Goal: Answer question/provide support: Share knowledge or assist other users

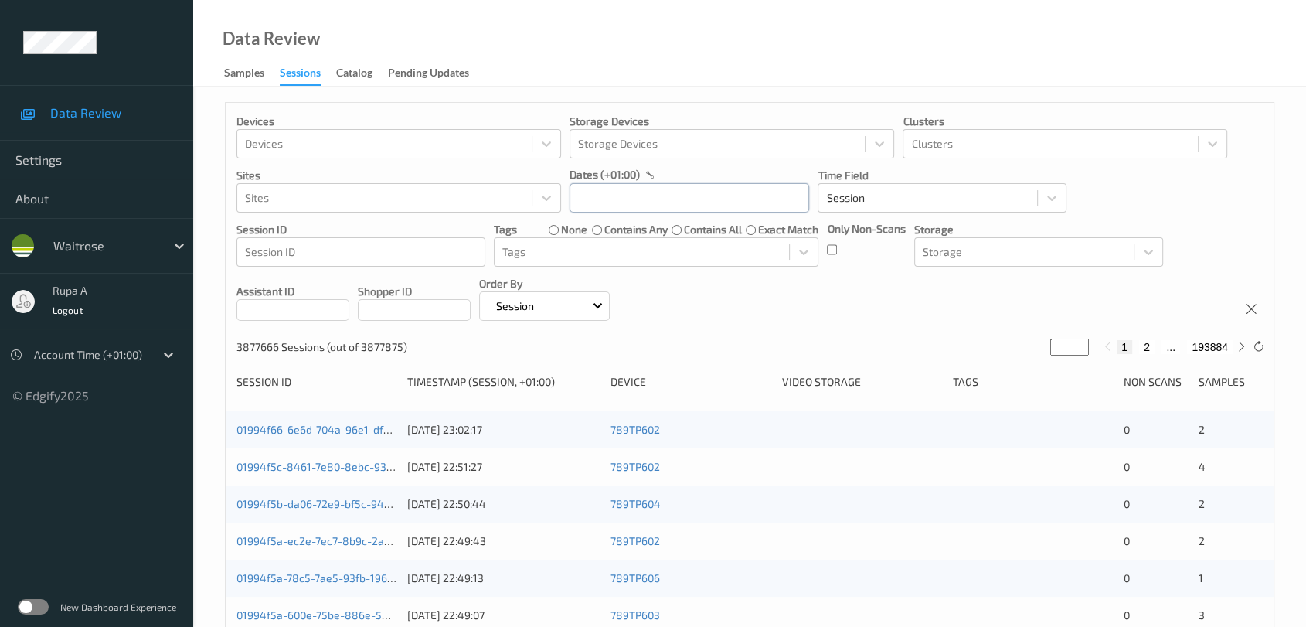
click at [584, 199] on input "text" at bounding box center [690, 197] width 240 height 29
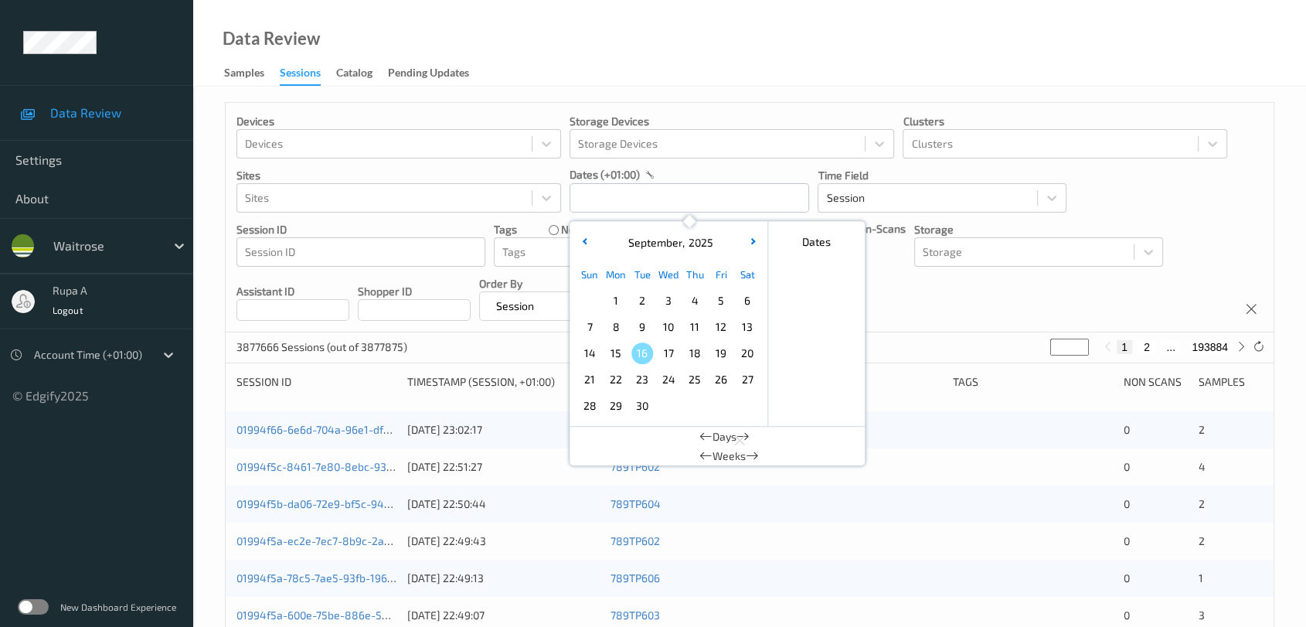
click at [589, 353] on span "14" at bounding box center [590, 353] width 22 height 22
type input "14/09/2025 00:00 -> 14/09/2025 23:59"
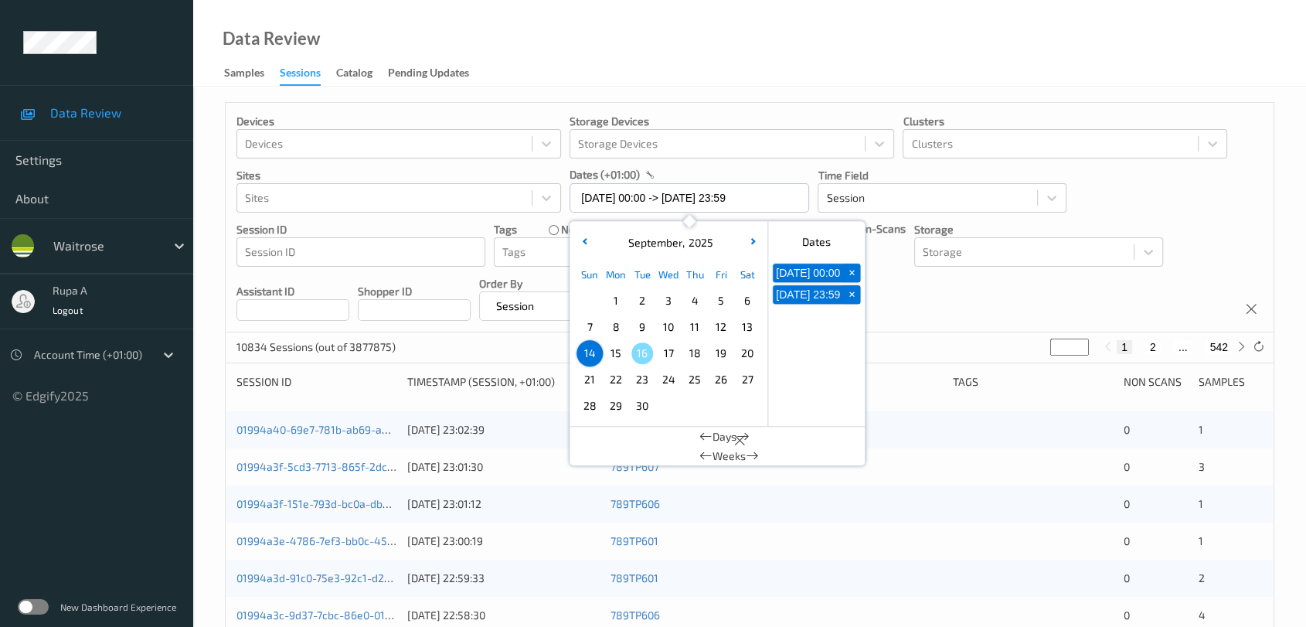
click at [506, 49] on div "Data Review Samples Sessions Catalog Pending Updates" at bounding box center [749, 43] width 1113 height 87
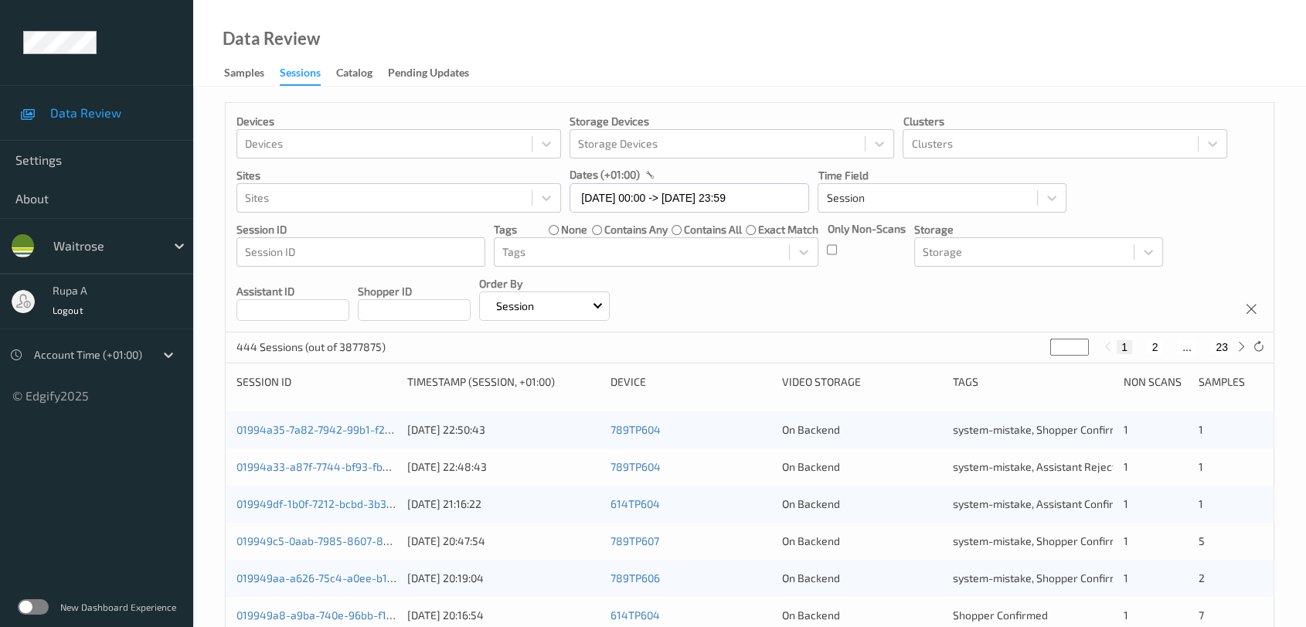
click at [1061, 348] on input "*" at bounding box center [1070, 347] width 39 height 17
drag, startPoint x: 1061, startPoint y: 348, endPoint x: 975, endPoint y: 366, distance: 87.8
type input "*"
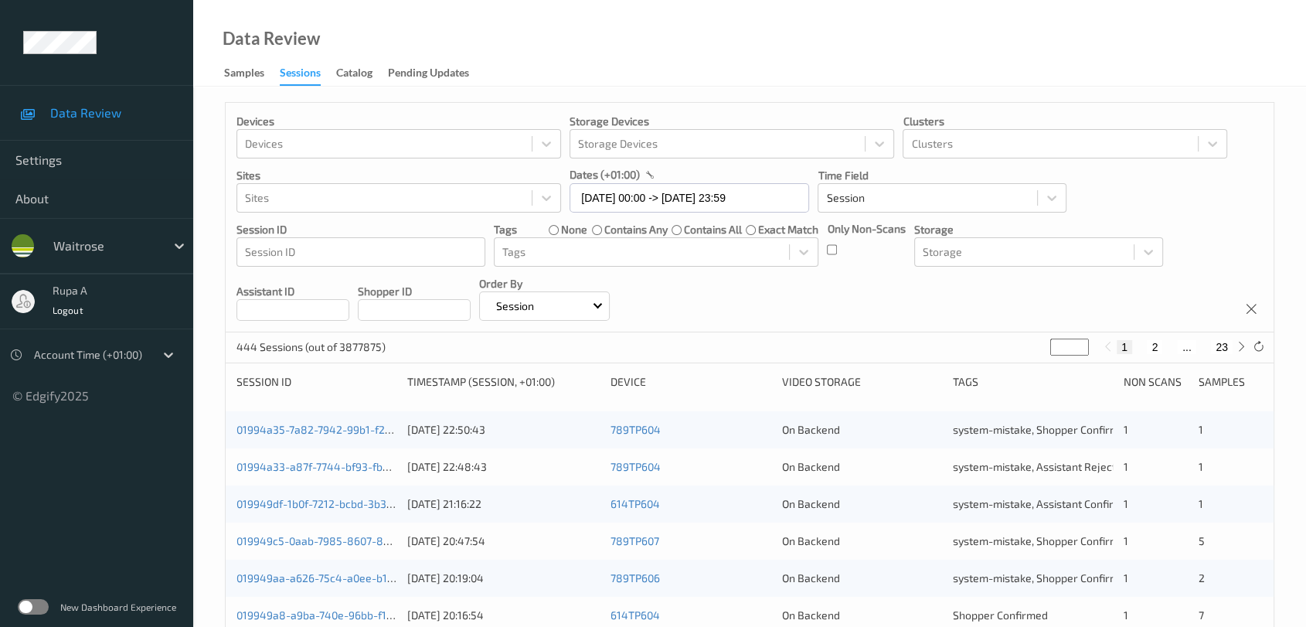
type input "*"
click at [792, 301] on div "Devices Devices Storage Devices Storage Devices Clusters Clusters Sites Sites d…" at bounding box center [750, 218] width 1048 height 230
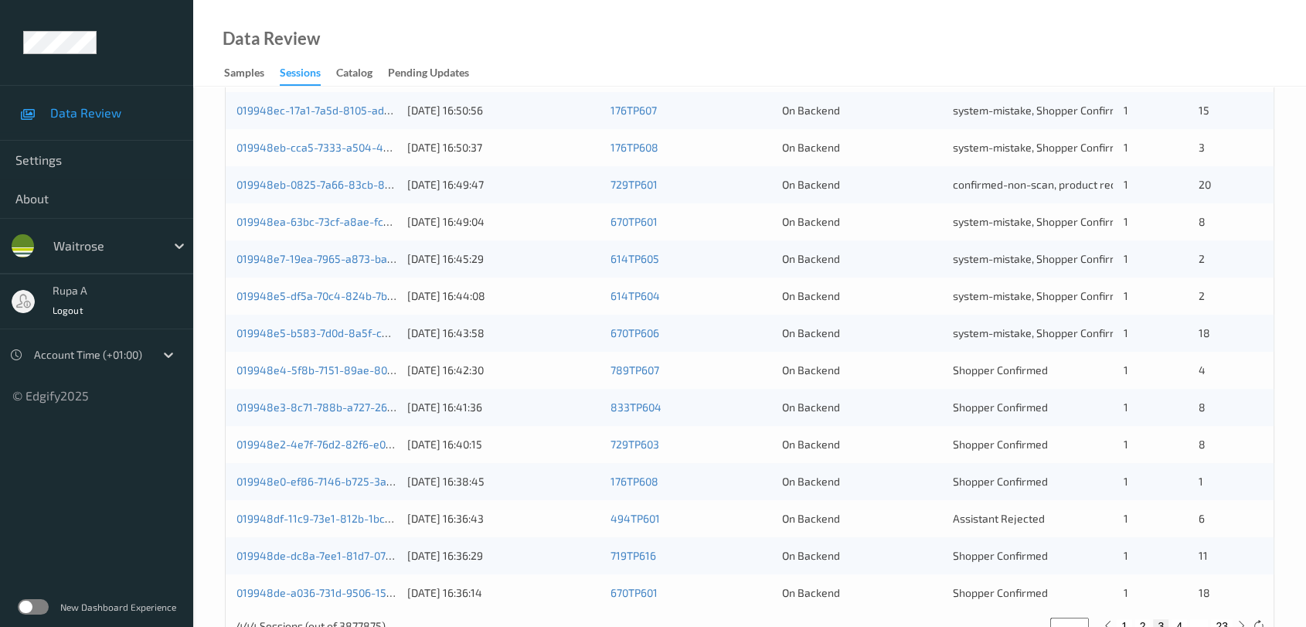
scroll to position [589, 0]
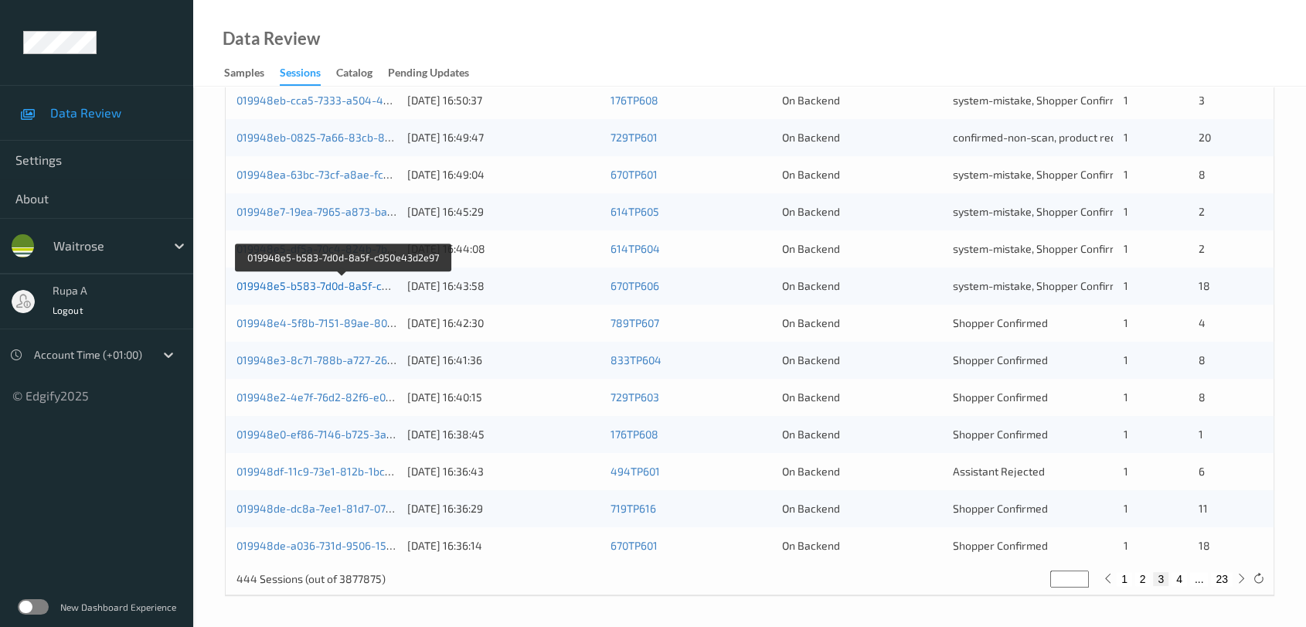
click at [343, 286] on link "019948e5-b583-7d0d-8a5f-c950e43d2e97" at bounding box center [343, 285] width 213 height 13
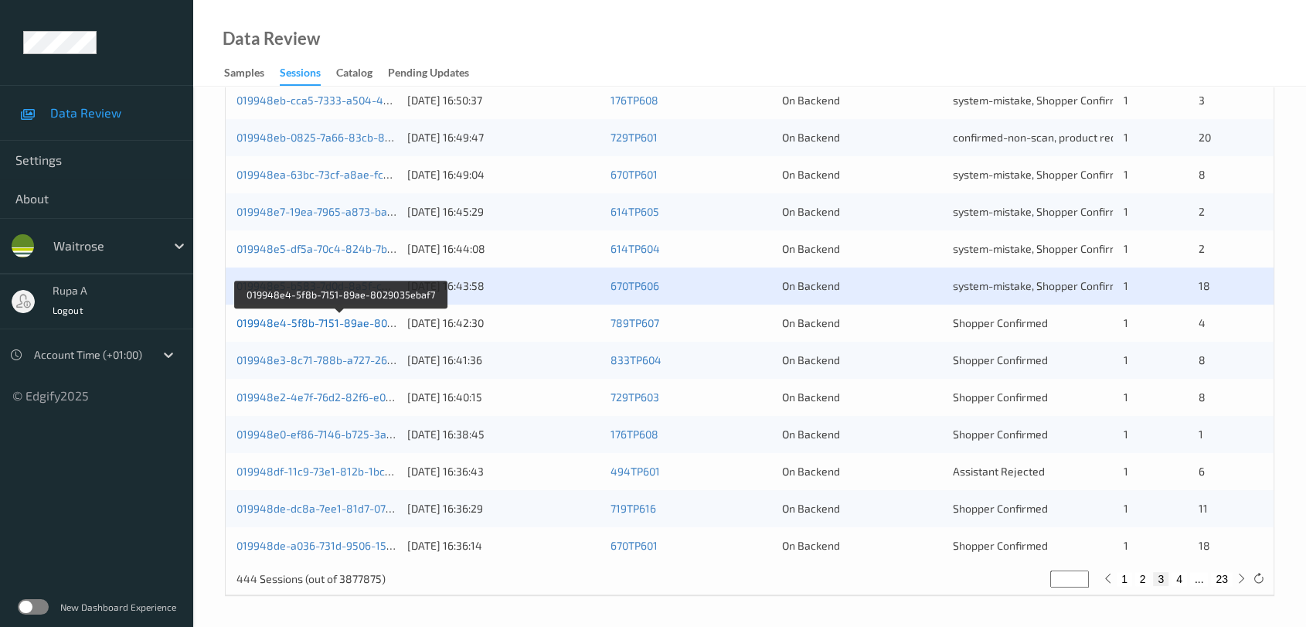
click at [355, 326] on link "019948e4-5f8b-7151-89ae-8029035ebaf7" at bounding box center [341, 322] width 209 height 13
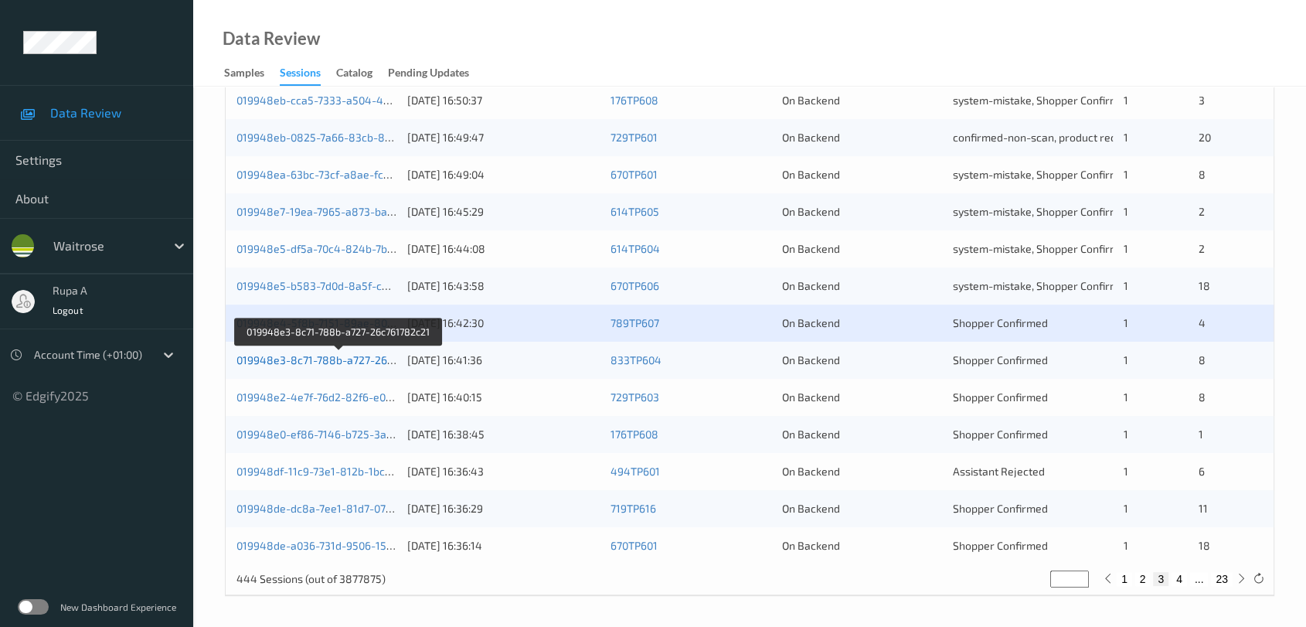
click at [366, 358] on link "019948e3-8c71-788b-a727-26c761782c21" at bounding box center [340, 359] width 207 height 13
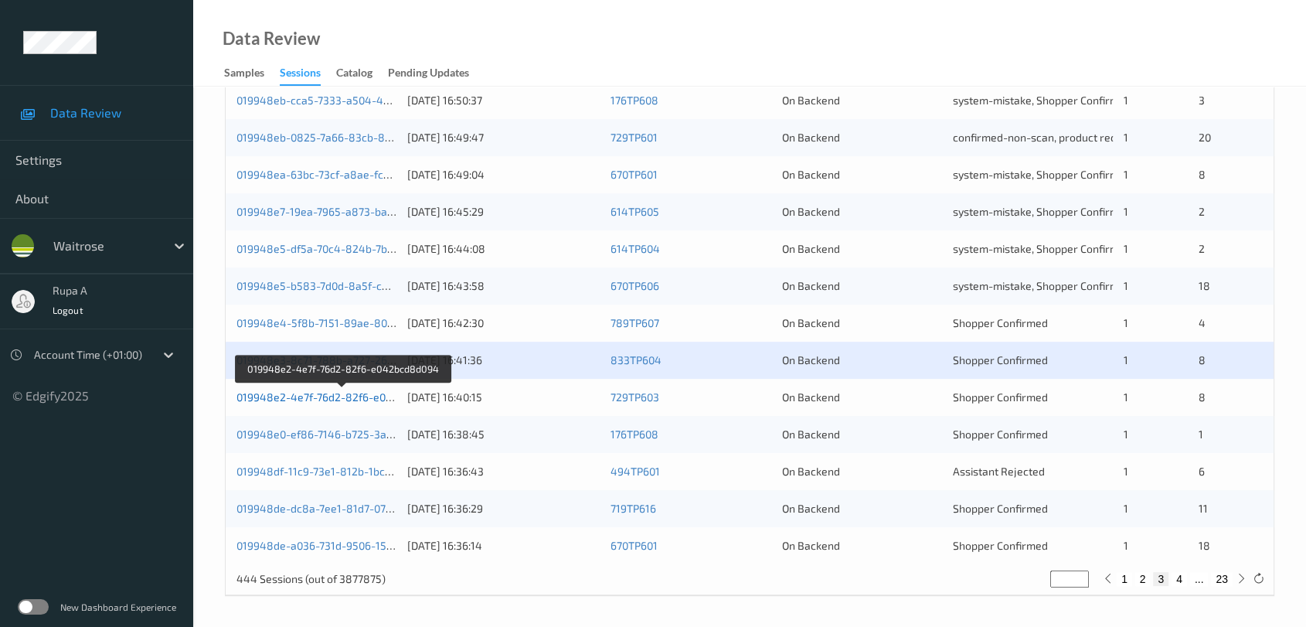
click at [383, 397] on link "019948e2-4e7f-76d2-82f6-e042bcd8d094" at bounding box center [343, 396] width 213 height 13
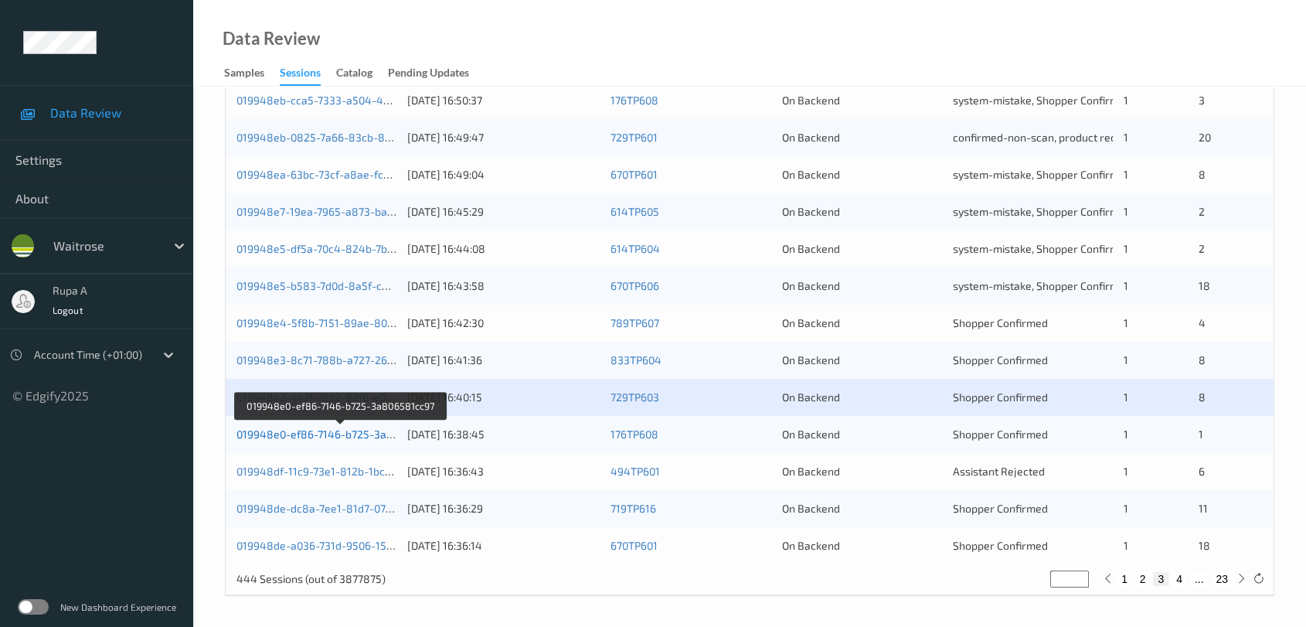
click at [374, 434] on link "019948e0-ef86-7146-b725-3a806581cc97" at bounding box center [341, 433] width 209 height 13
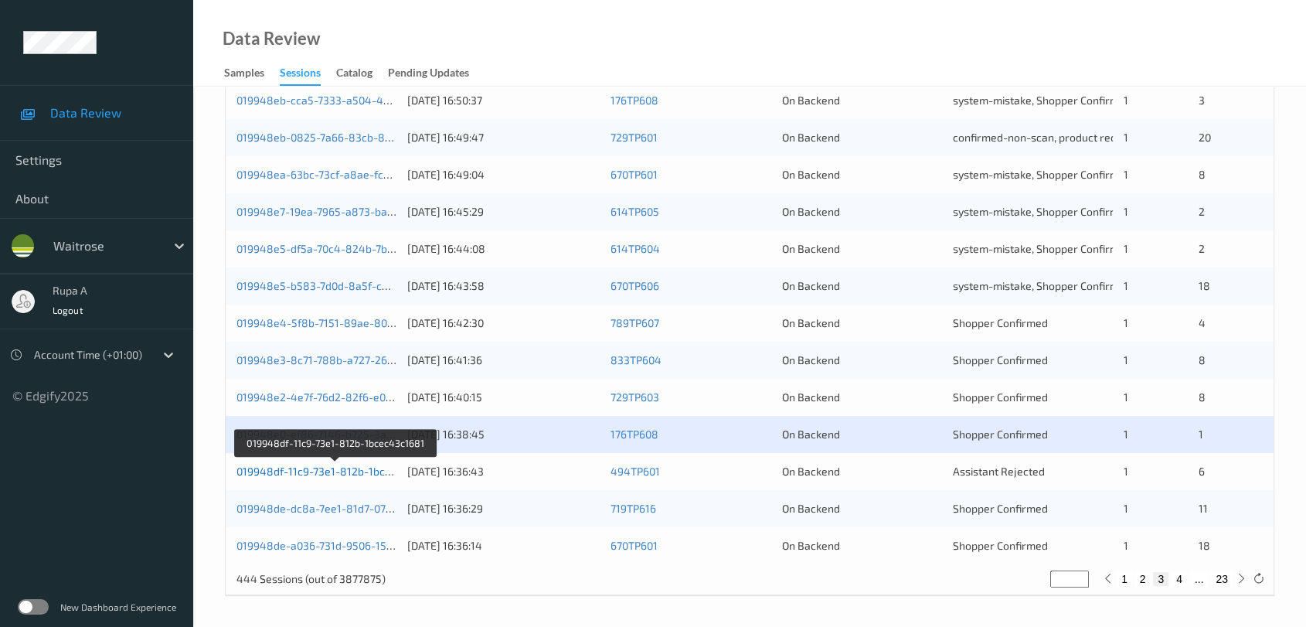
click at [378, 472] on link "019948df-11c9-73e1-812b-1bcec43c1681" at bounding box center [337, 471] width 201 height 13
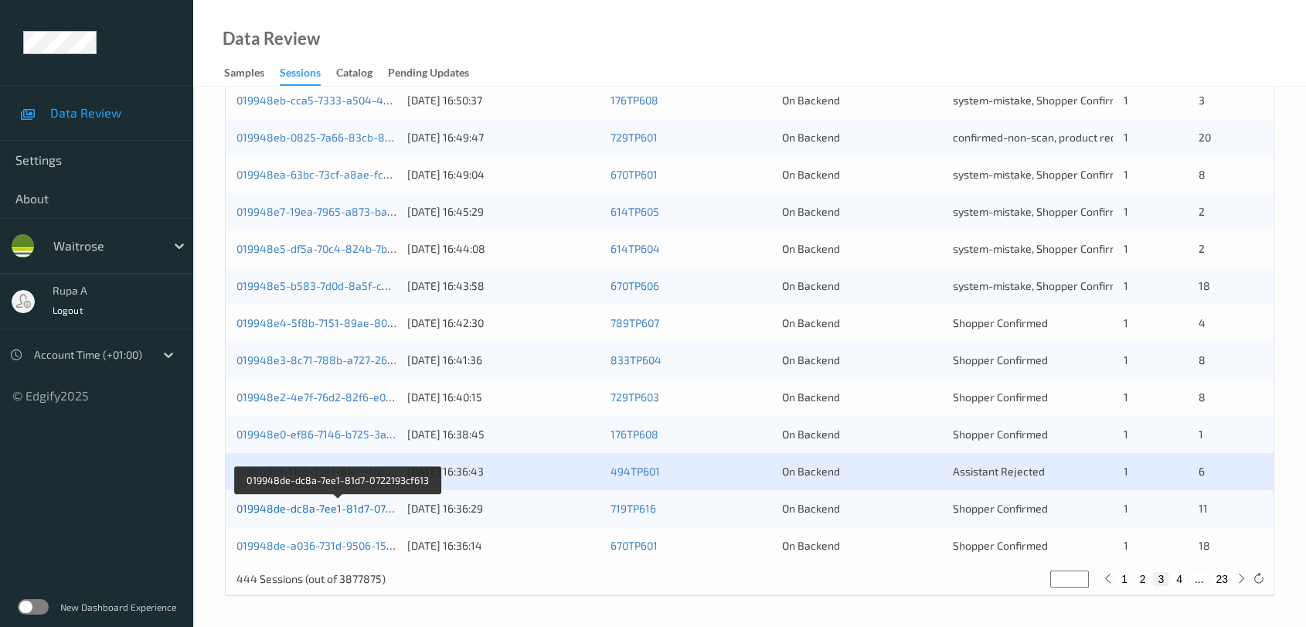
click at [369, 510] on link "019948de-dc8a-7ee1-81d7-0722193cf613" at bounding box center [339, 508] width 205 height 13
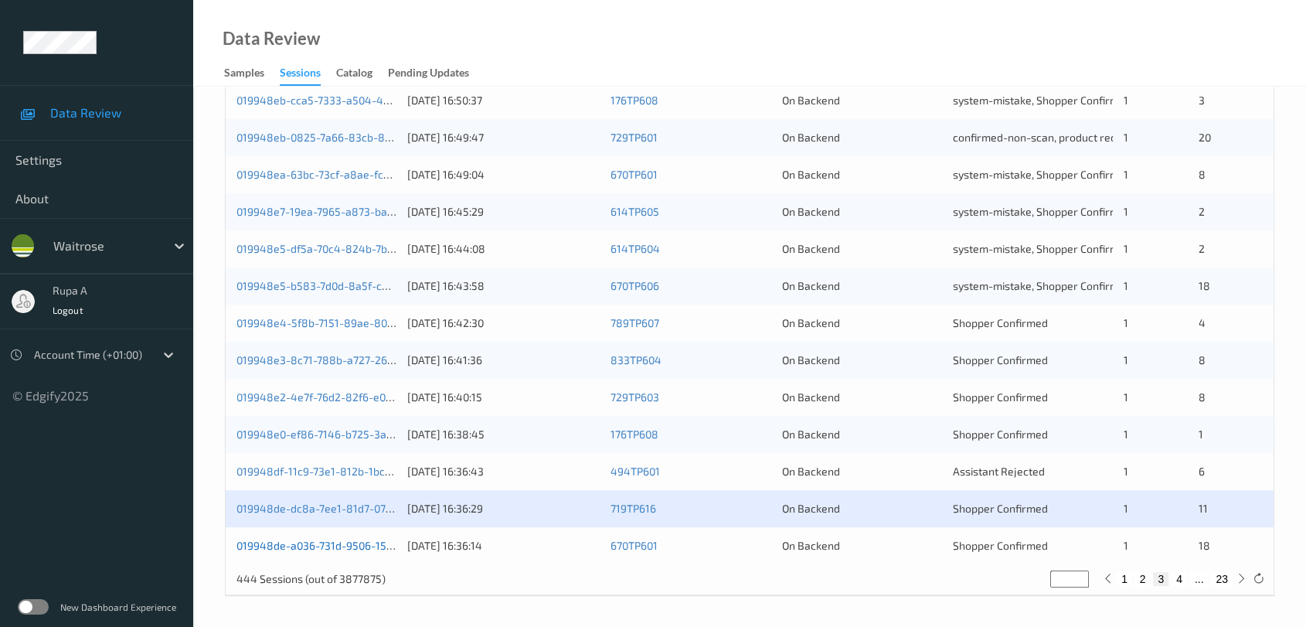
click at [332, 539] on link "019948de-a036-731d-9506-1513f93c2dc8" at bounding box center [340, 545] width 207 height 13
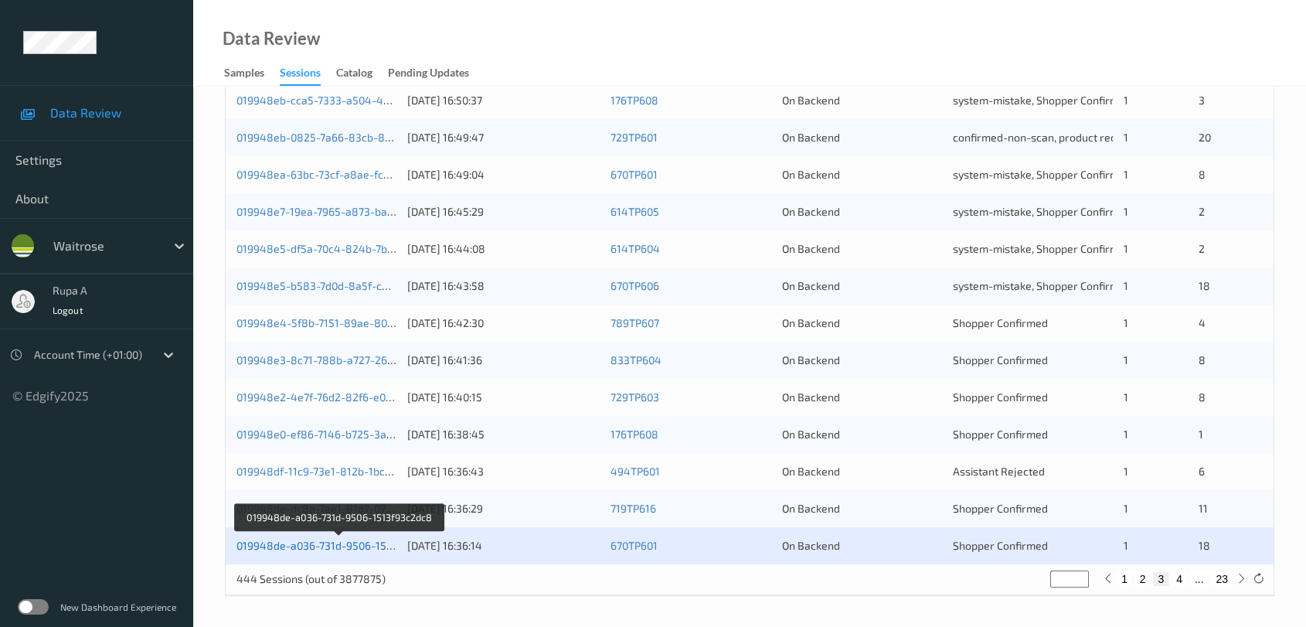
click at [365, 540] on link "019948de-a036-731d-9506-1513f93c2dc8" at bounding box center [340, 545] width 207 height 13
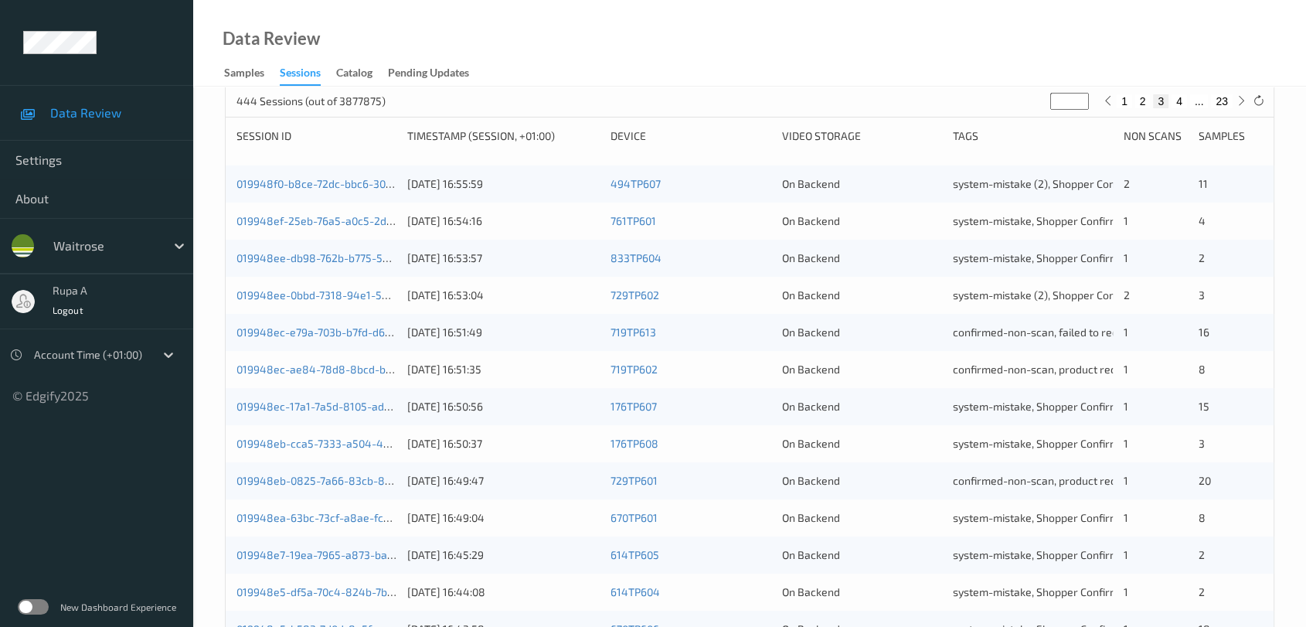
scroll to position [0, 0]
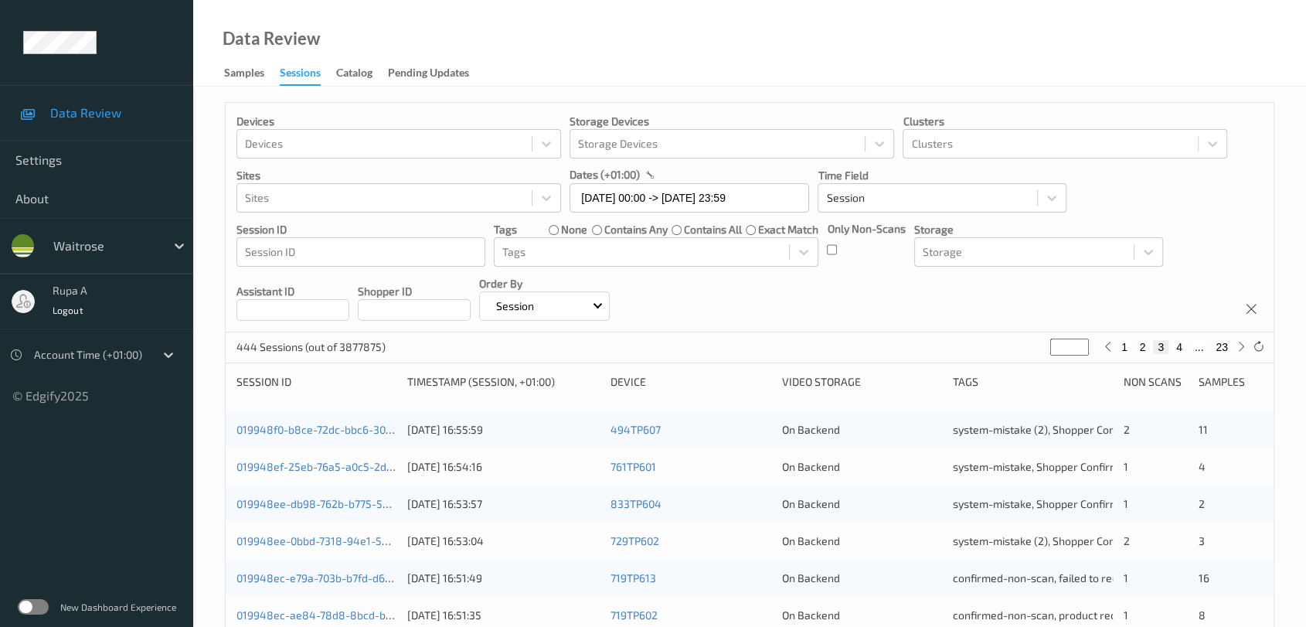
click at [1064, 342] on input "*" at bounding box center [1070, 347] width 39 height 17
drag, startPoint x: 1064, startPoint y: 342, endPoint x: 969, endPoint y: 380, distance: 102.6
type input "*"
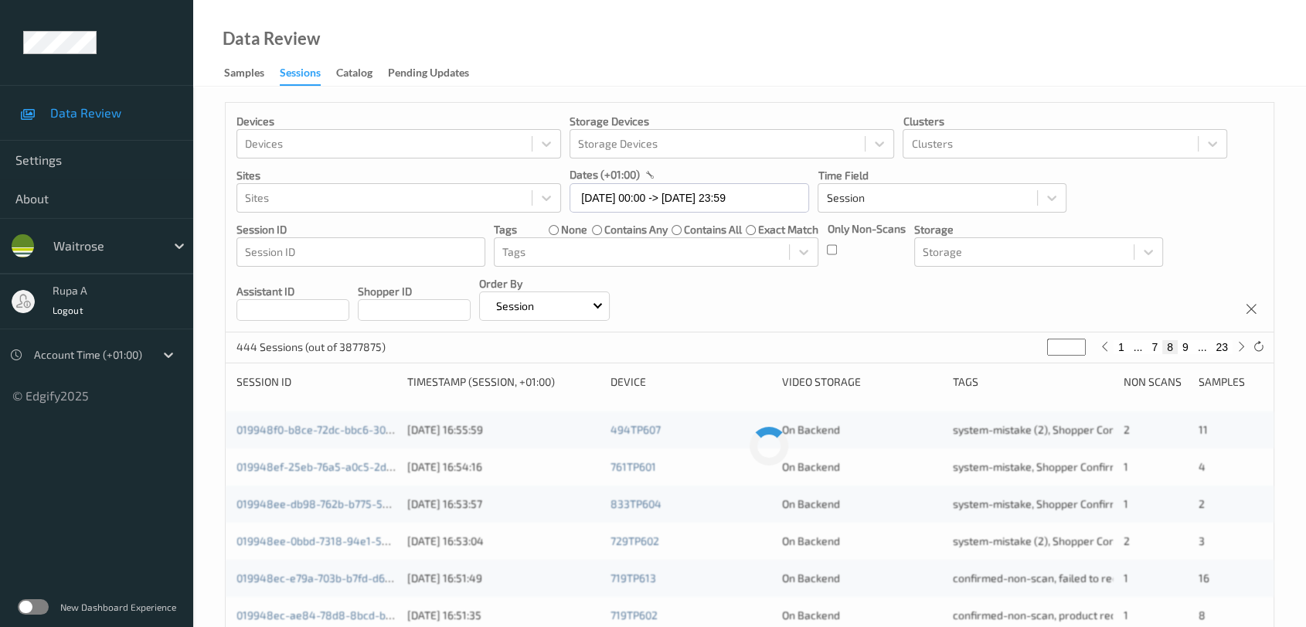
click at [893, 301] on div "Devices Devices Storage Devices Storage Devices Clusters Clusters Sites Sites d…" at bounding box center [750, 218] width 1048 height 230
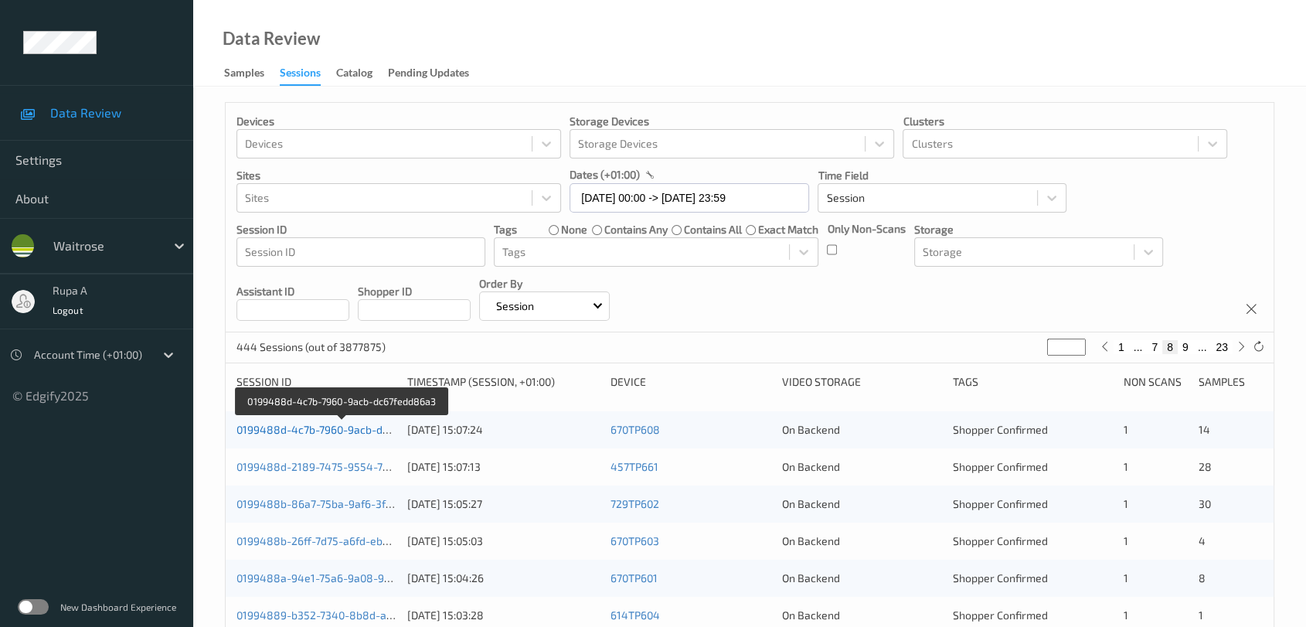
click at [377, 431] on link "0199488d-4c7b-7960-9acb-dc67fedd86a3" at bounding box center [342, 429] width 211 height 13
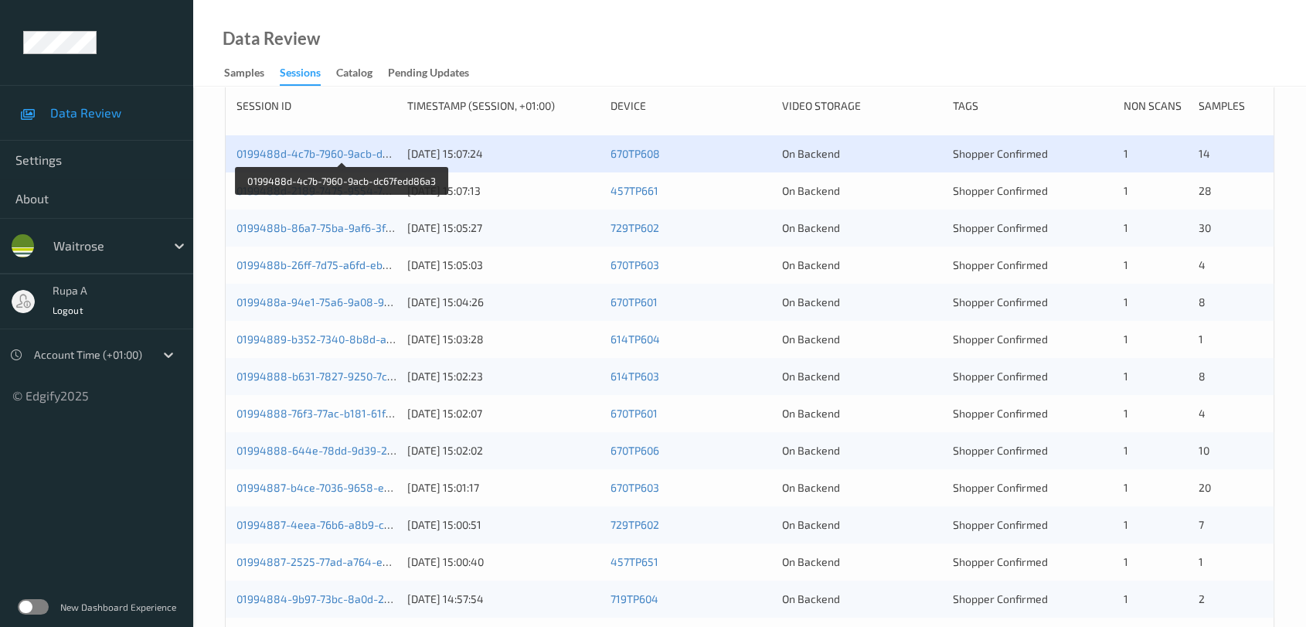
scroll to position [246, 0]
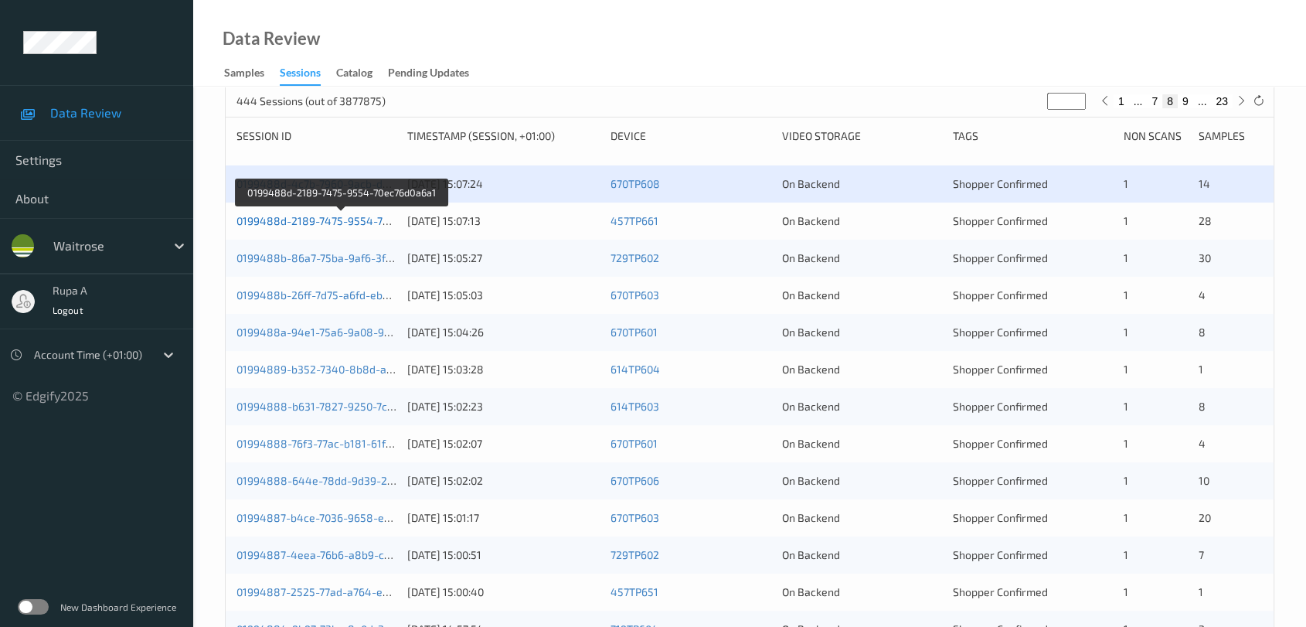
click at [354, 217] on link "0199488d-2189-7475-9554-70ec76d0a6a1" at bounding box center [342, 220] width 211 height 13
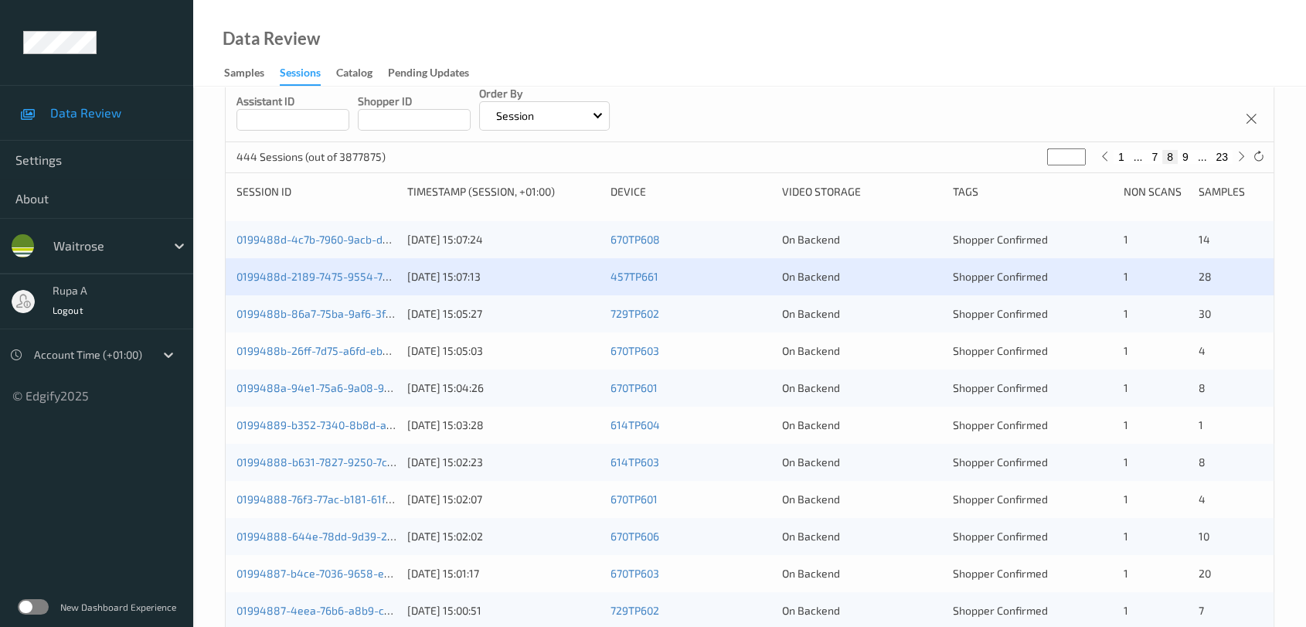
scroll to position [160, 0]
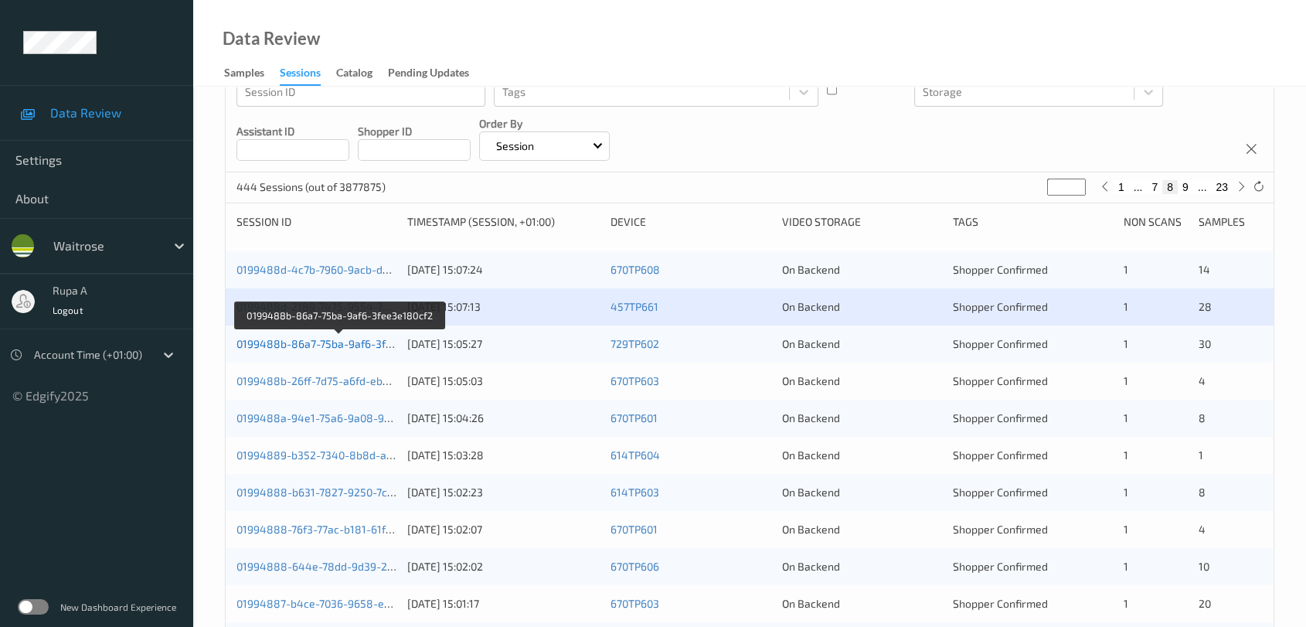
click at [349, 344] on link "0199488b-86a7-75ba-9af6-3fee3e180cf2" at bounding box center [340, 343] width 207 height 13
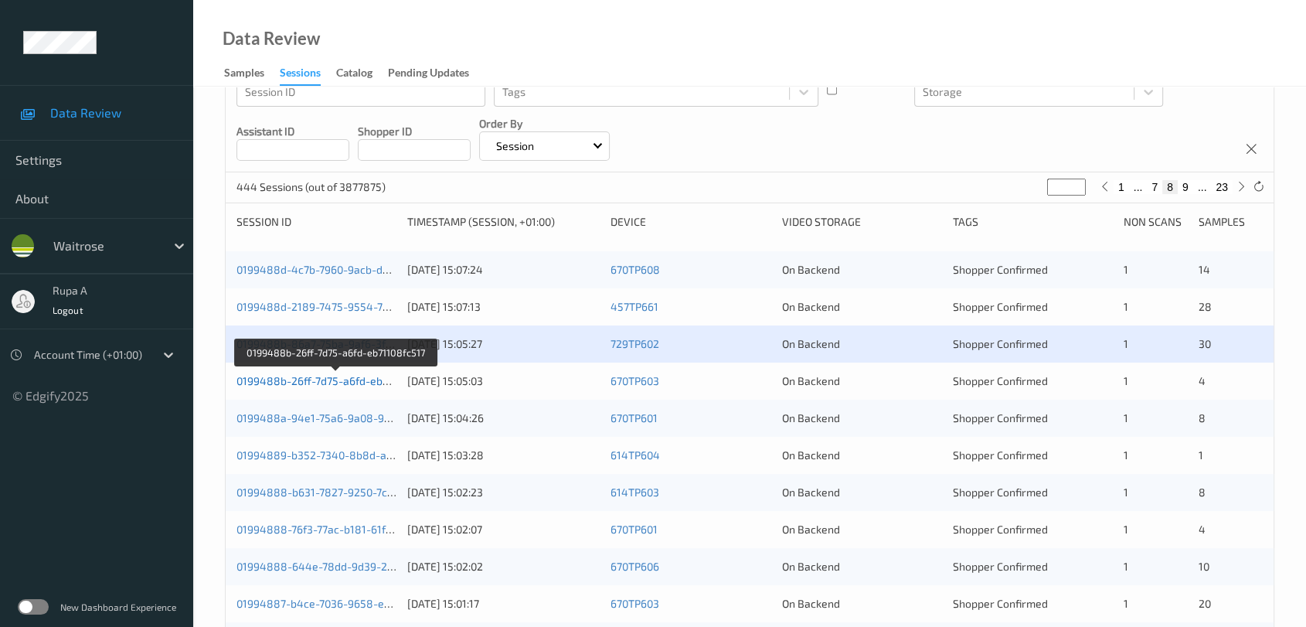
click at [345, 374] on link "0199488b-26ff-7d75-a6fd-eb71108fc517" at bounding box center [336, 380] width 199 height 13
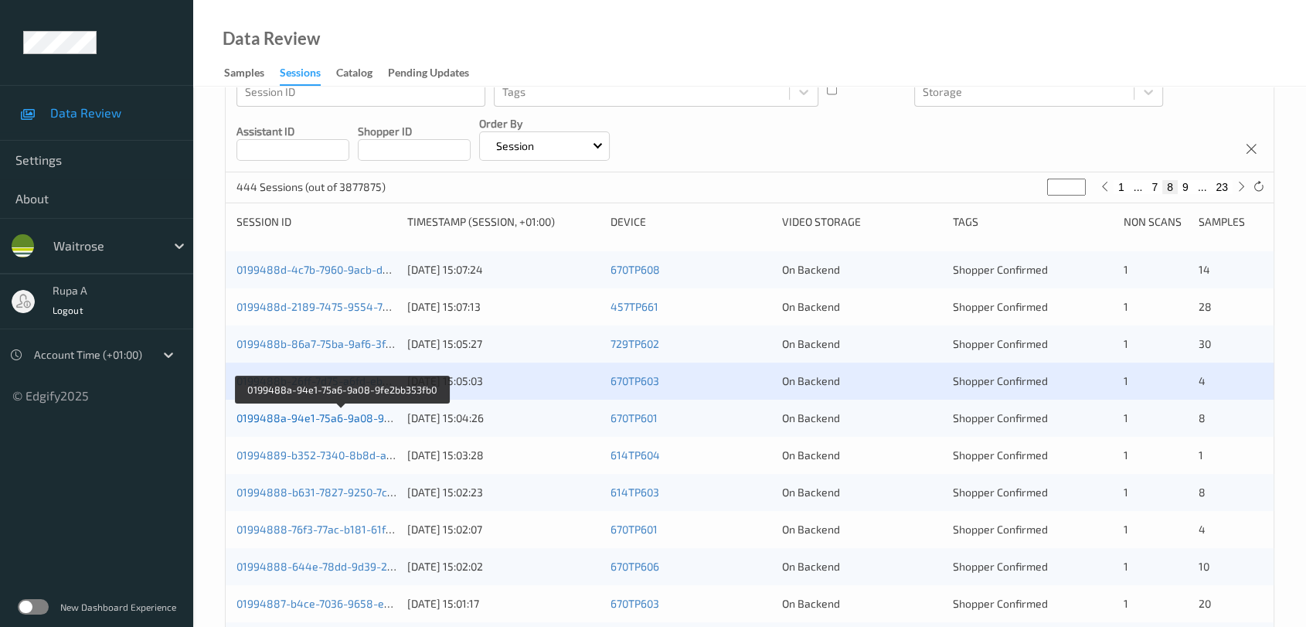
click at [370, 414] on link "0199488a-94e1-75a6-9a08-9fe2bb353fb0" at bounding box center [342, 417] width 211 height 13
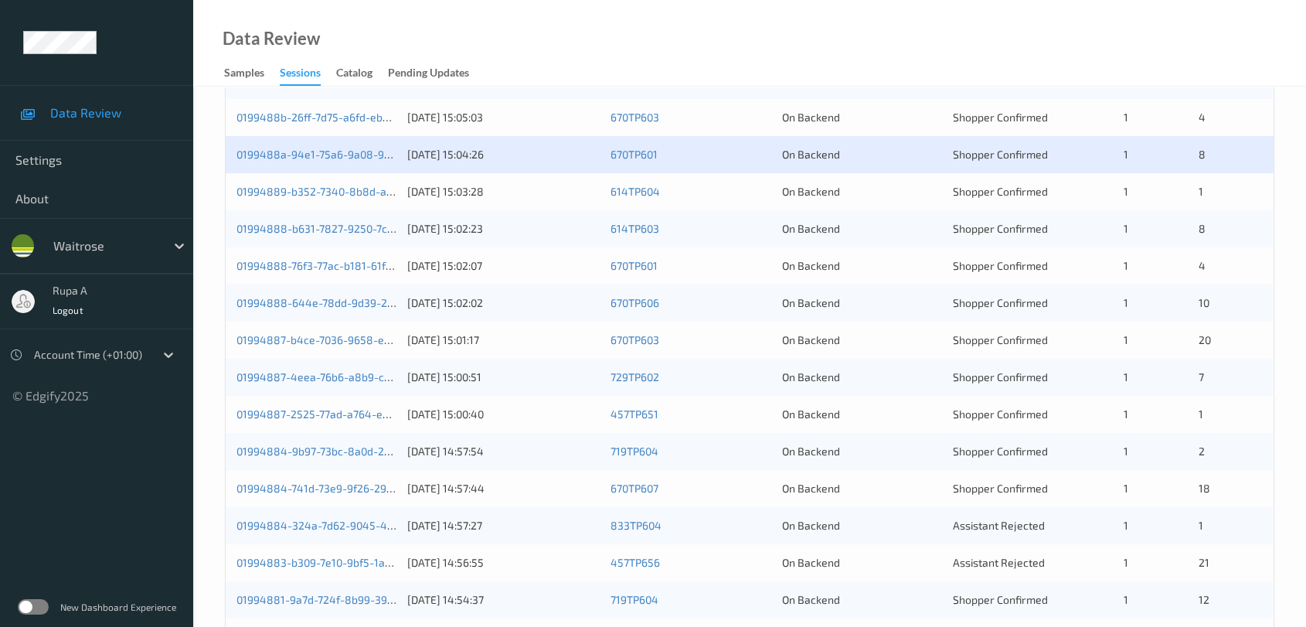
scroll to position [417, 0]
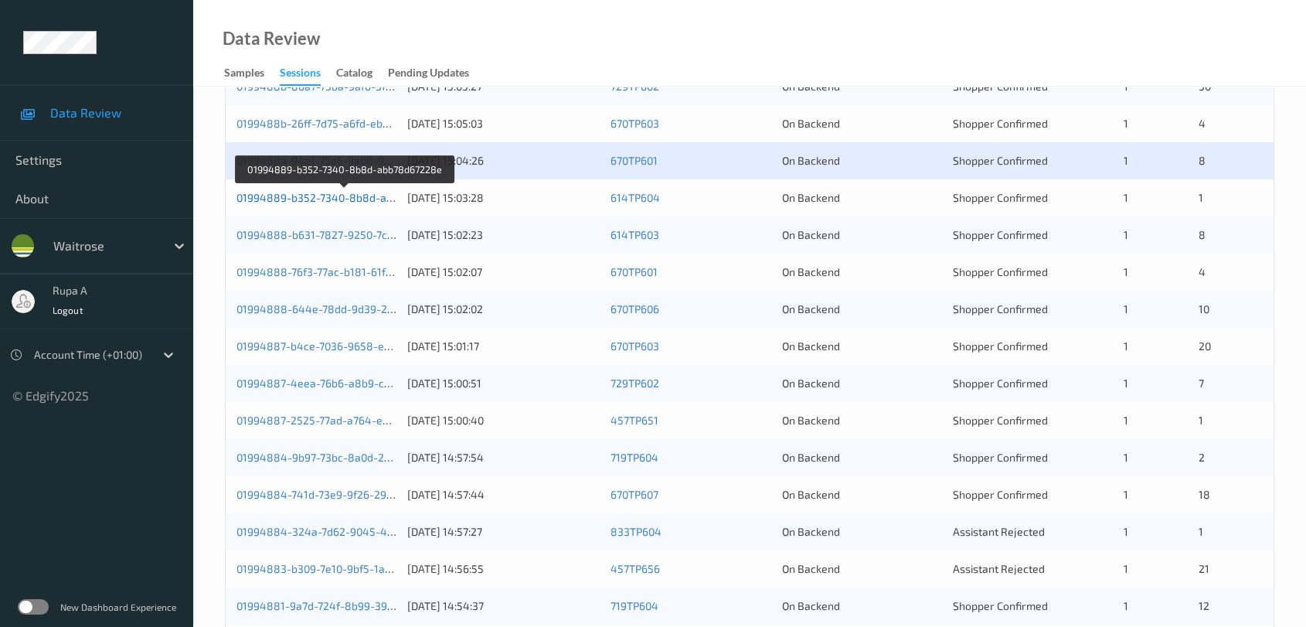
click at [356, 192] on link "01994889-b352-7340-8b8d-abb78d67228e" at bounding box center [346, 197] width 218 height 13
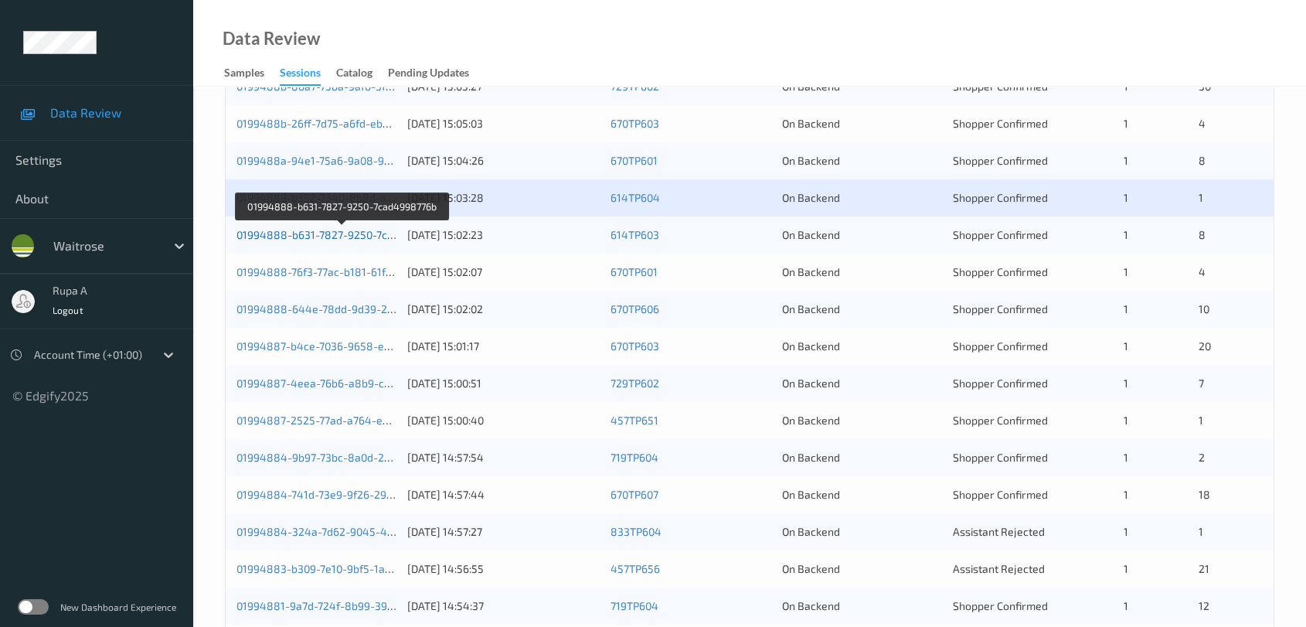
click at [342, 232] on link "01994888-b631-7827-9250-7cad4998776b" at bounding box center [343, 234] width 213 height 13
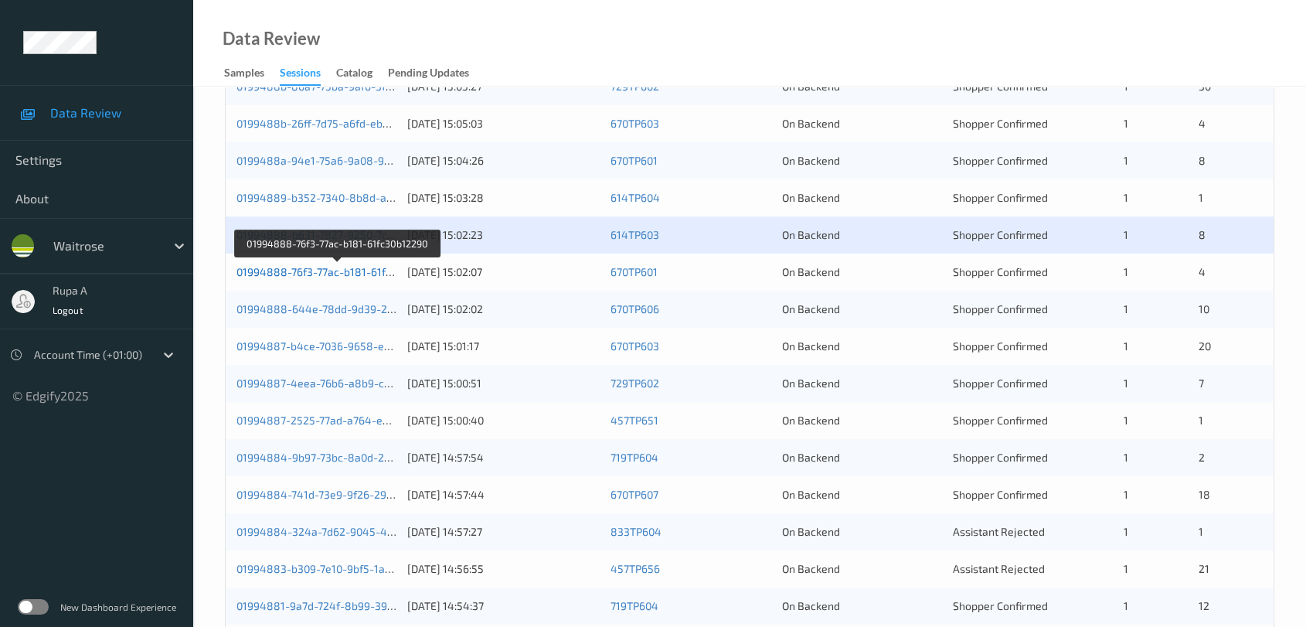
click at [365, 270] on link "01994888-76f3-77ac-b181-61fc30b12290" at bounding box center [338, 271] width 203 height 13
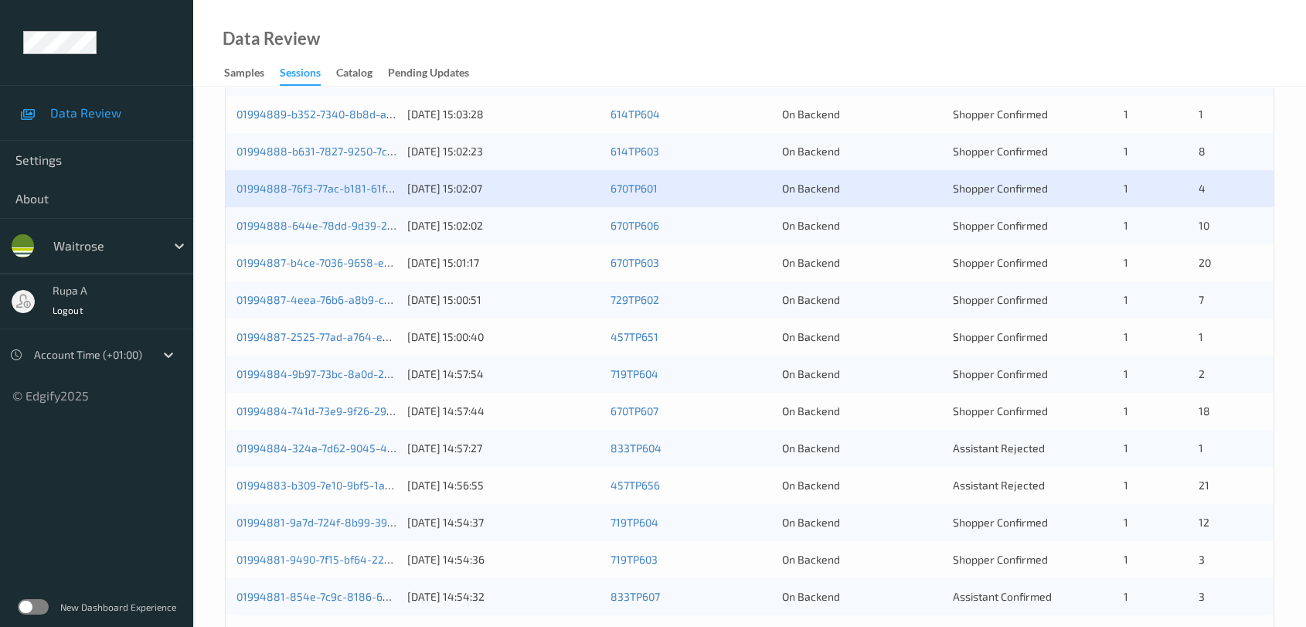
scroll to position [503, 0]
click at [359, 224] on link "01994888-644e-78dd-9d39-2bb3387eaca0" at bounding box center [346, 222] width 218 height 13
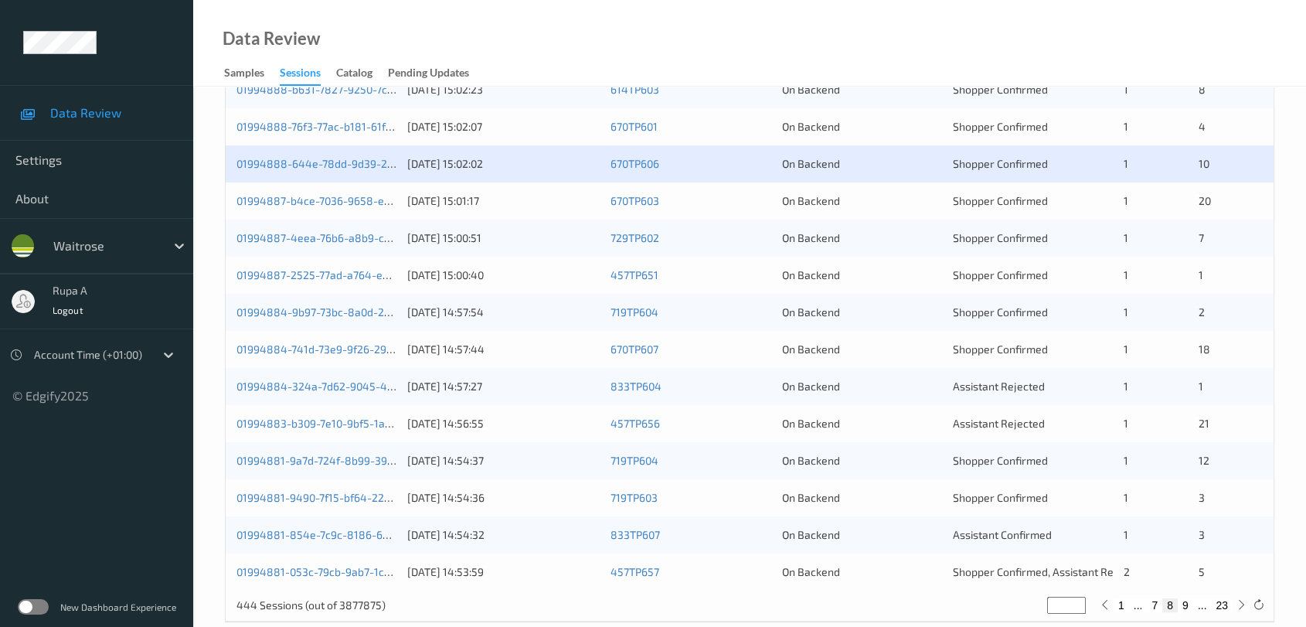
scroll to position [589, 0]
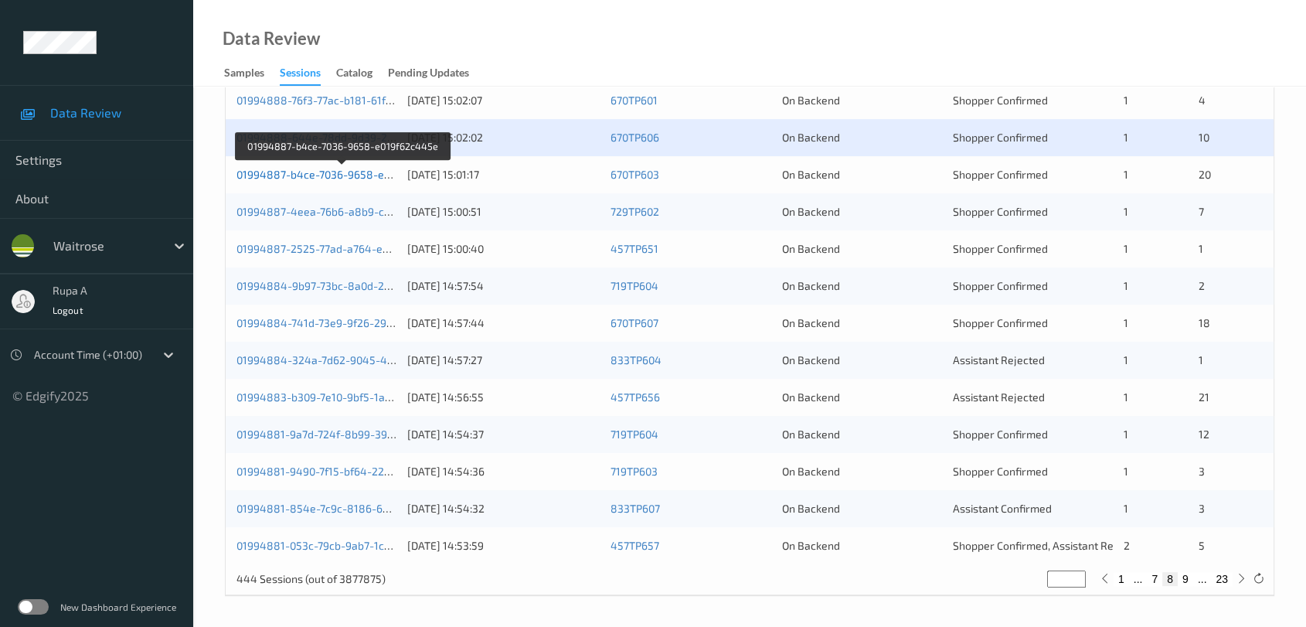
click at [330, 169] on link "01994887-b4ce-7036-9658-e019f62c445e" at bounding box center [343, 174] width 213 height 13
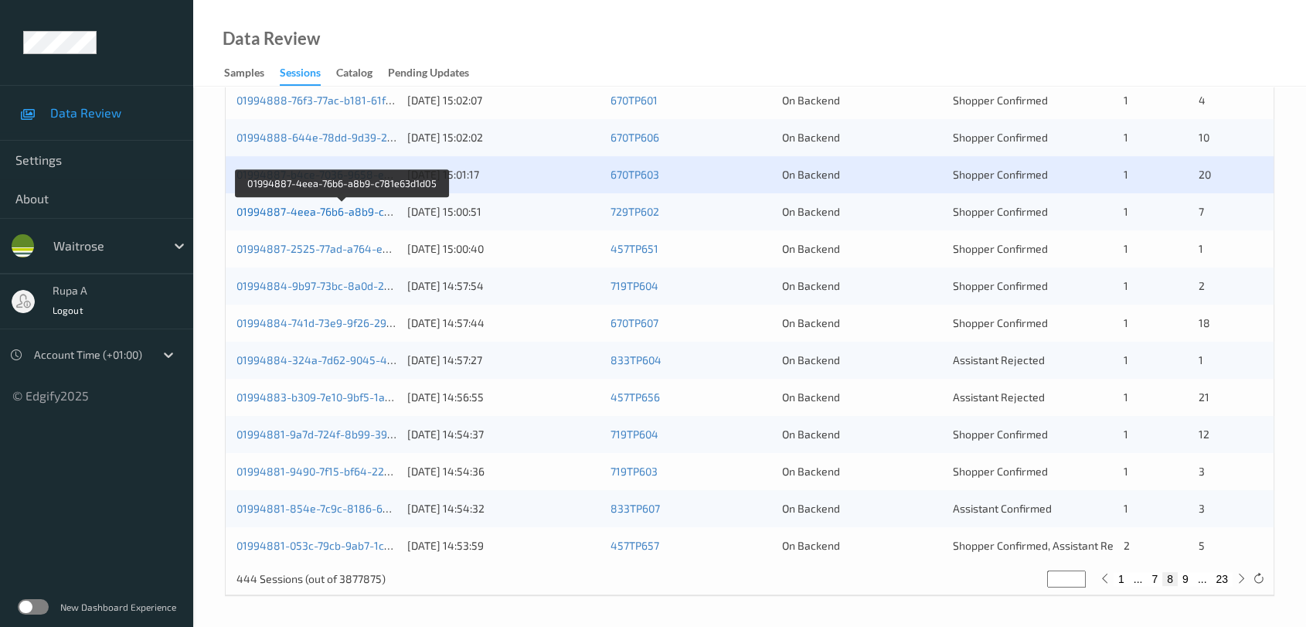
click at [378, 211] on link "01994887-4eea-76b6-a8b9-c781e63d1d05" at bounding box center [343, 211] width 213 height 13
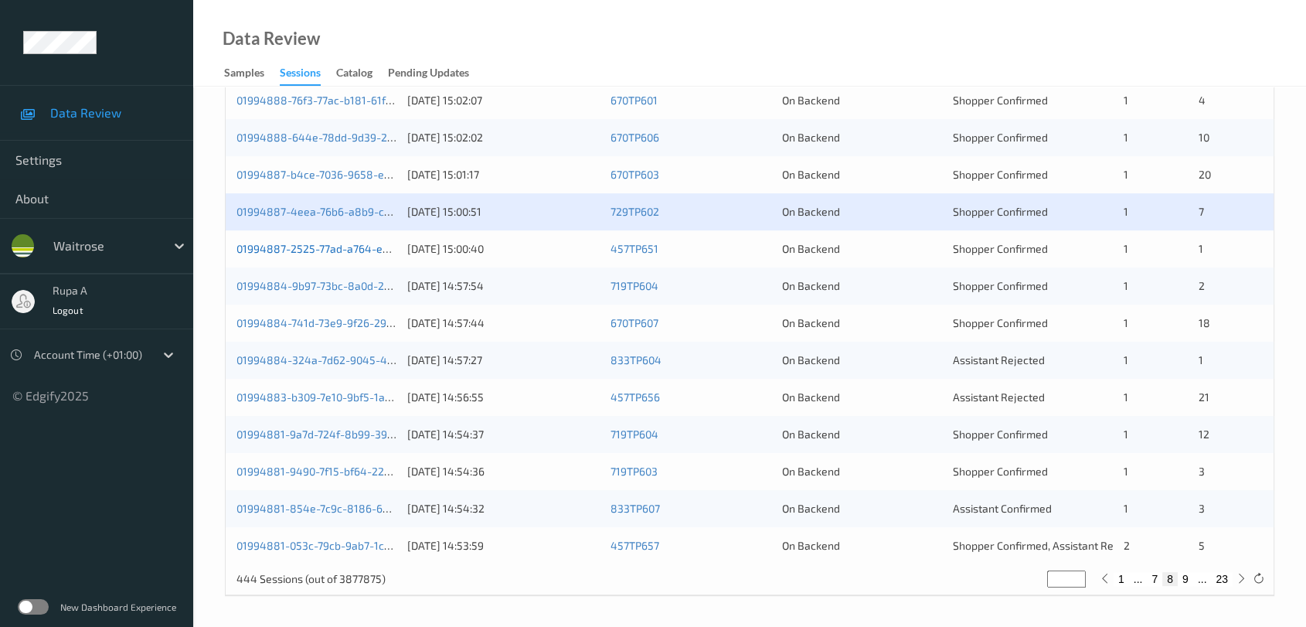
click at [386, 248] on link "01994887-2525-77ad-a764-e8dfed252cf0" at bounding box center [341, 248] width 209 height 13
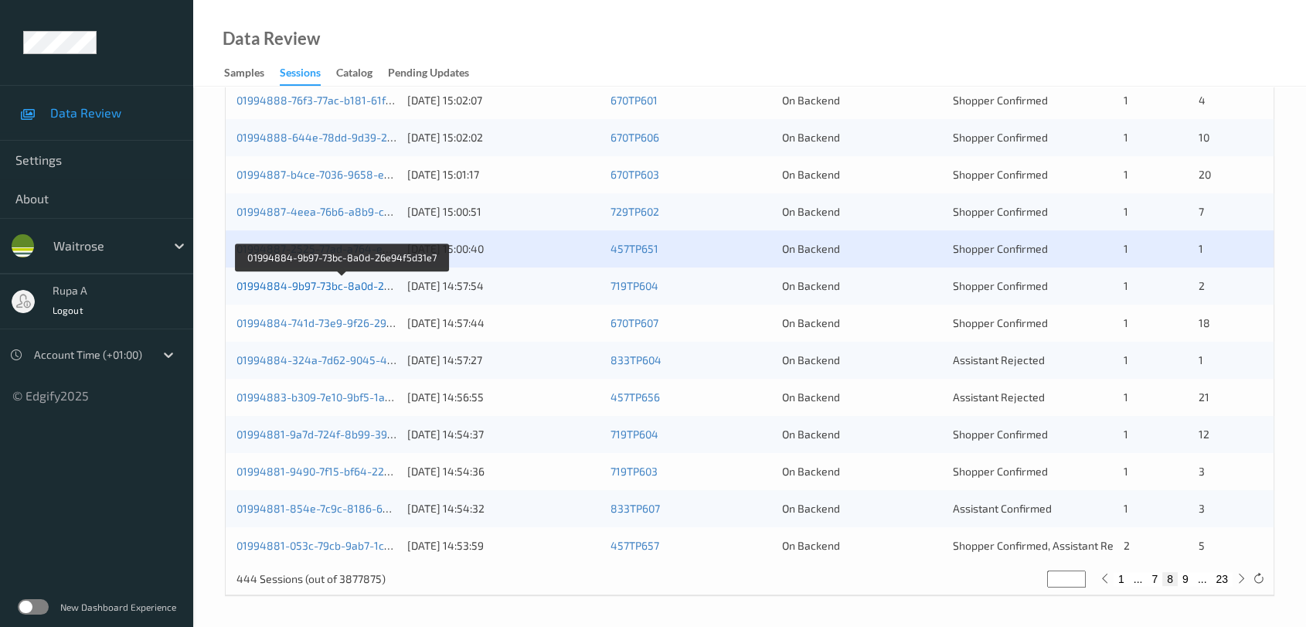
click at [359, 281] on link "01994884-9b97-73bc-8a0d-26e94f5d31e7" at bounding box center [343, 285] width 212 height 13
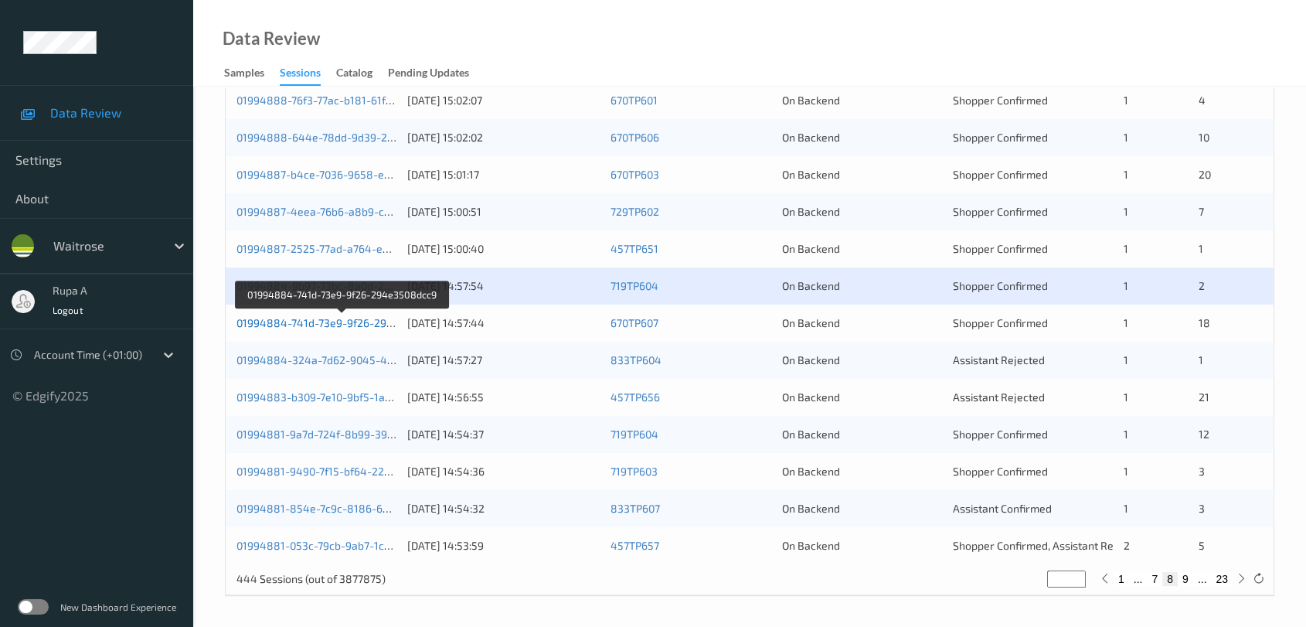
click at [376, 323] on link "01994884-741d-73e9-9f26-294e3508dcc9" at bounding box center [343, 322] width 212 height 13
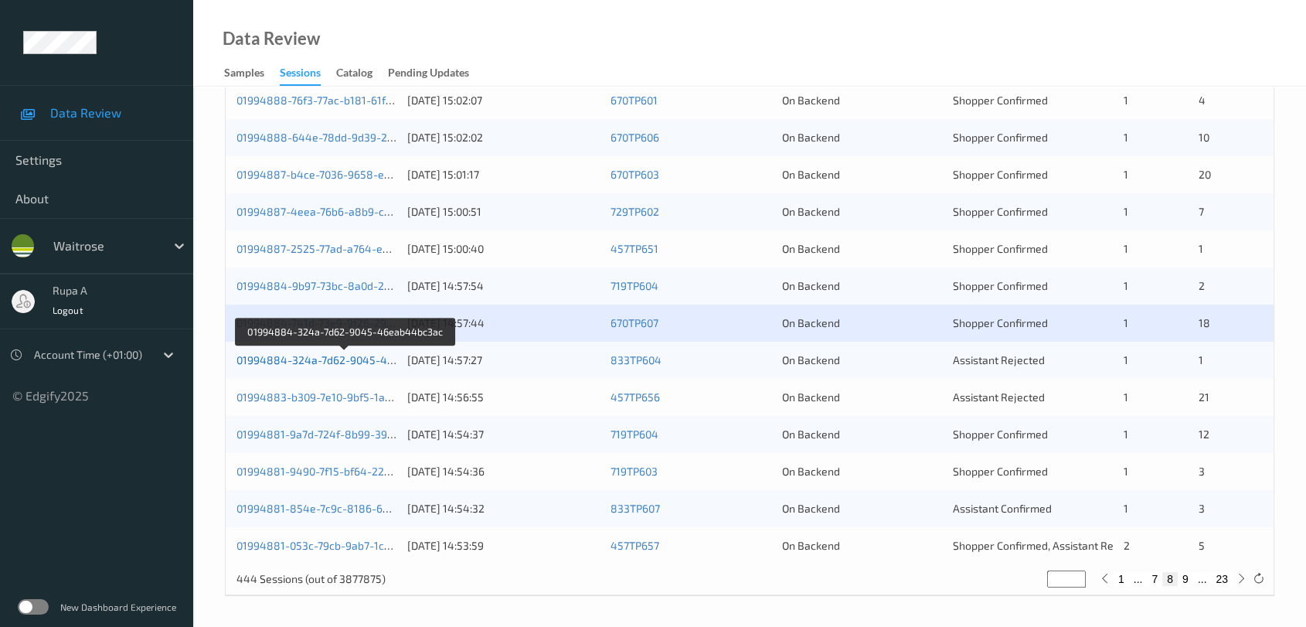
click at [353, 360] on link "01994884-324a-7d62-9045-46eab44bc3ac" at bounding box center [346, 359] width 219 height 13
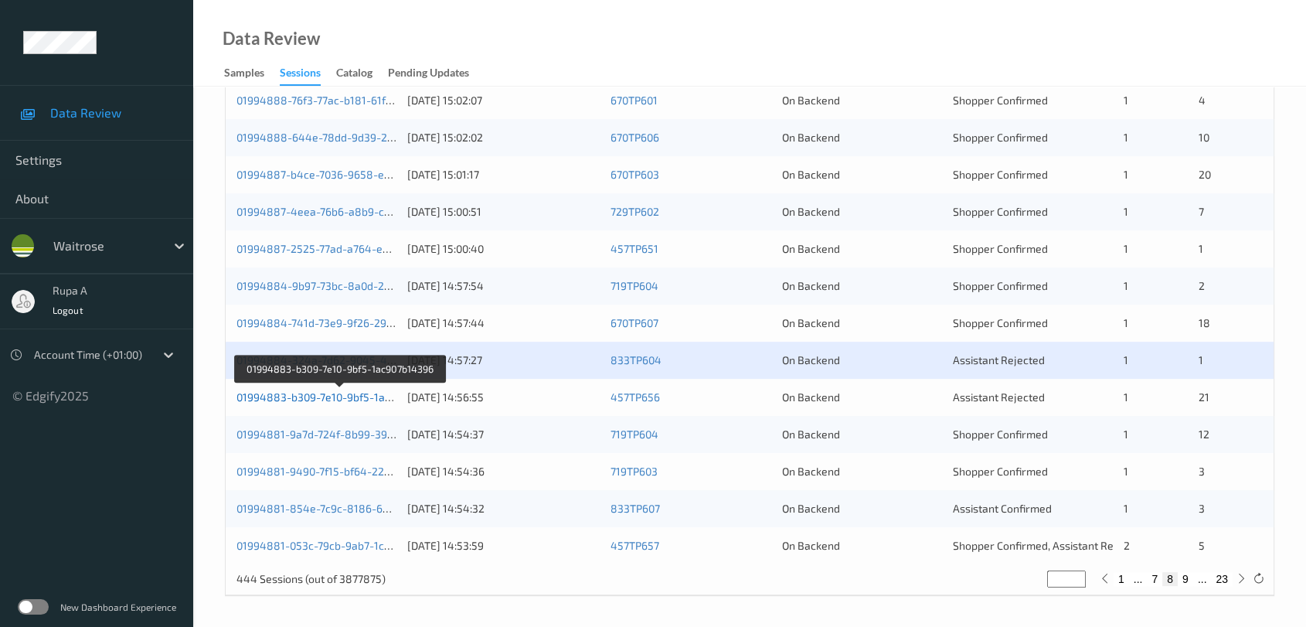
click at [359, 397] on link "01994883-b309-7e10-9bf5-1ac907b14396" at bounding box center [341, 396] width 208 height 13
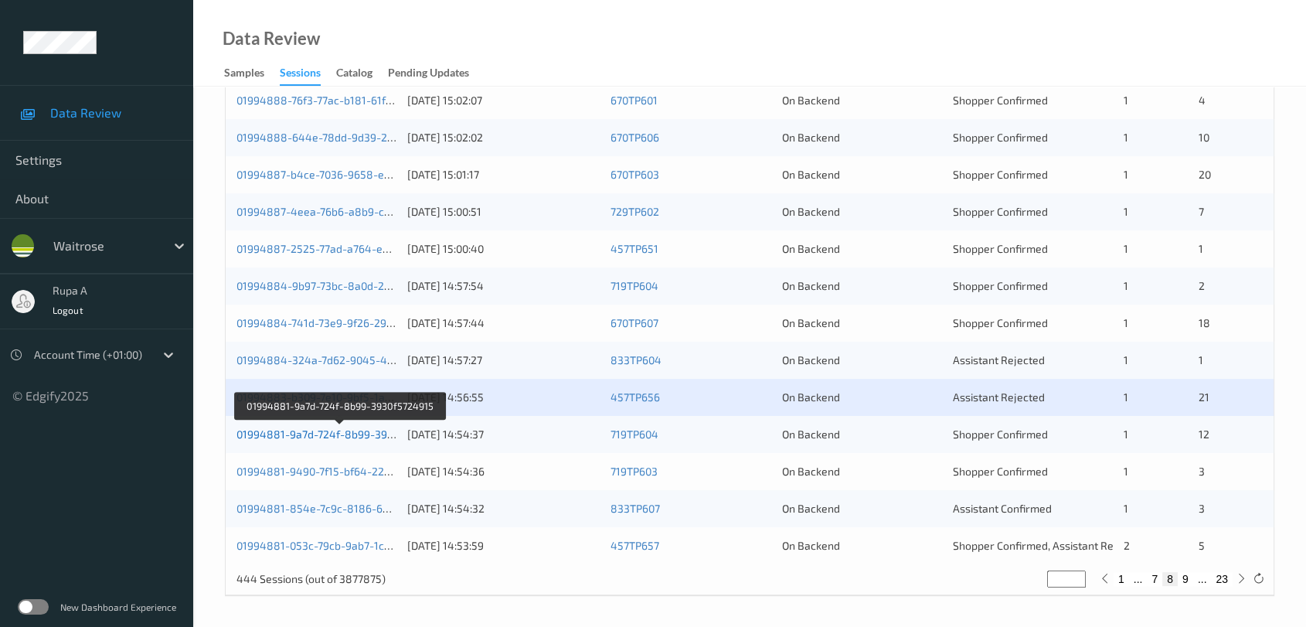
click at [352, 436] on link "01994881-9a7d-724f-8b99-3930f5724915" at bounding box center [341, 433] width 209 height 13
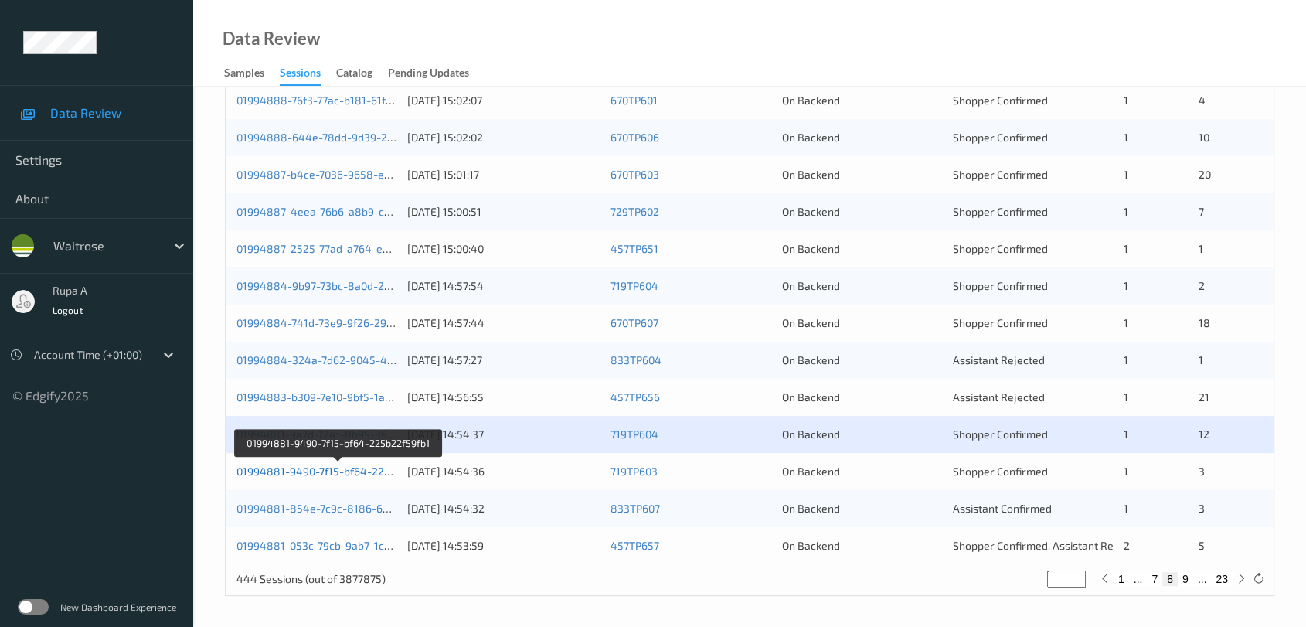
click at [363, 468] on link "01994881-9490-7f15-bf64-225b22f59fb1" at bounding box center [338, 471] width 203 height 13
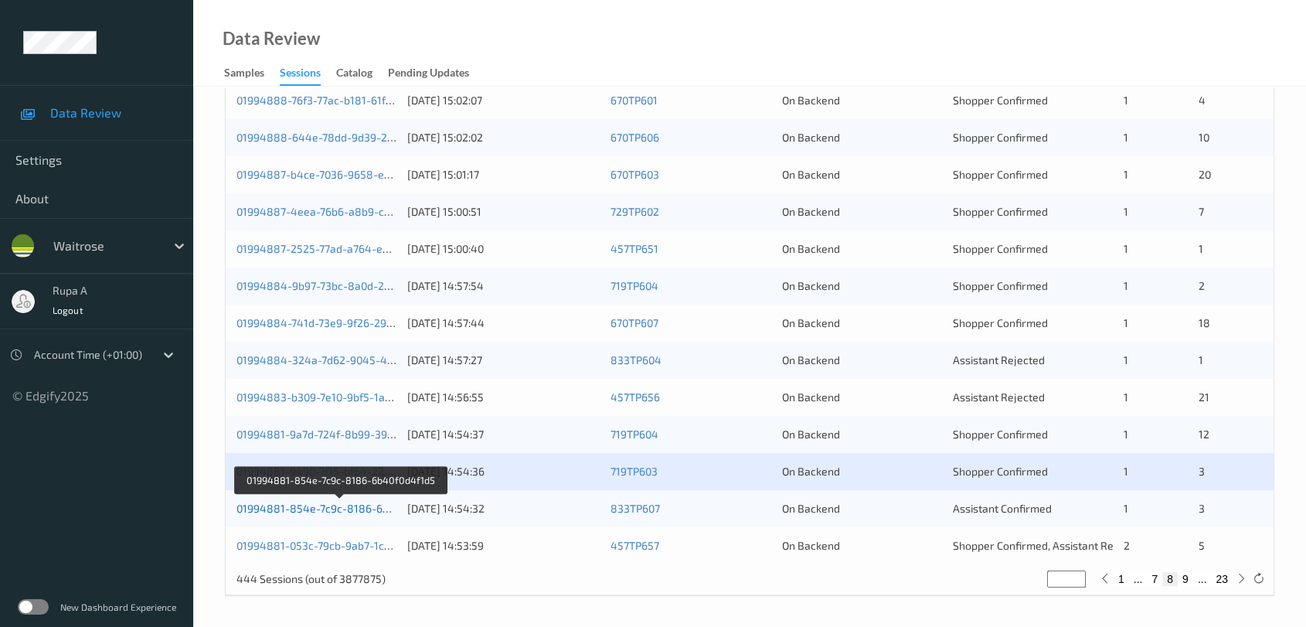
click at [383, 509] on link "01994881-854e-7c9c-8186-6b40f0d4f1d5" at bounding box center [341, 508] width 209 height 13
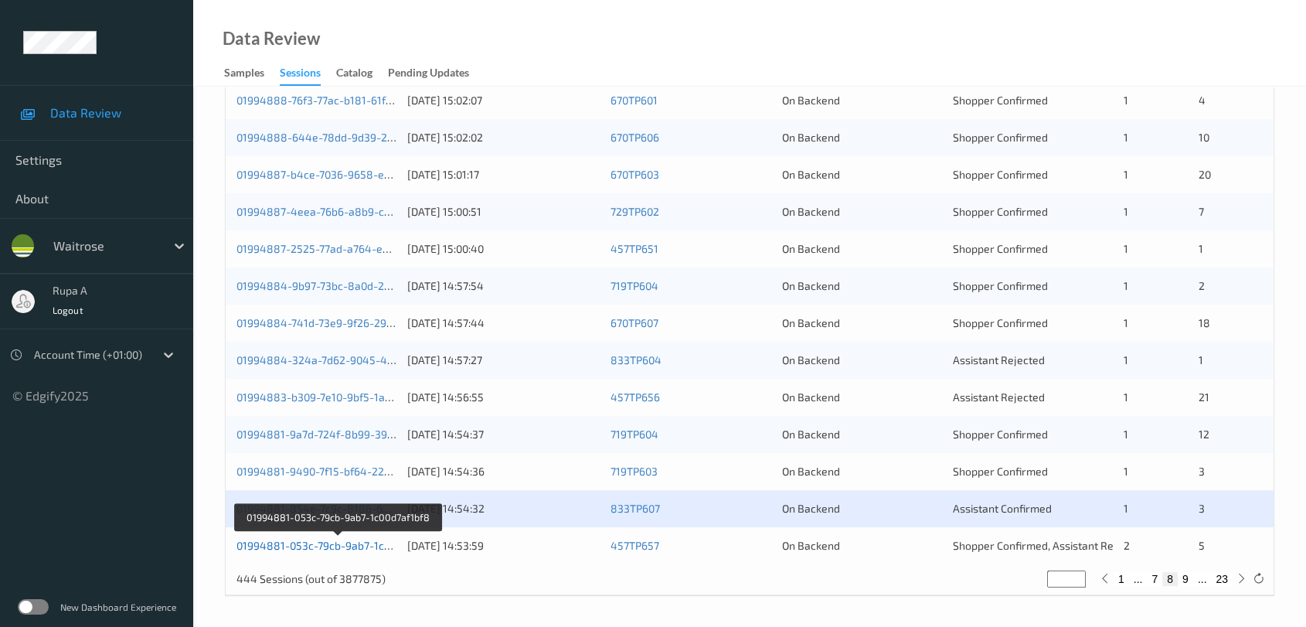
click at [373, 550] on link "01994881-053c-79cb-9ab7-1c00d7af1bf8" at bounding box center [338, 545] width 203 height 13
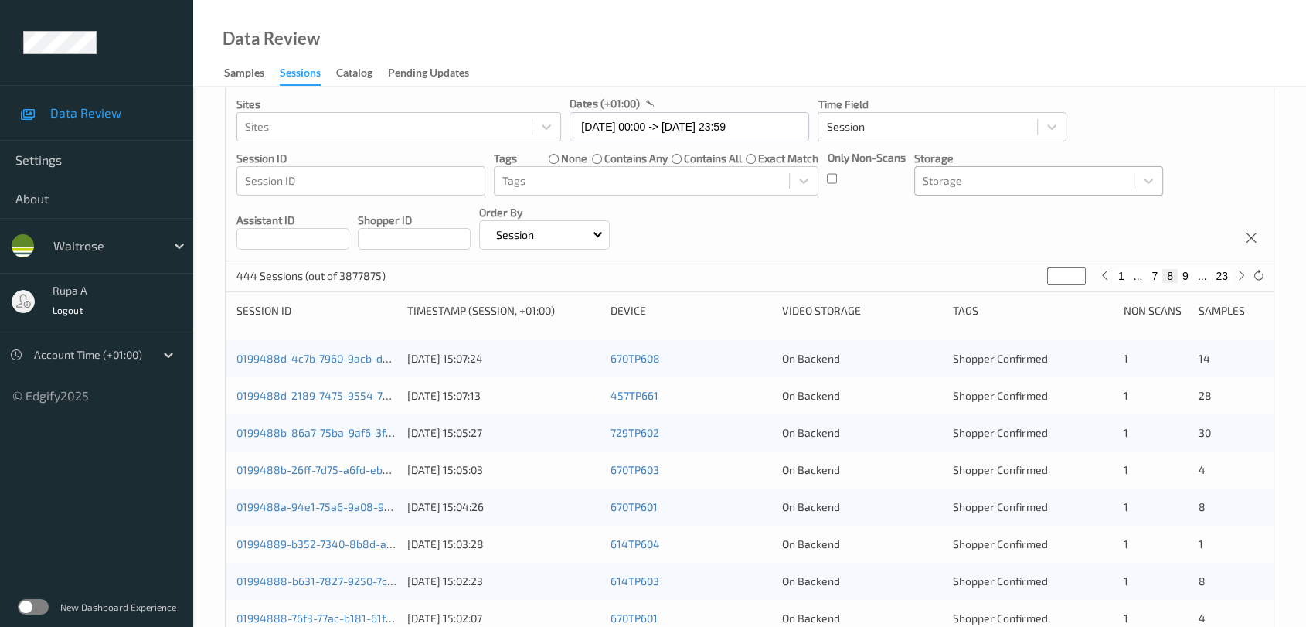
scroll to position [0, 0]
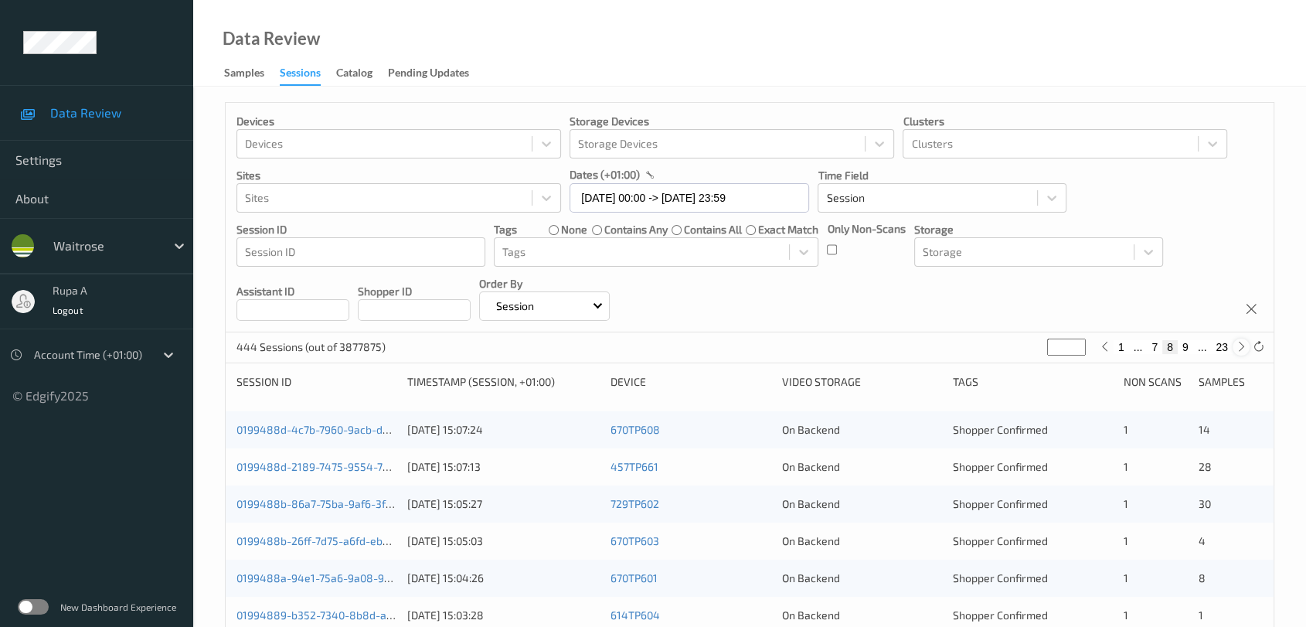
click at [1236, 349] on icon at bounding box center [1242, 347] width 12 height 12
type input "*"
click at [1237, 349] on icon at bounding box center [1242, 347] width 12 height 12
type input "**"
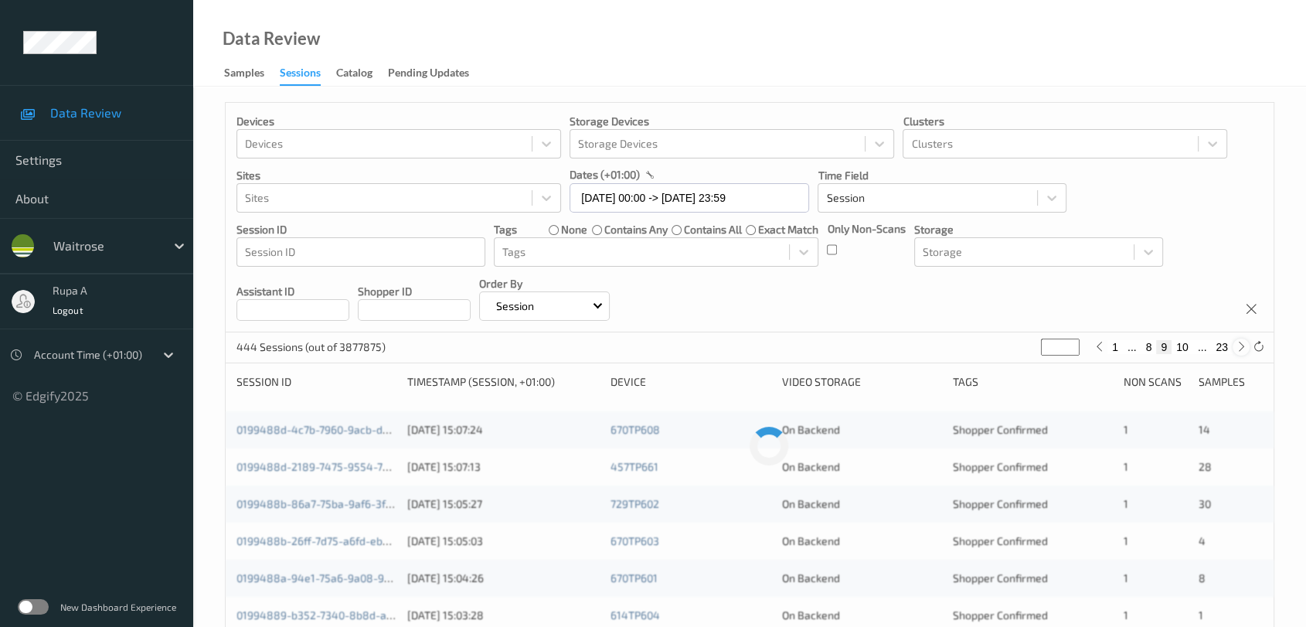
type input "**"
click at [1242, 352] on icon at bounding box center [1242, 347] width 12 height 12
type input "**"
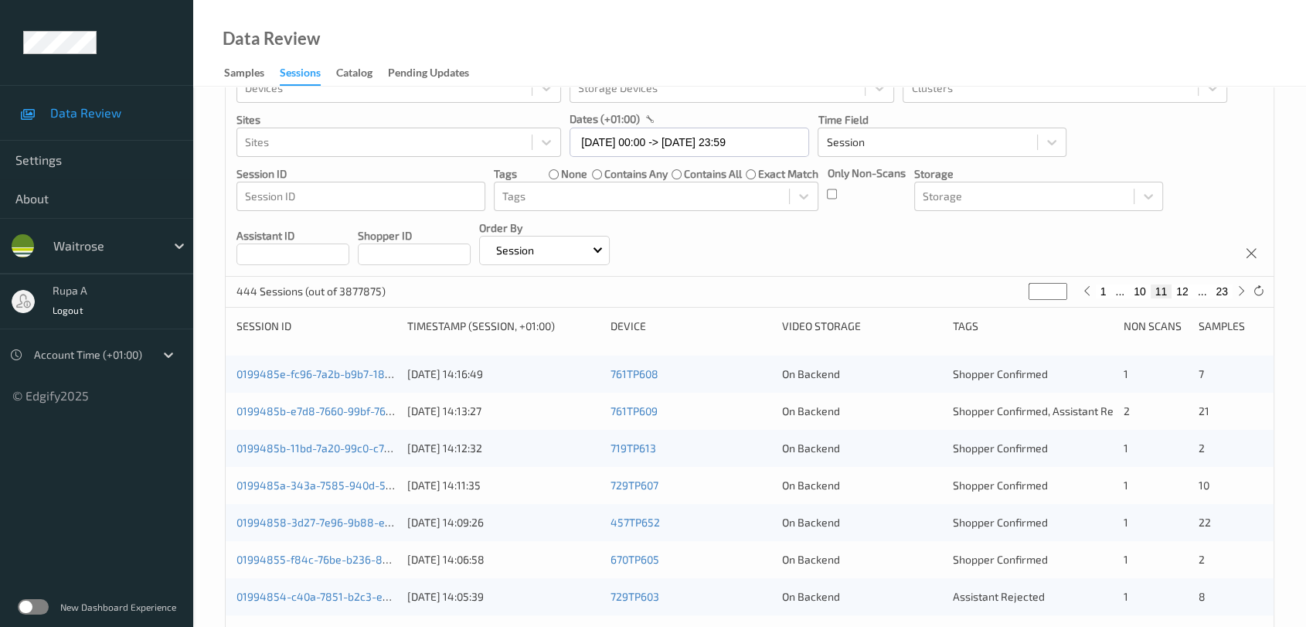
scroll to position [86, 0]
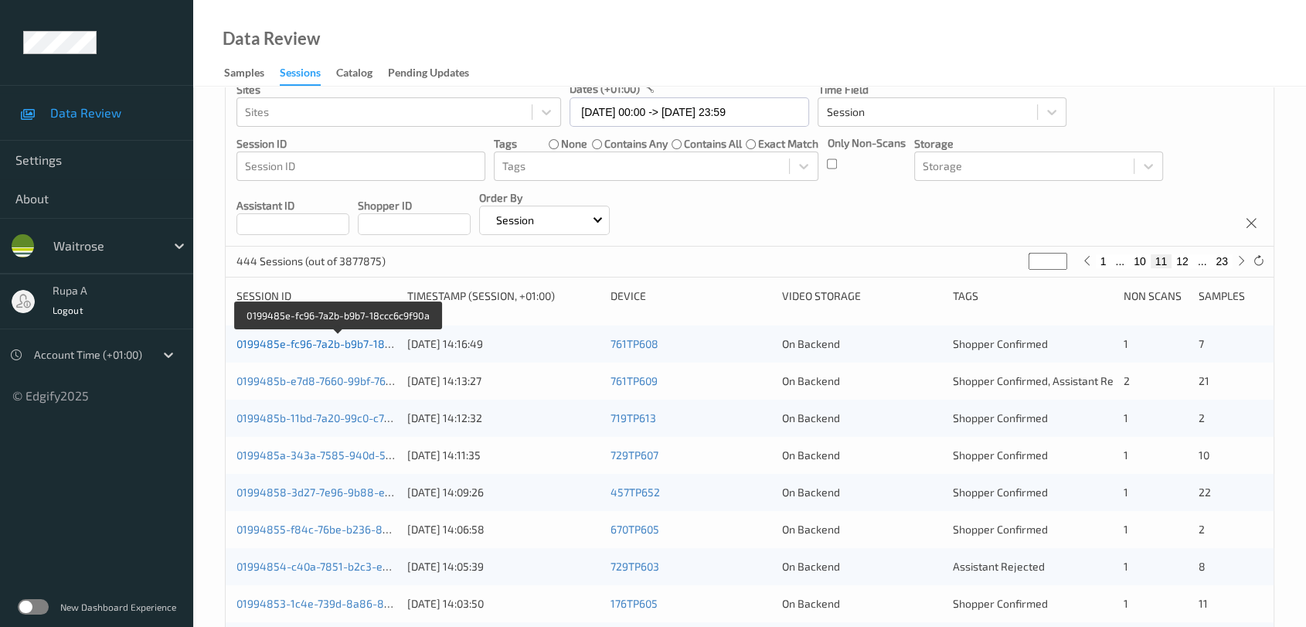
click at [362, 338] on link "0199485e-fc96-7a2b-b9b7-18ccc6c9f90a" at bounding box center [339, 343] width 205 height 13
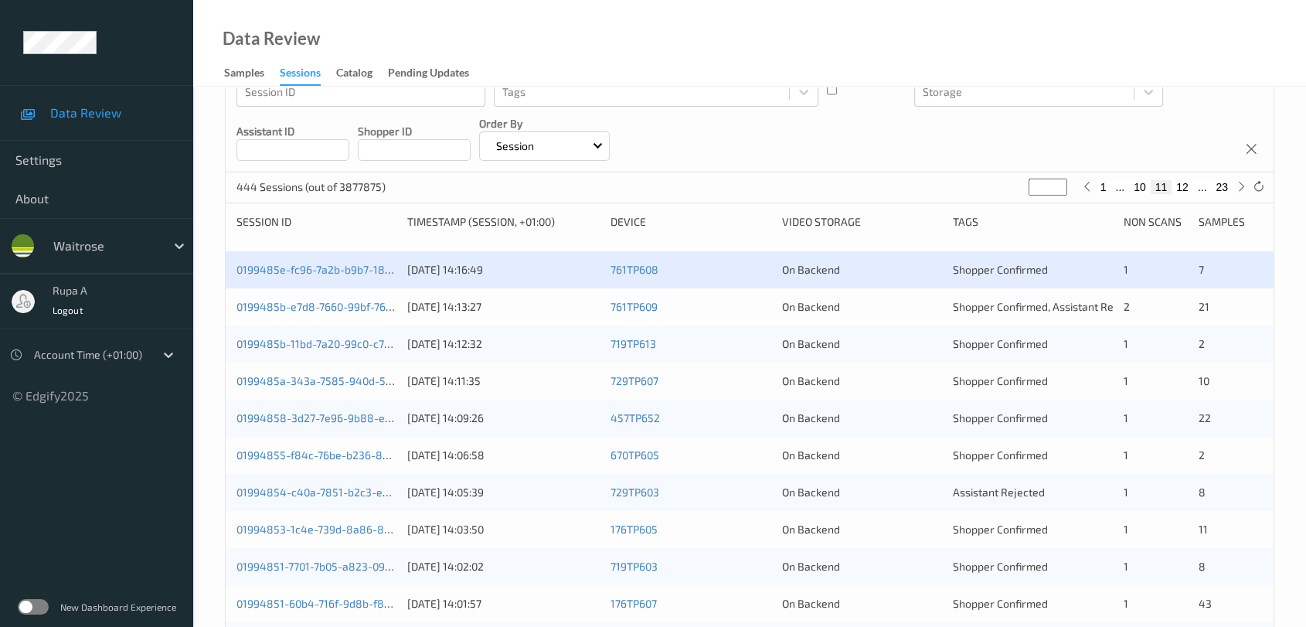
scroll to position [0, 0]
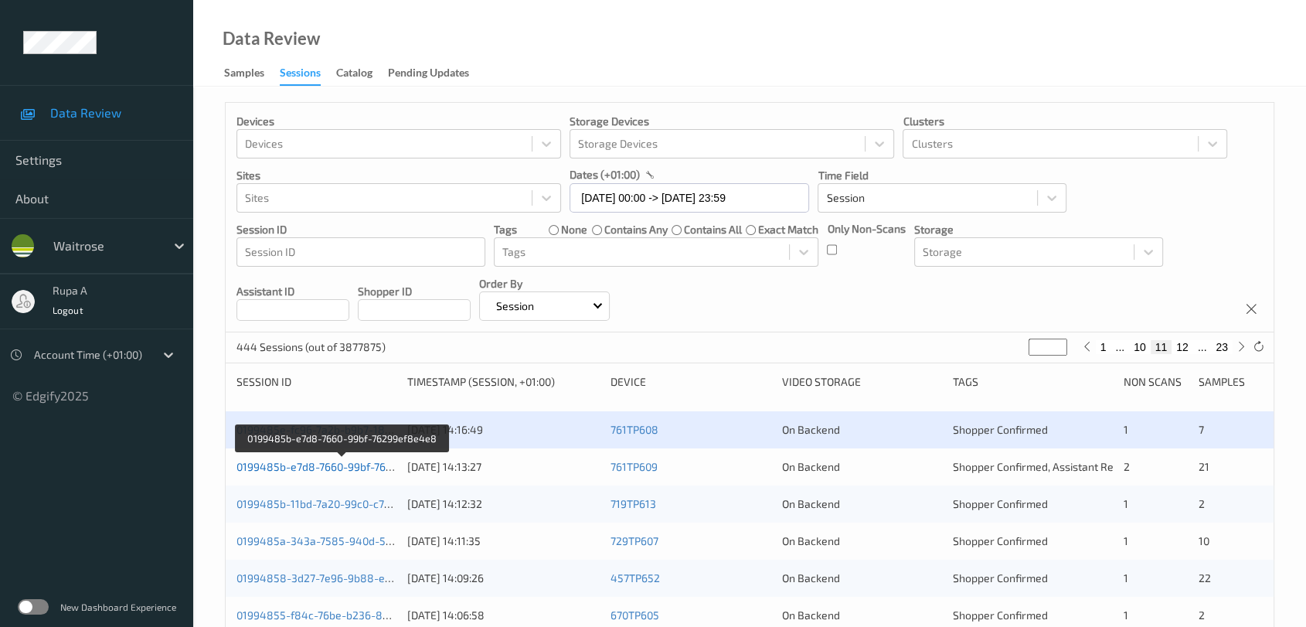
click at [361, 472] on link "0199485b-e7d8-7660-99bf-76299ef8e4e8" at bounding box center [342, 466] width 211 height 13
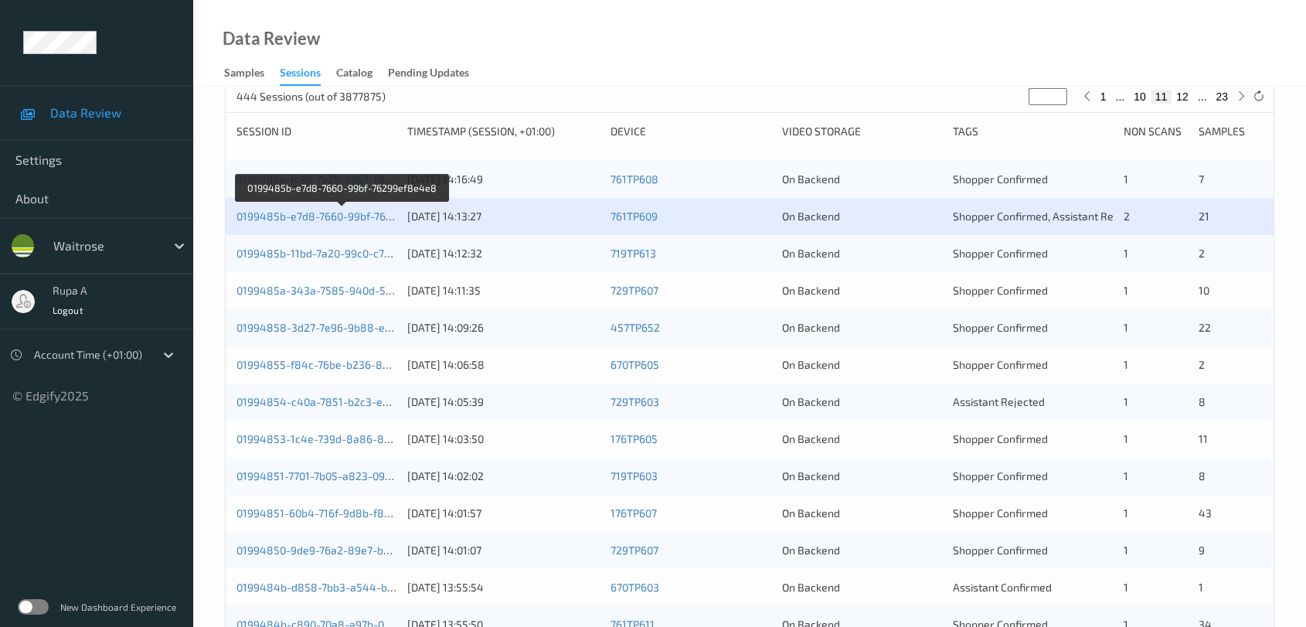
scroll to position [257, 0]
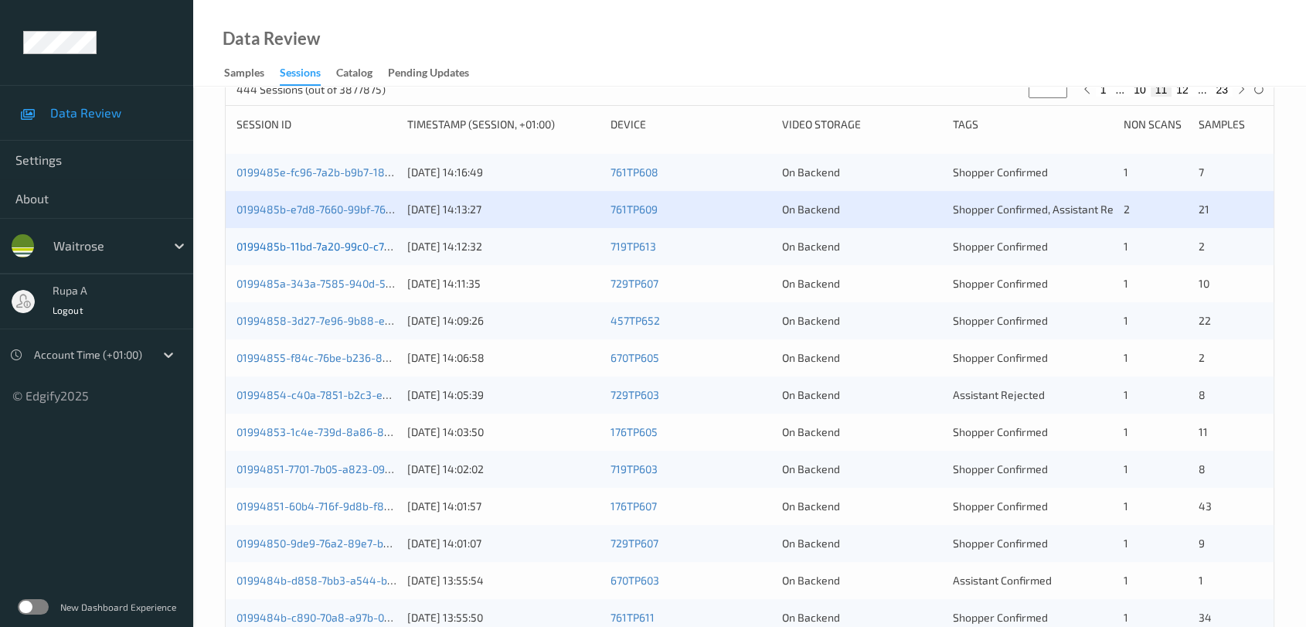
click at [368, 245] on link "0199485b-11bd-7a20-99c0-c7afb1b6a350" at bounding box center [340, 246] width 206 height 13
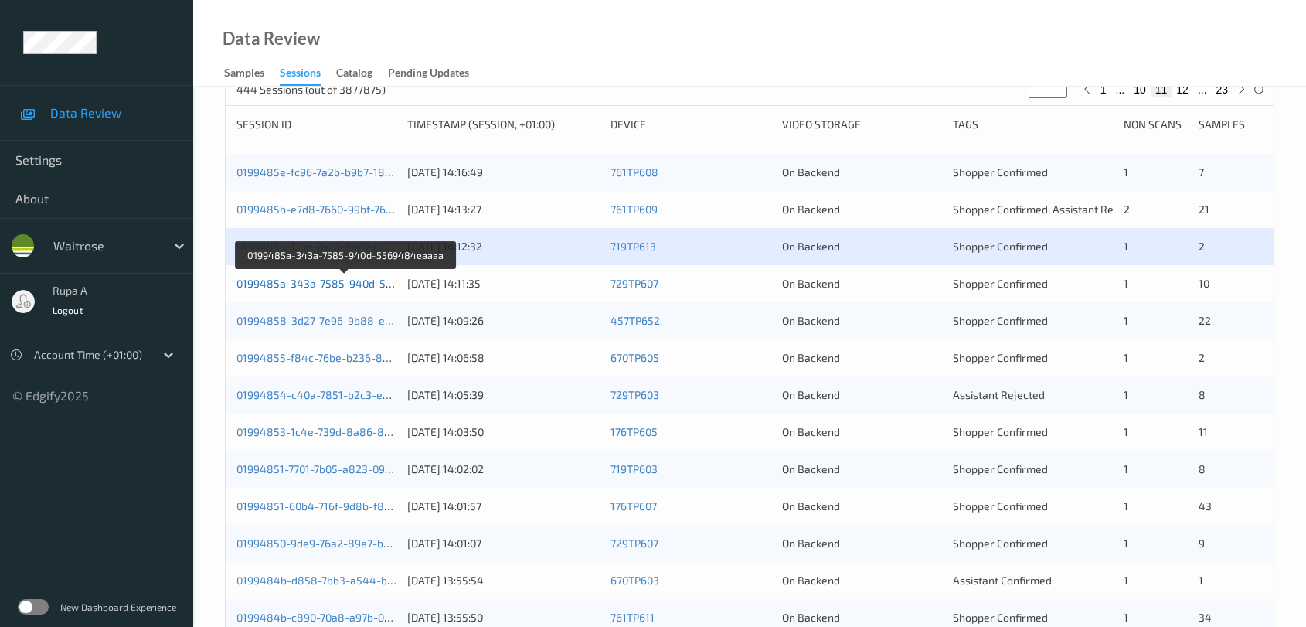
click at [375, 282] on link "0199485a-343a-7585-940d-5569484eaaaa" at bounding box center [347, 283] width 220 height 13
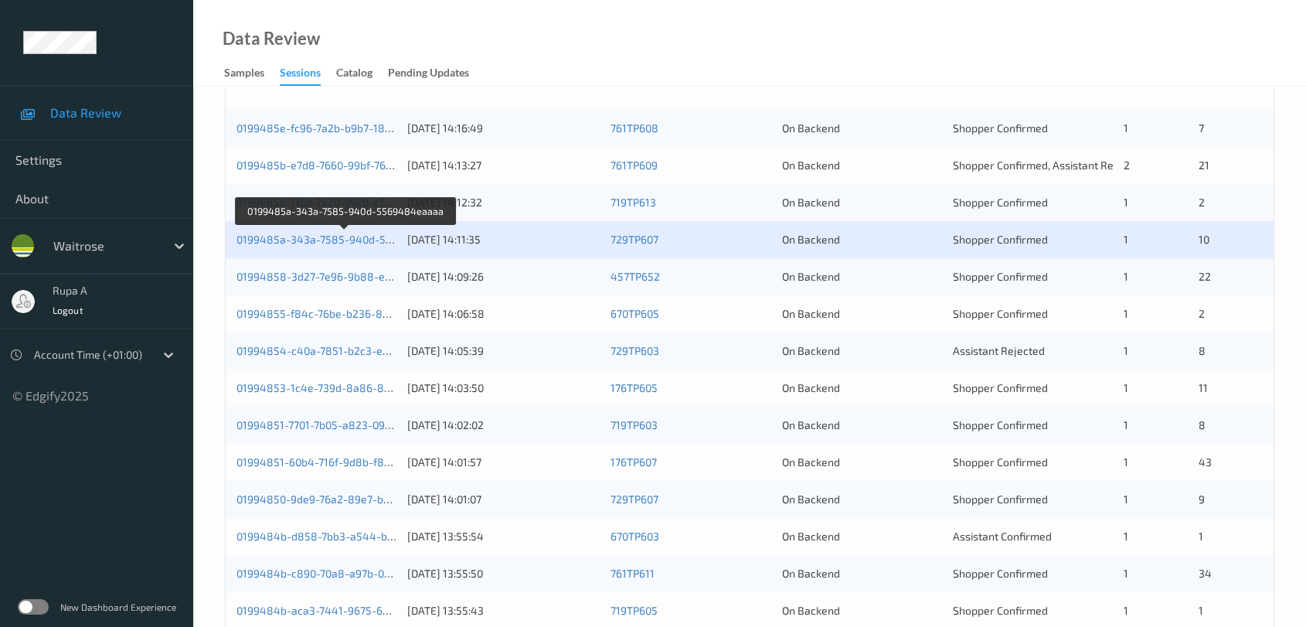
scroll to position [343, 0]
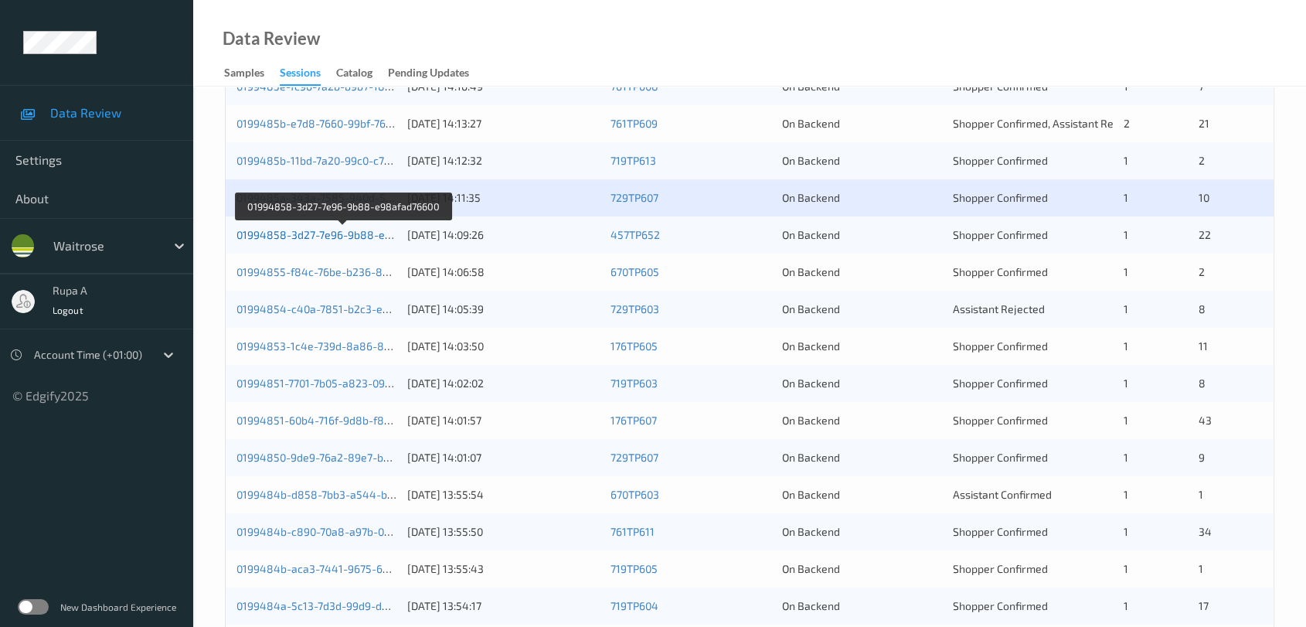
click at [387, 228] on link "01994858-3d27-7e96-9b88-e98afad76600" at bounding box center [344, 234] width 214 height 13
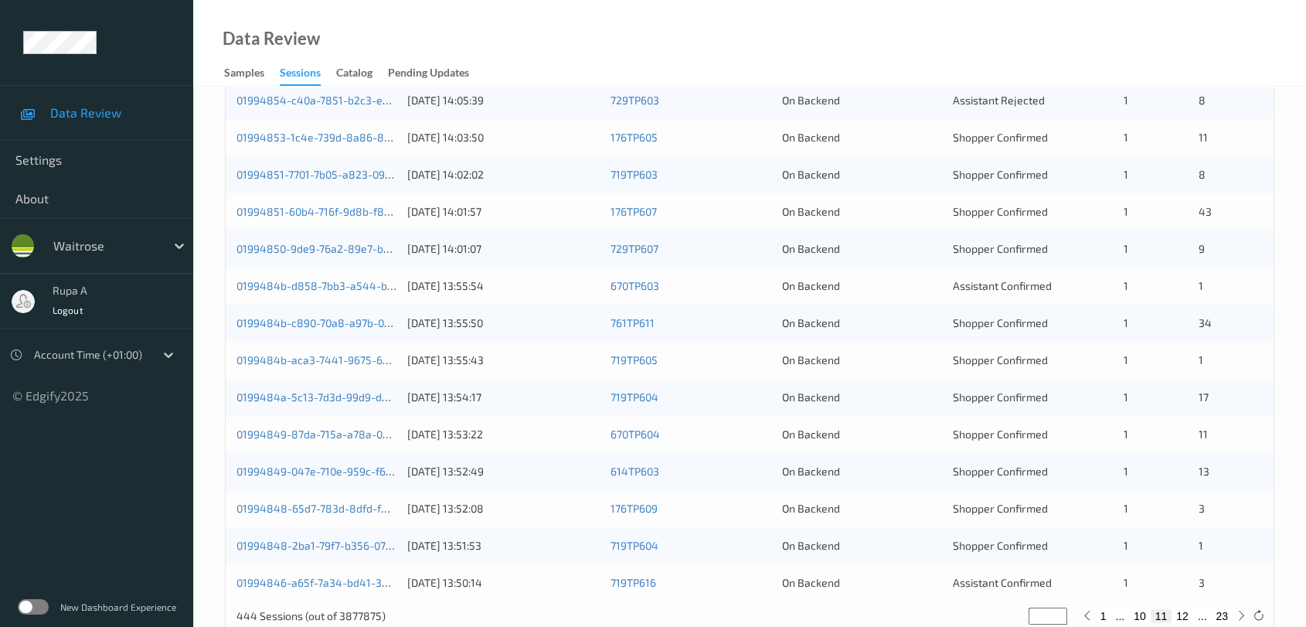
scroll to position [332, 0]
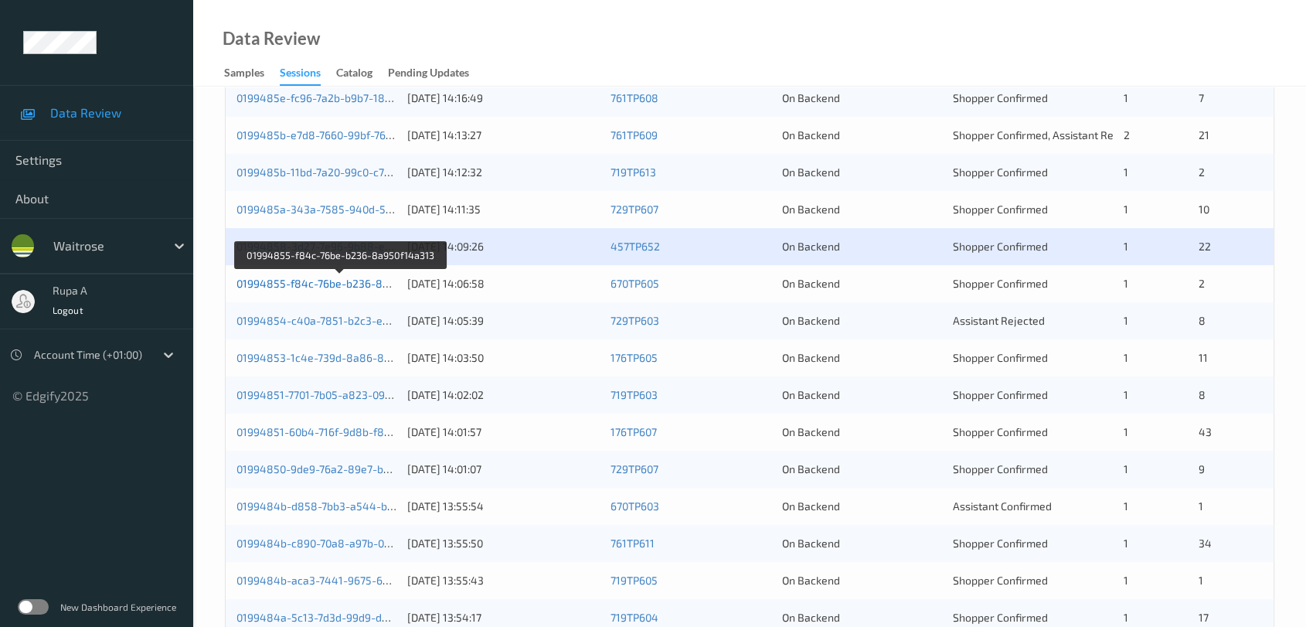
click at [360, 281] on link "01994855-f84c-76be-b236-8a950f14a313" at bounding box center [341, 283] width 209 height 13
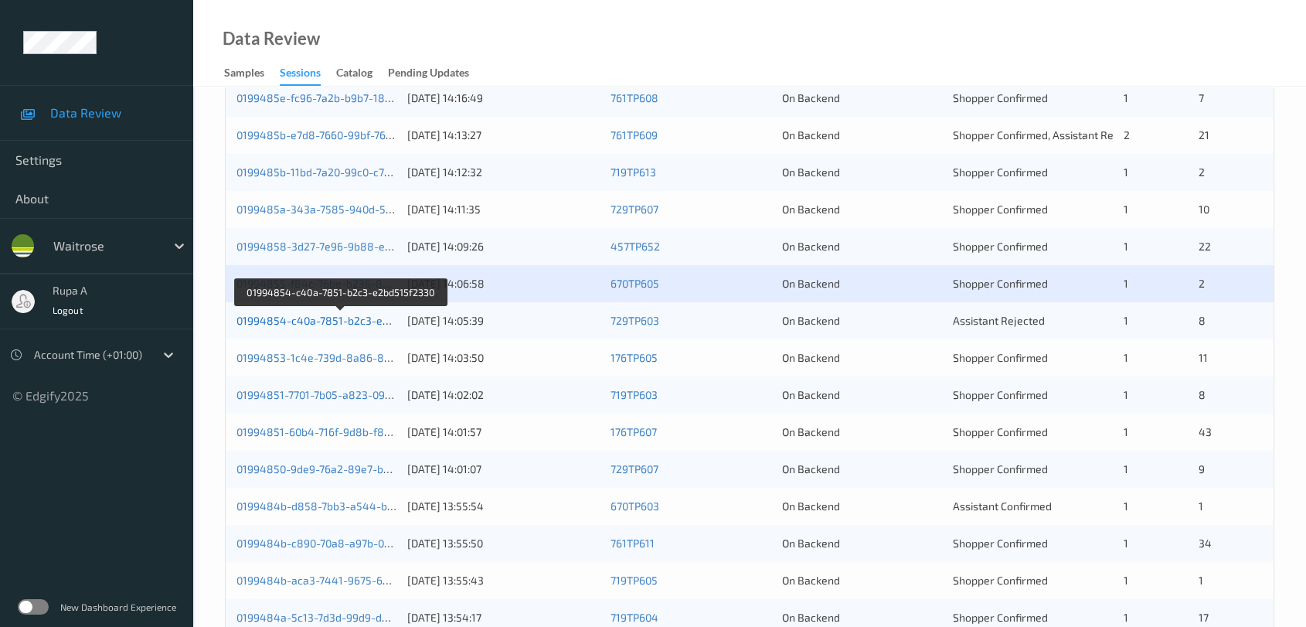
click at [365, 320] on link "01994854-c40a-7851-b2c3-e2bd515f2330" at bounding box center [342, 320] width 210 height 13
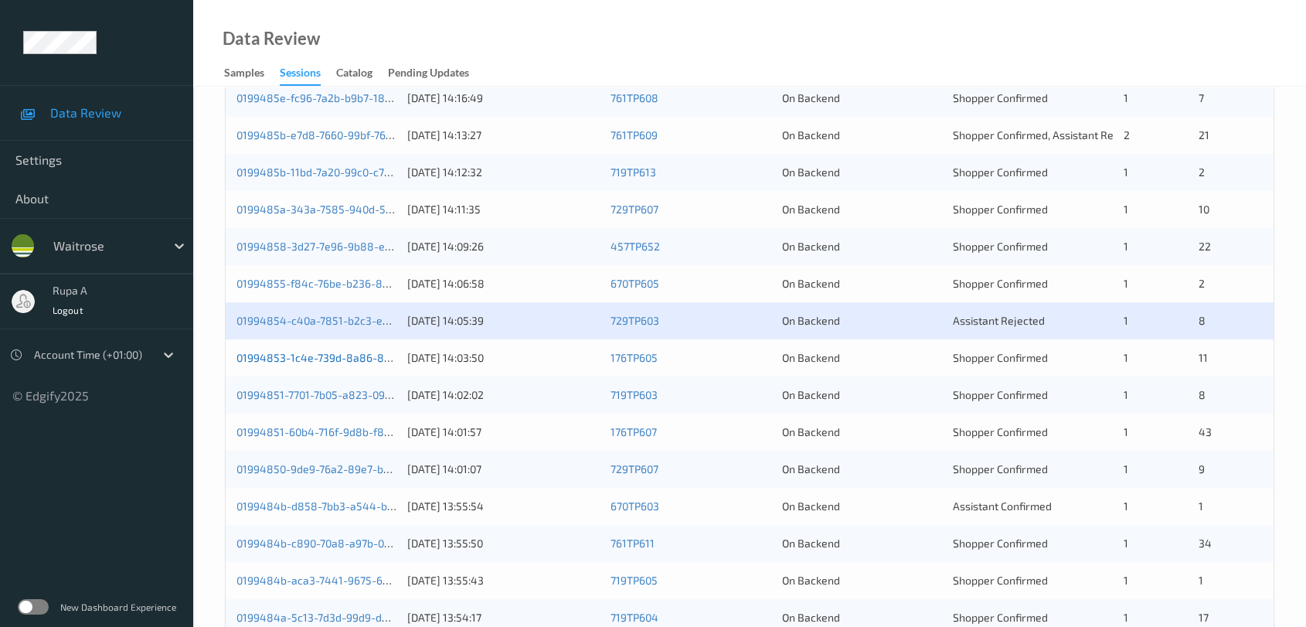
click at [362, 363] on div "01994853-1c4e-739d-8a86-8d92b9bf95a6" at bounding box center [317, 357] width 160 height 15
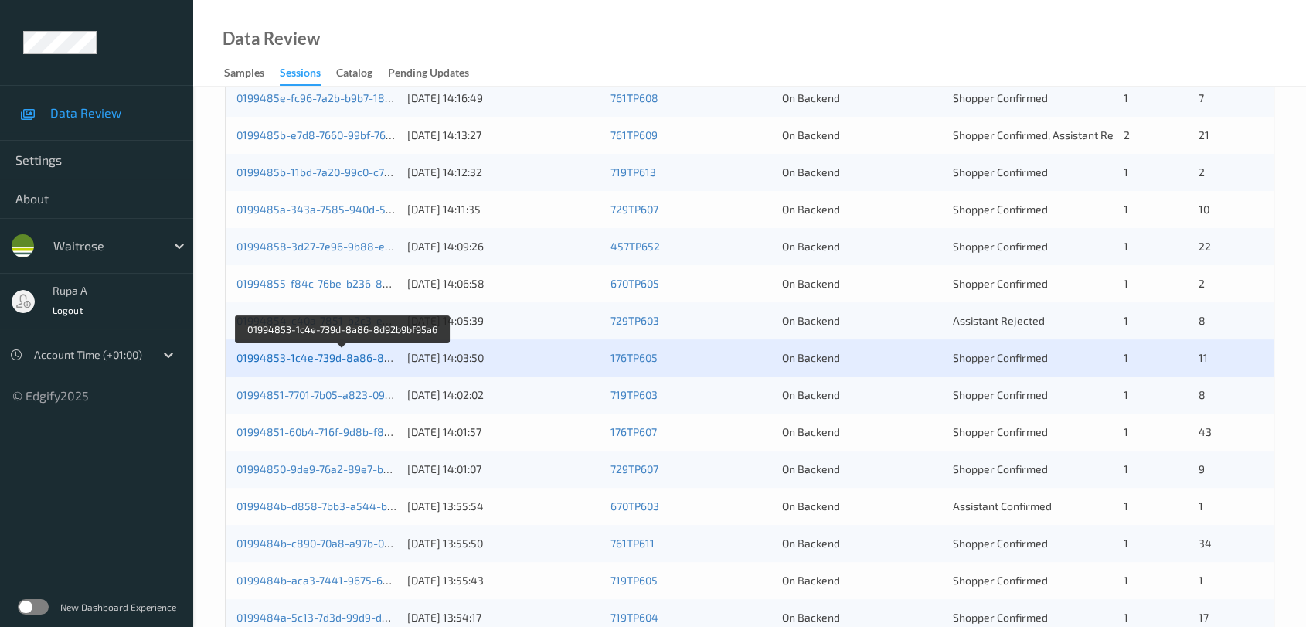
click at [383, 356] on link "01994853-1c4e-739d-8a86-8d92b9bf95a6" at bounding box center [343, 357] width 213 height 13
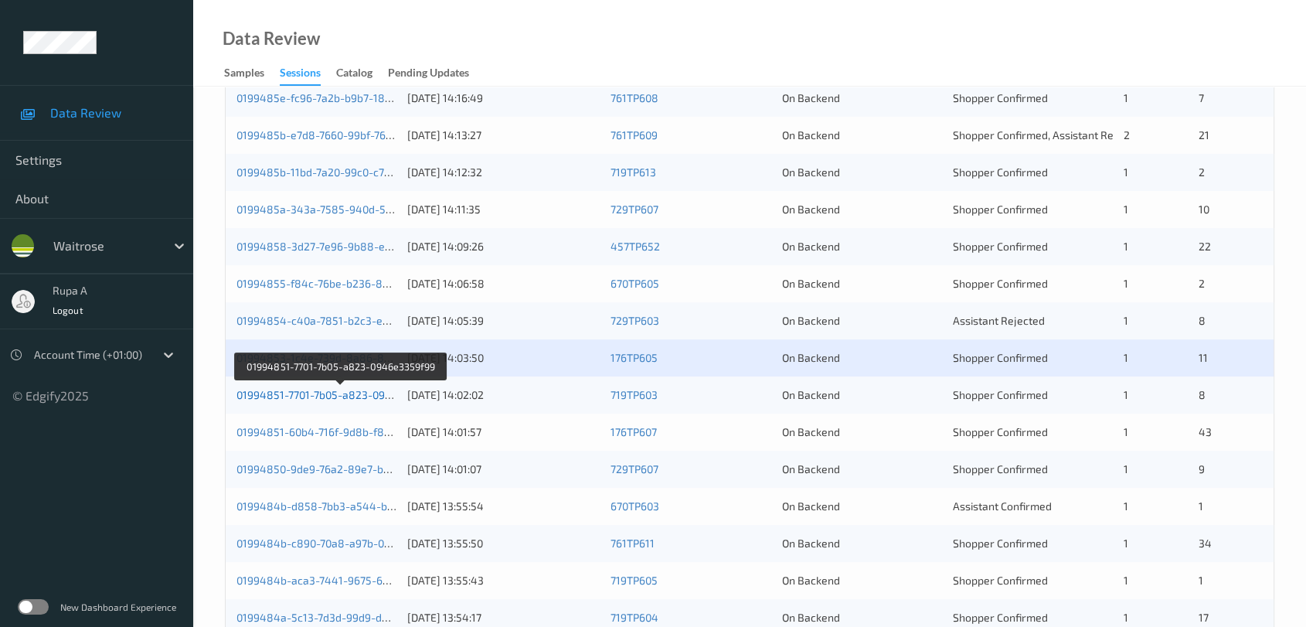
click at [376, 396] on link "01994851-7701-7b05-a823-0946e3359f99" at bounding box center [341, 394] width 209 height 13
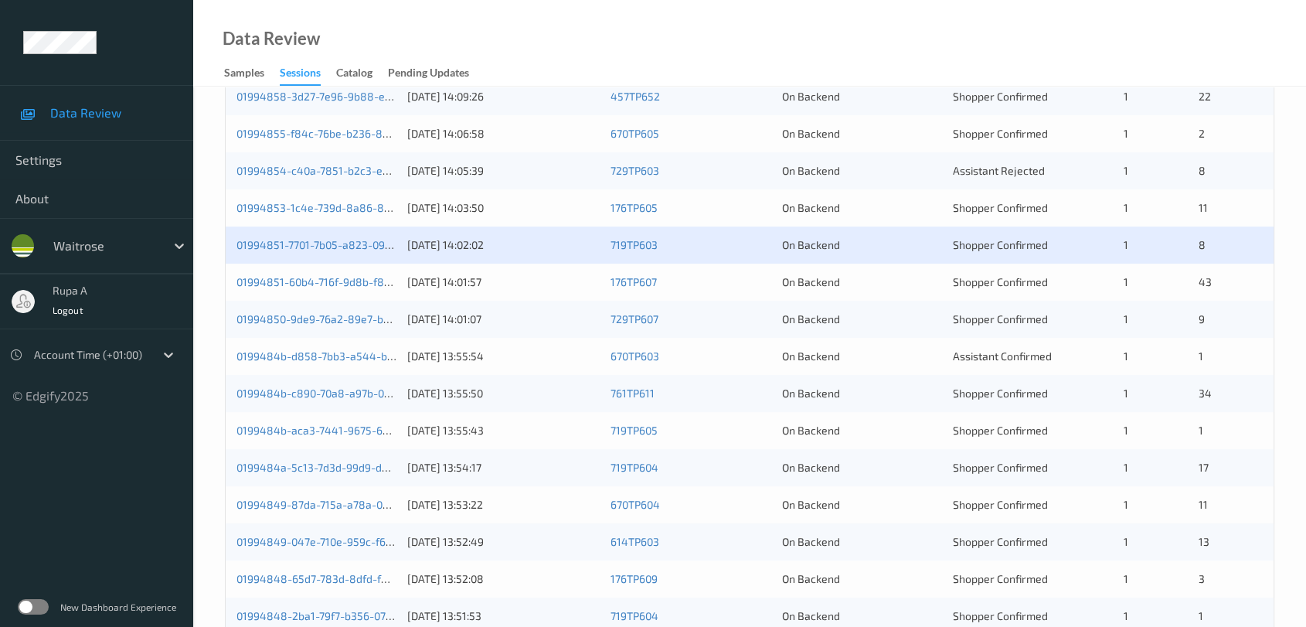
scroll to position [589, 0]
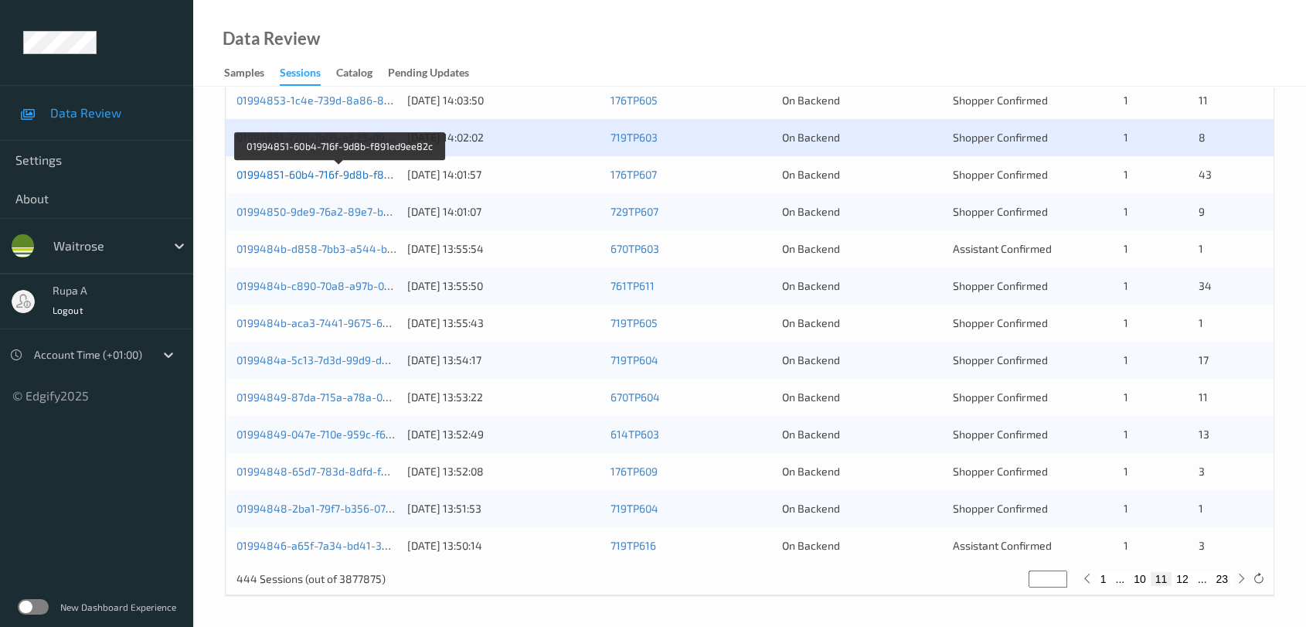
click at [352, 172] on link "01994851-60b4-716f-9d8b-f891ed9ee82c" at bounding box center [341, 174] width 208 height 13
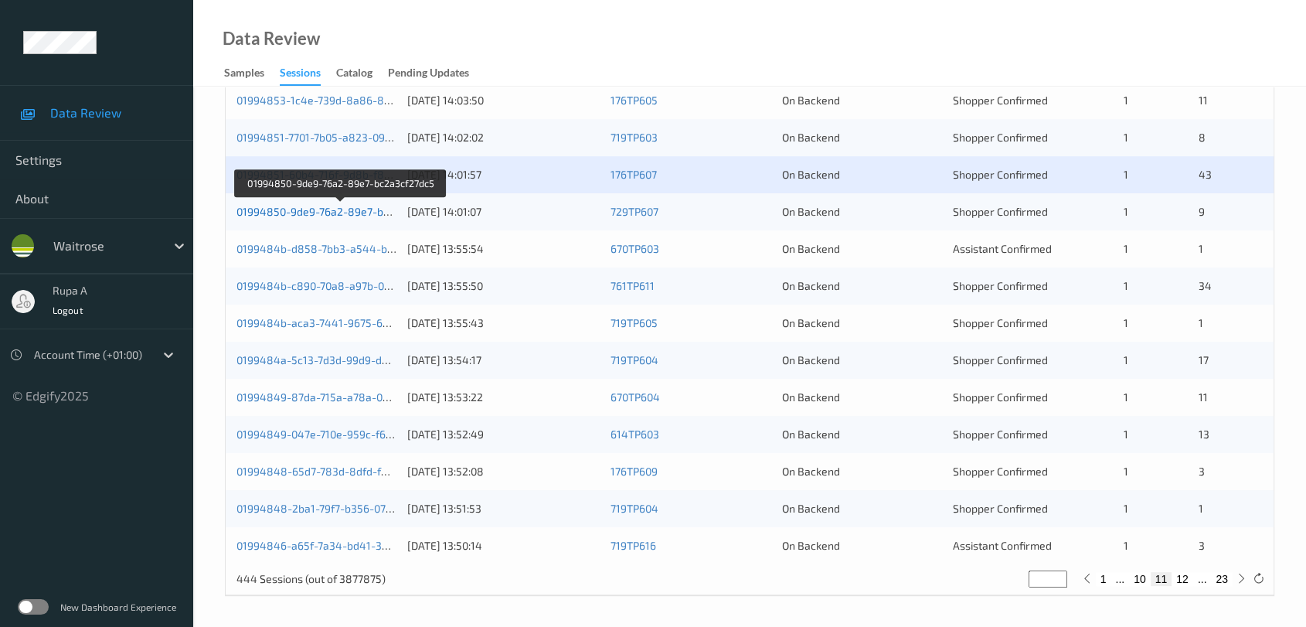
click at [382, 205] on link "01994850-9de9-76a2-89e7-bc2a3cf27dc5" at bounding box center [341, 211] width 209 height 13
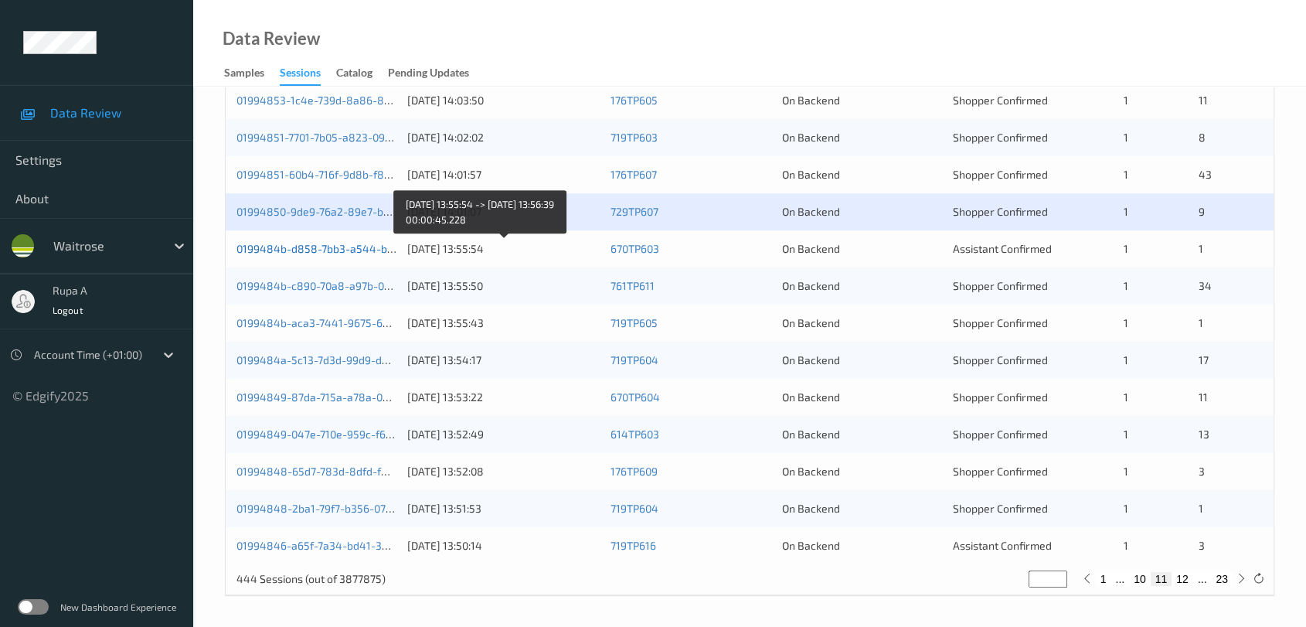
click at [395, 246] on link "0199484b-d858-7bb3-a544-b50215386b7a" at bounding box center [345, 248] width 217 height 13
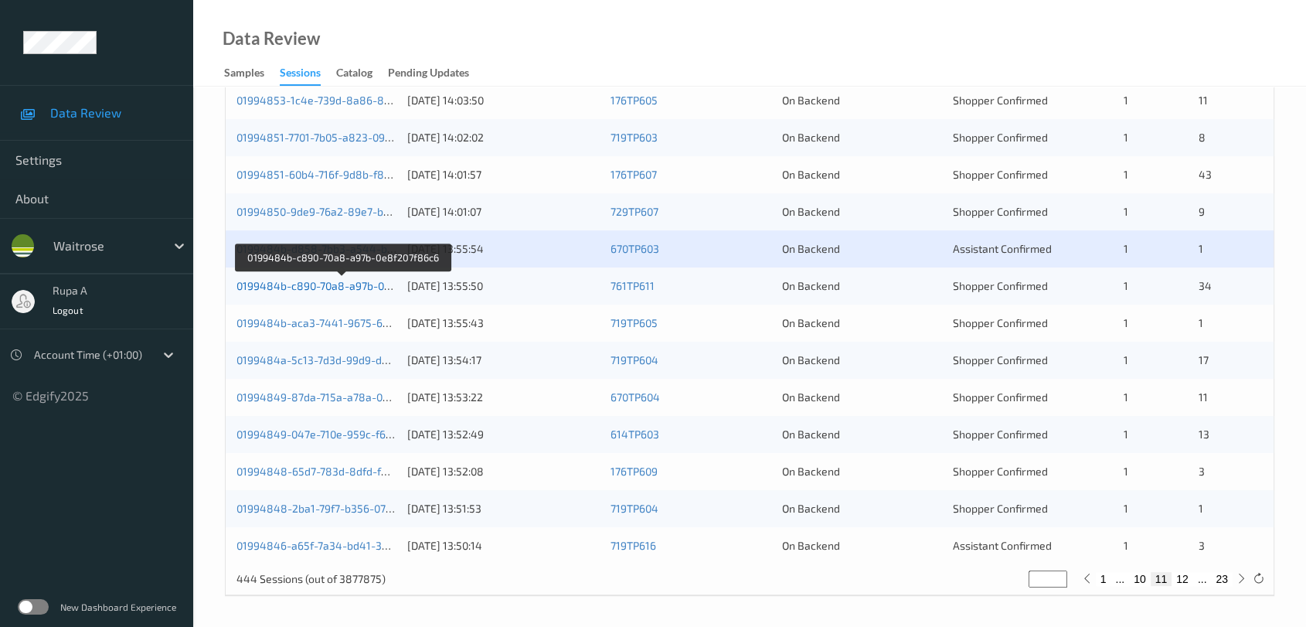
click at [356, 288] on link "0199484b-c890-70a8-a97b-0e8f207f86c6" at bounding box center [342, 285] width 211 height 13
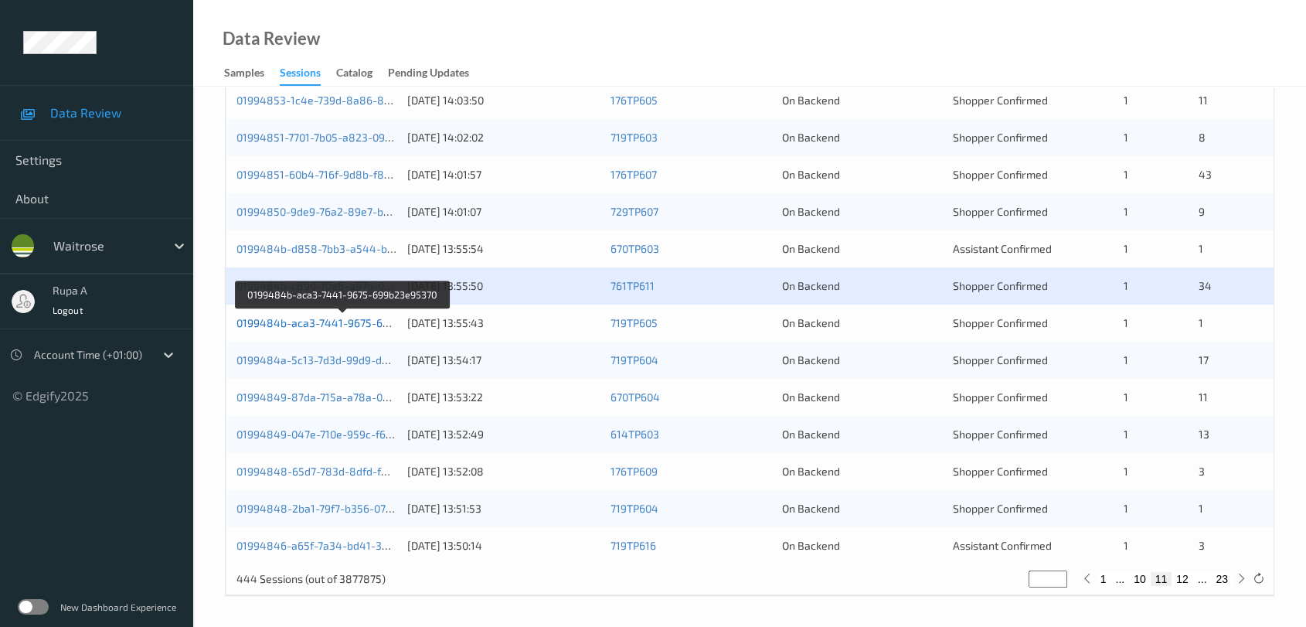
click at [374, 322] on link "0199484b-aca3-7441-9675-699b23e95370" at bounding box center [343, 322] width 213 height 13
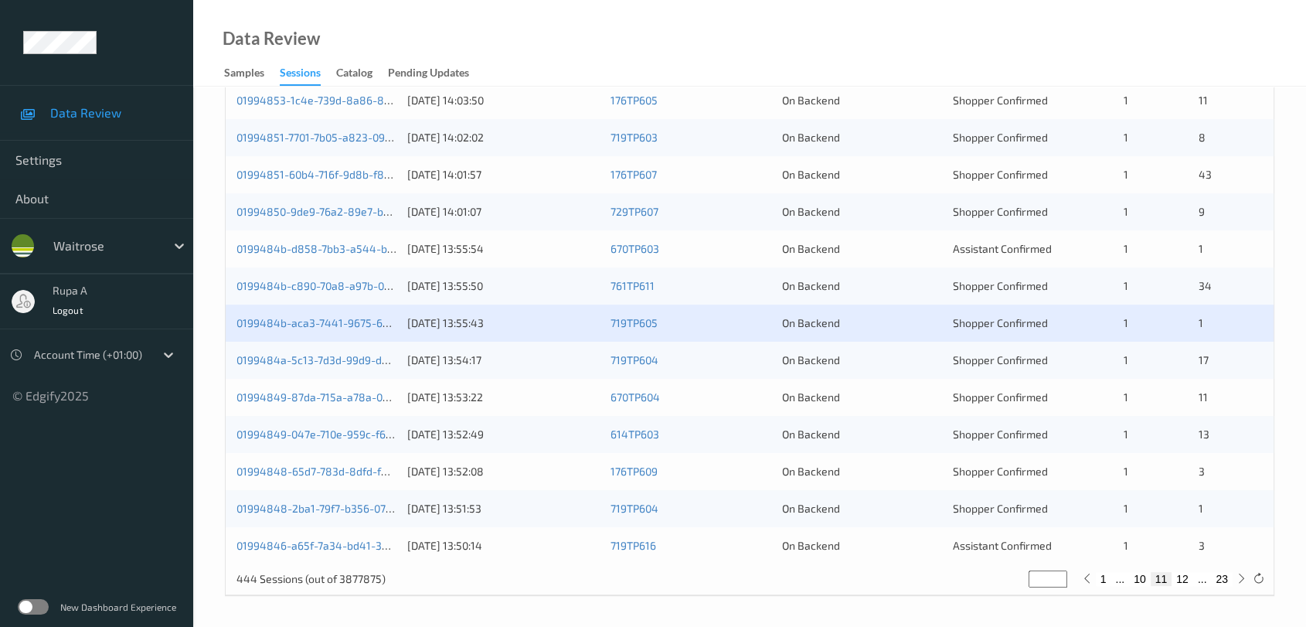
click at [384, 366] on div "0199484a-5c13-7d3d-99d9-db32c74fd345" at bounding box center [317, 359] width 160 height 15
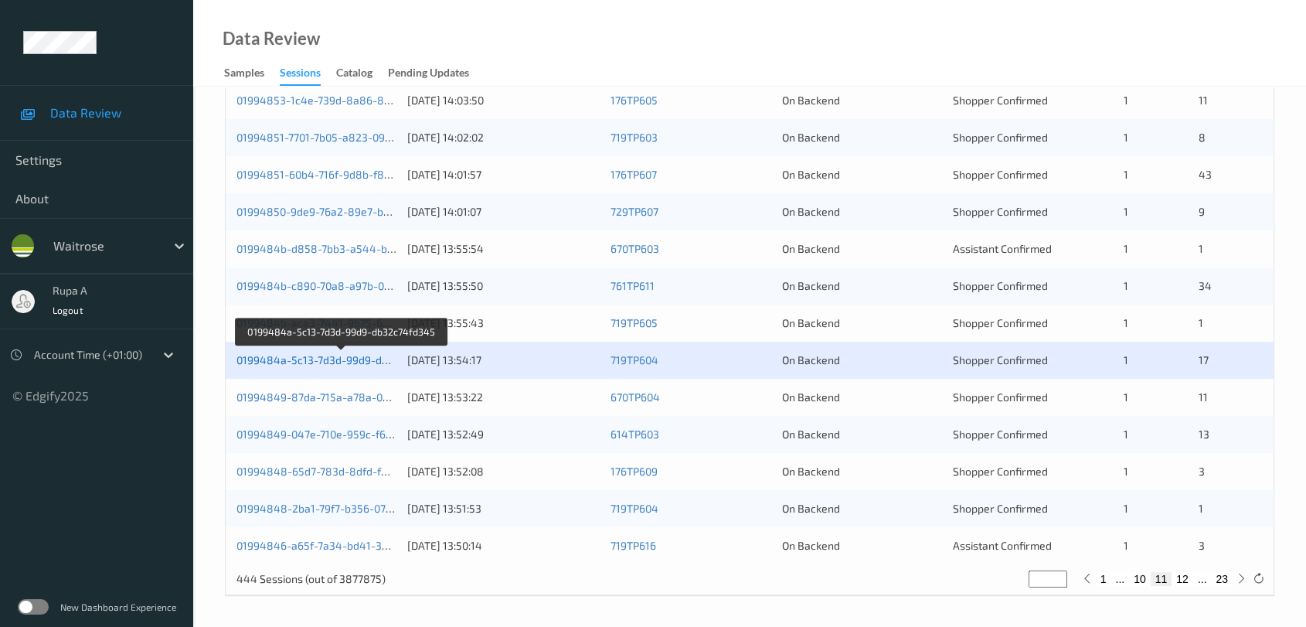
click at [387, 359] on link "0199484a-5c13-7d3d-99d9-db32c74fd345" at bounding box center [342, 359] width 211 height 13
click at [359, 403] on div "01994849-87da-715a-a78a-0cdc43e49afd" at bounding box center [317, 397] width 160 height 15
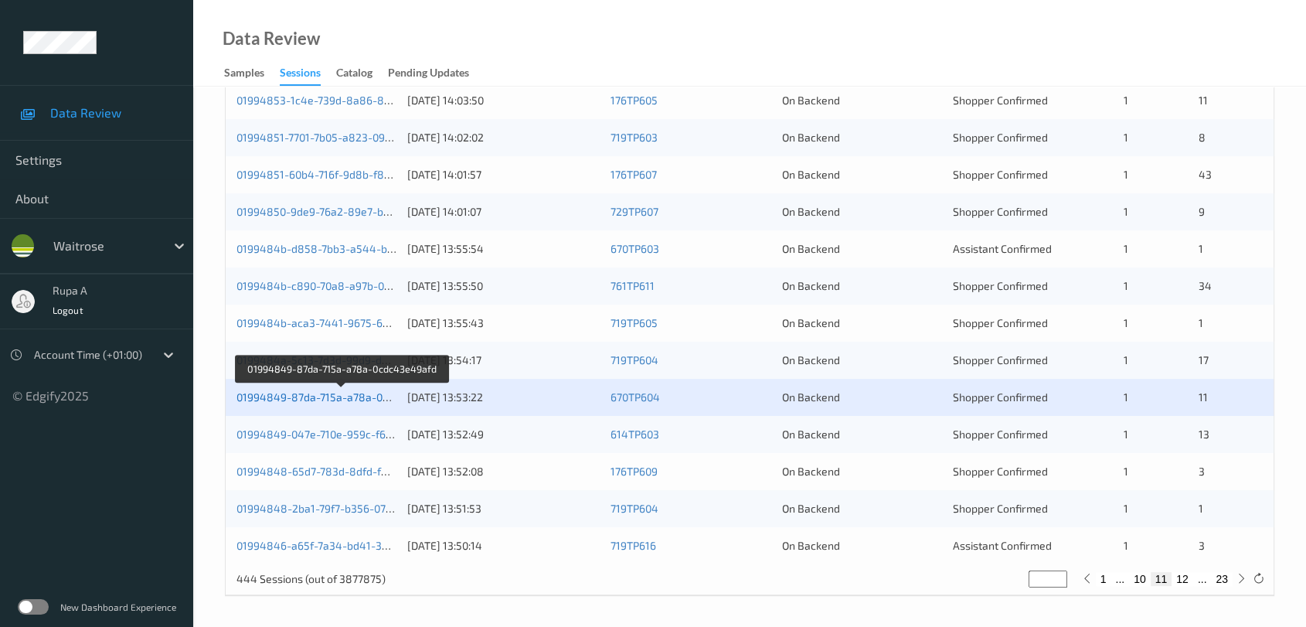
click at [363, 400] on link "01994849-87da-715a-a78a-0cdc43e49afd" at bounding box center [343, 396] width 212 height 13
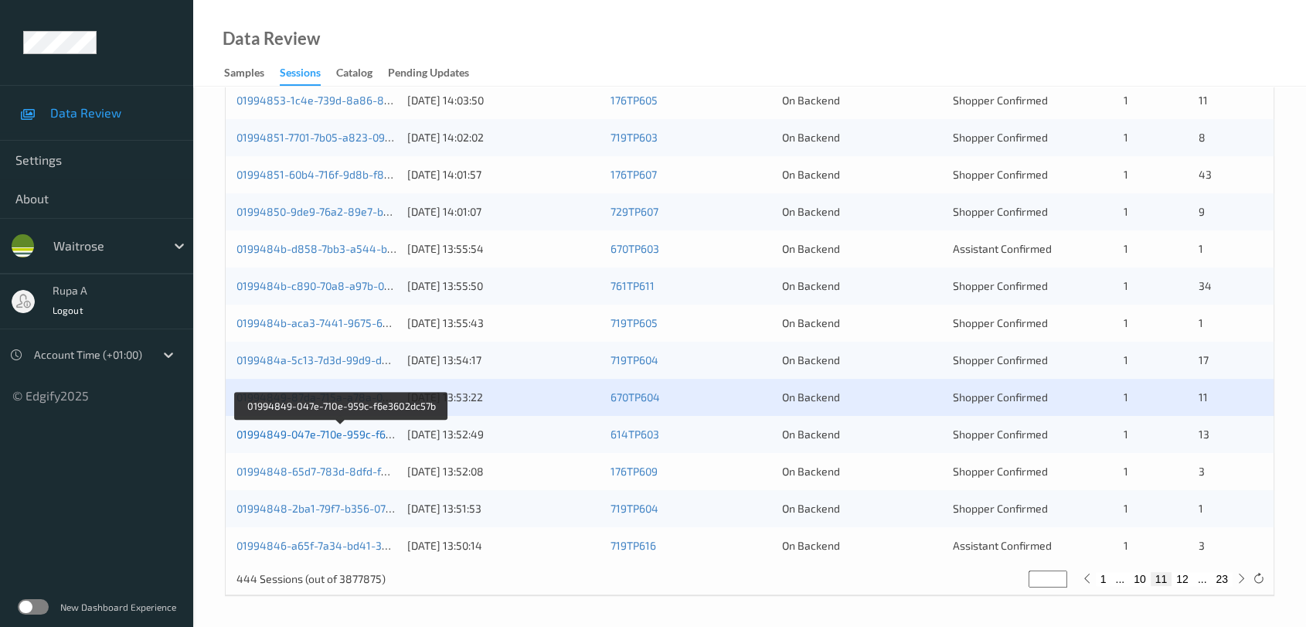
click at [367, 431] on link "01994849-047e-710e-959c-f6e3602dc57b" at bounding box center [341, 433] width 209 height 13
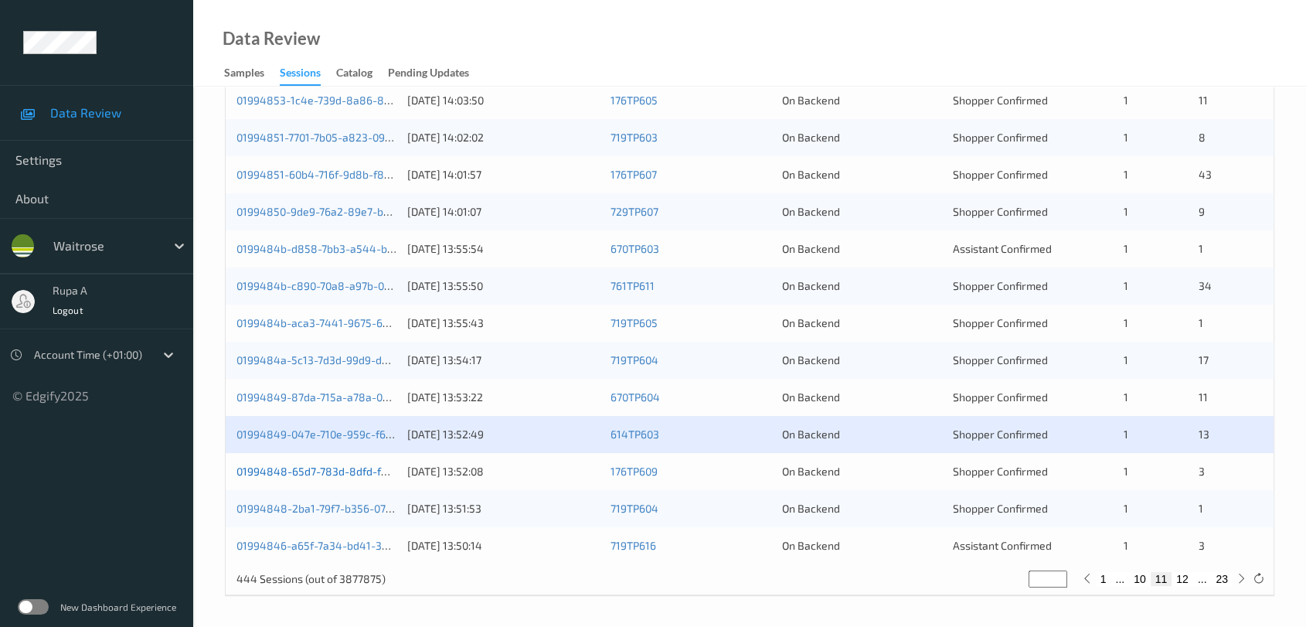
click at [383, 465] on link "01994848-65d7-783d-8dfd-f85428e0a417" at bounding box center [343, 471] width 213 height 13
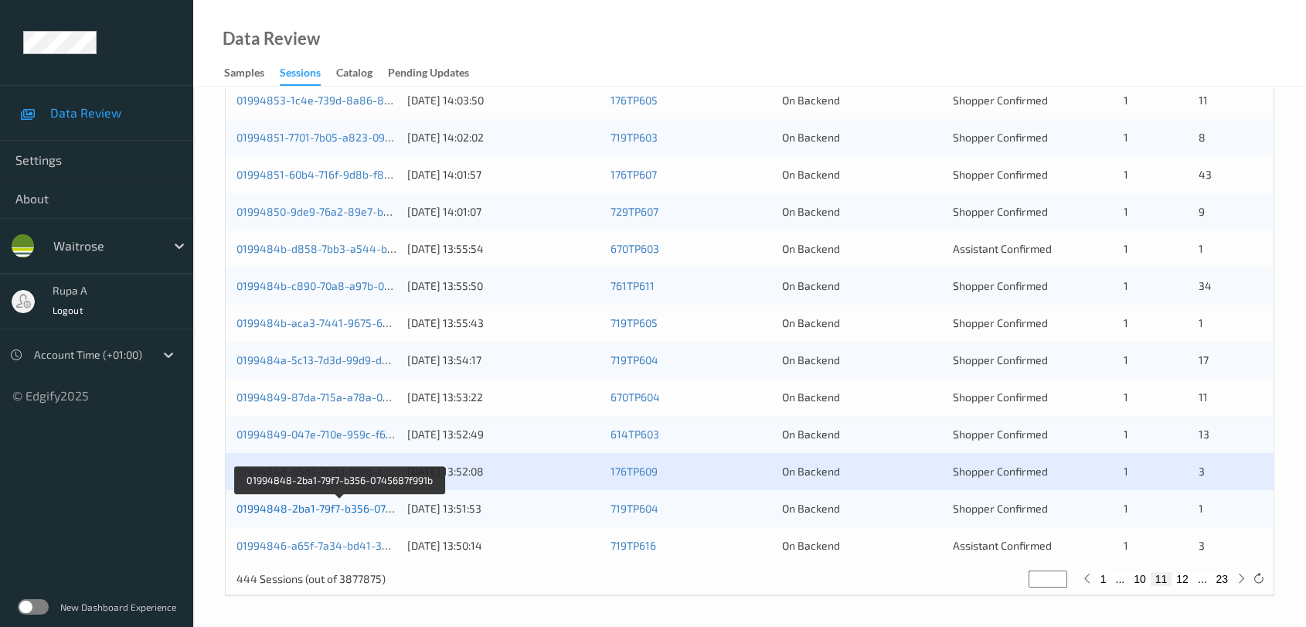
click at [373, 502] on link "01994848-2ba1-79f7-b356-0745687f991b" at bounding box center [341, 508] width 208 height 13
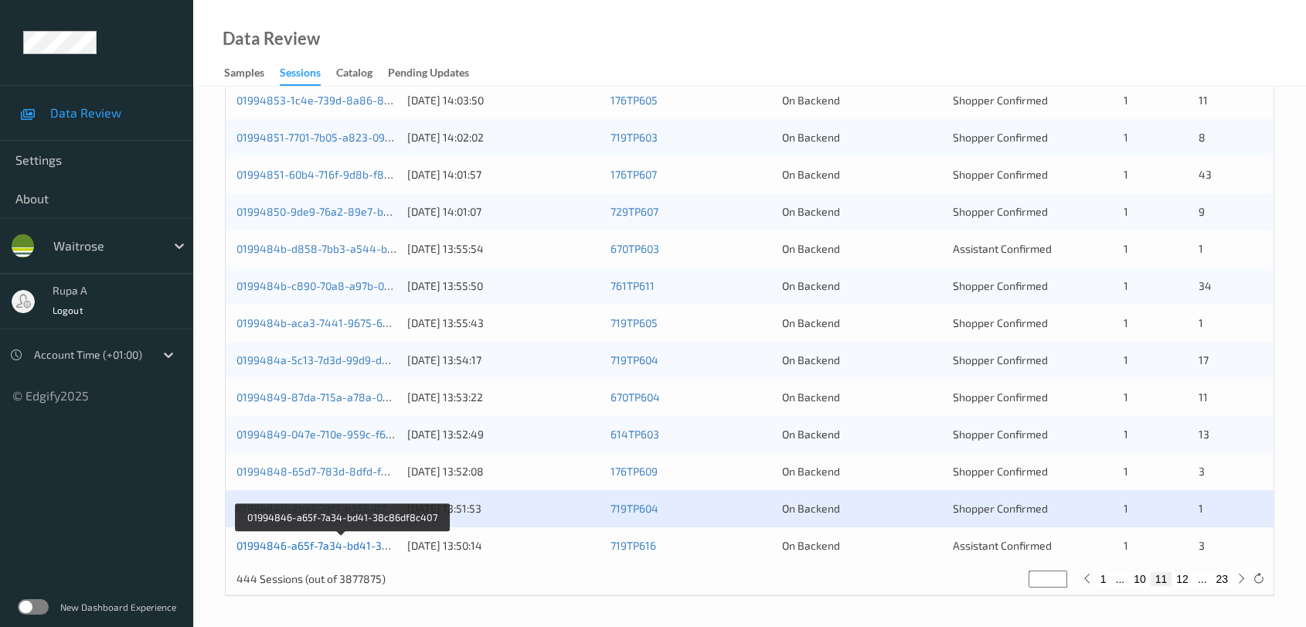
click at [350, 544] on link "01994846-a65f-7a34-bd41-38c86df8c407" at bounding box center [343, 545] width 212 height 13
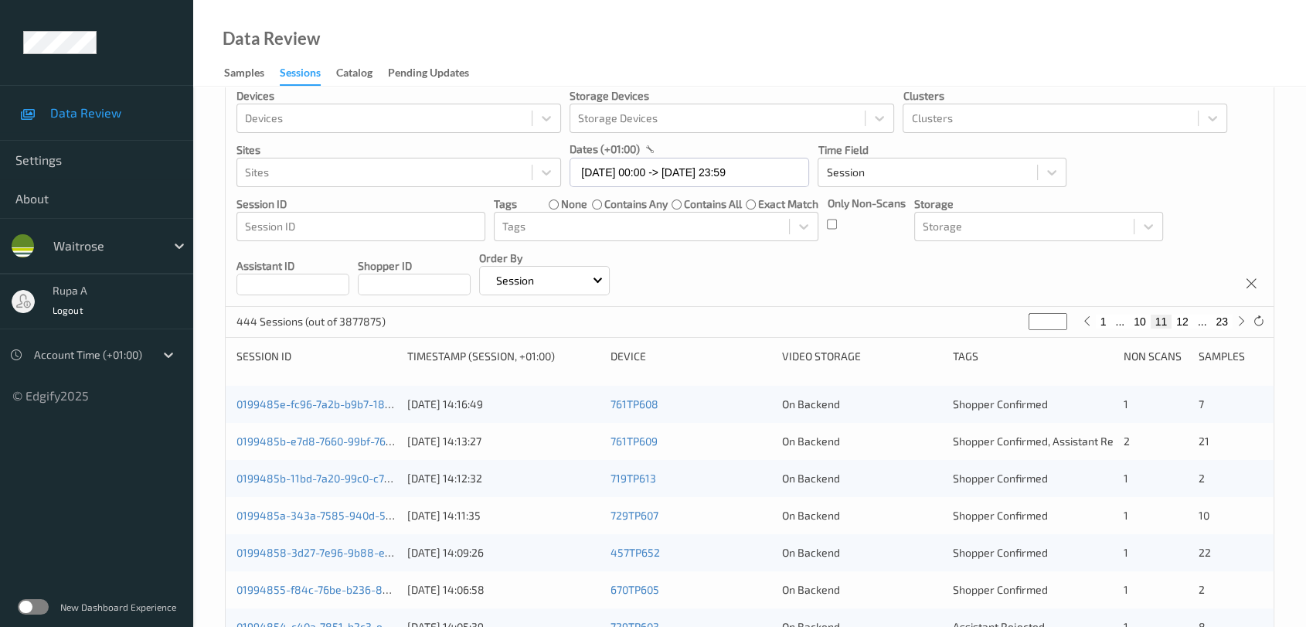
scroll to position [0, 0]
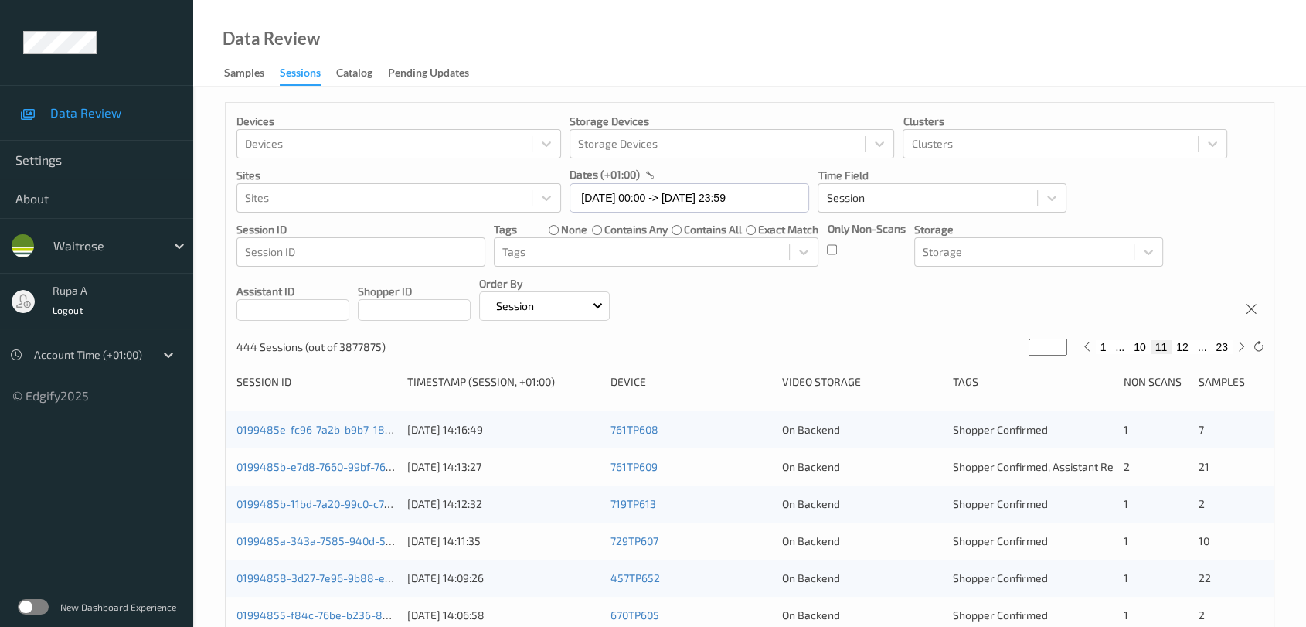
drag, startPoint x: 1045, startPoint y: 348, endPoint x: 952, endPoint y: 376, distance: 96.8
type input "*"
type input "**"
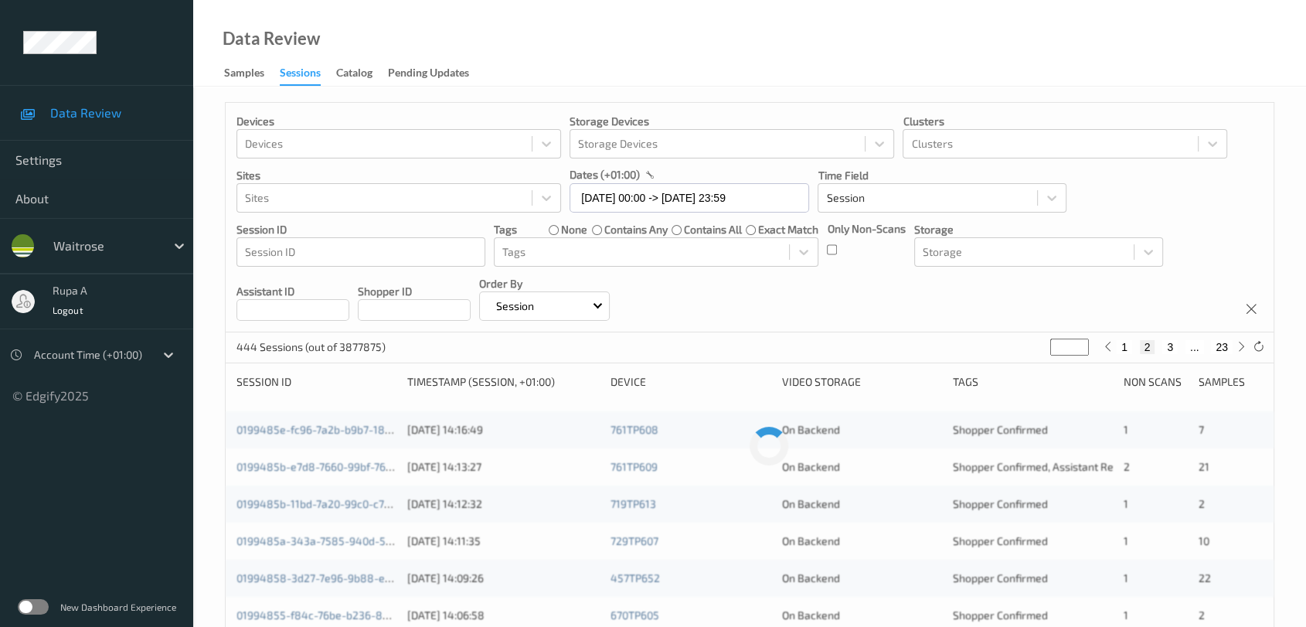
type input "**"
click at [871, 312] on div "Devices Devices Storage Devices Storage Devices Clusters Clusters Sites Sites d…" at bounding box center [750, 218] width 1048 height 230
click at [309, 437] on div "019947b6-8b99-76ef-8fb0-682b45c90a0d 14/09/2025 11:12:50 494TP604 On Backend As…" at bounding box center [750, 429] width 1048 height 37
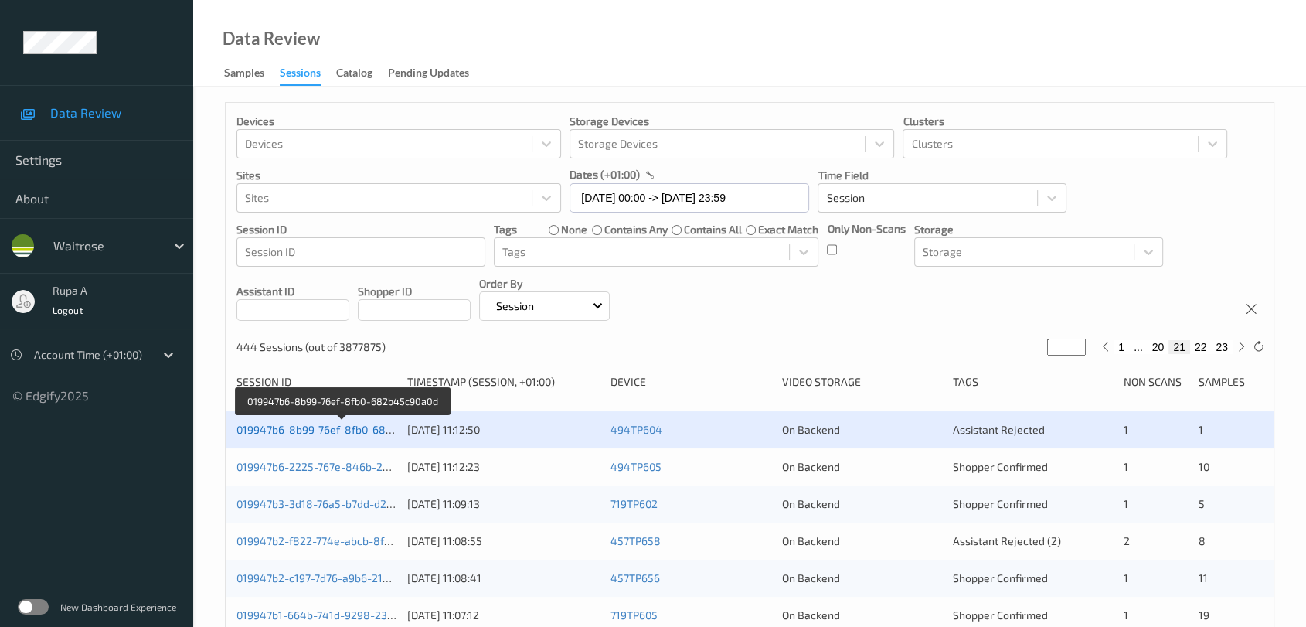
click at [310, 434] on link "019947b6-8b99-76ef-8fb0-682b45c90a0d" at bounding box center [342, 429] width 211 height 13
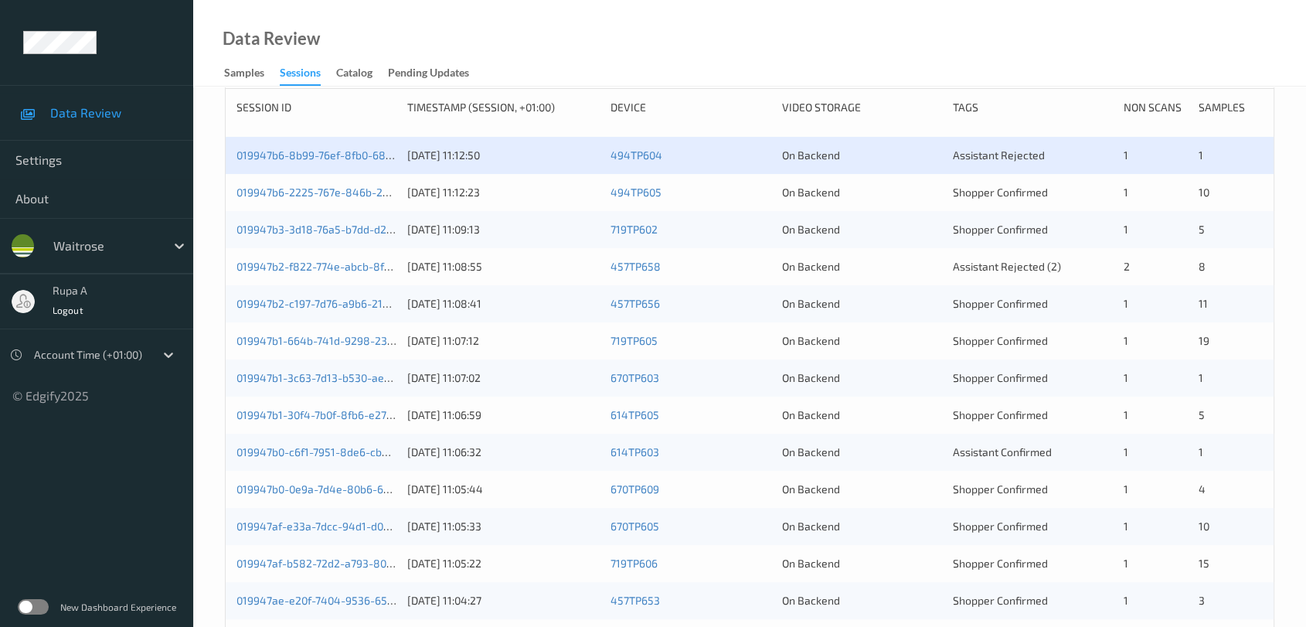
scroll to position [246, 0]
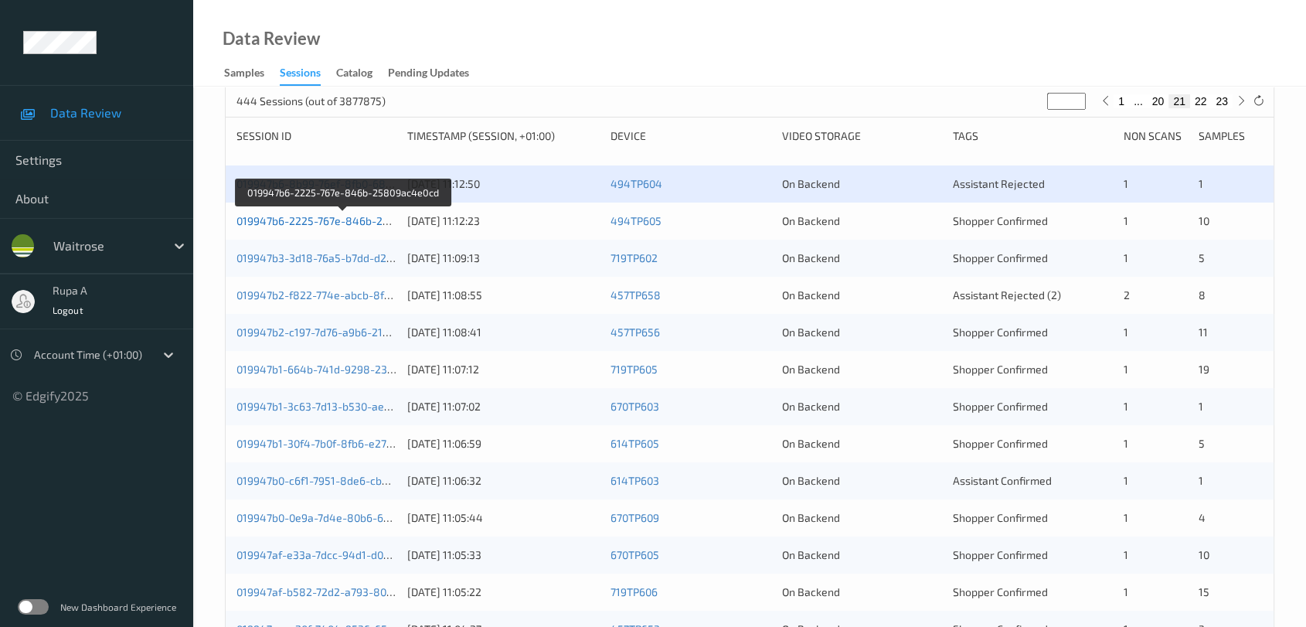
click at [366, 218] on link "019947b6-2225-767e-846b-25809ac4e0cd" at bounding box center [344, 220] width 214 height 13
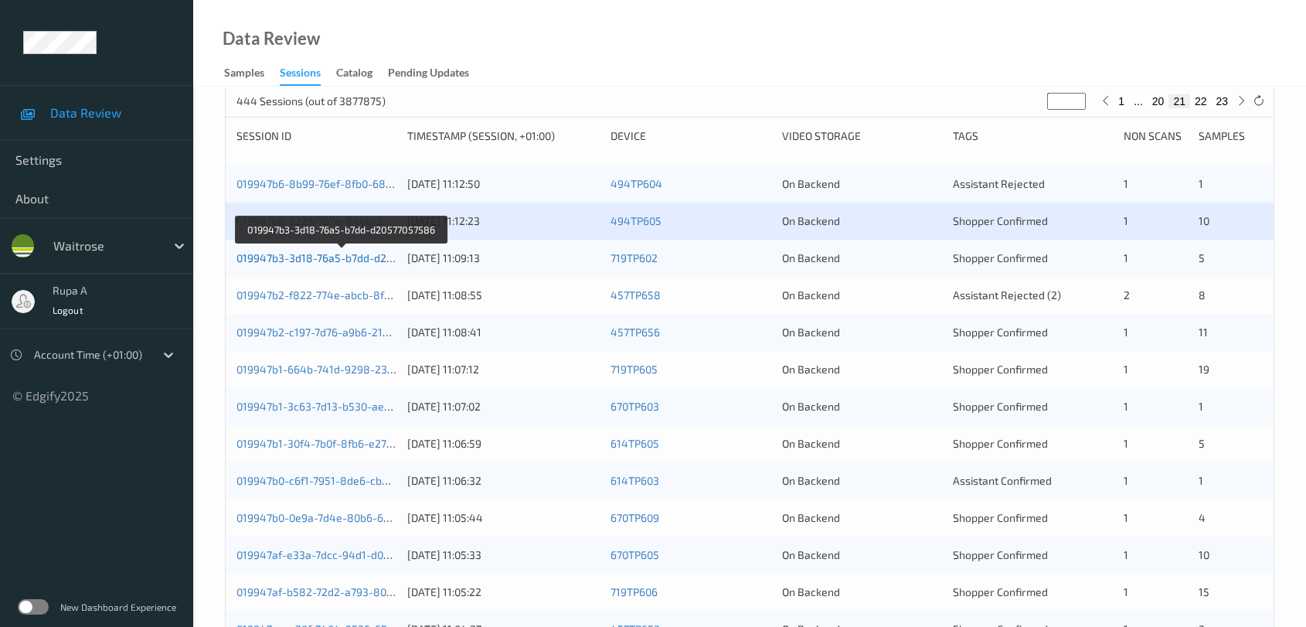
click at [372, 260] on link "019947b3-3d18-76a5-b7dd-d20577057586" at bounding box center [342, 257] width 210 height 13
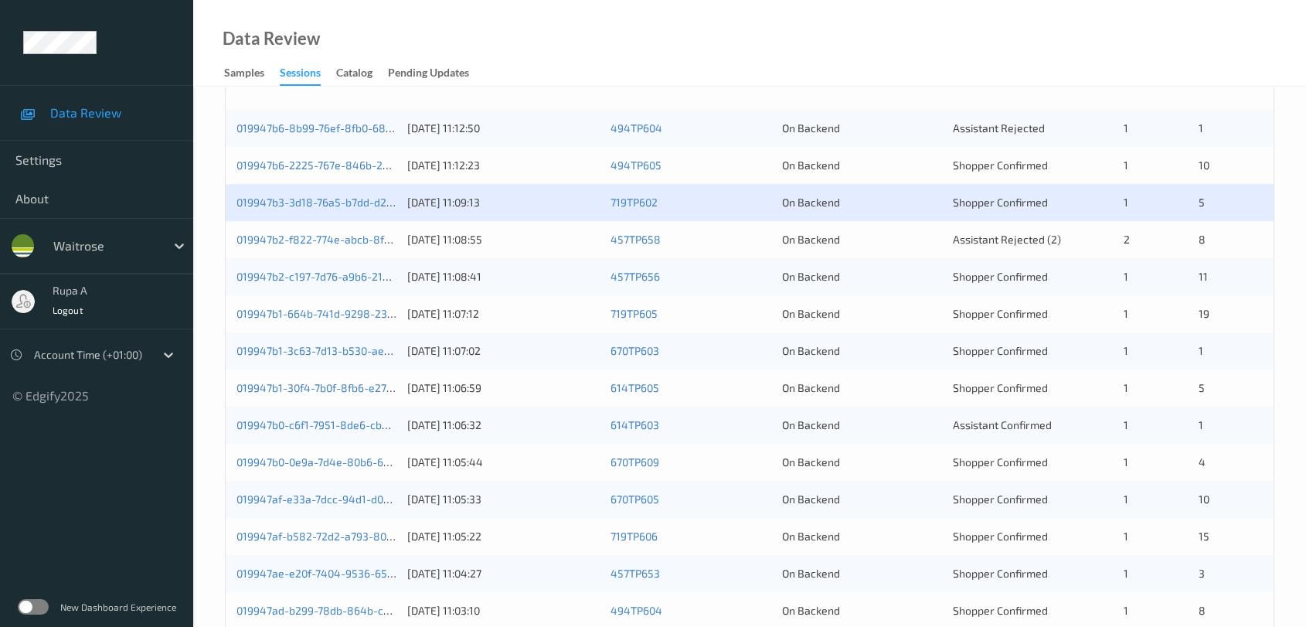
scroll to position [332, 0]
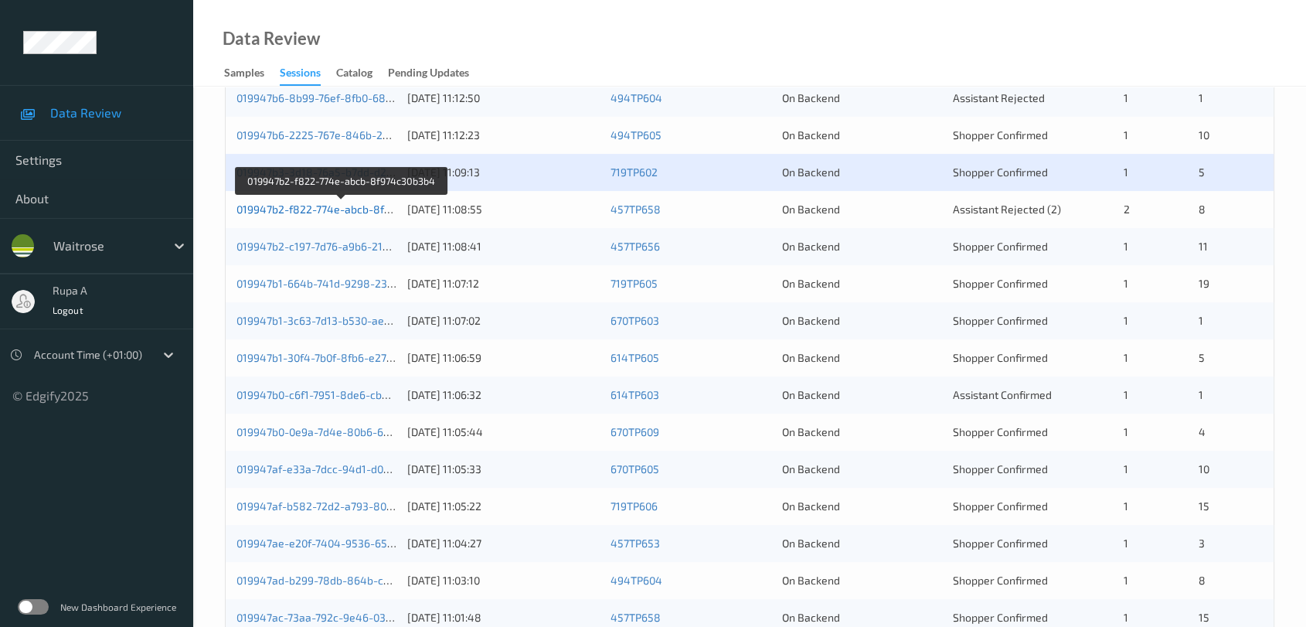
click at [340, 206] on link "019947b2-f822-774e-abcb-8f974c30b3b4" at bounding box center [341, 209] width 209 height 13
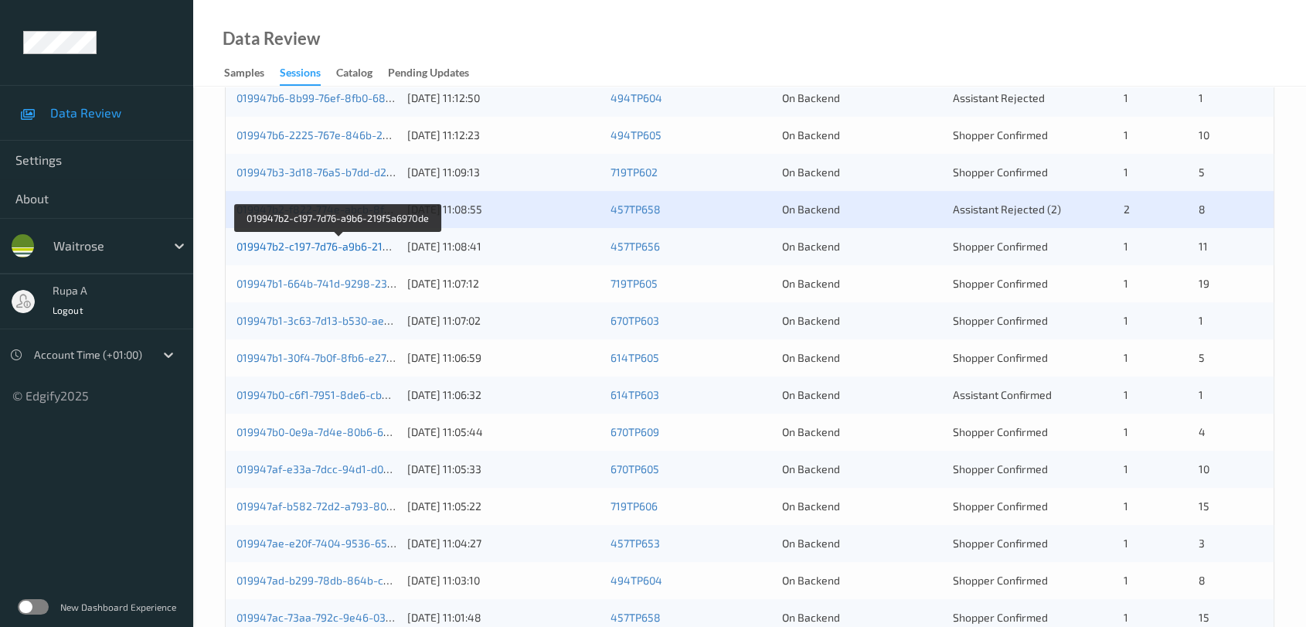
click at [363, 247] on link "019947b2-c197-7d76-a9b6-219f5a6970de" at bounding box center [339, 246] width 205 height 13
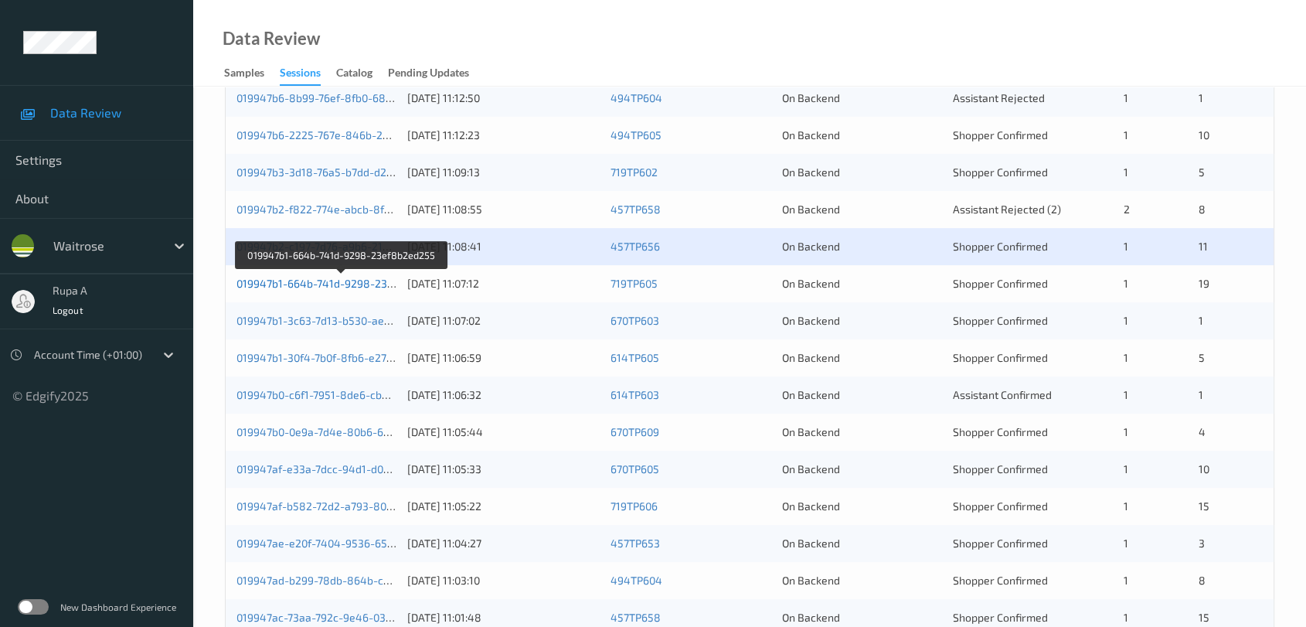
click at [371, 278] on link "019947b1-664b-741d-9298-23ef8b2ed255" at bounding box center [342, 283] width 211 height 13
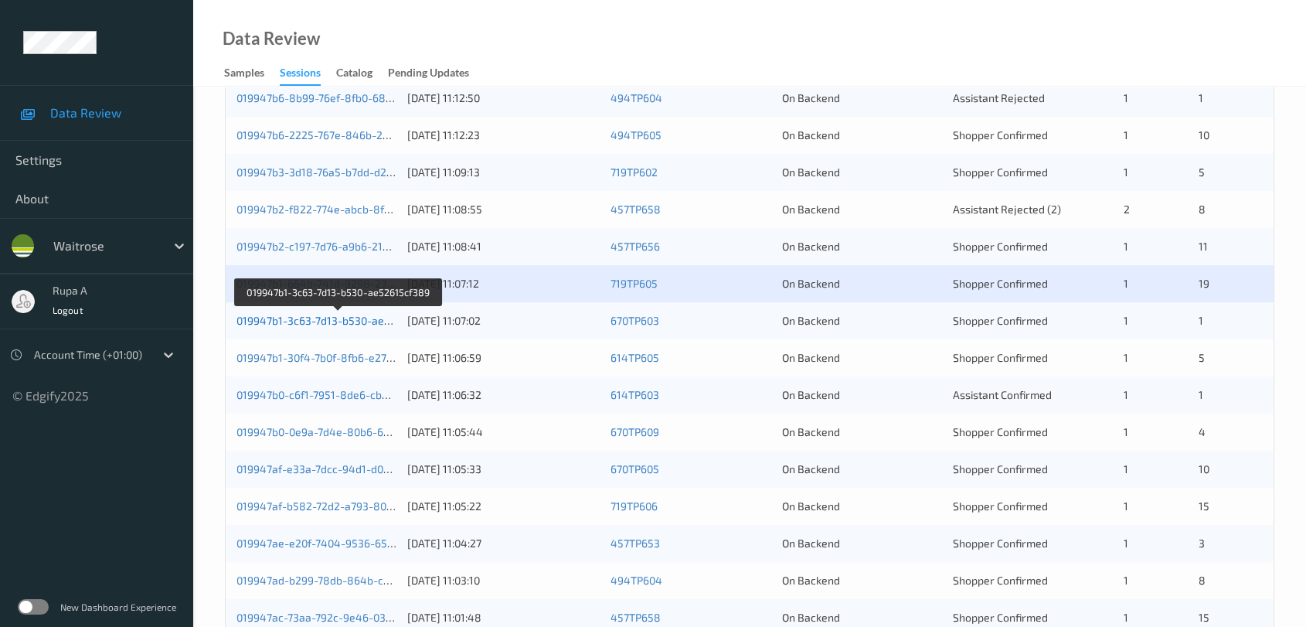
click at [357, 325] on link "019947b1-3c63-7d13-b530-ae52615cf389" at bounding box center [340, 320] width 206 height 13
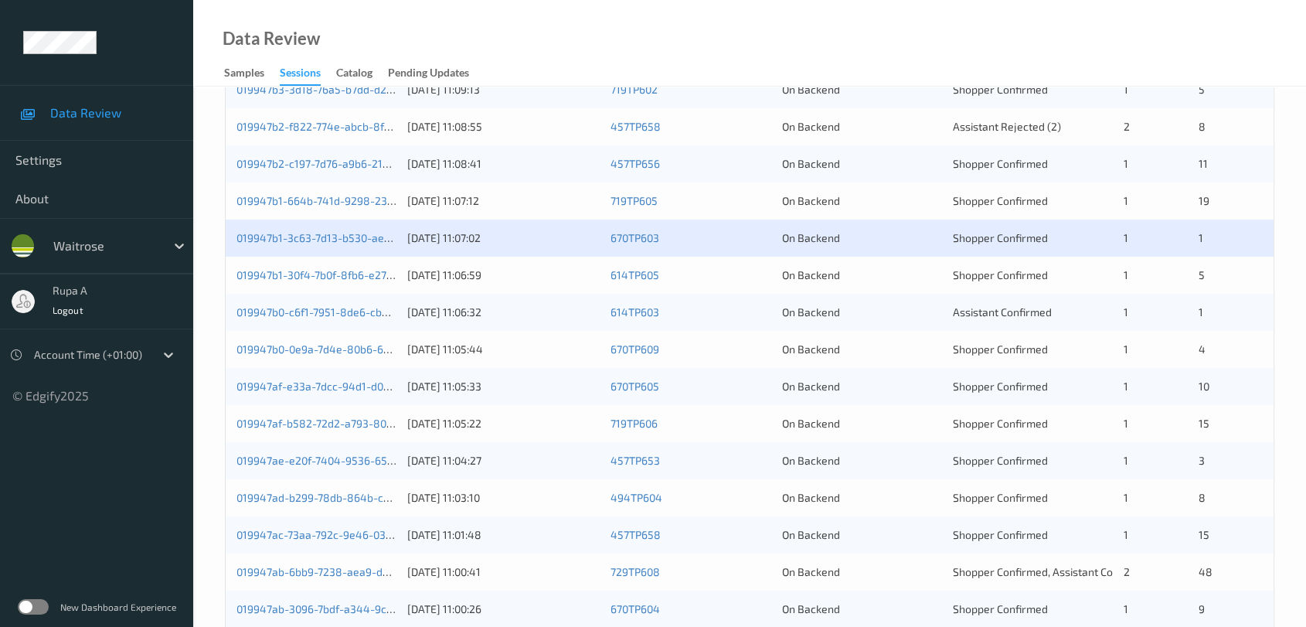
scroll to position [417, 0]
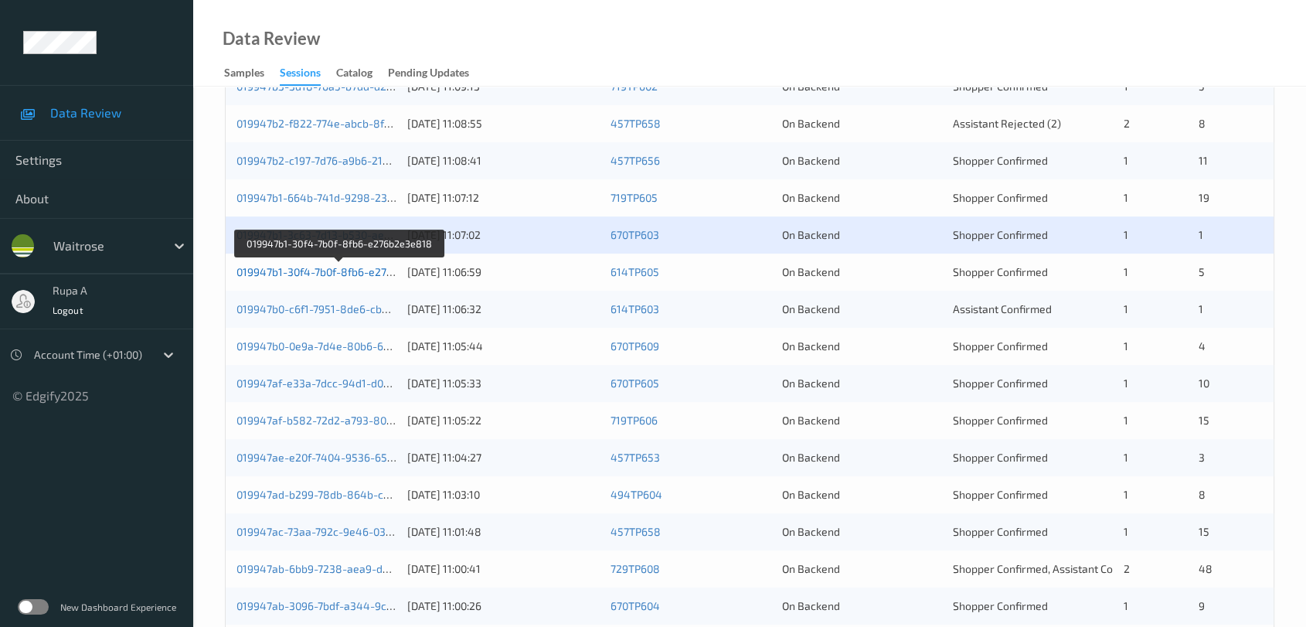
click at [373, 272] on link "019947b1-30f4-7b0f-8fb6-e276b2e3e818" at bounding box center [340, 271] width 206 height 13
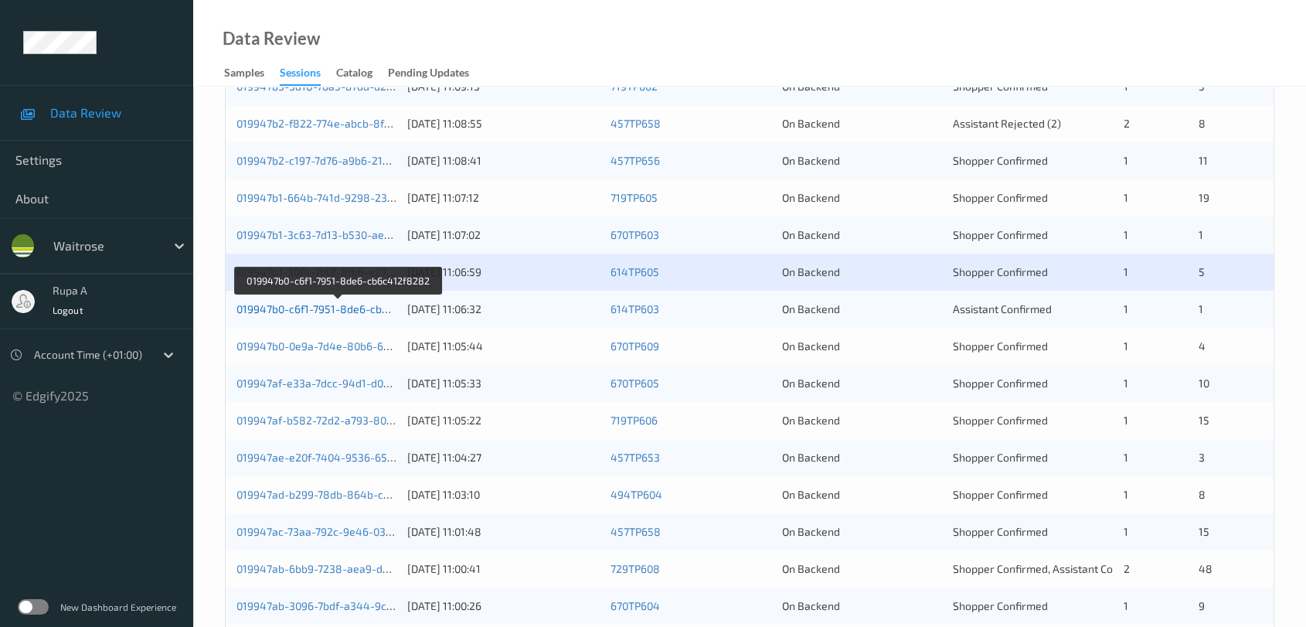
click at [353, 307] on link "019947b0-c6f1-7951-8de6-cb6c412f8282" at bounding box center [339, 308] width 205 height 13
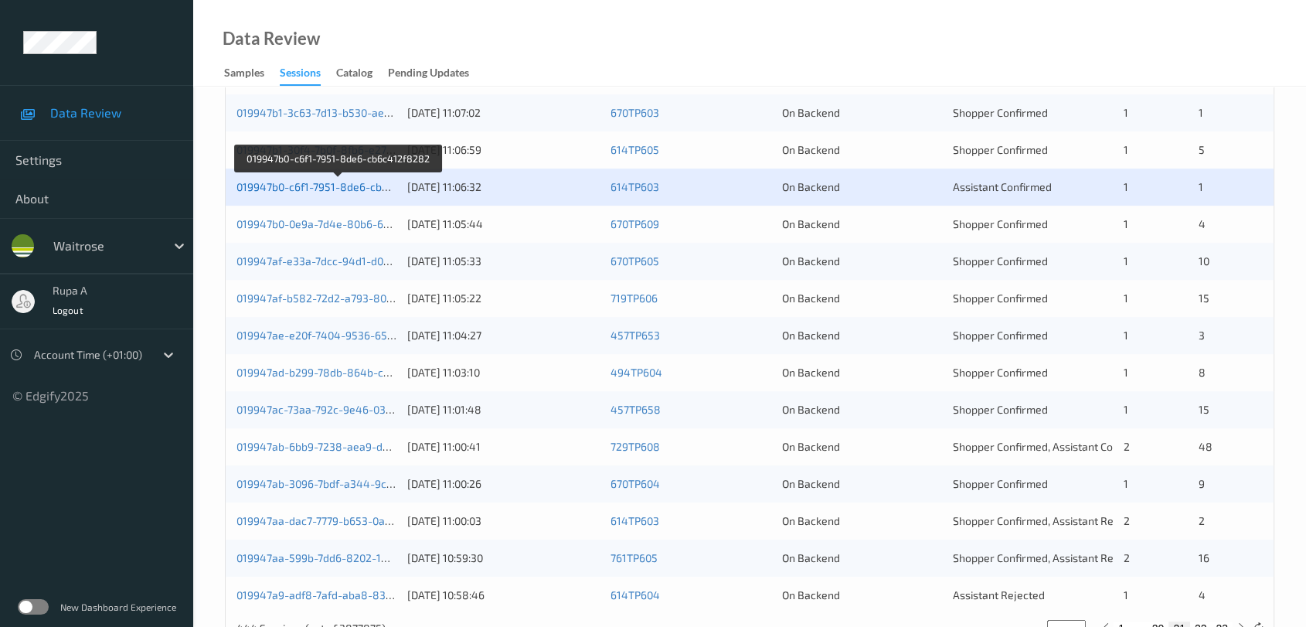
scroll to position [589, 0]
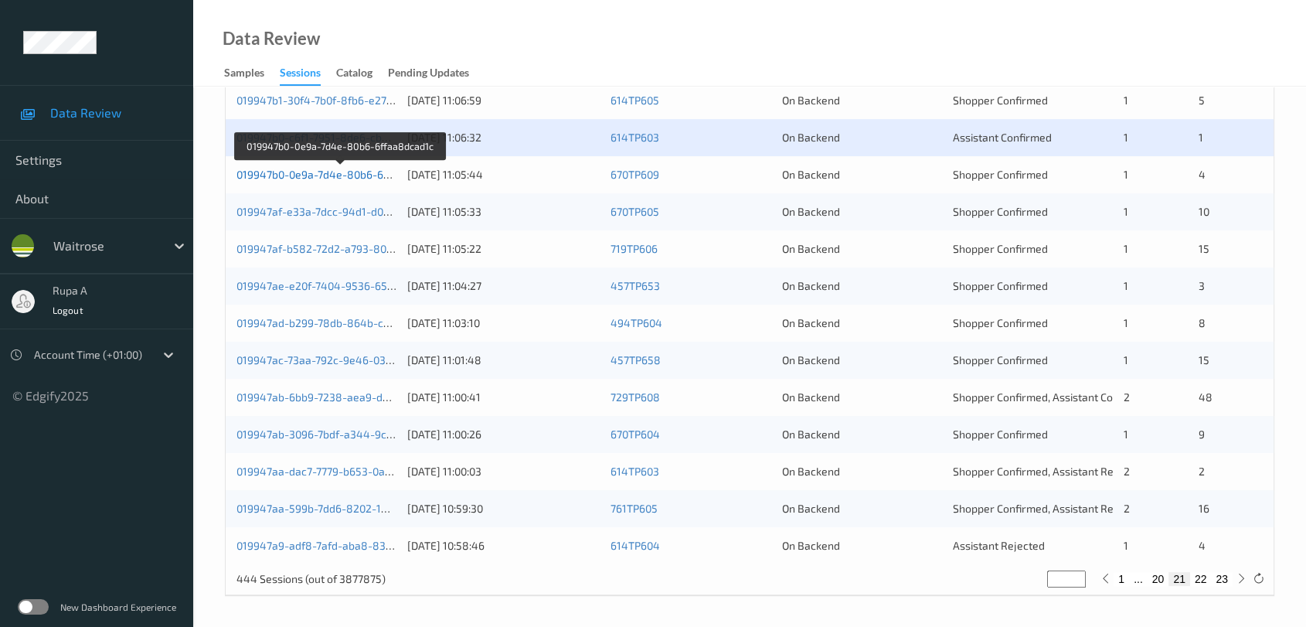
click at [349, 170] on link "019947b0-0e9a-7d4e-80b6-6ffaa8dcad1c" at bounding box center [341, 174] width 208 height 13
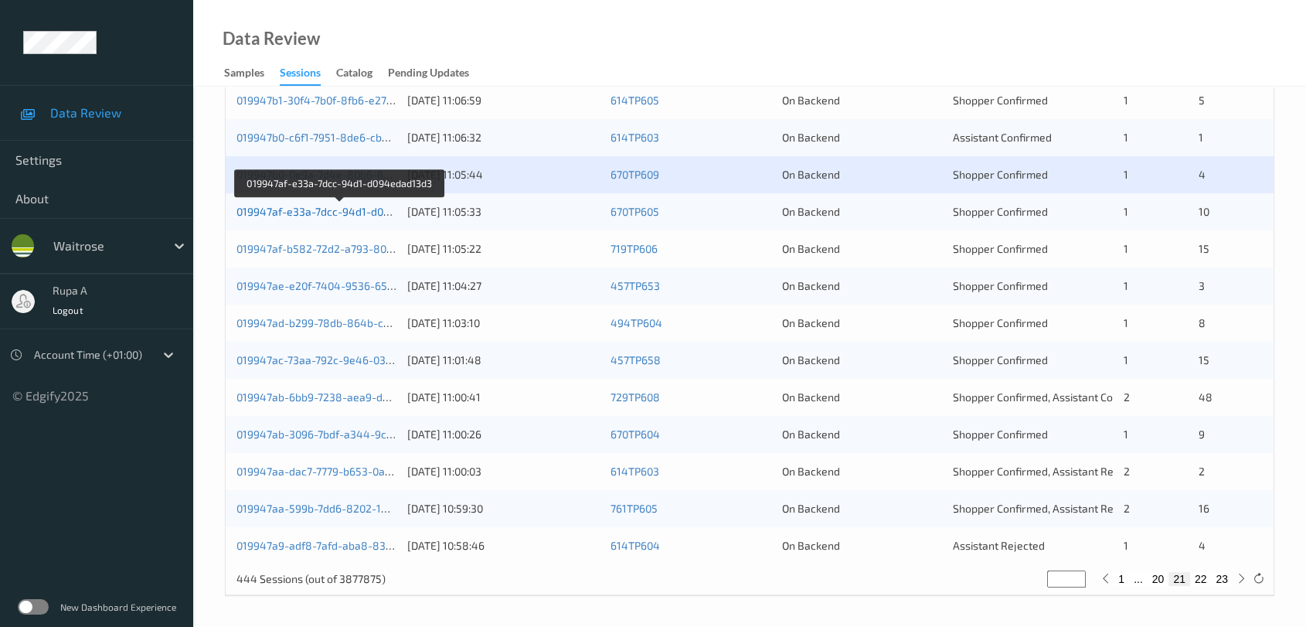
click at [377, 215] on link "019947af-e33a-7dcc-94d1-d094edad13d3" at bounding box center [341, 211] width 208 height 13
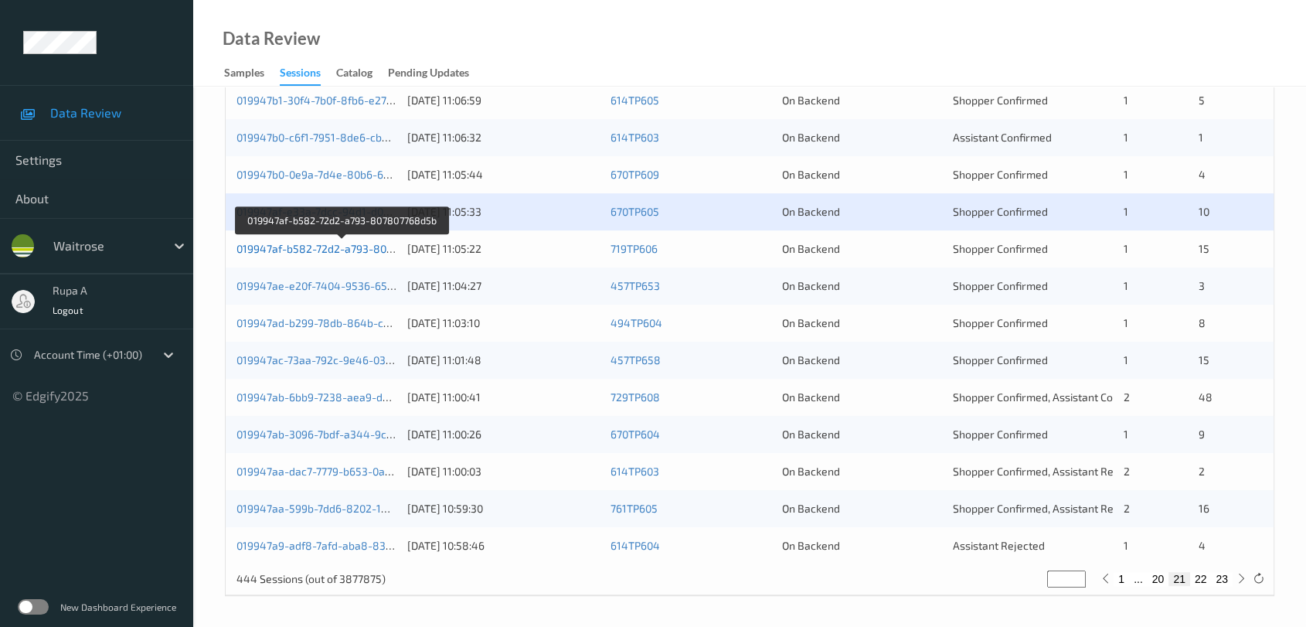
click at [376, 246] on link "019947af-b582-72d2-a793-807807768d5b" at bounding box center [342, 248] width 211 height 13
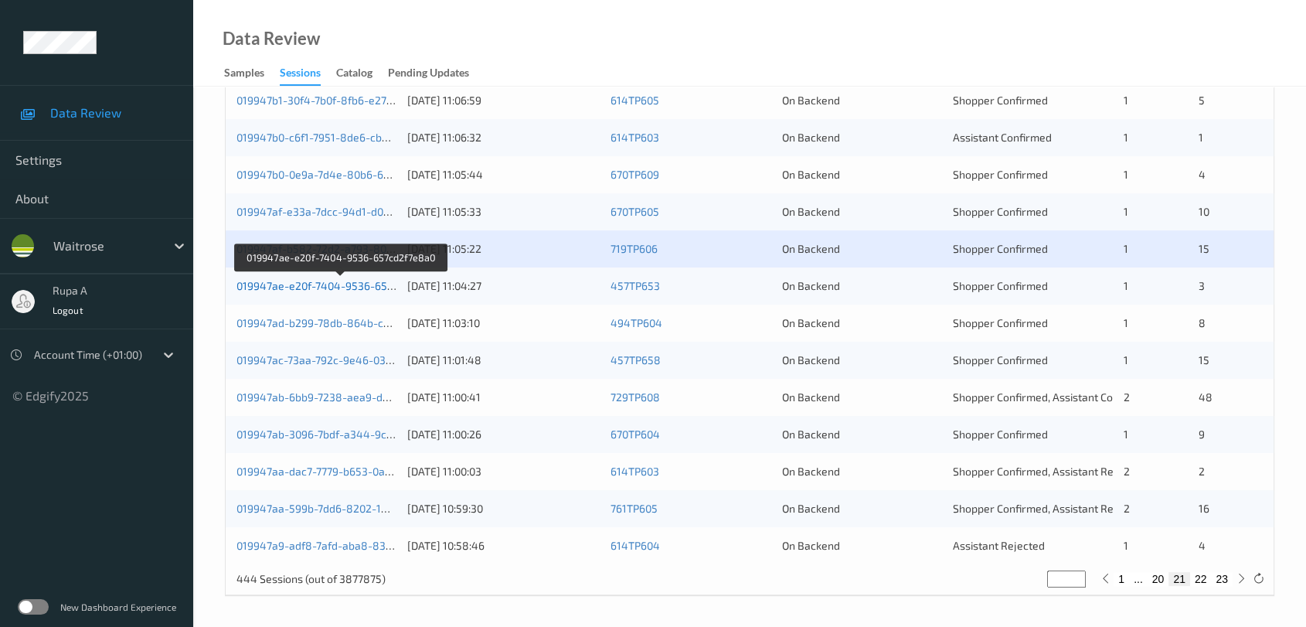
click at [363, 281] on link "019947ae-e20f-7404-9536-657cd2f7e8a0" at bounding box center [341, 285] width 209 height 13
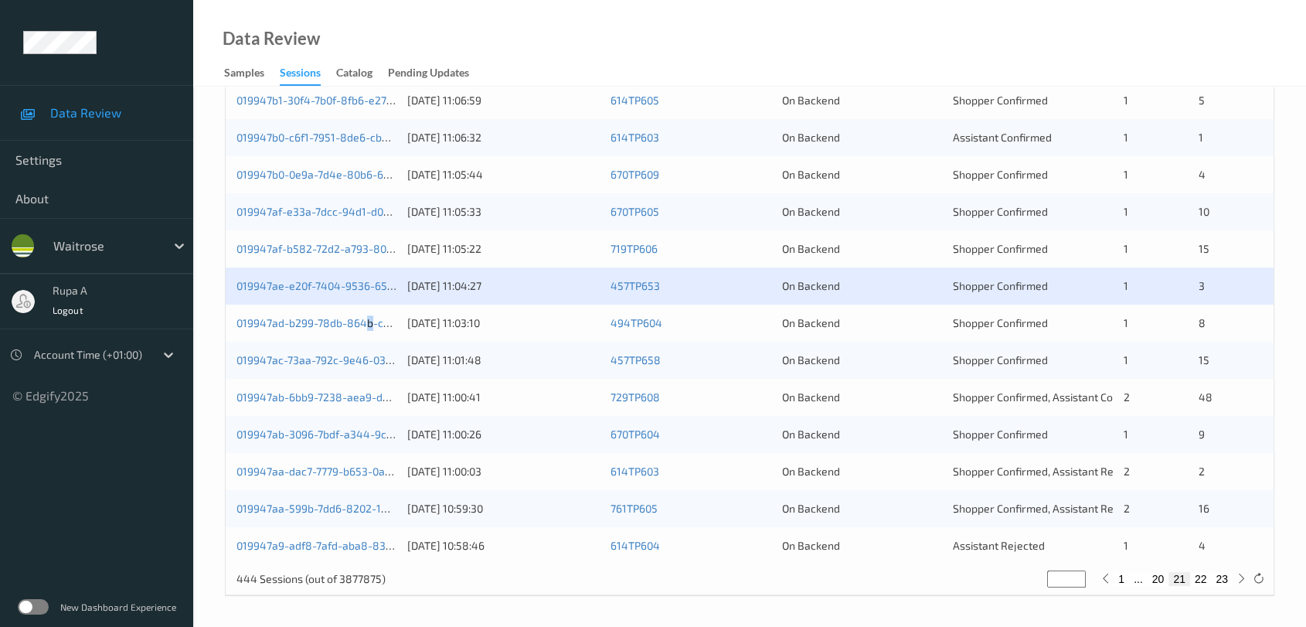
click at [369, 329] on div "019947ad-b299-78db-864b-c414462e2db8" at bounding box center [317, 322] width 160 height 15
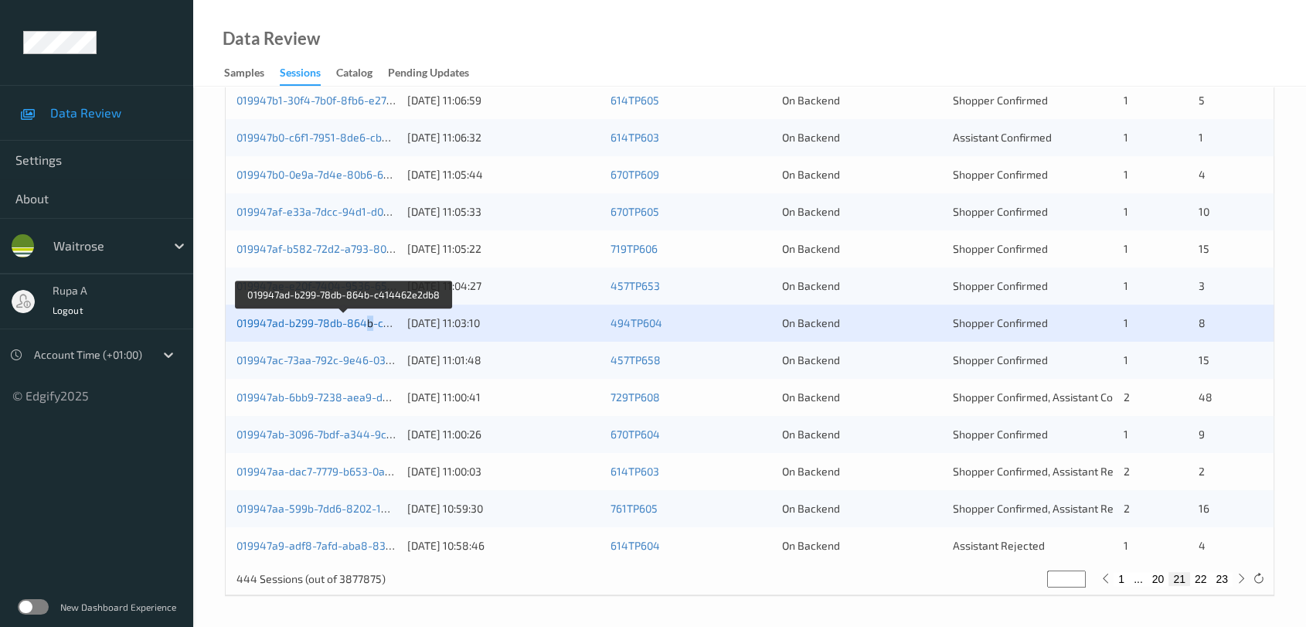
click at [371, 326] on link "019947ad-b299-78db-864b-c414462e2db8" at bounding box center [345, 322] width 216 height 13
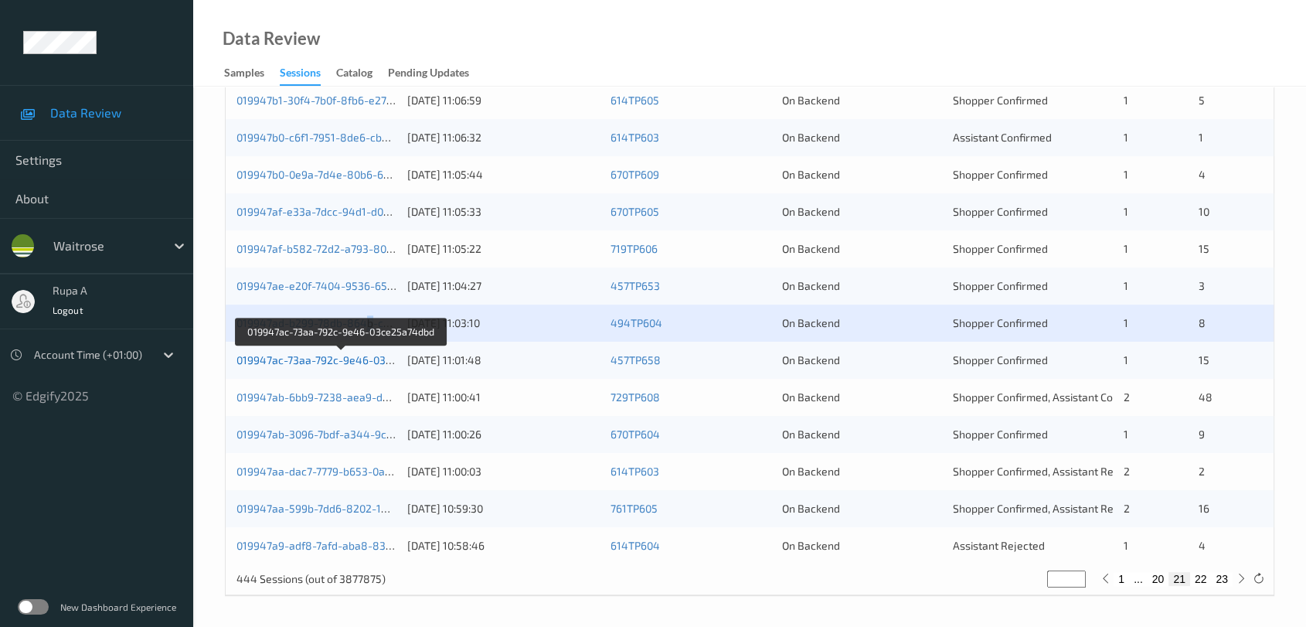
click at [377, 360] on link "019947ac-73aa-792c-9e46-03ce25a74dbd" at bounding box center [342, 359] width 210 height 13
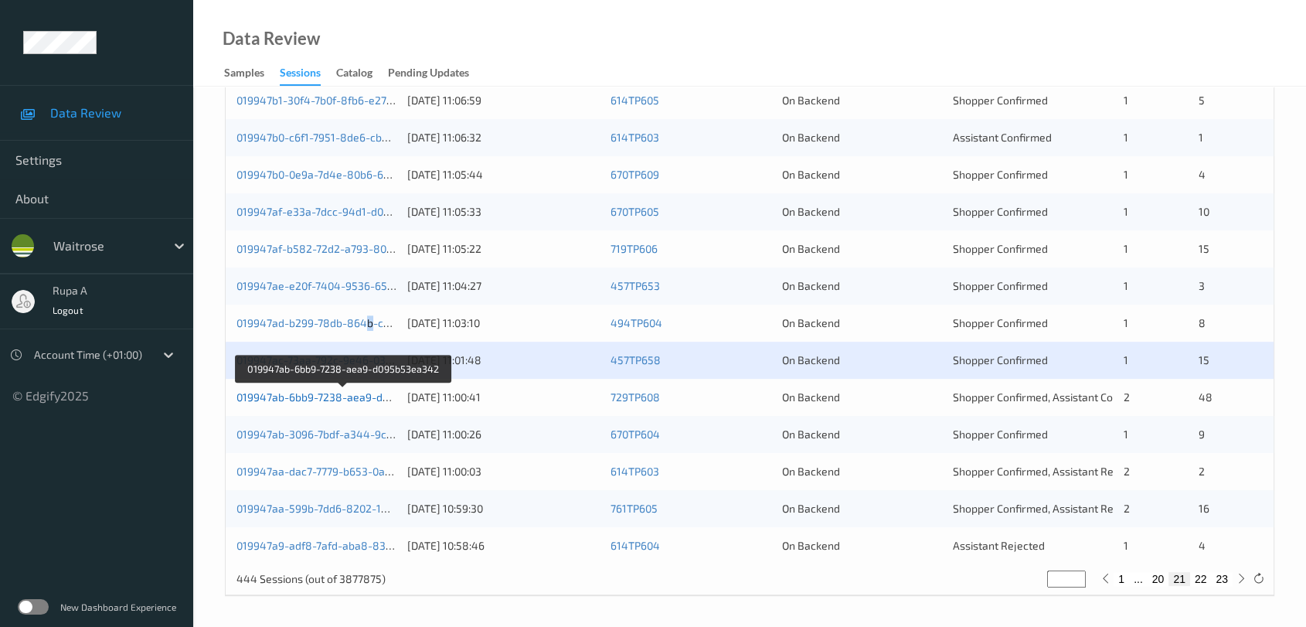
click at [336, 393] on link "019947ab-6bb9-7238-aea9-d095b53ea342" at bounding box center [344, 396] width 215 height 13
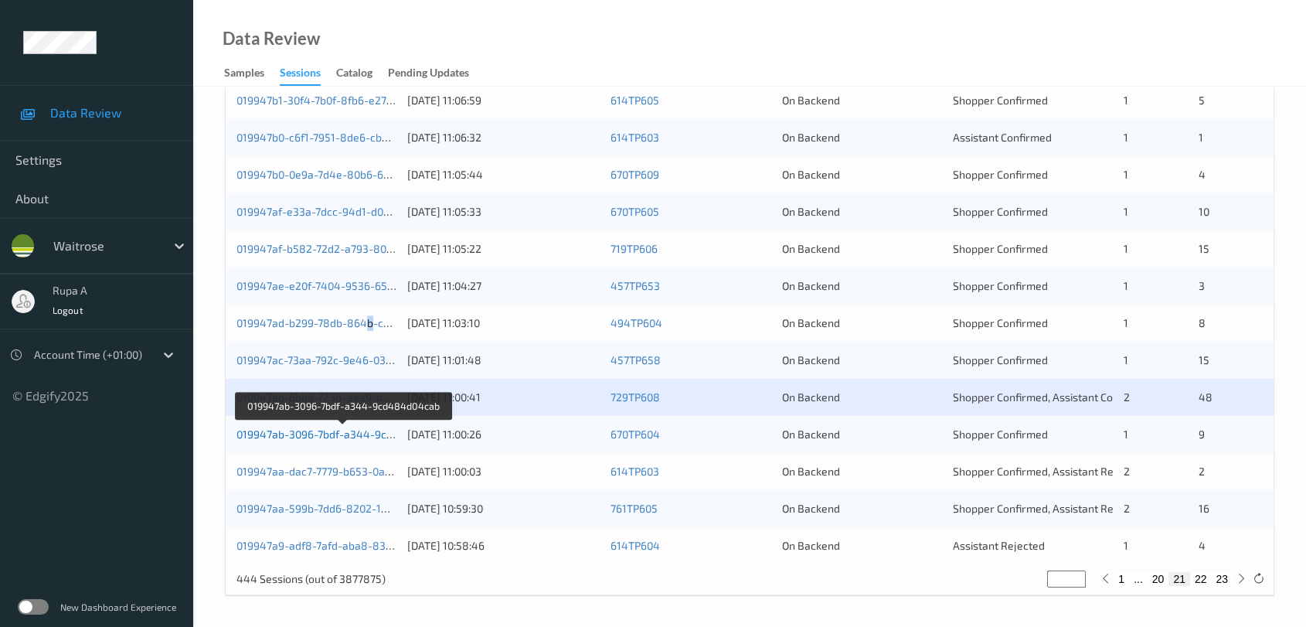
click at [390, 434] on link "019947ab-3096-7bdf-a344-9cd484d04cab" at bounding box center [344, 433] width 214 height 13
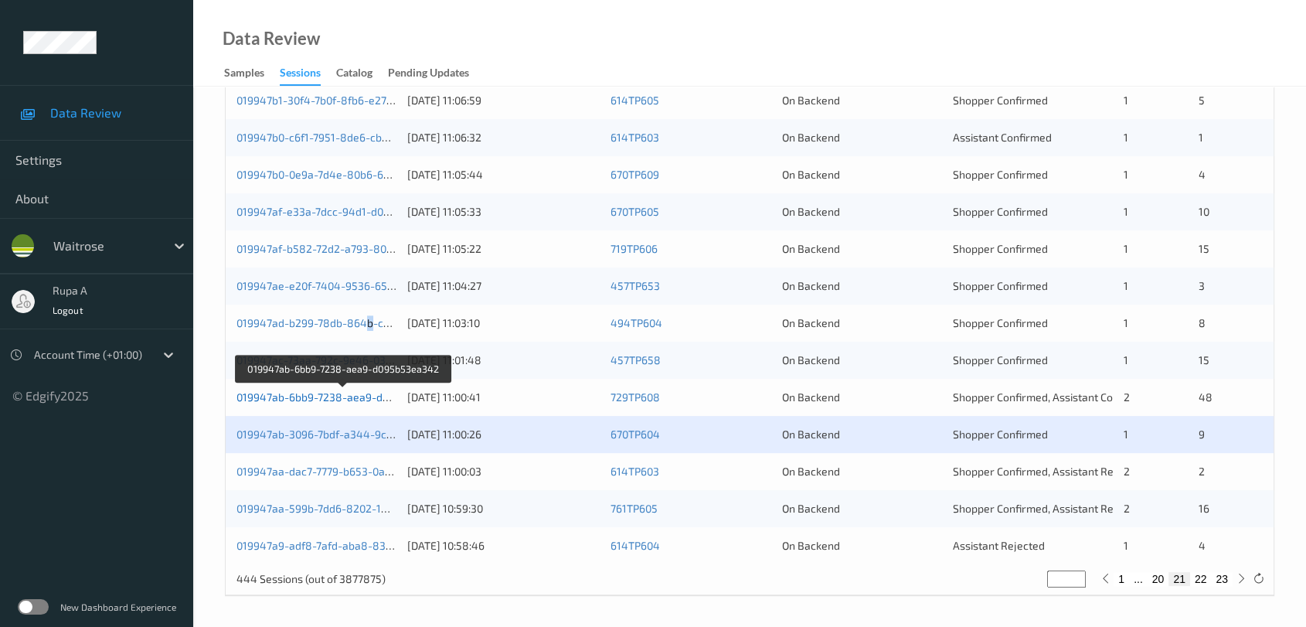
click at [362, 399] on link "019947ab-6bb9-7238-aea9-d095b53ea342" at bounding box center [344, 396] width 215 height 13
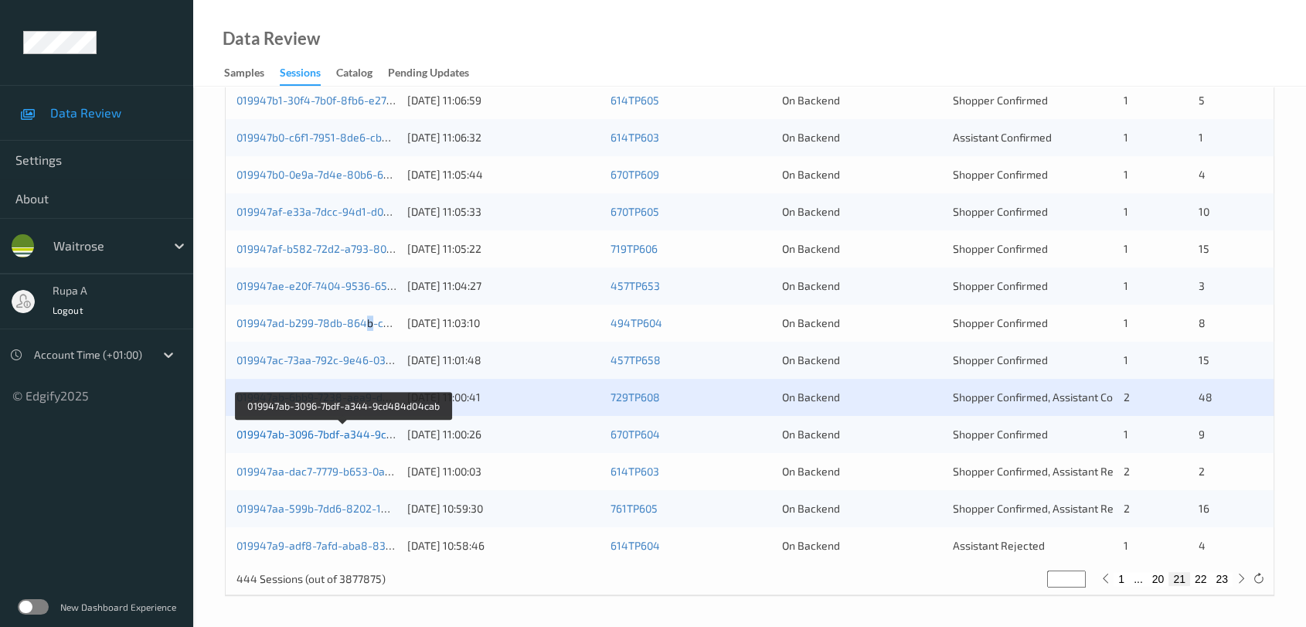
click at [332, 430] on link "019947ab-3096-7bdf-a344-9cd484d04cab" at bounding box center [344, 433] width 214 height 13
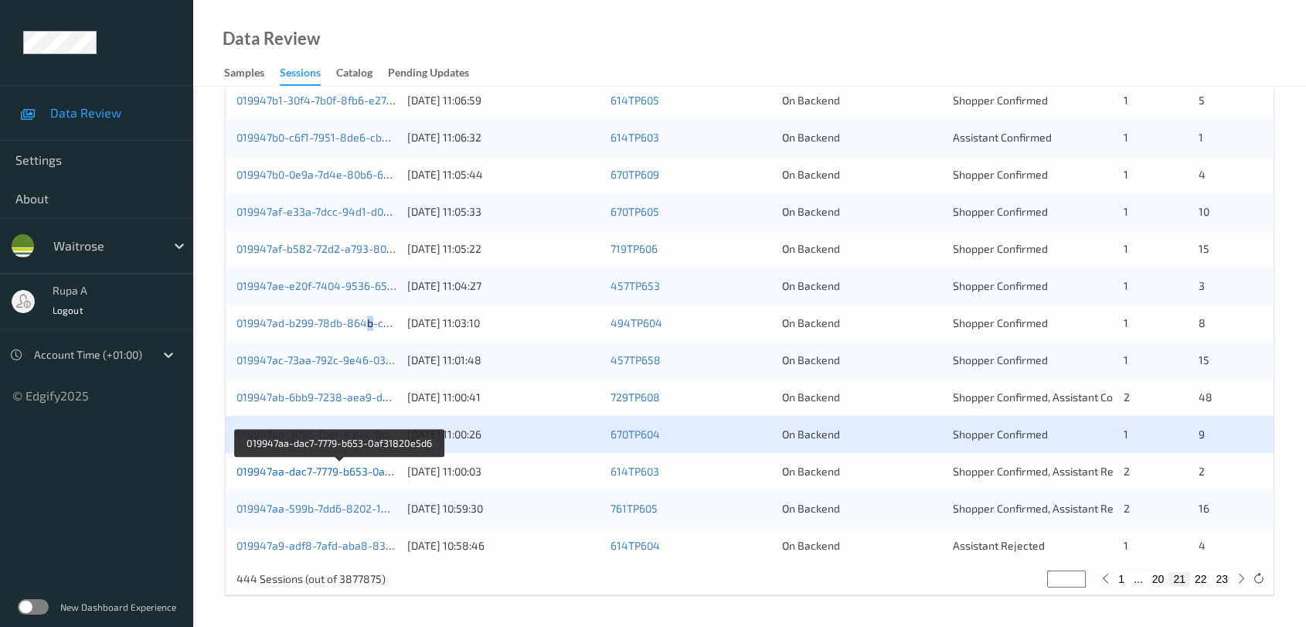
click at [371, 472] on link "019947aa-dac7-7779-b653-0af31820e5d6" at bounding box center [340, 471] width 207 height 13
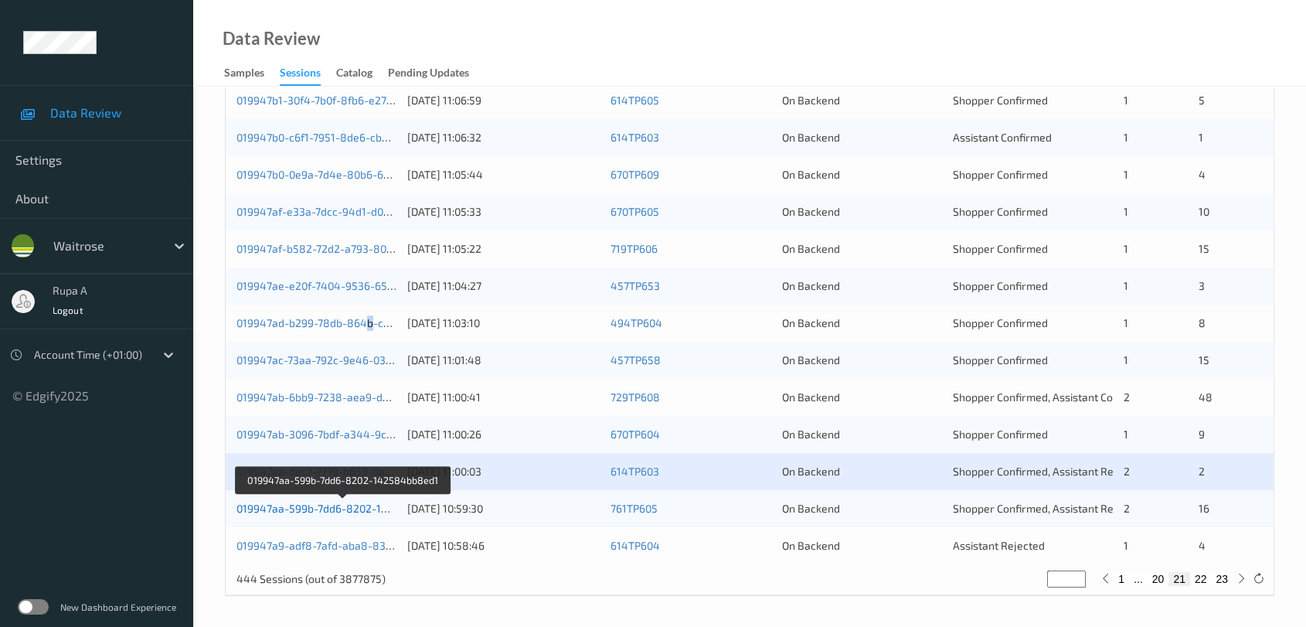
click at [365, 506] on link "019947aa-599b-7dd6-8202-142584bb8ed1" at bounding box center [344, 508] width 214 height 13
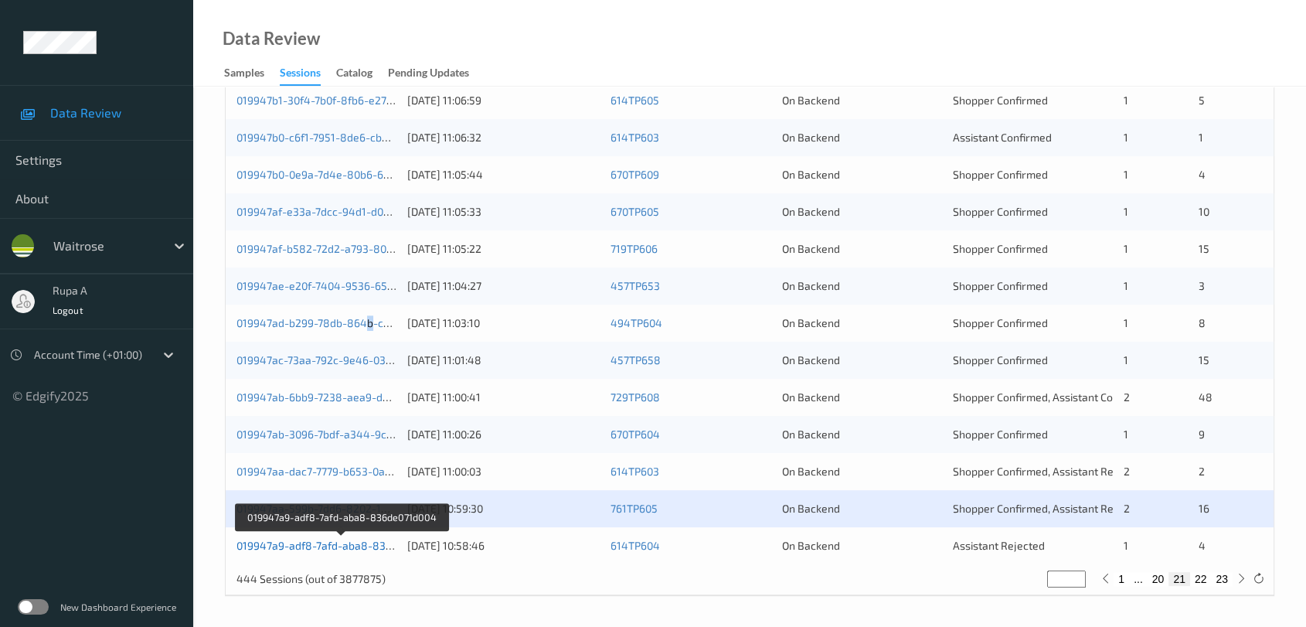
click at [366, 550] on link "019947a9-adf8-7afd-aba8-836de071d004" at bounding box center [341, 545] width 209 height 13
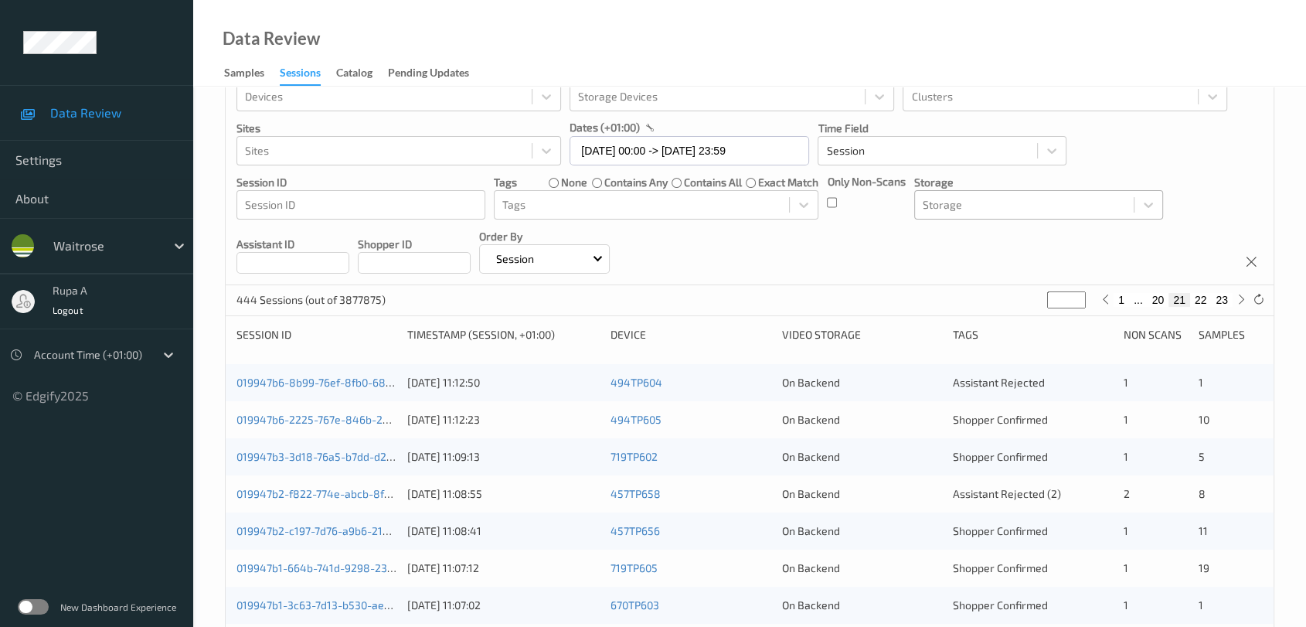
scroll to position [0, 0]
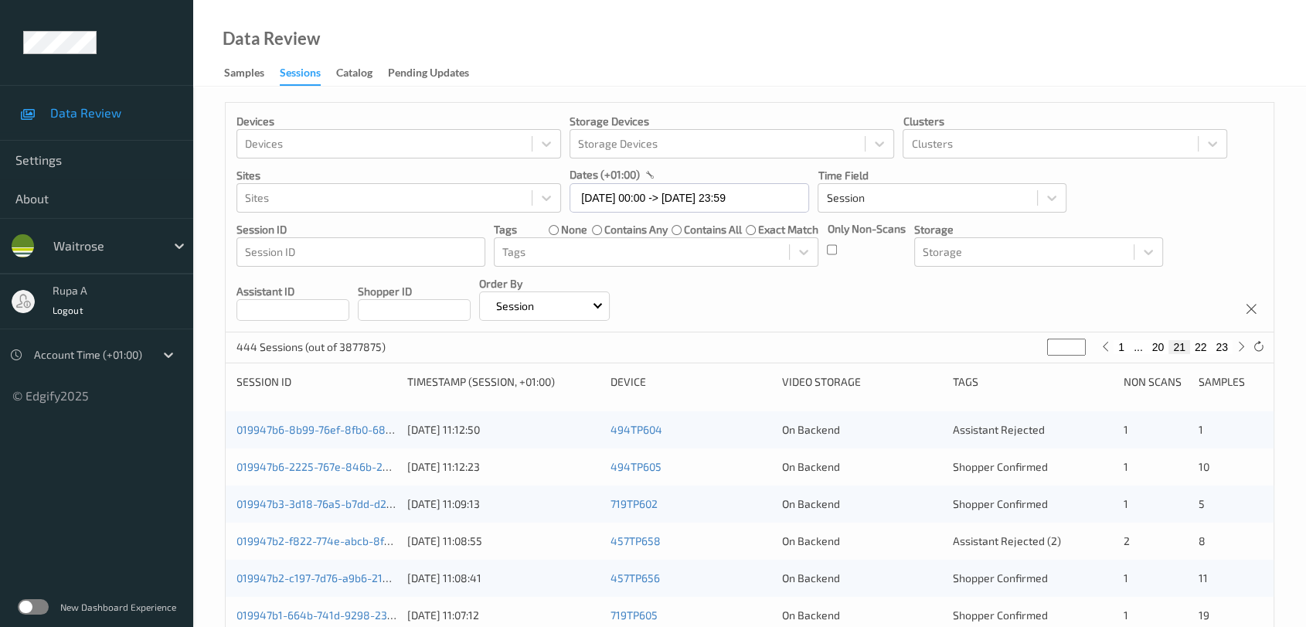
click at [706, 319] on div "Devices Devices Storage Devices Storage Devices Clusters Clusters Sites Sites d…" at bounding box center [750, 218] width 1048 height 230
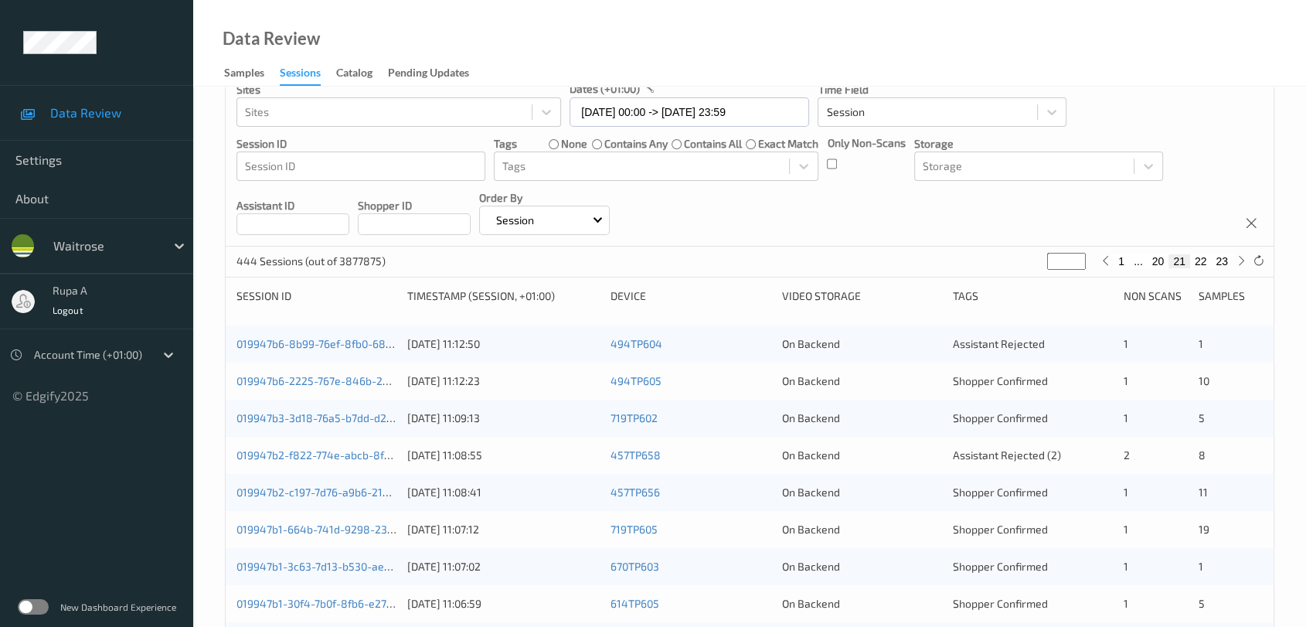
drag, startPoint x: 1068, startPoint y: 263, endPoint x: 952, endPoint y: 283, distance: 116.9
click at [956, 283] on div "Devices Devices Storage Devices Storage Devices Clusters Clusters Sites Sites d…" at bounding box center [750, 557] width 1050 height 1083
type input "*"
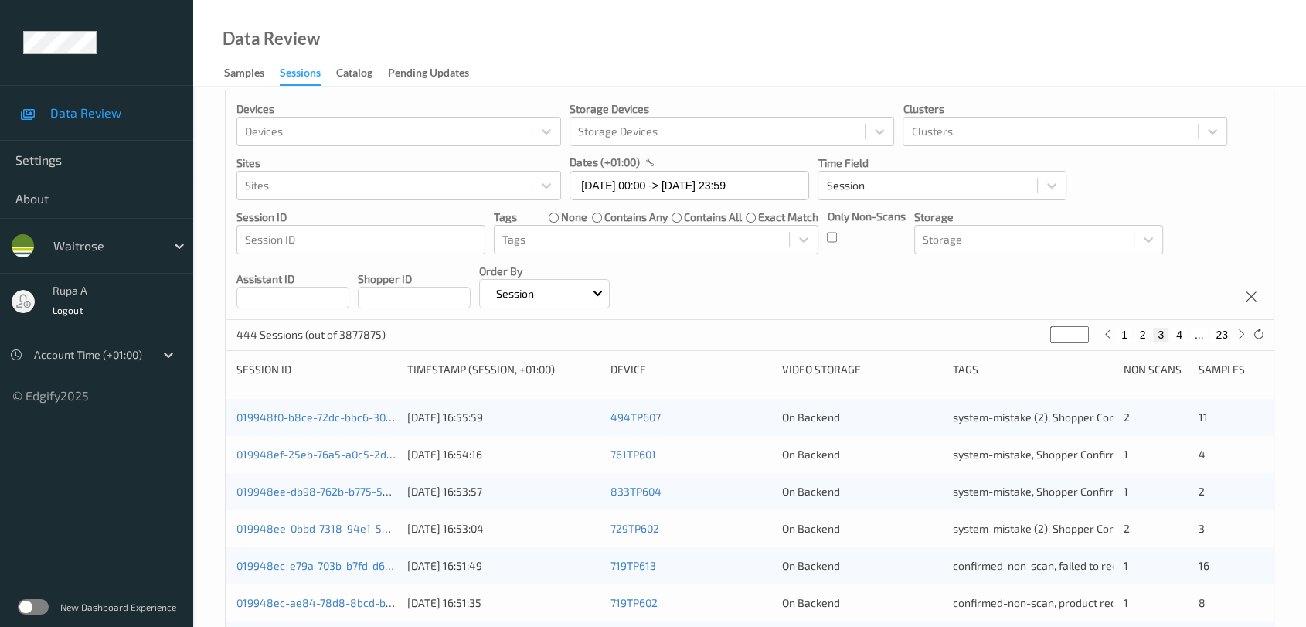
scroll to position [172, 0]
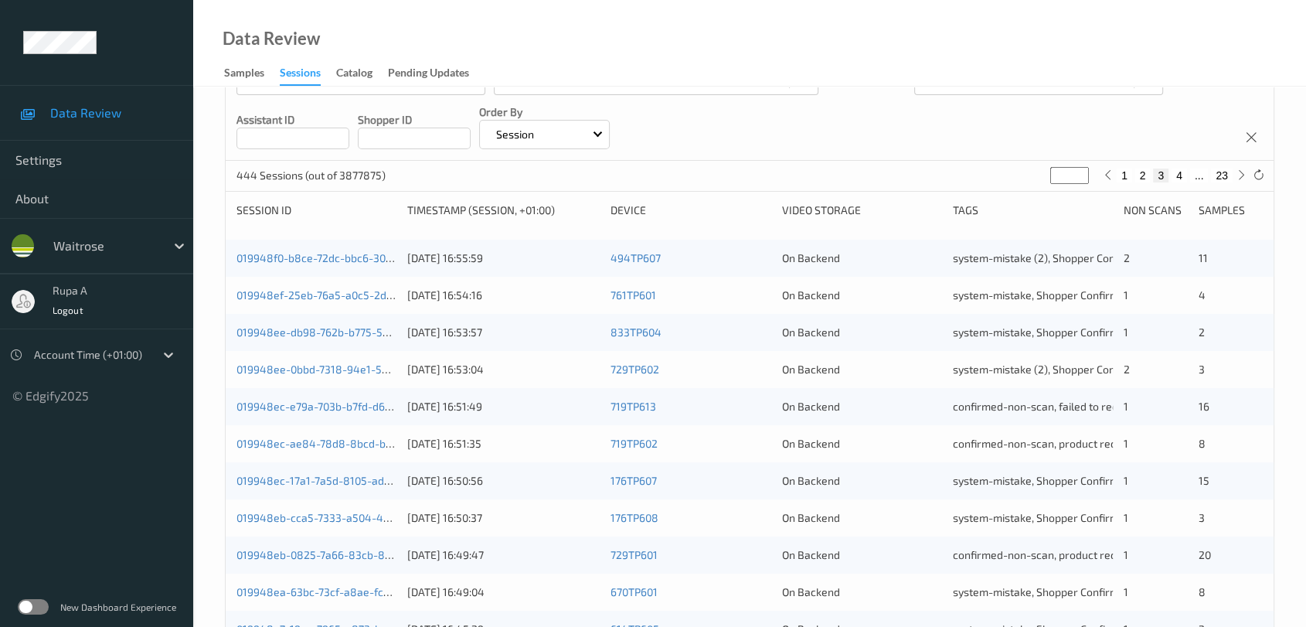
drag, startPoint x: 1064, startPoint y: 175, endPoint x: 1018, endPoint y: 184, distance: 46.5
click at [1018, 184] on div "444 Sessions (out of 3877875) * 1 2 3 4 ... 23" at bounding box center [750, 176] width 1048 height 31
type input "*"
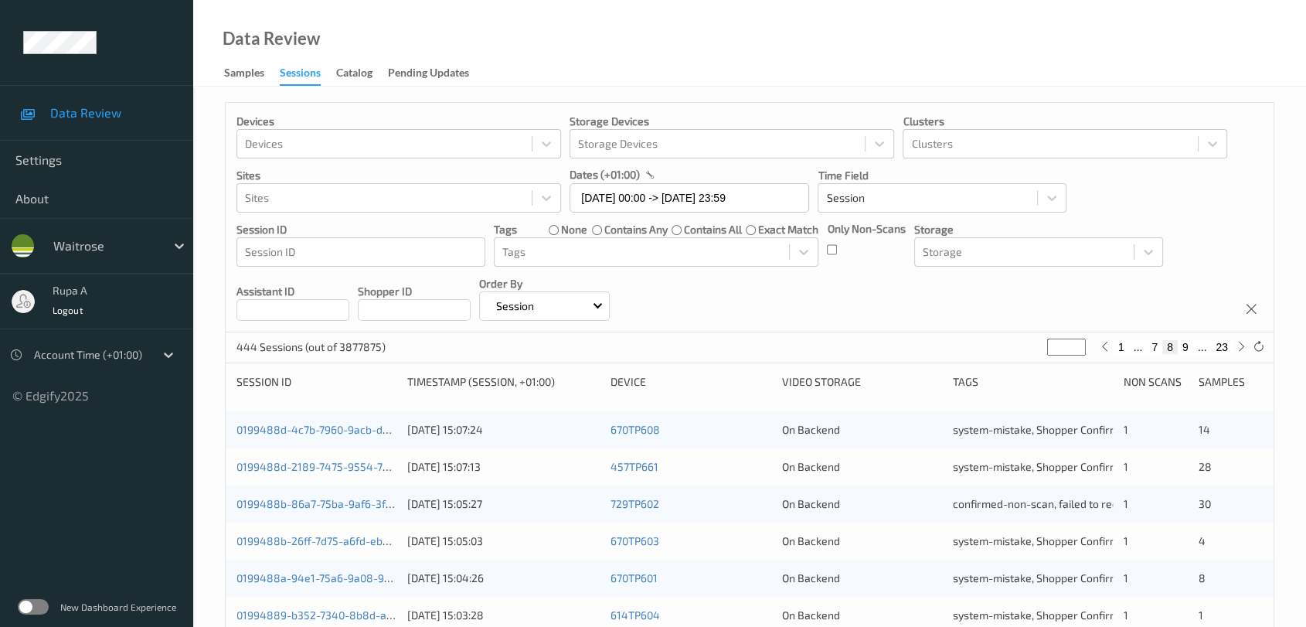
drag, startPoint x: 1057, startPoint y: 349, endPoint x: 989, endPoint y: 357, distance: 68.6
click at [991, 356] on div "444 Sessions (out of 3877875) * 1 ... 7 8 9 ... 23" at bounding box center [750, 347] width 1048 height 31
type input "*"
type input "**"
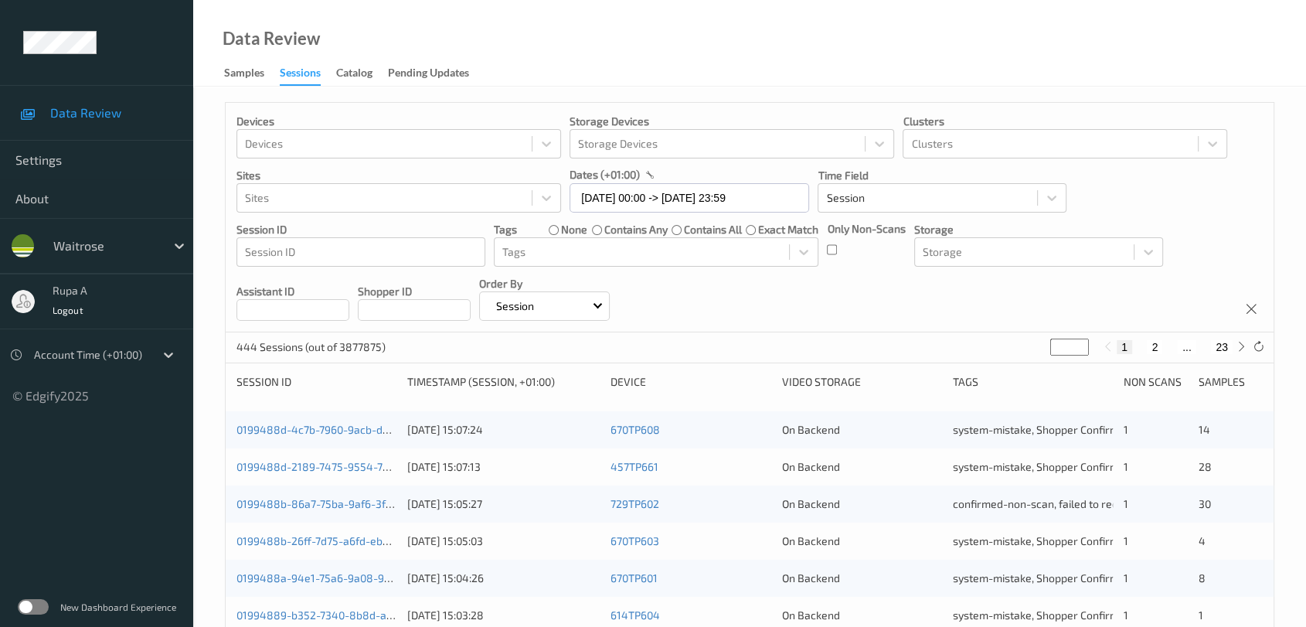
type input "**"
click at [934, 320] on div "Devices Devices Storage Devices Storage Devices Clusters Clusters Sites Sites d…" at bounding box center [750, 218] width 1048 height 230
click at [1047, 348] on input "**" at bounding box center [1048, 347] width 39 height 17
drag, startPoint x: 1047, startPoint y: 348, endPoint x: 1003, endPoint y: 360, distance: 45.8
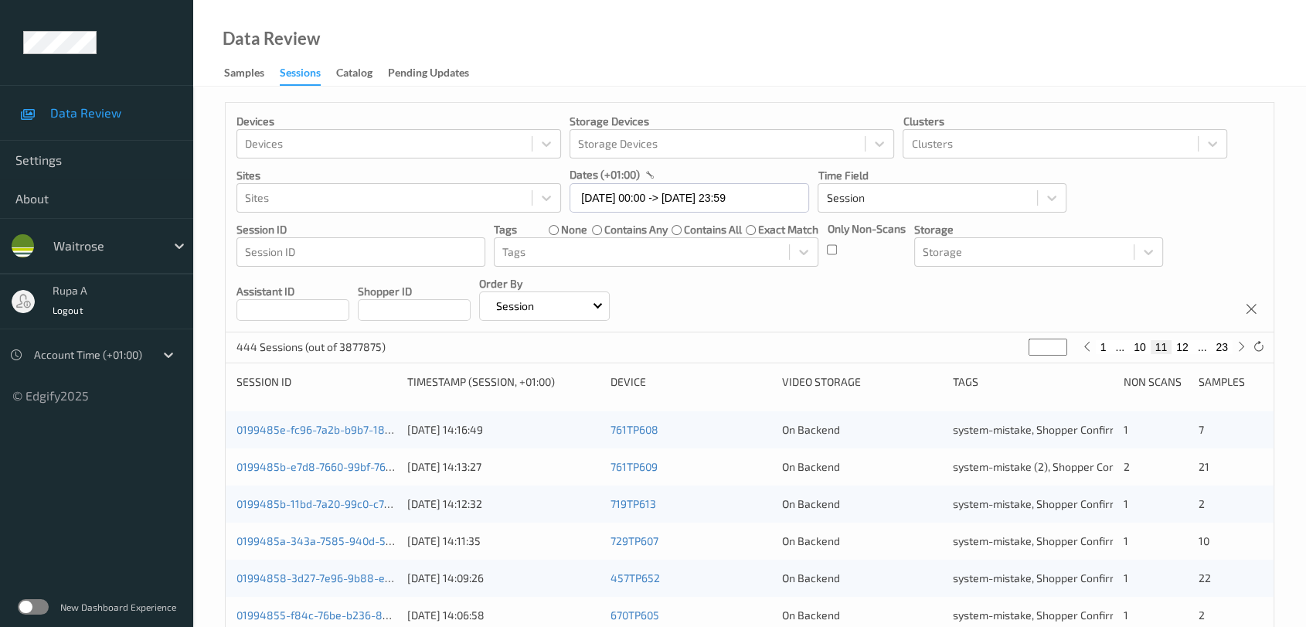
click at [1008, 360] on div "444 Sessions (out of 3877875) ** 1 ... 10 11 12 ... 23" at bounding box center [750, 347] width 1048 height 31
type input "*"
type input "**"
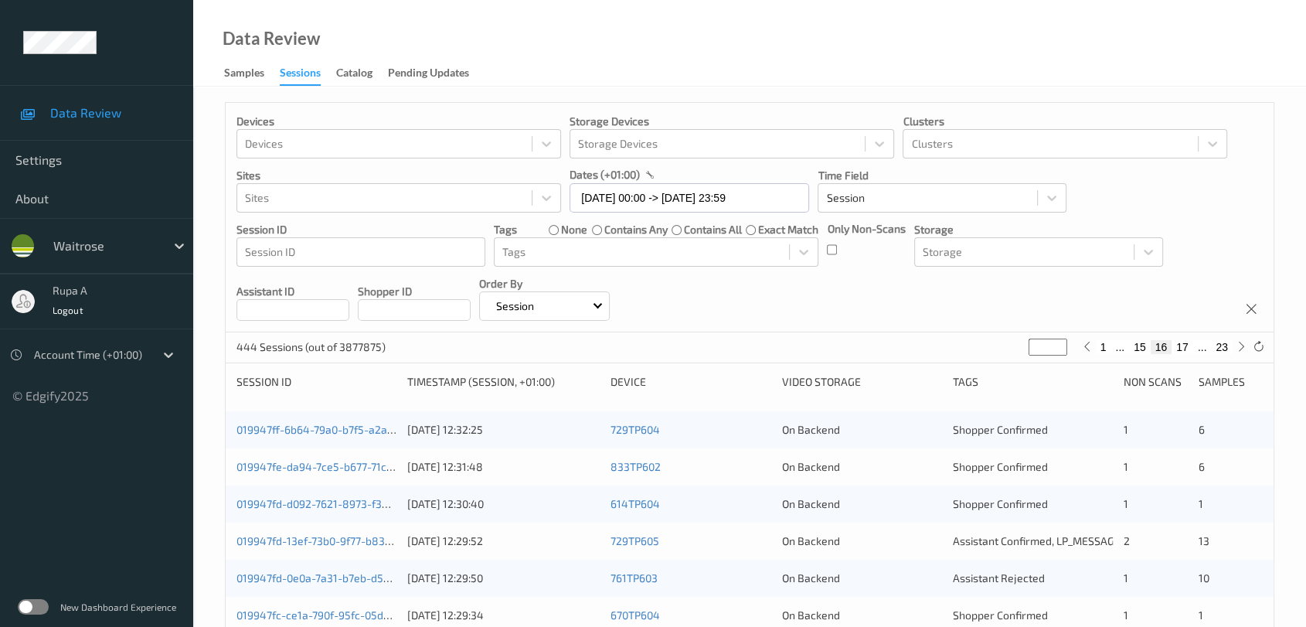
drag, startPoint x: 1050, startPoint y: 343, endPoint x: 870, endPoint y: 357, distance: 180.6
click at [905, 361] on div "444 Sessions (out of 3877875) ** 1 ... 15 16 17 ... 23" at bounding box center [750, 347] width 1048 height 31
type input "*"
type input "**"
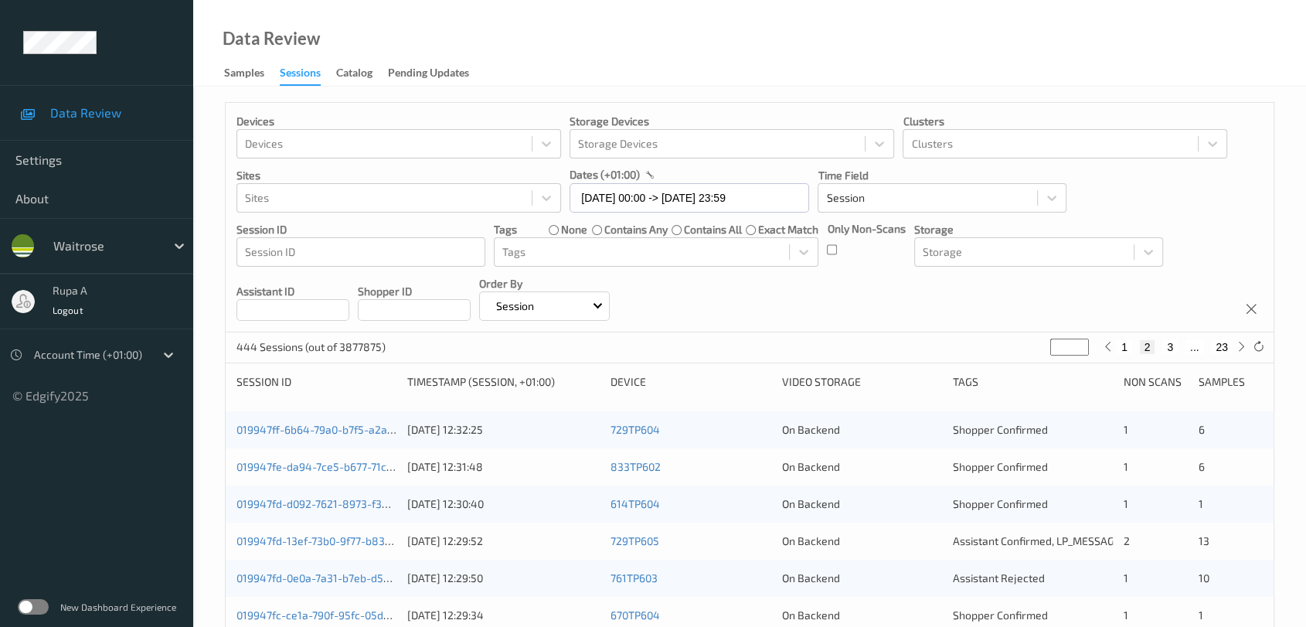
type input "**"
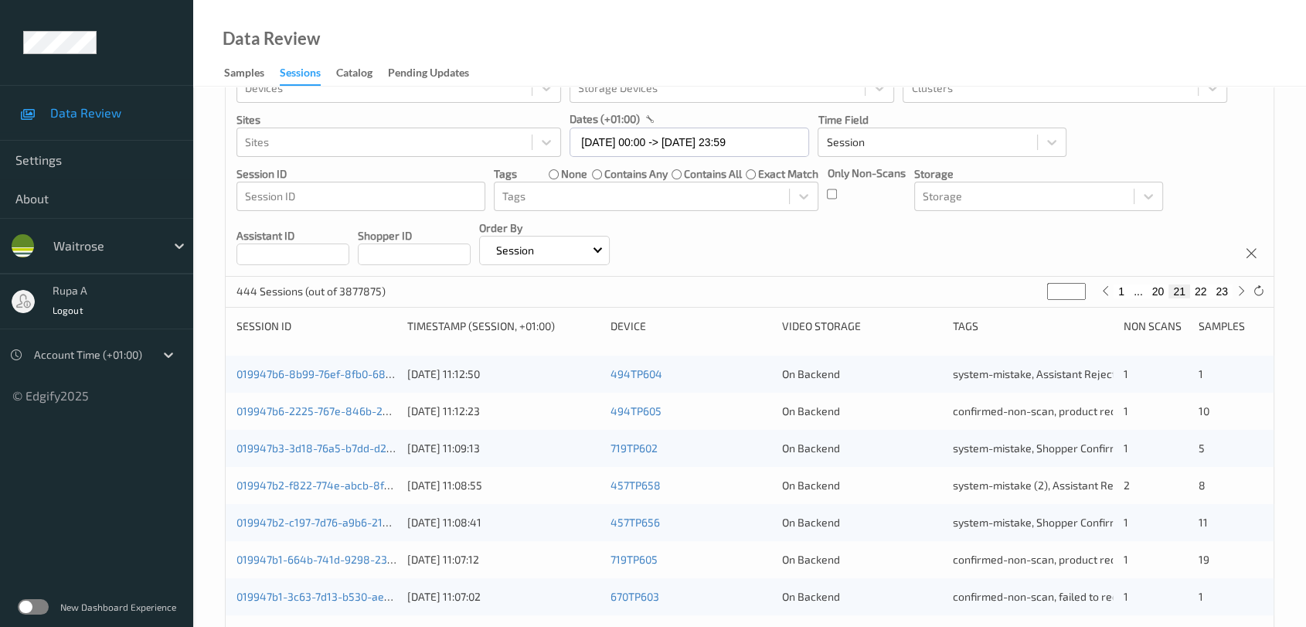
scroll to position [86, 0]
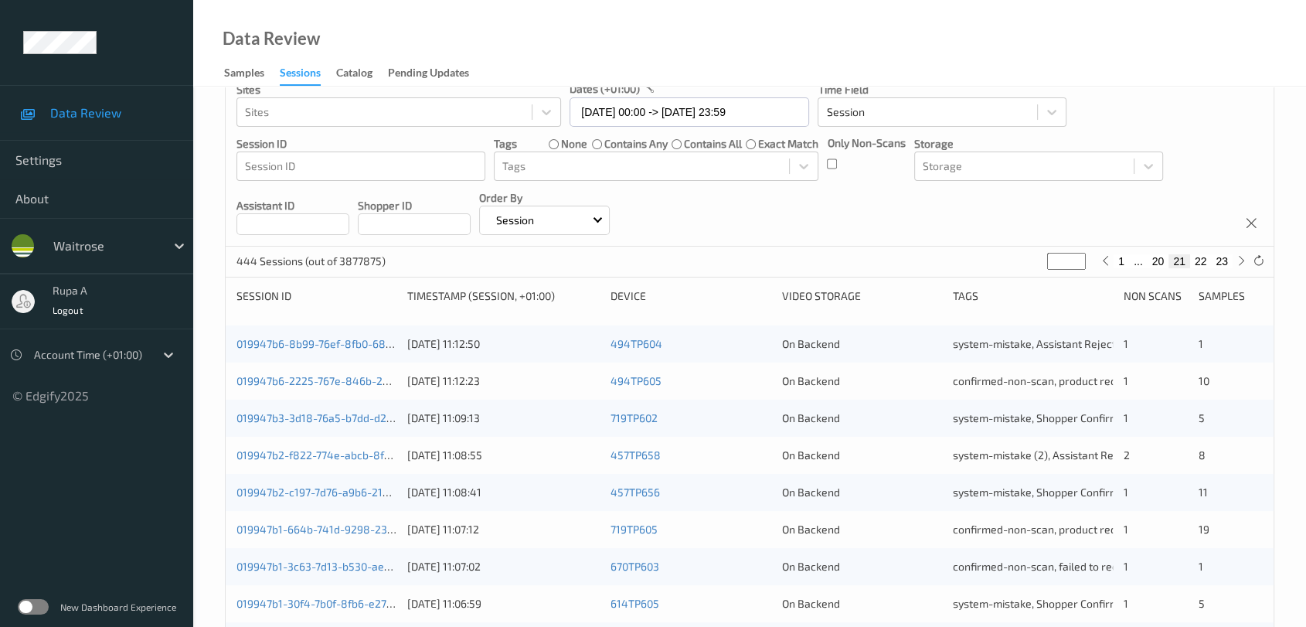
click at [899, 250] on div "444 Sessions (out of 3877875) ** 1 ... 20 21 22 23" at bounding box center [750, 262] width 1048 height 31
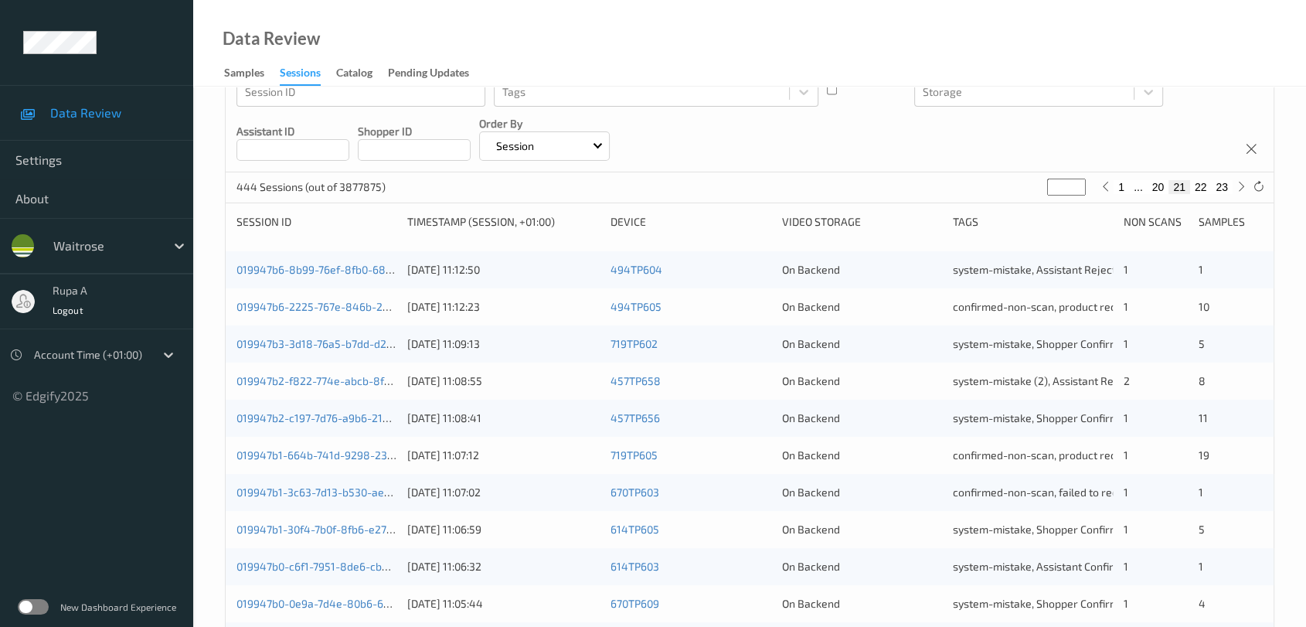
scroll to position [0, 0]
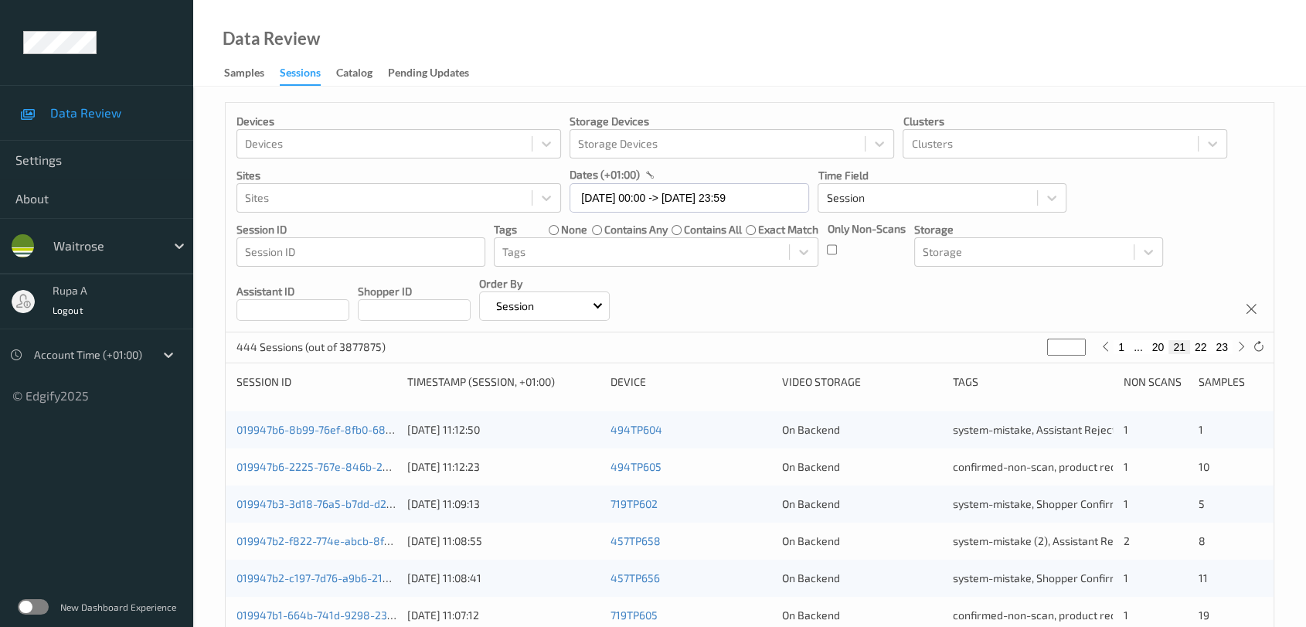
drag, startPoint x: 1065, startPoint y: 350, endPoint x: 867, endPoint y: 366, distance: 198.6
type input "*"
type input "**"
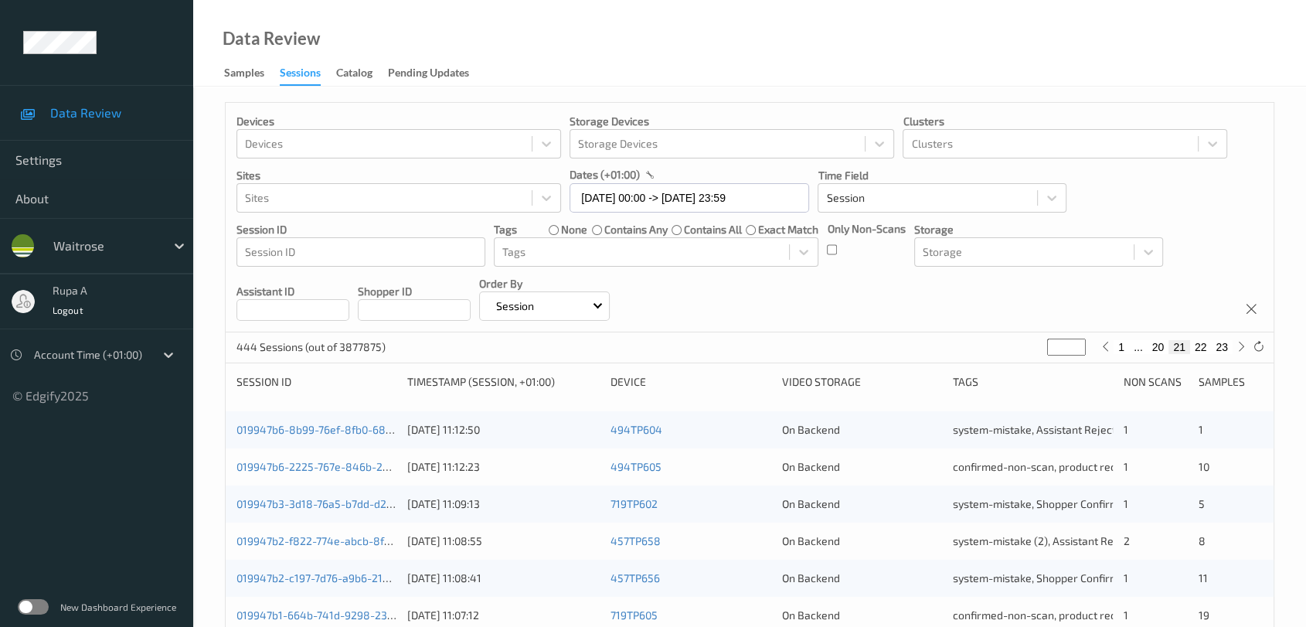
type input "**"
click at [850, 319] on div "Devices Devices Storage Devices Storage Devices Clusters Clusters Sites Sites d…" at bounding box center [750, 218] width 1048 height 230
drag, startPoint x: 1044, startPoint y: 349, endPoint x: 971, endPoint y: 372, distance: 76.0
type input "*"
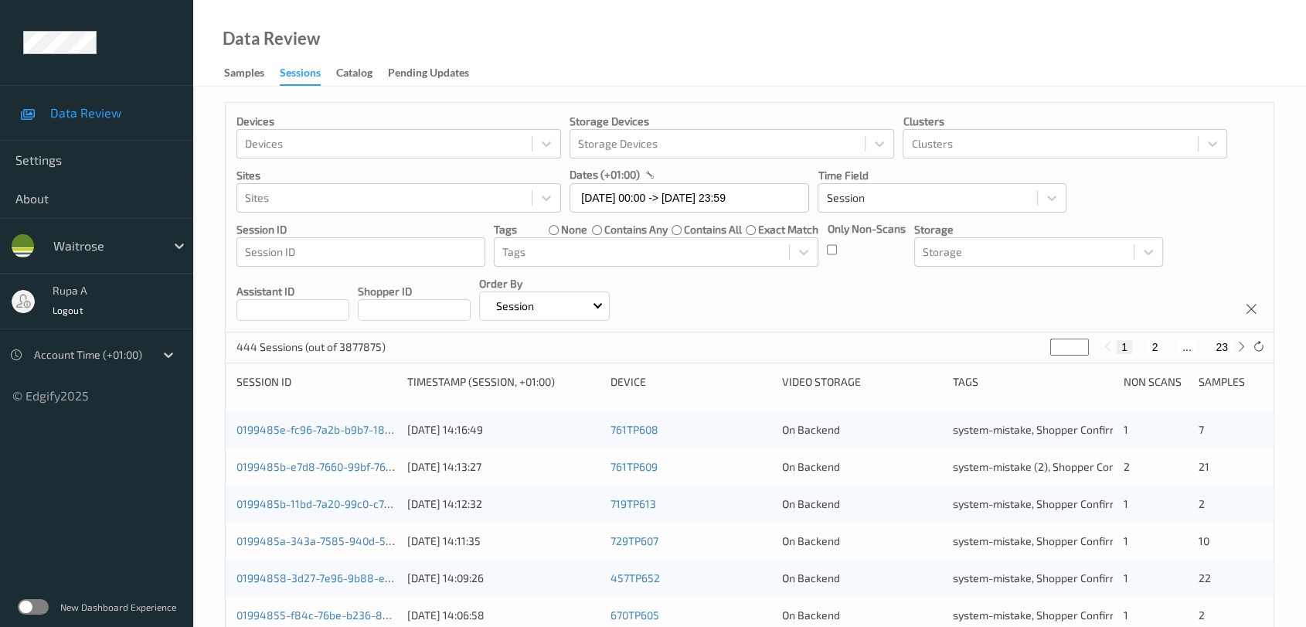
type input "*"
type input "**"
click at [843, 321] on div "Devices Devices Storage Devices Storage Devices Clusters Clusters Sites Sites d…" at bounding box center [750, 218] width 1048 height 230
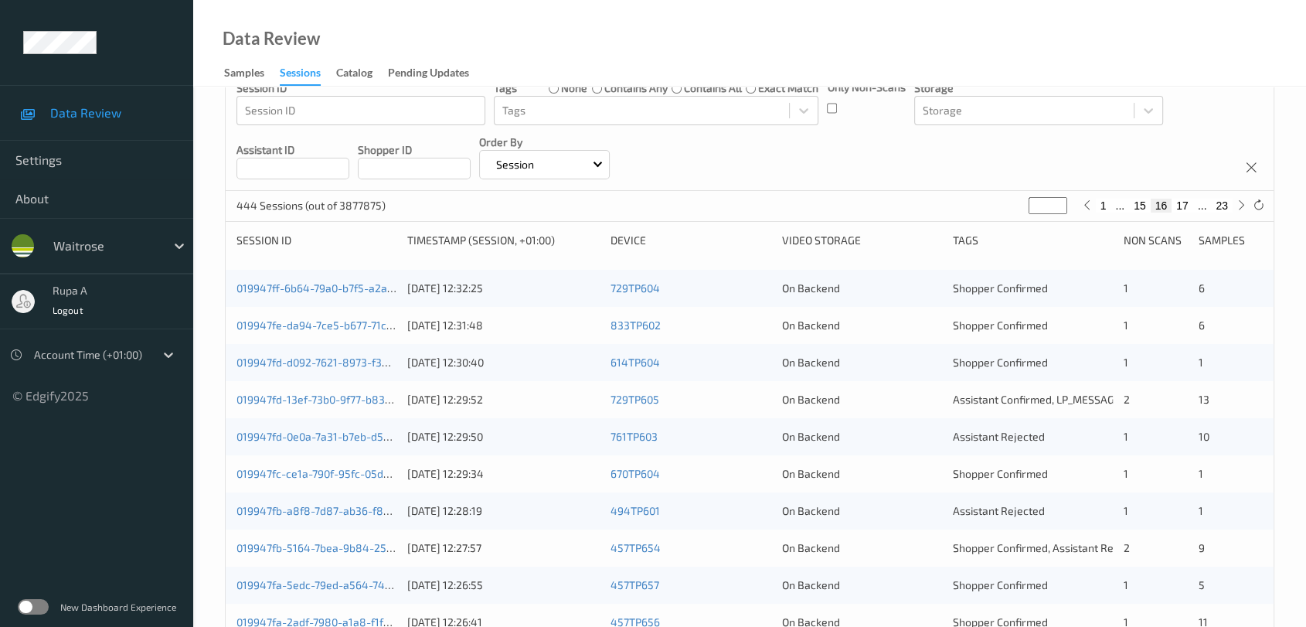
scroll to position [172, 0]
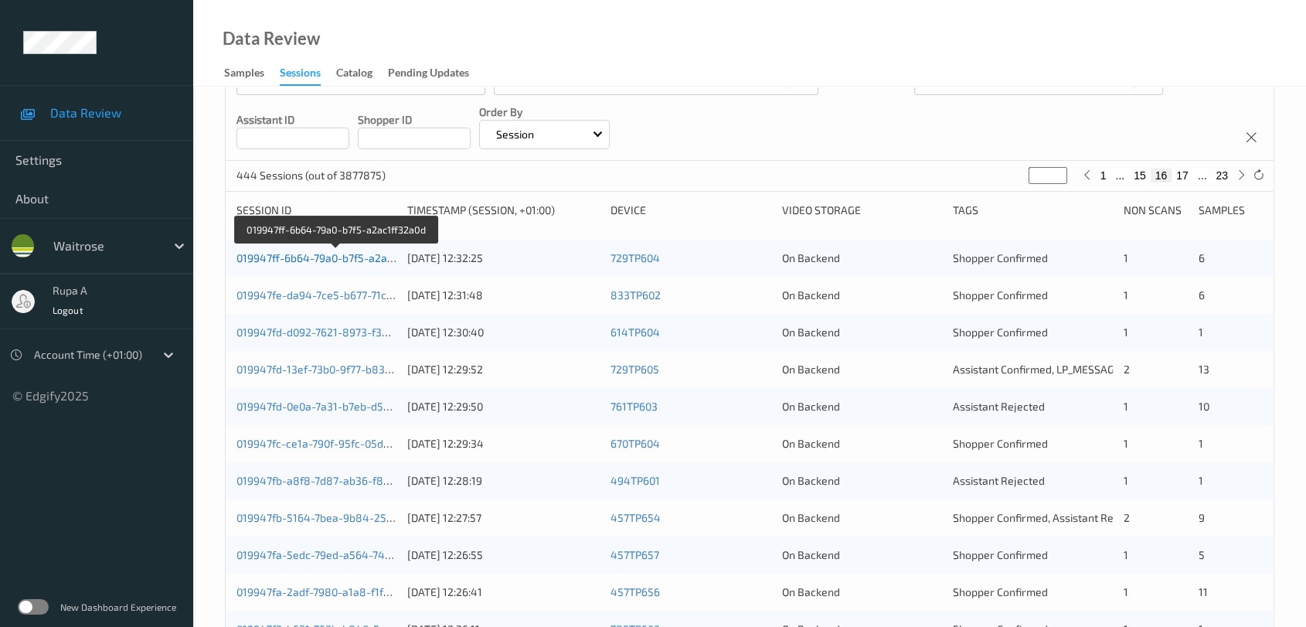
click at [309, 256] on link "019947ff-6b64-79a0-b7f5-a2ac1ff32a0d" at bounding box center [336, 257] width 199 height 13
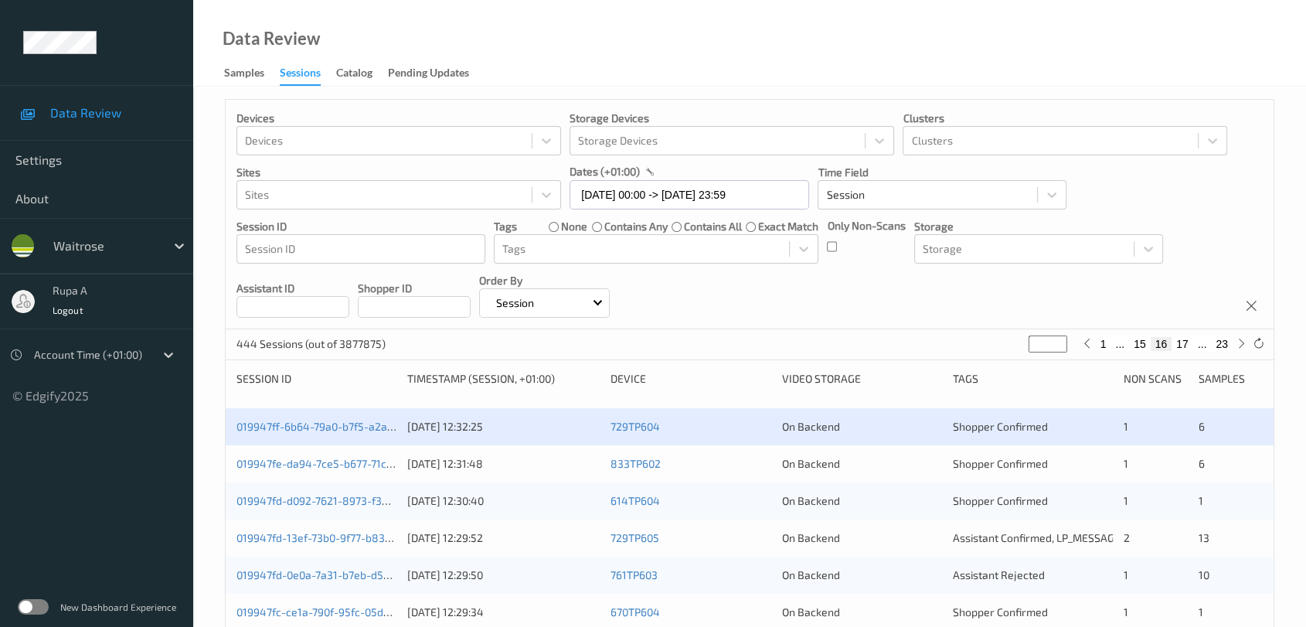
scroll to position [0, 0]
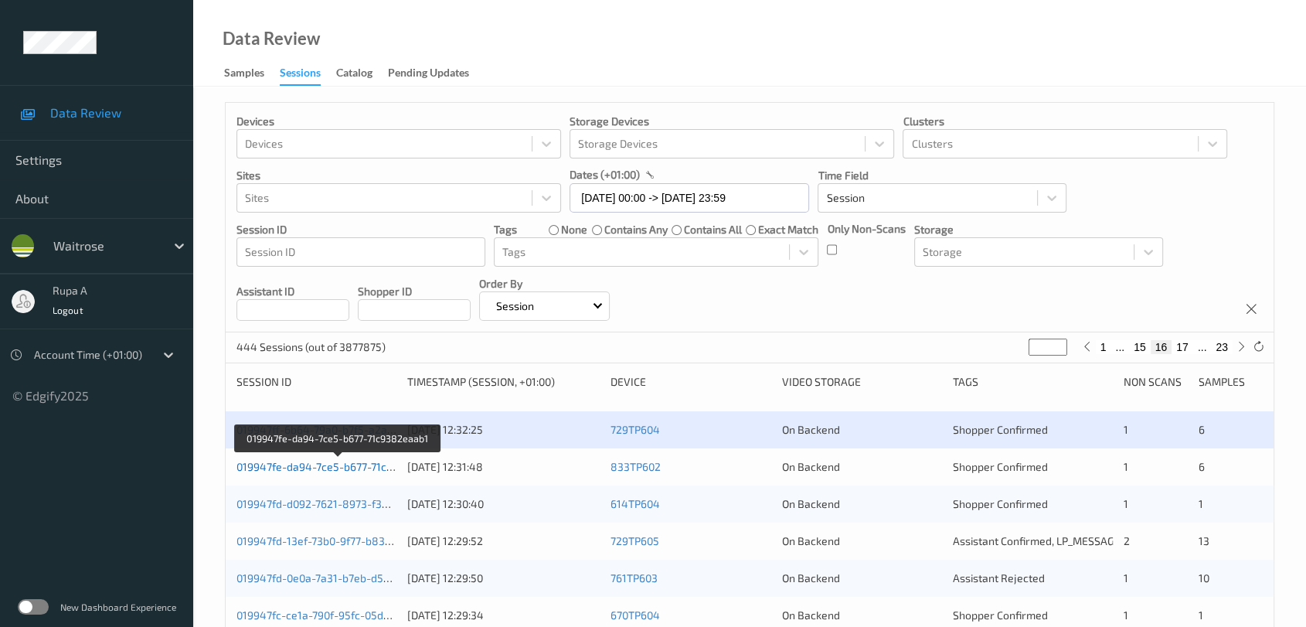
click at [367, 461] on link "019947fe-da94-7ce5-b677-71c9382eaab1" at bounding box center [339, 466] width 205 height 13
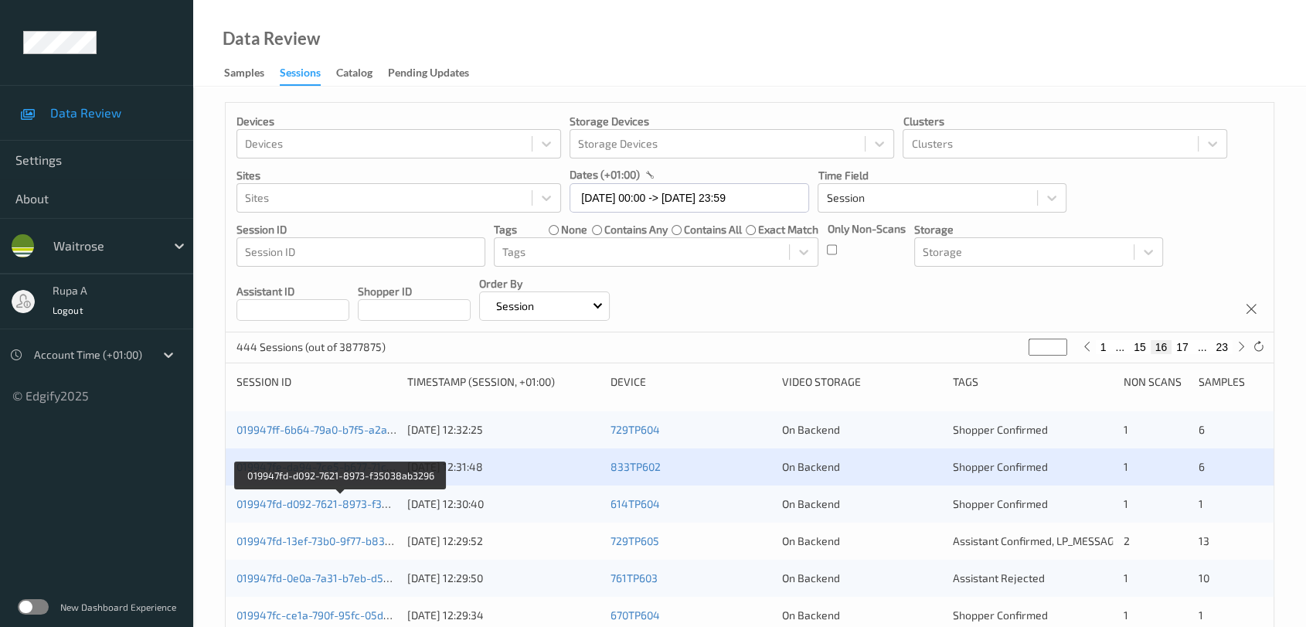
scroll to position [343, 0]
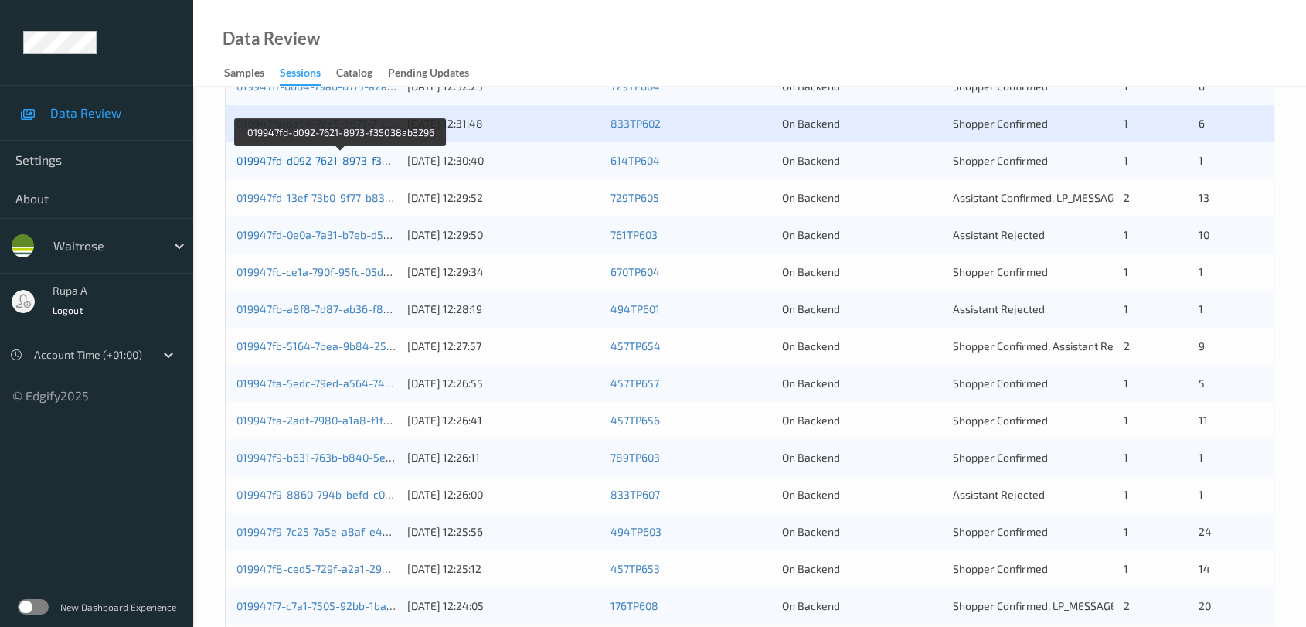
click at [376, 155] on link "019947fd-d092-7621-8973-f35038ab3296" at bounding box center [341, 160] width 208 height 13
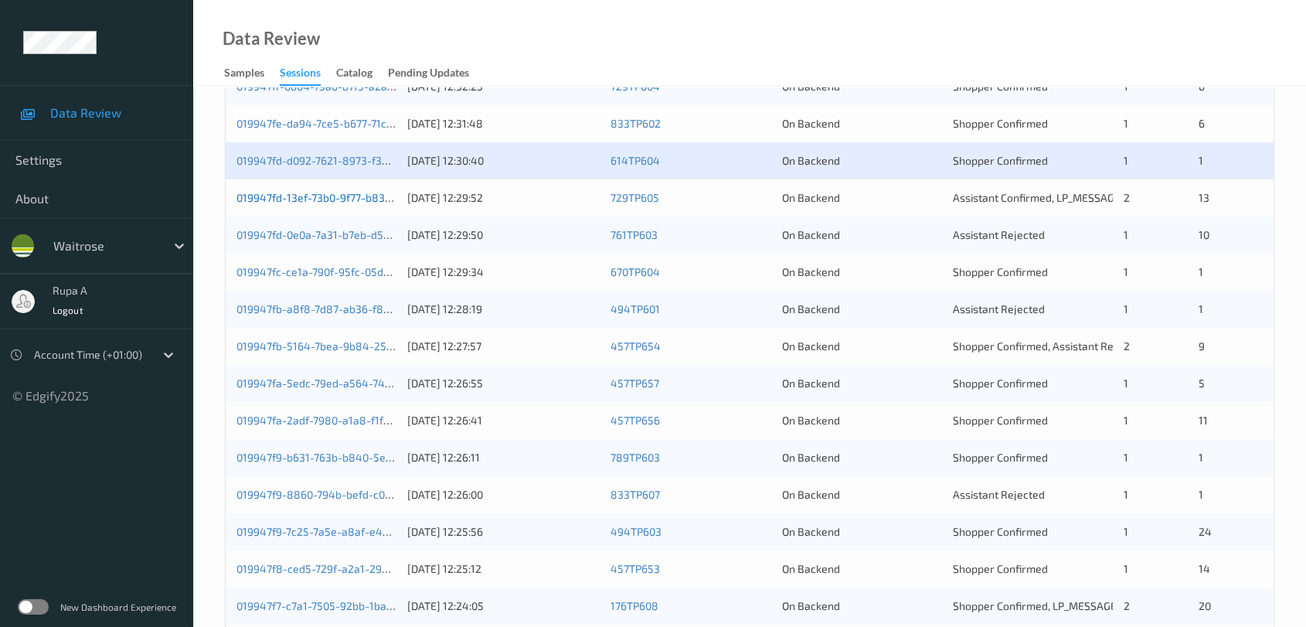
click at [380, 199] on link "019947fd-13ef-73b0-9f77-b83dd2bf15d4" at bounding box center [337, 197] width 201 height 13
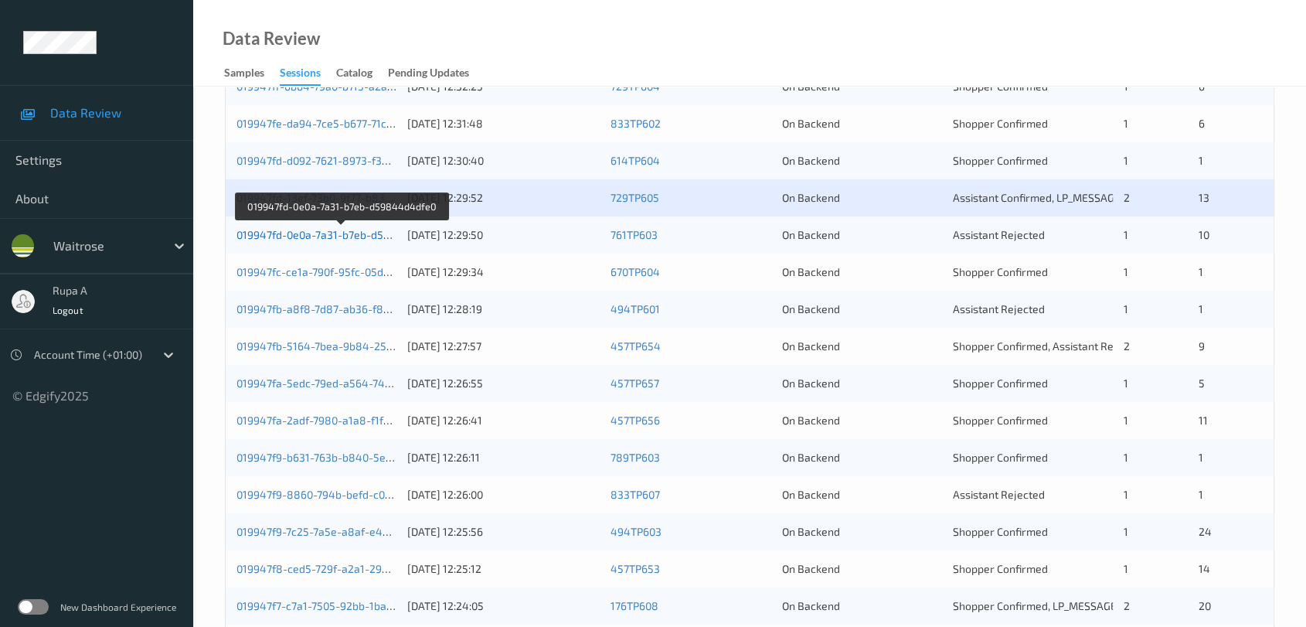
click at [379, 228] on link "019947fd-0e0a-7a31-b7eb-d59844d4dfe0" at bounding box center [341, 234] width 209 height 13
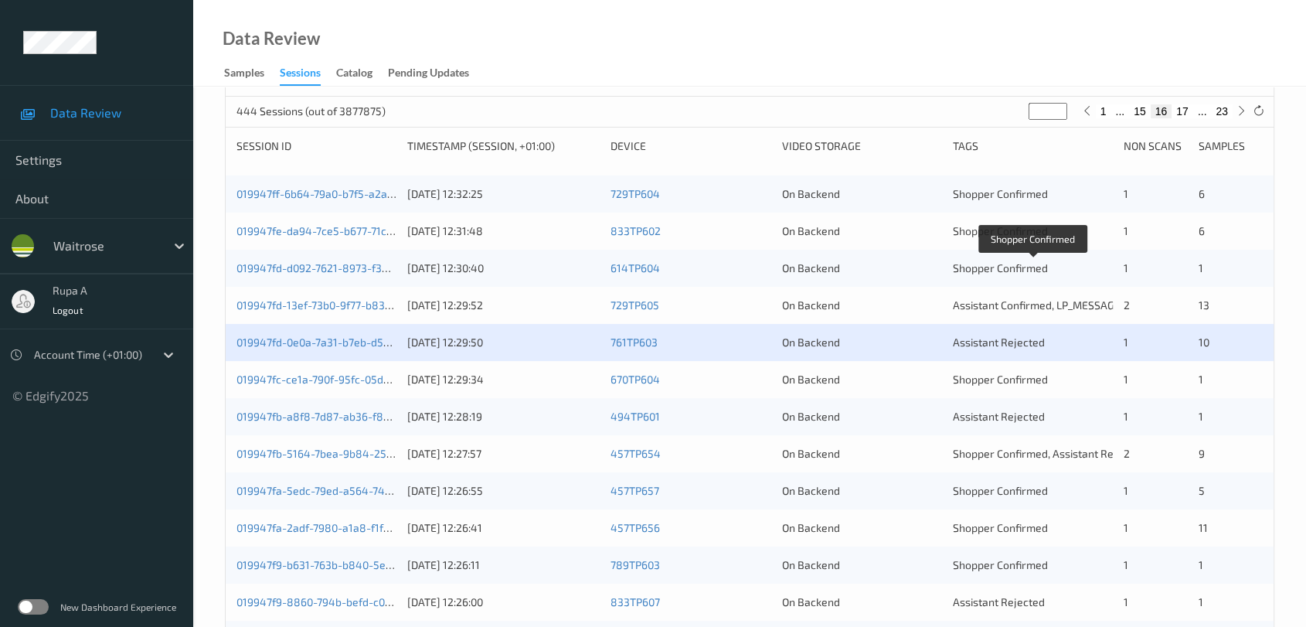
scroll to position [246, 0]
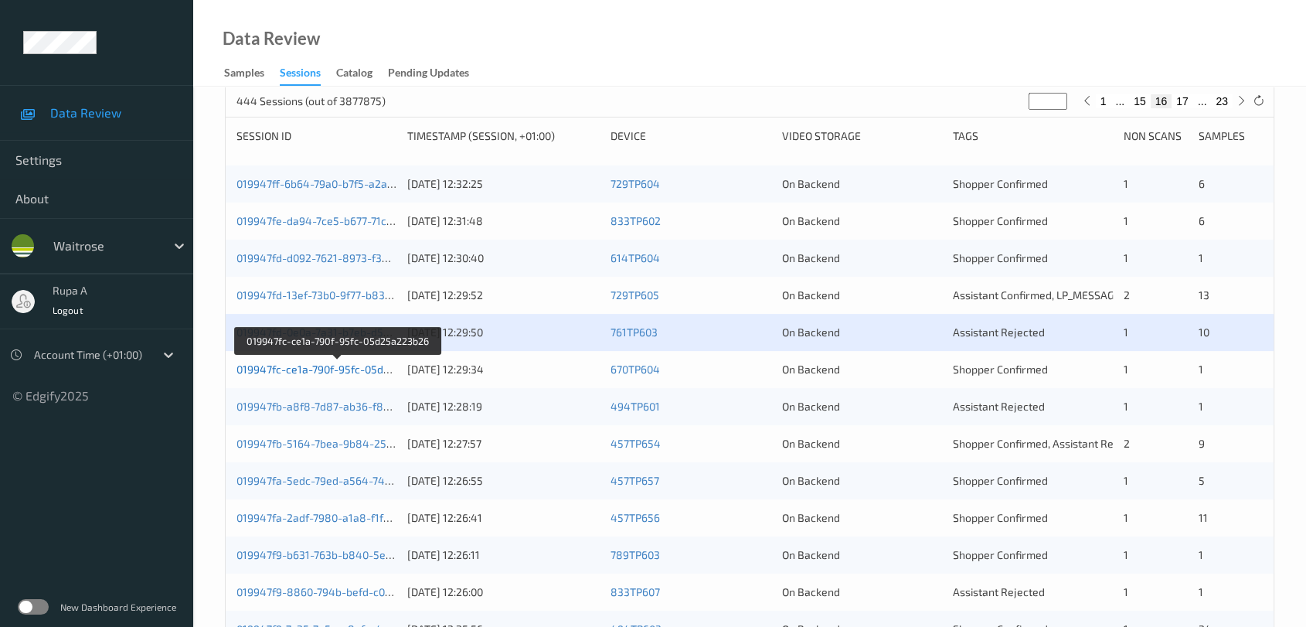
click at [335, 366] on link "019947fc-ce1a-790f-95fc-05d25a223b26" at bounding box center [338, 369] width 203 height 13
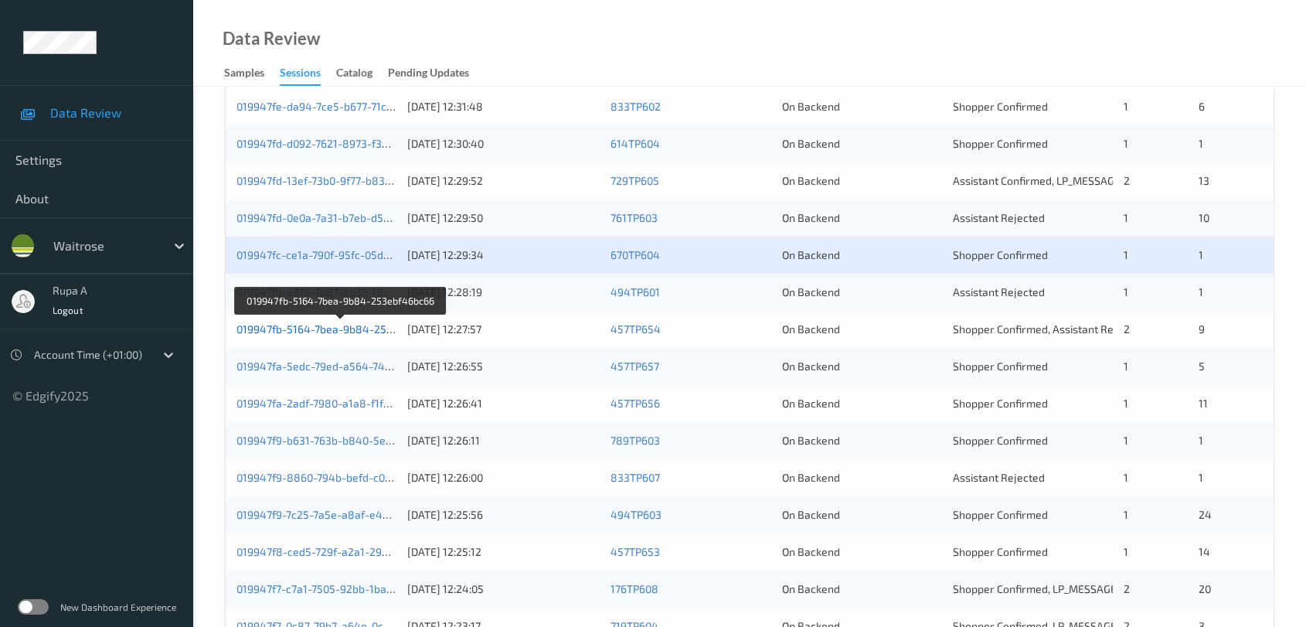
scroll to position [503, 0]
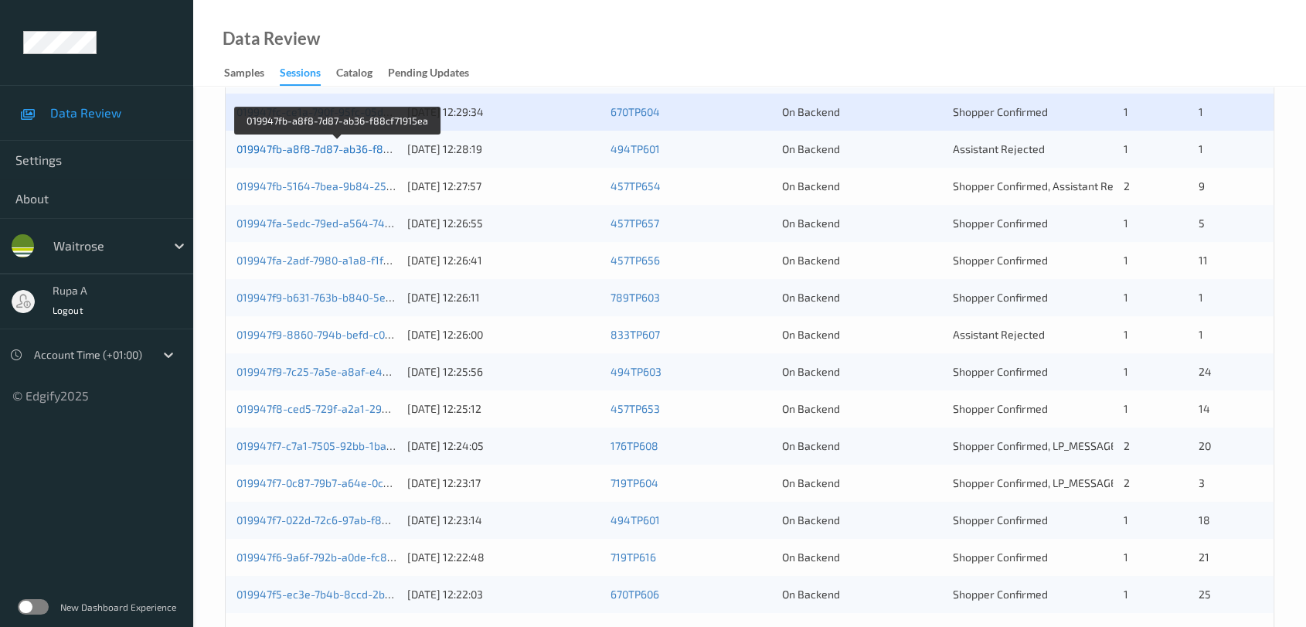
click at [366, 150] on link "019947fb-a8f8-7d87-ab36-f88cf71915ea" at bounding box center [338, 148] width 203 height 13
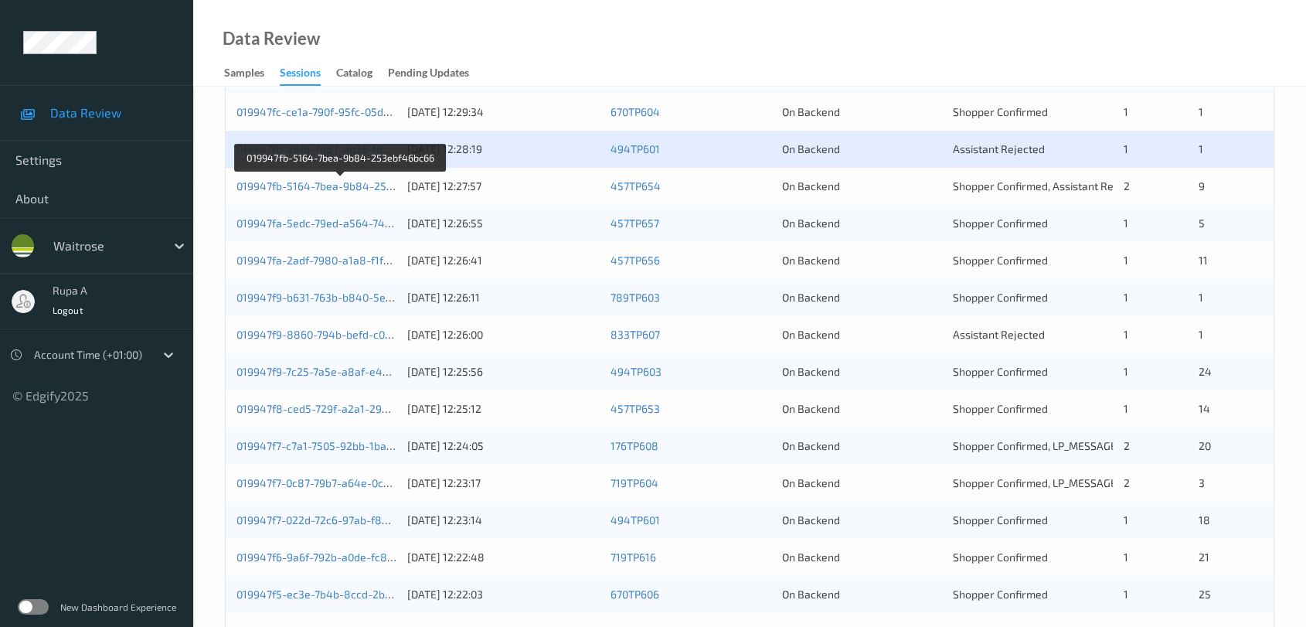
click at [380, 176] on div "019947fb-5164-7bea-9b84-253ebf46bc66 14/09/2025 12:27:57 457TP654 On Backend Sh…" at bounding box center [750, 186] width 1048 height 37
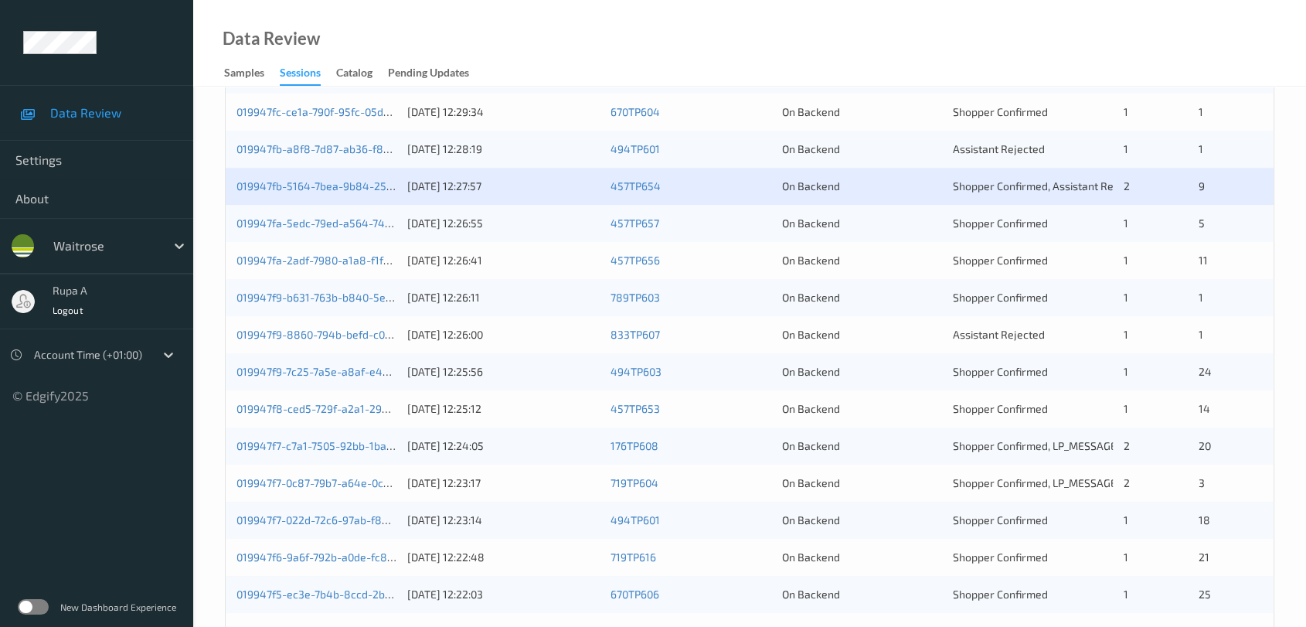
click at [381, 176] on div "019947fb-5164-7bea-9b84-253ebf46bc66 14/09/2025 12:27:57 457TP654 On Backend Sh…" at bounding box center [750, 186] width 1048 height 37
click at [383, 182] on link "019947fb-5164-7bea-9b84-253ebf46bc66" at bounding box center [341, 185] width 209 height 13
click at [385, 225] on link "019947fa-5edc-79ed-a564-7499d032abb8" at bounding box center [342, 222] width 211 height 13
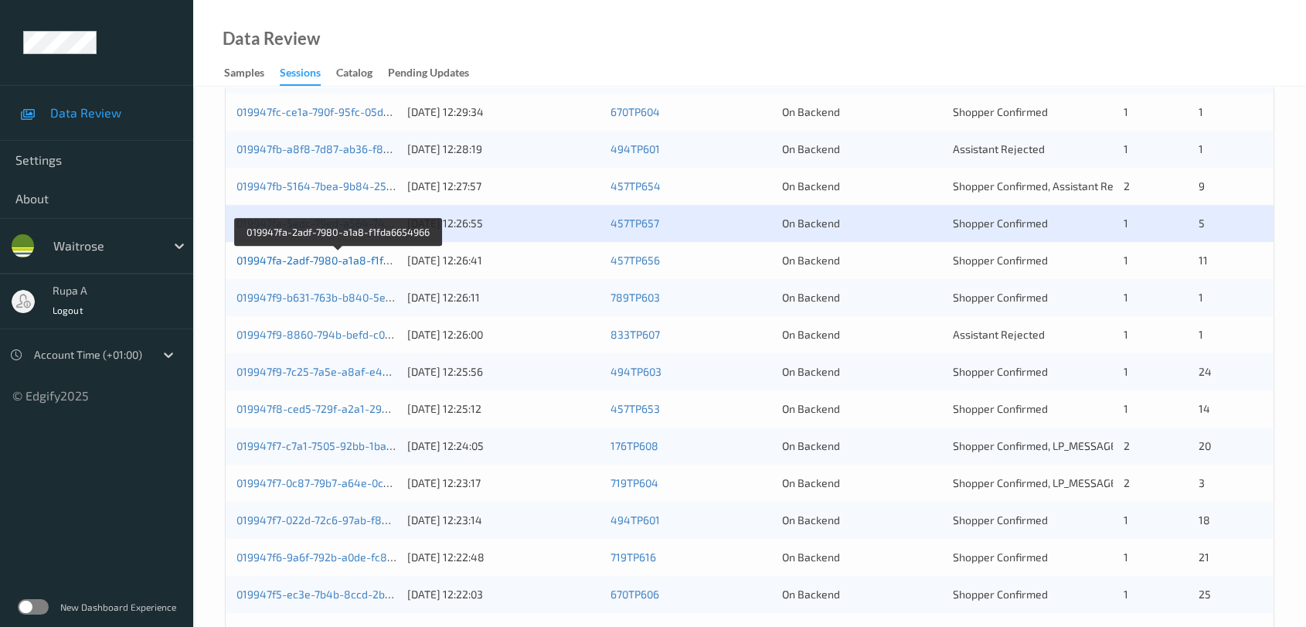
click at [366, 261] on link "019947fa-2adf-7980-a1a8-f1fda6654966" at bounding box center [338, 260] width 203 height 13
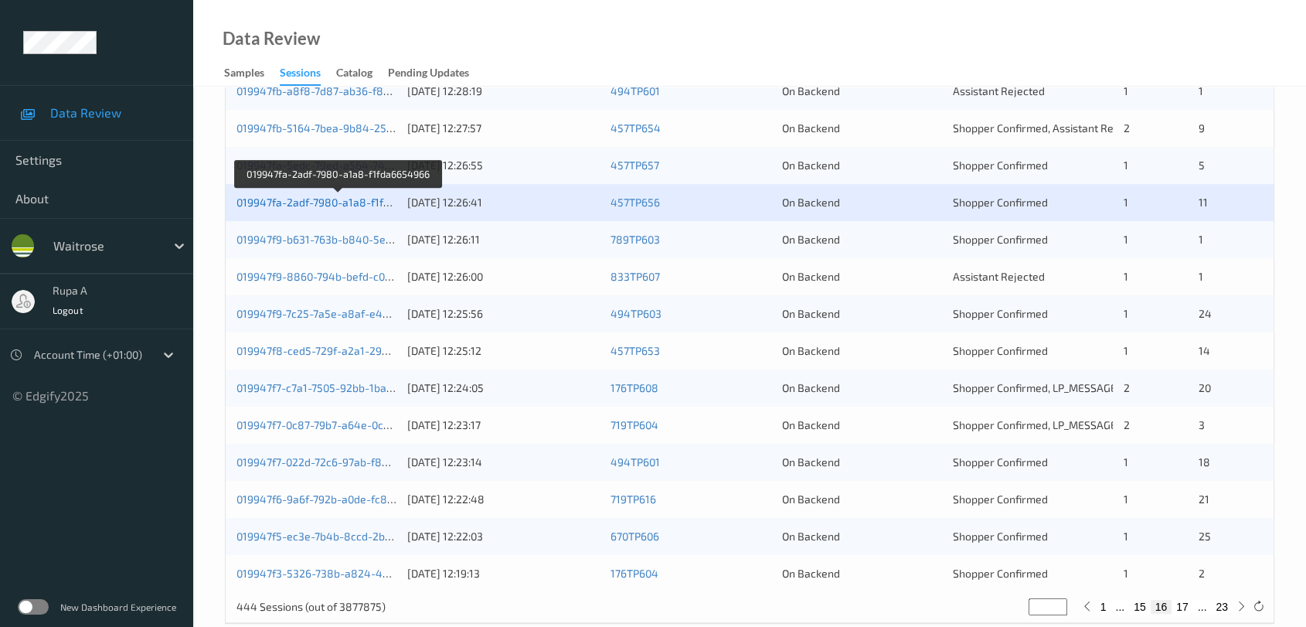
scroll to position [589, 0]
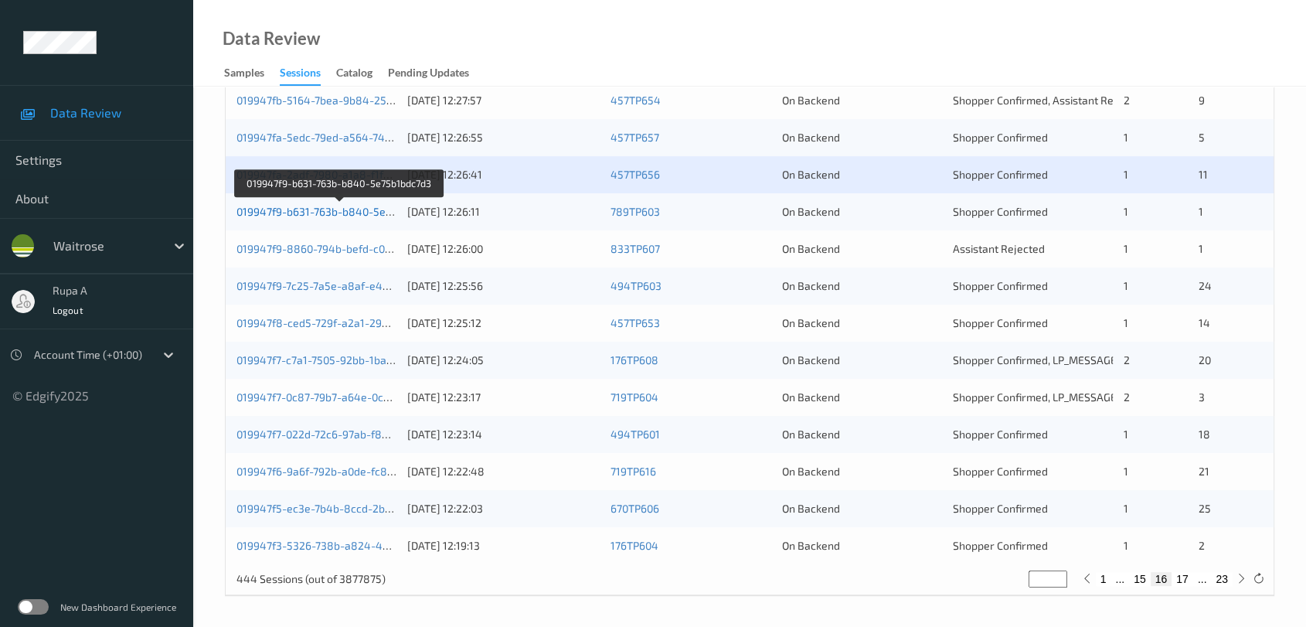
click at [373, 213] on link "019947f9-b631-763b-b840-5e75b1bdc7d3" at bounding box center [340, 211] width 207 height 13
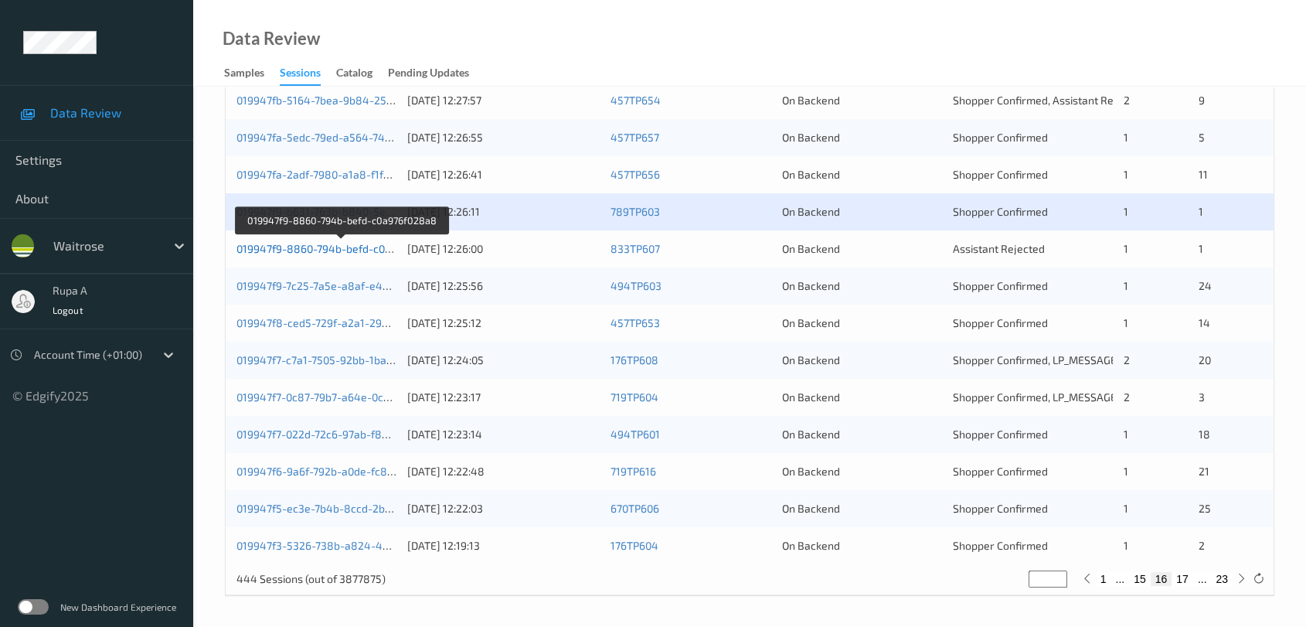
click at [383, 247] on link "019947f9-8860-794b-befd-c0a976f028a8" at bounding box center [341, 248] width 209 height 13
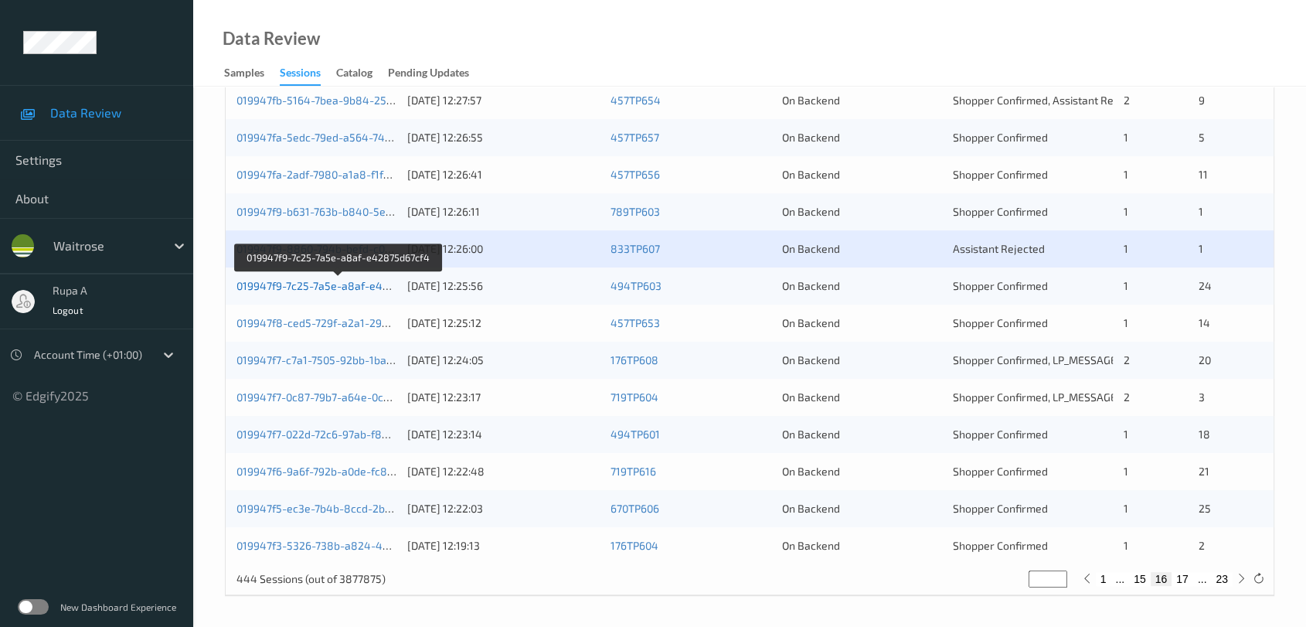
click at [366, 285] on link "019947f9-7c25-7a5e-a8af-e42875d67cf4" at bounding box center [339, 285] width 205 height 13
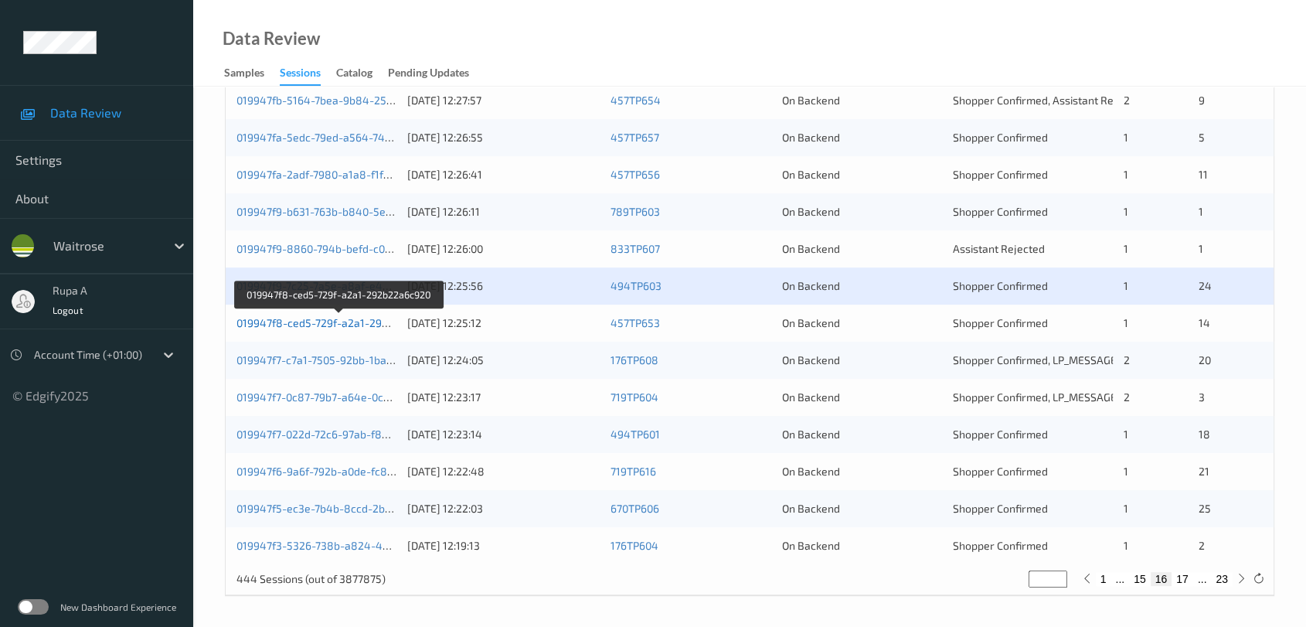
click at [373, 319] on link "019947f8-ced5-729f-a2a1-292b22a6c920" at bounding box center [340, 322] width 206 height 13
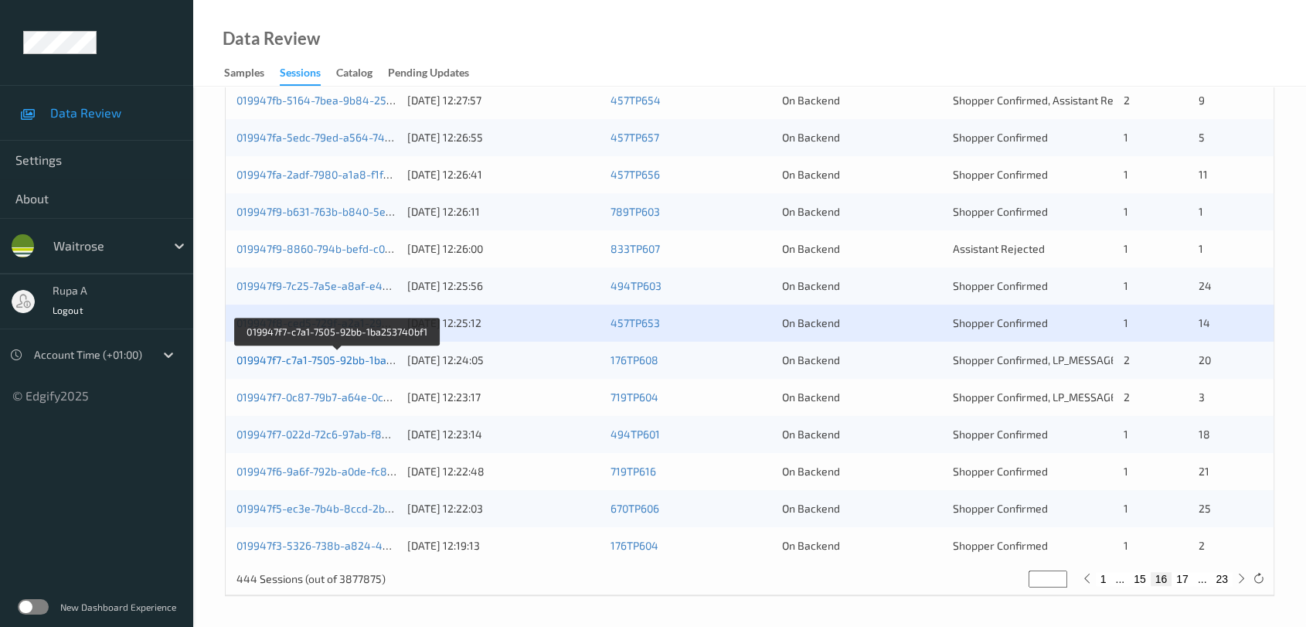
click at [377, 359] on link "019947f7-c7a1-7505-92bb-1ba253740bf1" at bounding box center [338, 359] width 202 height 13
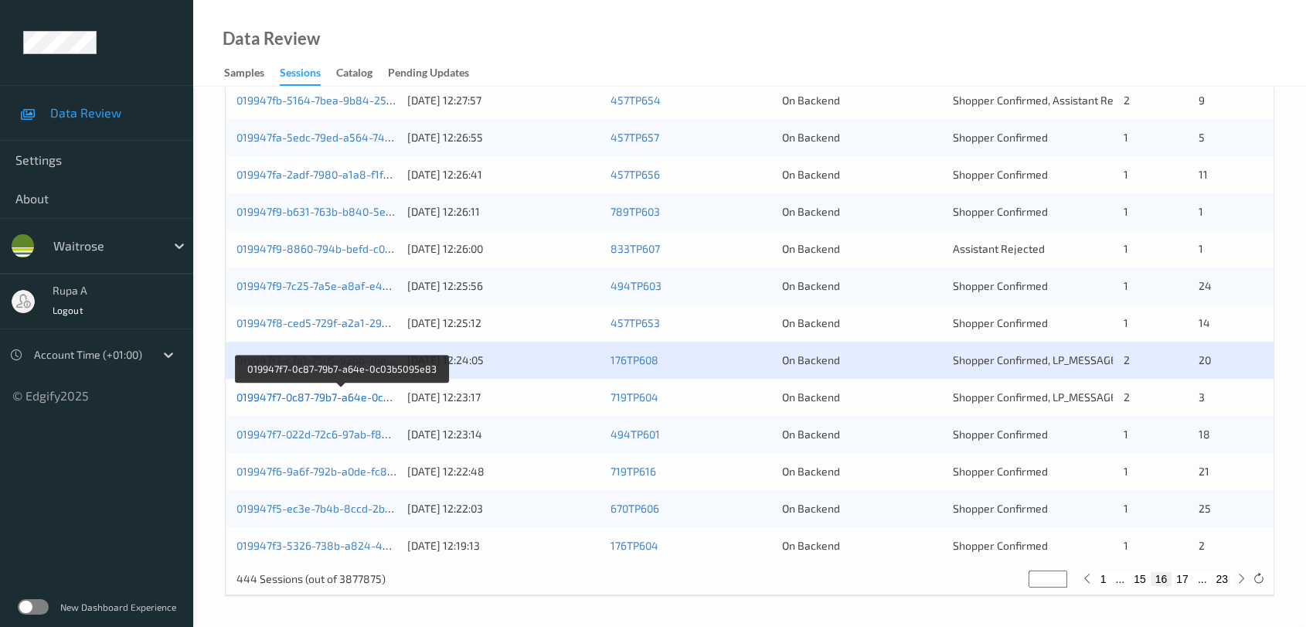
click at [361, 392] on link "019947f7-0c87-79b7-a64e-0c03b5095e83" at bounding box center [341, 396] width 209 height 13
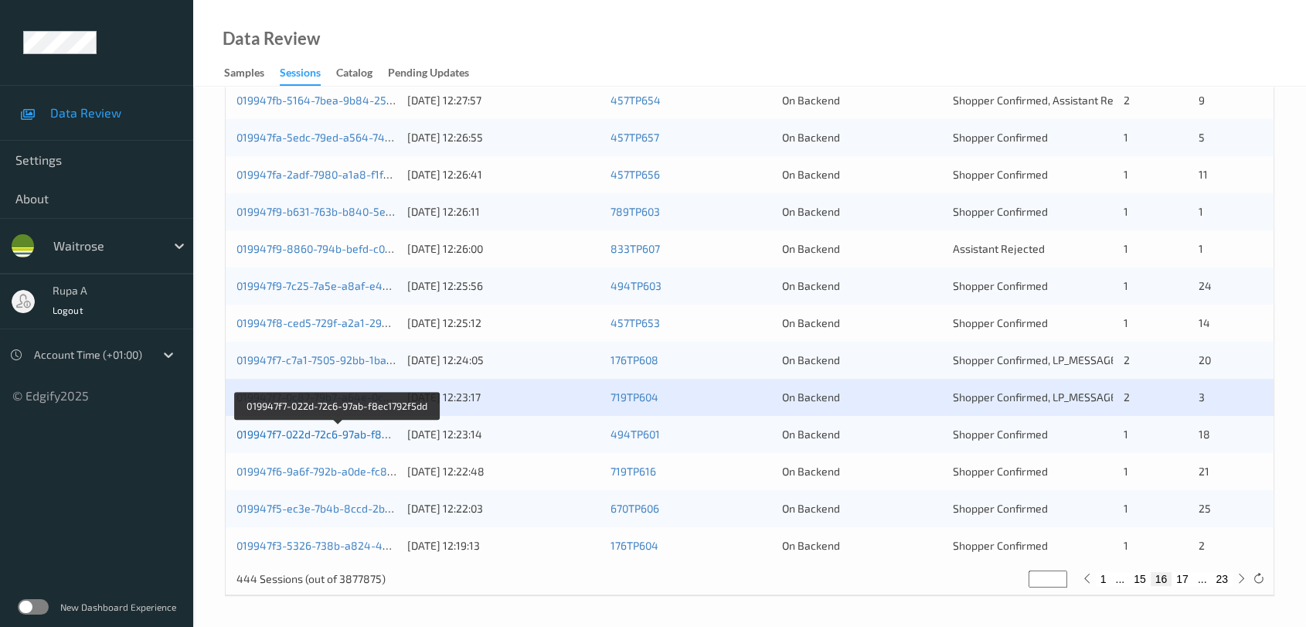
click at [369, 437] on link "019947f7-022d-72c6-97ab-f8ec1792f5dd" at bounding box center [338, 433] width 202 height 13
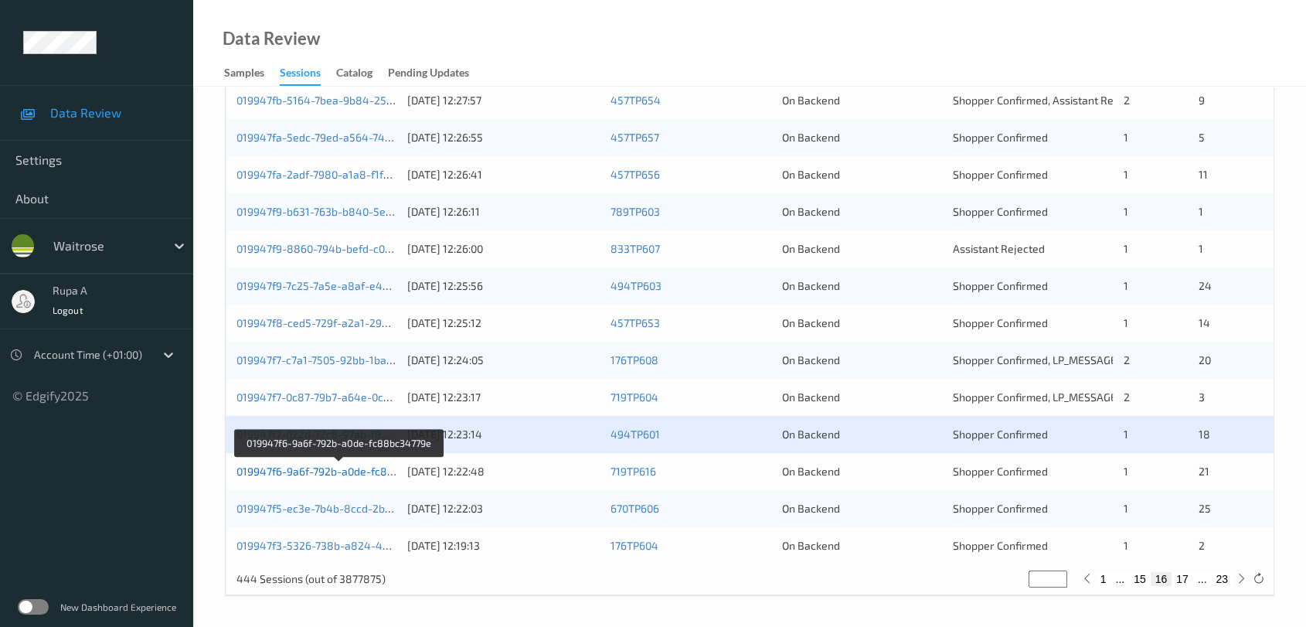
click at [363, 465] on link "019947f6-9a6f-792b-a0de-fc88bc34779e" at bounding box center [340, 471] width 206 height 13
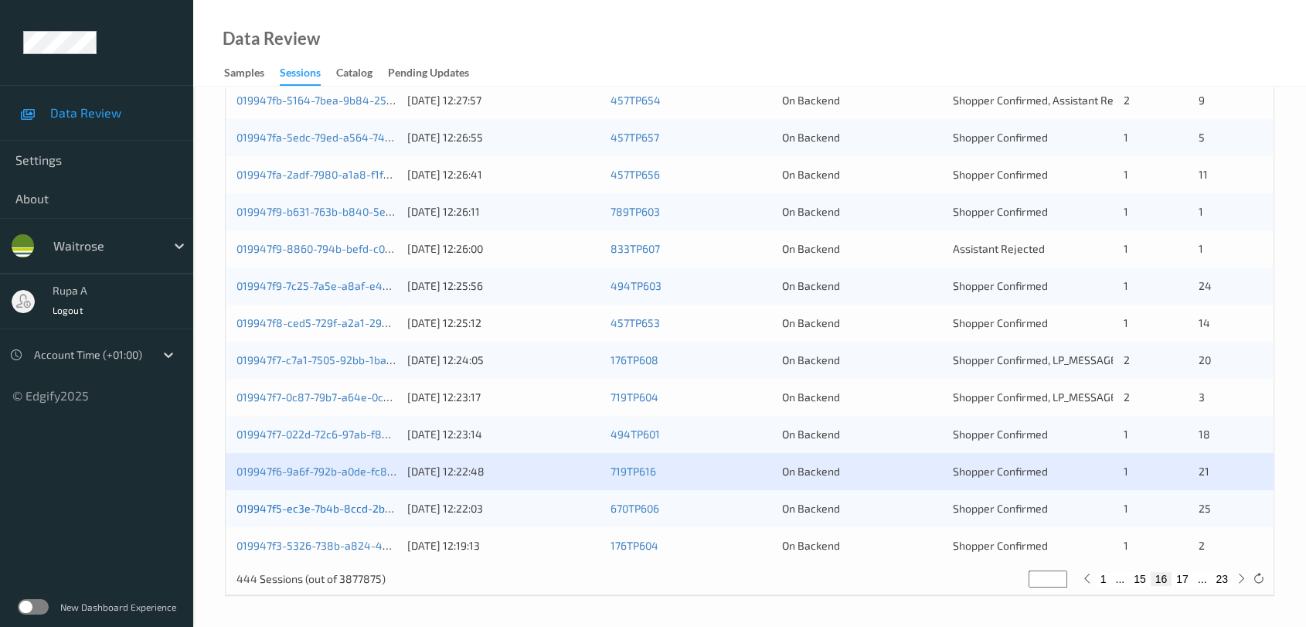
click at [363, 509] on link "019947f5-ec3e-7b4b-8ccd-2bd733a66cc5" at bounding box center [341, 508] width 208 height 13
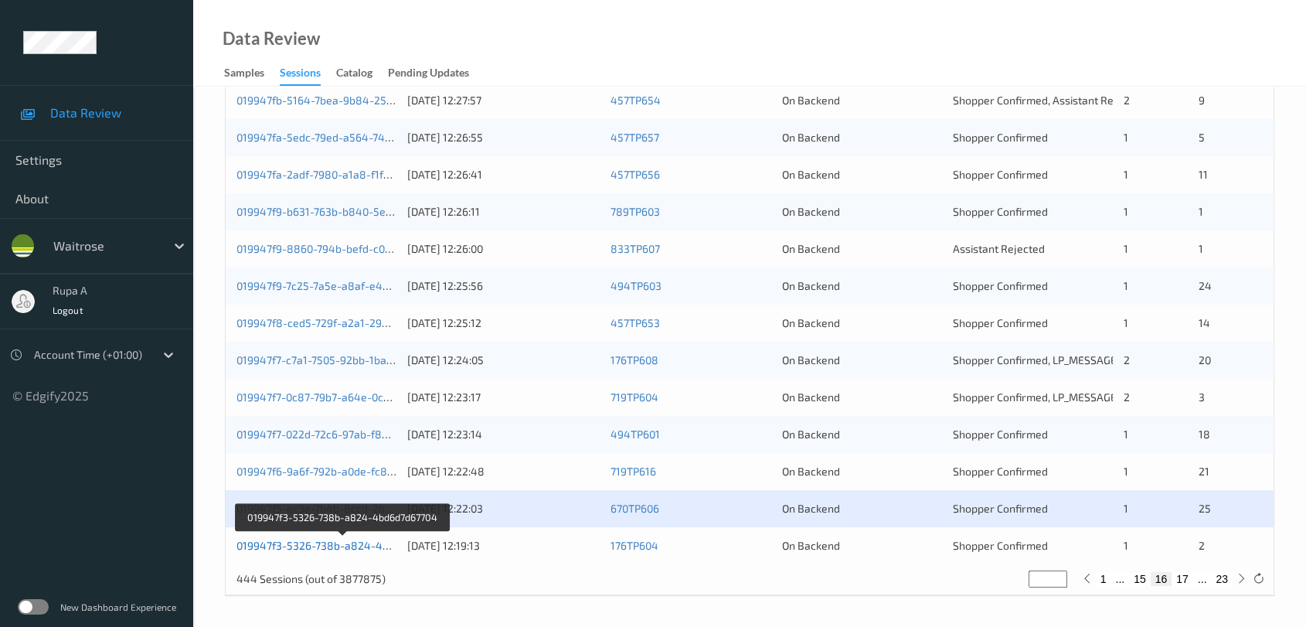
click at [372, 548] on link "019947f3-5326-738b-a824-4bd6d7d67704" at bounding box center [343, 545] width 213 height 13
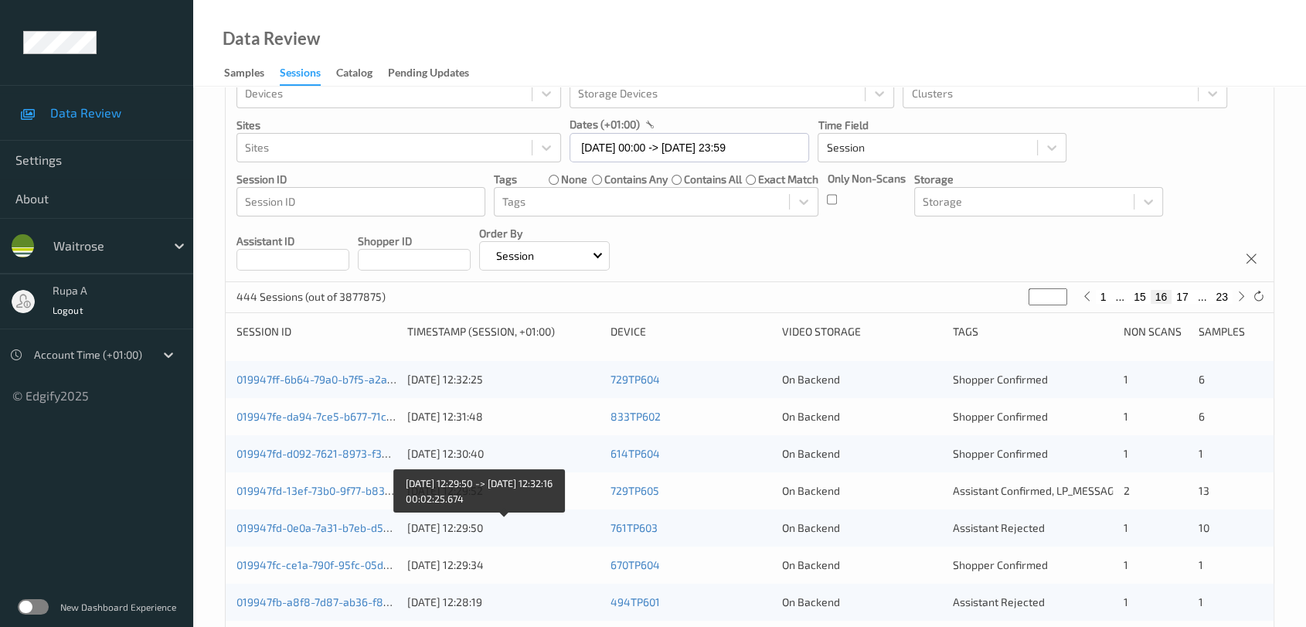
scroll to position [0, 0]
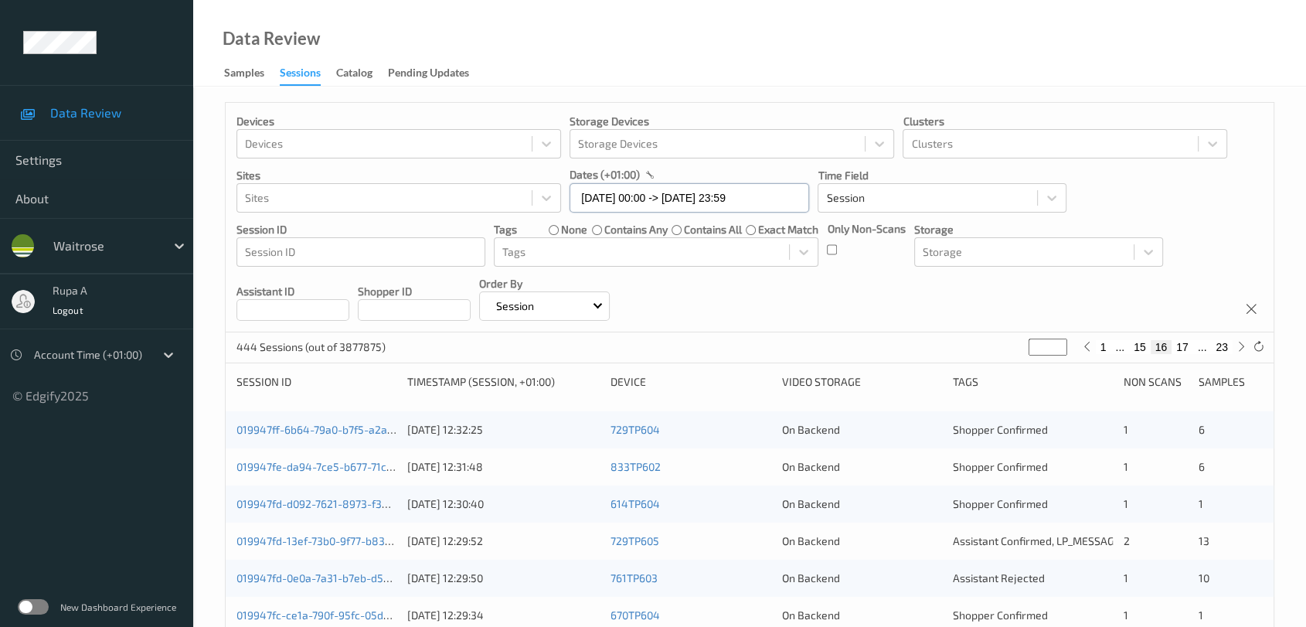
click at [656, 192] on input "14/09/2025 00:00 -> 14/09/2025 23:59" at bounding box center [690, 197] width 240 height 29
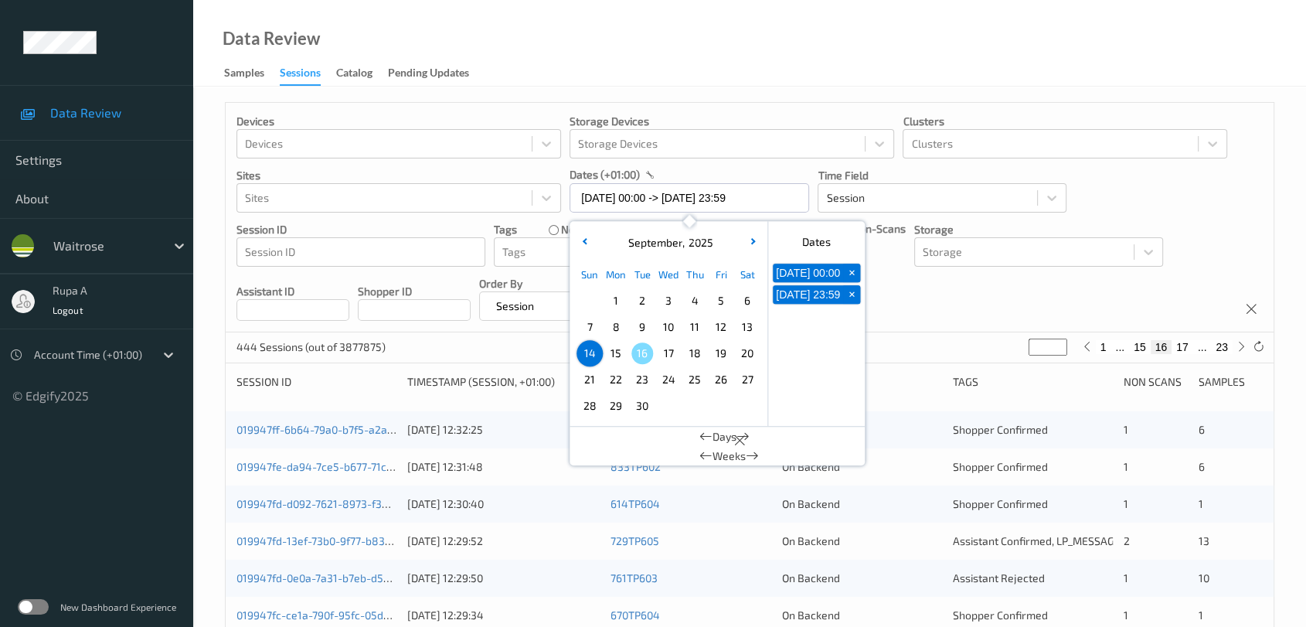
click at [618, 356] on span "15" at bounding box center [616, 353] width 22 height 22
type input "15/09/2025 00:00"
type input "*"
click at [618, 356] on span "15" at bounding box center [616, 353] width 22 height 22
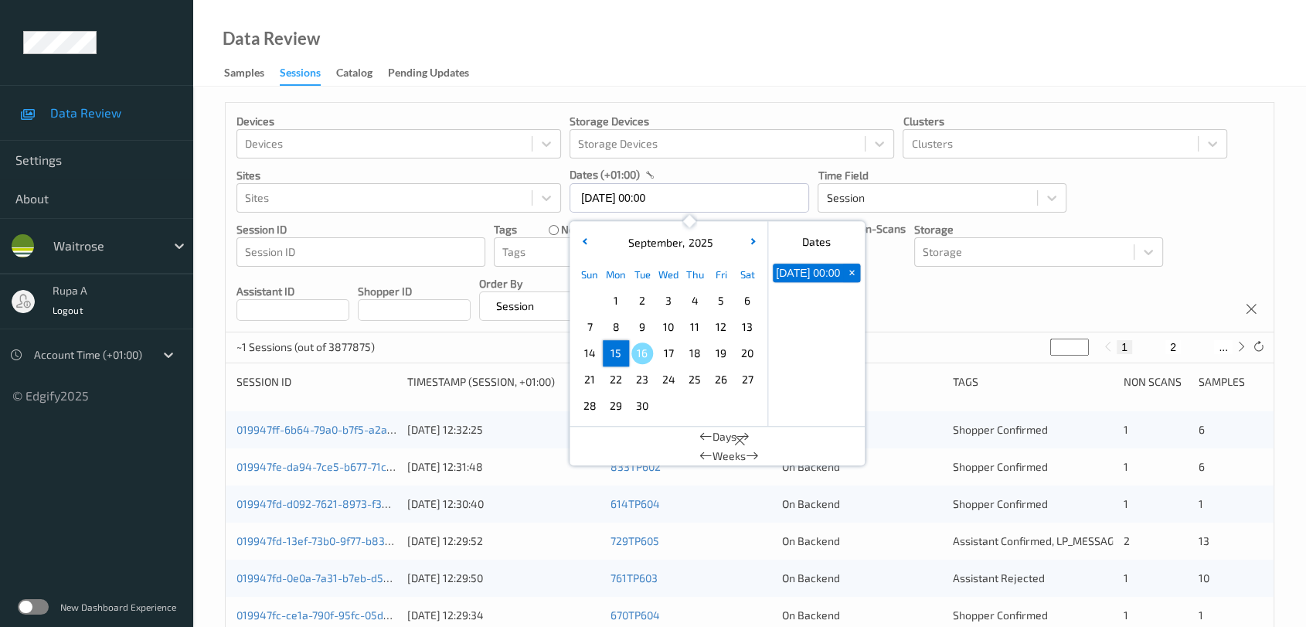
type input "15/09/2025 00:00 -> 15/09/2025 23:59"
click at [943, 299] on div "Devices Devices Storage Devices Storage Devices Clusters Clusters Sites Sites d…" at bounding box center [750, 218] width 1048 height 230
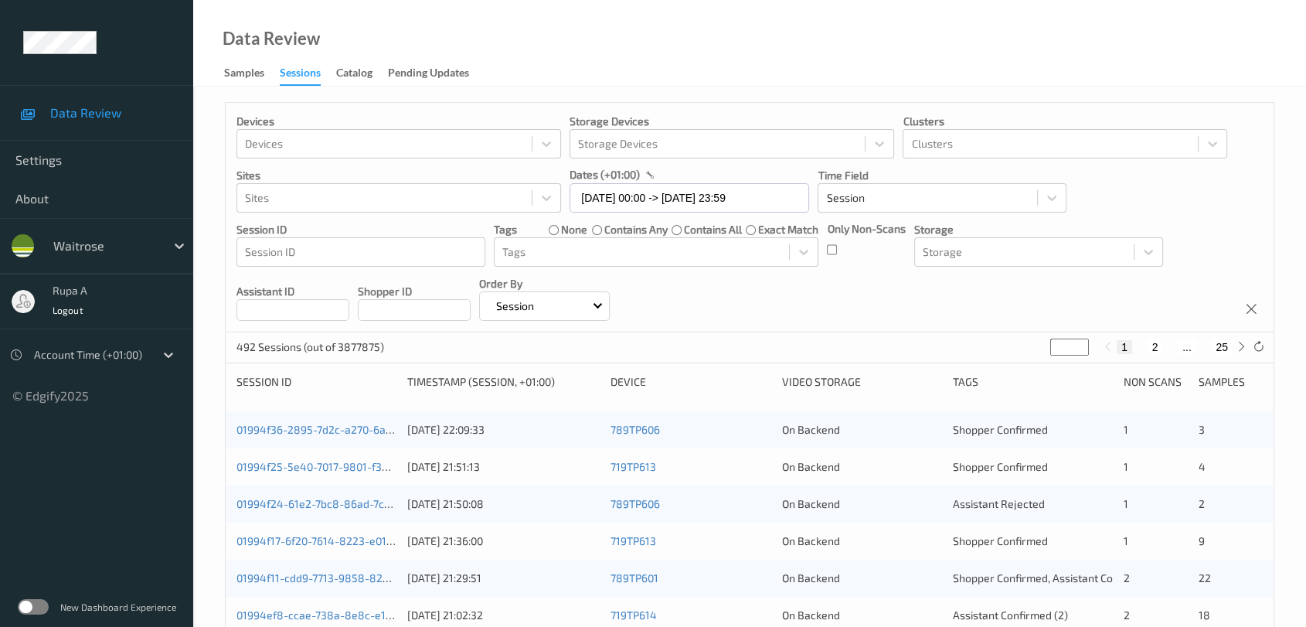
drag, startPoint x: 1073, startPoint y: 351, endPoint x: 805, endPoint y: 356, distance: 267.5
click at [805, 356] on div "492 Sessions (out of 3877875) * 1 2 ... 25" at bounding box center [750, 347] width 1048 height 31
type input "*"
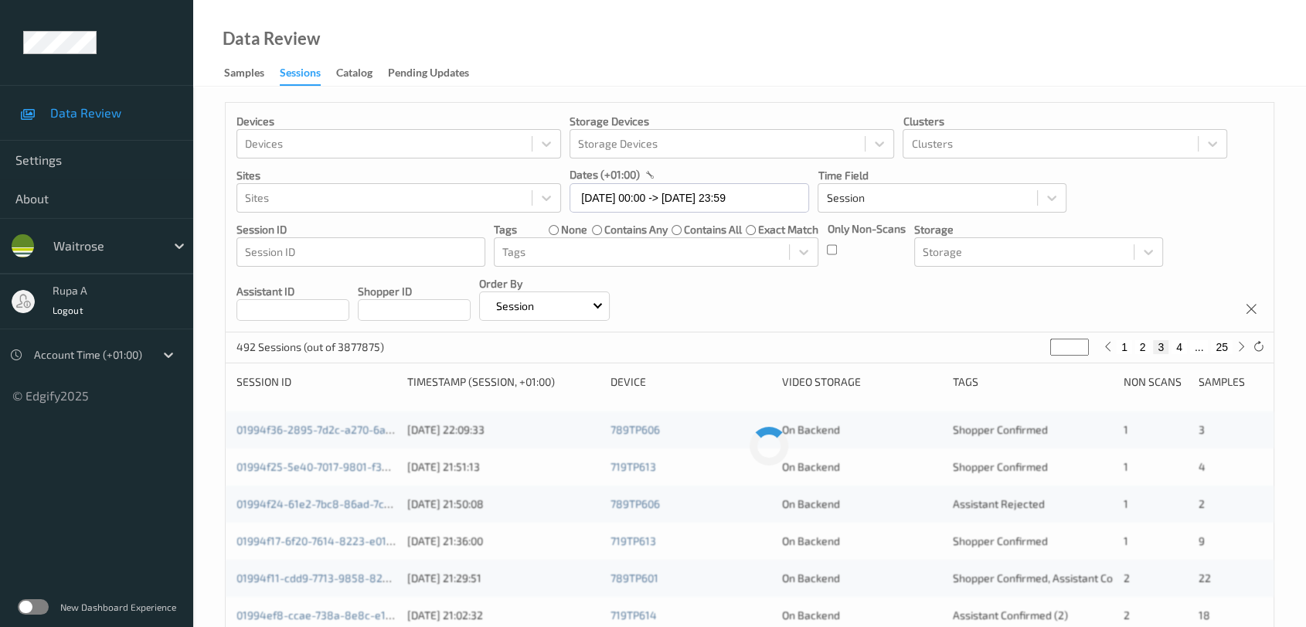
click at [865, 284] on div "Devices Devices Storage Devices Storage Devices Clusters Clusters Sites Sites d…" at bounding box center [750, 218] width 1048 height 230
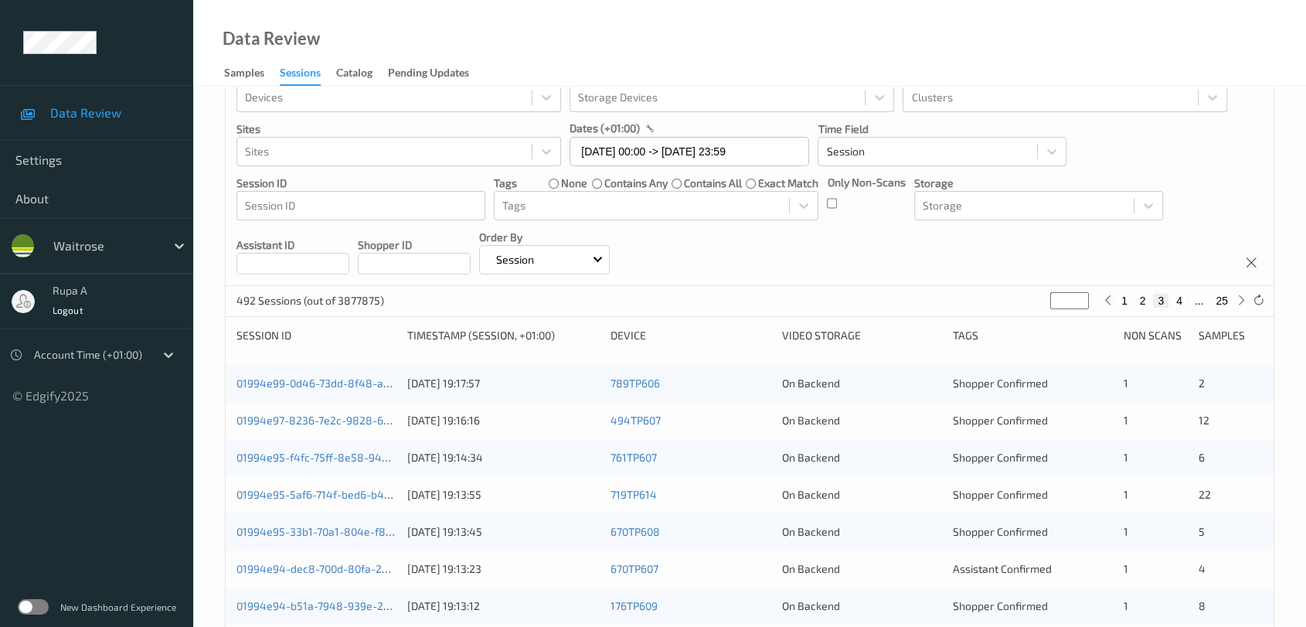
scroll to position [86, 0]
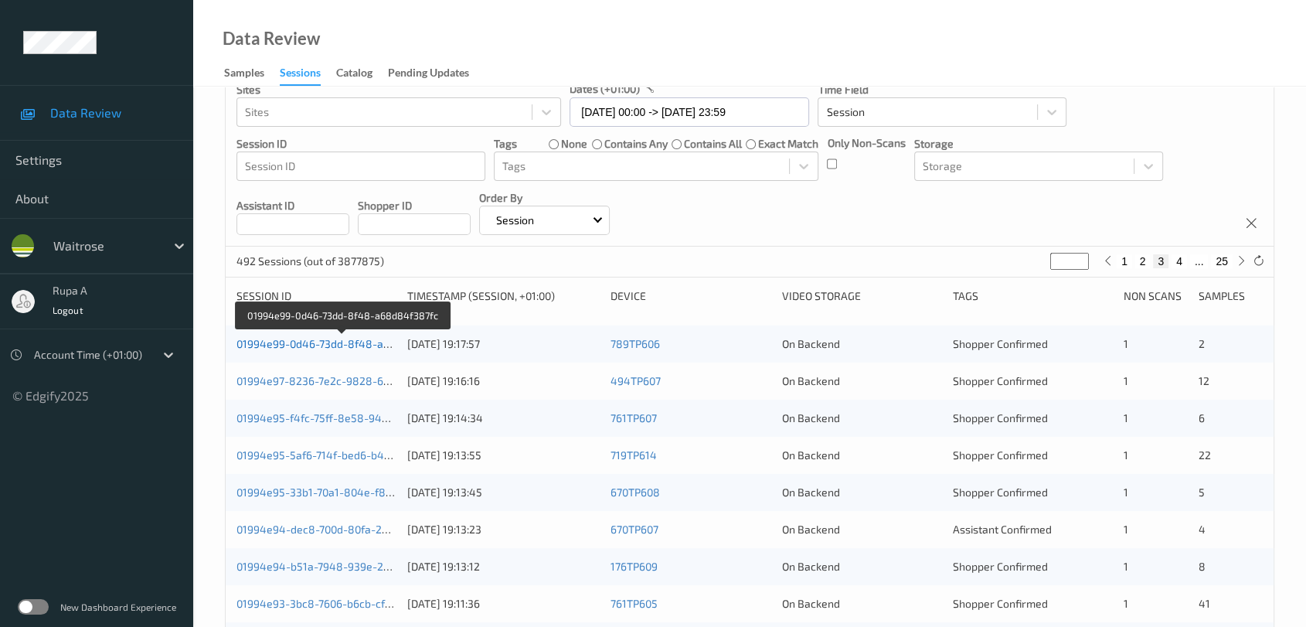
click at [334, 345] on link "01994e99-0d46-73dd-8f48-a68d84f387fc" at bounding box center [343, 343] width 212 height 13
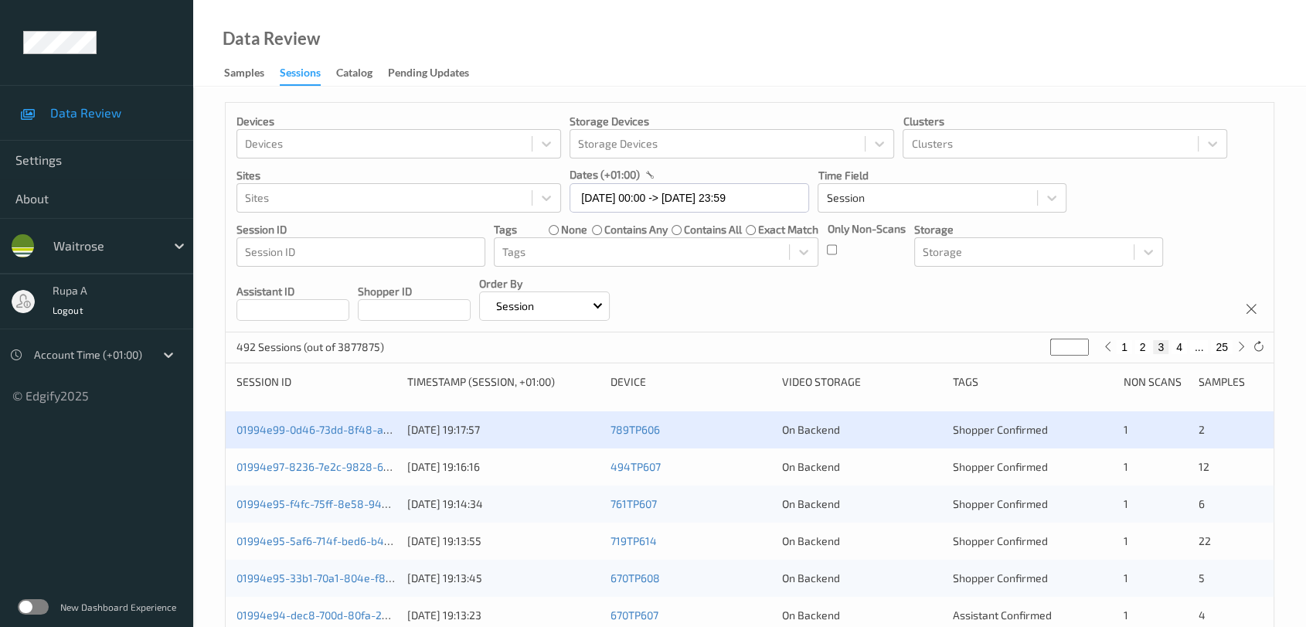
scroll to position [172, 0]
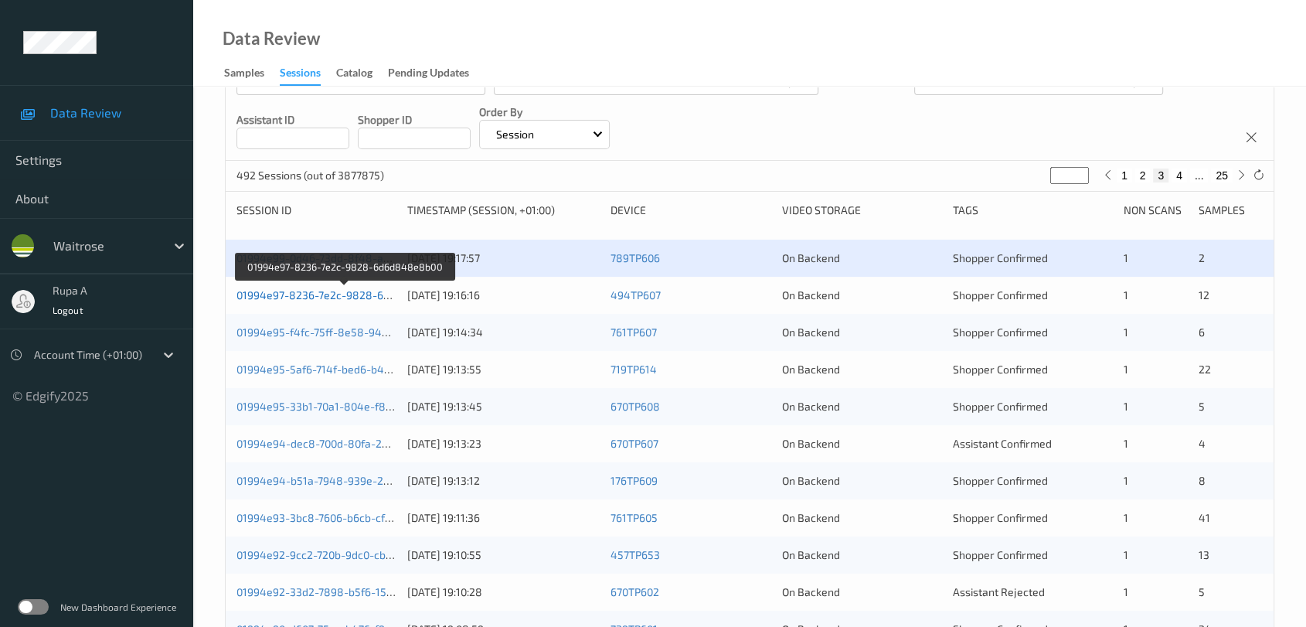
click at [383, 298] on link "01994e97-8236-7e2c-9828-6d6d848e8b00" at bounding box center [346, 294] width 218 height 13
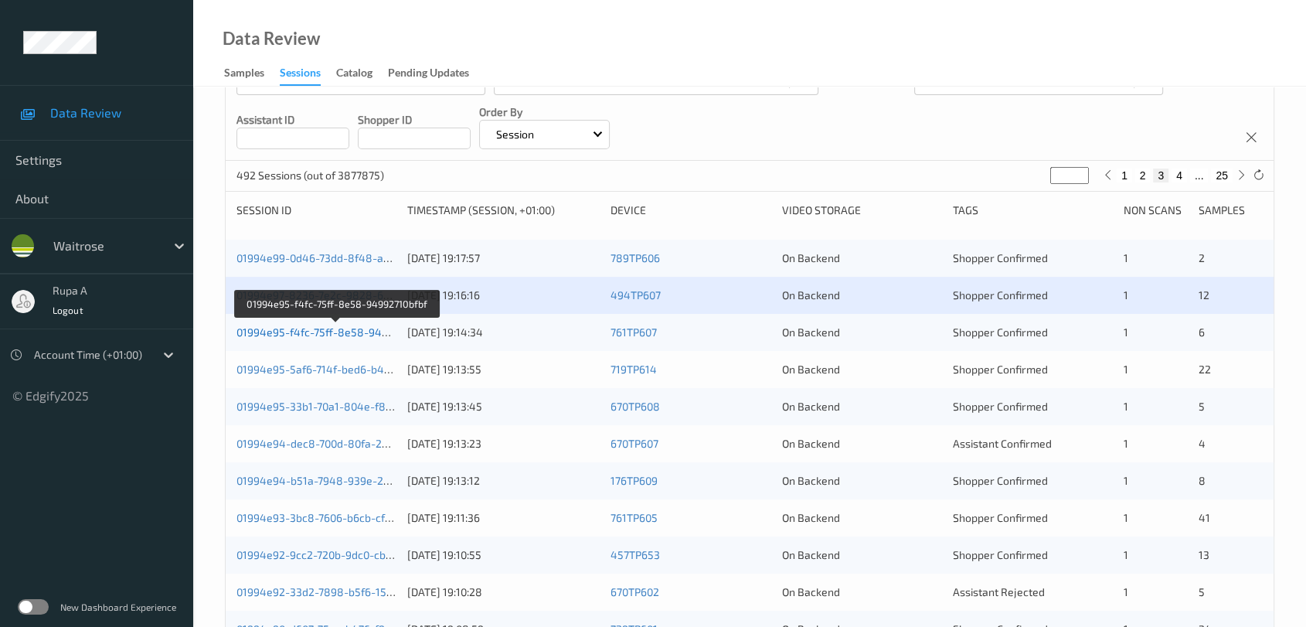
click at [367, 335] on link "01994e95-f4fc-75ff-8e58-94992710bfbf" at bounding box center [337, 331] width 200 height 13
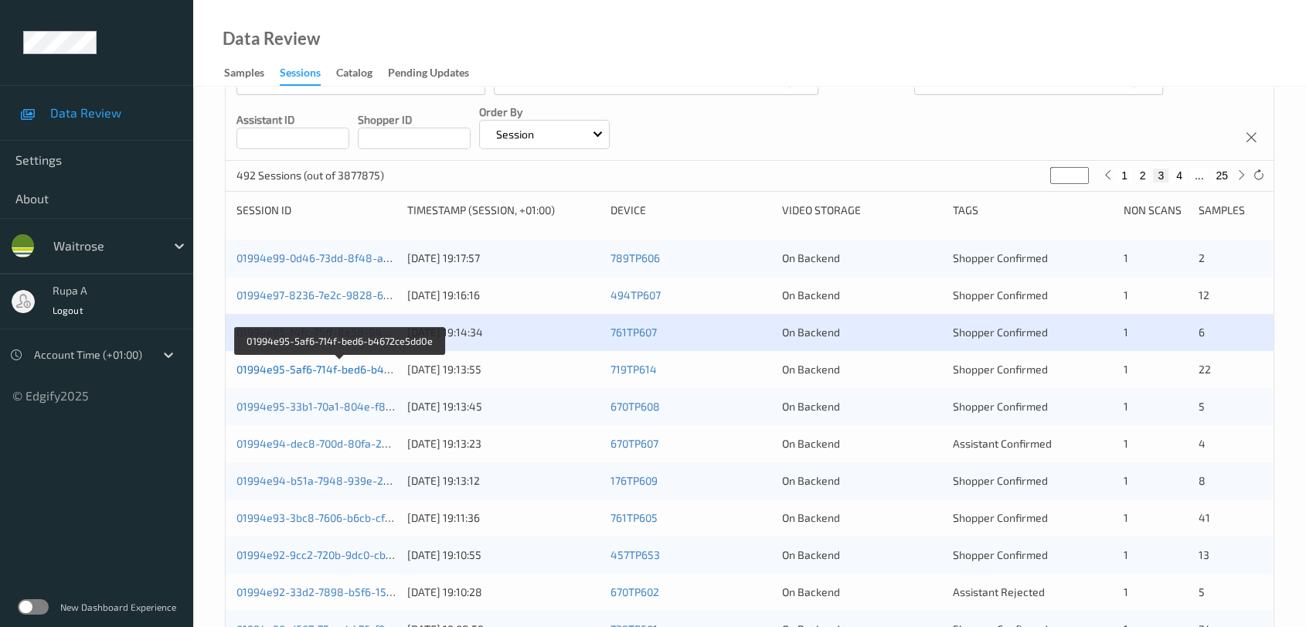
click at [374, 373] on link "01994e95-5af6-714f-bed6-b4672ce5dd0e" at bounding box center [341, 369] width 208 height 13
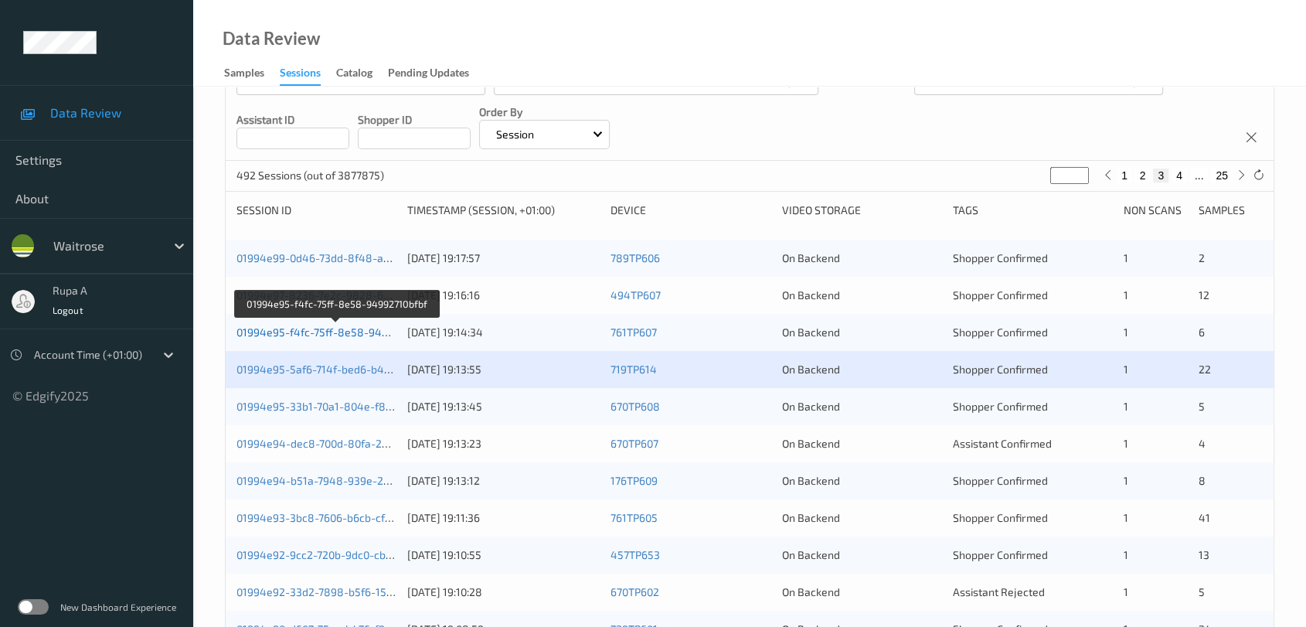
click at [349, 334] on link "01994e95-f4fc-75ff-8e58-94992710bfbf" at bounding box center [337, 331] width 200 height 13
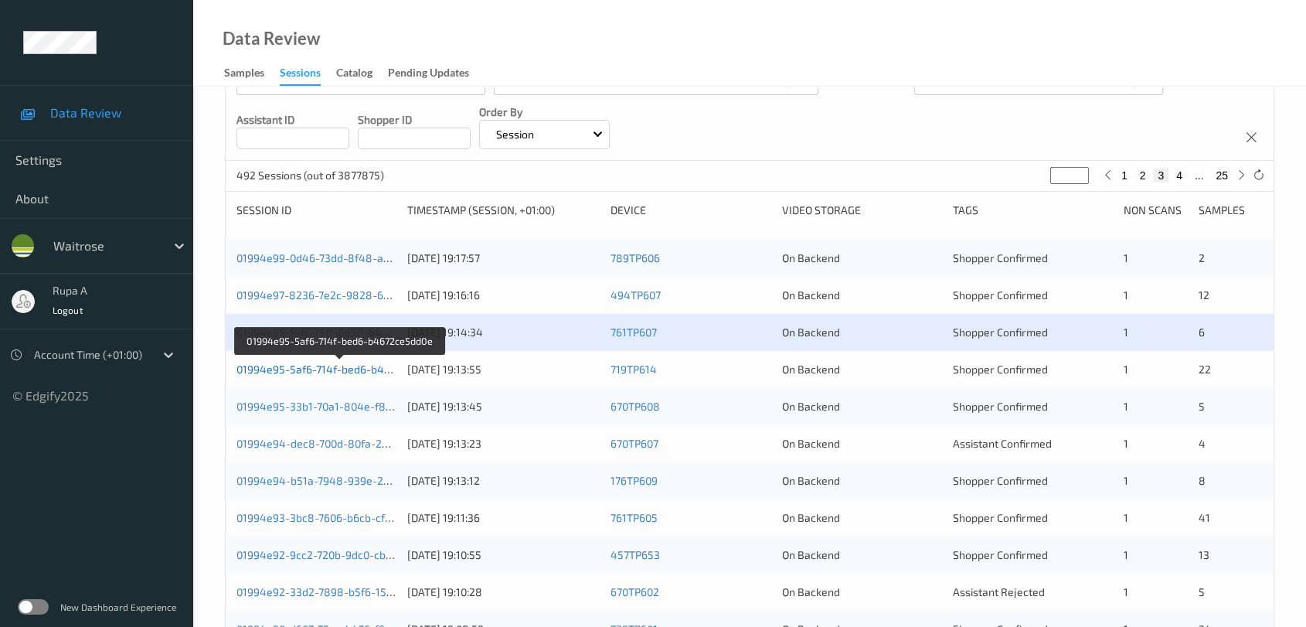
click at [367, 373] on link "01994e95-5af6-714f-bed6-b4672ce5dd0e" at bounding box center [341, 369] width 208 height 13
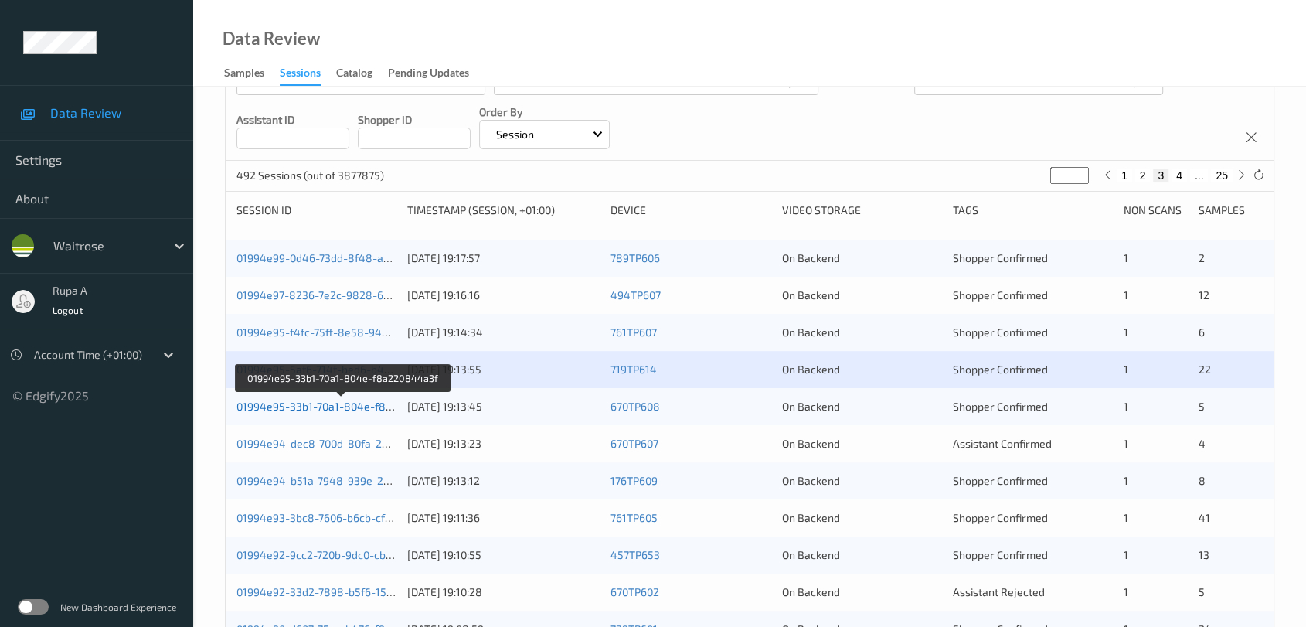
click at [389, 410] on link "01994e95-33b1-70a1-804e-f8a220844a3f" at bounding box center [342, 406] width 211 height 13
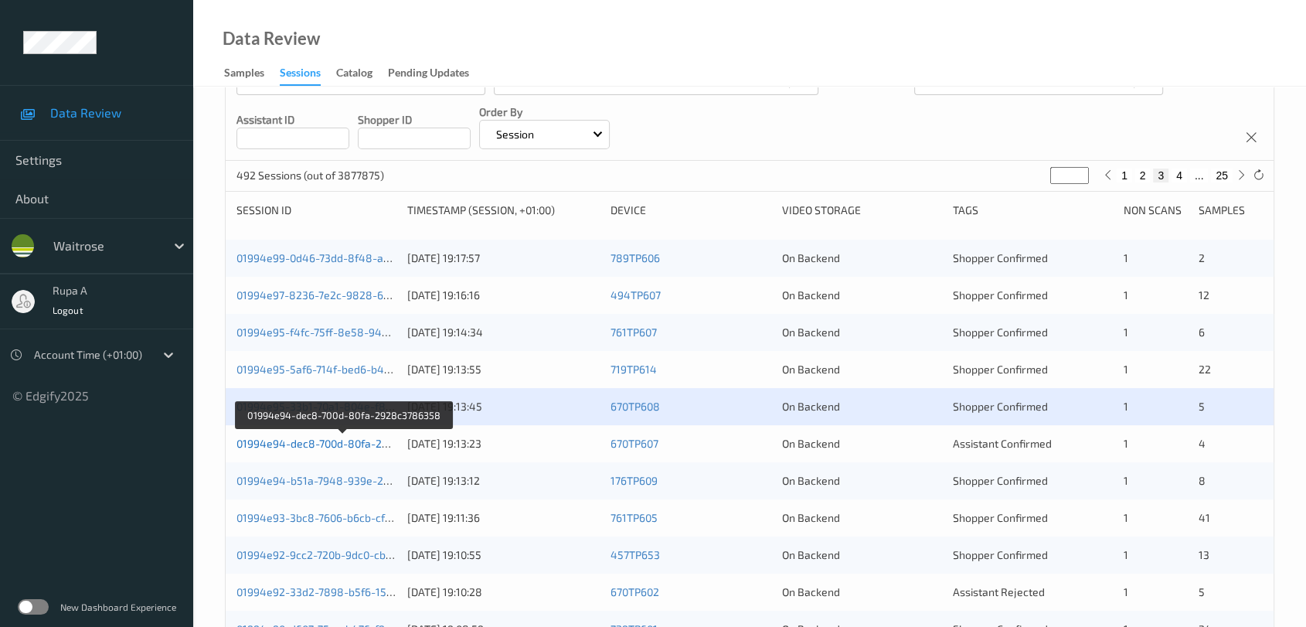
click at [358, 447] on link "01994e94-dec8-700d-80fa-2928c3786358" at bounding box center [344, 443] width 214 height 13
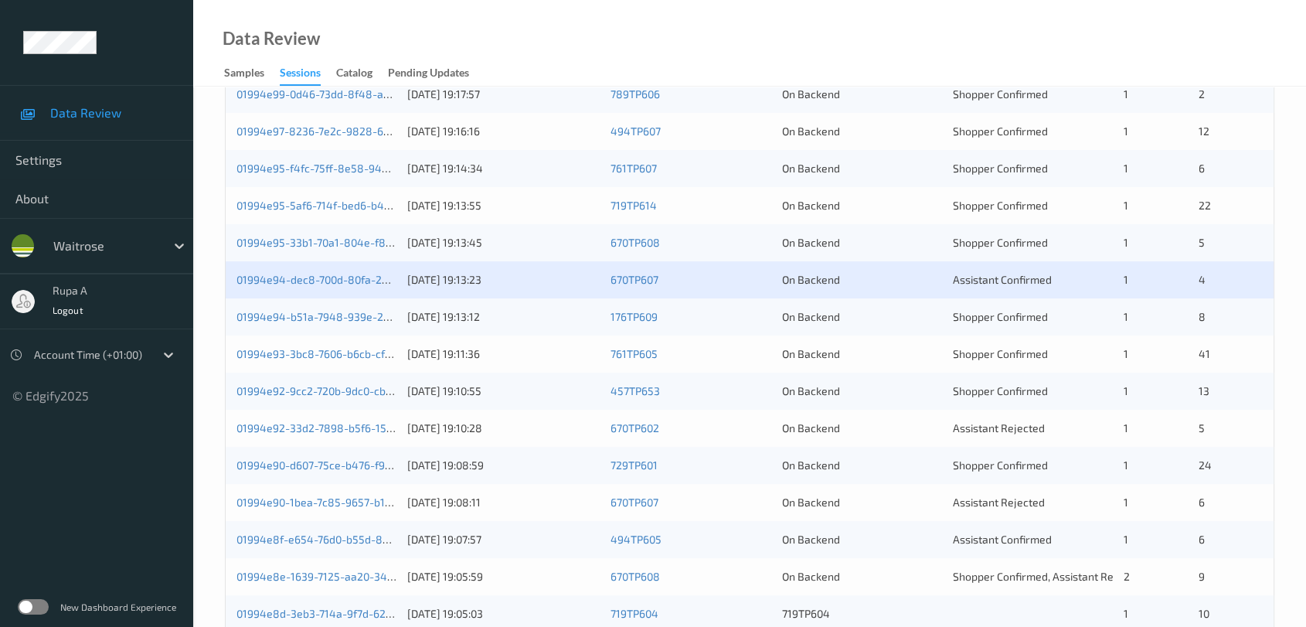
scroll to position [343, 0]
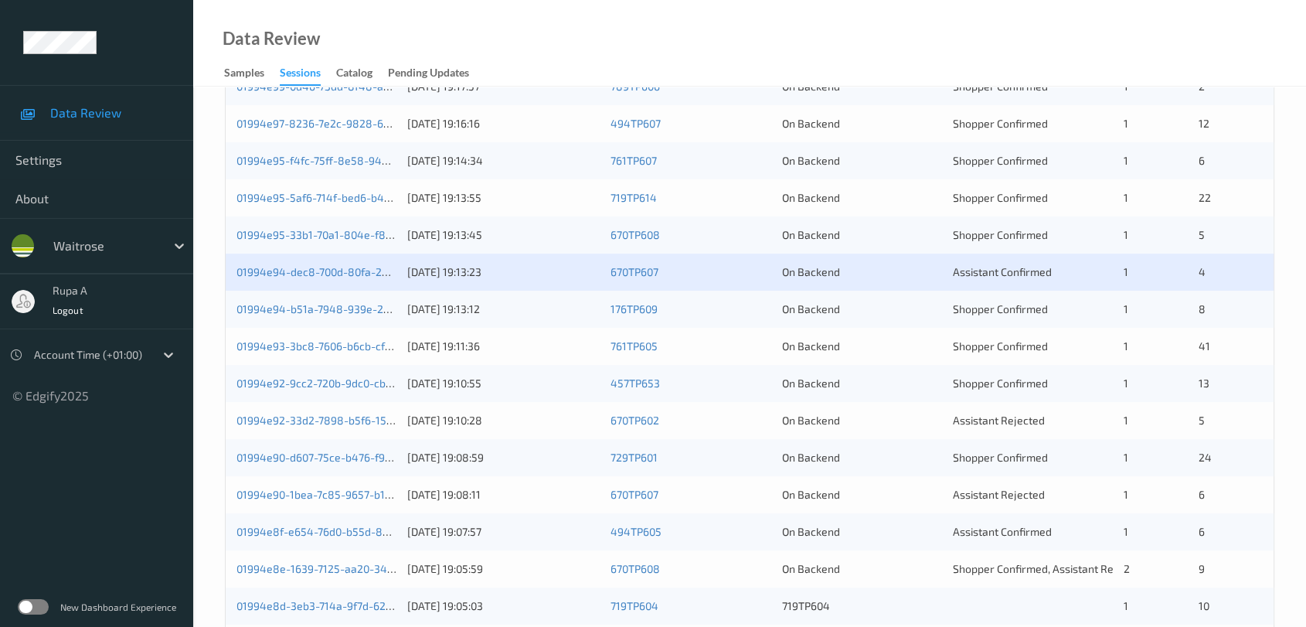
click at [371, 299] on div "01994e94-b51a-7948-939e-2b6931eea379 15/09/2025 19:13:12 176TP609 On Backend Sh…" at bounding box center [750, 309] width 1048 height 37
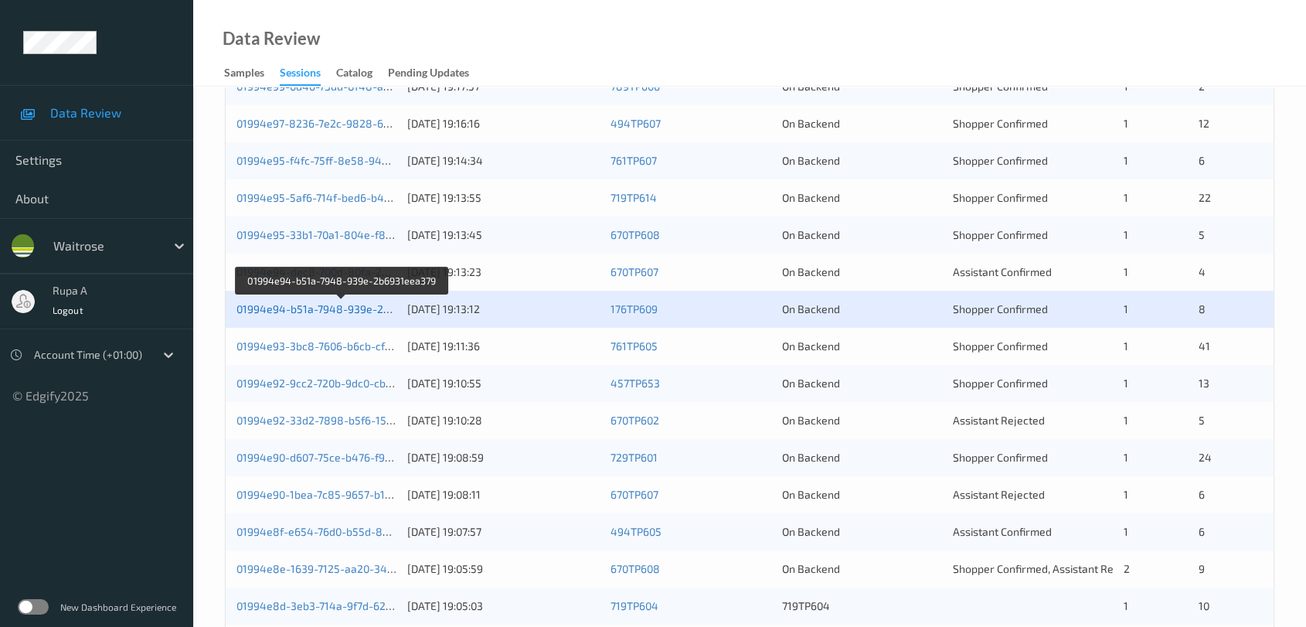
click at [371, 311] on link "01994e94-b51a-7948-939e-2b6931eea379" at bounding box center [343, 308] width 213 height 13
click at [363, 349] on link "01994e93-3bc8-7606-b6cb-cf7c8cf27bc2" at bounding box center [339, 345] width 205 height 13
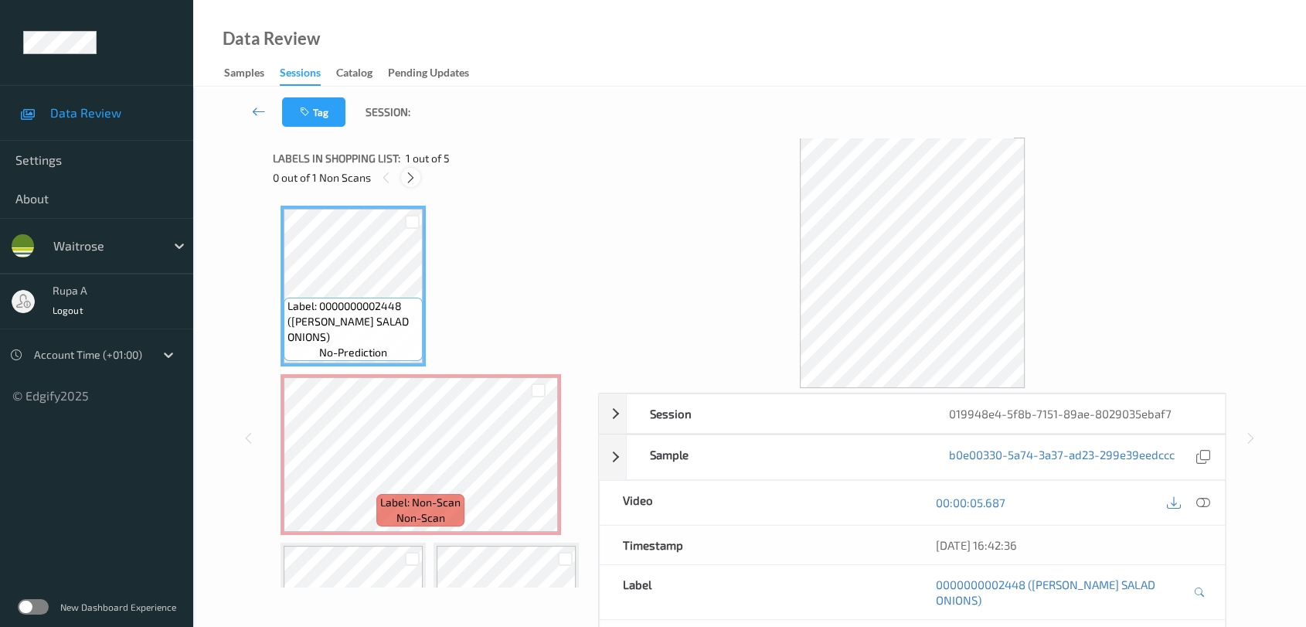
click at [408, 177] on icon at bounding box center [410, 178] width 13 height 14
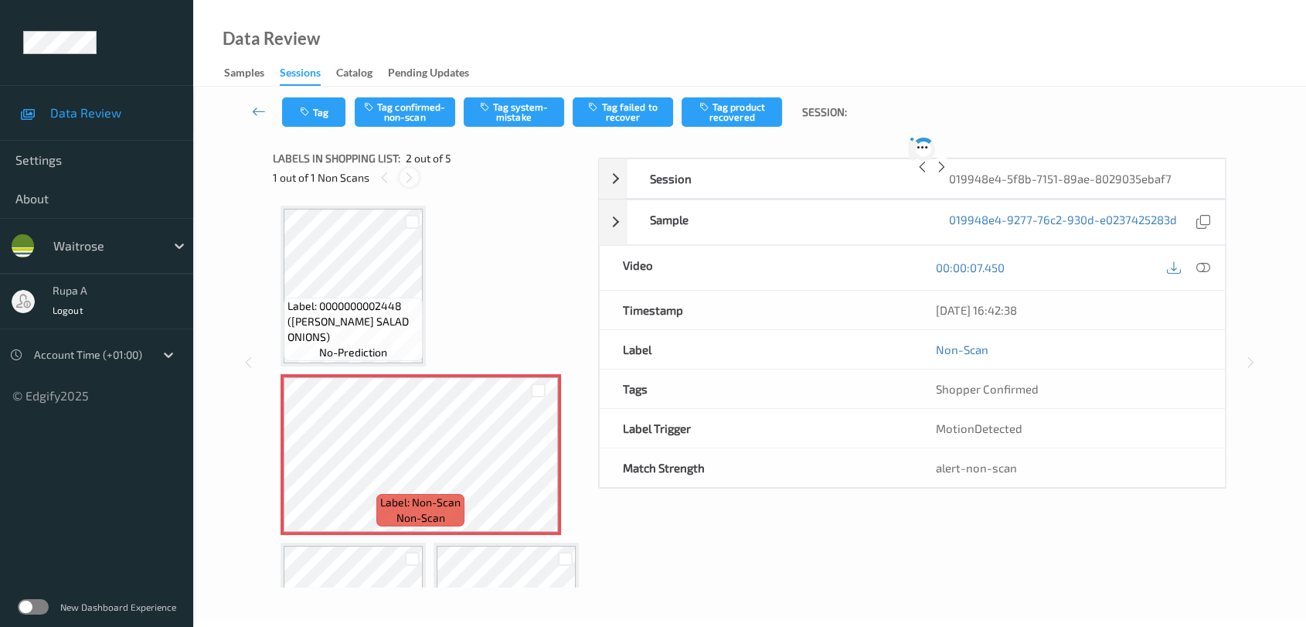
scroll to position [7, 0]
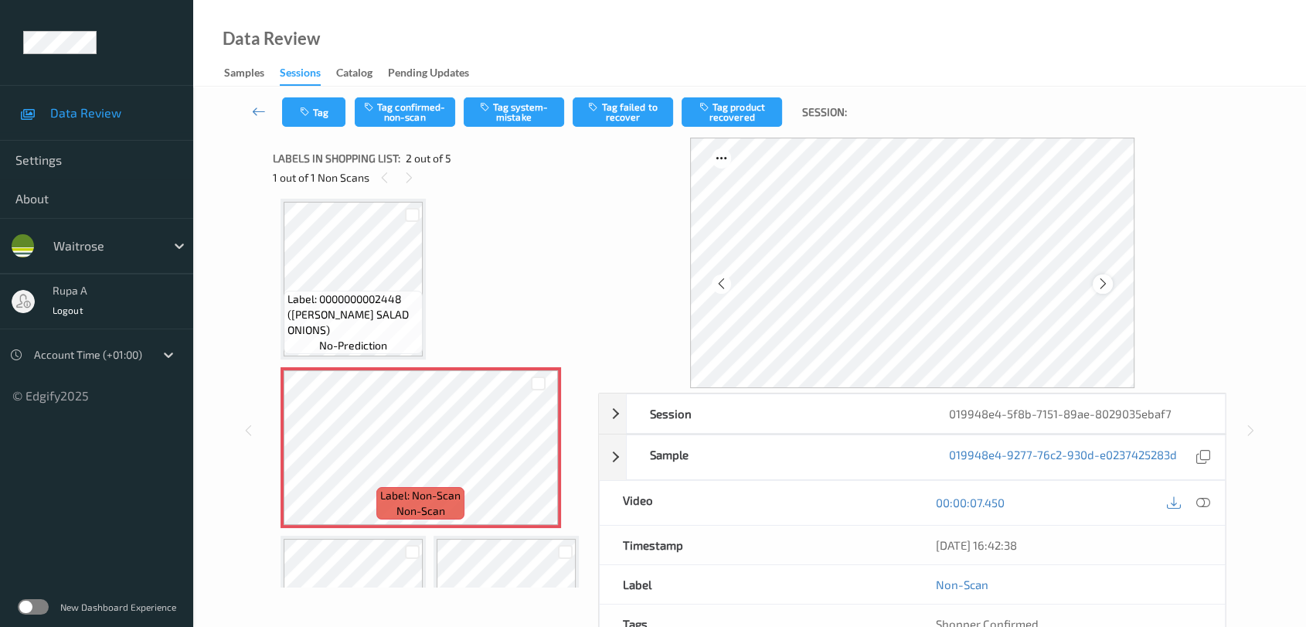
click at [1108, 286] on icon at bounding box center [1103, 284] width 13 height 14
click at [1107, 286] on icon at bounding box center [1103, 284] width 13 height 14
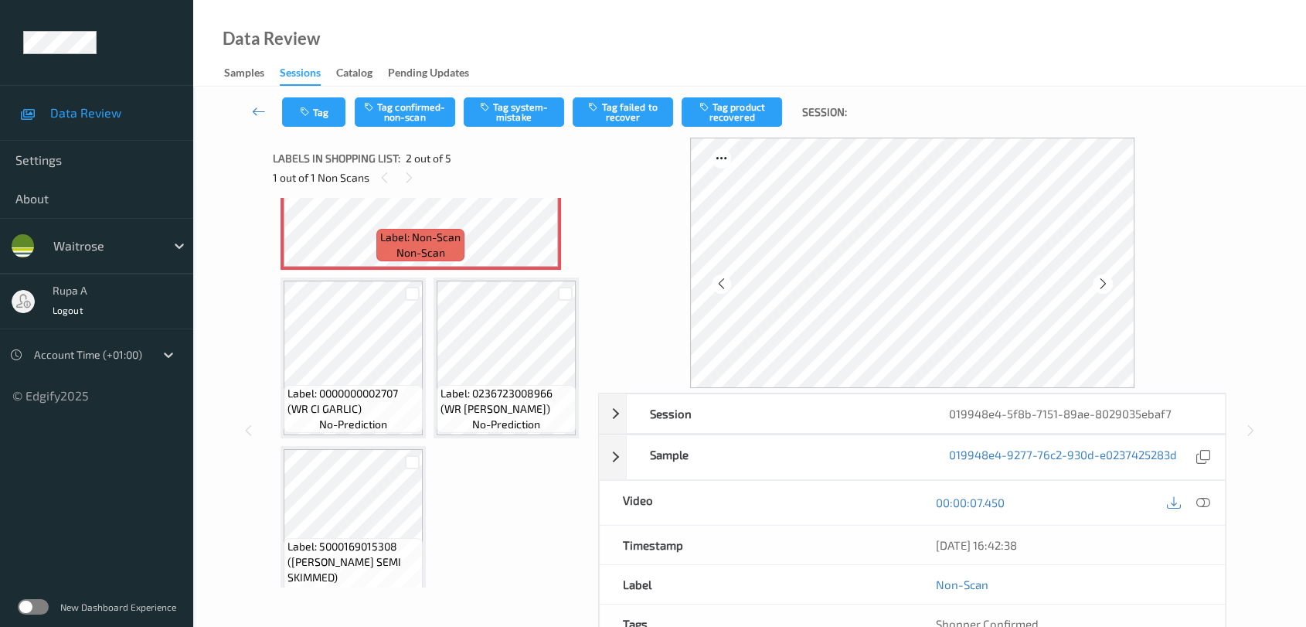
click at [366, 391] on span "Label: 0000000002707 (WR CI GARLIC)" at bounding box center [353, 401] width 131 height 31
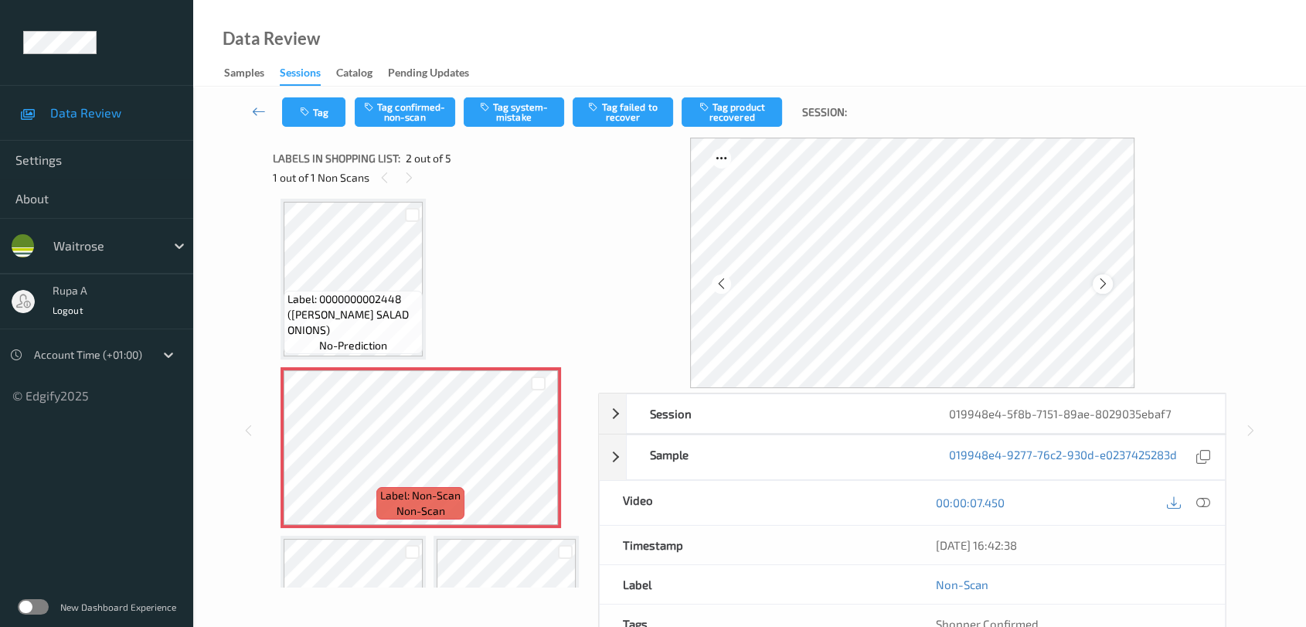
click at [1107, 277] on icon at bounding box center [1103, 284] width 13 height 14
click at [511, 114] on button "Tag system-mistake" at bounding box center [514, 111] width 100 height 29
click at [308, 100] on button "Tag" at bounding box center [313, 111] width 63 height 29
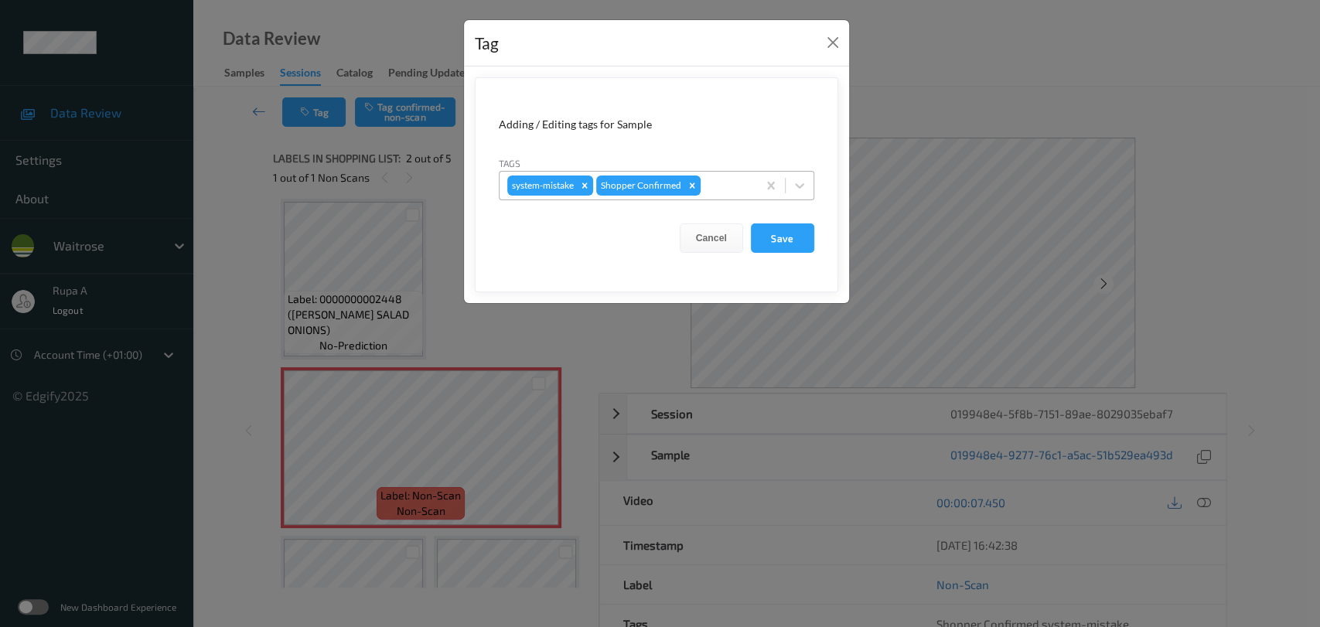
click at [710, 179] on div at bounding box center [726, 185] width 46 height 19
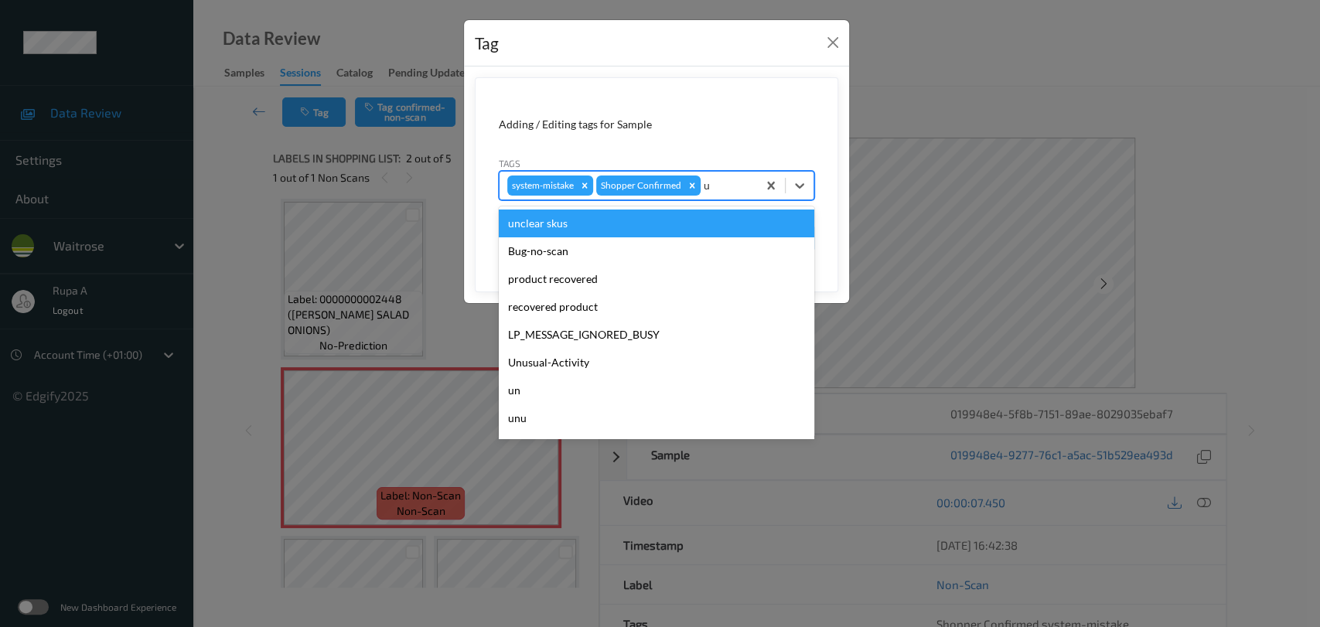
type input "un"
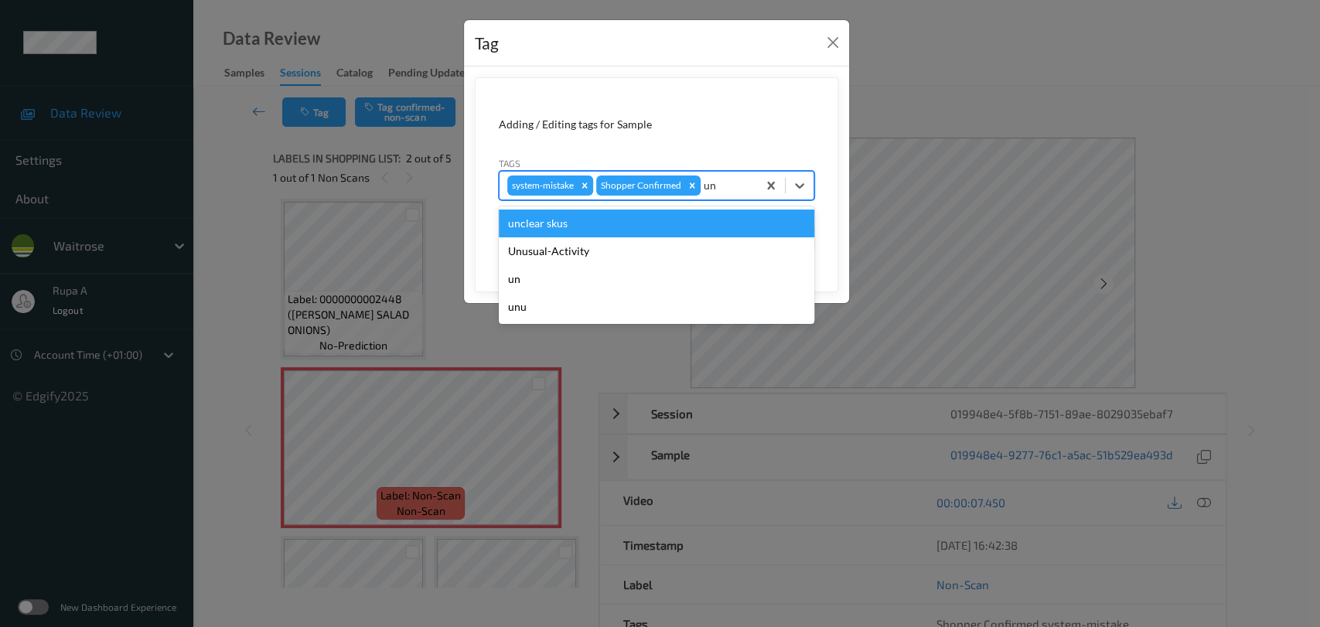
click at [674, 231] on div "unclear skus" at bounding box center [656, 223] width 315 height 28
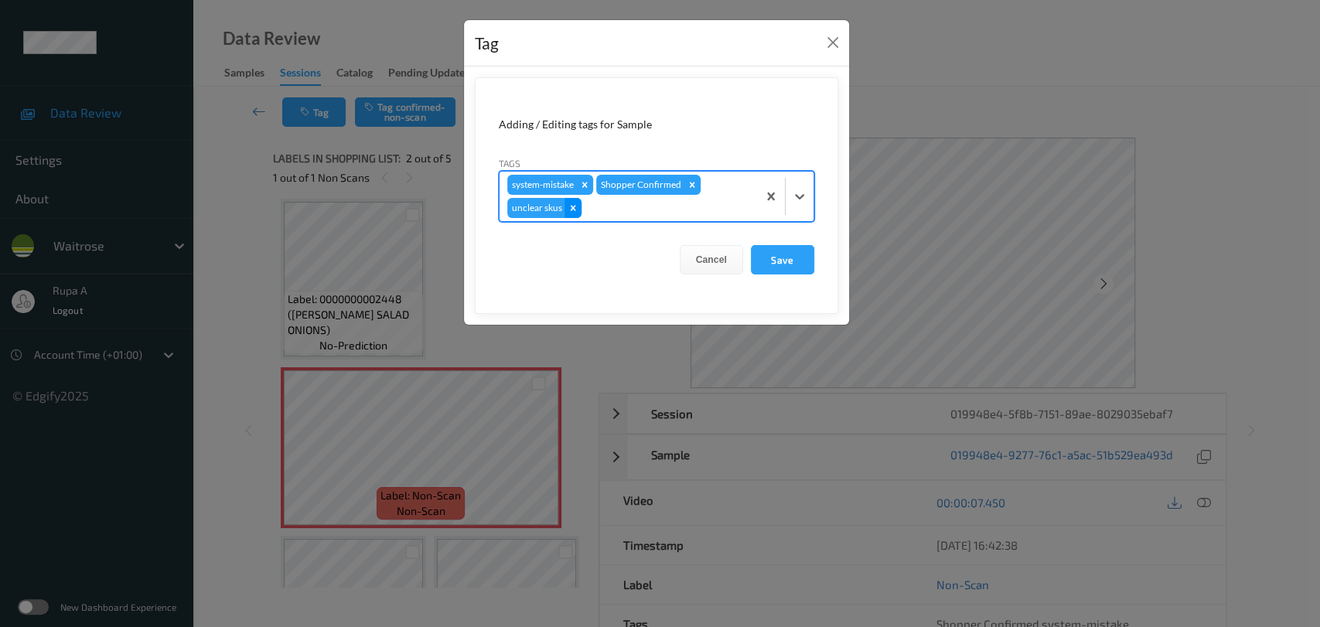
click at [573, 203] on icon "Remove unclear skus" at bounding box center [572, 208] width 11 height 11
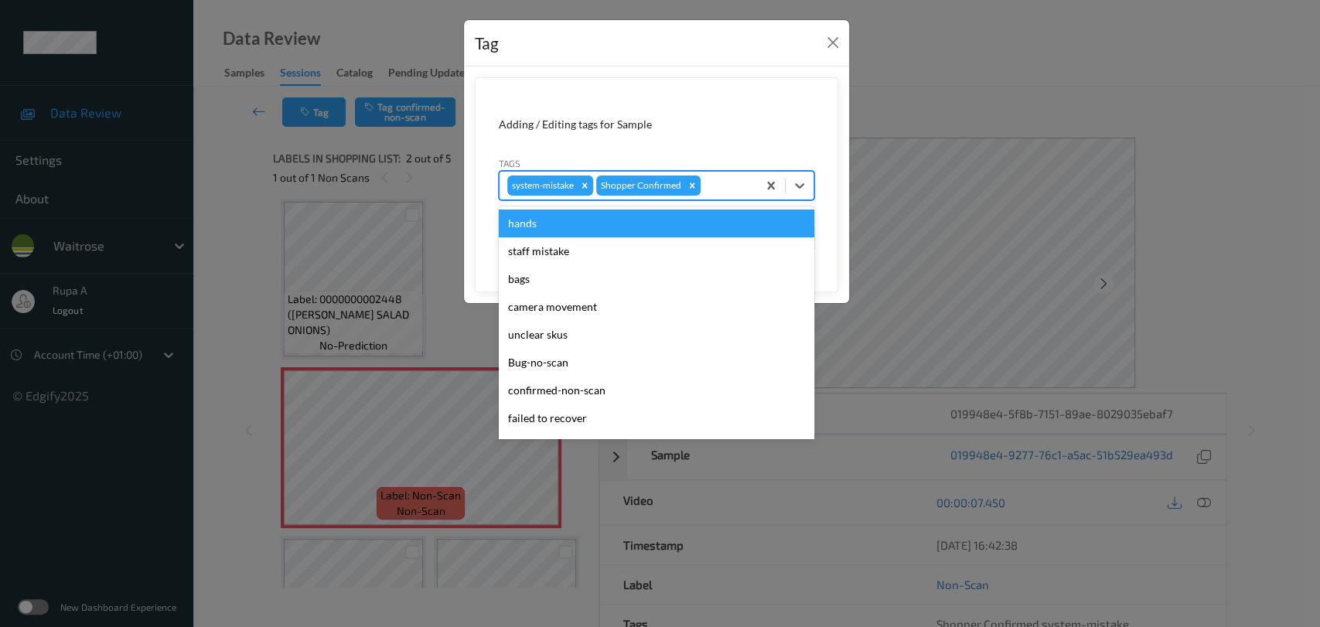
click at [705, 180] on div at bounding box center [726, 185] width 46 height 19
type input "un"
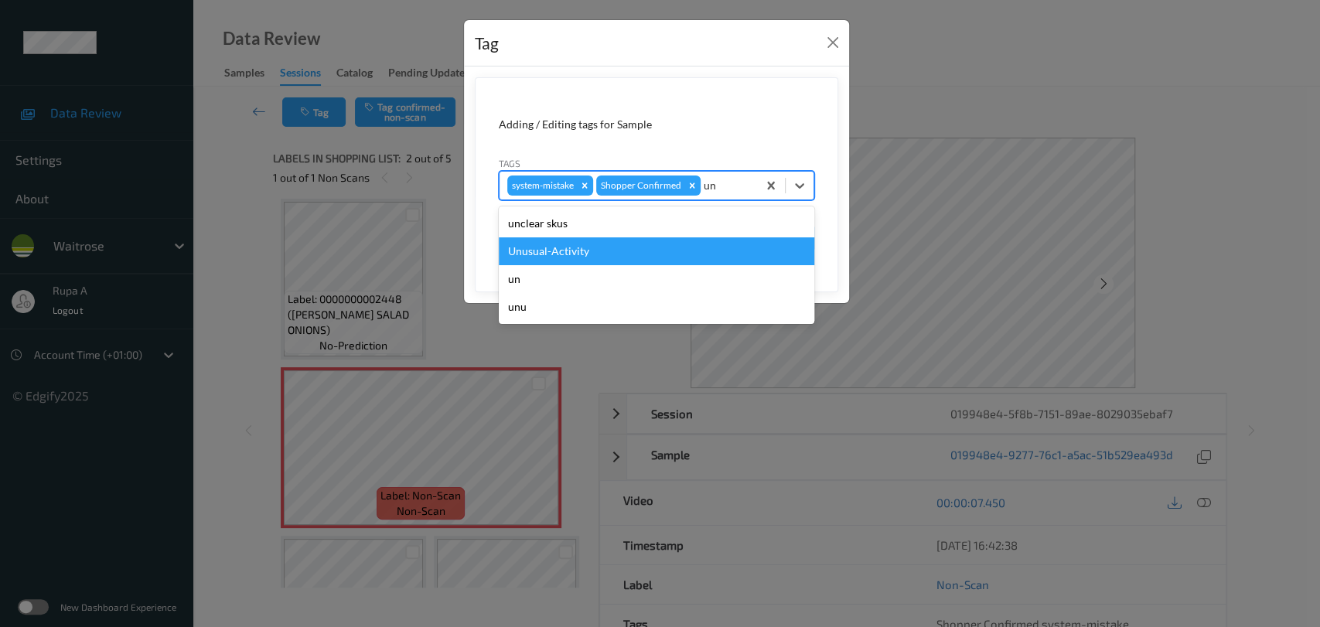
click at [673, 244] on div "Unusual-Activity" at bounding box center [656, 251] width 315 height 28
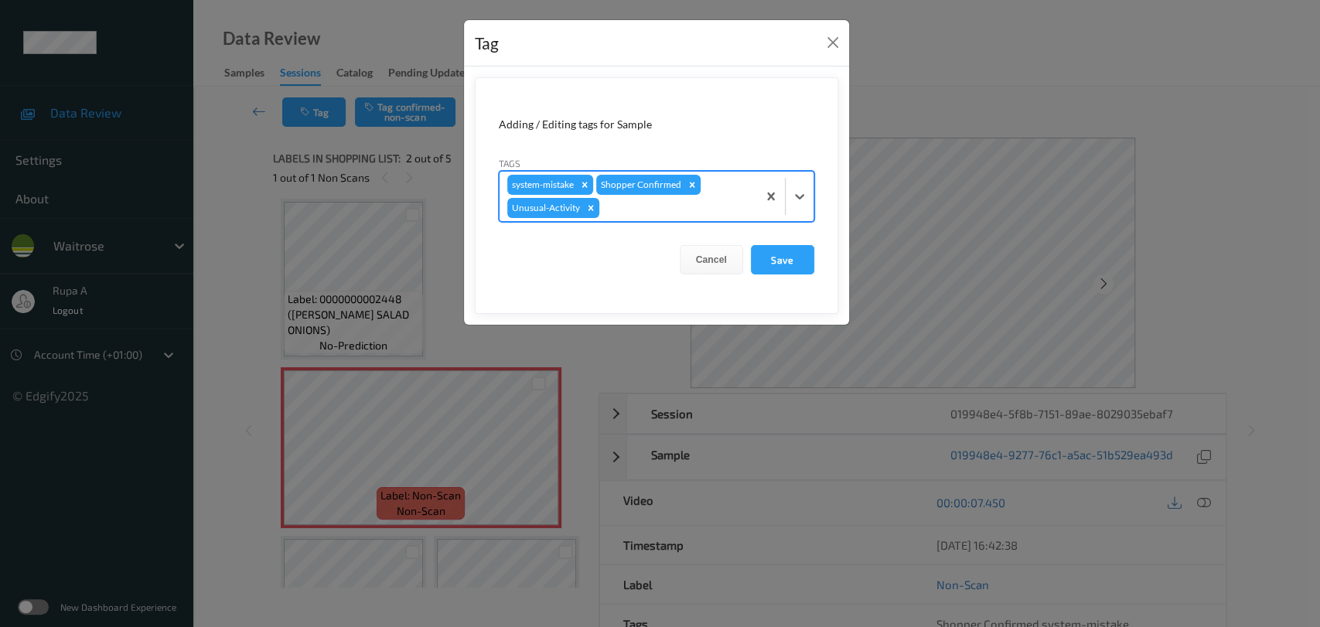
click at [693, 207] on div at bounding box center [675, 208] width 147 height 19
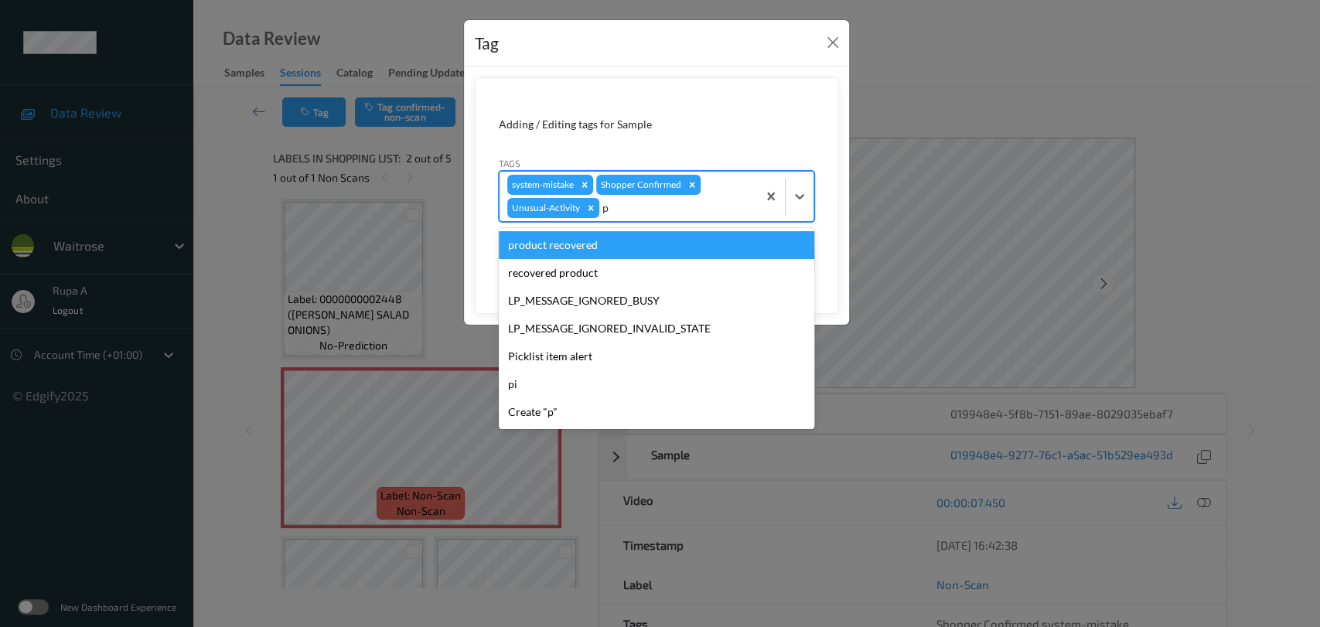
type input "pi"
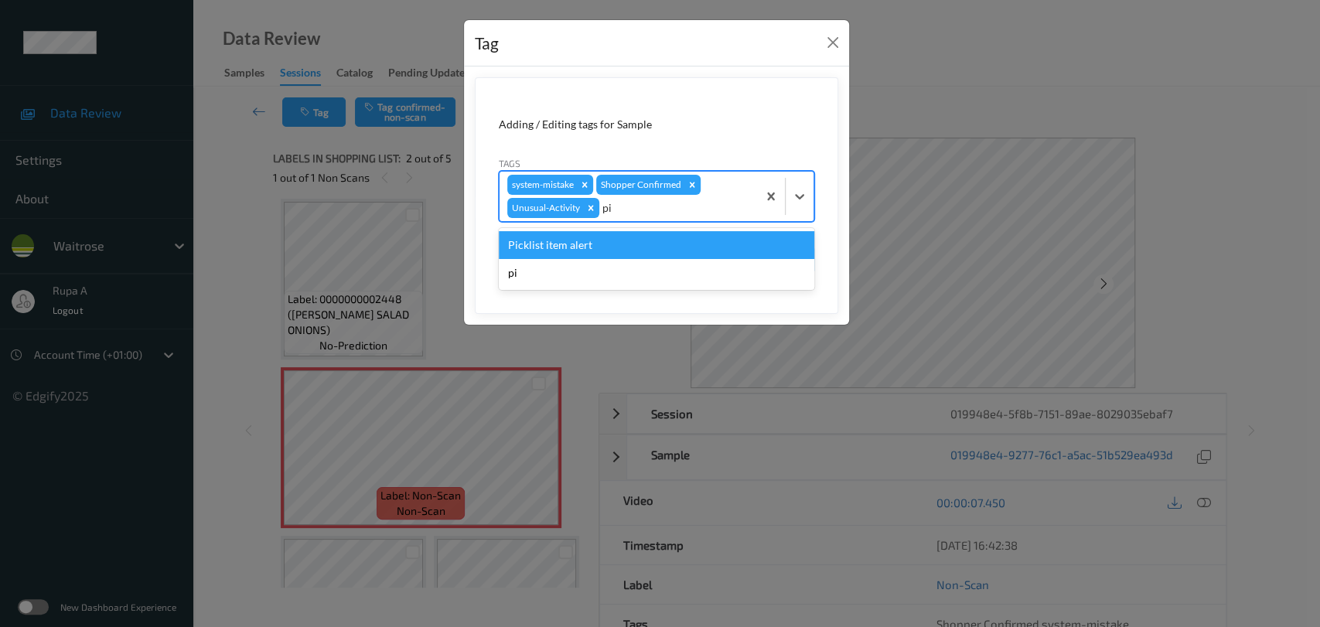
click at [653, 237] on div "Picklist item alert" at bounding box center [656, 245] width 315 height 28
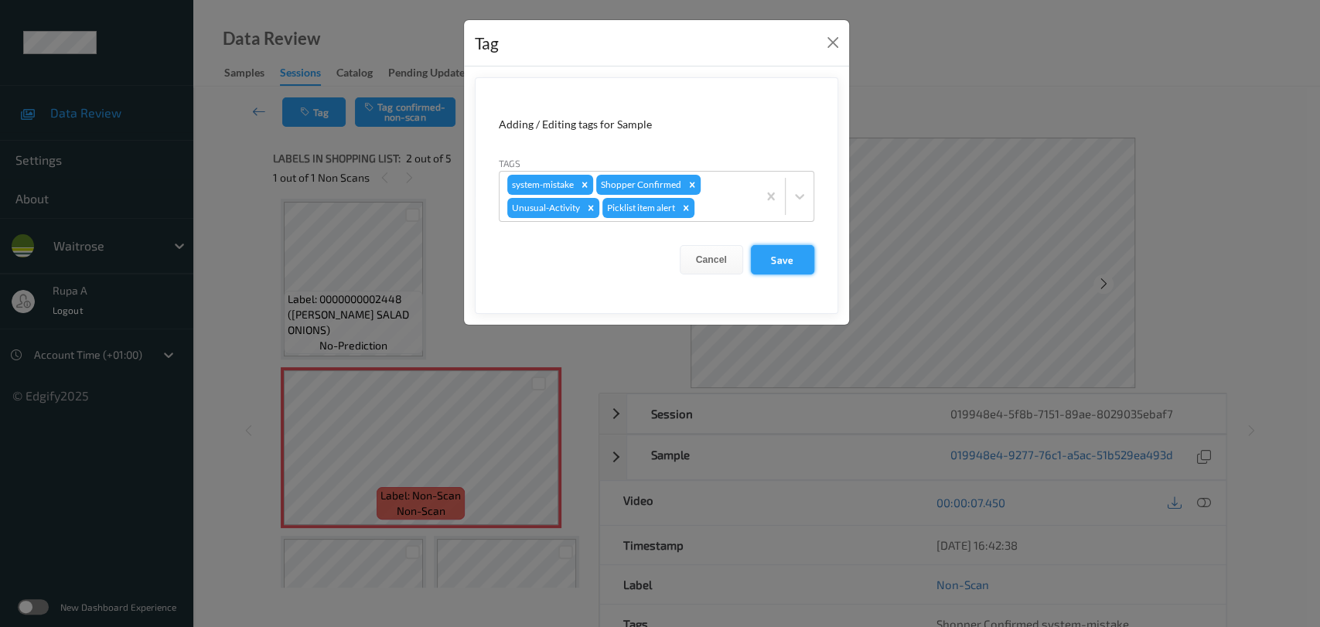
click at [779, 260] on button "Save" at bounding box center [782, 259] width 63 height 29
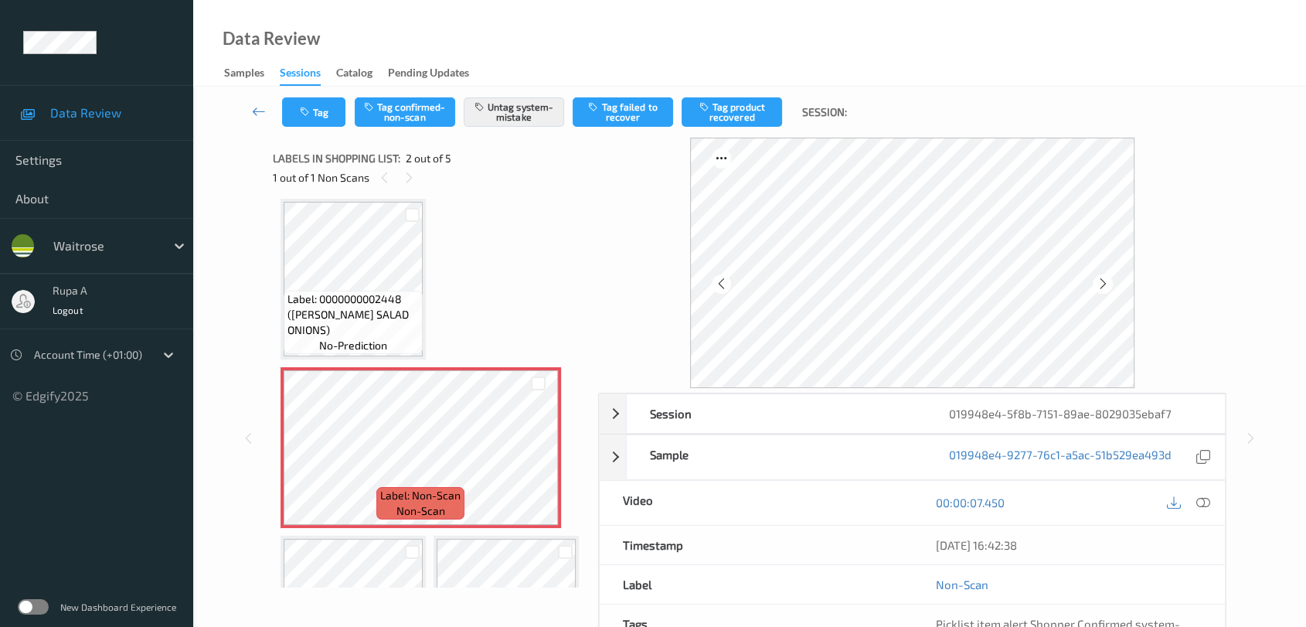
drag, startPoint x: 1204, startPoint y: 498, endPoint x: 1187, endPoint y: 478, distance: 25.7
click at [1204, 499] on icon at bounding box center [1204, 502] width 14 height 14
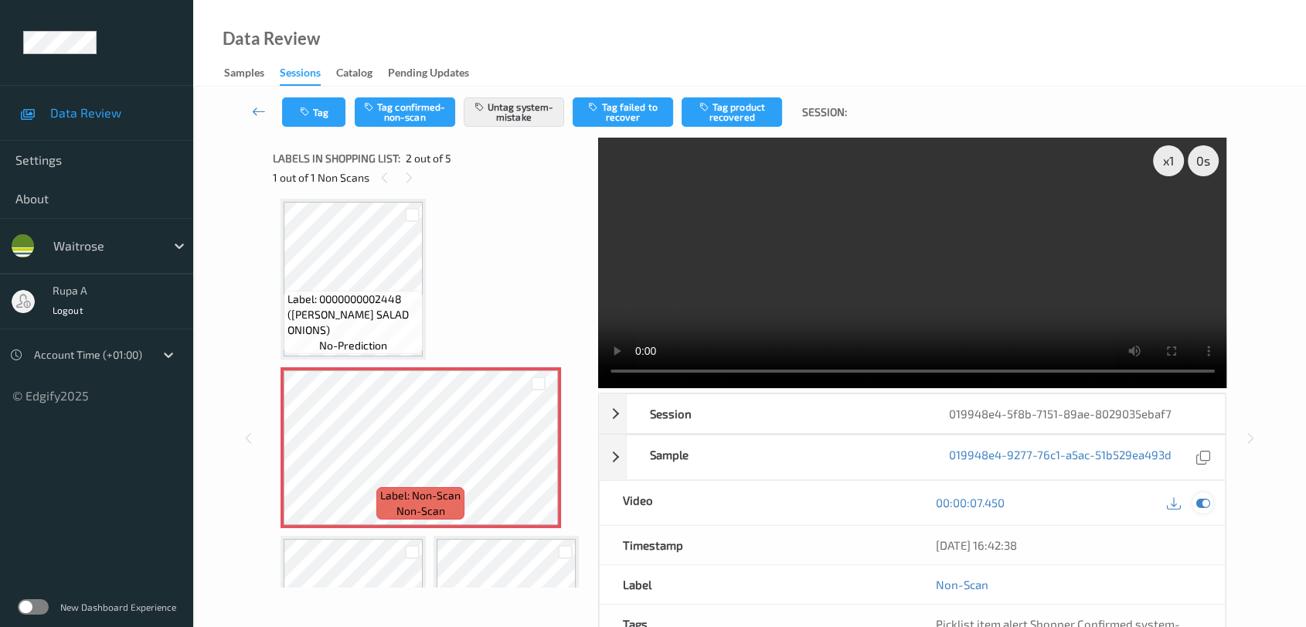
click at [1205, 496] on icon at bounding box center [1204, 502] width 14 height 14
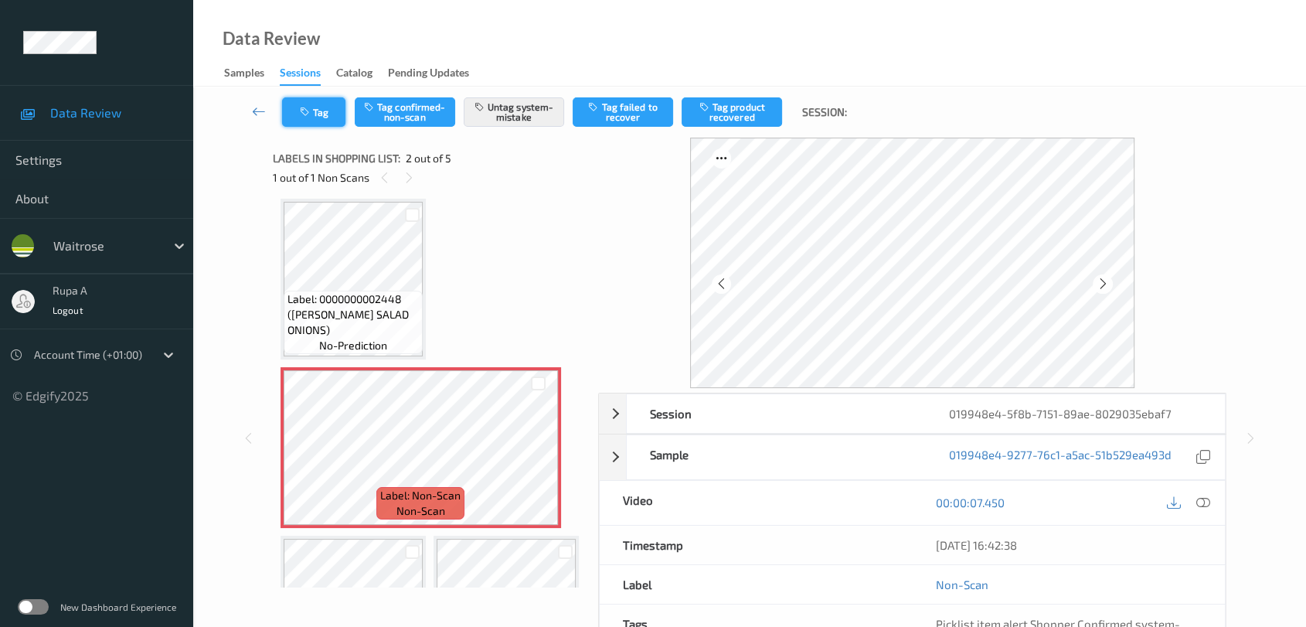
click at [313, 102] on button "Tag" at bounding box center [313, 111] width 63 height 29
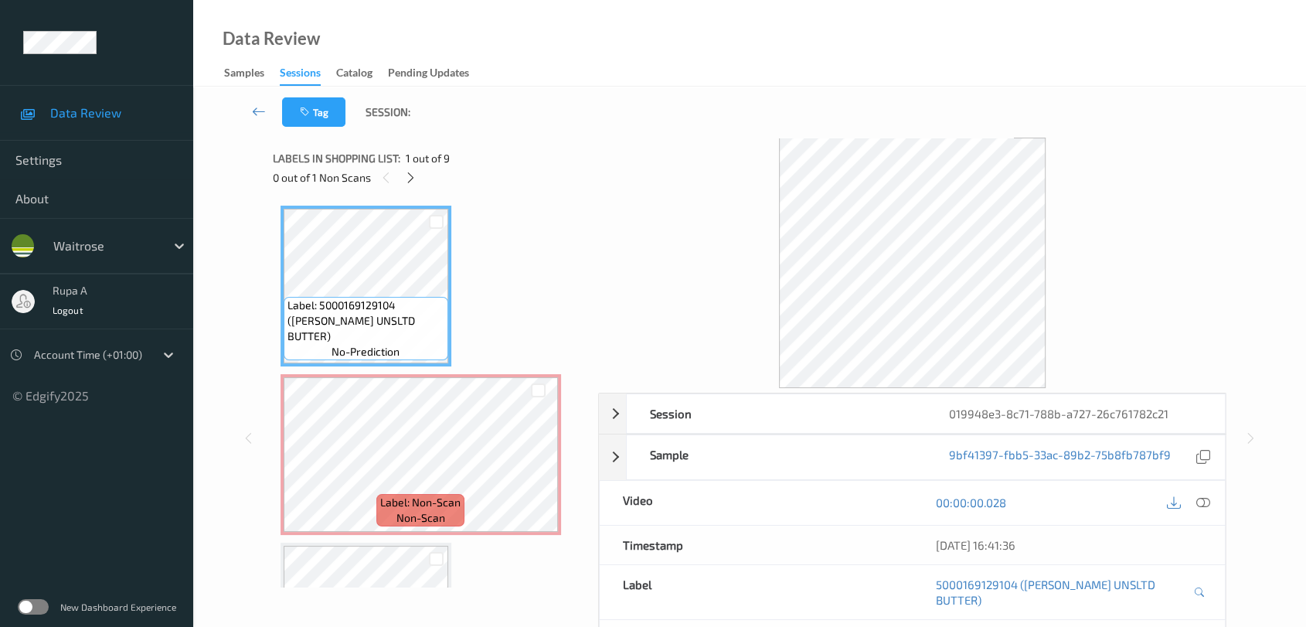
click at [407, 179] on icon at bounding box center [410, 178] width 13 height 14
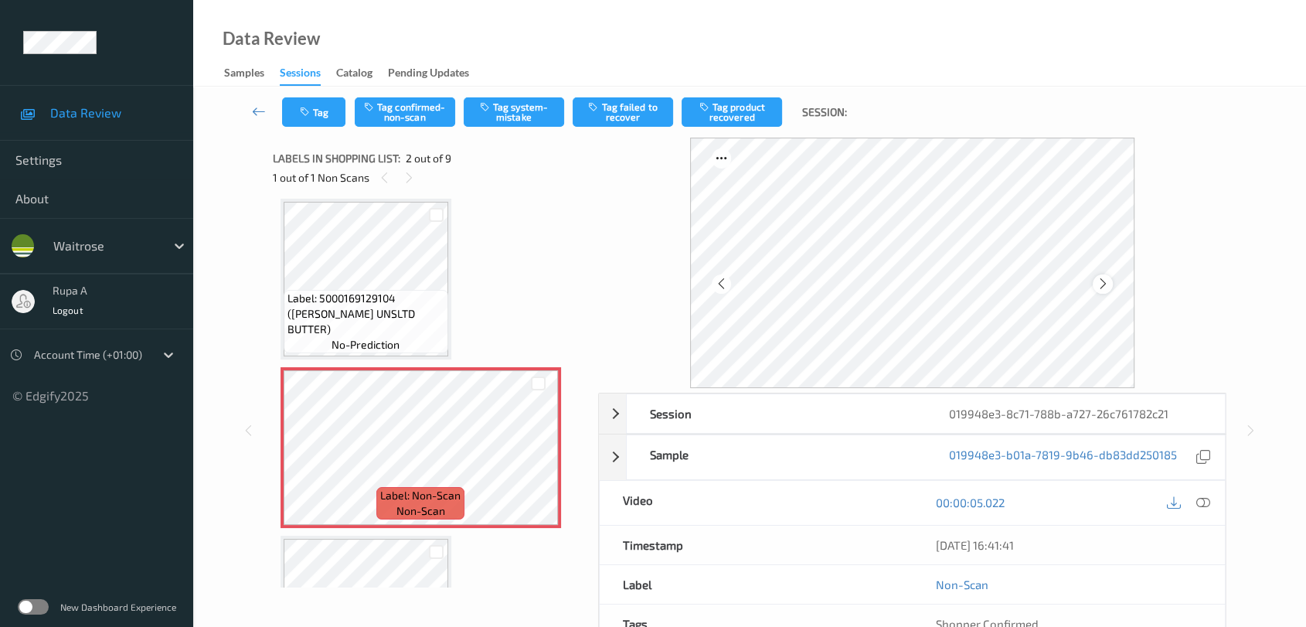
click at [1105, 278] on icon at bounding box center [1103, 284] width 13 height 14
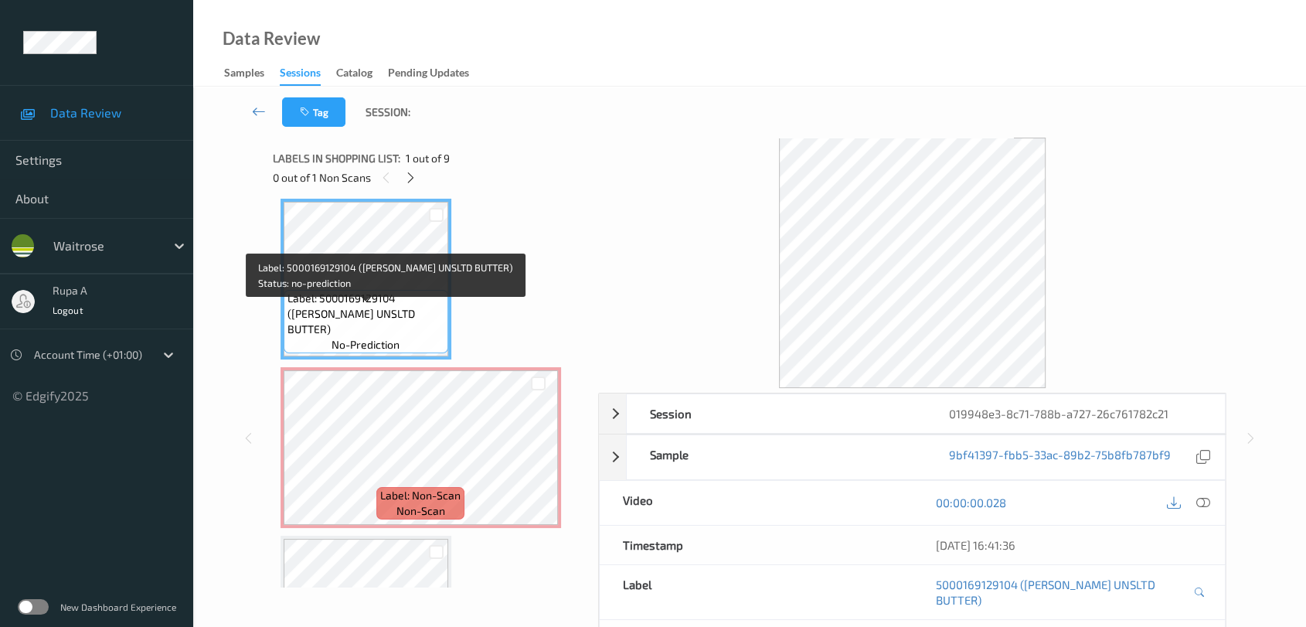
click at [347, 320] on span "Label: 5000169129104 ([PERSON_NAME] UNSLTD BUTTER)" at bounding box center [366, 314] width 157 height 46
click at [346, 330] on span "Label: 5000169129104 (WR ESS UNSLTD BUTTER)" at bounding box center [366, 314] width 157 height 46
copy span "BUTTER"
click at [346, 330] on span "Label: 5000169129104 (WR ESS UNSLTD BUTTER)" at bounding box center [366, 314] width 157 height 46
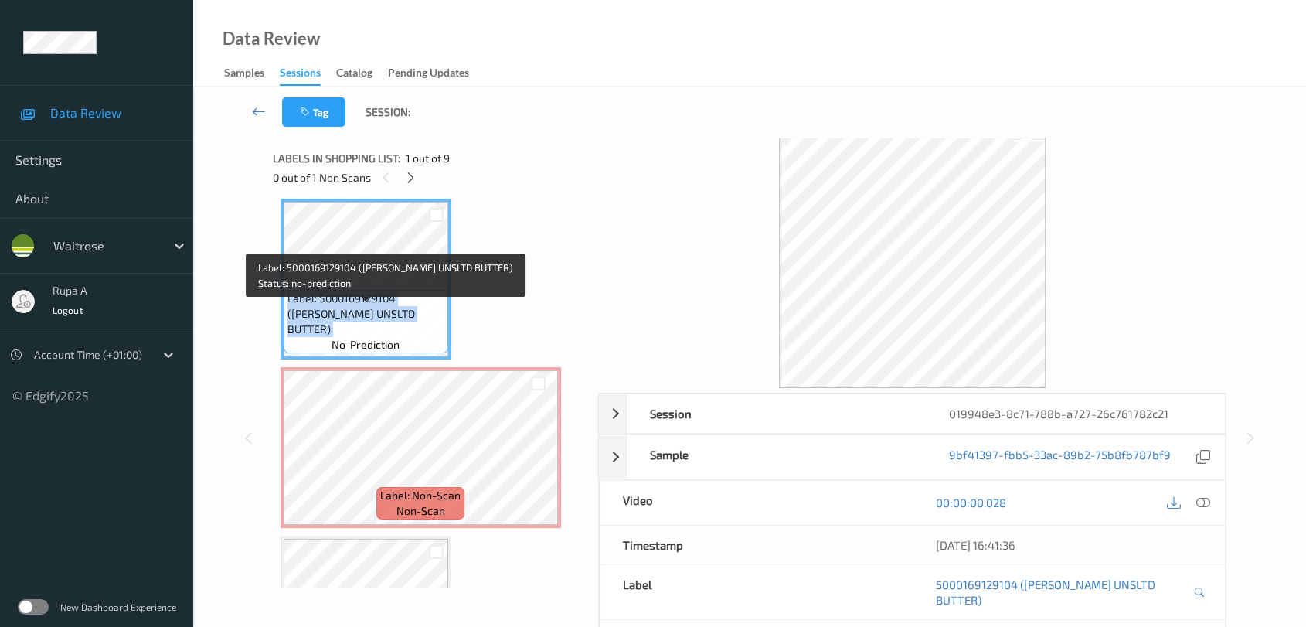
copy span "Label: 5000169129104 (WR ESS UNSLTD BUTTER)"
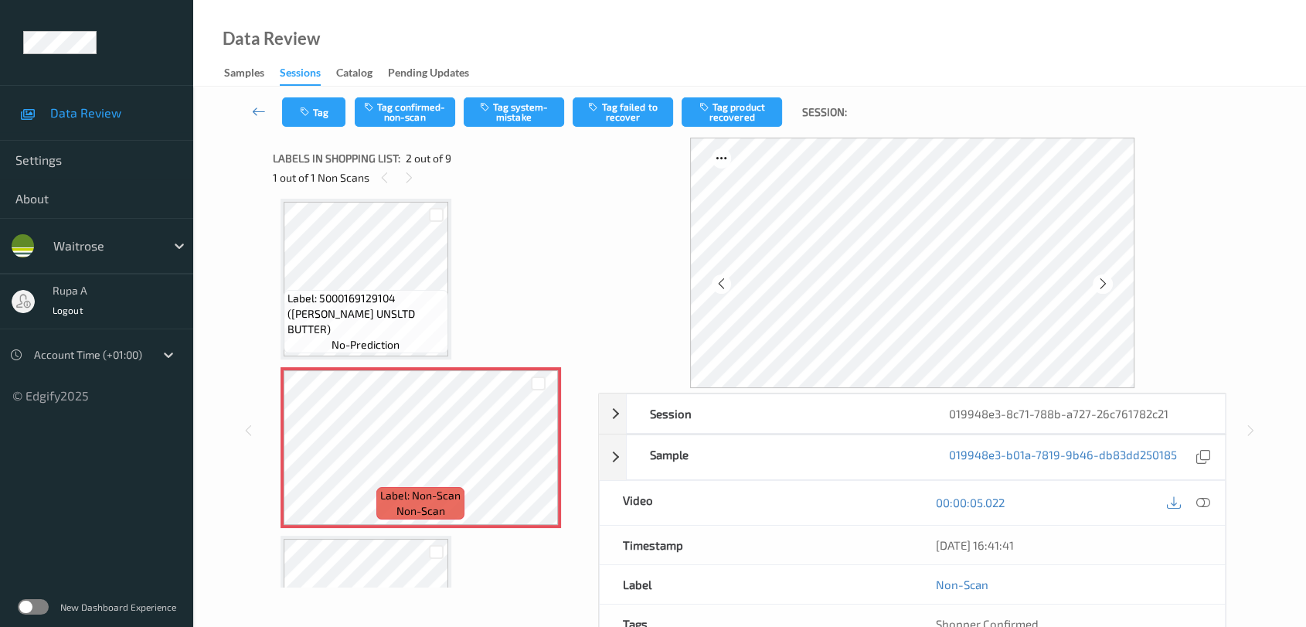
click at [1207, 502] on icon at bounding box center [1204, 502] width 14 height 14
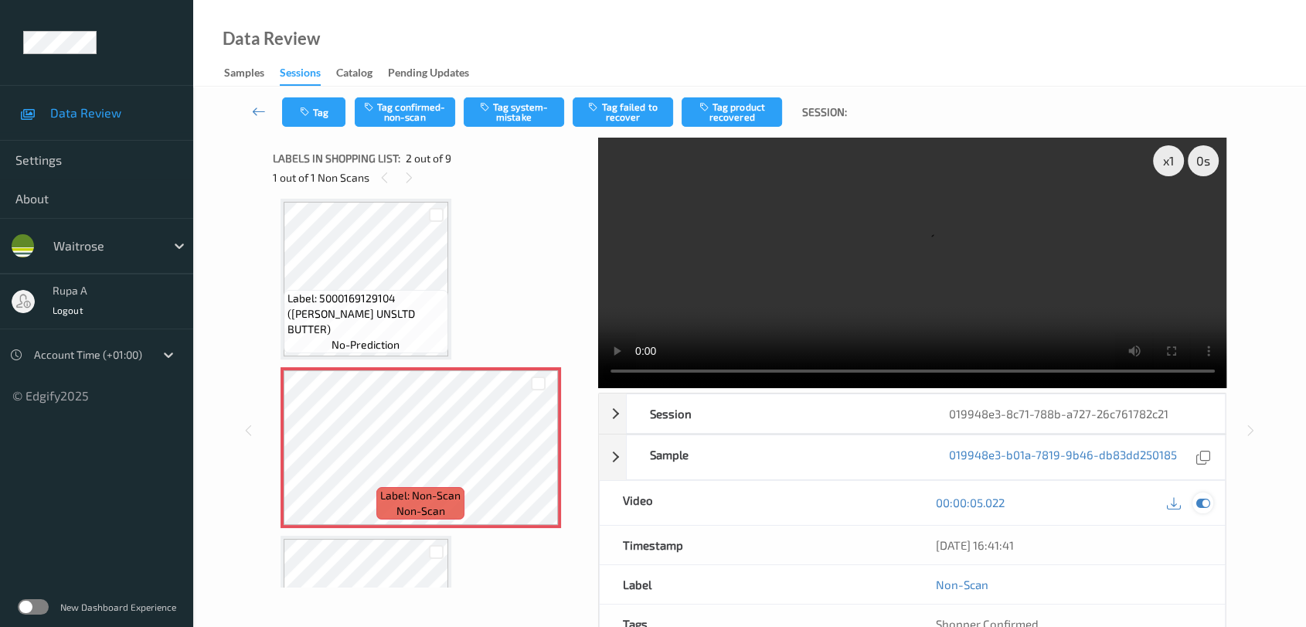
click at [1211, 500] on div at bounding box center [1203, 502] width 21 height 21
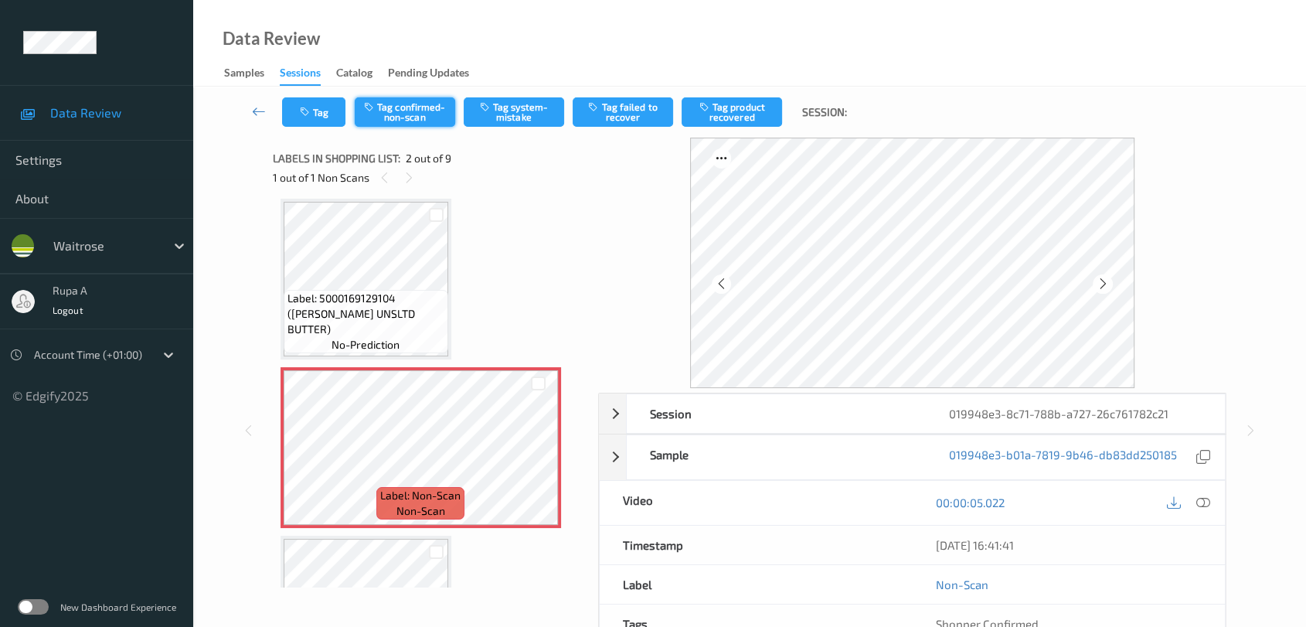
click at [420, 121] on button "Tag confirmed-non-scan" at bounding box center [405, 111] width 100 height 29
click at [1223, 243] on div at bounding box center [912, 263] width 629 height 250
click at [730, 111] on button "Tag product recovered" at bounding box center [732, 111] width 100 height 29
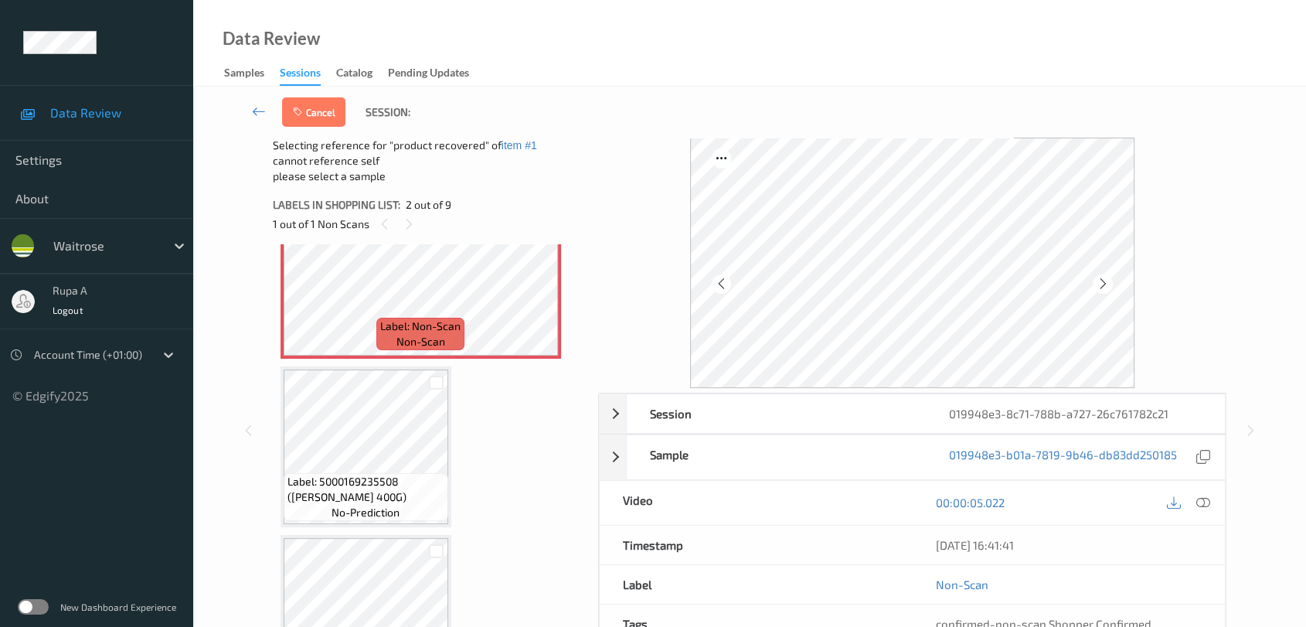
scroll to position [265, 0]
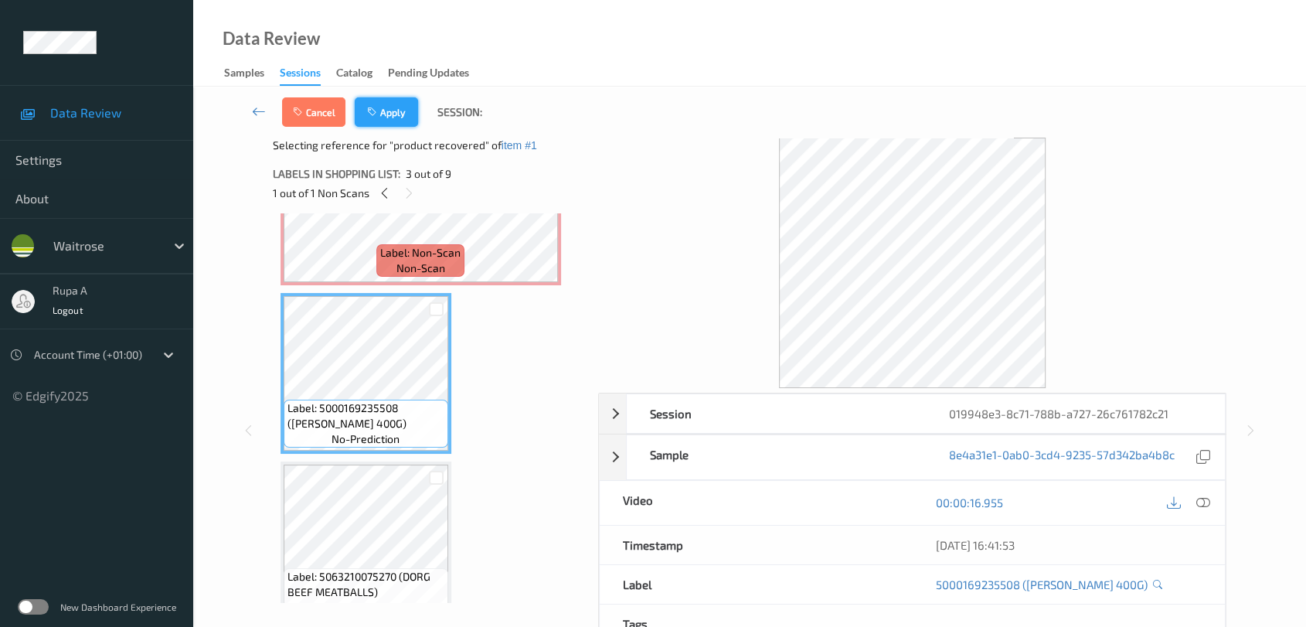
click at [379, 117] on button "Apply" at bounding box center [386, 111] width 63 height 29
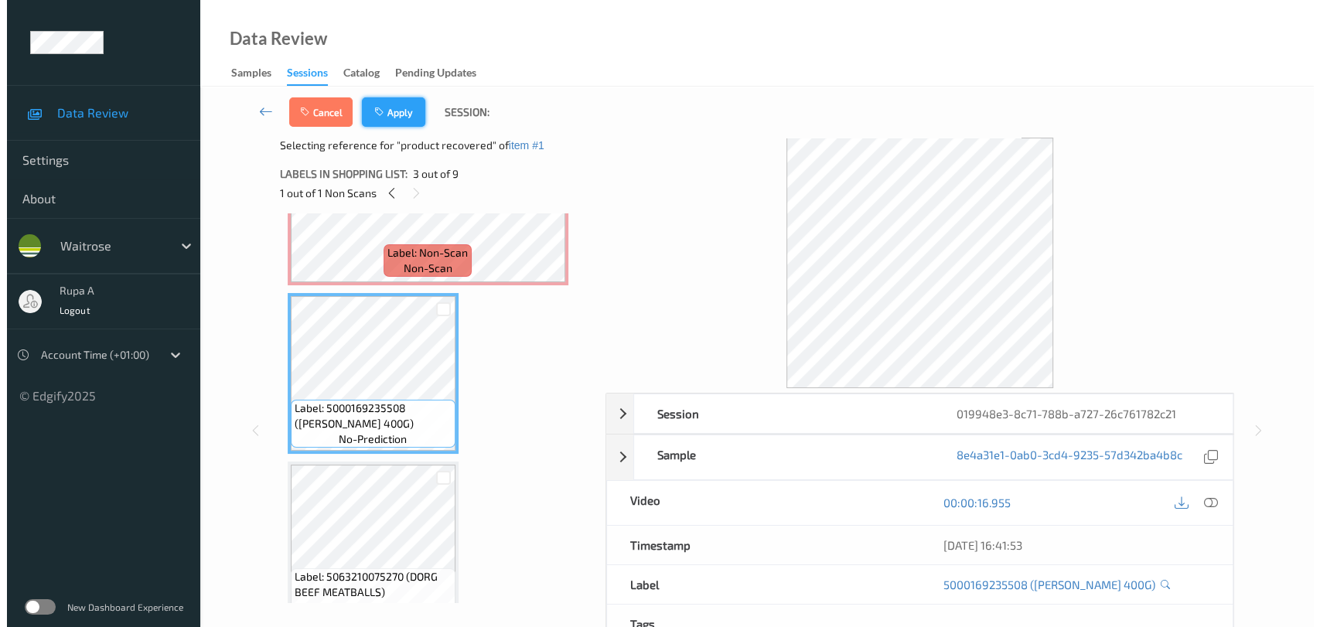
scroll to position [7, 0]
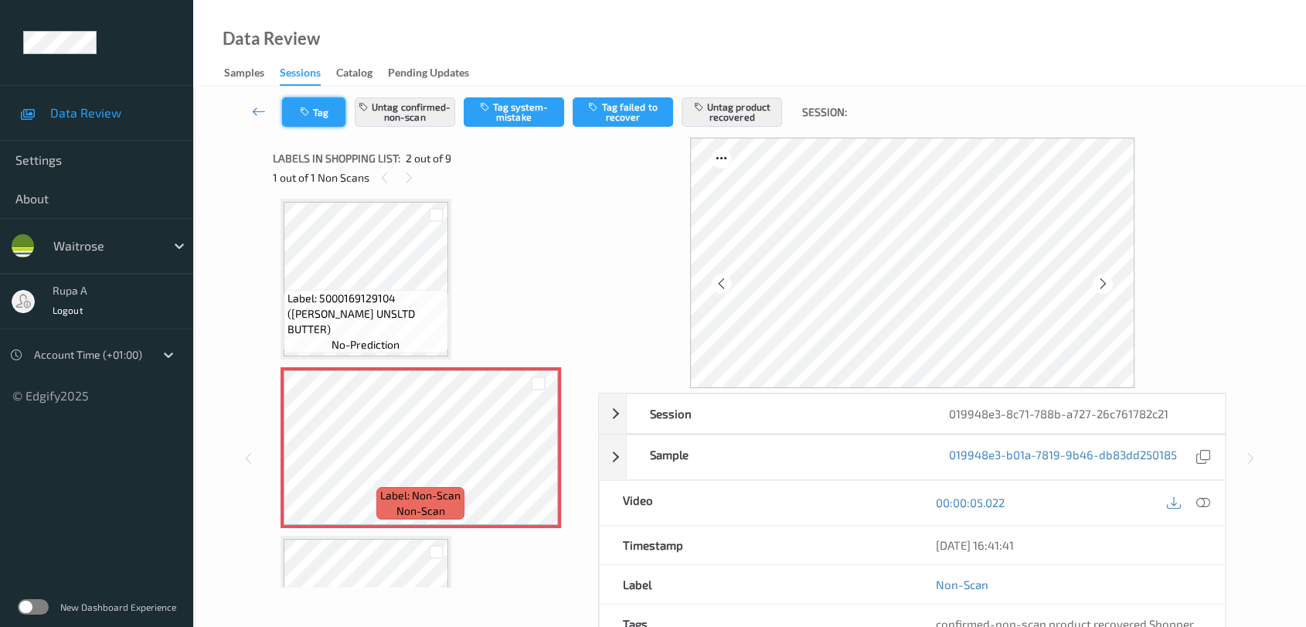
click at [337, 112] on button "Tag" at bounding box center [313, 111] width 63 height 29
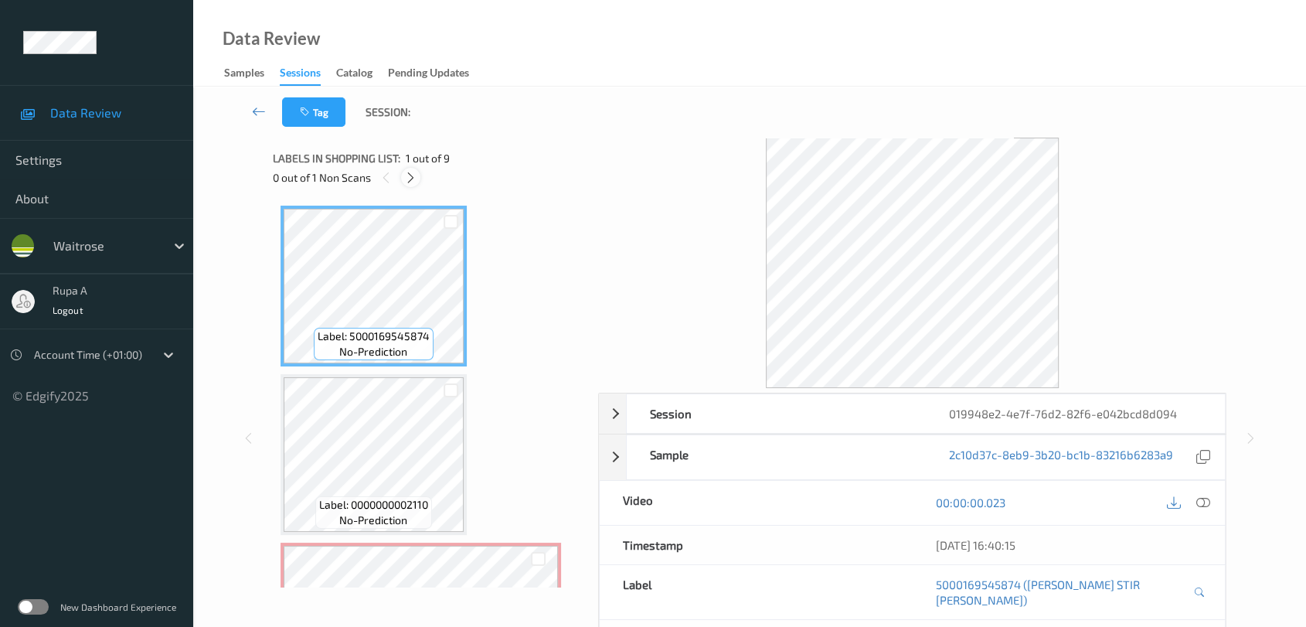
click at [404, 177] on icon at bounding box center [410, 178] width 13 height 14
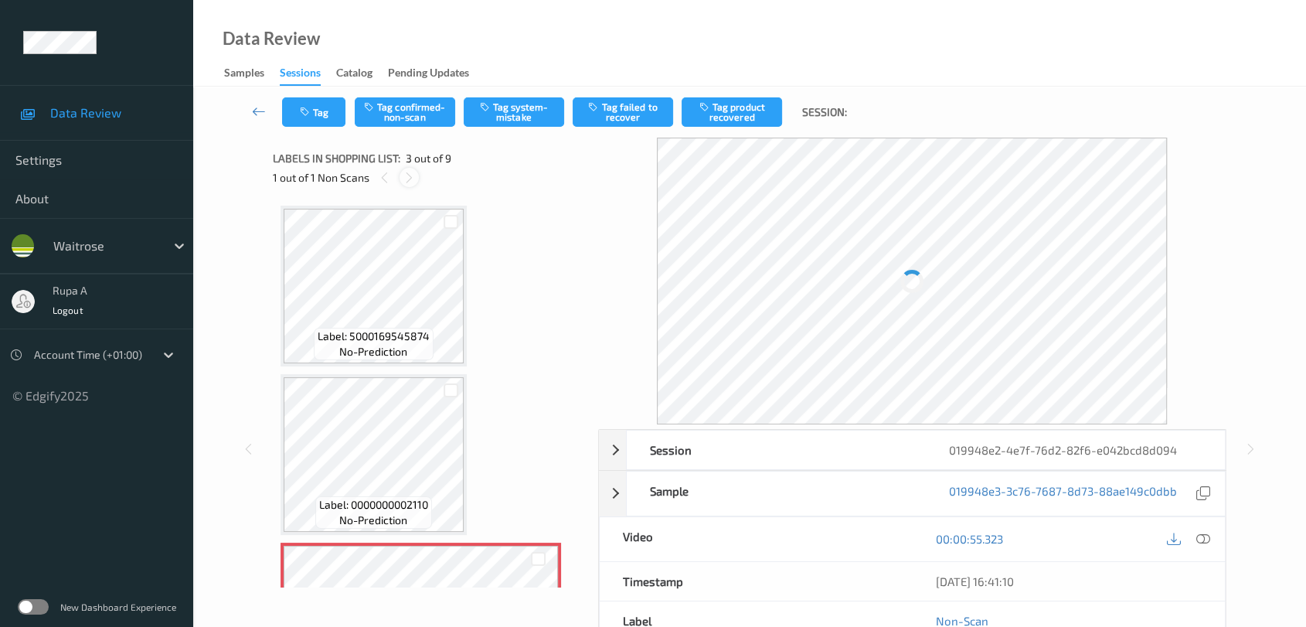
scroll to position [175, 0]
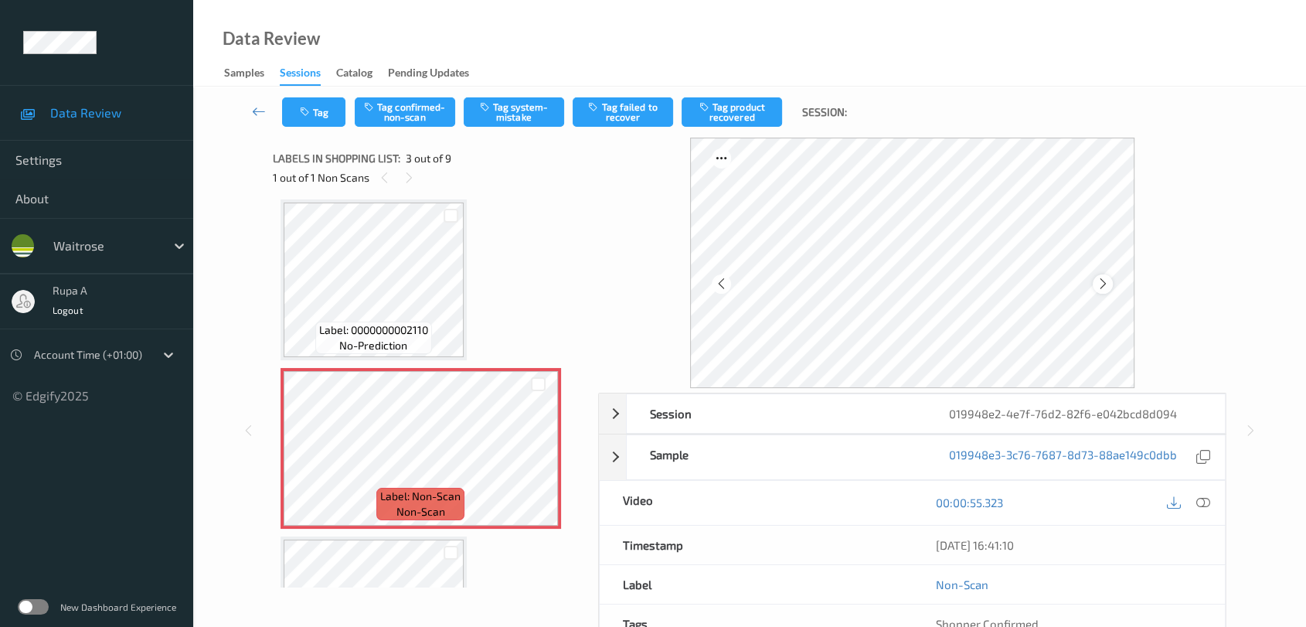
click at [1104, 284] on icon at bounding box center [1103, 284] width 13 height 14
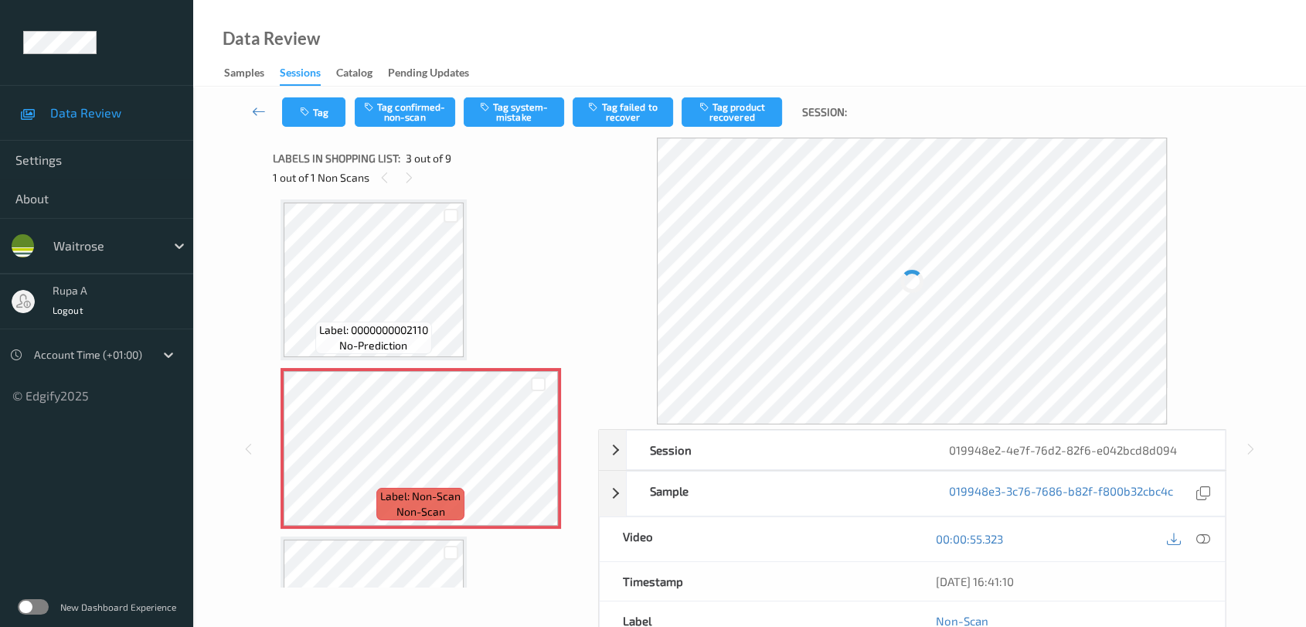
click at [1104, 284] on div at bounding box center [912, 281] width 510 height 287
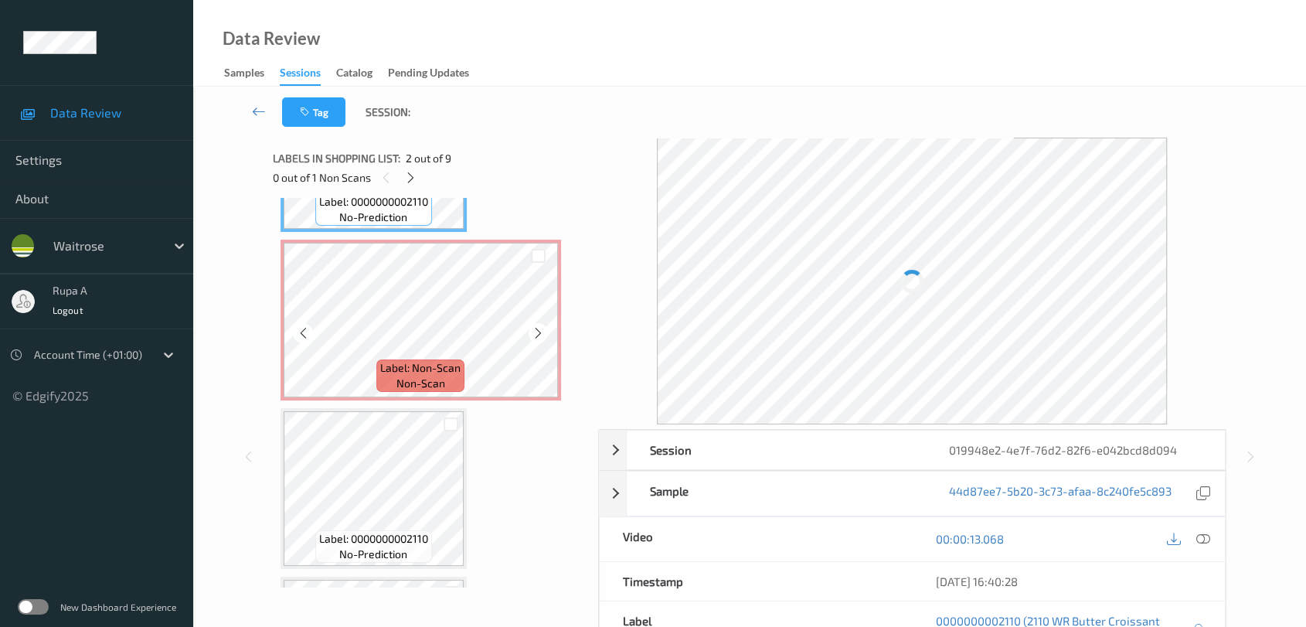
scroll to position [257, 0]
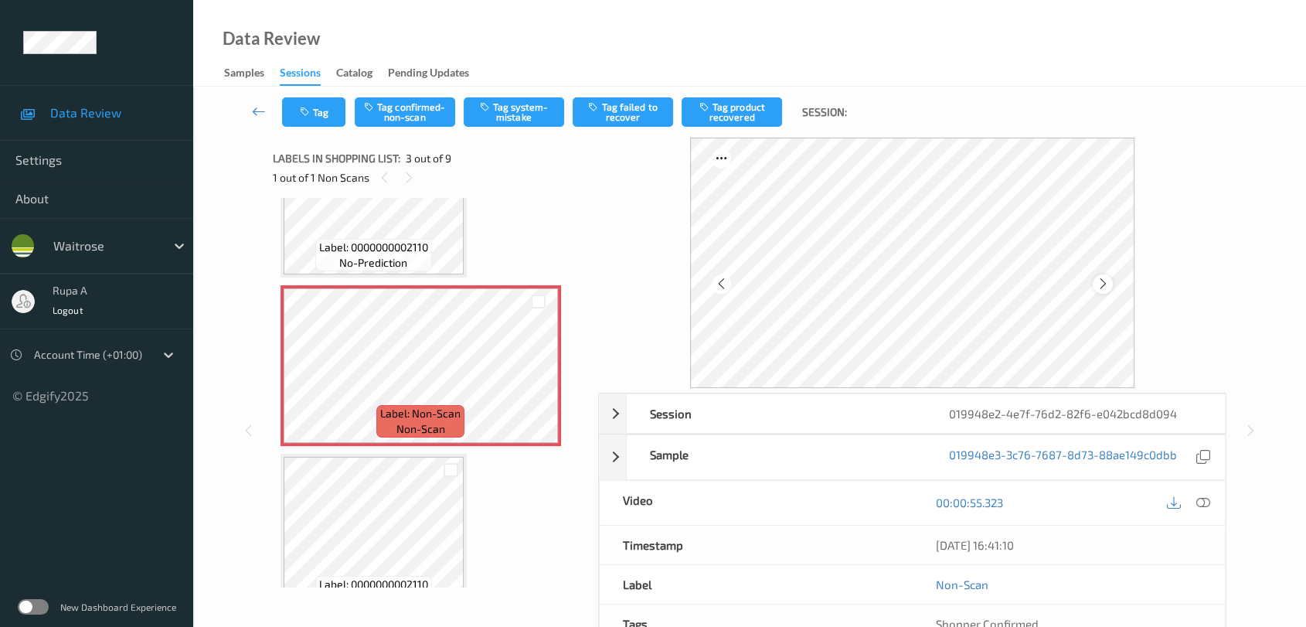
click at [1098, 281] on icon at bounding box center [1103, 284] width 13 height 14
click at [526, 115] on button "Tag system-mistake" at bounding box center [514, 111] width 100 height 29
click at [320, 117] on button "Tag" at bounding box center [313, 111] width 63 height 29
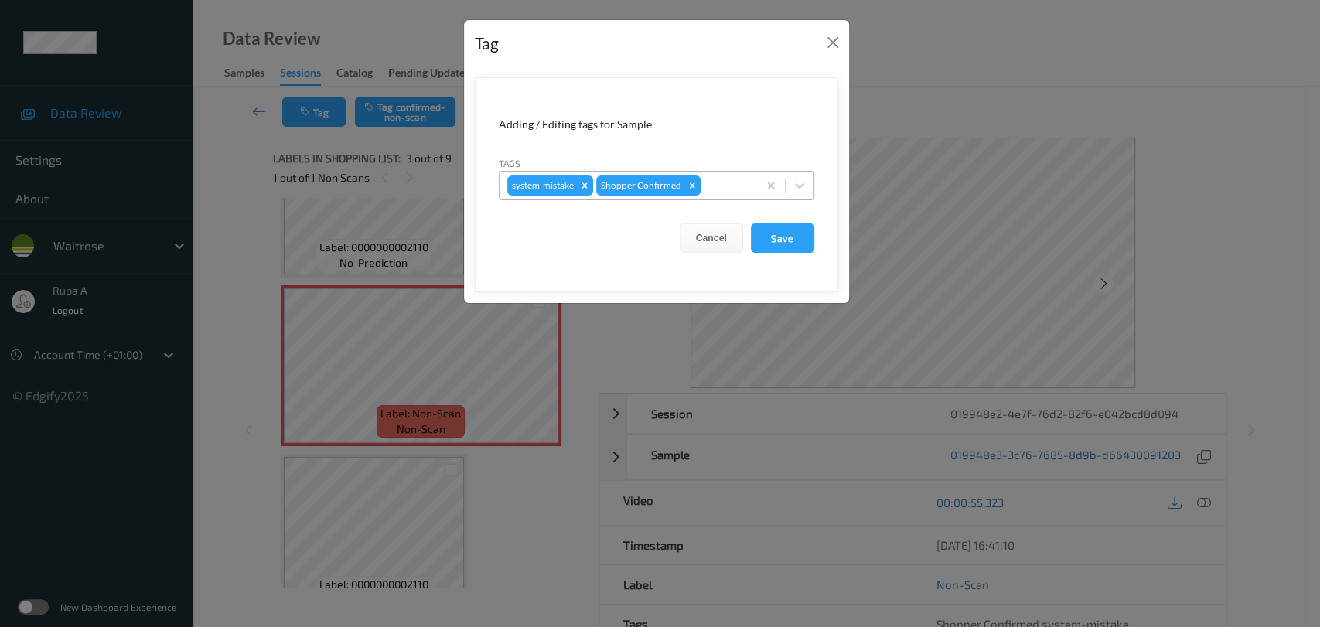
click at [734, 189] on div at bounding box center [726, 185] width 46 height 19
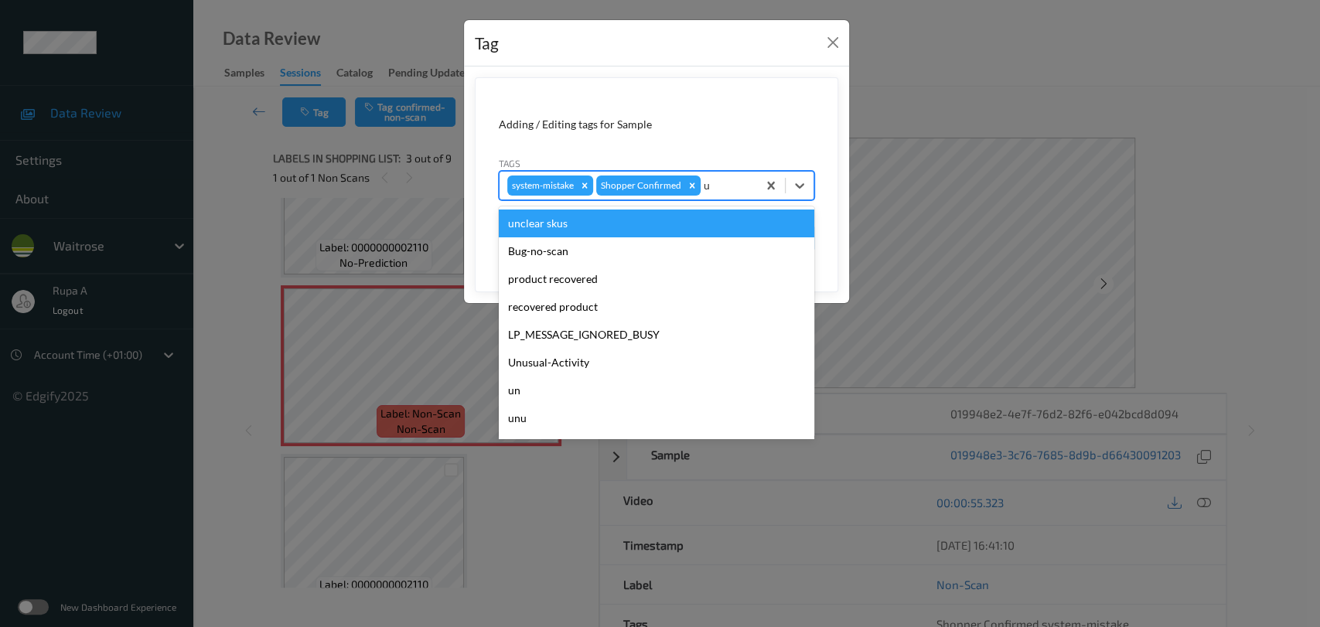
type input "un"
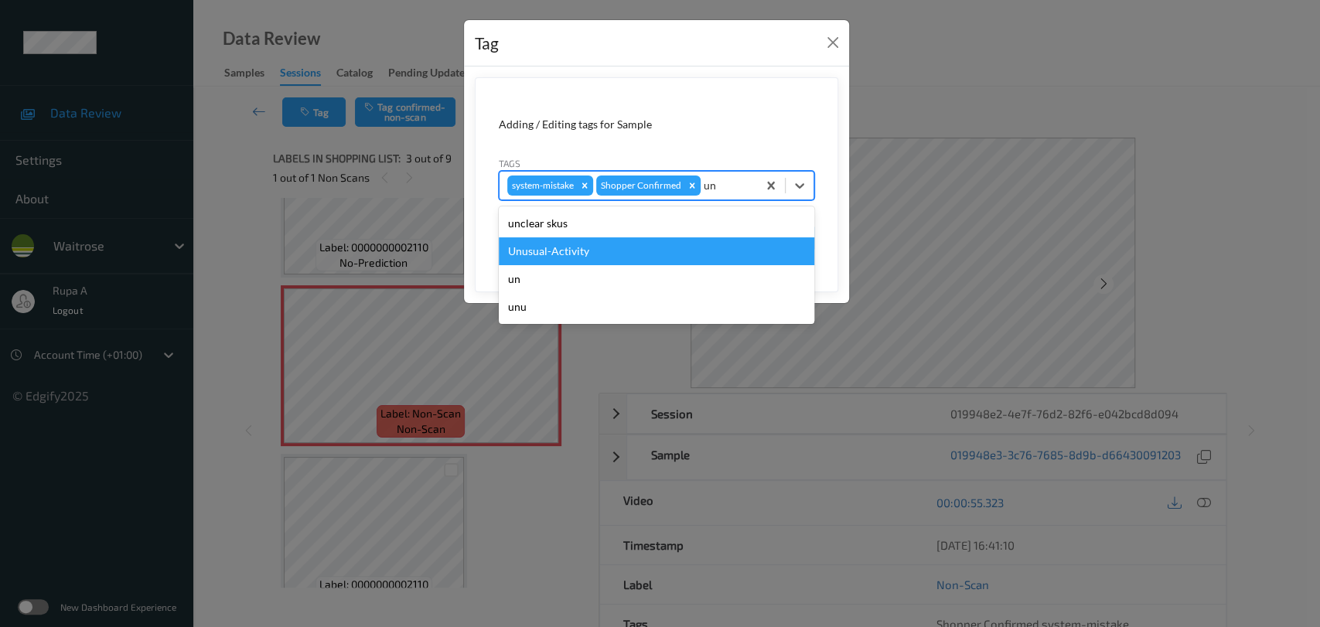
click at [584, 247] on div "Unusual-Activity" at bounding box center [656, 251] width 315 height 28
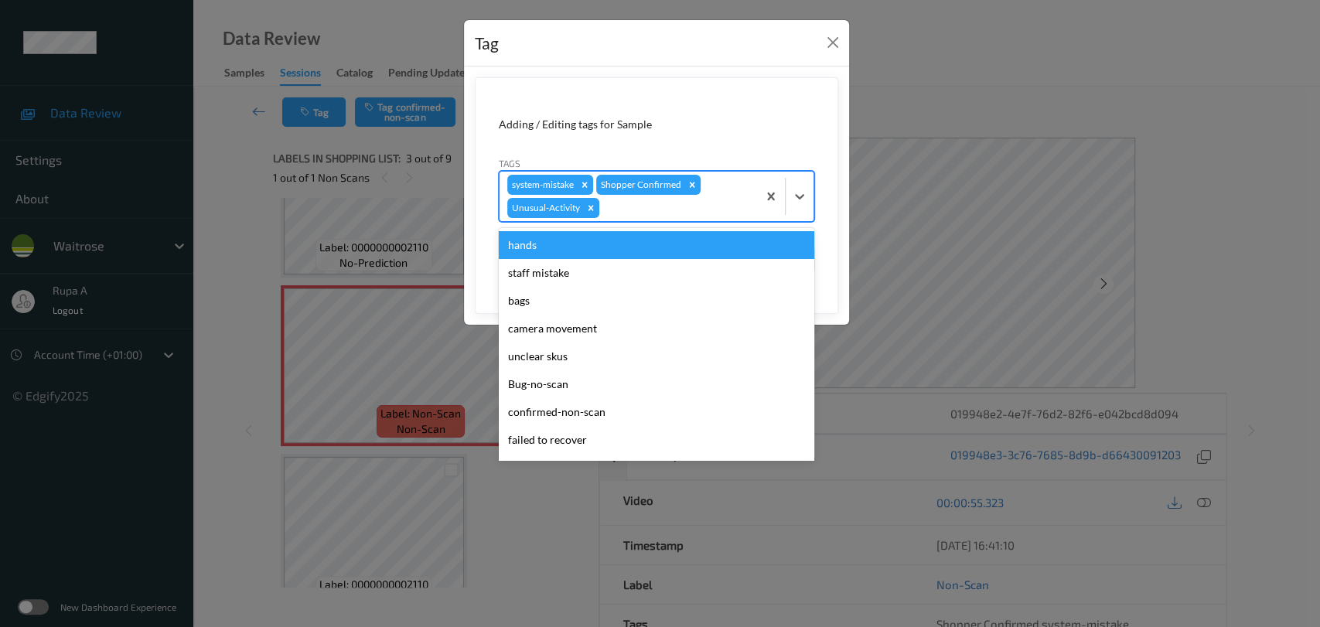
click at [635, 210] on div at bounding box center [675, 208] width 147 height 19
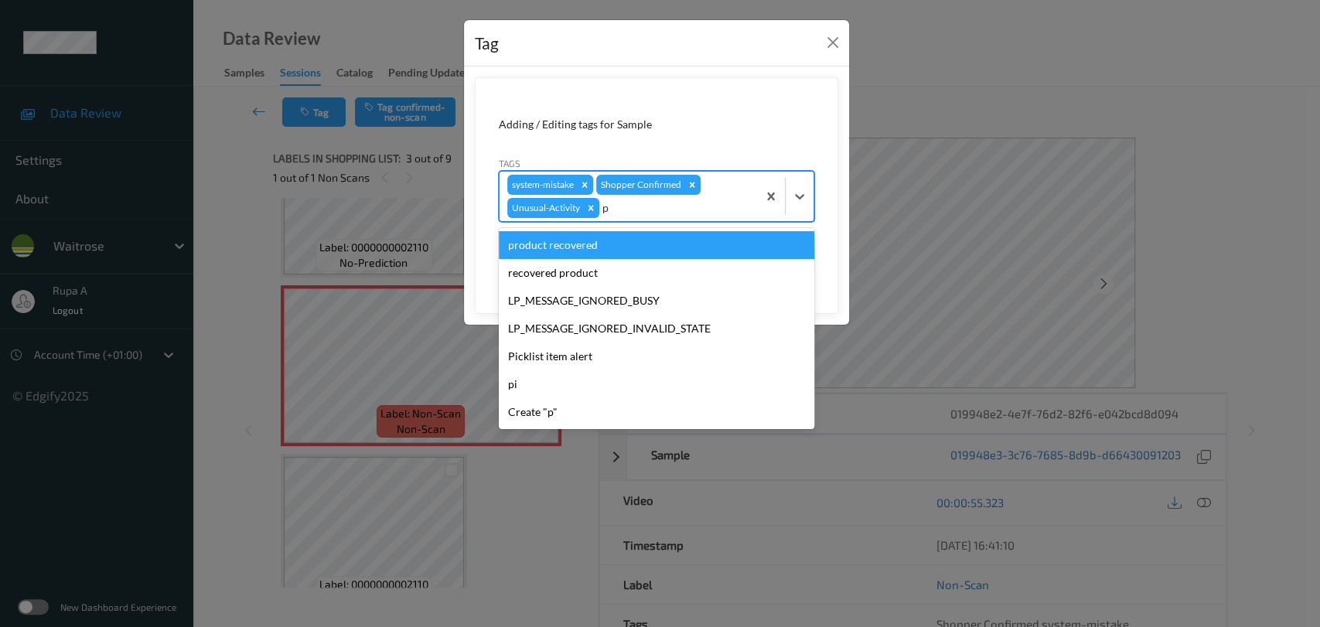
type input "pi"
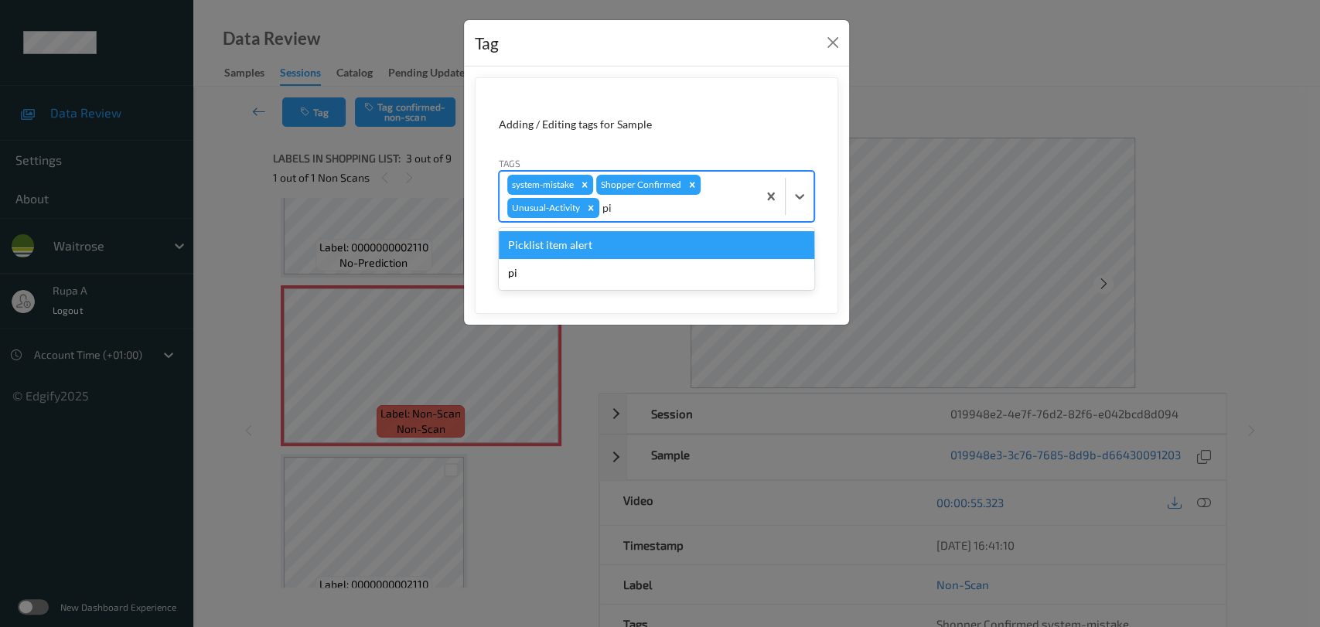
click at [607, 238] on div "Picklist item alert" at bounding box center [656, 245] width 315 height 28
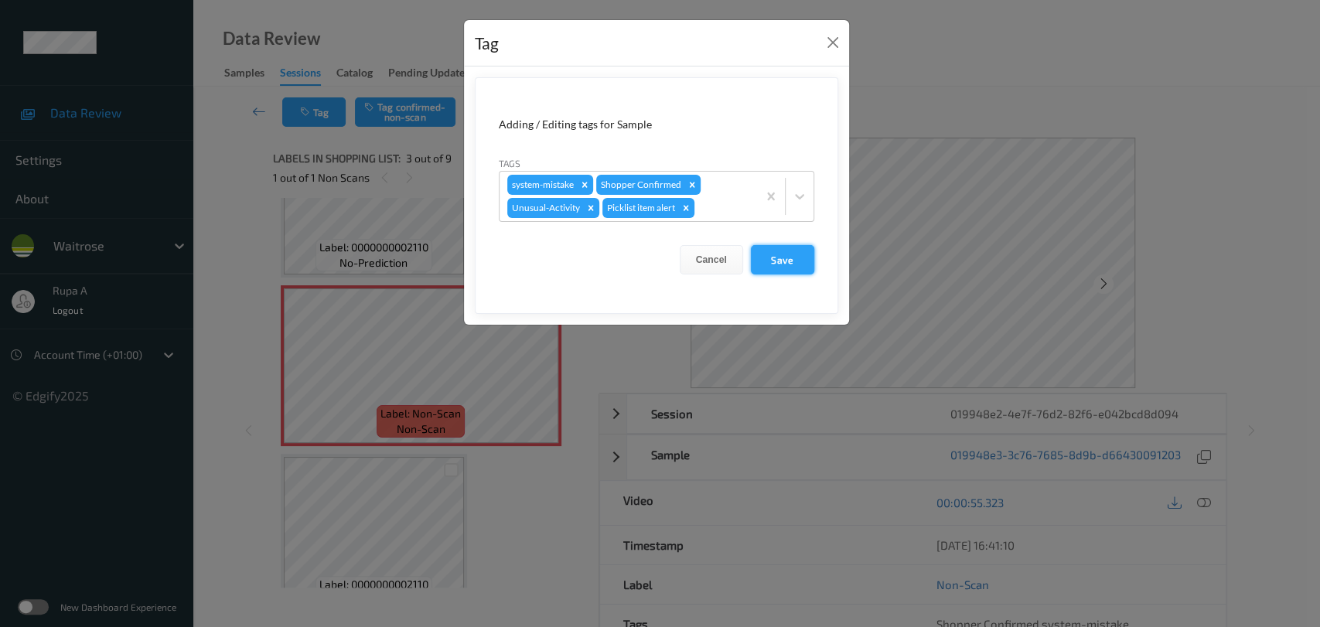
click at [776, 260] on button "Save" at bounding box center [782, 259] width 63 height 29
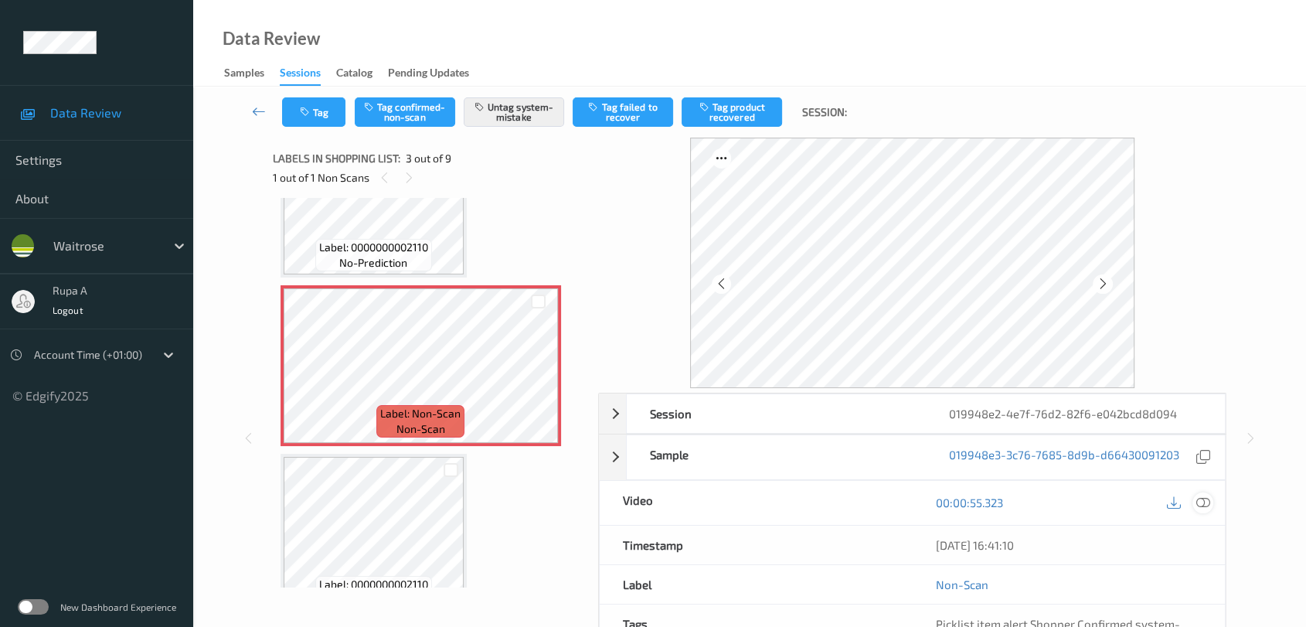
click at [1211, 498] on div at bounding box center [1203, 502] width 21 height 21
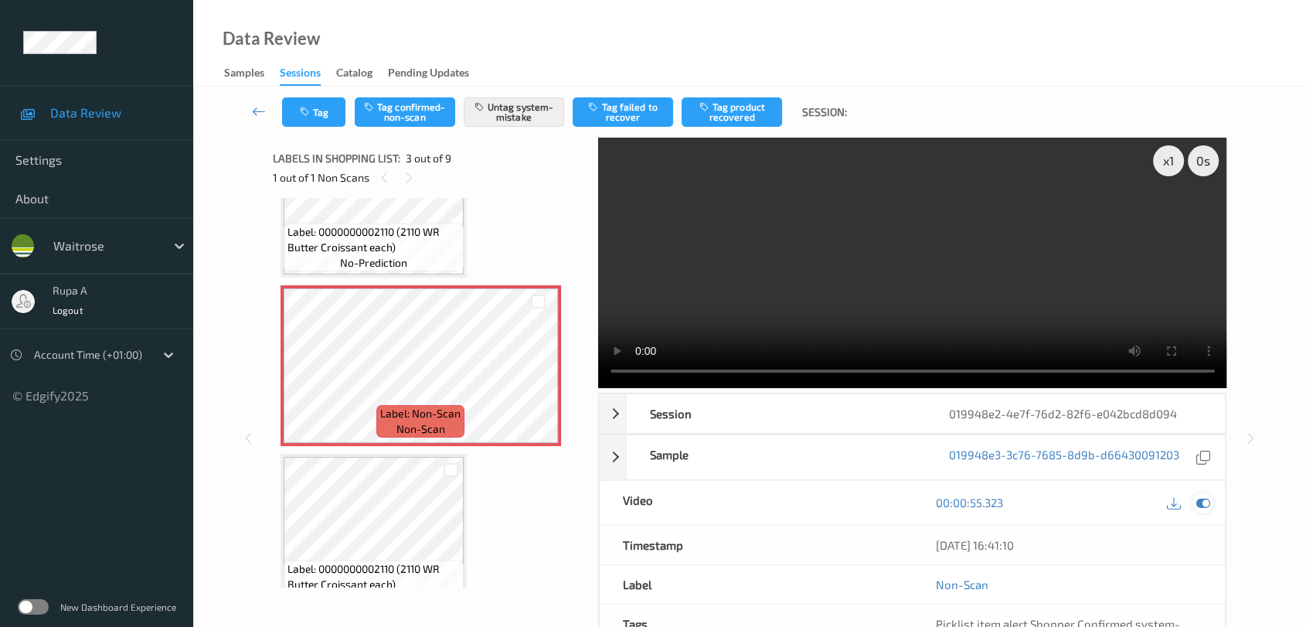
click at [1206, 502] on icon at bounding box center [1204, 502] width 14 height 14
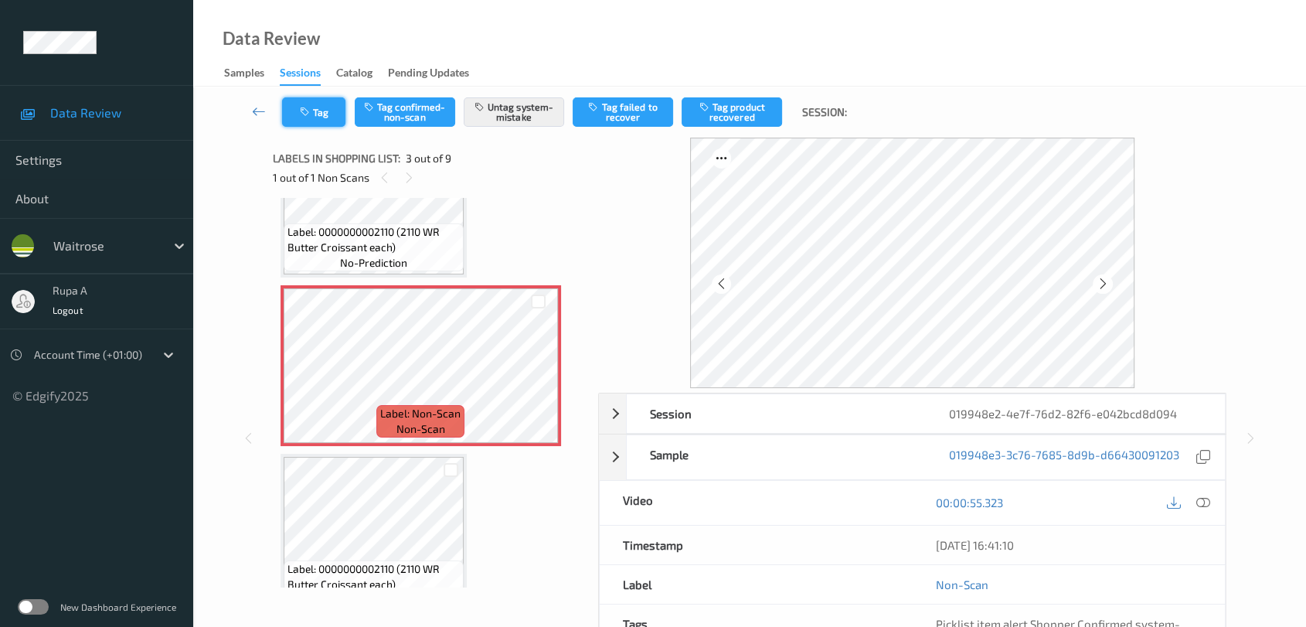
click at [339, 117] on button "Tag" at bounding box center [313, 111] width 63 height 29
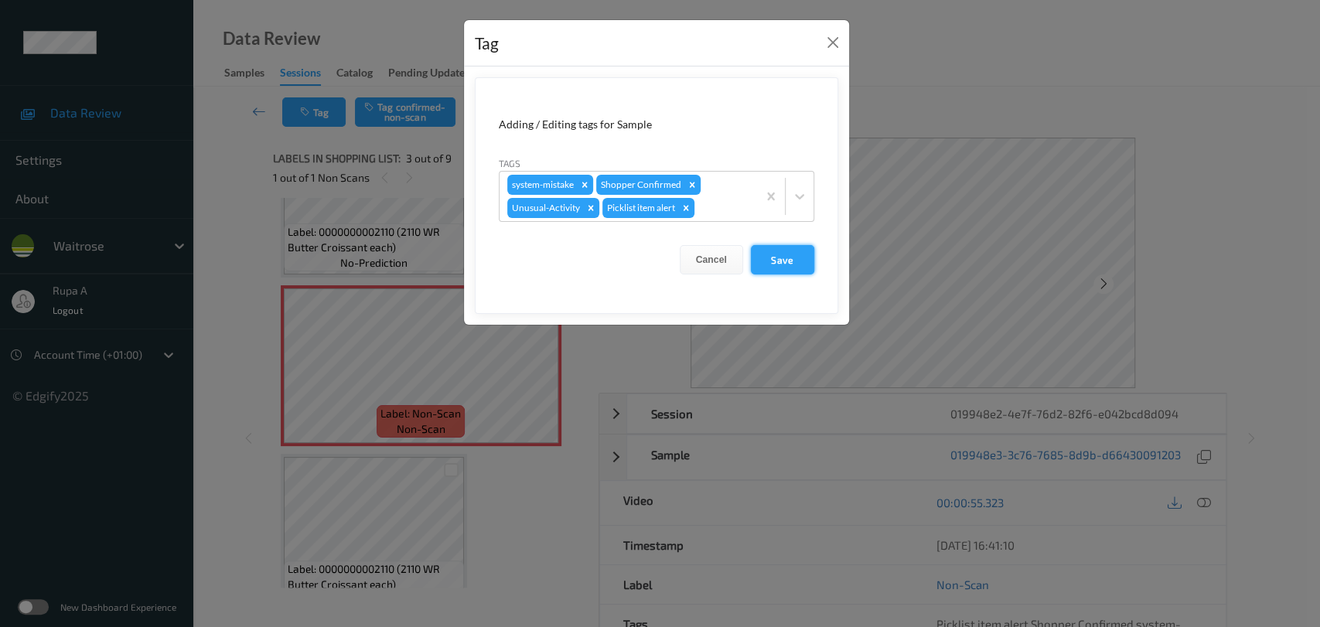
click at [785, 267] on button "Save" at bounding box center [782, 259] width 63 height 29
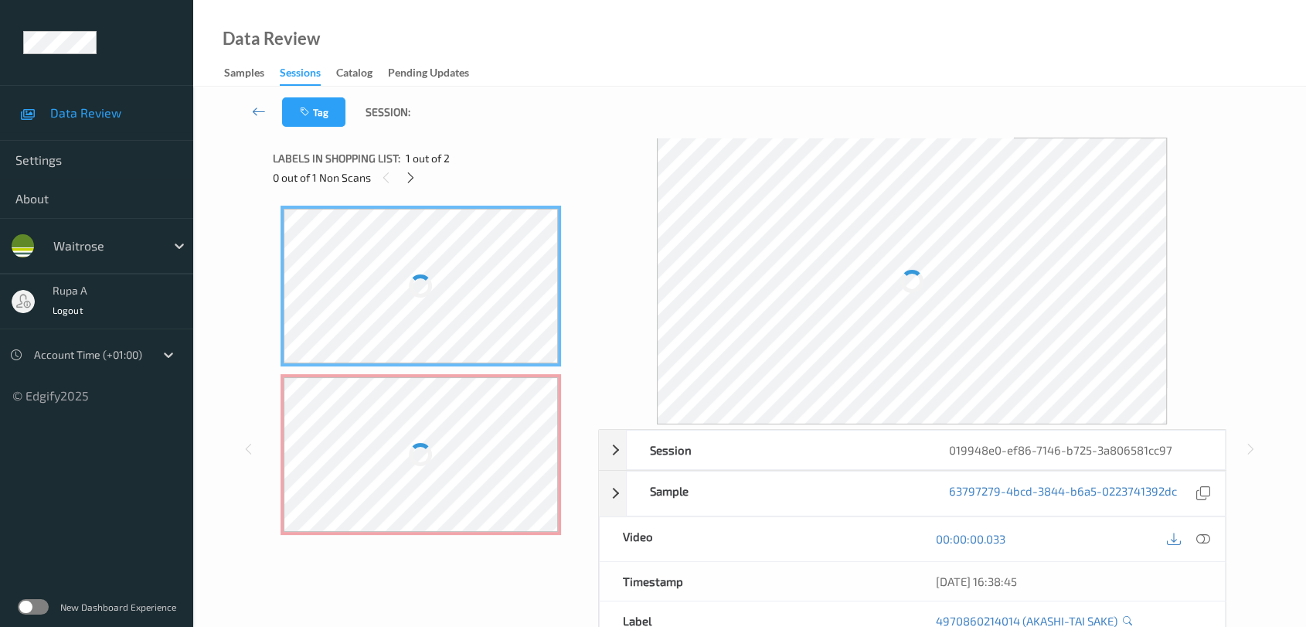
click at [503, 121] on div "Tag Session:" at bounding box center [750, 112] width 1050 height 51
click at [414, 169] on div at bounding box center [410, 177] width 19 height 19
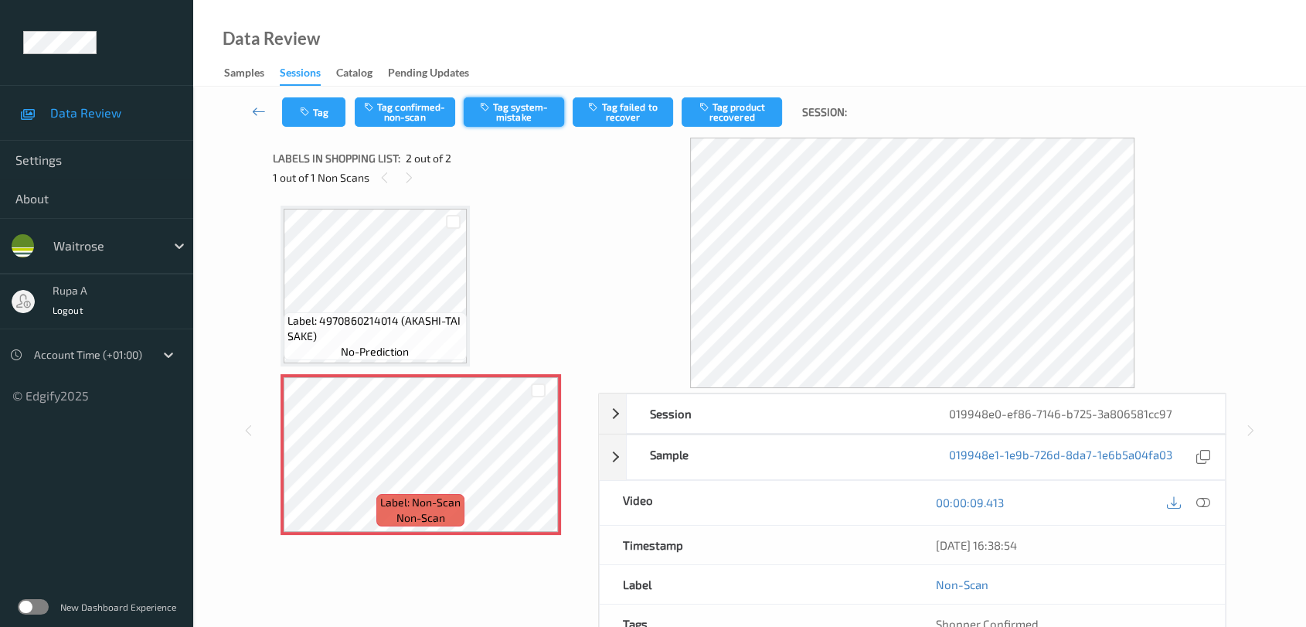
click at [510, 117] on button "Tag system-mistake" at bounding box center [514, 111] width 100 height 29
click at [1204, 502] on icon at bounding box center [1204, 502] width 14 height 14
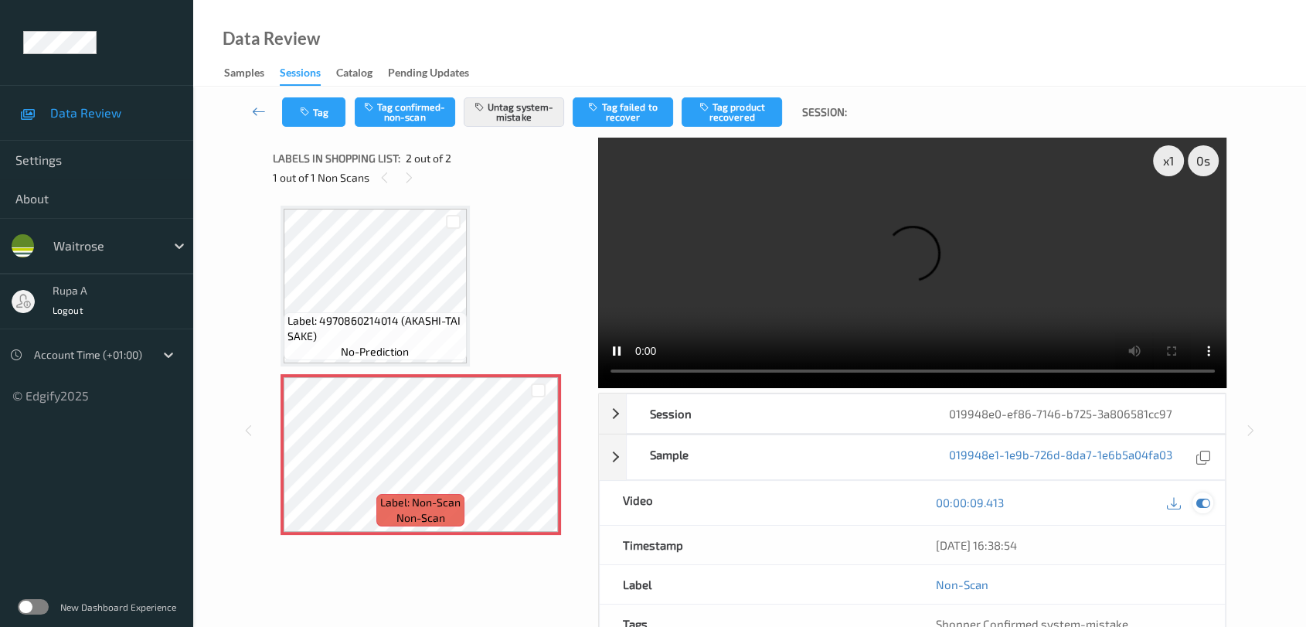
click at [1195, 500] on div at bounding box center [1203, 502] width 21 height 21
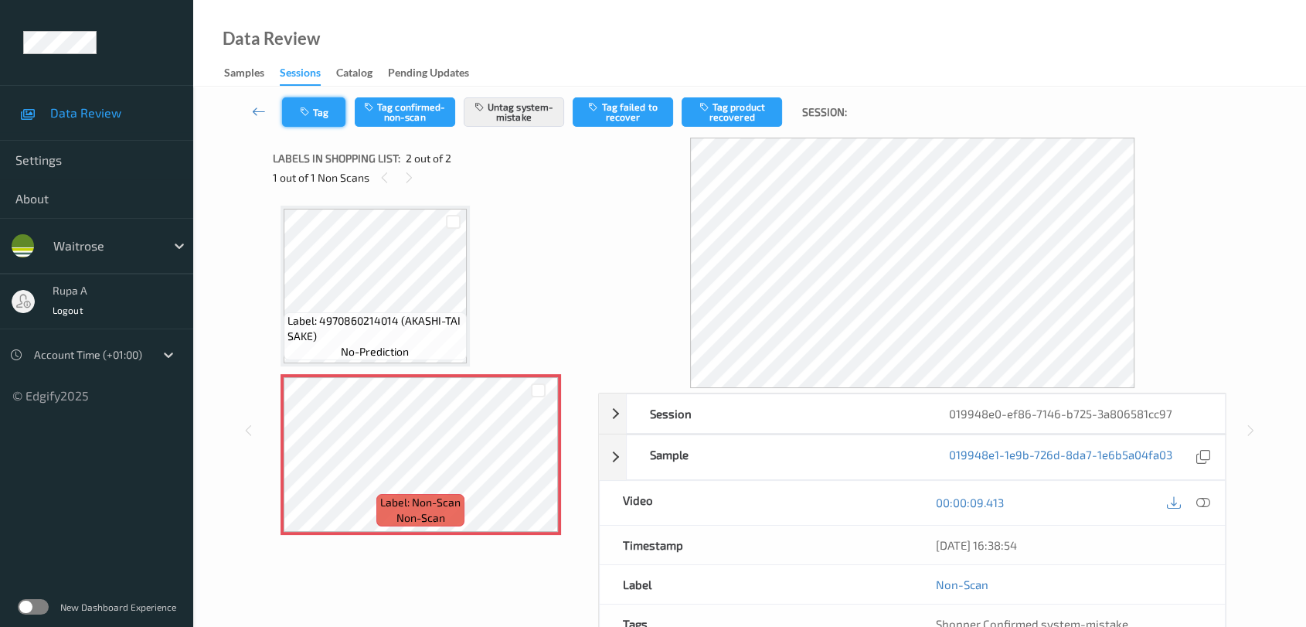
click at [323, 109] on button "Tag" at bounding box center [313, 111] width 63 height 29
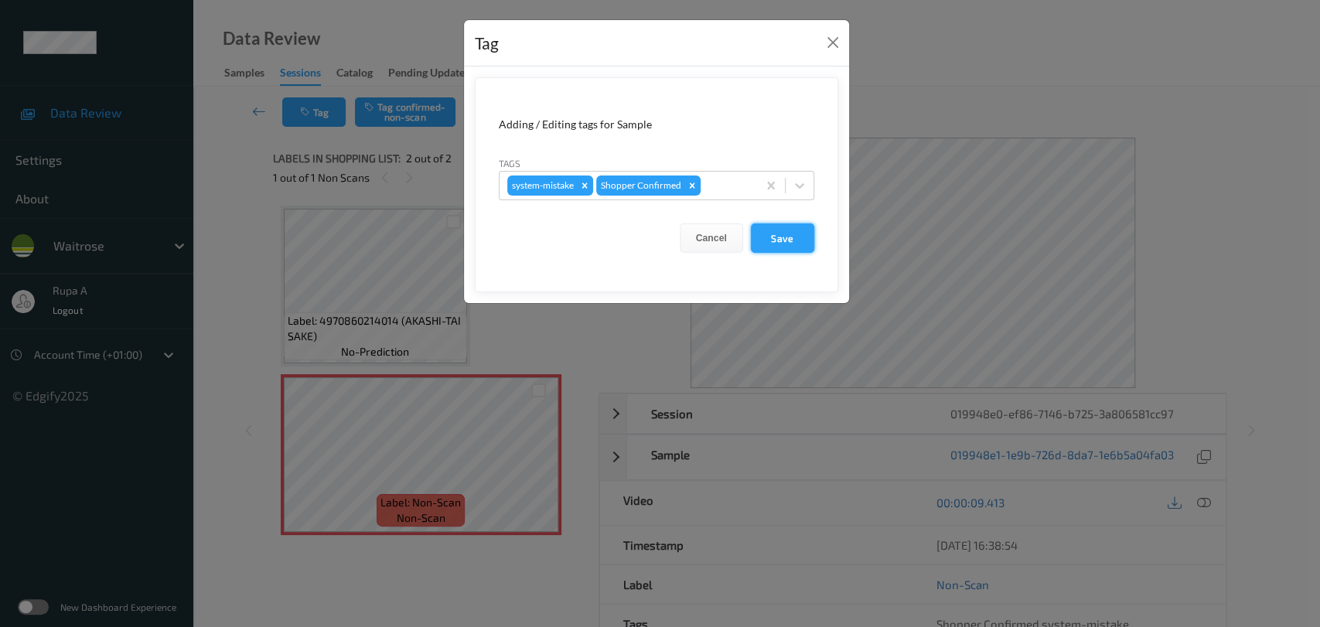
click at [798, 234] on button "Save" at bounding box center [782, 237] width 63 height 29
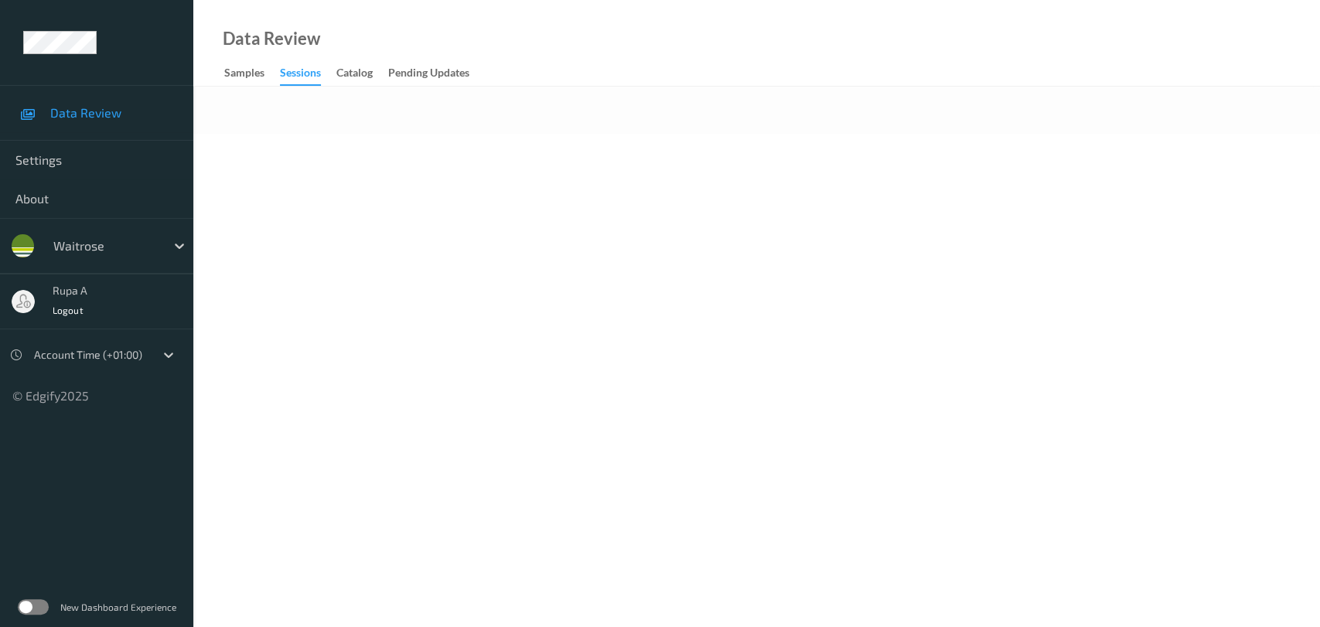
click at [434, 186] on body "Data Review Settings About waitrose rupa a Logout Account Time (+01:00) © Edgif…" at bounding box center [660, 313] width 1320 height 627
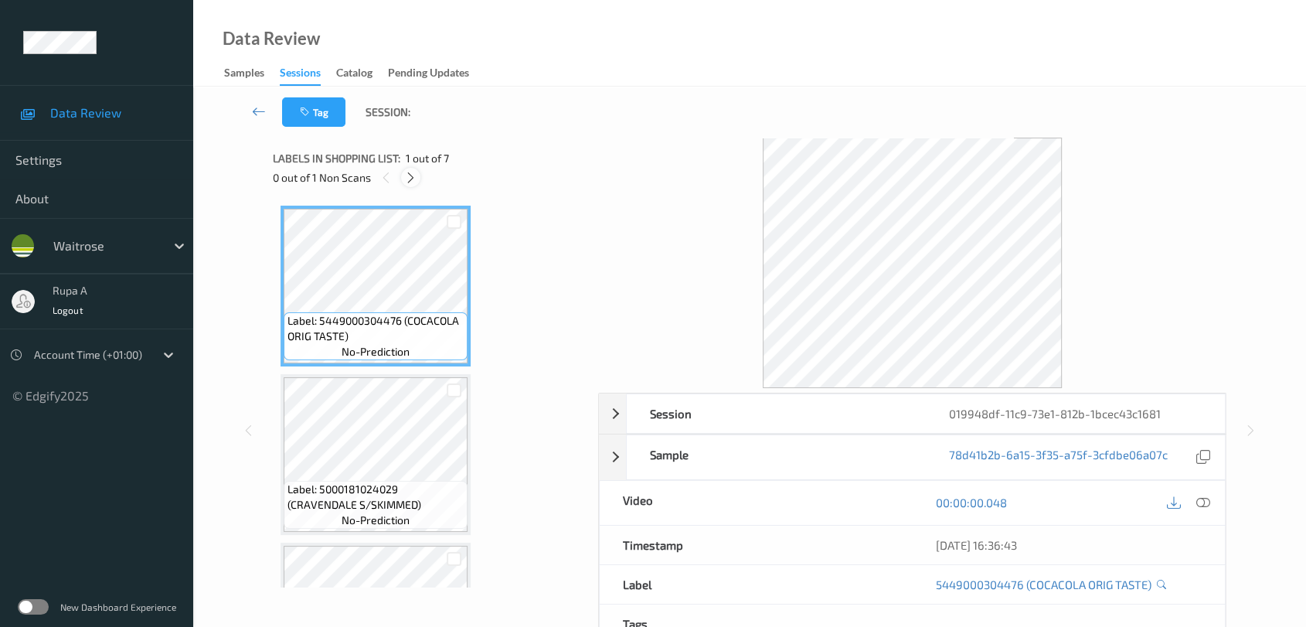
click at [410, 176] on icon at bounding box center [410, 178] width 13 height 14
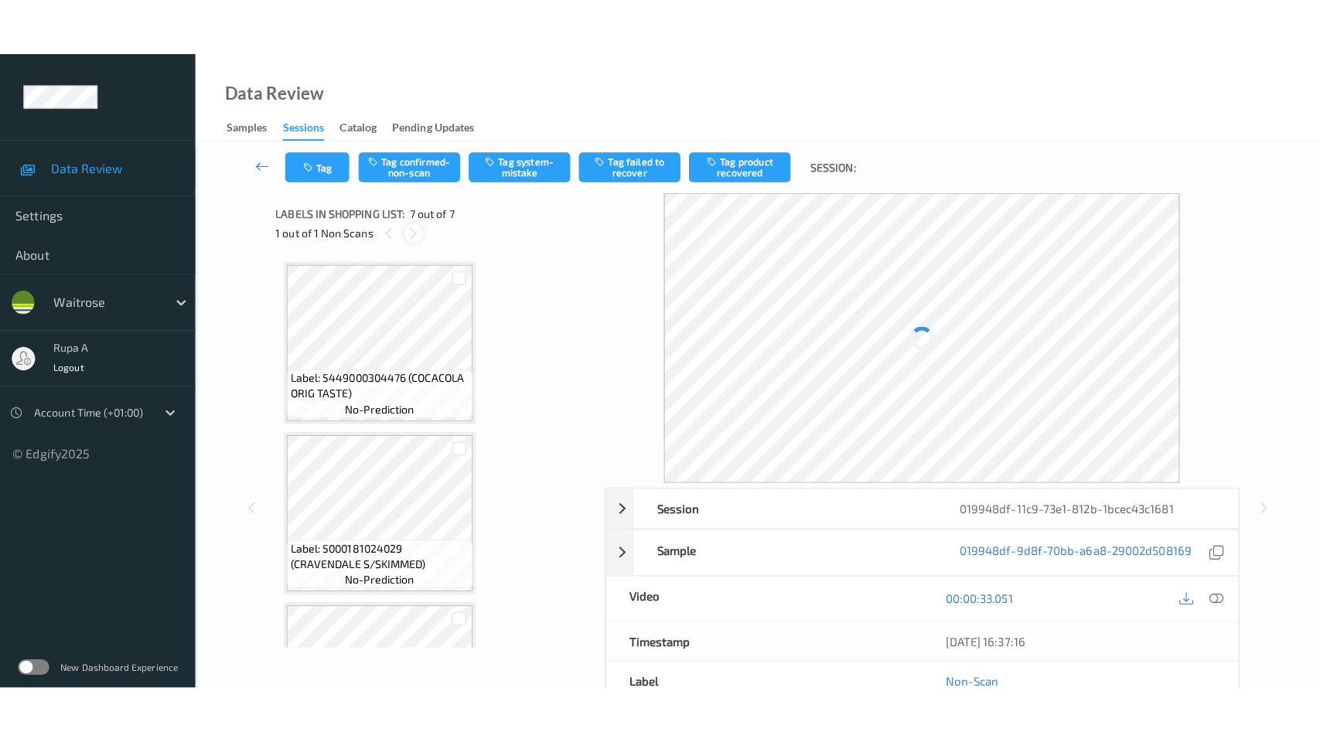
scroll to position [792, 0]
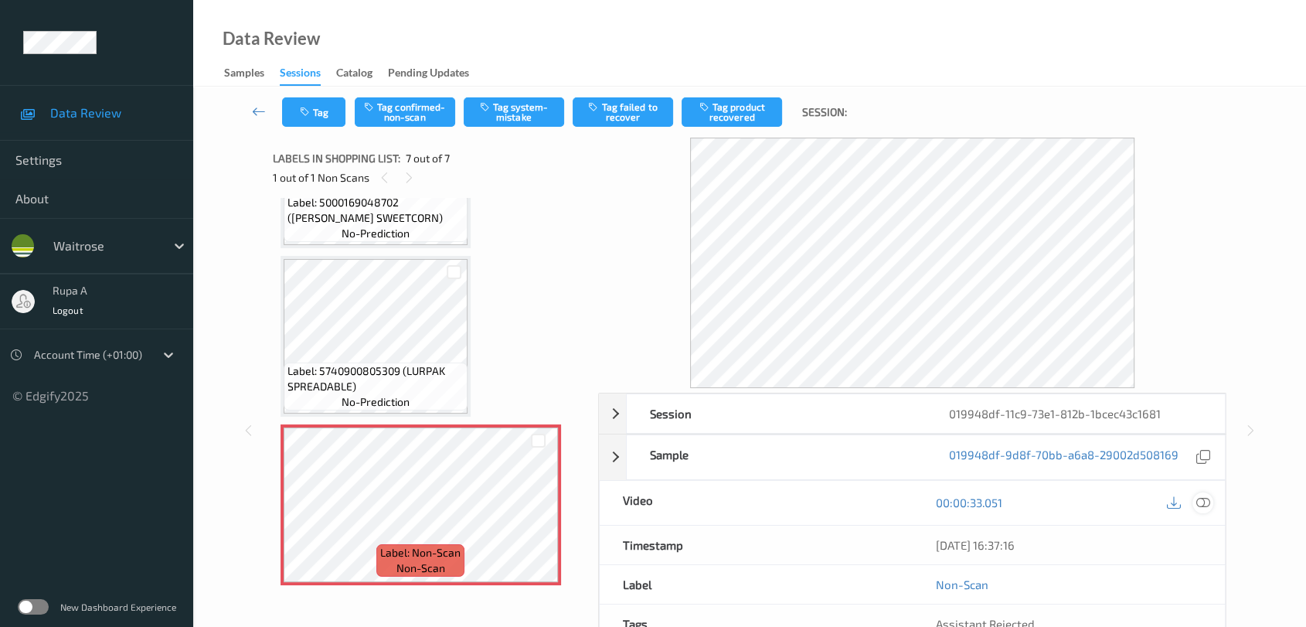
click at [1206, 506] on icon at bounding box center [1204, 502] width 14 height 14
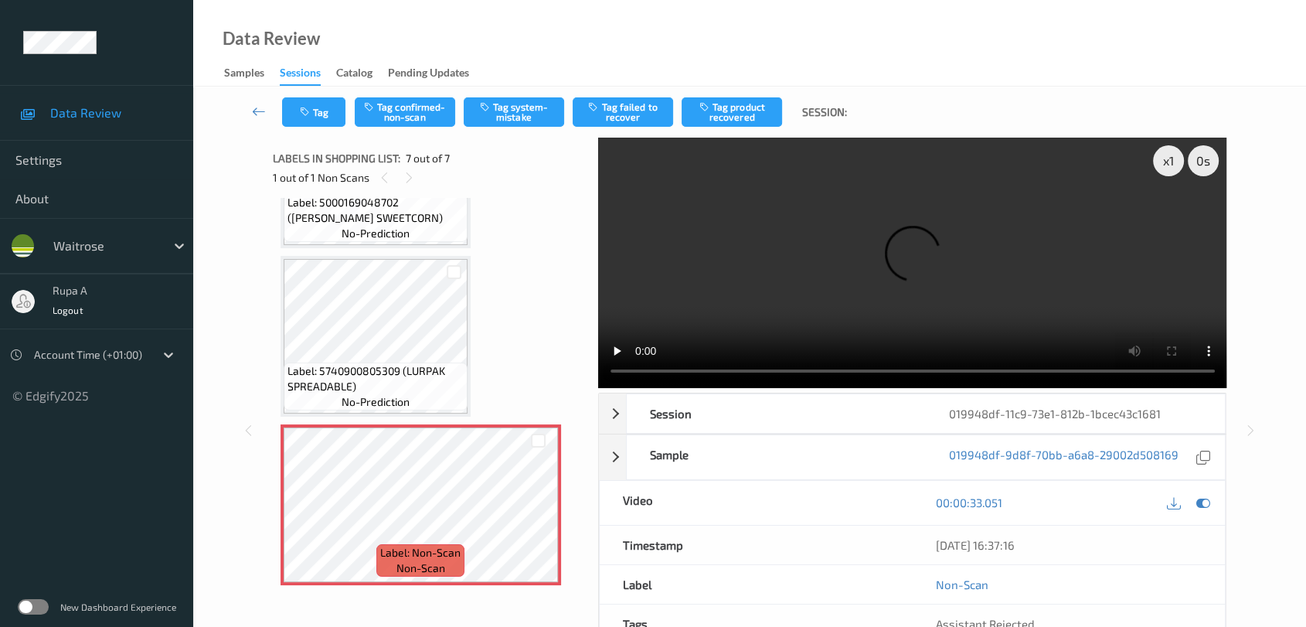
scroll to position [677, 0]
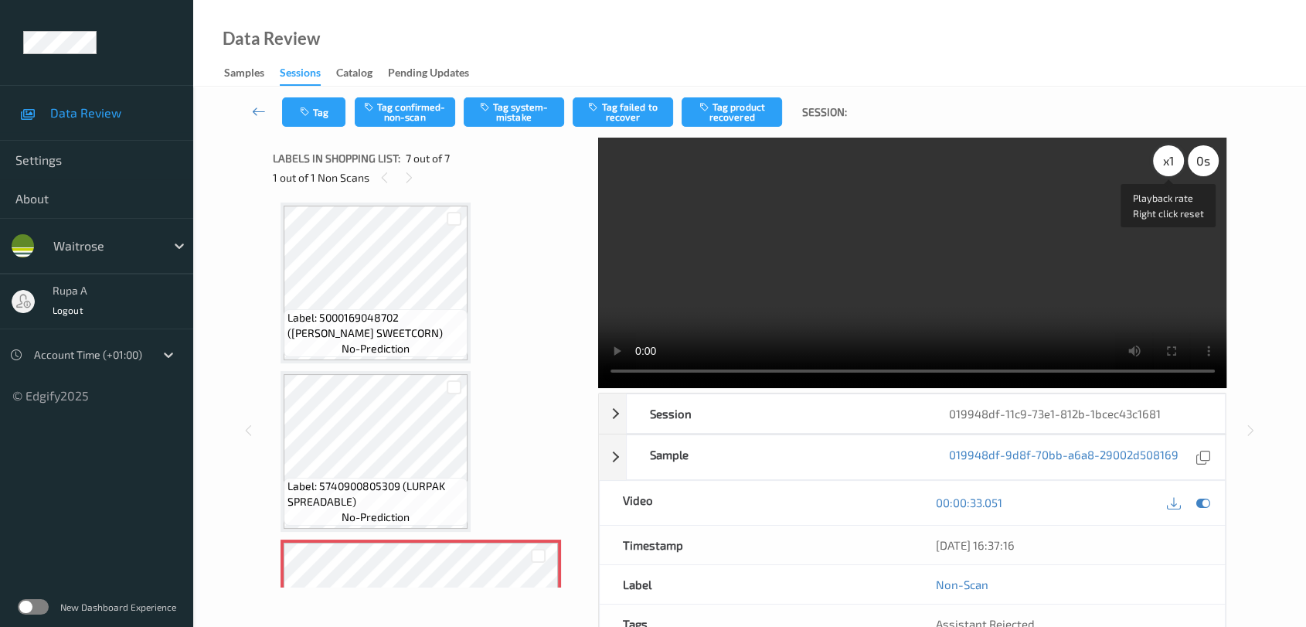
click at [1166, 161] on div "x 1" at bounding box center [1168, 160] width 31 height 31
click at [1214, 502] on div "00:00:33.051" at bounding box center [1068, 503] width 313 height 44
click at [1199, 502] on icon at bounding box center [1204, 502] width 14 height 14
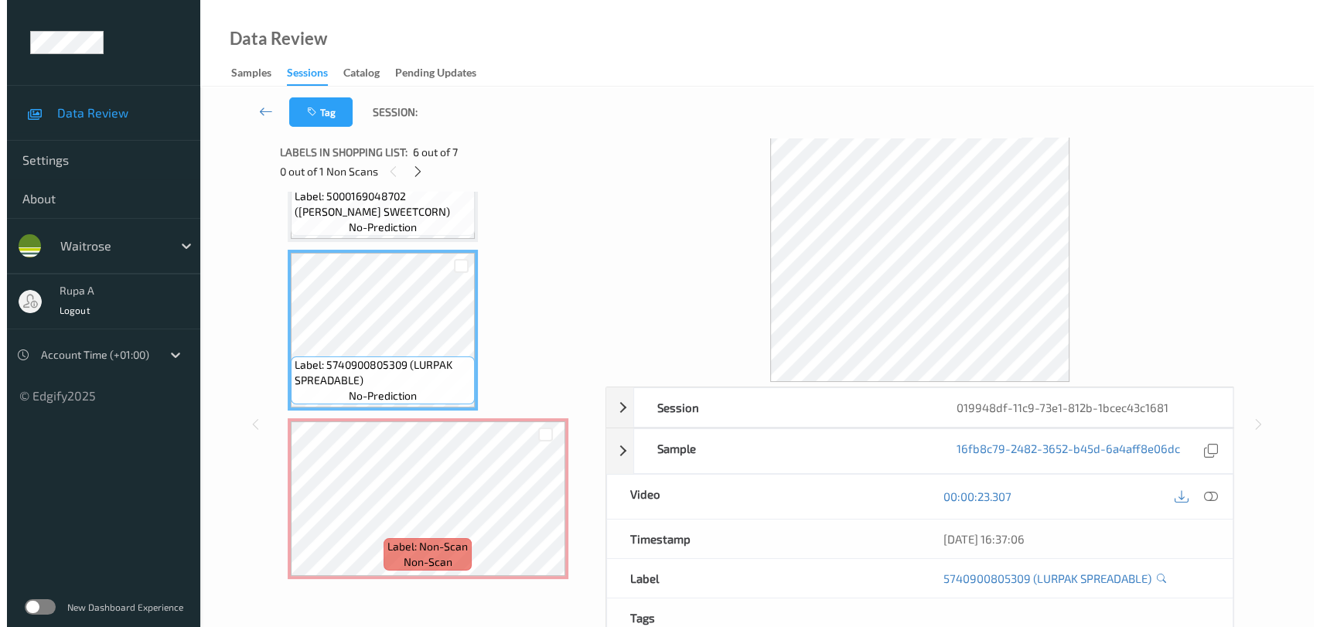
scroll to position [0, 0]
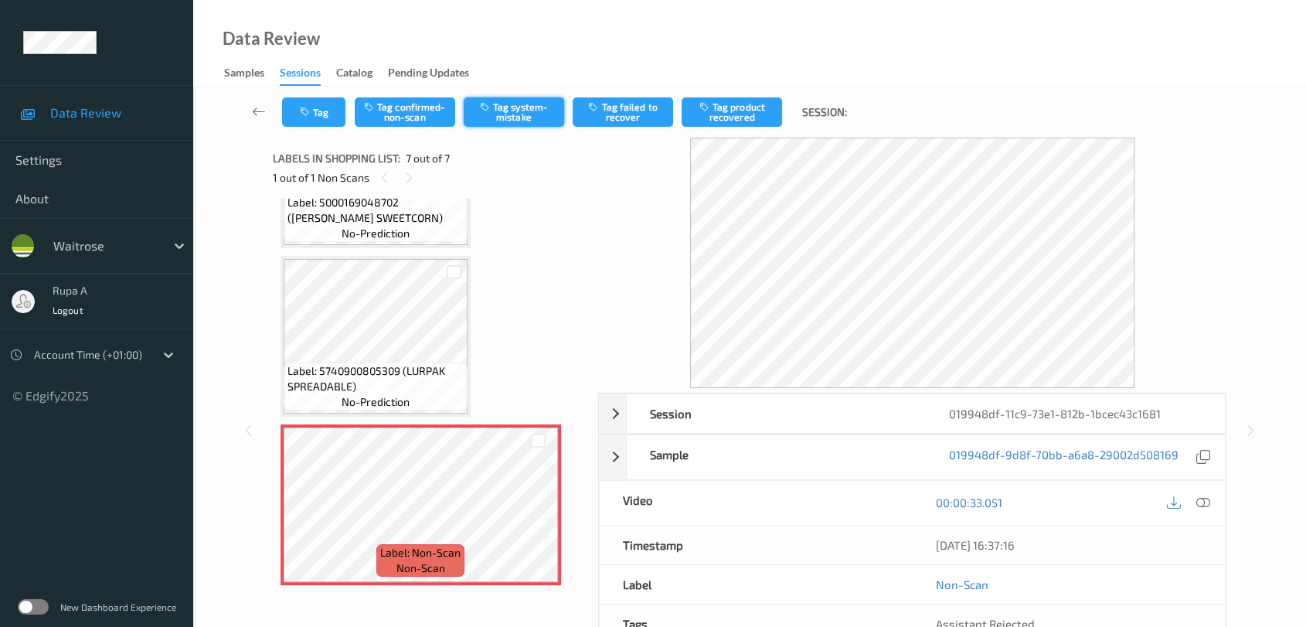
click at [508, 117] on button "Tag system-mistake" at bounding box center [514, 111] width 100 height 29
click at [292, 106] on button "Tag" at bounding box center [313, 111] width 63 height 29
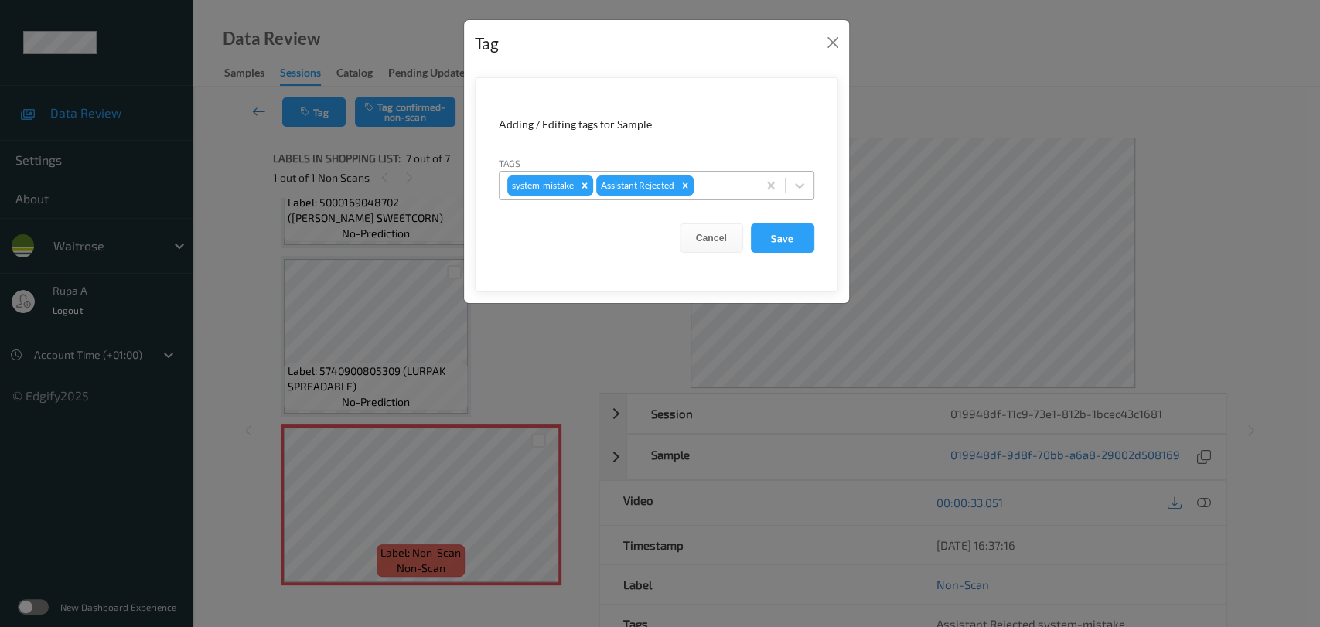
click at [727, 187] on div at bounding box center [722, 185] width 53 height 19
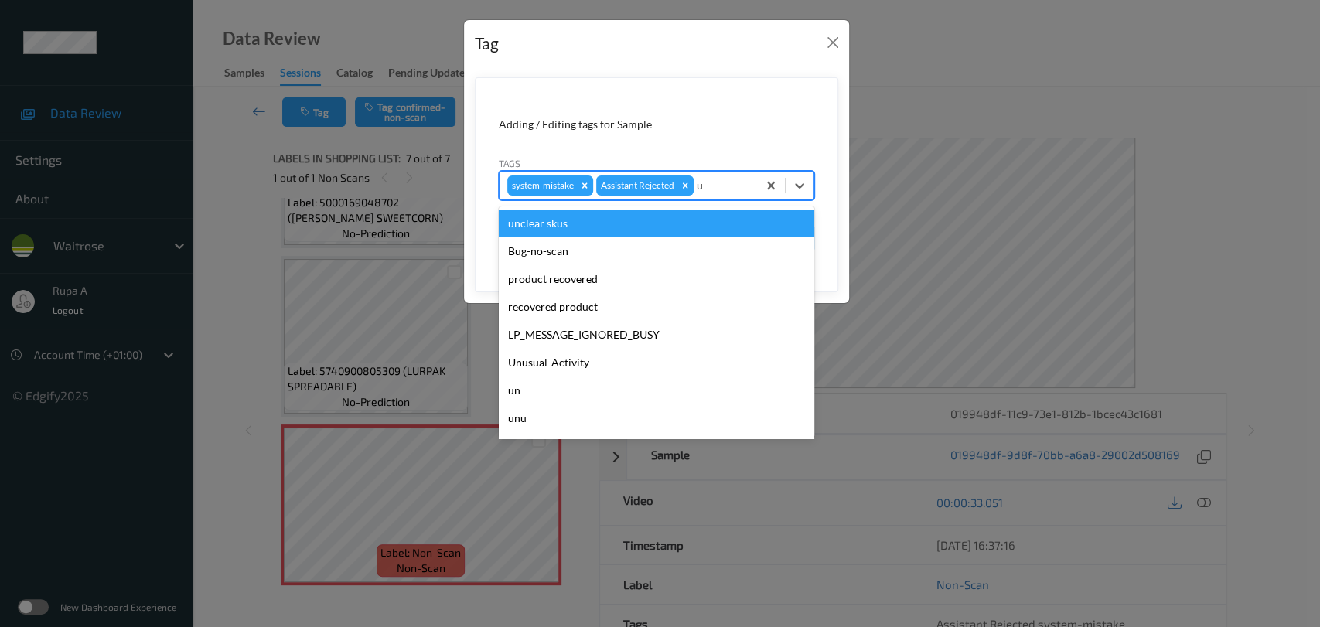
type input "un"
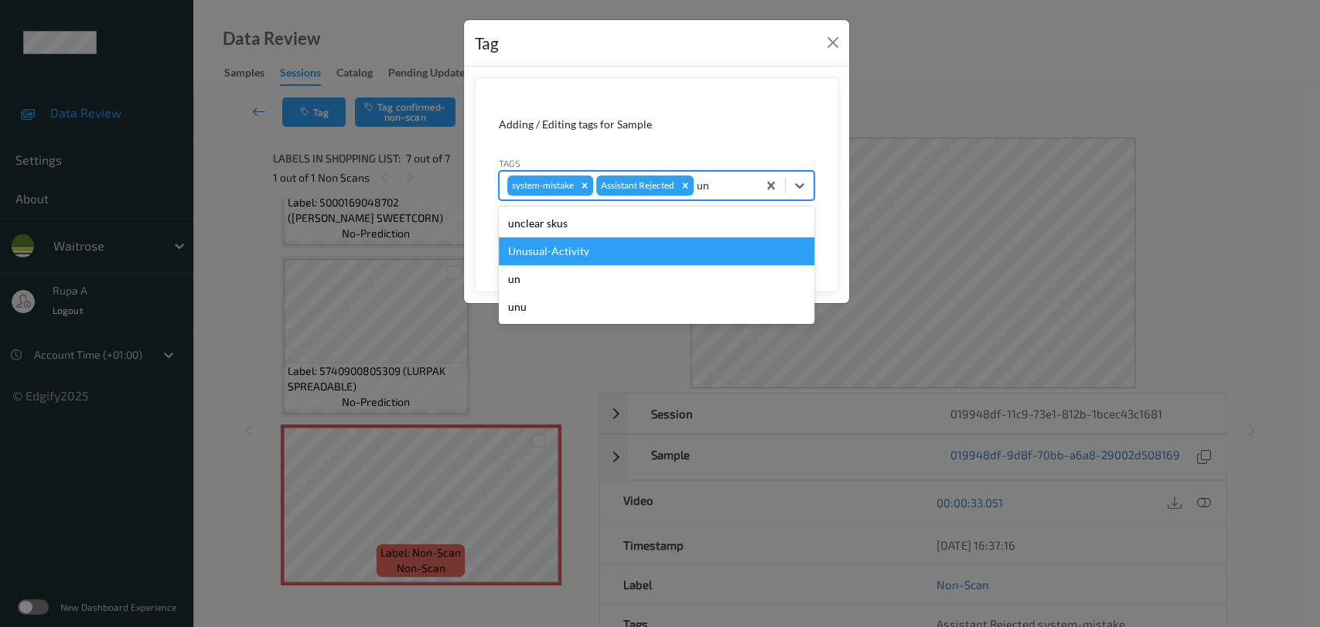
click at [633, 254] on div "Unusual-Activity" at bounding box center [656, 251] width 315 height 28
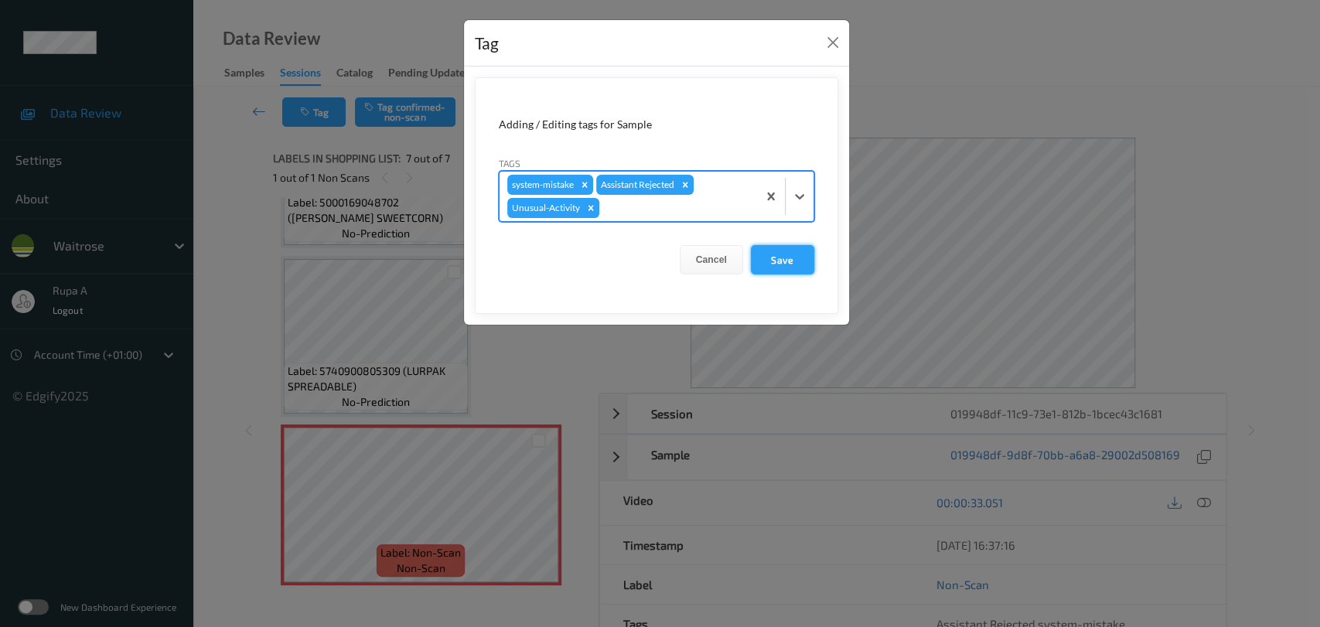
click at [790, 261] on button "Save" at bounding box center [782, 259] width 63 height 29
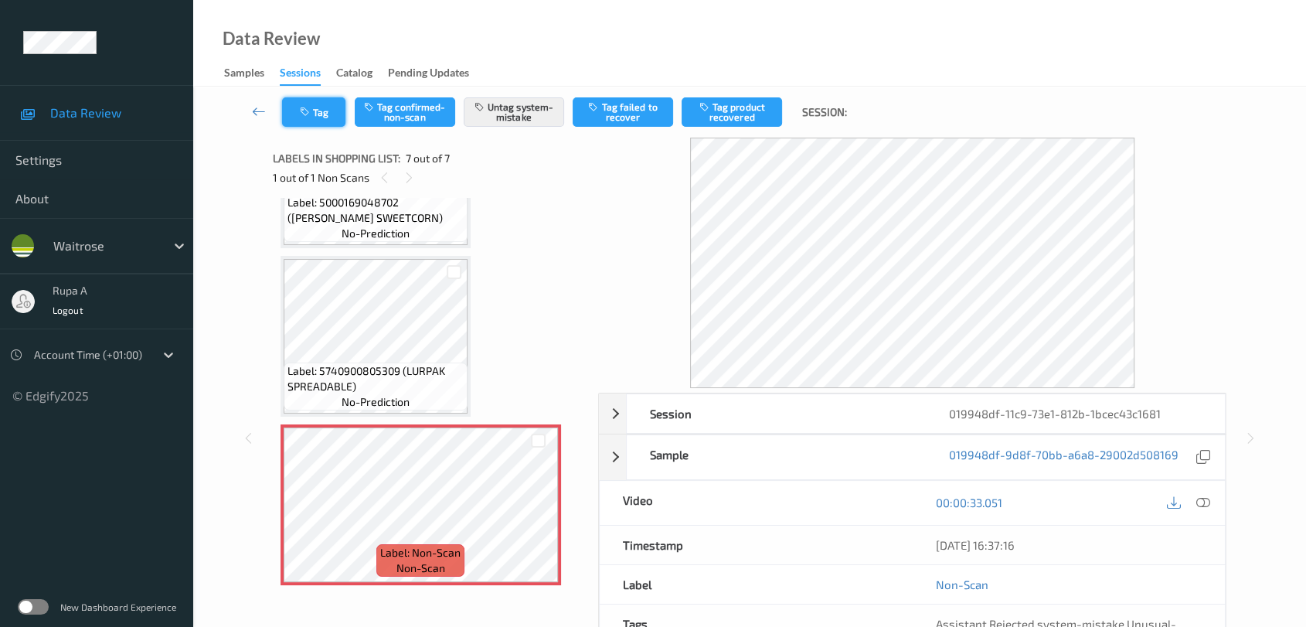
click at [308, 110] on icon "button" at bounding box center [306, 112] width 13 height 11
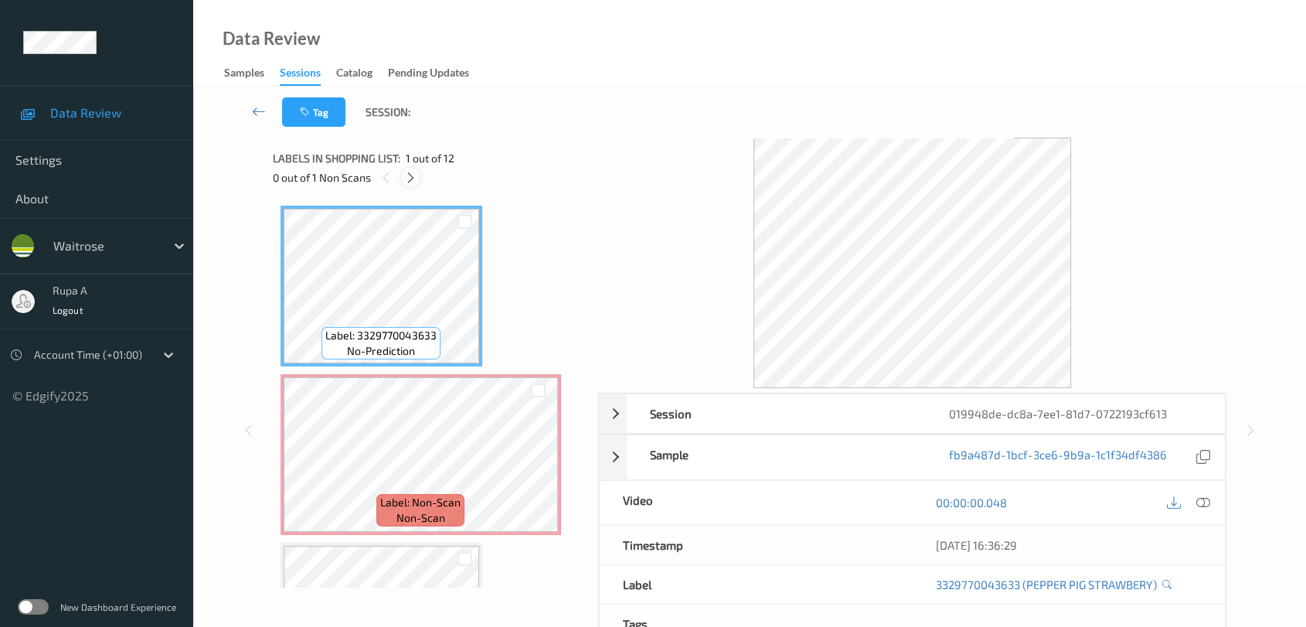
click at [406, 174] on icon at bounding box center [410, 178] width 13 height 14
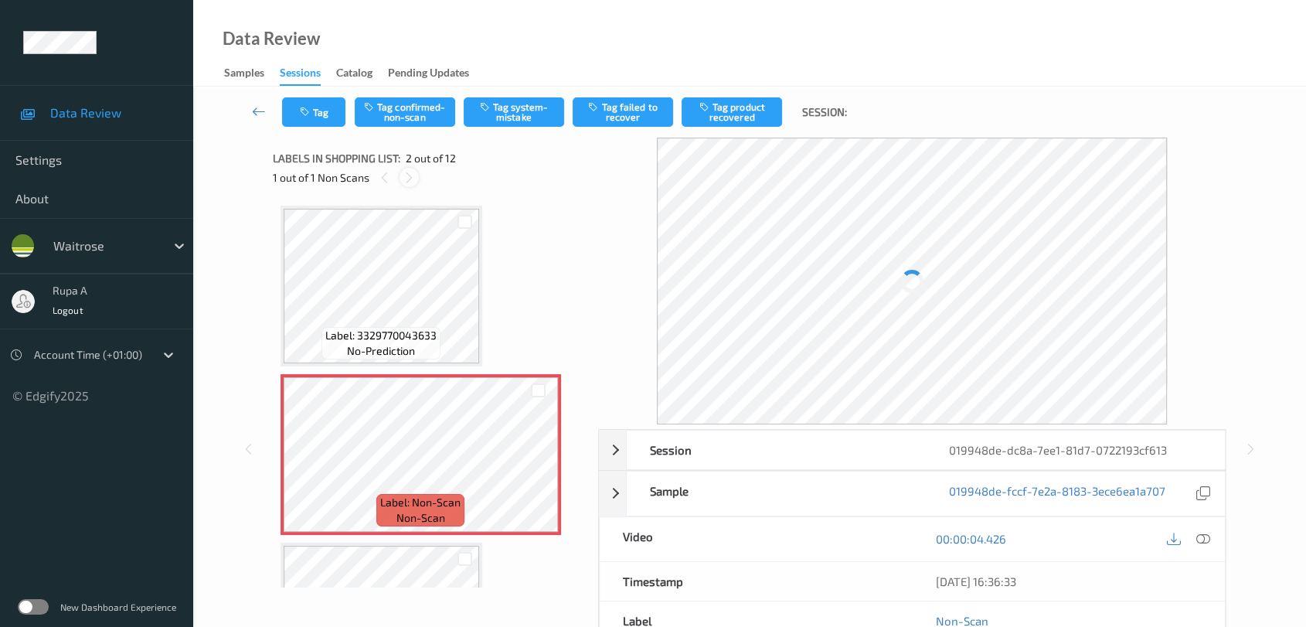
scroll to position [7, 0]
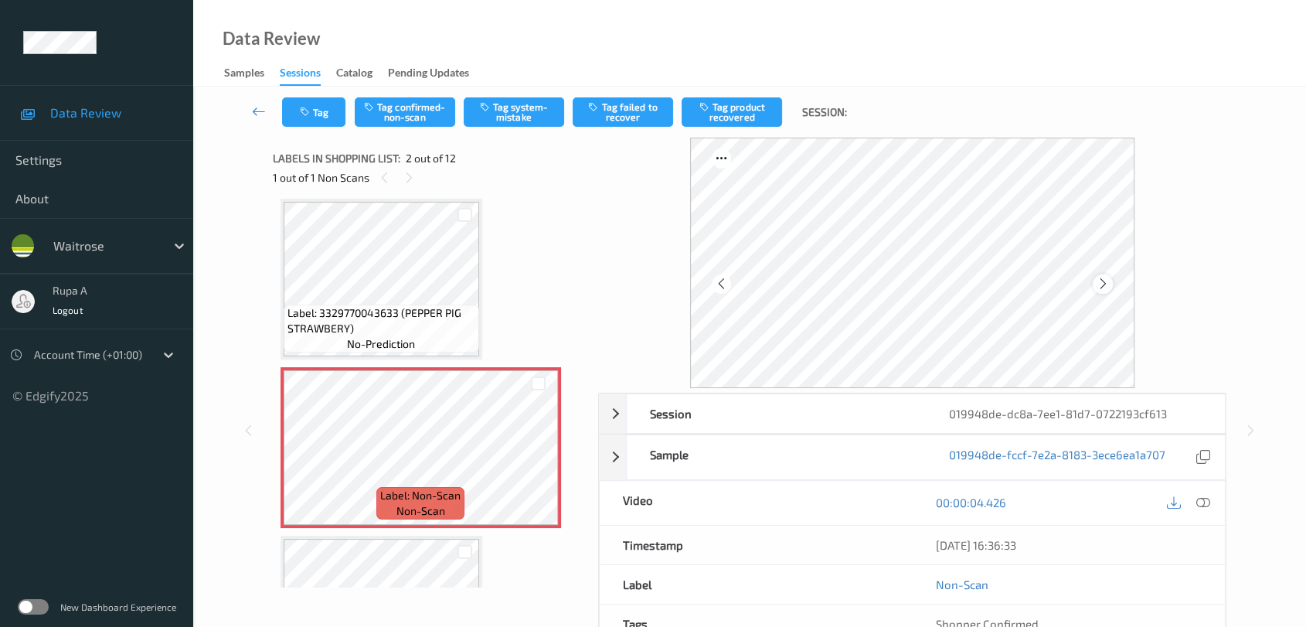
click at [1098, 285] on icon at bounding box center [1103, 284] width 13 height 14
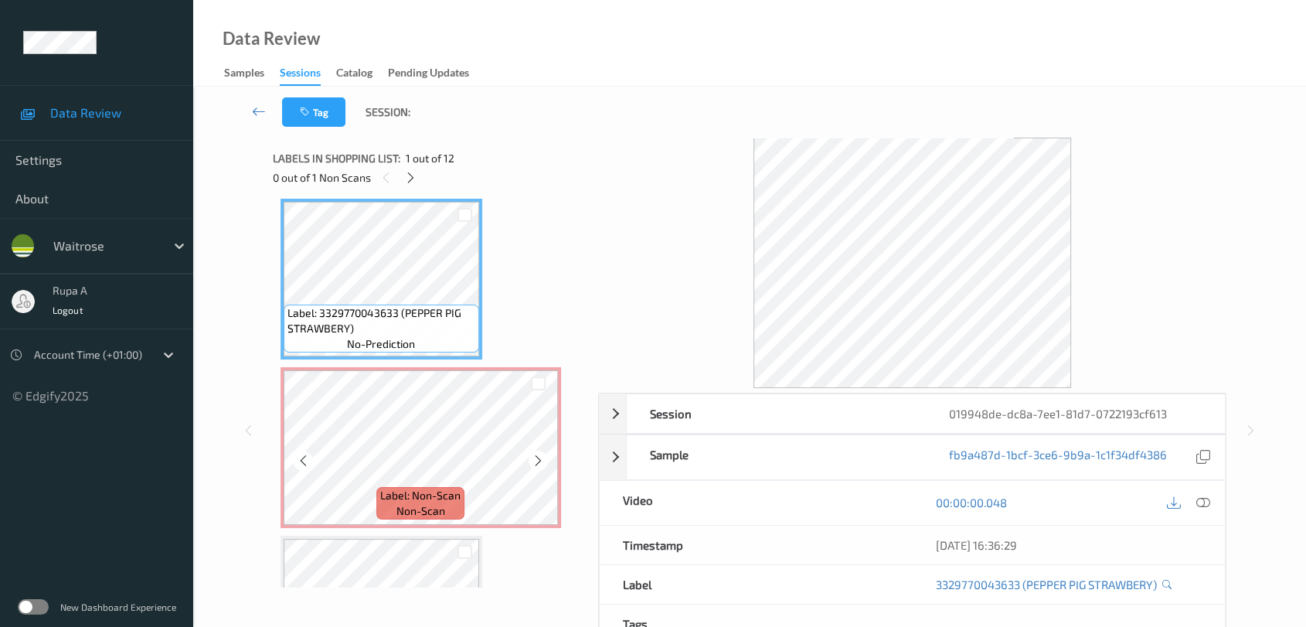
scroll to position [0, 0]
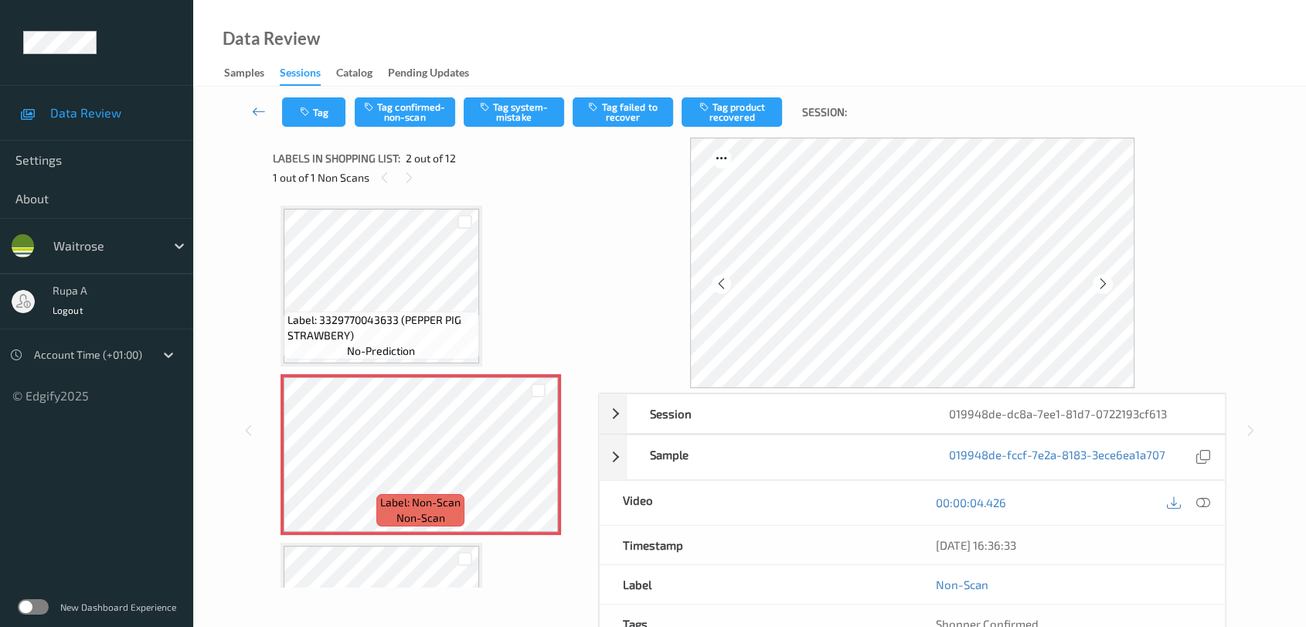
click at [1209, 498] on icon at bounding box center [1204, 502] width 14 height 14
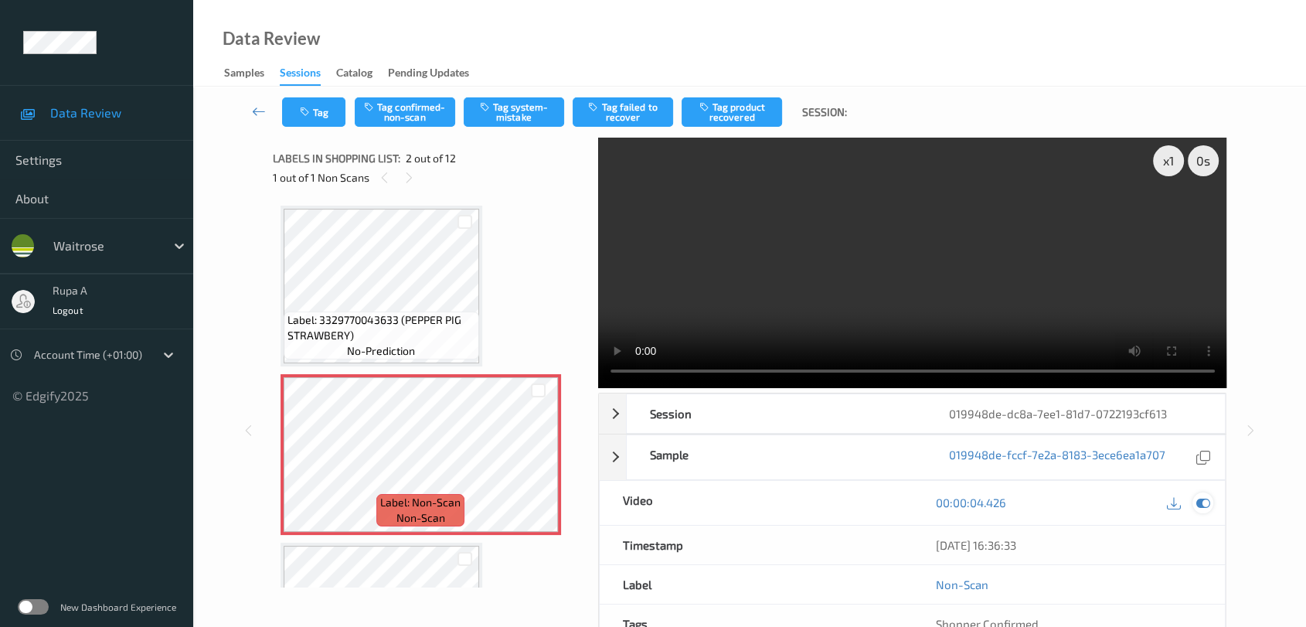
click at [1206, 503] on icon at bounding box center [1204, 502] width 14 height 14
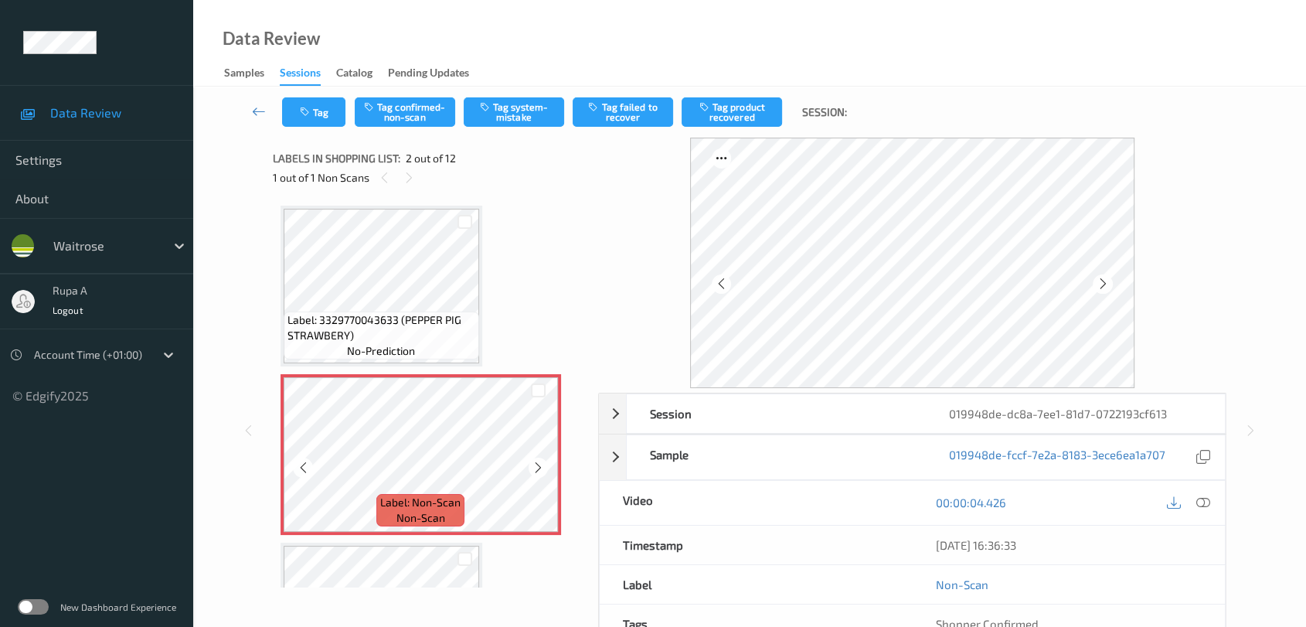
scroll to position [172, 0]
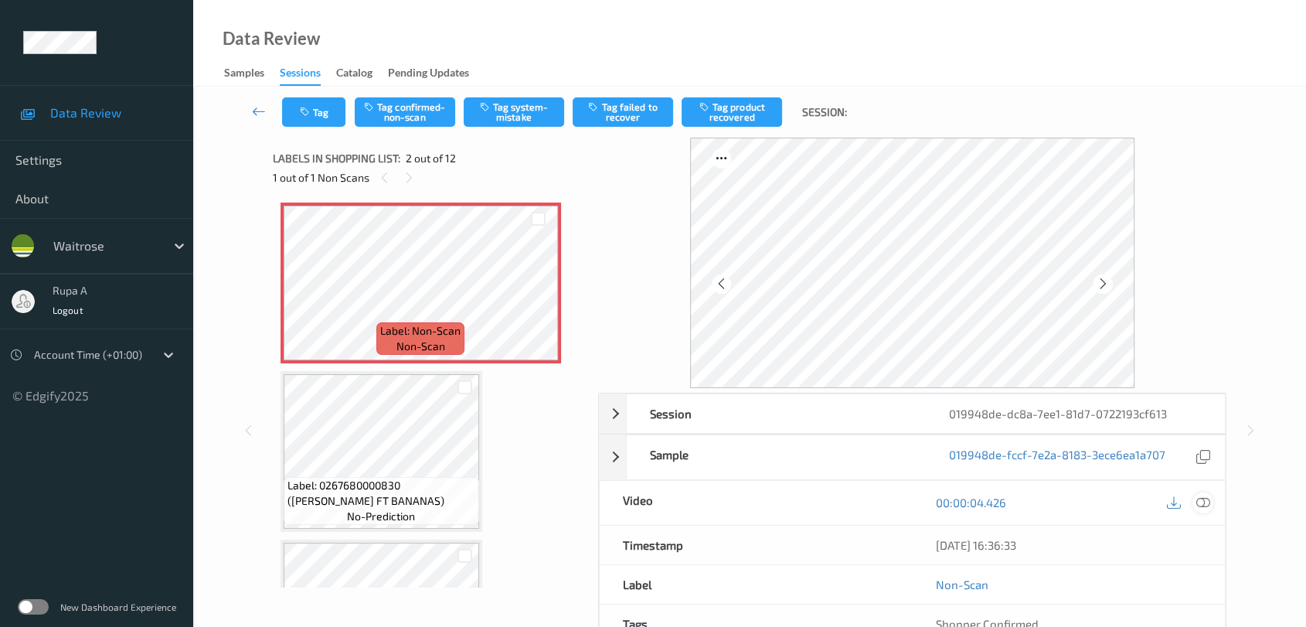
click at [1208, 499] on icon at bounding box center [1204, 502] width 14 height 14
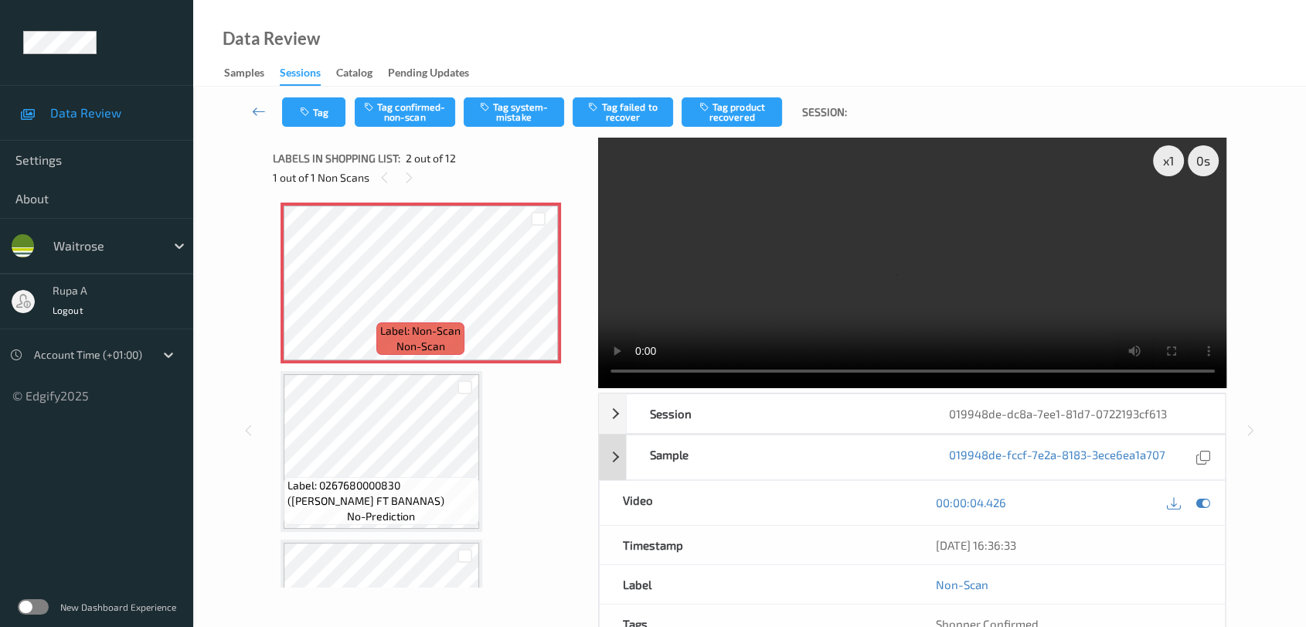
drag, startPoint x: 1201, startPoint y: 499, endPoint x: 1115, endPoint y: 475, distance: 89.3
click at [1201, 499] on icon at bounding box center [1204, 502] width 14 height 14
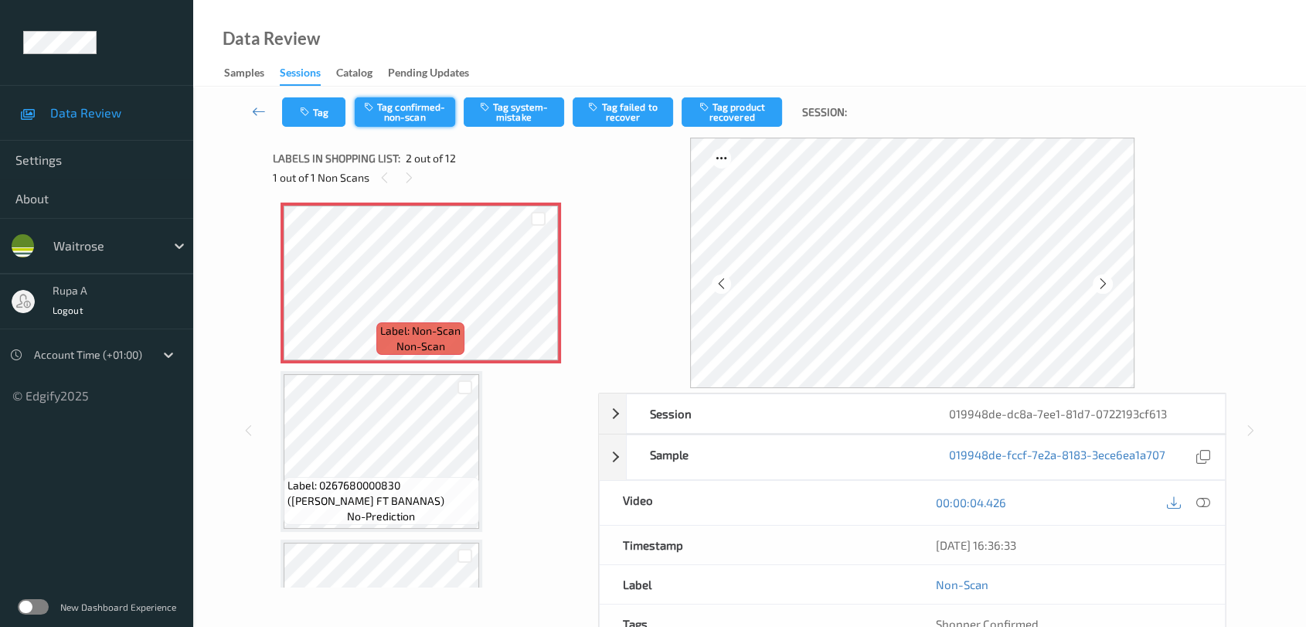
click at [439, 108] on button "Tag confirmed-non-scan" at bounding box center [405, 111] width 100 height 29
click at [752, 115] on button "Tag product recovered" at bounding box center [732, 111] width 100 height 29
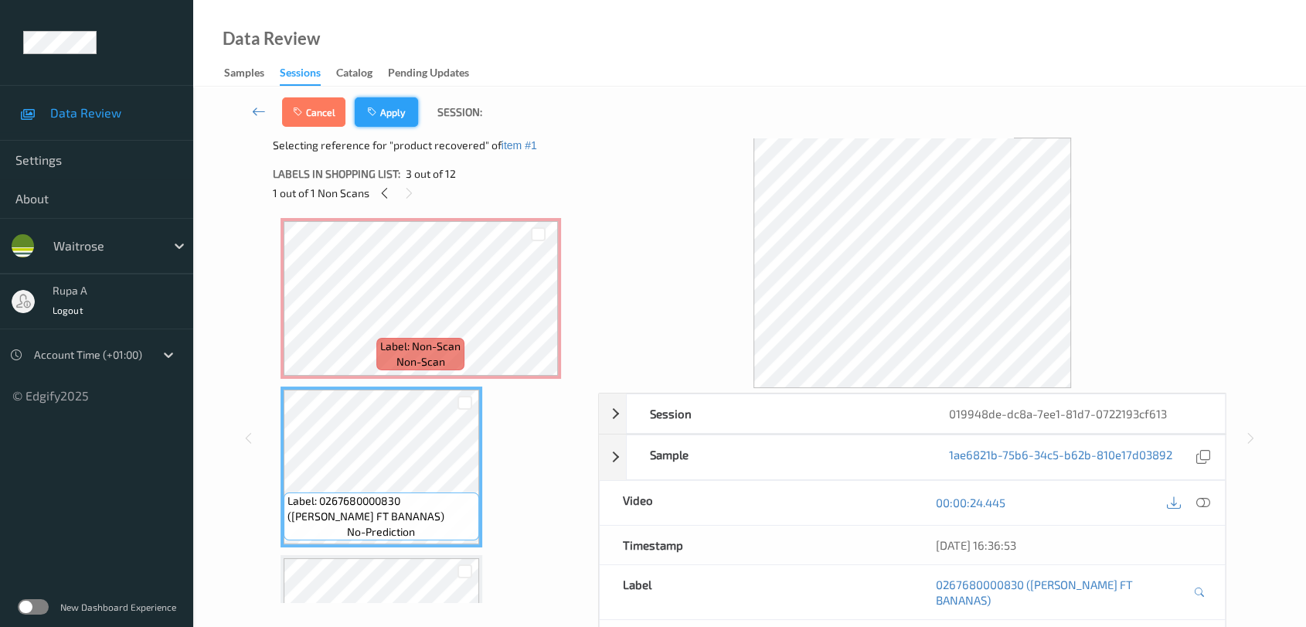
click at [397, 111] on button "Apply" at bounding box center [386, 111] width 63 height 29
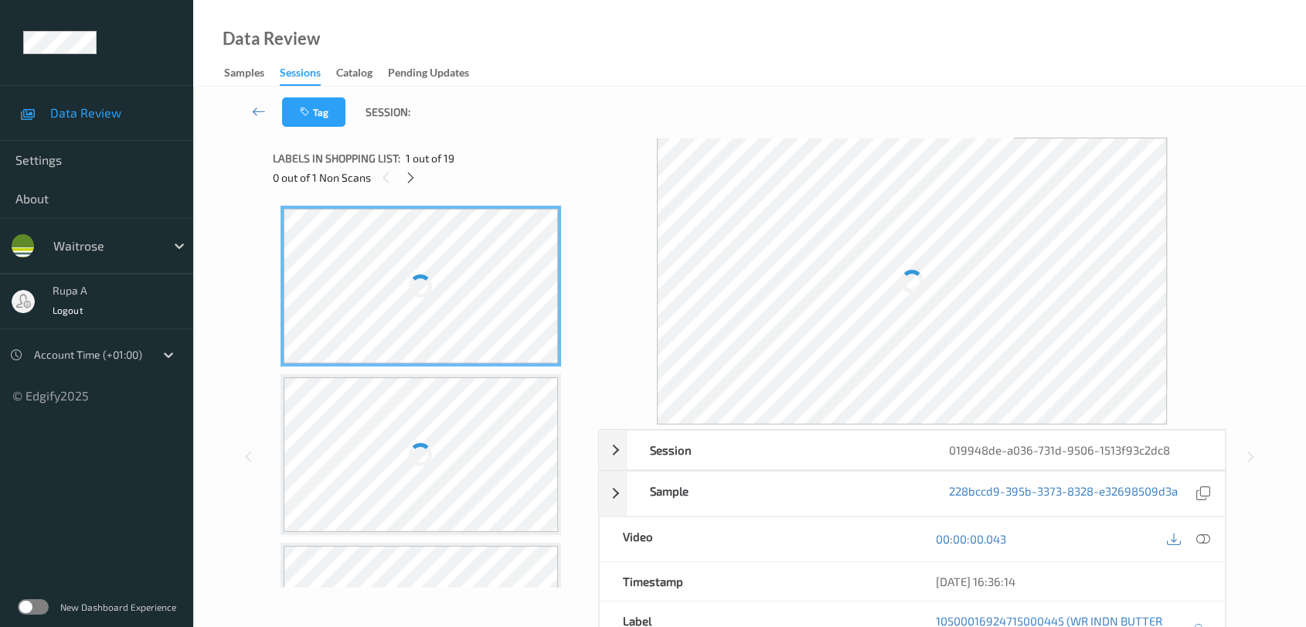
click at [564, 113] on div "Tag Session:" at bounding box center [750, 112] width 1050 height 51
click at [407, 179] on icon at bounding box center [410, 178] width 13 height 14
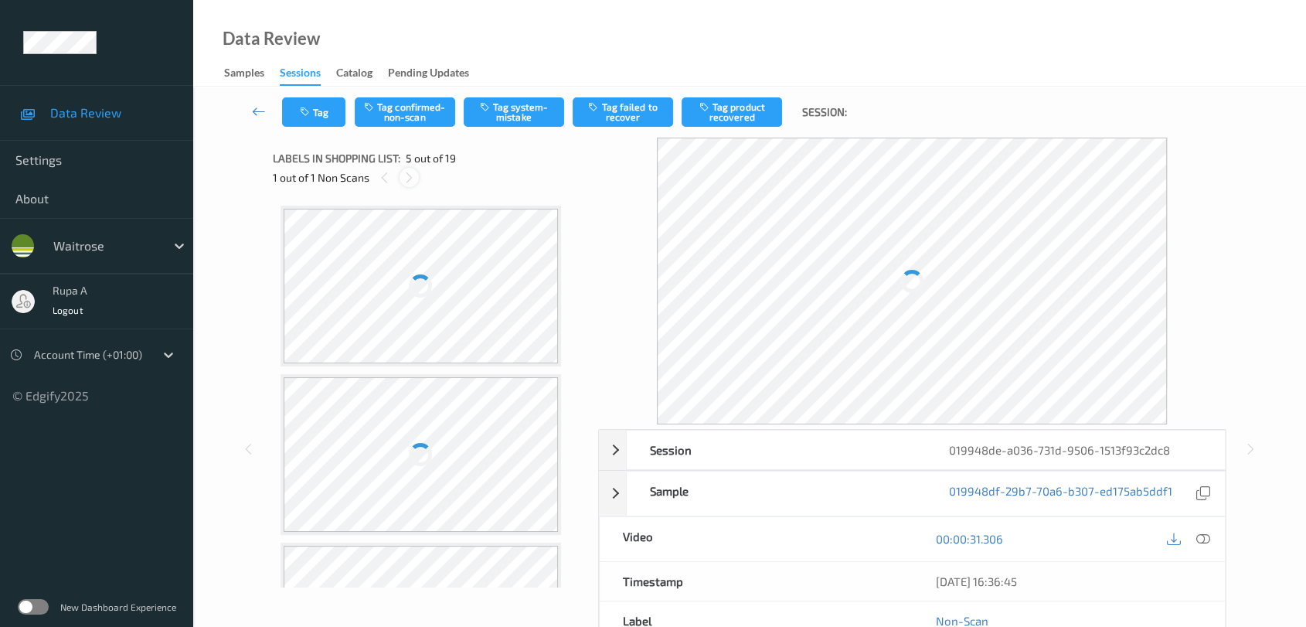
scroll to position [511, 0]
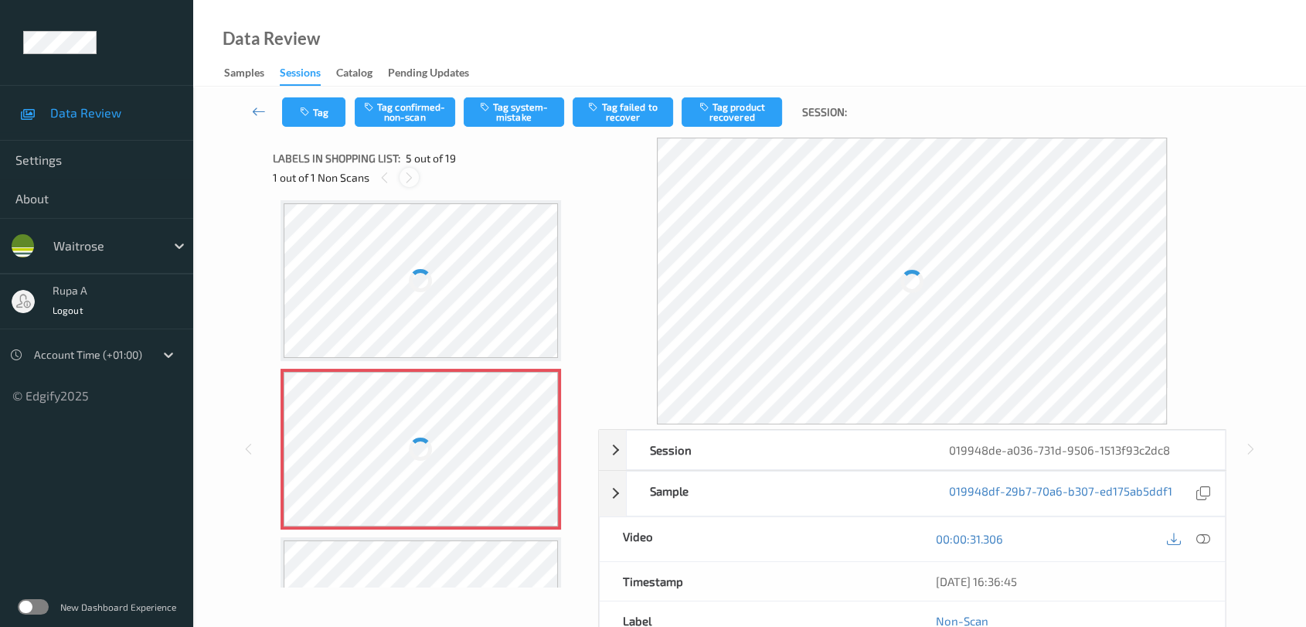
click at [408, 178] on icon at bounding box center [409, 178] width 13 height 14
click at [1181, 187] on div at bounding box center [912, 281] width 629 height 287
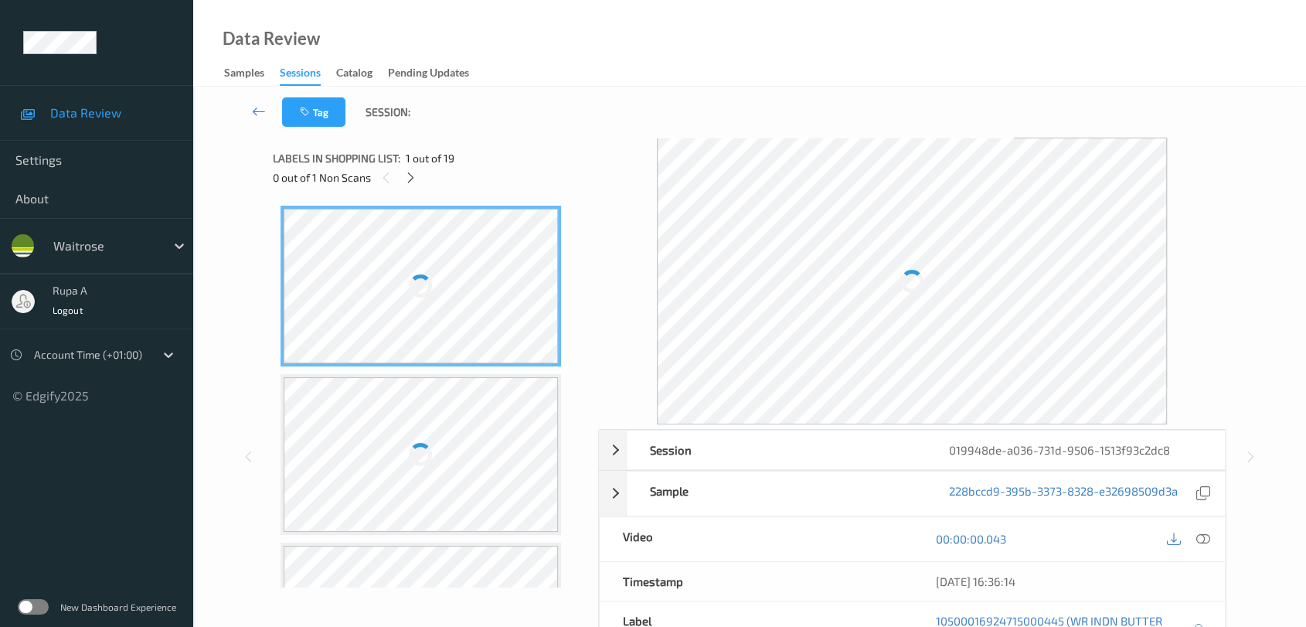
click at [1221, 131] on div "Tag Session:" at bounding box center [750, 112] width 1050 height 51
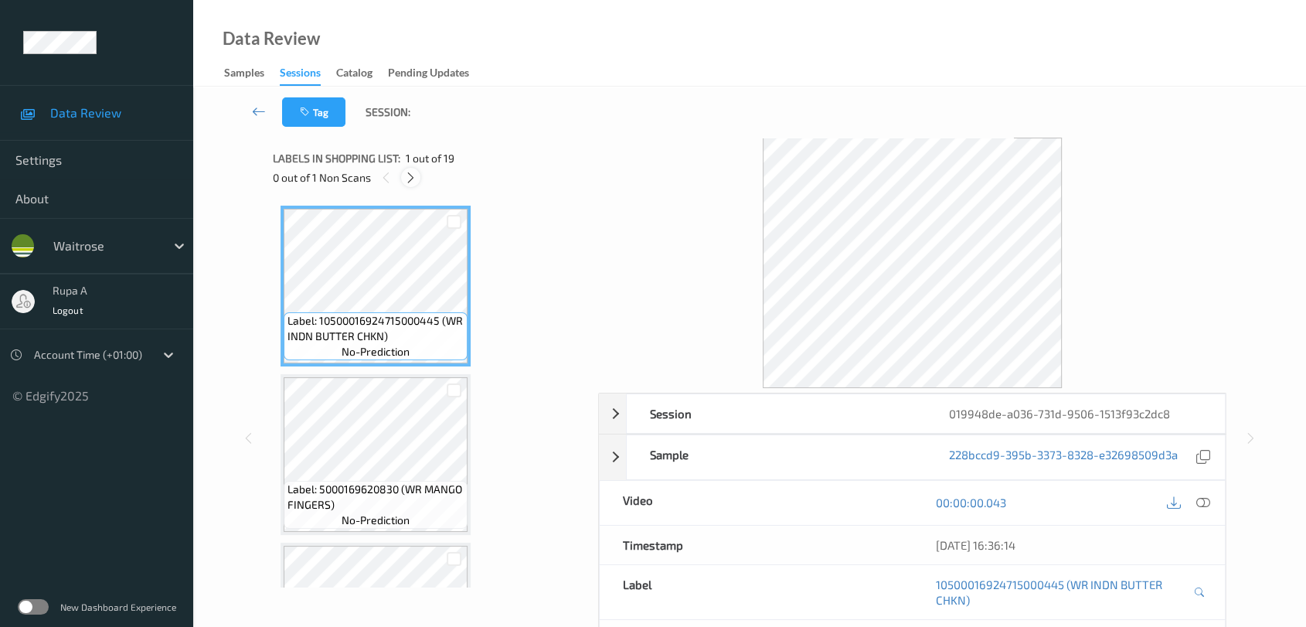
click at [408, 182] on icon at bounding box center [410, 178] width 13 height 14
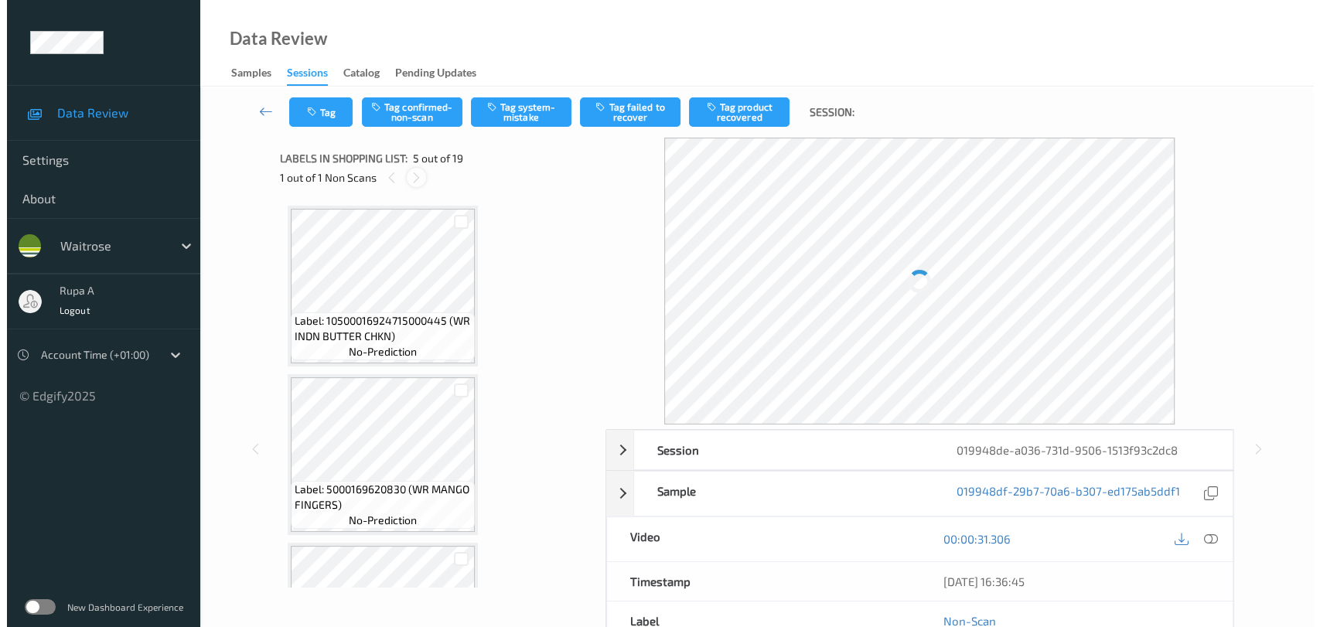
scroll to position [511, 0]
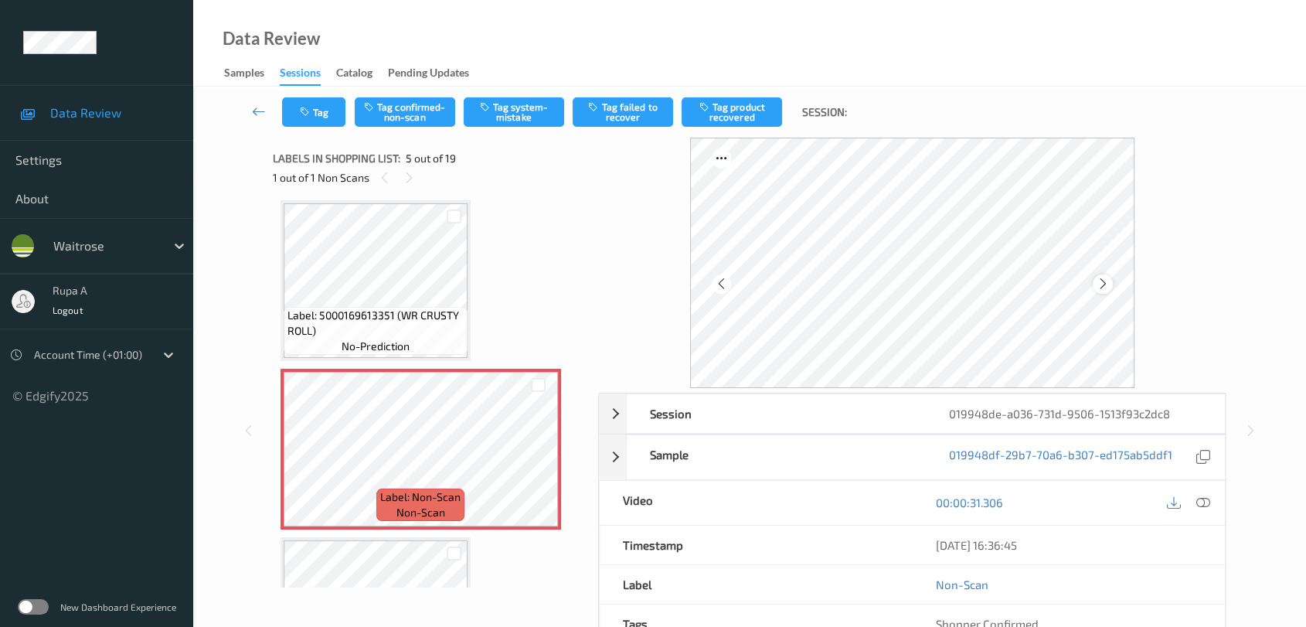
click at [1102, 284] on icon at bounding box center [1103, 284] width 13 height 14
click at [521, 107] on button "Tag system-mistake" at bounding box center [514, 111] width 100 height 29
click at [313, 107] on button "Tag" at bounding box center [313, 111] width 63 height 29
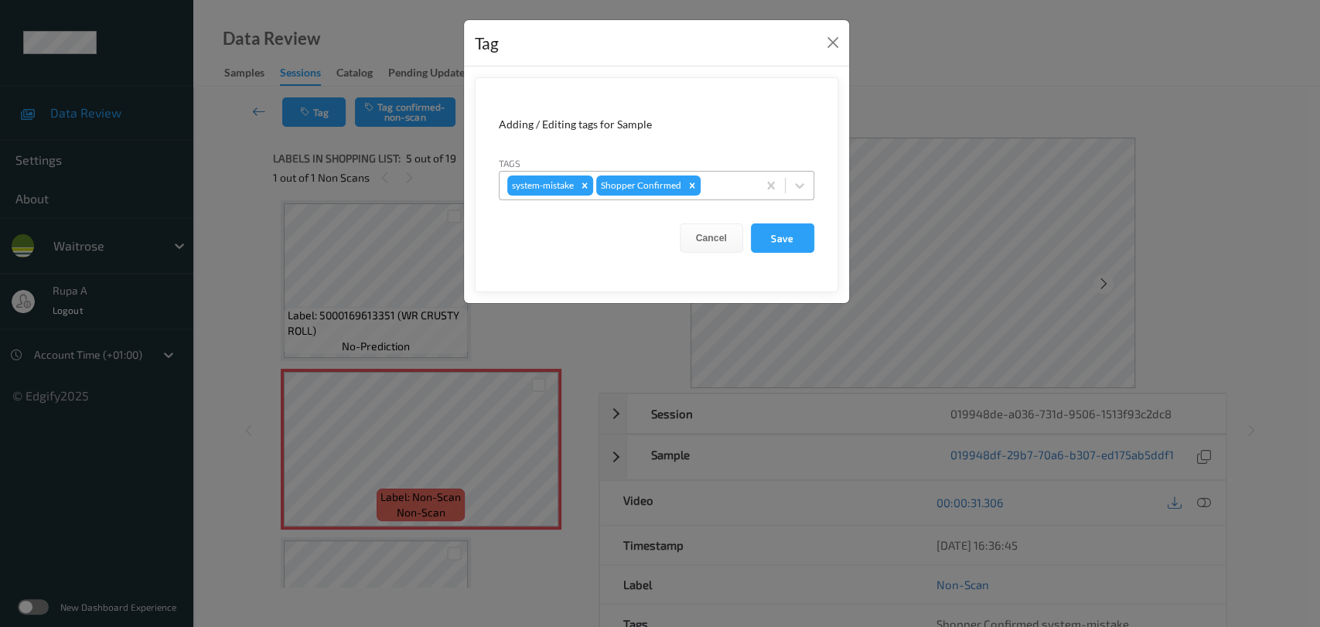
click at [742, 187] on div at bounding box center [726, 185] width 46 height 19
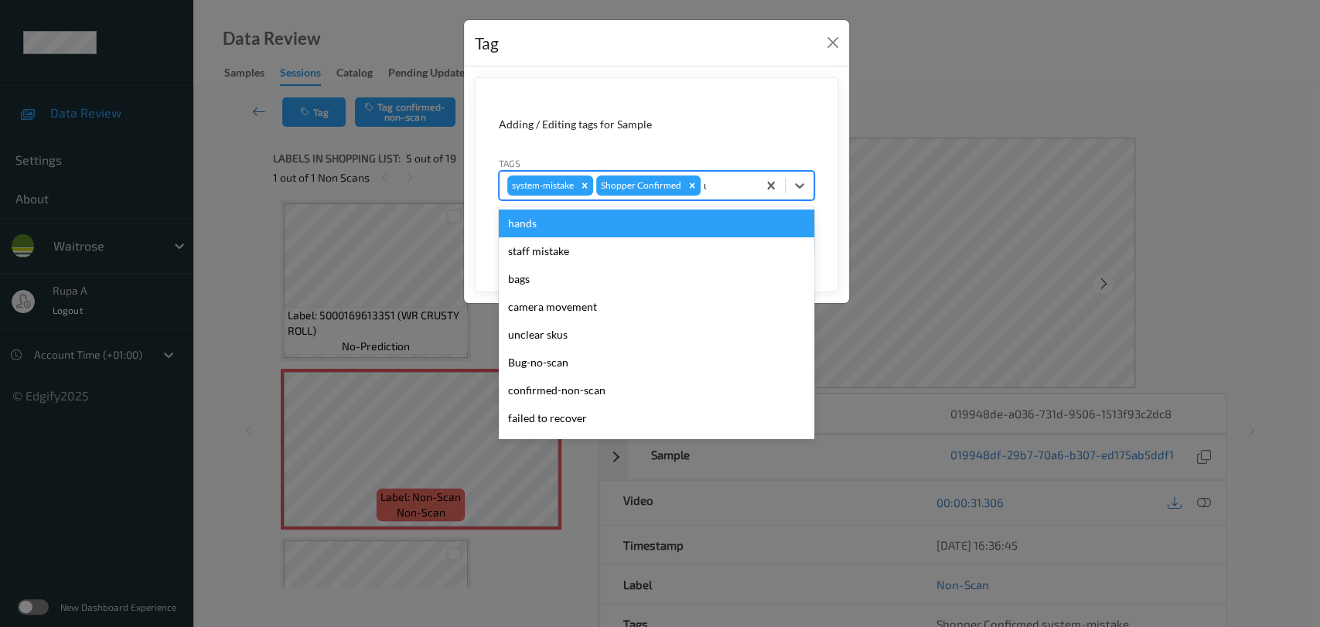
type input "un"
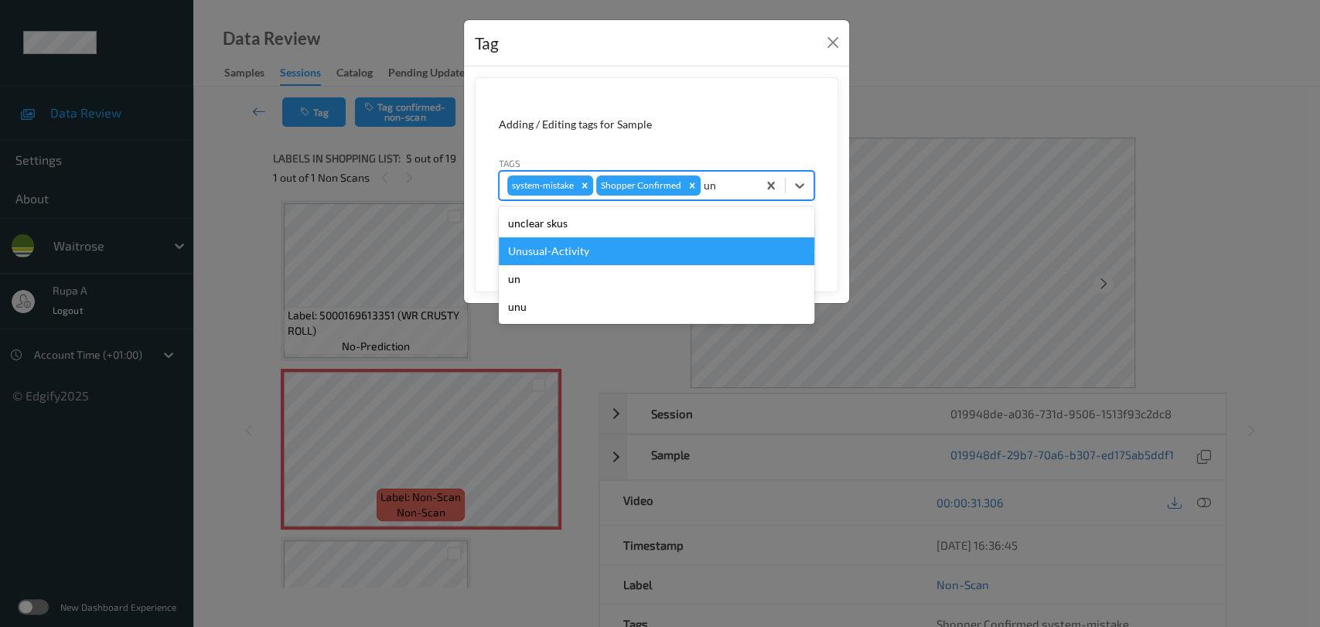
click at [639, 254] on div "Unusual-Activity" at bounding box center [656, 251] width 315 height 28
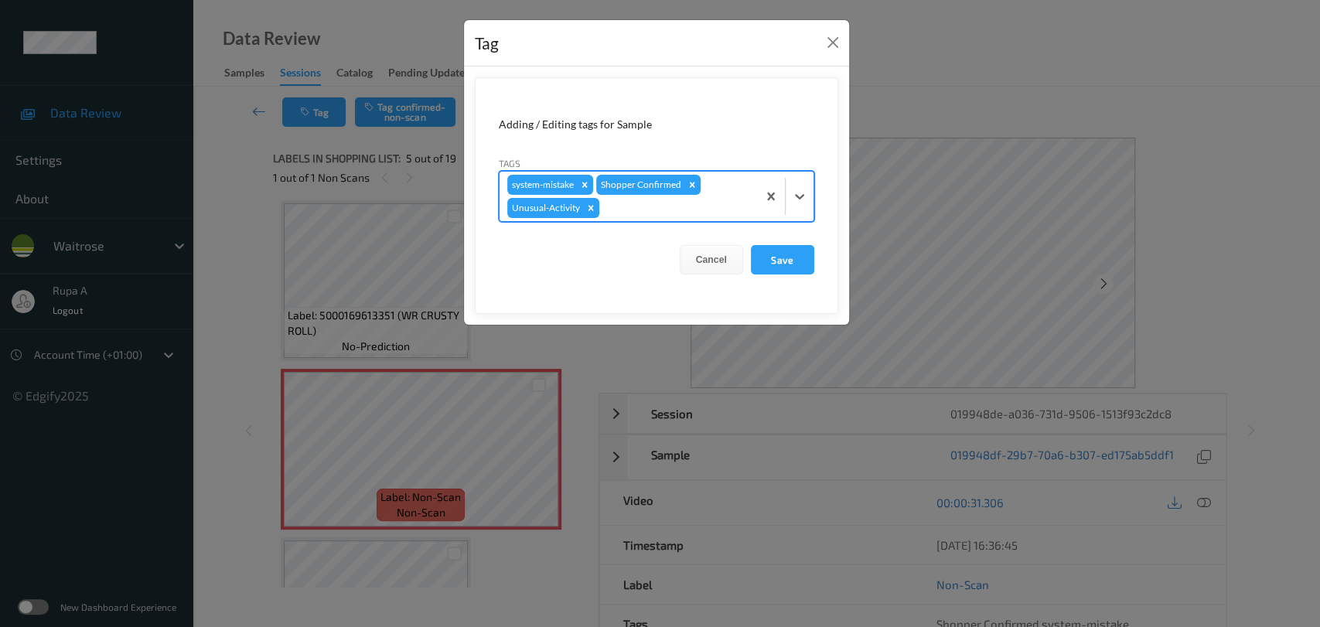
click at [658, 215] on div at bounding box center [675, 208] width 147 height 19
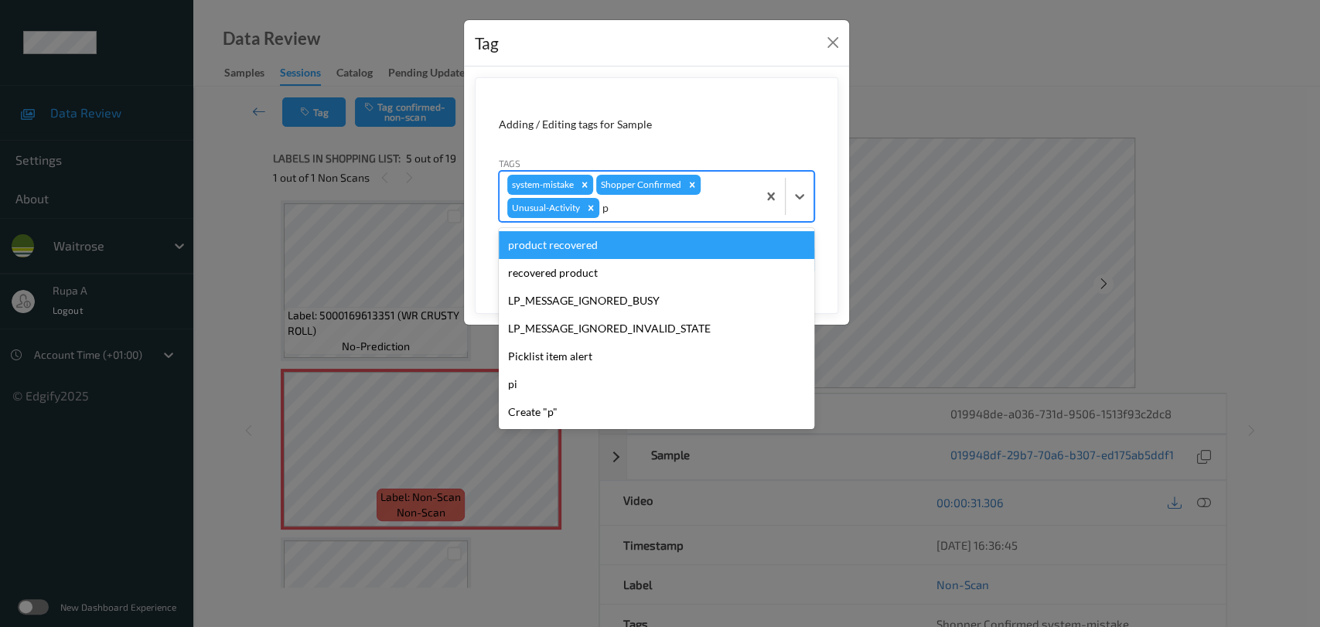
type input "pi"
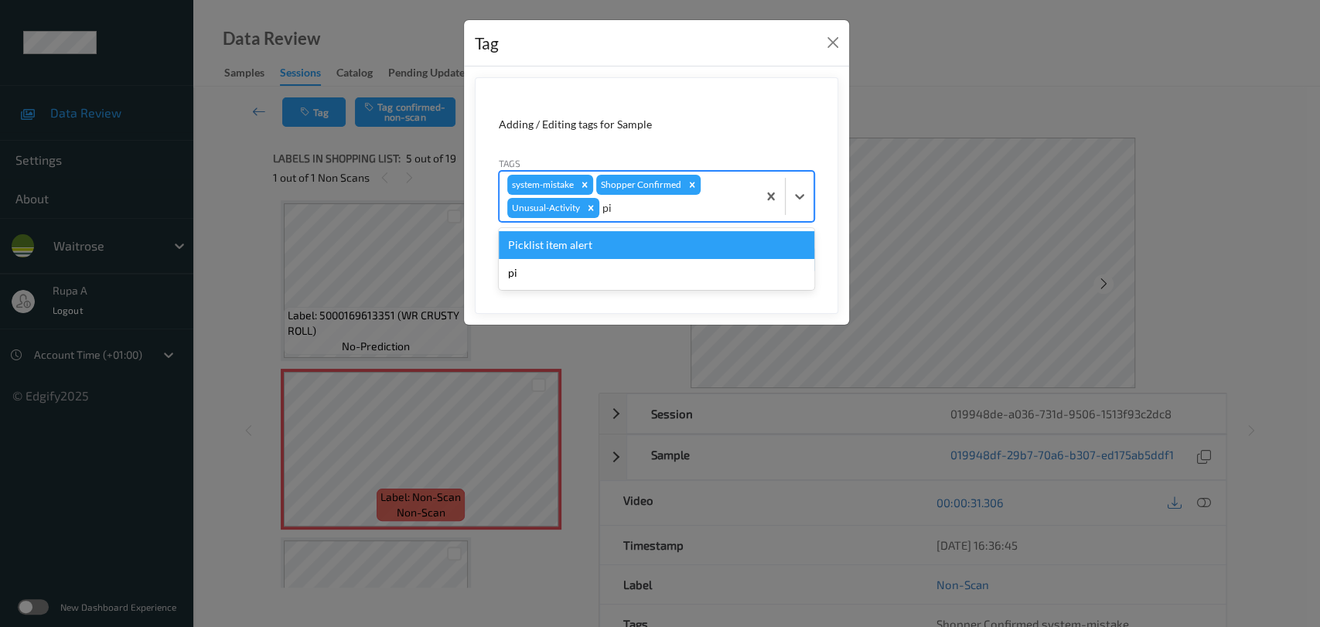
click at [635, 237] on div "Picklist item alert" at bounding box center [656, 245] width 315 height 28
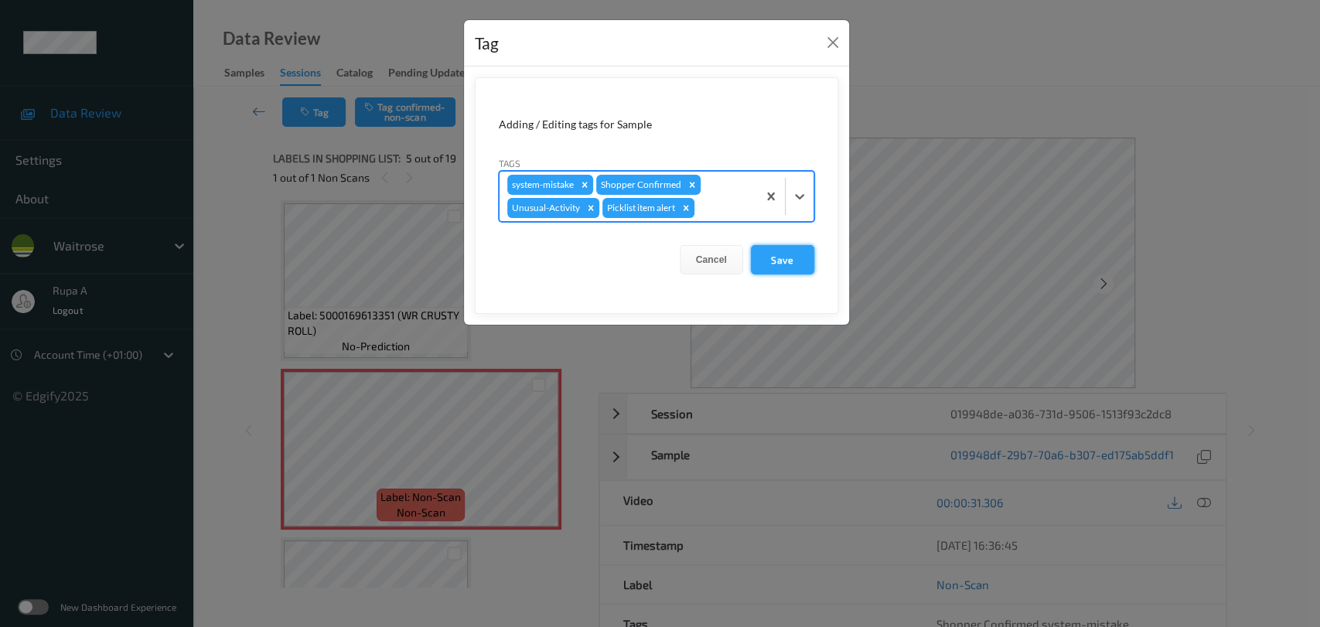
click at [793, 256] on button "Save" at bounding box center [782, 259] width 63 height 29
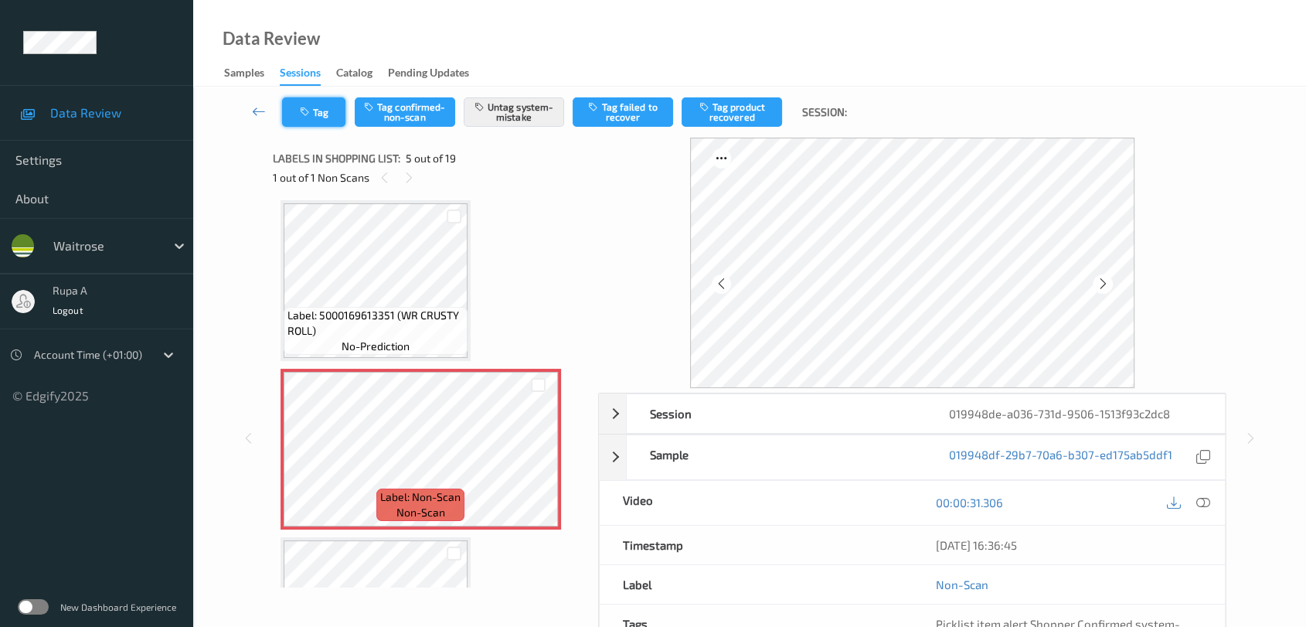
click at [291, 102] on button "Tag" at bounding box center [313, 111] width 63 height 29
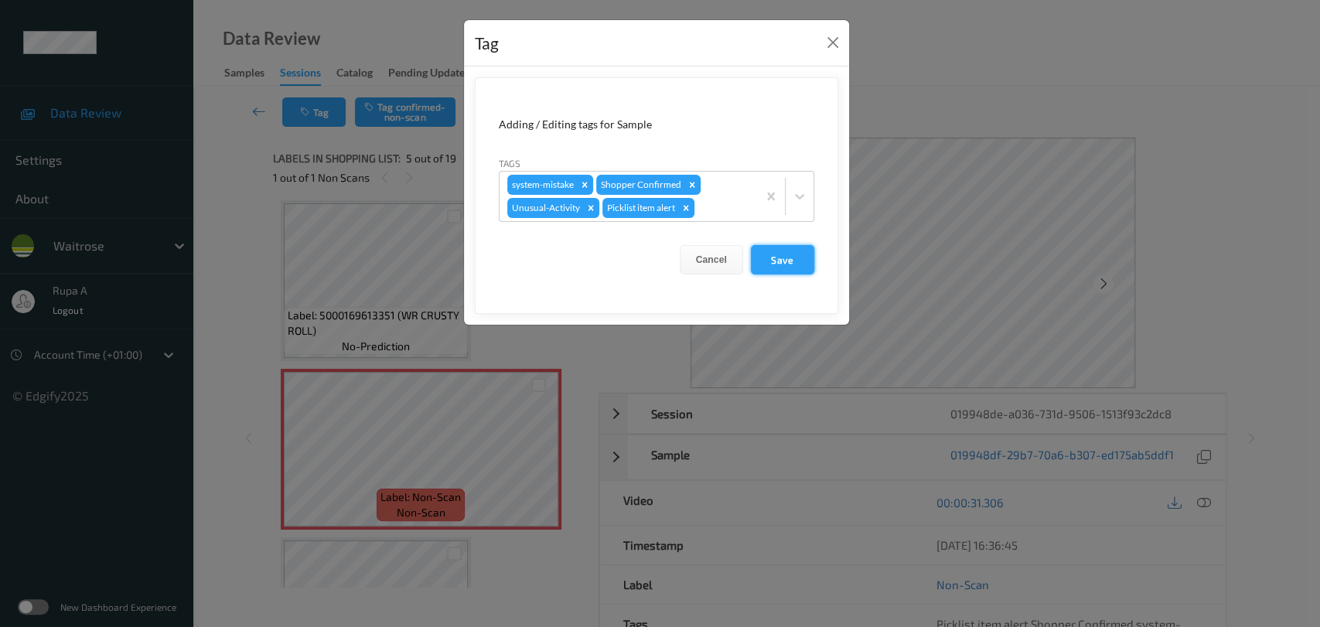
click at [800, 268] on button "Save" at bounding box center [782, 259] width 63 height 29
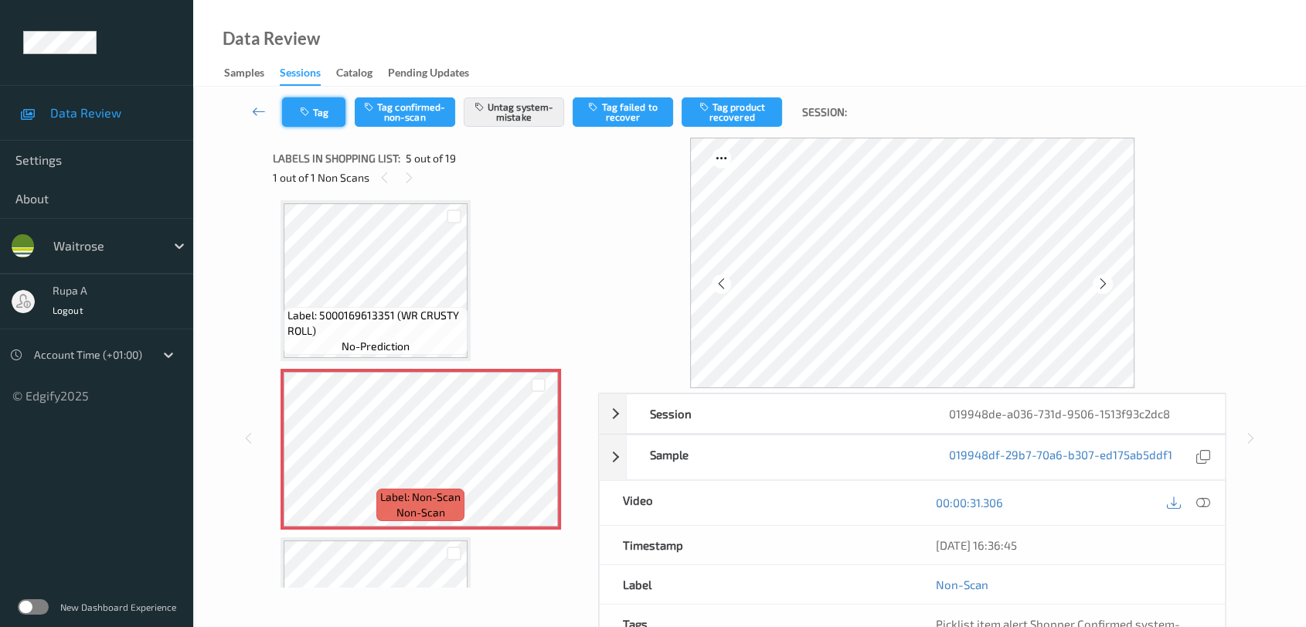
click at [318, 111] on button "Tag" at bounding box center [313, 111] width 63 height 29
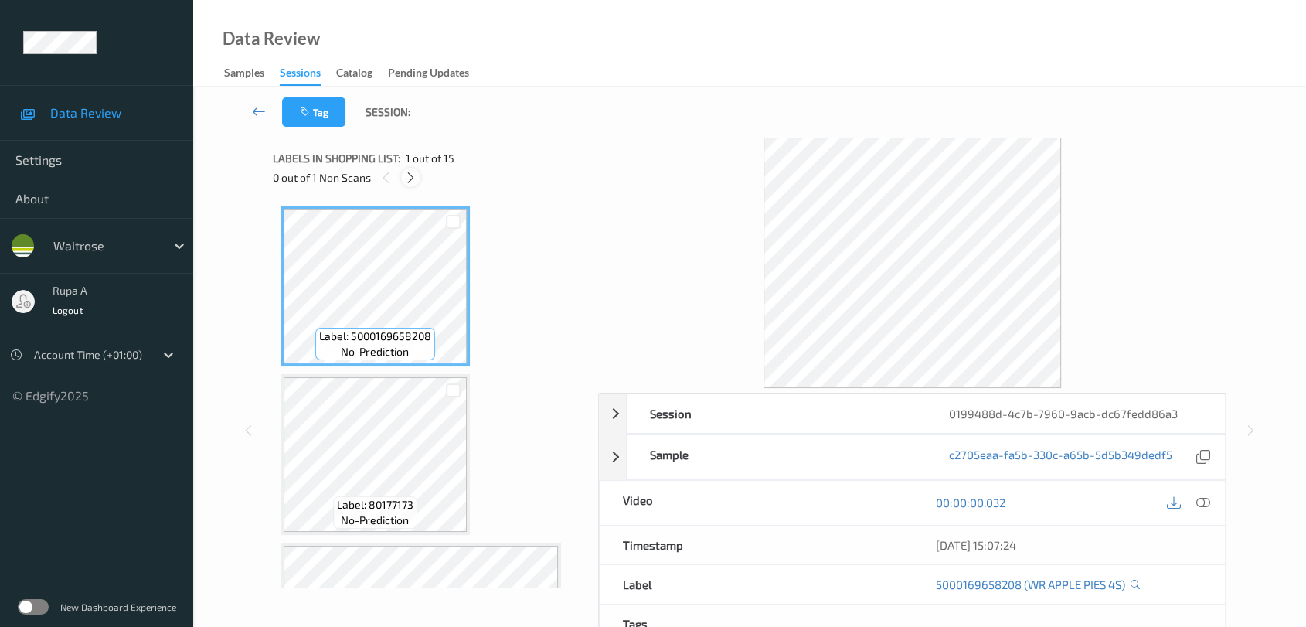
click at [404, 179] on icon at bounding box center [410, 178] width 13 height 14
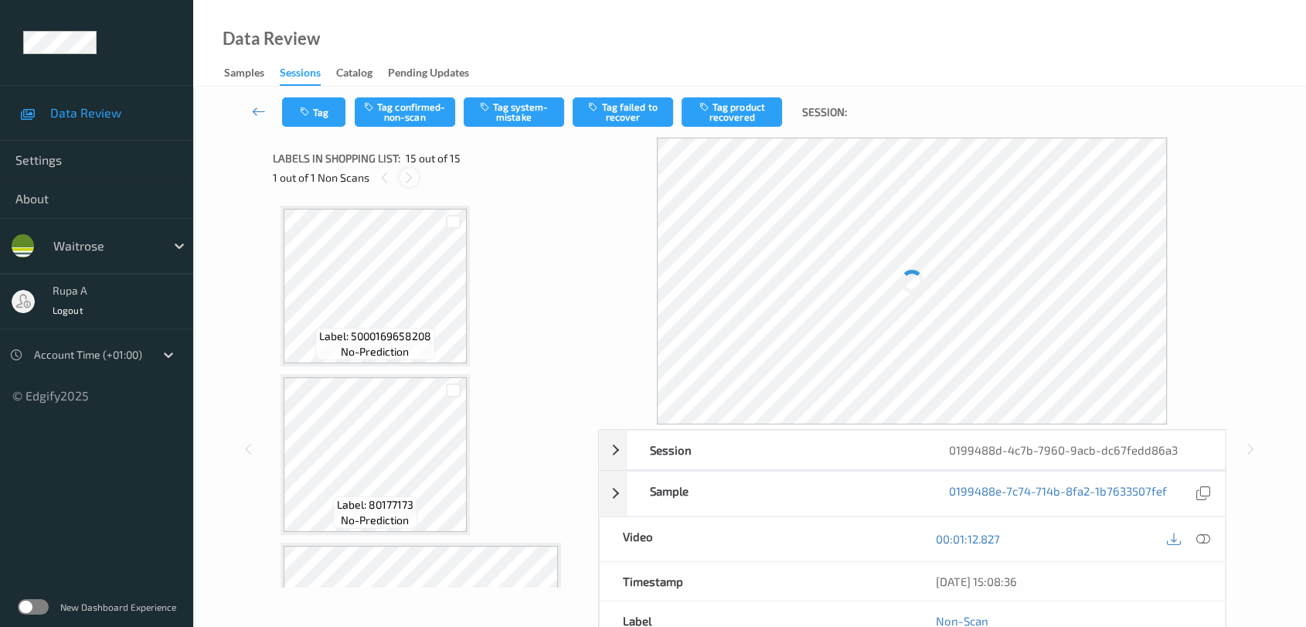
scroll to position [2135, 0]
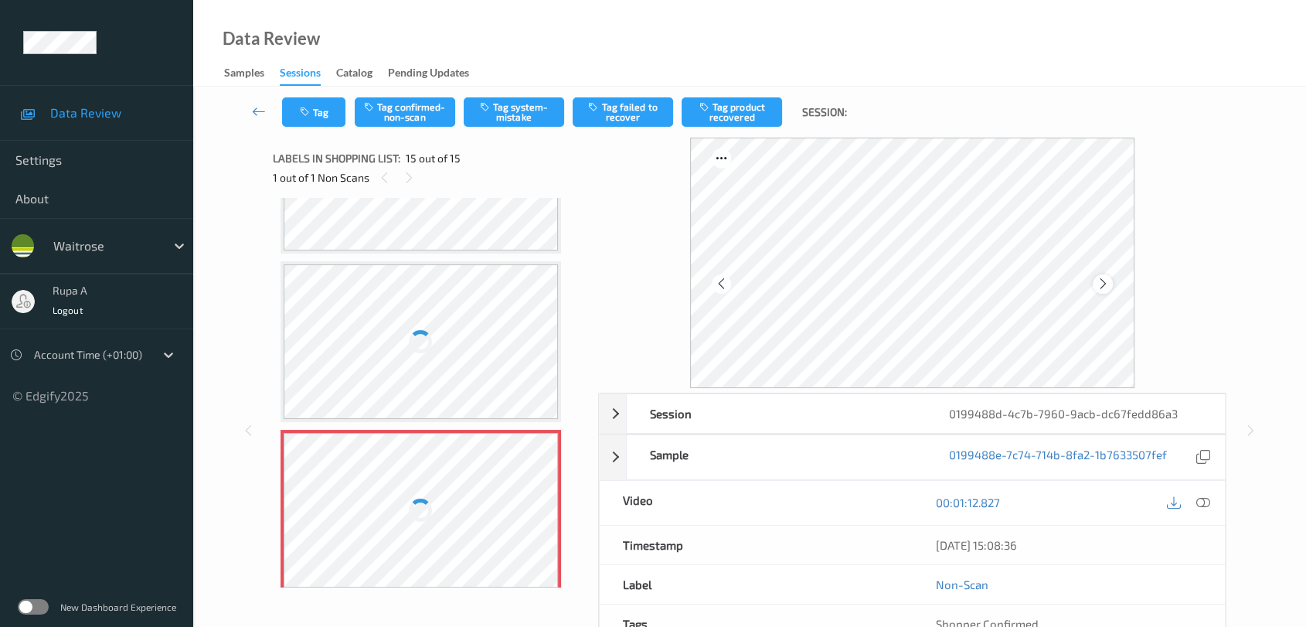
click at [1110, 283] on div at bounding box center [1102, 283] width 19 height 19
click at [1107, 283] on icon at bounding box center [1103, 284] width 13 height 14
click at [1101, 283] on icon at bounding box center [1103, 284] width 13 height 14
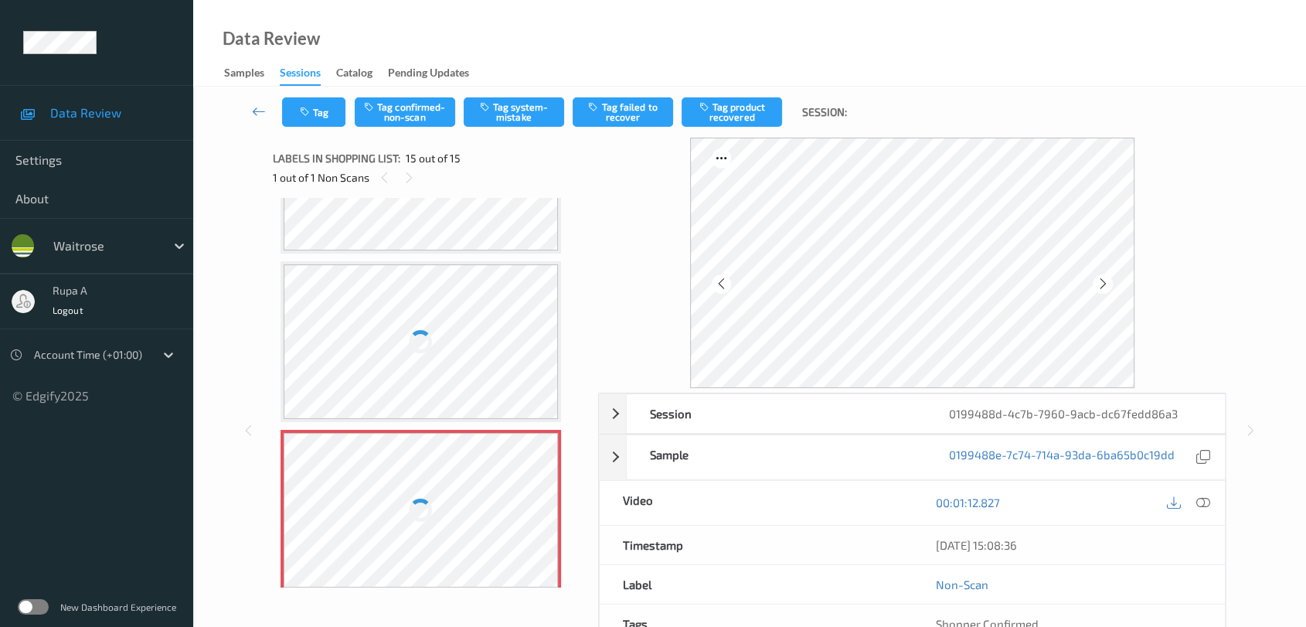
click at [1101, 283] on icon at bounding box center [1103, 284] width 13 height 14
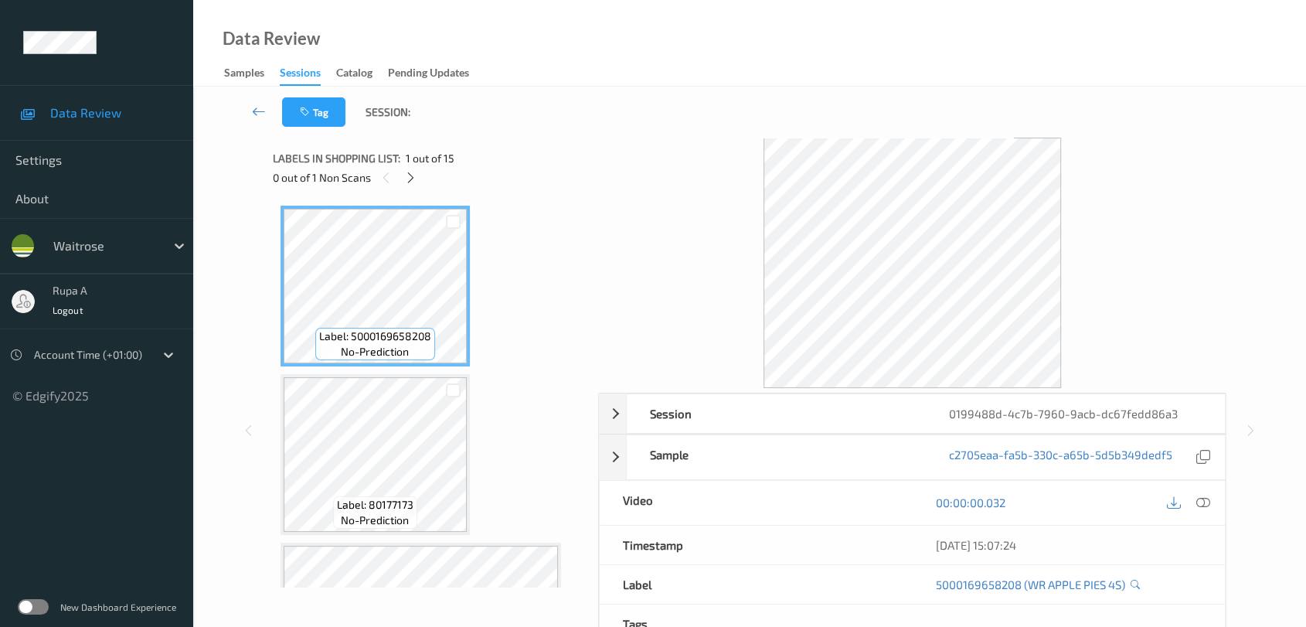
click at [400, 178] on div "0 out of 1 Non Scans" at bounding box center [430, 177] width 315 height 19
click at [402, 178] on div at bounding box center [410, 177] width 19 height 19
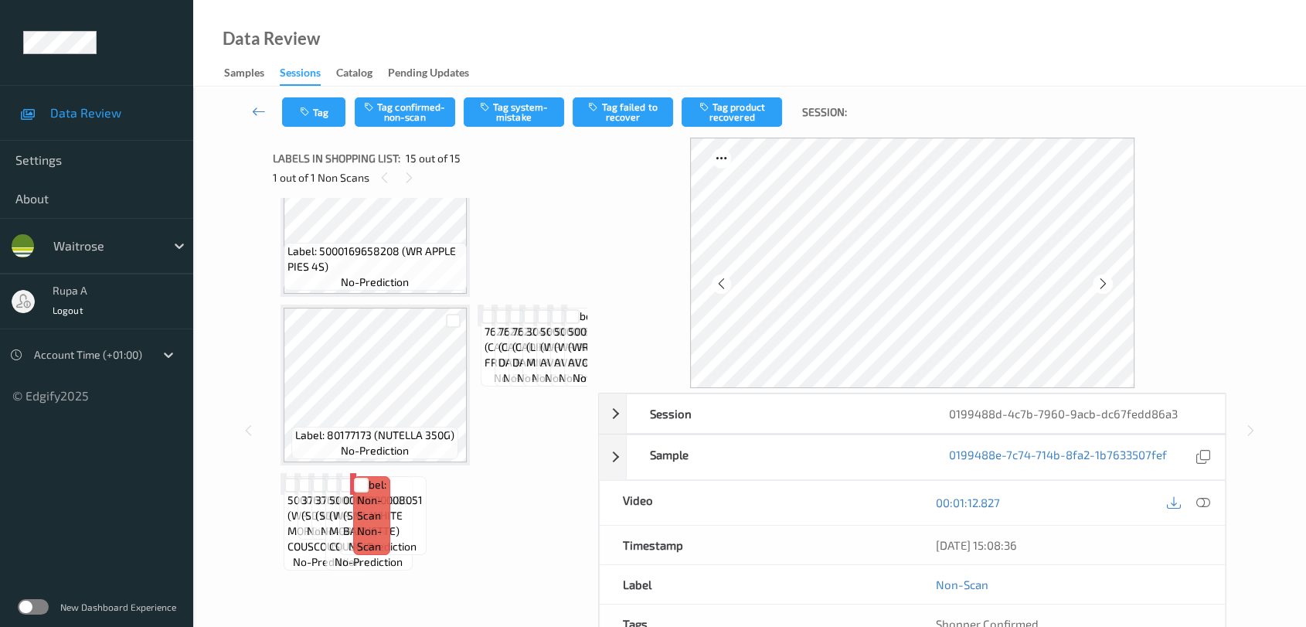
scroll to position [2121, 0]
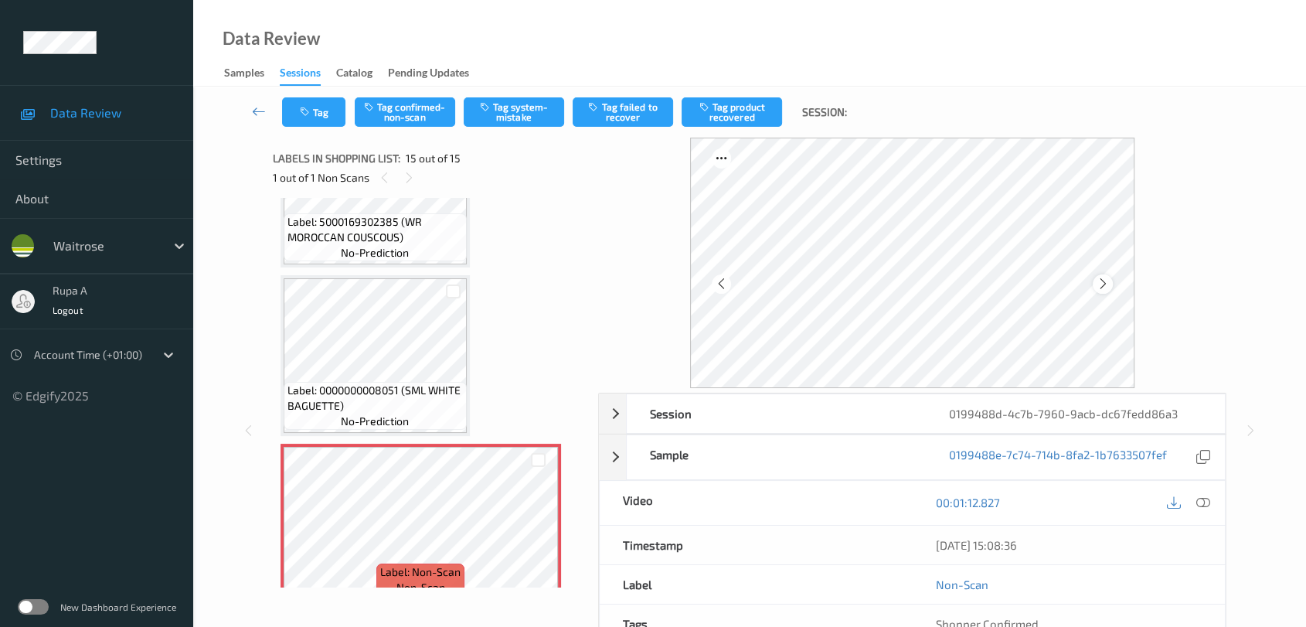
click at [1099, 275] on div at bounding box center [1102, 283] width 19 height 19
click at [1102, 278] on icon at bounding box center [1103, 284] width 13 height 14
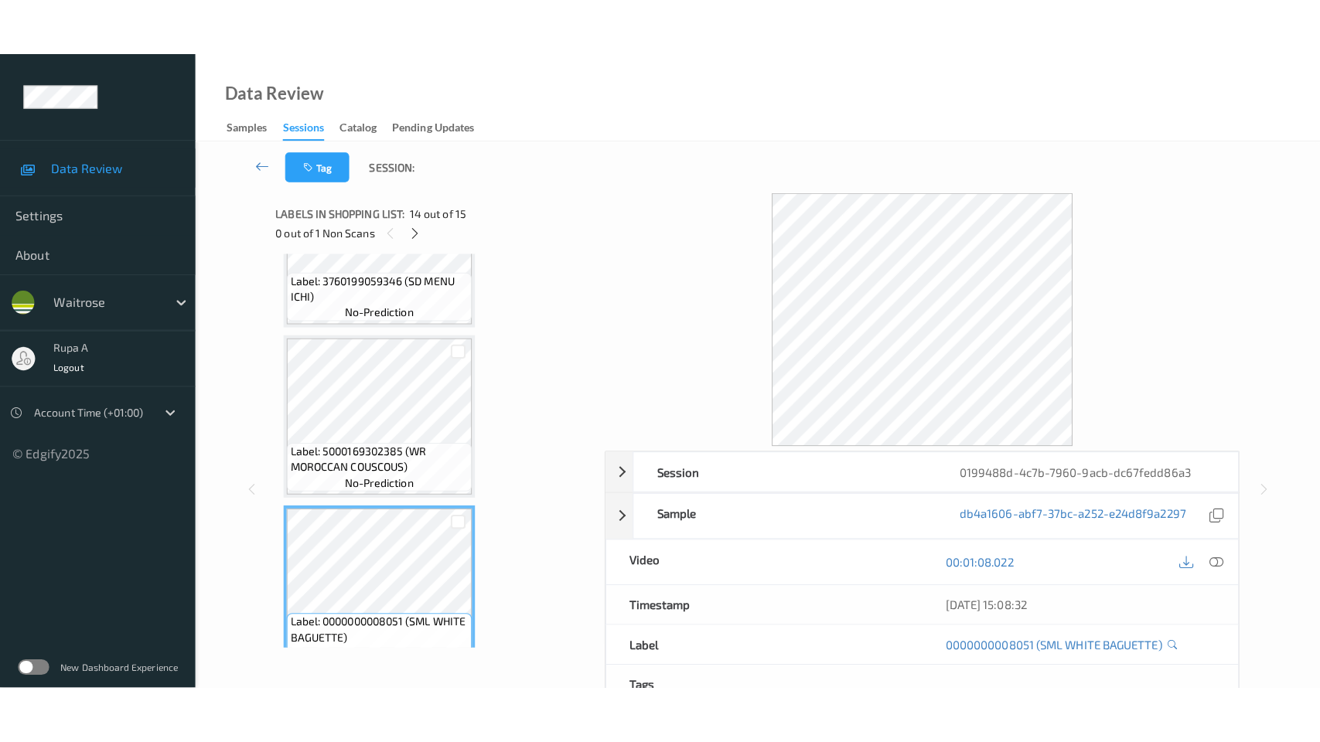
scroll to position [2135, 0]
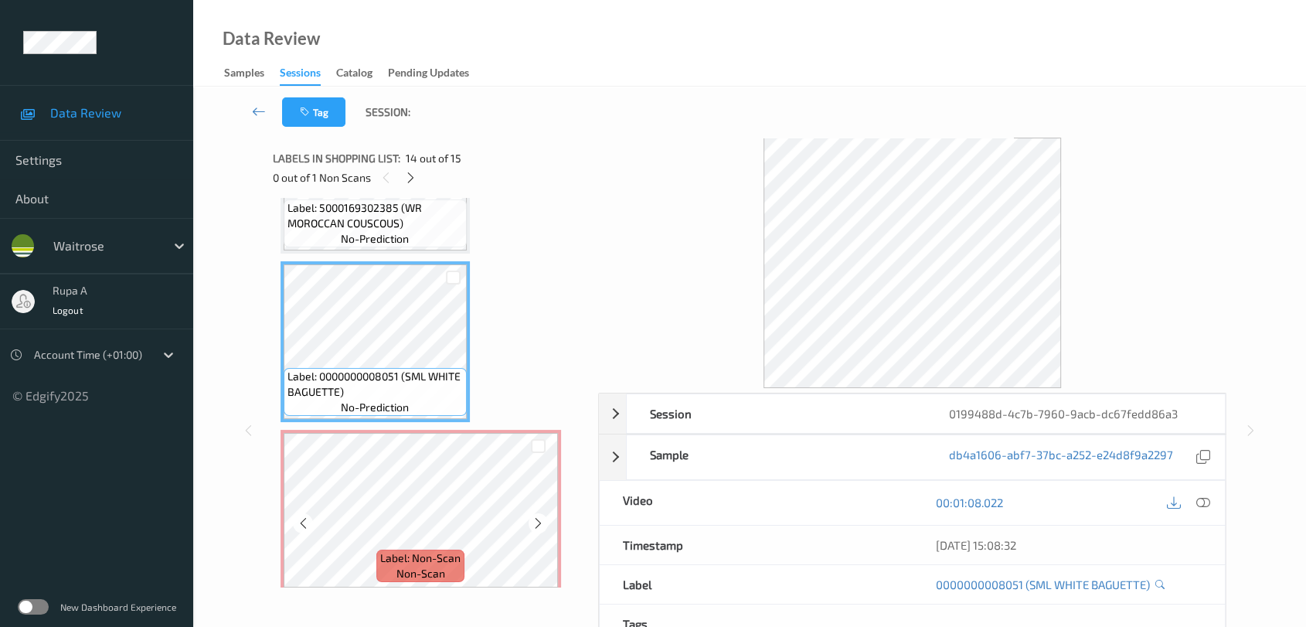
click at [390, 585] on div "Label: 5000169658208 (WR APPLE PIES 4S) no-prediction Label: 80177173 (NUTELLA …" at bounding box center [430, 393] width 315 height 390
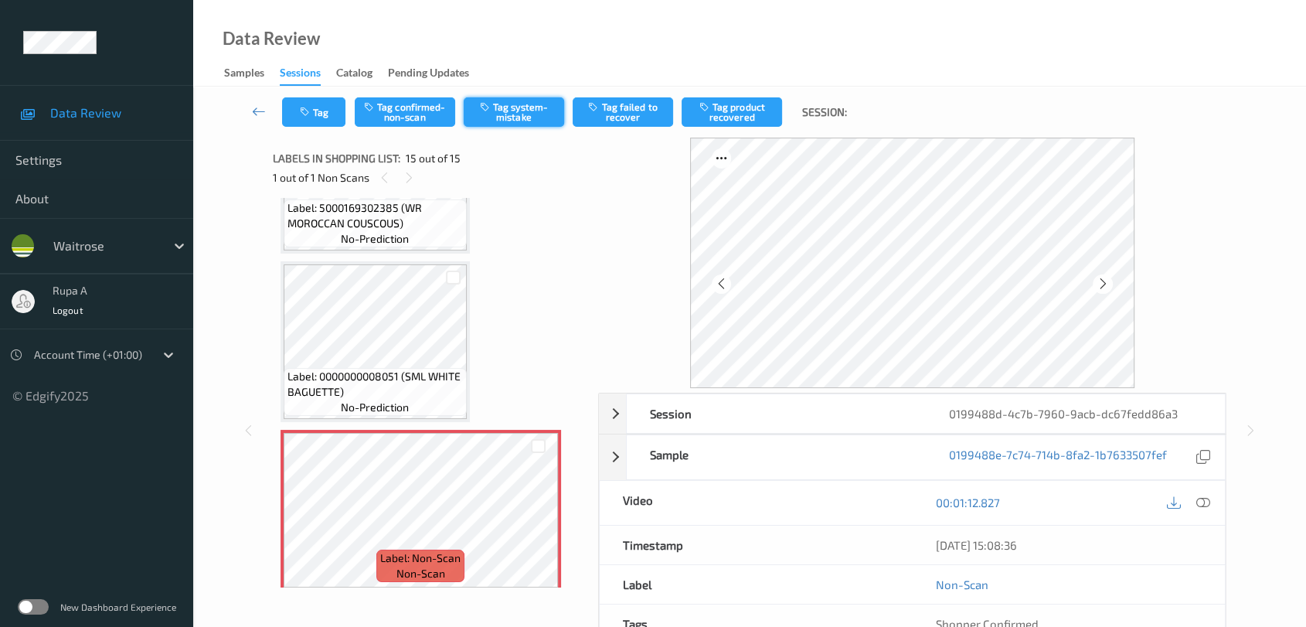
click at [532, 115] on button "Tag system-mistake" at bounding box center [514, 111] width 100 height 29
click at [1139, 87] on div "Tag Tag confirmed-non-scan Untag system-mistake Tag failed to recover Tag produ…" at bounding box center [750, 112] width 1050 height 51
click at [332, 109] on button "Tag" at bounding box center [313, 111] width 63 height 29
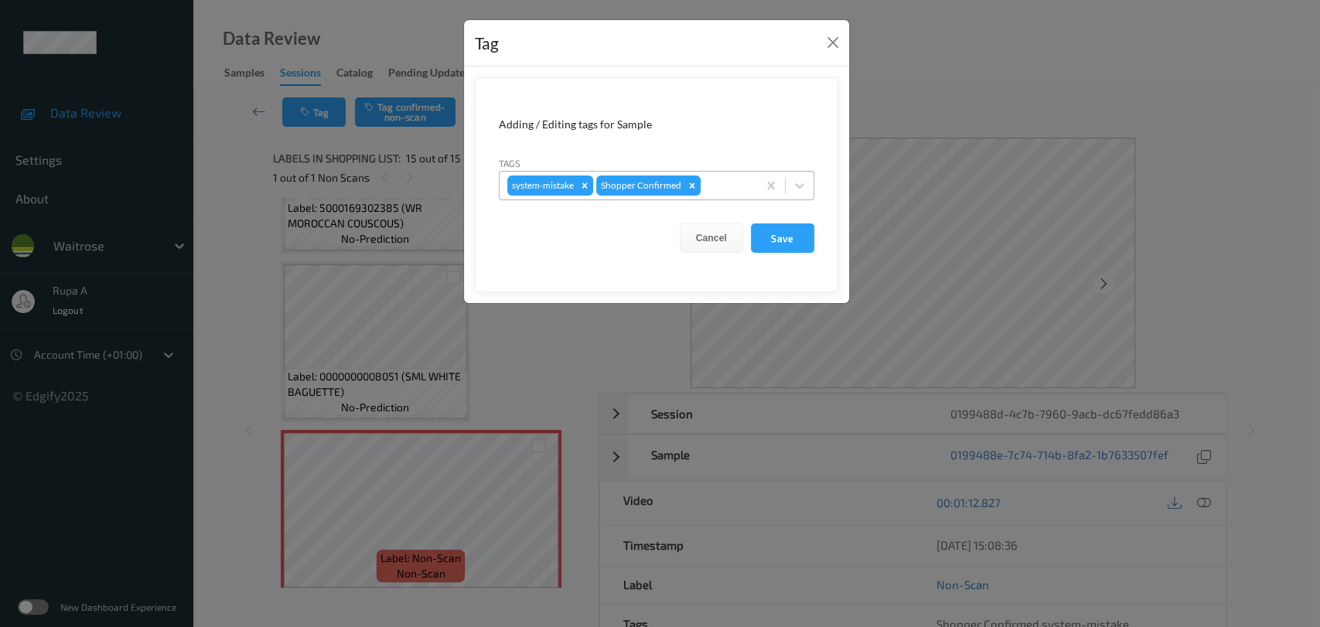
click at [737, 185] on div at bounding box center [726, 185] width 46 height 19
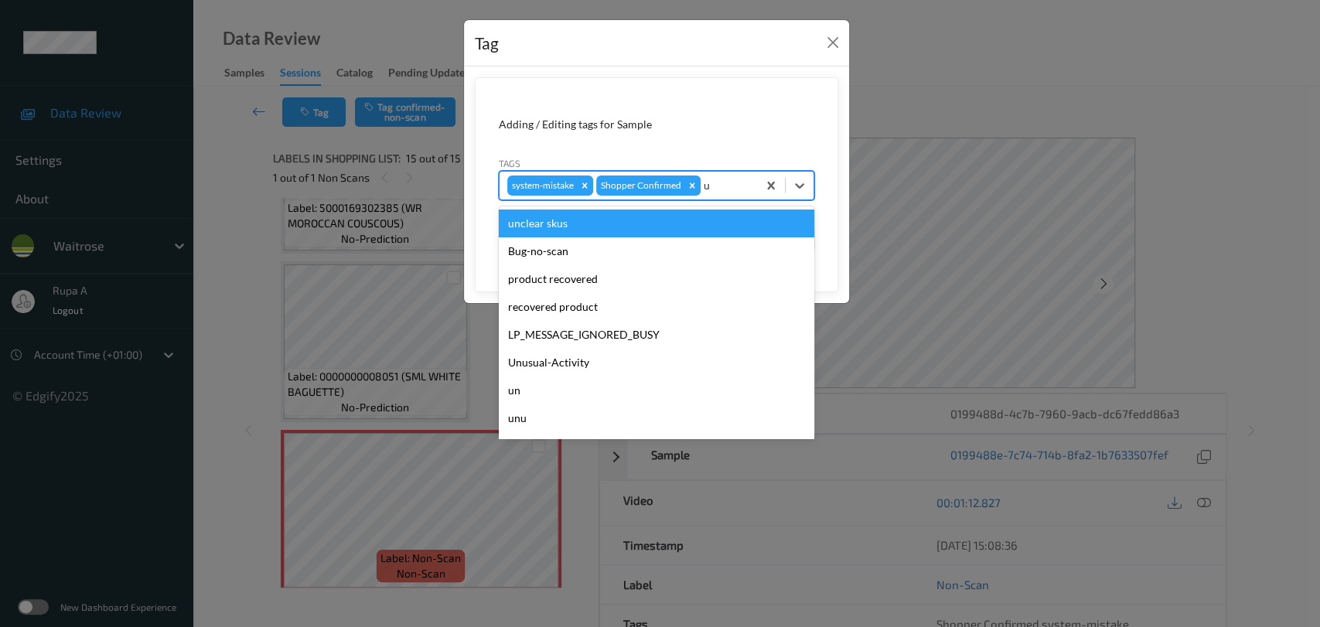
type input "un"
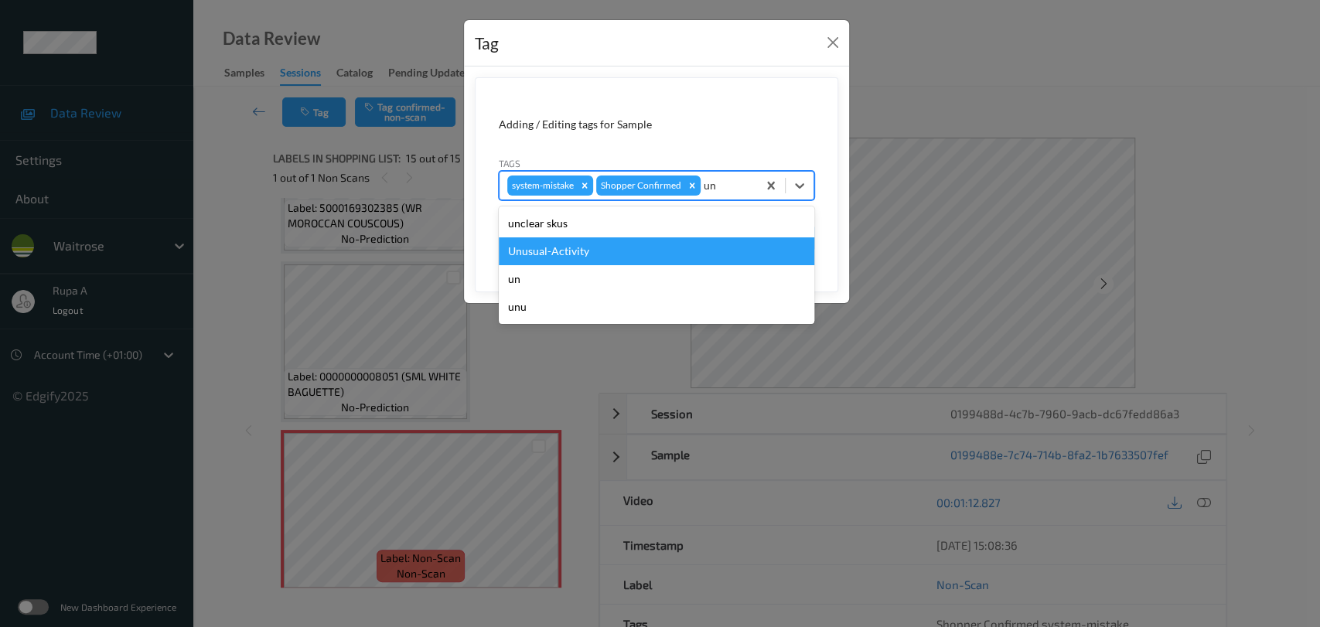
click at [662, 245] on div "Unusual-Activity" at bounding box center [656, 251] width 315 height 28
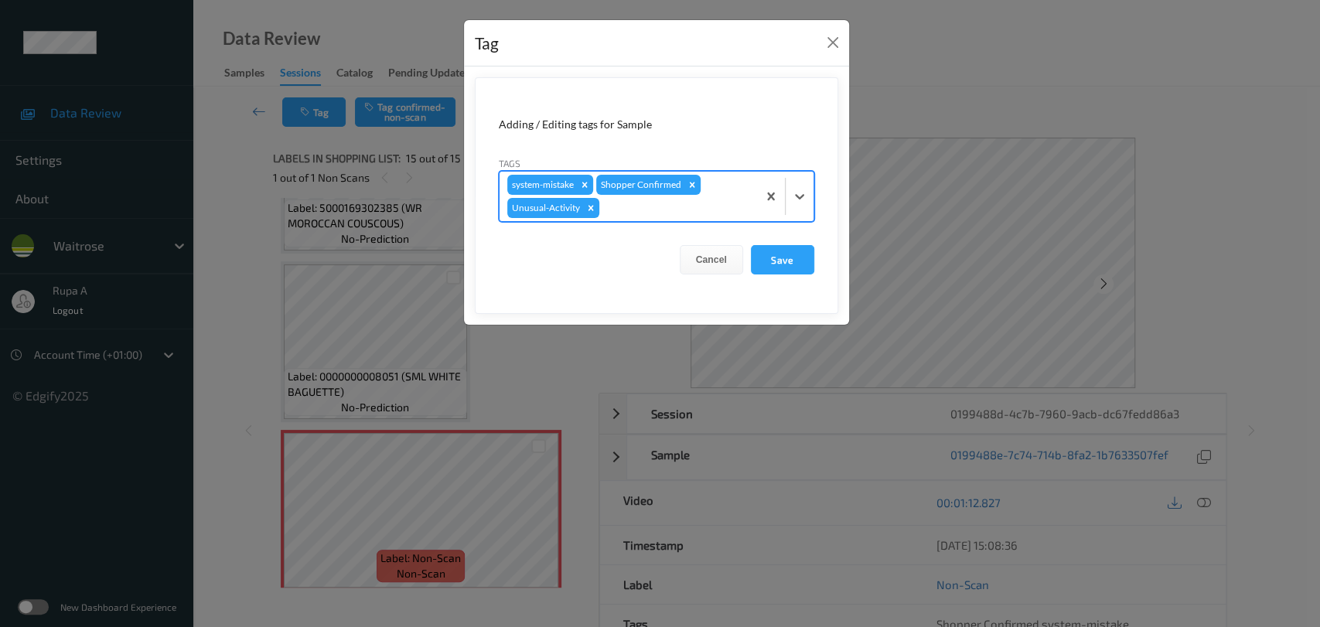
click at [720, 208] on div at bounding box center [675, 208] width 147 height 19
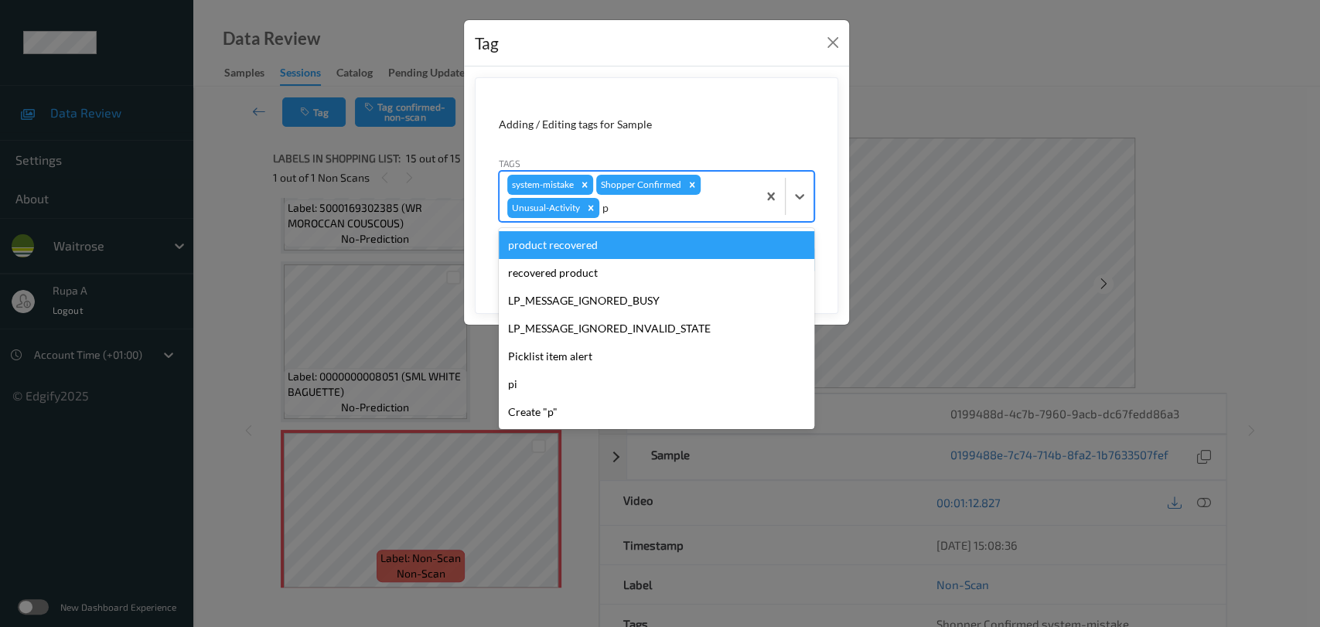
type input "pi"
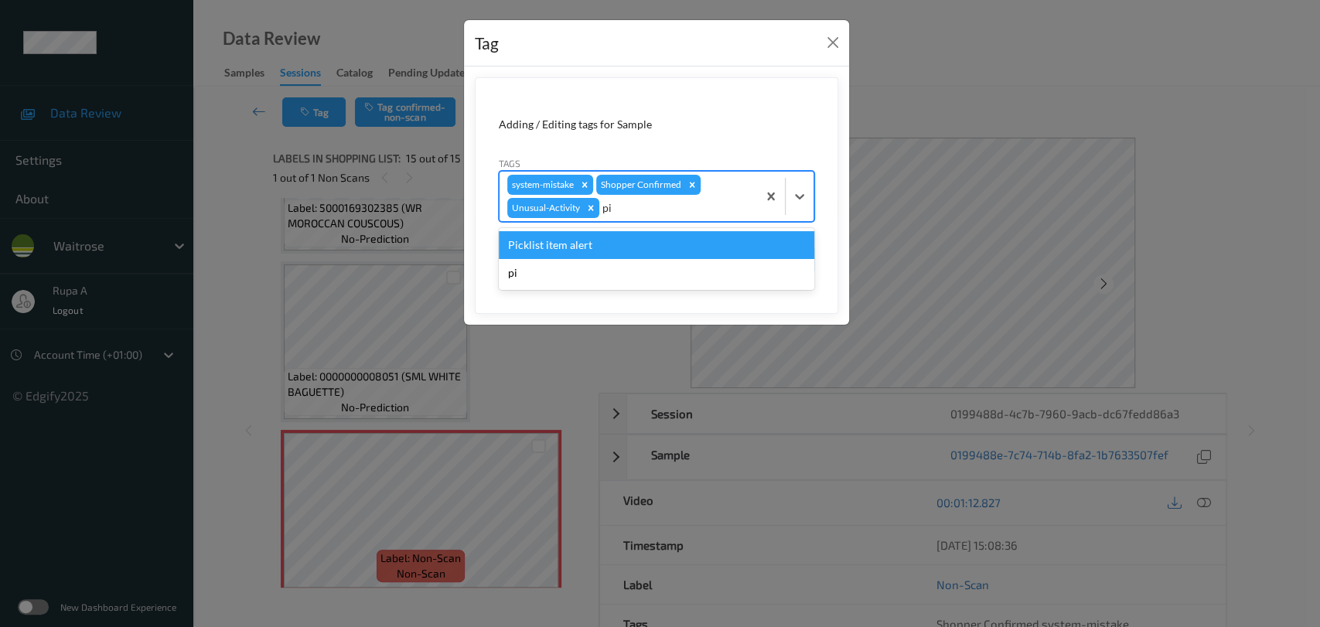
click at [693, 237] on div "Picklist item alert" at bounding box center [656, 245] width 315 height 28
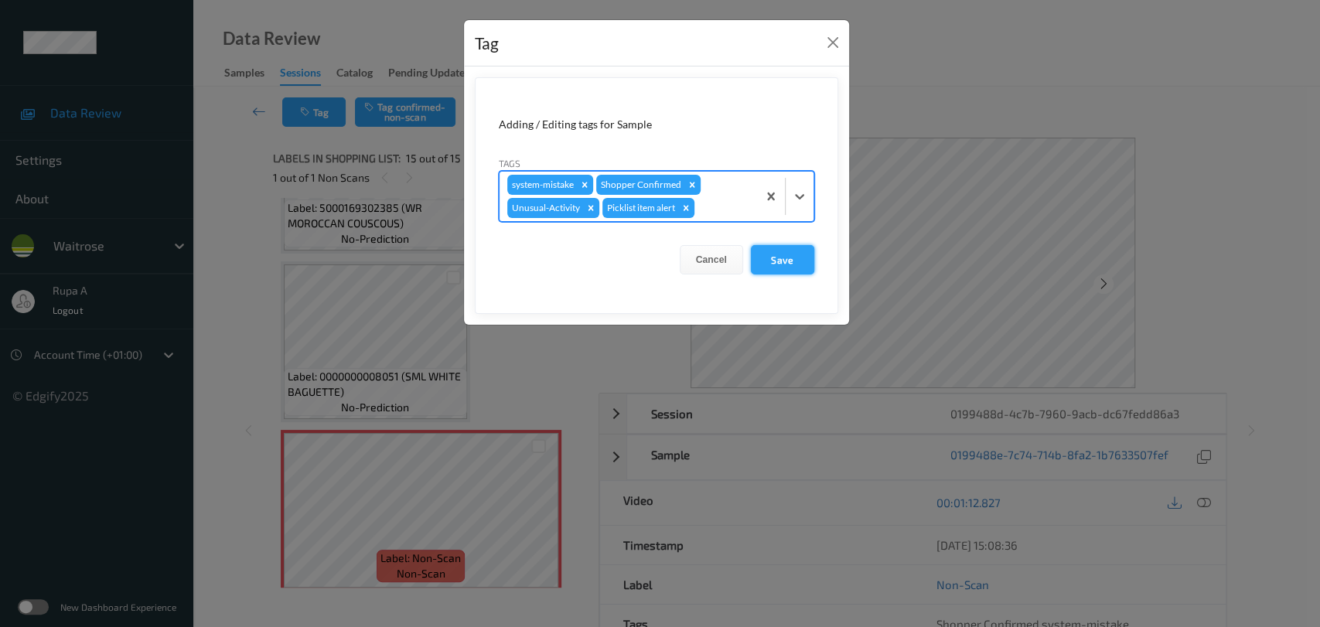
click at [768, 261] on button "Save" at bounding box center [782, 259] width 63 height 29
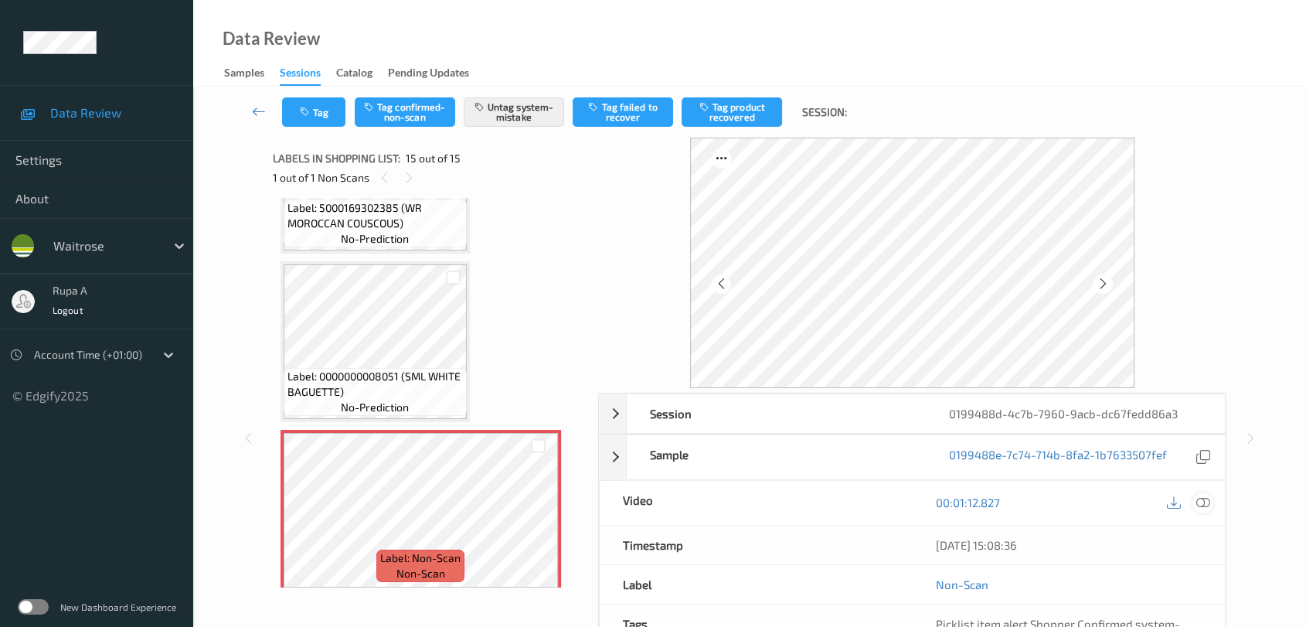
click at [1202, 506] on icon at bounding box center [1204, 502] width 14 height 14
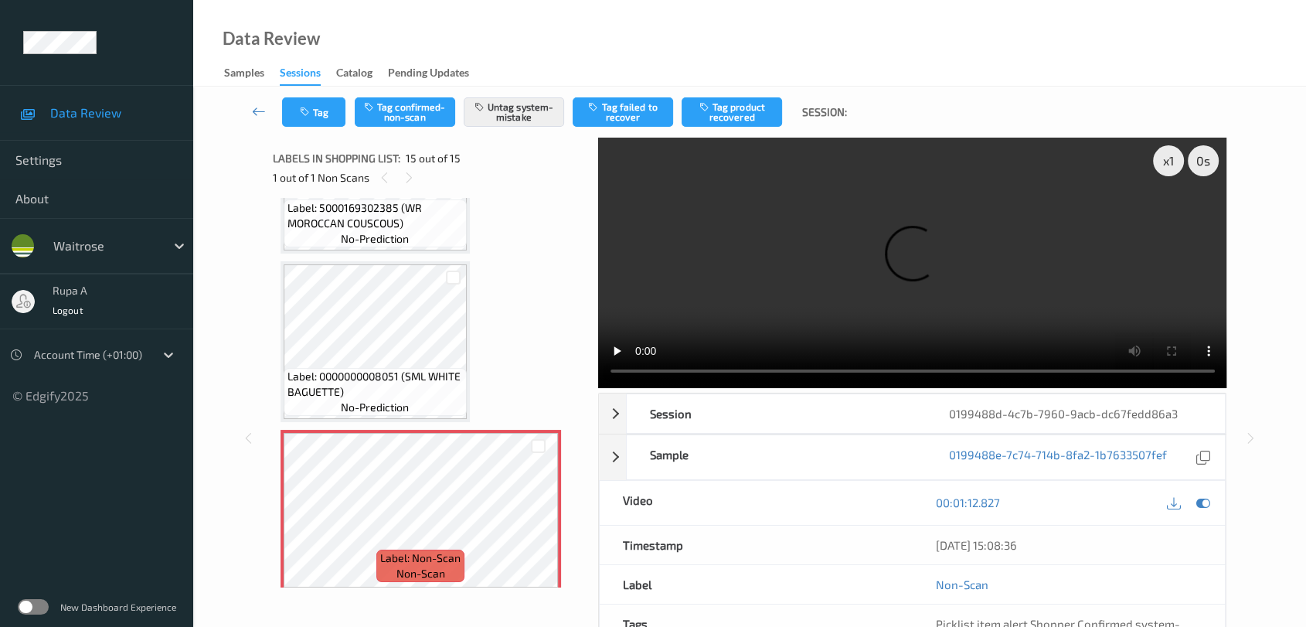
scroll to position [2020, 0]
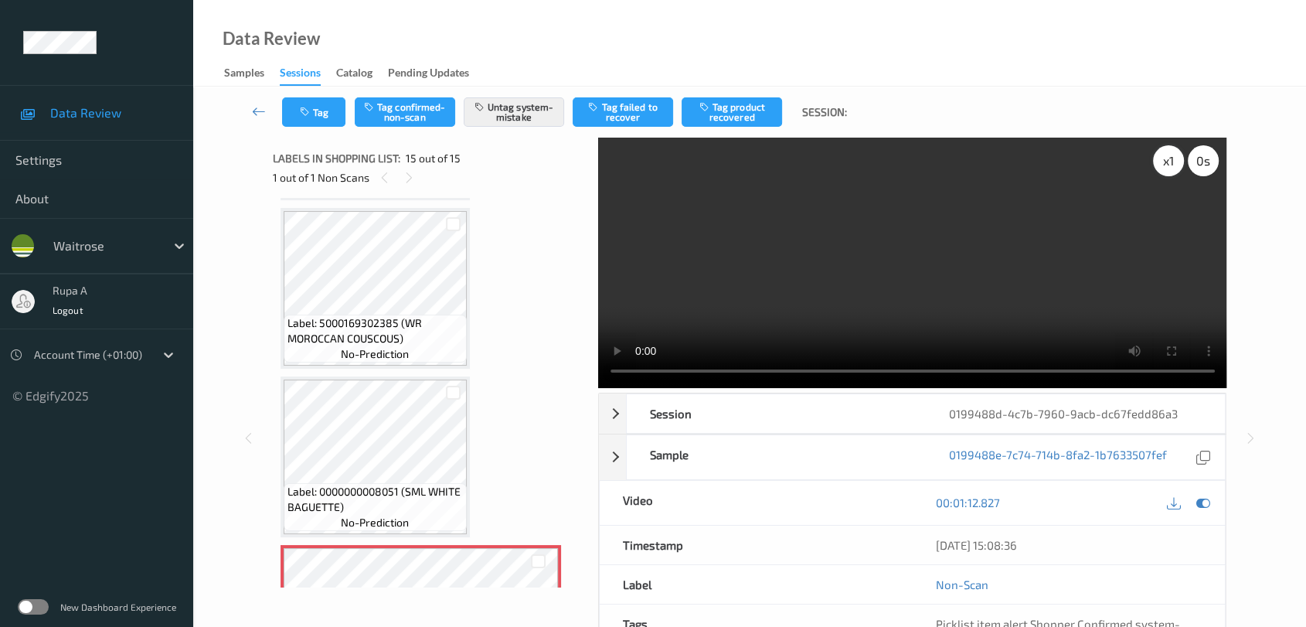
click at [1178, 161] on div "x 1" at bounding box center [1168, 160] width 31 height 31
drag, startPoint x: 1200, startPoint y: 496, endPoint x: 518, endPoint y: 104, distance: 787.1
click at [1200, 495] on icon at bounding box center [1204, 502] width 14 height 14
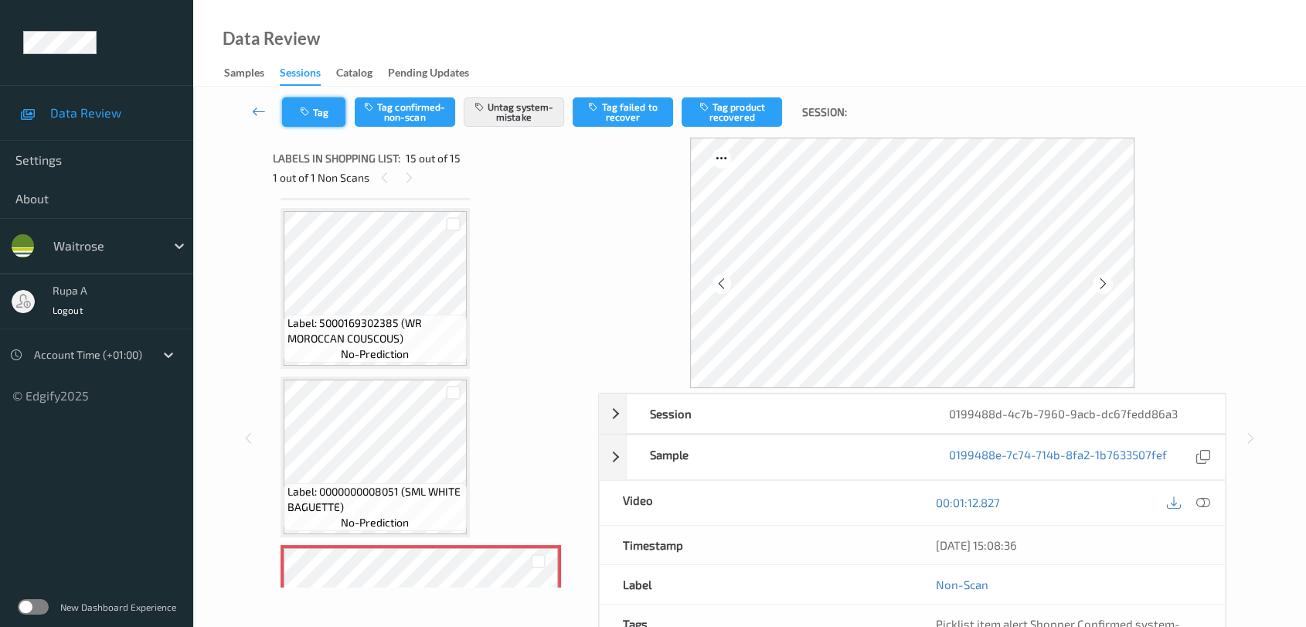
click at [315, 107] on button "Tag" at bounding box center [313, 111] width 63 height 29
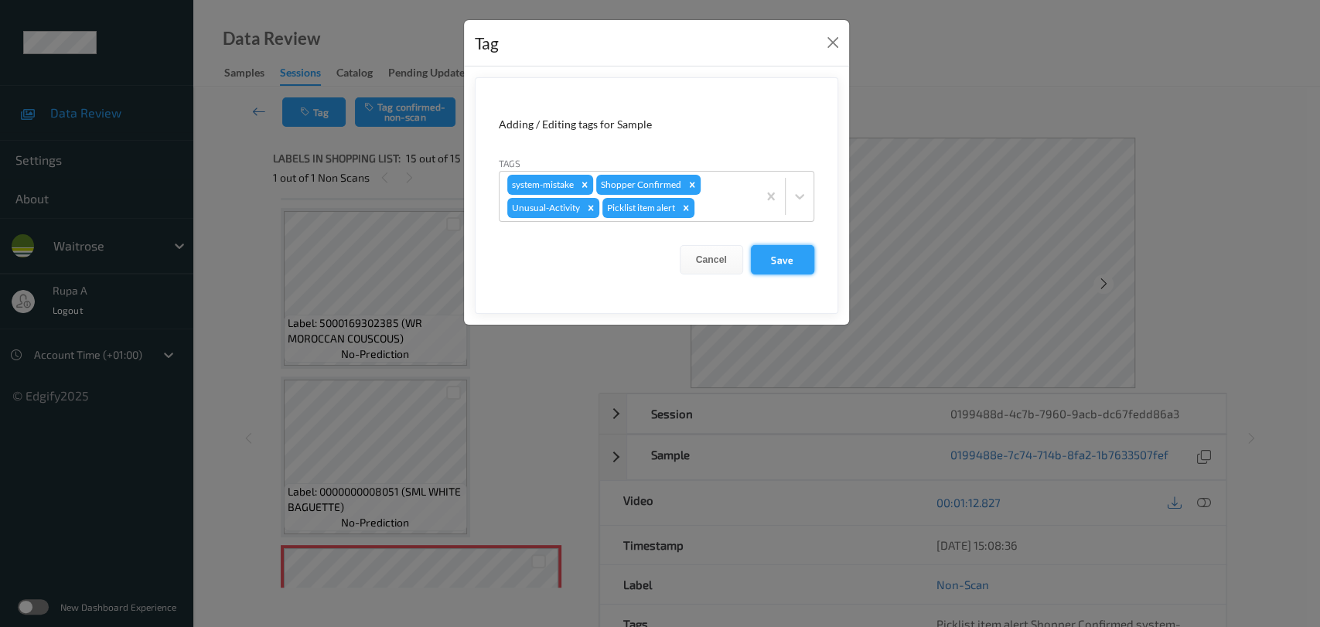
click at [769, 247] on button "Save" at bounding box center [782, 259] width 63 height 29
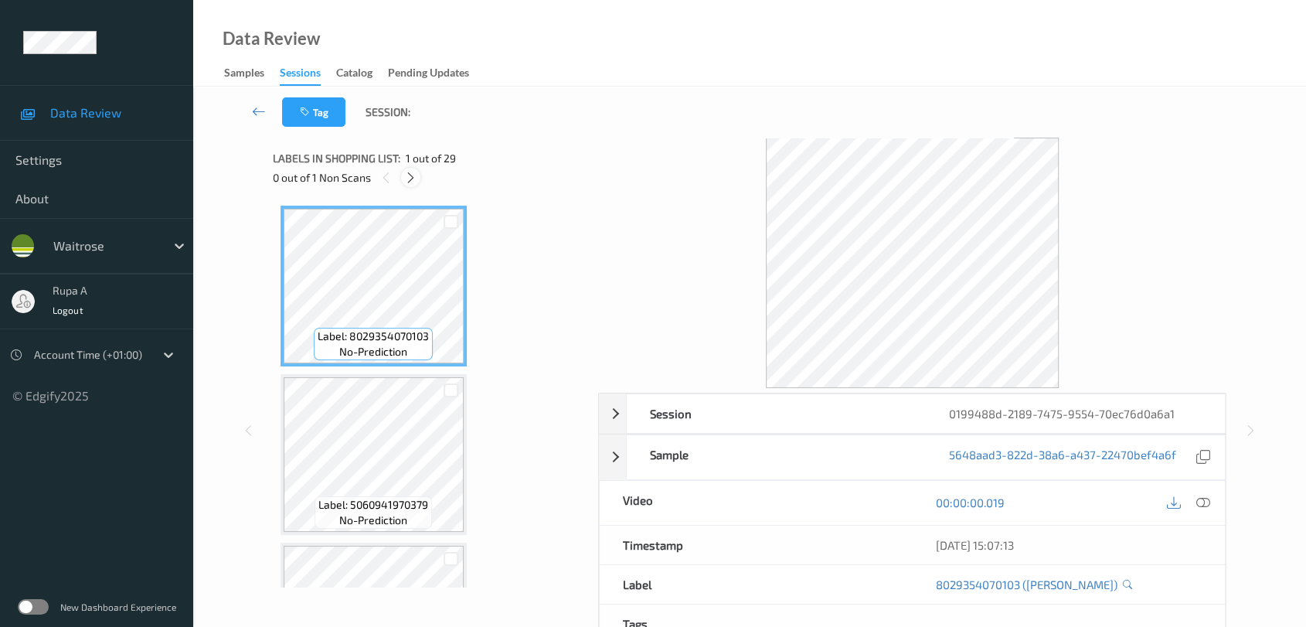
click at [411, 180] on icon at bounding box center [410, 178] width 13 height 14
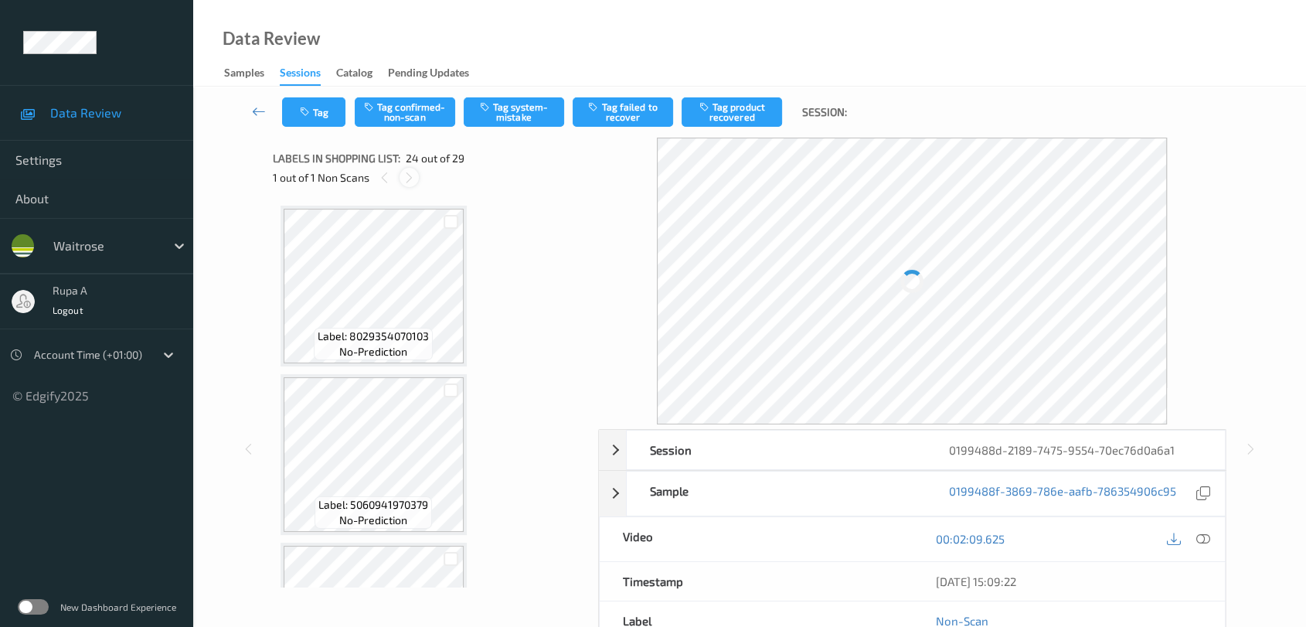
scroll to position [3699, 0]
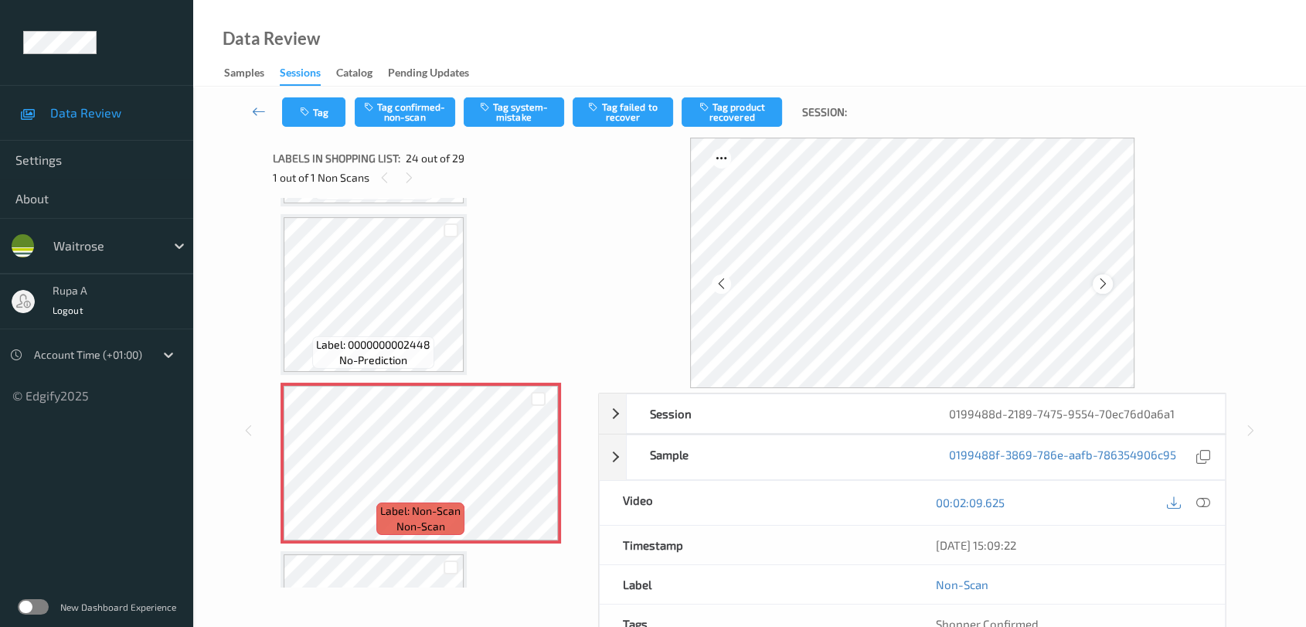
click at [1101, 286] on icon at bounding box center [1103, 284] width 13 height 14
click at [1101, 285] on icon at bounding box center [1103, 284] width 13 height 14
click at [1101, 286] on icon at bounding box center [1103, 284] width 13 height 14
click at [545, 106] on button "Tag system-mistake" at bounding box center [514, 111] width 100 height 29
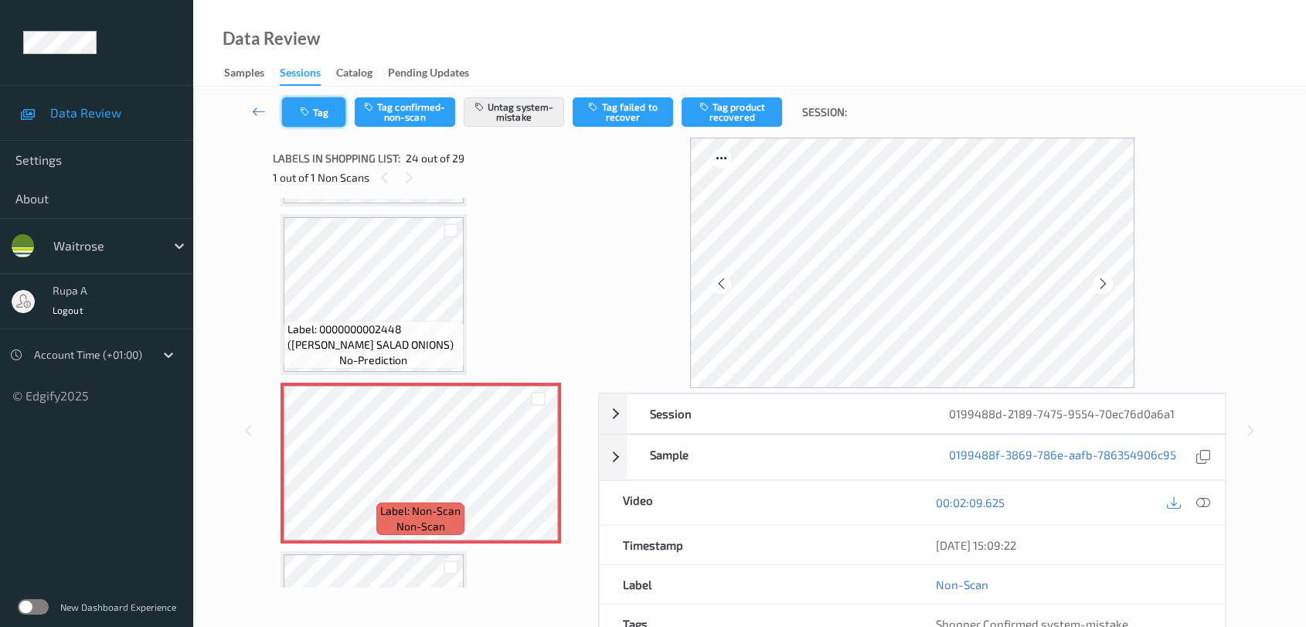
click at [334, 110] on button "Tag" at bounding box center [313, 111] width 63 height 29
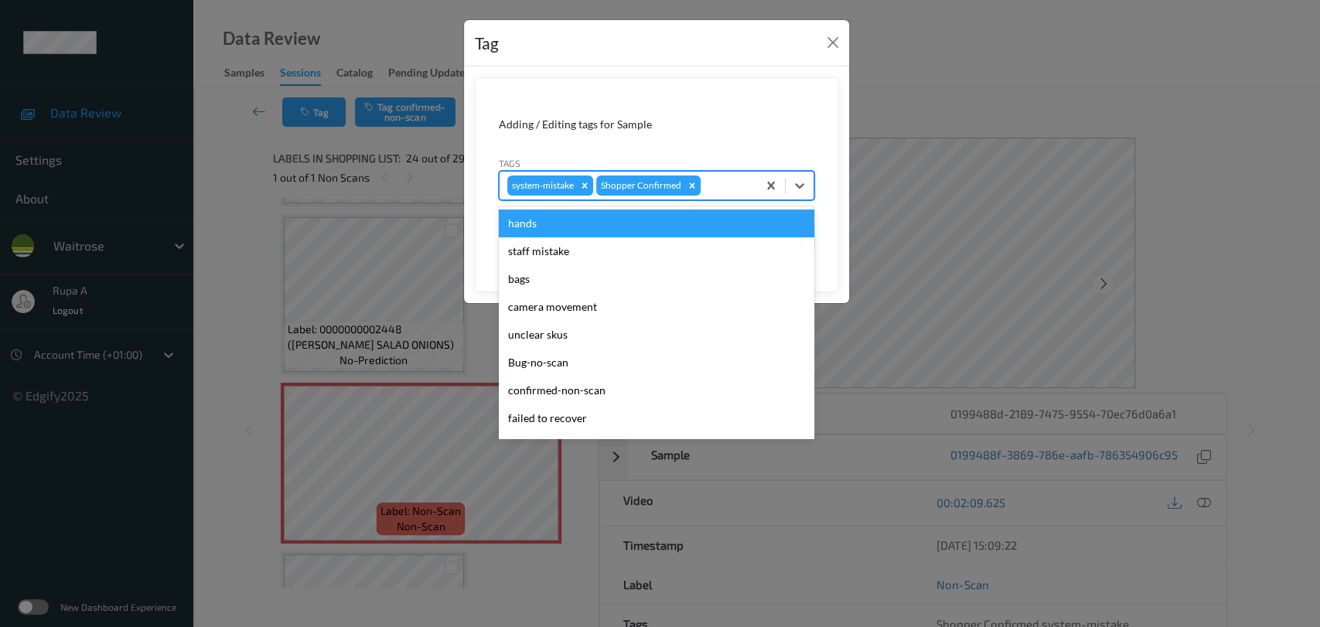
click at [720, 181] on div at bounding box center [726, 185] width 46 height 19
type input "un"
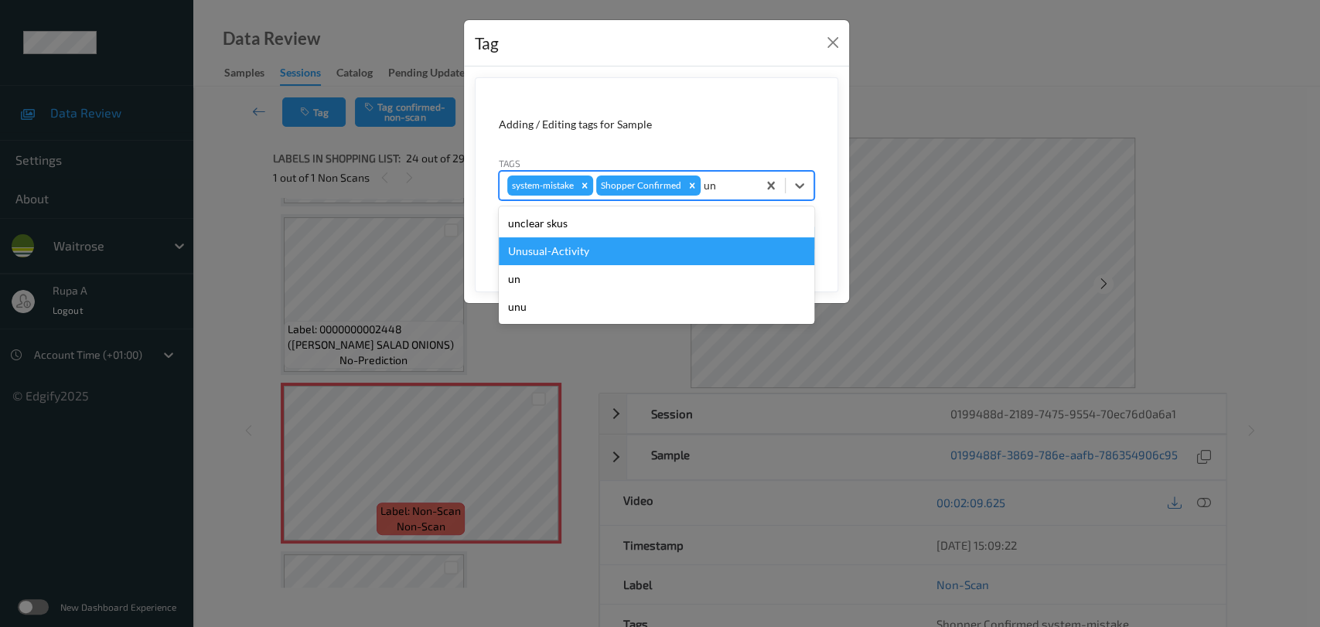
click at [650, 243] on div "Unusual-Activity" at bounding box center [656, 251] width 315 height 28
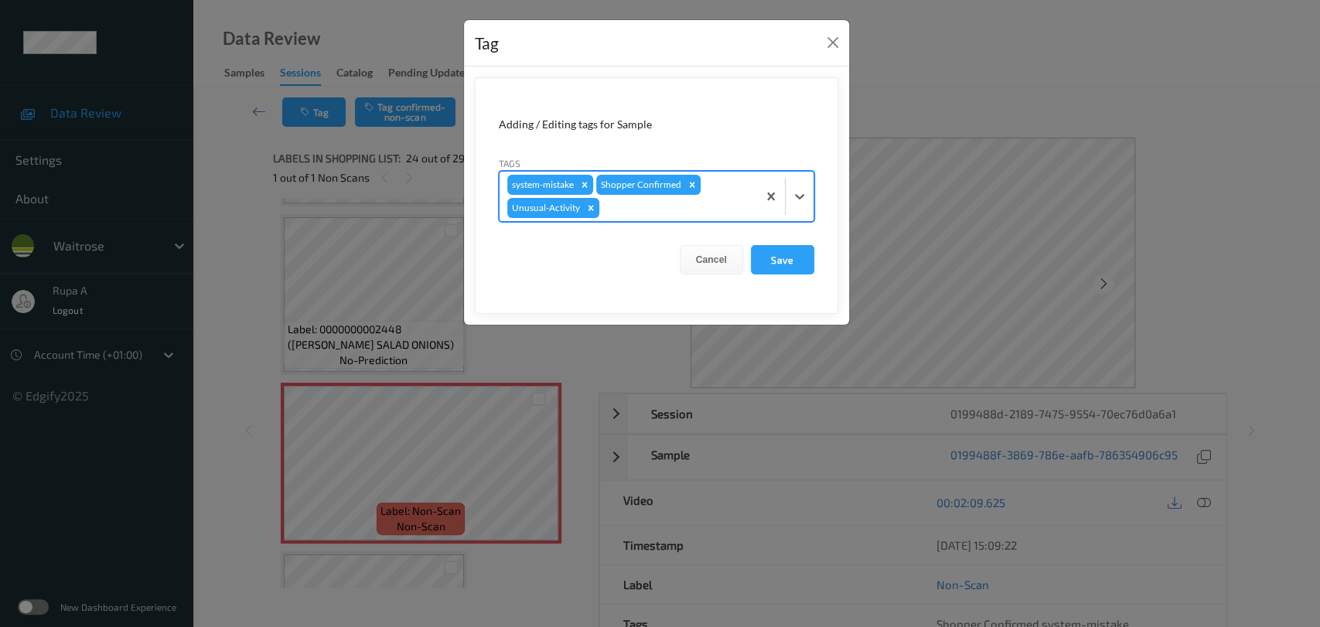
click at [678, 207] on div at bounding box center [675, 208] width 147 height 19
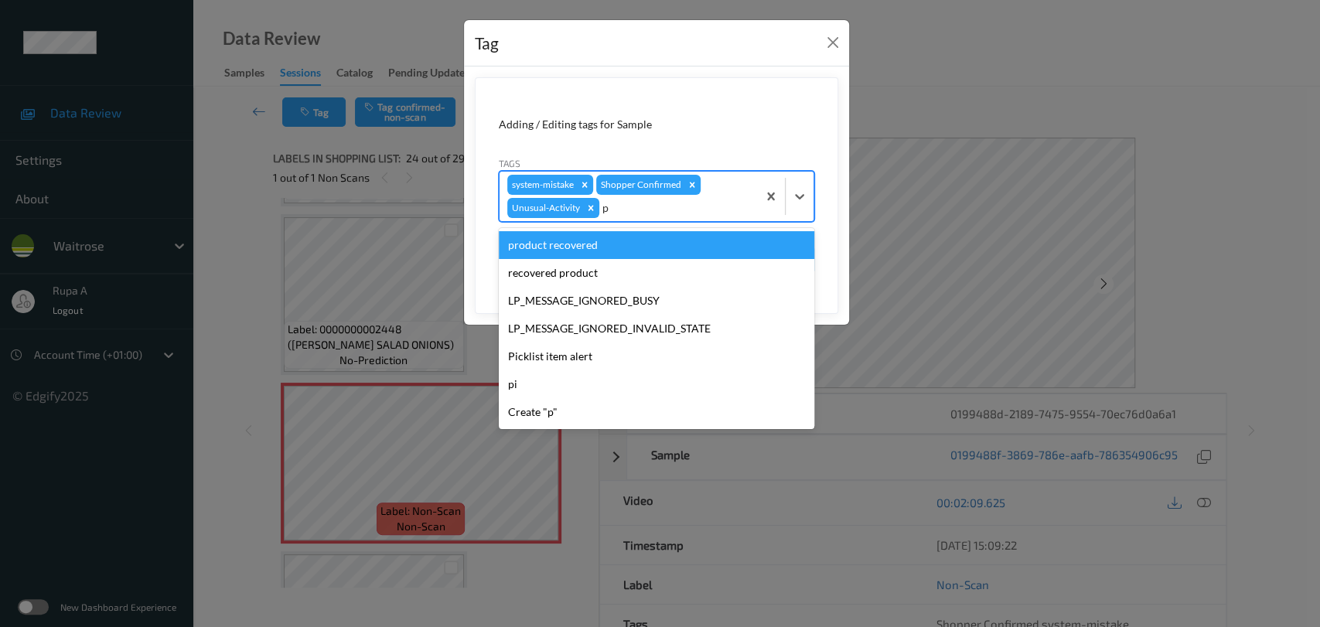
type input "pi"
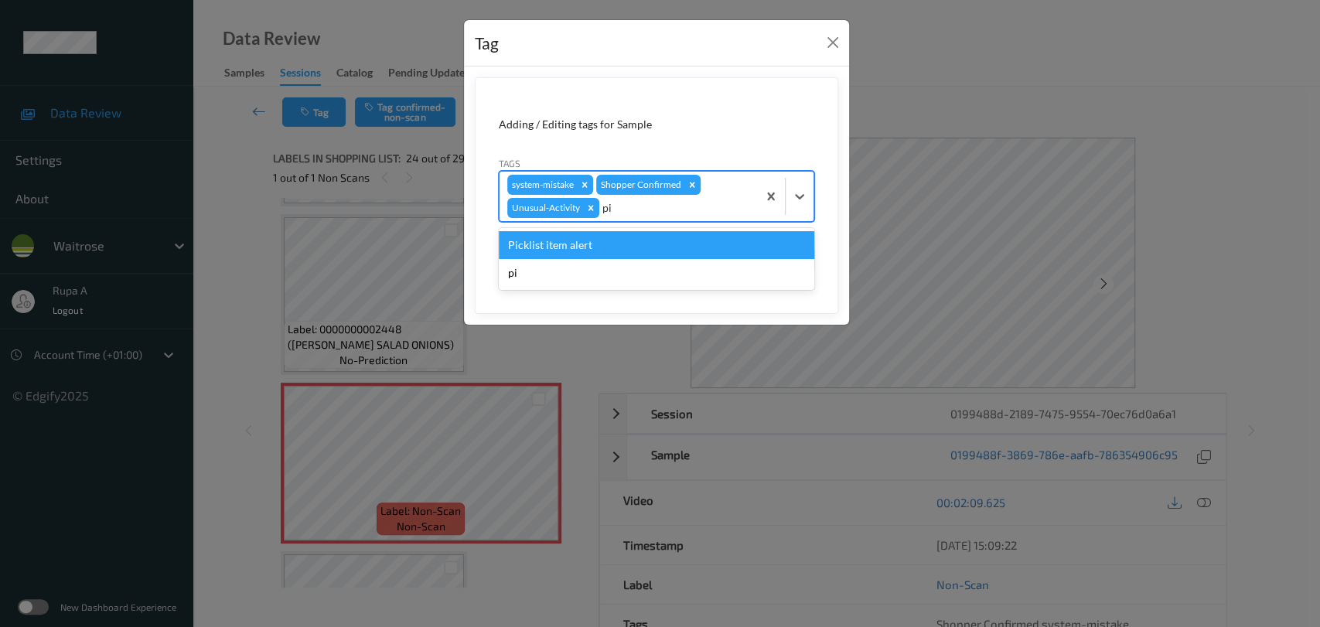
click at [643, 249] on div "Picklist item alert" at bounding box center [656, 245] width 315 height 28
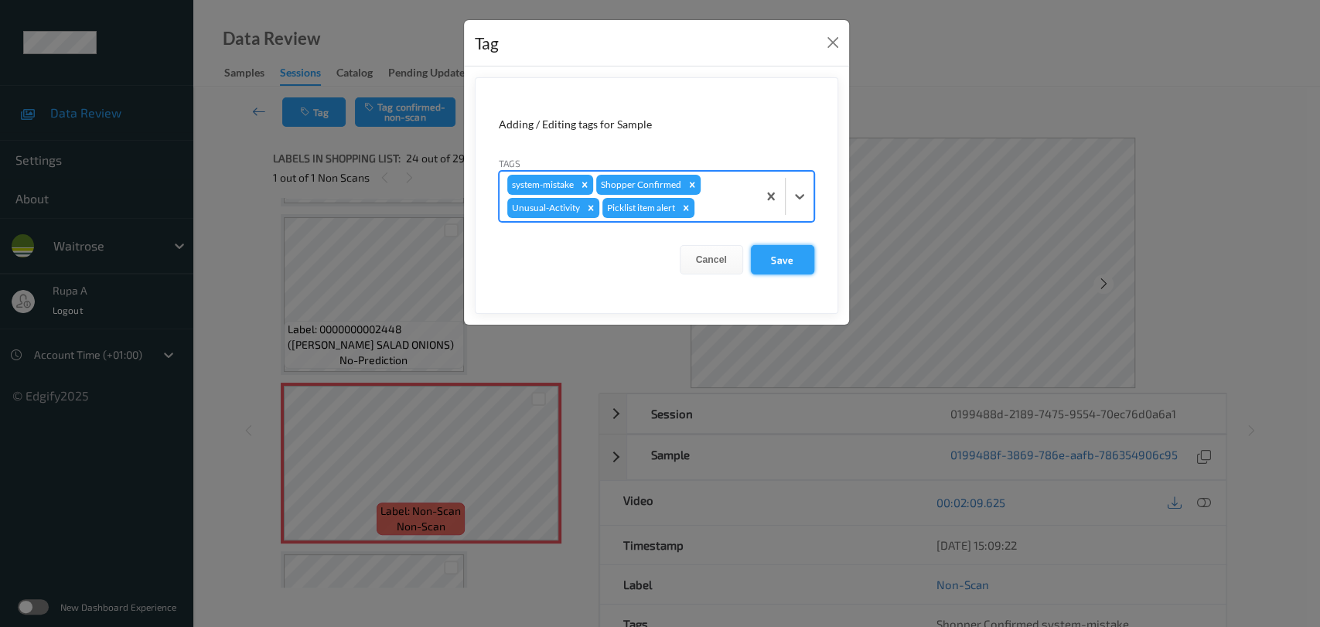
click at [781, 261] on button "Save" at bounding box center [782, 259] width 63 height 29
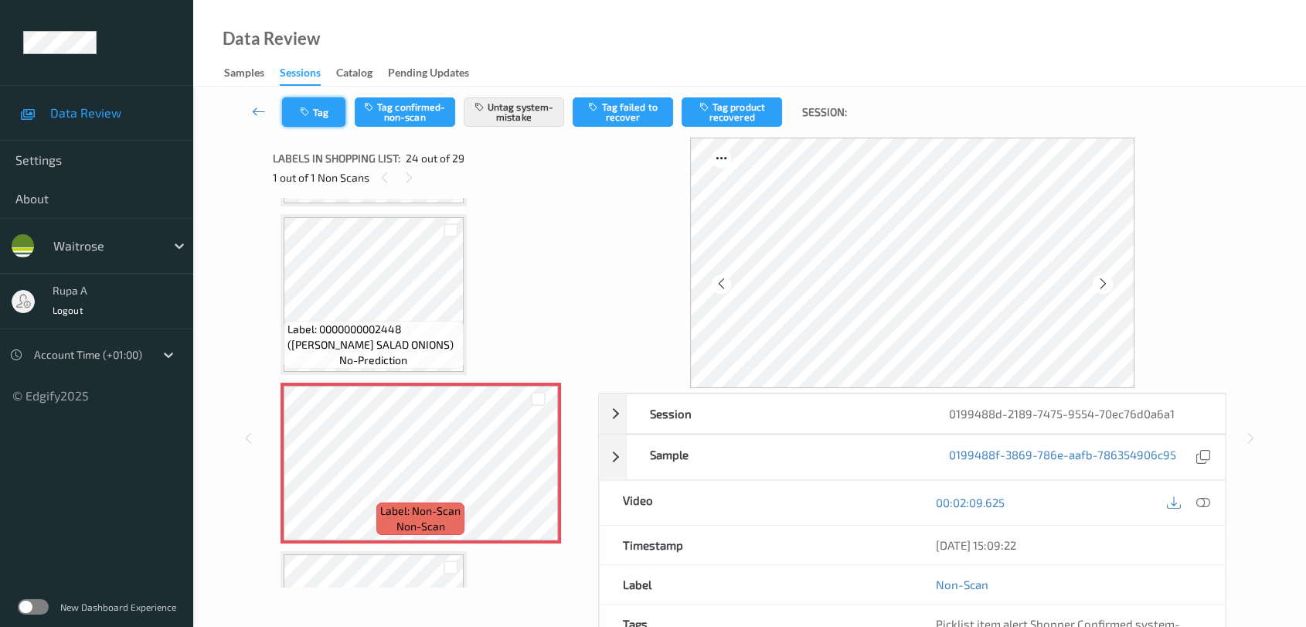
click at [322, 100] on button "Tag" at bounding box center [313, 111] width 63 height 29
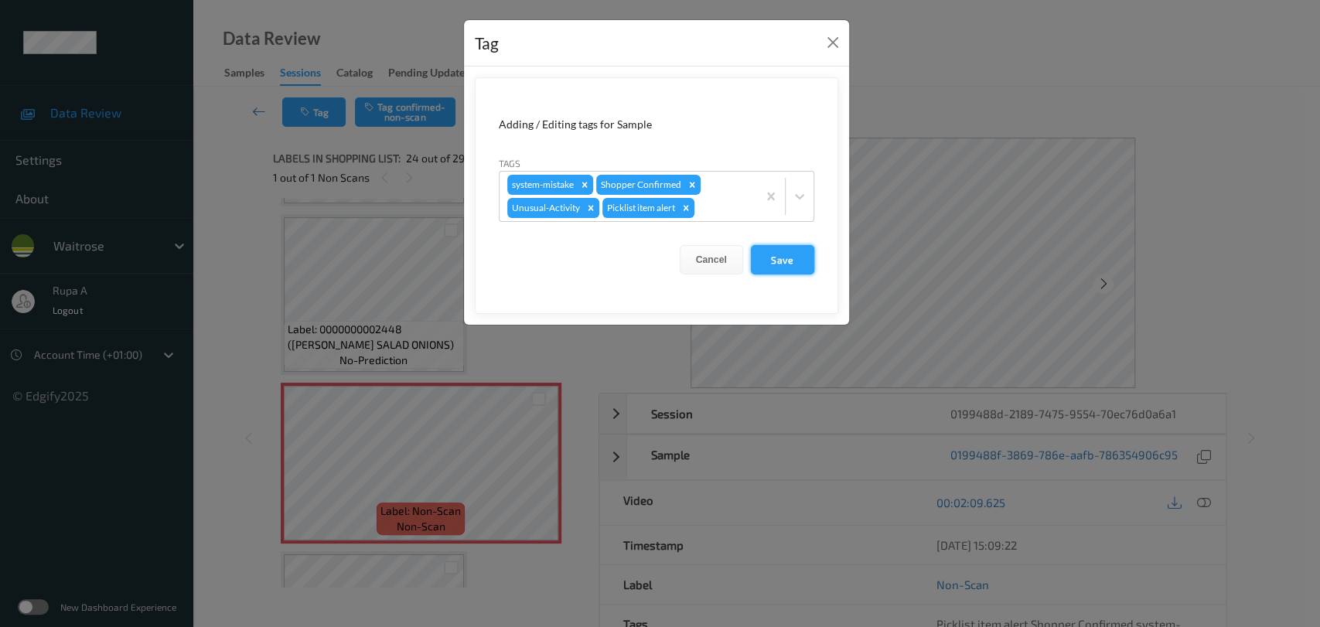
click at [795, 257] on button "Save" at bounding box center [782, 259] width 63 height 29
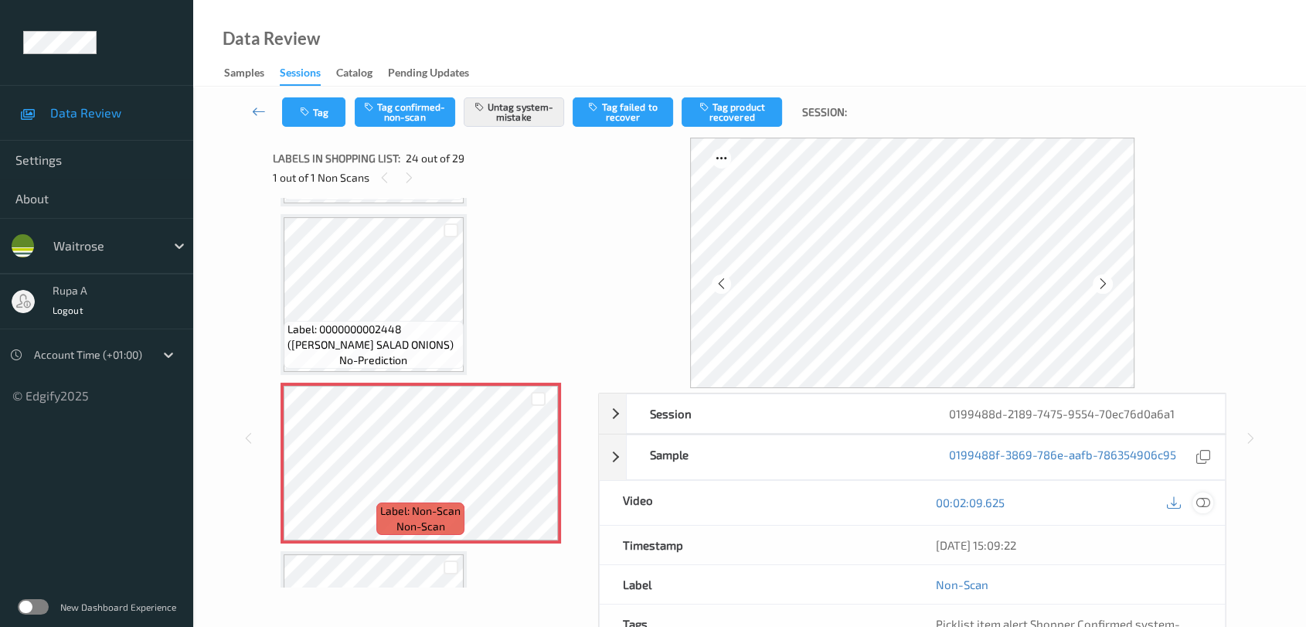
click at [1197, 502] on icon at bounding box center [1204, 502] width 14 height 14
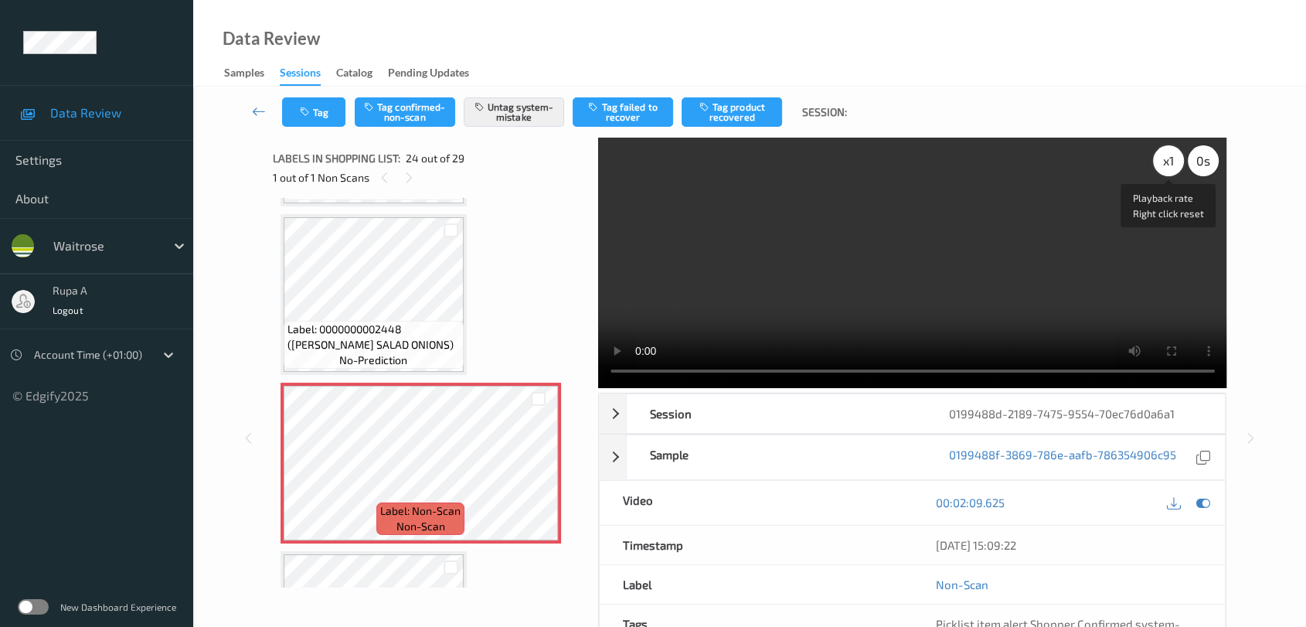
click at [1163, 172] on div "x 1" at bounding box center [1168, 160] width 31 height 31
click at [1201, 502] on icon at bounding box center [1204, 502] width 14 height 14
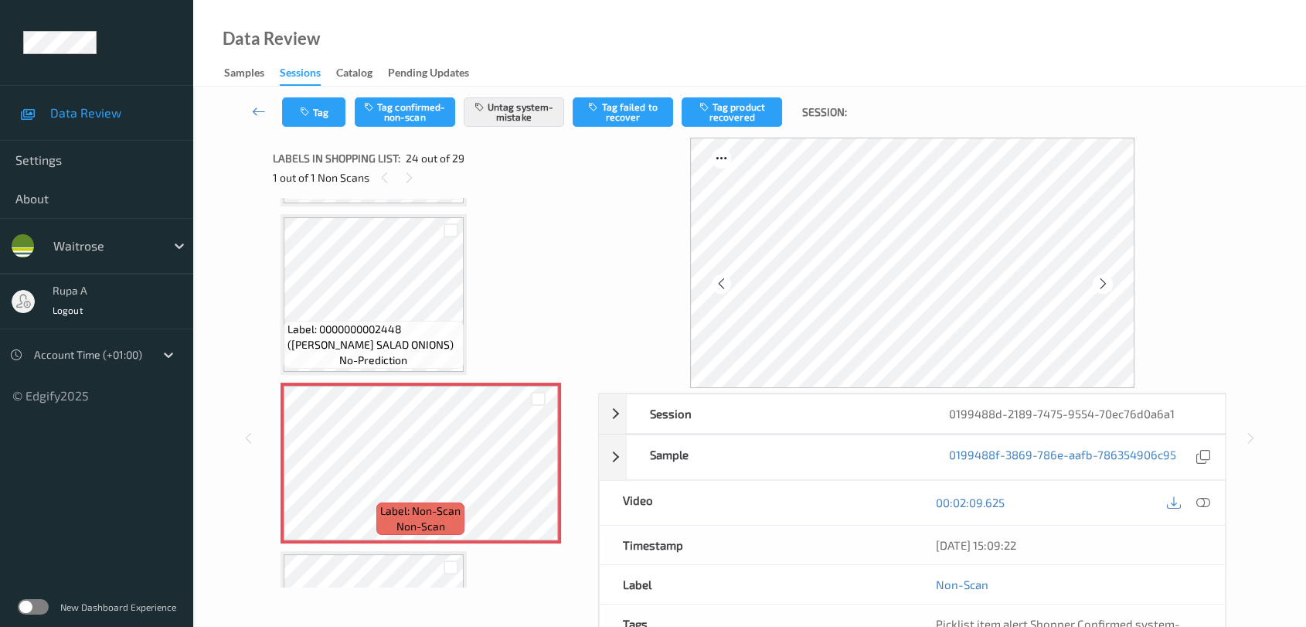
click at [325, 94] on div "Tag Tag confirmed-non-scan Untag system-mistake Tag failed to recover Tag produ…" at bounding box center [750, 112] width 1050 height 51
click at [320, 109] on button "Tag" at bounding box center [313, 111] width 63 height 29
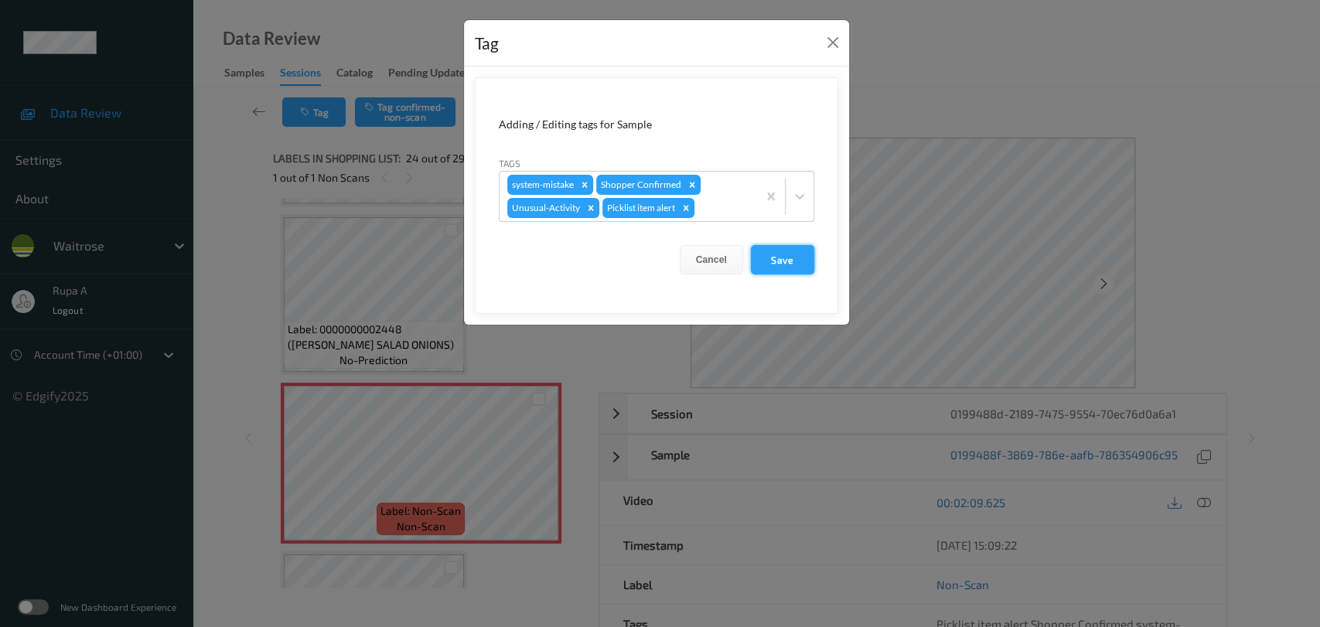
click at [798, 250] on button "Save" at bounding box center [782, 259] width 63 height 29
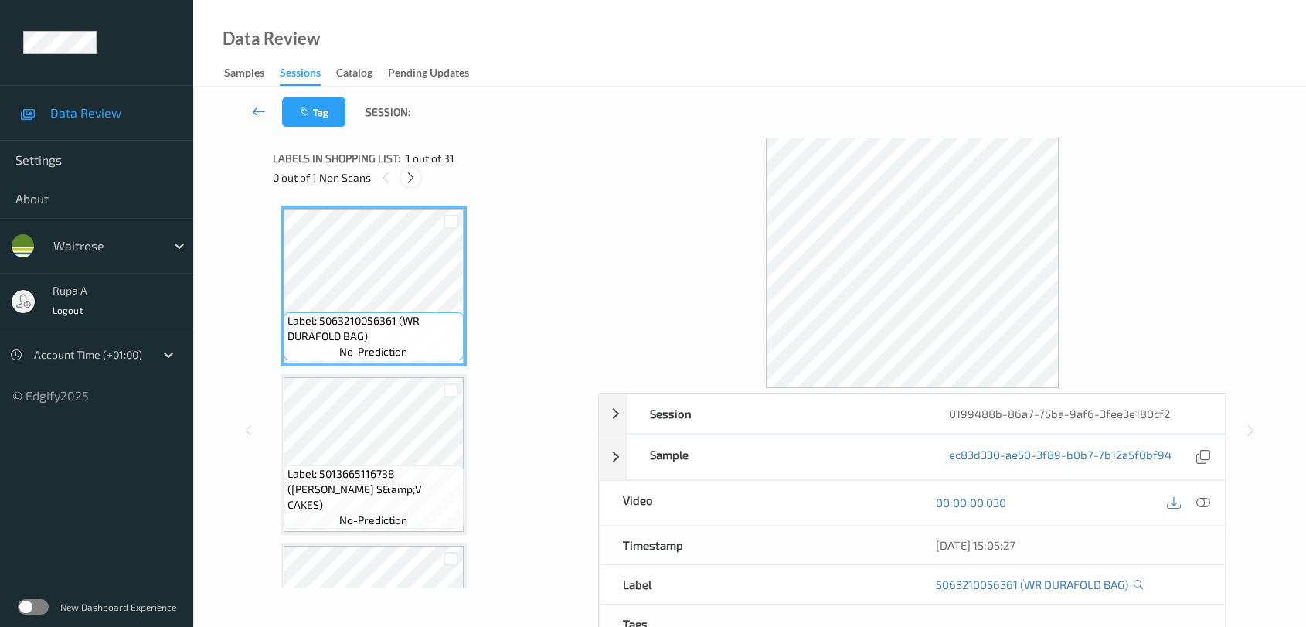
click at [409, 181] on icon at bounding box center [410, 178] width 13 height 14
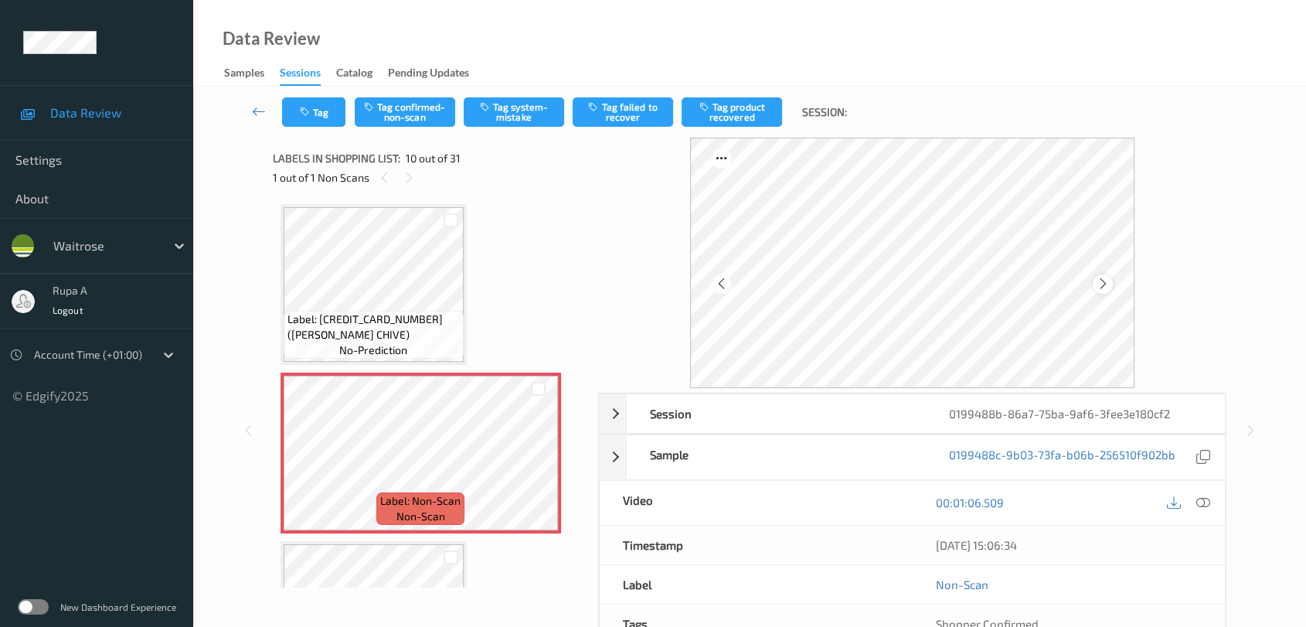
click at [1112, 280] on div at bounding box center [1102, 283] width 19 height 19
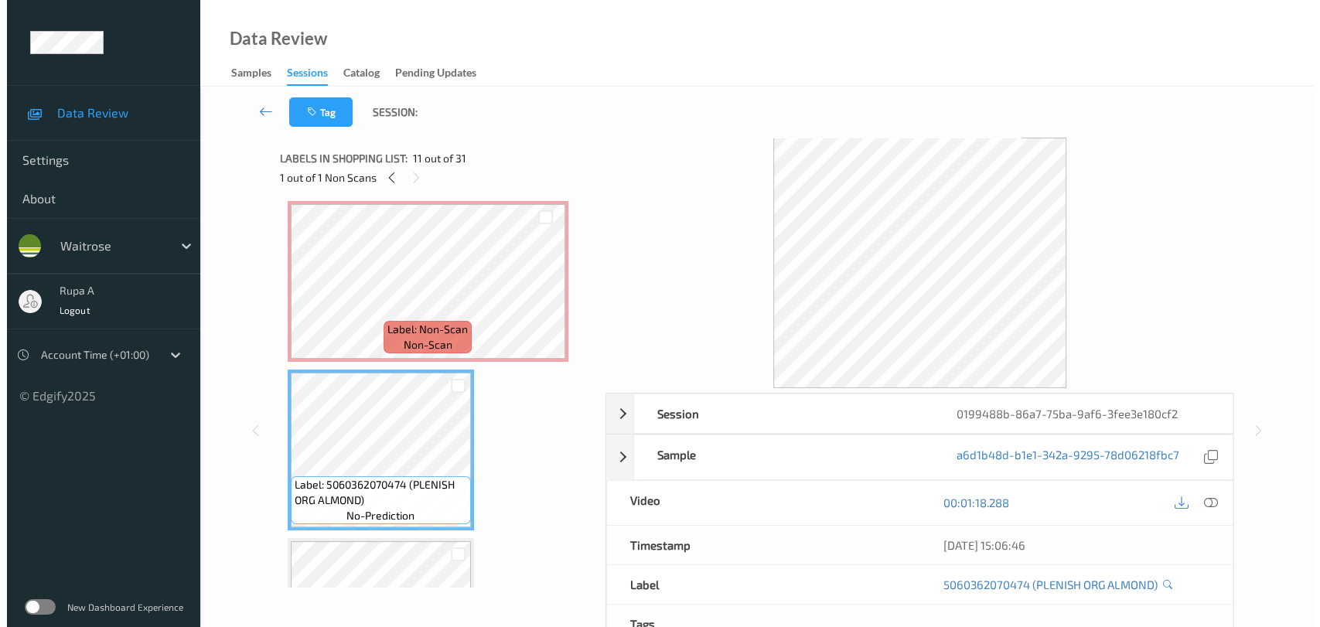
scroll to position [1435, 0]
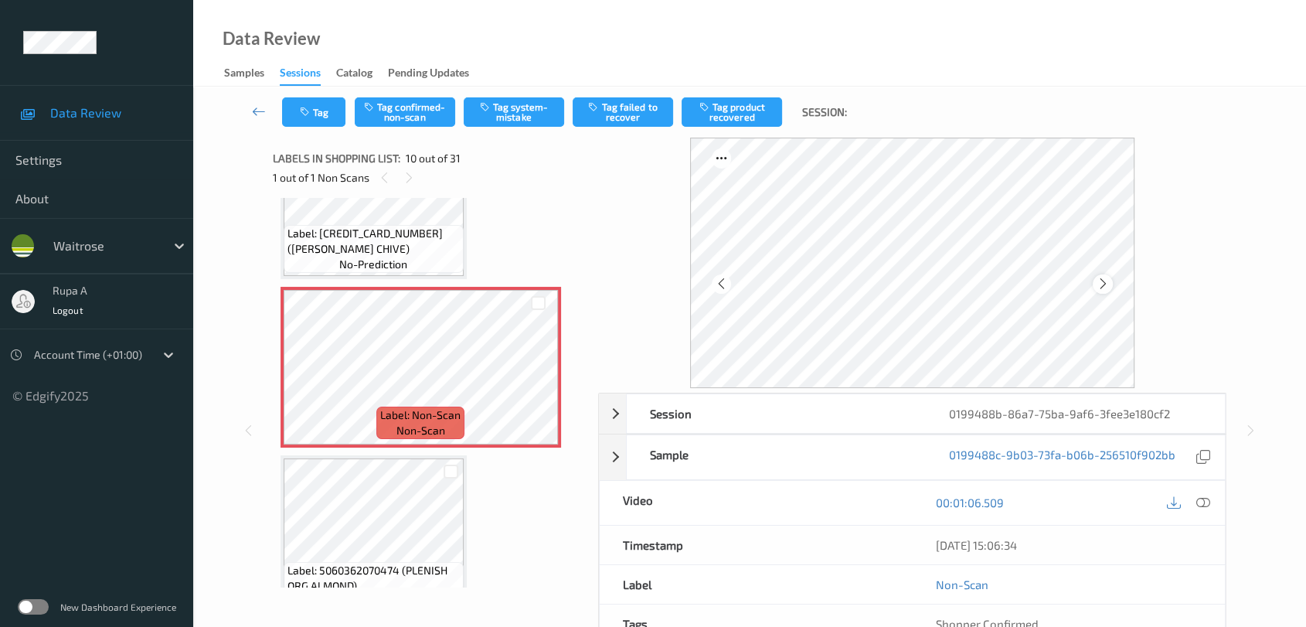
click at [1102, 280] on icon at bounding box center [1103, 284] width 13 height 14
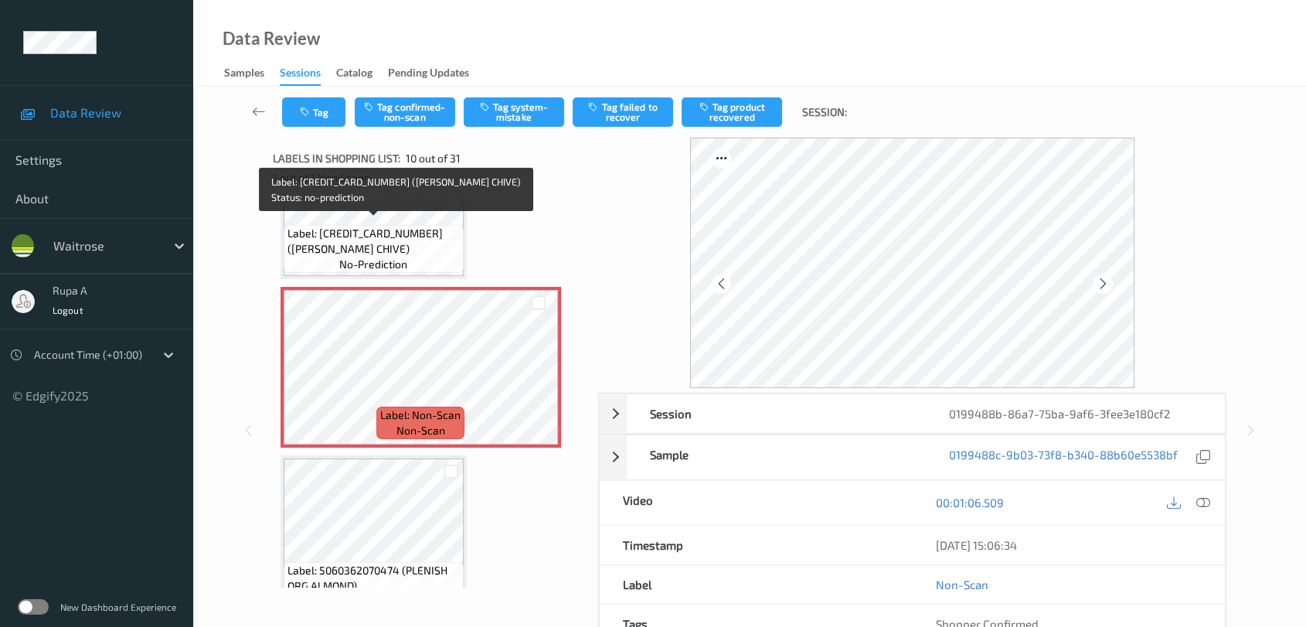
click at [394, 257] on span "no-prediction" at bounding box center [373, 264] width 68 height 15
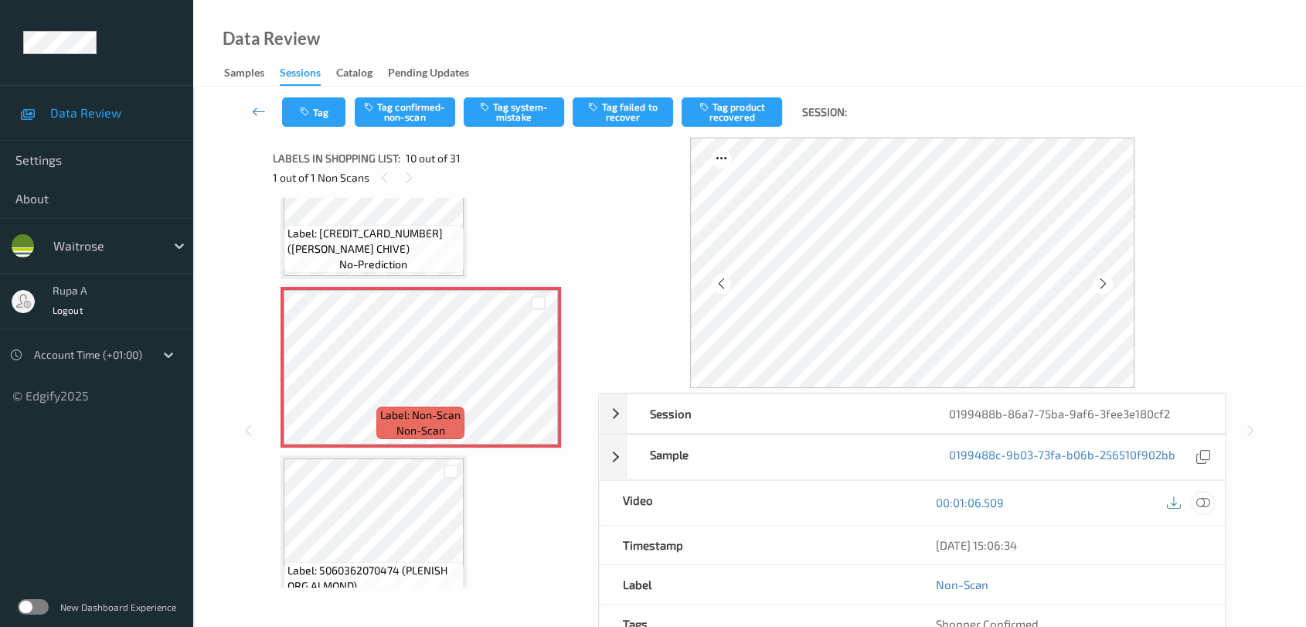
click at [1202, 500] on icon at bounding box center [1204, 502] width 14 height 14
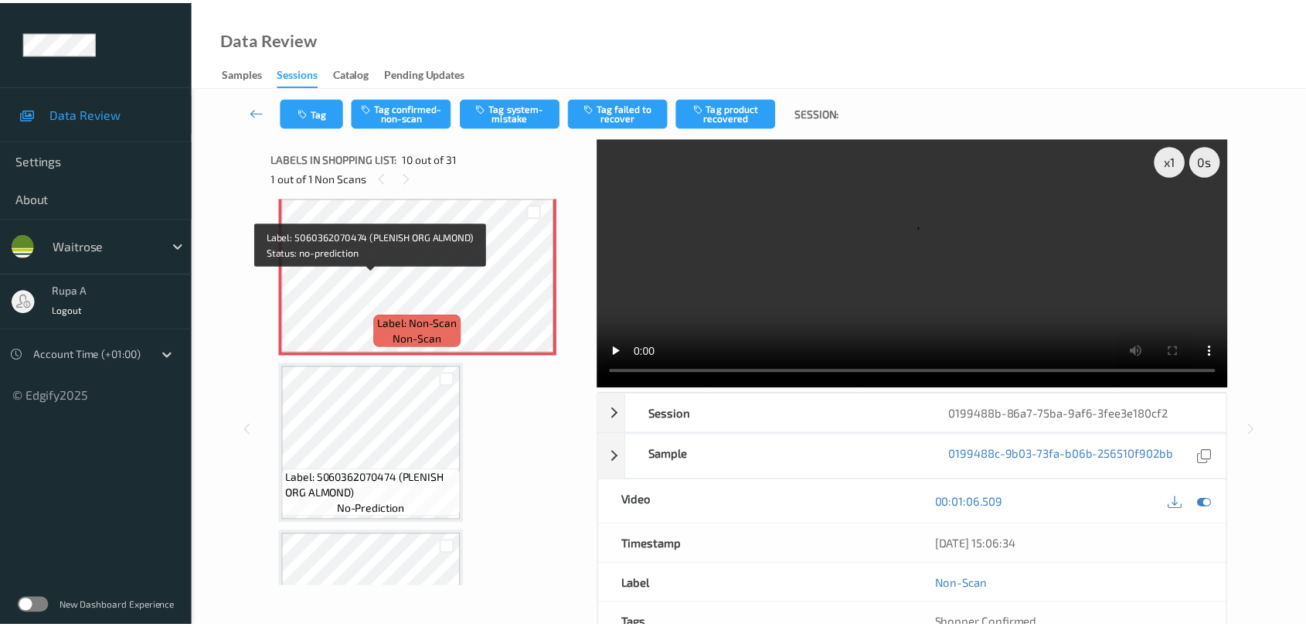
scroll to position [1521, 0]
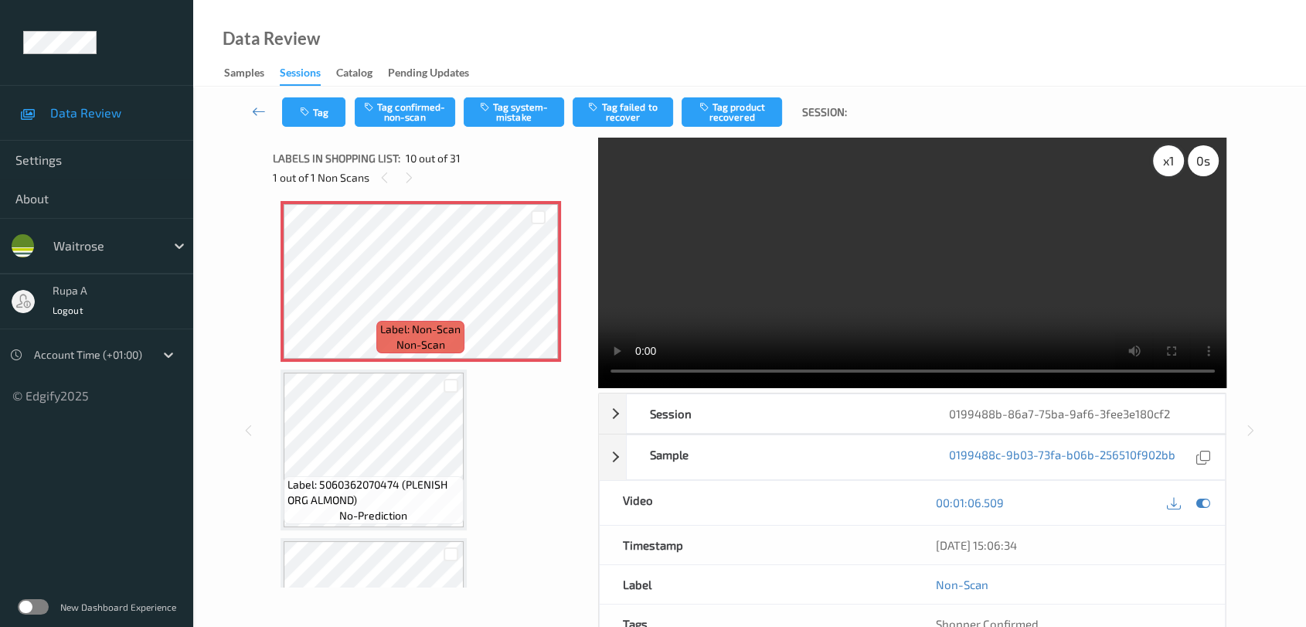
click at [1182, 160] on div "x 1" at bounding box center [1168, 160] width 31 height 31
click at [1169, 170] on div "x 2" at bounding box center [1168, 160] width 31 height 31
click at [1156, 164] on div "x 4" at bounding box center [1168, 160] width 31 height 31
click at [1206, 501] on icon at bounding box center [1204, 502] width 14 height 14
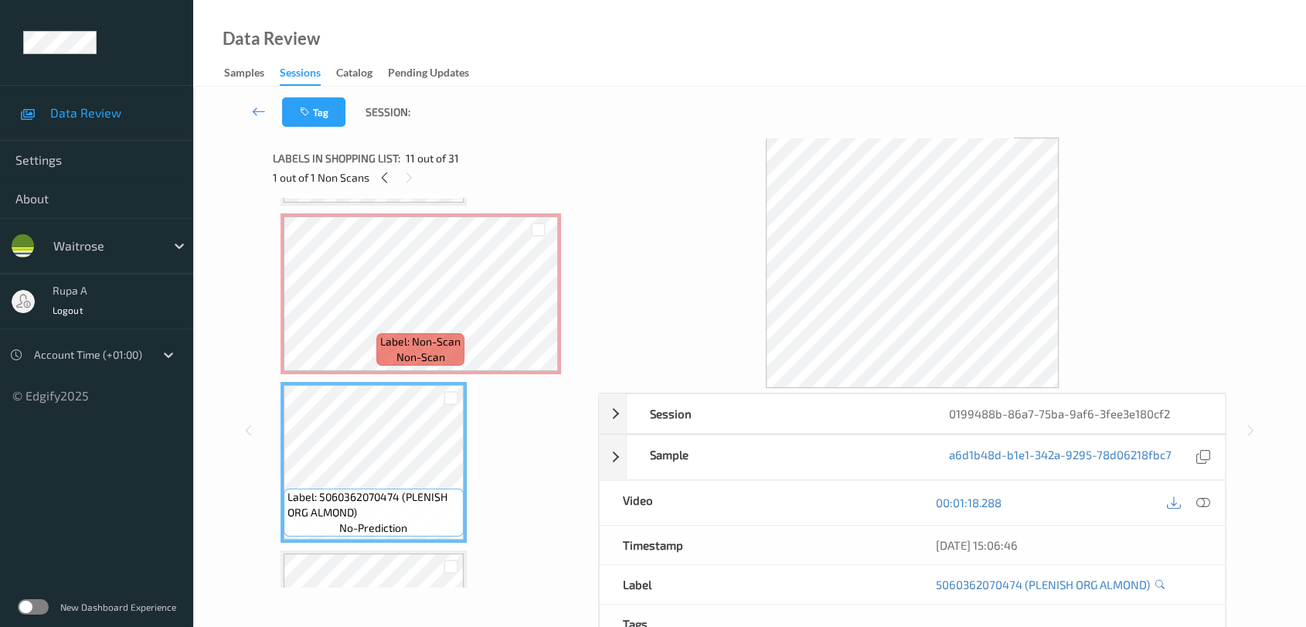
scroll to position [1694, 0]
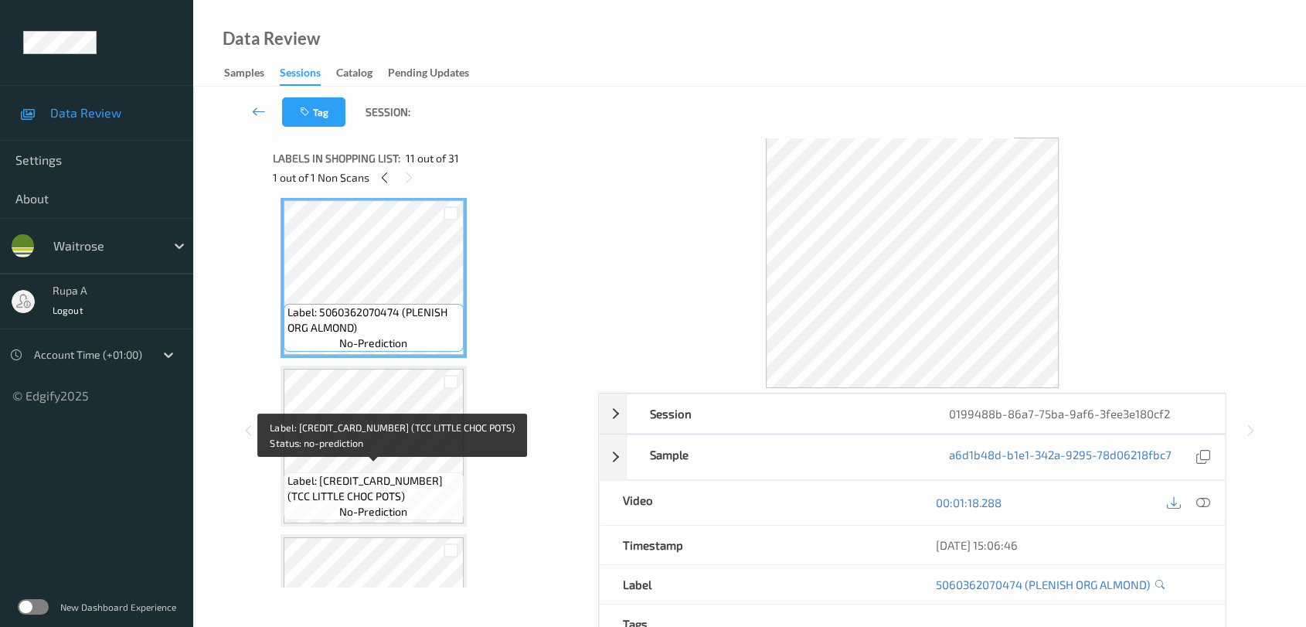
click at [352, 483] on span "Label: 5060426810114 (TCC LITTLE CHOC POTS)" at bounding box center [374, 488] width 172 height 31
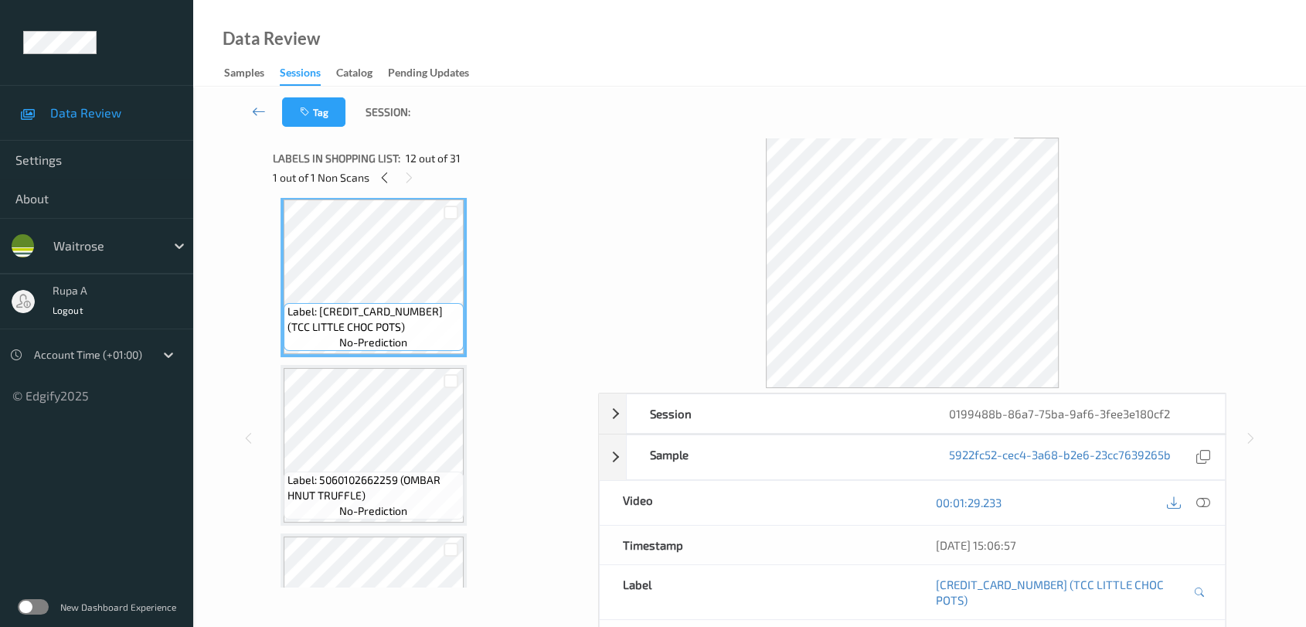
scroll to position [1865, 0]
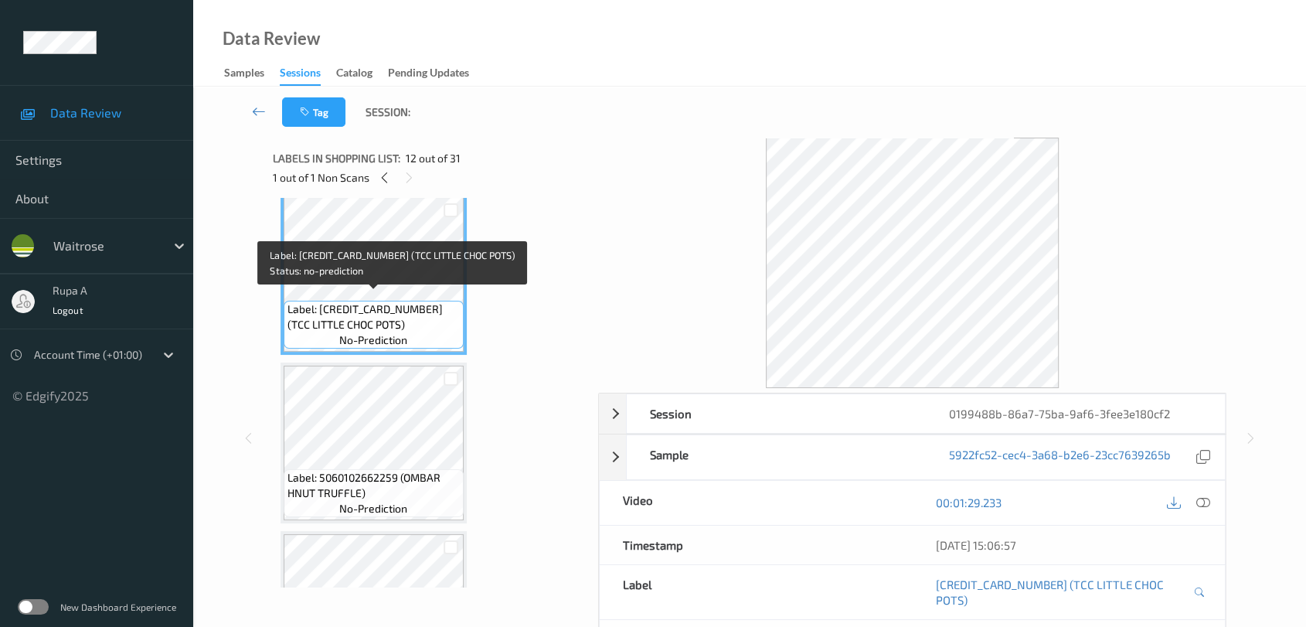
click at [323, 316] on span "Label: 5060426810114 (TCC LITTLE CHOC POTS)" at bounding box center [374, 316] width 172 height 31
copy span "Label: 5060426810114 (TCC LITTLE CHOC POTS)"
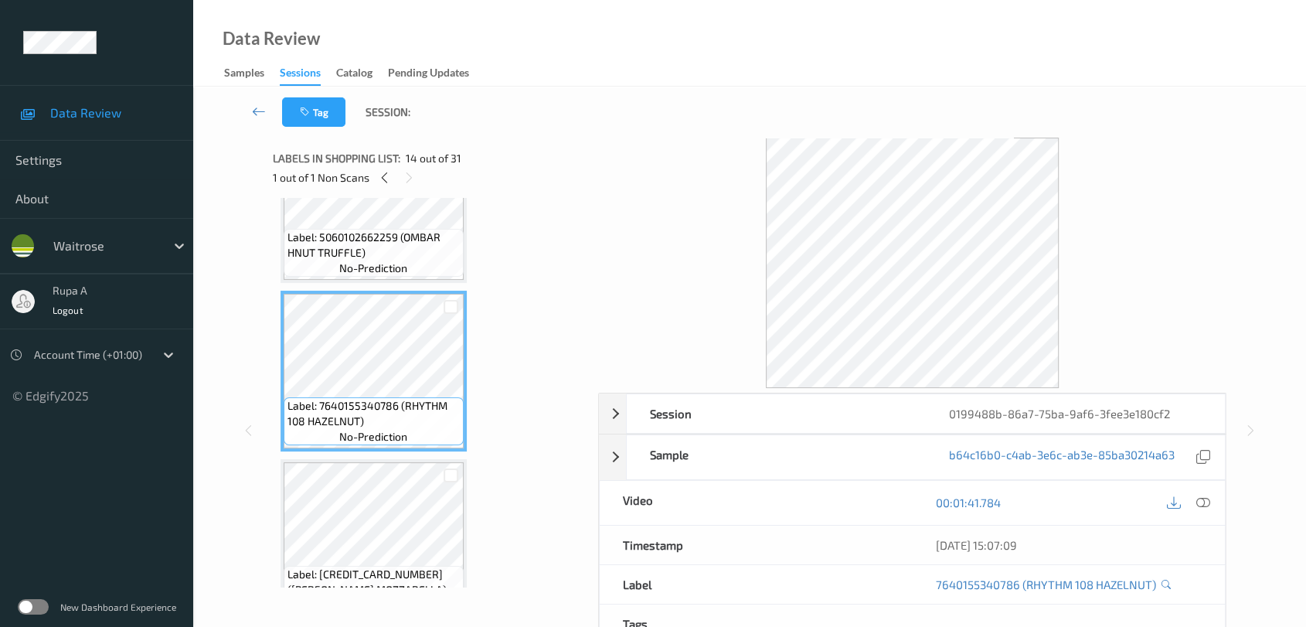
scroll to position [2208, 0]
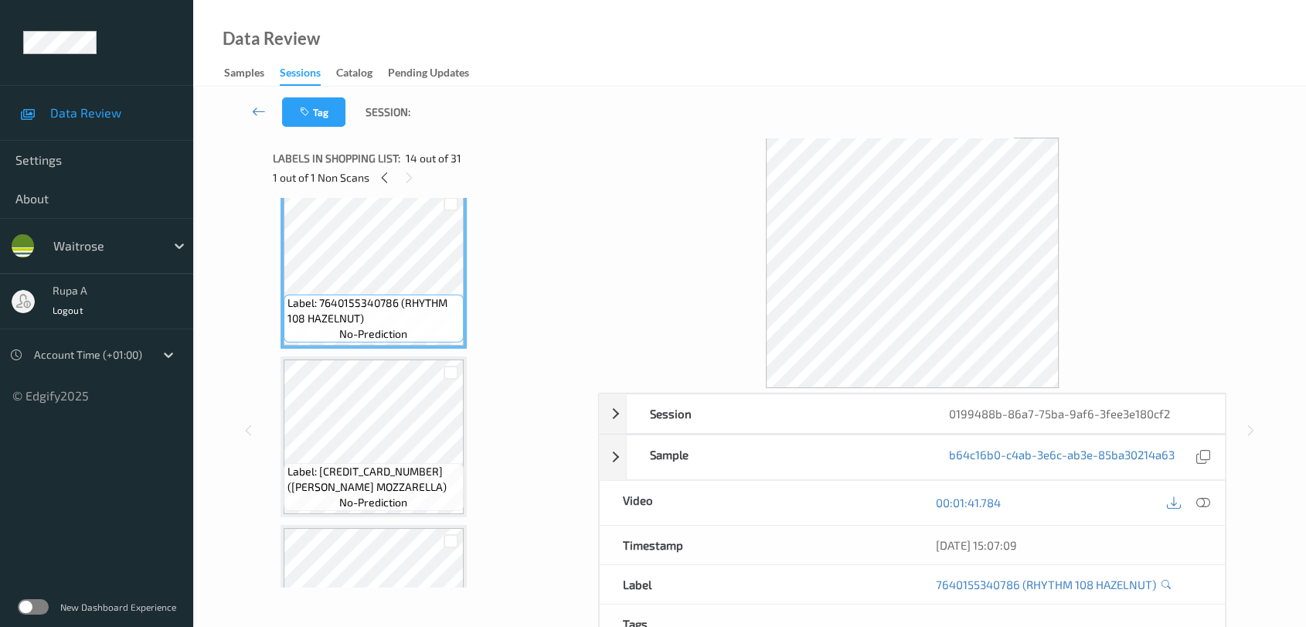
click at [434, 469] on span "Label: 5000169463895 (WR DORG MOZZARELLA)" at bounding box center [374, 479] width 172 height 31
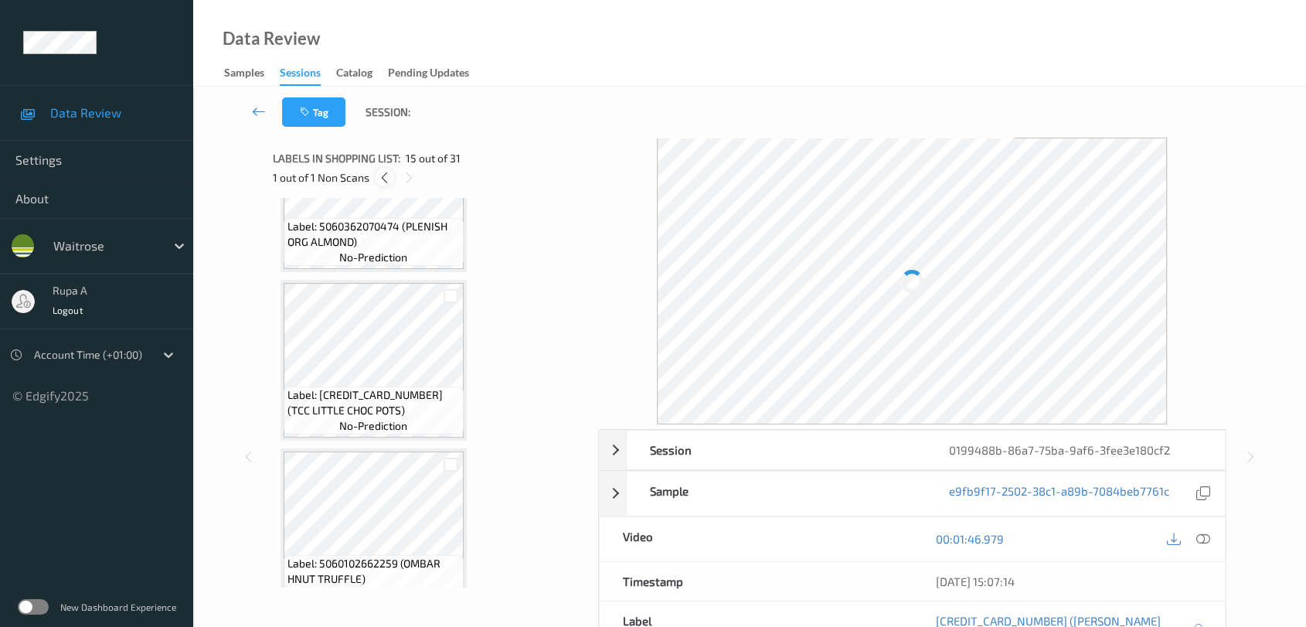
click at [378, 179] on icon at bounding box center [384, 178] width 13 height 14
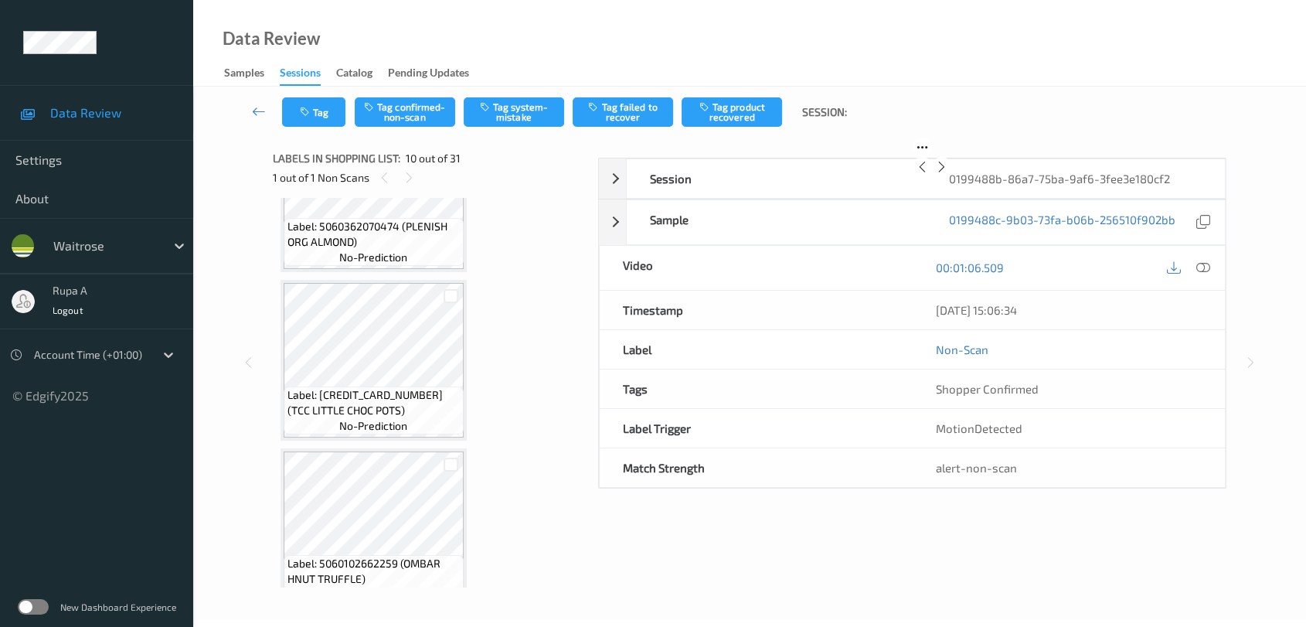
scroll to position [1350, 0]
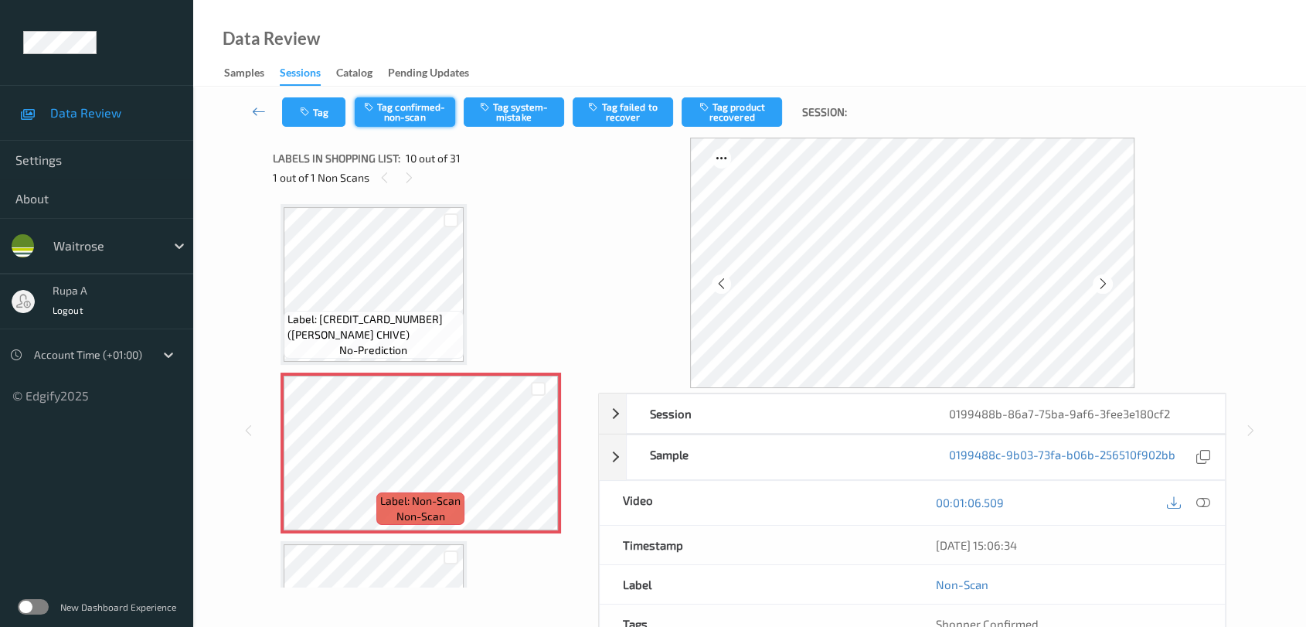
click at [416, 111] on button "Tag confirmed-non-scan" at bounding box center [405, 111] width 100 height 29
click at [622, 111] on button "Tag failed to recover" at bounding box center [623, 111] width 100 height 29
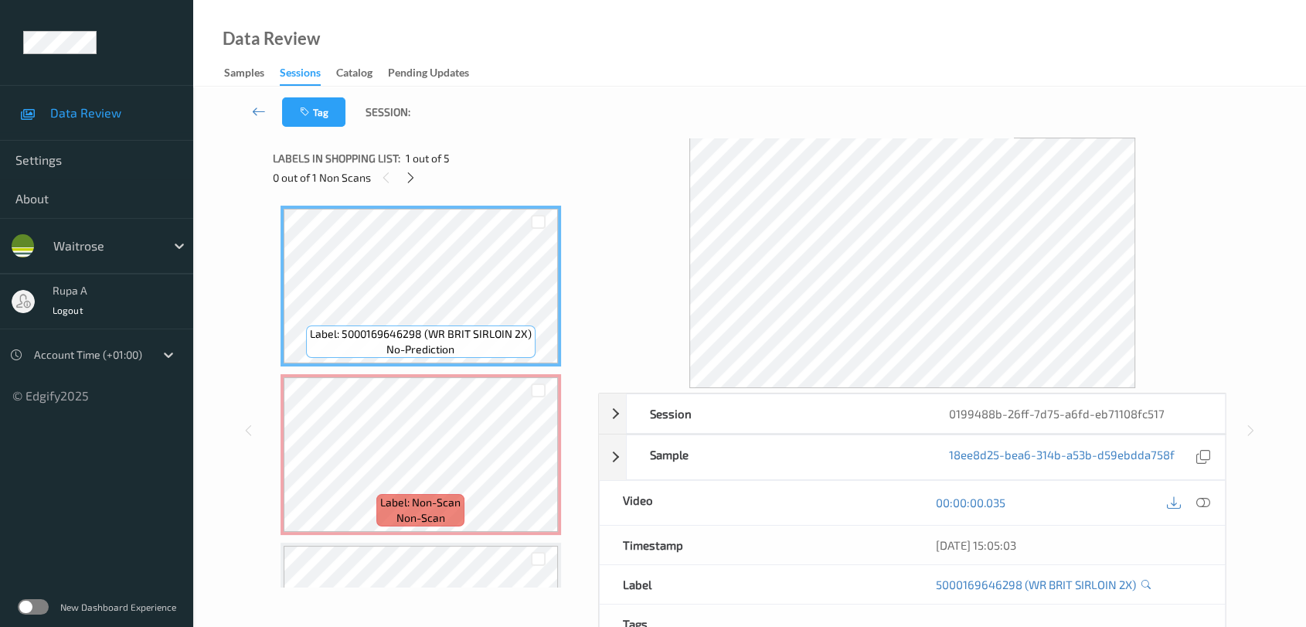
click at [419, 169] on div "0 out of 1 Non Scans" at bounding box center [430, 177] width 315 height 19
click at [414, 171] on icon at bounding box center [410, 178] width 13 height 14
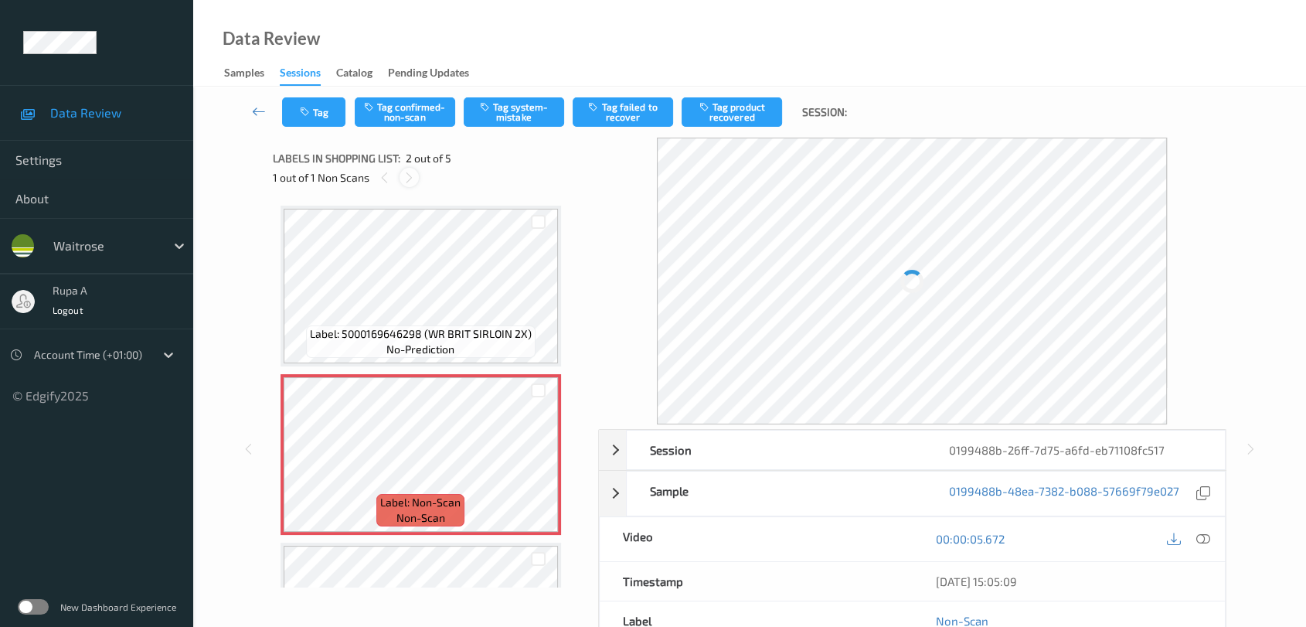
scroll to position [7, 0]
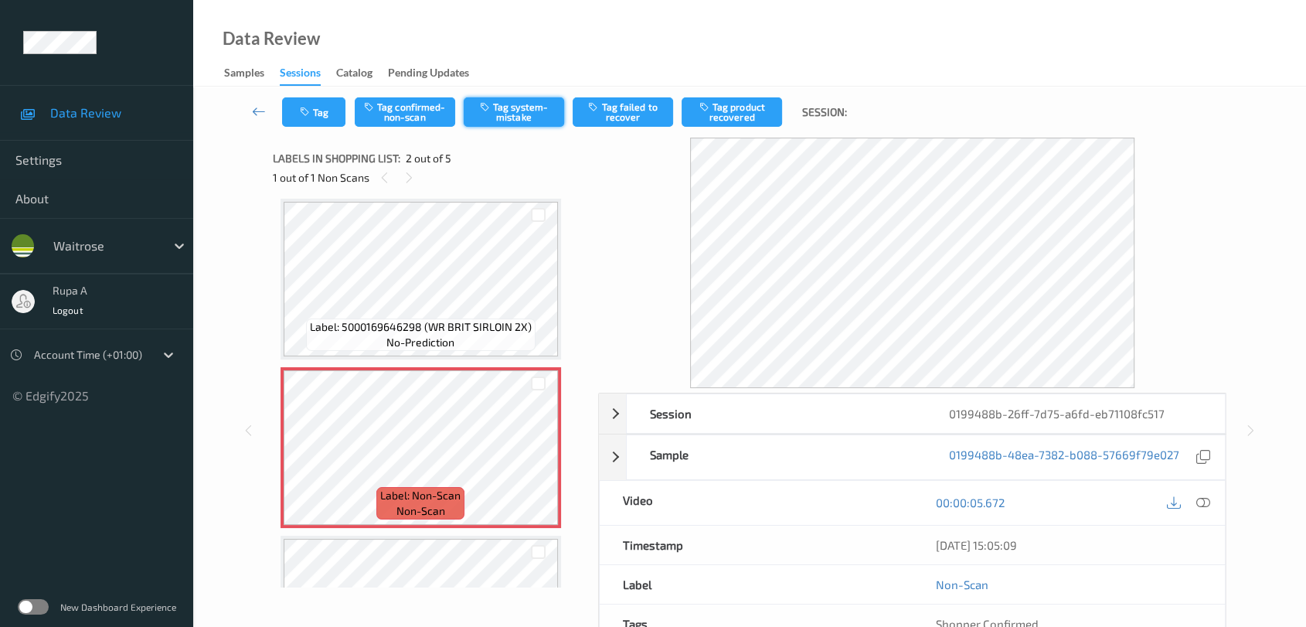
click at [504, 111] on button "Tag system-mistake" at bounding box center [514, 111] width 100 height 29
click at [315, 113] on button "Tag" at bounding box center [313, 111] width 63 height 29
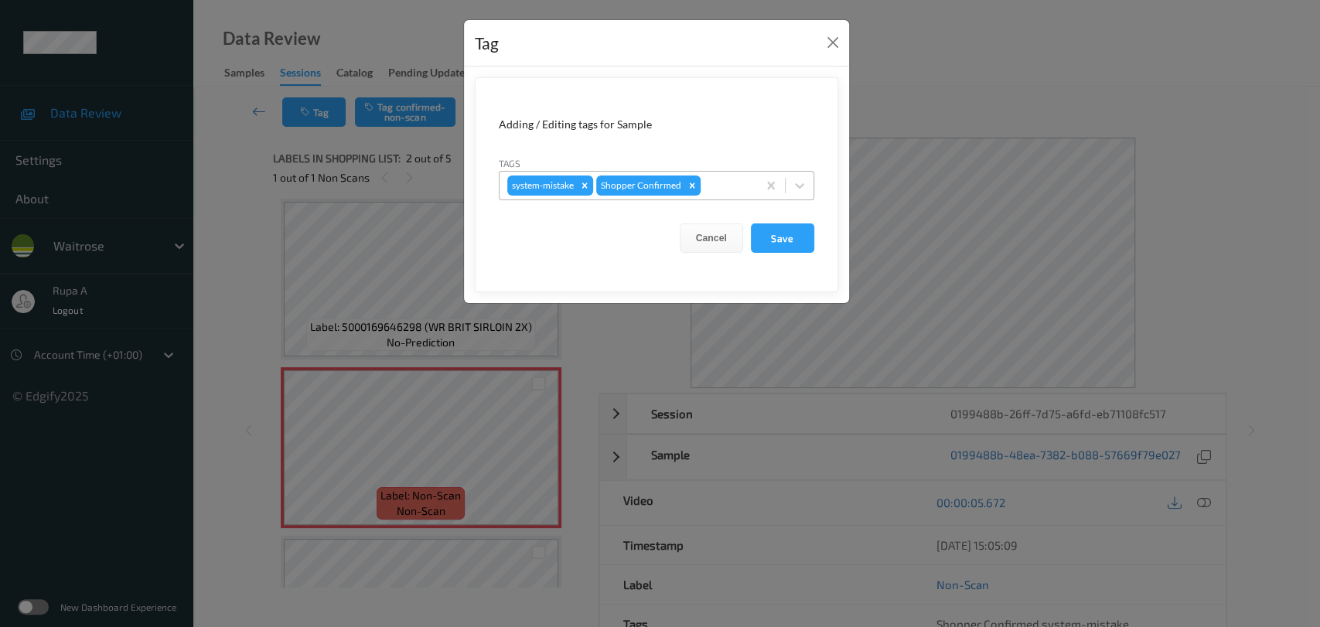
click at [721, 178] on div at bounding box center [726, 185] width 46 height 19
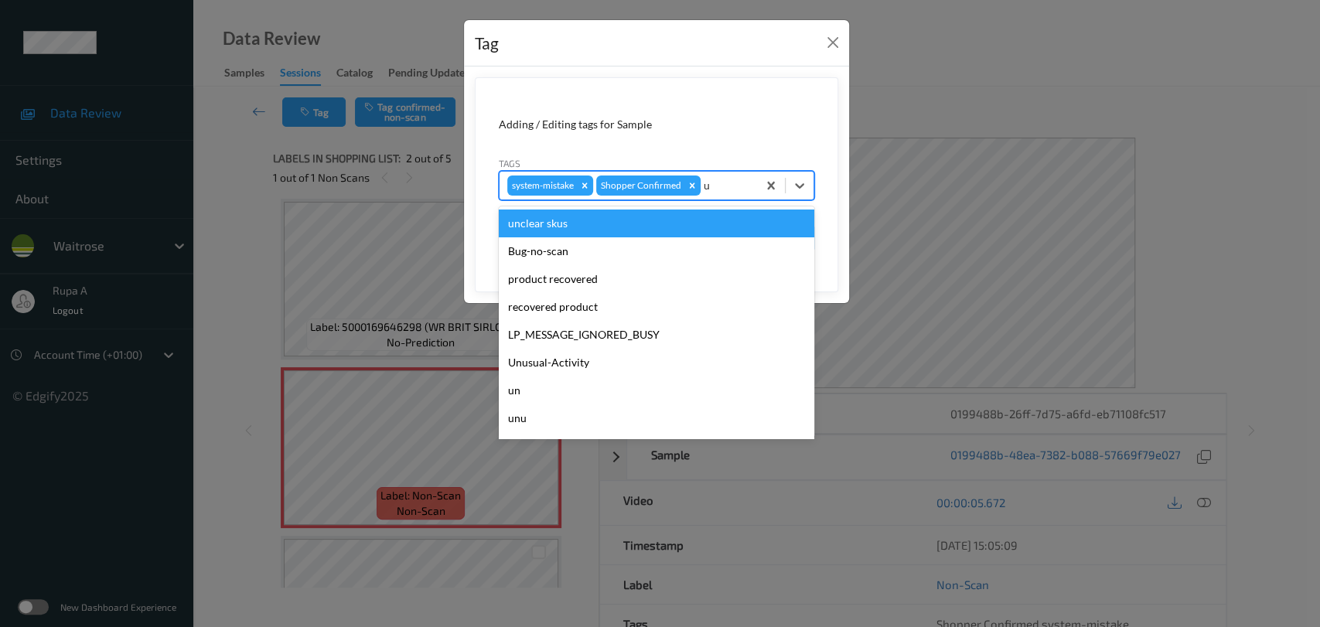
type input "un"
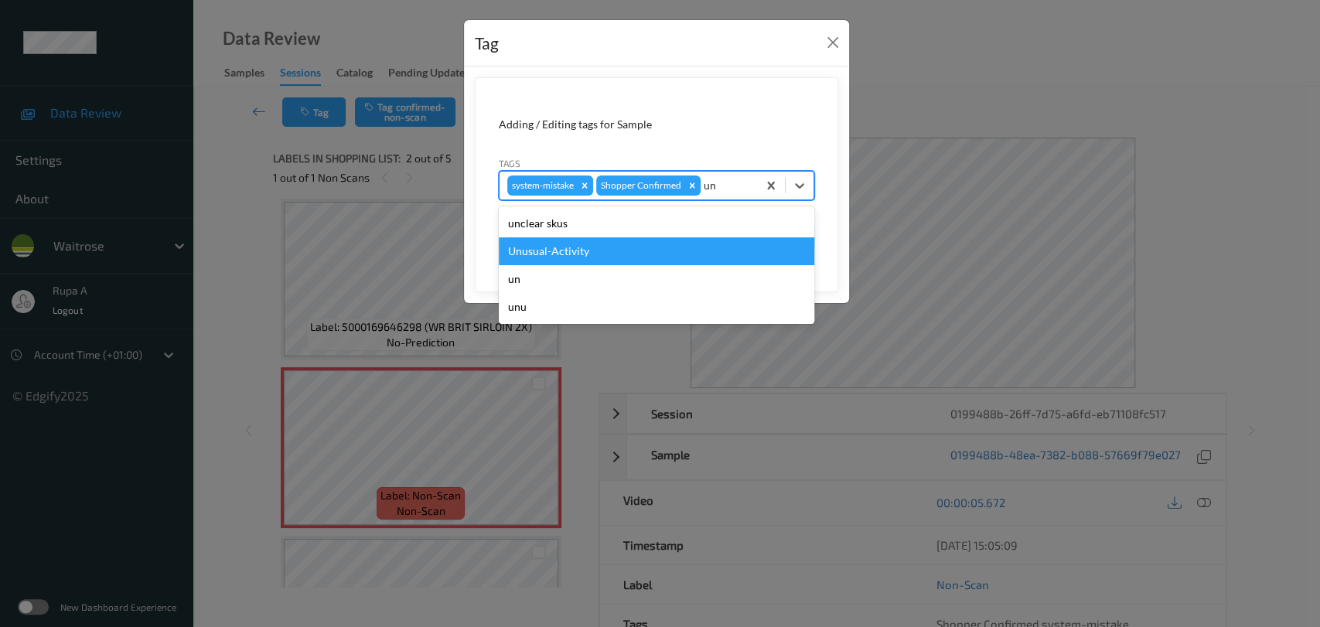
click at [578, 254] on div "Unusual-Activity" at bounding box center [656, 251] width 315 height 28
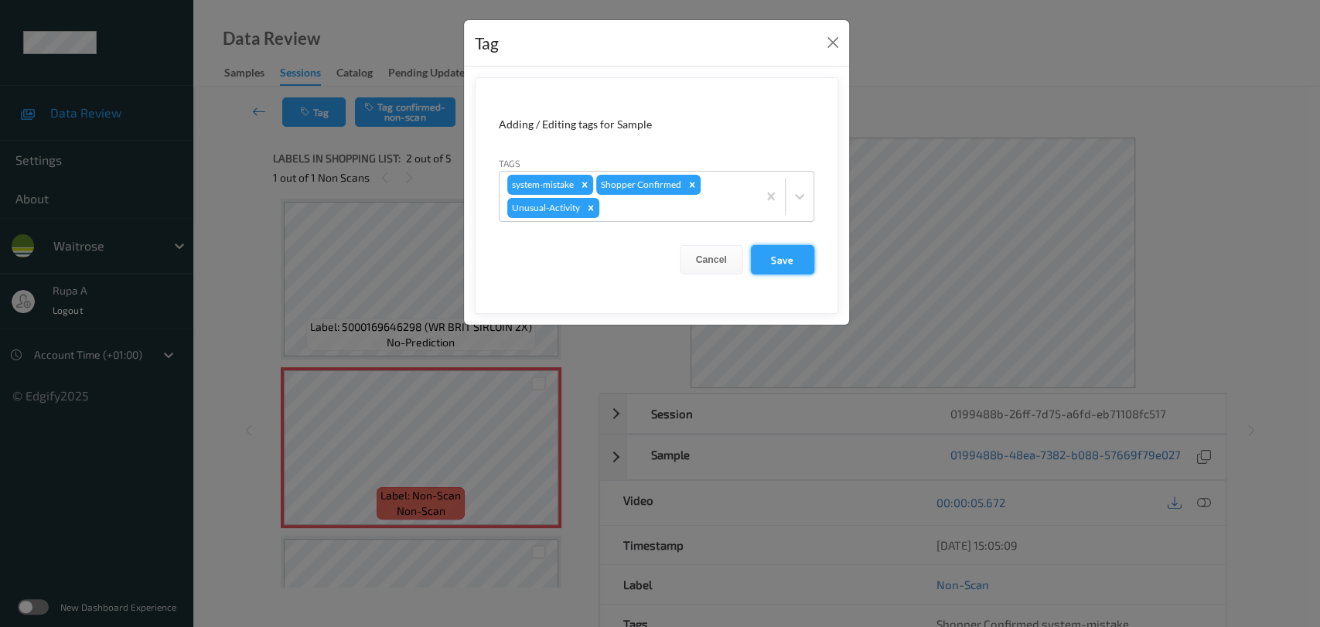
click at [764, 261] on button "Save" at bounding box center [782, 259] width 63 height 29
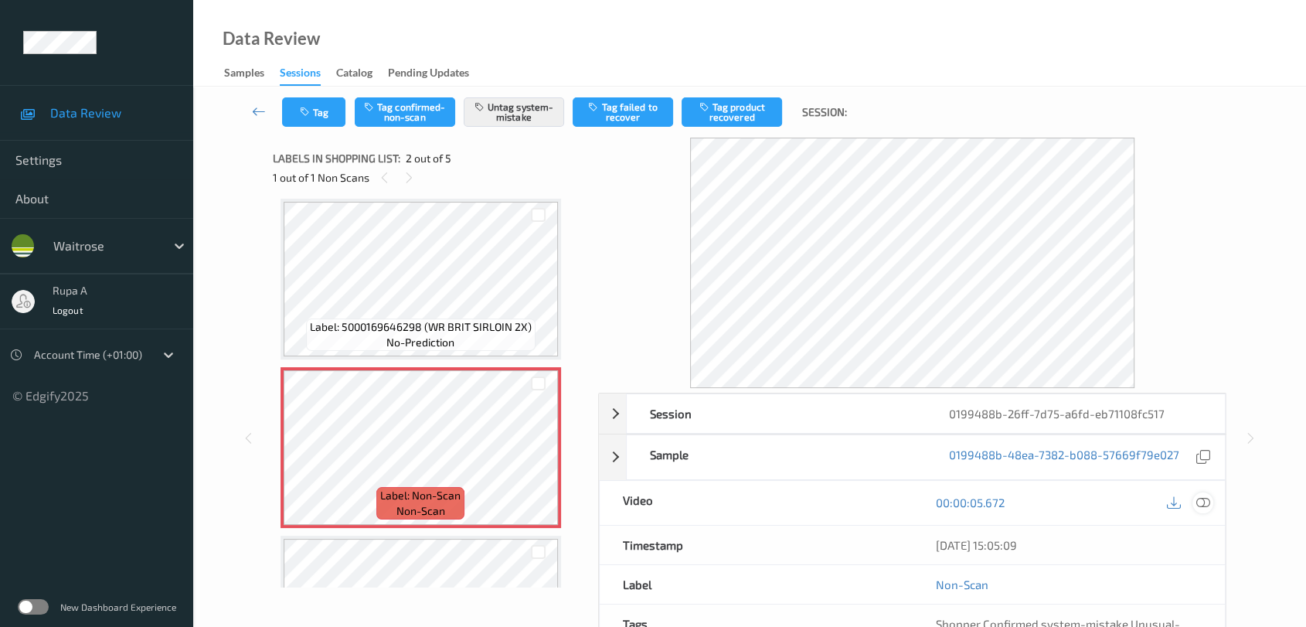
click at [1201, 504] on icon at bounding box center [1204, 502] width 14 height 14
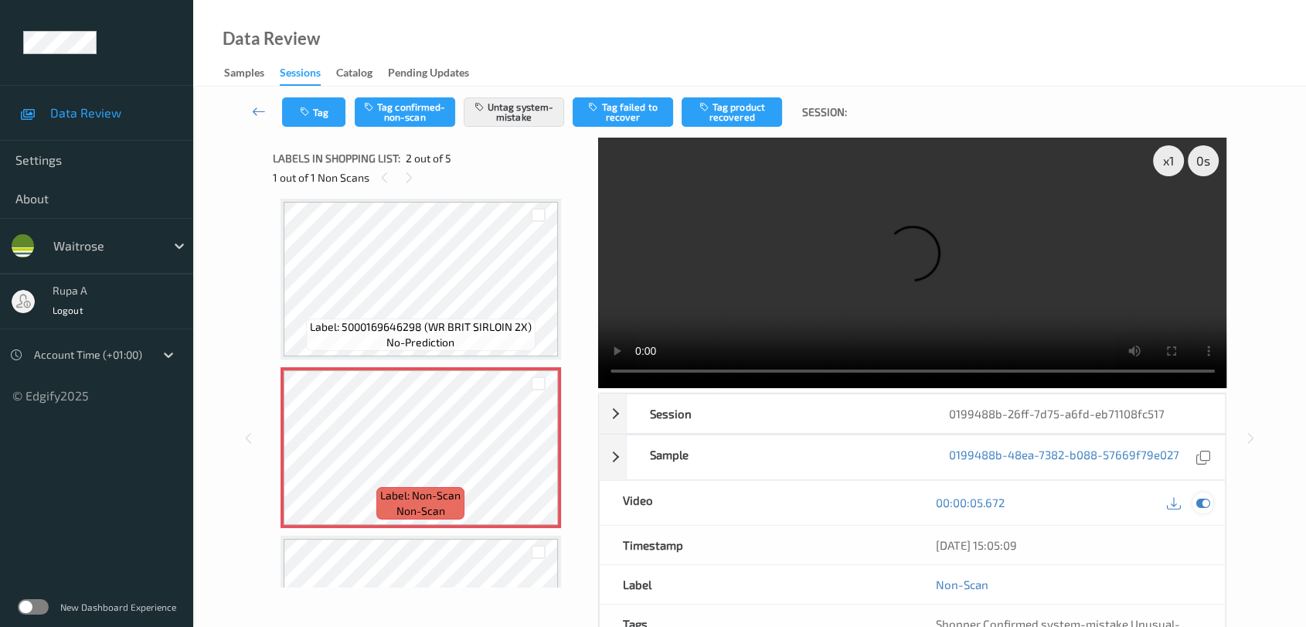
click at [1200, 509] on icon at bounding box center [1204, 502] width 14 height 14
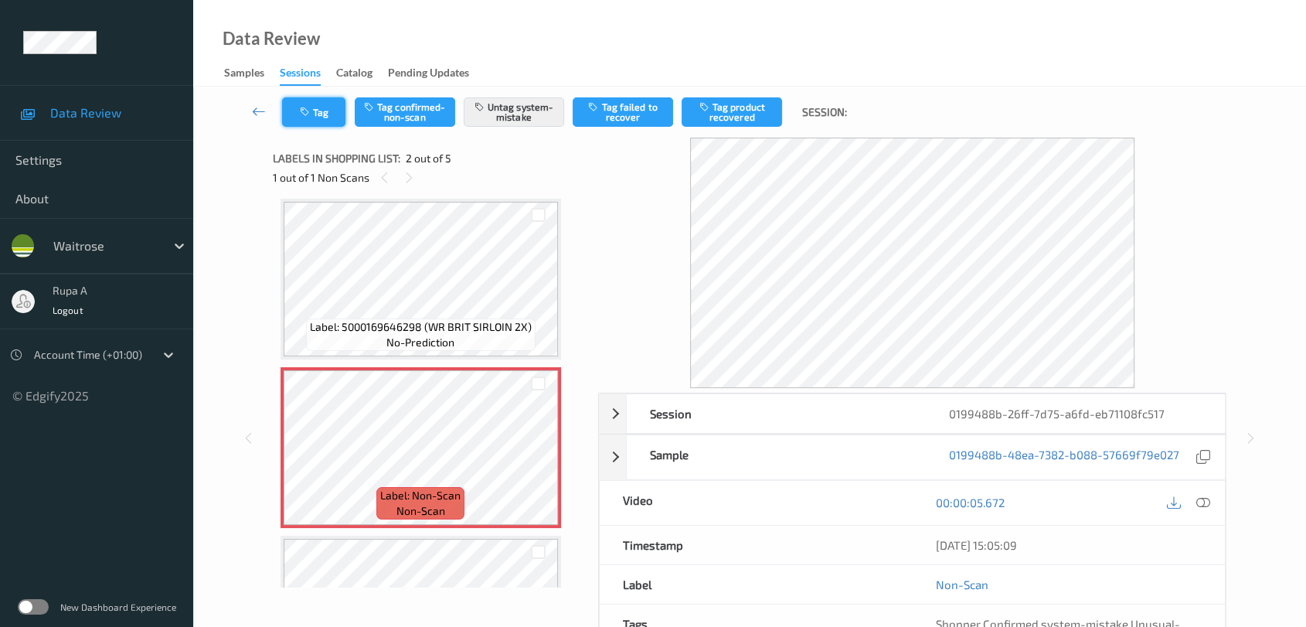
click at [310, 124] on button "Tag" at bounding box center [313, 111] width 63 height 29
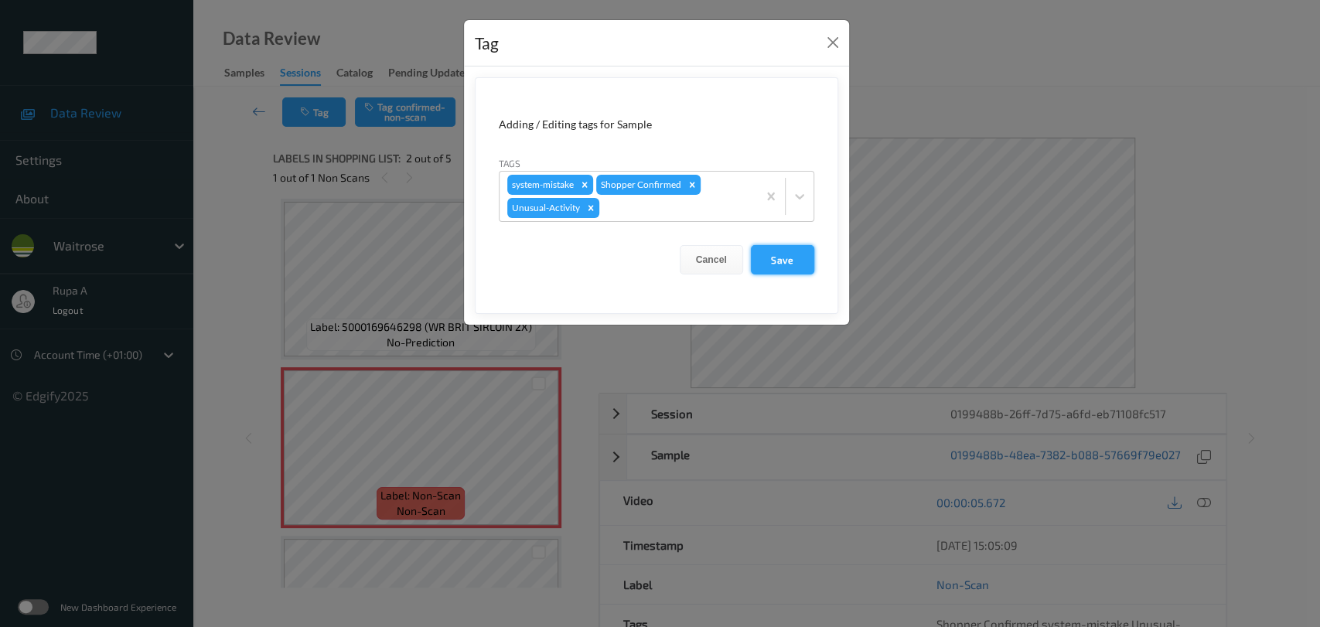
click at [777, 261] on button "Save" at bounding box center [782, 259] width 63 height 29
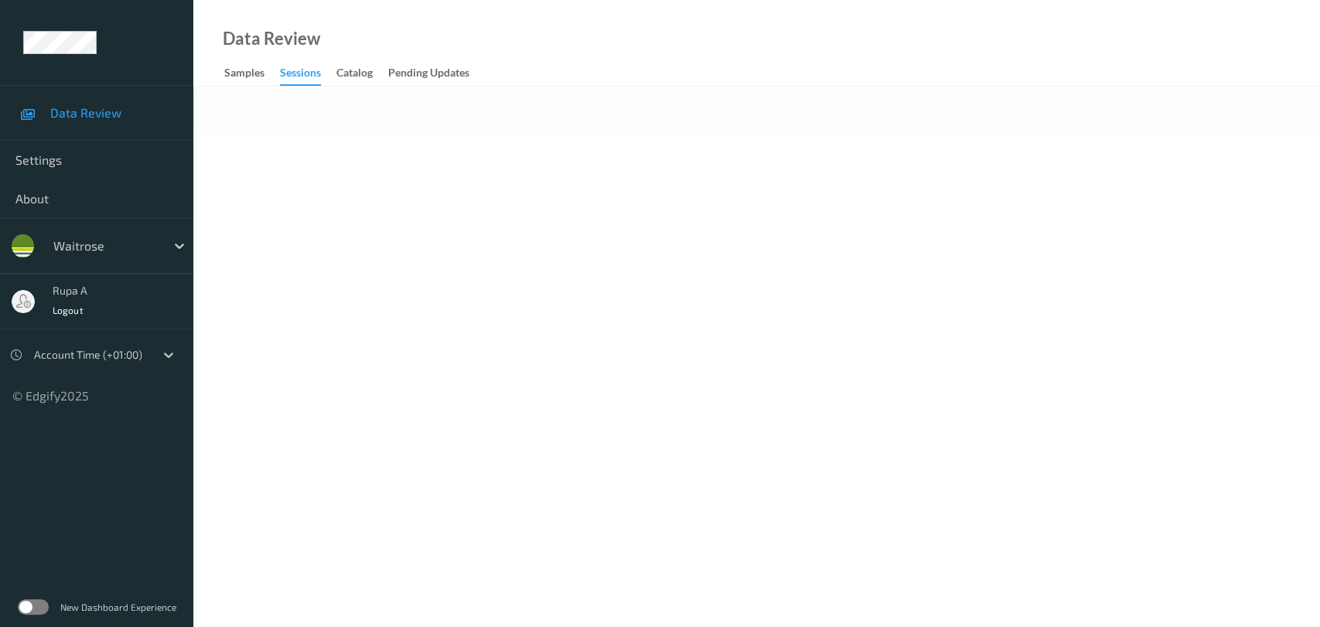
click at [395, 214] on body "Data Review Settings About waitrose rupa a Logout Account Time (+01:00) © Edgif…" at bounding box center [660, 313] width 1320 height 627
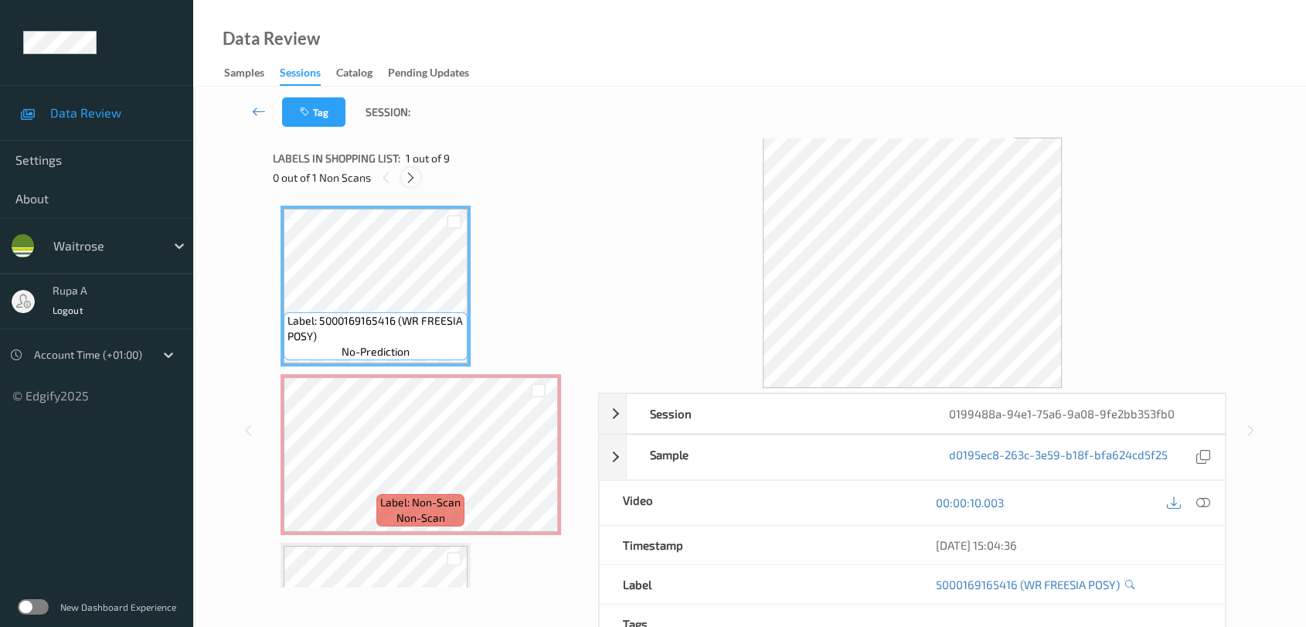
click at [413, 182] on icon at bounding box center [410, 178] width 13 height 14
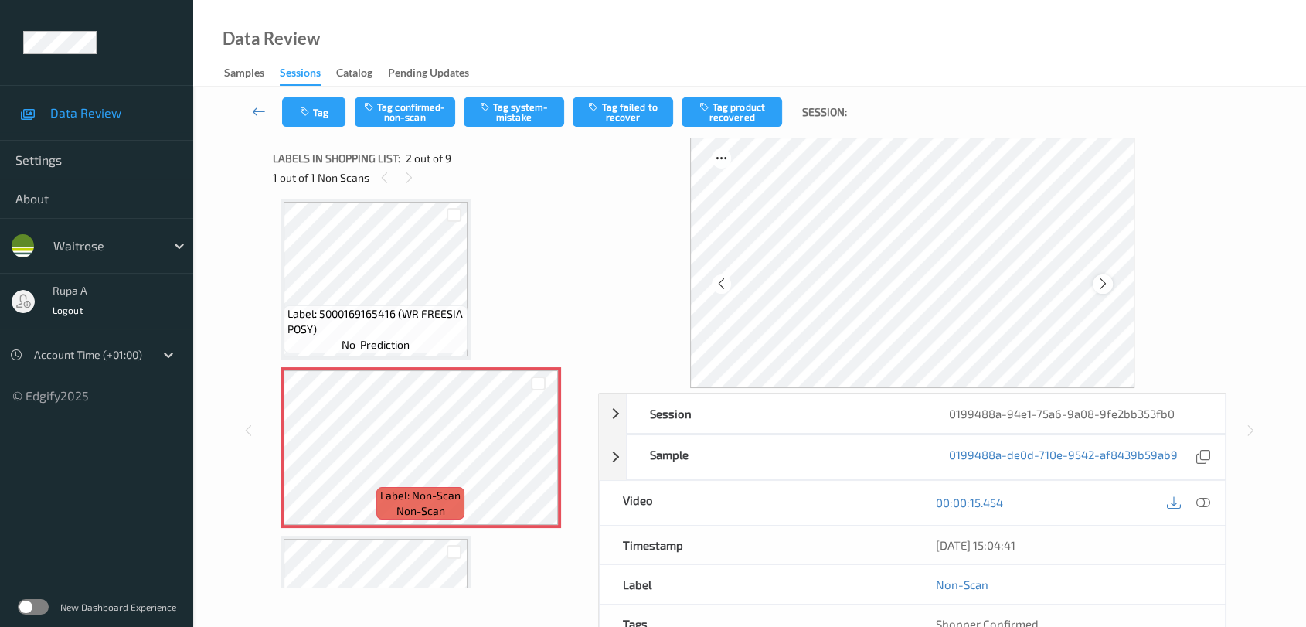
click at [1108, 282] on icon at bounding box center [1103, 284] width 13 height 14
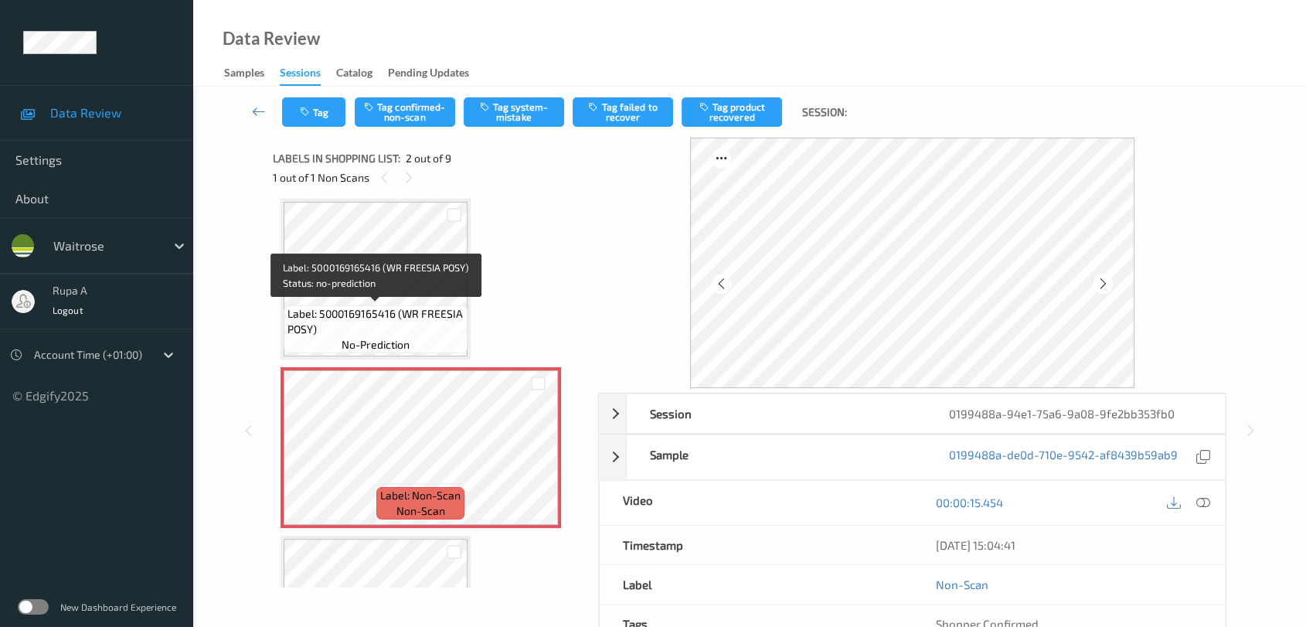
click at [436, 312] on span "Label: 5000169165416 (WR FREESIA POSY)" at bounding box center [376, 321] width 176 height 31
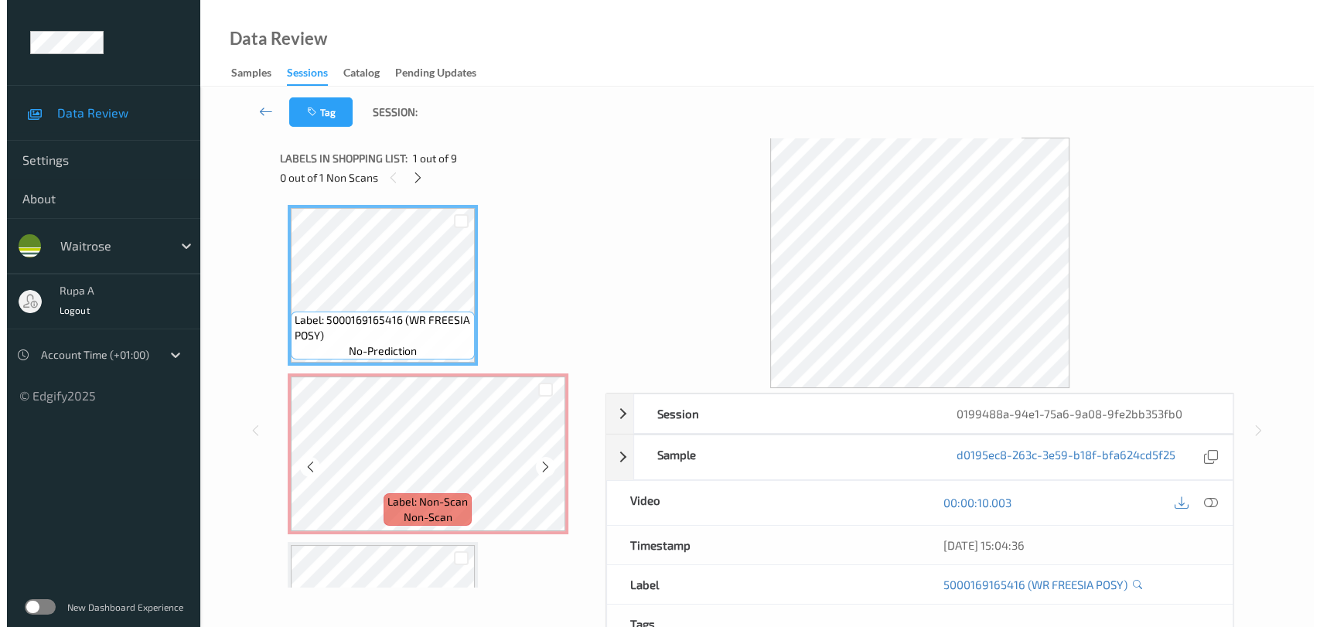
scroll to position [0, 0]
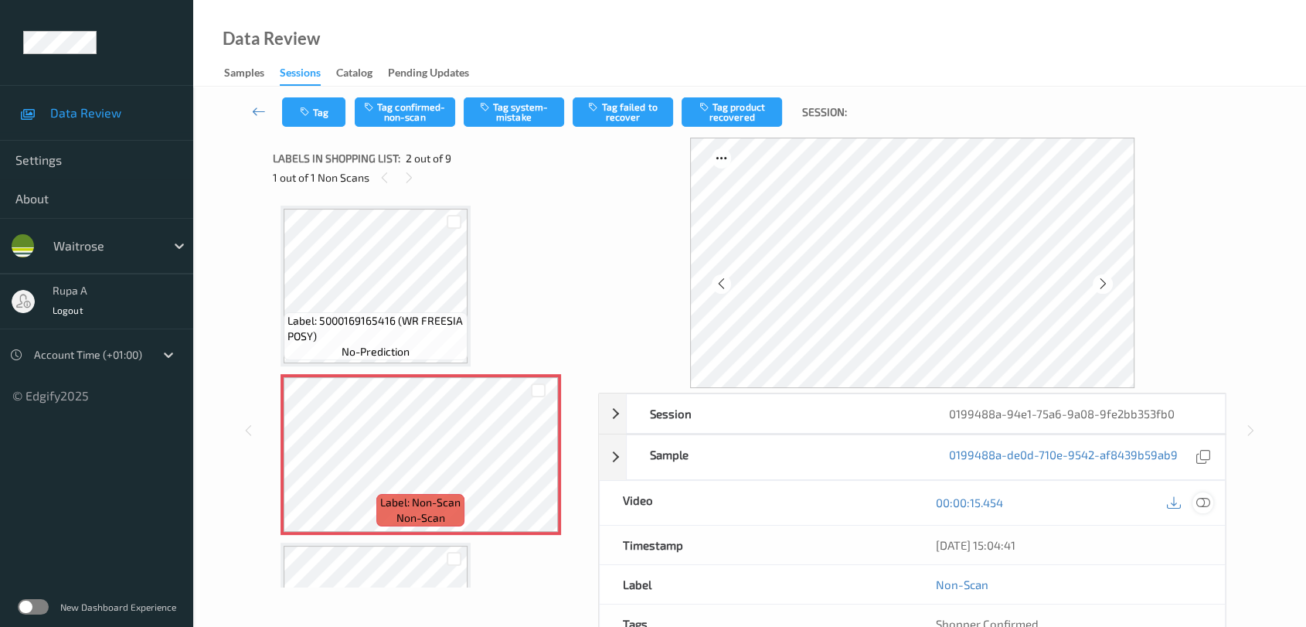
click at [1212, 502] on div at bounding box center [1203, 502] width 21 height 21
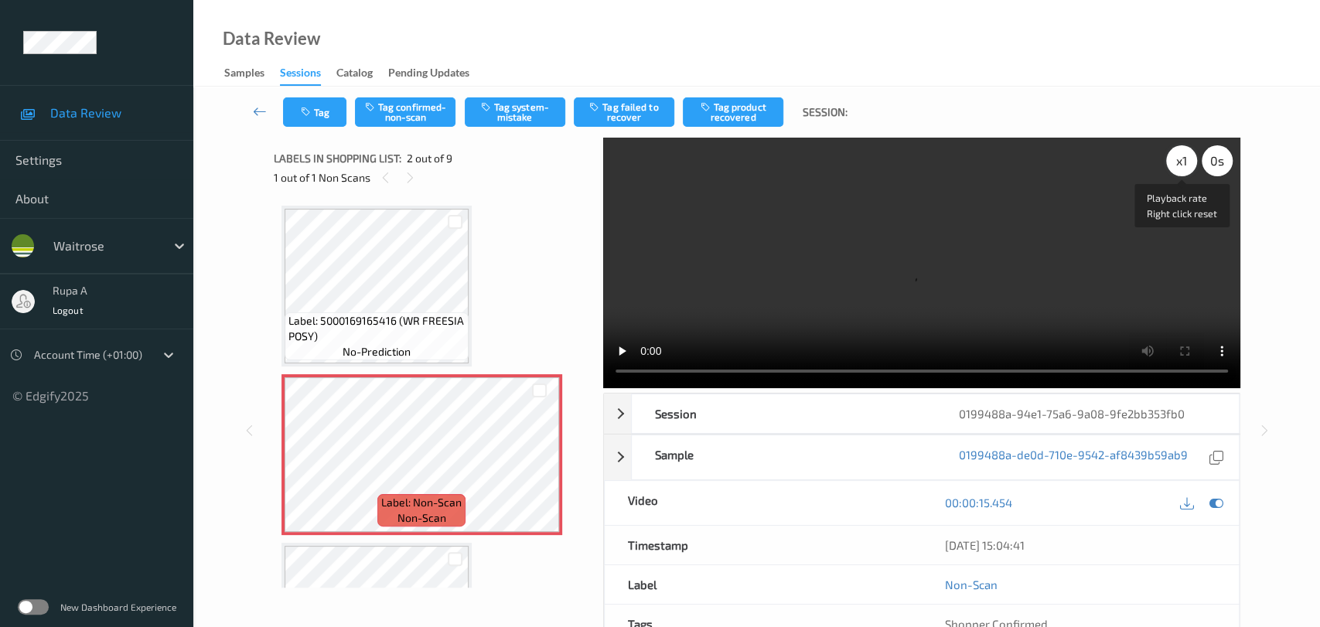
click at [1169, 162] on div "x 1" at bounding box center [1181, 160] width 31 height 31
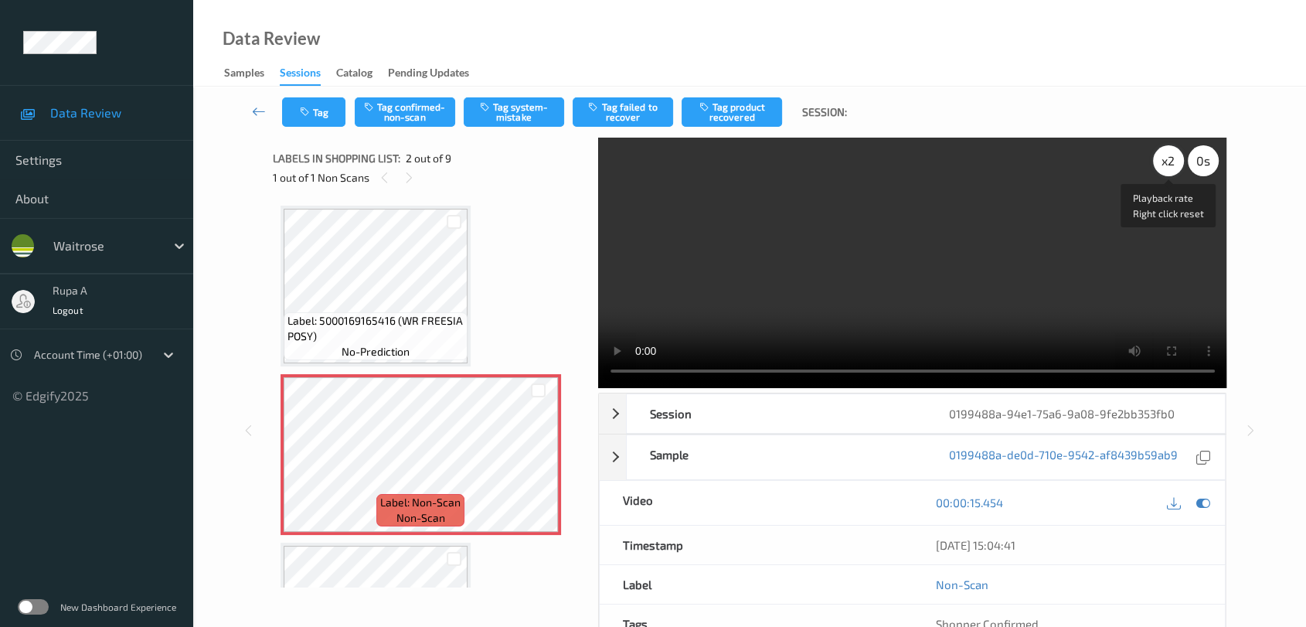
click at [1162, 169] on div "x 2" at bounding box center [1168, 160] width 31 height 31
click at [1207, 502] on icon at bounding box center [1204, 502] width 14 height 14
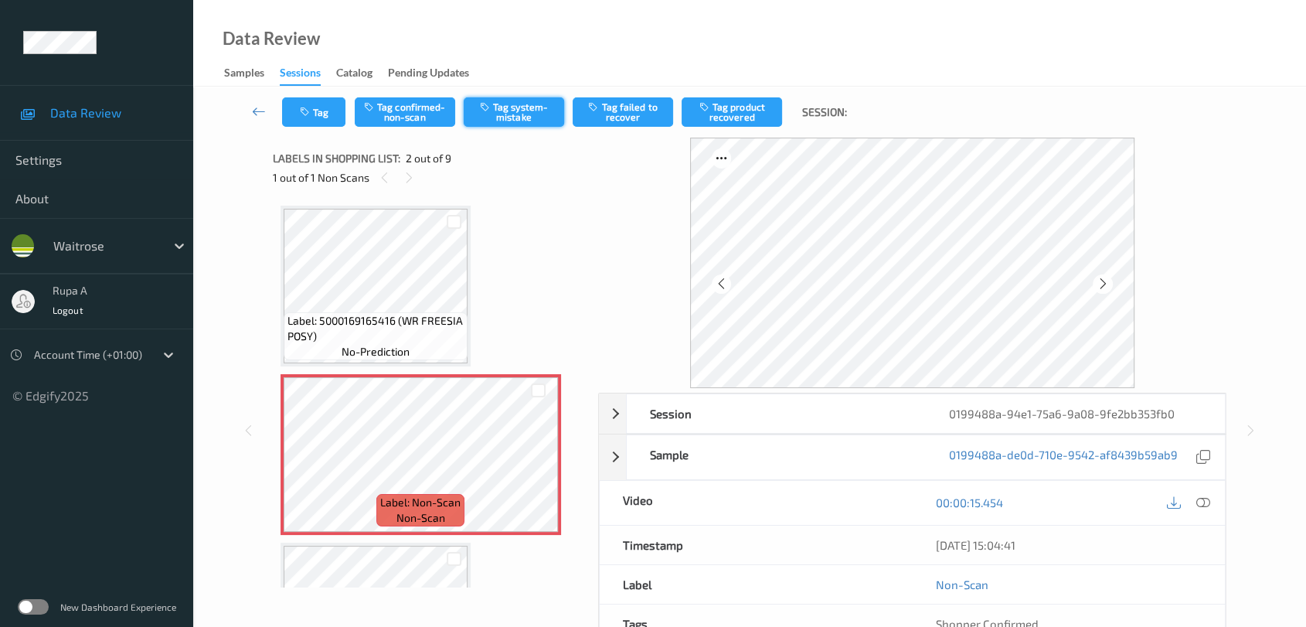
click at [532, 110] on button "Tag system-mistake" at bounding box center [514, 111] width 100 height 29
click at [330, 114] on button "Tag" at bounding box center [313, 111] width 63 height 29
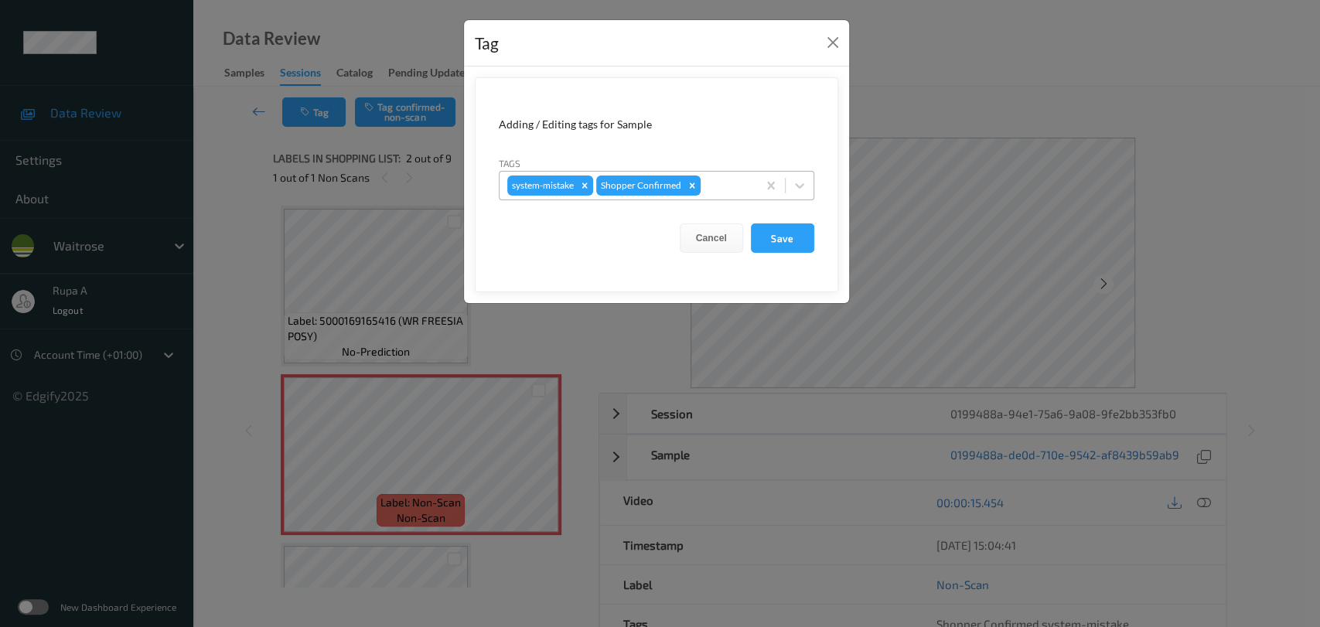
click at [720, 179] on div at bounding box center [726, 185] width 46 height 19
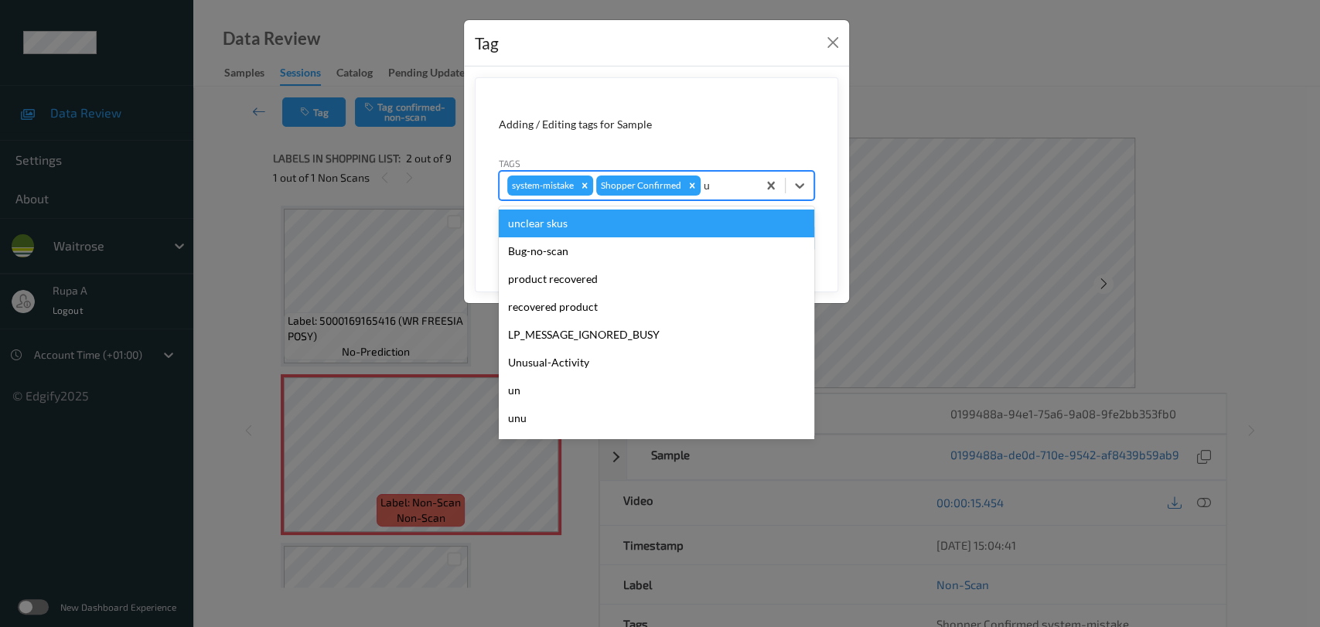
type input "un"
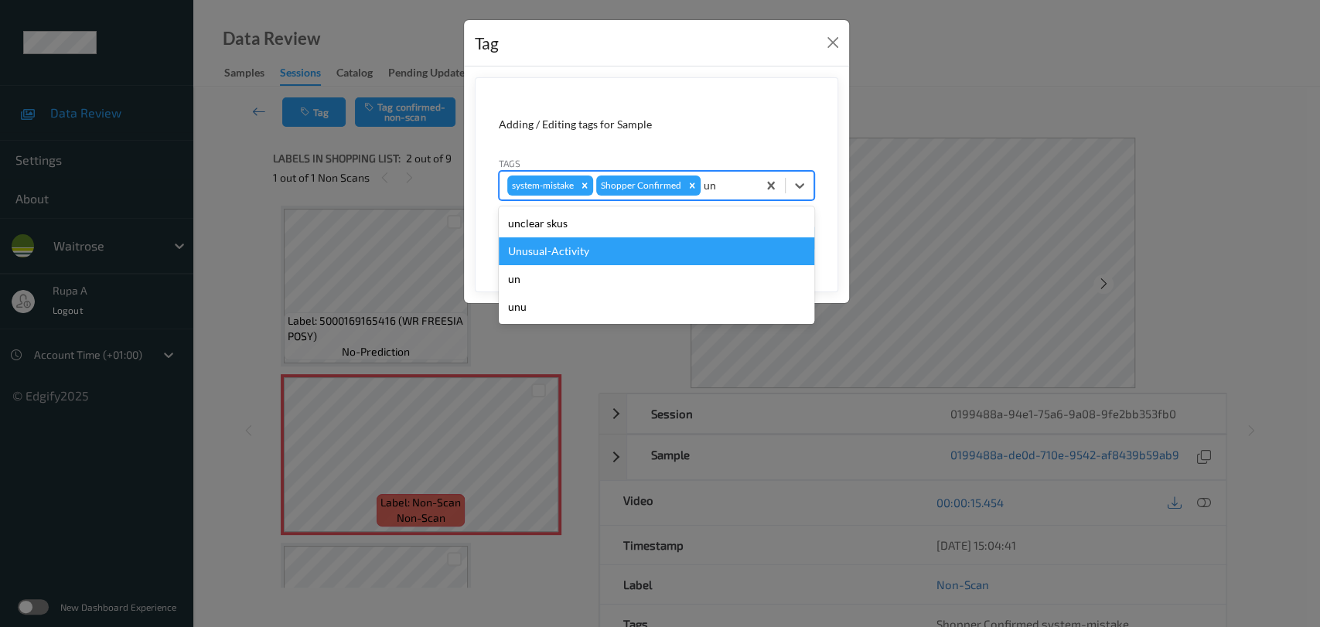
click at [630, 241] on div "Unusual-Activity" at bounding box center [656, 251] width 315 height 28
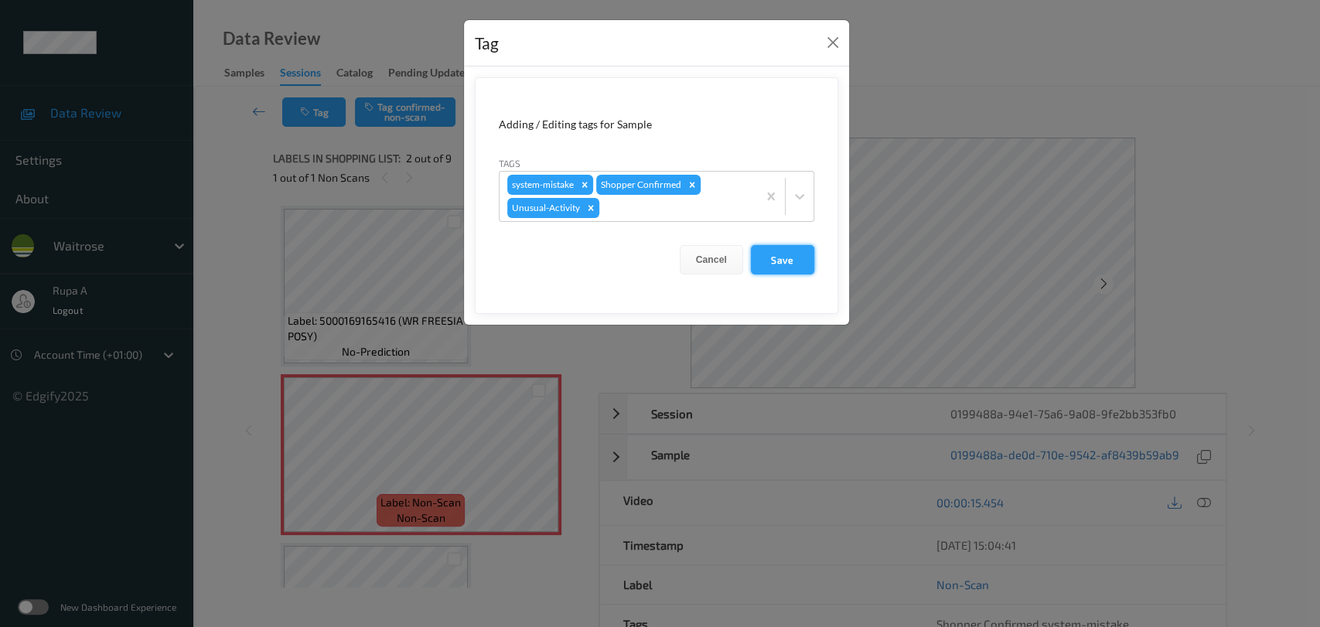
click at [788, 262] on button "Save" at bounding box center [782, 259] width 63 height 29
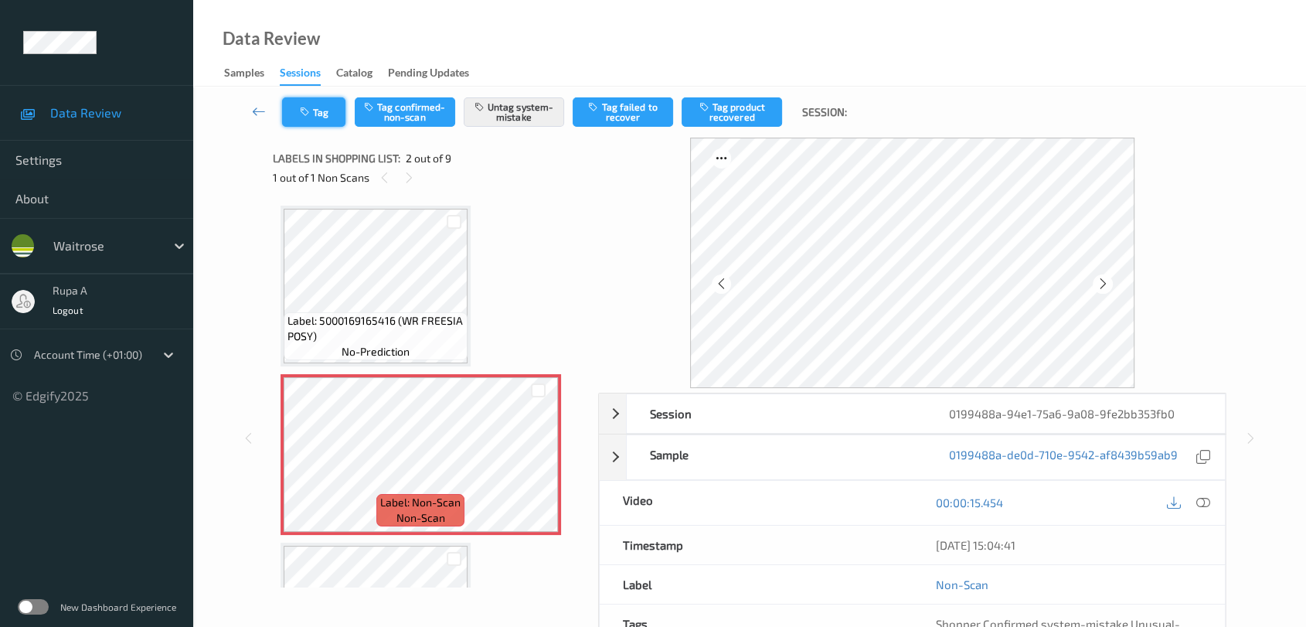
click at [318, 116] on button "Tag" at bounding box center [313, 111] width 63 height 29
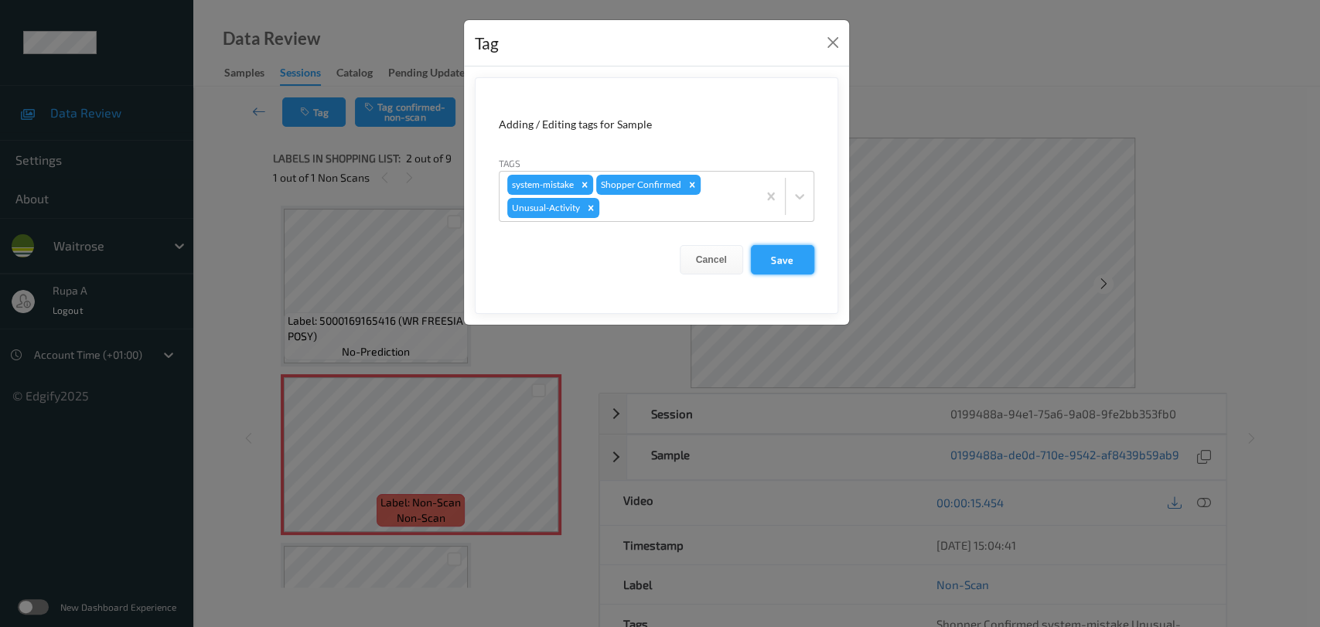
click at [778, 253] on button "Save" at bounding box center [782, 259] width 63 height 29
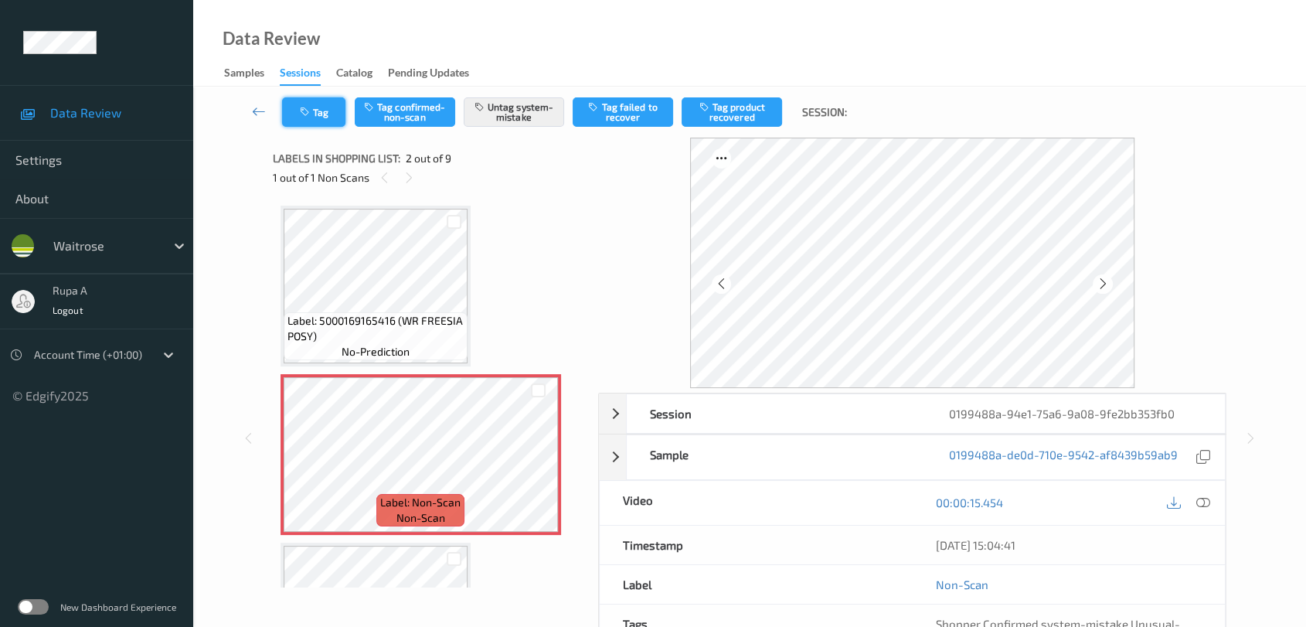
click at [304, 117] on button "Tag" at bounding box center [313, 111] width 63 height 29
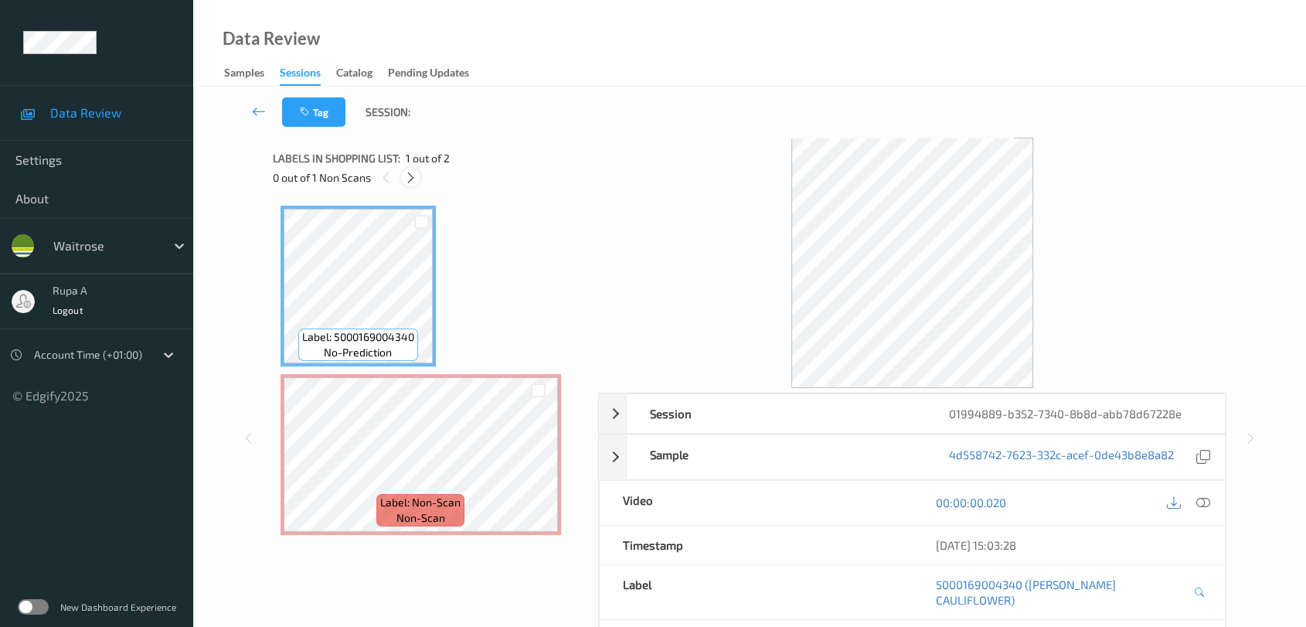
click at [414, 179] on icon at bounding box center [410, 178] width 13 height 14
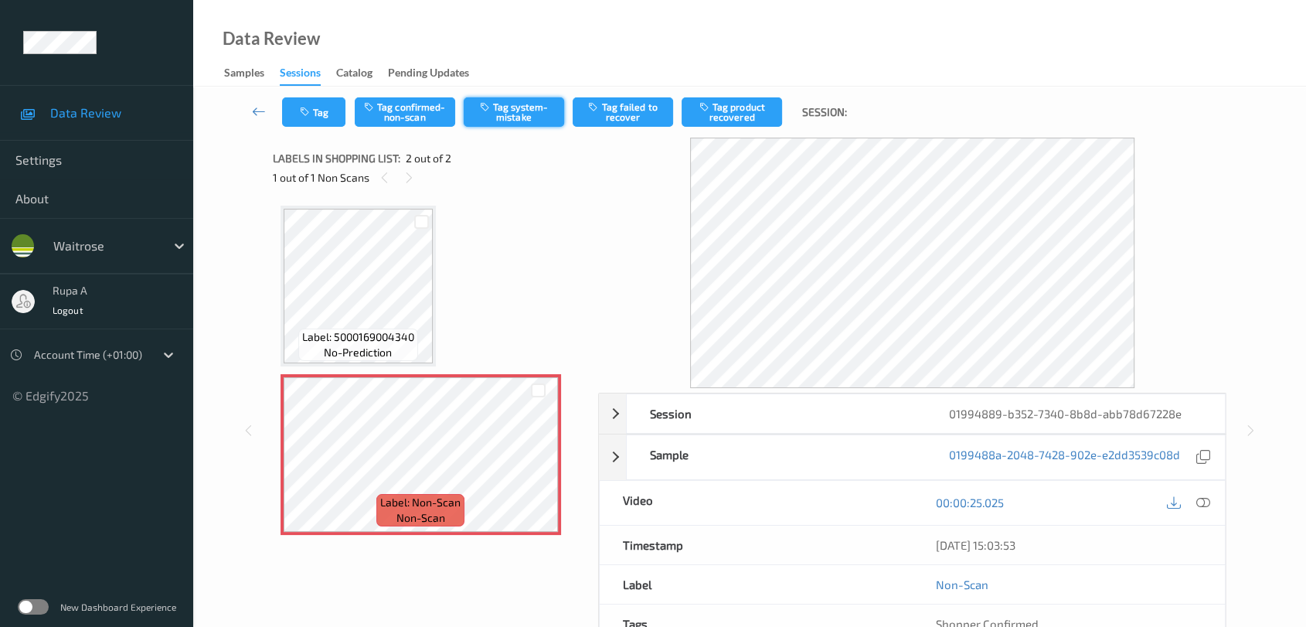
click at [523, 113] on button "Tag system-mistake" at bounding box center [514, 111] width 100 height 29
click at [1209, 509] on div at bounding box center [1203, 502] width 21 height 21
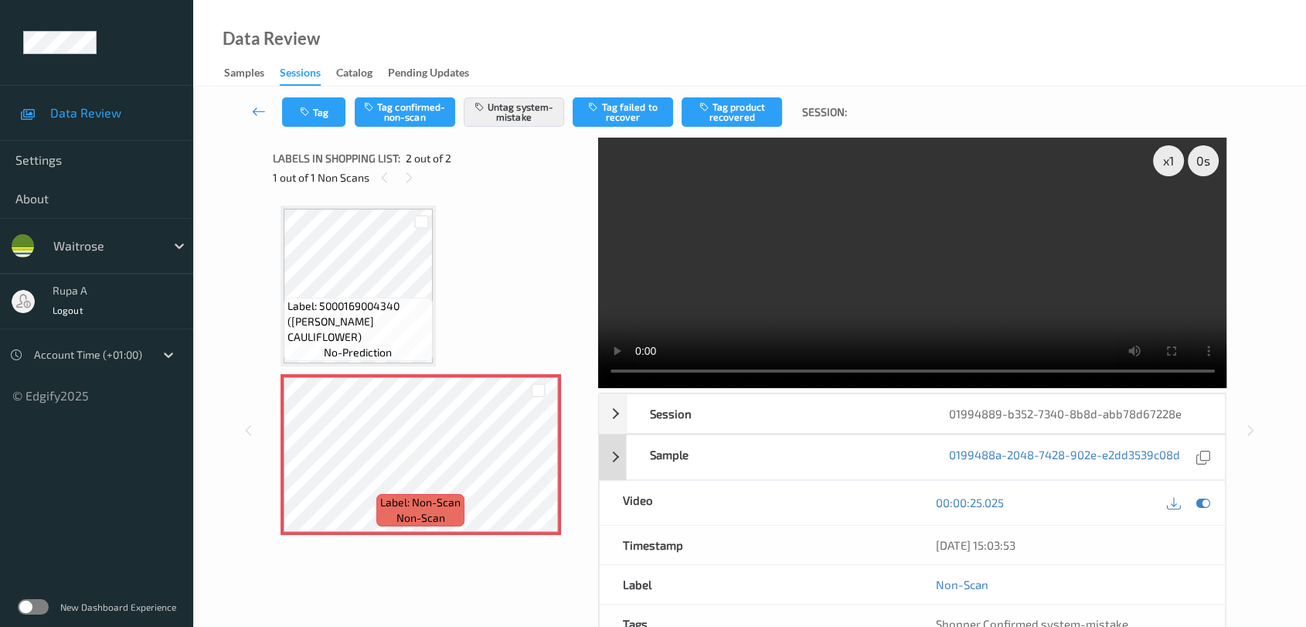
click at [1207, 509] on icon at bounding box center [1204, 502] width 14 height 14
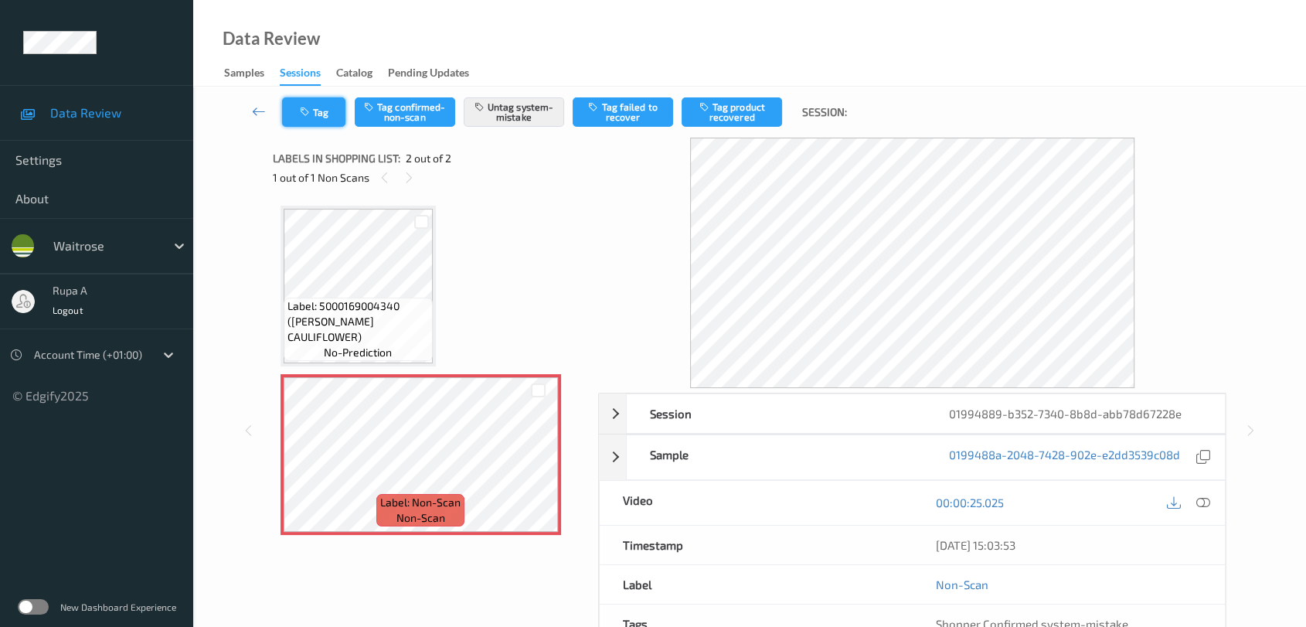
click at [321, 110] on button "Tag" at bounding box center [313, 111] width 63 height 29
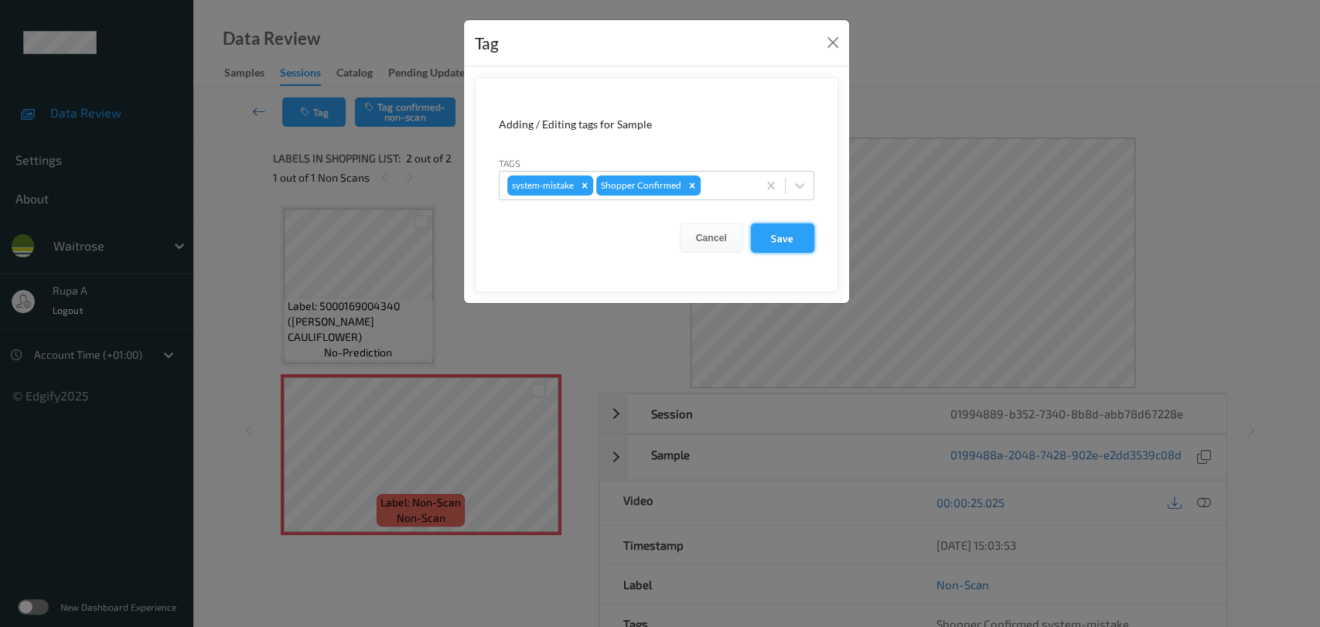
click at [790, 237] on button "Save" at bounding box center [782, 237] width 63 height 29
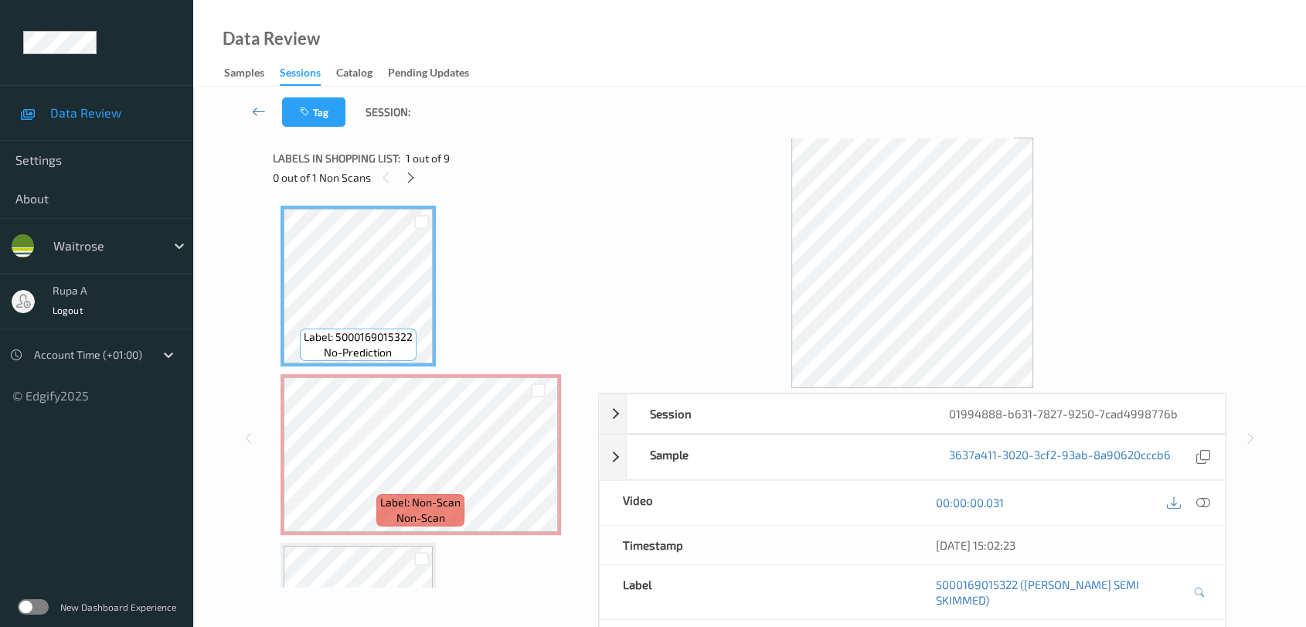
click at [501, 169] on div "0 out of 1 Non Scans" at bounding box center [430, 177] width 315 height 19
click at [412, 175] on icon at bounding box center [410, 178] width 13 height 14
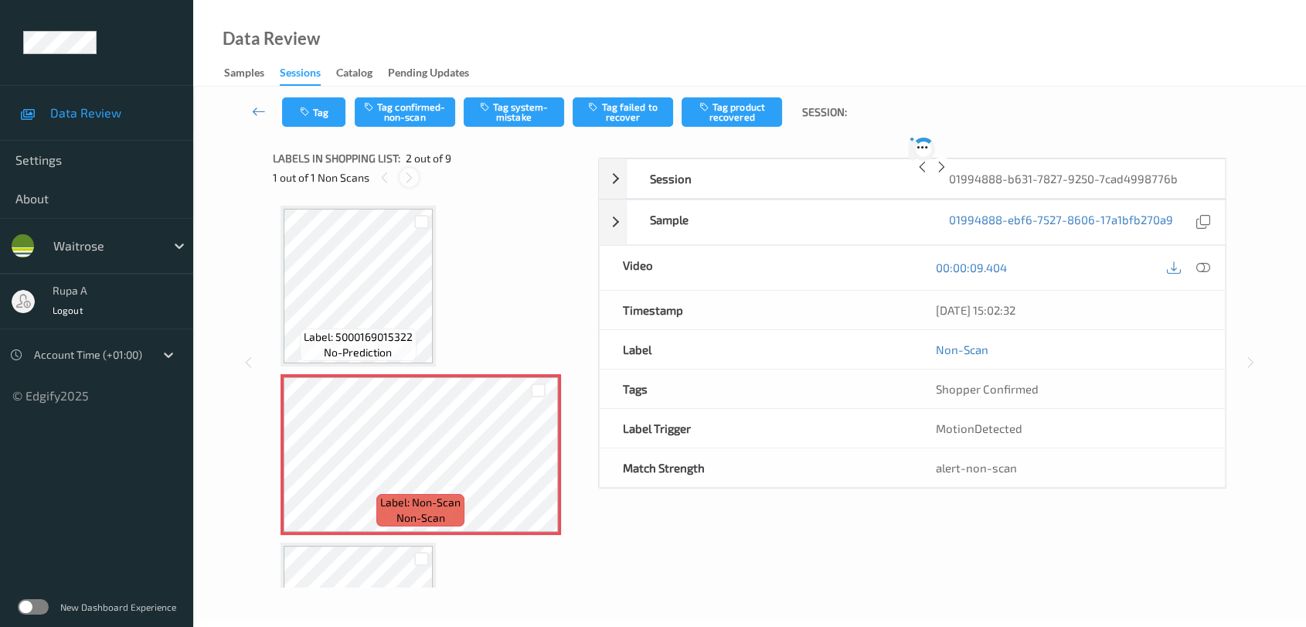
scroll to position [7, 0]
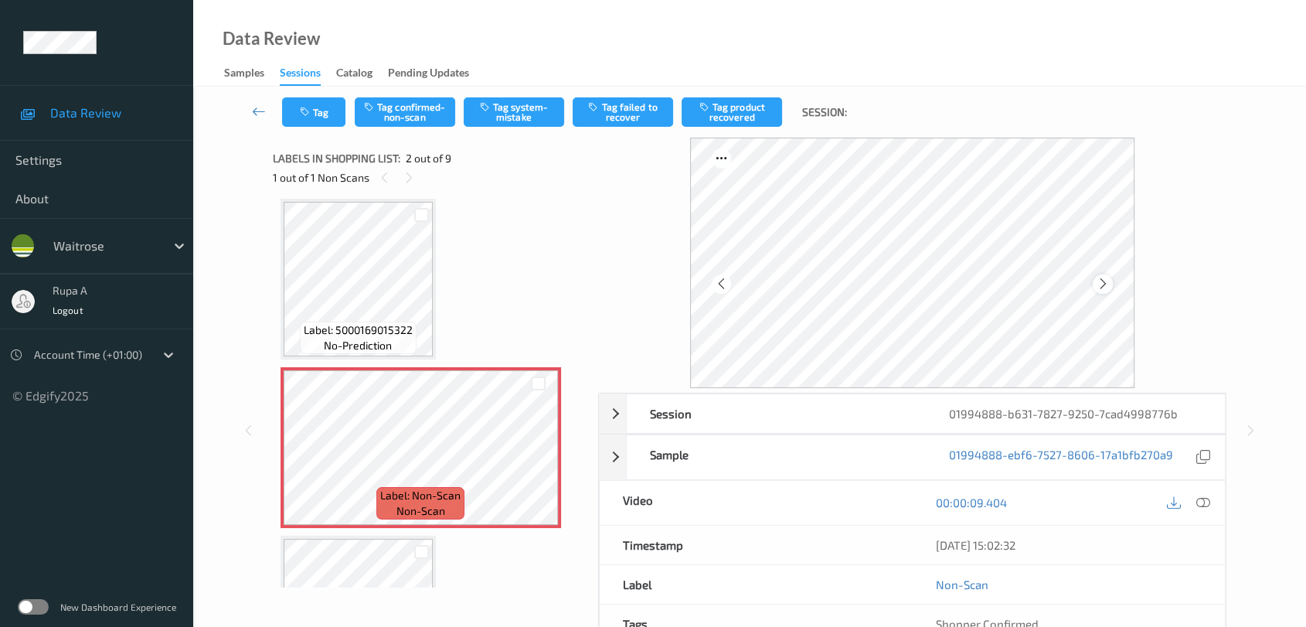
click at [1101, 285] on icon at bounding box center [1103, 284] width 13 height 14
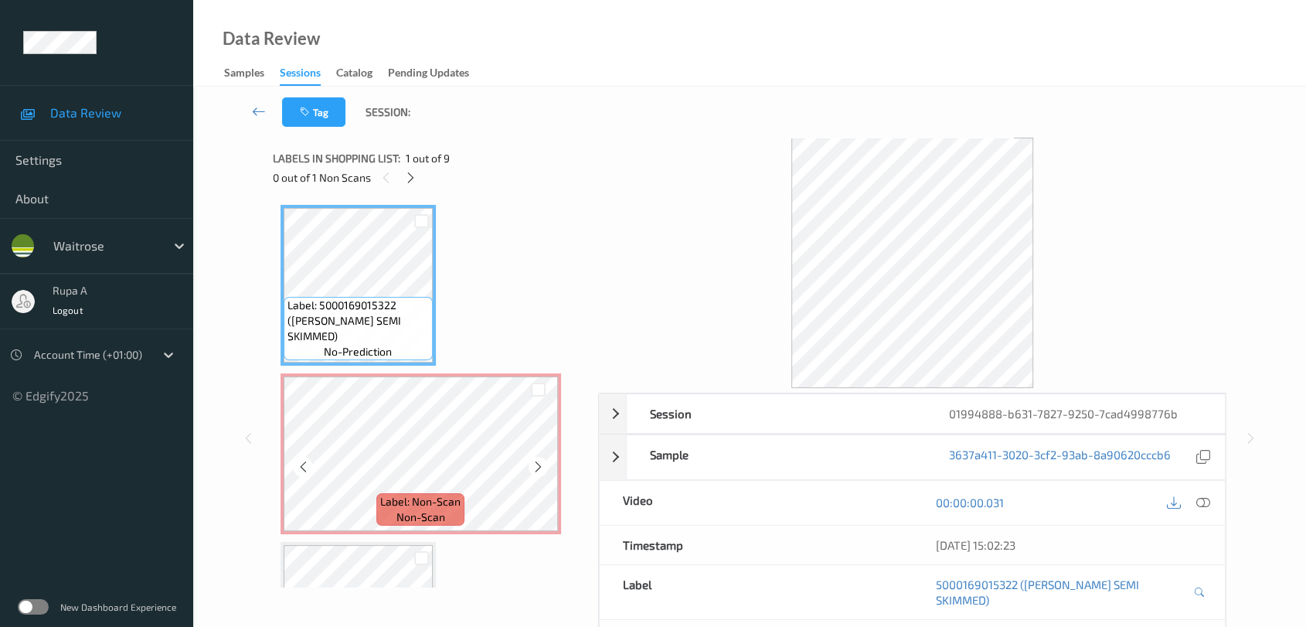
scroll to position [0, 0]
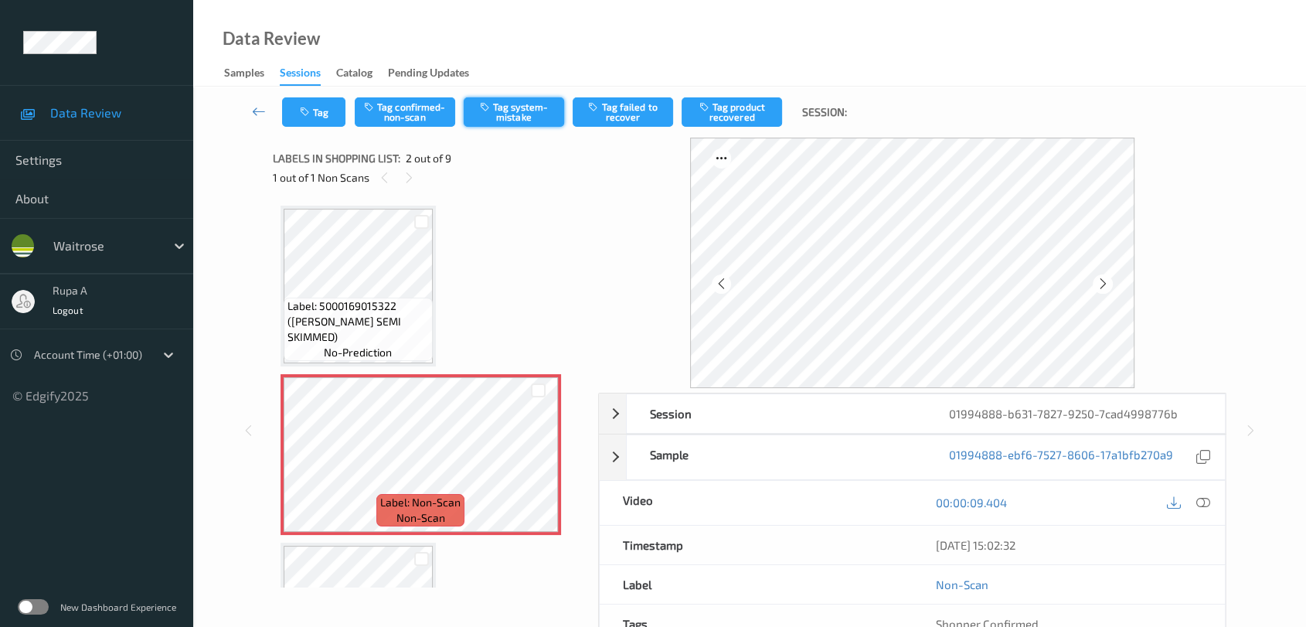
click at [515, 124] on button "Tag system-mistake" at bounding box center [514, 111] width 100 height 29
click at [345, 114] on button "Tag" at bounding box center [313, 111] width 63 height 29
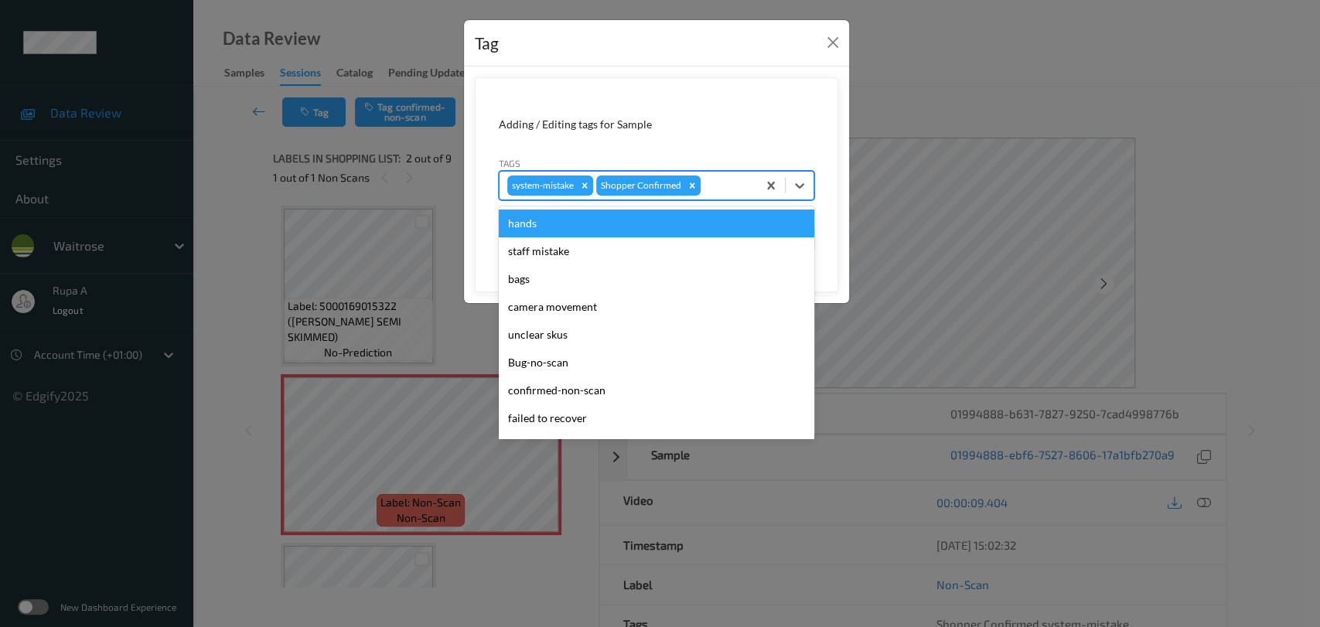
click at [709, 181] on div at bounding box center [726, 185] width 46 height 19
type input "un"
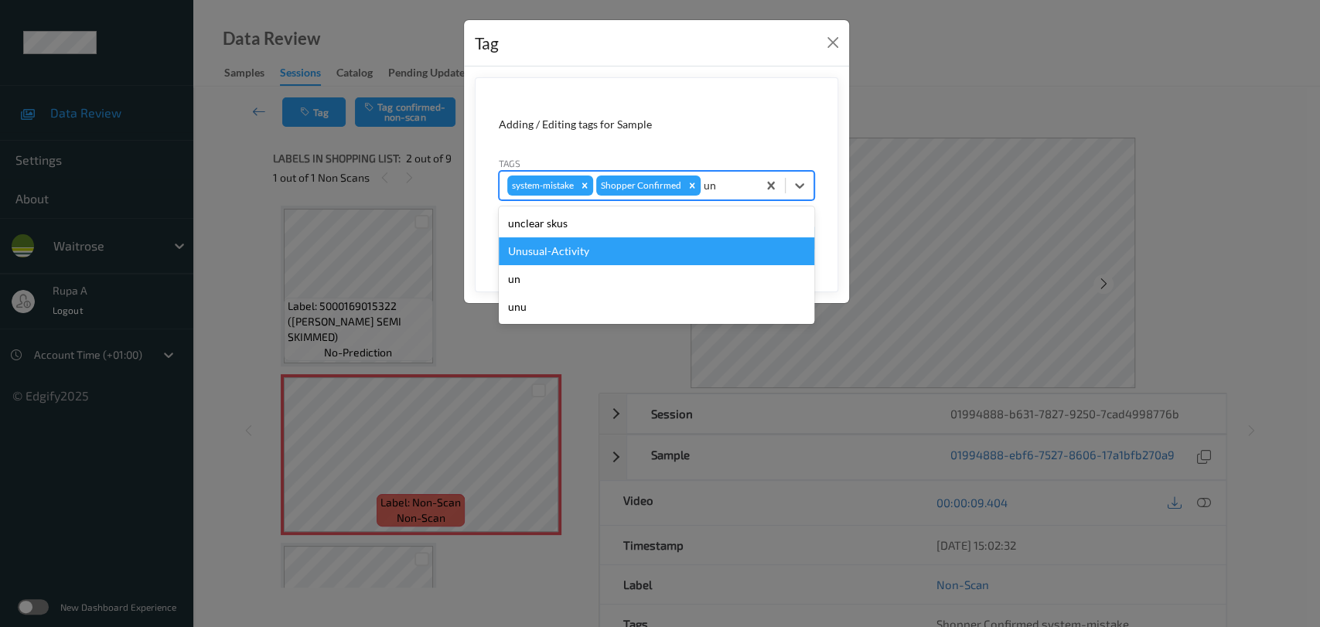
click at [623, 250] on div "Unusual-Activity" at bounding box center [656, 251] width 315 height 28
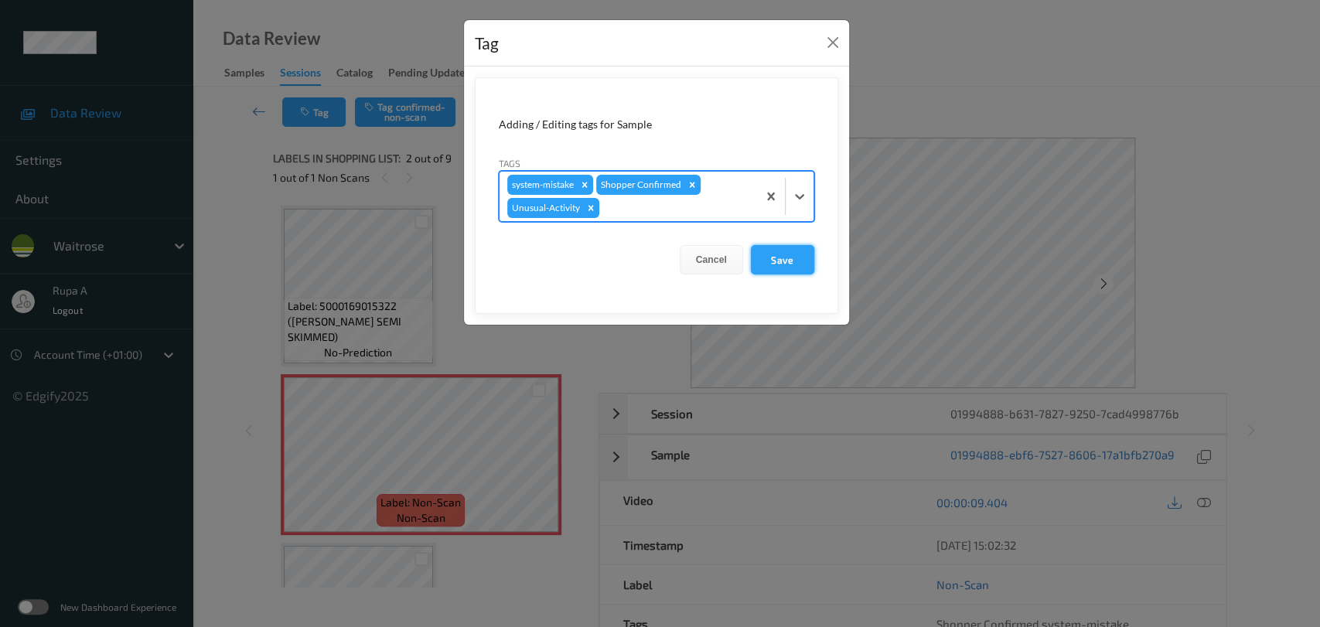
click at [771, 257] on button "Save" at bounding box center [782, 259] width 63 height 29
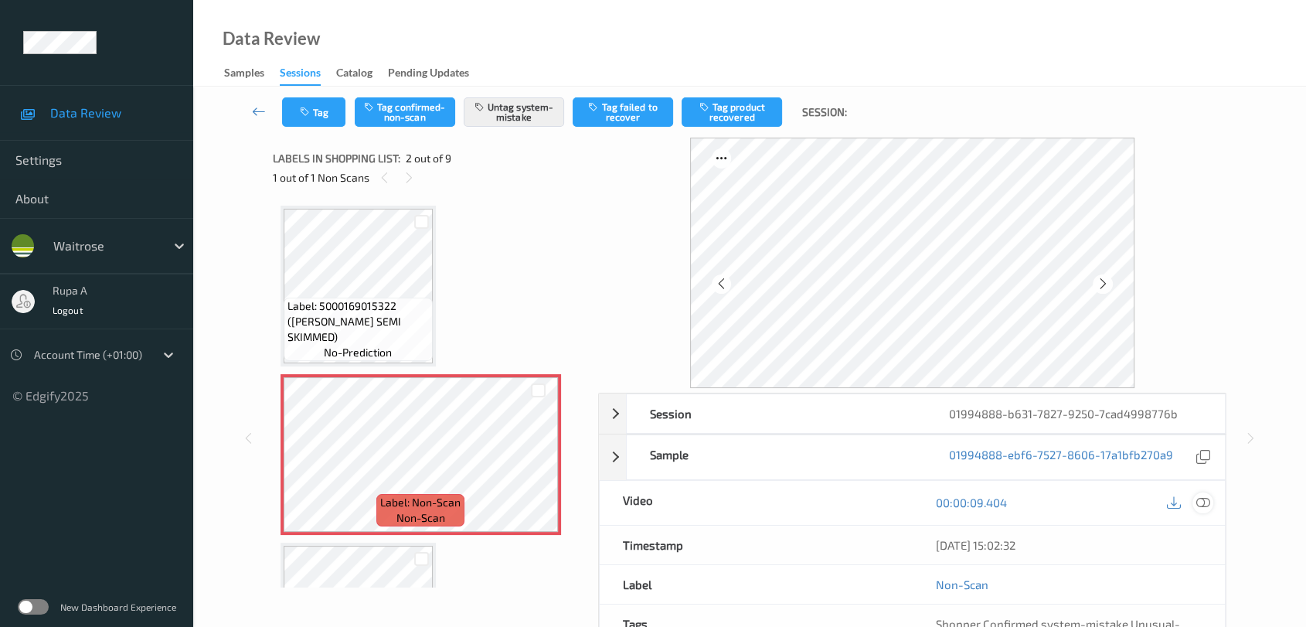
click at [1205, 492] on div at bounding box center [1203, 502] width 21 height 21
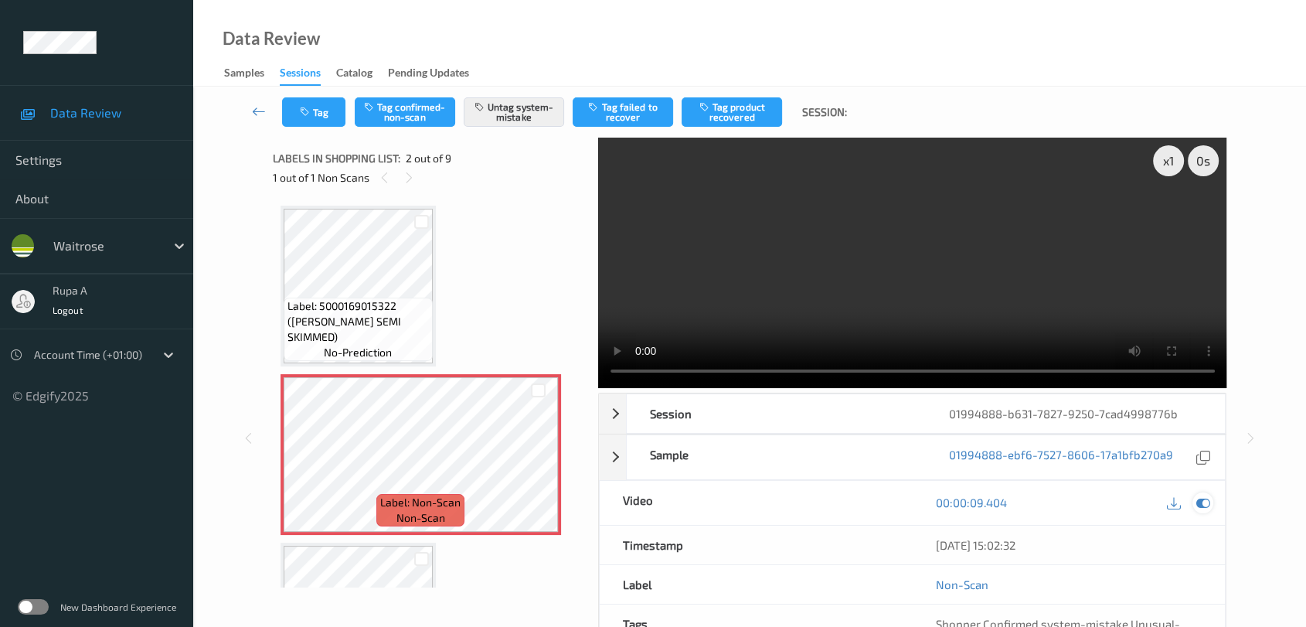
click at [1206, 502] on icon at bounding box center [1204, 502] width 14 height 14
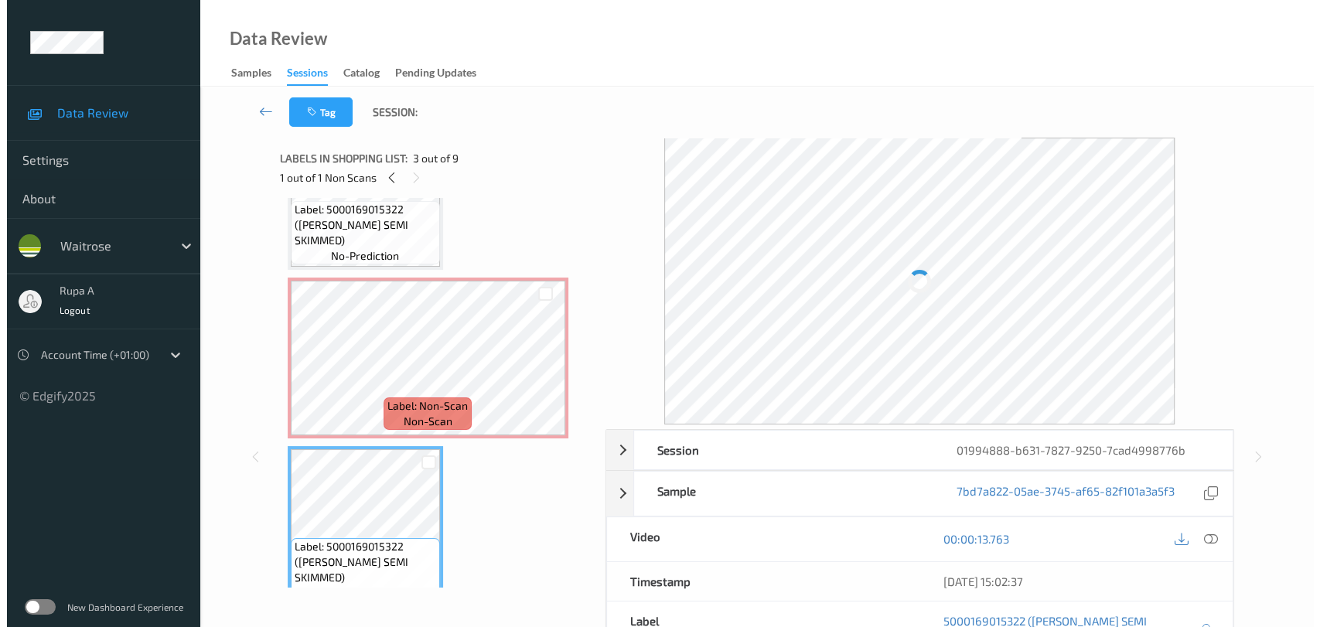
scroll to position [86, 0]
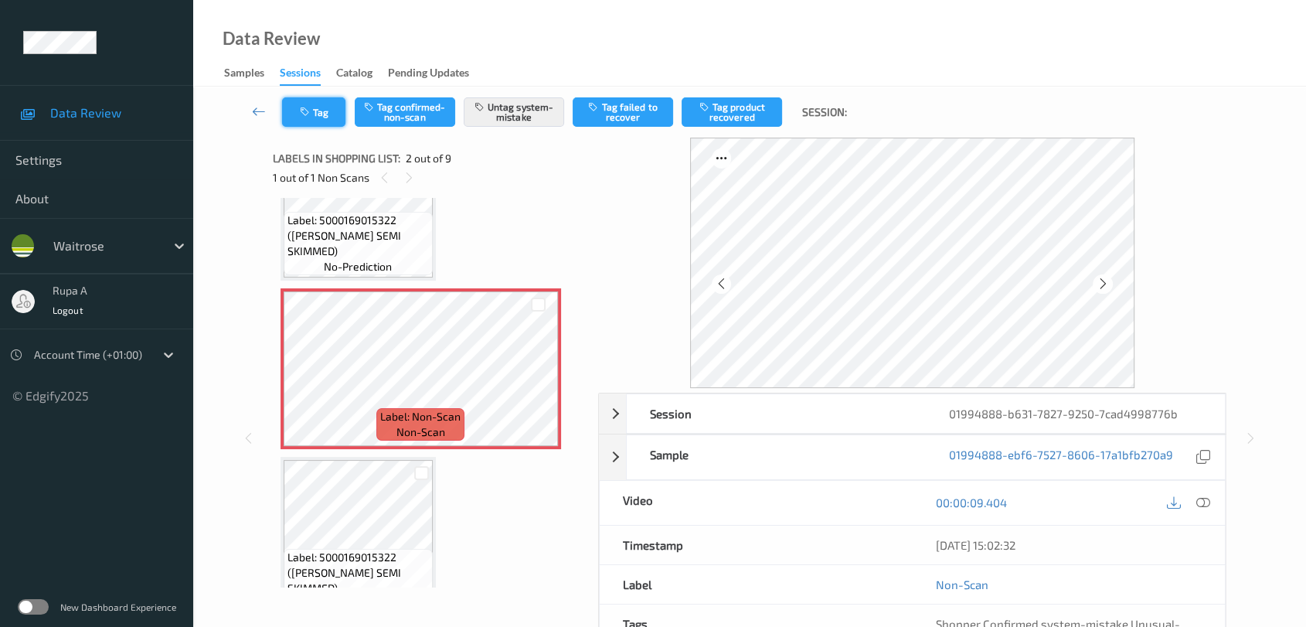
click at [330, 107] on button "Tag" at bounding box center [313, 111] width 63 height 29
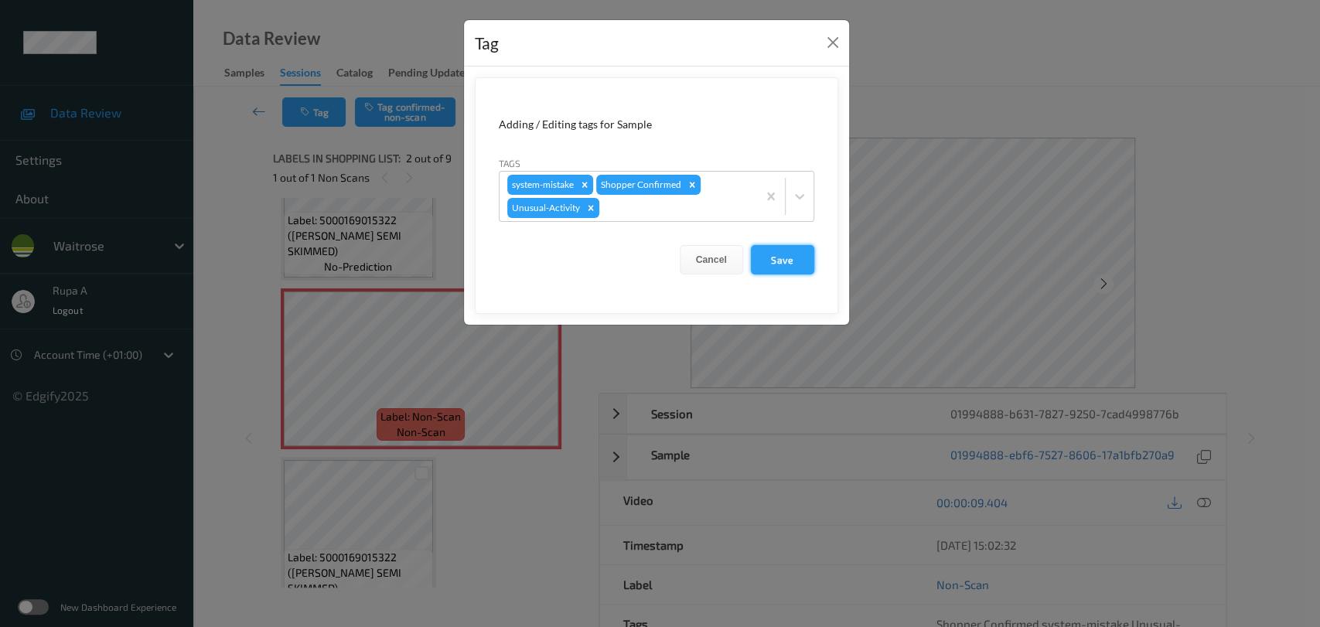
click at [773, 266] on button "Save" at bounding box center [782, 259] width 63 height 29
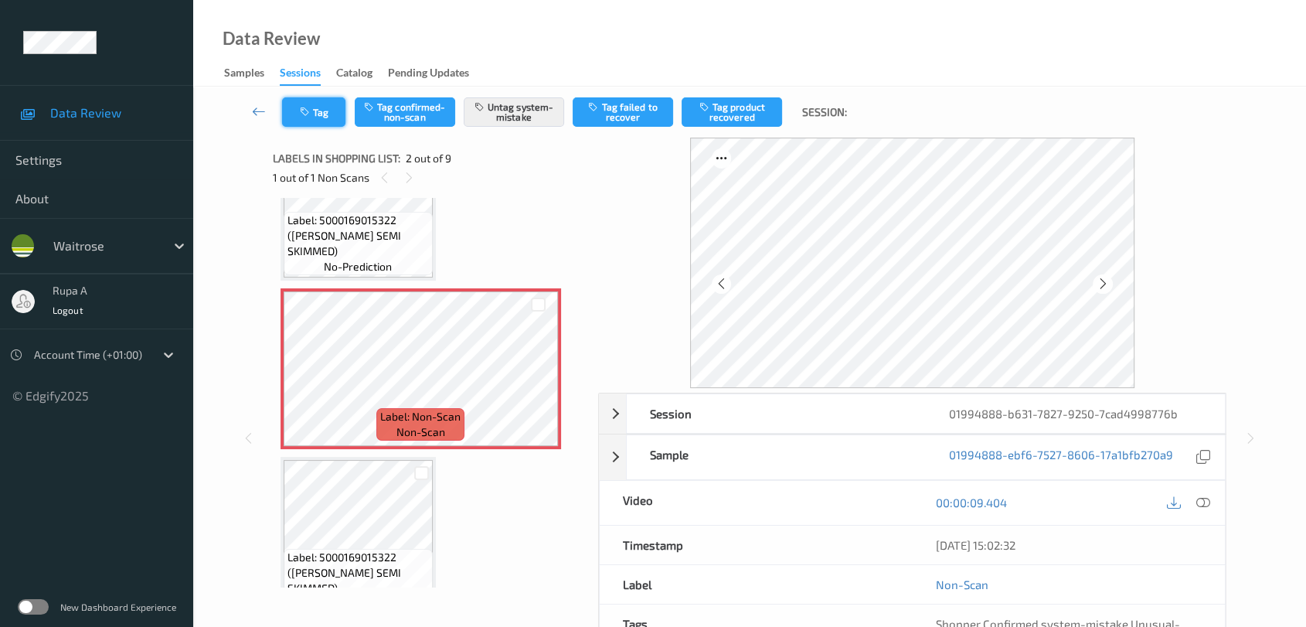
click at [315, 112] on button "Tag" at bounding box center [313, 111] width 63 height 29
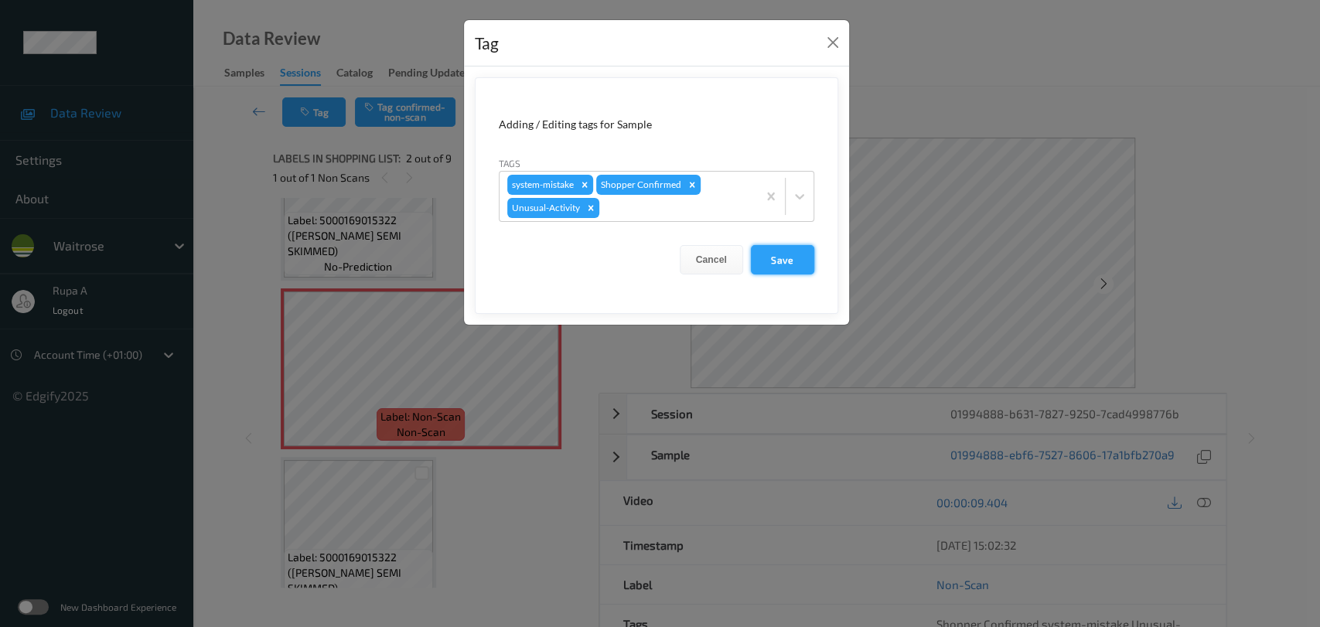
drag, startPoint x: 789, startPoint y: 257, endPoint x: 550, endPoint y: 9, distance: 345.5
click at [789, 260] on button "Save" at bounding box center [782, 259] width 63 height 29
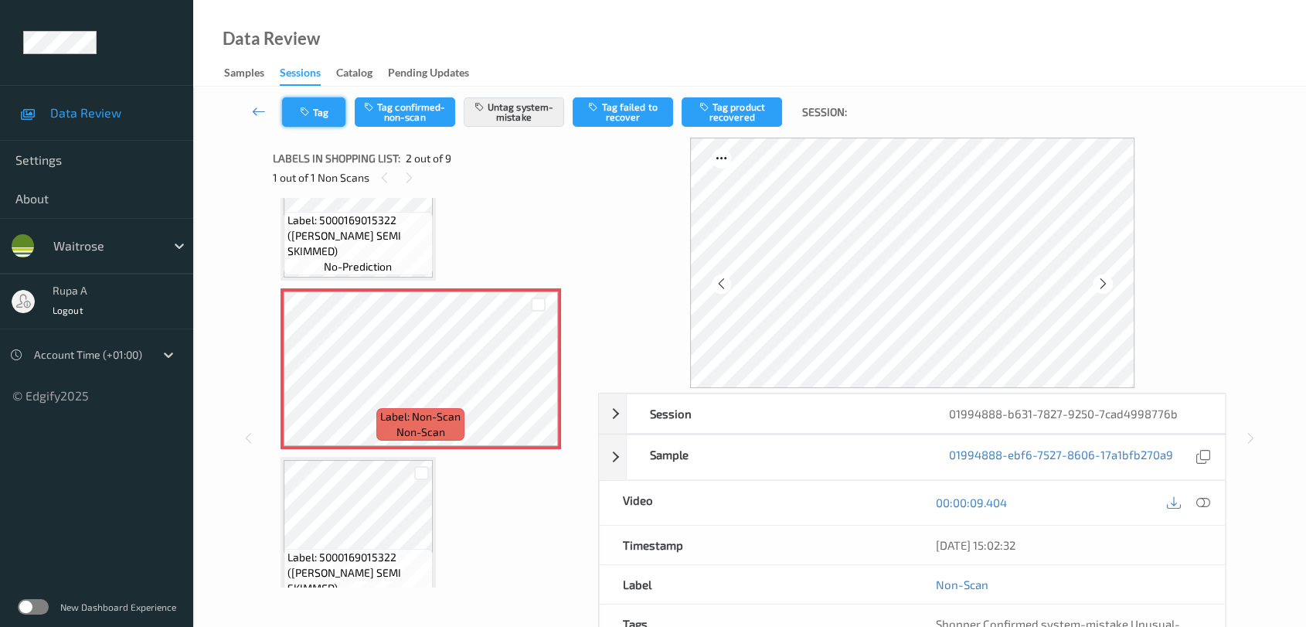
click at [308, 113] on icon "button" at bounding box center [306, 112] width 13 height 11
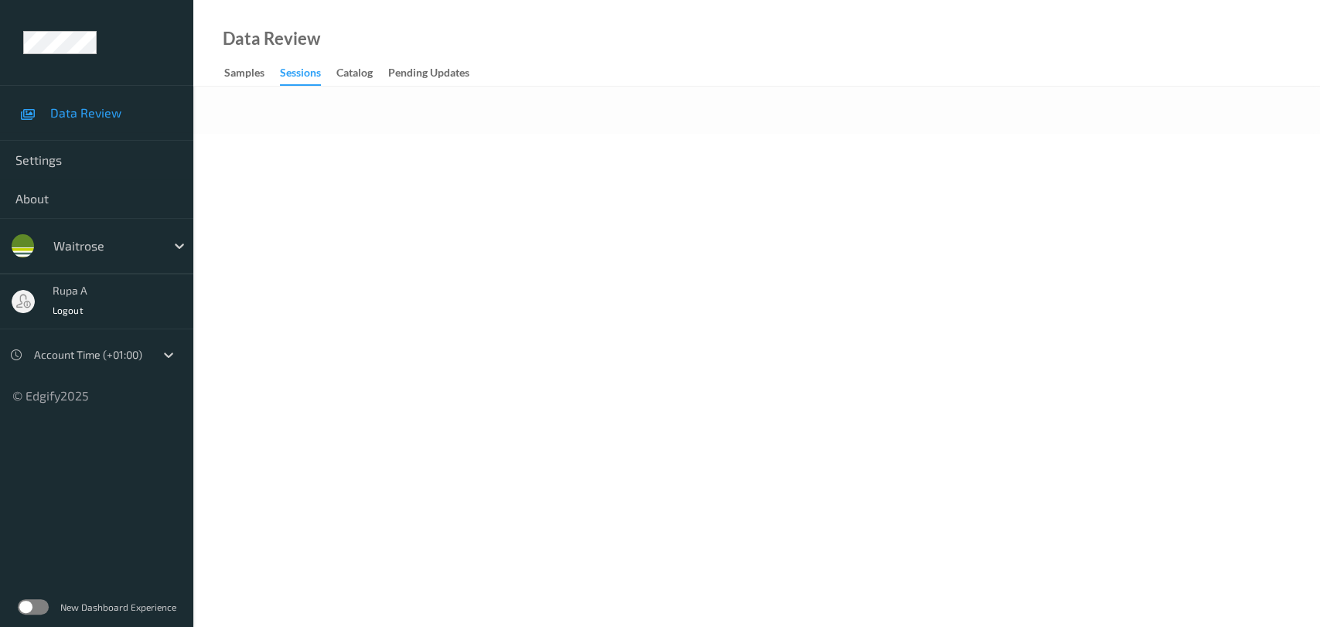
click at [560, 285] on body "Data Review Settings About waitrose rupa a Logout Account Time (+01:00) © Edgif…" at bounding box center [660, 313] width 1320 height 627
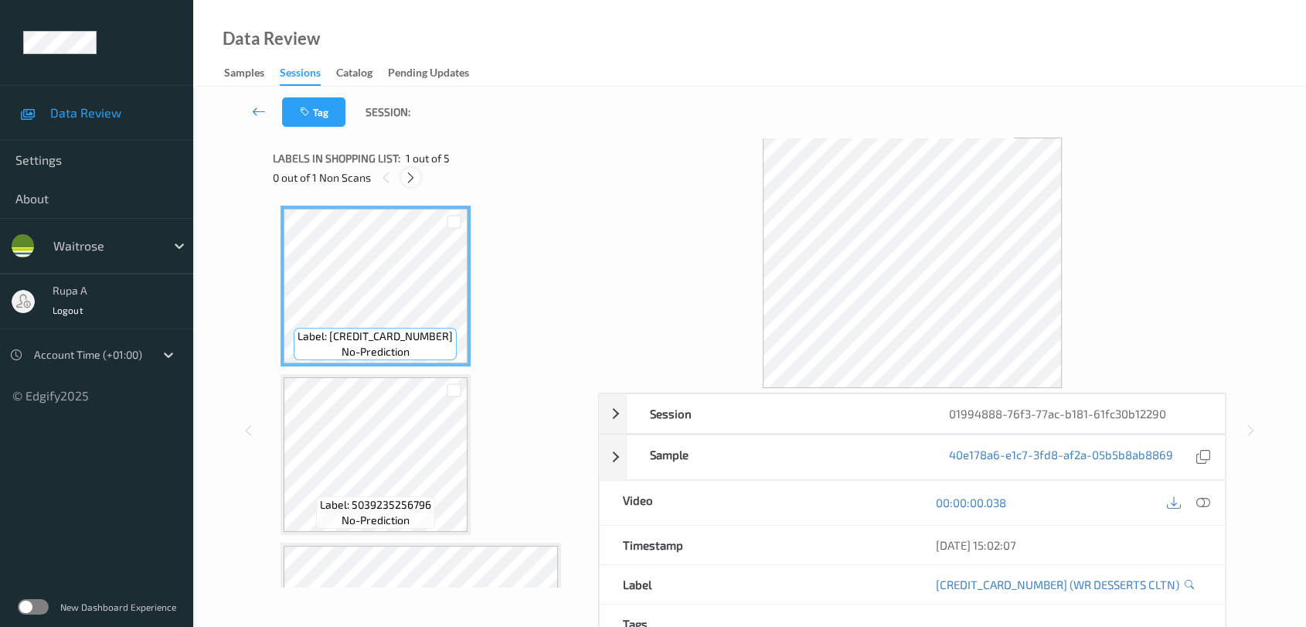
click at [411, 171] on icon at bounding box center [410, 178] width 13 height 14
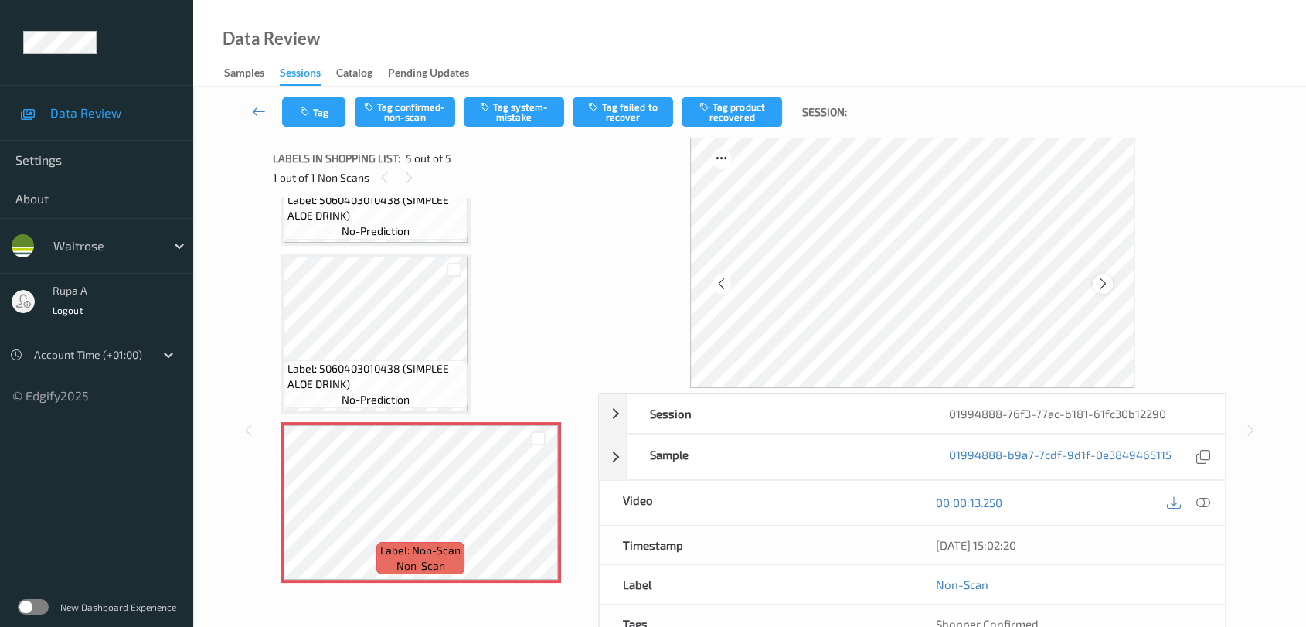
scroll to position [444, 0]
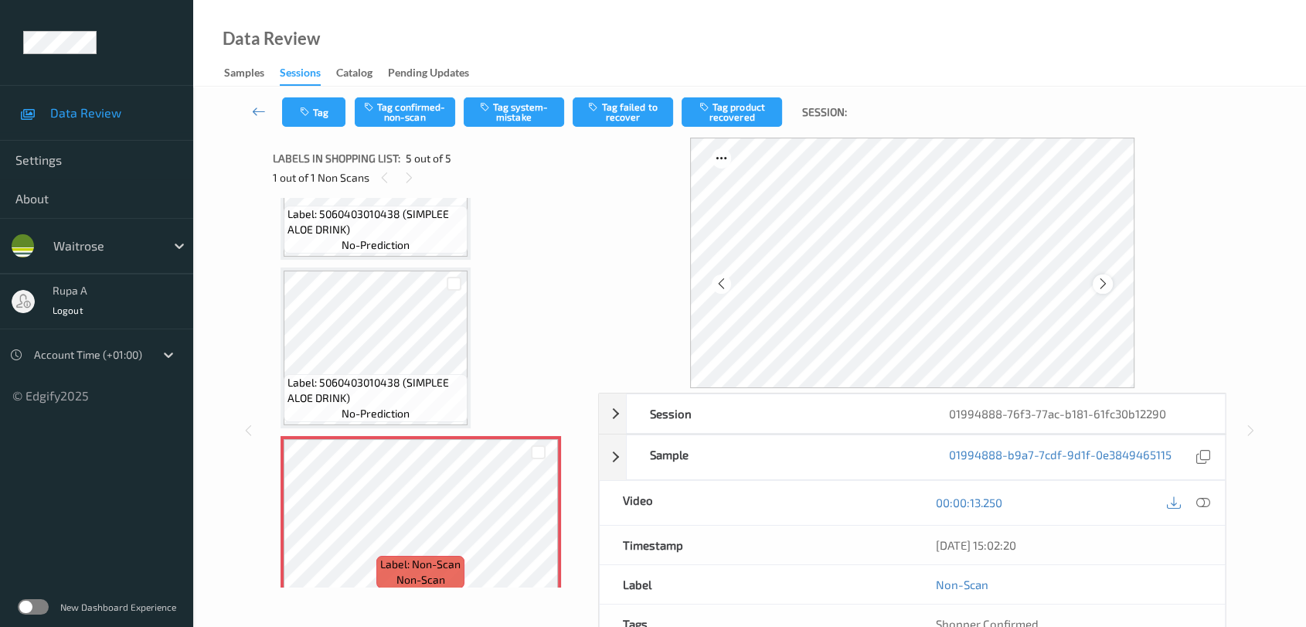
click at [1102, 288] on icon at bounding box center [1103, 284] width 13 height 14
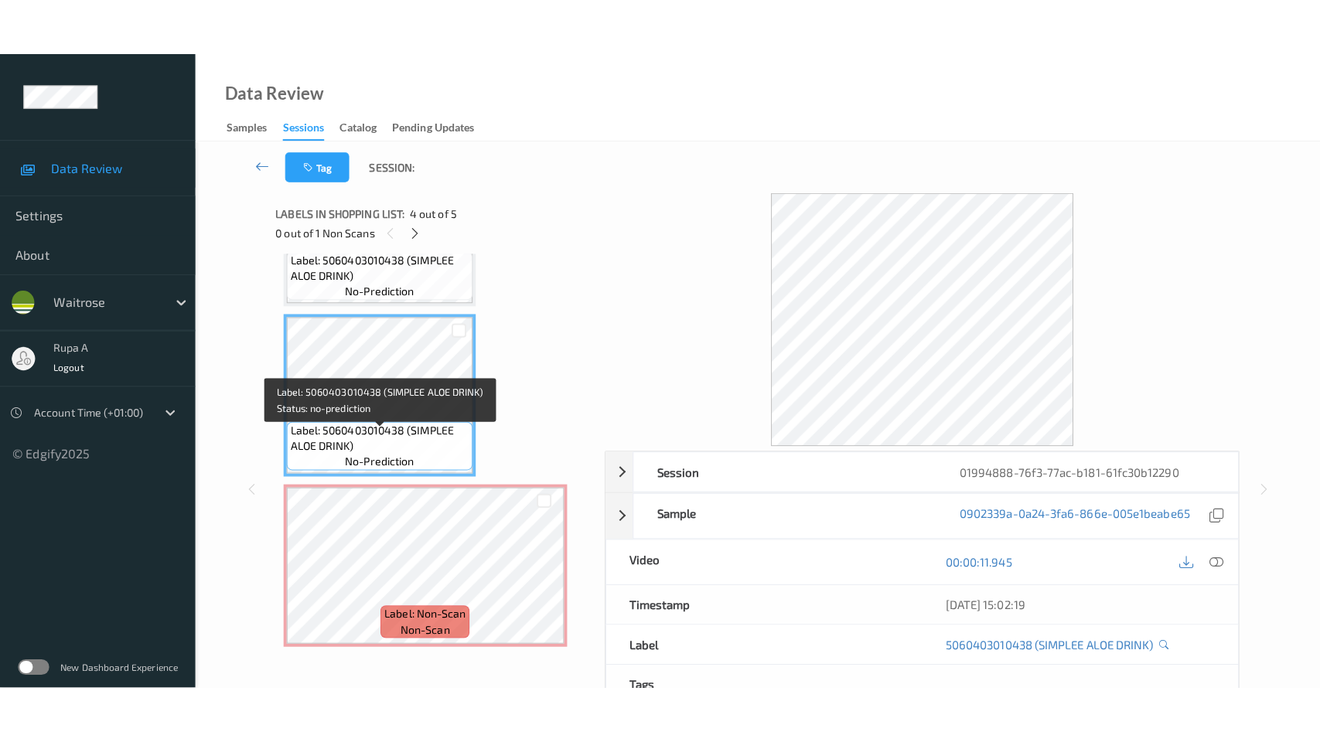
scroll to position [458, 0]
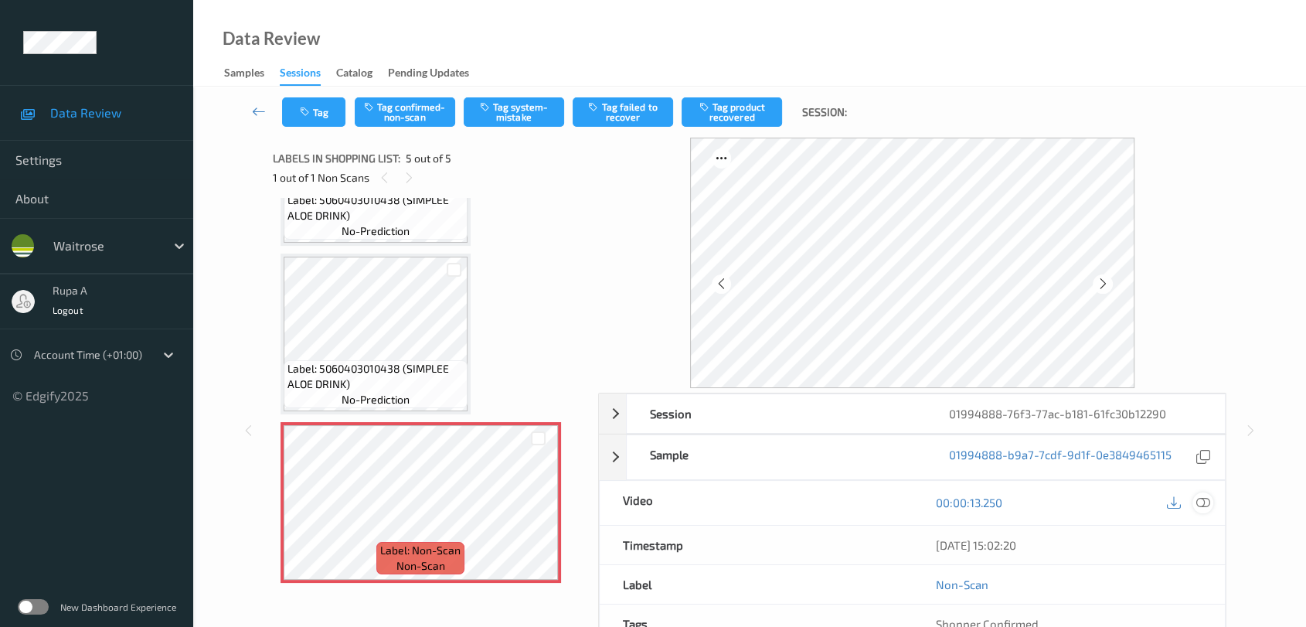
click at [1200, 503] on icon at bounding box center [1204, 502] width 14 height 14
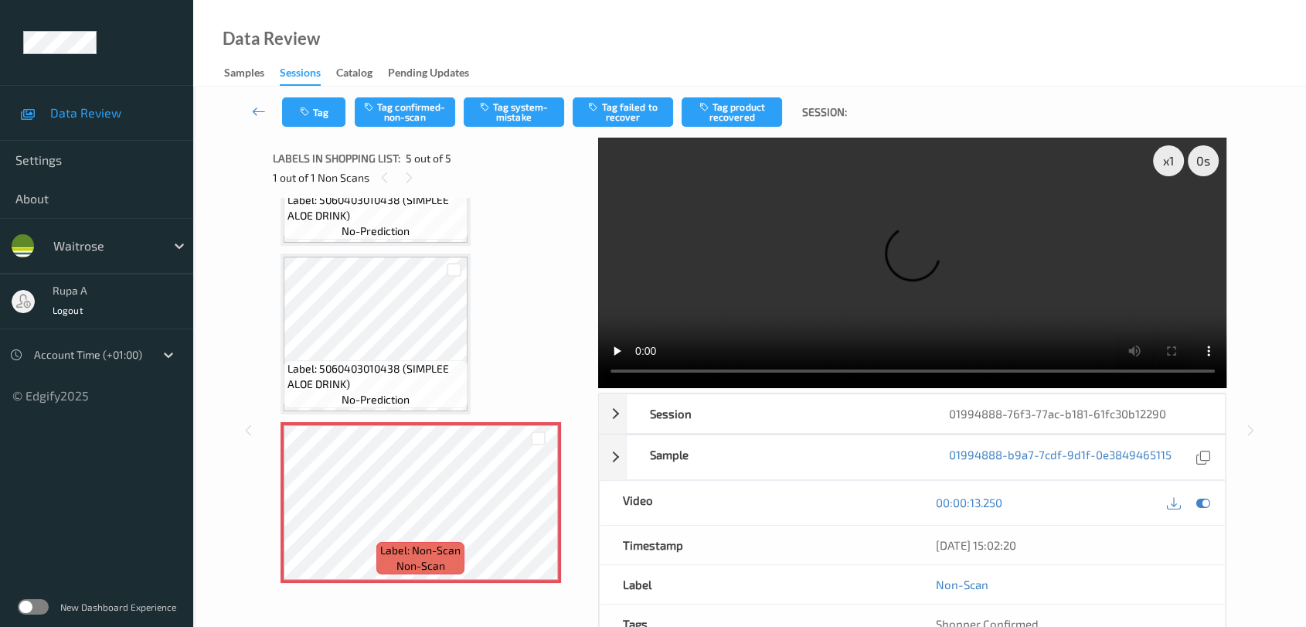
scroll to position [342, 0]
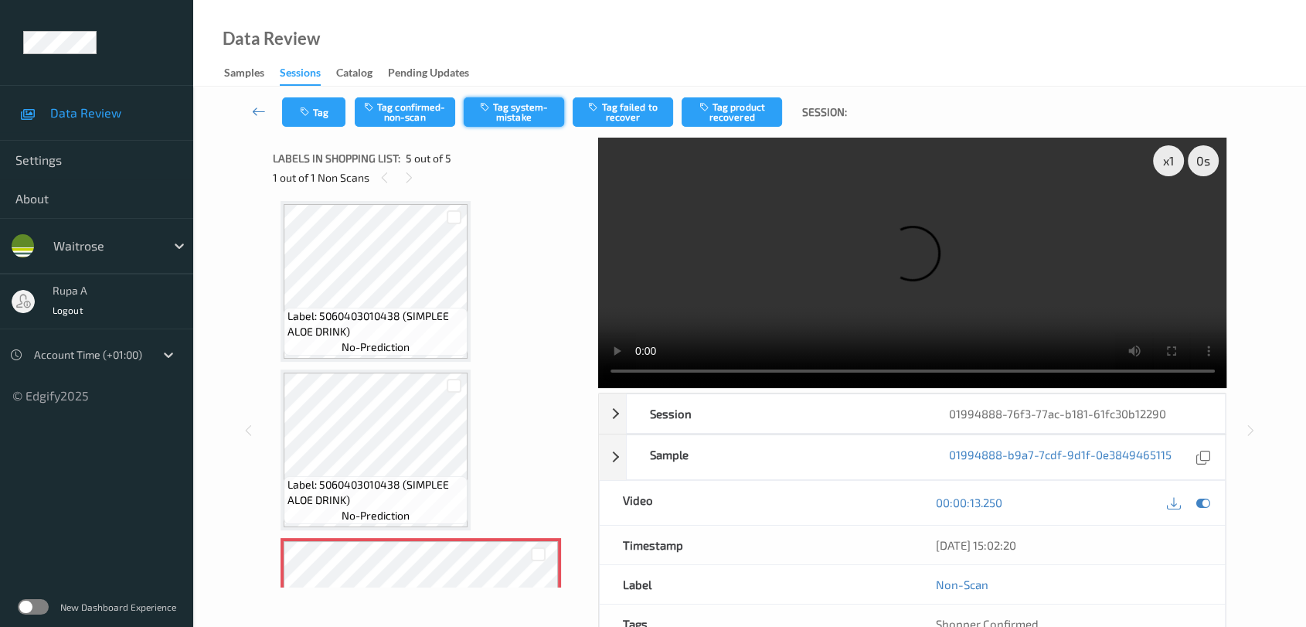
drag, startPoint x: 1201, startPoint y: 500, endPoint x: 538, endPoint y: 107, distance: 770.8
click at [1203, 499] on icon at bounding box center [1204, 502] width 14 height 14
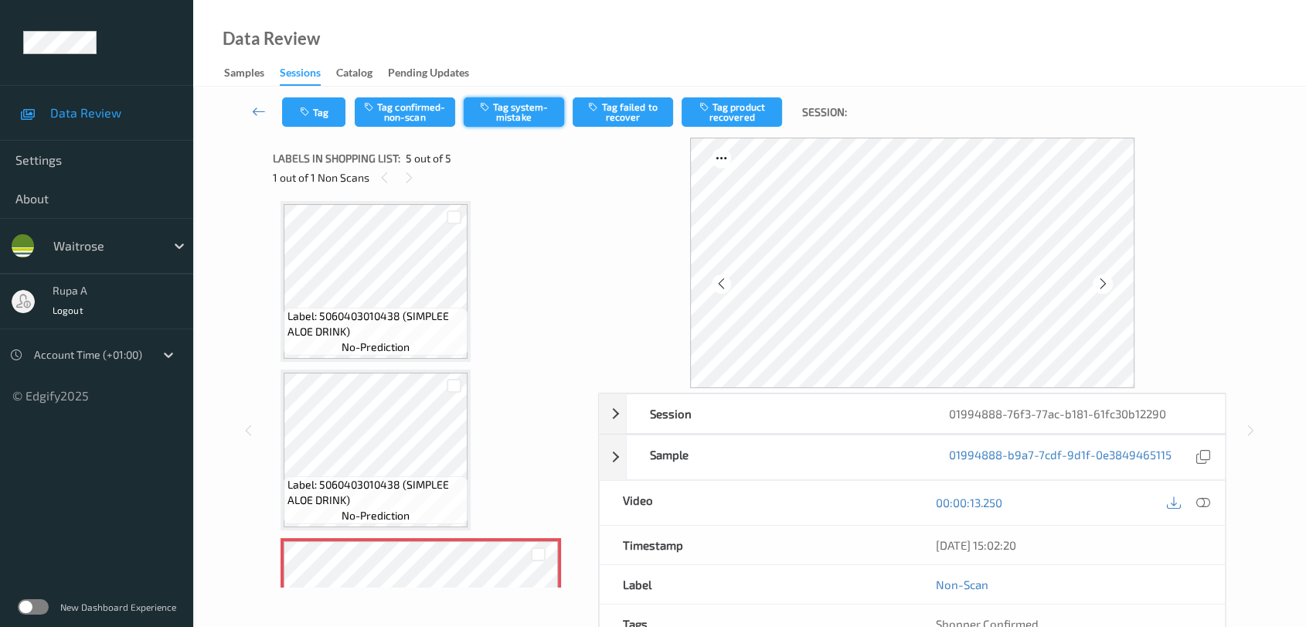
click at [489, 106] on icon "button" at bounding box center [486, 106] width 13 height 11
click at [309, 107] on icon "button" at bounding box center [306, 112] width 13 height 11
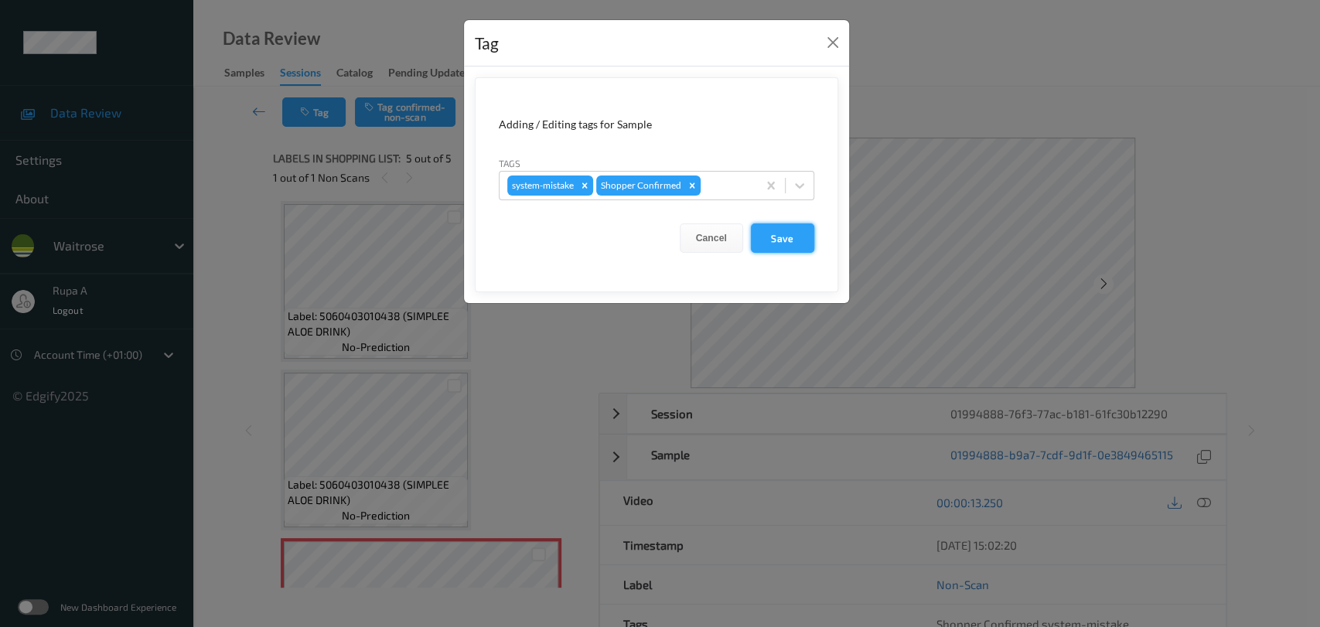
click at [792, 243] on button "Save" at bounding box center [782, 237] width 63 height 29
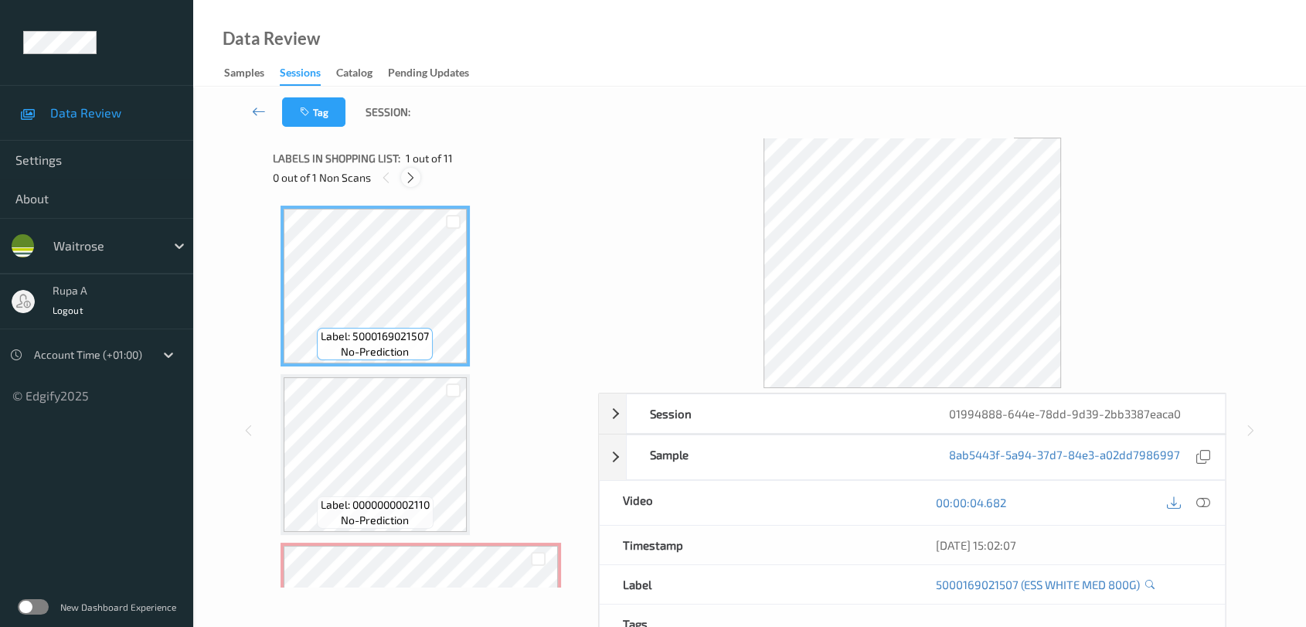
click at [407, 176] on icon at bounding box center [410, 178] width 13 height 14
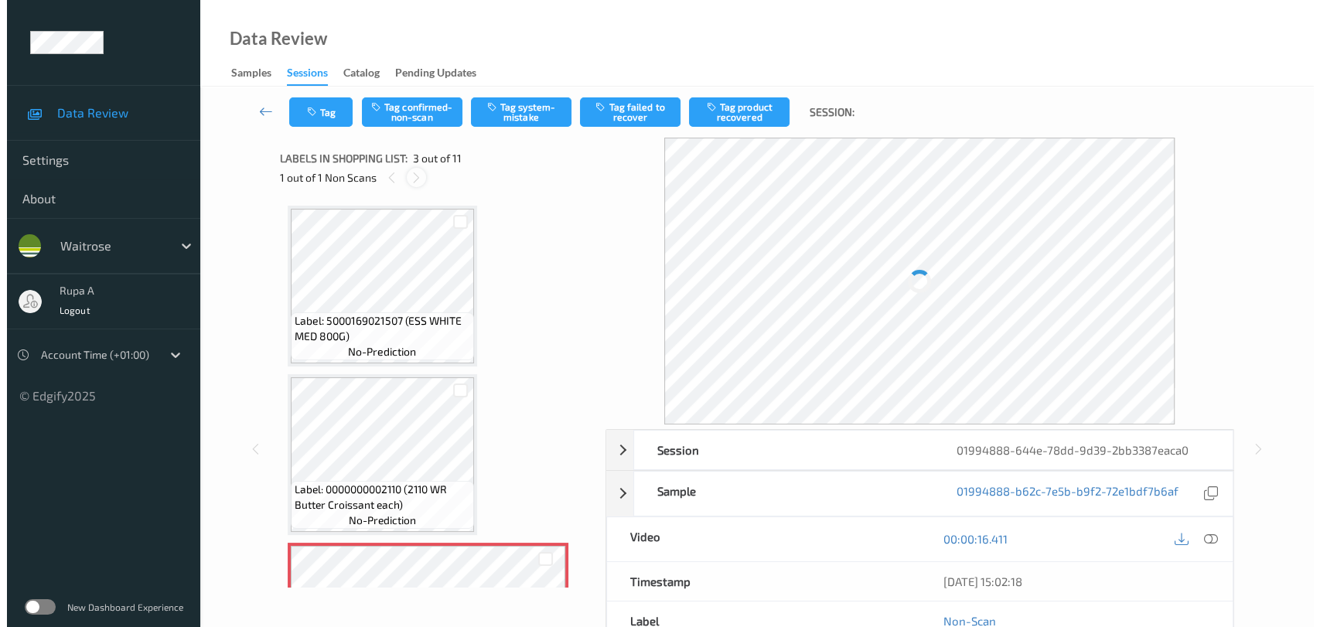
scroll to position [175, 0]
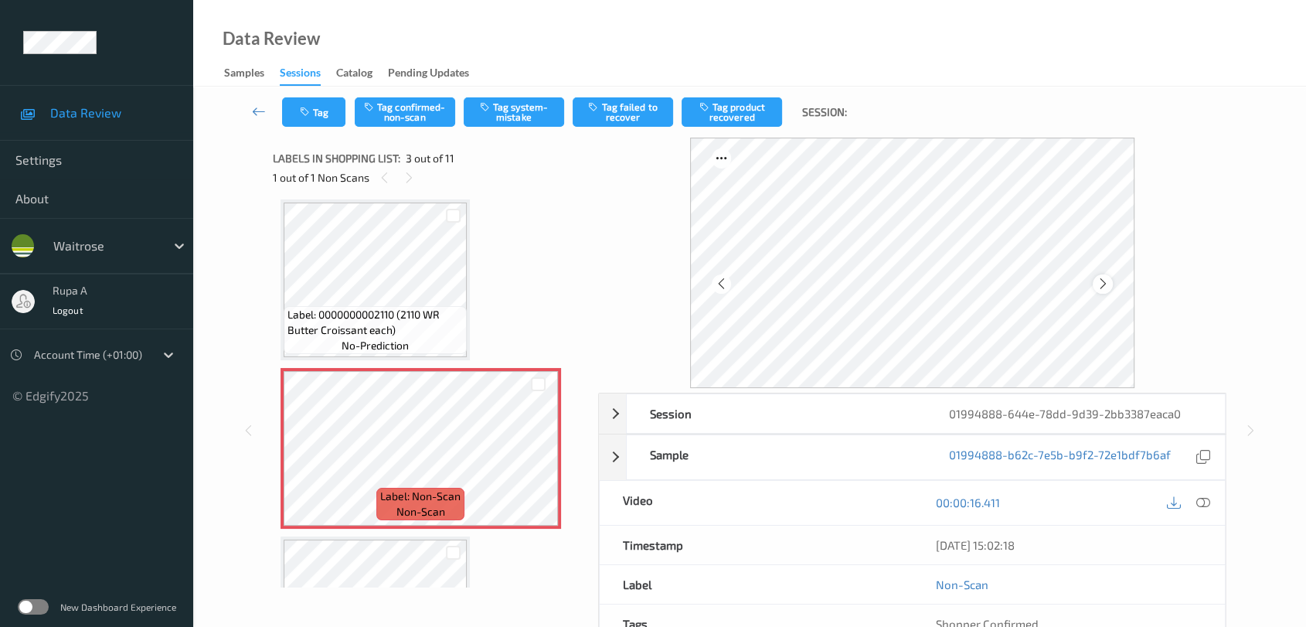
click at [1104, 291] on div at bounding box center [1102, 283] width 19 height 19
click at [510, 122] on button "Tag system-mistake" at bounding box center [514, 111] width 100 height 29
click at [315, 101] on button "Tag" at bounding box center [313, 111] width 63 height 29
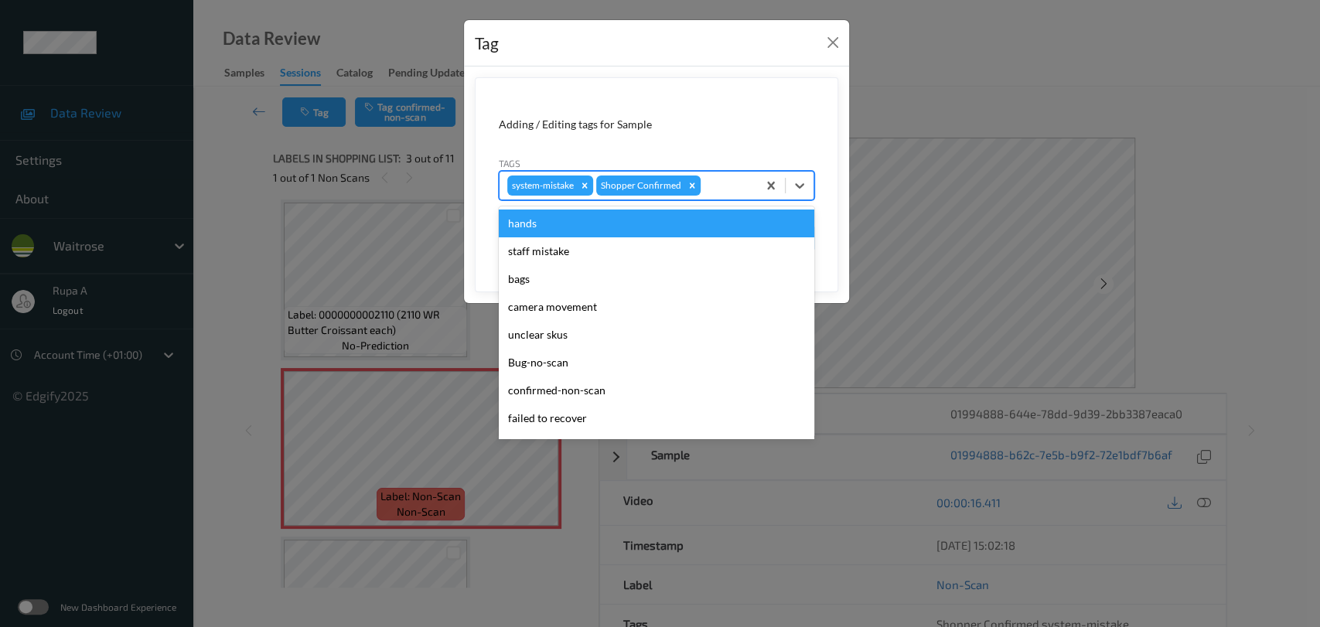
click at [708, 188] on div at bounding box center [726, 185] width 46 height 19
type input "un"
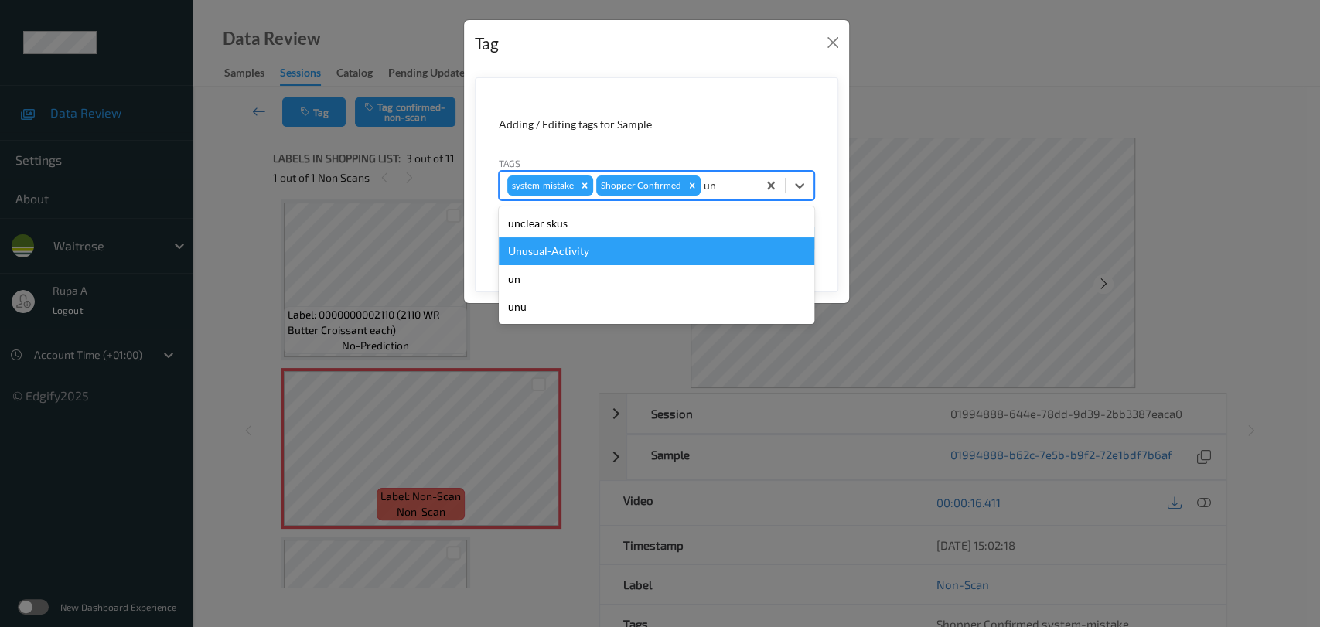
click at [619, 249] on div "Unusual-Activity" at bounding box center [656, 251] width 315 height 28
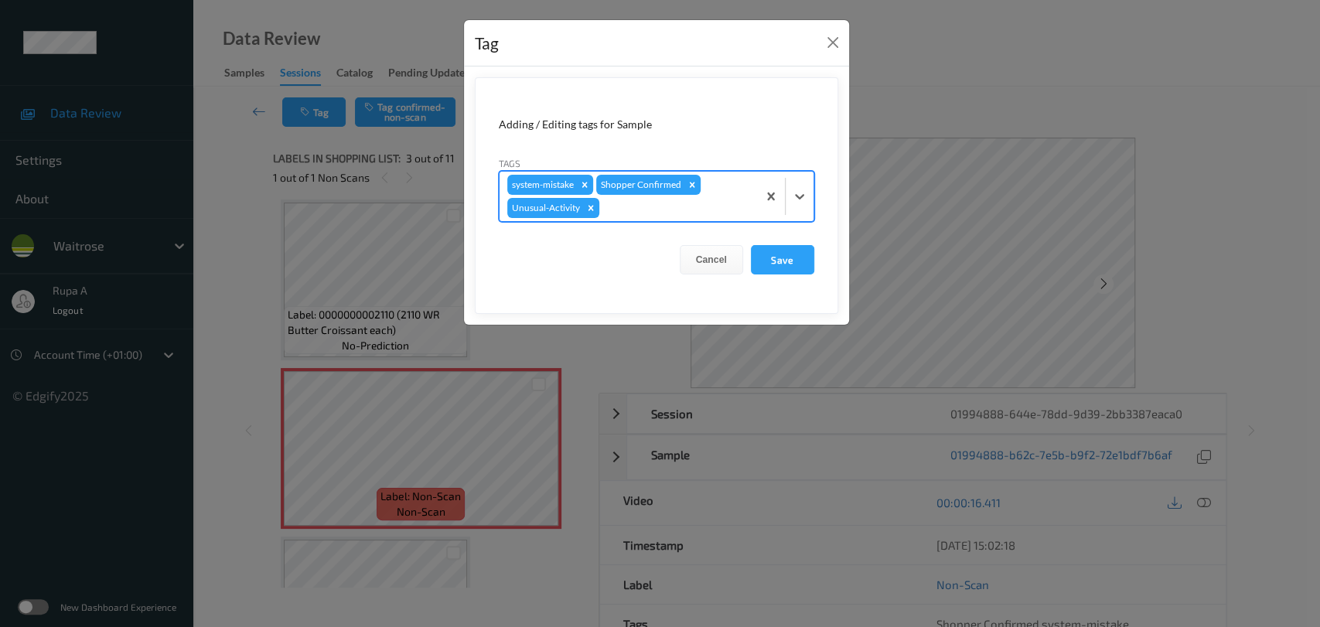
click at [635, 218] on div "system-mistake Shopper Confirmed Unusual-Activity" at bounding box center [627, 196] width 257 height 49
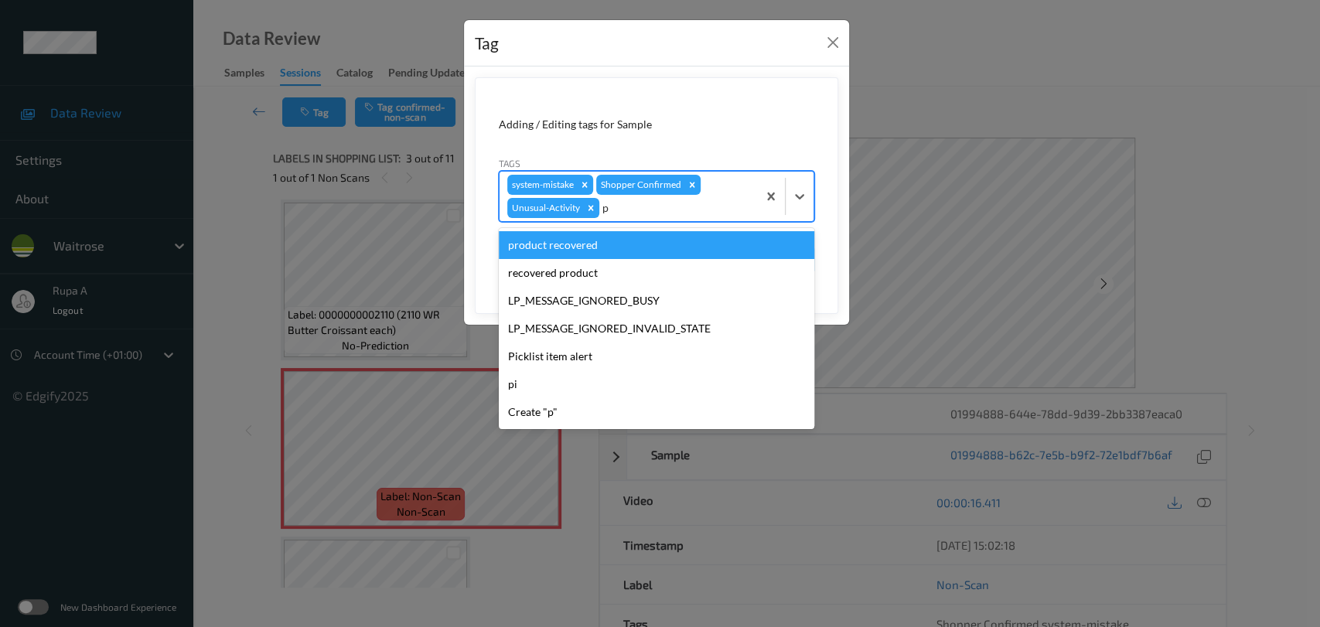
type input "pi"
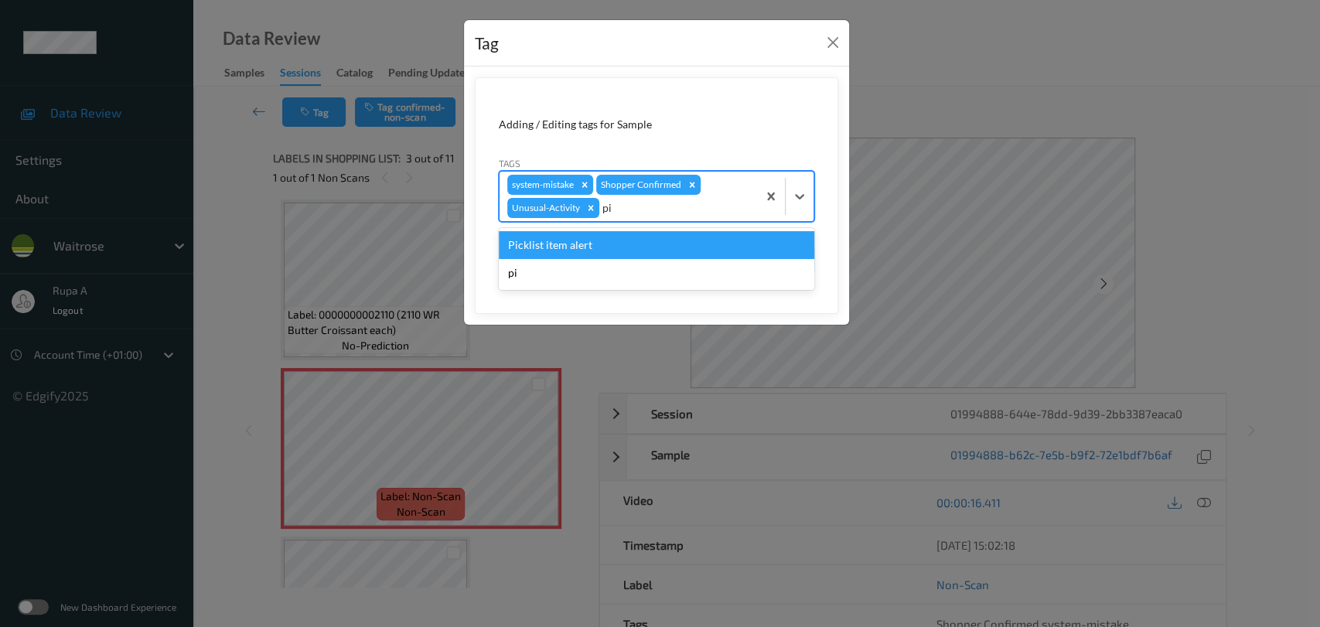
click at [617, 247] on div "Picklist item alert" at bounding box center [656, 245] width 315 height 28
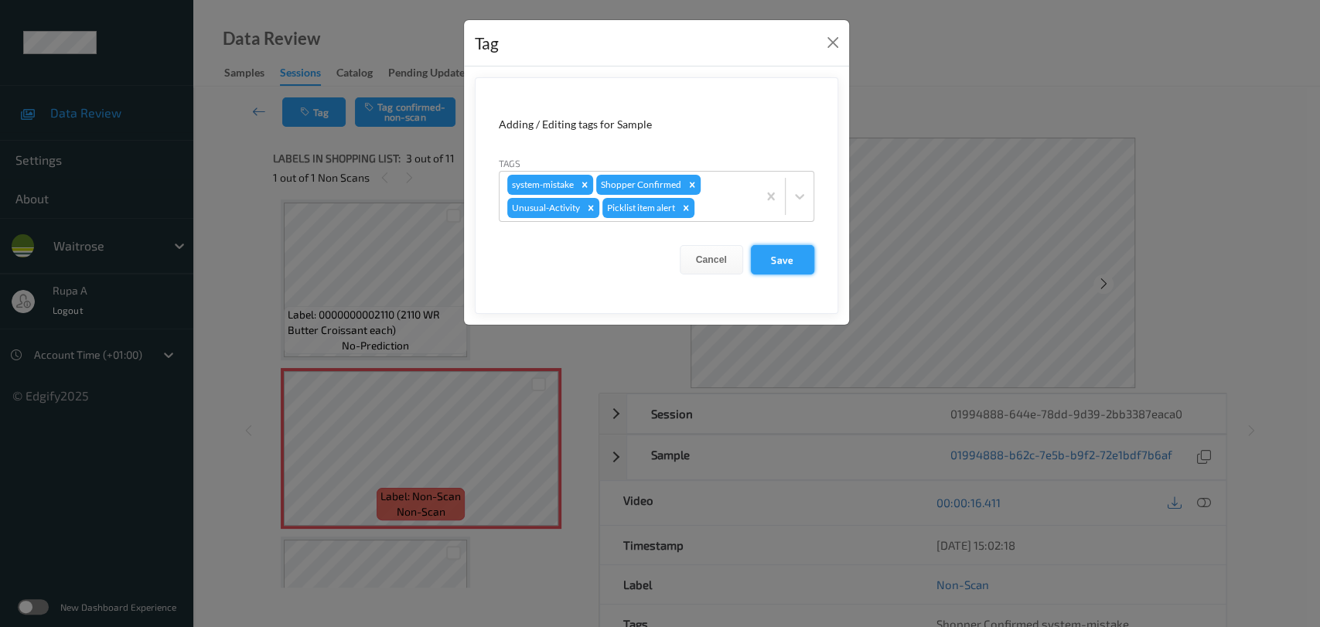
click at [786, 248] on button "Save" at bounding box center [782, 259] width 63 height 29
click at [784, 252] on button "Save" at bounding box center [782, 259] width 63 height 29
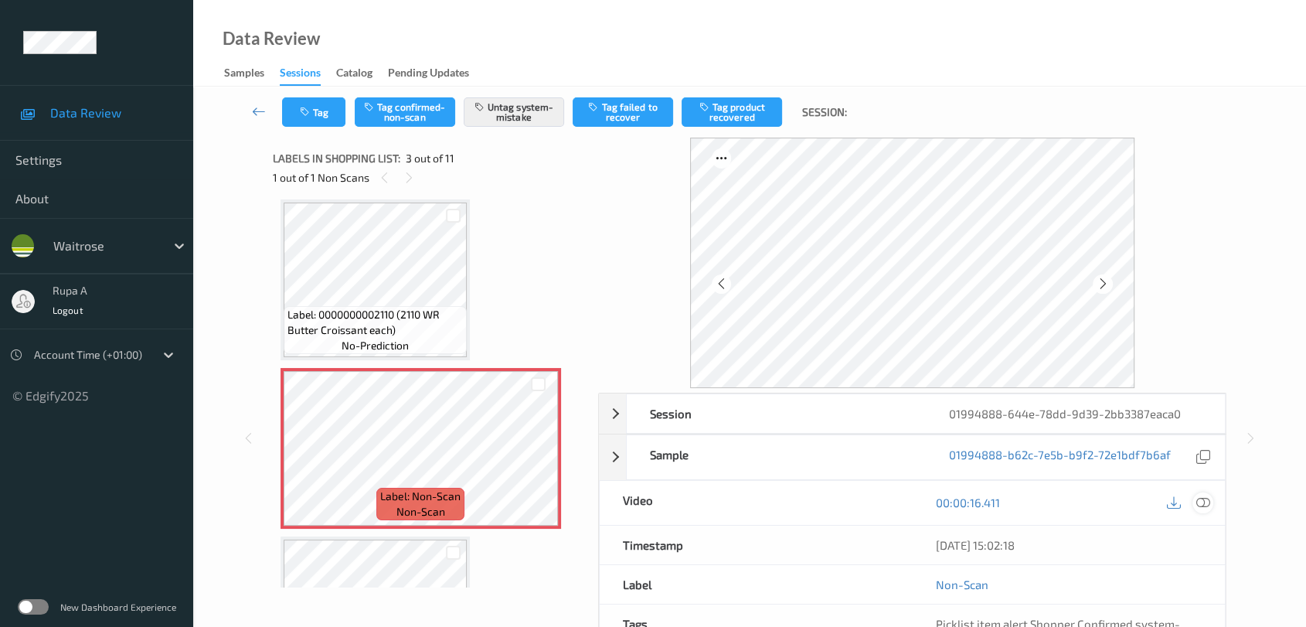
click at [1197, 496] on icon at bounding box center [1204, 502] width 14 height 14
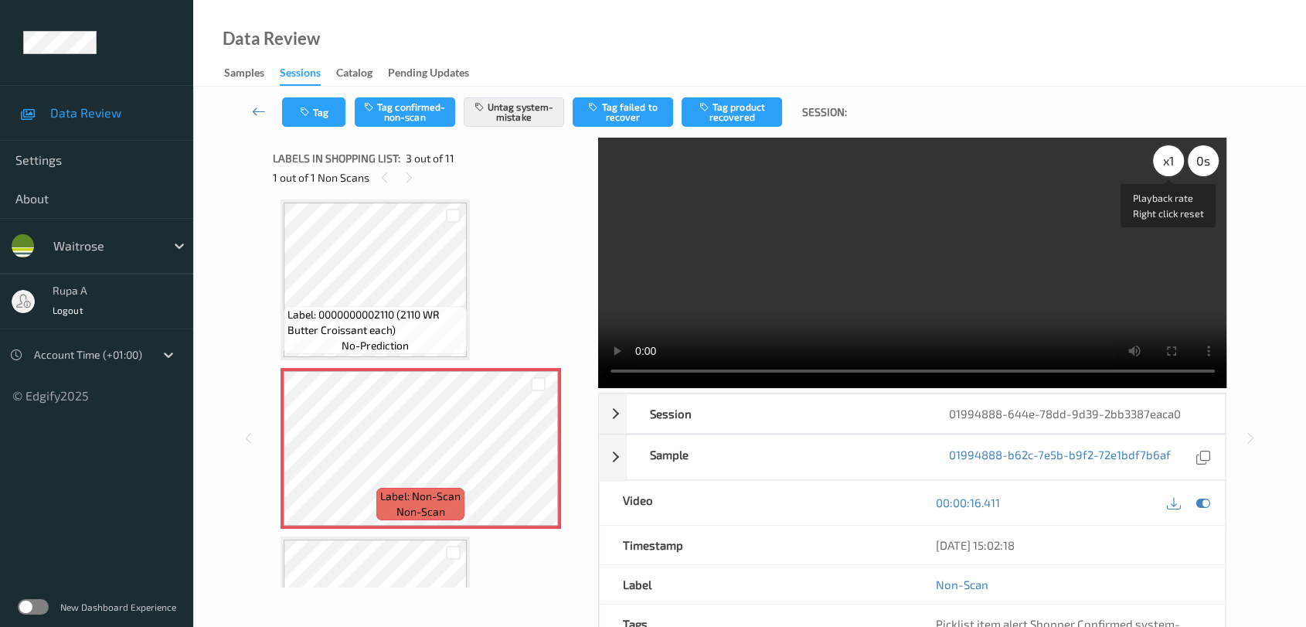
click at [1166, 162] on div "x 1" at bounding box center [1168, 160] width 31 height 31
click at [1169, 169] on div "x 2" at bounding box center [1168, 160] width 31 height 31
click at [1202, 503] on icon at bounding box center [1204, 502] width 14 height 14
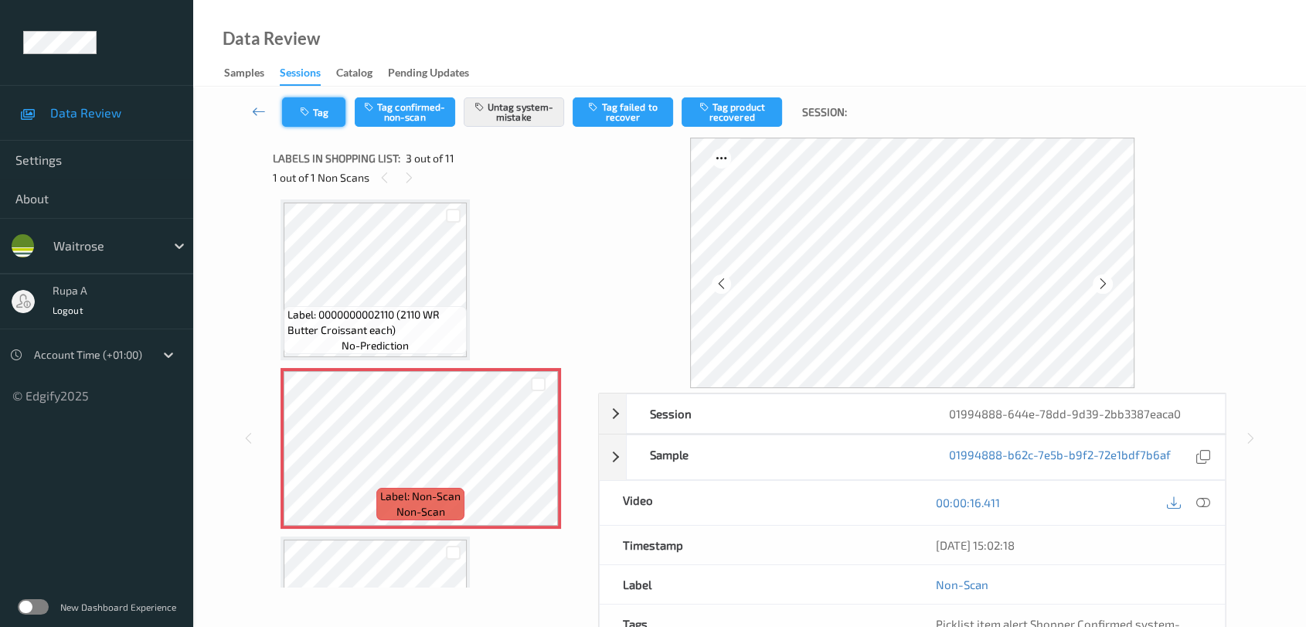
click at [322, 114] on button "Tag" at bounding box center [313, 111] width 63 height 29
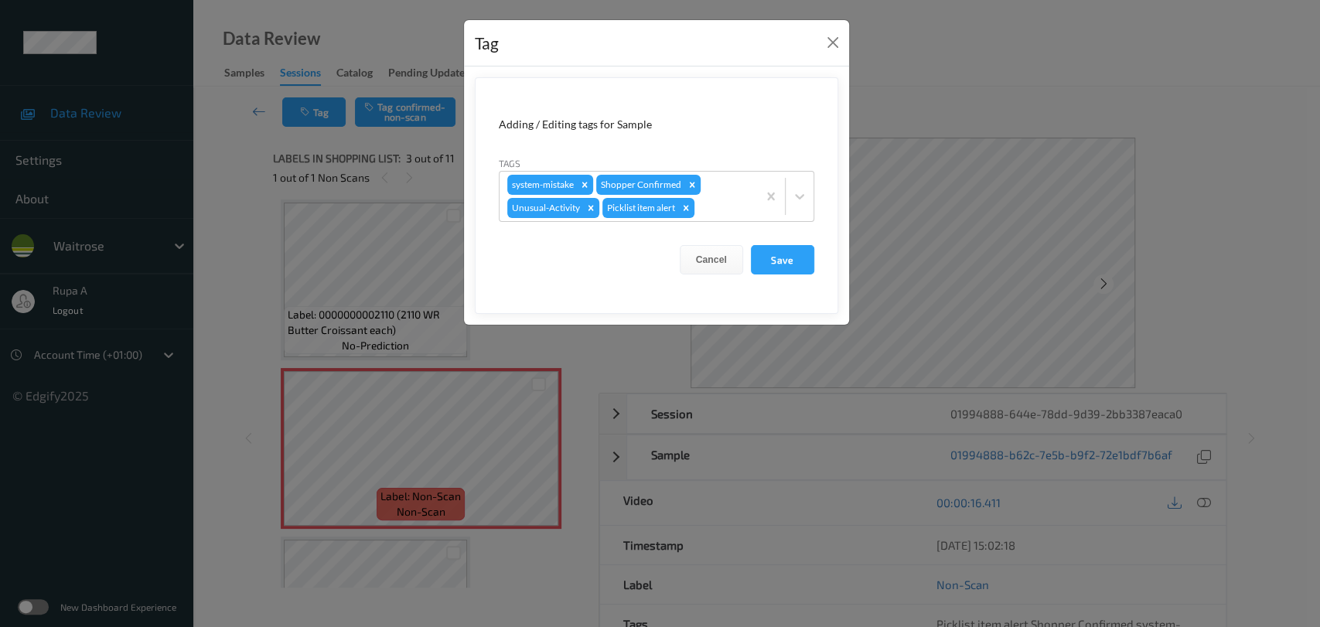
click at [780, 234] on form "Adding / Editing tags for Sample Tags system-mistake Shopper Confirmed Unusual-…" at bounding box center [656, 195] width 363 height 237
click at [780, 247] on button "Save" at bounding box center [782, 259] width 63 height 29
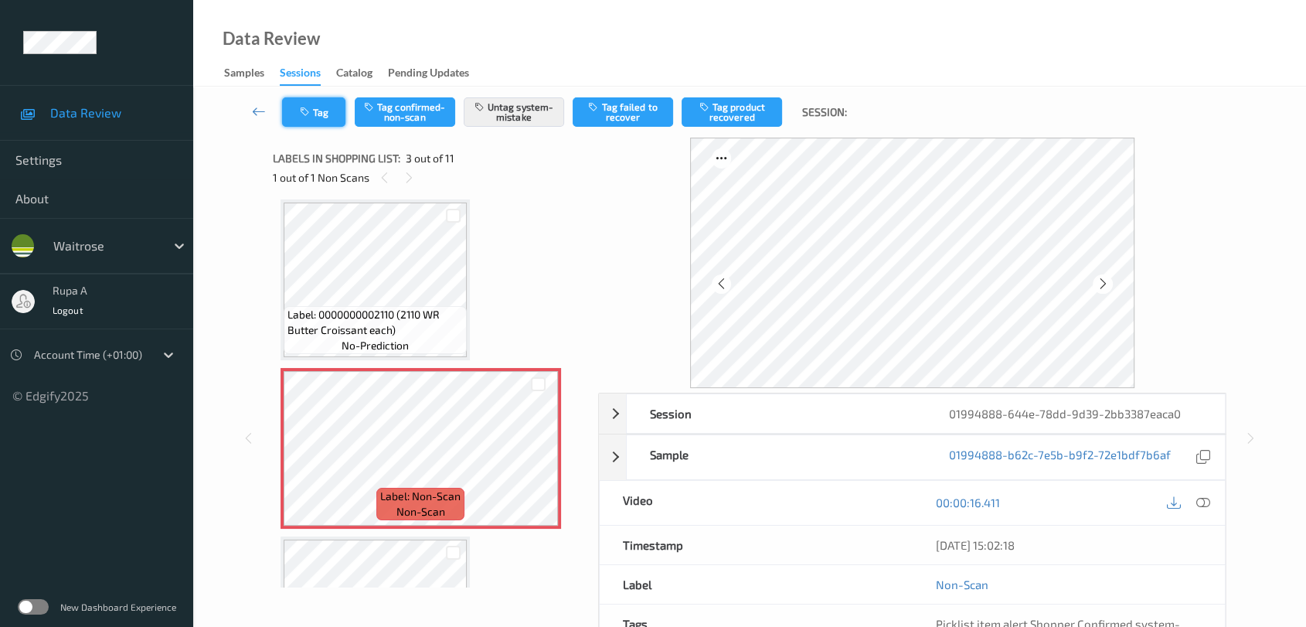
click at [314, 119] on button "Tag" at bounding box center [313, 111] width 63 height 29
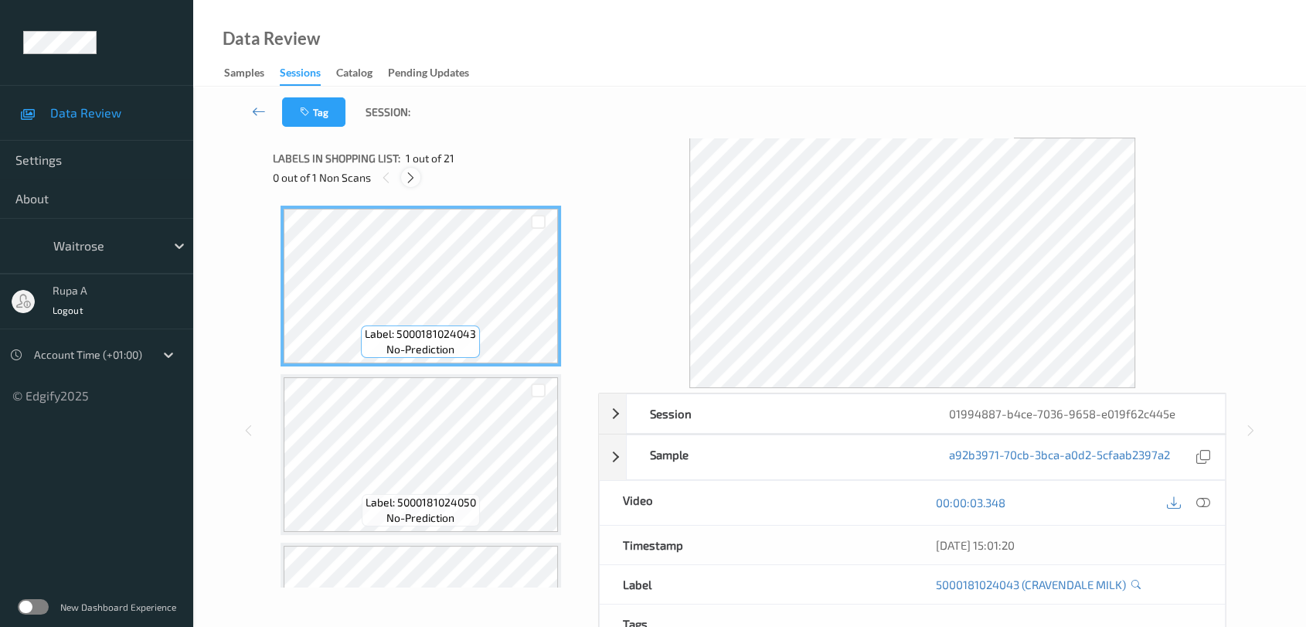
click at [410, 178] on icon at bounding box center [410, 178] width 13 height 14
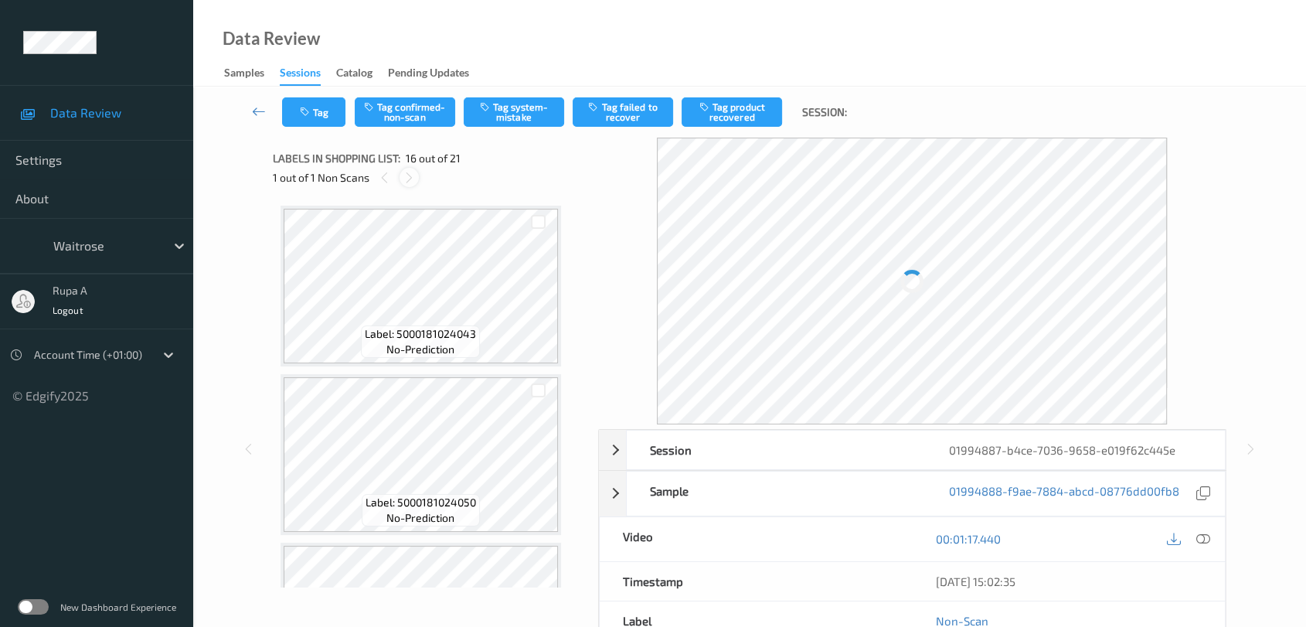
scroll to position [2357, 0]
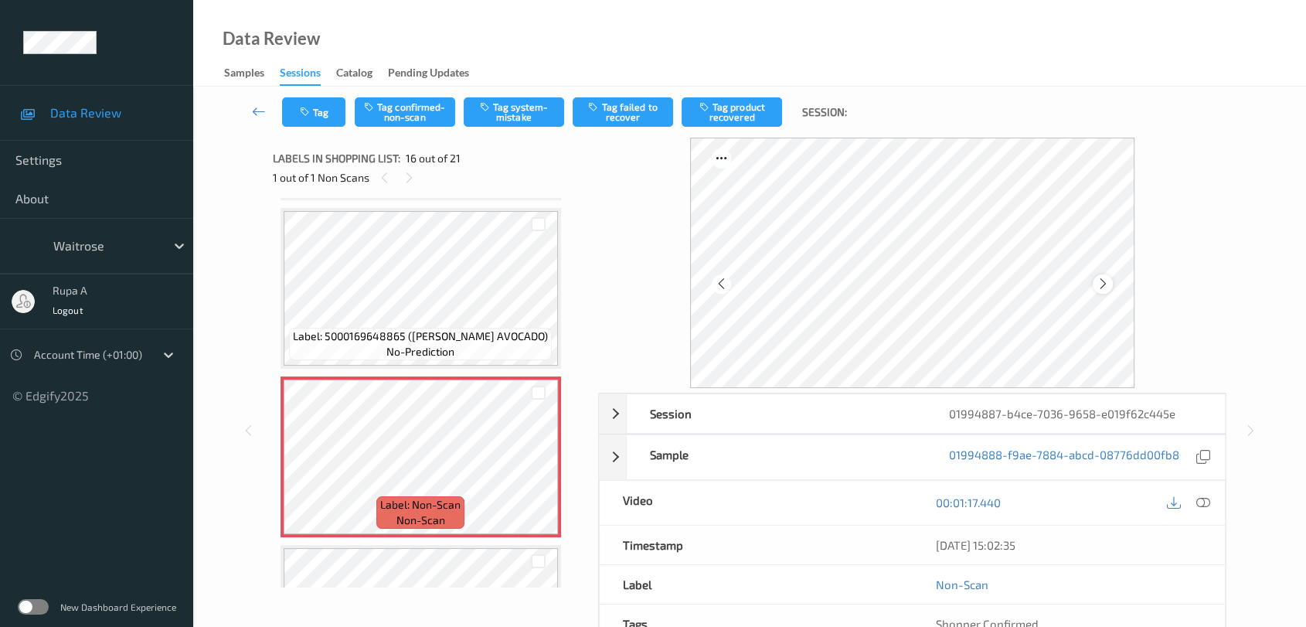
click at [1103, 274] on div at bounding box center [1102, 283] width 19 height 19
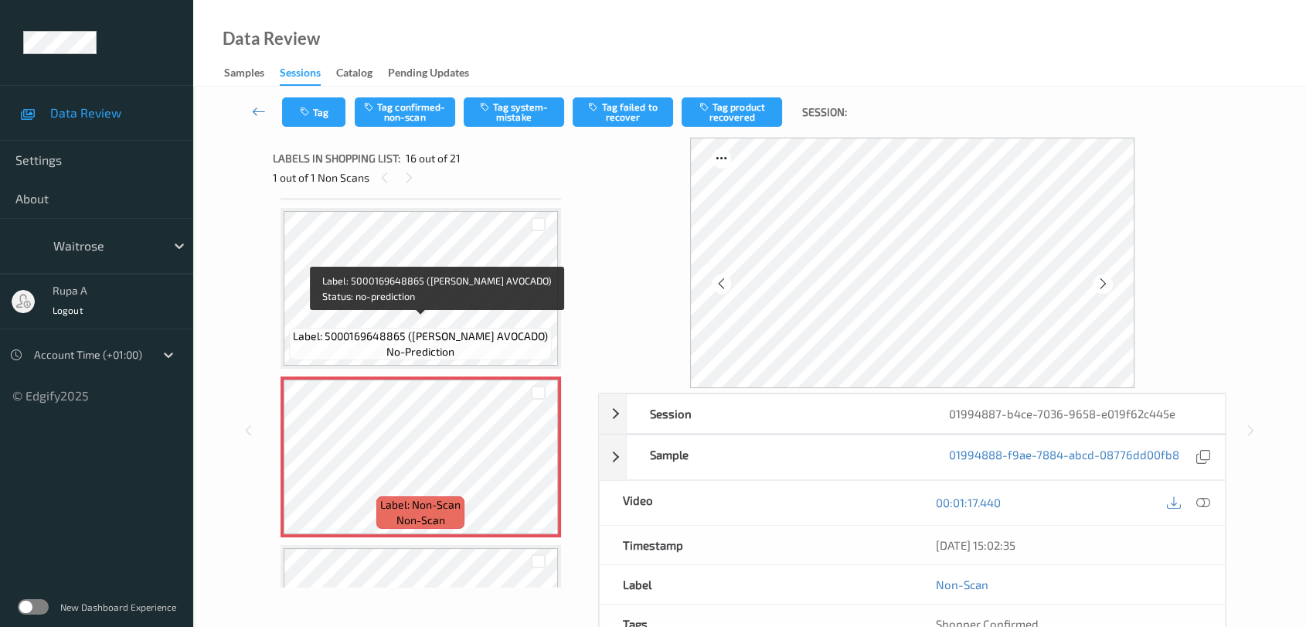
click at [383, 329] on span "Label: 5000169648865 ([PERSON_NAME] AVOCADO)" at bounding box center [420, 336] width 255 height 15
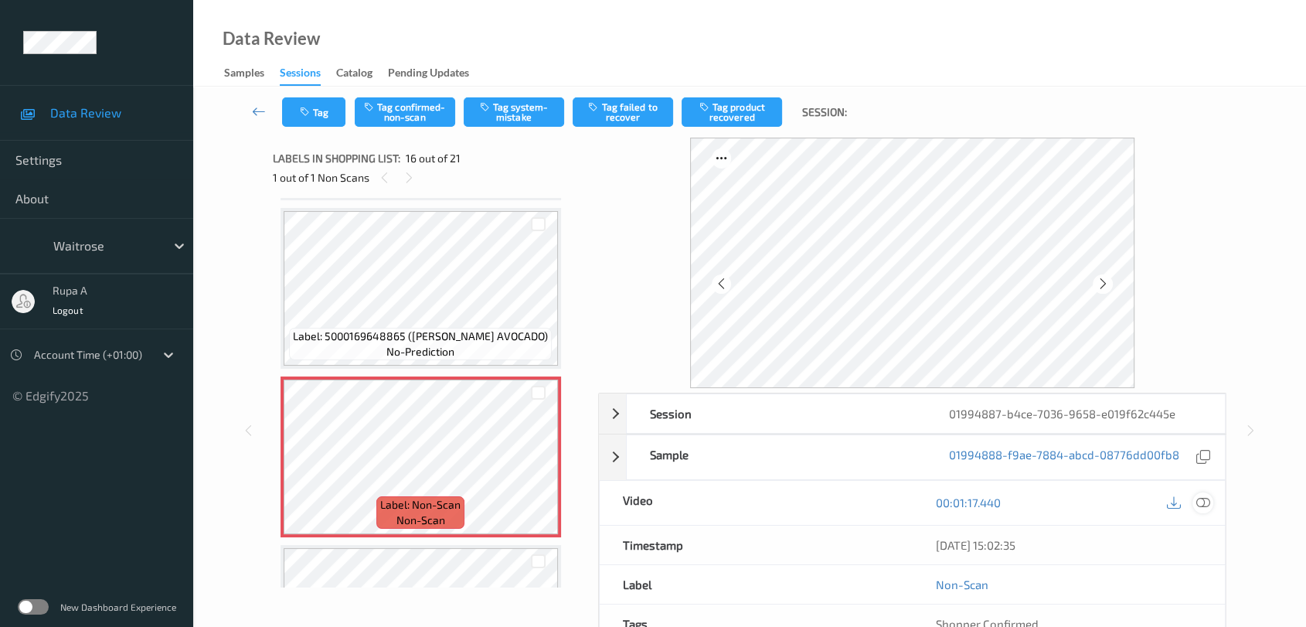
click at [1206, 501] on icon at bounding box center [1204, 502] width 14 height 14
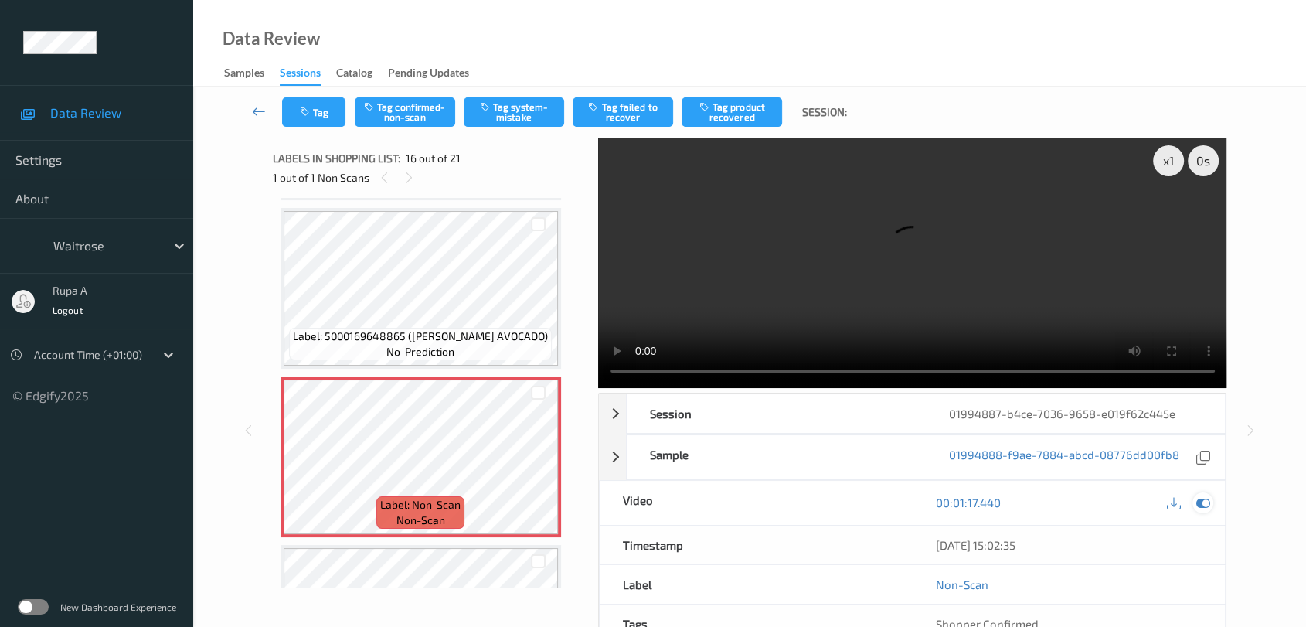
drag, startPoint x: 1205, startPoint y: 502, endPoint x: 1200, endPoint y: 495, distance: 8.4
click at [1205, 502] on icon at bounding box center [1204, 502] width 14 height 14
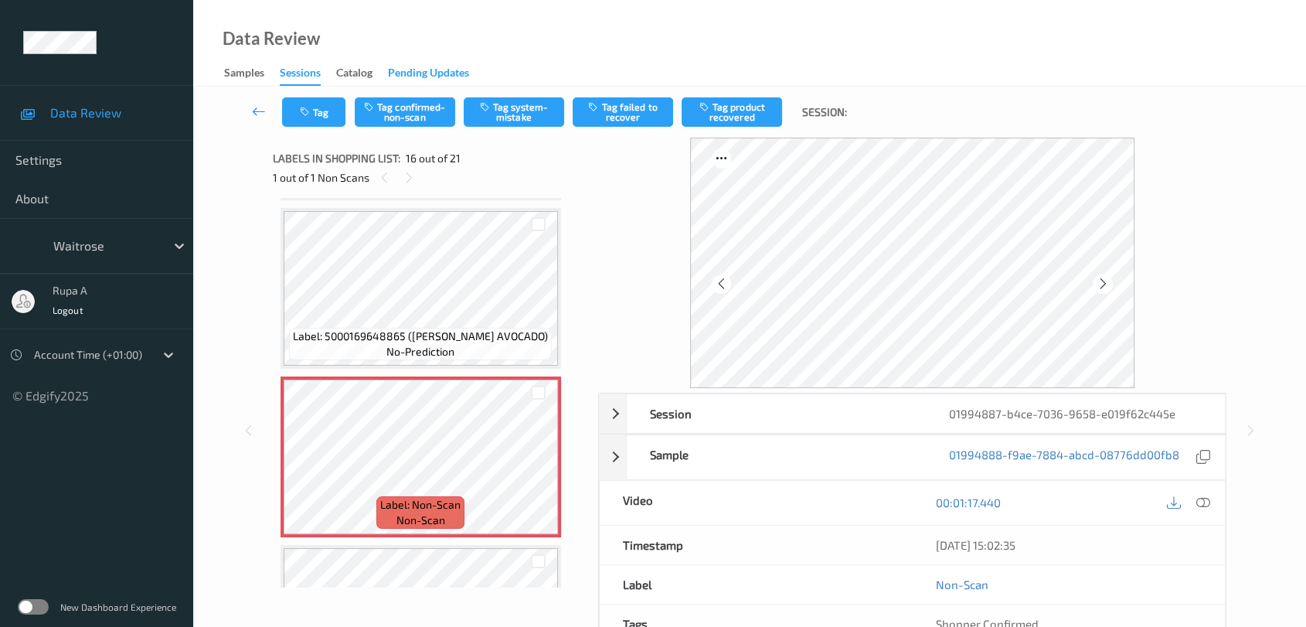
drag, startPoint x: 505, startPoint y: 112, endPoint x: 393, endPoint y: 69, distance: 120.2
click at [506, 112] on button "Tag system-mistake" at bounding box center [514, 111] width 100 height 29
click at [521, 117] on button "Tag system-mistake" at bounding box center [514, 111] width 100 height 29
click at [532, 107] on button "Tag system-mistake" at bounding box center [514, 111] width 100 height 29
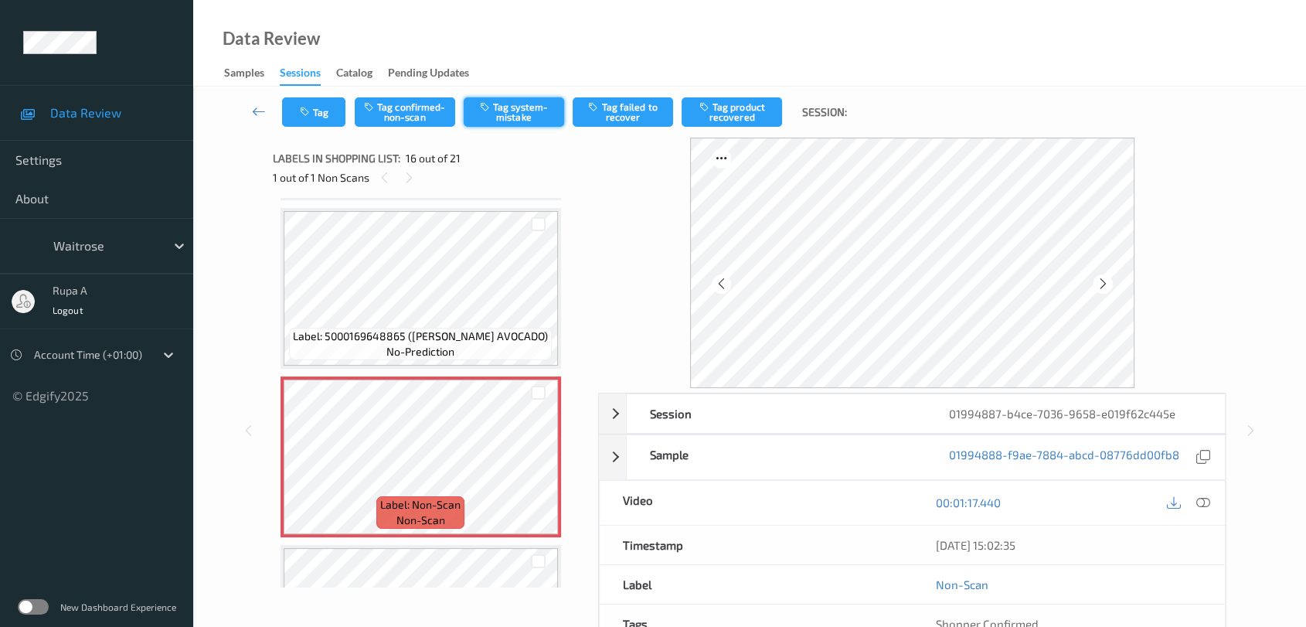
click at [532, 107] on button "Tag system-mistake" at bounding box center [514, 111] width 100 height 29
click at [506, 121] on button "Tag system-mistake" at bounding box center [514, 111] width 100 height 29
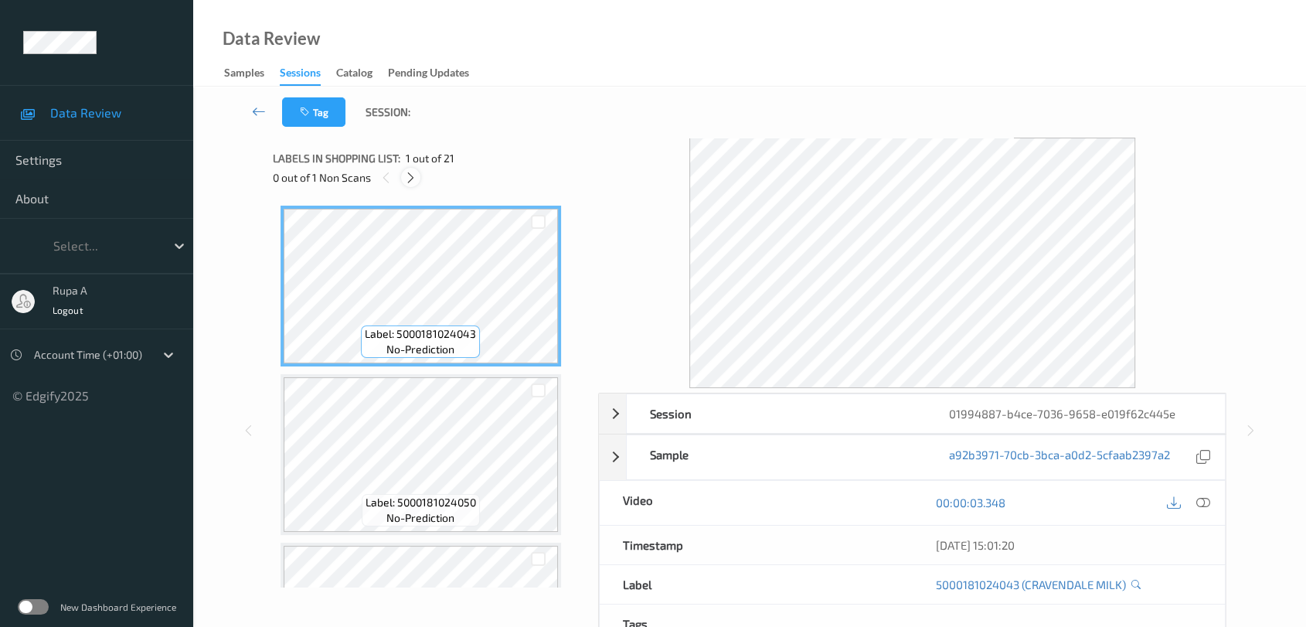
click at [414, 175] on icon at bounding box center [410, 178] width 13 height 14
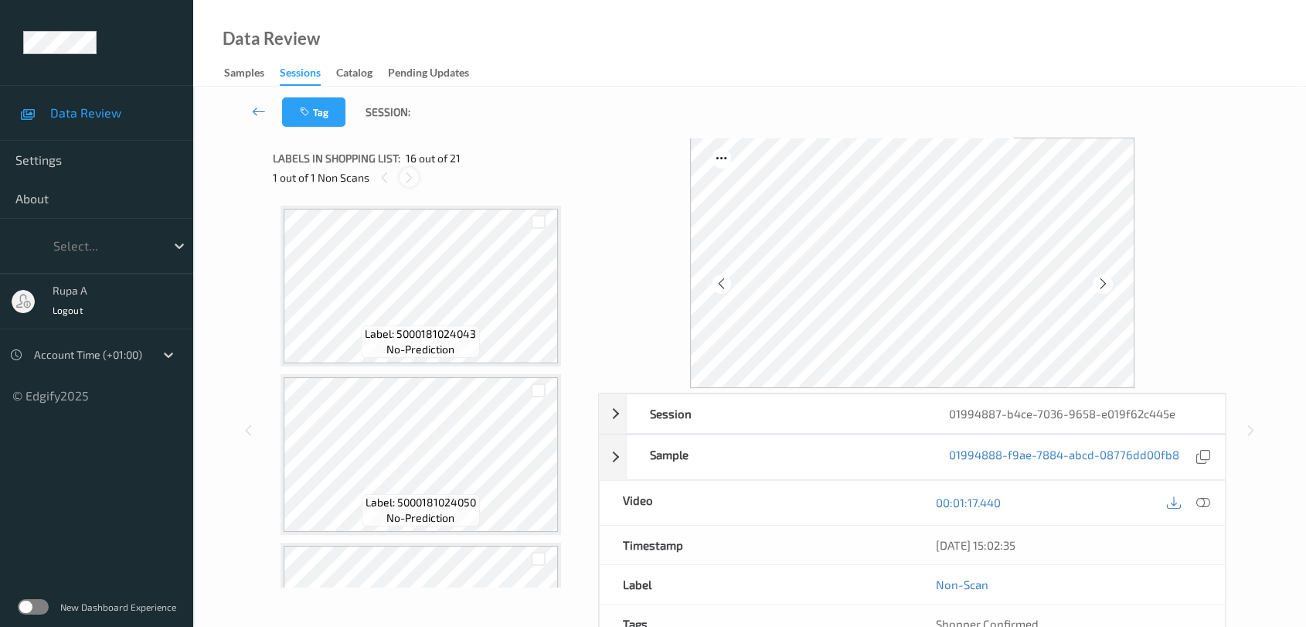
scroll to position [2357, 0]
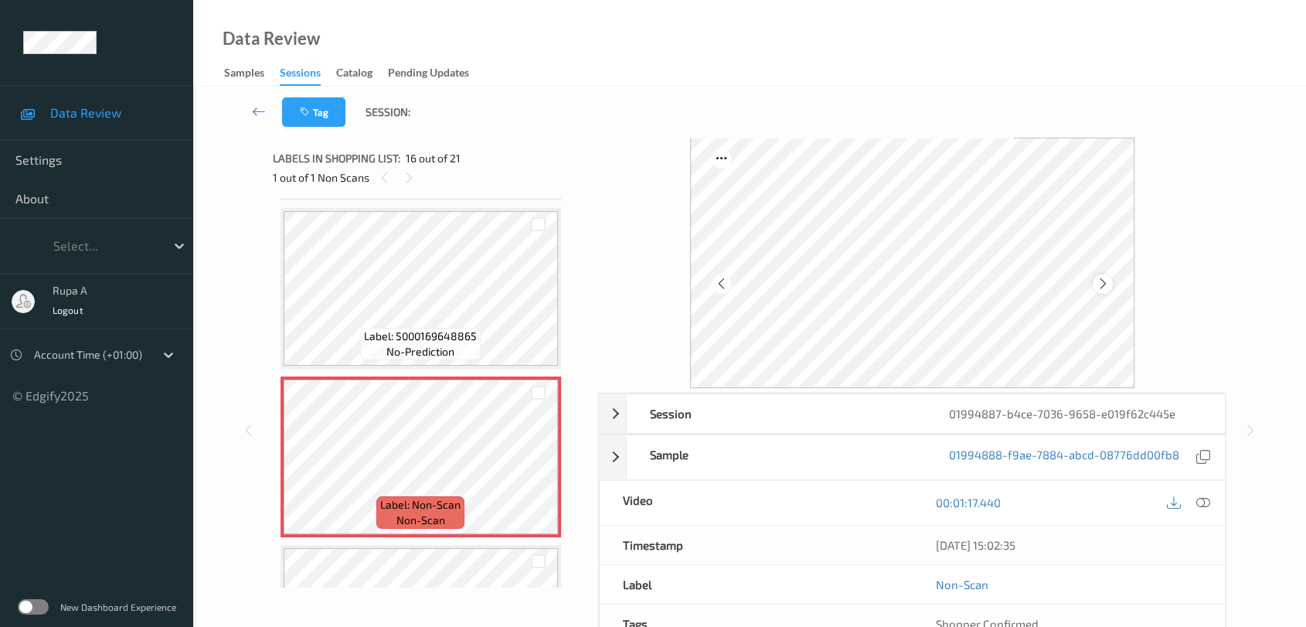
click at [1094, 286] on div at bounding box center [1102, 283] width 19 height 19
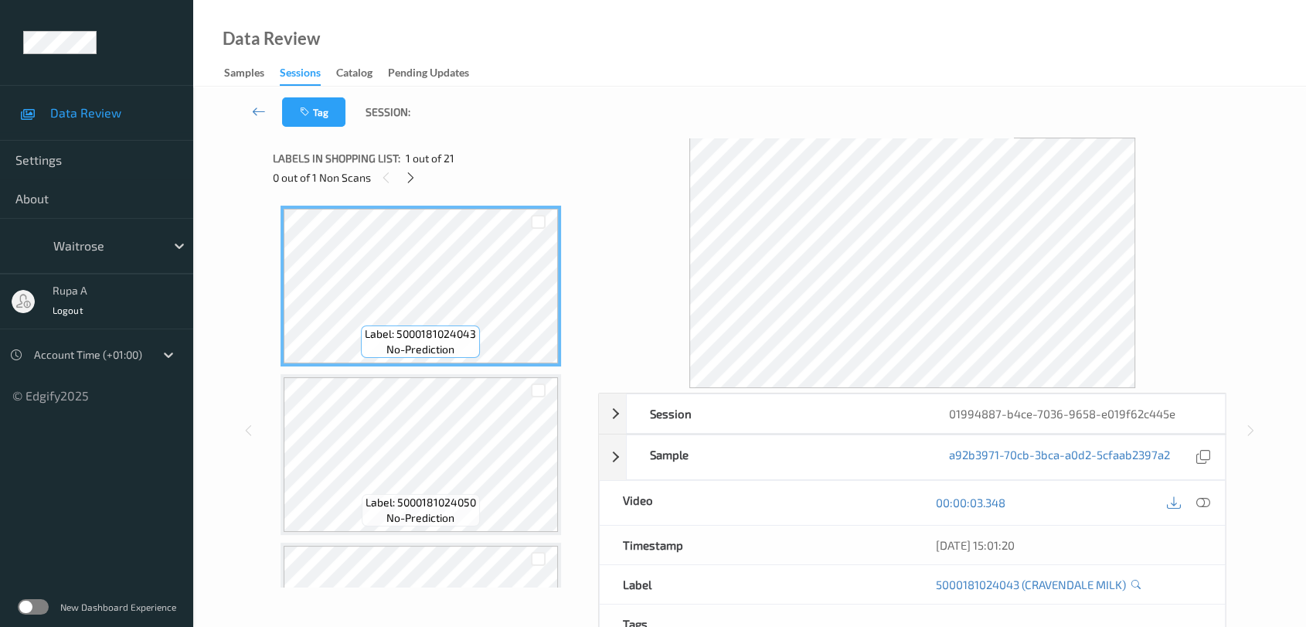
click at [421, 179] on div "0 out of 1 Non Scans" at bounding box center [430, 177] width 315 height 19
click at [418, 175] on div at bounding box center [410, 177] width 19 height 19
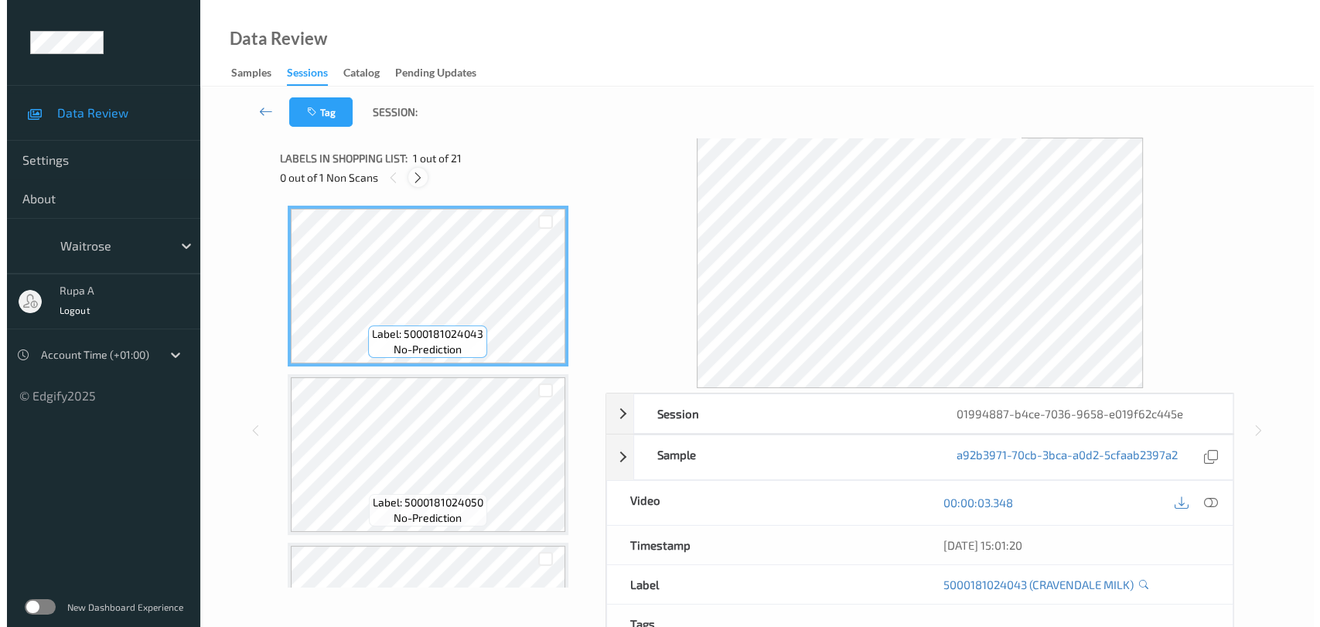
scroll to position [2357, 0]
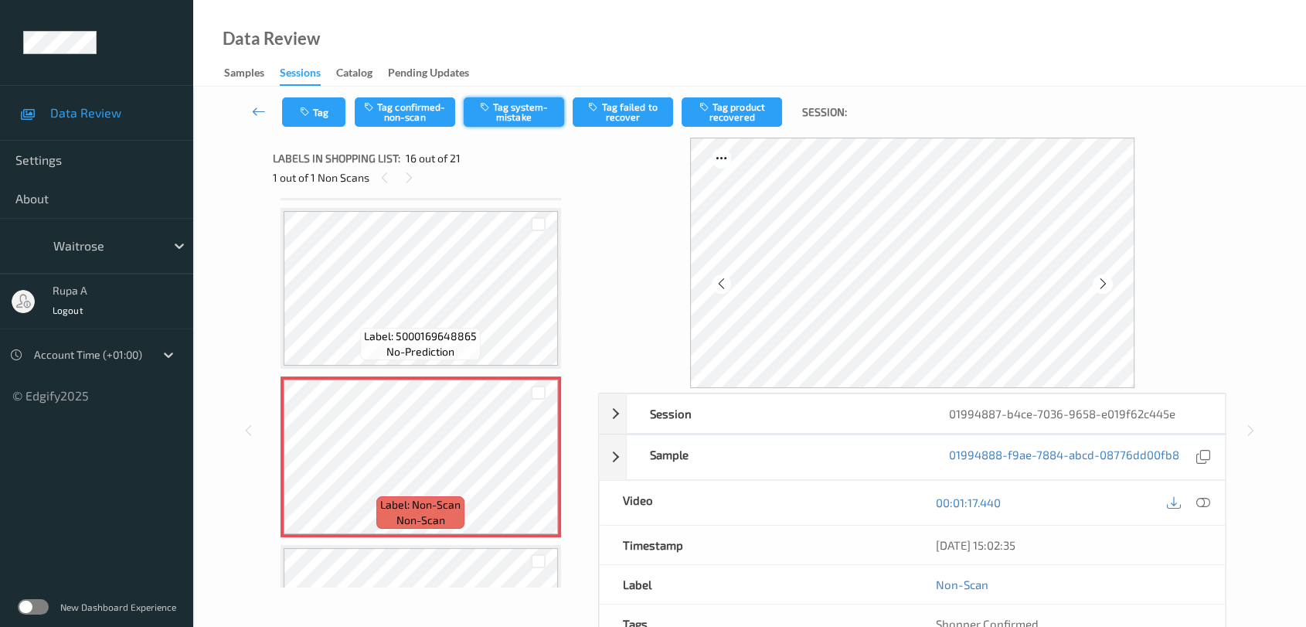
click at [532, 117] on button "Tag system-mistake" at bounding box center [514, 111] width 100 height 29
drag, startPoint x: 529, startPoint y: 64, endPoint x: 363, endPoint y: 100, distance: 169.4
click at [529, 64] on div "Data Review Samples Sessions Catalog Pending Updates" at bounding box center [749, 43] width 1113 height 87
click at [292, 111] on button "Tag" at bounding box center [313, 111] width 63 height 29
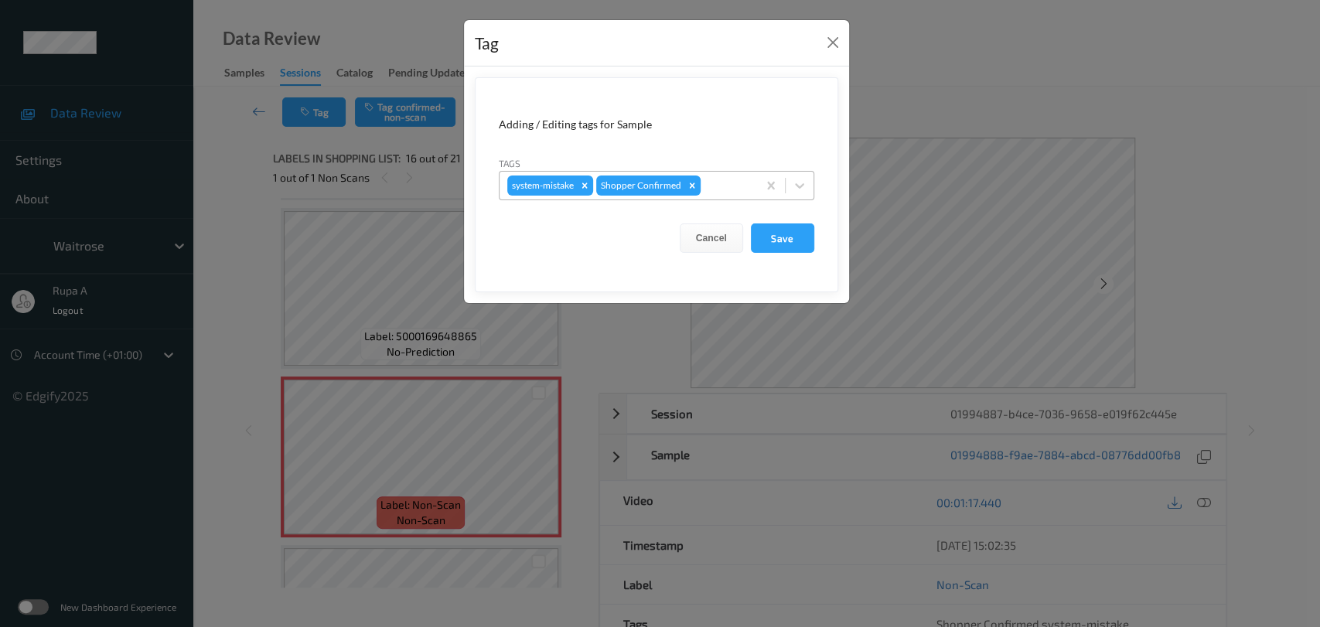
click at [709, 178] on div at bounding box center [726, 185] width 46 height 19
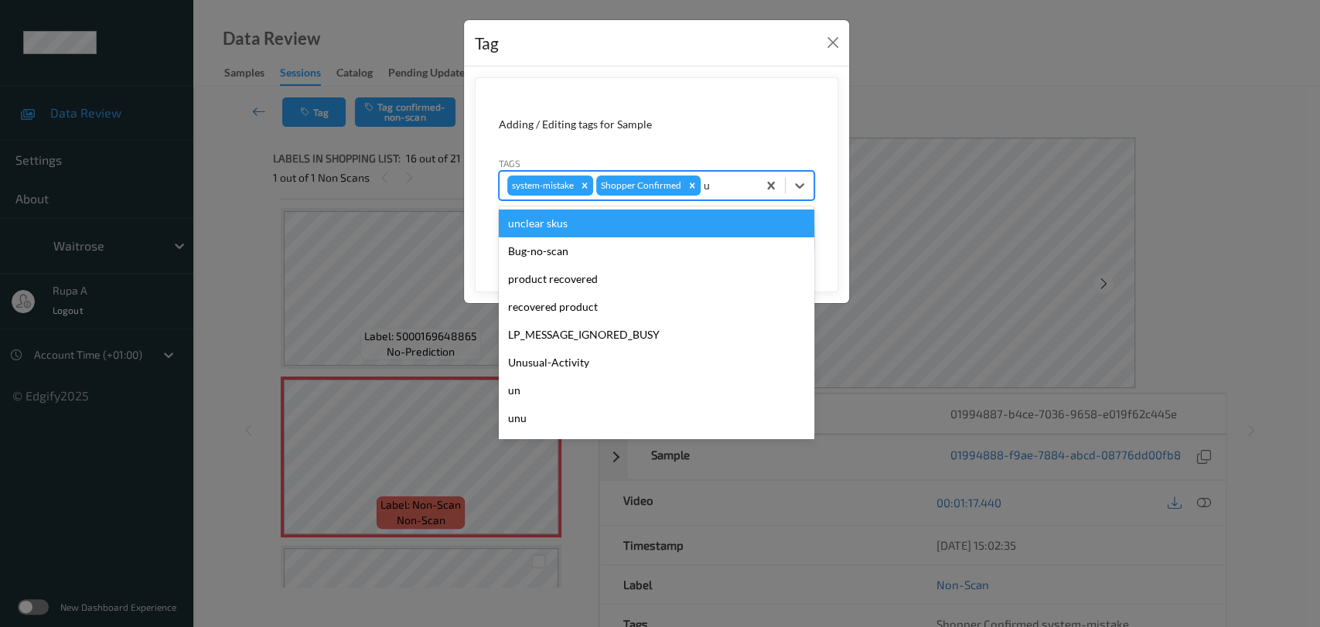
type input "un"
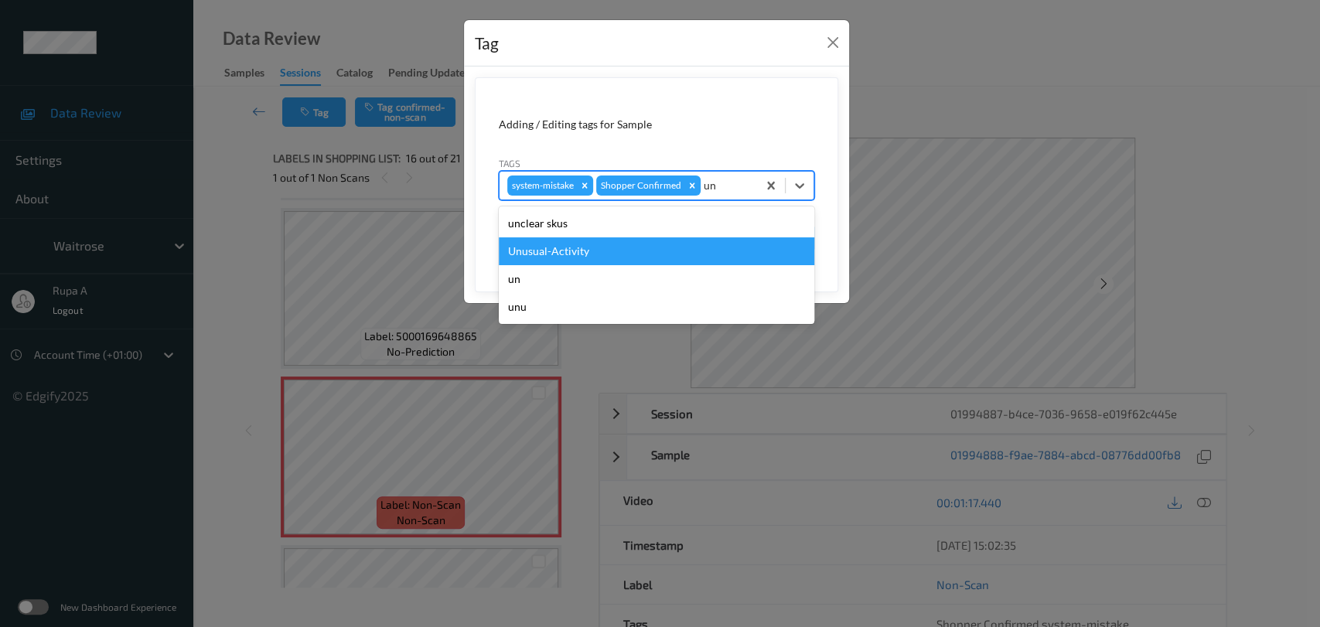
click at [652, 241] on div "Unusual-Activity" at bounding box center [656, 251] width 315 height 28
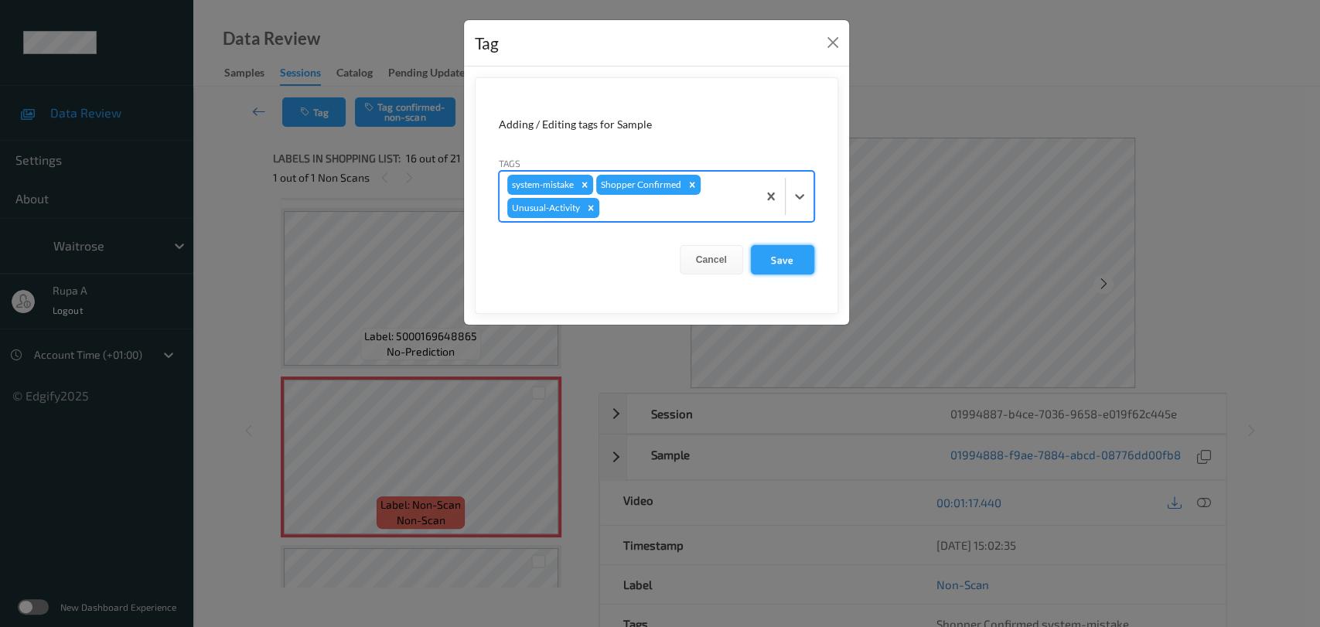
click at [771, 255] on button "Save" at bounding box center [782, 259] width 63 height 29
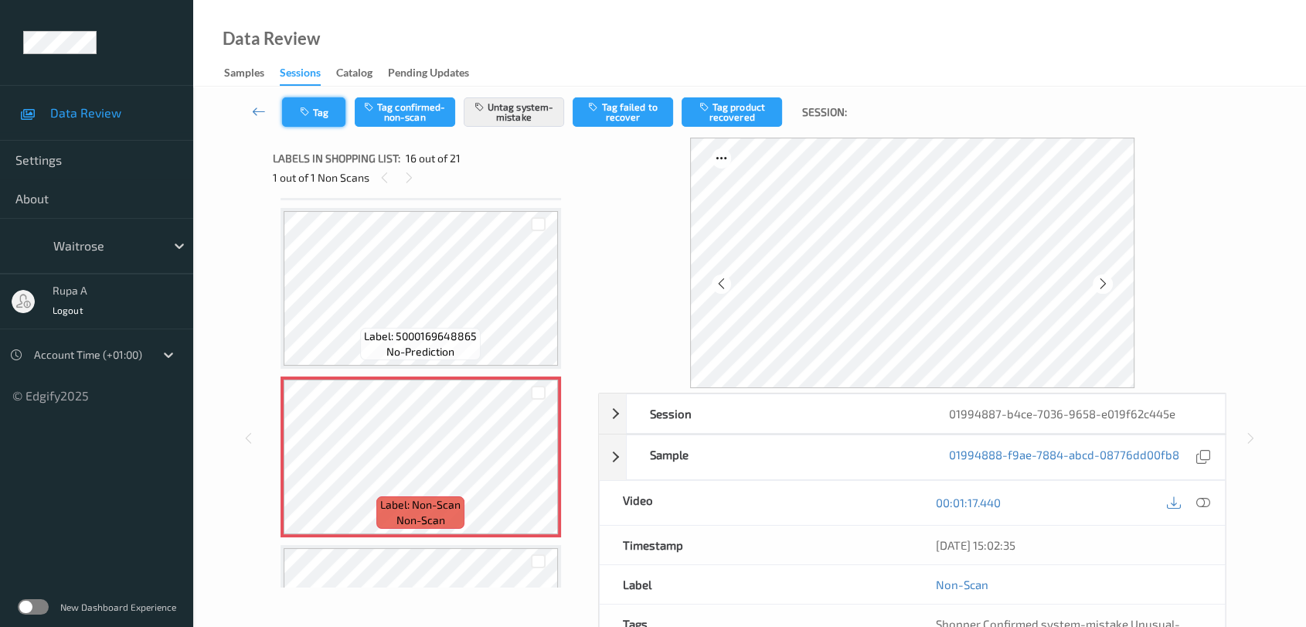
click at [310, 111] on icon "button" at bounding box center [306, 112] width 13 height 11
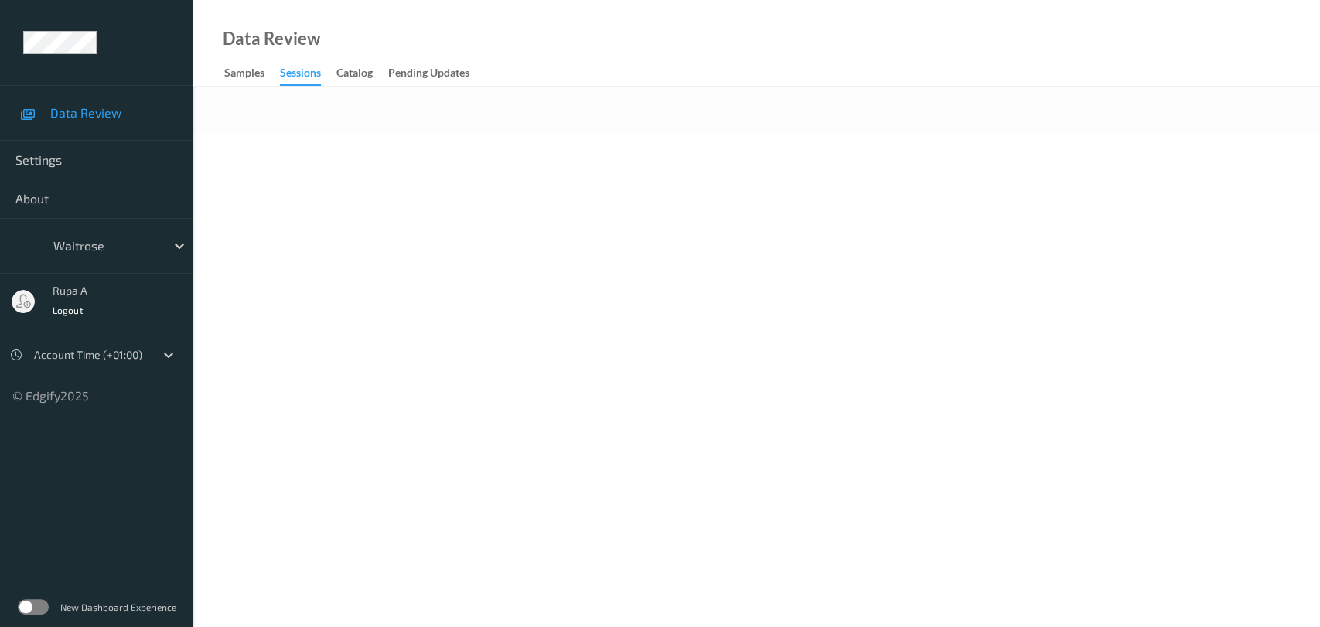
click at [550, 314] on body "Data Review Settings About waitrose rupa a Logout Account Time (+01:00) © Edgif…" at bounding box center [660, 313] width 1320 height 627
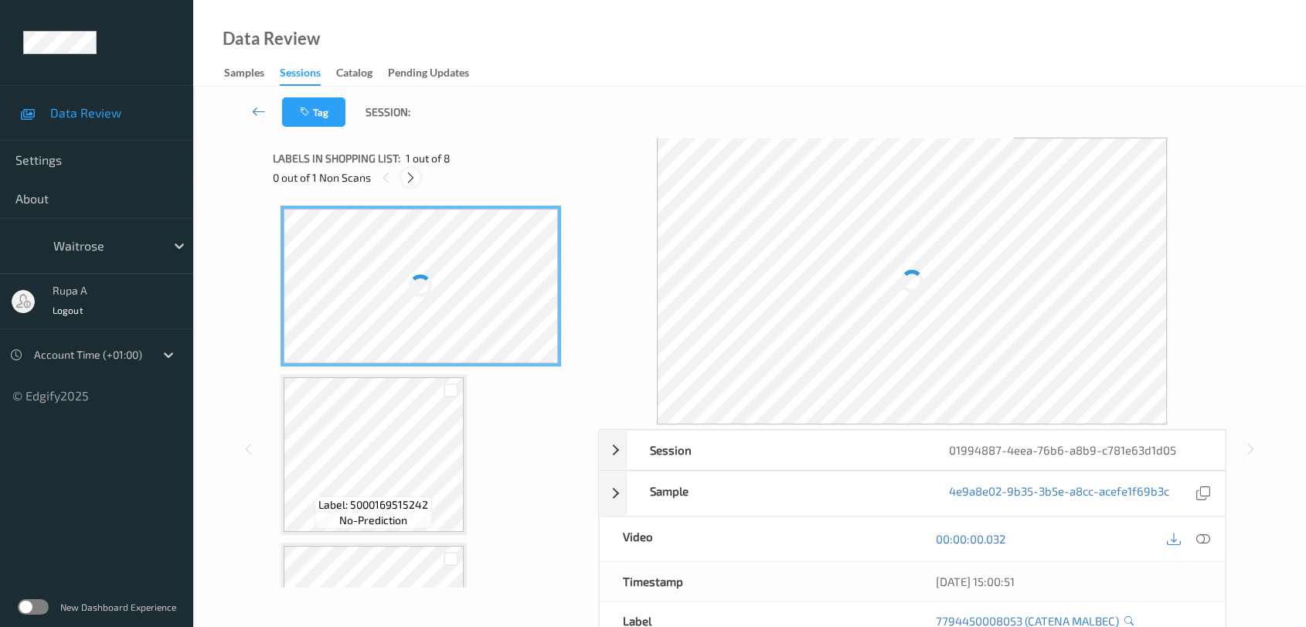
click at [416, 177] on icon at bounding box center [410, 178] width 13 height 14
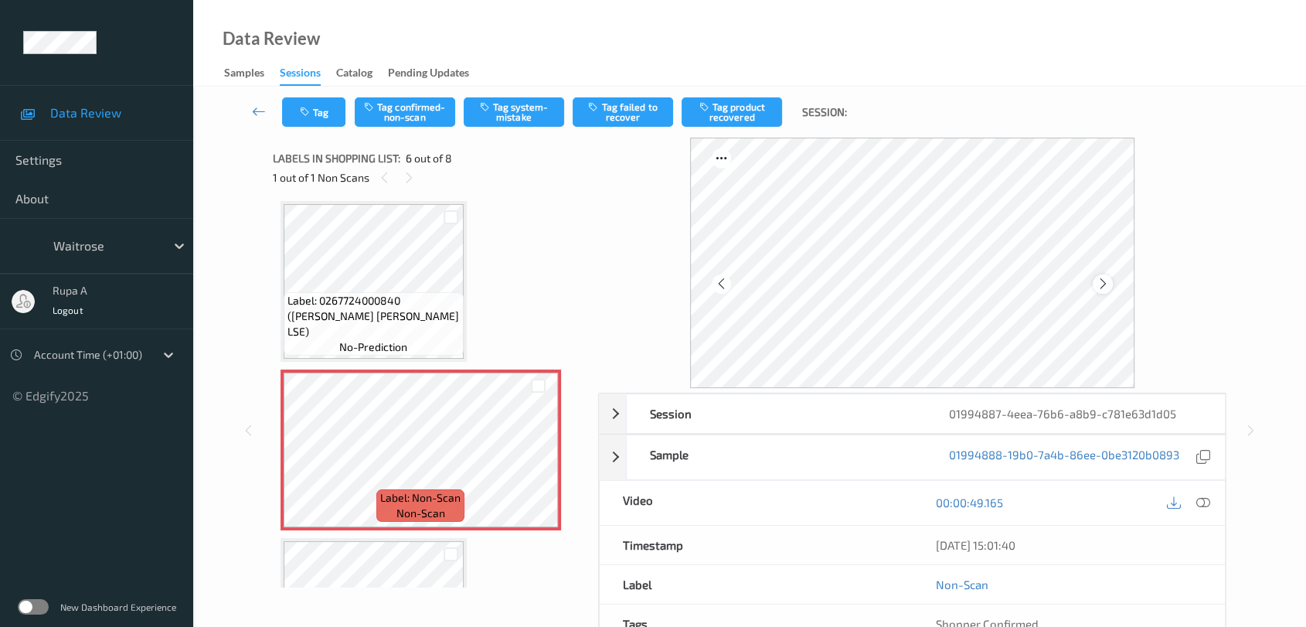
click at [1097, 285] on icon at bounding box center [1103, 284] width 13 height 14
click at [1101, 284] on icon at bounding box center [1103, 284] width 13 height 14
click at [1103, 286] on icon at bounding box center [1103, 284] width 13 height 14
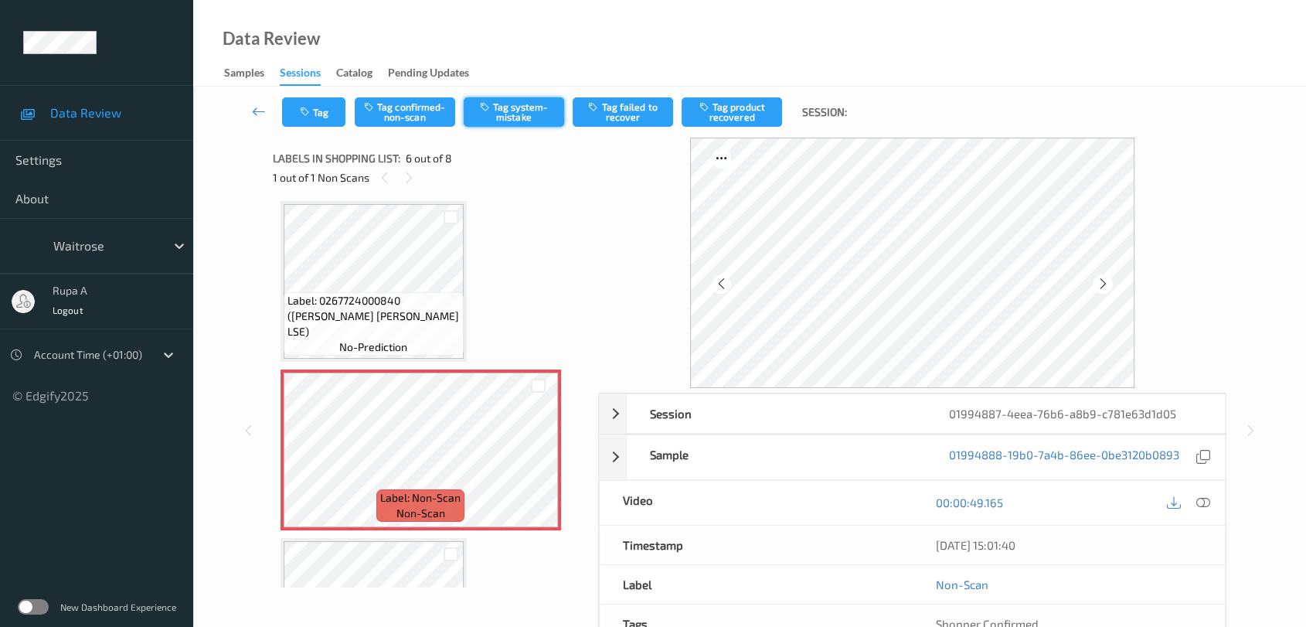
click at [534, 111] on button "Tag system-mistake" at bounding box center [514, 111] width 100 height 29
click at [322, 117] on button "Tag" at bounding box center [313, 111] width 63 height 29
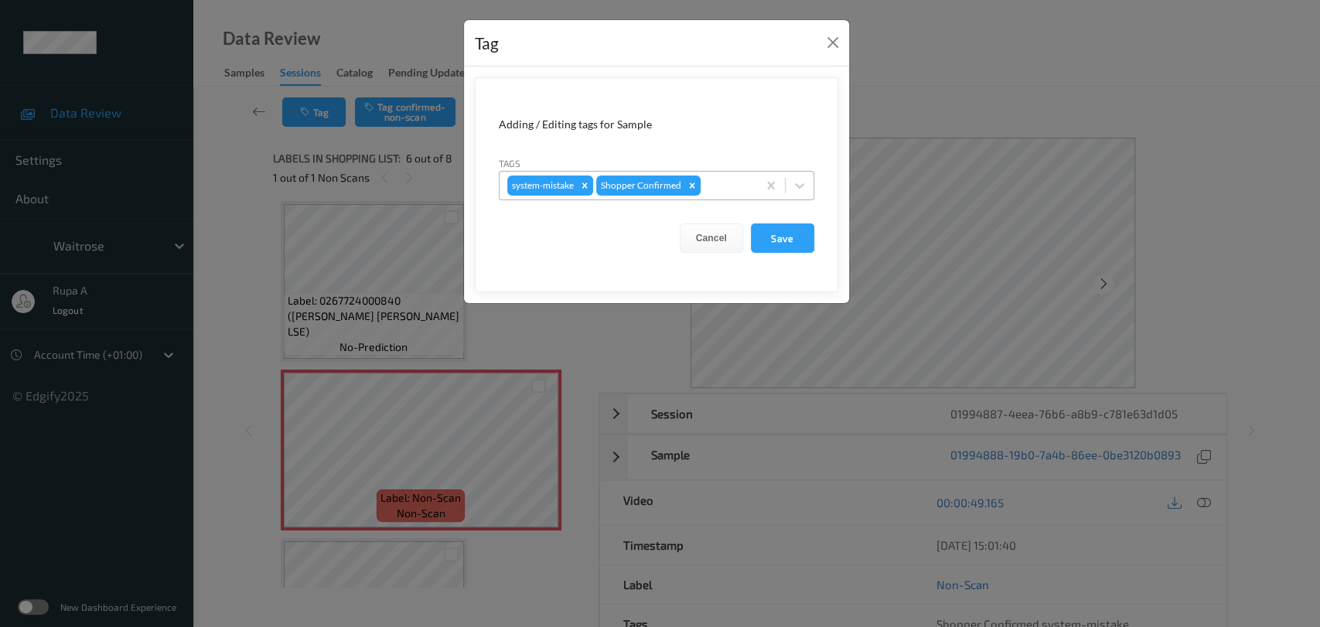
click at [728, 178] on div at bounding box center [726, 185] width 46 height 19
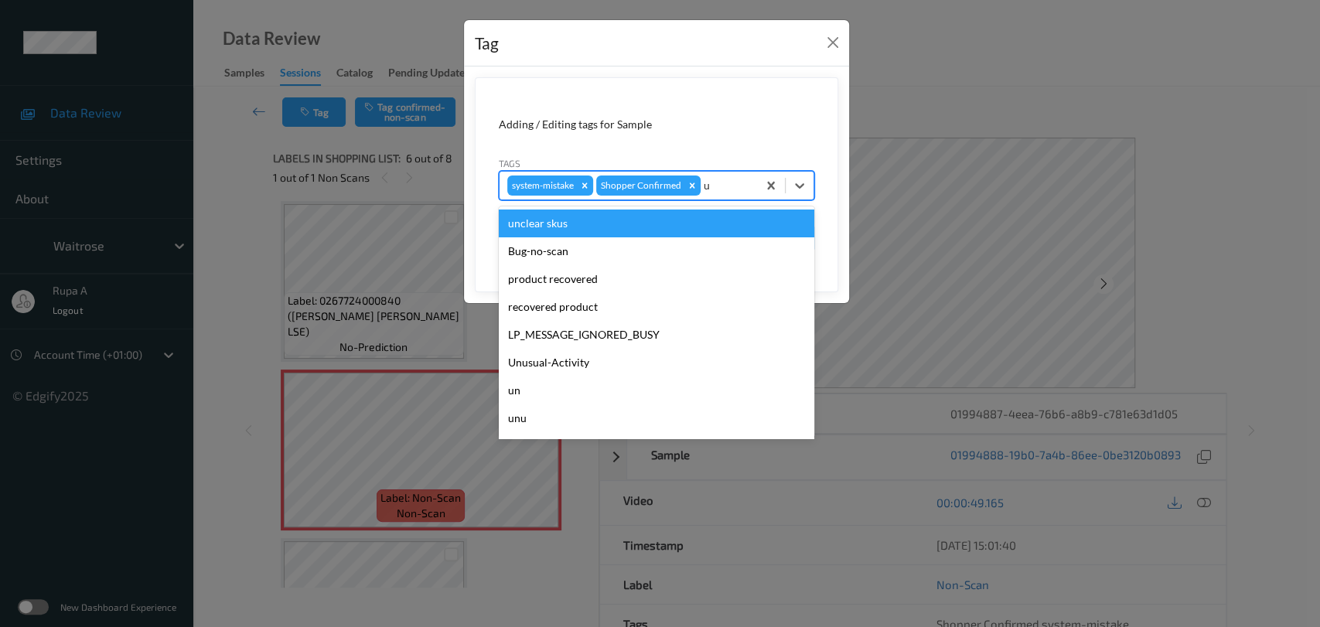
type input "un"
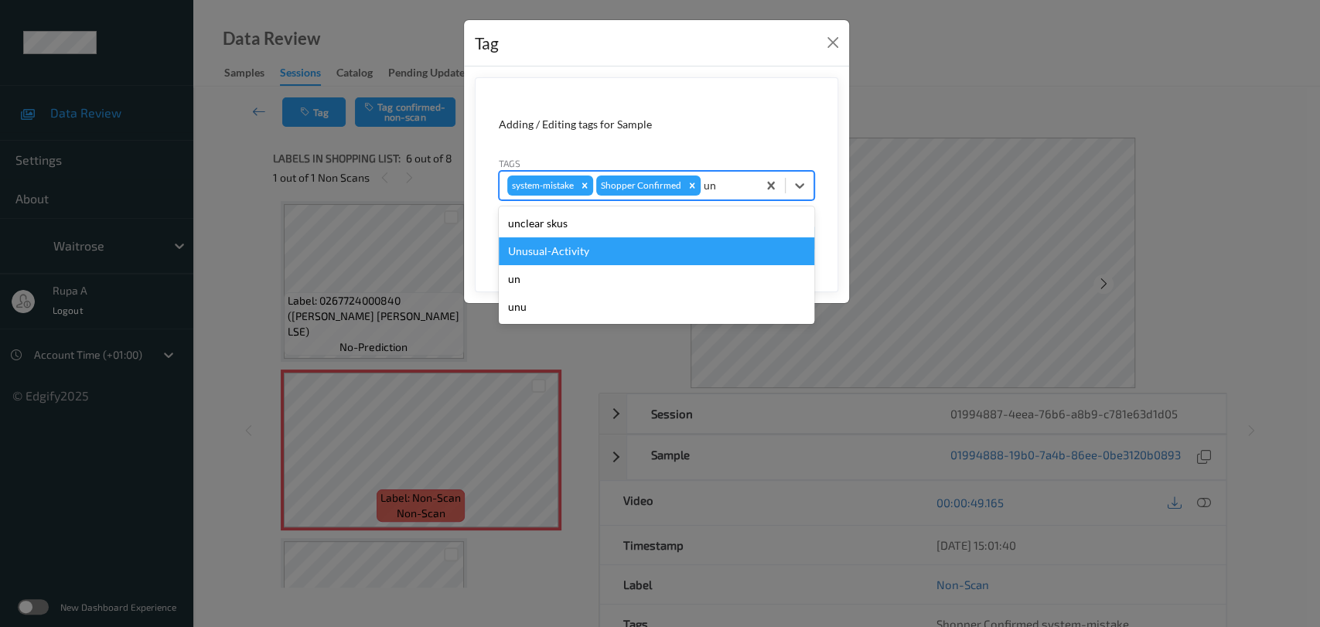
click at [632, 241] on div "Unusual-Activity" at bounding box center [656, 251] width 315 height 28
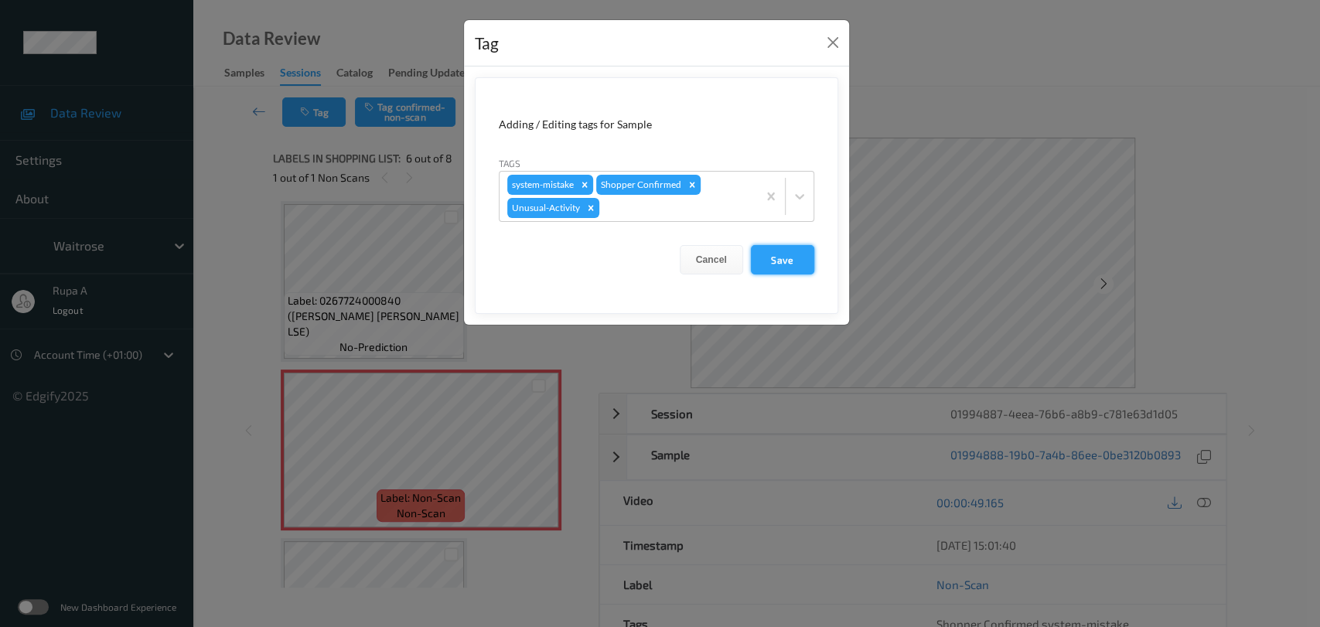
click at [782, 254] on button "Save" at bounding box center [782, 259] width 63 height 29
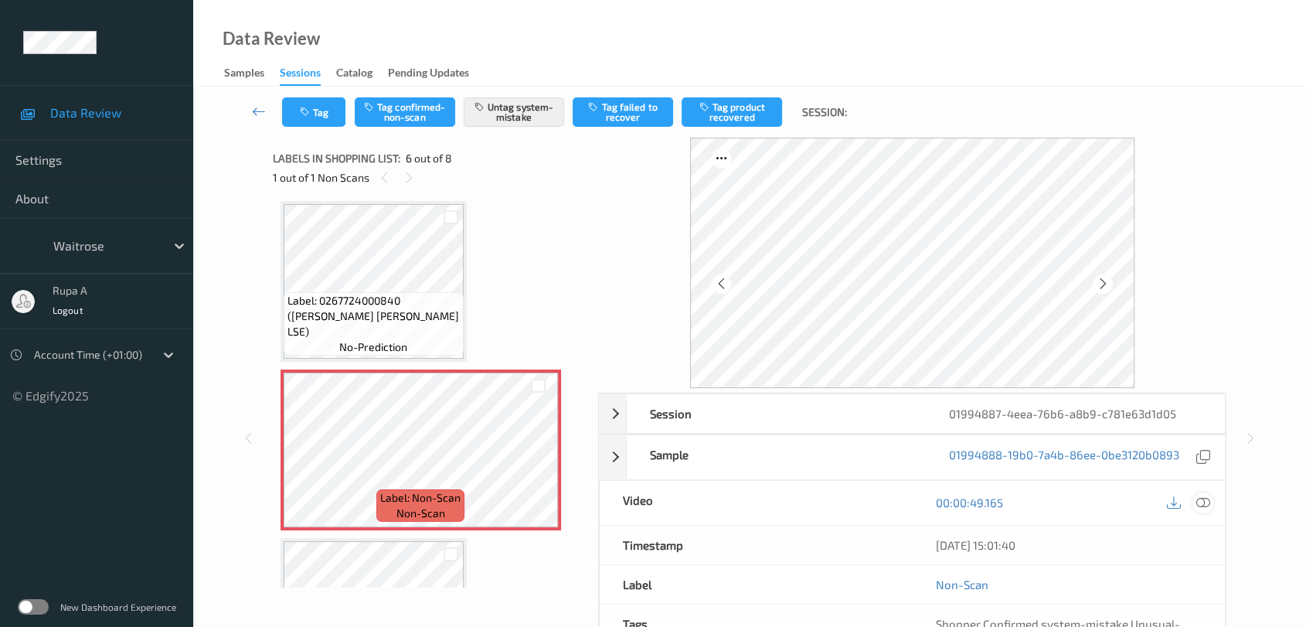
click at [1209, 502] on icon at bounding box center [1204, 502] width 14 height 14
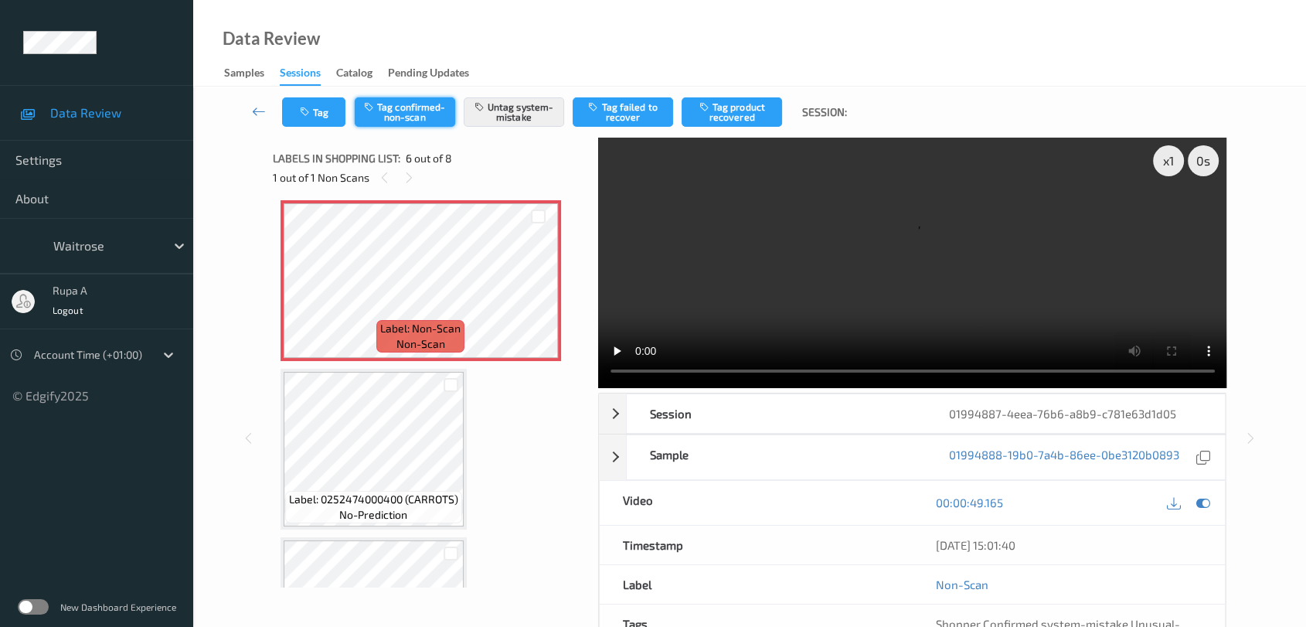
scroll to position [765, 0]
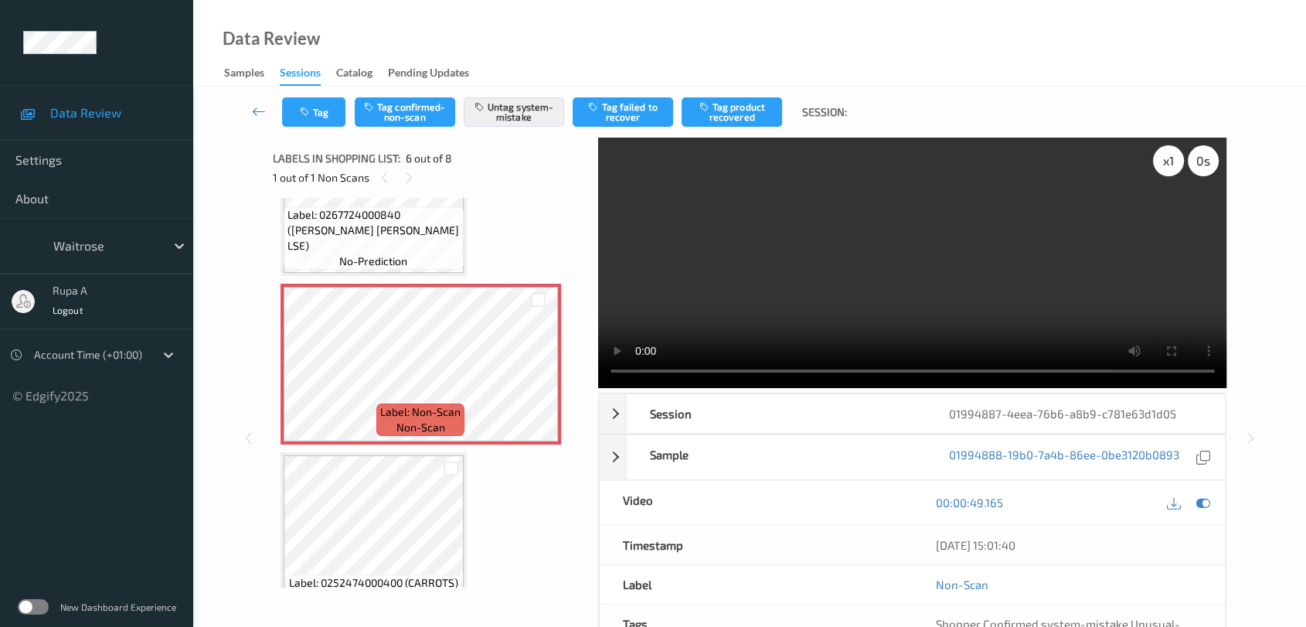
click at [1160, 167] on div "x 1" at bounding box center [1168, 160] width 31 height 31
click at [1203, 495] on icon at bounding box center [1204, 502] width 14 height 14
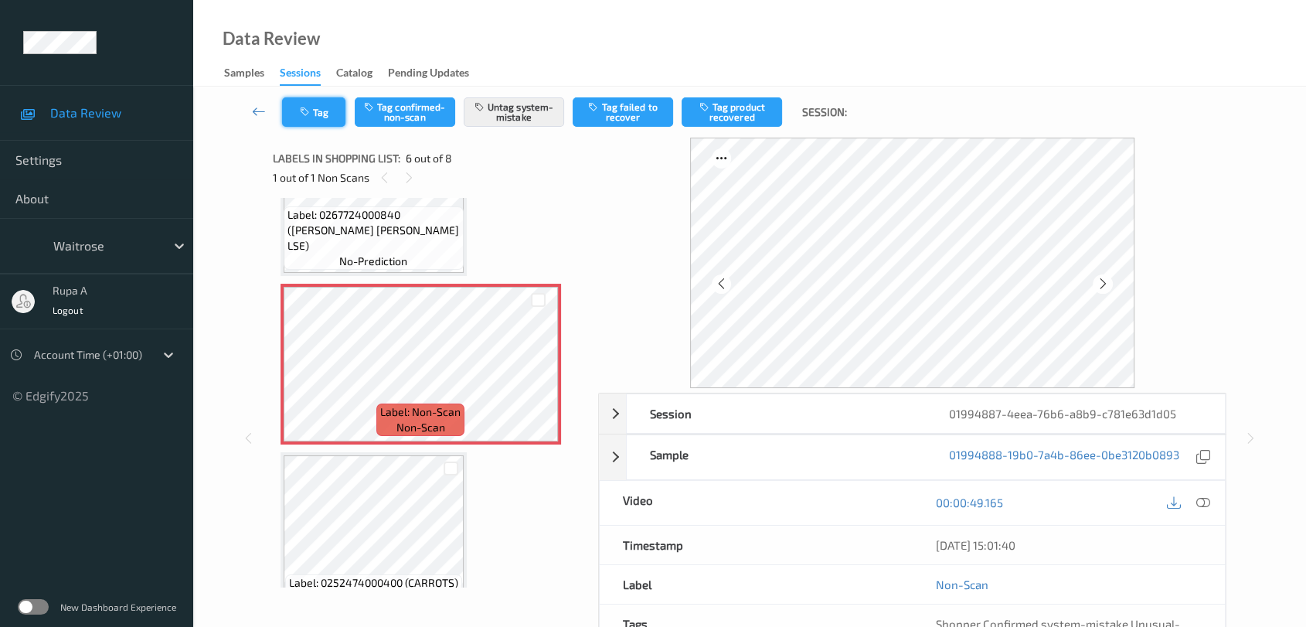
click at [322, 109] on button "Tag" at bounding box center [313, 111] width 63 height 29
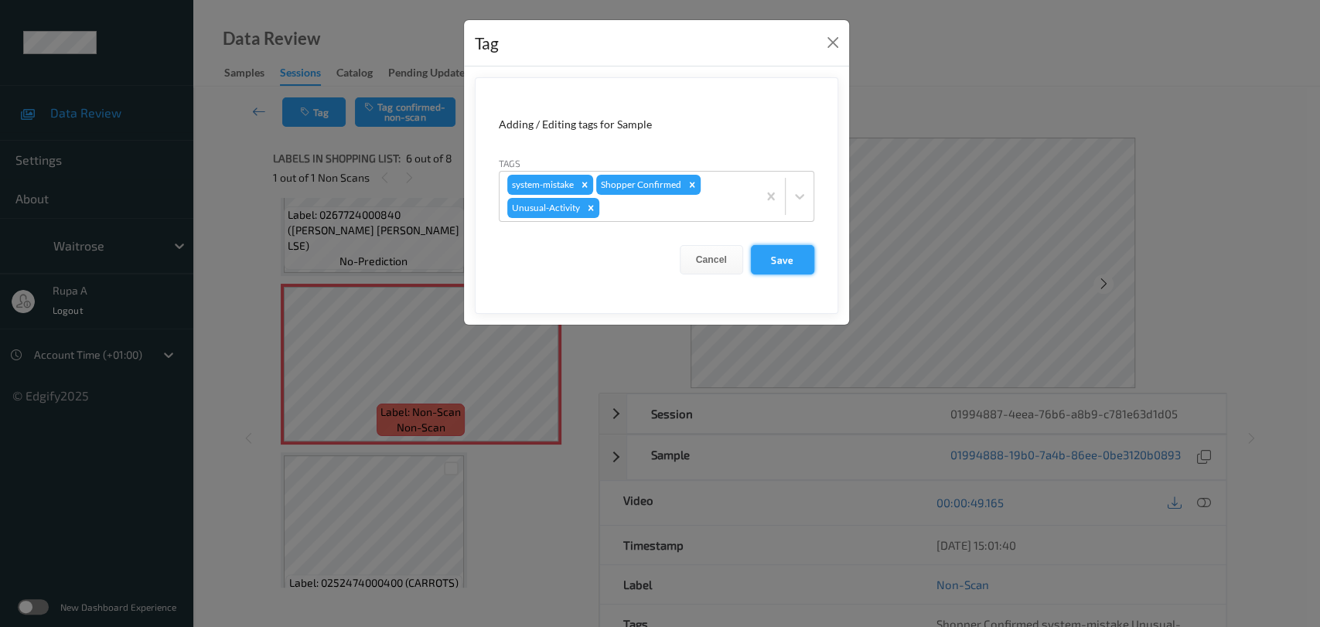
click at [795, 261] on button "Save" at bounding box center [782, 259] width 63 height 29
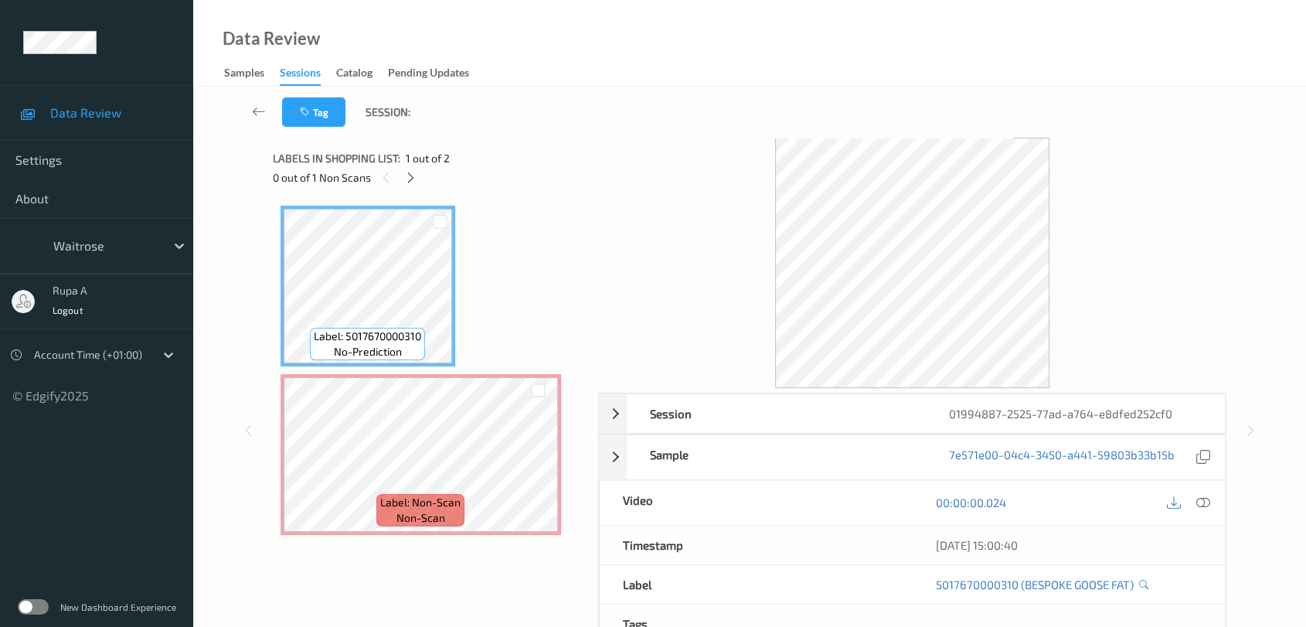
click at [599, 254] on div at bounding box center [912, 263] width 629 height 250
click at [412, 178] on icon at bounding box center [410, 178] width 13 height 14
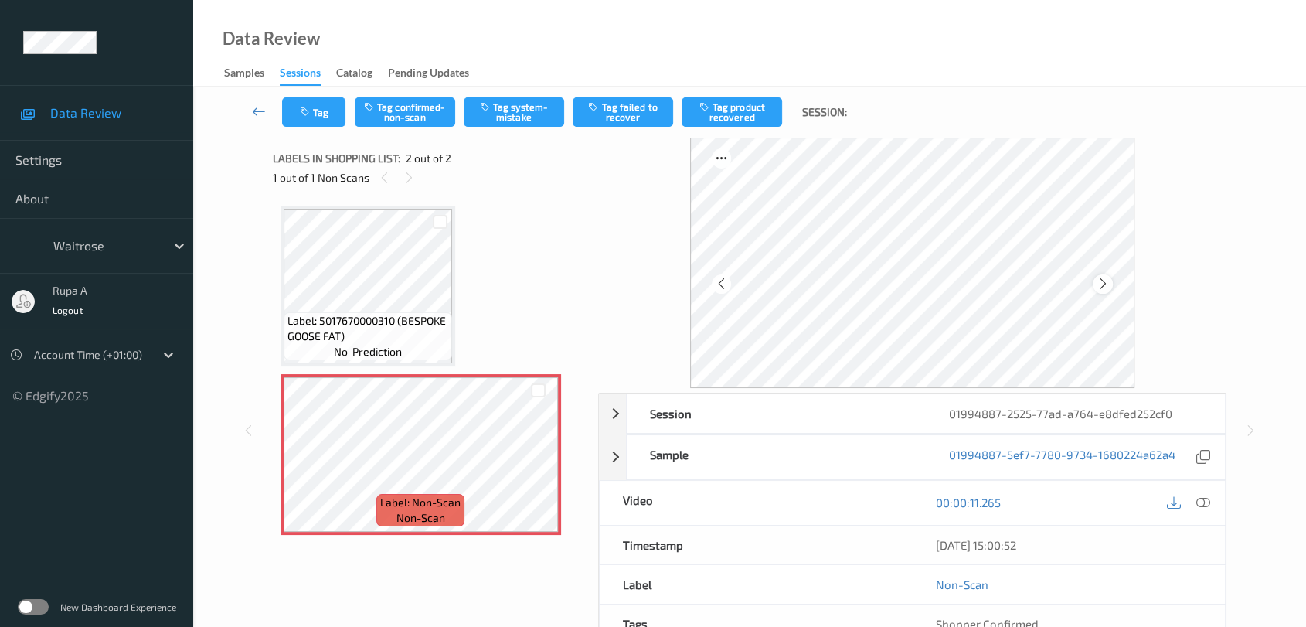
click at [1101, 281] on icon at bounding box center [1103, 284] width 13 height 14
click at [1207, 496] on icon at bounding box center [1204, 502] width 14 height 14
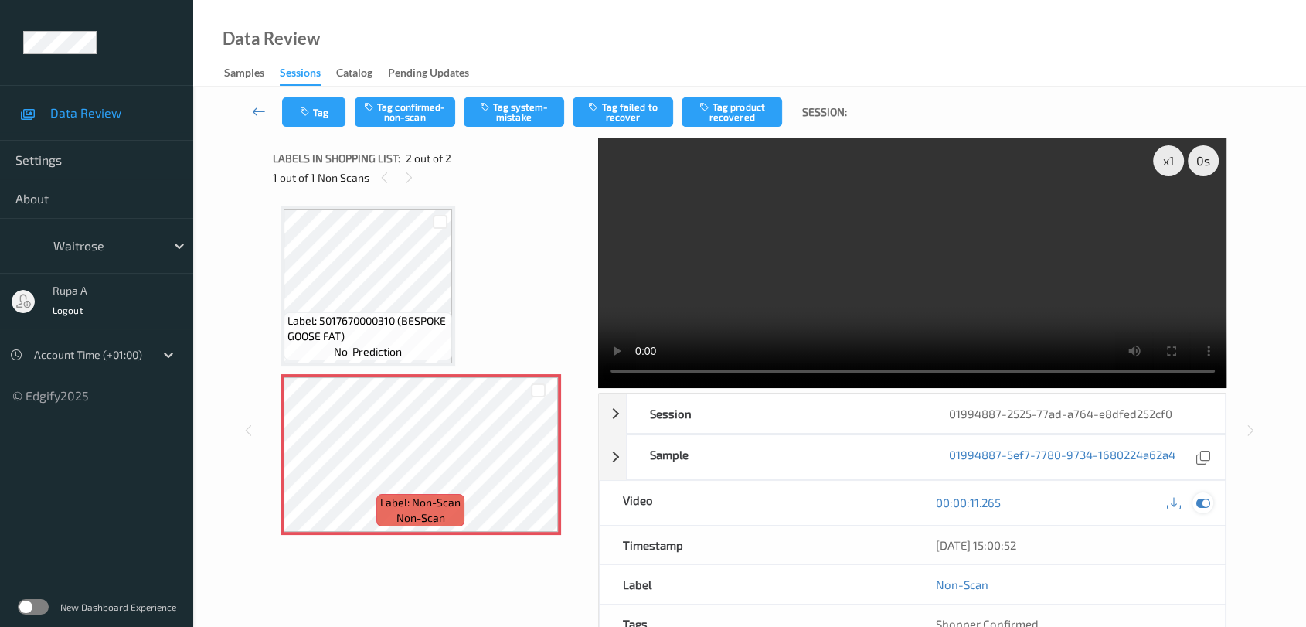
click at [1206, 509] on div at bounding box center [1203, 502] width 21 height 21
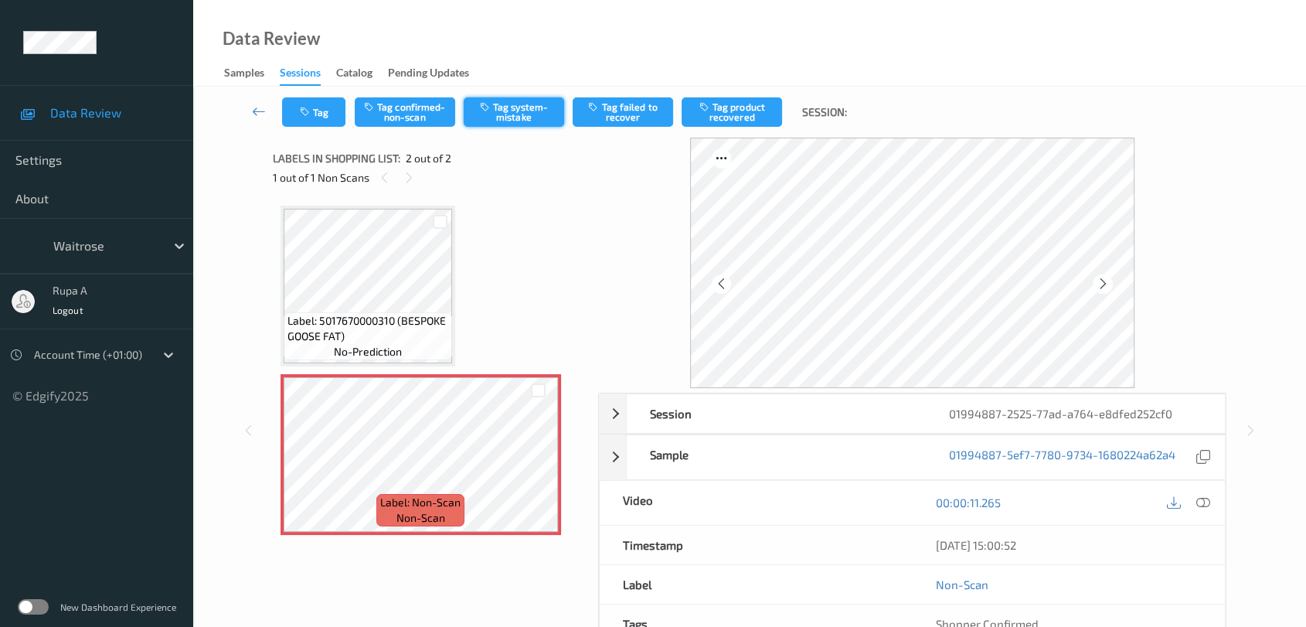
click at [493, 107] on button "Tag system-mistake" at bounding box center [514, 111] width 100 height 29
click at [1106, 280] on icon at bounding box center [1103, 284] width 13 height 14
click at [296, 125] on button "Tag" at bounding box center [313, 111] width 63 height 29
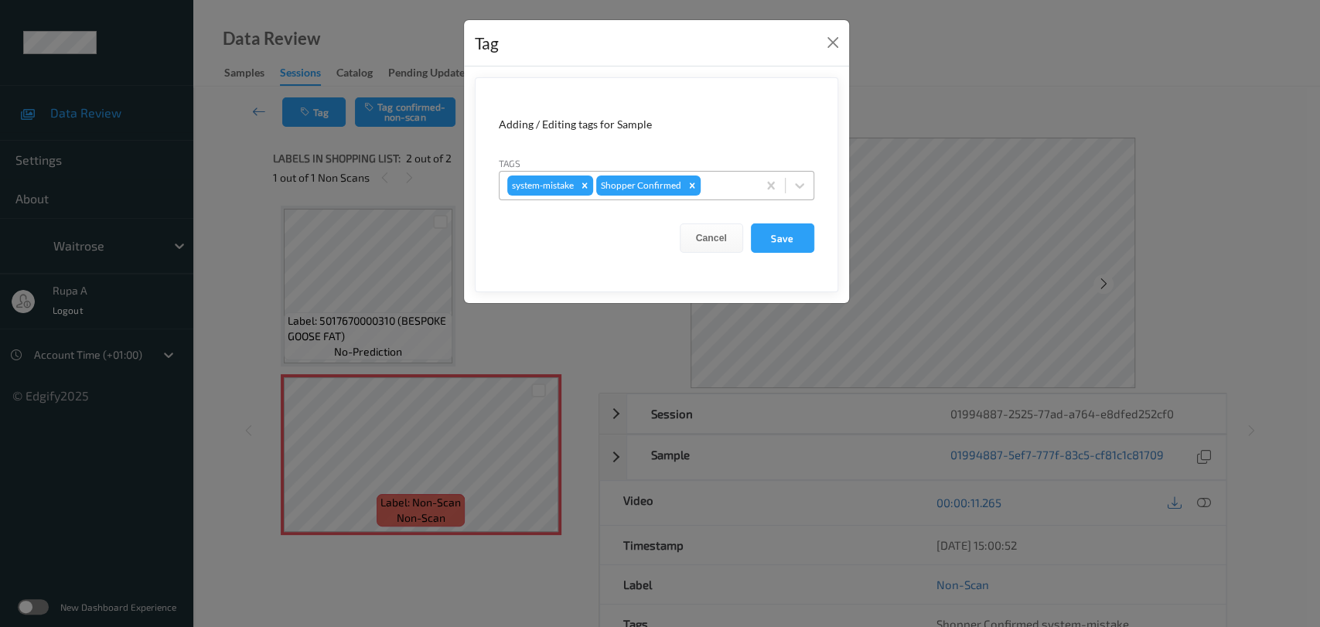
click at [724, 183] on div at bounding box center [726, 185] width 46 height 19
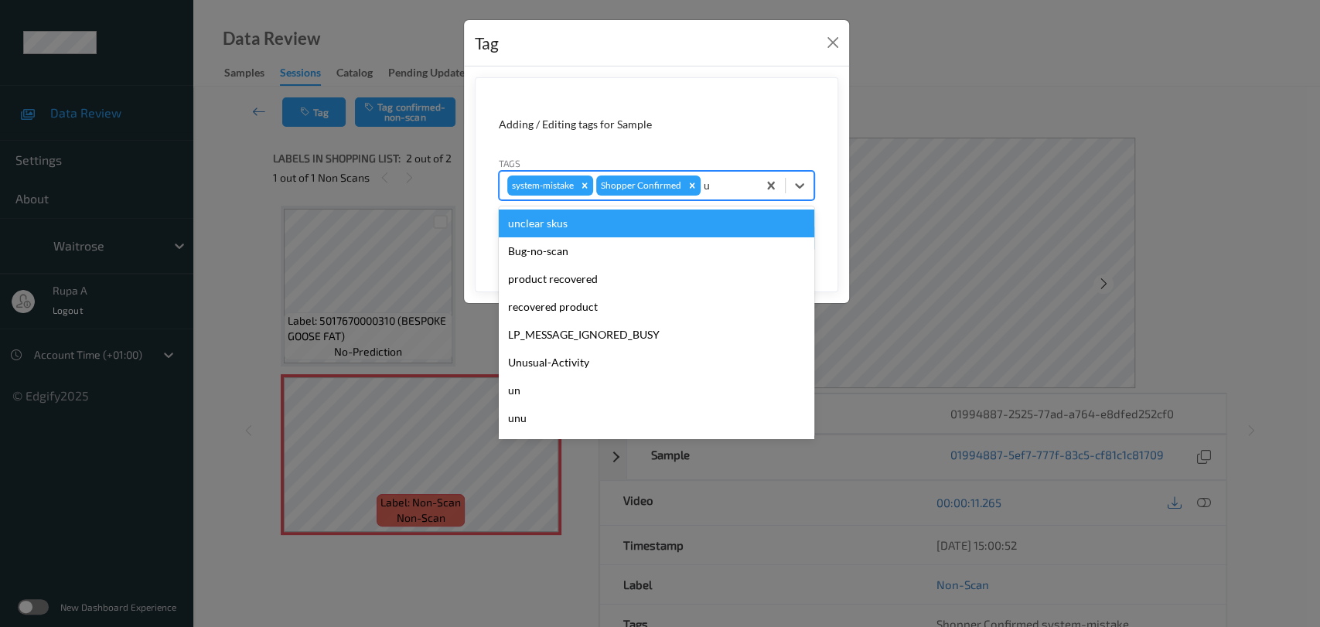
type input "un"
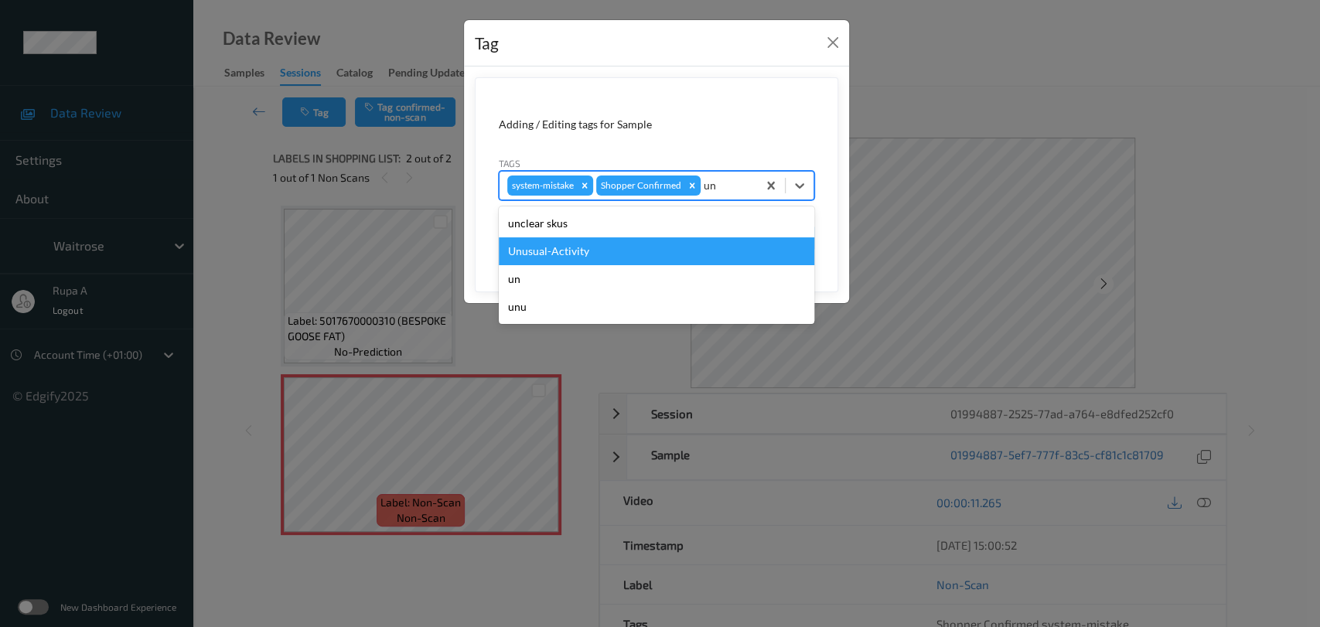
click at [635, 243] on div "Unusual-Activity" at bounding box center [656, 251] width 315 height 28
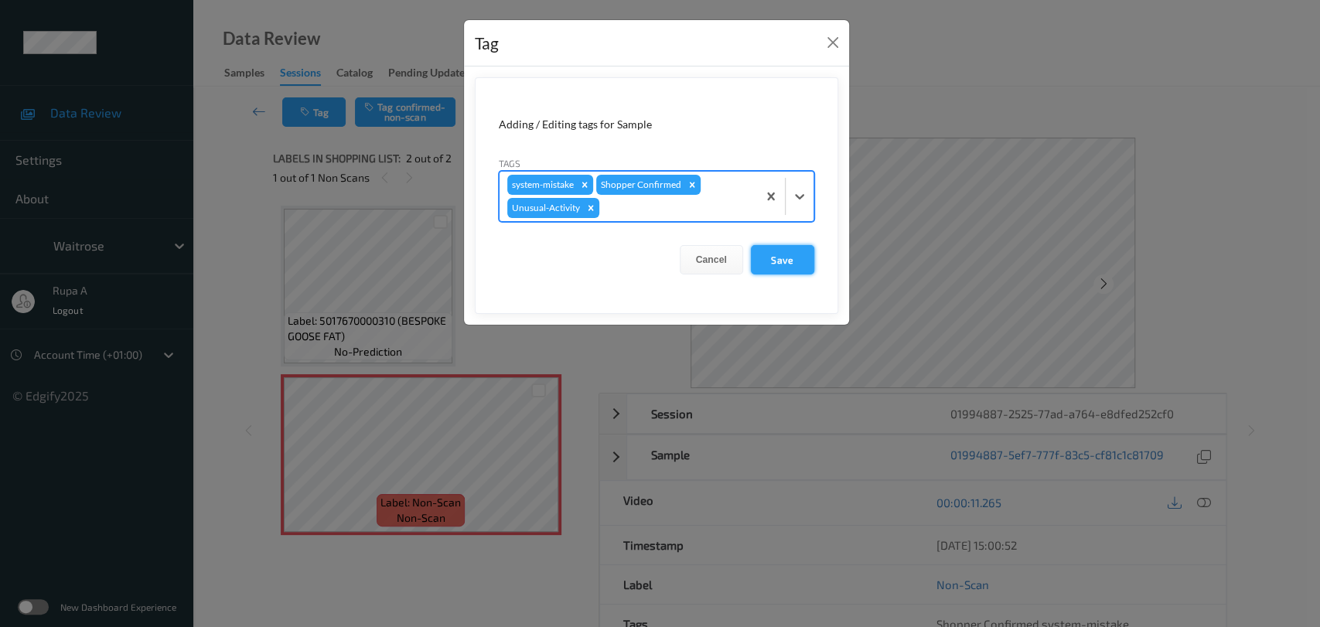
click at [788, 261] on button "Save" at bounding box center [782, 259] width 63 height 29
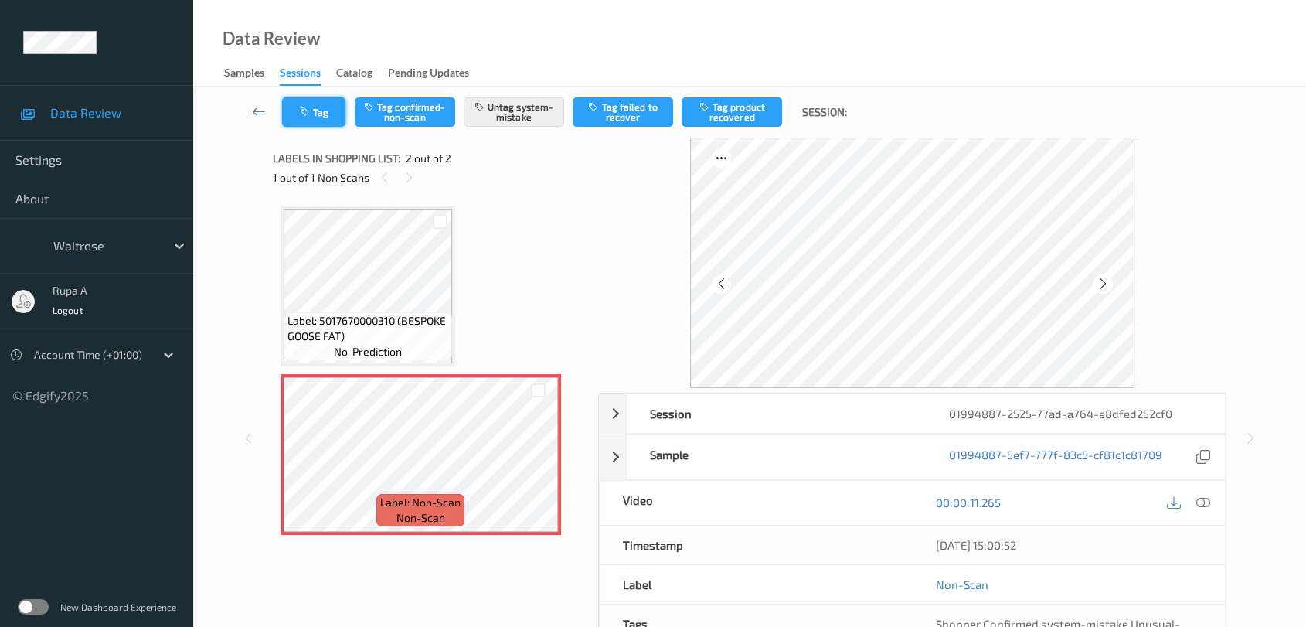
click at [315, 114] on button "Tag" at bounding box center [313, 111] width 63 height 29
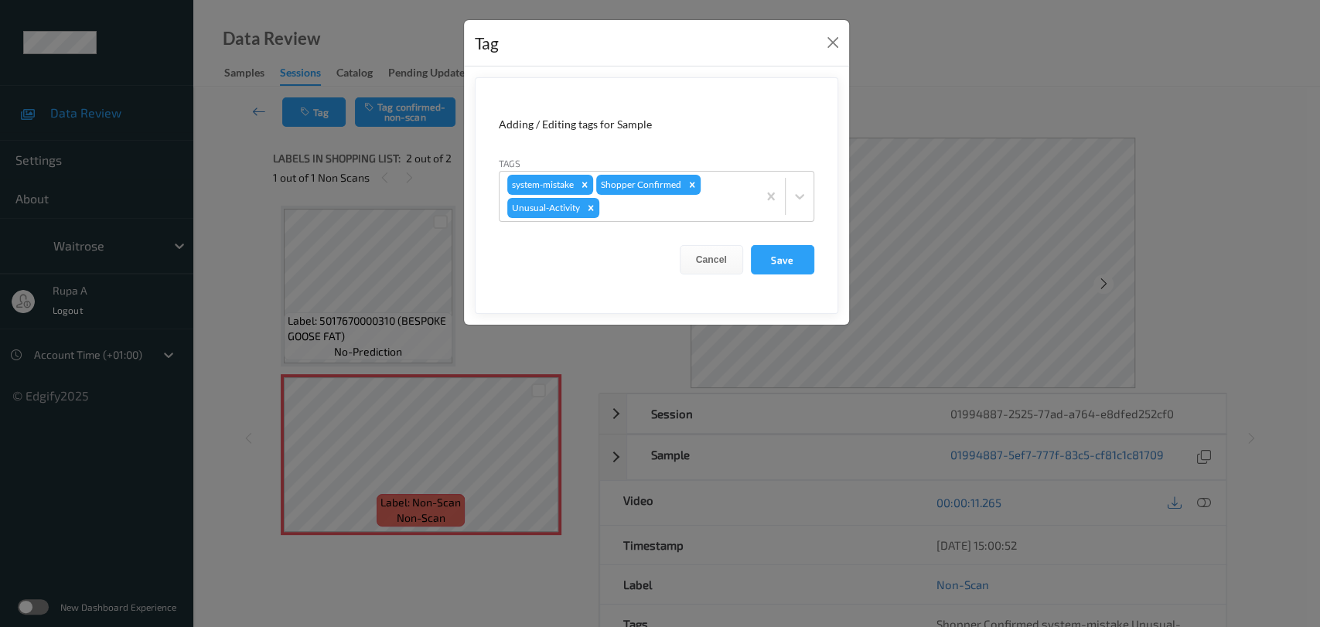
click at [771, 257] on button "Save" at bounding box center [782, 259] width 63 height 29
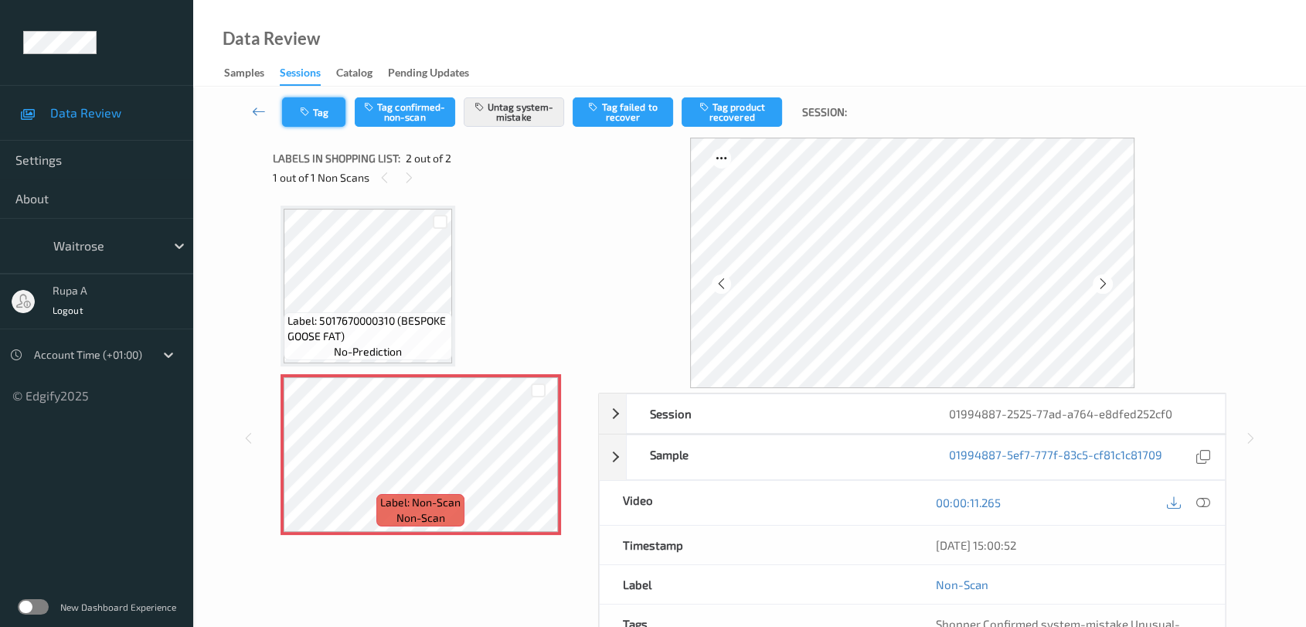
click at [328, 114] on button "Tag" at bounding box center [313, 111] width 63 height 29
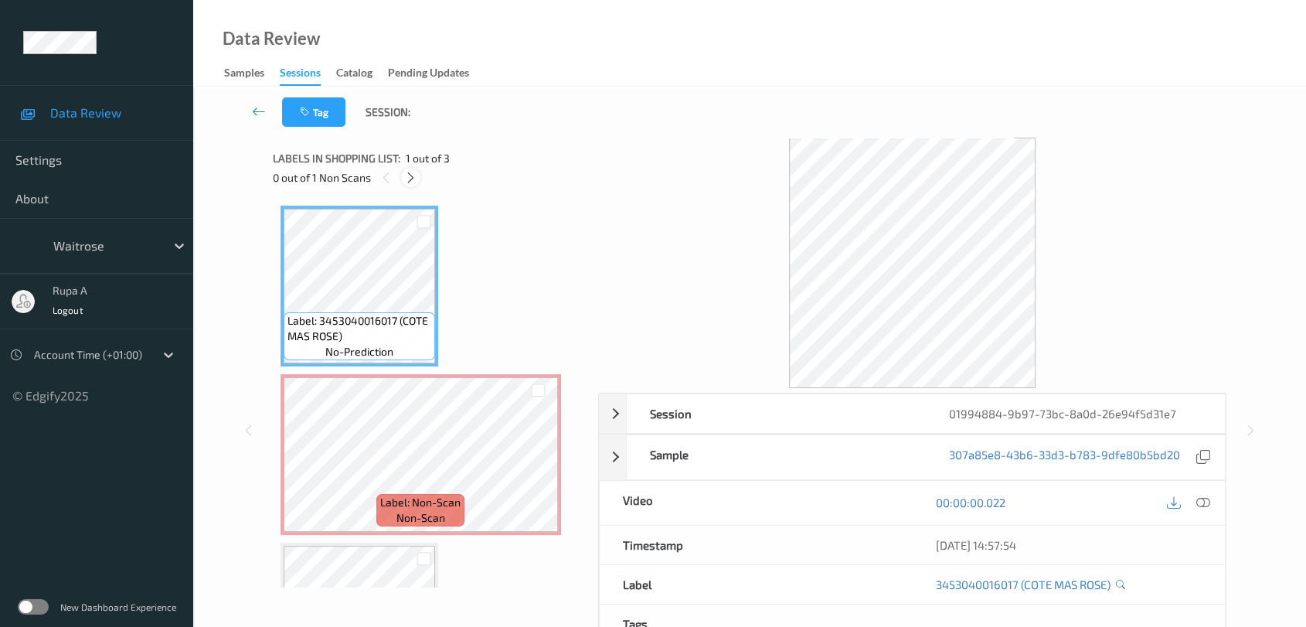
click at [402, 181] on div at bounding box center [410, 177] width 19 height 19
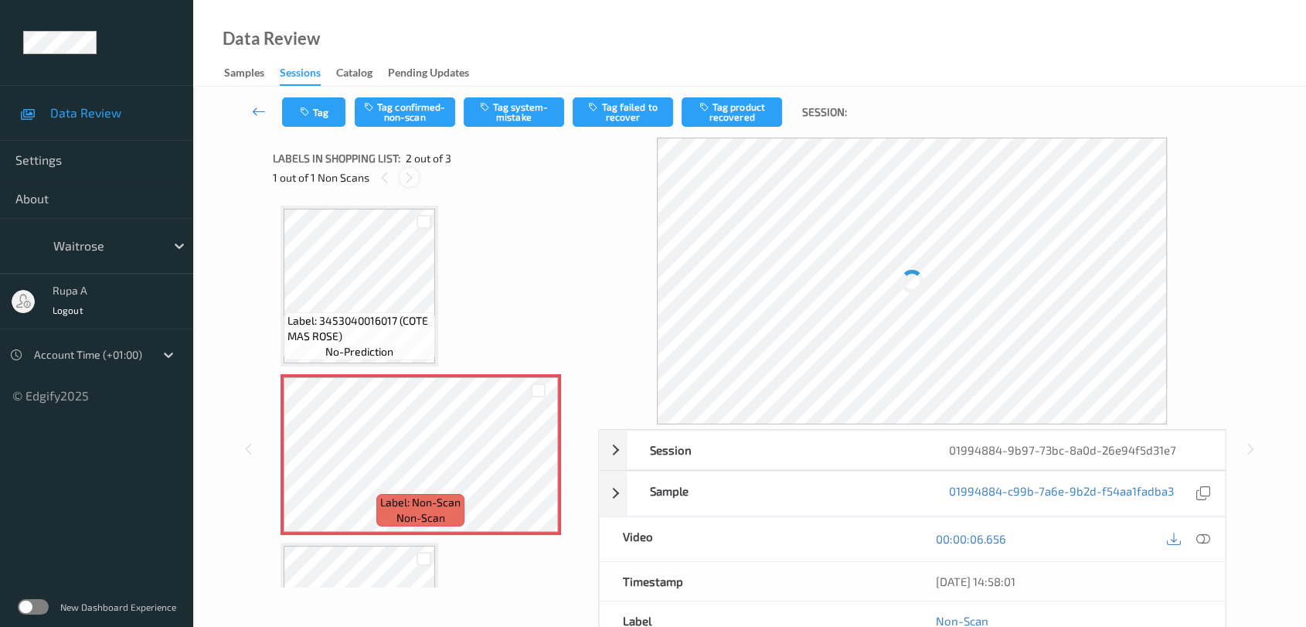
scroll to position [7, 0]
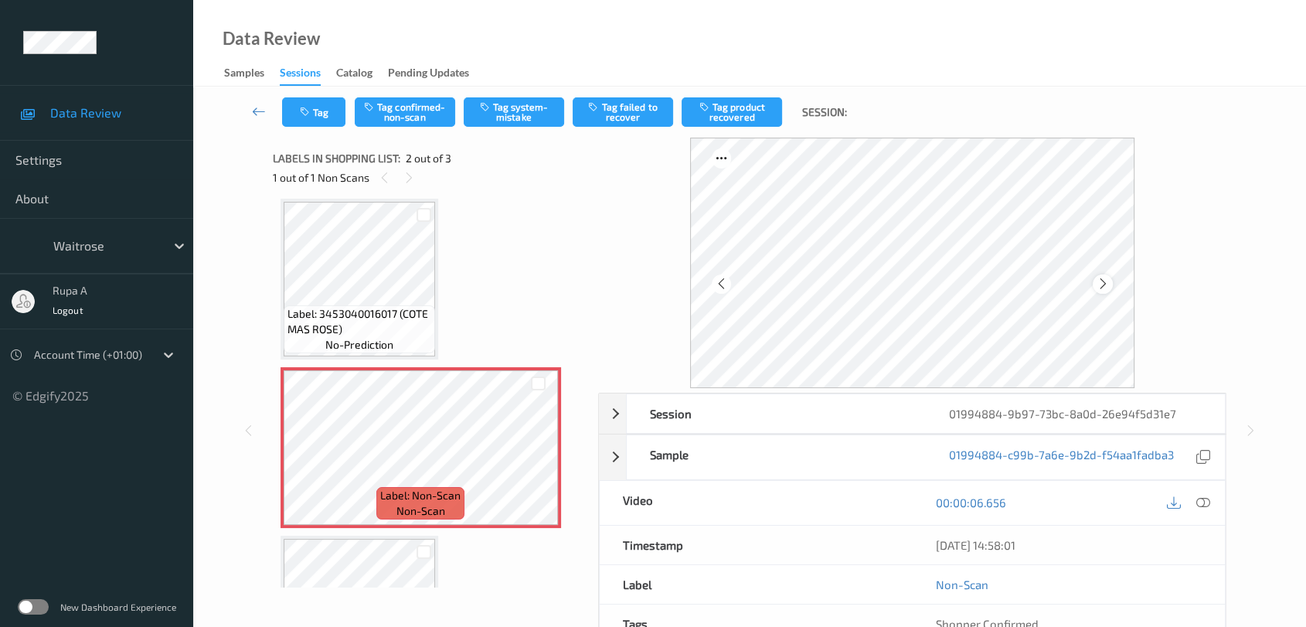
click at [1108, 283] on div at bounding box center [1102, 283] width 19 height 19
click at [1104, 283] on icon at bounding box center [1103, 284] width 13 height 14
click at [495, 108] on button "Tag system-mistake" at bounding box center [514, 111] width 100 height 29
click at [323, 107] on button "Tag" at bounding box center [313, 111] width 63 height 29
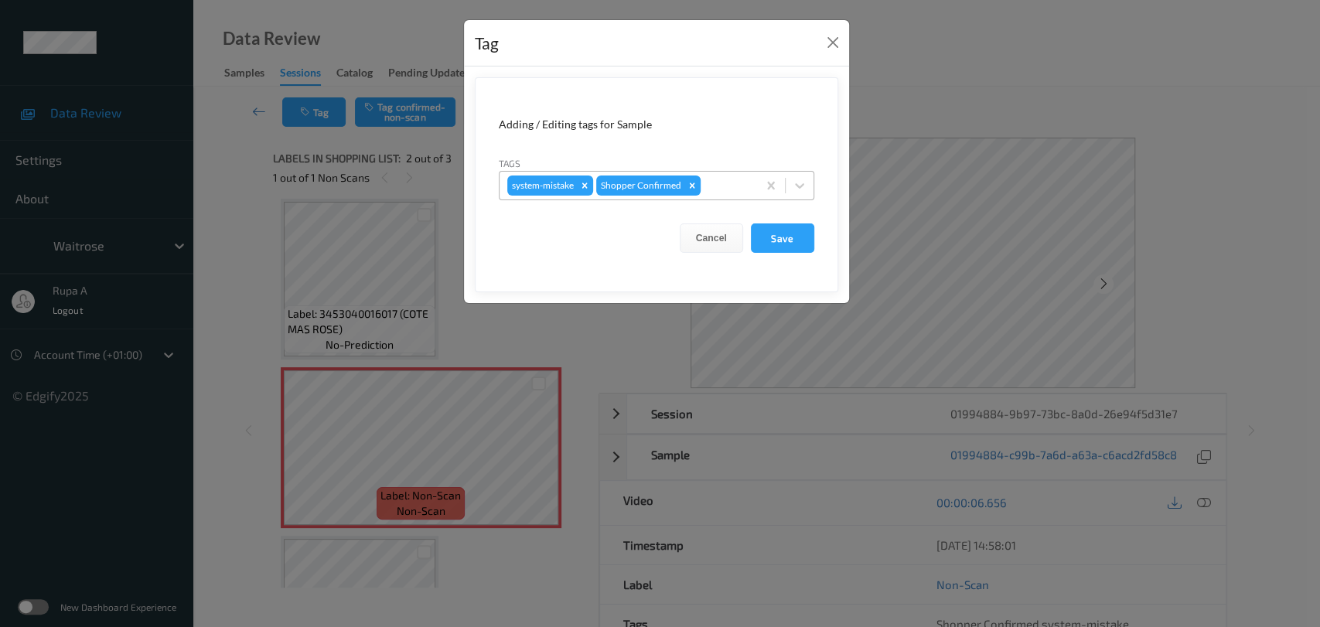
click at [741, 182] on div at bounding box center [726, 185] width 46 height 19
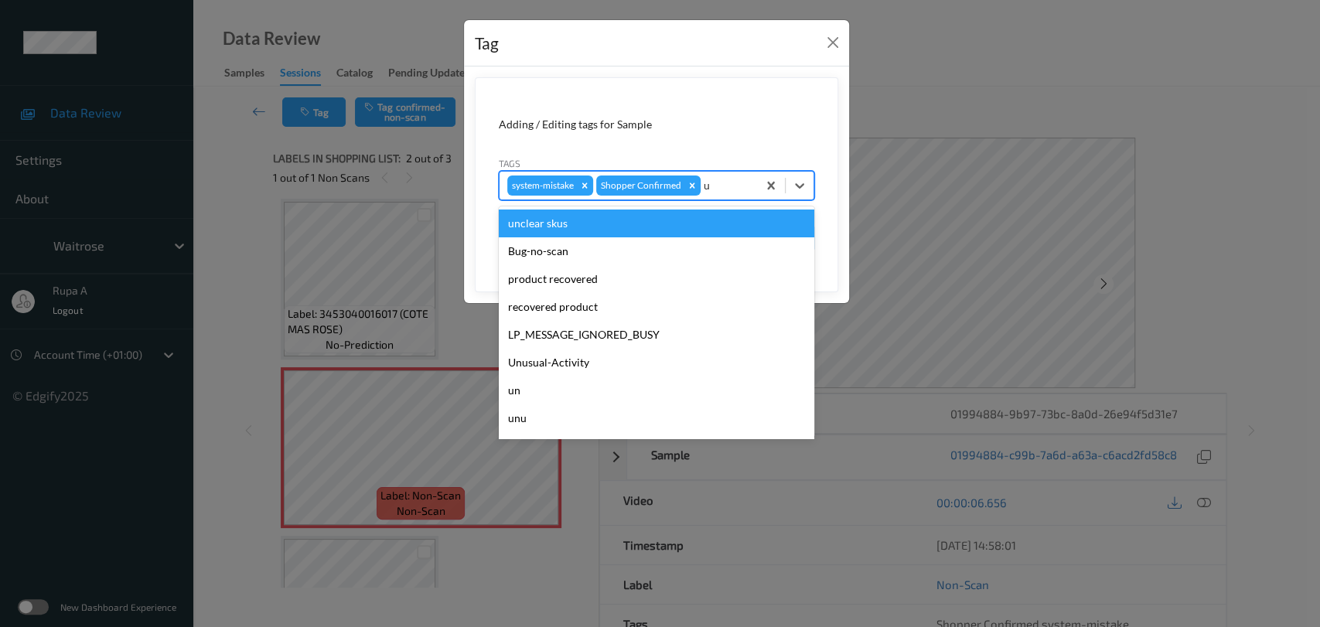
type input "un"
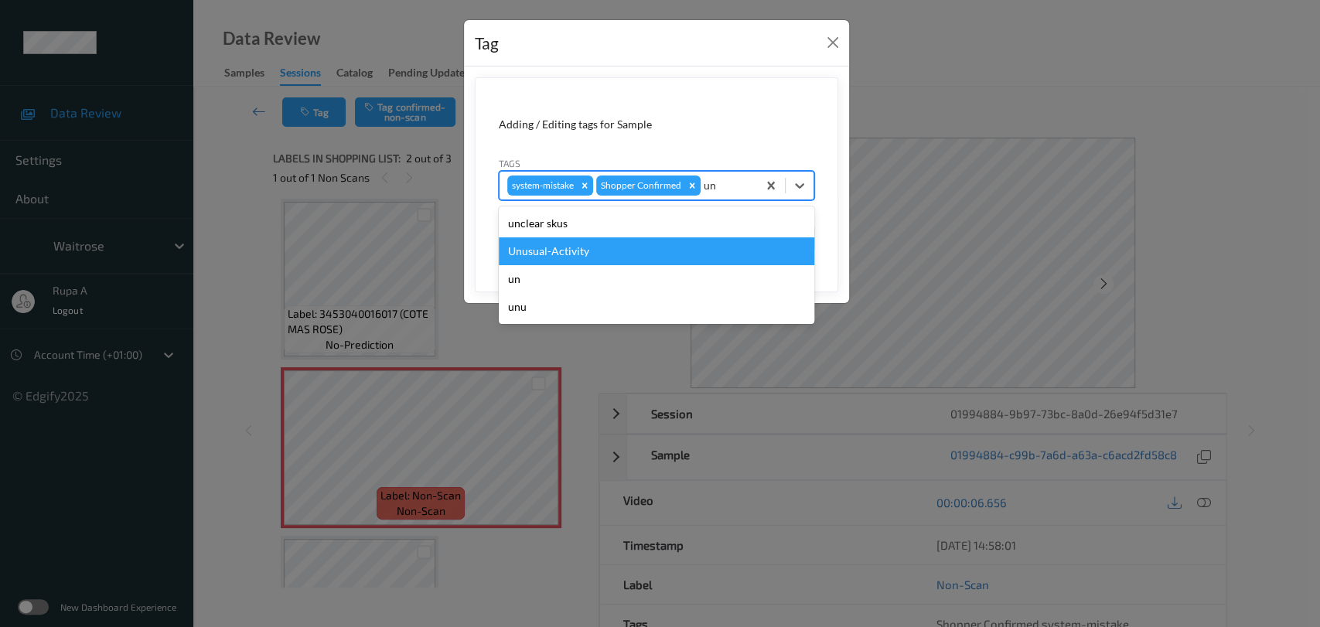
click at [622, 249] on div "Unusual-Activity" at bounding box center [656, 251] width 315 height 28
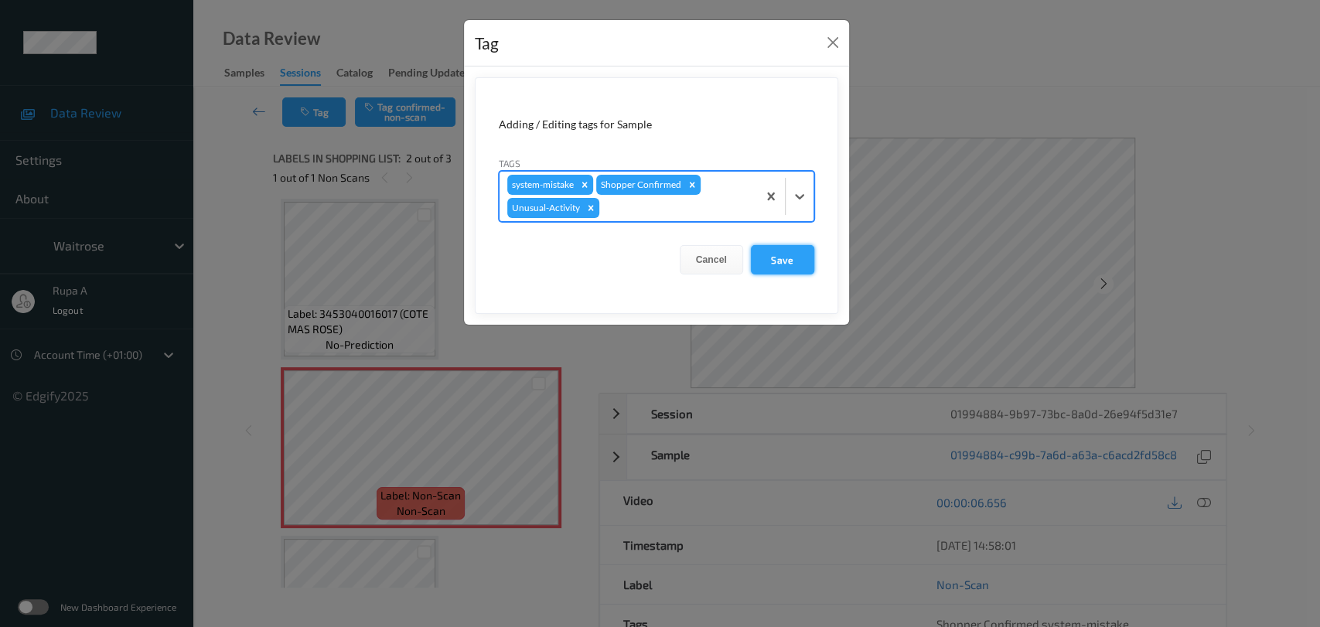
click at [775, 261] on button "Save" at bounding box center [782, 259] width 63 height 29
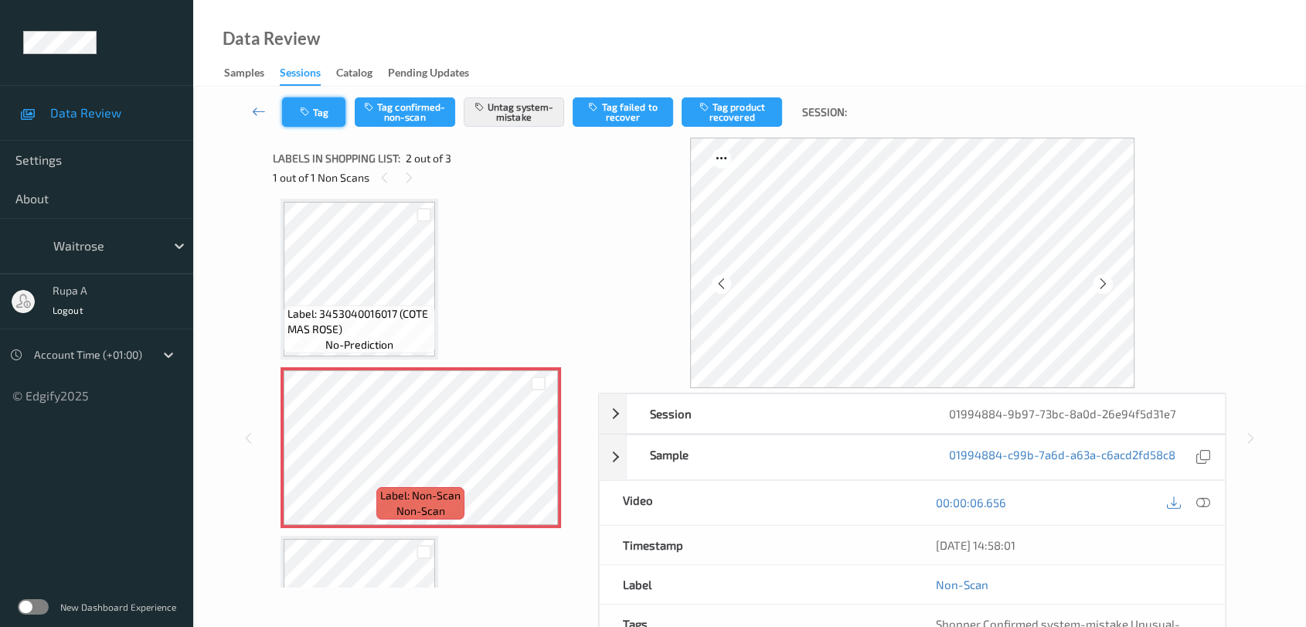
click at [332, 112] on button "Tag" at bounding box center [313, 111] width 63 height 29
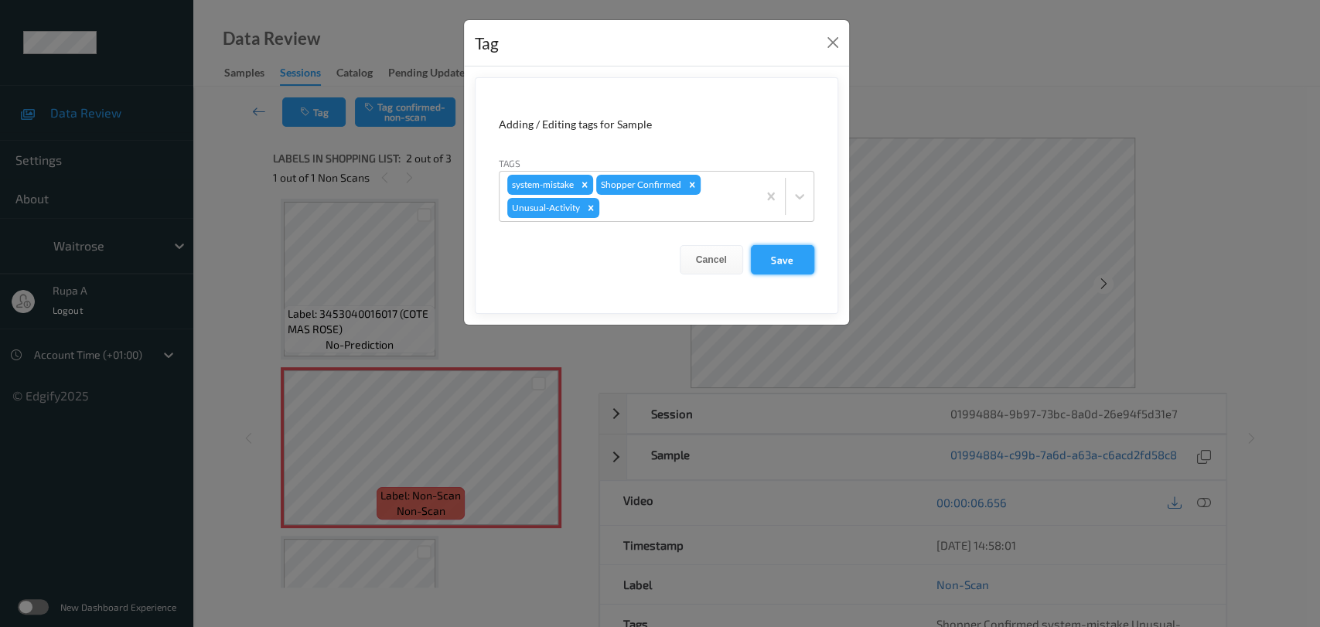
click at [776, 248] on button "Save" at bounding box center [782, 259] width 63 height 29
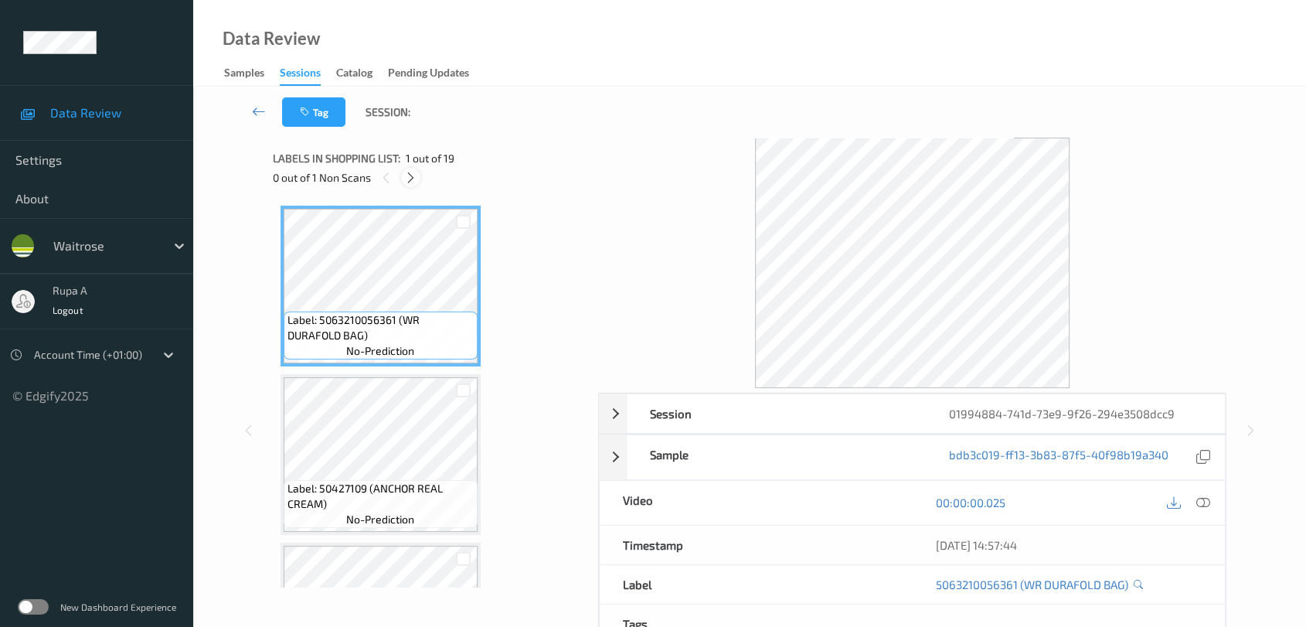
click at [415, 175] on icon at bounding box center [410, 178] width 13 height 14
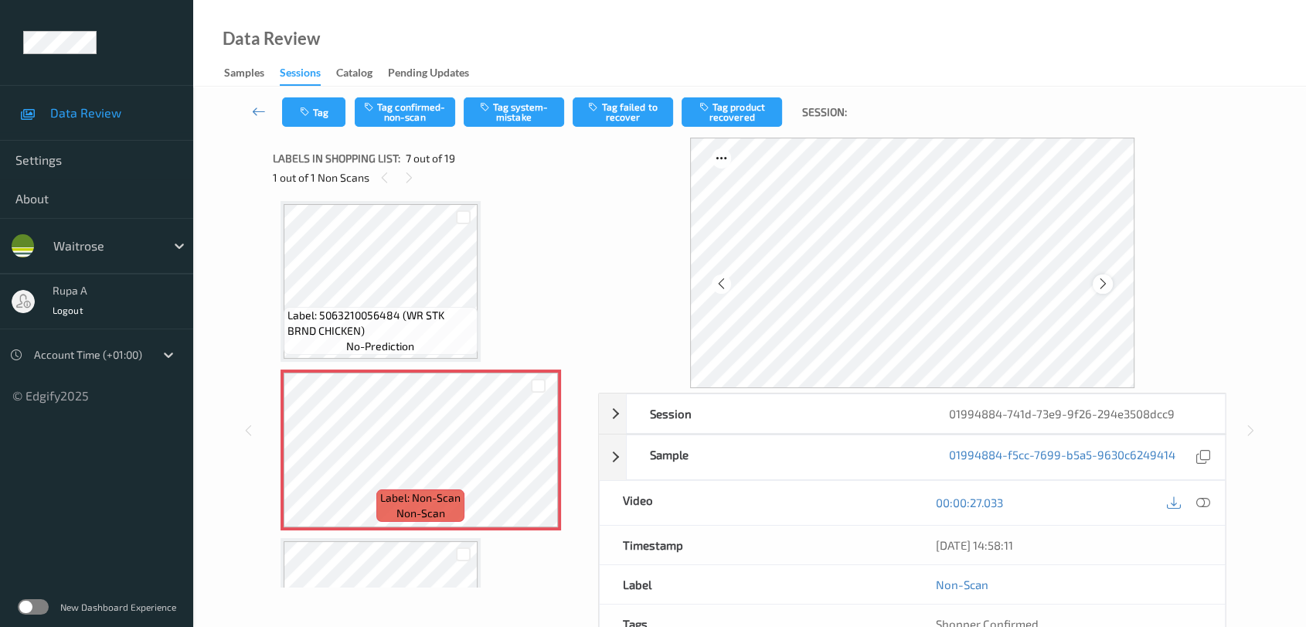
click at [1107, 284] on icon at bounding box center [1103, 284] width 13 height 14
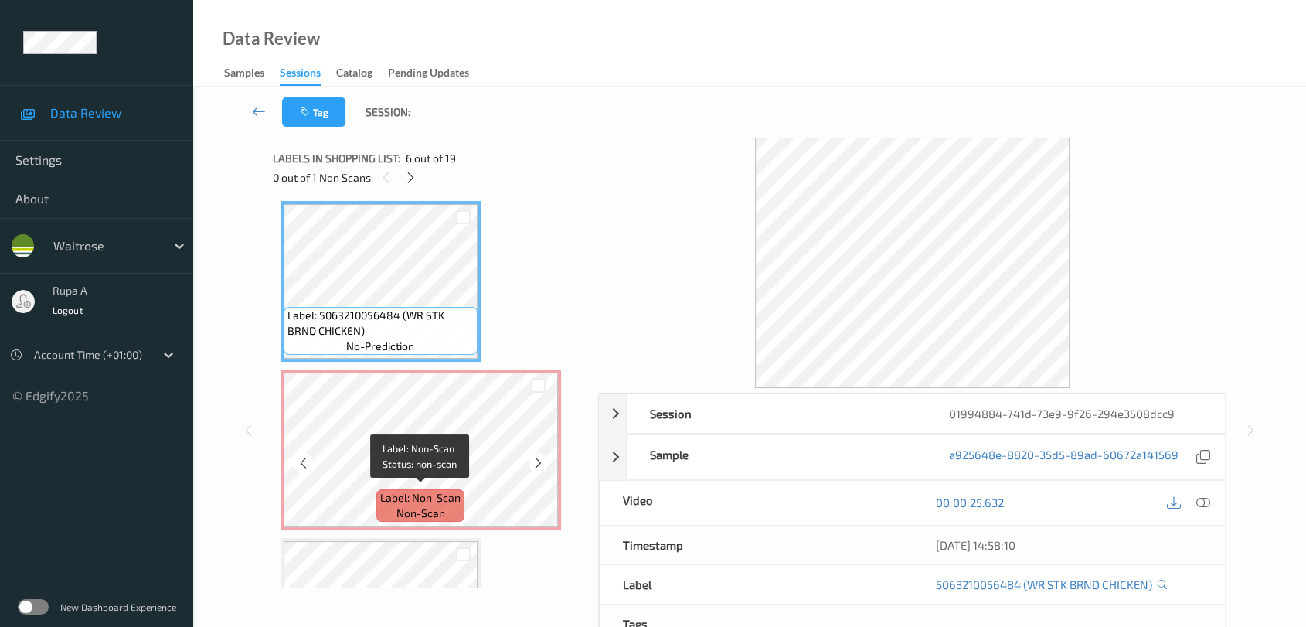
click at [444, 490] on span "Label: Non-Scan" at bounding box center [420, 497] width 80 height 15
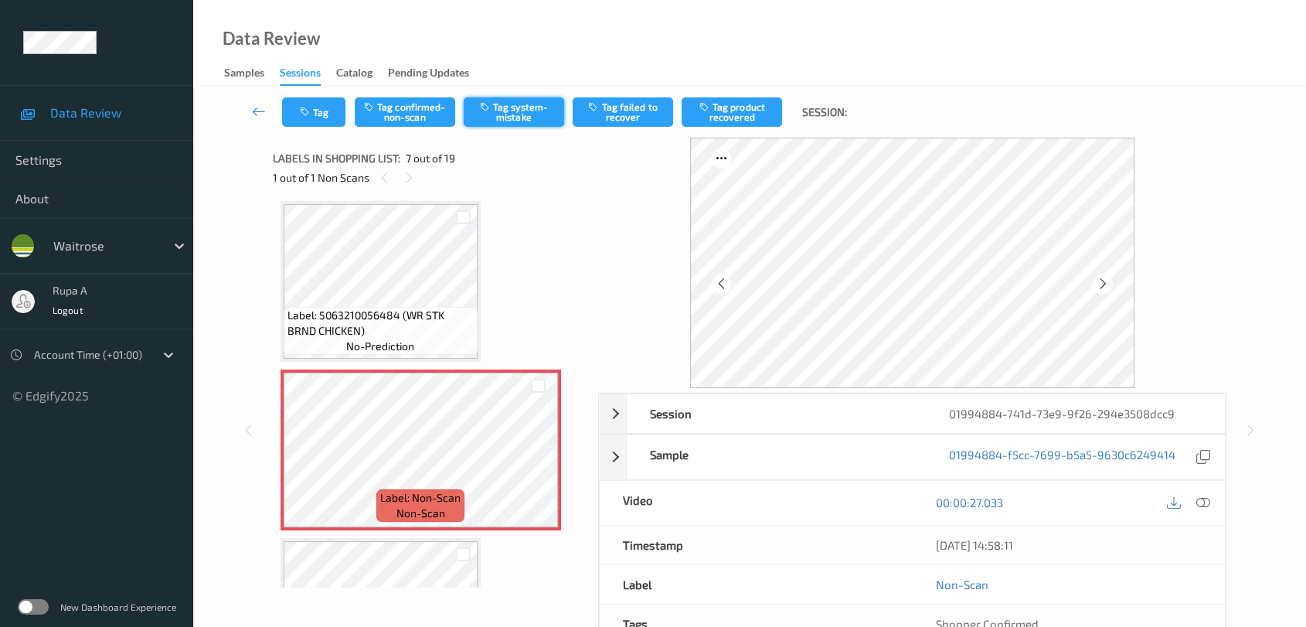
click at [501, 124] on button "Tag system-mistake" at bounding box center [514, 111] width 100 height 29
click at [316, 121] on button "Tag" at bounding box center [313, 111] width 63 height 29
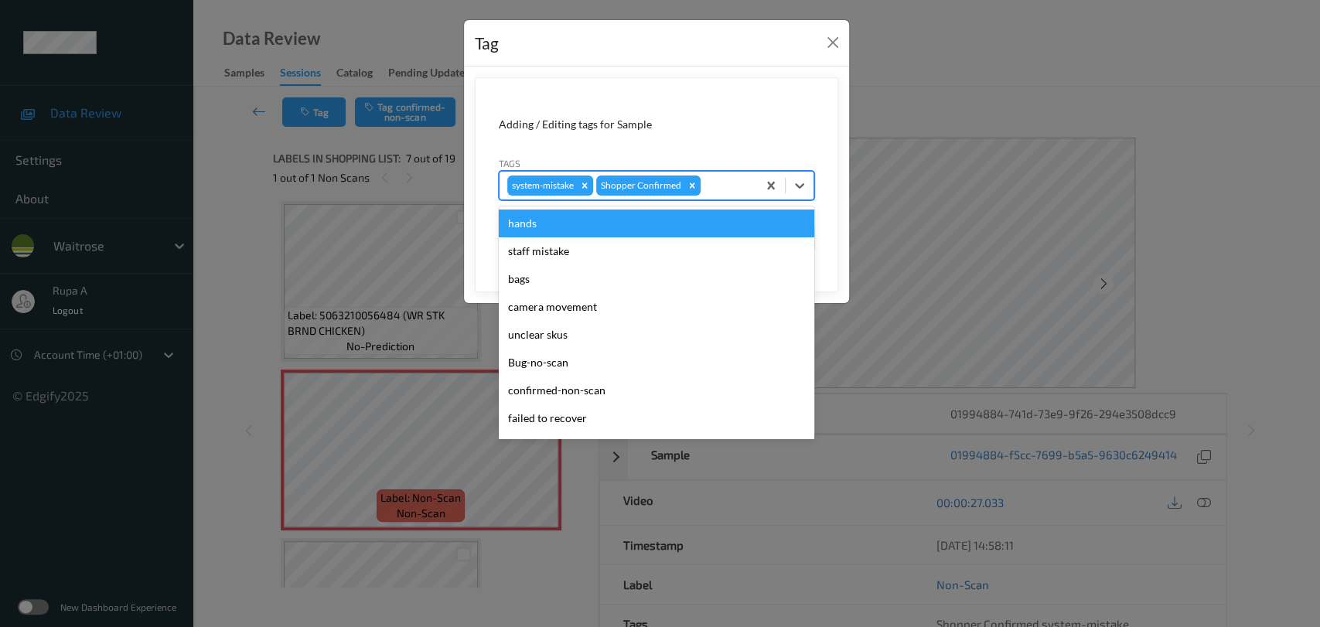
click at [719, 176] on div at bounding box center [726, 185] width 46 height 19
type input "un"
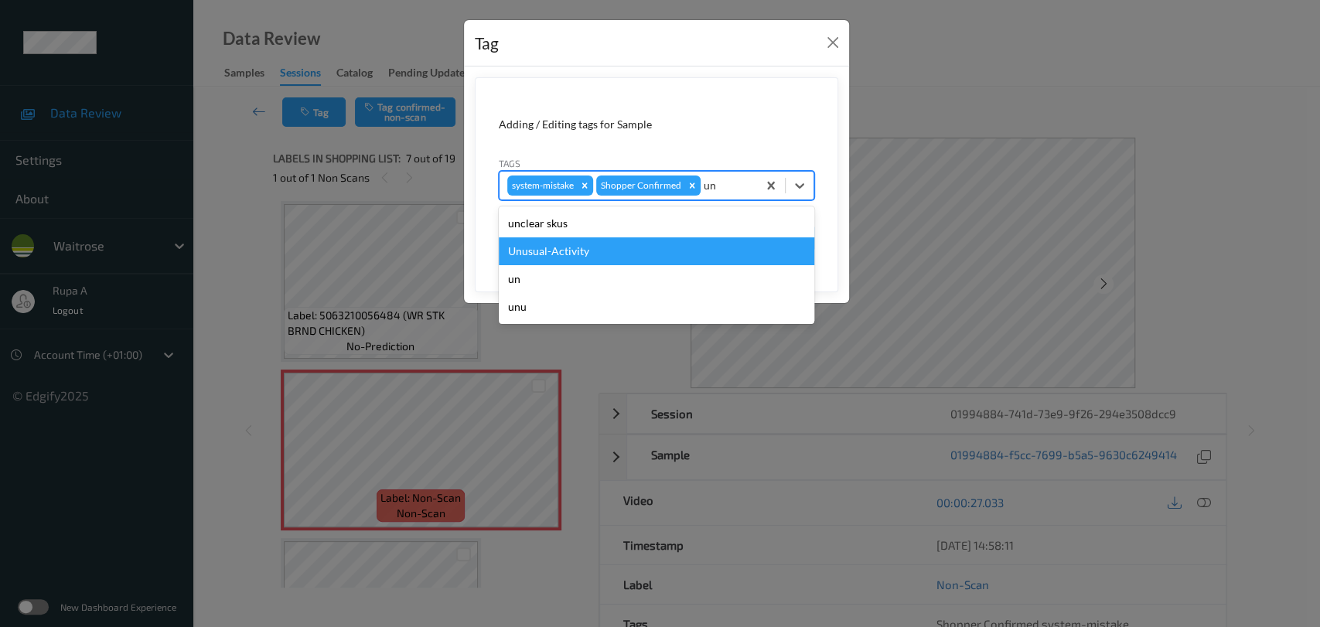
click at [630, 249] on div "Unusual-Activity" at bounding box center [656, 251] width 315 height 28
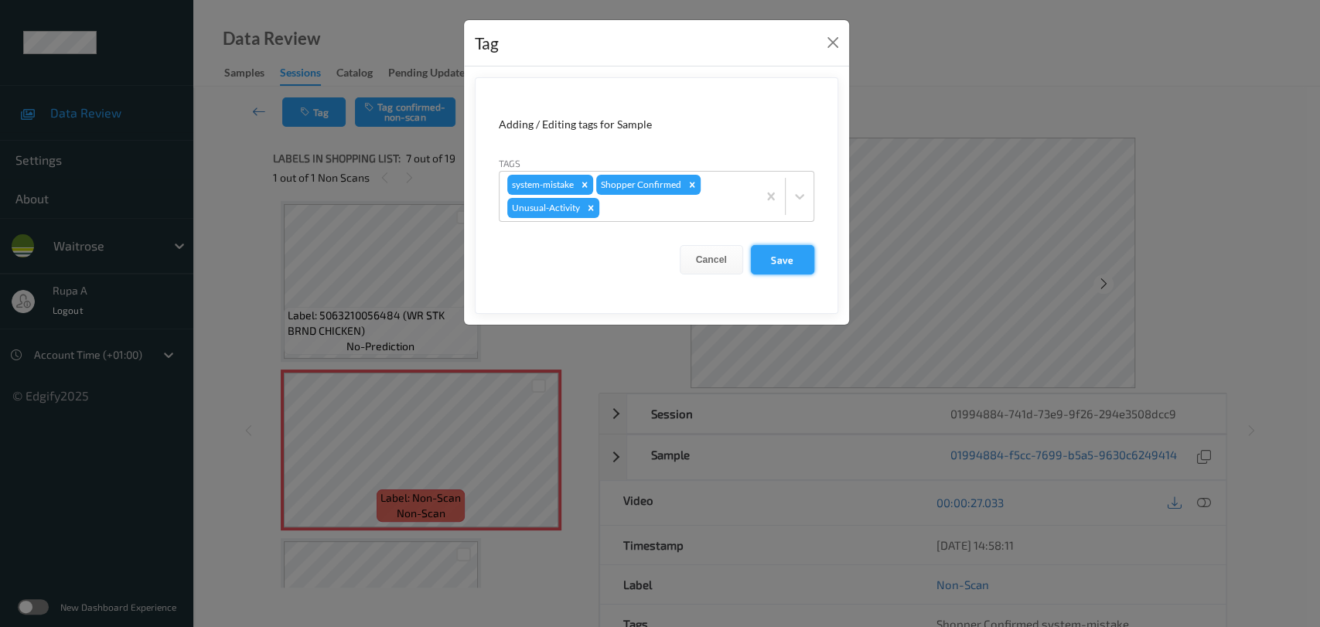
click at [798, 271] on button "Save" at bounding box center [782, 259] width 63 height 29
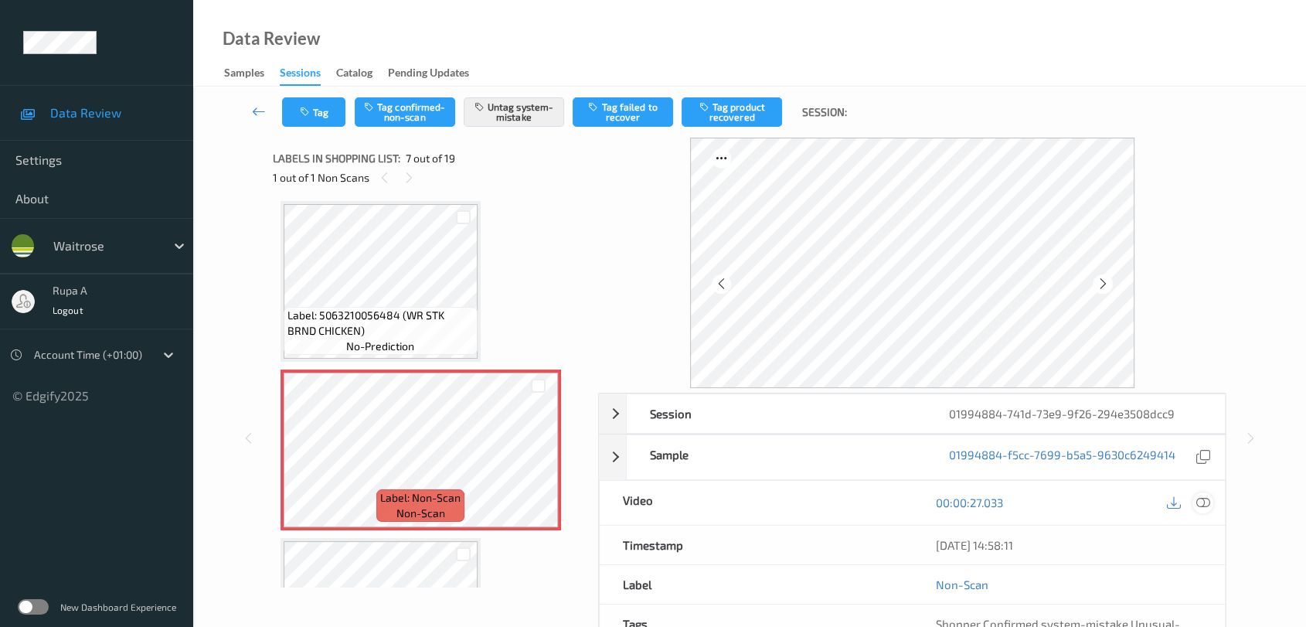
click at [1208, 492] on div at bounding box center [1203, 502] width 21 height 21
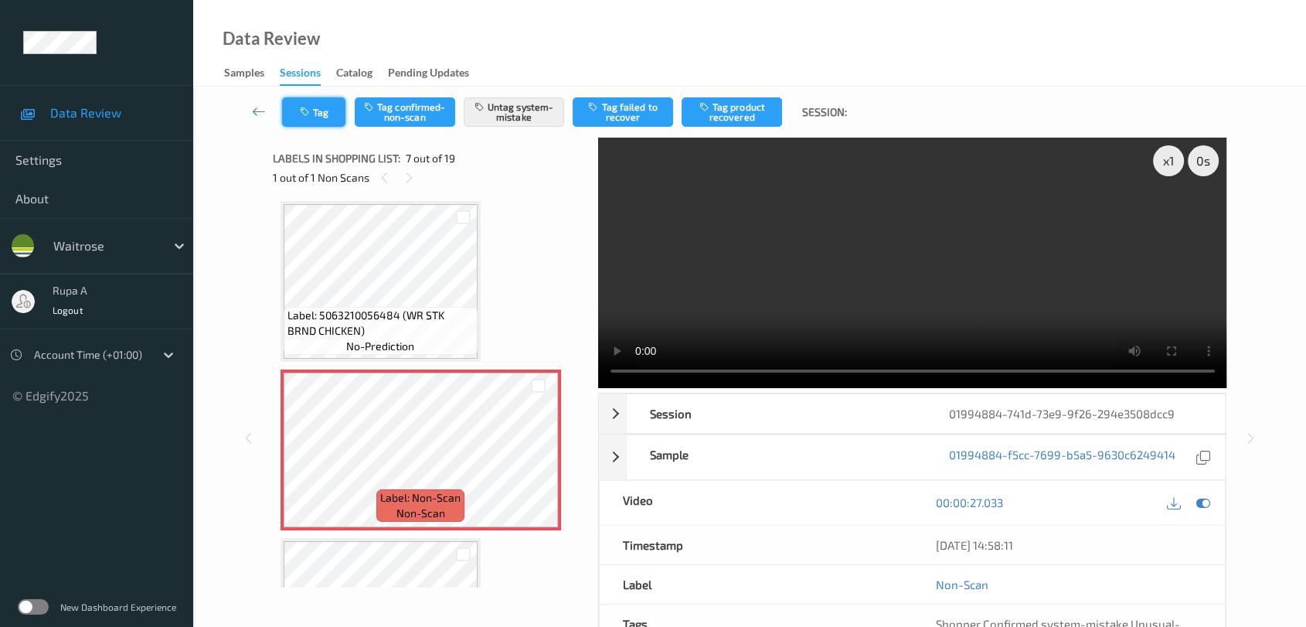
click at [332, 113] on button "Tag" at bounding box center [313, 111] width 63 height 29
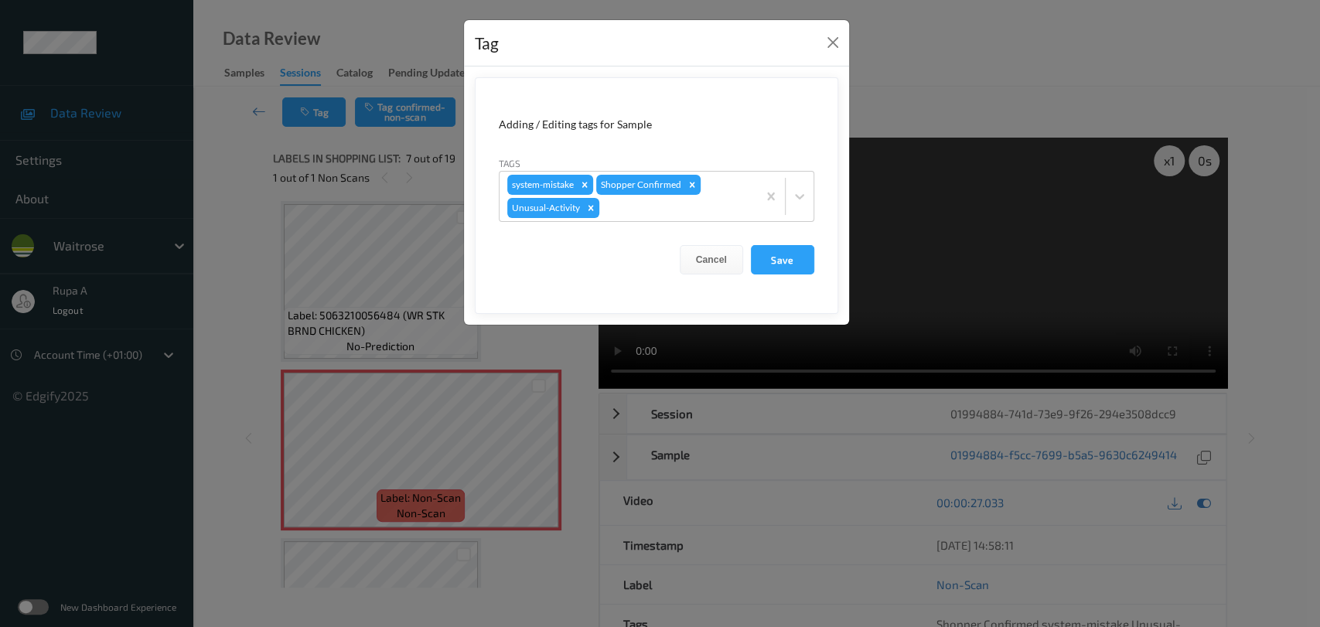
click at [1170, 349] on div "Tag Adding / Editing tags for Sample Tags system-mistake Shopper Confirmed Unus…" at bounding box center [660, 313] width 1320 height 627
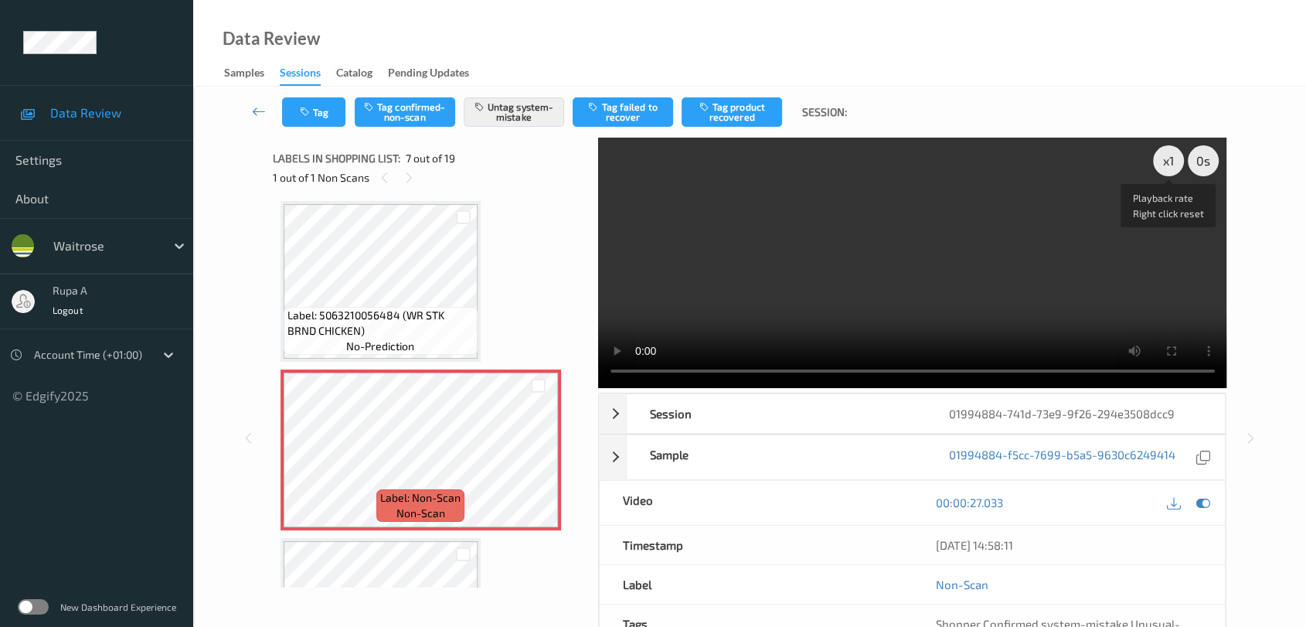
drag, startPoint x: 1175, startPoint y: 168, endPoint x: 996, endPoint y: 128, distance: 183.6
click at [1175, 168] on div "x 1" at bounding box center [1168, 160] width 31 height 31
click at [1209, 506] on icon at bounding box center [1204, 502] width 14 height 14
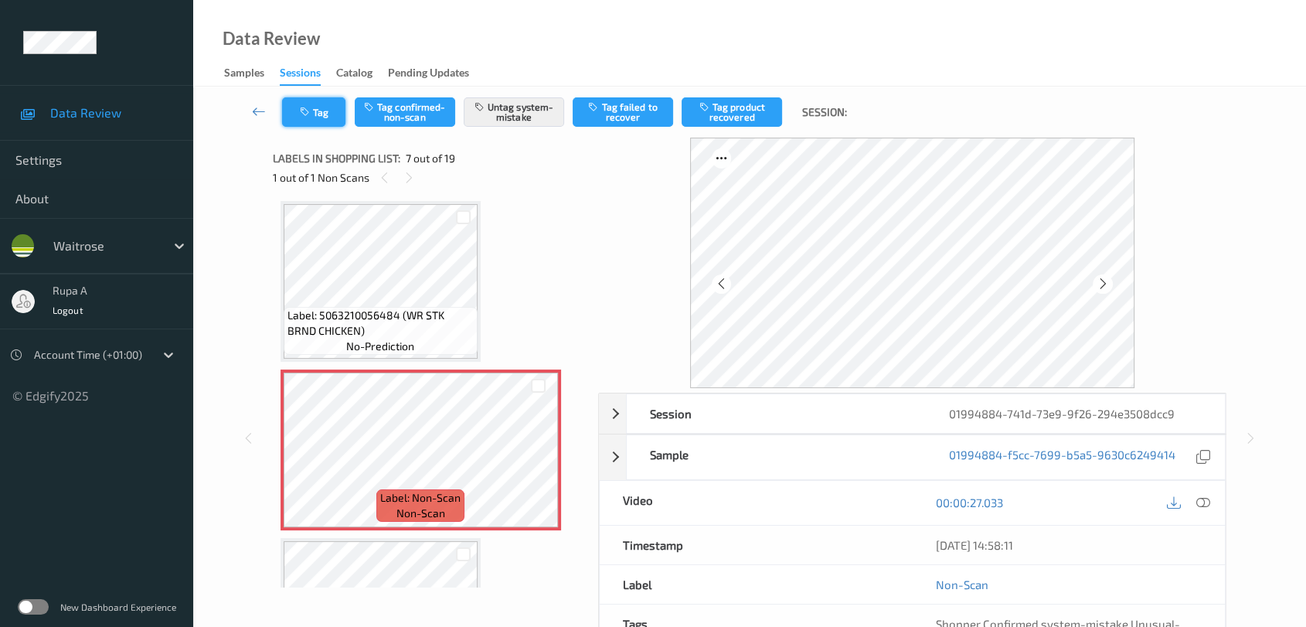
click at [306, 107] on icon "button" at bounding box center [306, 112] width 13 height 11
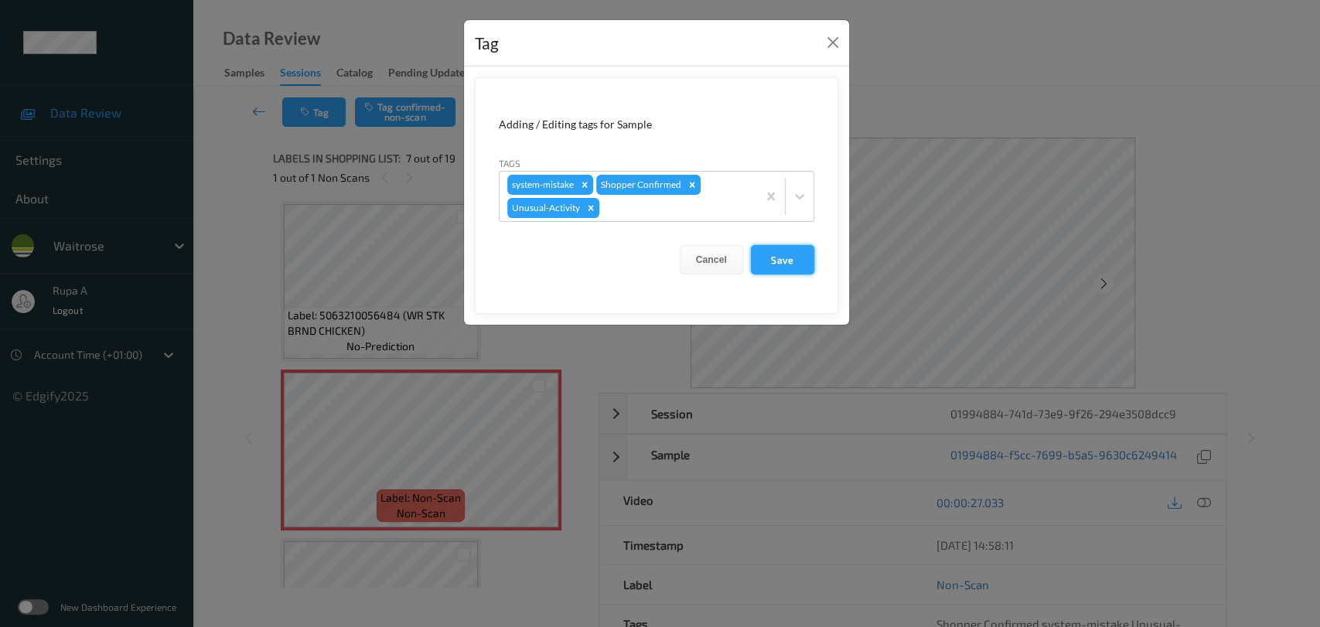
click at [786, 250] on button "Save" at bounding box center [782, 259] width 63 height 29
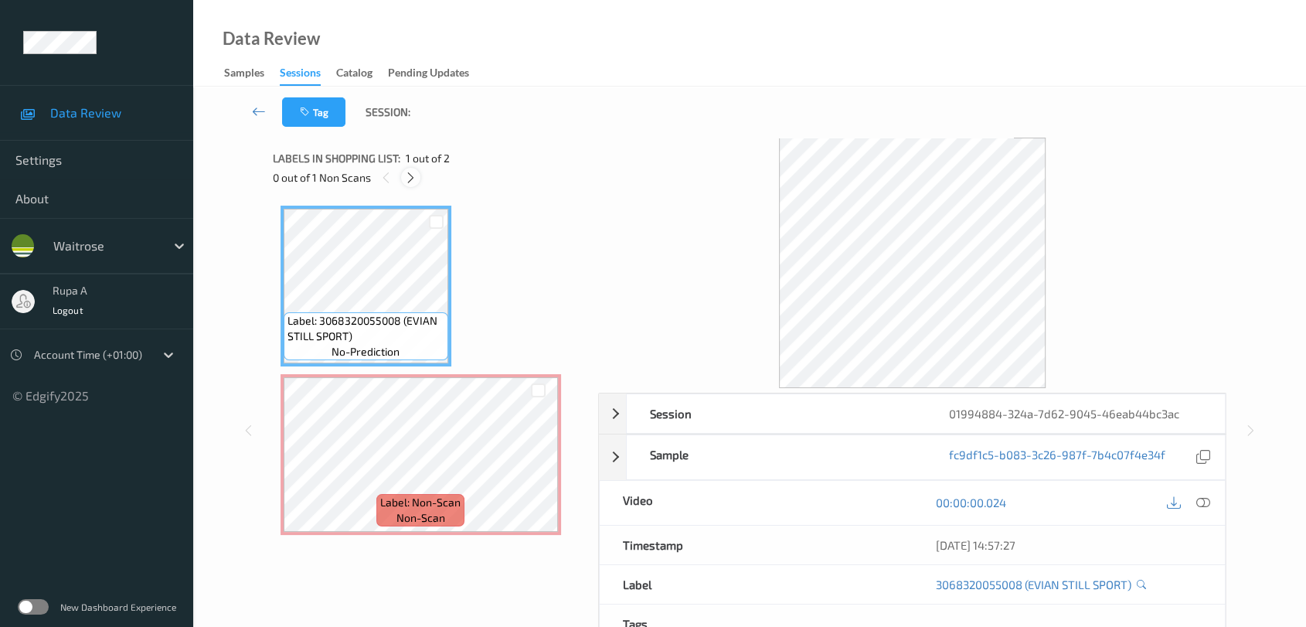
click at [414, 173] on icon at bounding box center [410, 178] width 13 height 14
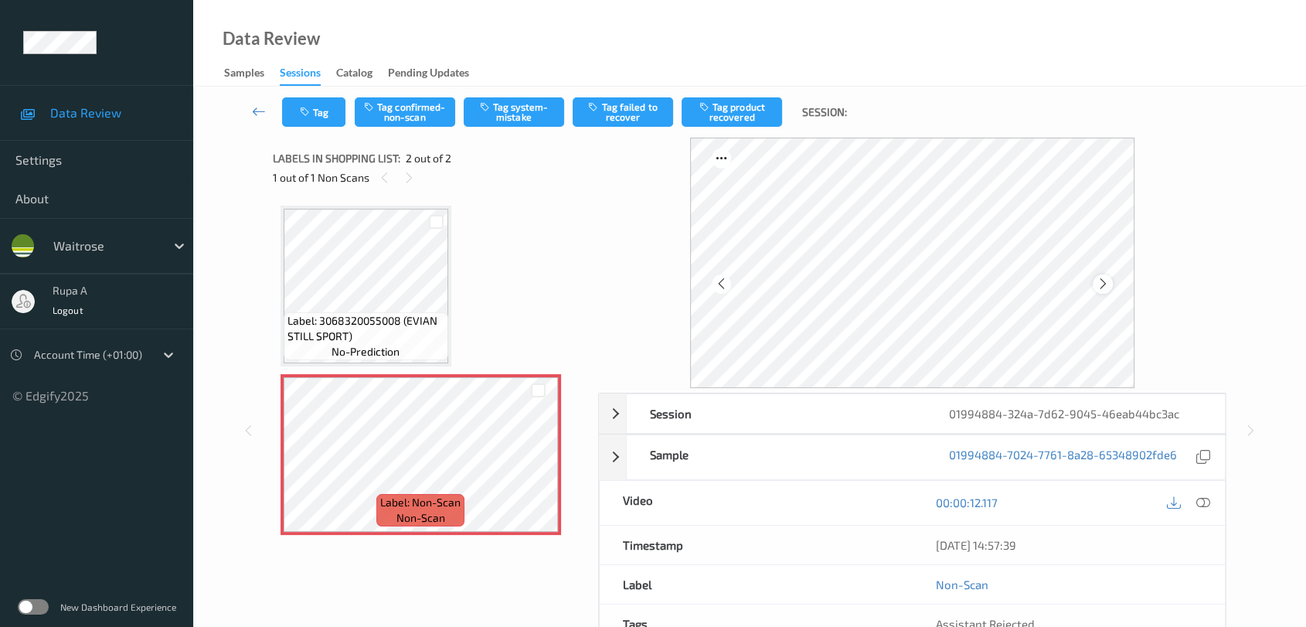
click at [1103, 281] on icon at bounding box center [1103, 284] width 13 height 14
click at [499, 116] on button "Tag system-mistake" at bounding box center [514, 111] width 100 height 29
click at [326, 107] on button "Tag" at bounding box center [313, 111] width 63 height 29
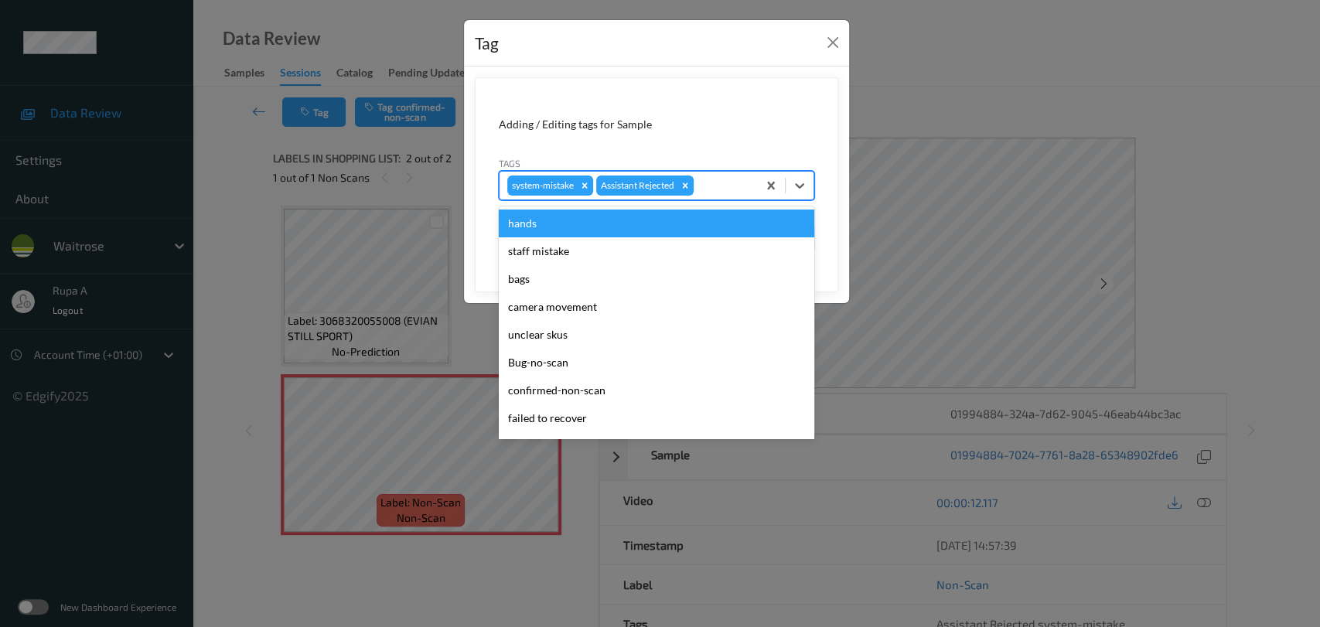
click at [705, 176] on div at bounding box center [722, 185] width 53 height 19
type input "un"
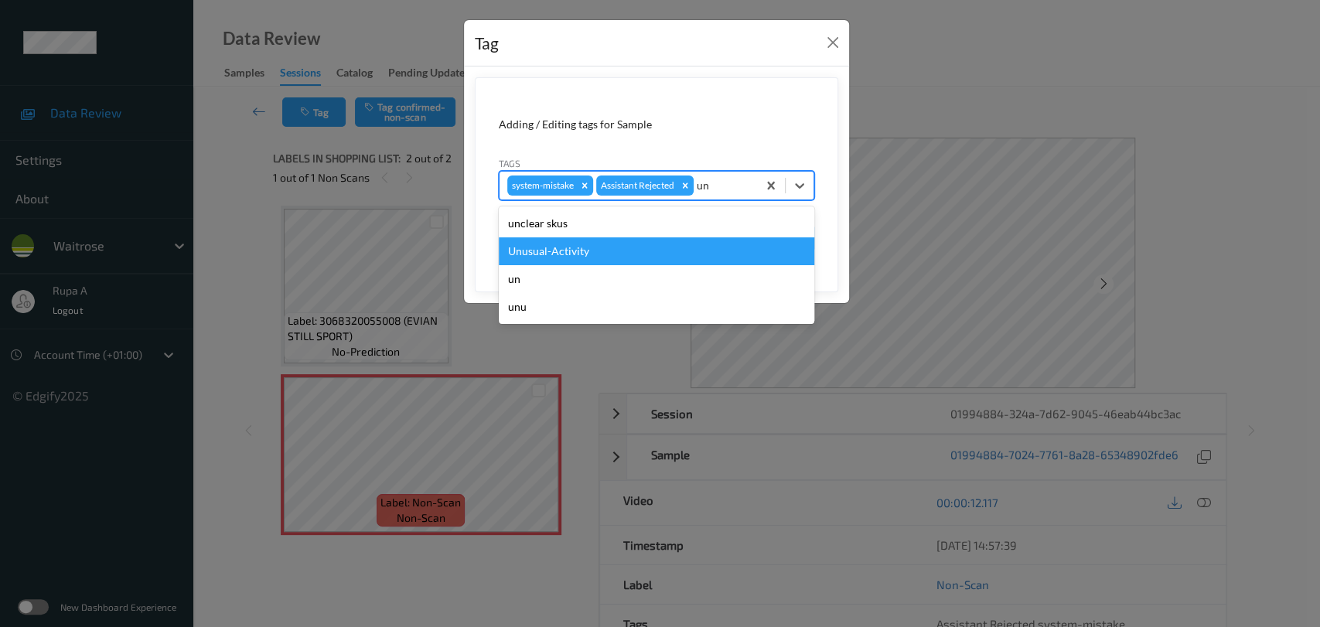
click at [598, 246] on div "Unusual-Activity" at bounding box center [656, 251] width 315 height 28
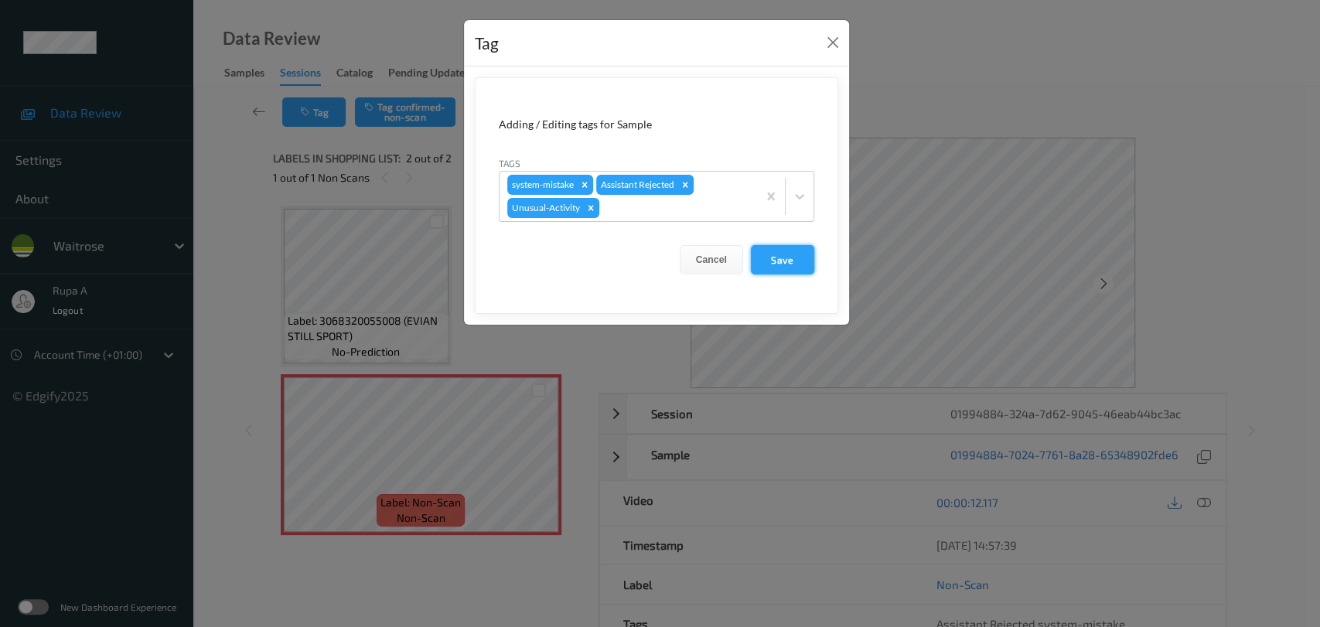
click at [795, 259] on button "Save" at bounding box center [782, 259] width 63 height 29
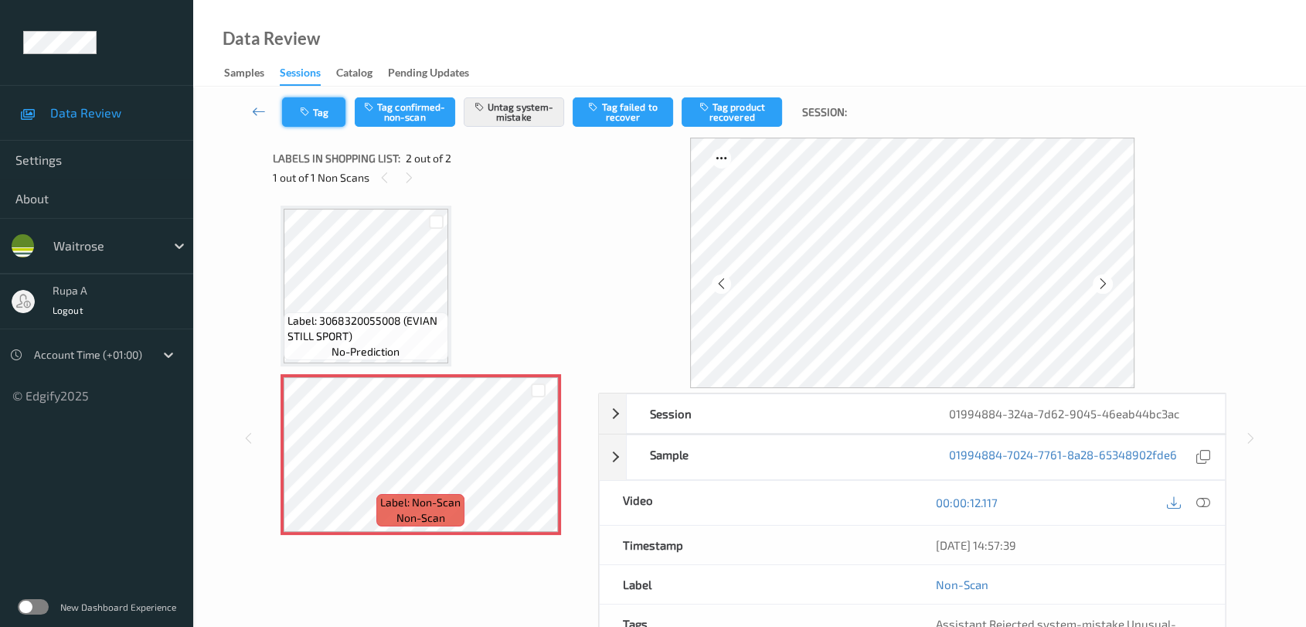
click at [318, 123] on button "Tag" at bounding box center [313, 111] width 63 height 29
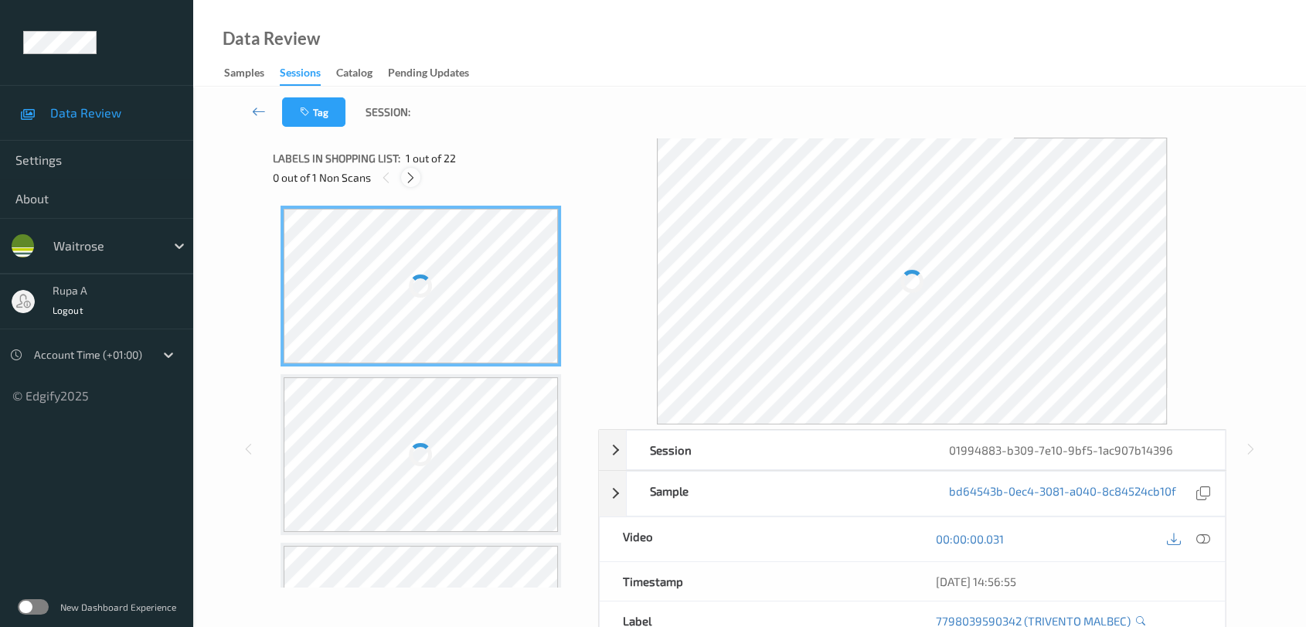
click at [409, 177] on icon at bounding box center [410, 178] width 13 height 14
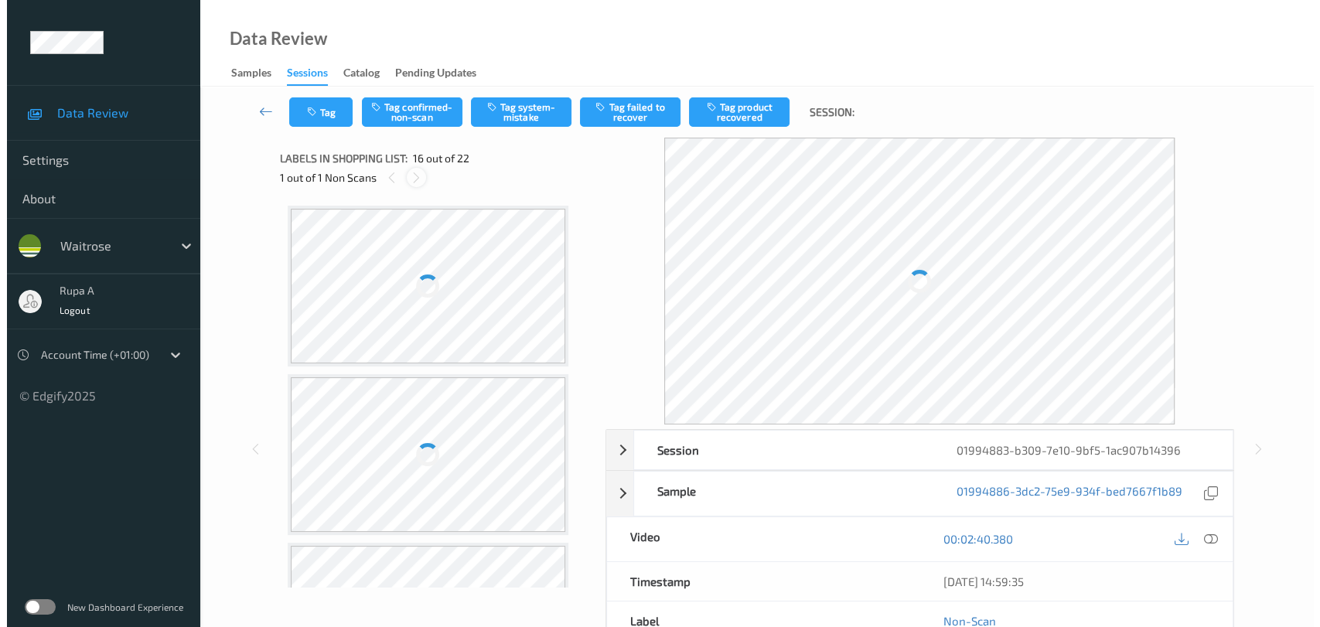
scroll to position [2357, 0]
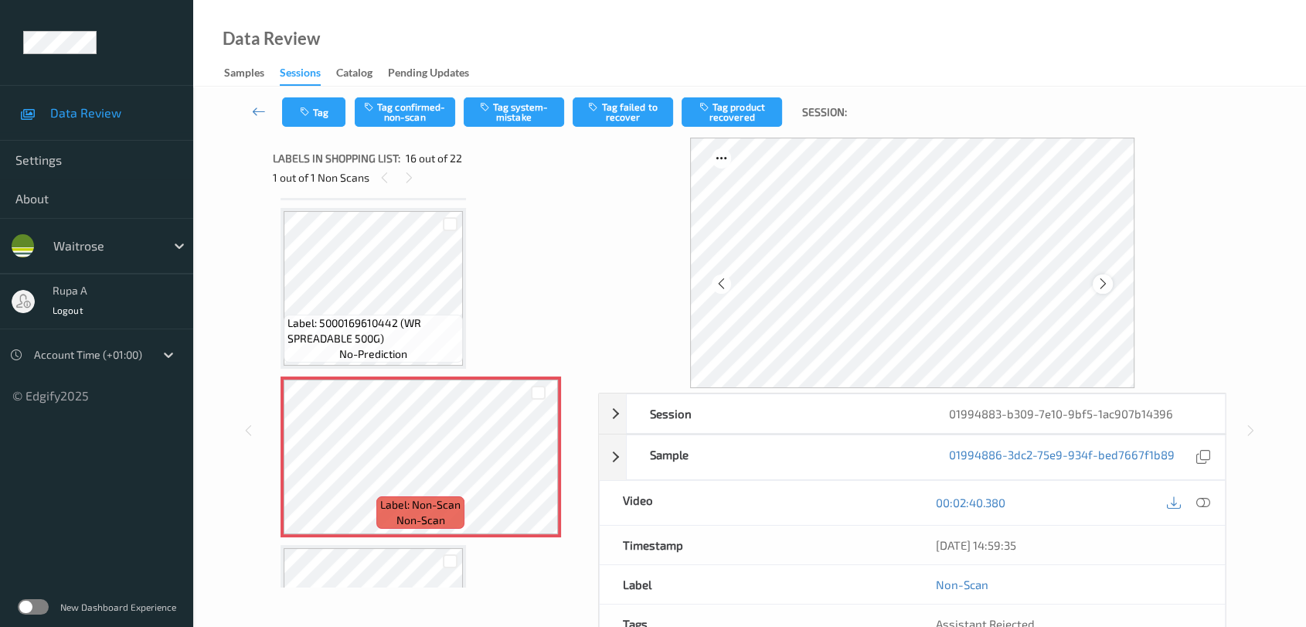
click at [1102, 283] on icon at bounding box center [1103, 284] width 13 height 14
click at [1103, 284] on icon at bounding box center [1103, 284] width 13 height 14
click at [500, 115] on button "Tag system-mistake" at bounding box center [514, 111] width 100 height 29
click at [327, 109] on button "Tag" at bounding box center [313, 111] width 63 height 29
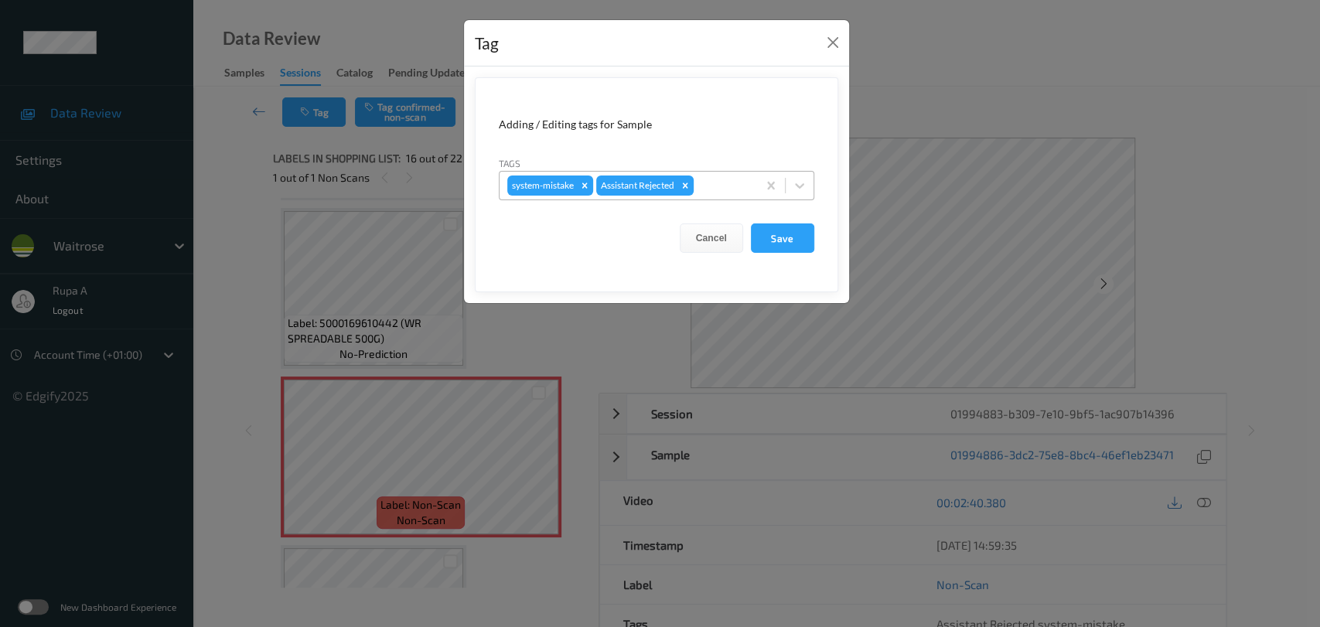
click at [736, 192] on div at bounding box center [722, 185] width 53 height 19
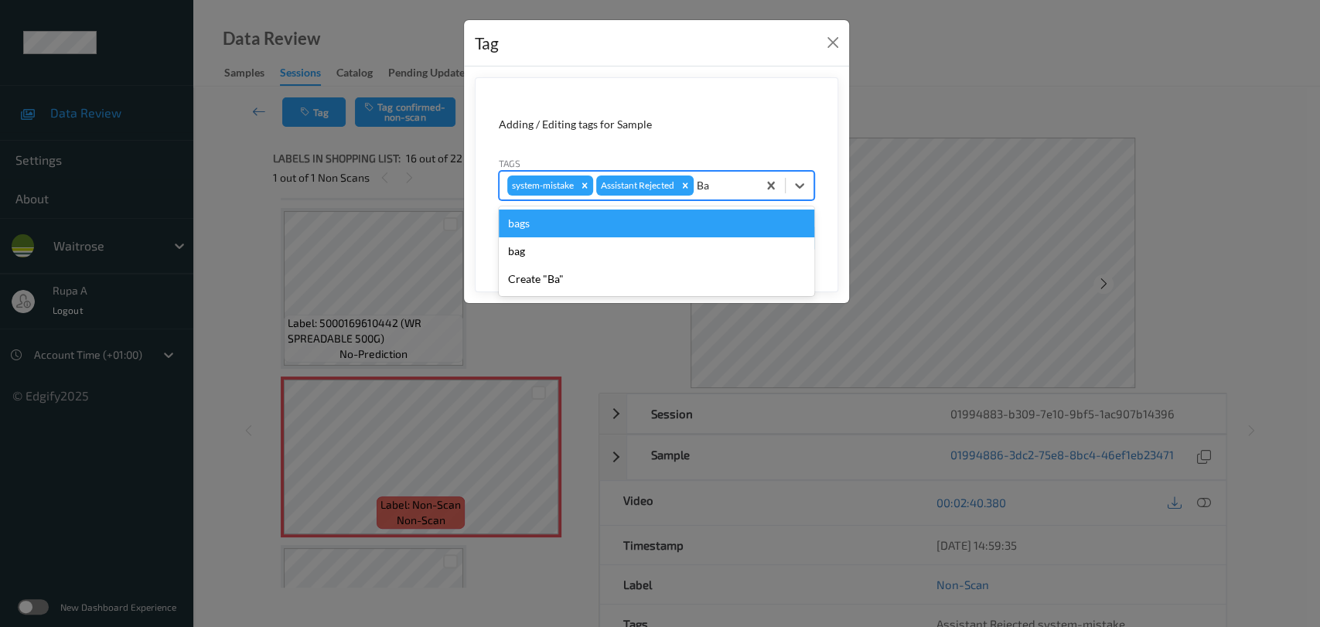
type input "Bag"
click at [637, 217] on div "bags" at bounding box center [656, 223] width 315 height 28
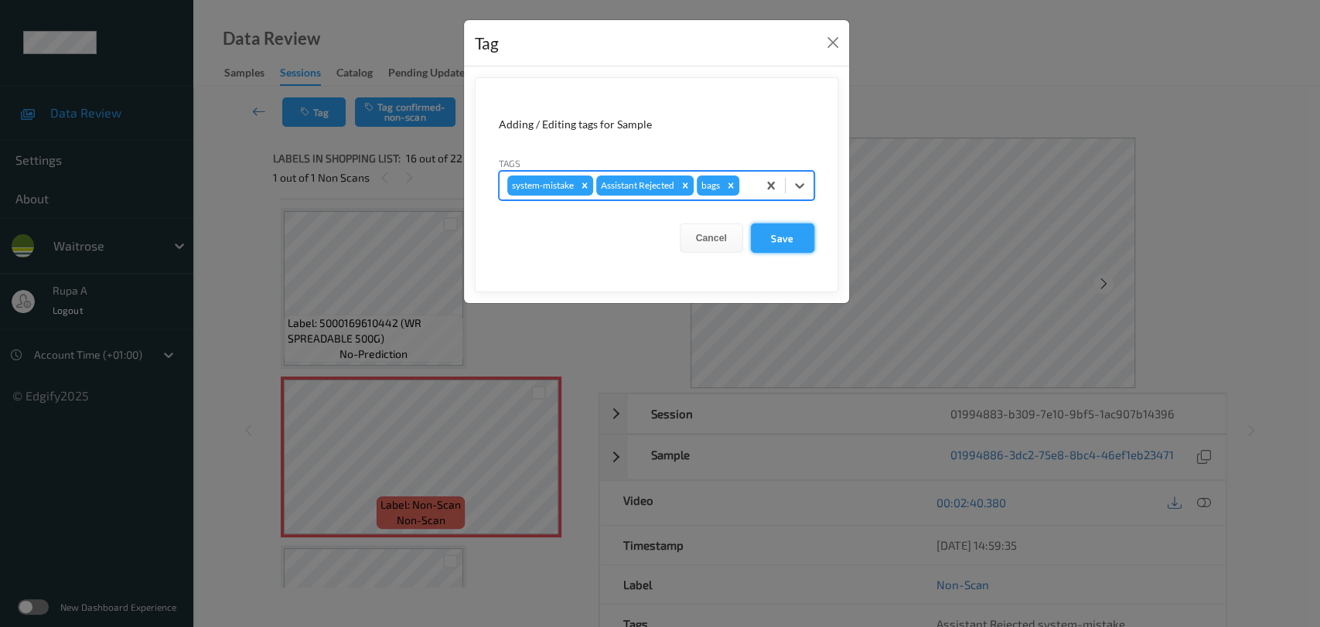
click at [804, 247] on button "Save" at bounding box center [782, 237] width 63 height 29
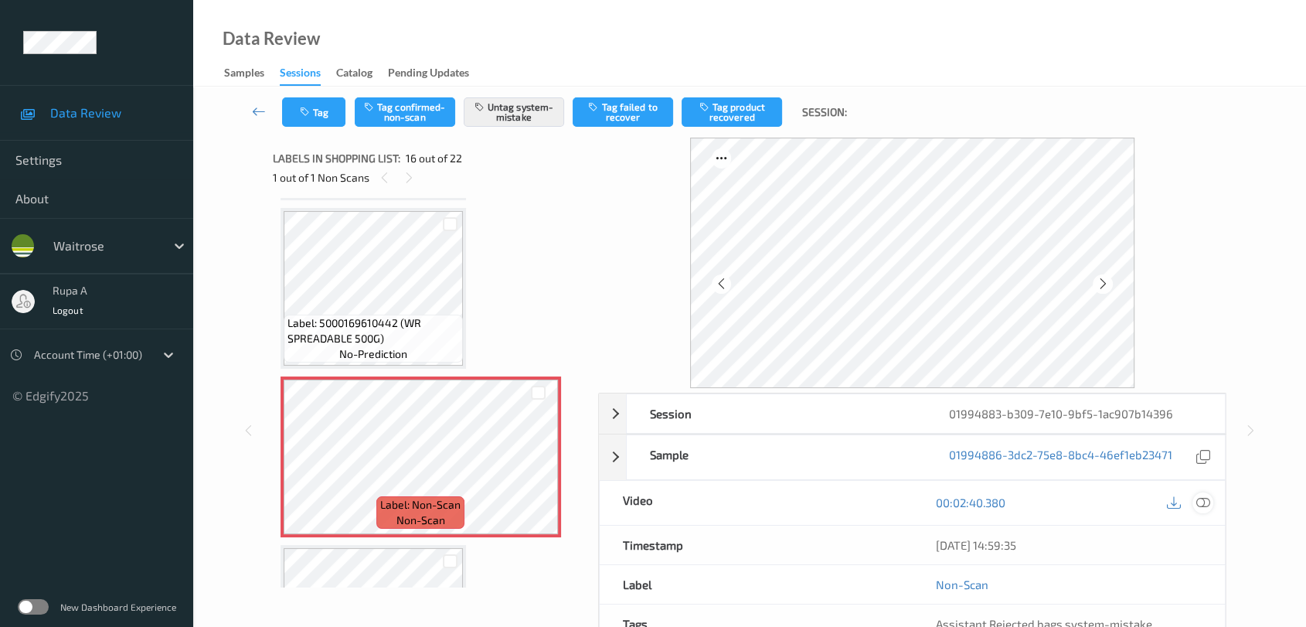
click at [1200, 502] on icon at bounding box center [1204, 502] width 14 height 14
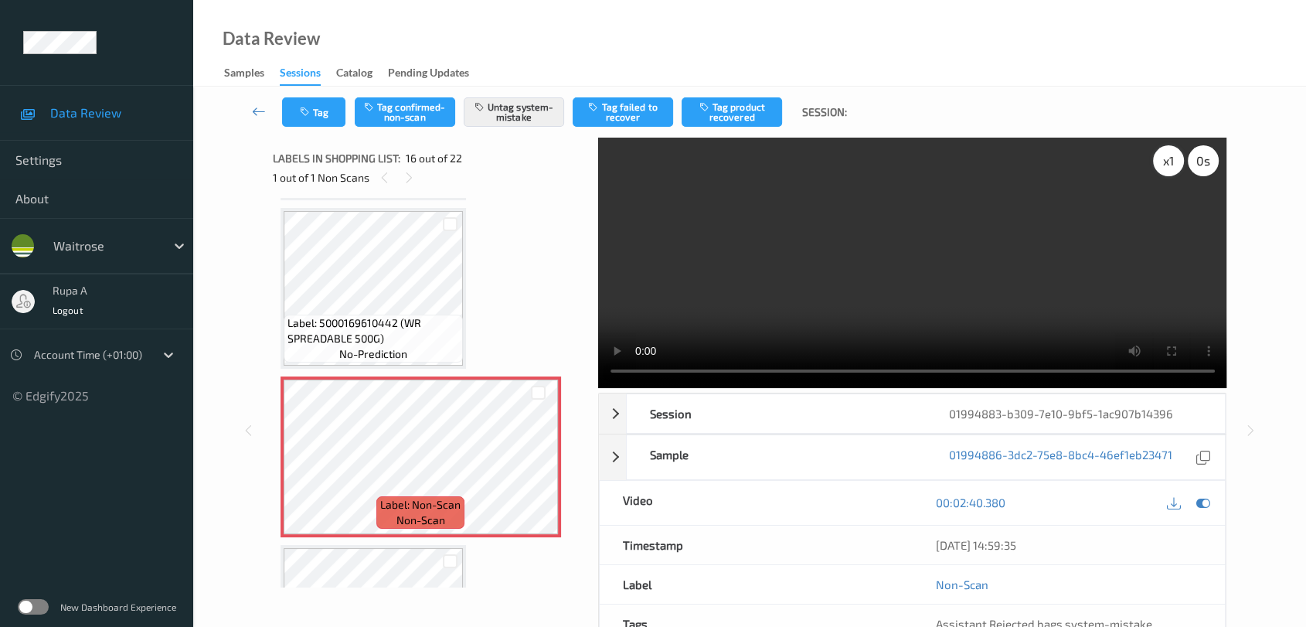
click at [1163, 160] on div "x 1" at bounding box center [1168, 160] width 31 height 31
click at [1173, 164] on div "x 2" at bounding box center [1168, 160] width 31 height 31
click at [1207, 498] on icon at bounding box center [1204, 502] width 14 height 14
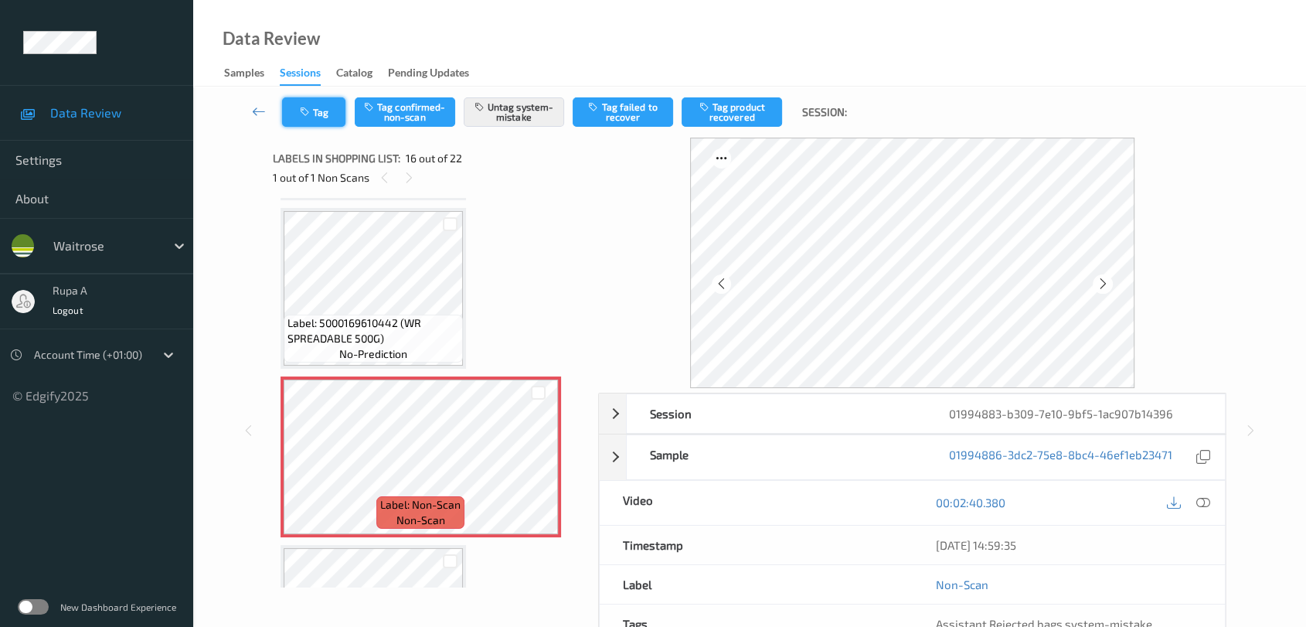
click at [317, 115] on button "Tag" at bounding box center [313, 111] width 63 height 29
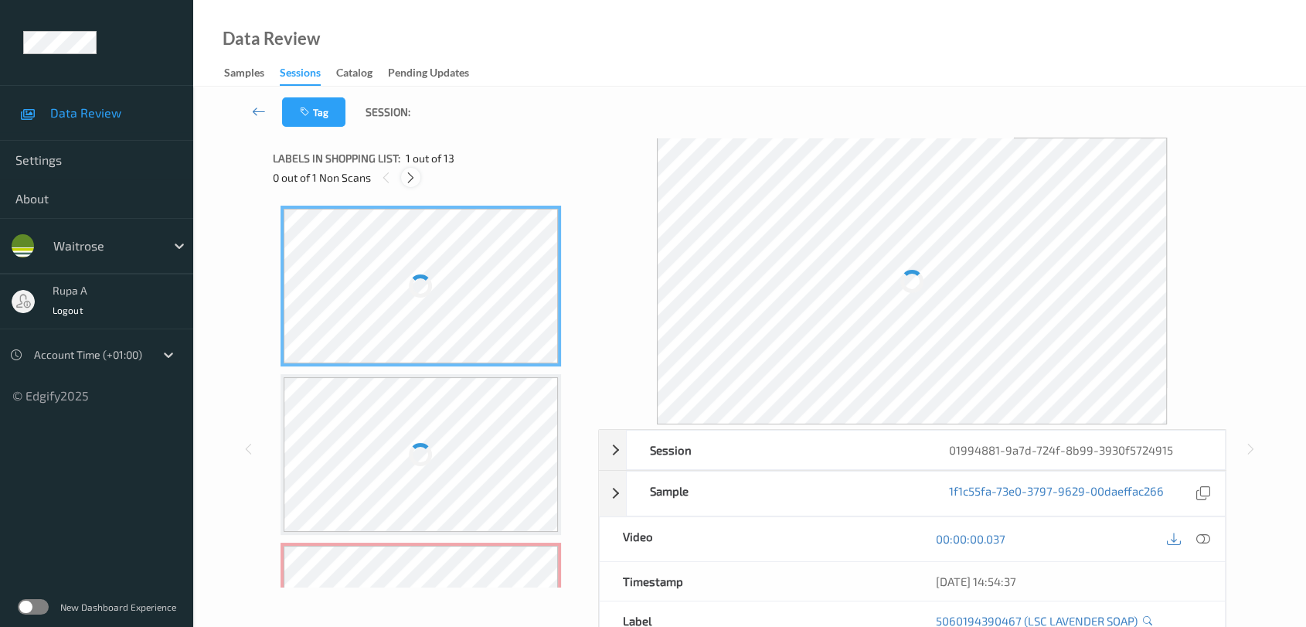
click at [411, 186] on div at bounding box center [410, 177] width 19 height 19
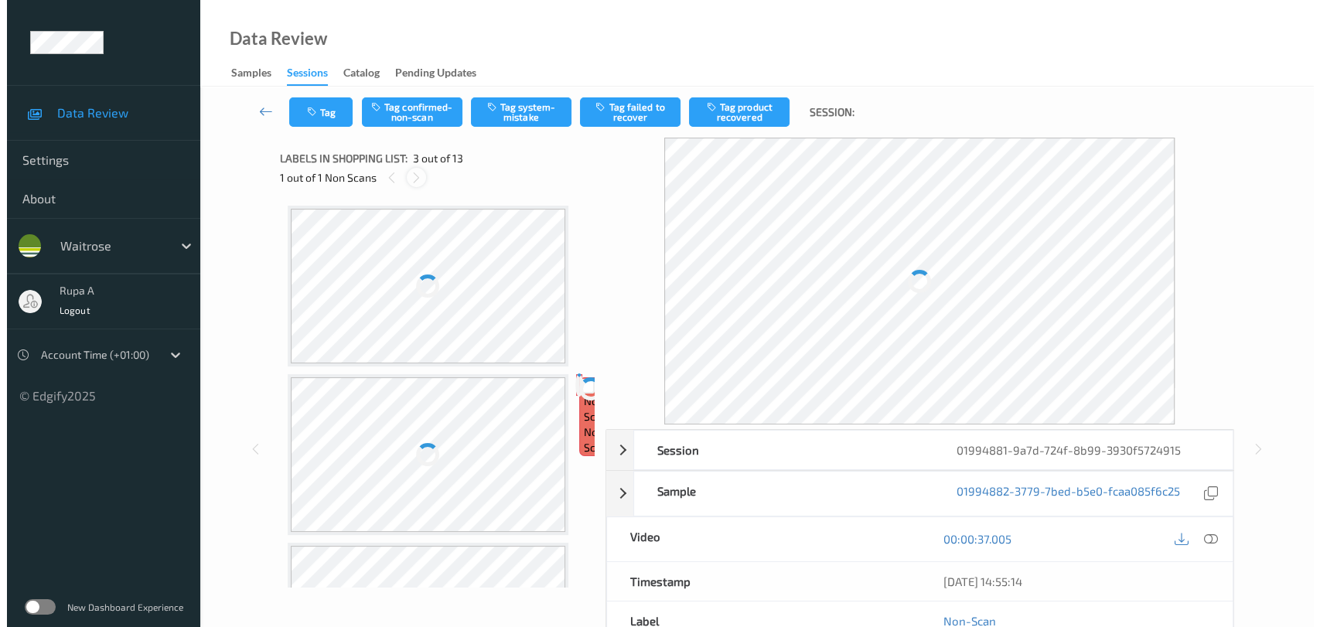
scroll to position [175, 0]
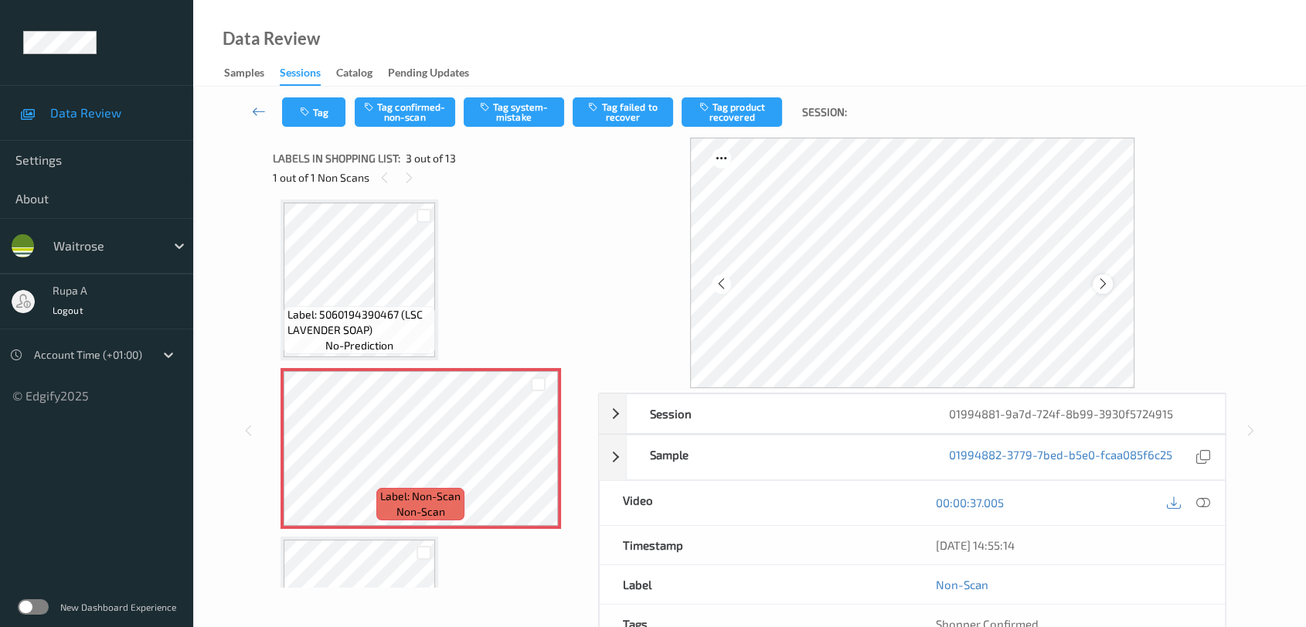
click at [1102, 288] on icon at bounding box center [1103, 284] width 13 height 14
click at [1107, 288] on icon at bounding box center [1103, 284] width 13 height 14
click at [1101, 288] on icon at bounding box center [1103, 284] width 13 height 14
click at [1095, 281] on div at bounding box center [1102, 283] width 19 height 19
click at [1099, 275] on div at bounding box center [1102, 283] width 19 height 19
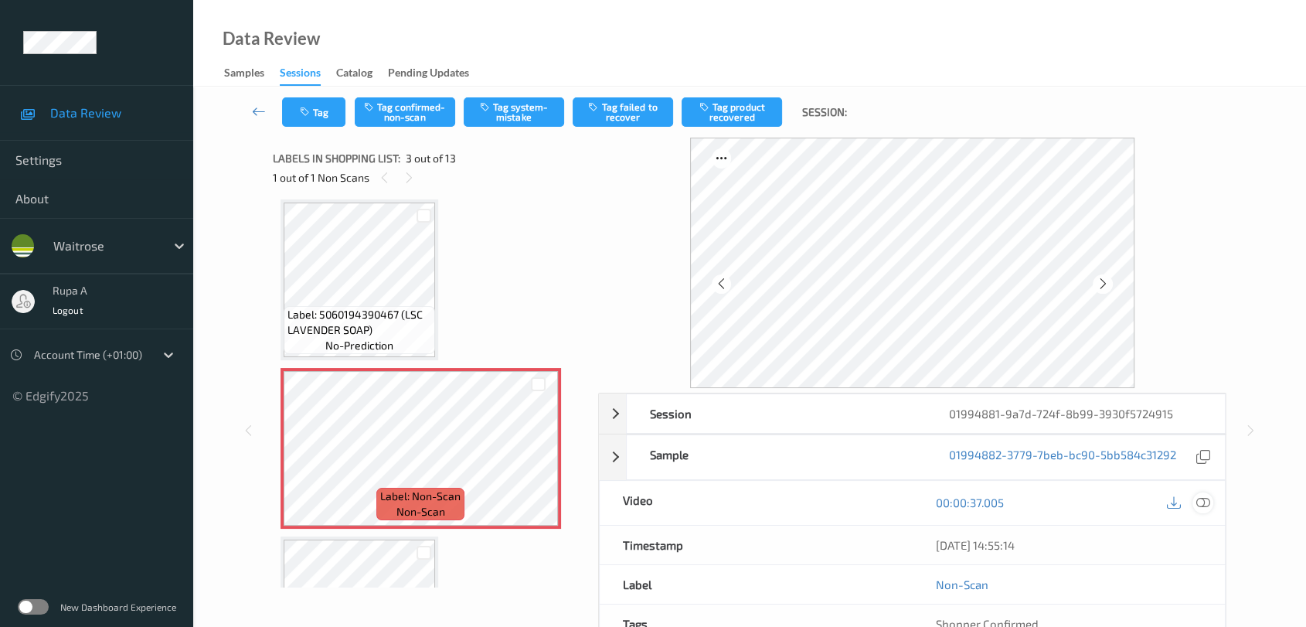
click at [1211, 501] on div at bounding box center [1203, 502] width 21 height 21
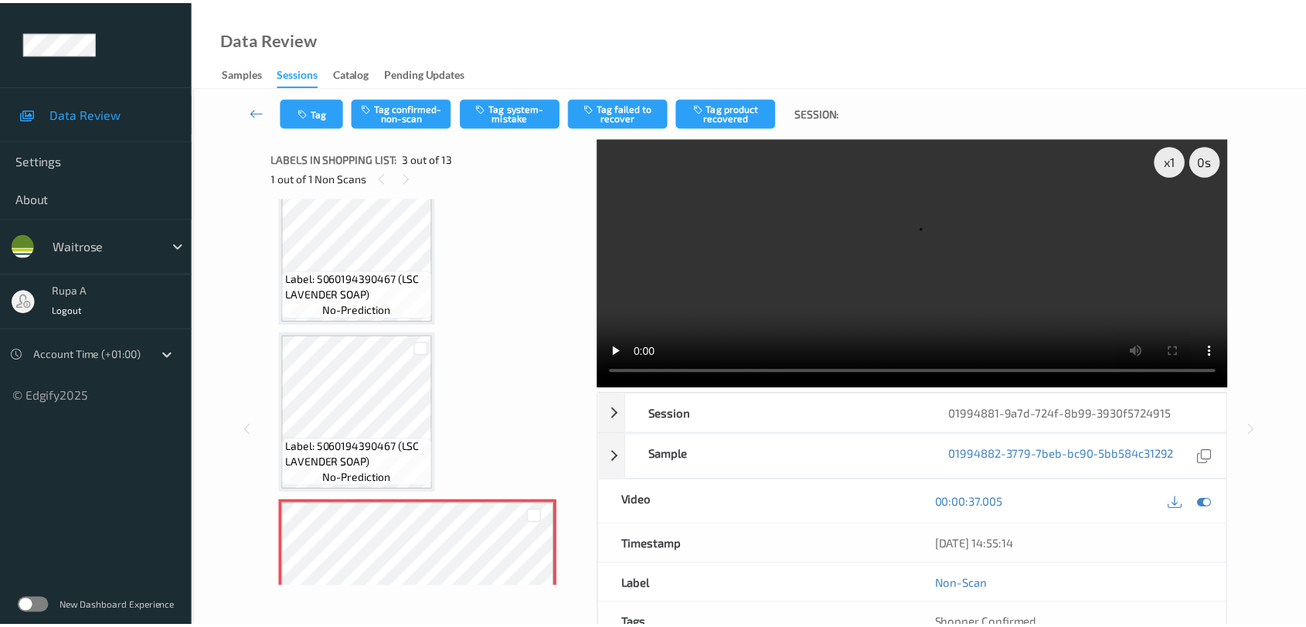
scroll to position [3, 0]
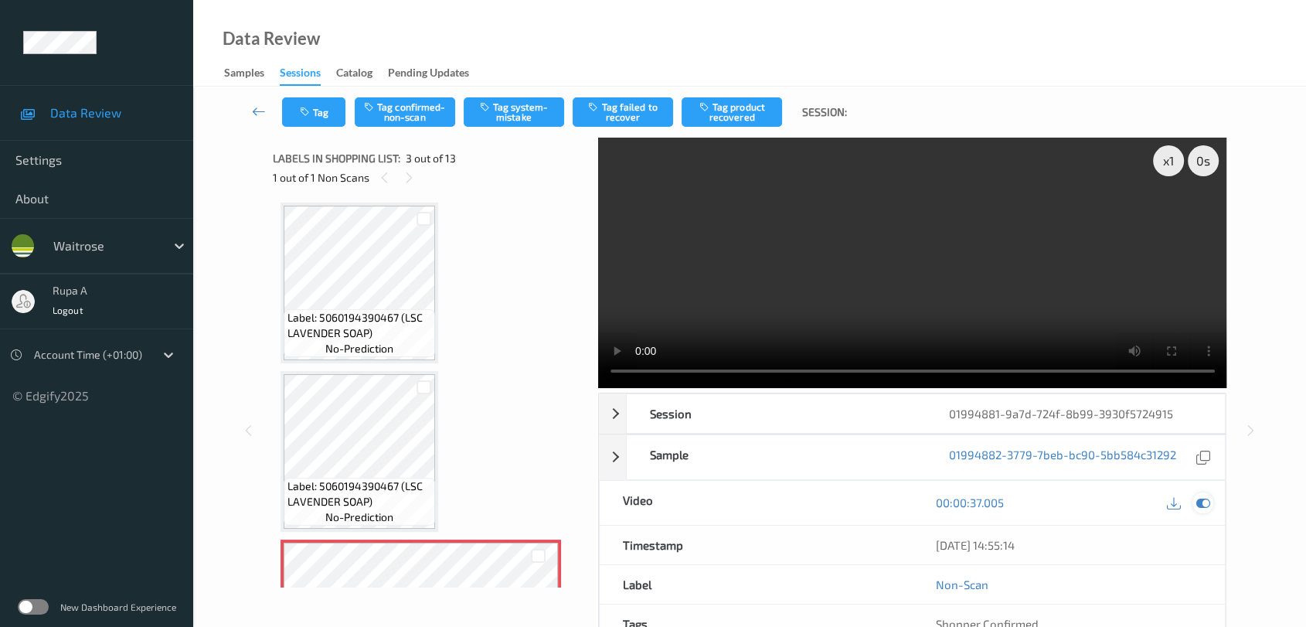
click at [1210, 502] on icon at bounding box center [1204, 502] width 14 height 14
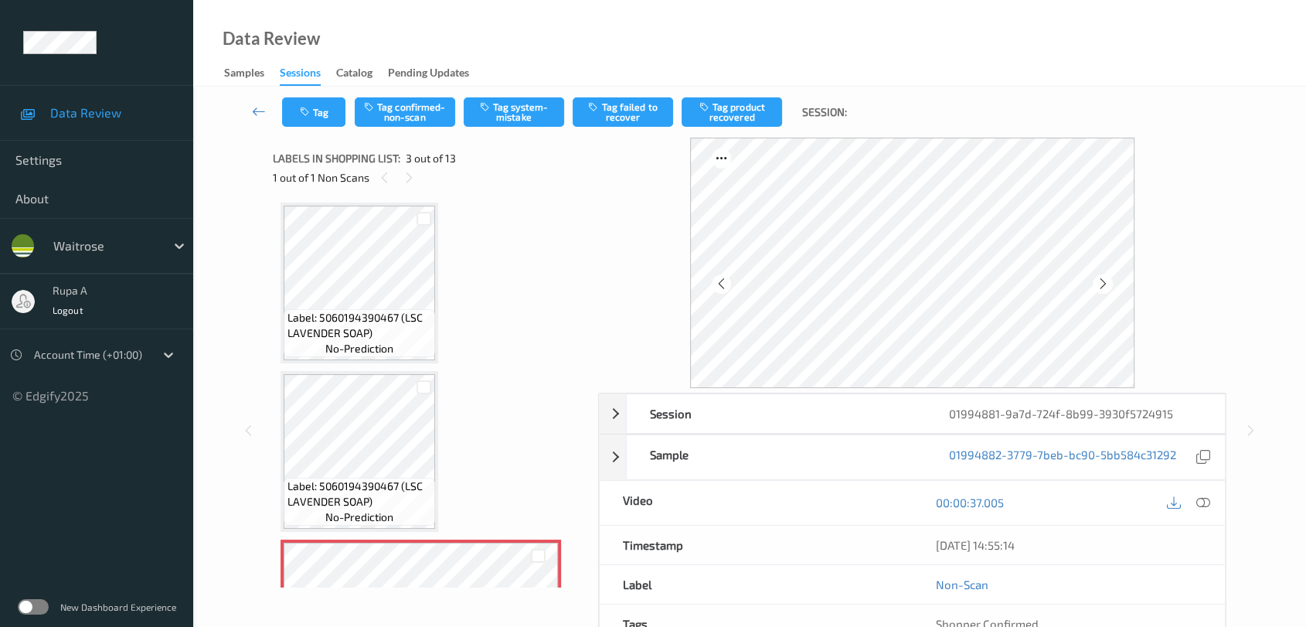
scroll to position [0, 0]
click at [526, 128] on div "Tag Tag confirmed-non-scan Tag system-mistake Tag failed to recover Tag product…" at bounding box center [750, 112] width 1050 height 51
click at [526, 124] on button "Tag system-mistake" at bounding box center [514, 111] width 100 height 29
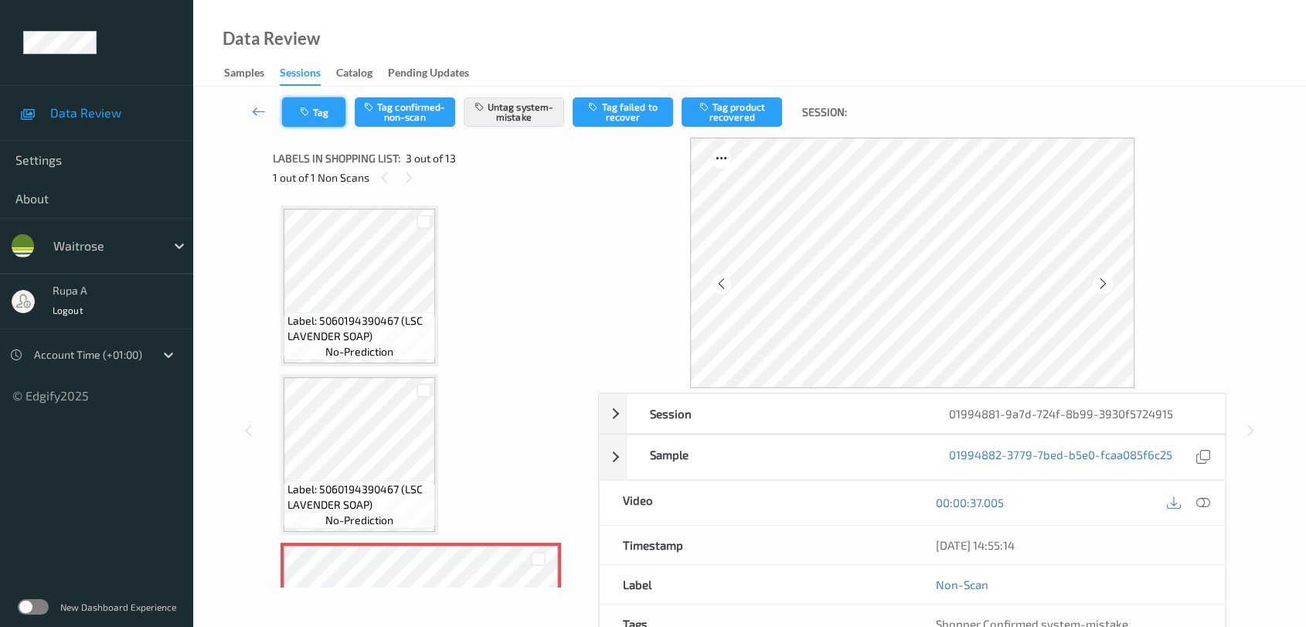
click at [325, 116] on button "Tag" at bounding box center [313, 111] width 63 height 29
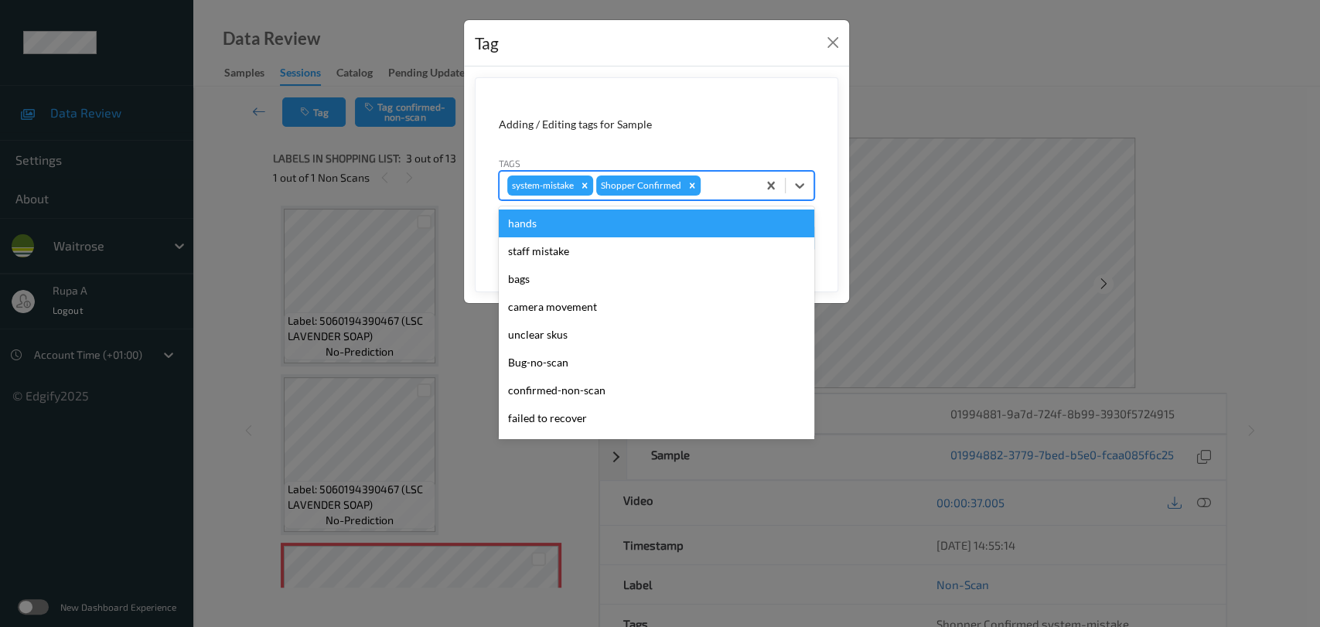
click at [731, 181] on div at bounding box center [726, 185] width 46 height 19
type input "un"
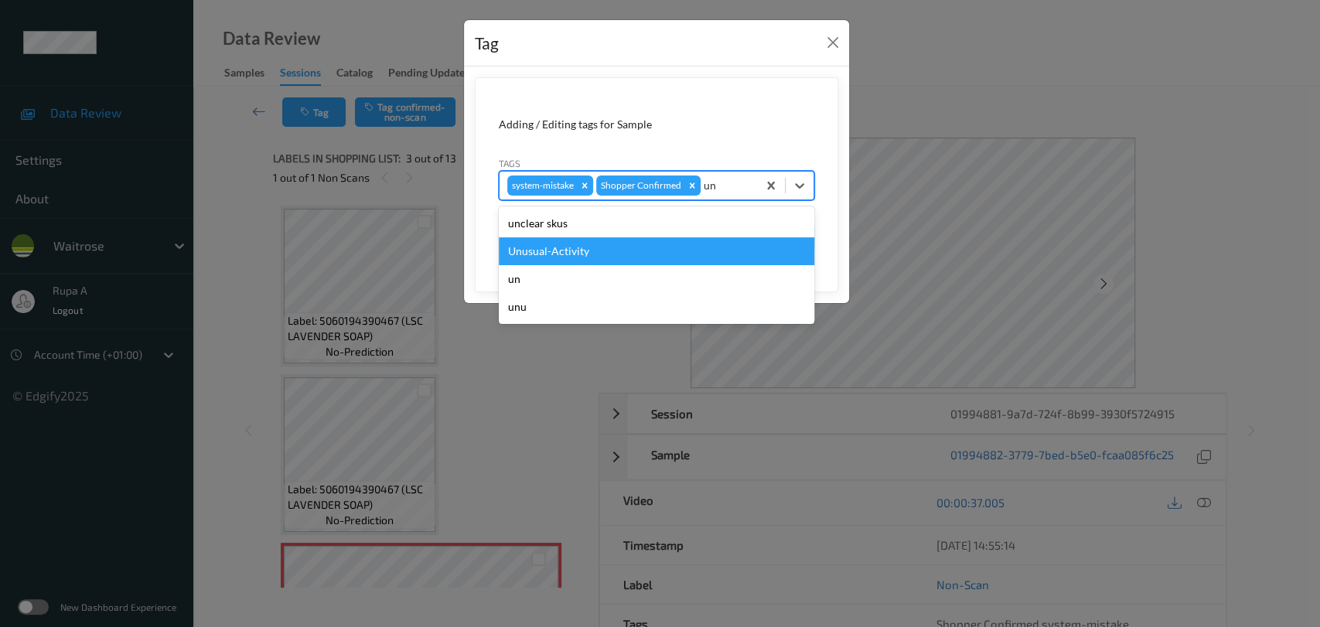
click at [615, 244] on div "Unusual-Activity" at bounding box center [656, 251] width 315 height 28
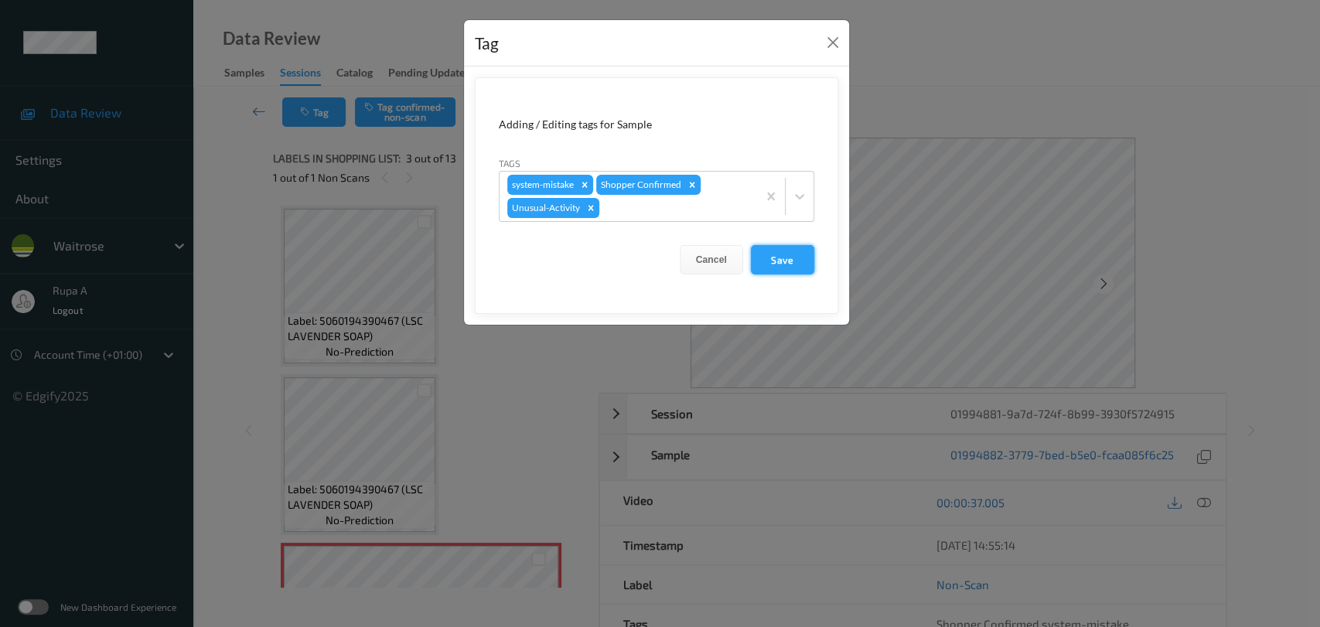
click at [768, 255] on button "Save" at bounding box center [782, 259] width 63 height 29
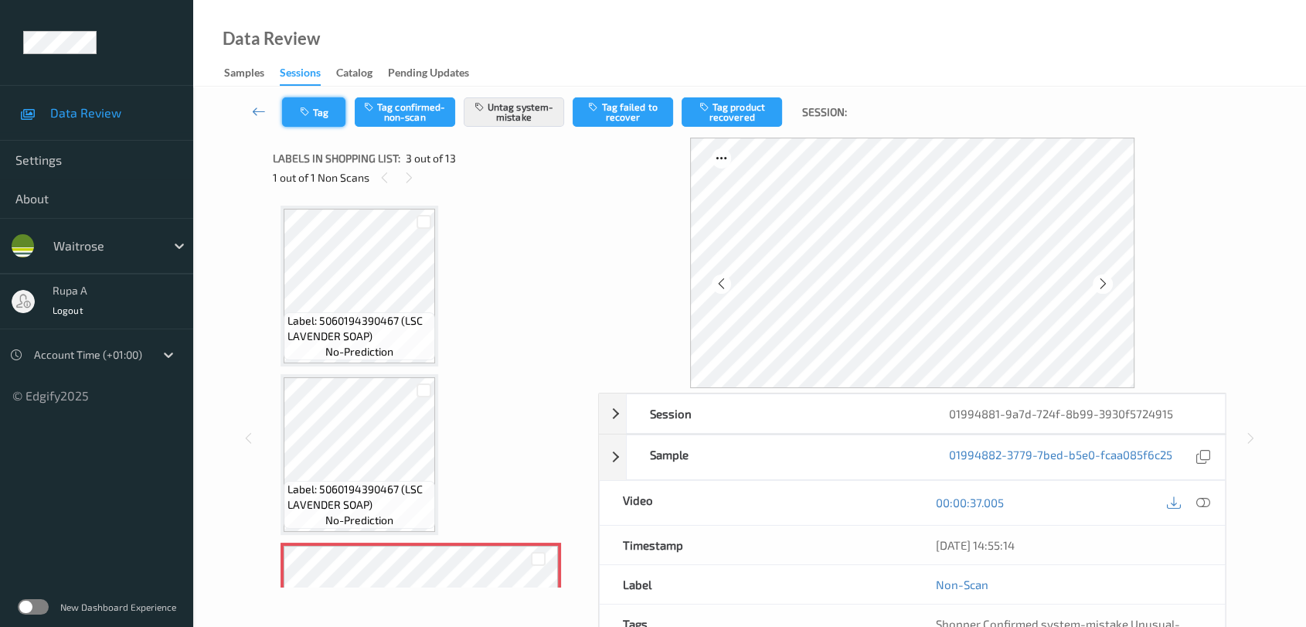
click at [330, 121] on button "Tag" at bounding box center [313, 111] width 63 height 29
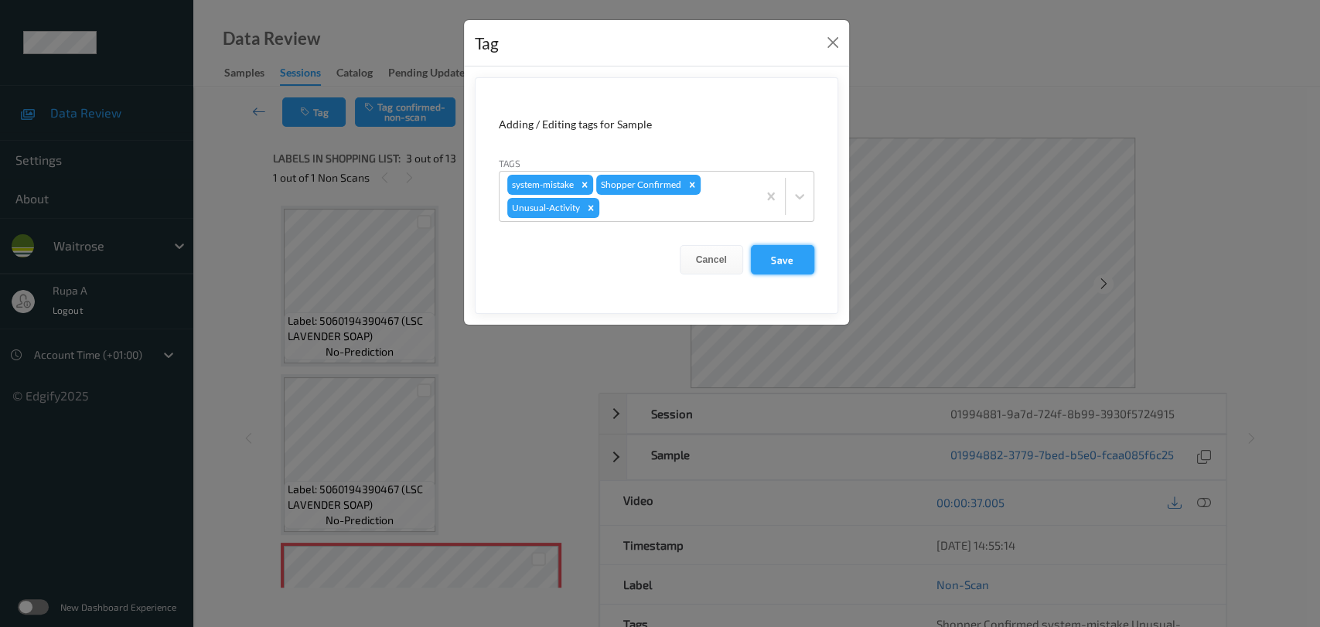
click at [794, 256] on button "Save" at bounding box center [782, 259] width 63 height 29
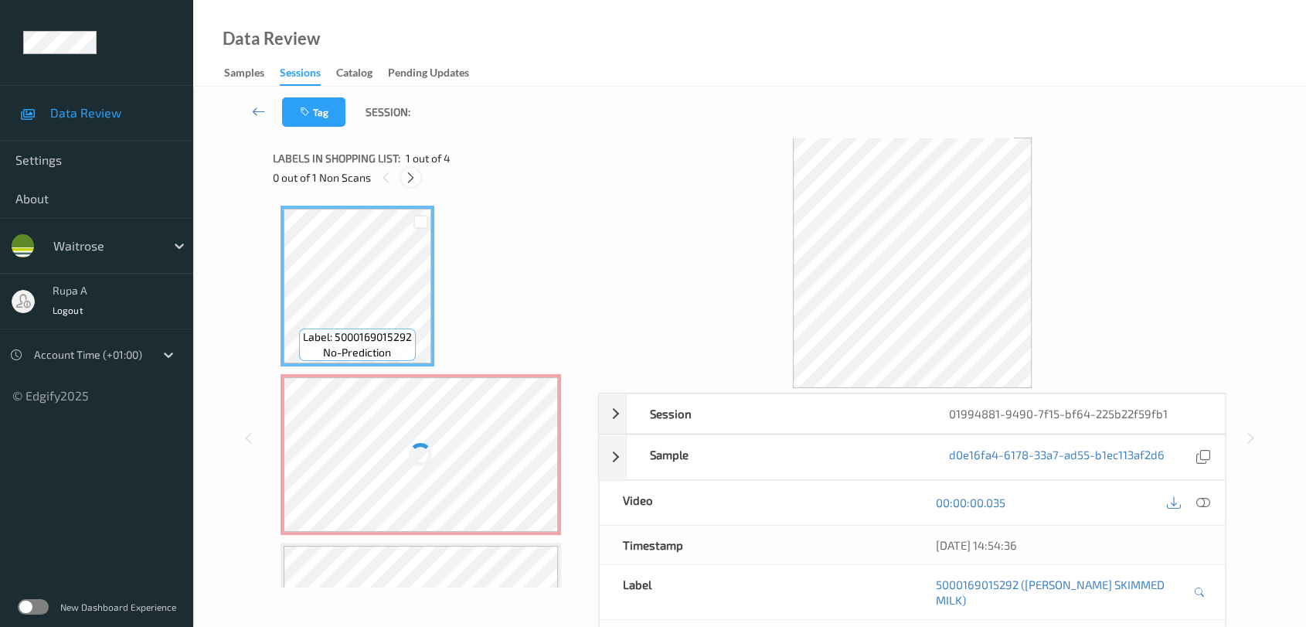
click at [413, 175] on icon at bounding box center [410, 178] width 13 height 14
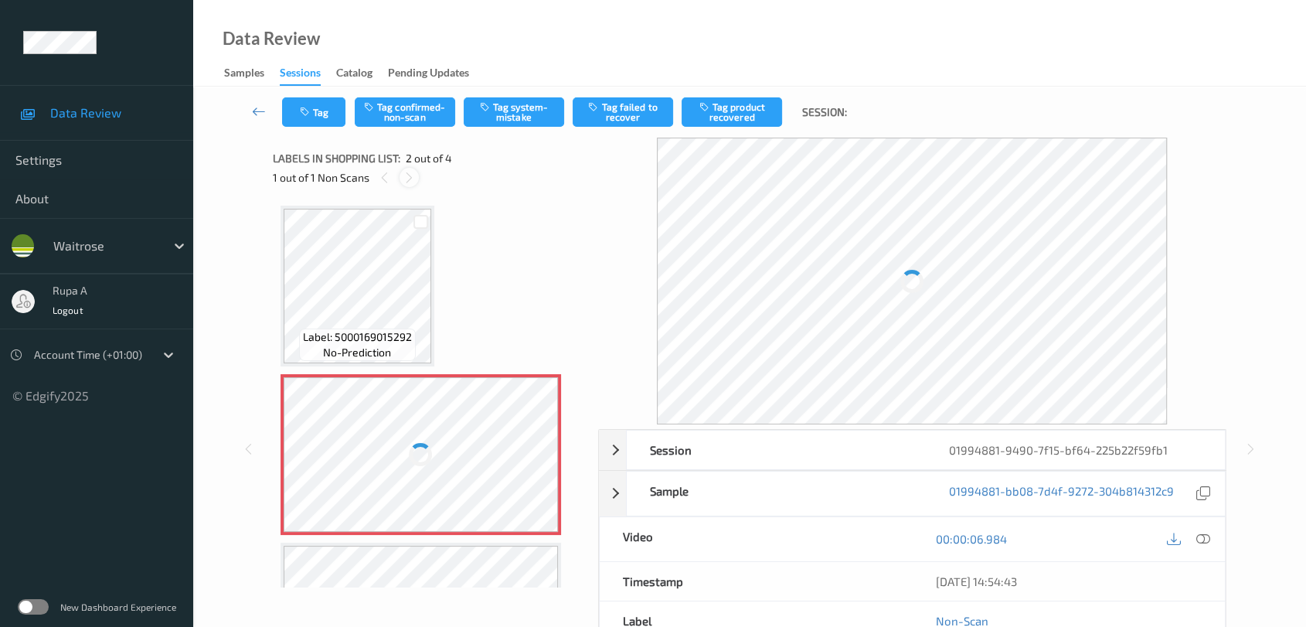
scroll to position [7, 0]
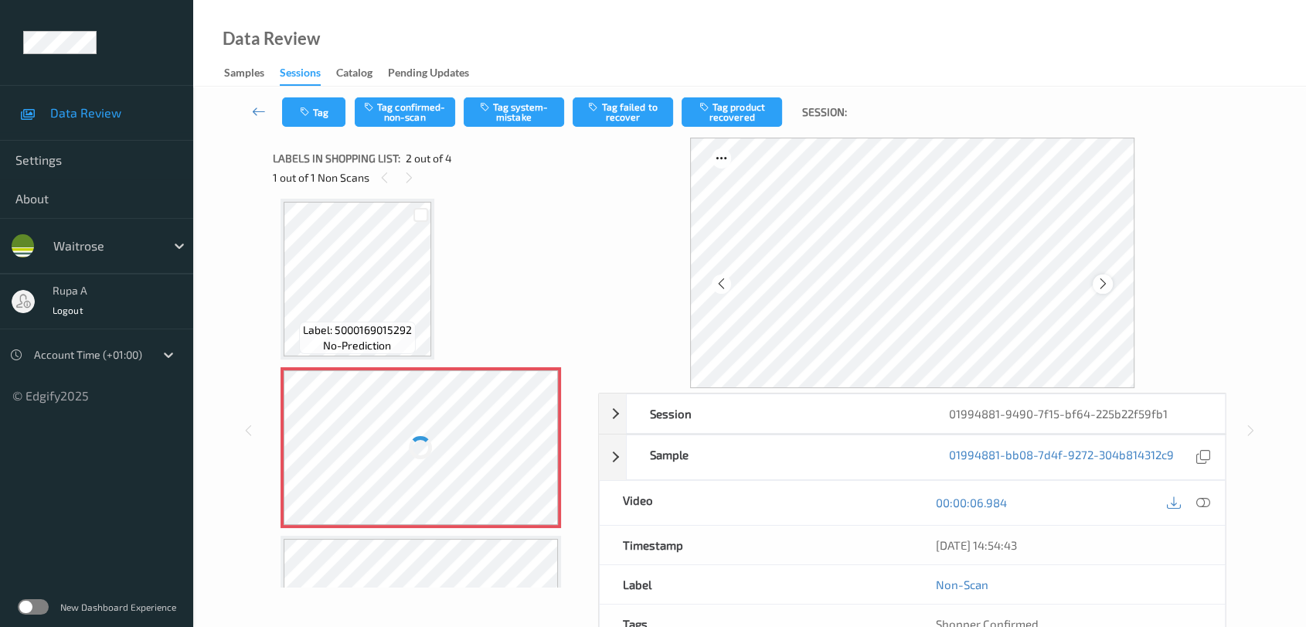
click at [1101, 287] on icon at bounding box center [1103, 284] width 13 height 14
click at [1104, 286] on icon at bounding box center [1103, 284] width 13 height 14
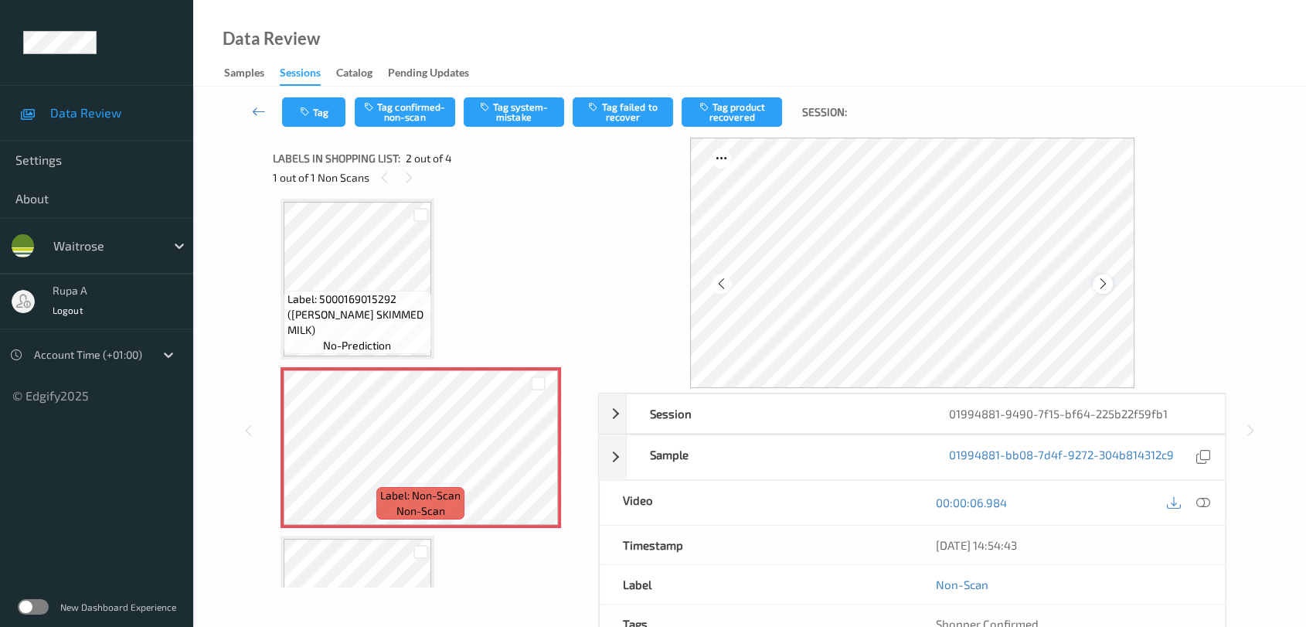
click at [1102, 283] on icon at bounding box center [1103, 284] width 13 height 14
click at [519, 119] on button "Tag system-mistake" at bounding box center [514, 111] width 100 height 29
click at [317, 107] on button "Tag" at bounding box center [313, 111] width 63 height 29
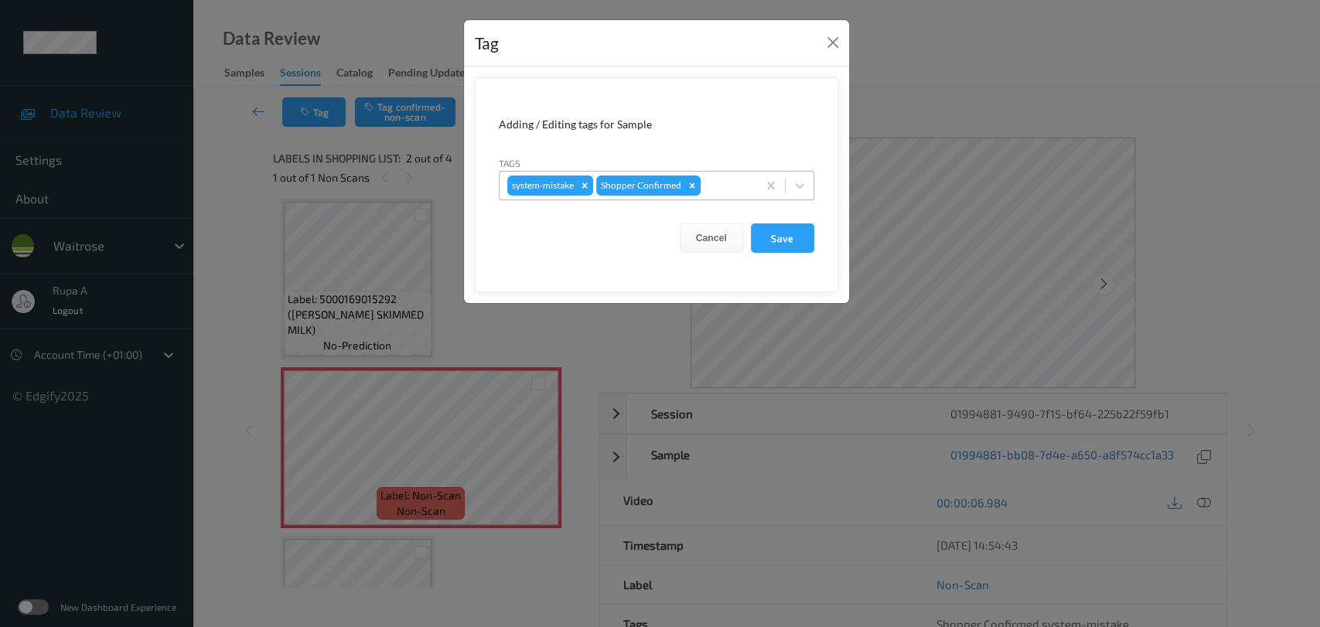
click at [739, 179] on div at bounding box center [726, 185] width 46 height 19
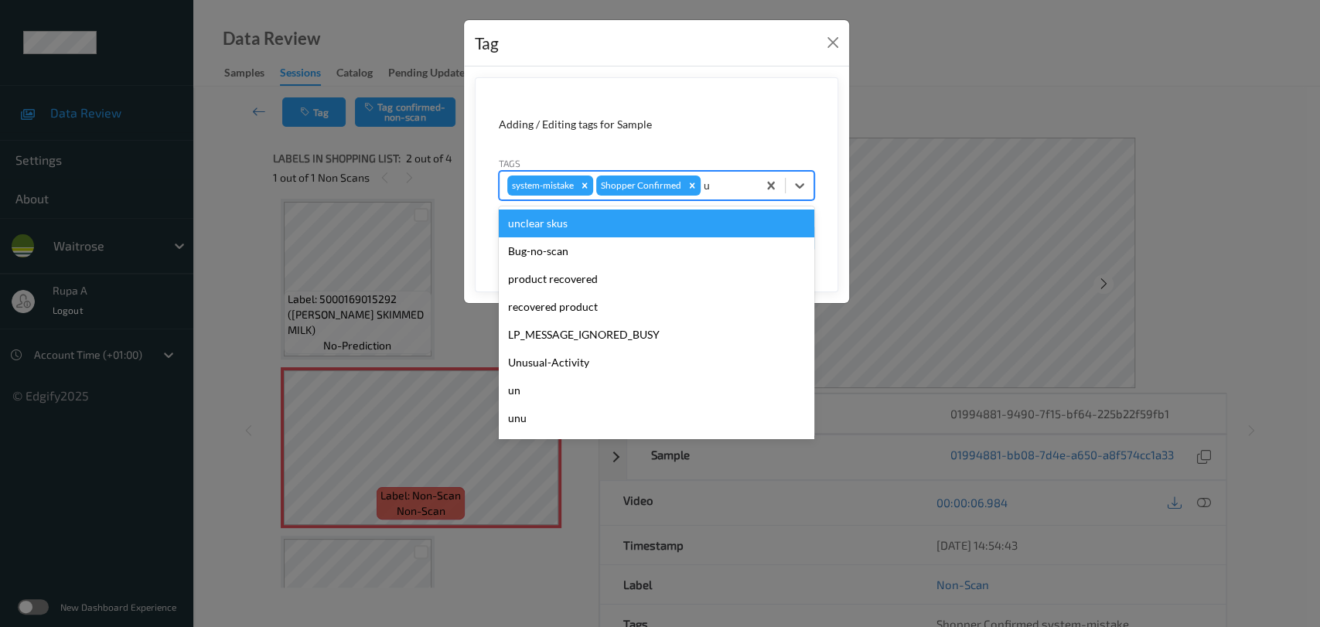
type input "un"
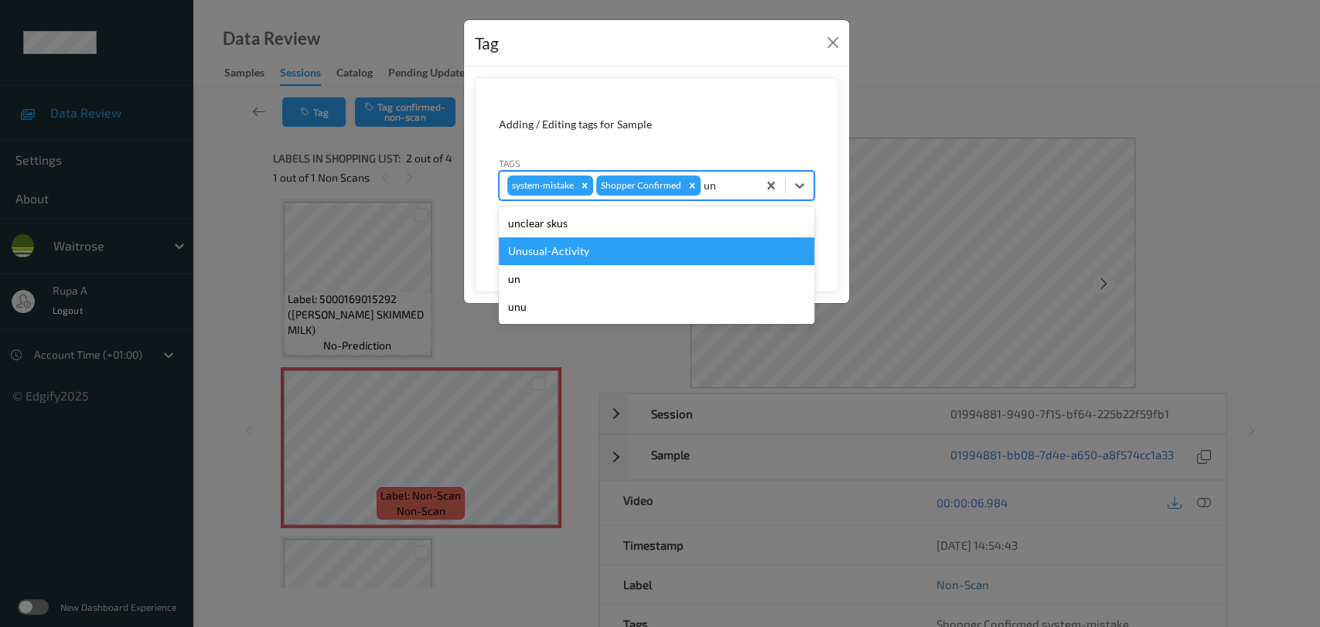
click at [568, 252] on div "Unusual-Activity" at bounding box center [656, 251] width 315 height 28
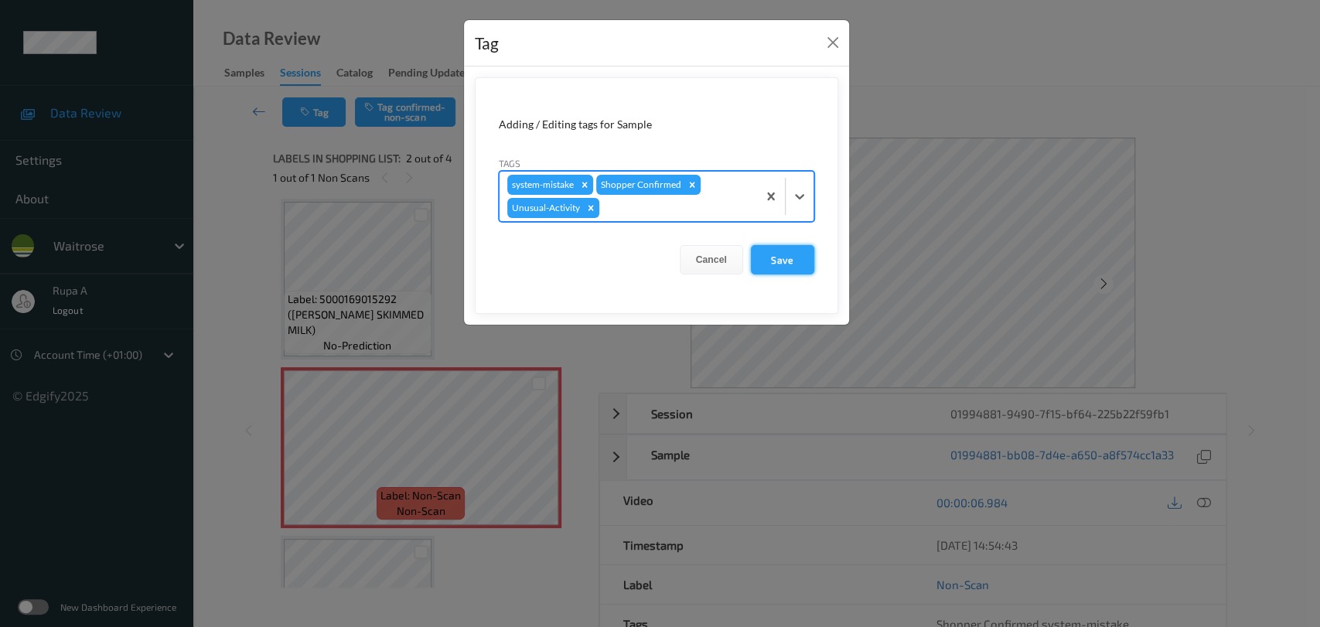
click at [753, 251] on button "Save" at bounding box center [782, 259] width 63 height 29
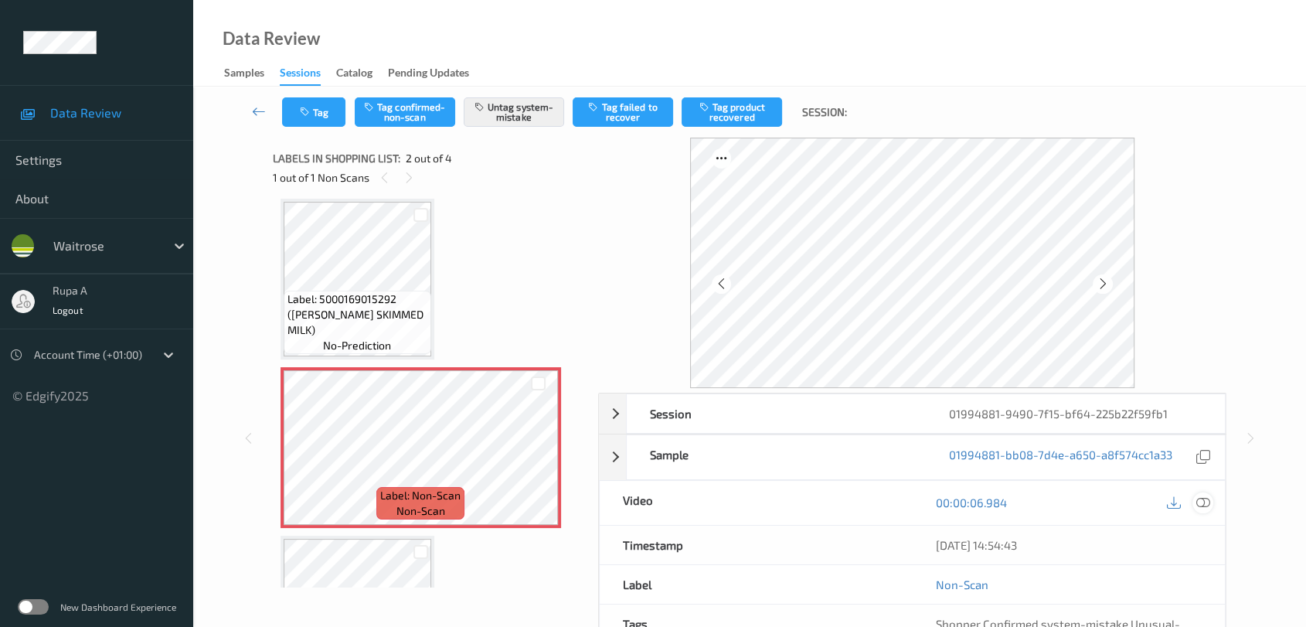
click at [1204, 500] on icon at bounding box center [1204, 502] width 14 height 14
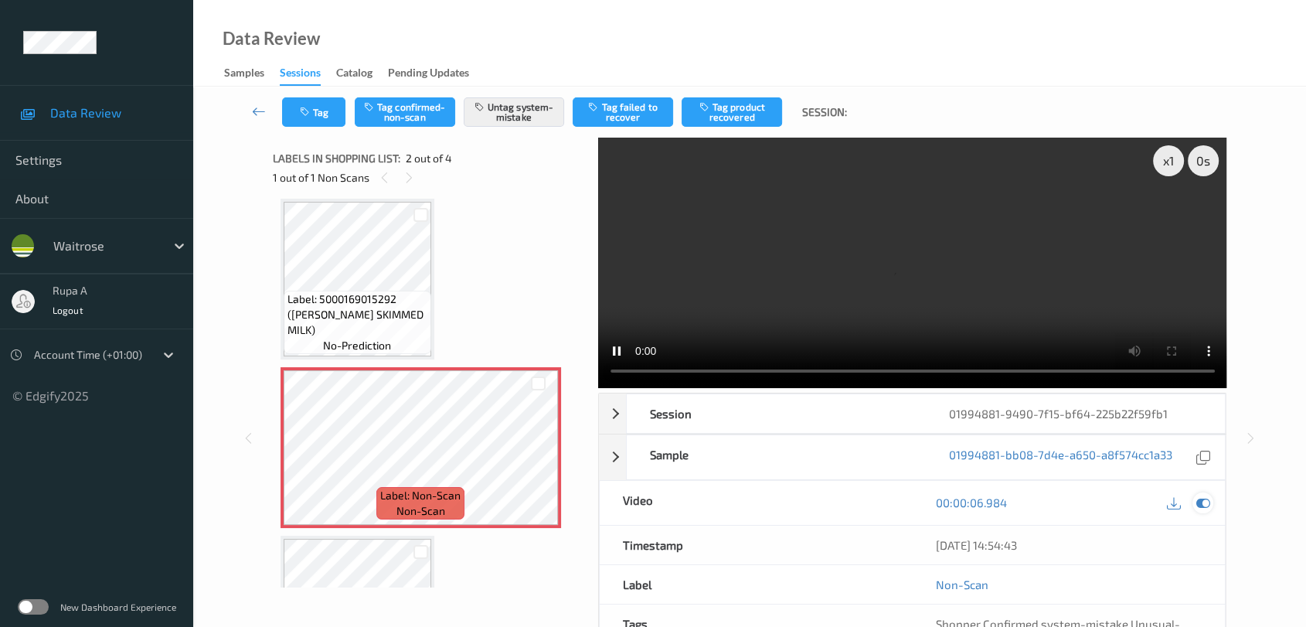
click at [1199, 506] on icon at bounding box center [1204, 502] width 14 height 14
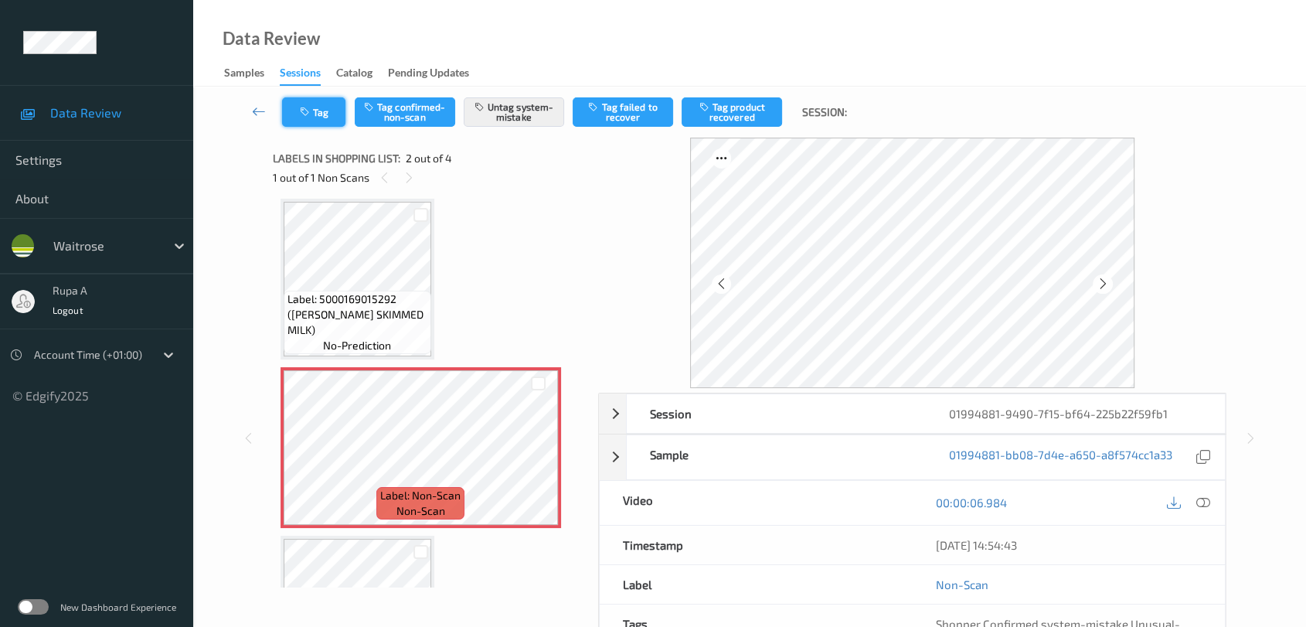
click at [331, 121] on button "Tag" at bounding box center [313, 111] width 63 height 29
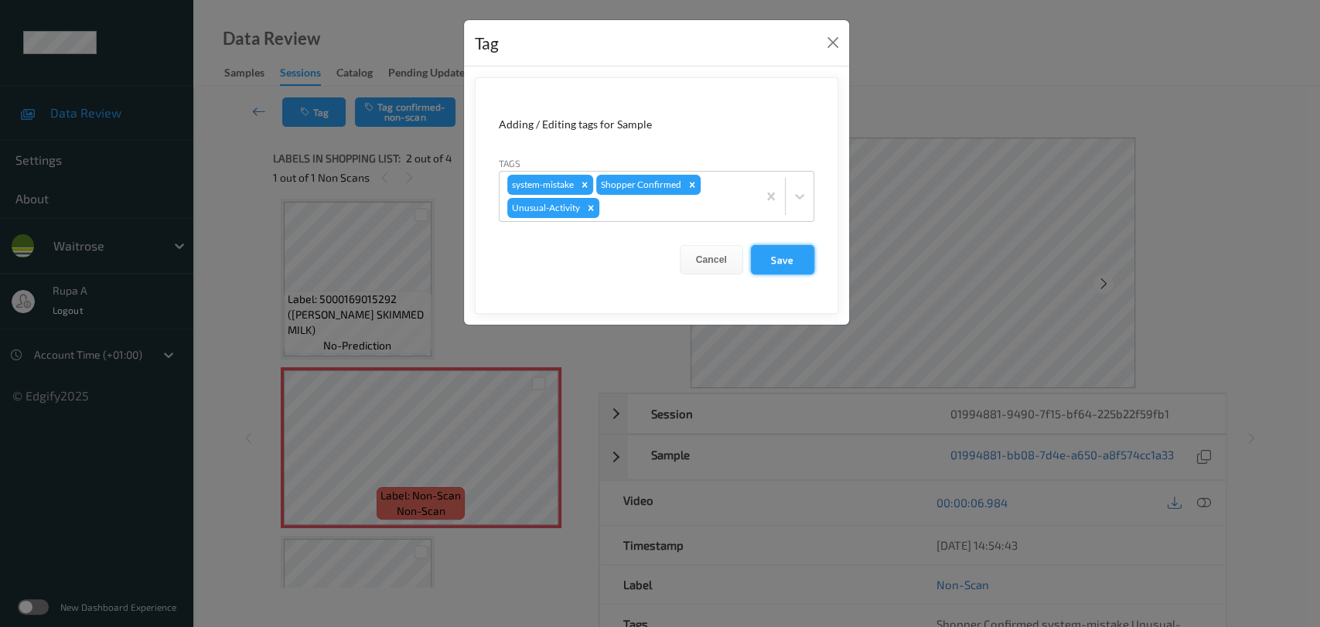
click at [785, 256] on button "Save" at bounding box center [782, 259] width 63 height 29
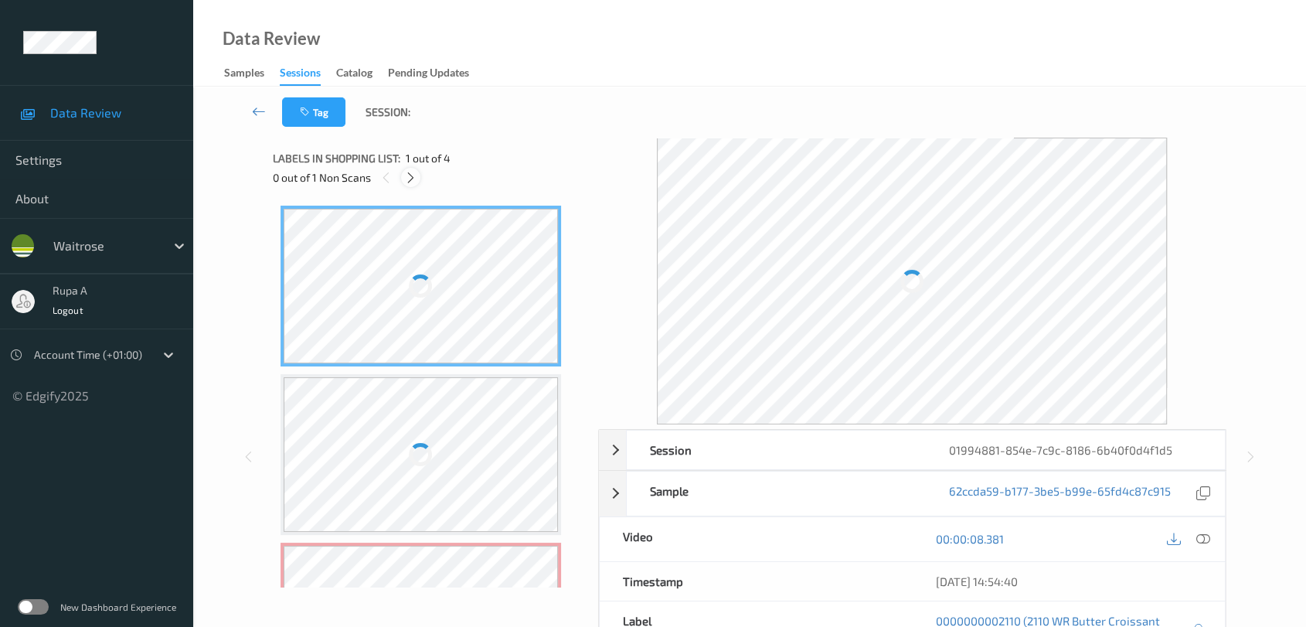
click at [418, 175] on div at bounding box center [410, 177] width 19 height 19
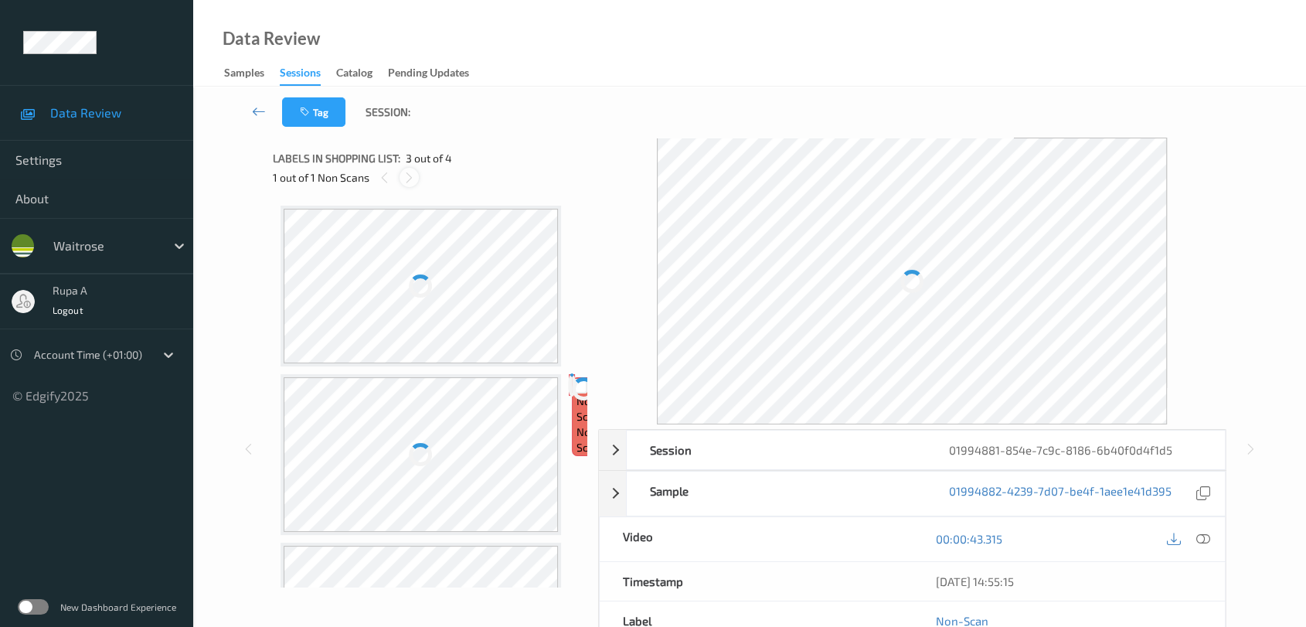
scroll to position [175, 0]
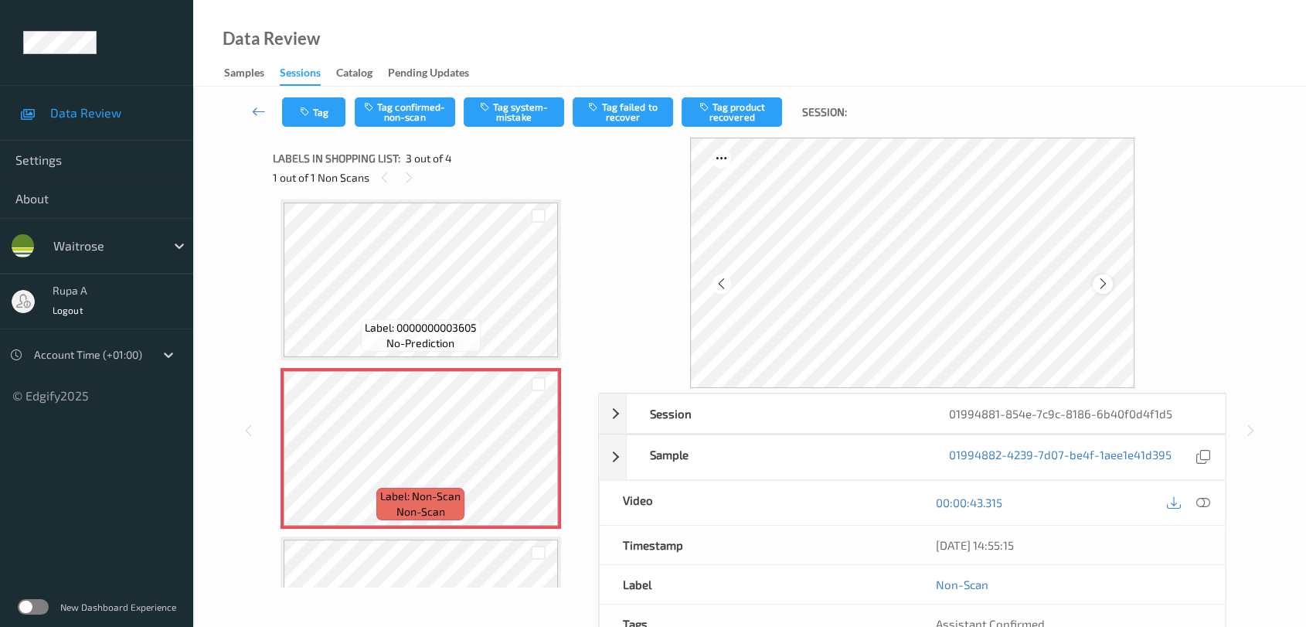
click at [1105, 285] on icon at bounding box center [1103, 284] width 13 height 14
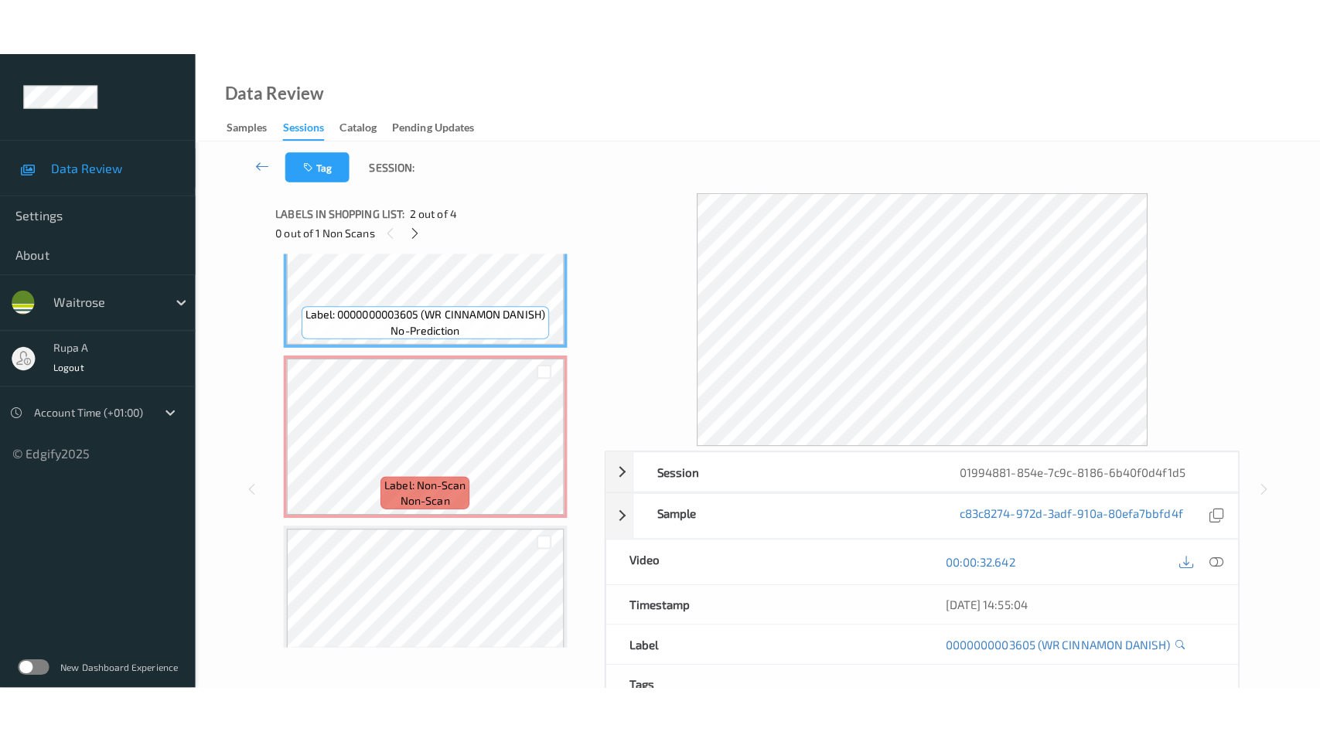
scroll to position [261, 0]
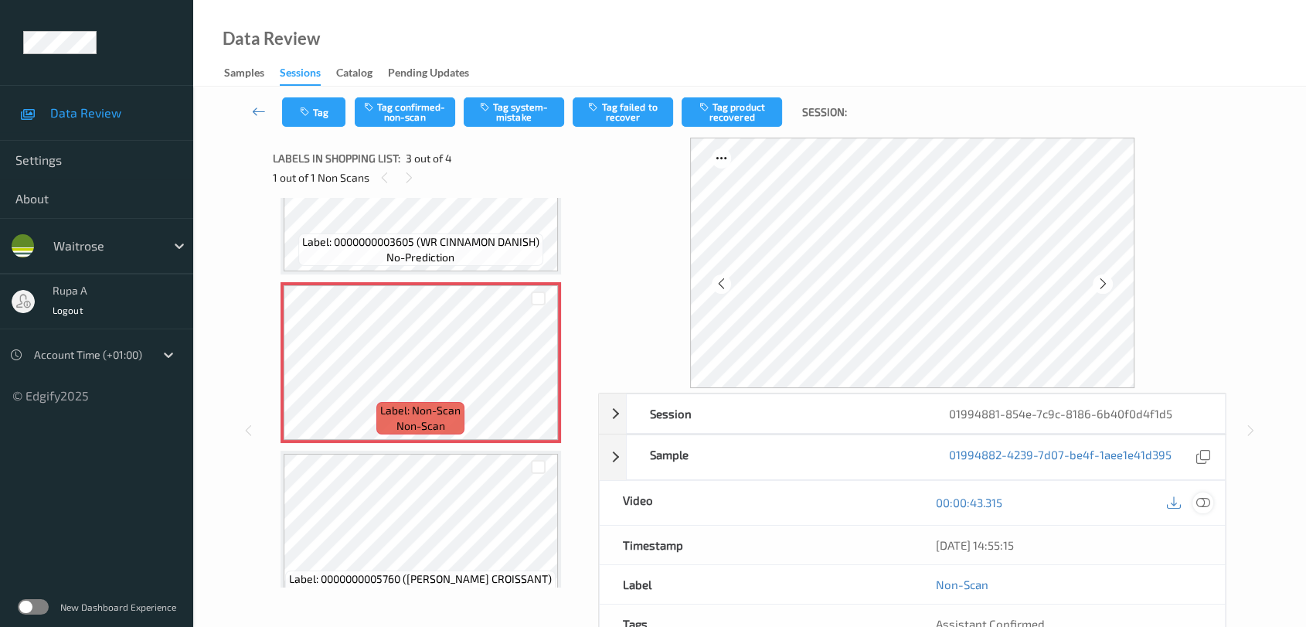
click at [1200, 504] on icon at bounding box center [1204, 502] width 14 height 14
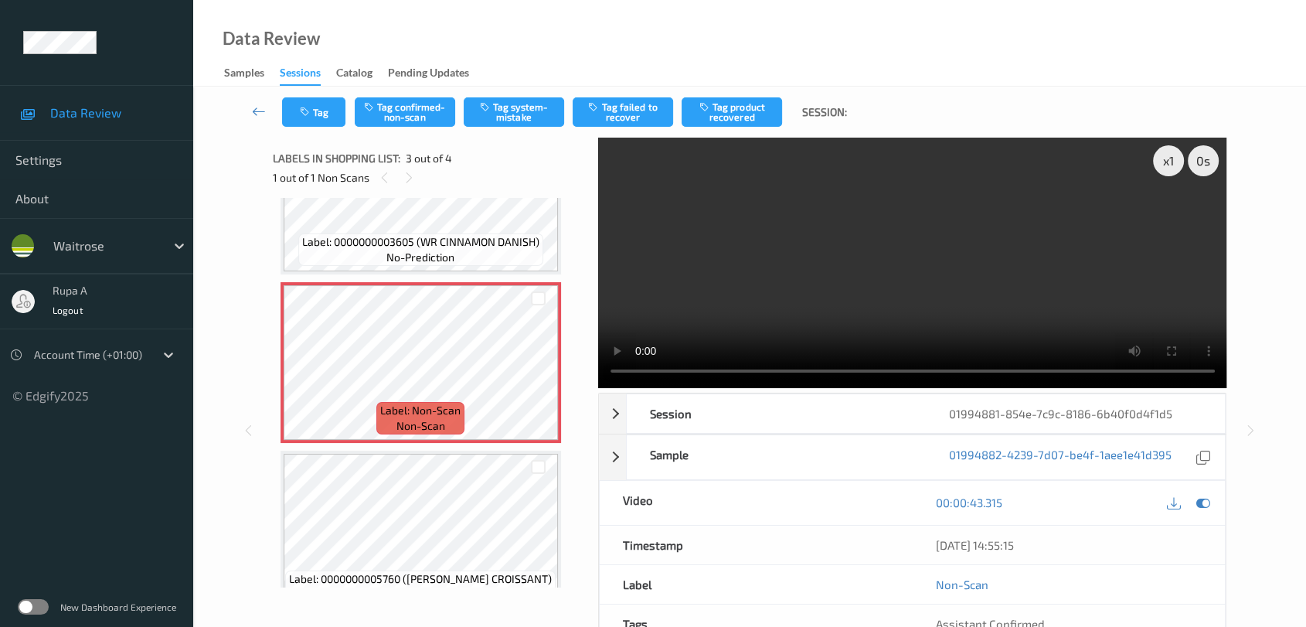
scroll to position [173, 0]
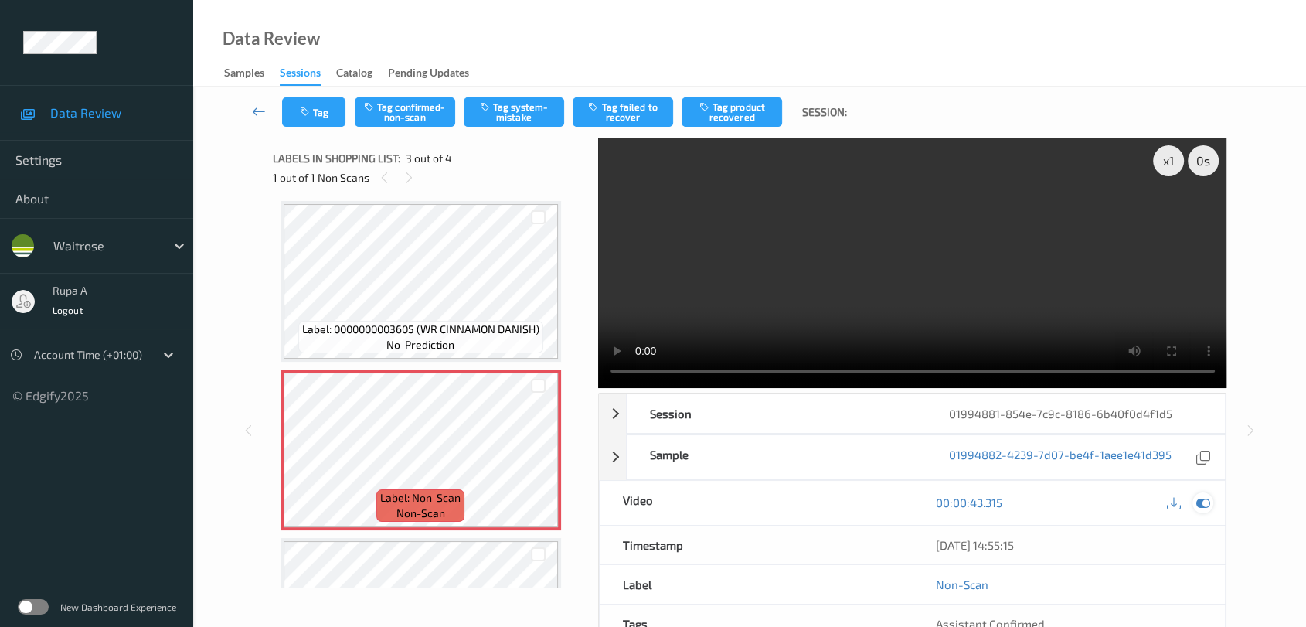
click at [1198, 501] on icon at bounding box center [1204, 502] width 14 height 14
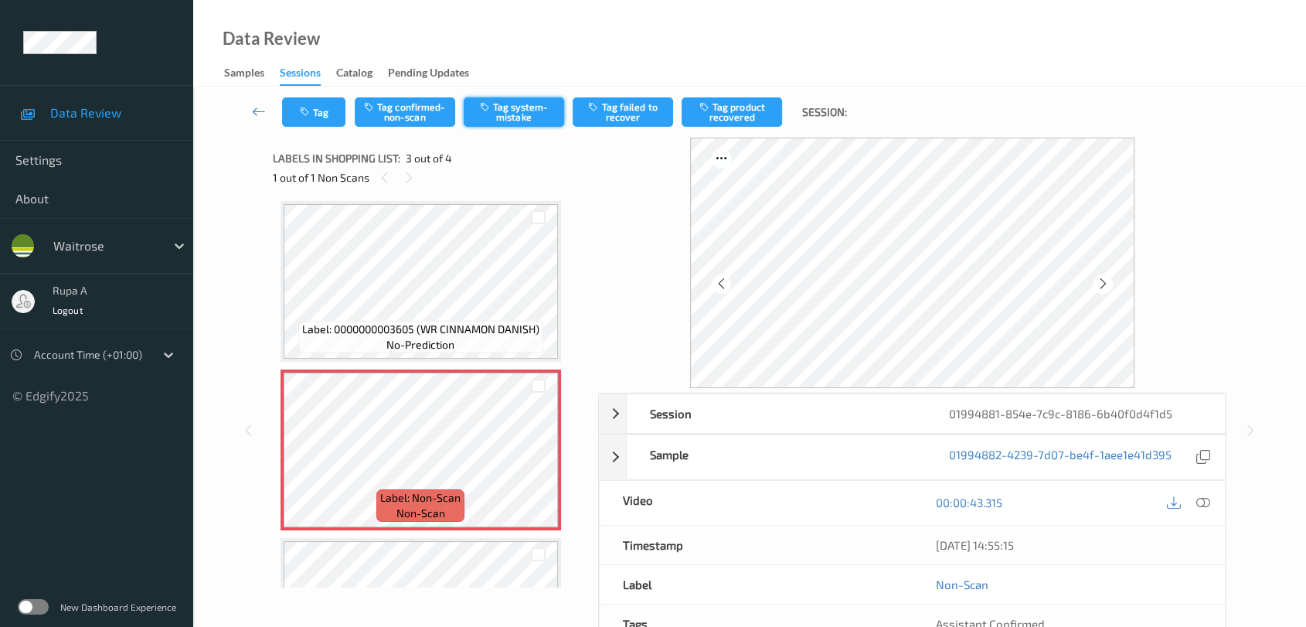
click at [512, 112] on button "Tag system-mistake" at bounding box center [514, 111] width 100 height 29
click at [311, 113] on icon "button" at bounding box center [306, 112] width 13 height 11
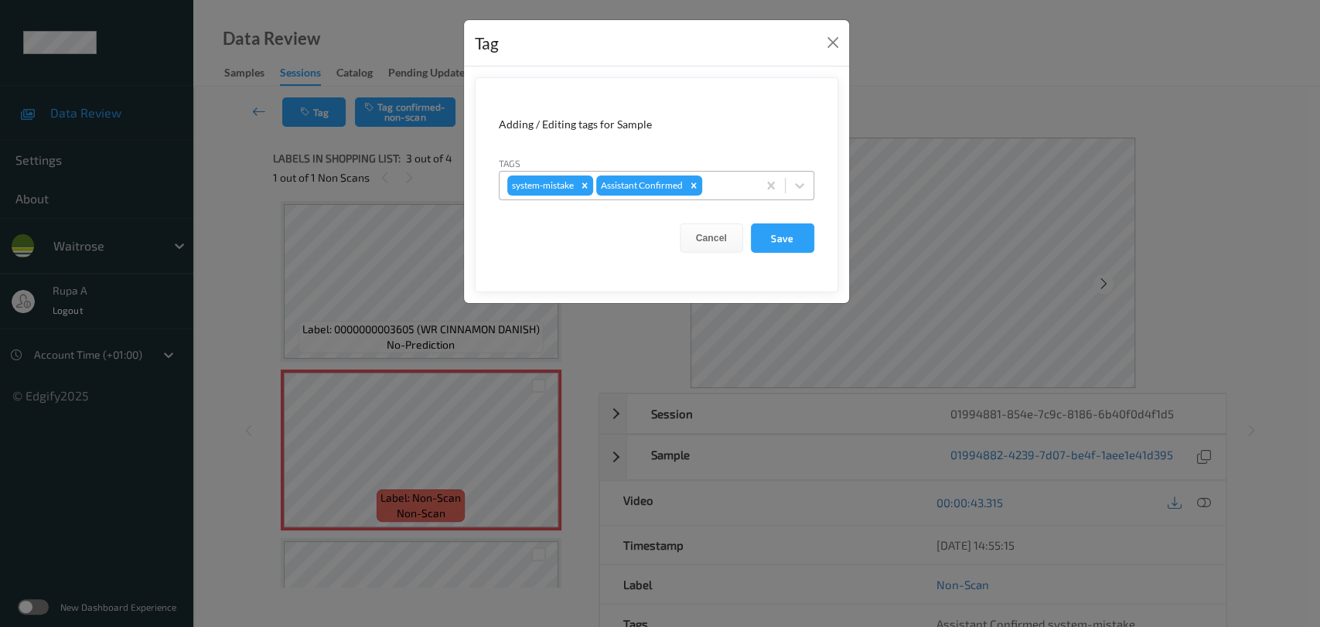
click at [739, 182] on div at bounding box center [727, 185] width 44 height 19
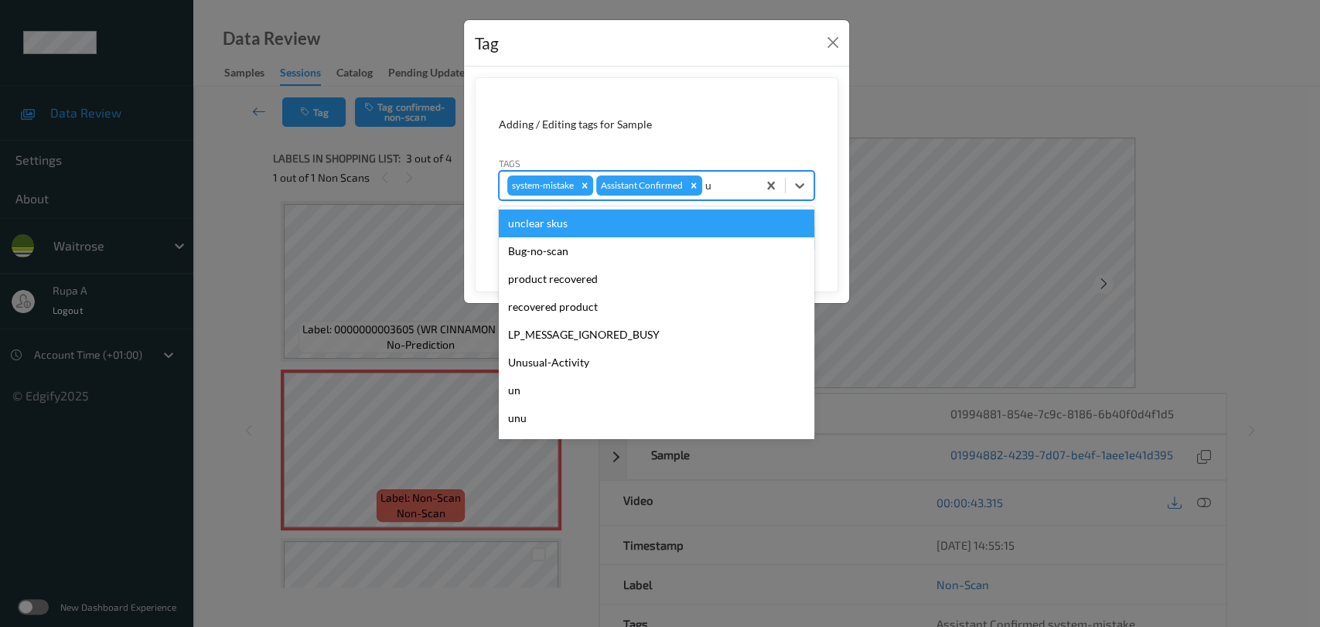
type input "un"
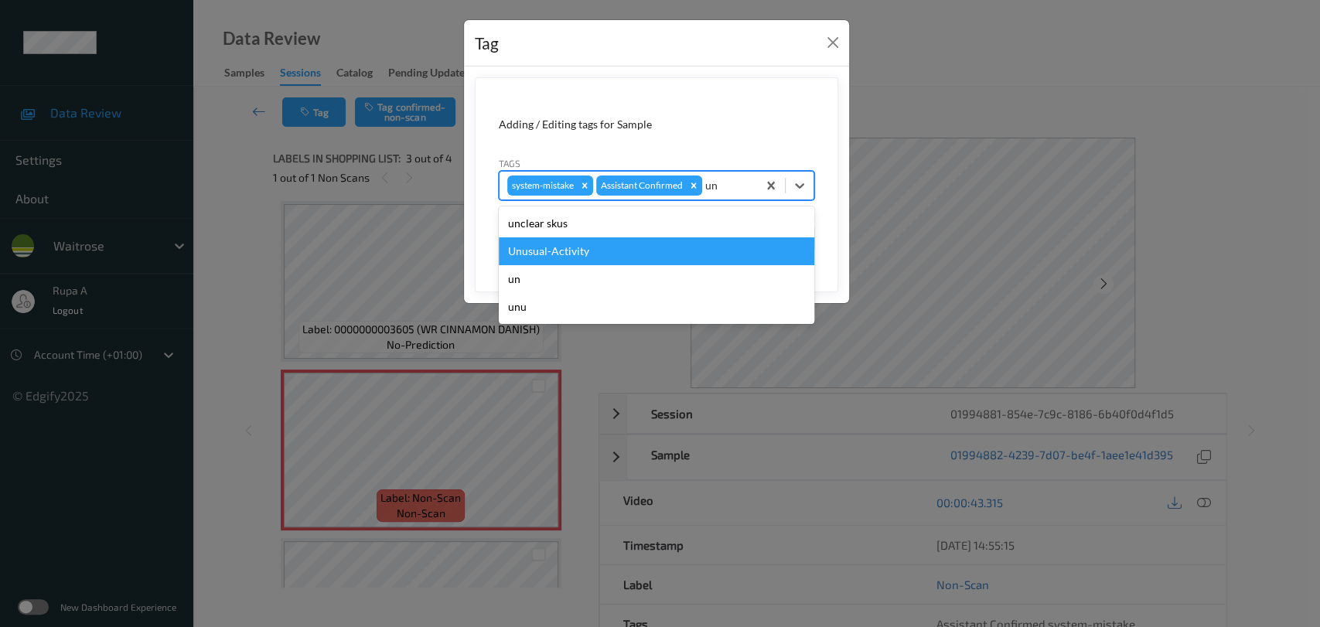
click at [594, 247] on div "Unusual-Activity" at bounding box center [656, 251] width 315 height 28
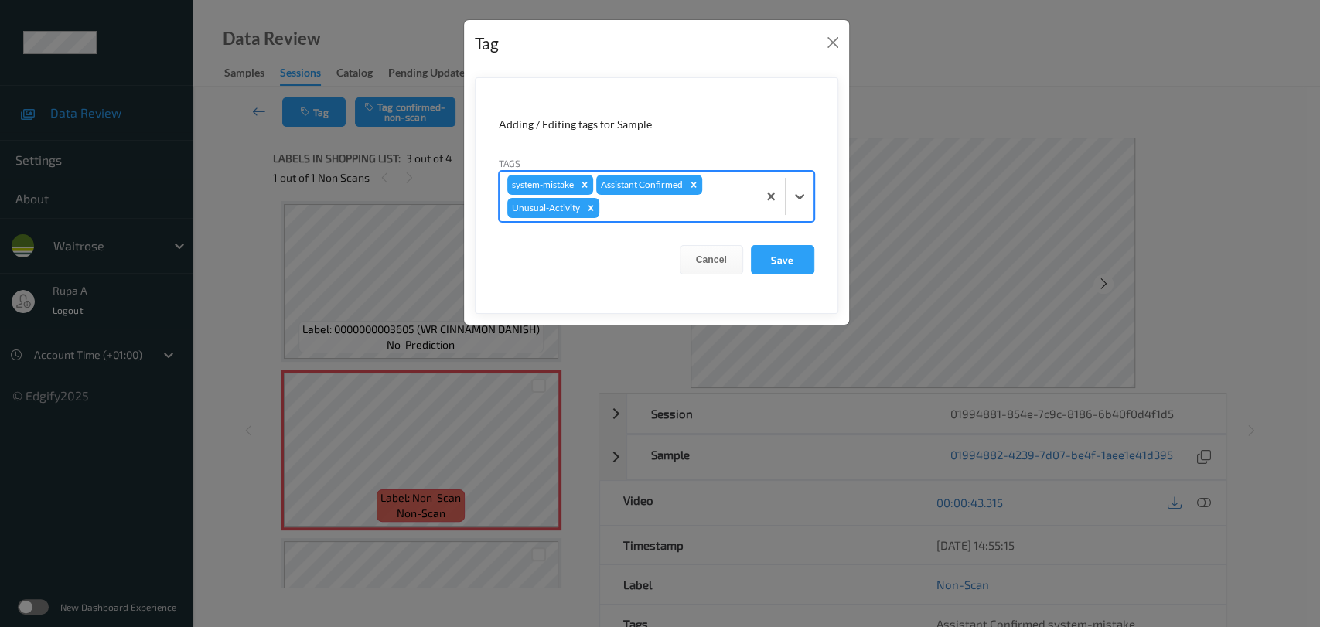
click at [643, 210] on div at bounding box center [675, 208] width 147 height 19
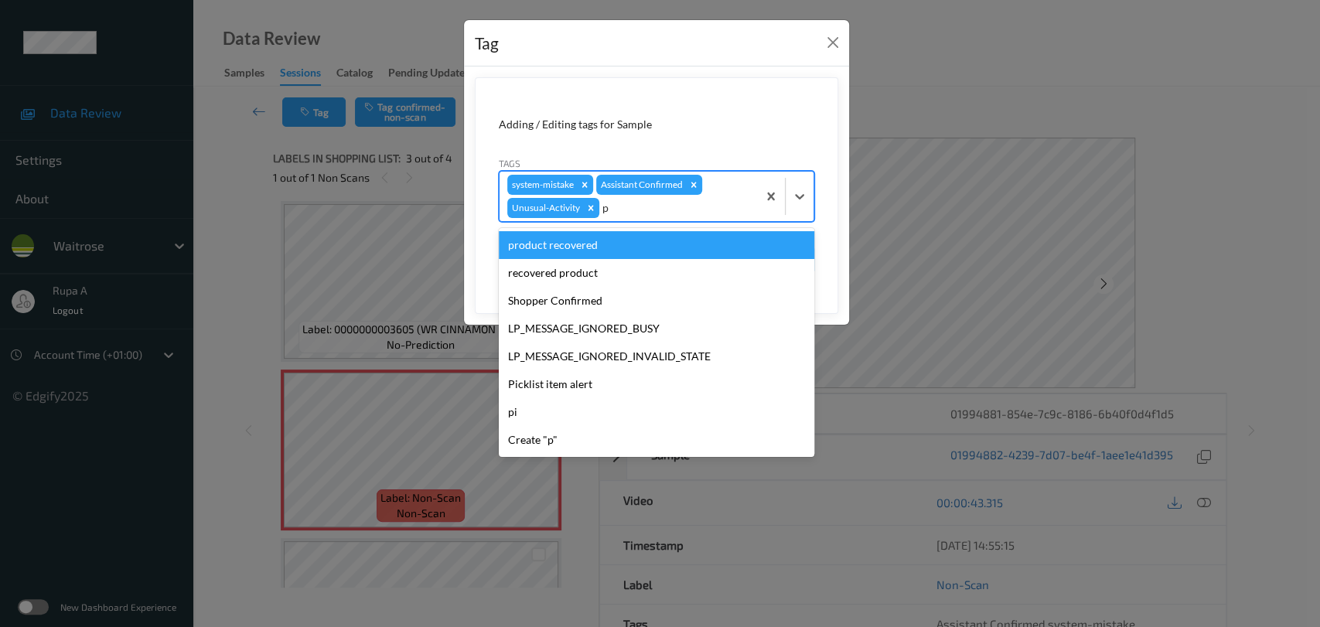
type input "pi"
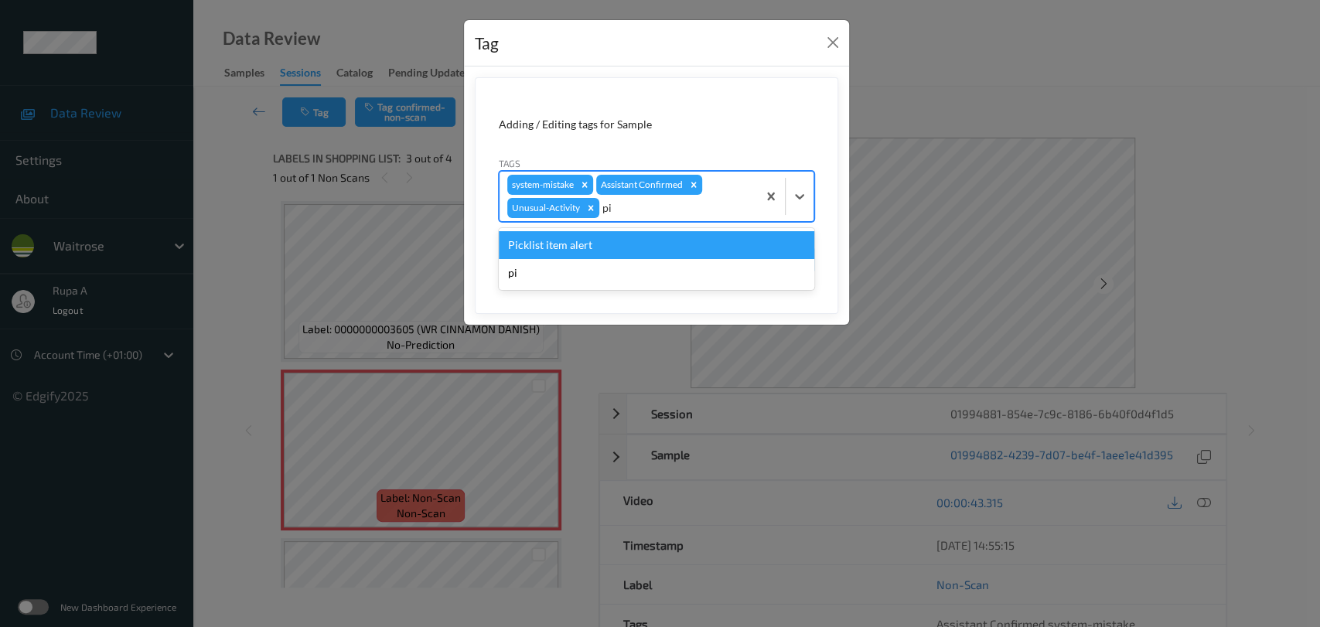
click at [612, 243] on div "Picklist item alert" at bounding box center [656, 245] width 315 height 28
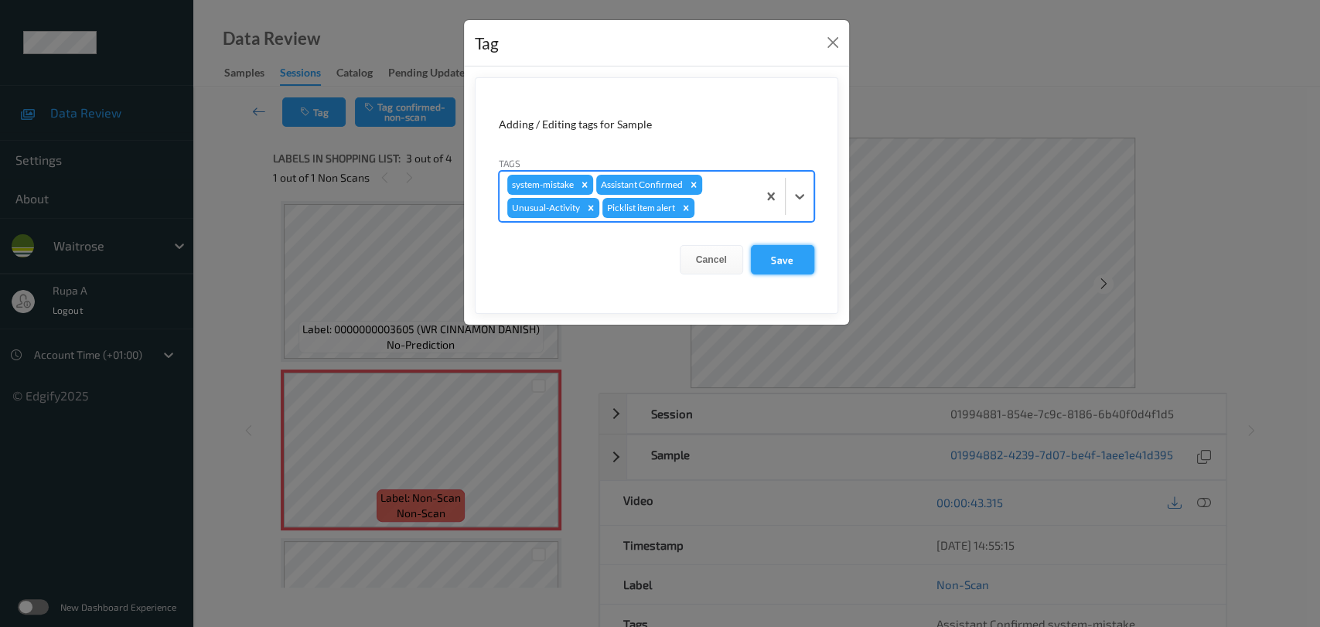
click at [776, 266] on button "Save" at bounding box center [782, 259] width 63 height 29
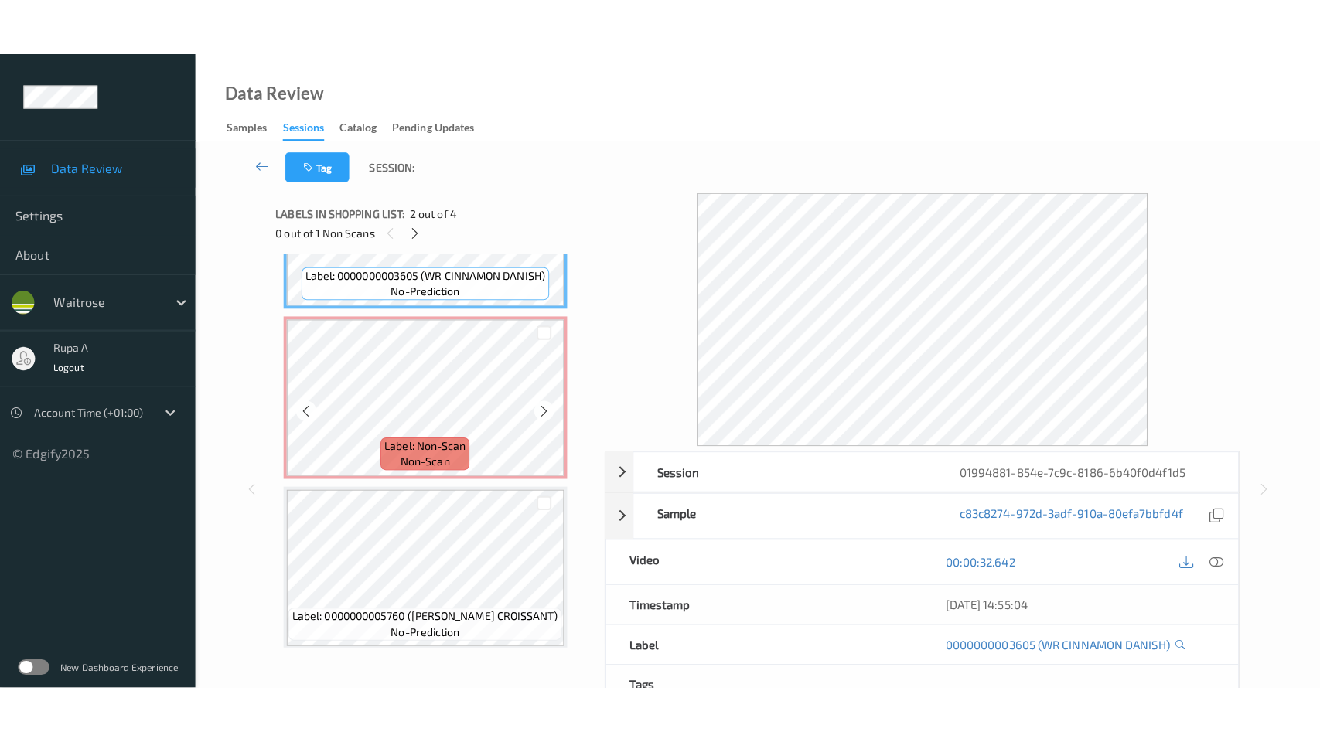
scroll to position [289, 0]
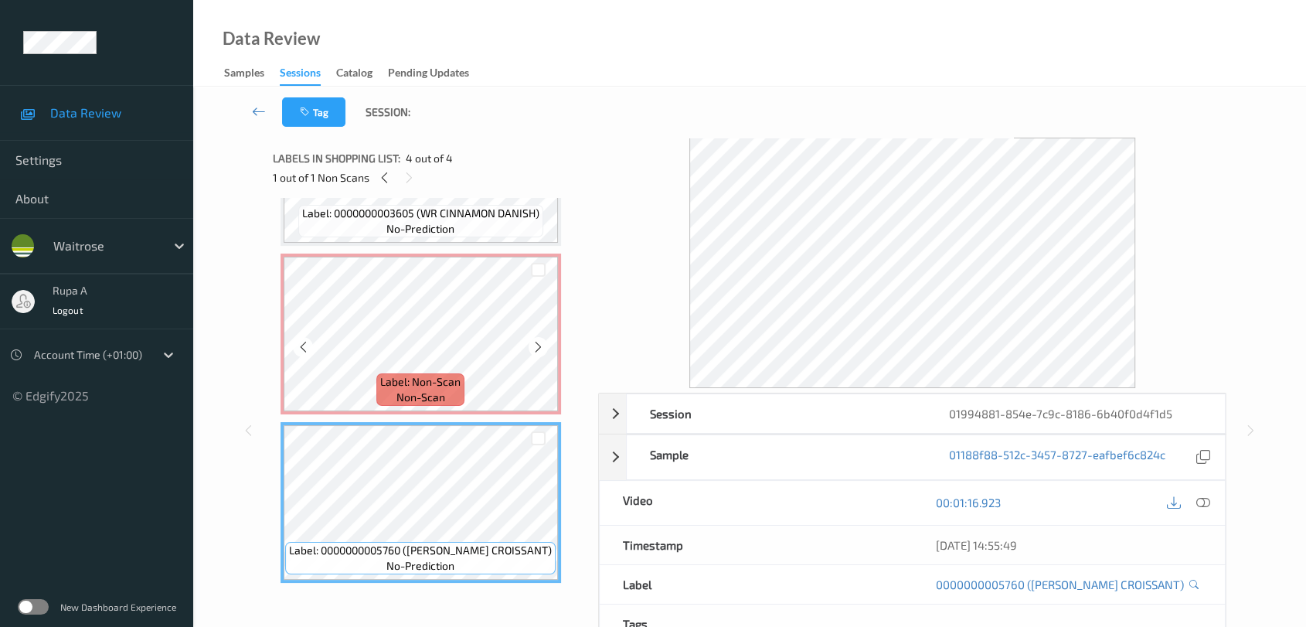
click at [282, 328] on div "Label: Non-Scan non-scan" at bounding box center [421, 334] width 281 height 161
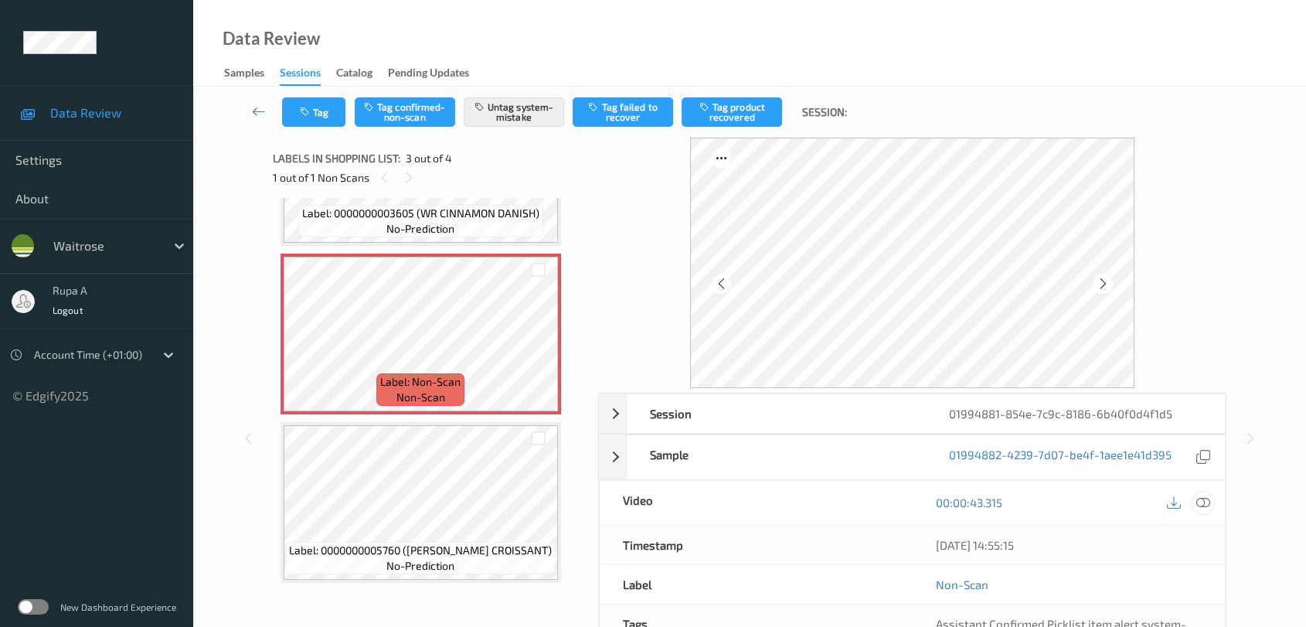
click at [1206, 500] on icon at bounding box center [1204, 502] width 14 height 14
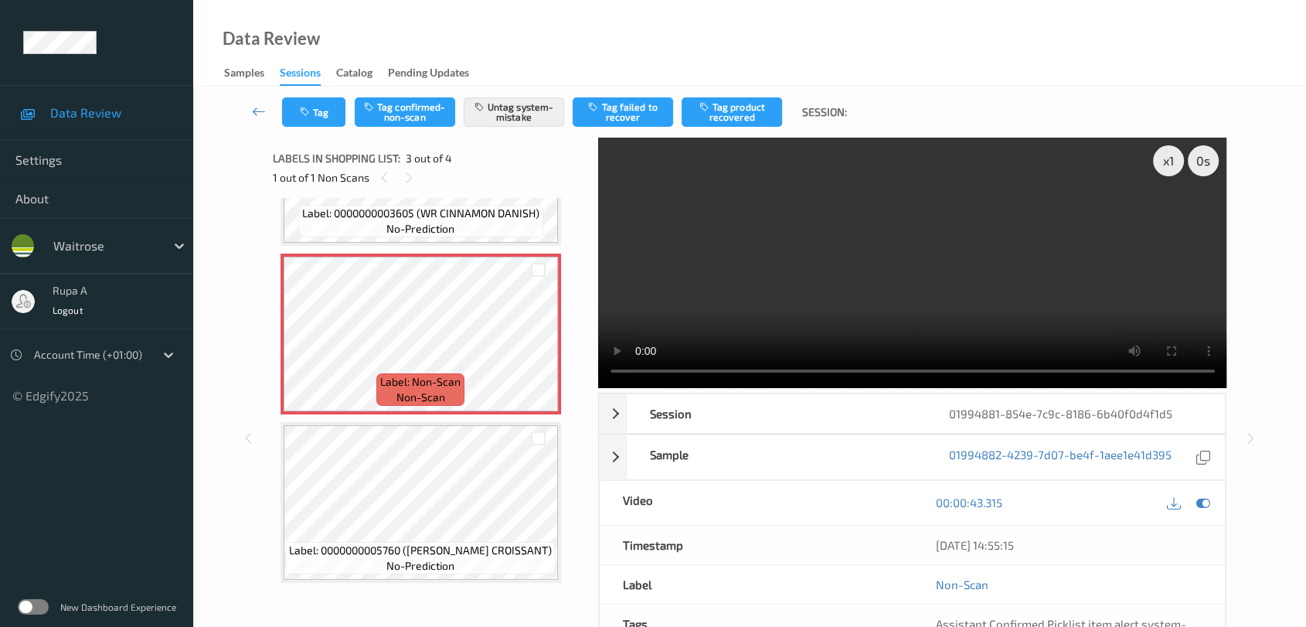
scroll to position [173, 0]
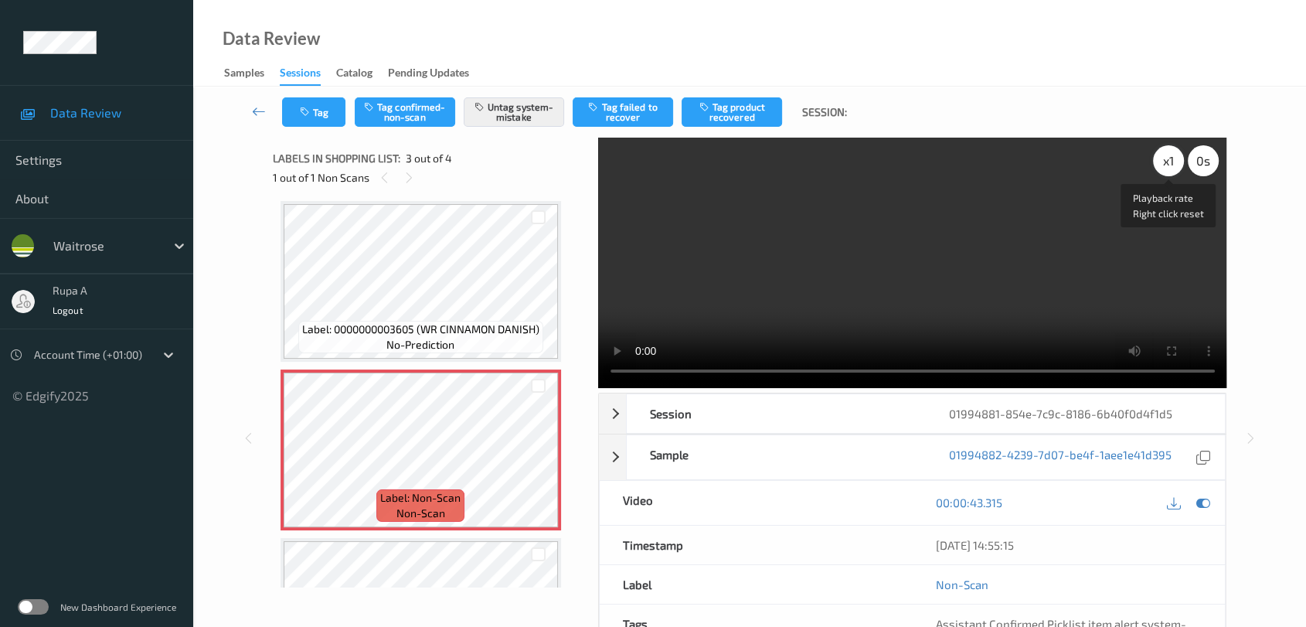
click at [1163, 168] on div "x 1" at bounding box center [1168, 160] width 31 height 31
click at [1163, 168] on div "x 2" at bounding box center [1168, 160] width 31 height 31
drag, startPoint x: 1200, startPoint y: 499, endPoint x: 1014, endPoint y: 402, distance: 209.5
click at [1200, 499] on icon at bounding box center [1204, 502] width 14 height 14
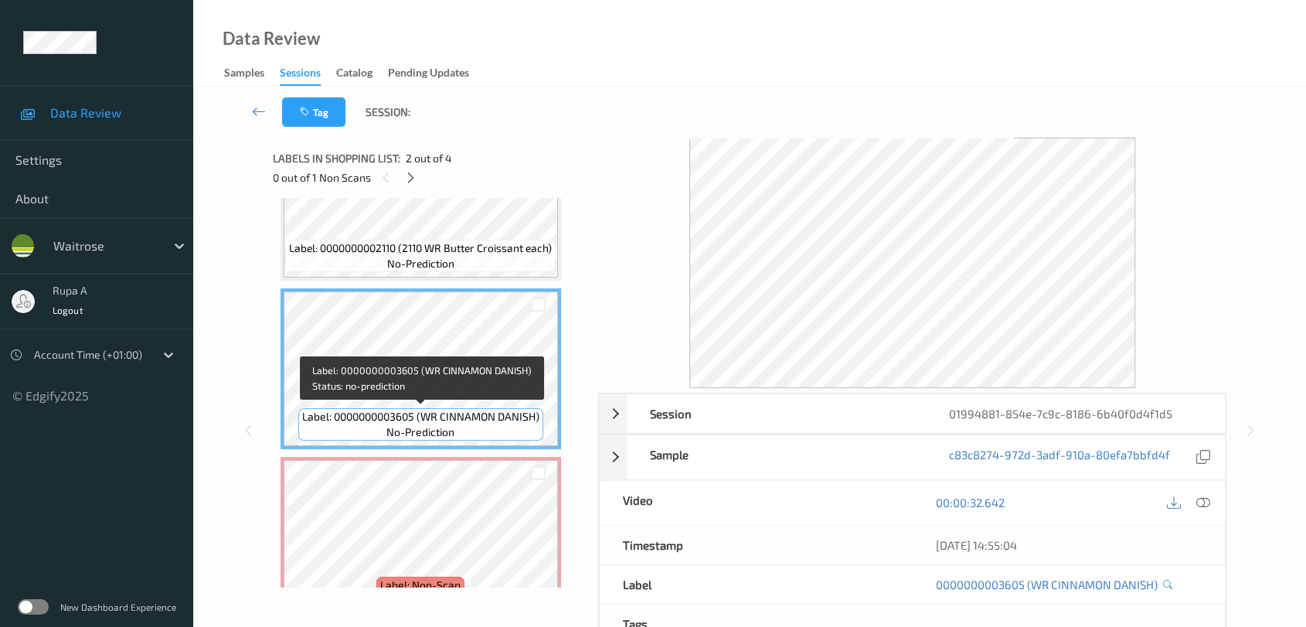
scroll to position [172, 0]
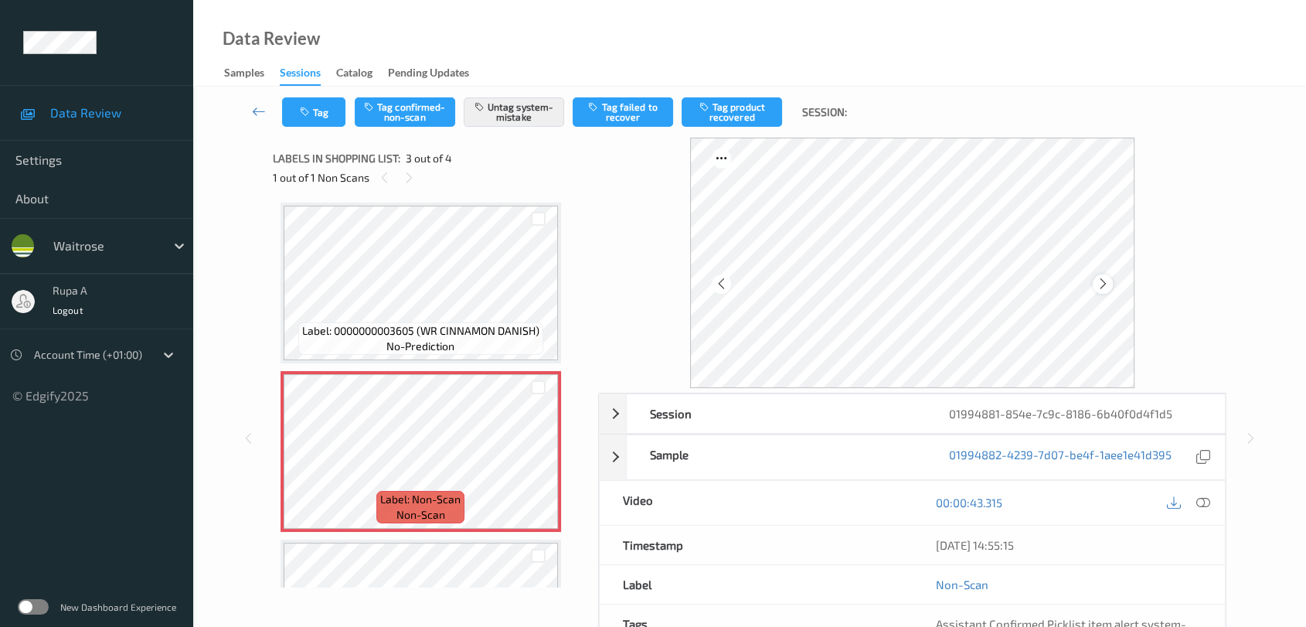
click at [1103, 284] on icon at bounding box center [1103, 284] width 13 height 14
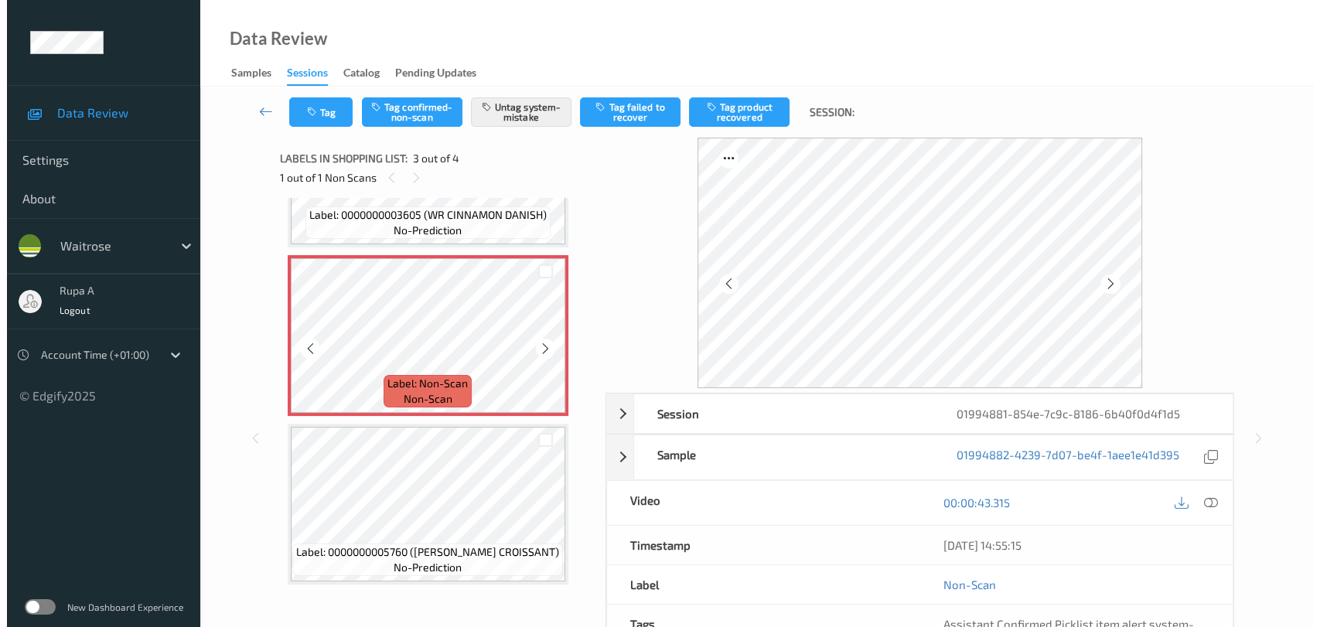
scroll to position [289, 0]
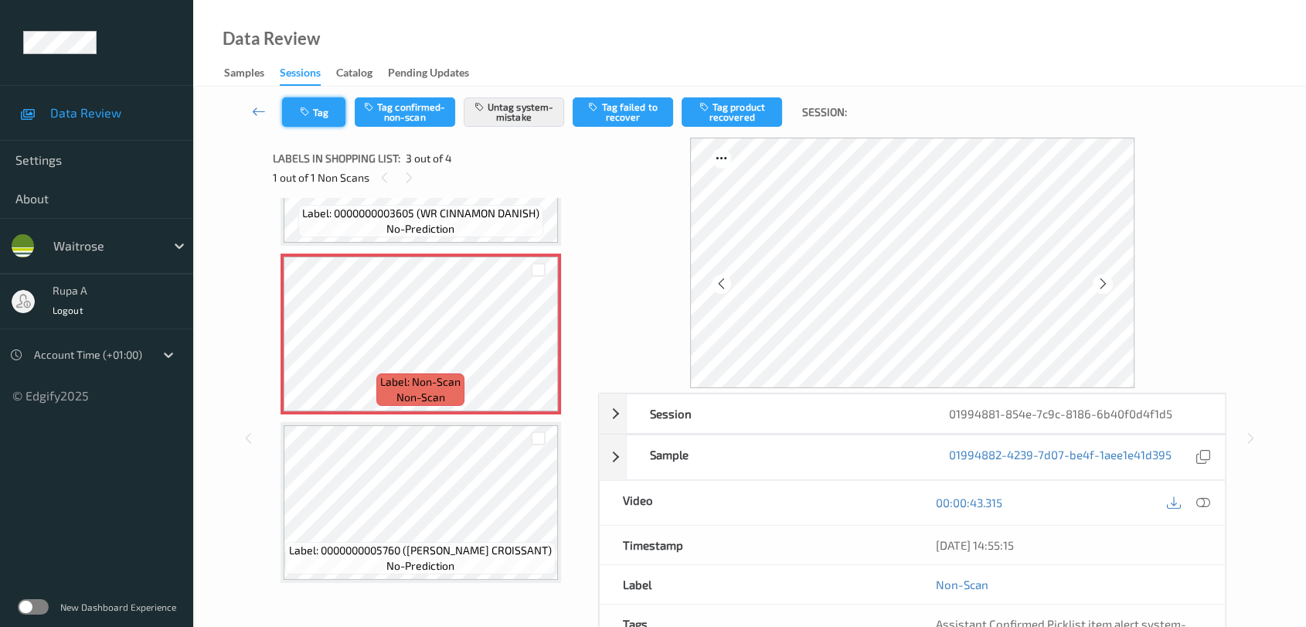
click at [306, 117] on icon "button" at bounding box center [306, 112] width 13 height 11
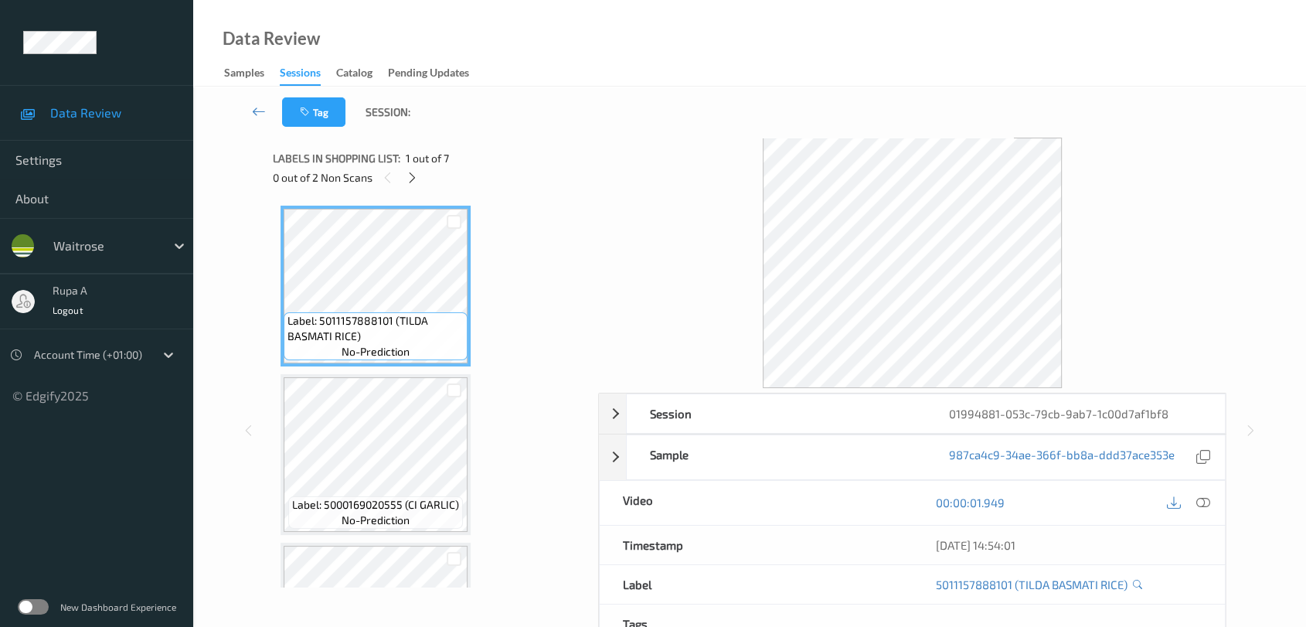
click at [404, 170] on div "0 out of 2 Non Scans" at bounding box center [430, 177] width 315 height 19
click at [409, 172] on icon at bounding box center [412, 178] width 13 height 14
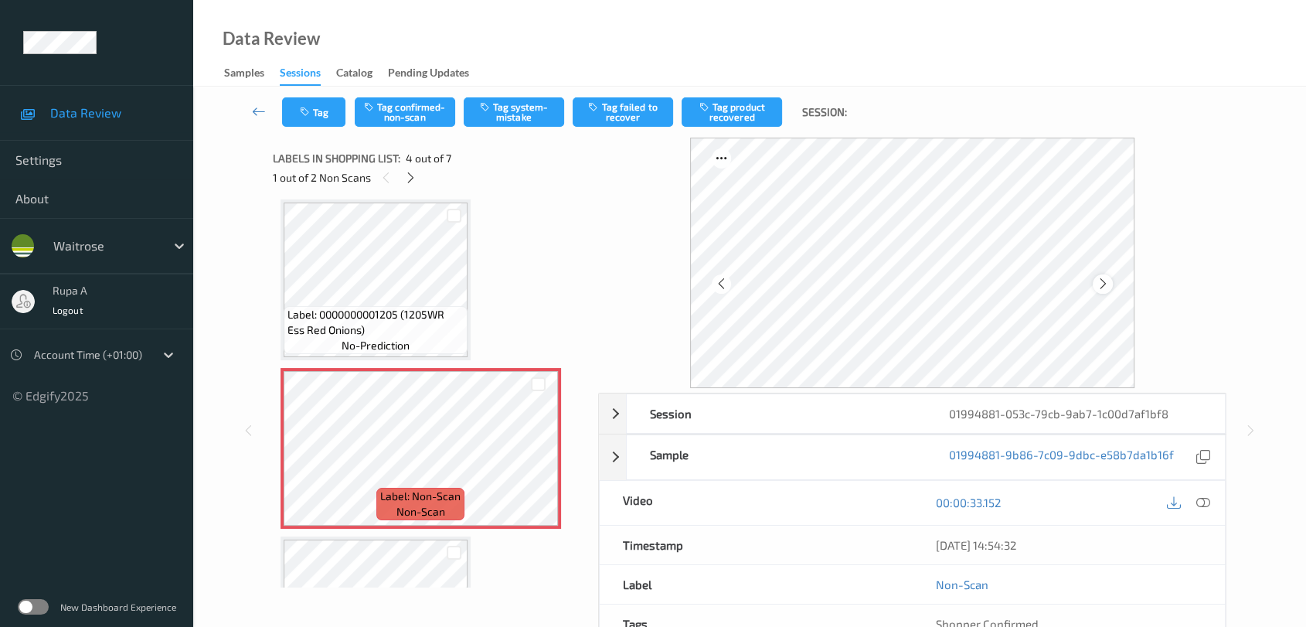
click at [1097, 280] on icon at bounding box center [1103, 284] width 13 height 14
click at [1102, 277] on icon at bounding box center [1103, 284] width 13 height 14
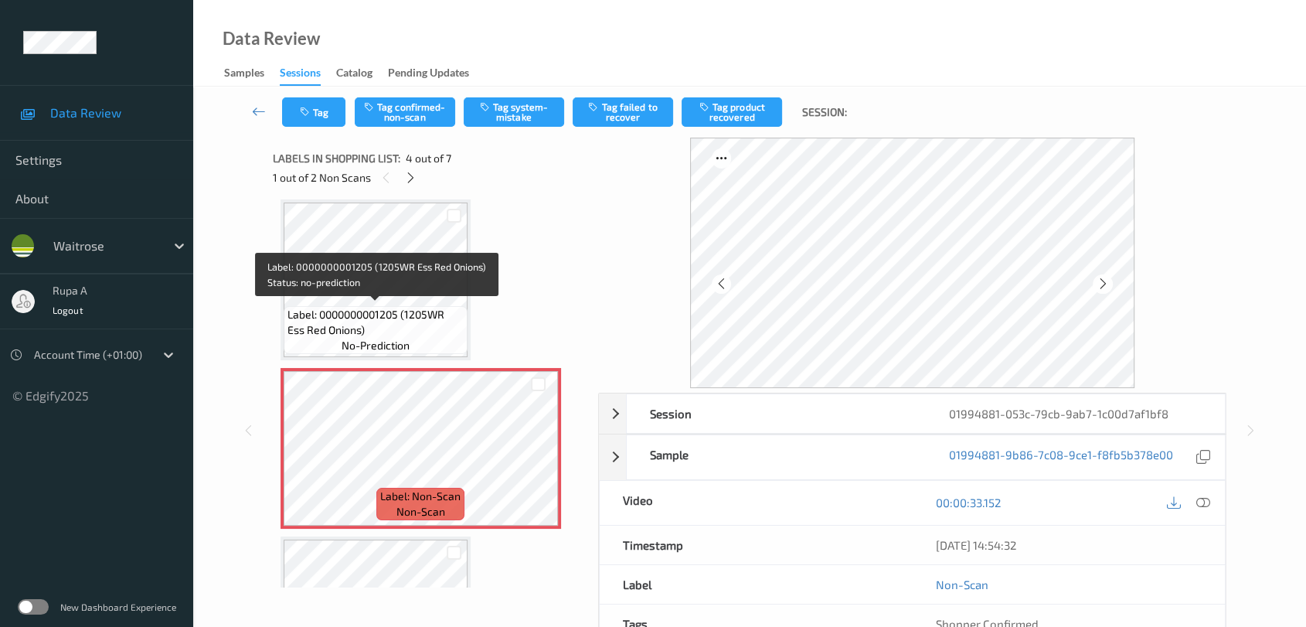
click at [396, 319] on span "Label: 0000000001205 (1205WR Ess Red Onions)" at bounding box center [376, 322] width 176 height 31
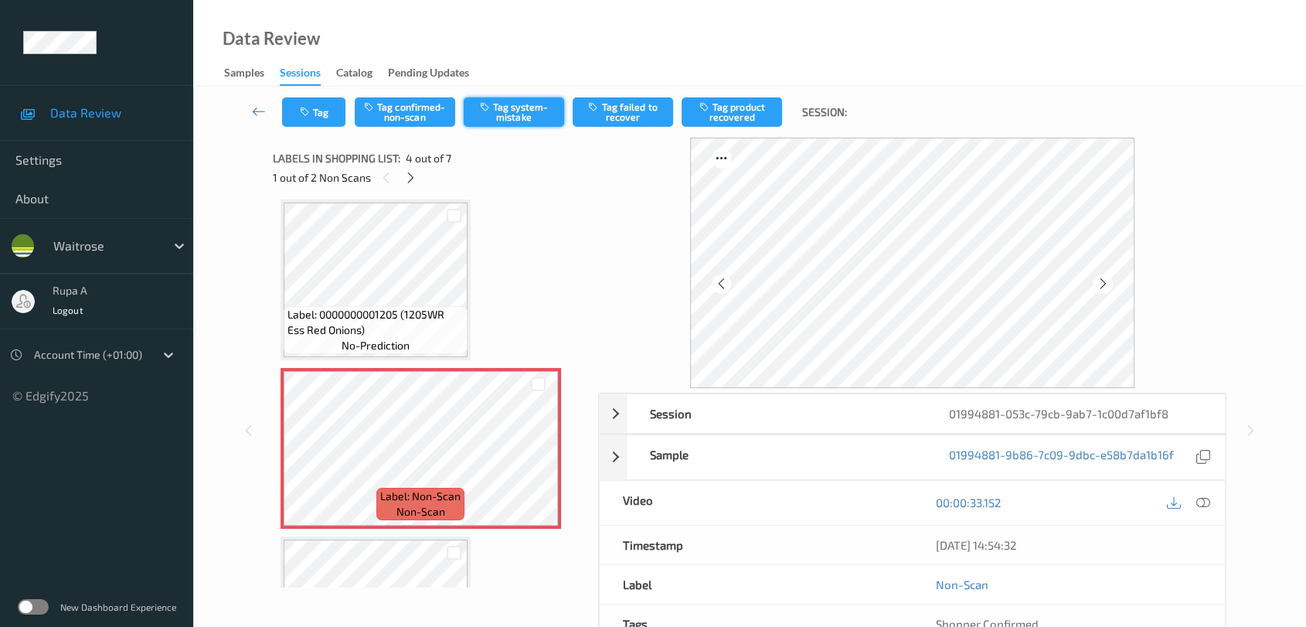
click at [511, 122] on button "Tag system-mistake" at bounding box center [514, 111] width 100 height 29
click at [310, 98] on button "Tag" at bounding box center [313, 111] width 63 height 29
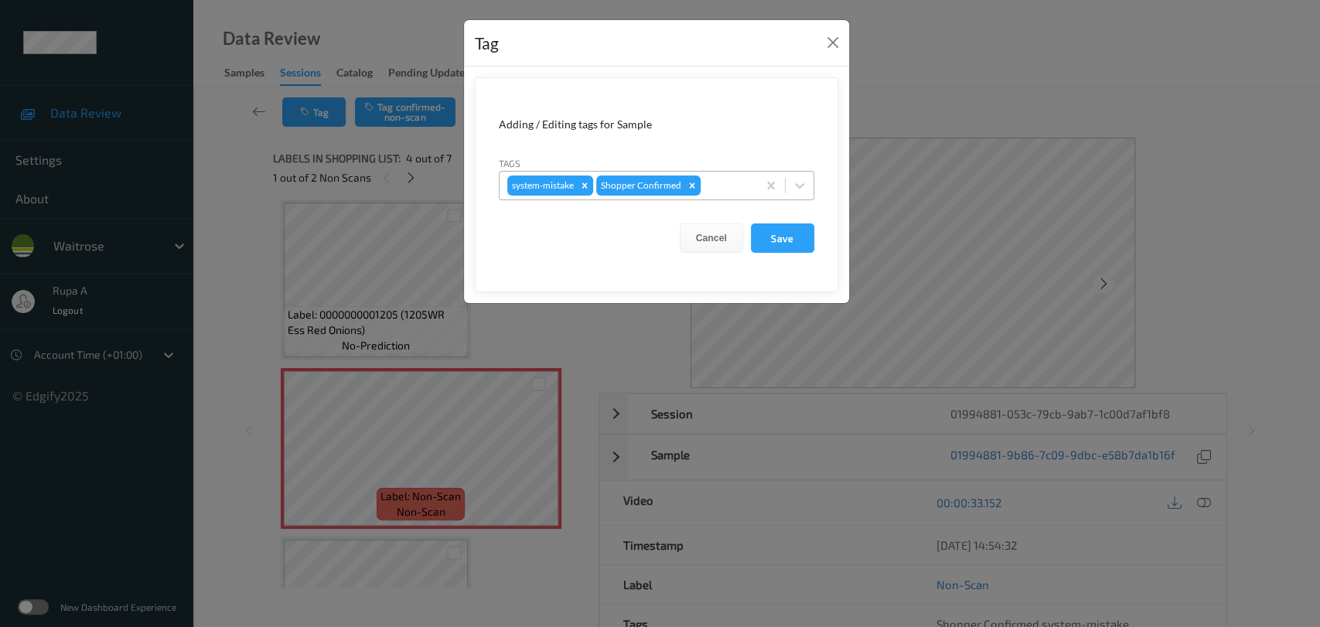
click at [720, 177] on div at bounding box center [726, 185] width 46 height 19
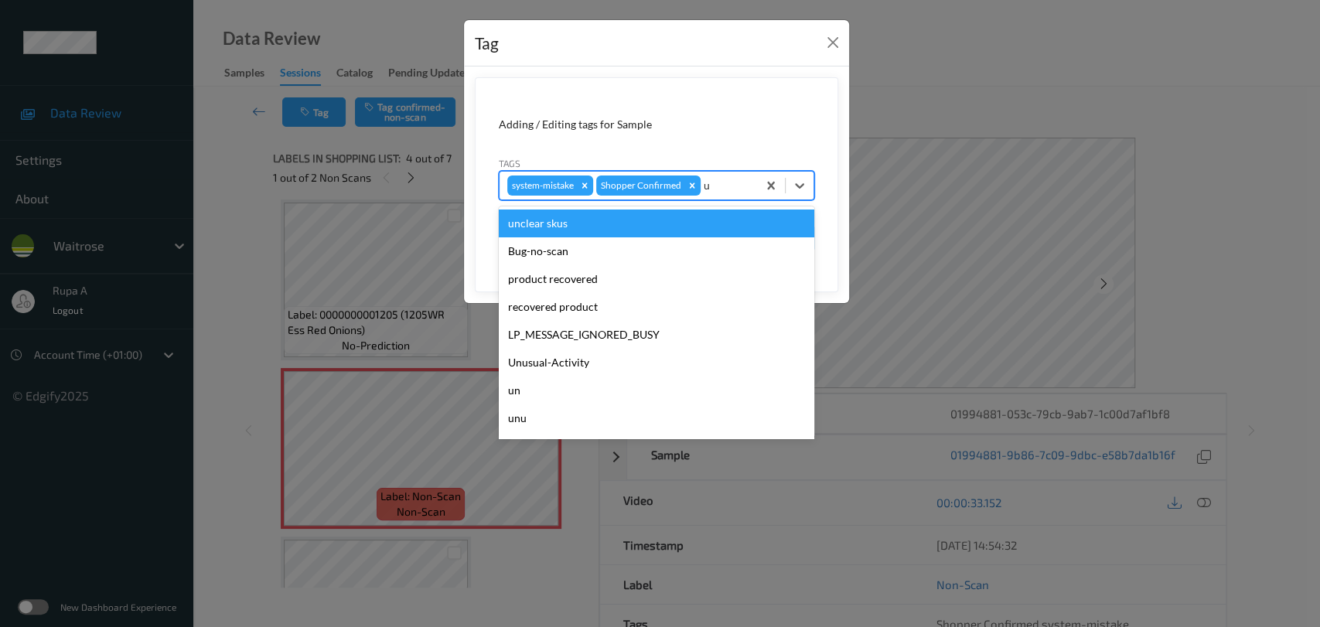
type input "un"
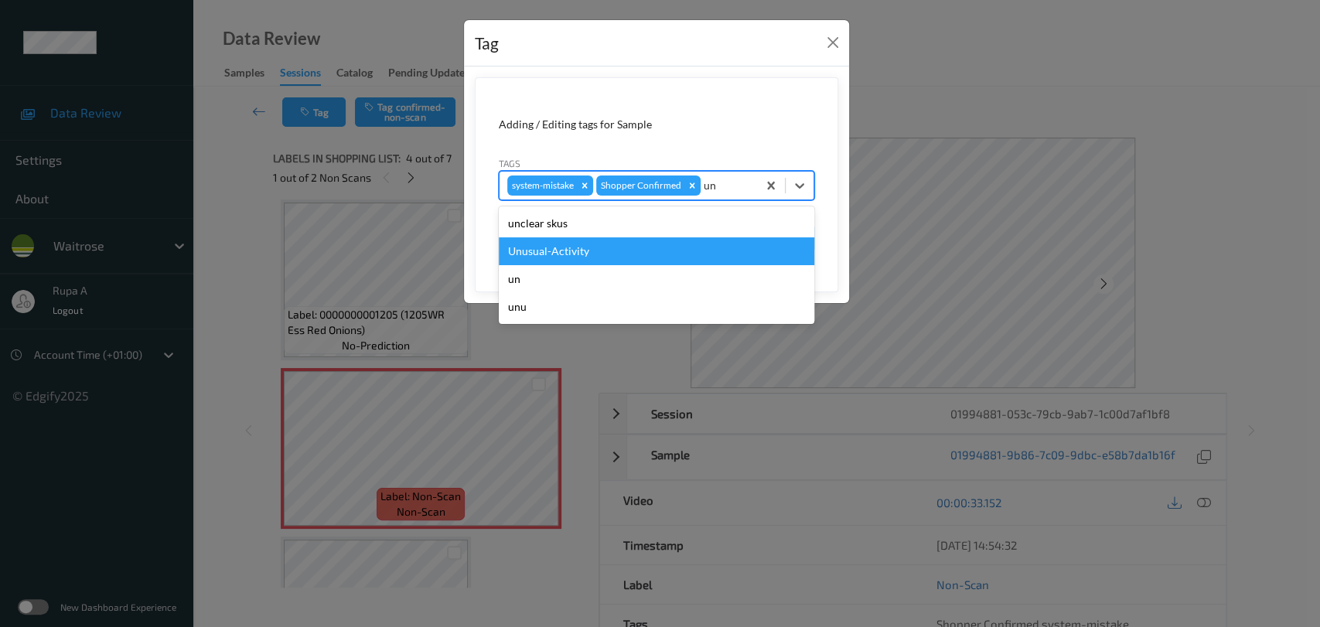
click at [652, 248] on div "Unusual-Activity" at bounding box center [656, 251] width 315 height 28
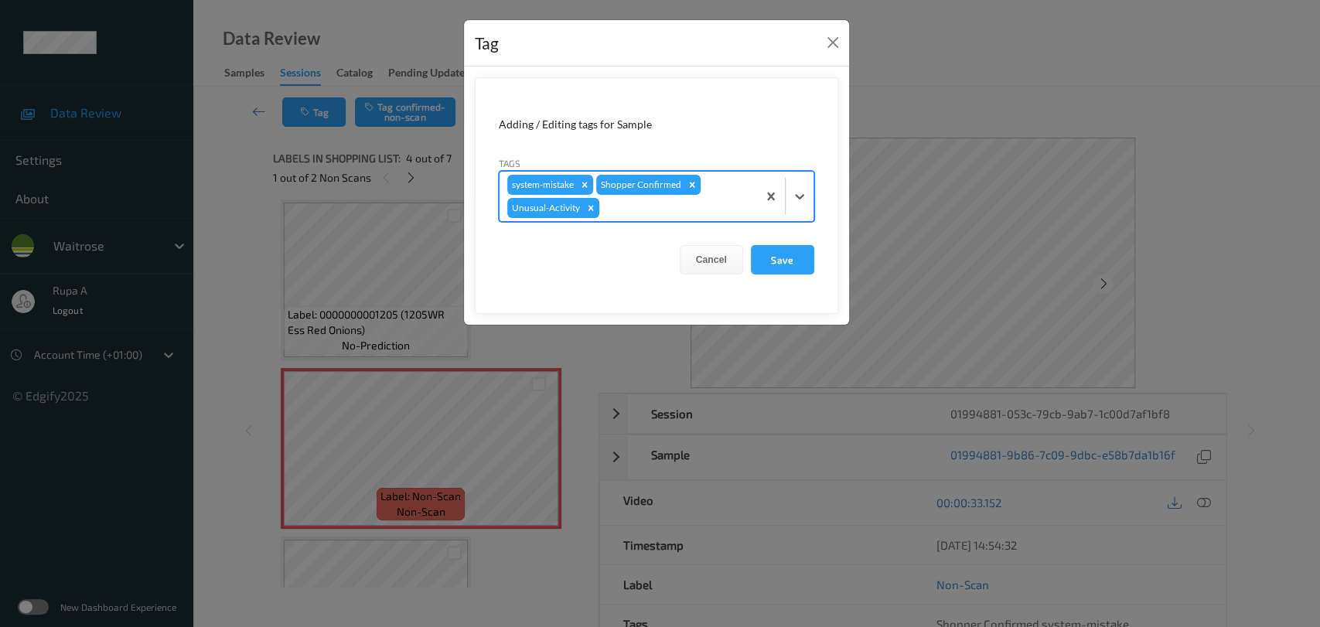
click at [680, 209] on div at bounding box center [675, 208] width 147 height 19
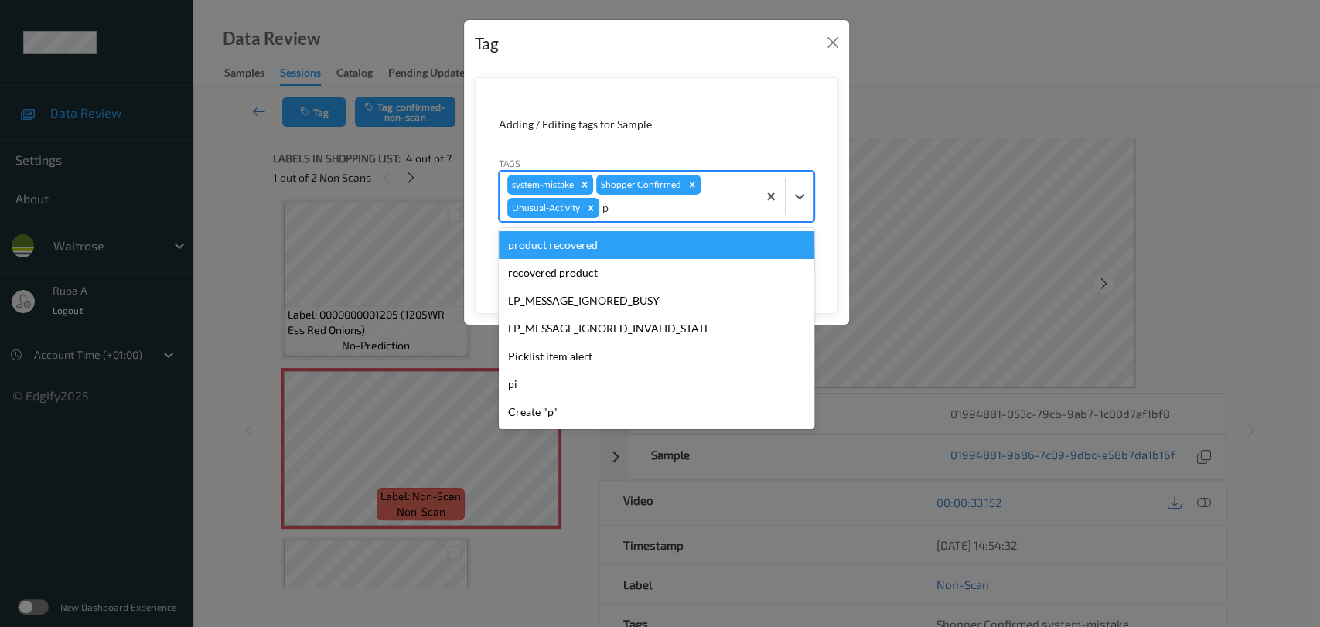
type input "pi"
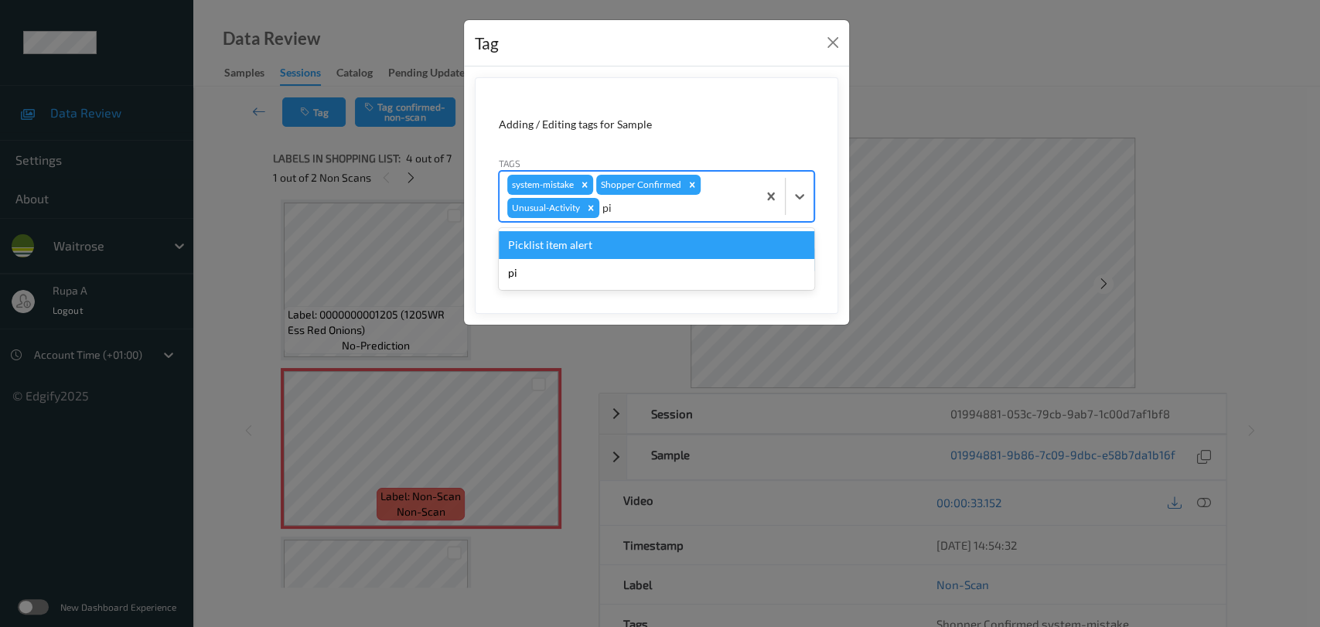
click at [638, 252] on div "Picklist item alert" at bounding box center [656, 245] width 315 height 28
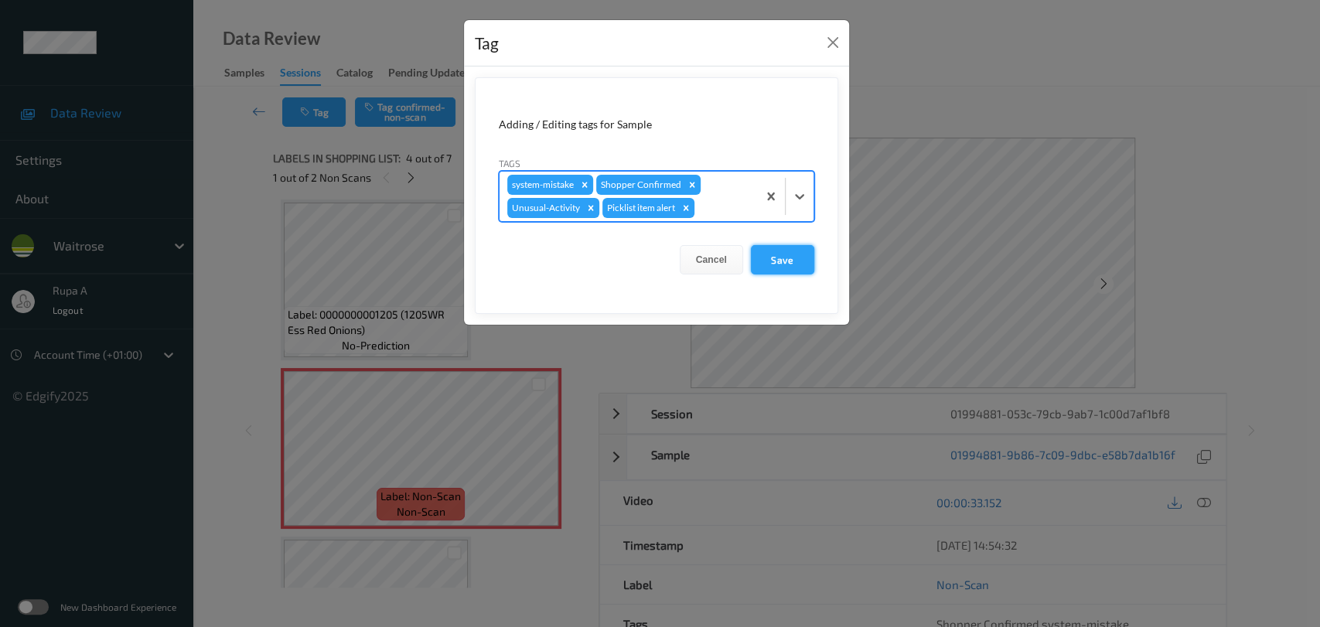
click at [773, 260] on button "Save" at bounding box center [782, 259] width 63 height 29
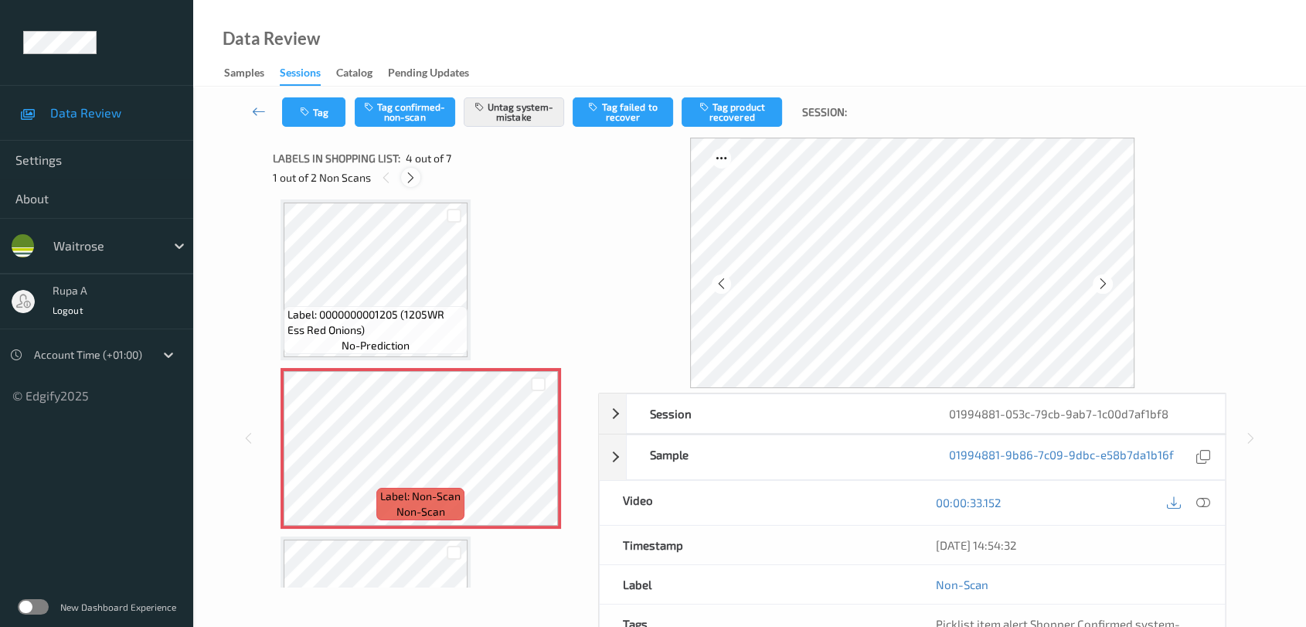
click at [413, 179] on icon at bounding box center [410, 178] width 13 height 14
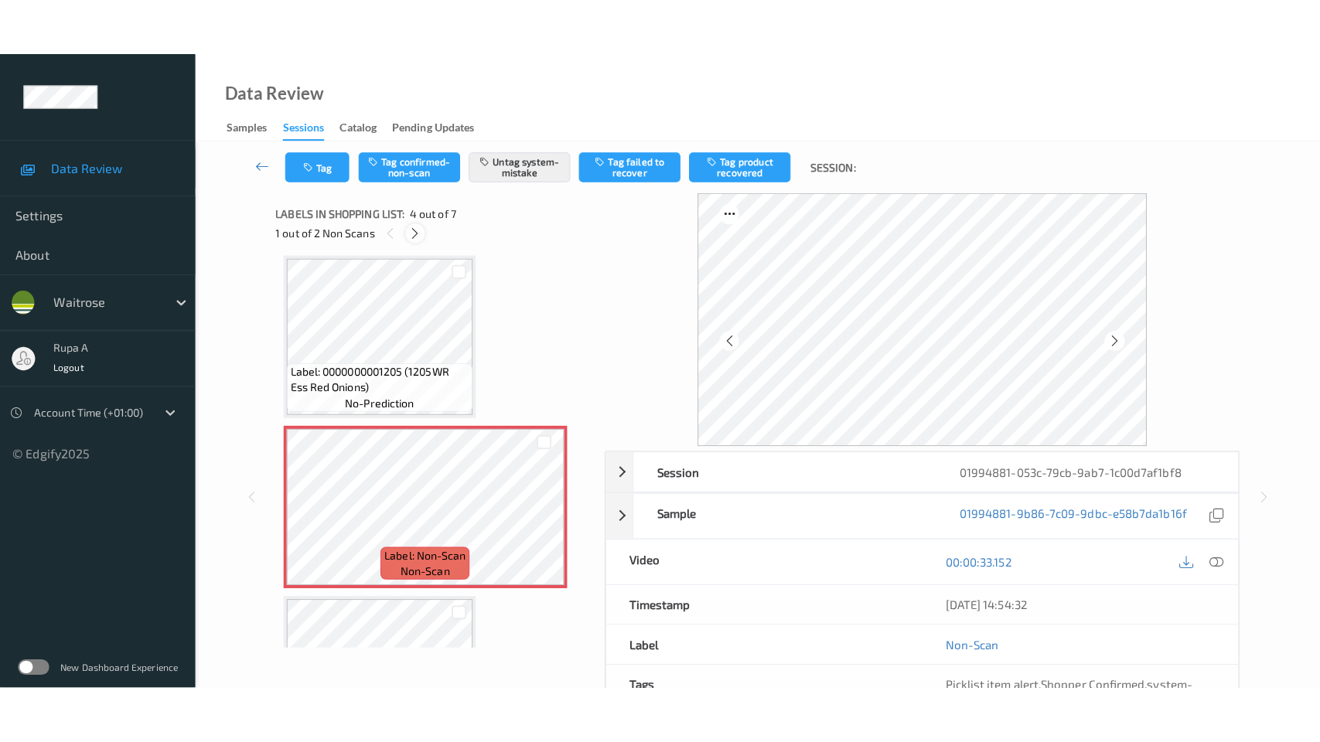
scroll to position [679, 0]
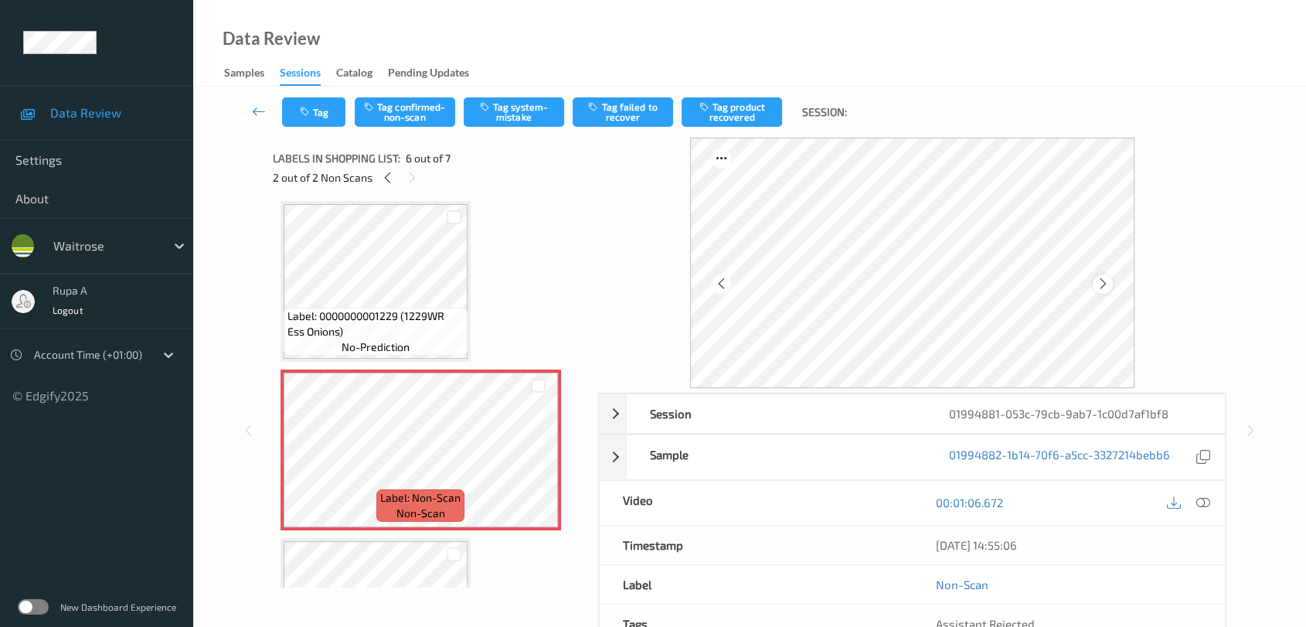
click at [1094, 287] on div at bounding box center [1102, 283] width 19 height 19
click at [1095, 287] on div at bounding box center [1102, 283] width 19 height 19
click at [531, 110] on button "Tag system-mistake" at bounding box center [514, 111] width 100 height 29
click at [310, 113] on icon "button" at bounding box center [306, 112] width 13 height 11
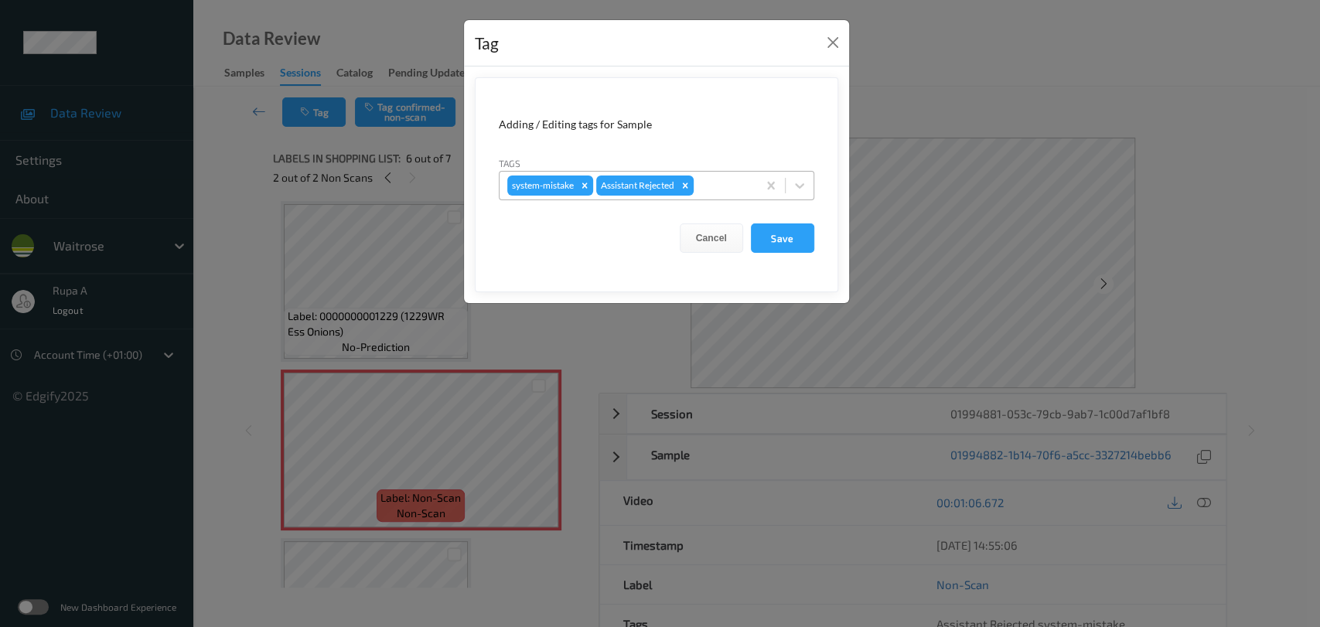
click at [693, 172] on div "system-mistake Assistant Rejected" at bounding box center [627, 185] width 257 height 26
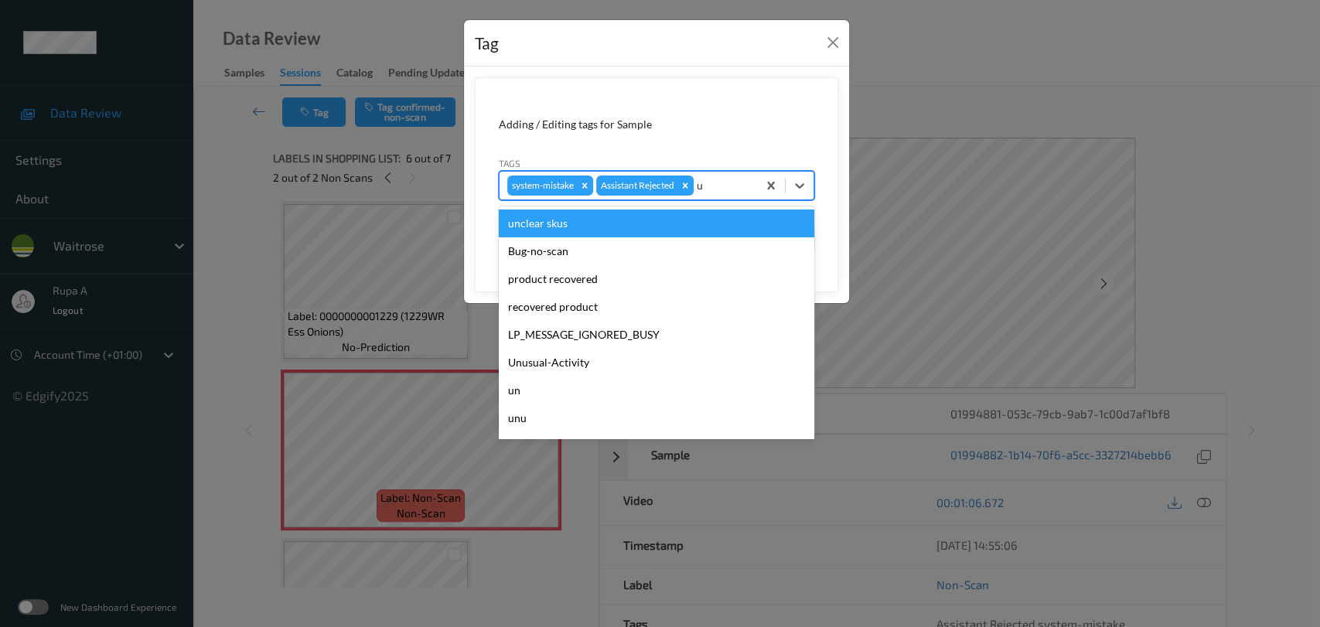
type input "un"
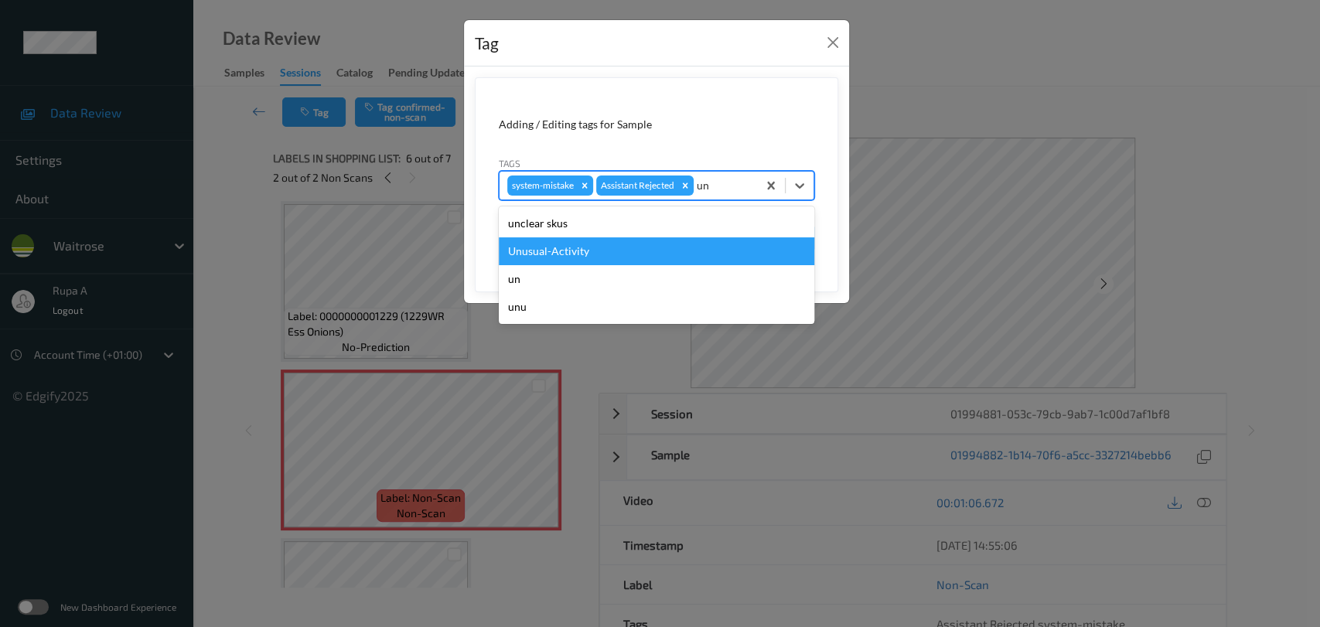
click at [662, 257] on div "Unusual-Activity" at bounding box center [656, 251] width 315 height 28
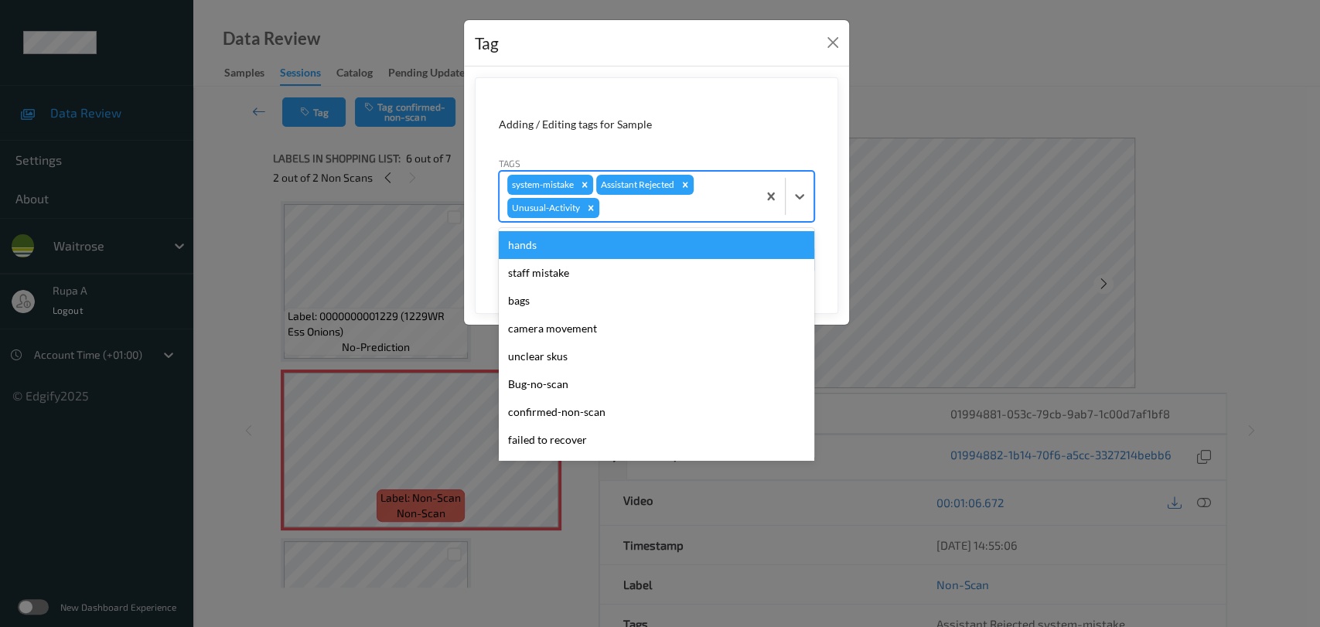
click at [692, 199] on div at bounding box center [675, 208] width 147 height 19
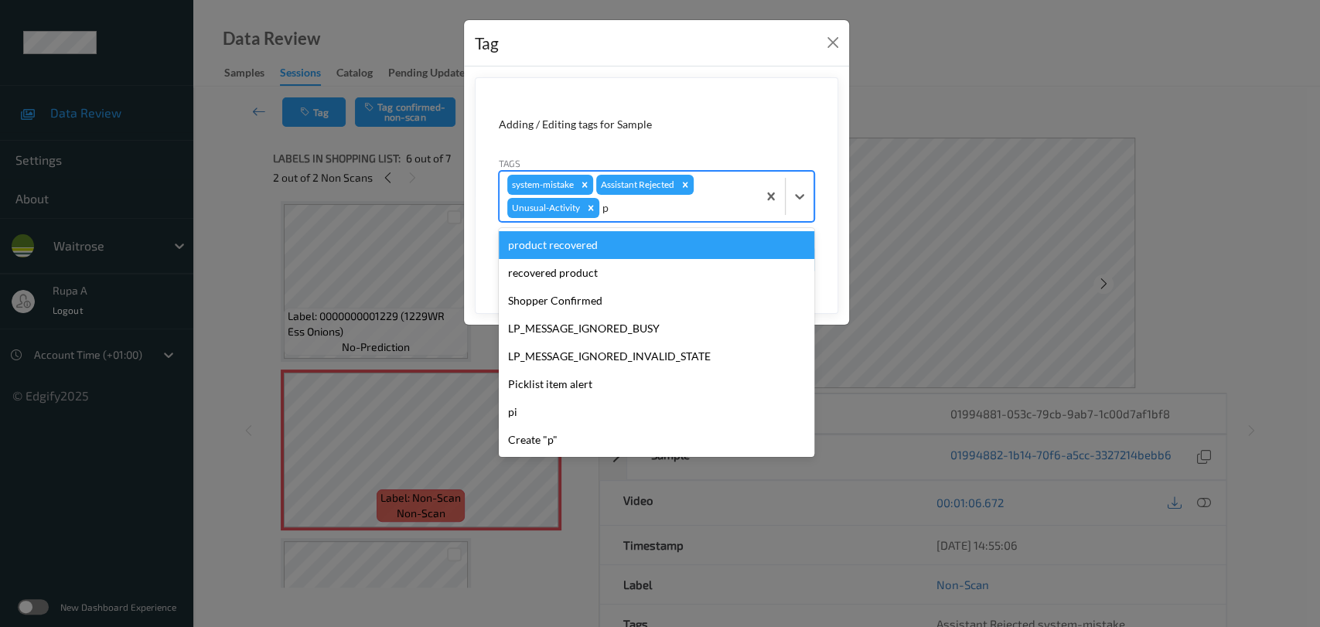
type input "pi"
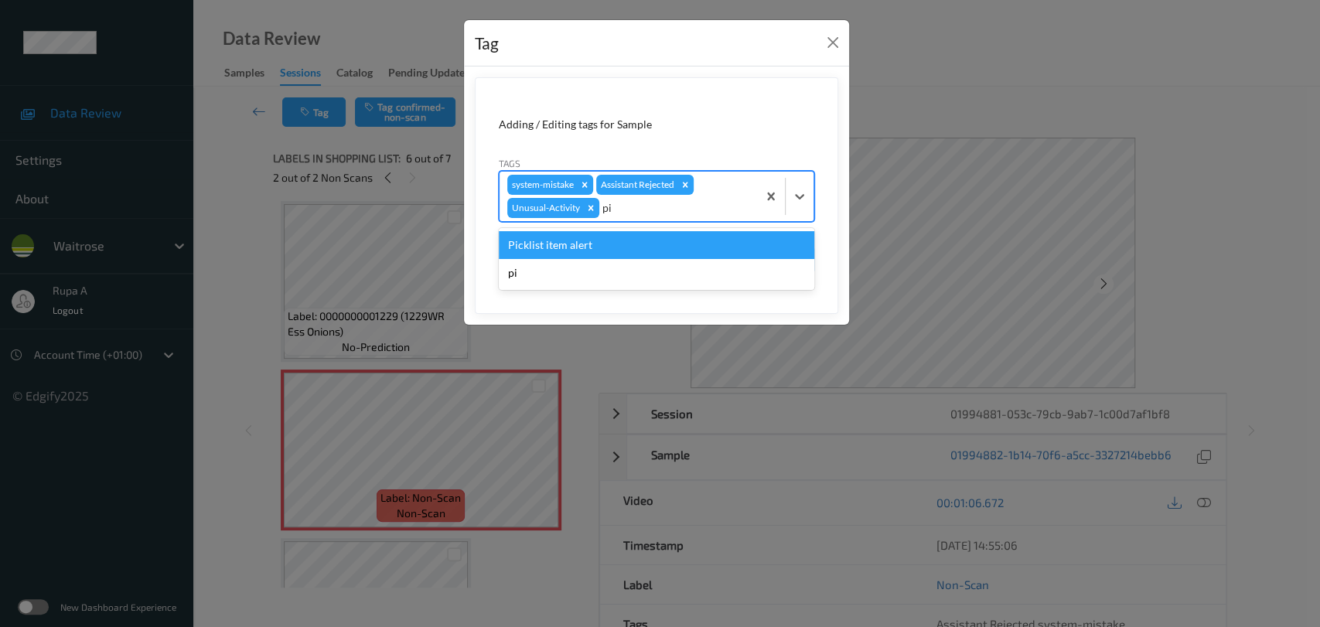
click at [670, 240] on div "Picklist item alert" at bounding box center [656, 245] width 315 height 28
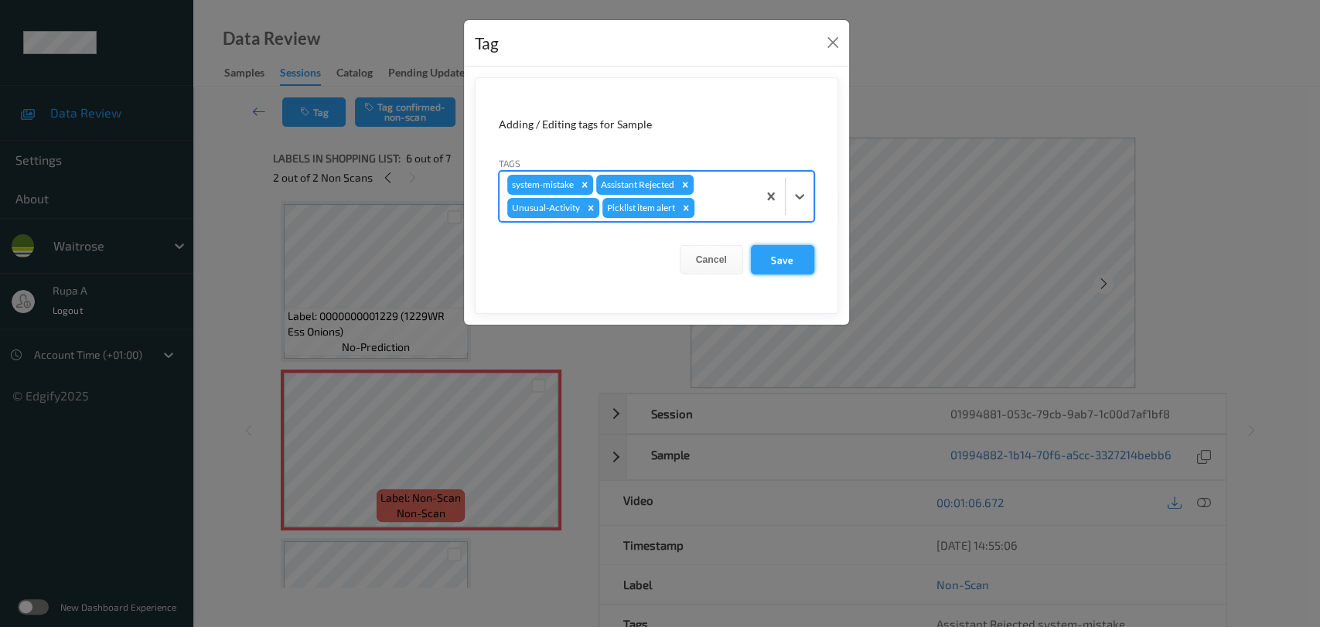
click at [788, 261] on button "Save" at bounding box center [782, 259] width 63 height 29
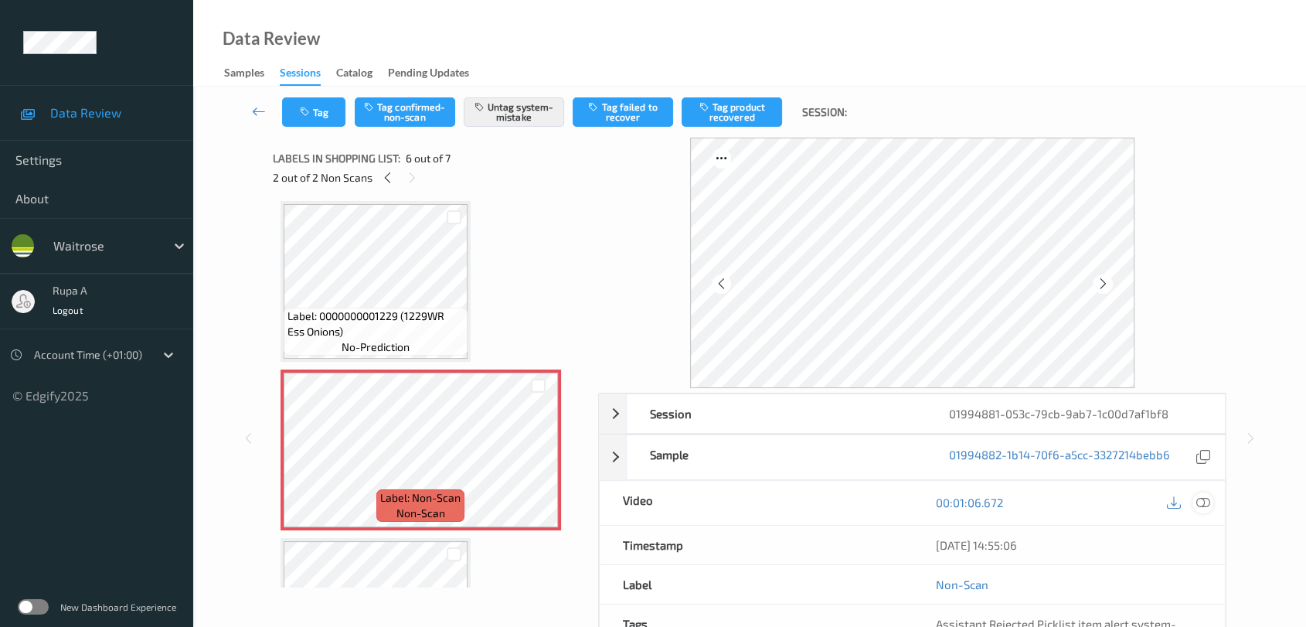
click at [1202, 502] on icon at bounding box center [1204, 502] width 14 height 14
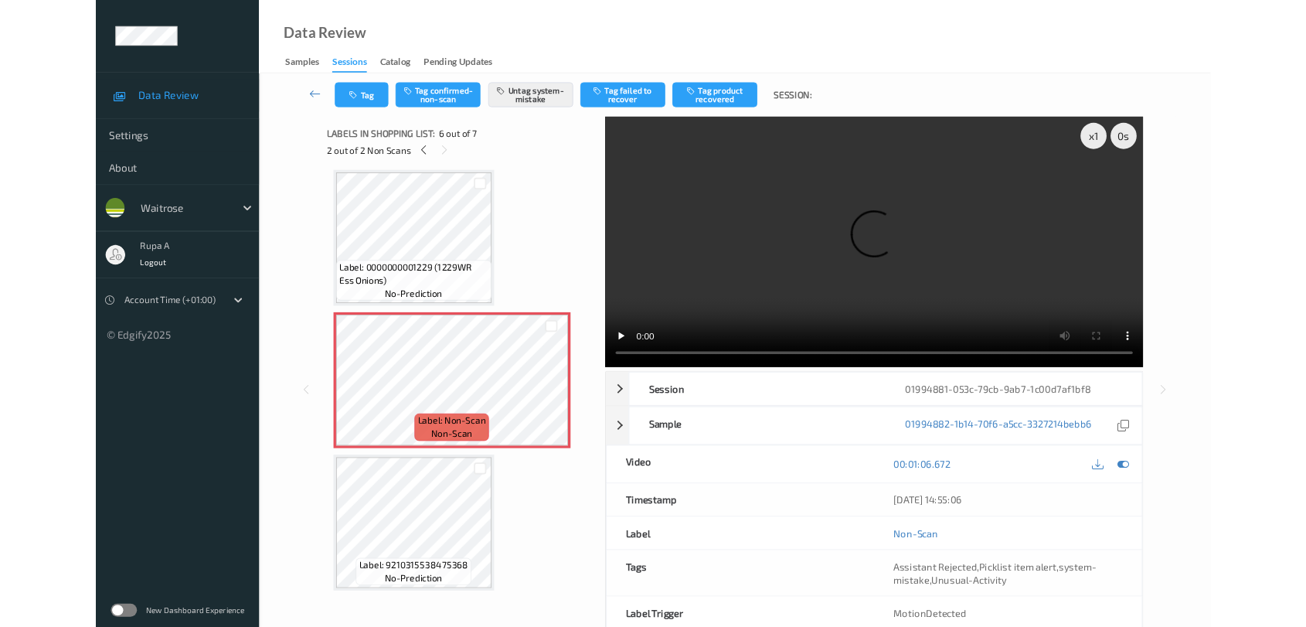
scroll to position [677, 0]
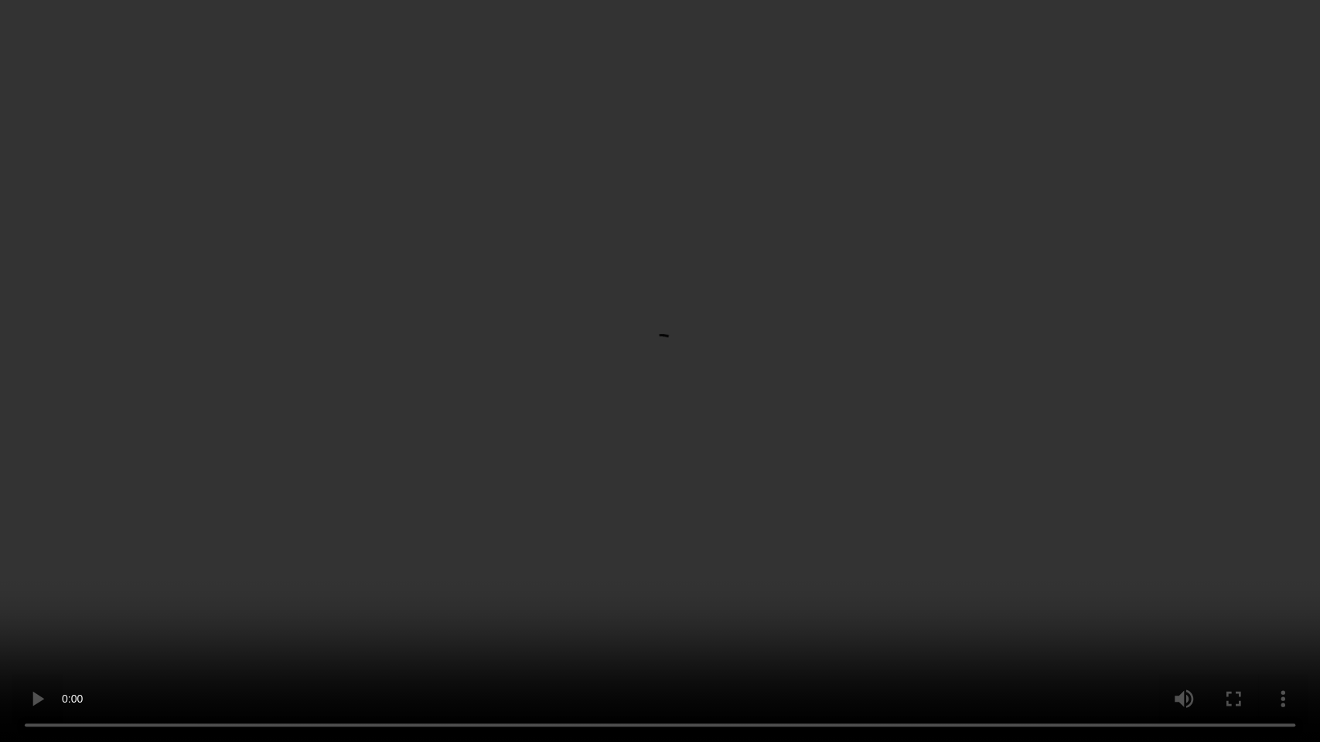
click at [237, 464] on video at bounding box center [660, 371] width 1320 height 742
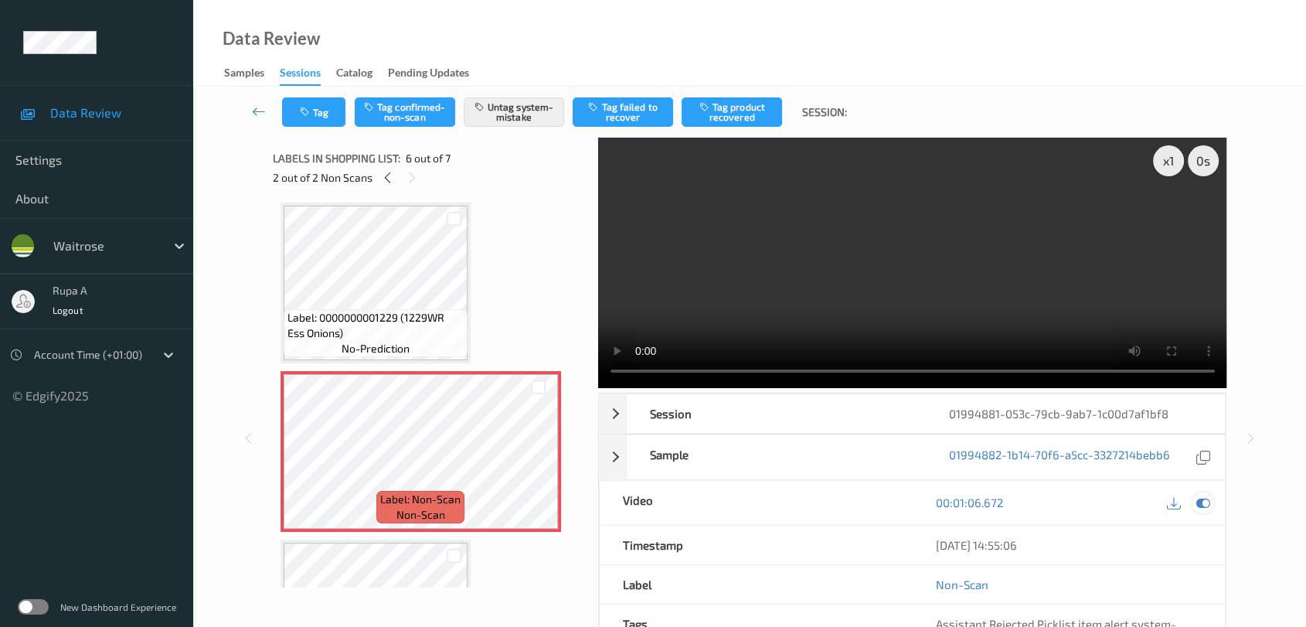
click at [1200, 501] on icon at bounding box center [1204, 502] width 14 height 14
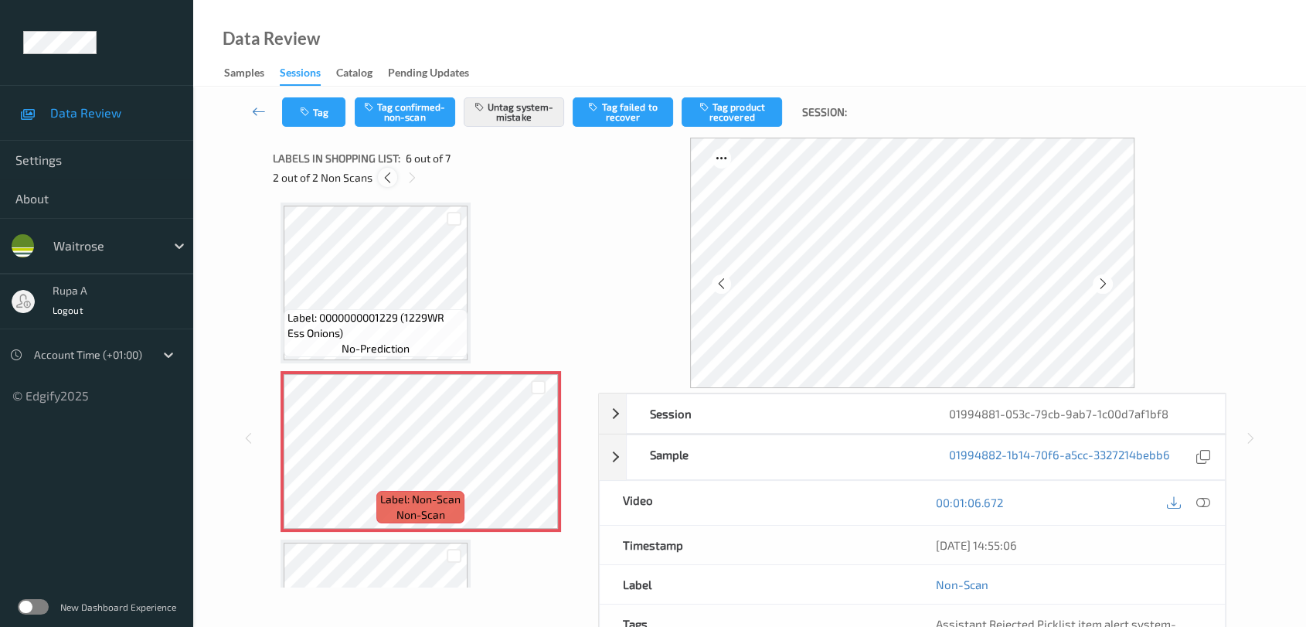
click at [379, 174] on div "2 out of 2 Non Scans" at bounding box center [430, 177] width 315 height 19
click at [384, 180] on icon at bounding box center [387, 178] width 13 height 14
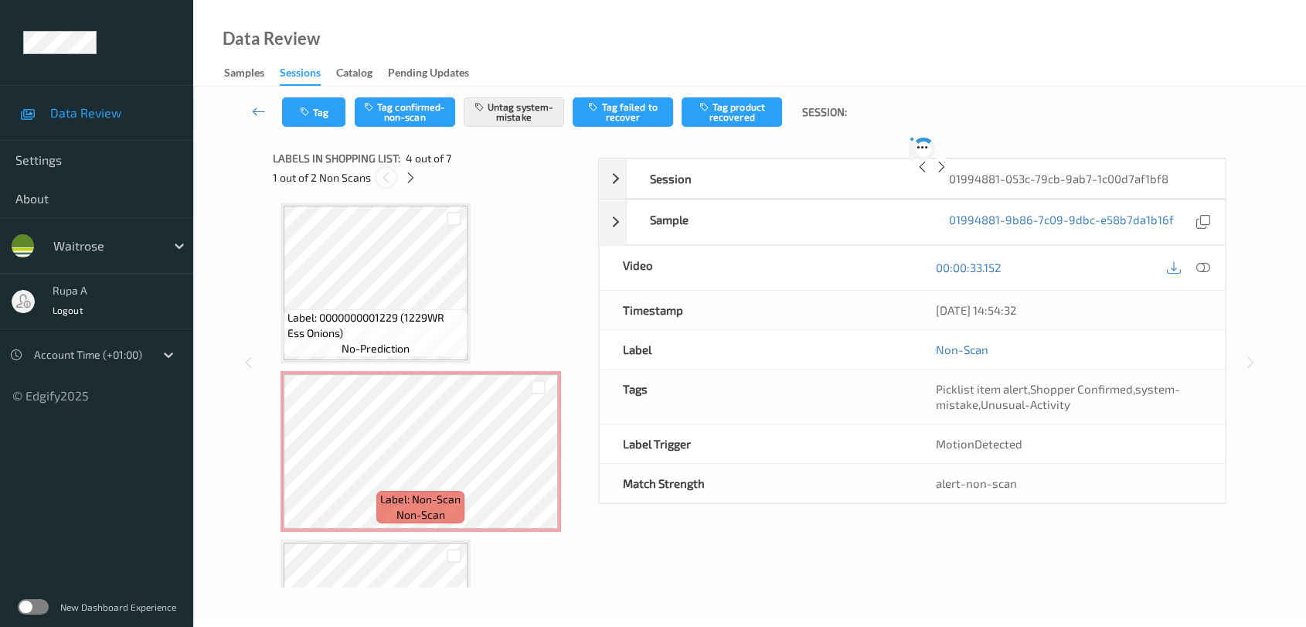
scroll to position [343, 0]
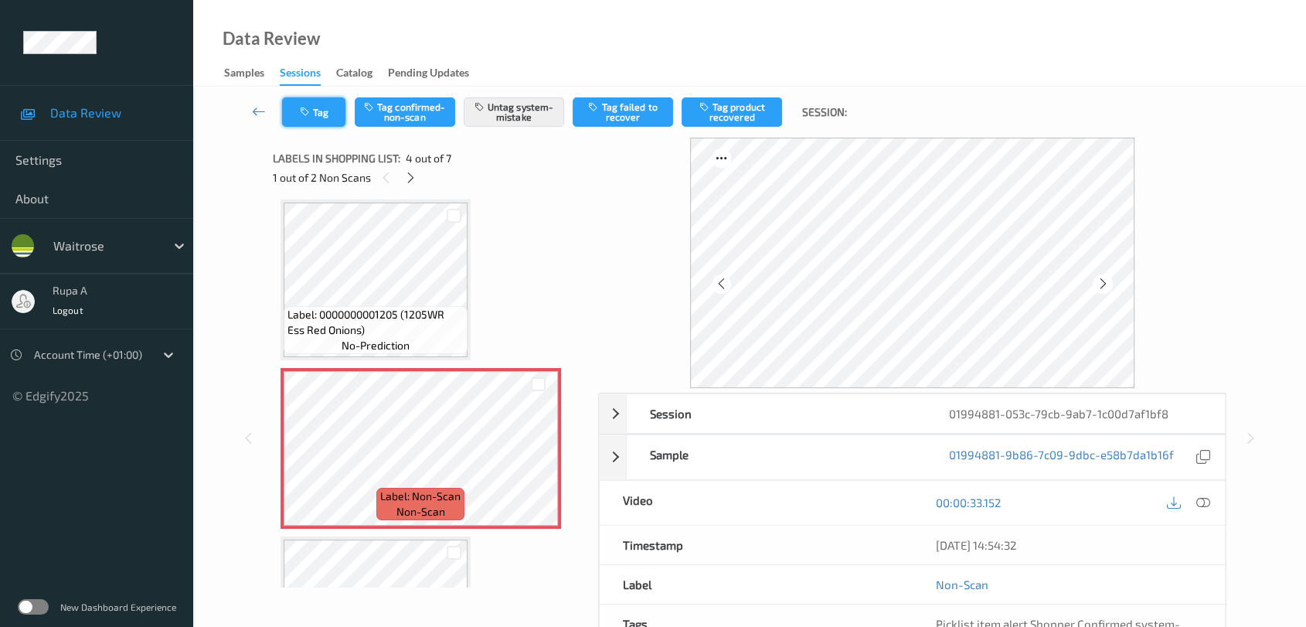
click at [309, 111] on icon "button" at bounding box center [306, 112] width 13 height 11
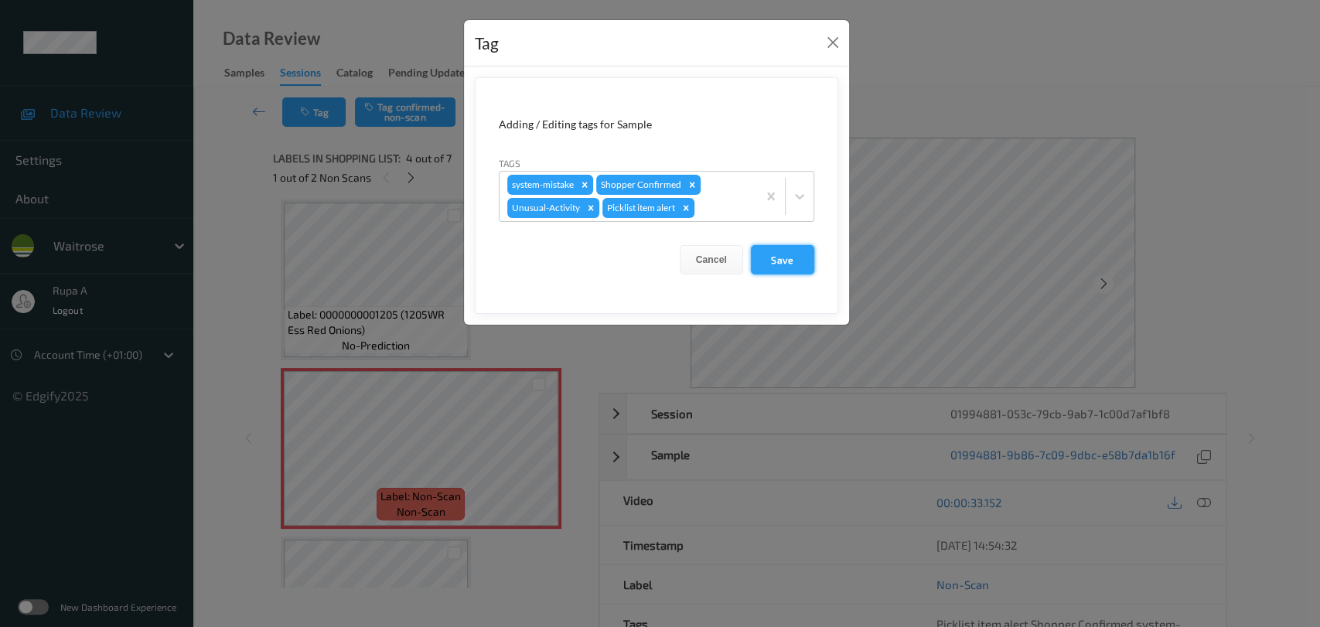
click at [793, 254] on button "Save" at bounding box center [782, 259] width 63 height 29
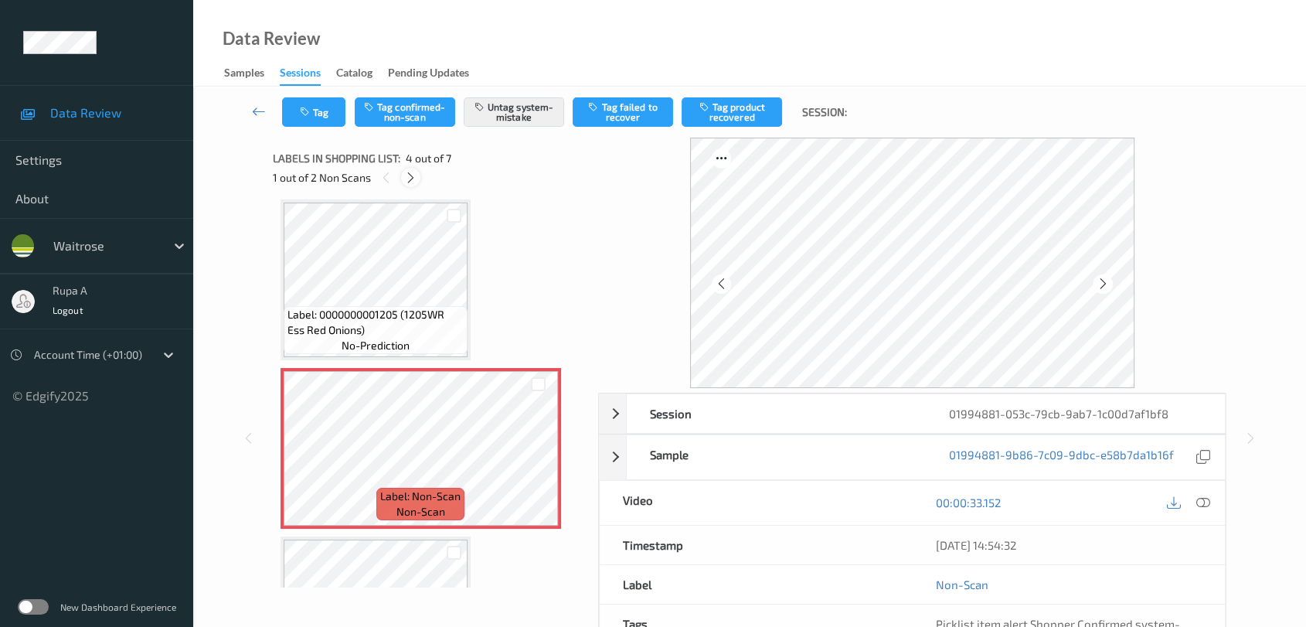
click at [416, 176] on icon at bounding box center [410, 178] width 13 height 14
click at [315, 113] on button "Tag" at bounding box center [313, 111] width 63 height 29
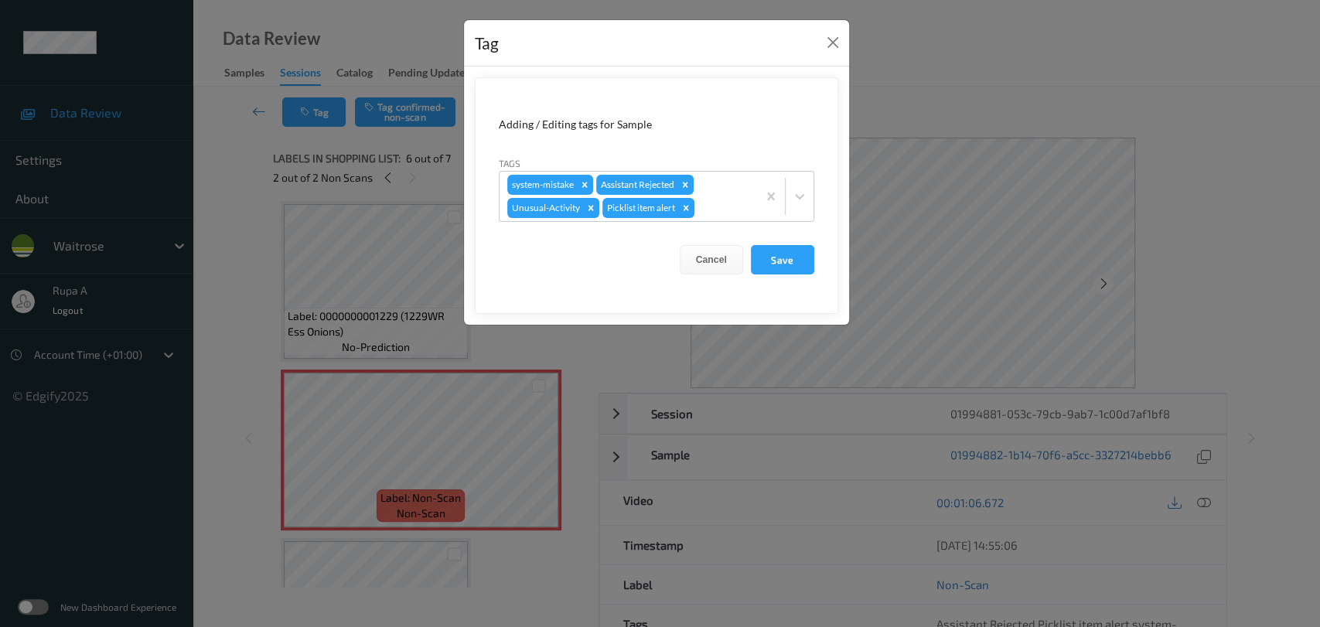
click at [796, 274] on form "Adding / Editing tags for Sample Tags system-mistake Assistant Rejected Unusual…" at bounding box center [656, 195] width 363 height 237
click at [802, 267] on button "Save" at bounding box center [782, 259] width 63 height 29
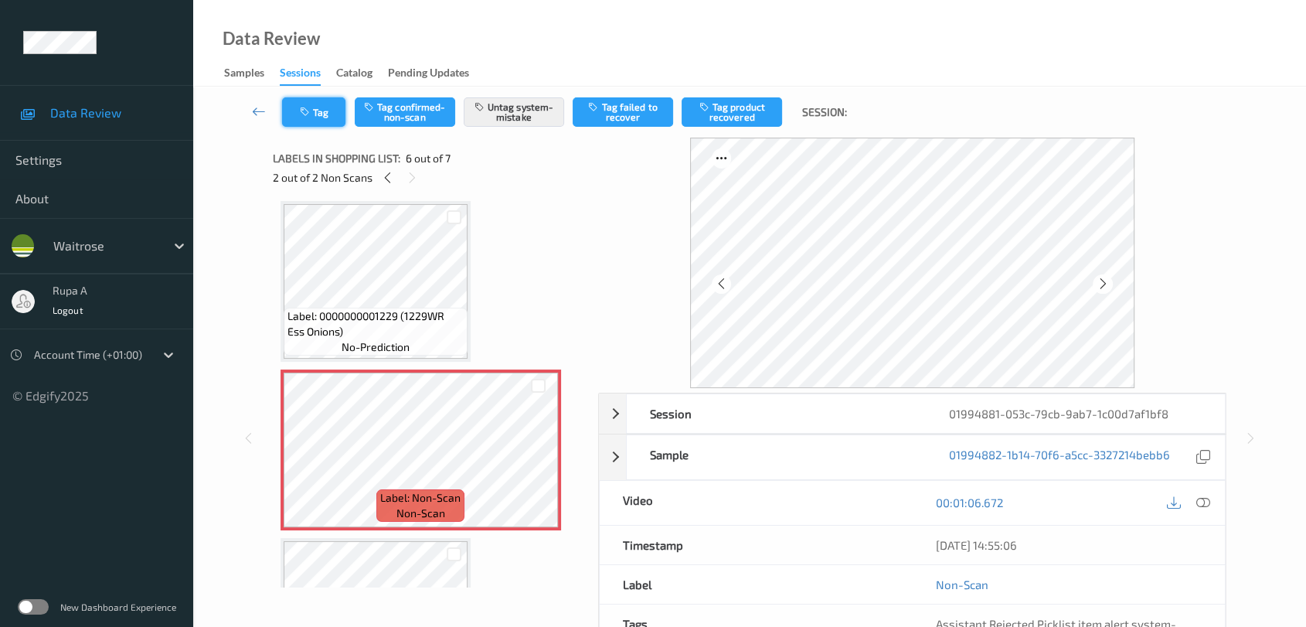
click at [340, 105] on button "Tag" at bounding box center [313, 111] width 63 height 29
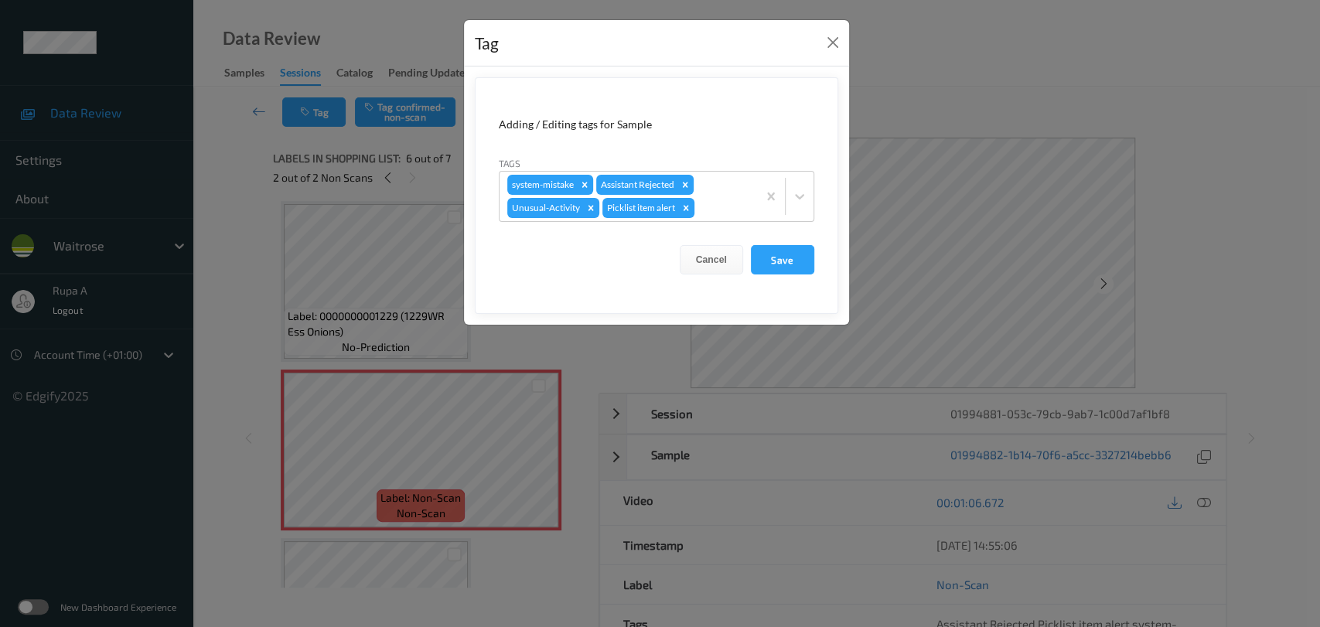
click at [581, 348] on div "Tag Adding / Editing tags for Sample Tags system-mistake Assistant Rejected Unu…" at bounding box center [660, 313] width 1320 height 627
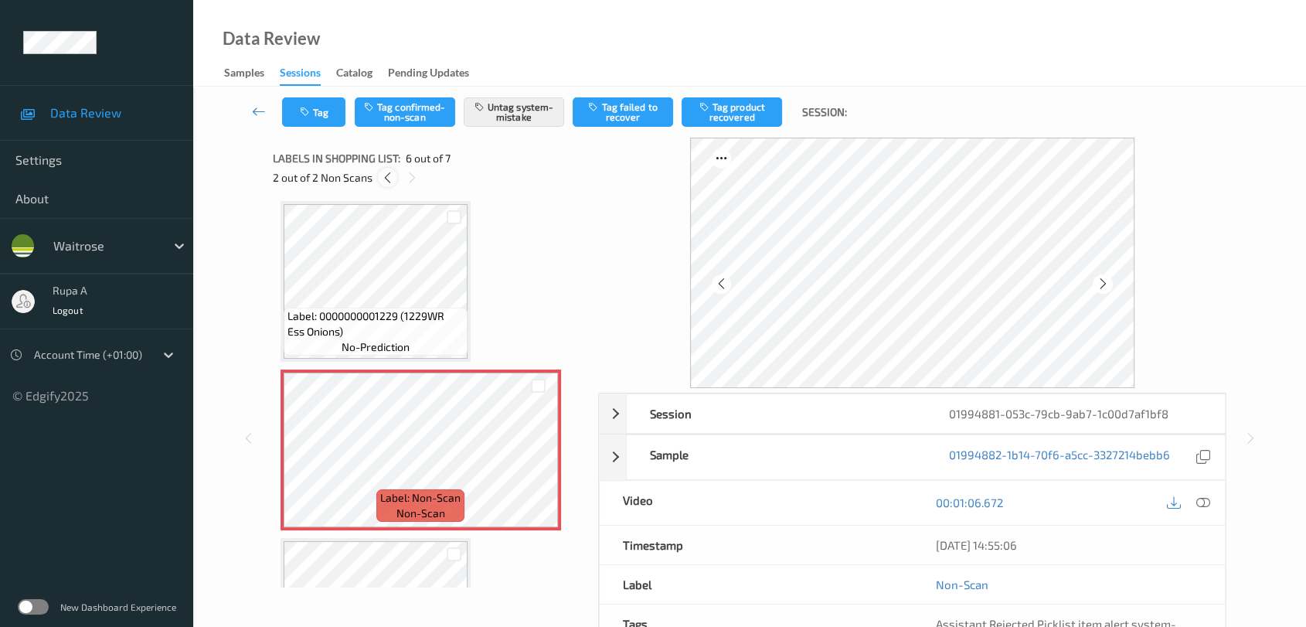
click at [383, 177] on icon at bounding box center [387, 178] width 13 height 14
click at [329, 108] on button "Tag" at bounding box center [313, 111] width 63 height 29
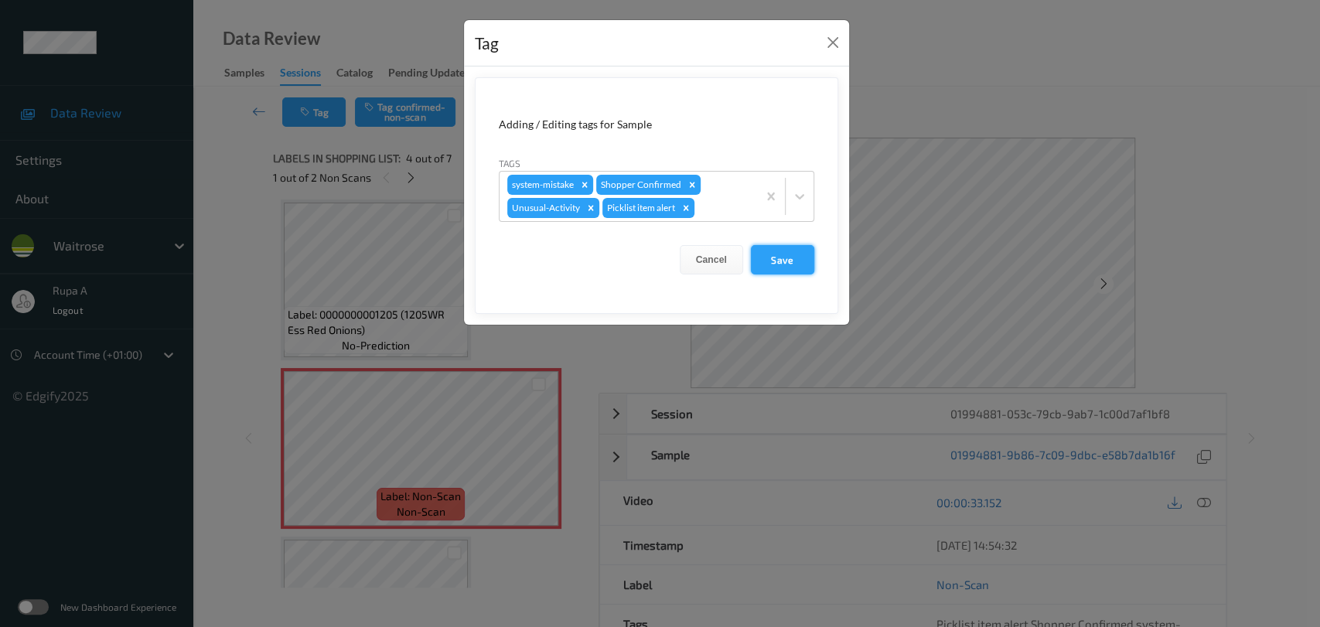
click at [776, 262] on button "Save" at bounding box center [782, 259] width 63 height 29
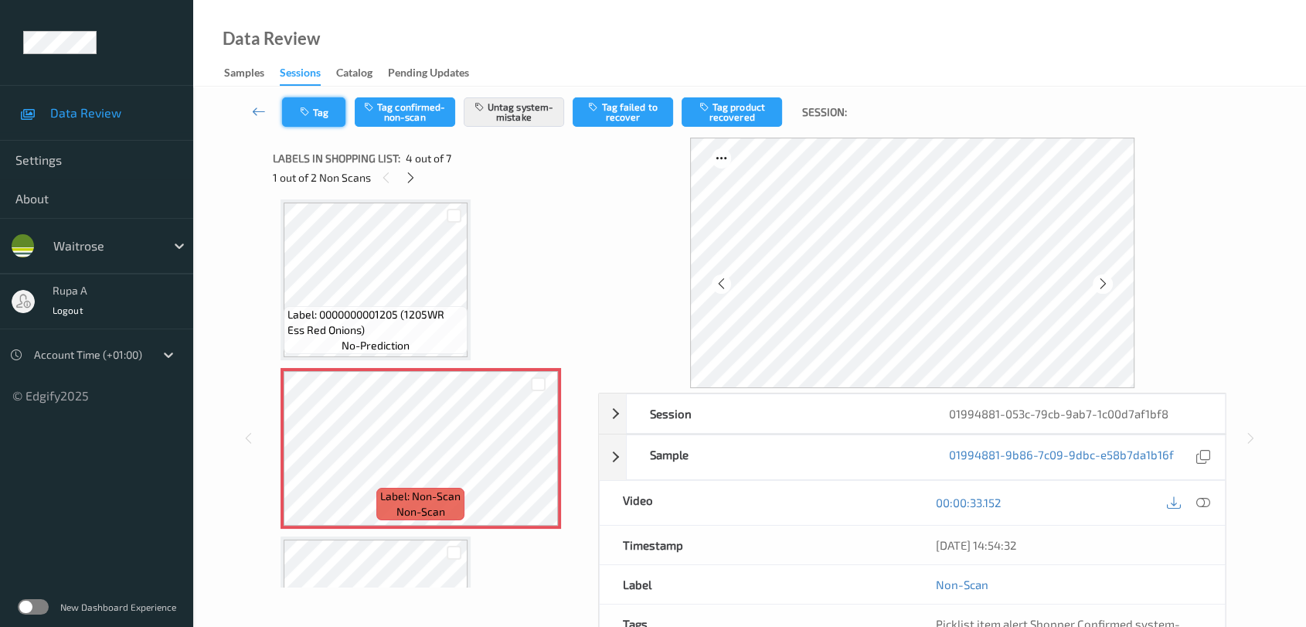
click at [337, 113] on button "Tag" at bounding box center [313, 111] width 63 height 29
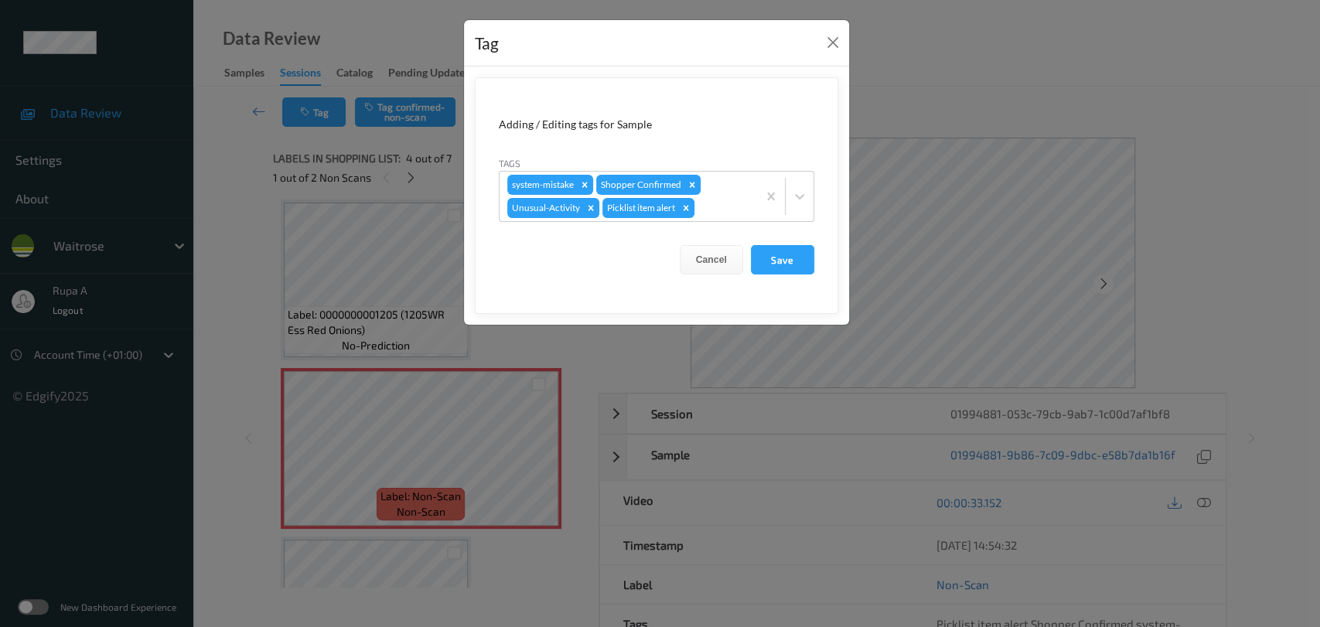
click at [425, 166] on div "Tag Adding / Editing tags for Sample Tags system-mistake Shopper Confirmed Unus…" at bounding box center [660, 313] width 1320 height 627
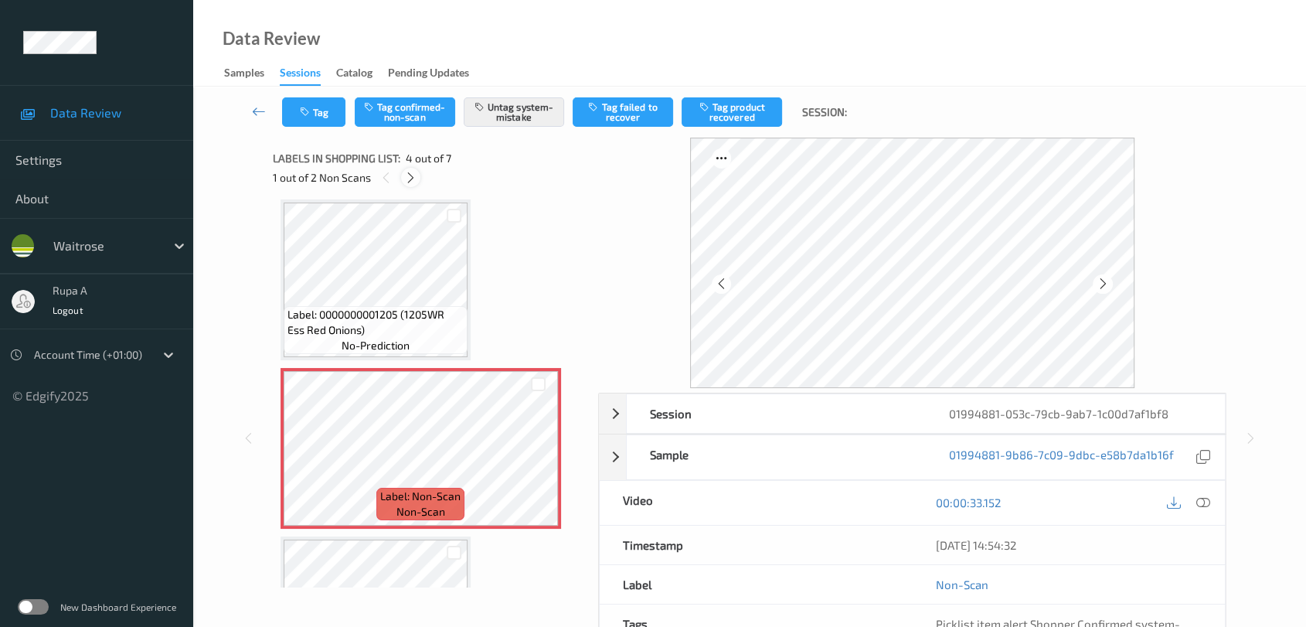
click at [414, 175] on icon at bounding box center [410, 178] width 13 height 14
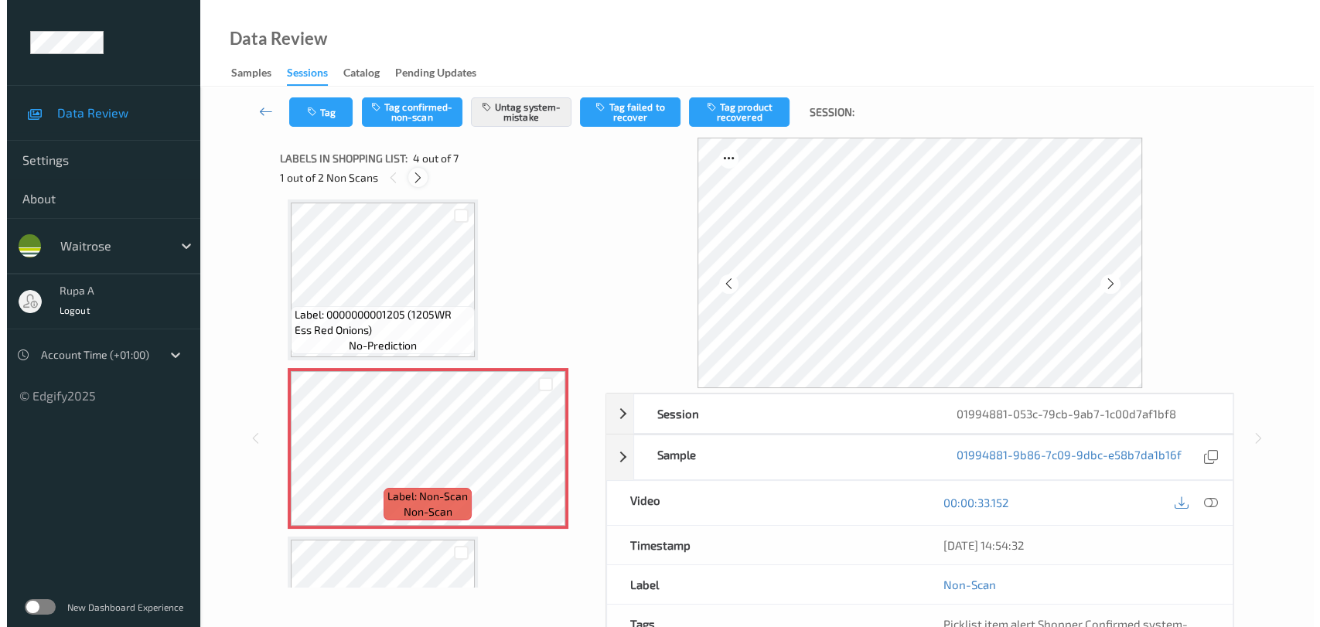
scroll to position [679, 0]
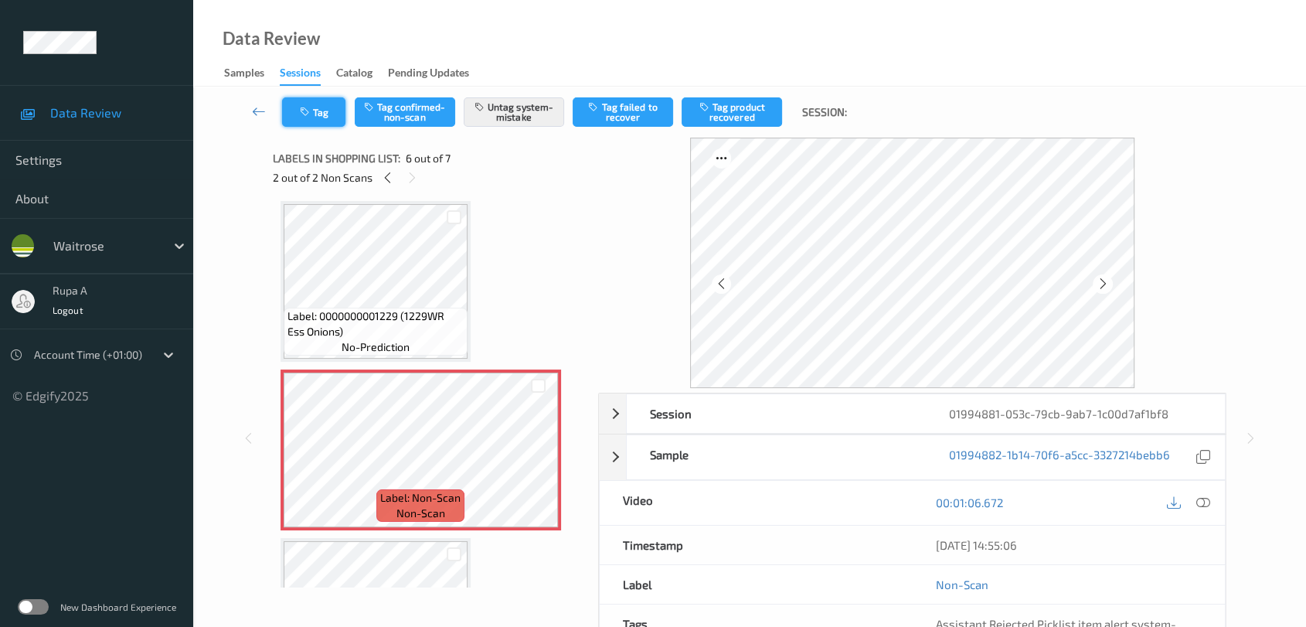
click at [289, 104] on button "Tag" at bounding box center [313, 111] width 63 height 29
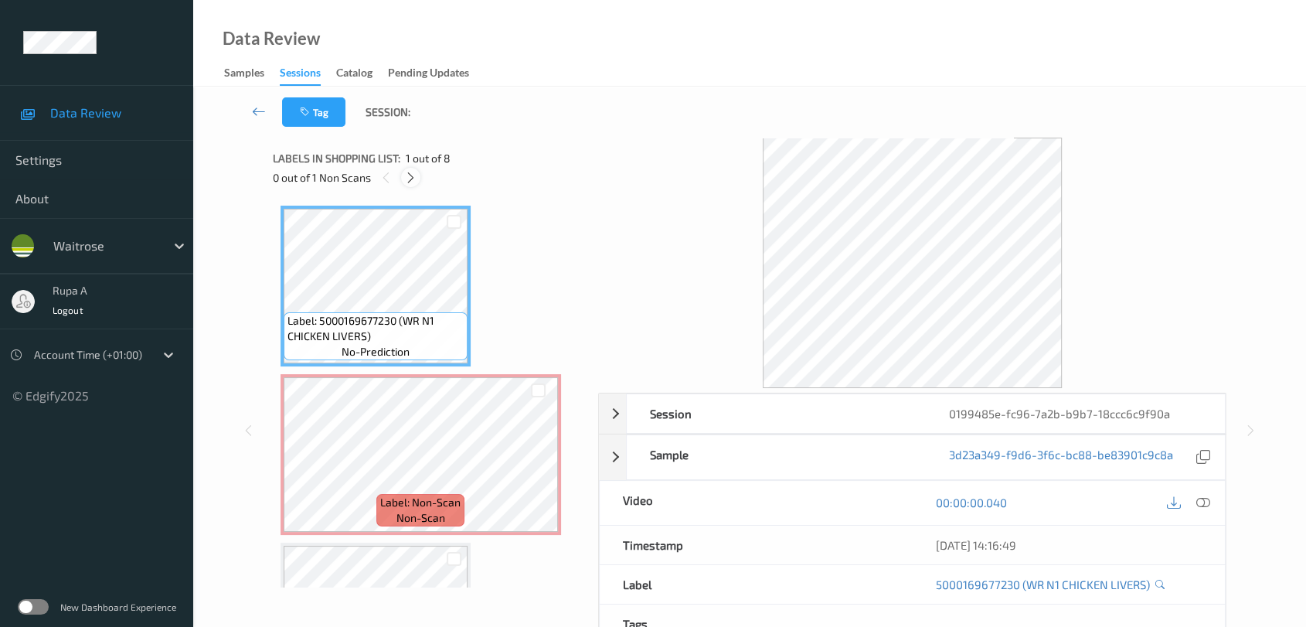
click at [408, 181] on icon at bounding box center [410, 178] width 13 height 14
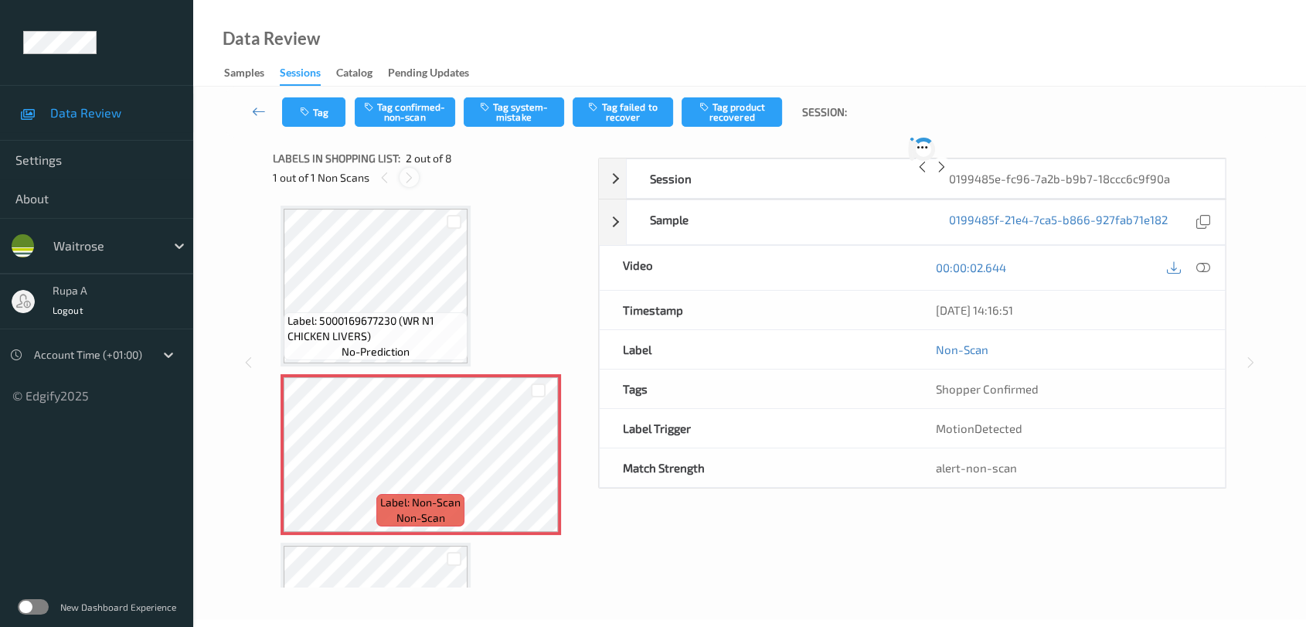
scroll to position [7, 0]
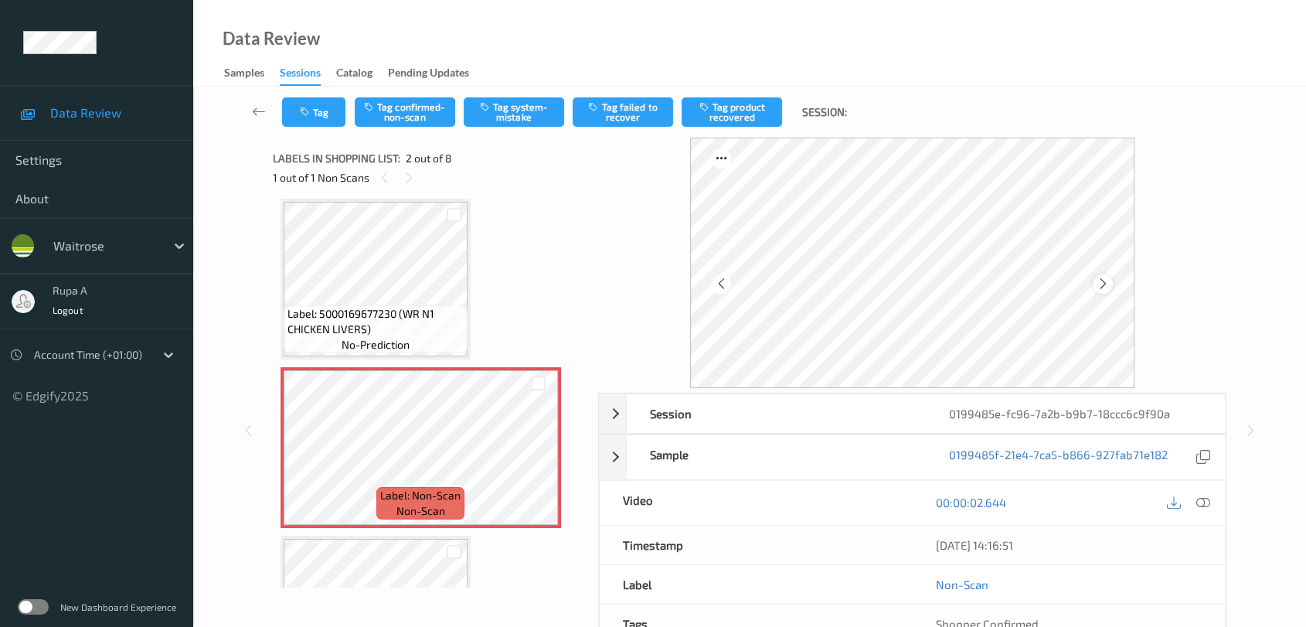
click at [1097, 285] on icon at bounding box center [1103, 284] width 13 height 14
click at [1097, 284] on icon at bounding box center [1103, 284] width 13 height 14
click at [467, 269] on div "Label: 5000169677230 (WR N1 CHICKEN LIVERS) no-prediction" at bounding box center [376, 279] width 190 height 161
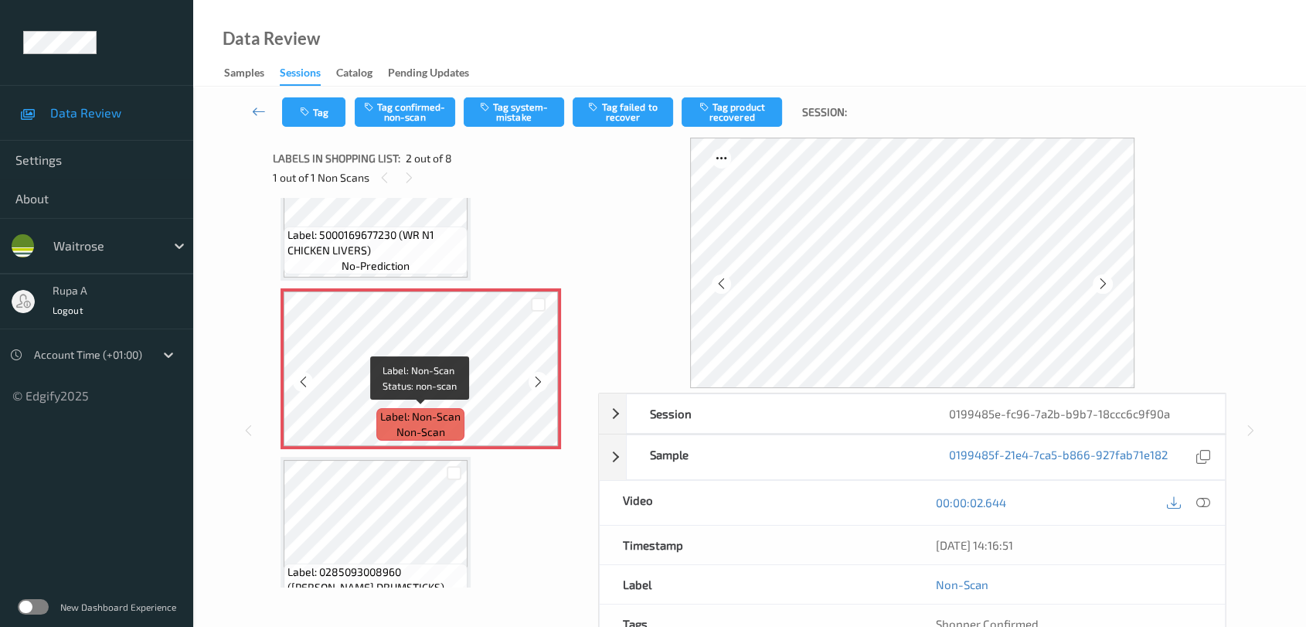
scroll to position [0, 0]
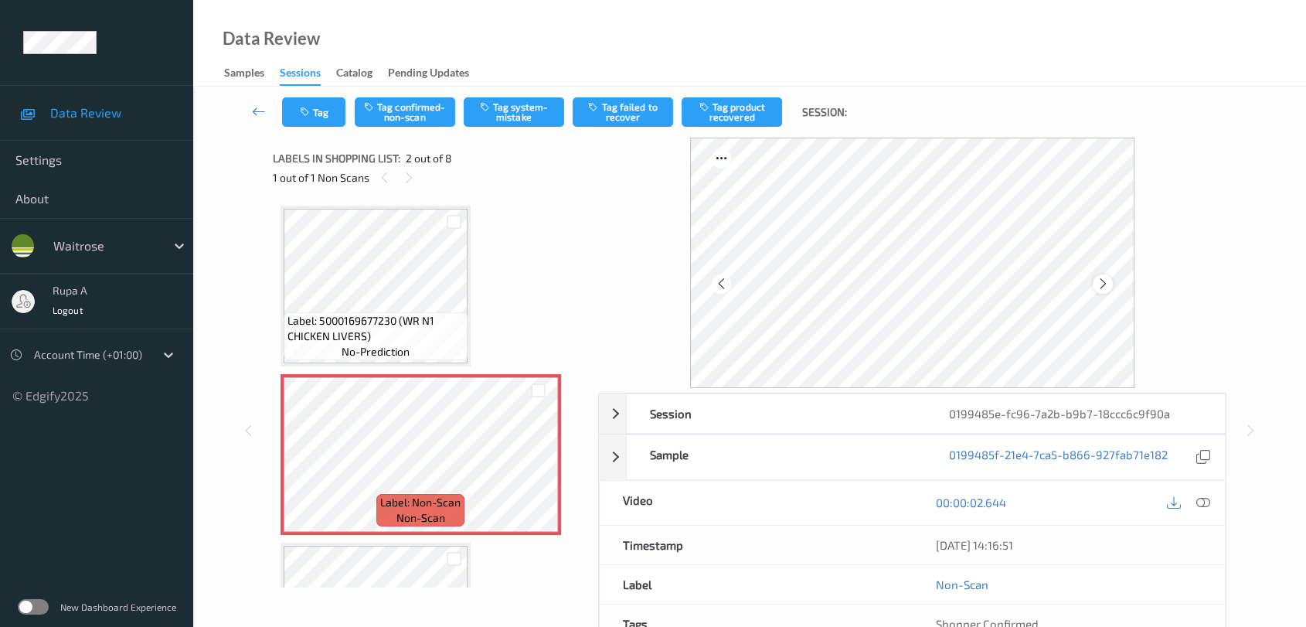
click at [1101, 284] on icon at bounding box center [1103, 284] width 13 height 14
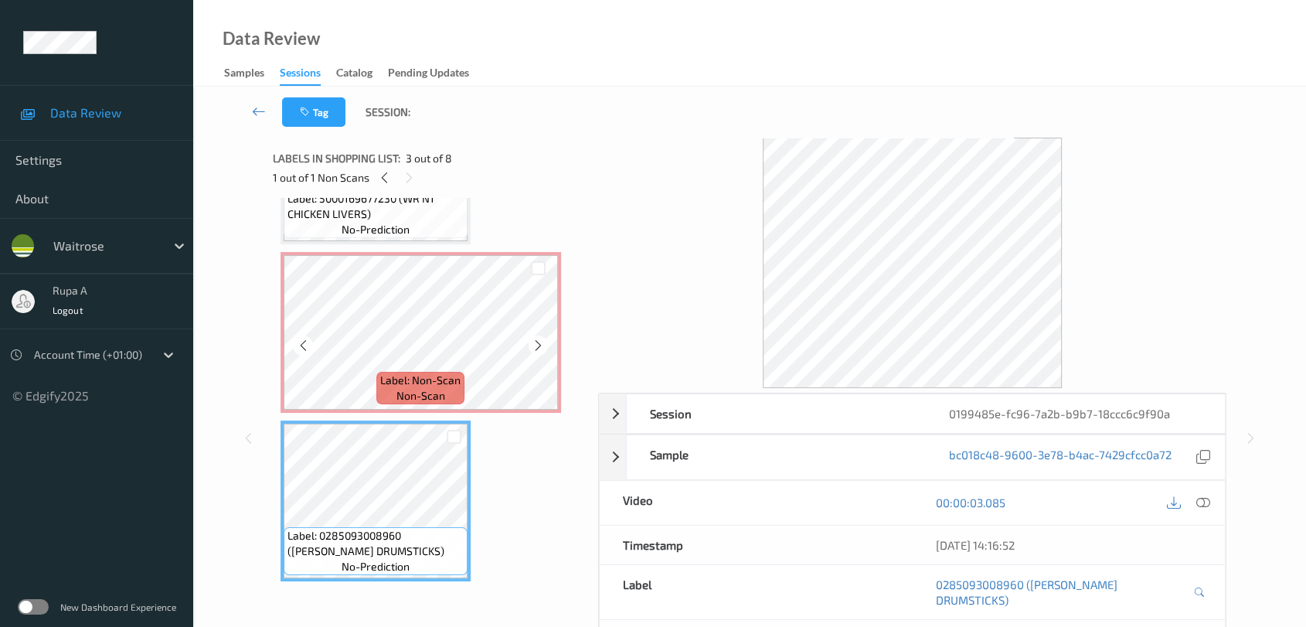
scroll to position [86, 0]
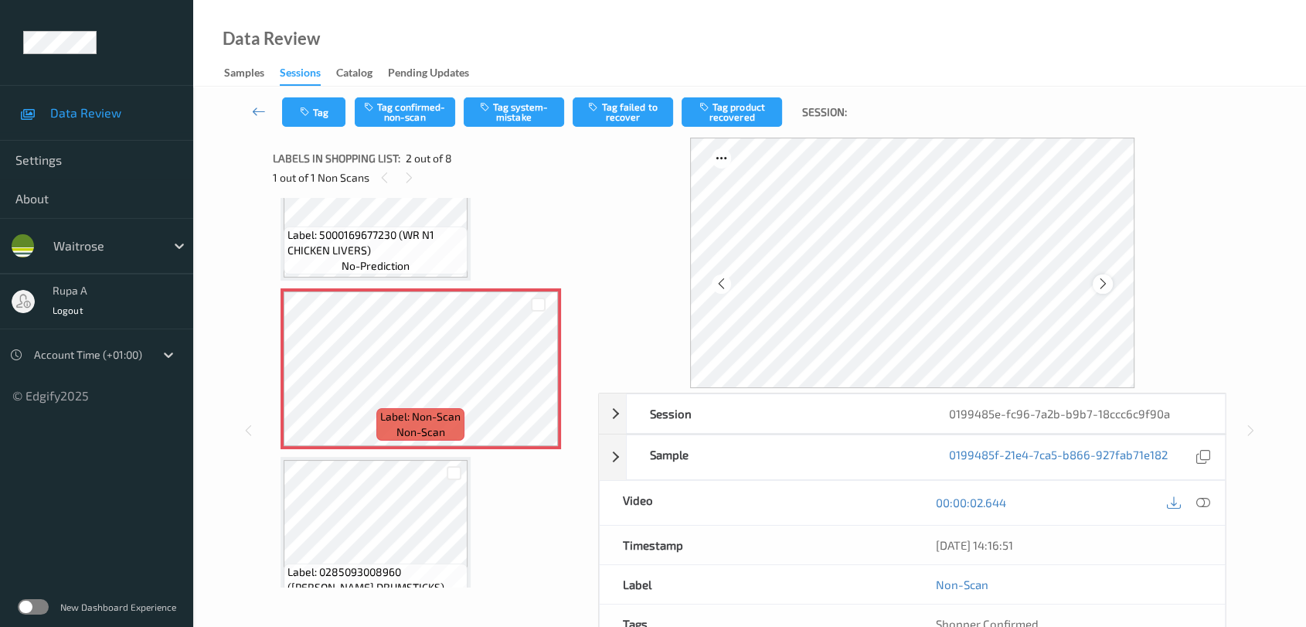
click at [1102, 281] on icon at bounding box center [1103, 284] width 13 height 14
click at [1209, 487] on div "00:00:02.644" at bounding box center [1068, 503] width 313 height 44
click at [1194, 497] on div at bounding box center [1203, 502] width 21 height 21
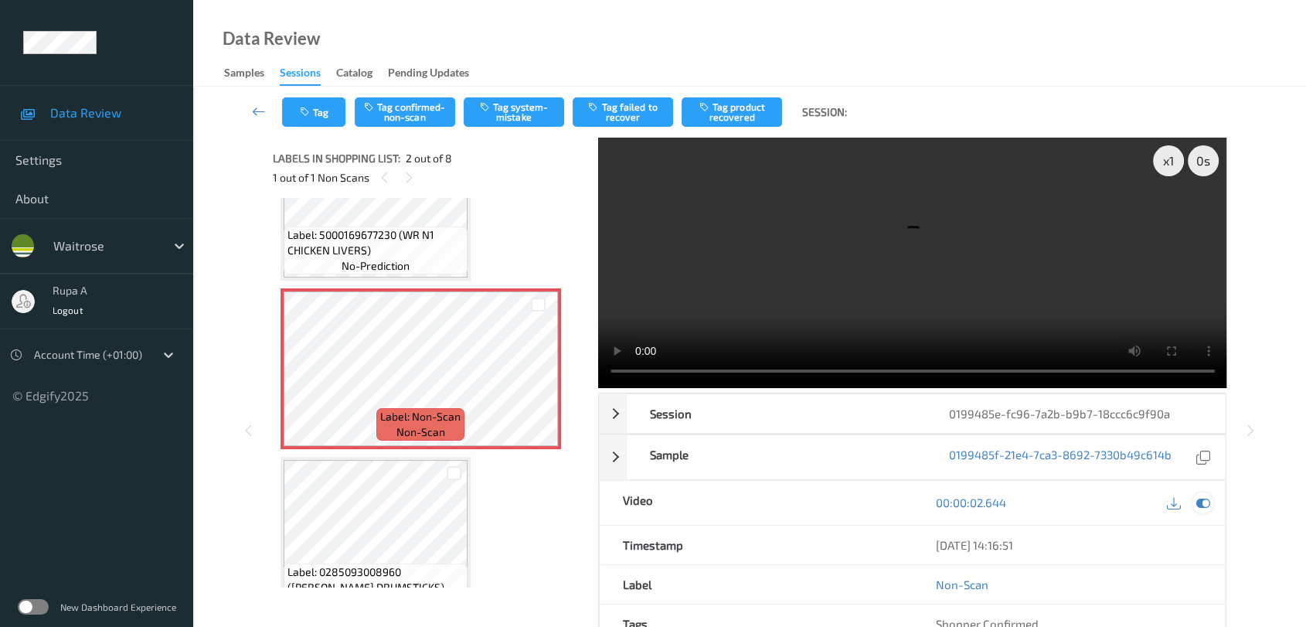
click at [1205, 499] on icon at bounding box center [1204, 502] width 14 height 14
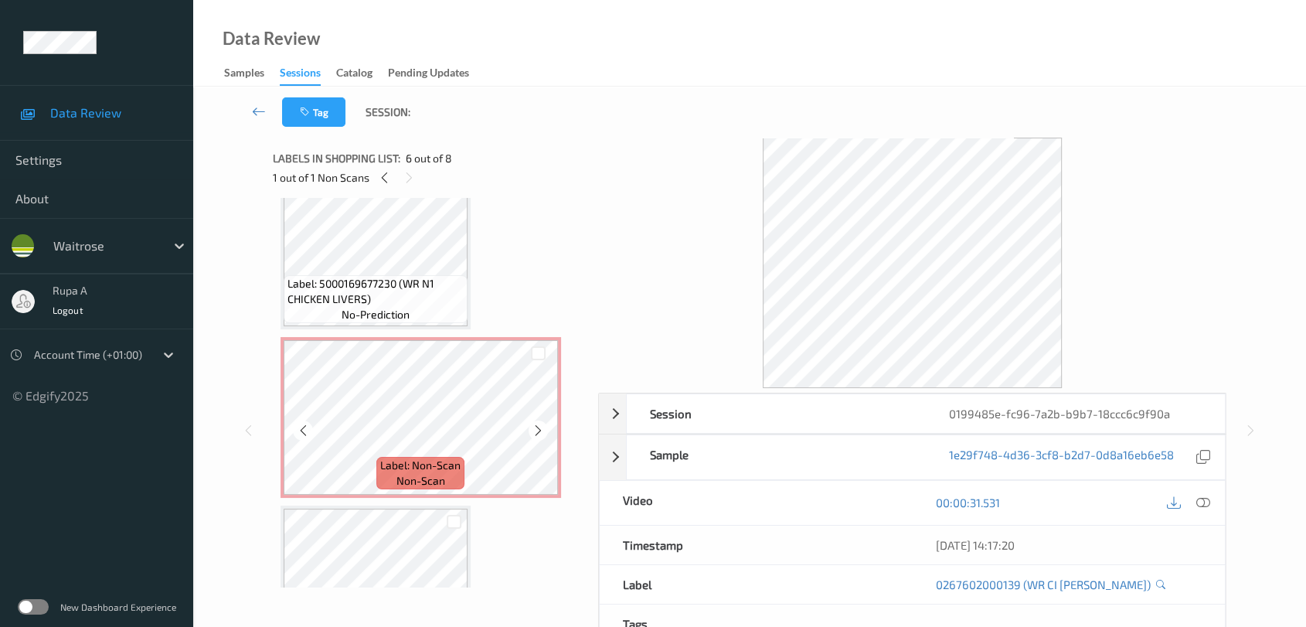
scroll to position [0, 0]
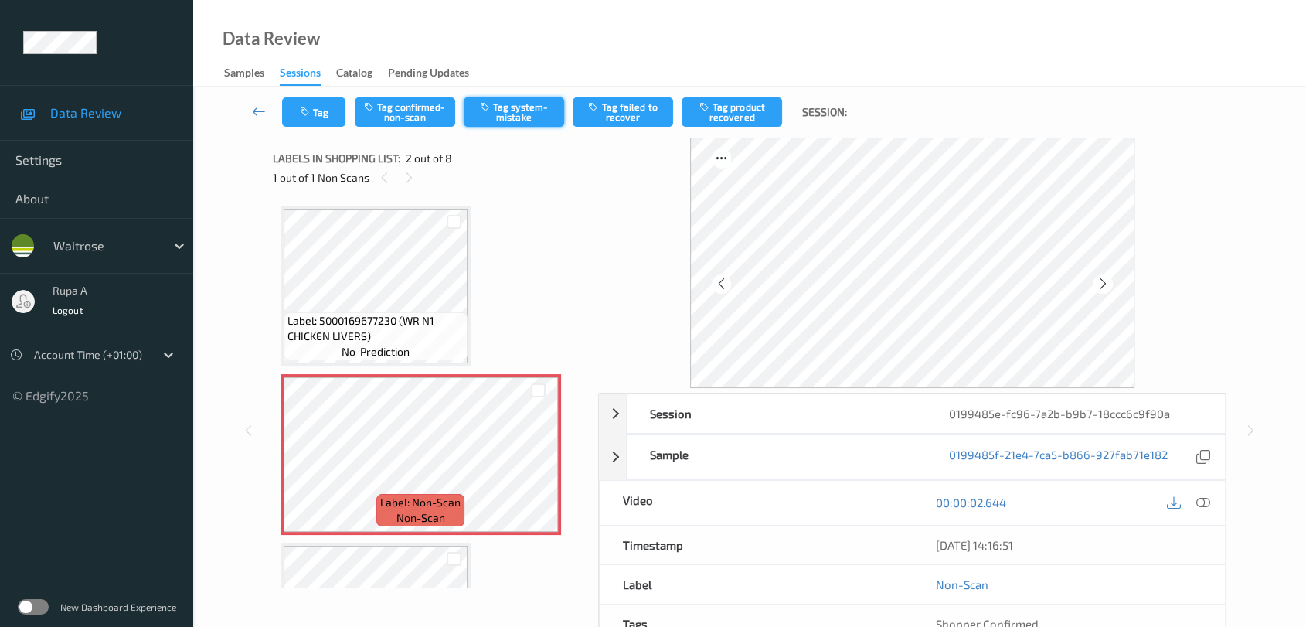
click at [526, 114] on button "Tag system-mistake" at bounding box center [514, 111] width 100 height 29
click at [332, 115] on button "Tag" at bounding box center [313, 111] width 63 height 29
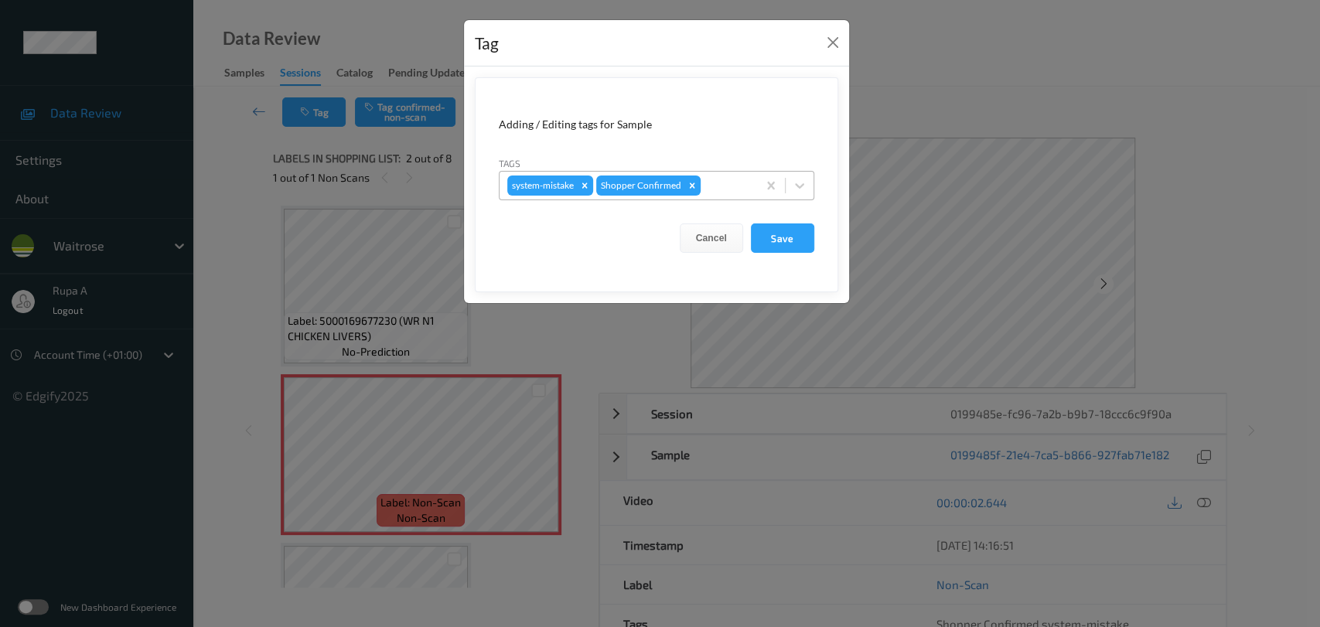
click at [741, 185] on div at bounding box center [726, 185] width 46 height 19
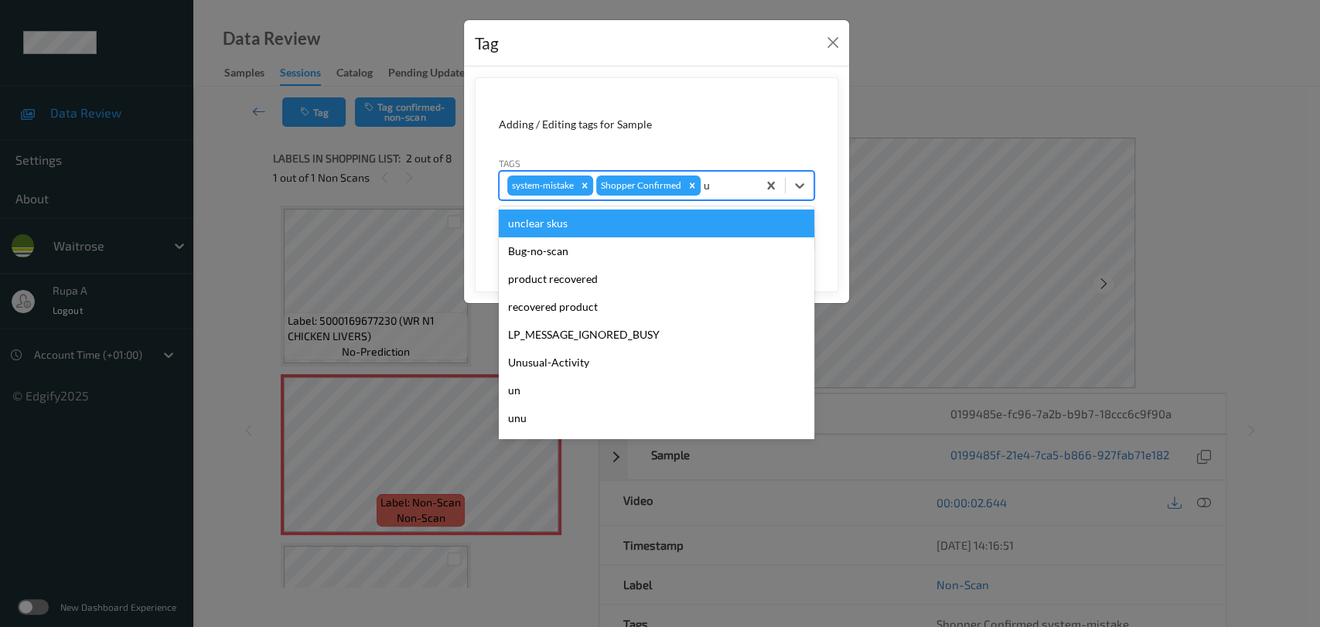
type input "un"
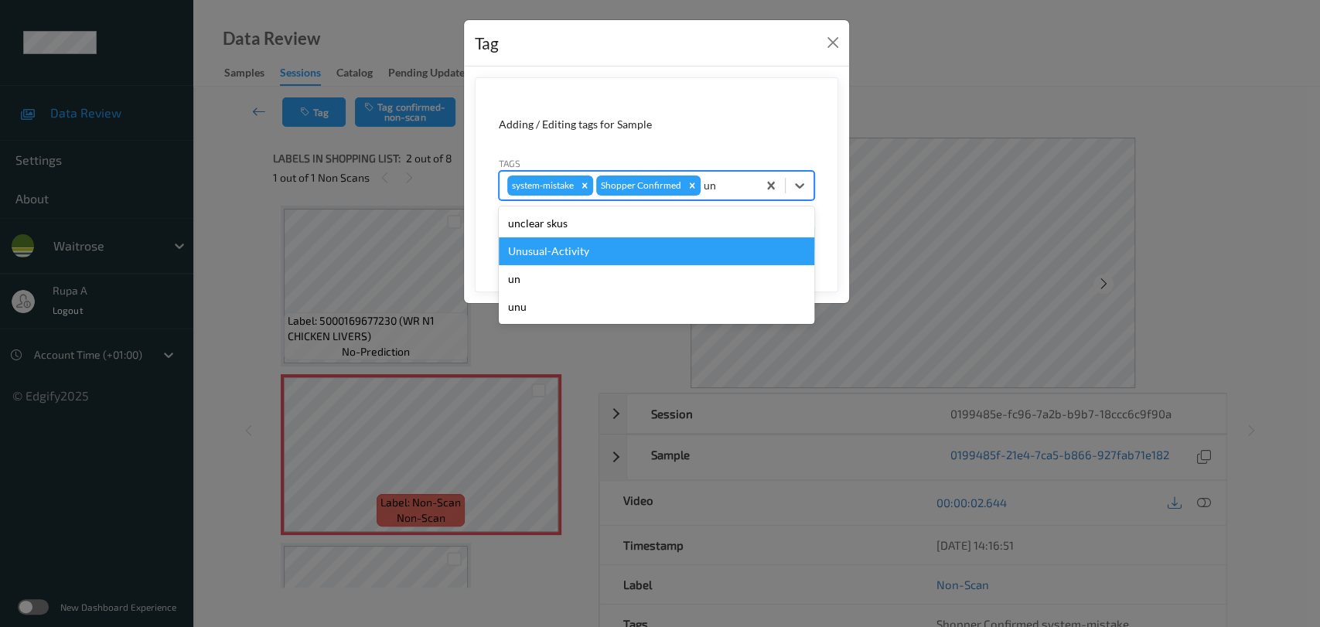
click at [612, 248] on div "Unusual-Activity" at bounding box center [656, 251] width 315 height 28
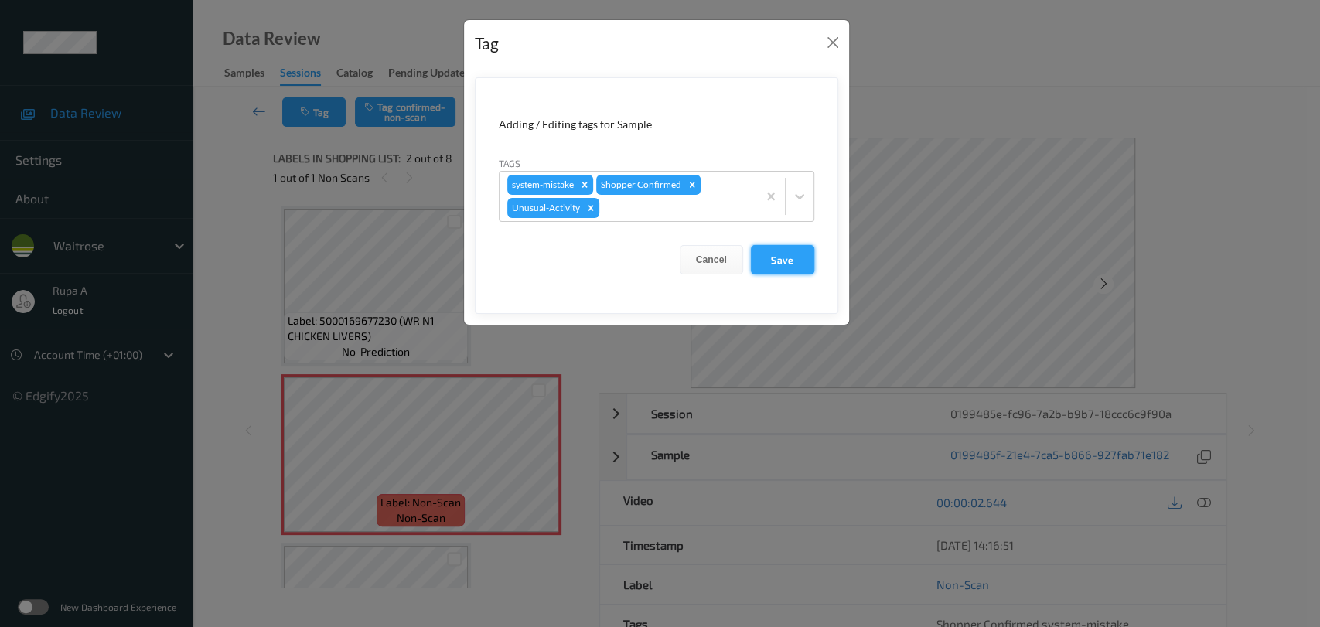
click at [795, 270] on button "Save" at bounding box center [782, 259] width 63 height 29
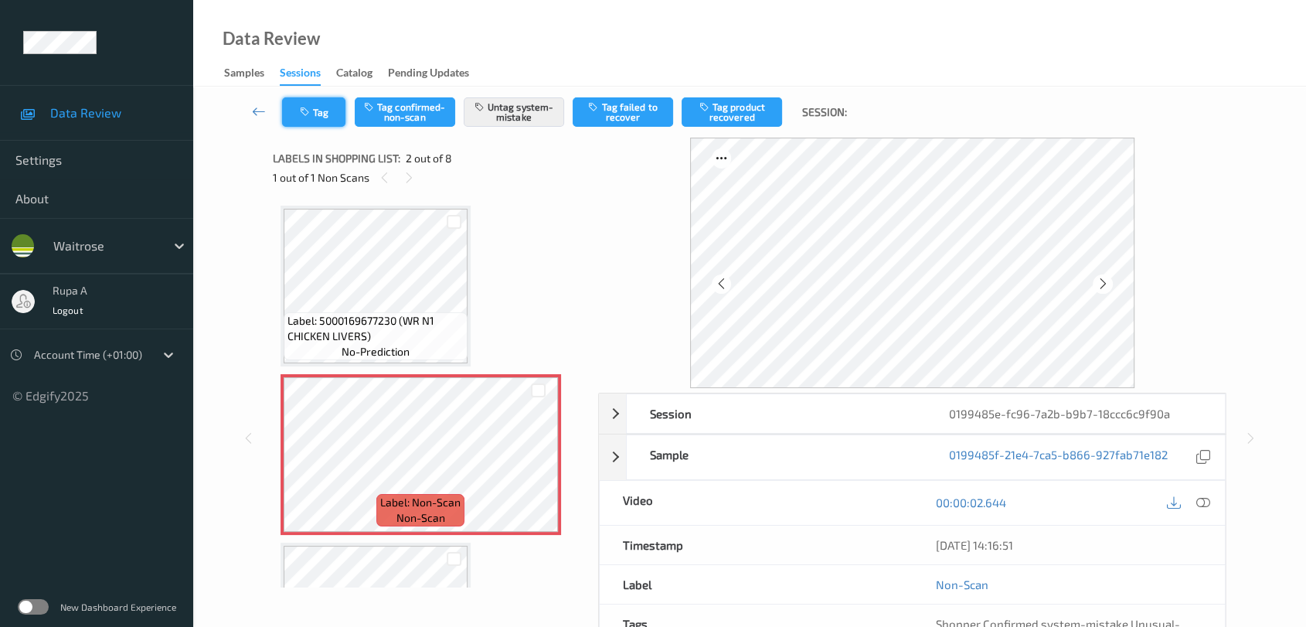
click at [303, 116] on icon "button" at bounding box center [306, 112] width 13 height 11
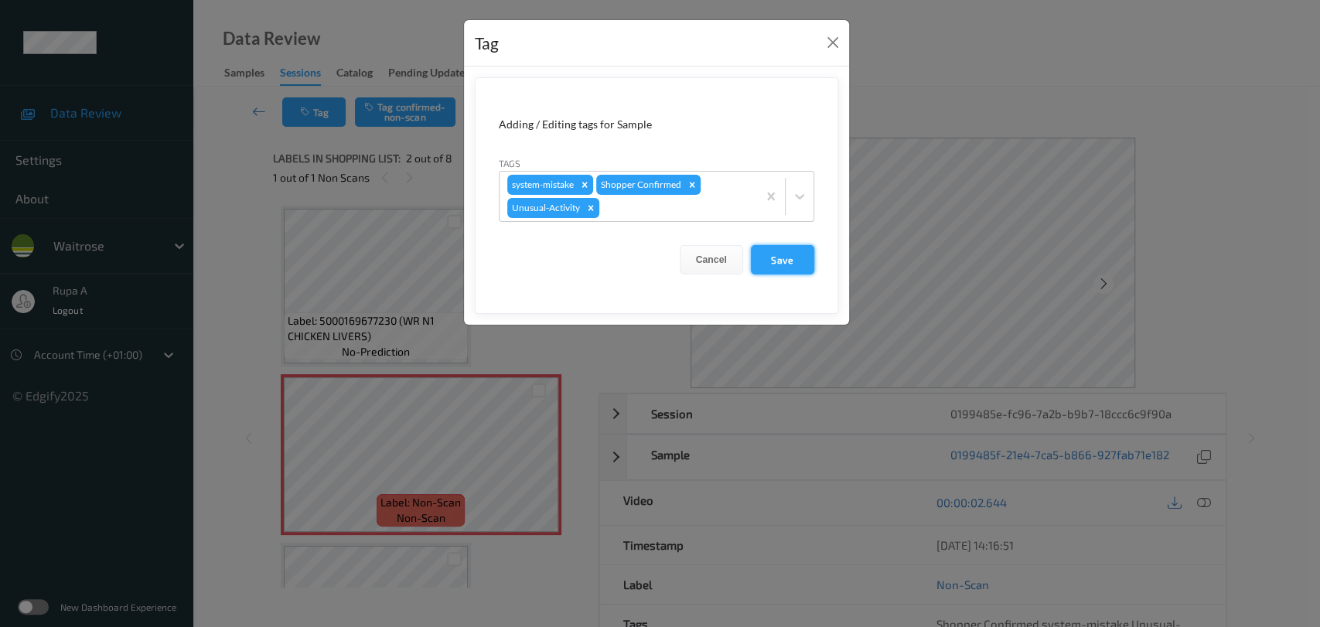
click at [785, 267] on button "Save" at bounding box center [782, 259] width 63 height 29
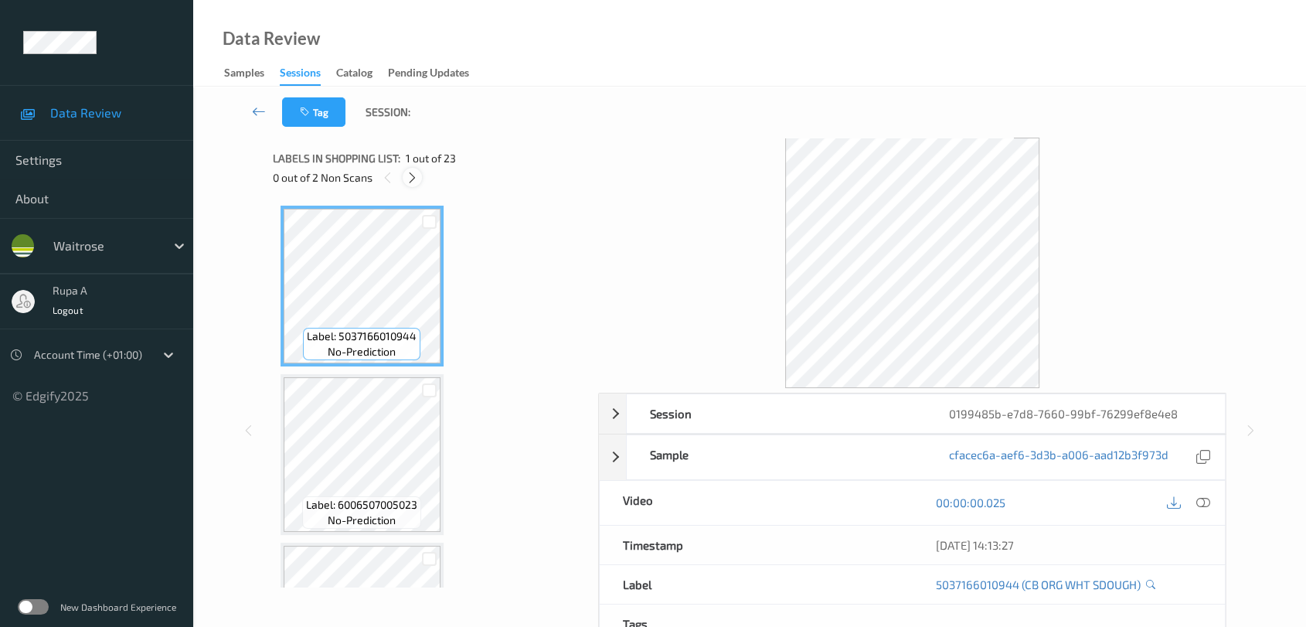
click at [408, 177] on icon at bounding box center [412, 178] width 13 height 14
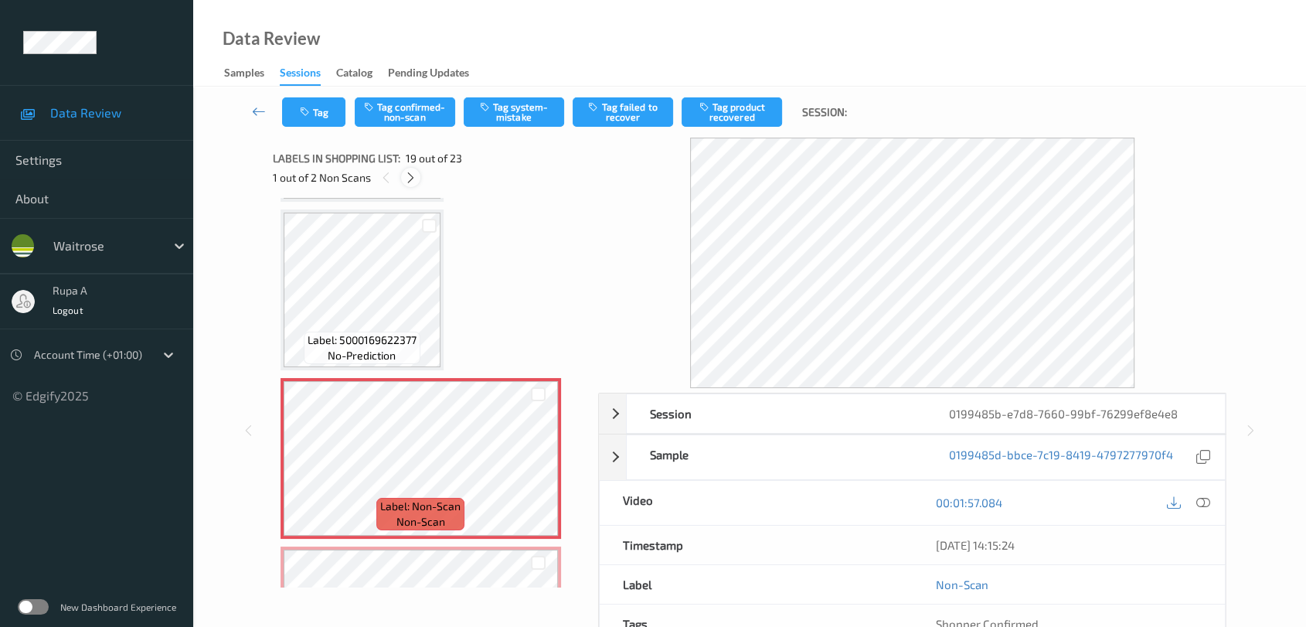
click at [410, 175] on icon at bounding box center [410, 178] width 13 height 14
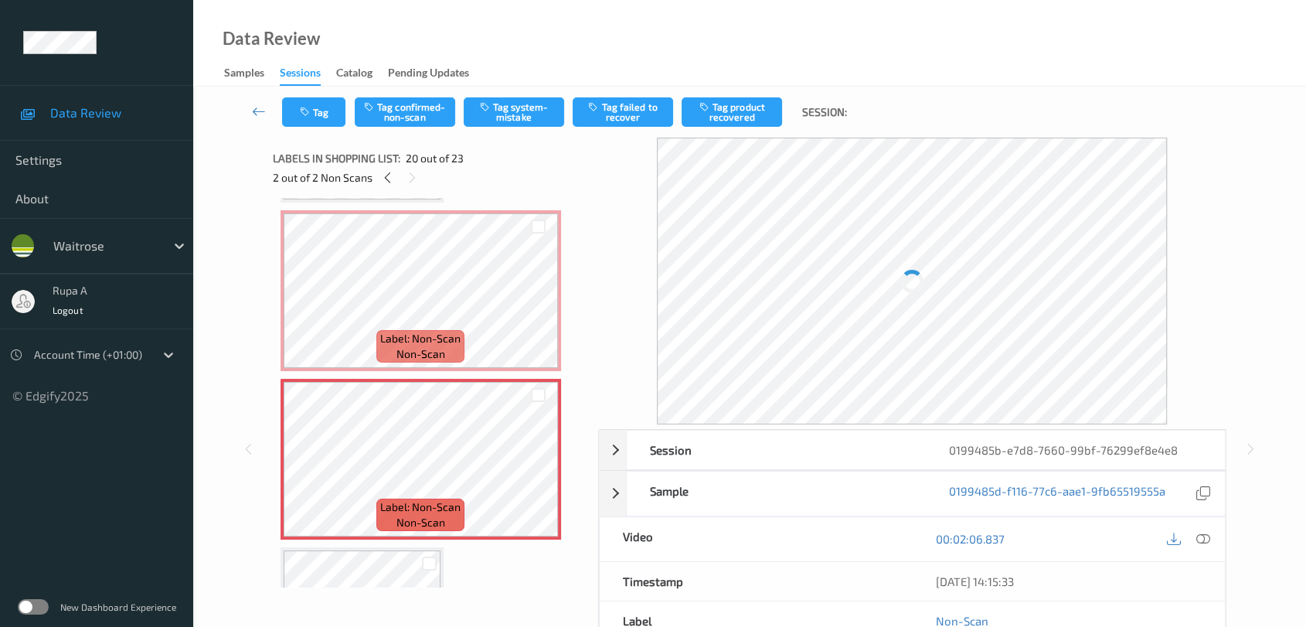
scroll to position [2857, 0]
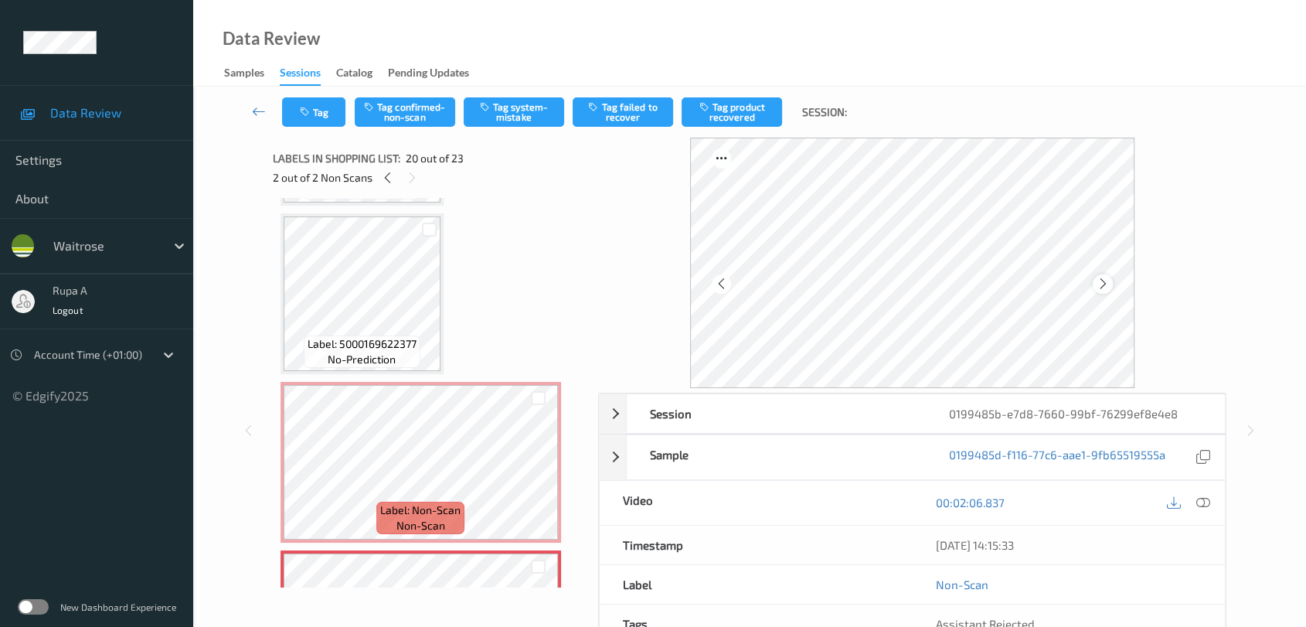
click at [1101, 281] on icon at bounding box center [1103, 284] width 13 height 14
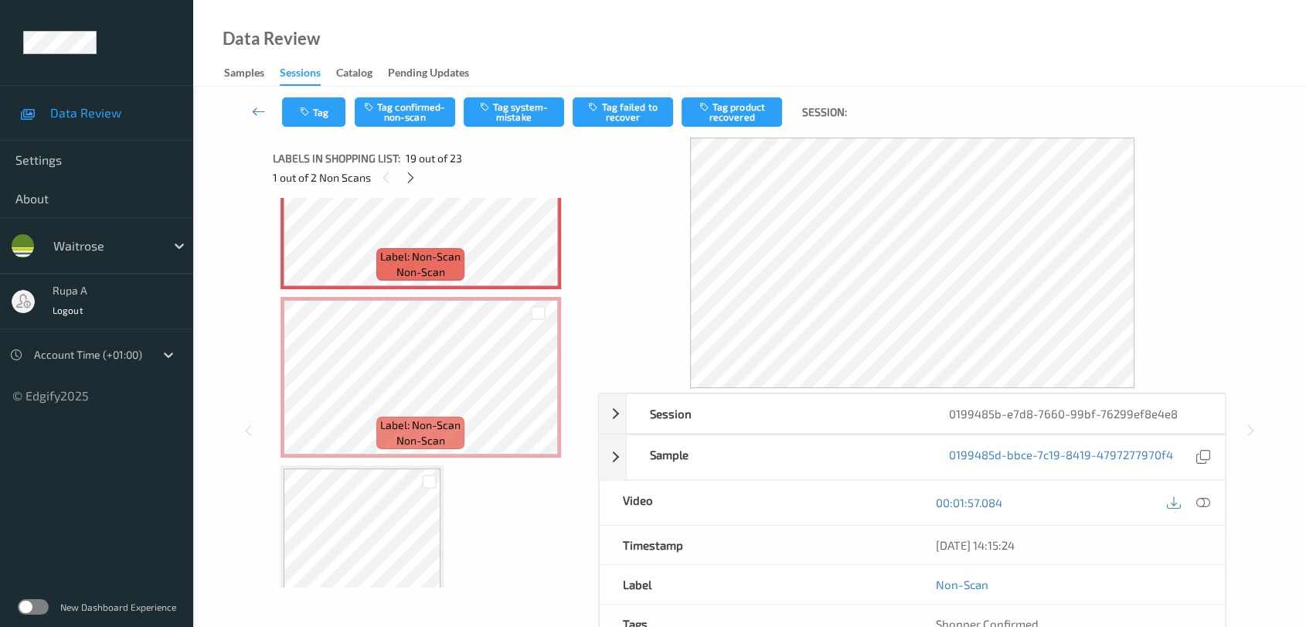
scroll to position [3114, 0]
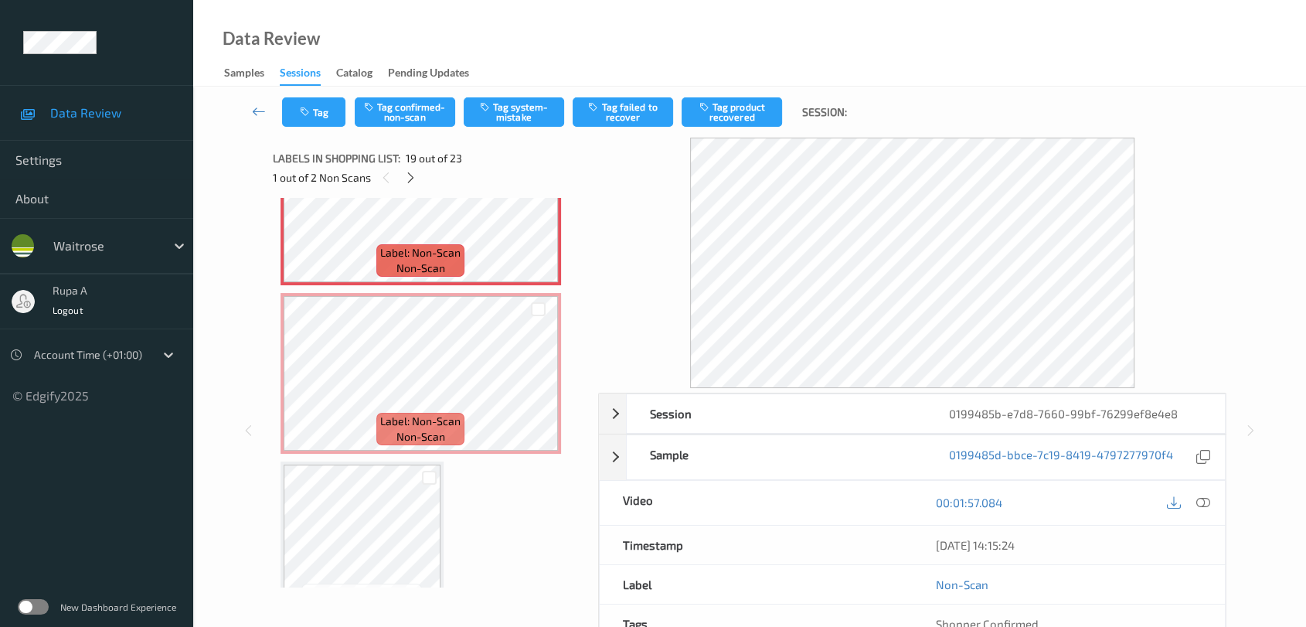
click at [403, 193] on div "Labels in shopping list: 19 out of 23 1 out of 2 Non Scans" at bounding box center [430, 168] width 315 height 60
click at [408, 177] on icon at bounding box center [410, 178] width 13 height 14
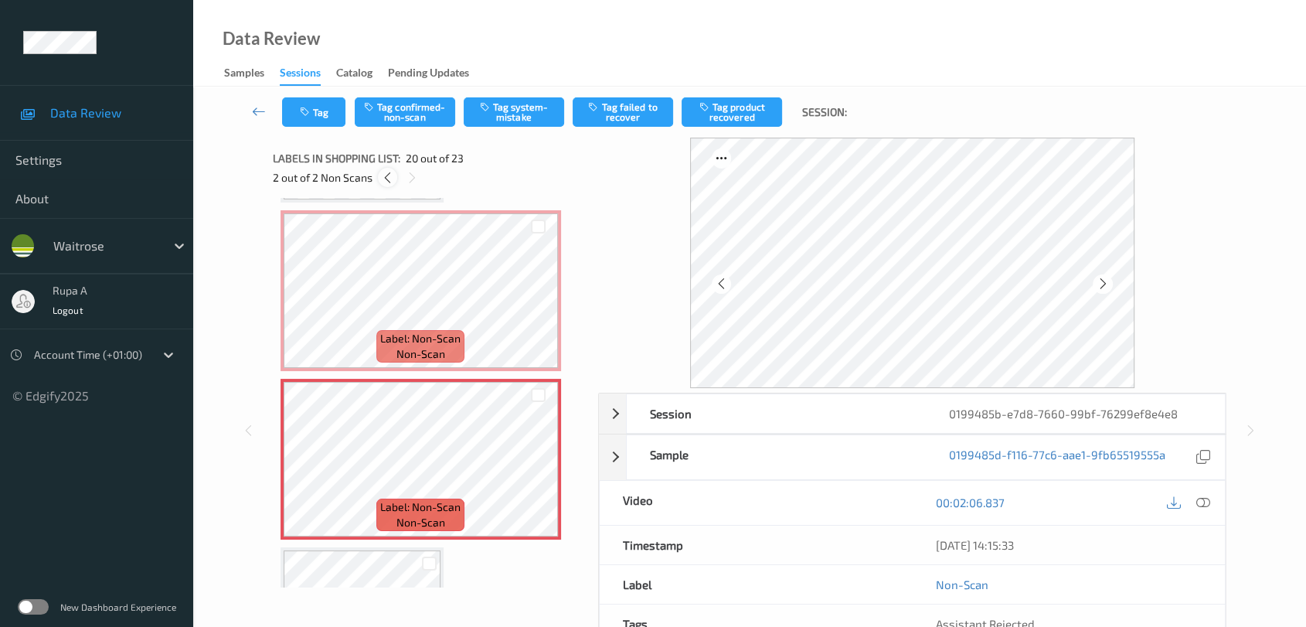
click at [378, 178] on div at bounding box center [387, 177] width 19 height 19
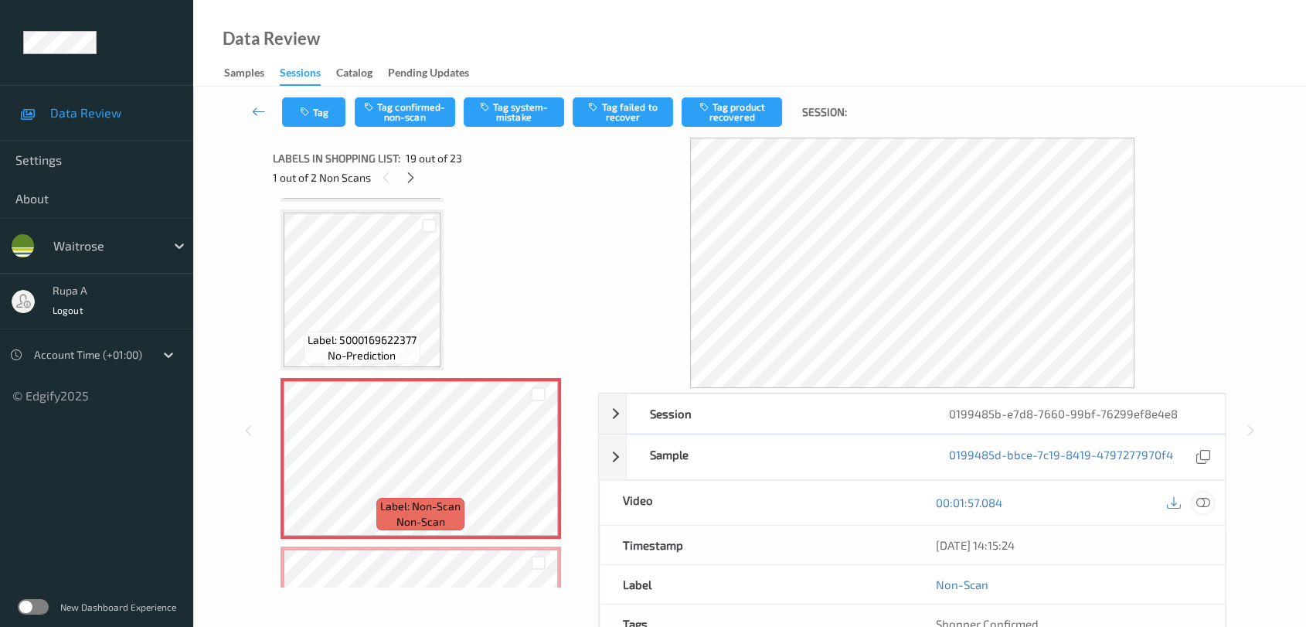
click at [1211, 497] on div at bounding box center [1203, 502] width 21 height 21
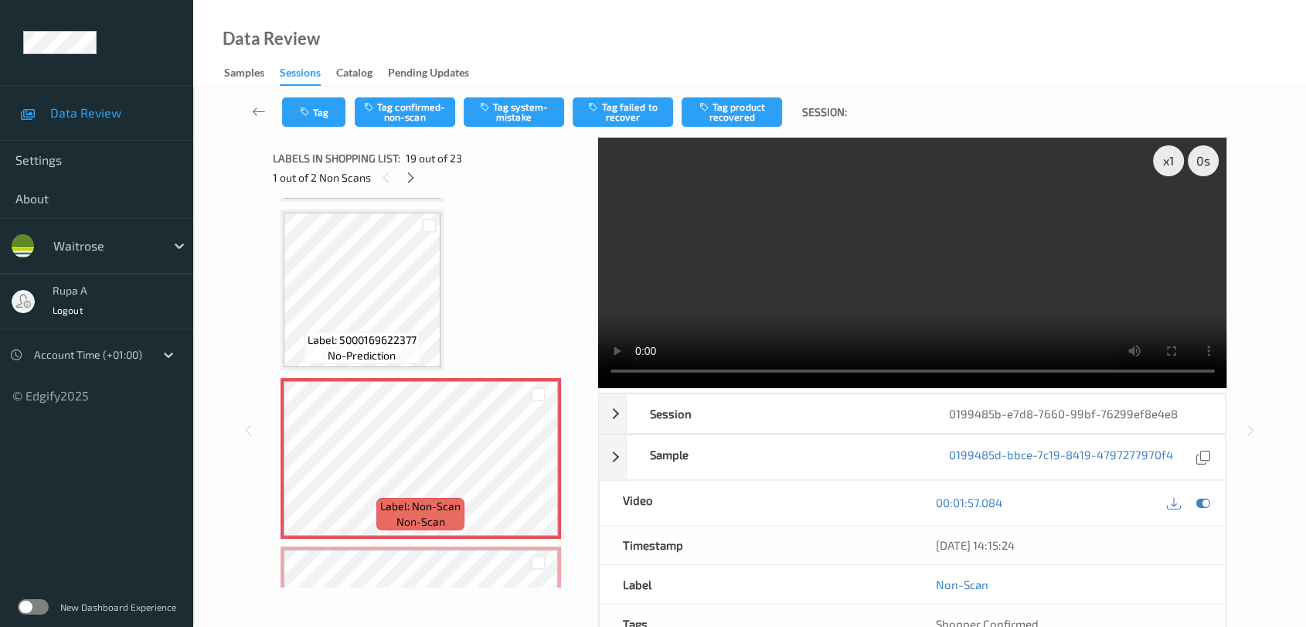
scroll to position [2689, 0]
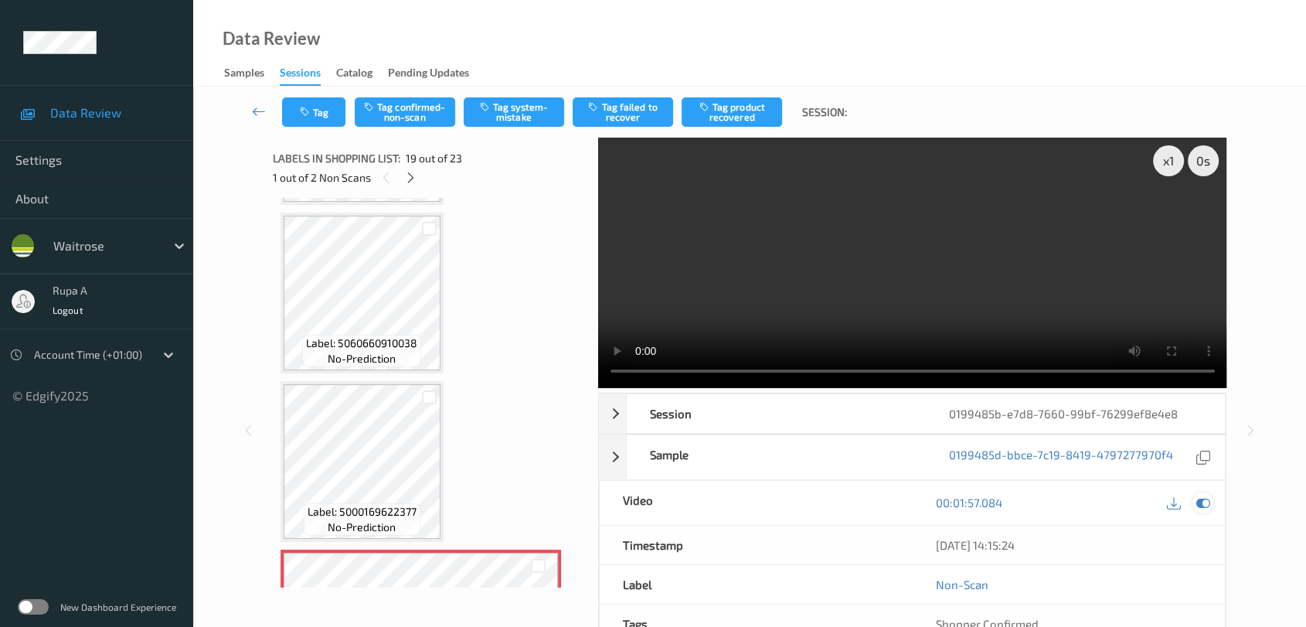
click at [1200, 509] on icon at bounding box center [1204, 502] width 14 height 14
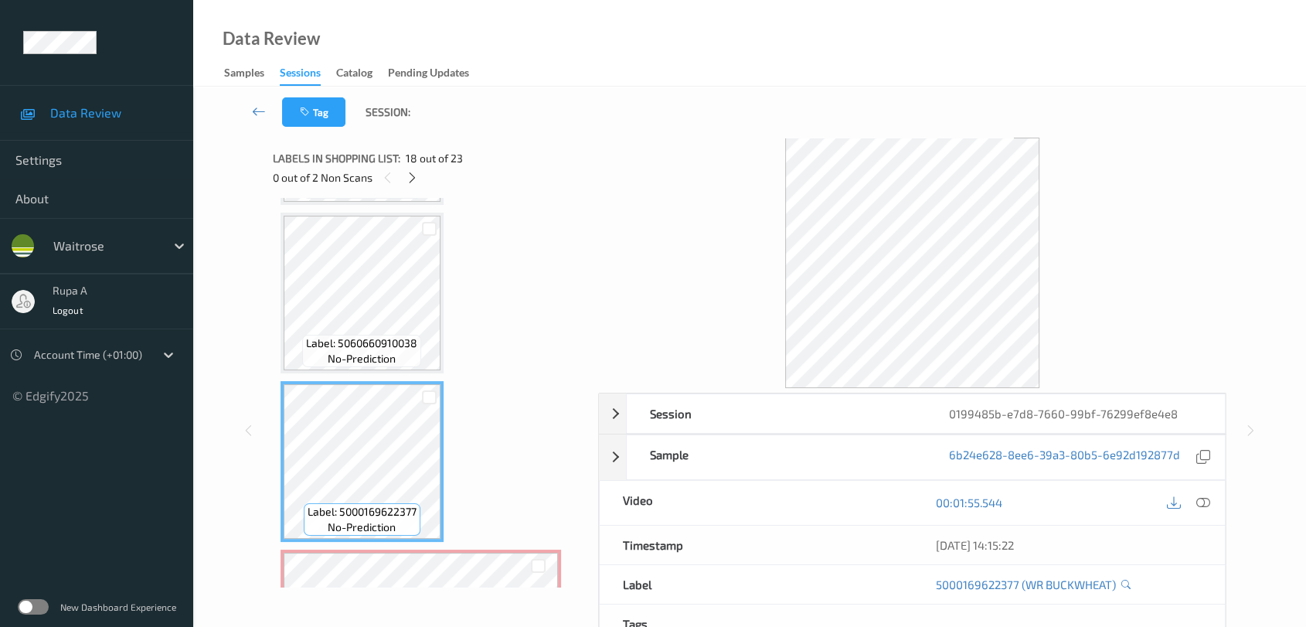
scroll to position [2861, 0]
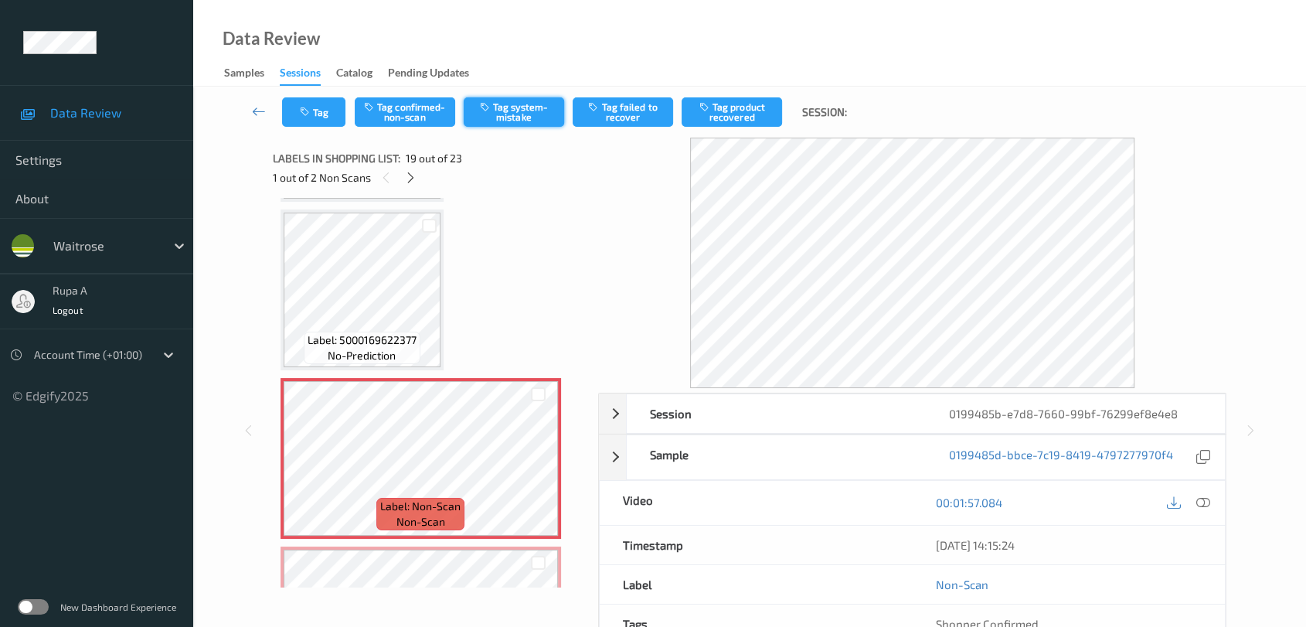
click at [532, 110] on button "Tag system-mistake" at bounding box center [514, 111] width 100 height 29
click at [308, 115] on icon "button" at bounding box center [306, 112] width 13 height 11
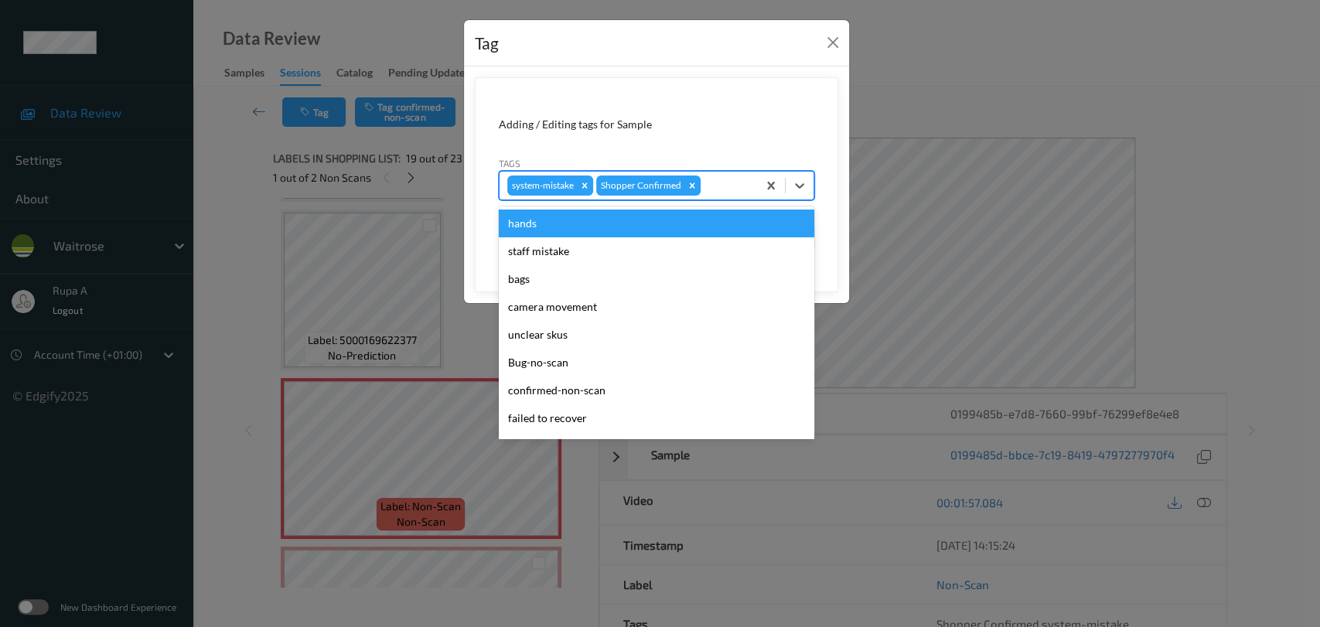
click at [713, 180] on div at bounding box center [726, 185] width 46 height 19
type input "un"
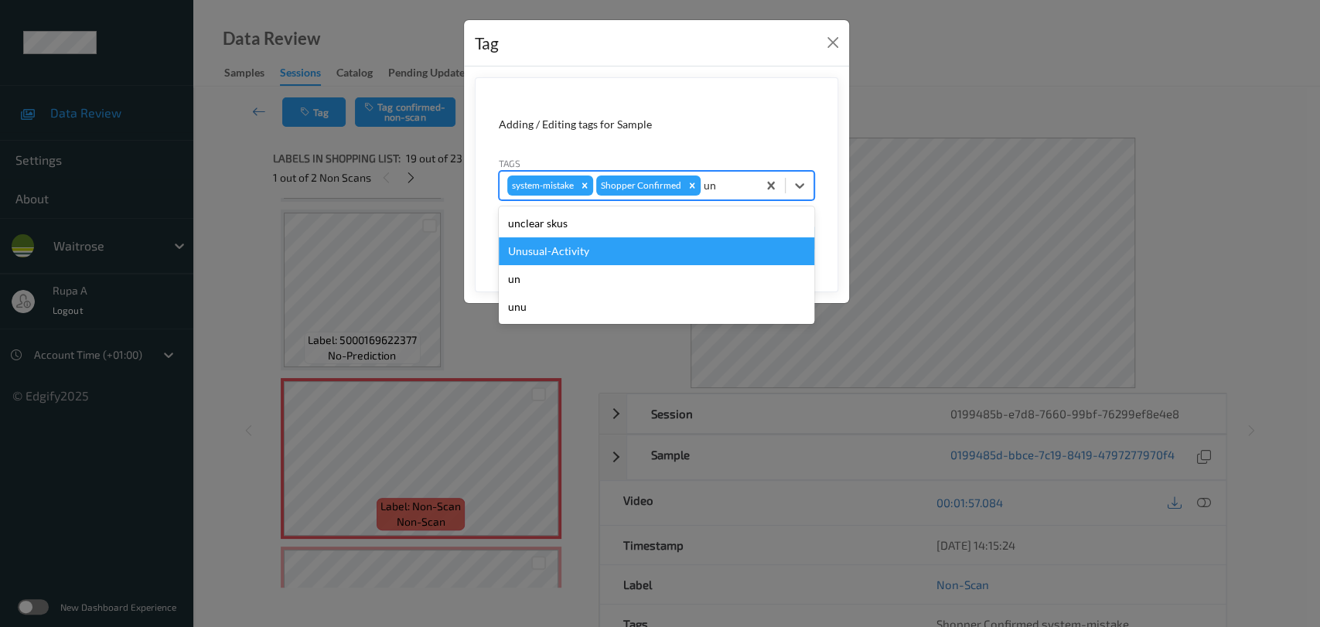
click at [611, 251] on div "Unusual-Activity" at bounding box center [656, 251] width 315 height 28
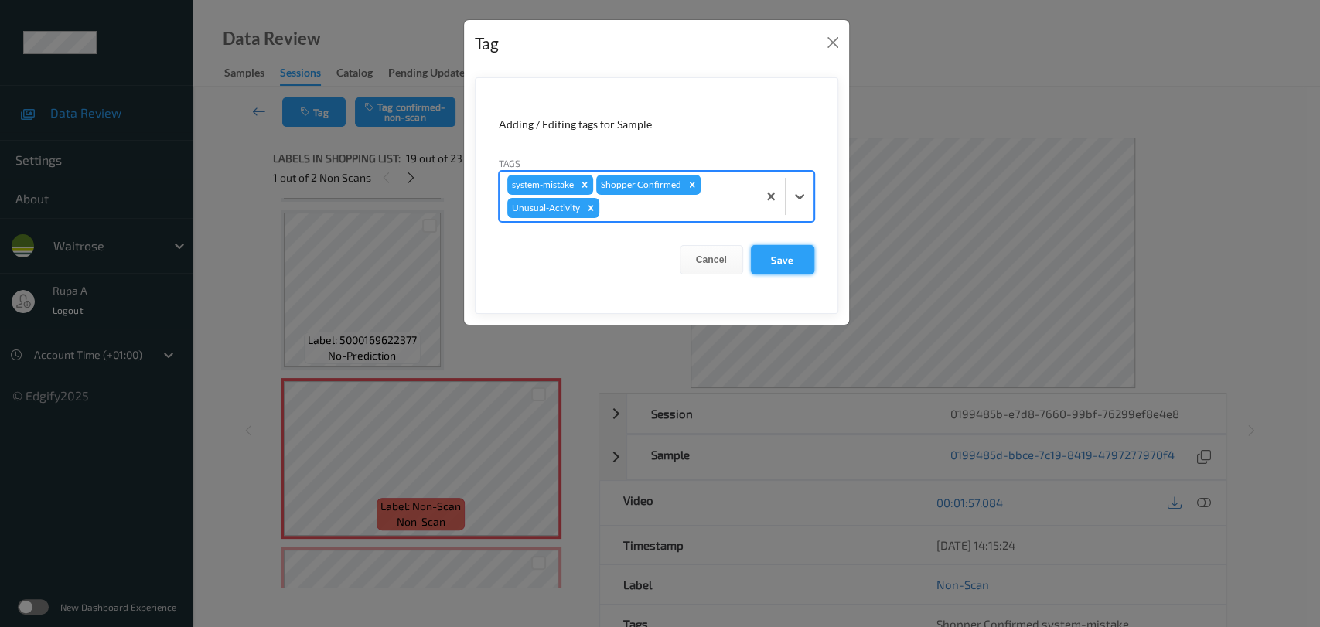
click at [775, 269] on button "Save" at bounding box center [782, 259] width 63 height 29
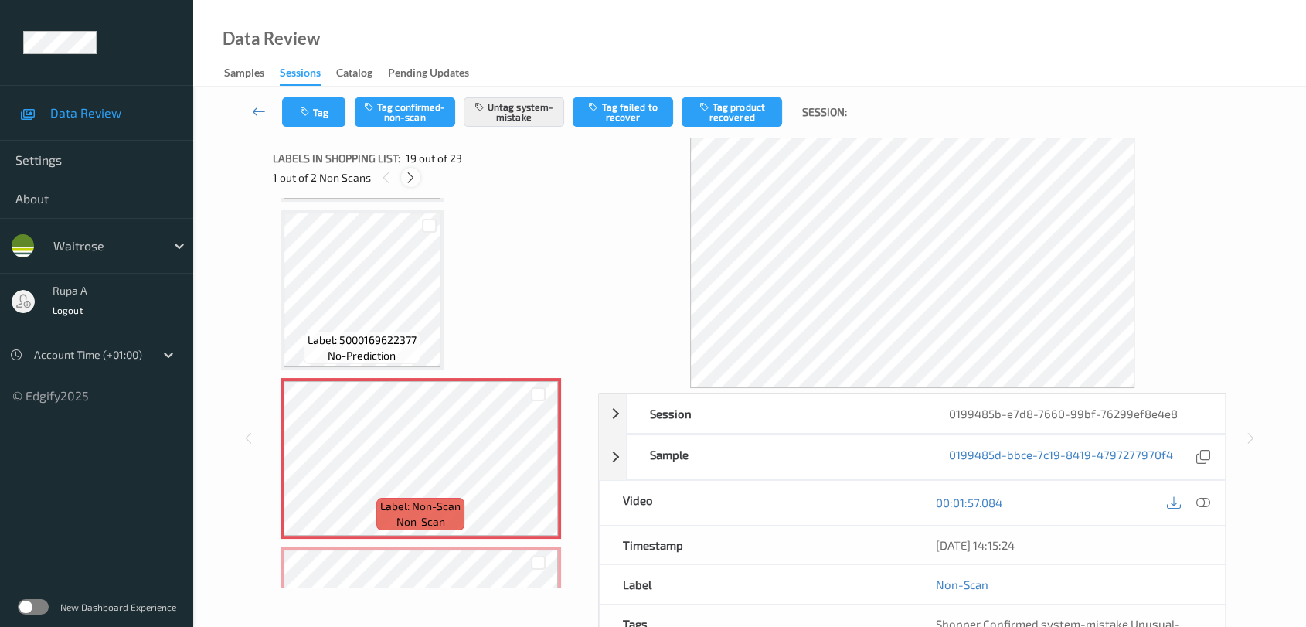
click at [410, 182] on icon at bounding box center [410, 178] width 13 height 14
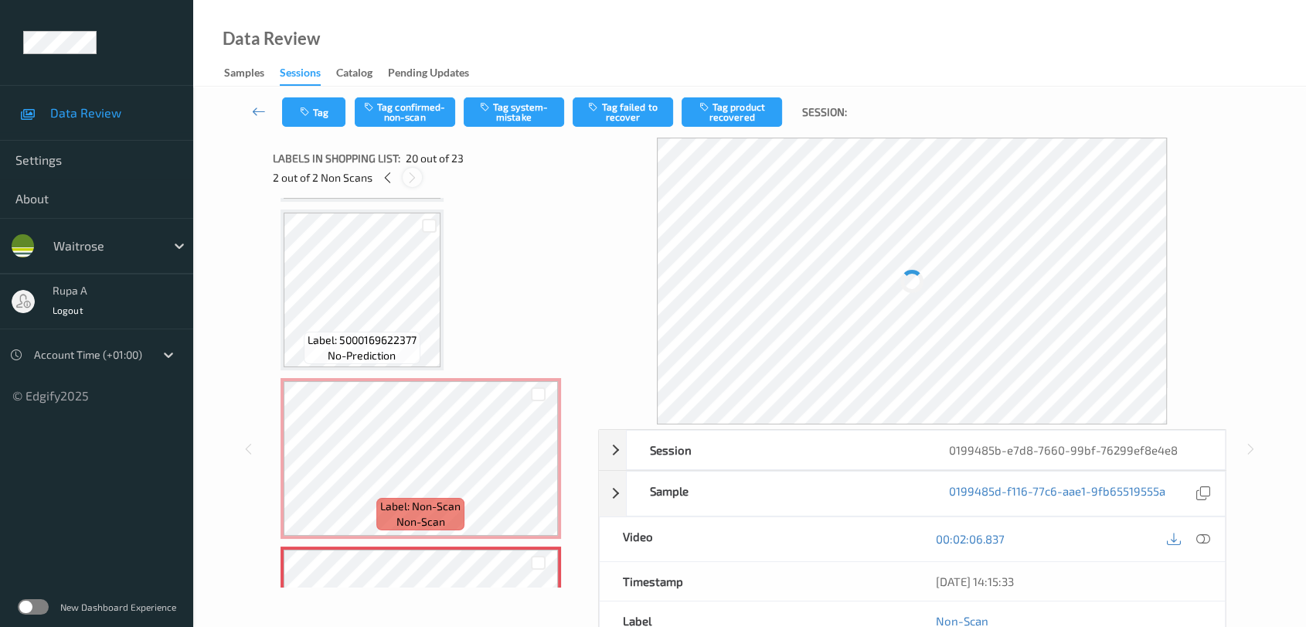
scroll to position [3029, 0]
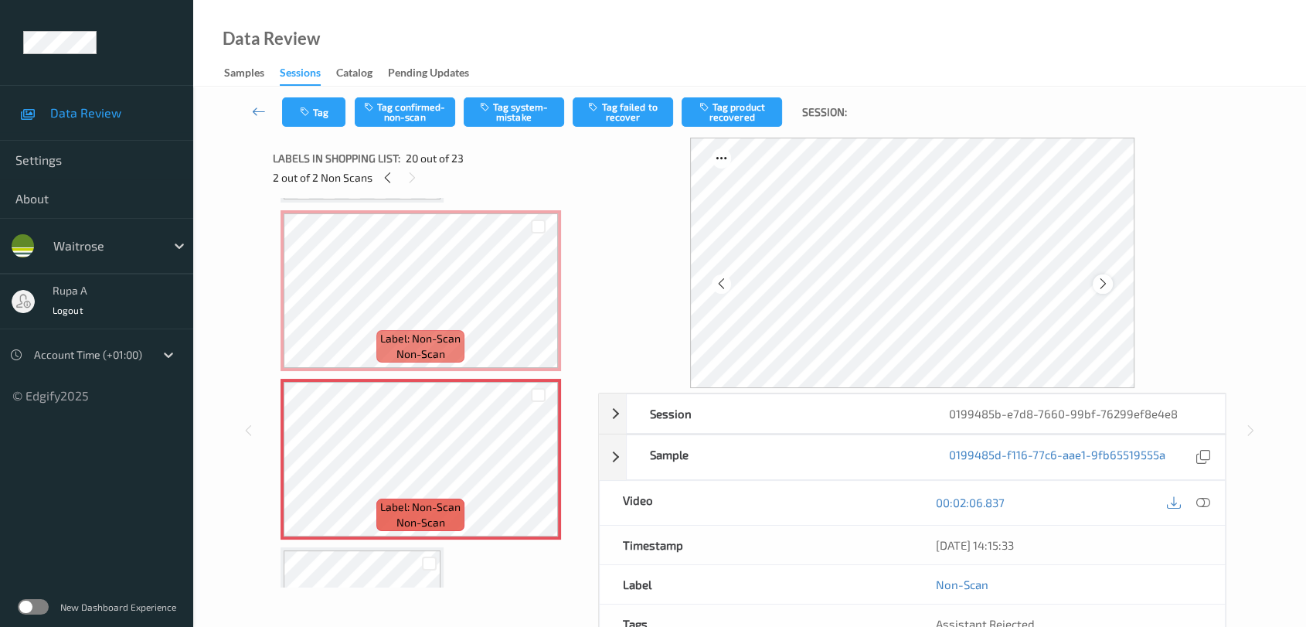
click at [1097, 278] on icon at bounding box center [1103, 284] width 13 height 14
click at [1099, 278] on icon at bounding box center [1103, 284] width 13 height 14
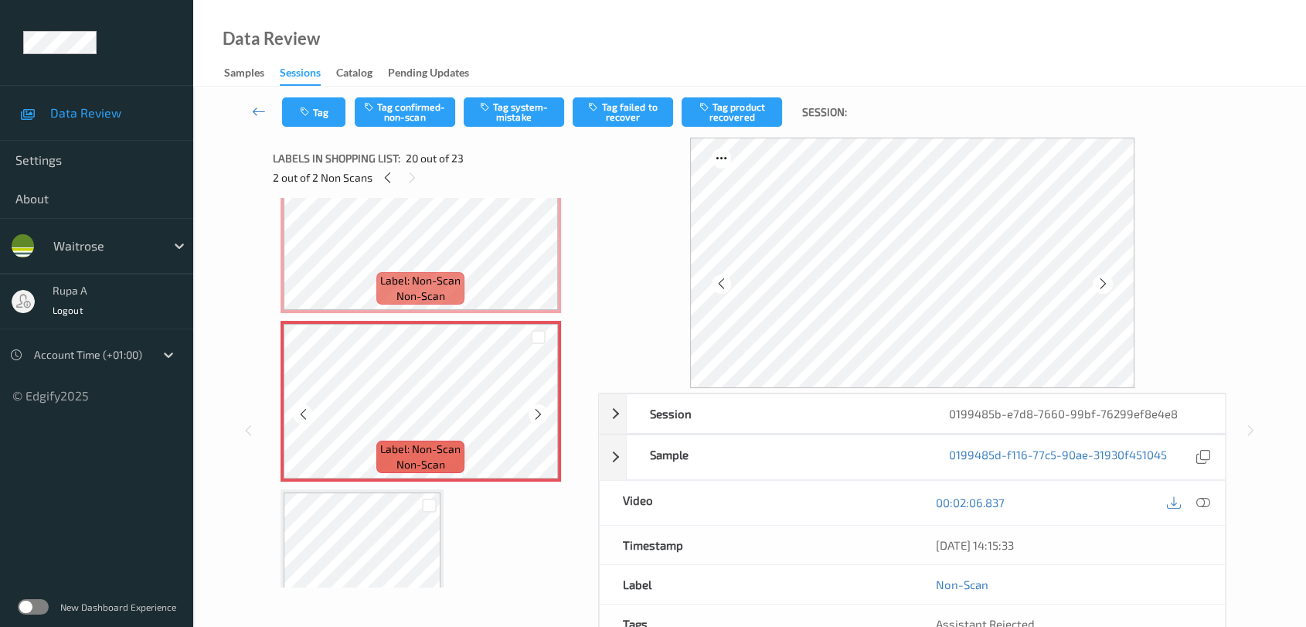
scroll to position [3114, 0]
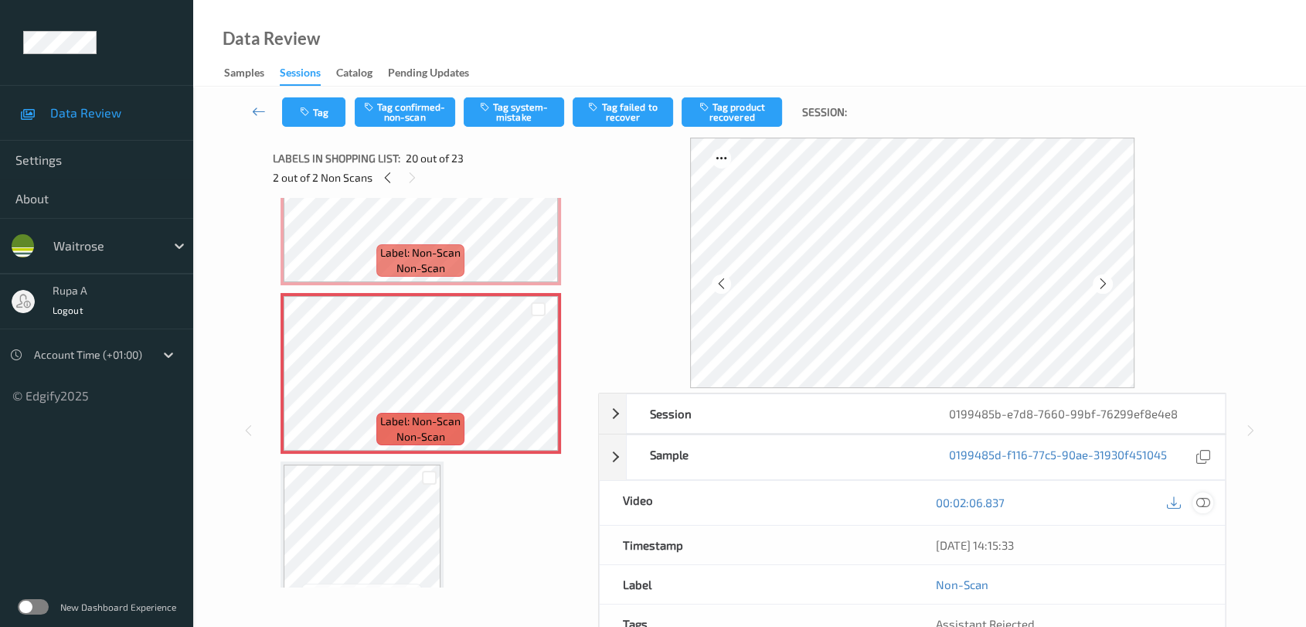
click at [1200, 501] on icon at bounding box center [1204, 502] width 14 height 14
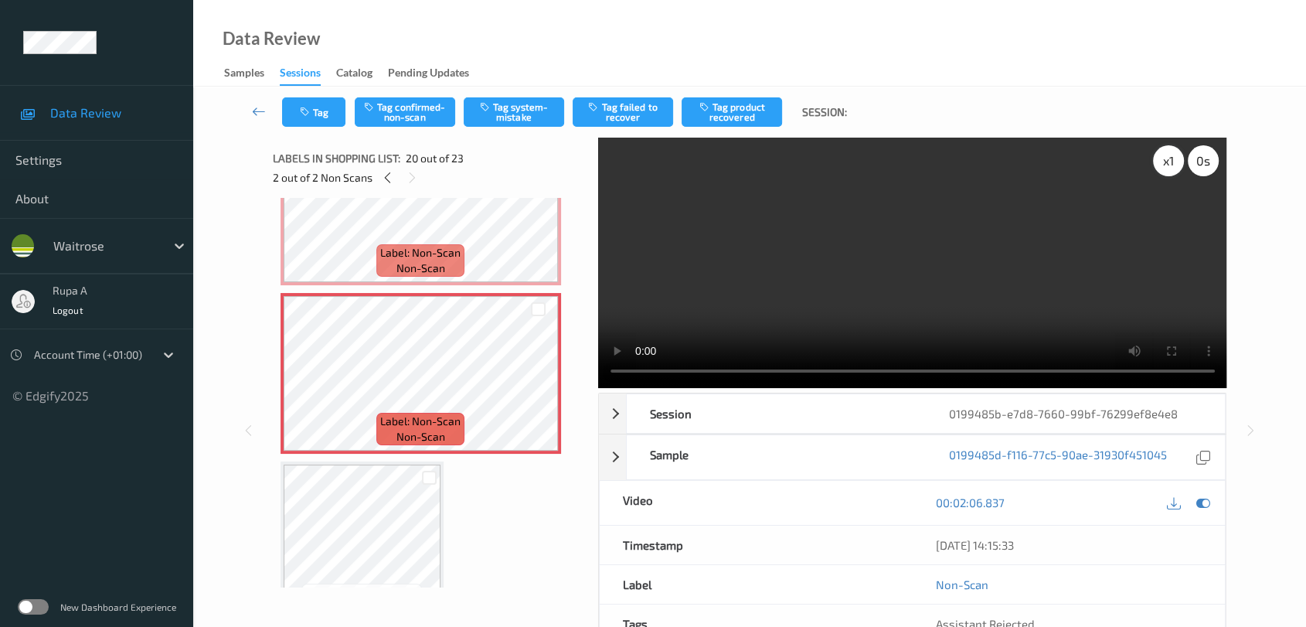
click at [1161, 154] on div "x 1" at bounding box center [1168, 160] width 31 height 31
click at [1164, 160] on div "x 2" at bounding box center [1168, 160] width 31 height 31
click at [1206, 499] on icon at bounding box center [1204, 502] width 14 height 14
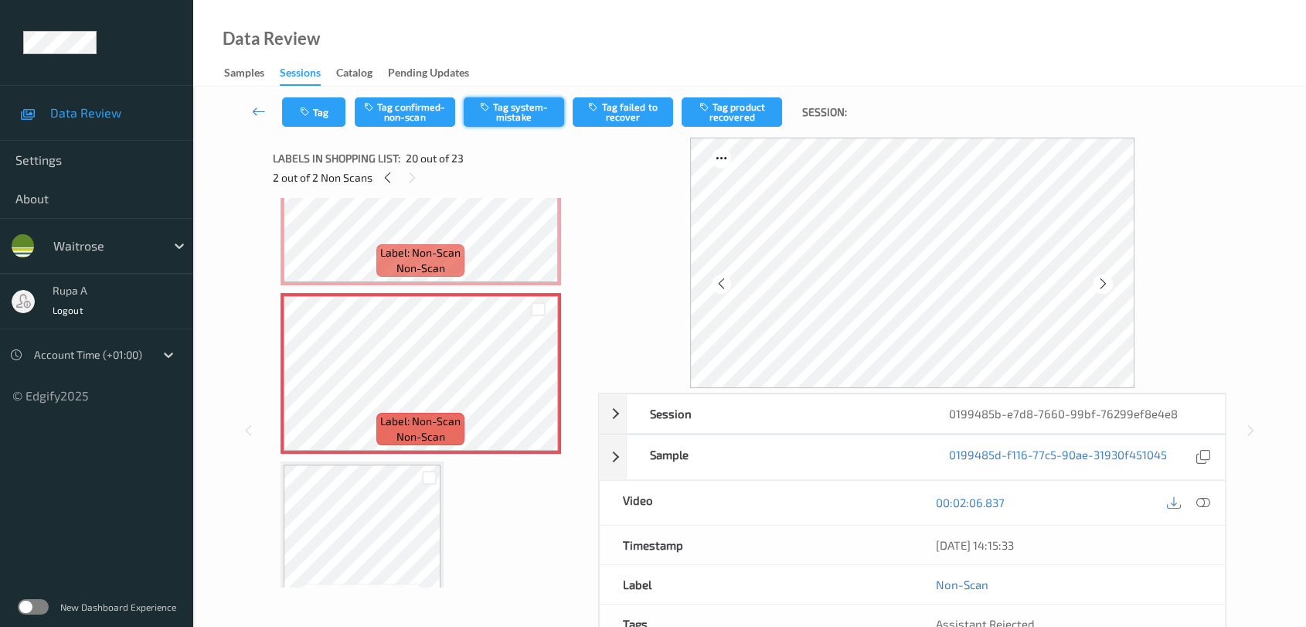
click at [529, 111] on button "Tag system-mistake" at bounding box center [514, 111] width 100 height 29
click at [322, 107] on button "Tag" at bounding box center [313, 111] width 63 height 29
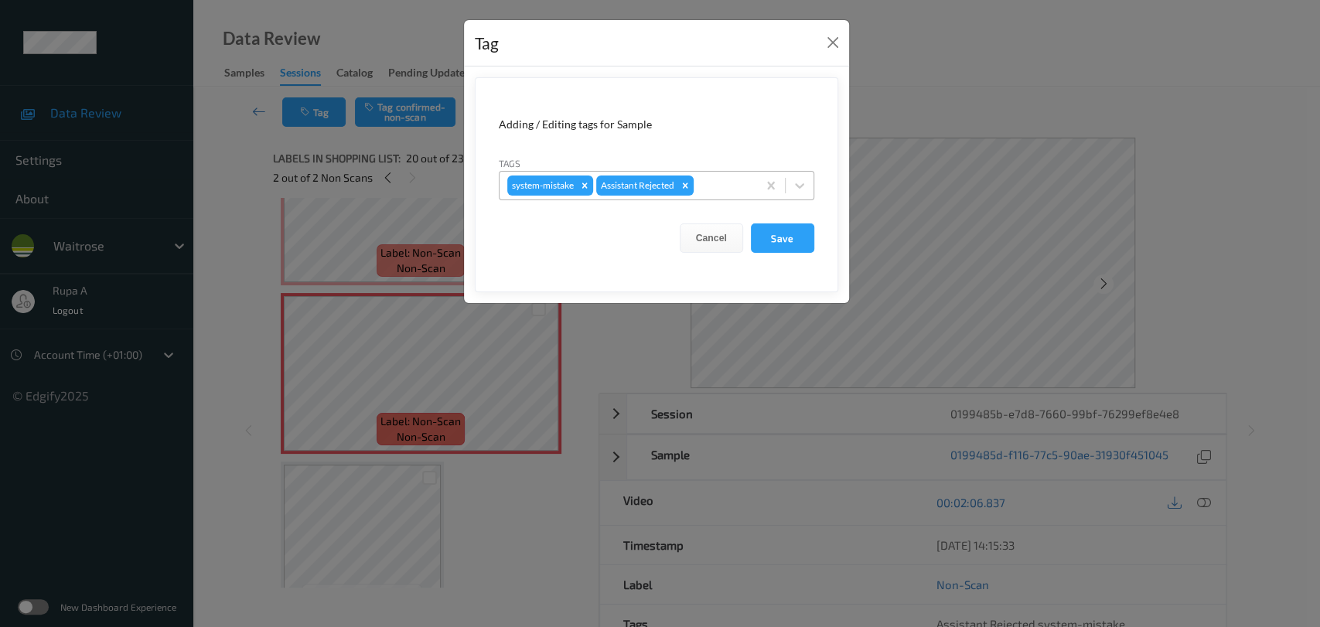
click at [717, 193] on div at bounding box center [722, 185] width 53 height 19
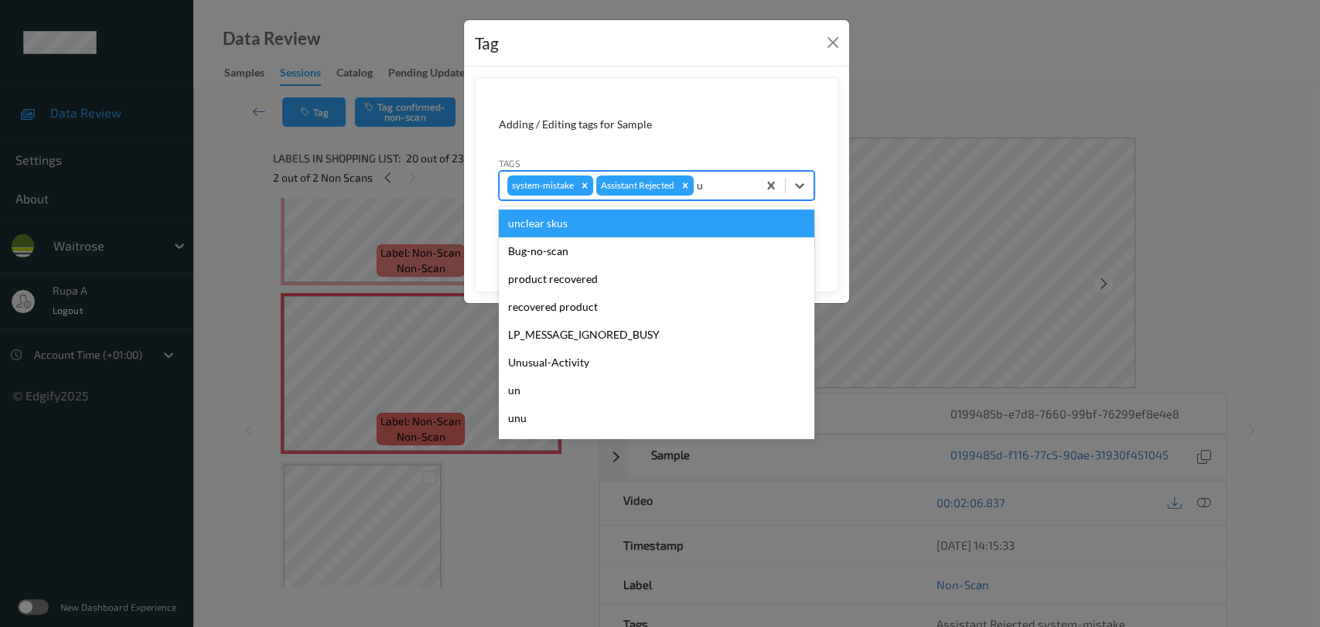
type input "un"
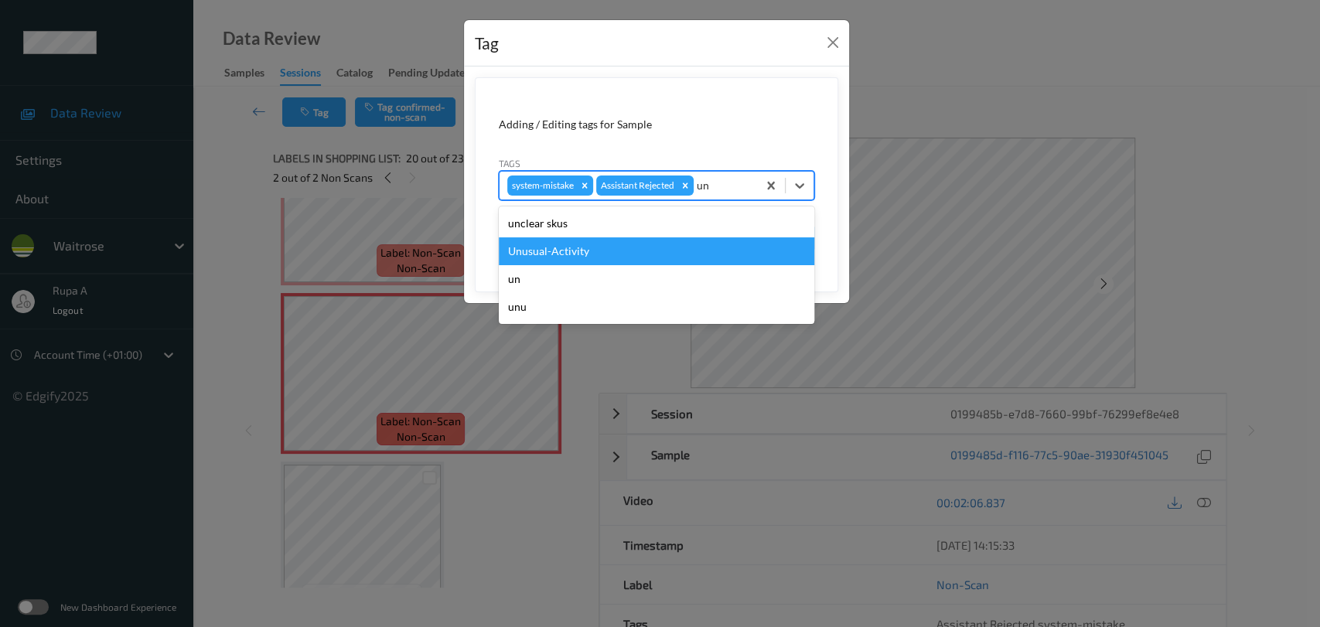
click at [553, 250] on div "Unusual-Activity" at bounding box center [656, 251] width 315 height 28
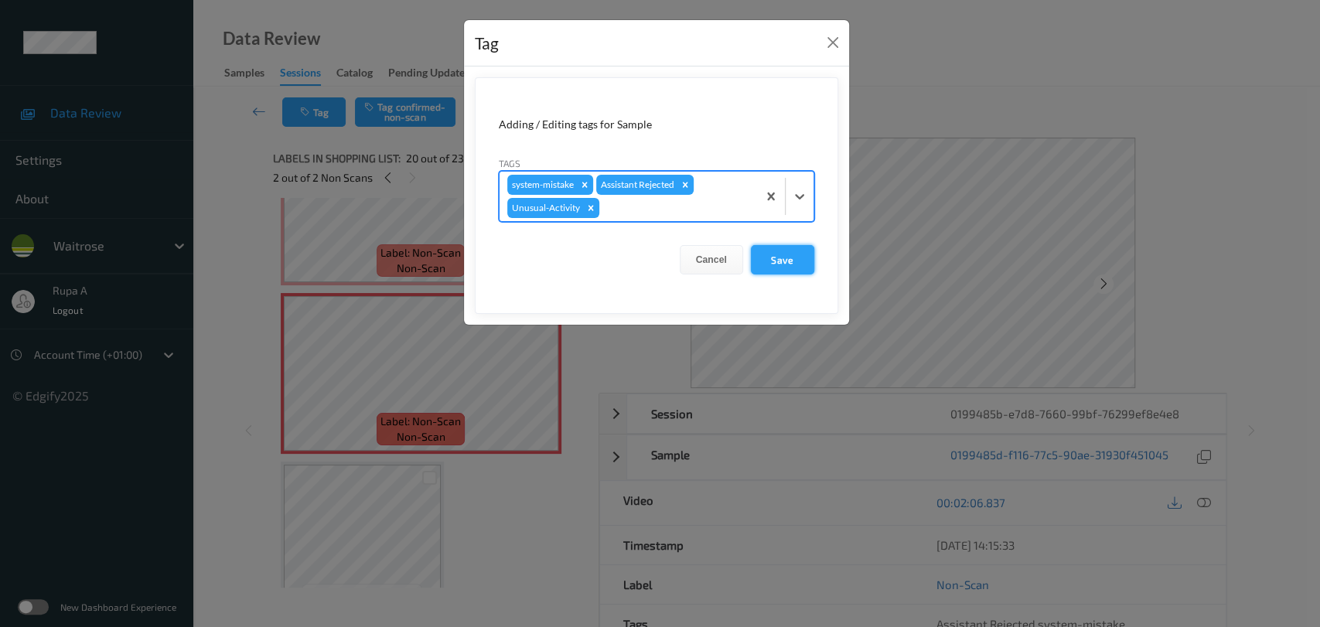
click at [790, 264] on button "Save" at bounding box center [782, 259] width 63 height 29
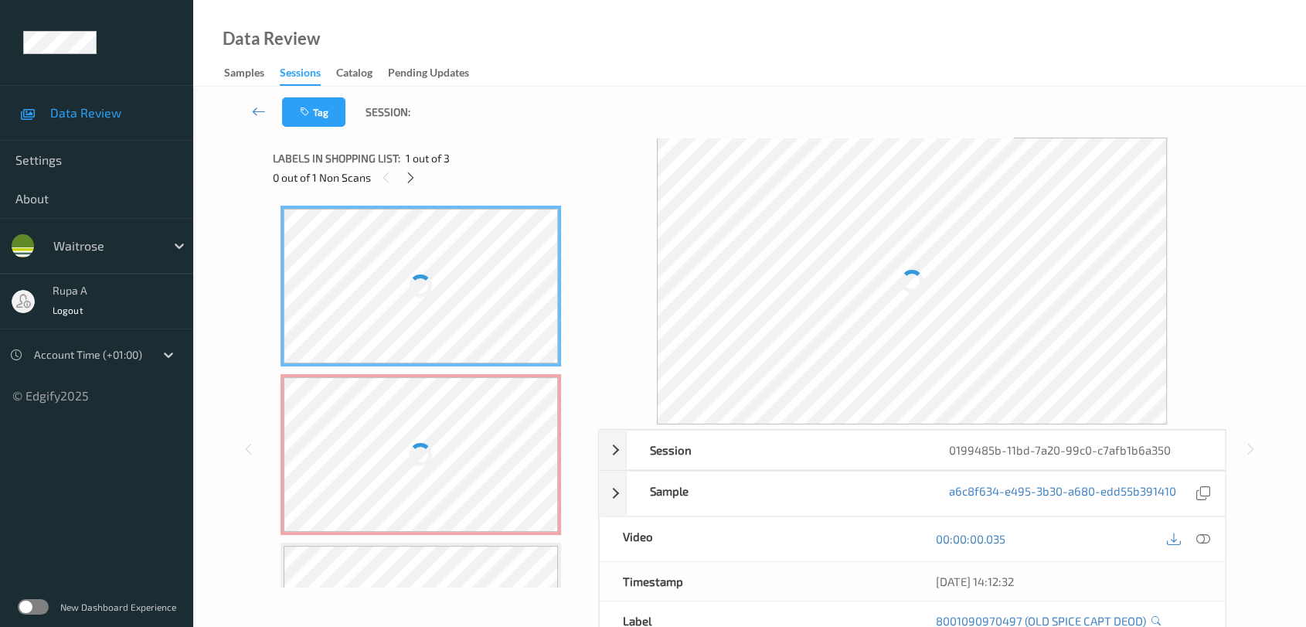
click at [421, 180] on div "0 out of 1 Non Scans" at bounding box center [430, 177] width 315 height 19
click at [404, 181] on div at bounding box center [410, 177] width 19 height 19
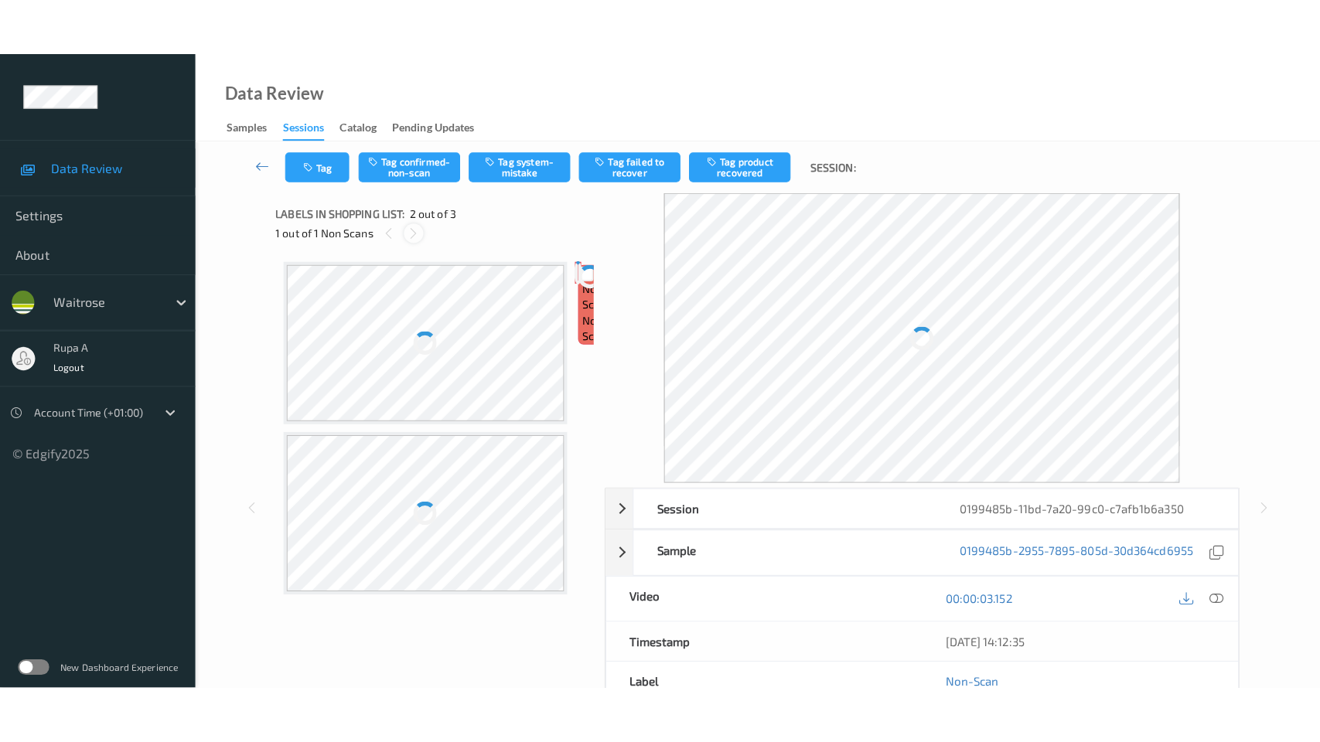
scroll to position [7, 0]
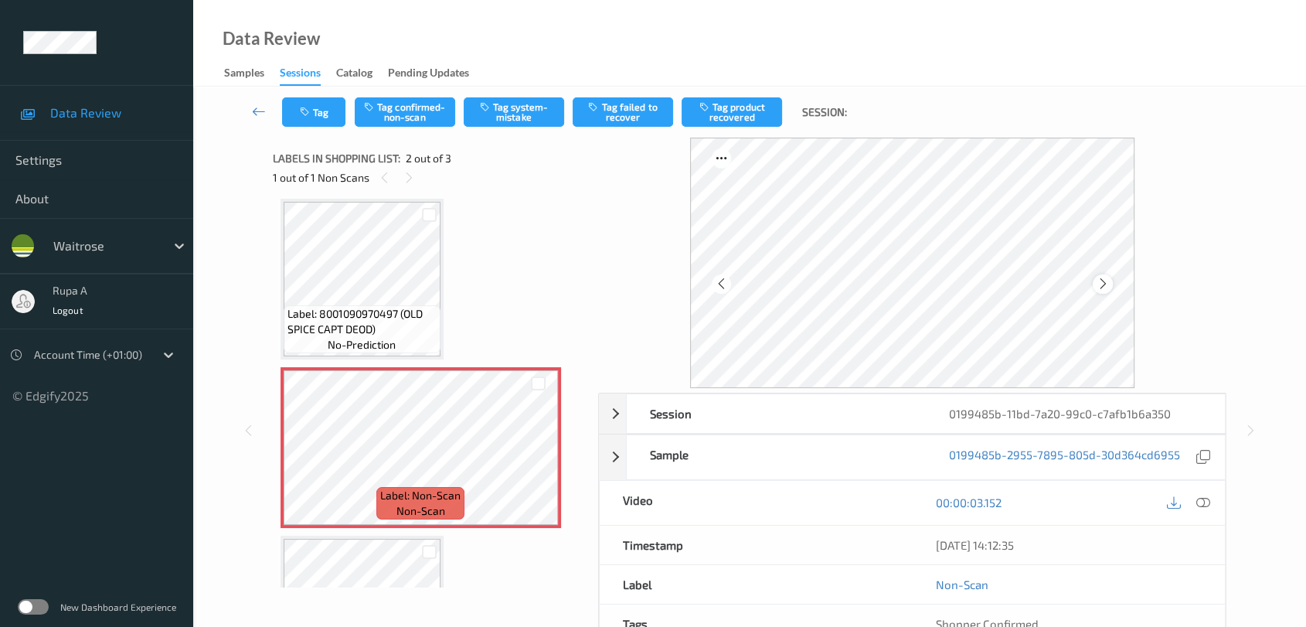
click at [1102, 280] on icon at bounding box center [1103, 284] width 13 height 14
click at [1203, 501] on icon at bounding box center [1204, 502] width 14 height 14
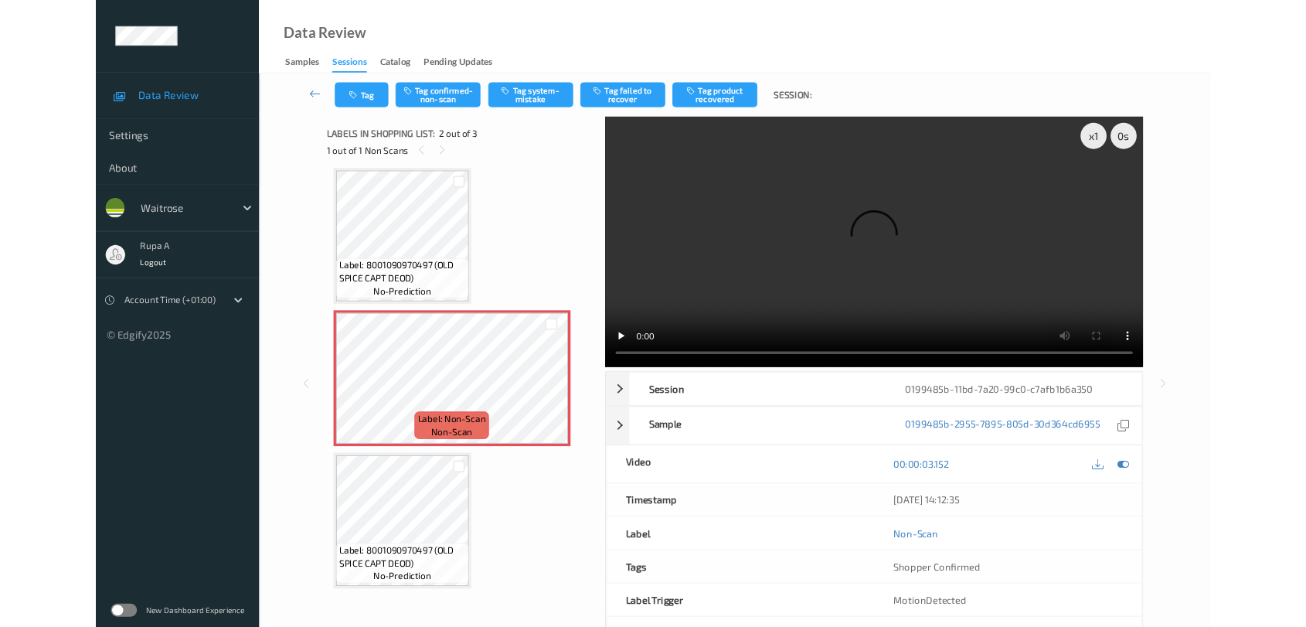
scroll to position [6, 0]
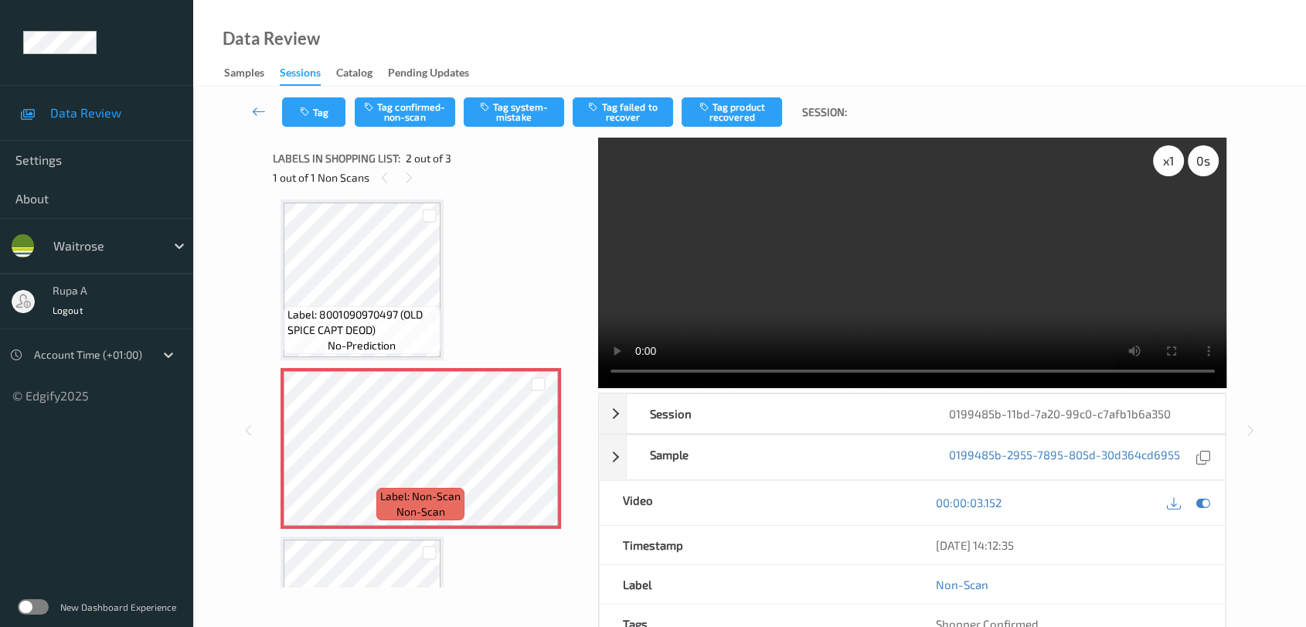
click at [1177, 175] on div "x 1 0 s" at bounding box center [1186, 160] width 66 height 31
click at [1173, 165] on div "x 1" at bounding box center [1168, 160] width 31 height 31
click at [1203, 502] on icon at bounding box center [1204, 502] width 14 height 14
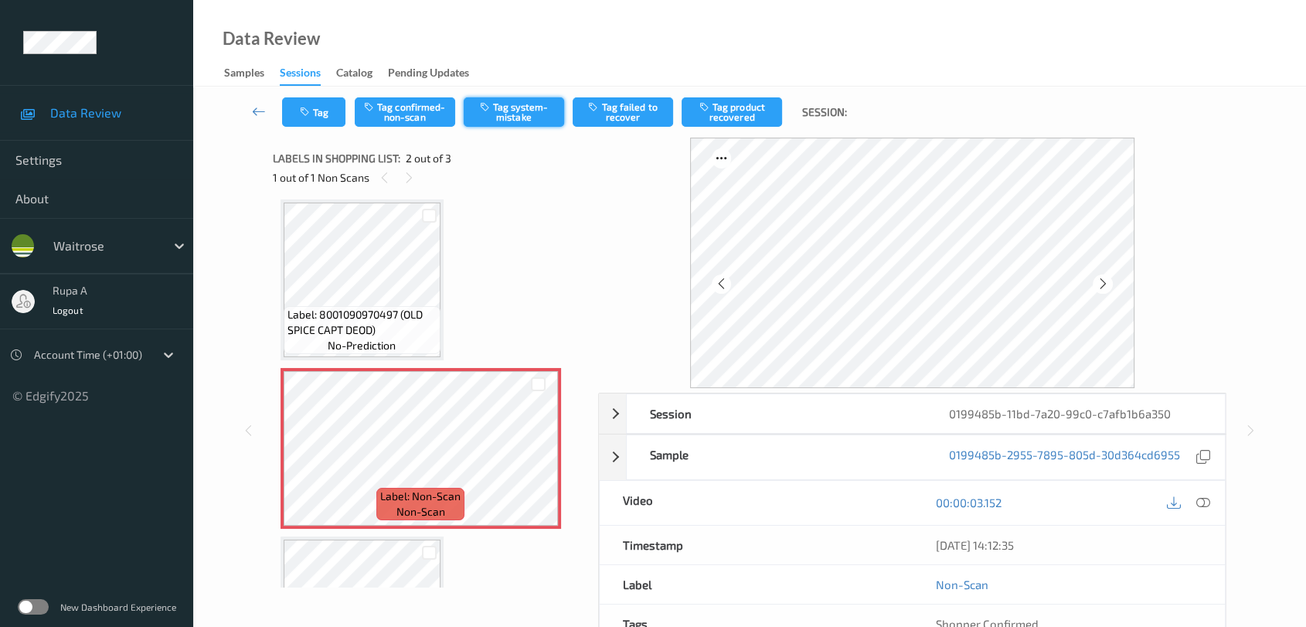
click at [530, 115] on button "Tag system-mistake" at bounding box center [514, 111] width 100 height 29
click at [310, 114] on icon "button" at bounding box center [306, 112] width 13 height 11
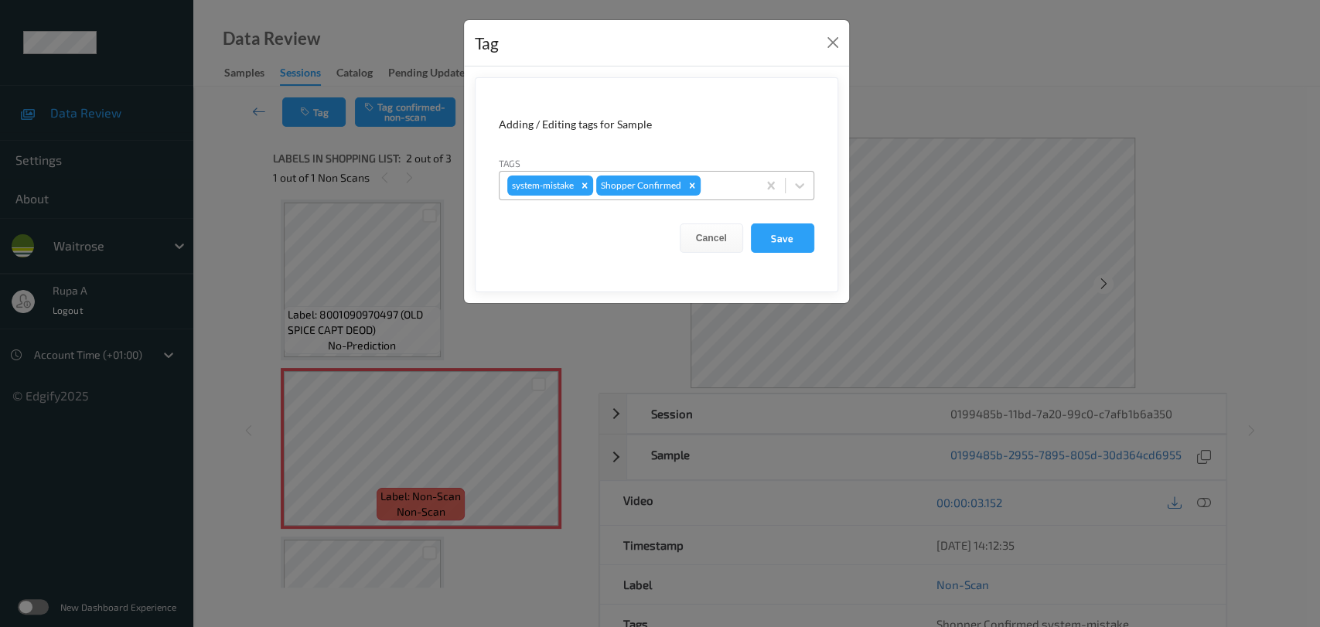
click at [728, 176] on div at bounding box center [726, 185] width 46 height 19
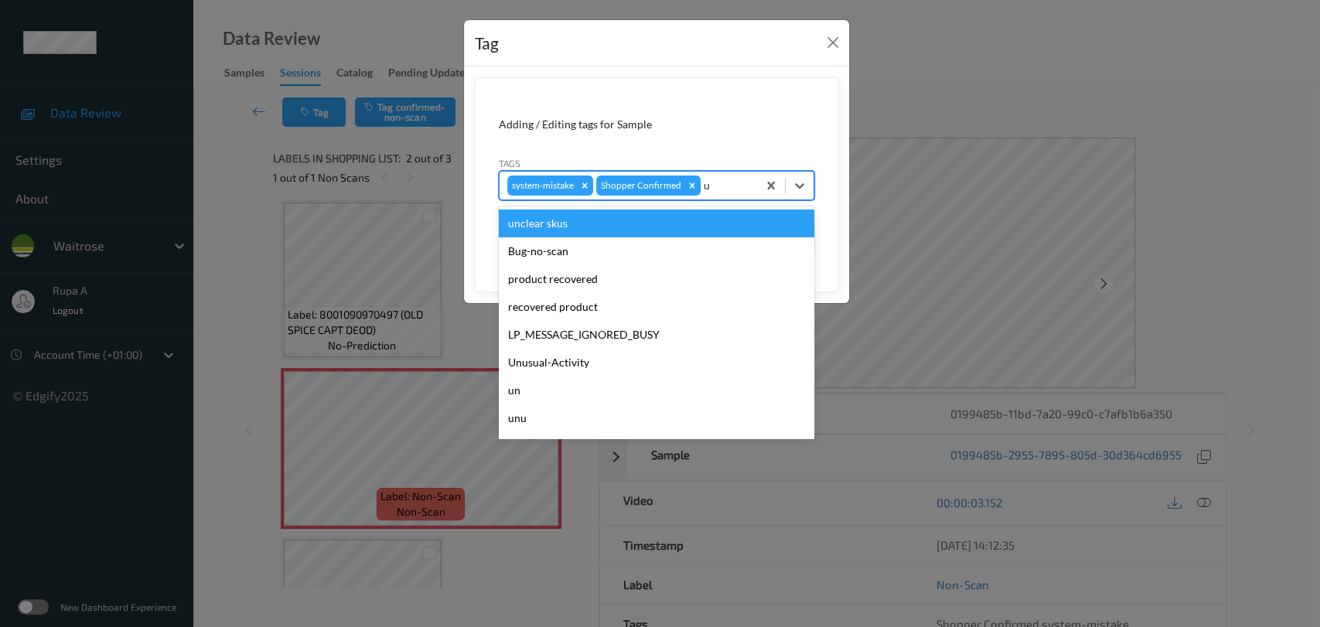
type input "un"
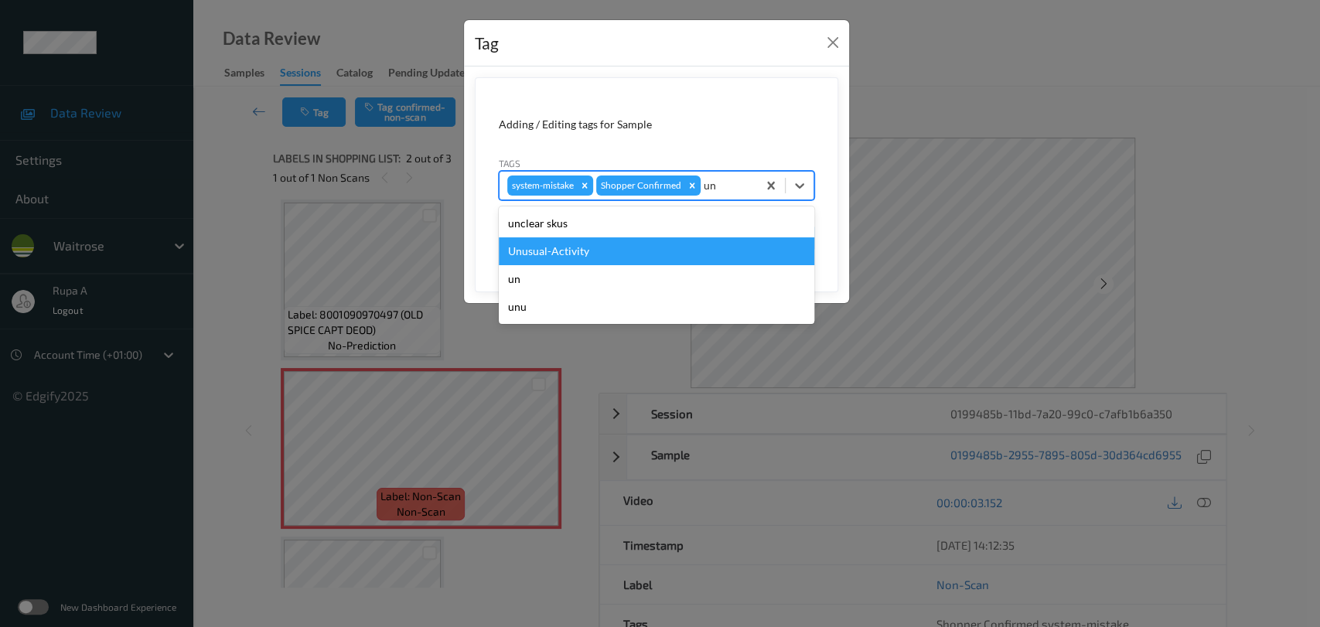
click at [620, 257] on div "Unusual-Activity" at bounding box center [656, 251] width 315 height 28
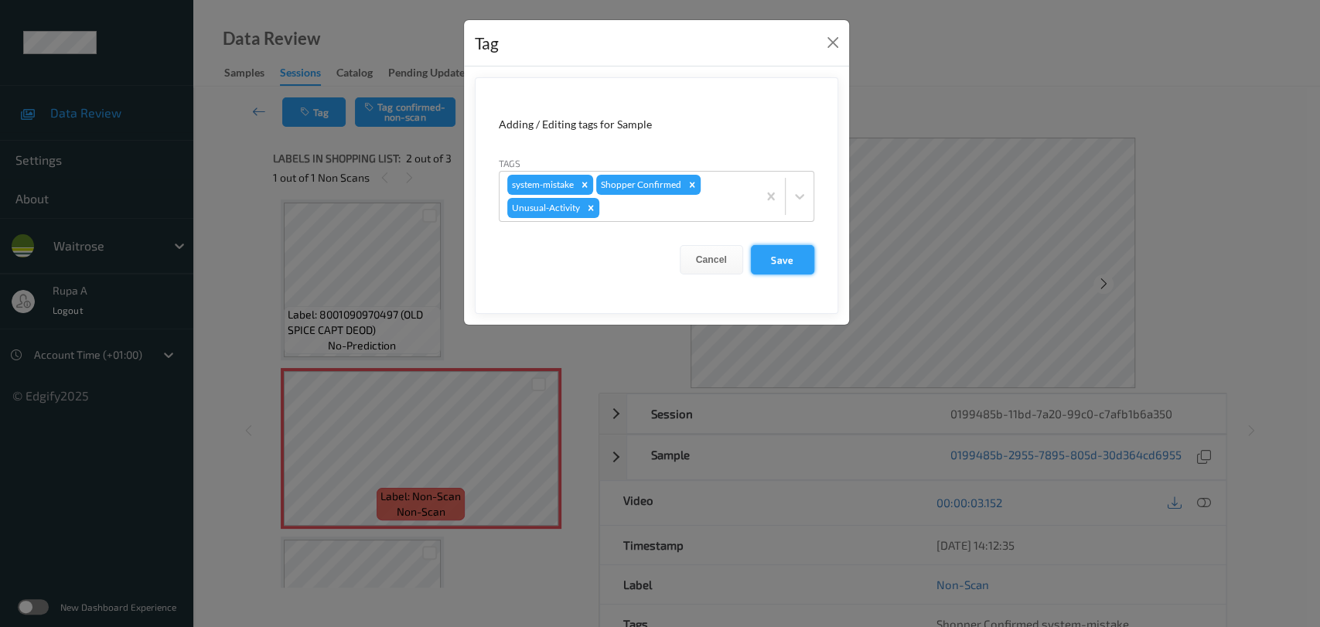
click at [788, 264] on button "Save" at bounding box center [782, 259] width 63 height 29
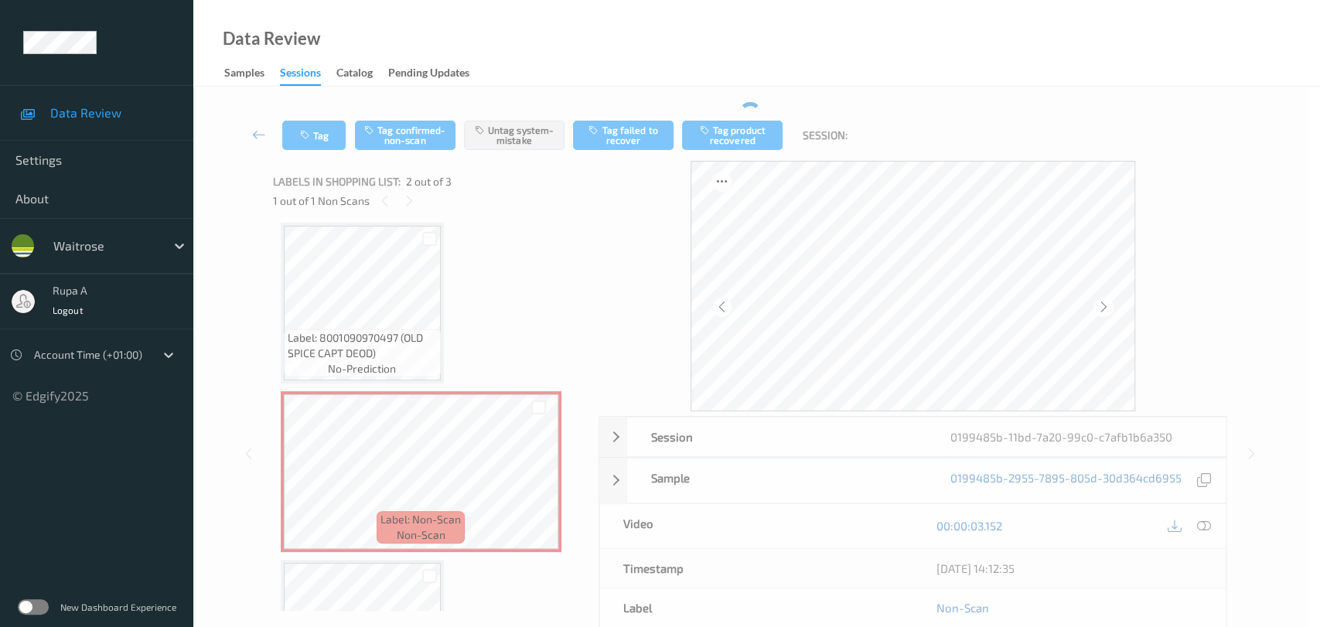
click at [785, 251] on form "Adding / Editing tags for Sample Tags system-mistake Shopper Confirmed Cancel S…" at bounding box center [656, 146] width 363 height 215
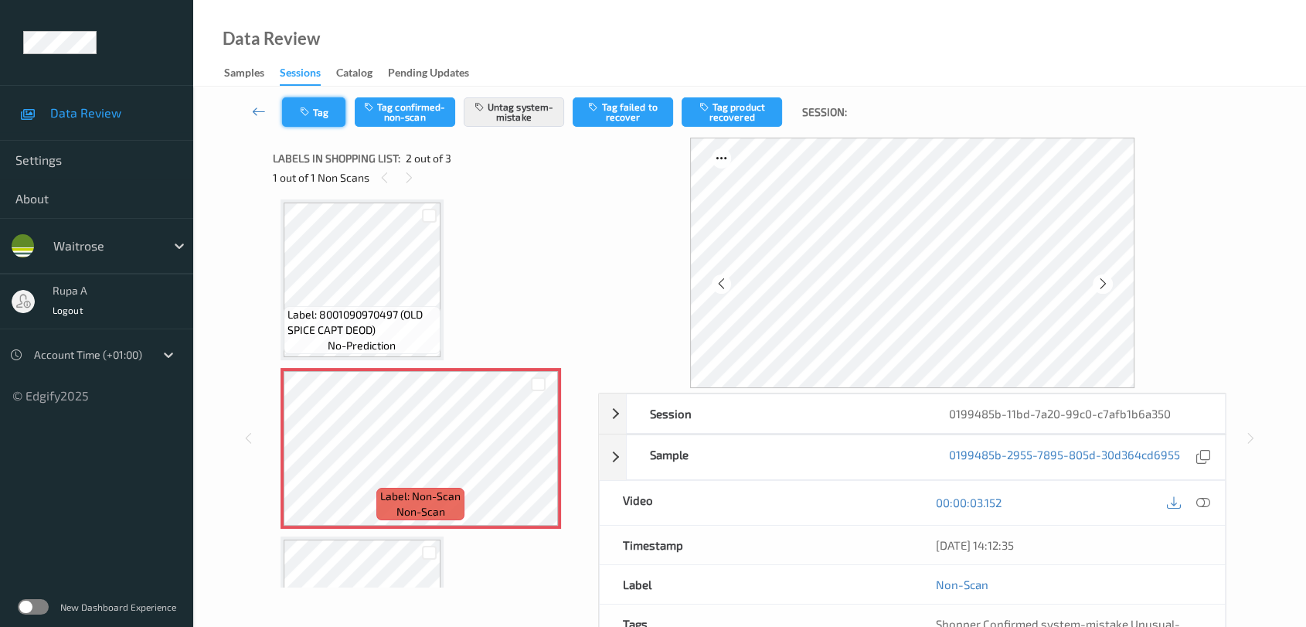
click at [337, 119] on button "Tag" at bounding box center [313, 111] width 63 height 29
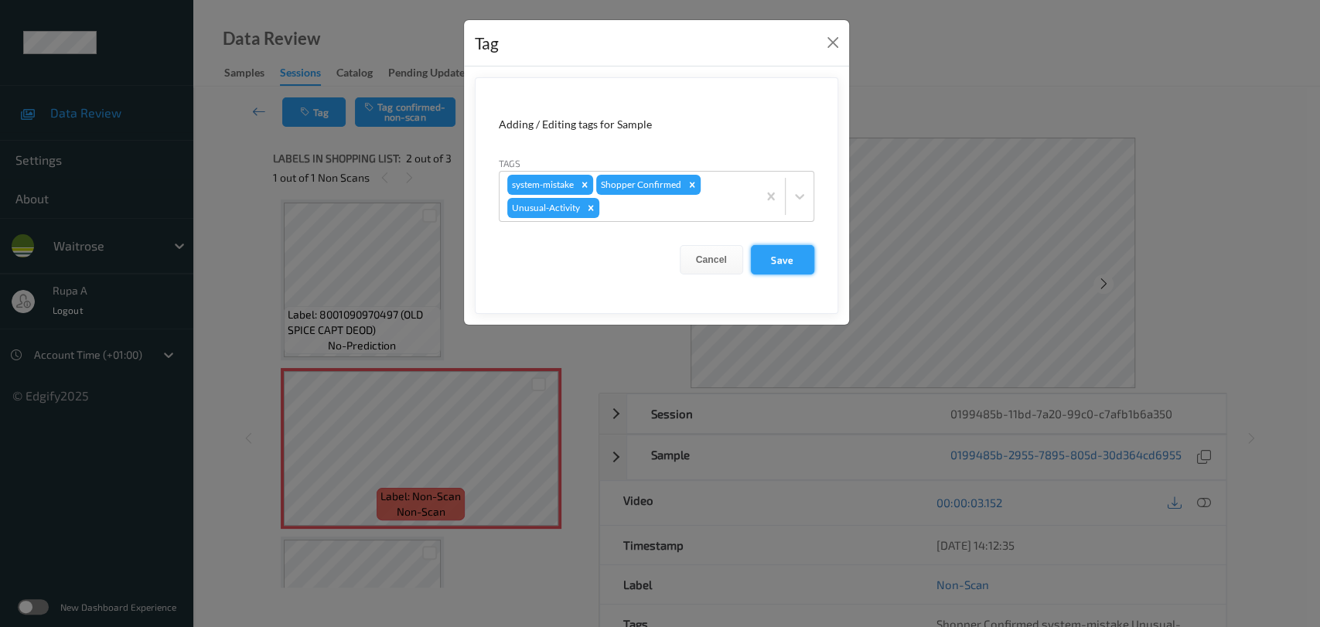
click at [797, 254] on button "Save" at bounding box center [782, 259] width 63 height 29
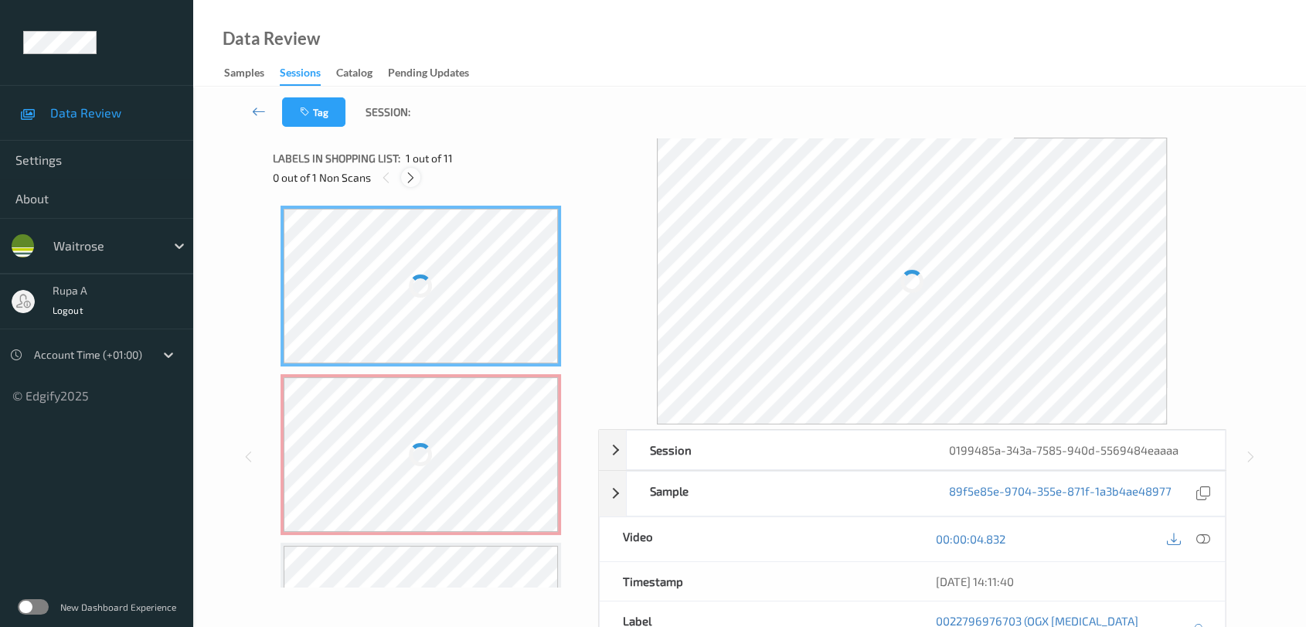
click at [410, 181] on icon at bounding box center [410, 178] width 13 height 14
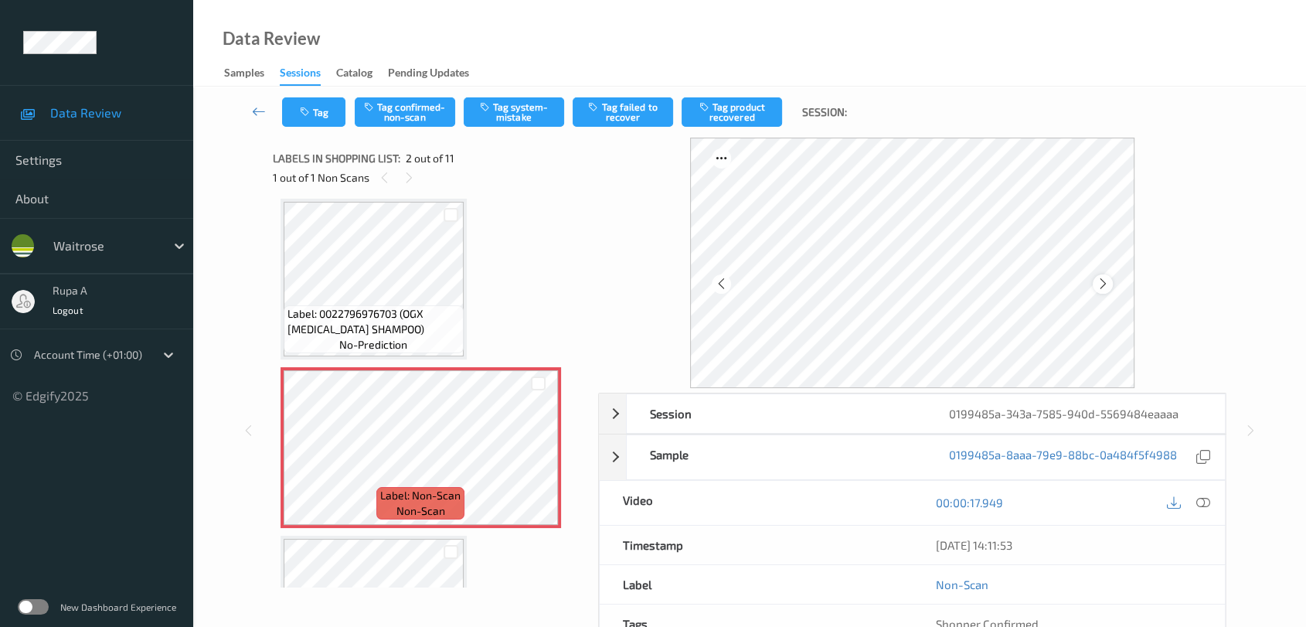
click at [1103, 292] on div at bounding box center [1102, 283] width 19 height 19
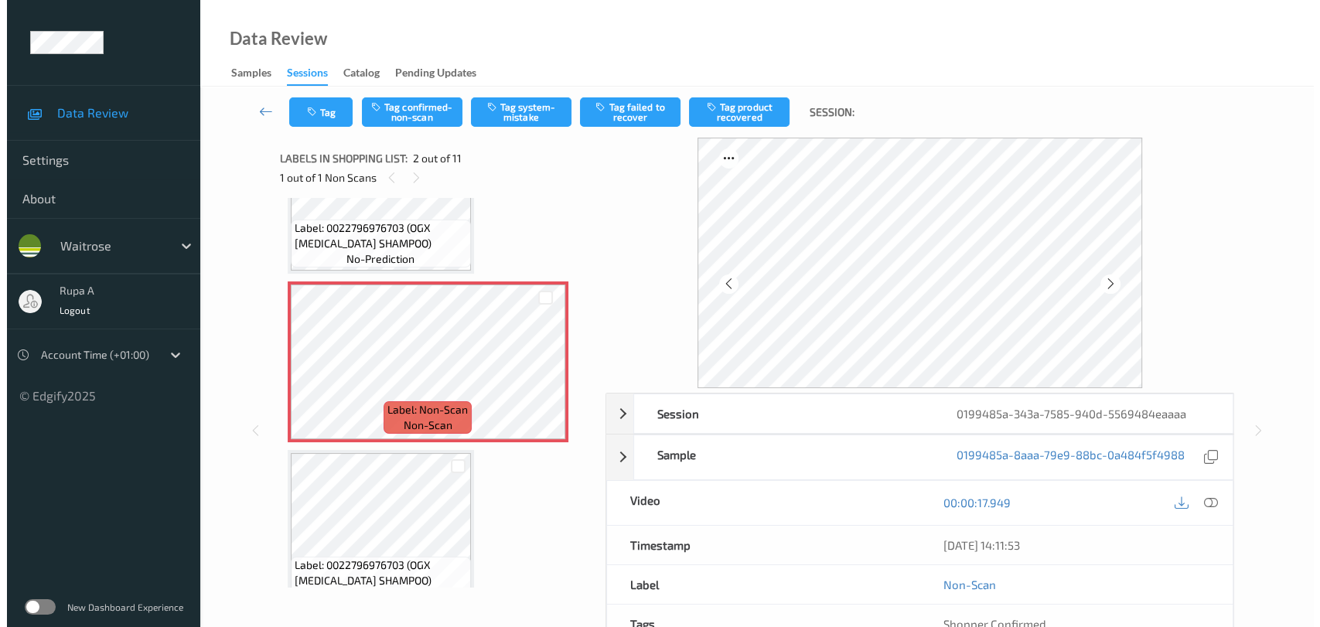
scroll to position [179, 0]
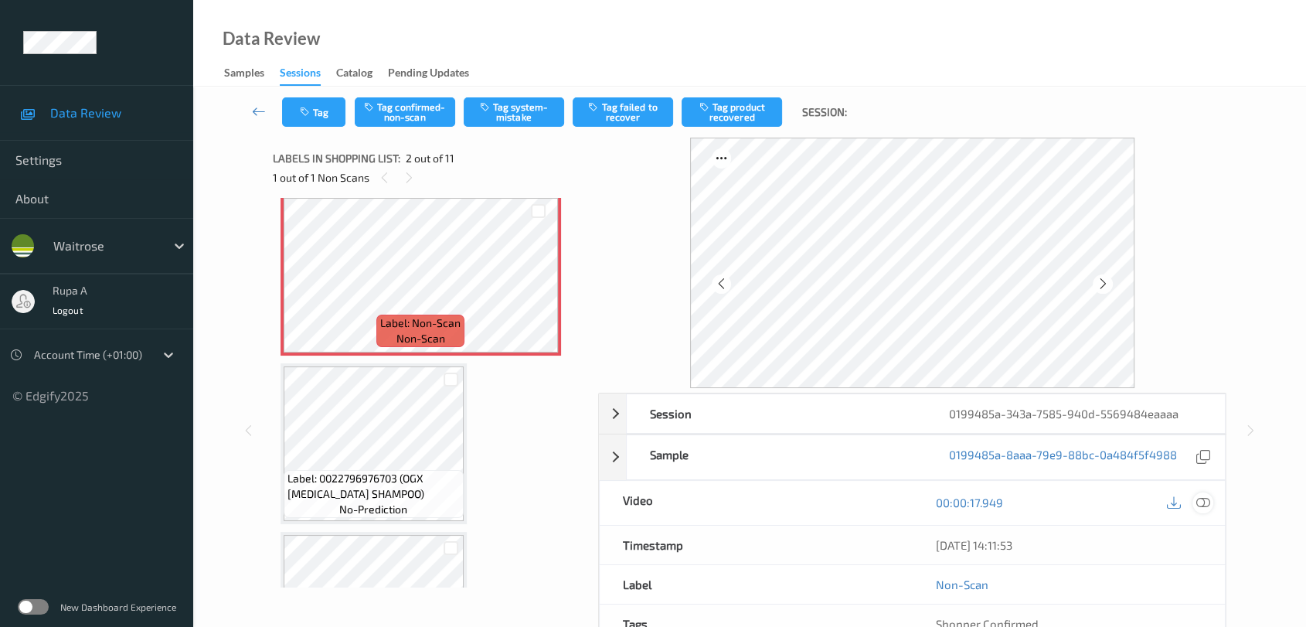
click at [1206, 502] on icon at bounding box center [1204, 502] width 14 height 14
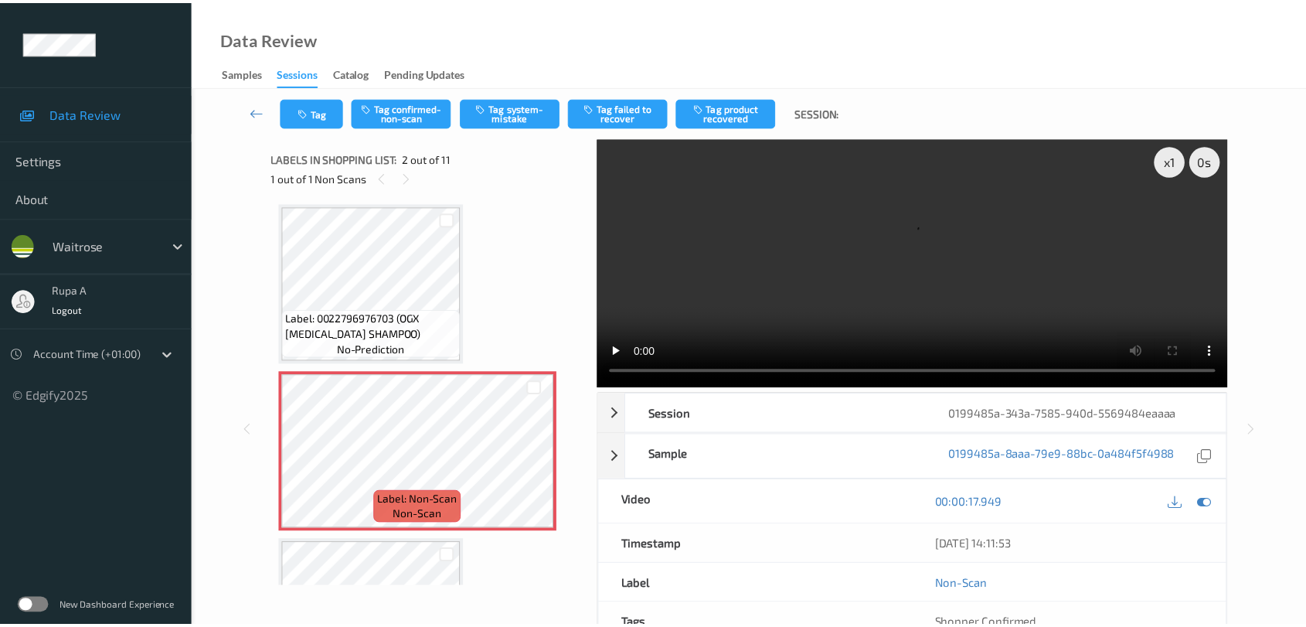
scroll to position [0, 0]
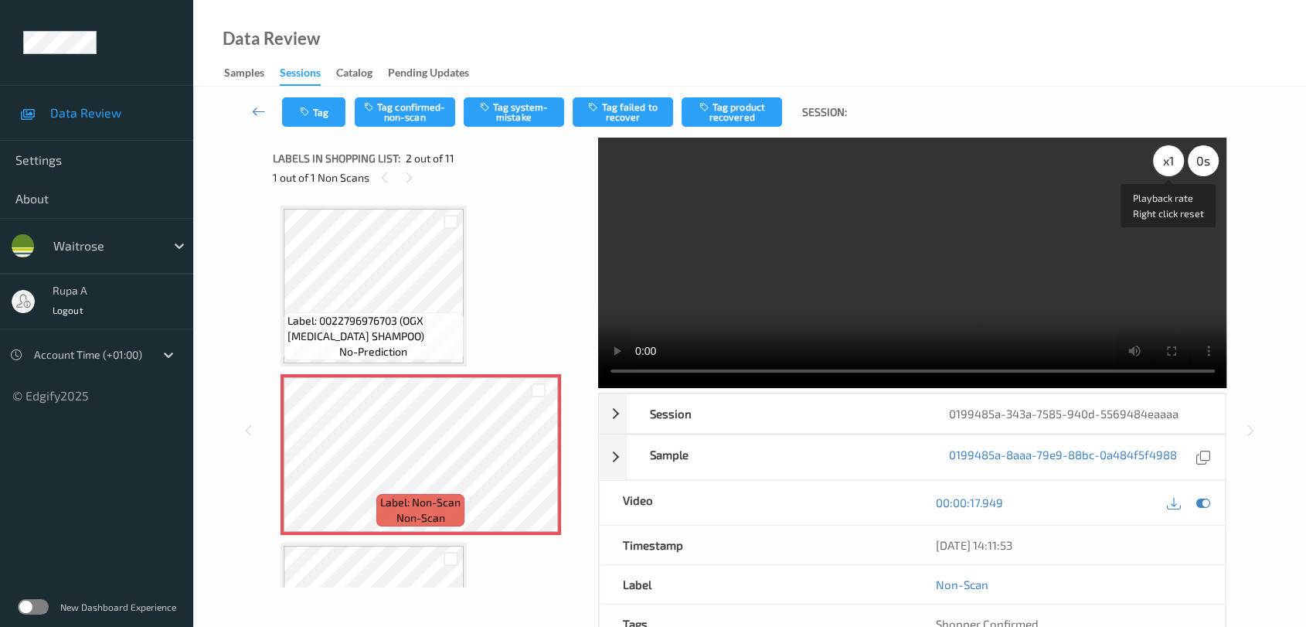
click at [1164, 165] on div "x 1" at bounding box center [1168, 160] width 31 height 31
click at [1206, 501] on icon at bounding box center [1204, 502] width 14 height 14
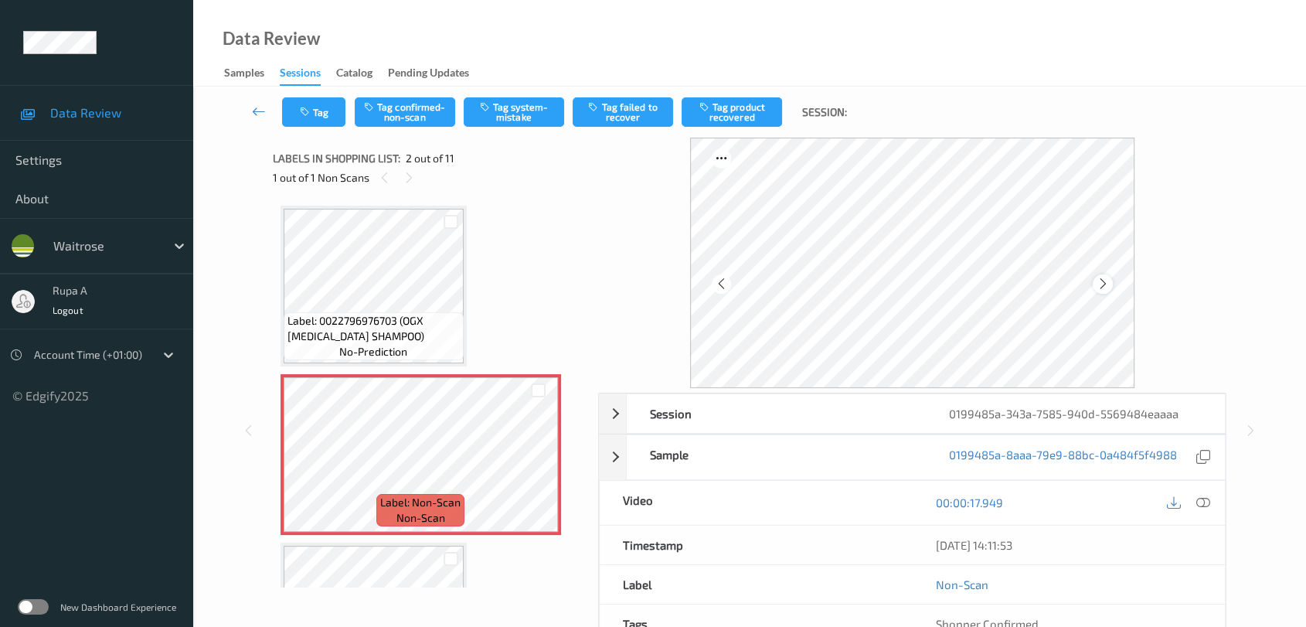
click at [1095, 284] on div at bounding box center [1102, 283] width 19 height 19
click at [1099, 282] on icon at bounding box center [1103, 284] width 13 height 14
click at [515, 107] on button "Tag system-mistake" at bounding box center [514, 111] width 100 height 29
click at [313, 108] on button "Tag" at bounding box center [313, 111] width 63 height 29
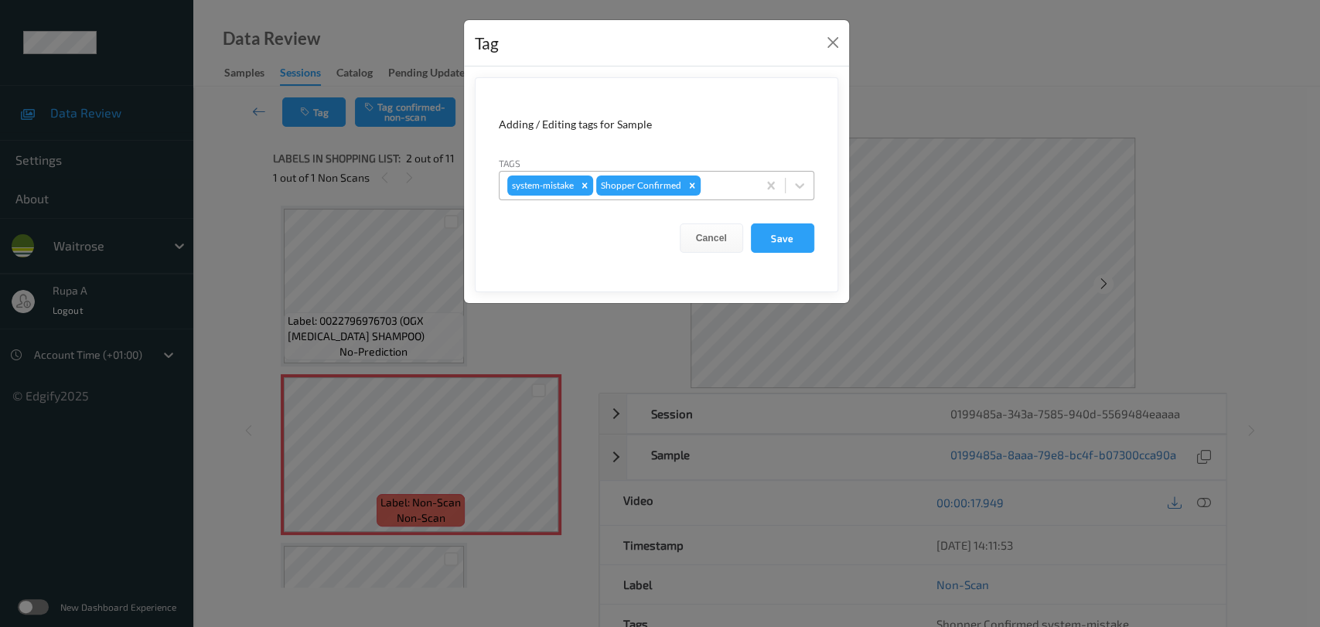
click at [724, 175] on div "system-mistake Shopper Confirmed" at bounding box center [627, 185] width 257 height 26
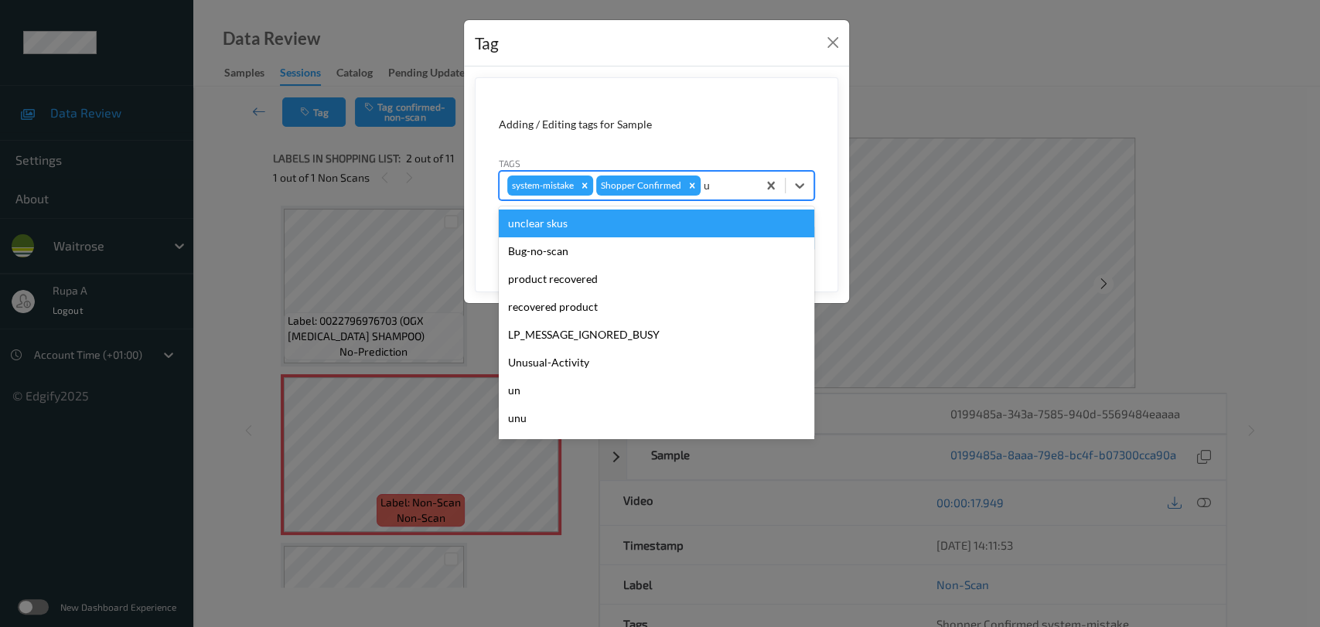
type input "un"
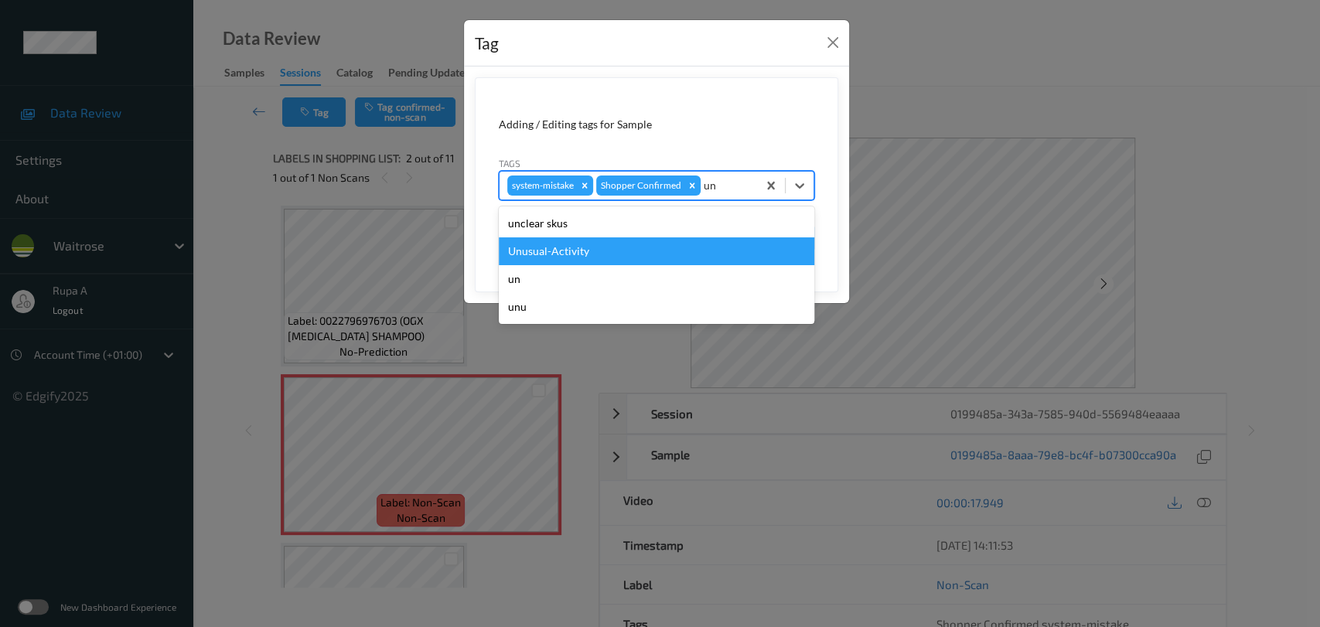
click at [618, 255] on div "Unusual-Activity" at bounding box center [656, 251] width 315 height 28
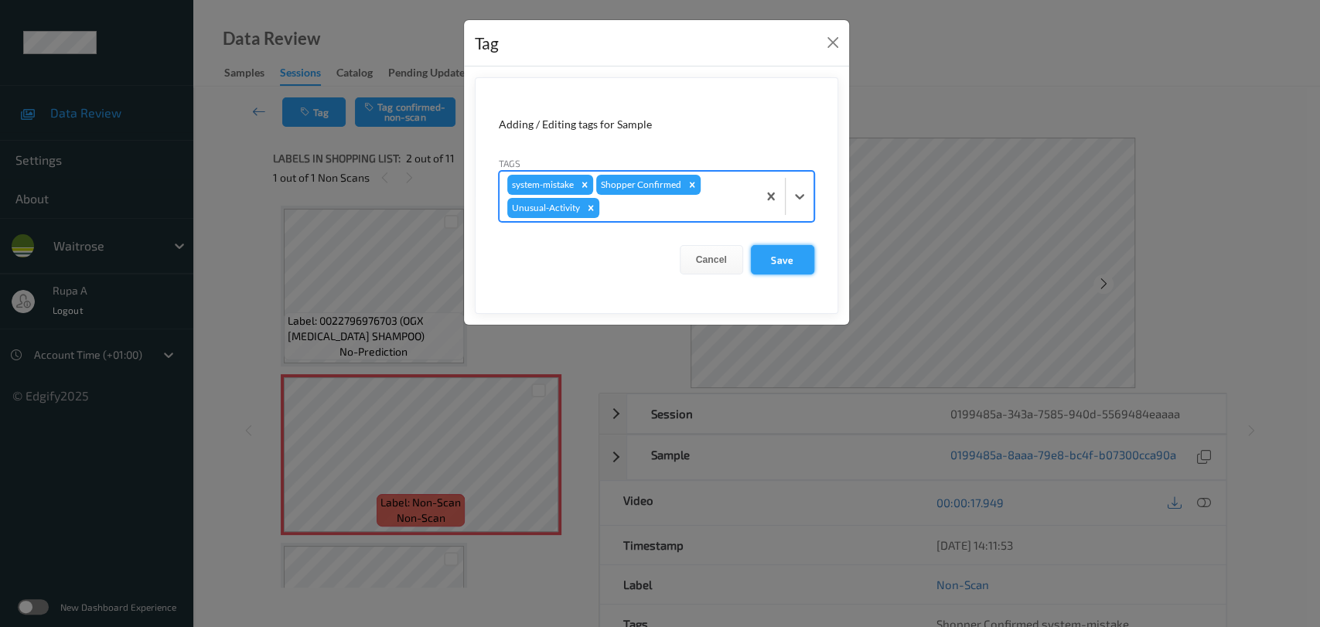
click at [789, 257] on button "Save" at bounding box center [782, 259] width 63 height 29
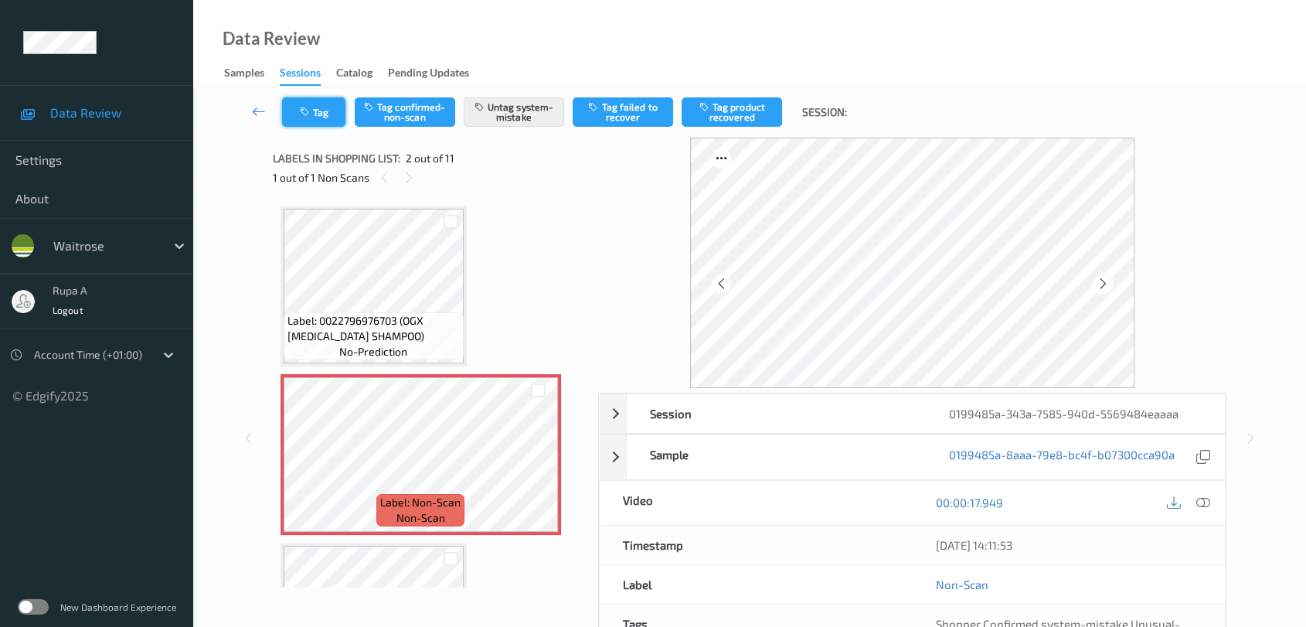
click at [324, 110] on button "Tag" at bounding box center [313, 111] width 63 height 29
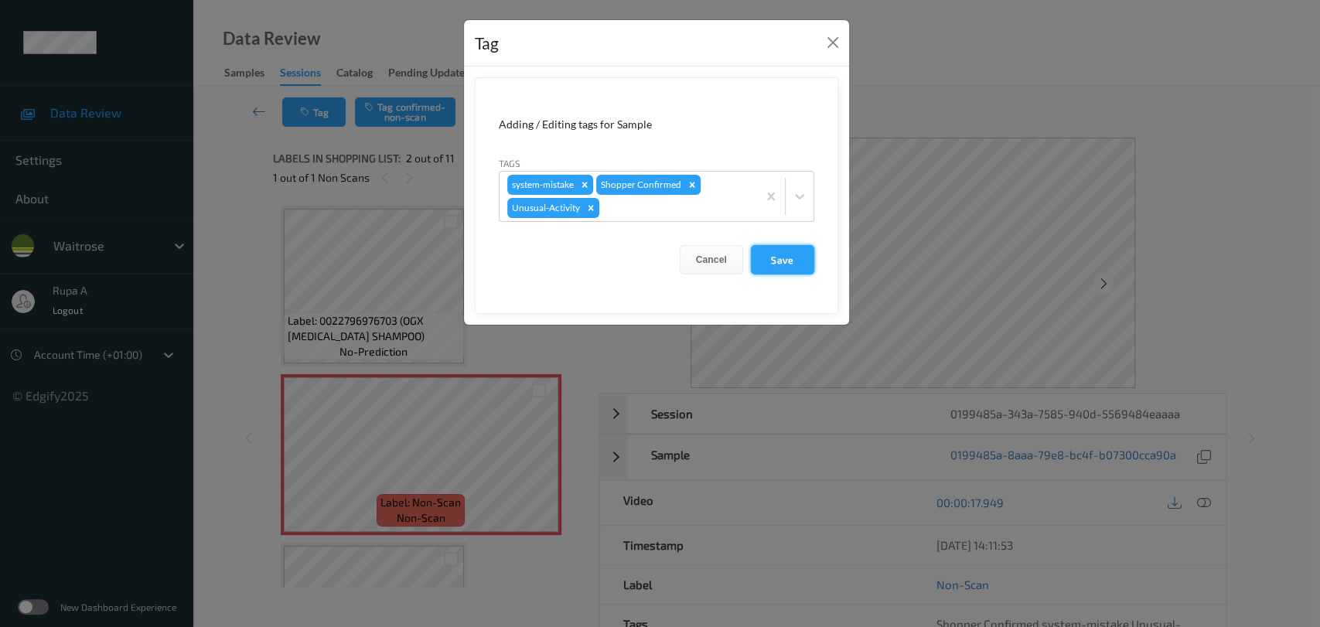
click at [782, 261] on button "Save" at bounding box center [782, 259] width 63 height 29
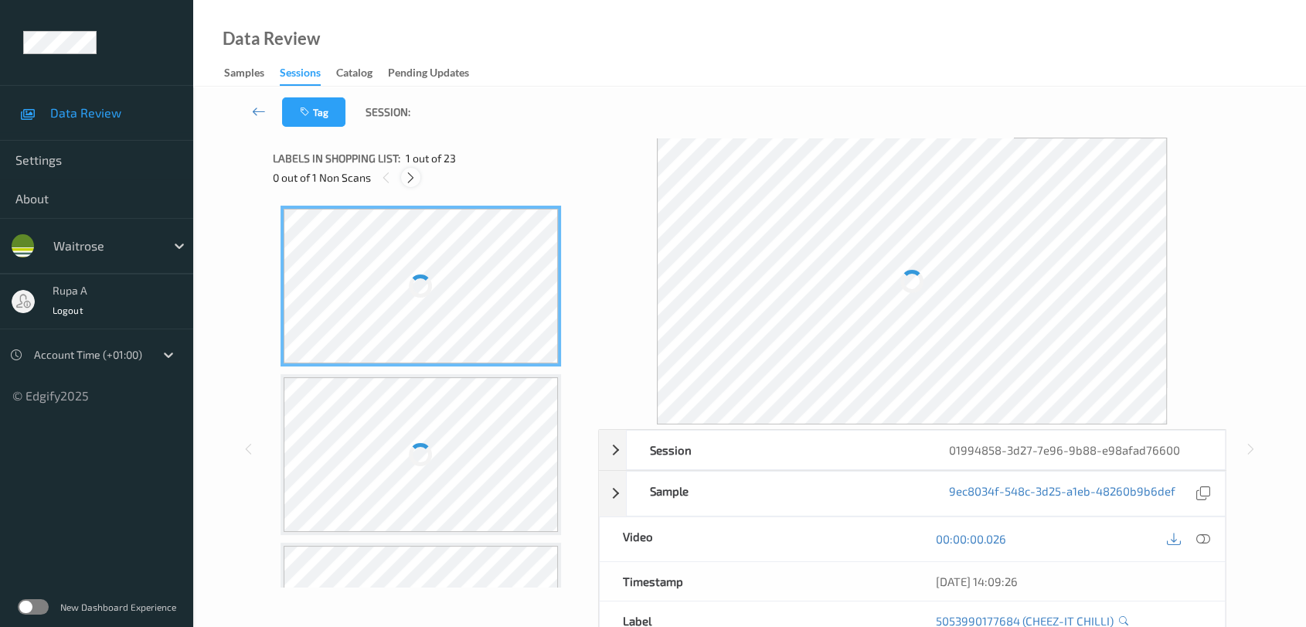
click at [412, 172] on icon at bounding box center [410, 178] width 13 height 14
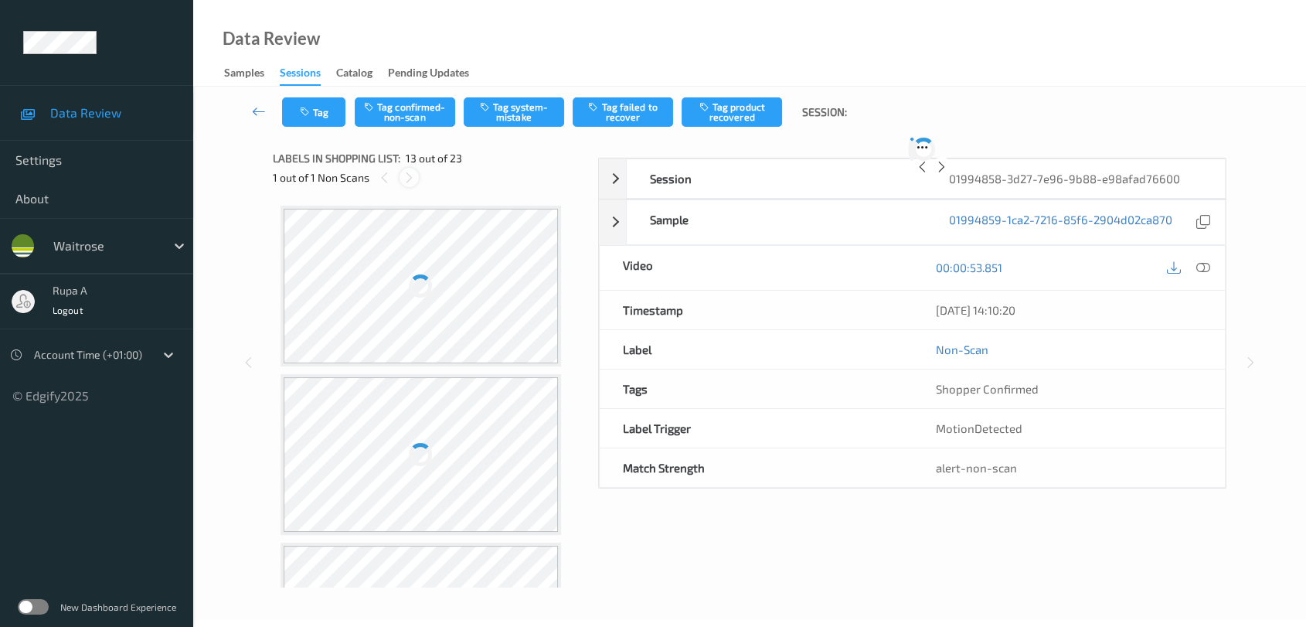
scroll to position [1854, 0]
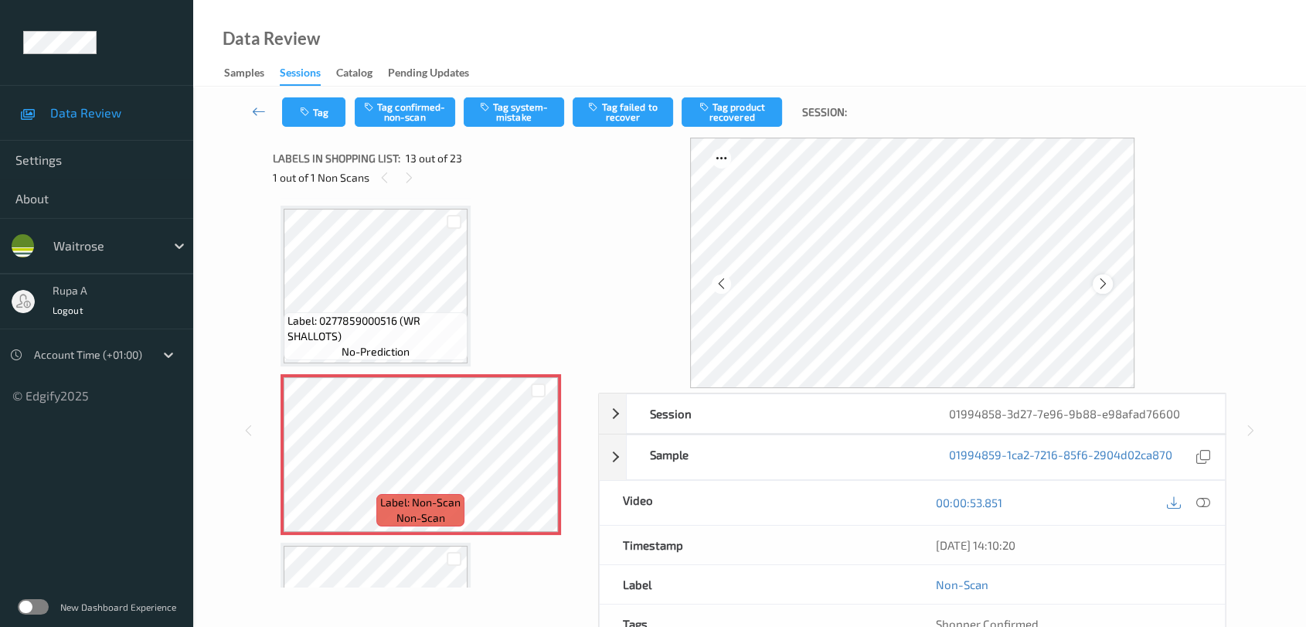
click at [1100, 281] on icon at bounding box center [1103, 284] width 13 height 14
click at [1101, 279] on icon at bounding box center [1103, 284] width 13 height 14
click at [1211, 498] on div at bounding box center [1203, 502] width 21 height 21
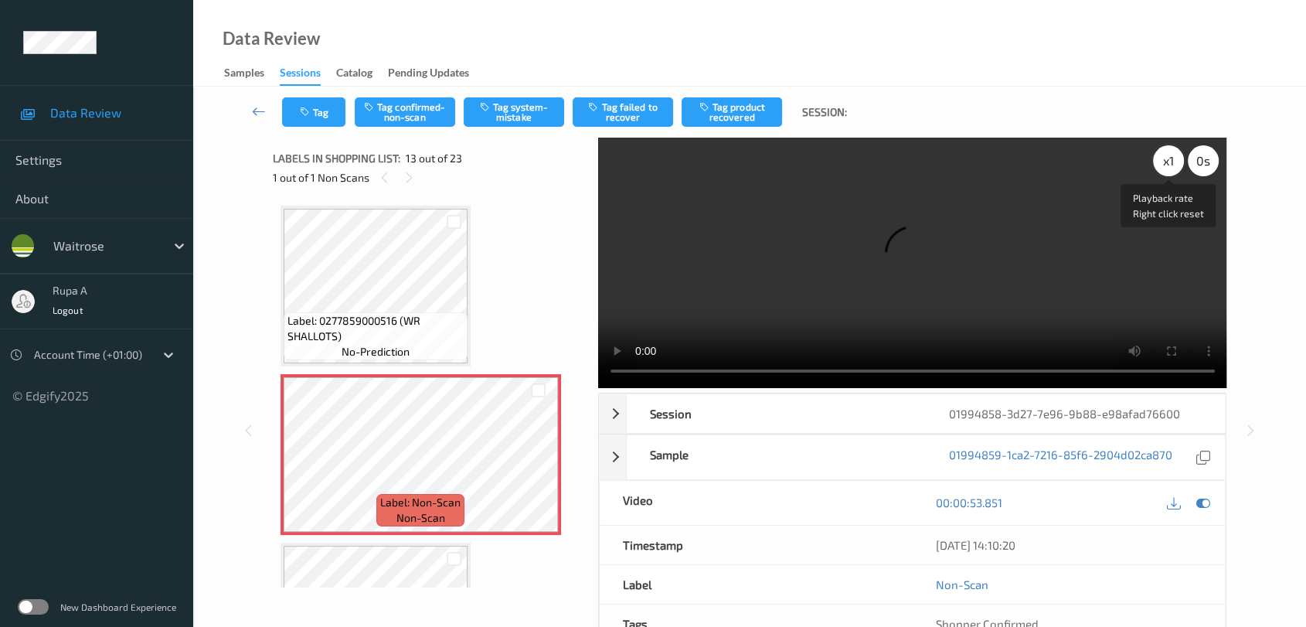
click at [1165, 156] on div "x 1" at bounding box center [1168, 160] width 31 height 31
click at [1197, 502] on icon at bounding box center [1204, 502] width 14 height 14
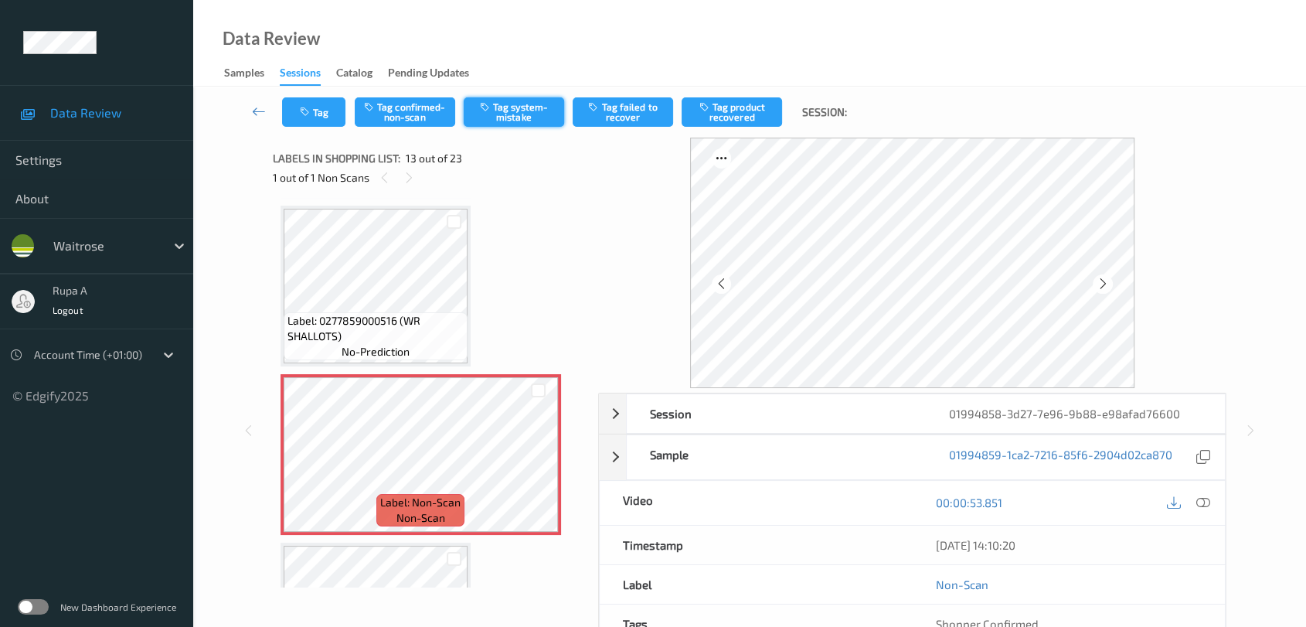
click at [530, 122] on button "Tag system-mistake" at bounding box center [514, 111] width 100 height 29
click at [288, 107] on button "Tag" at bounding box center [313, 111] width 63 height 29
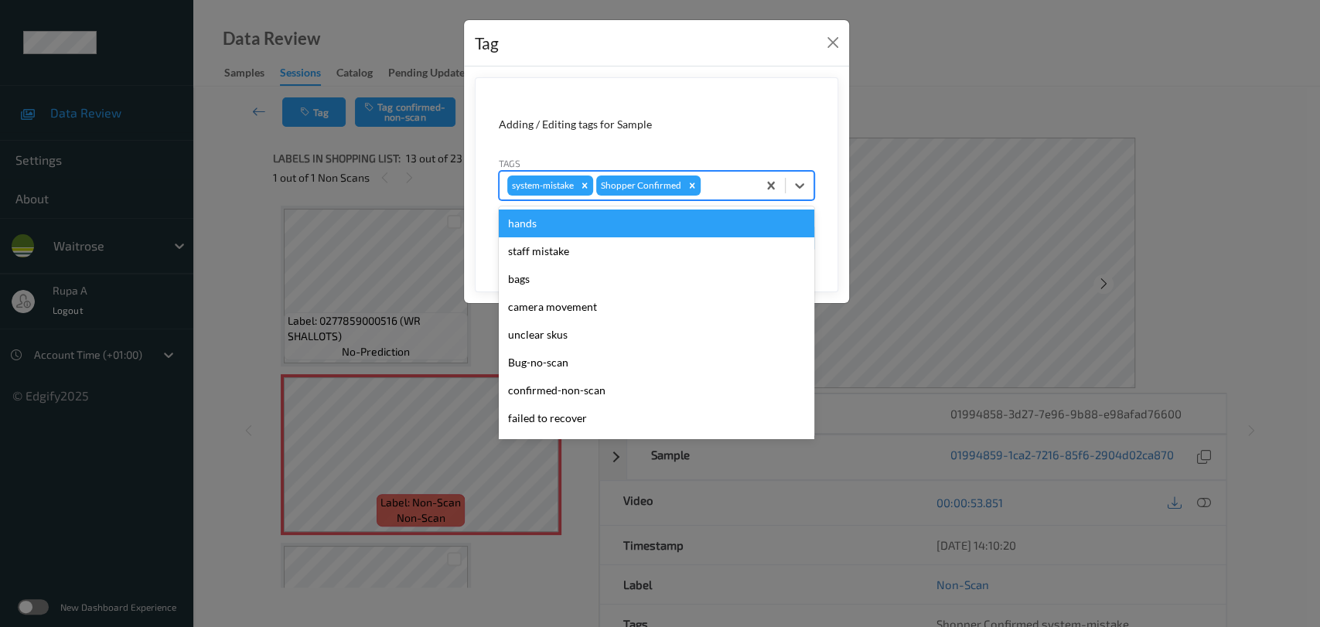
click at [734, 185] on div at bounding box center [726, 185] width 46 height 19
type input "un"
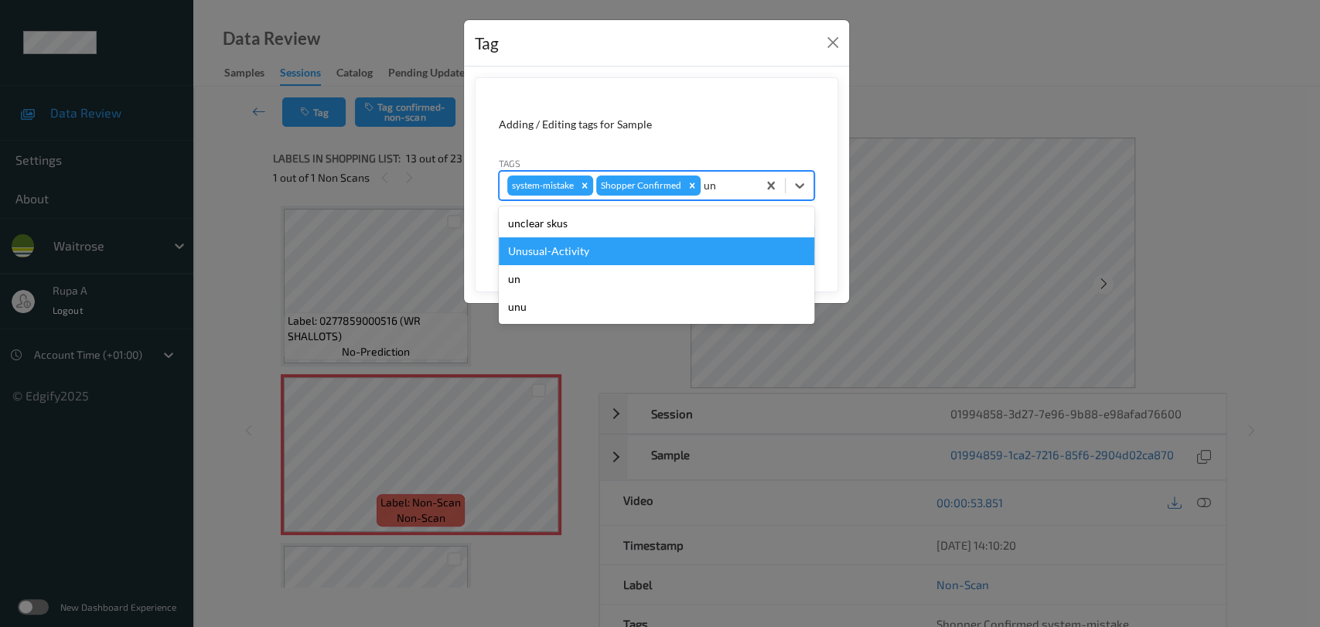
click at [603, 255] on div "Unusual-Activity" at bounding box center [656, 251] width 315 height 28
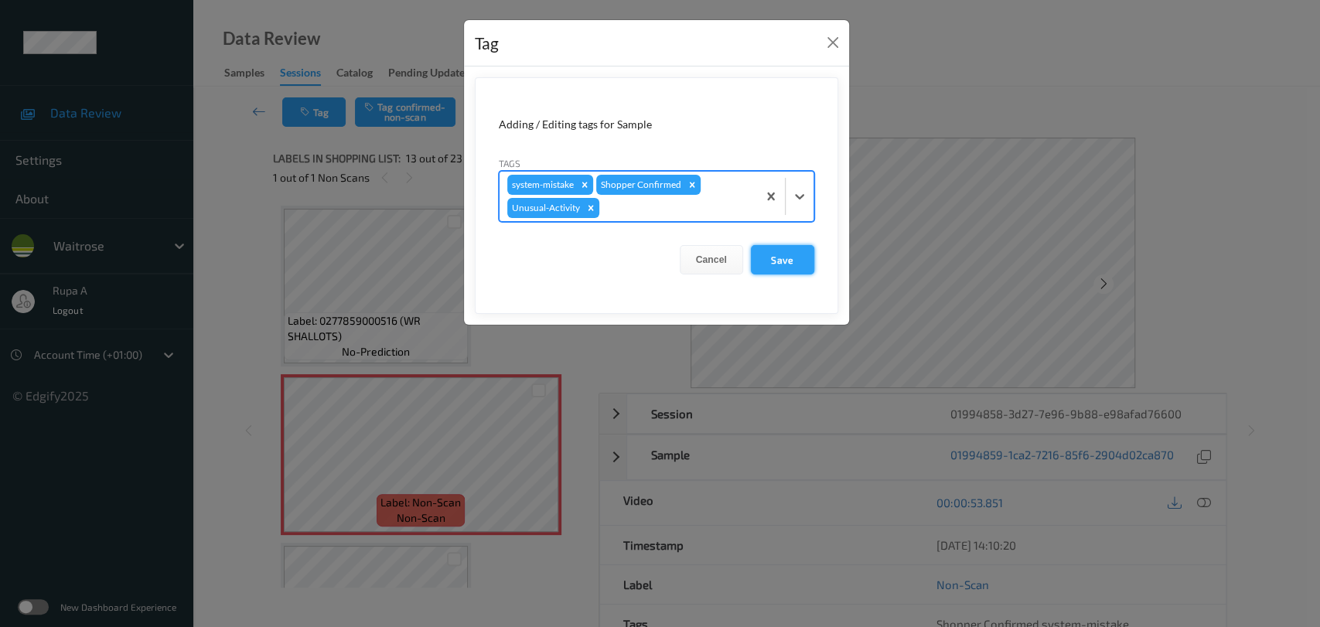
click at [765, 251] on button "Save" at bounding box center [782, 259] width 63 height 29
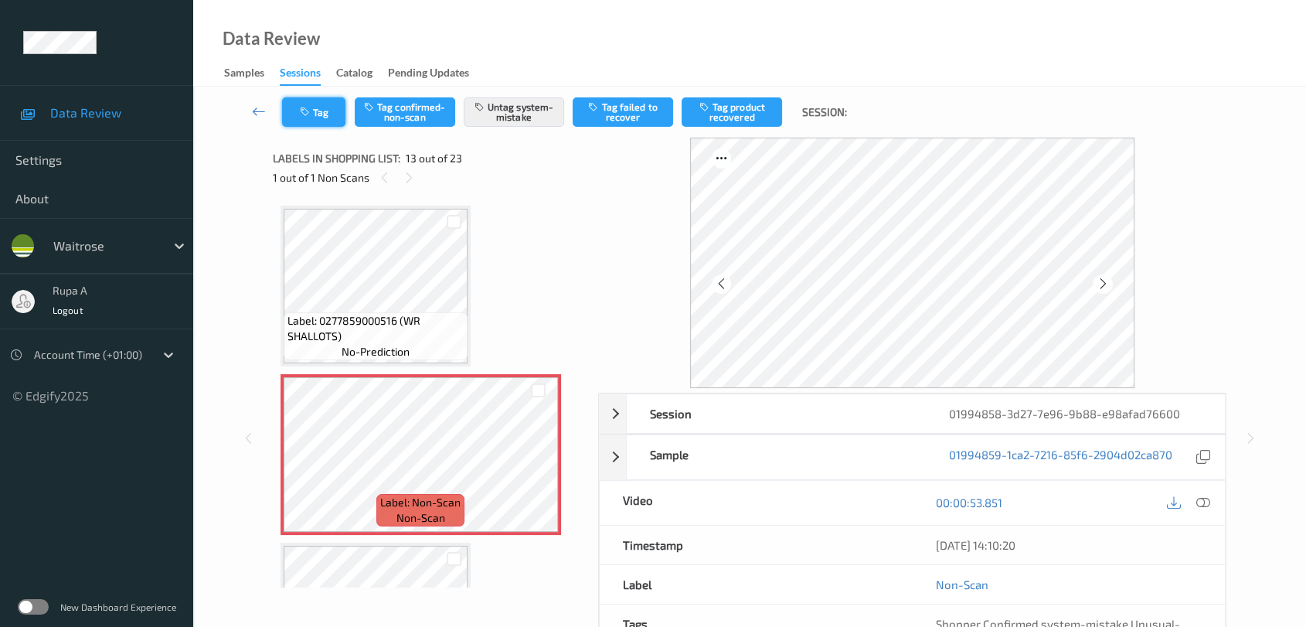
click at [315, 110] on button "Tag" at bounding box center [313, 111] width 63 height 29
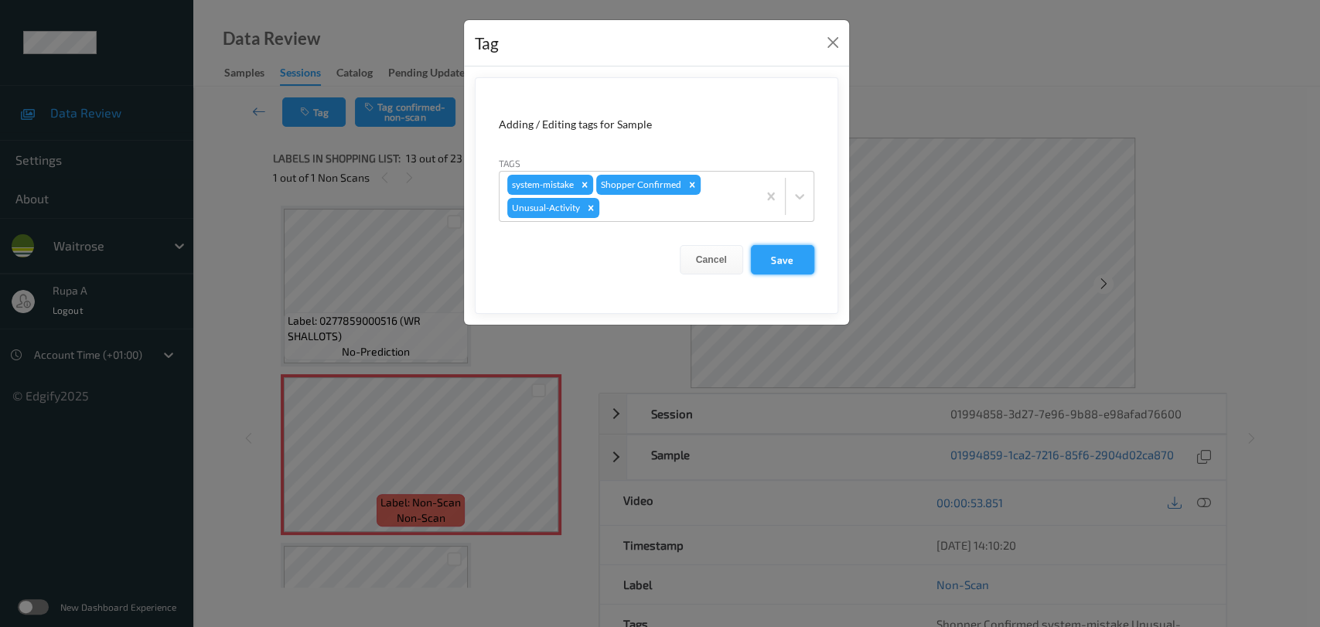
click at [798, 261] on button "Save" at bounding box center [782, 259] width 63 height 29
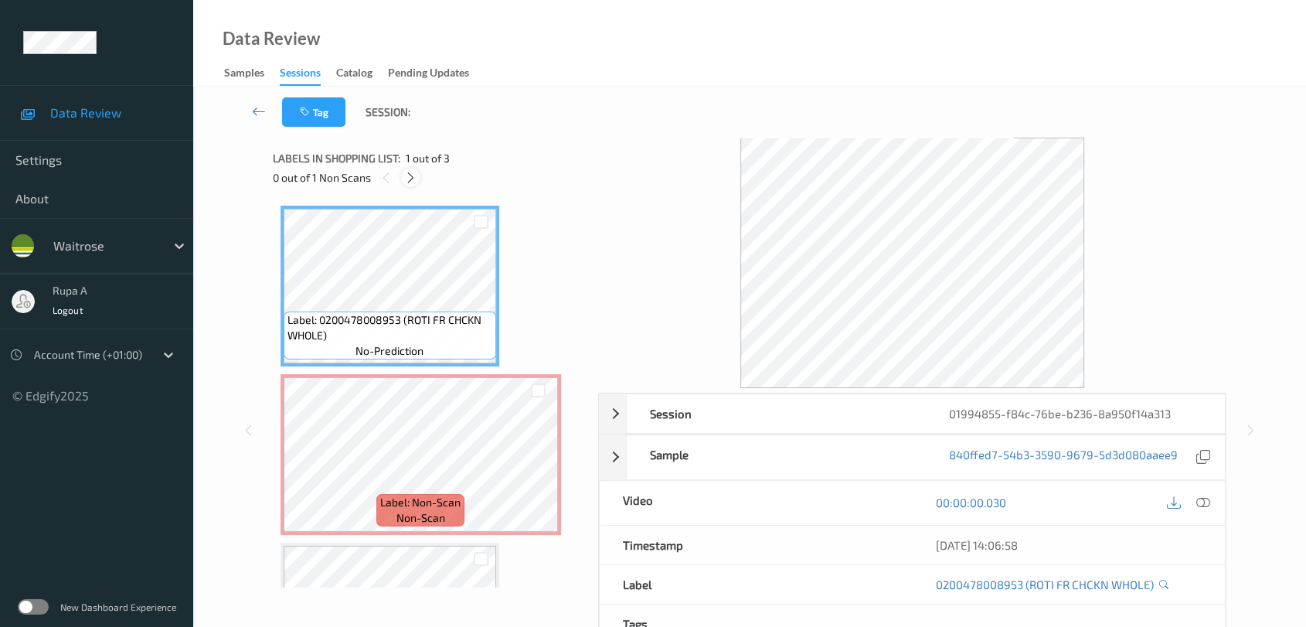
click at [414, 176] on icon at bounding box center [410, 178] width 13 height 14
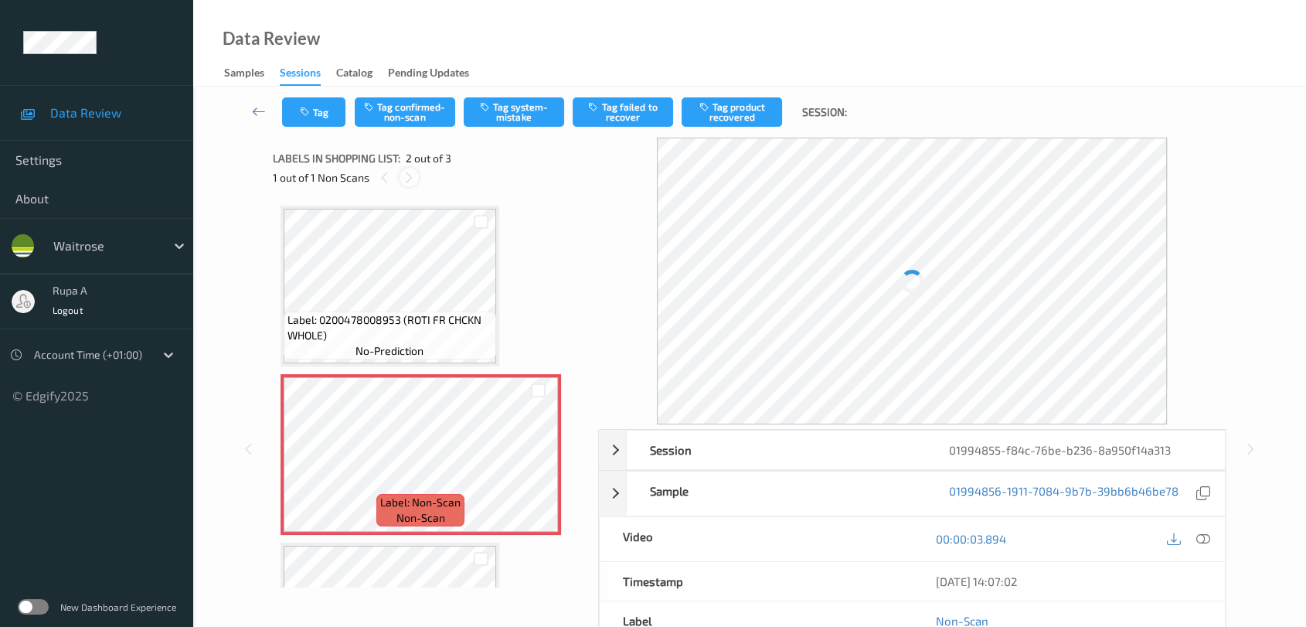
scroll to position [7, 0]
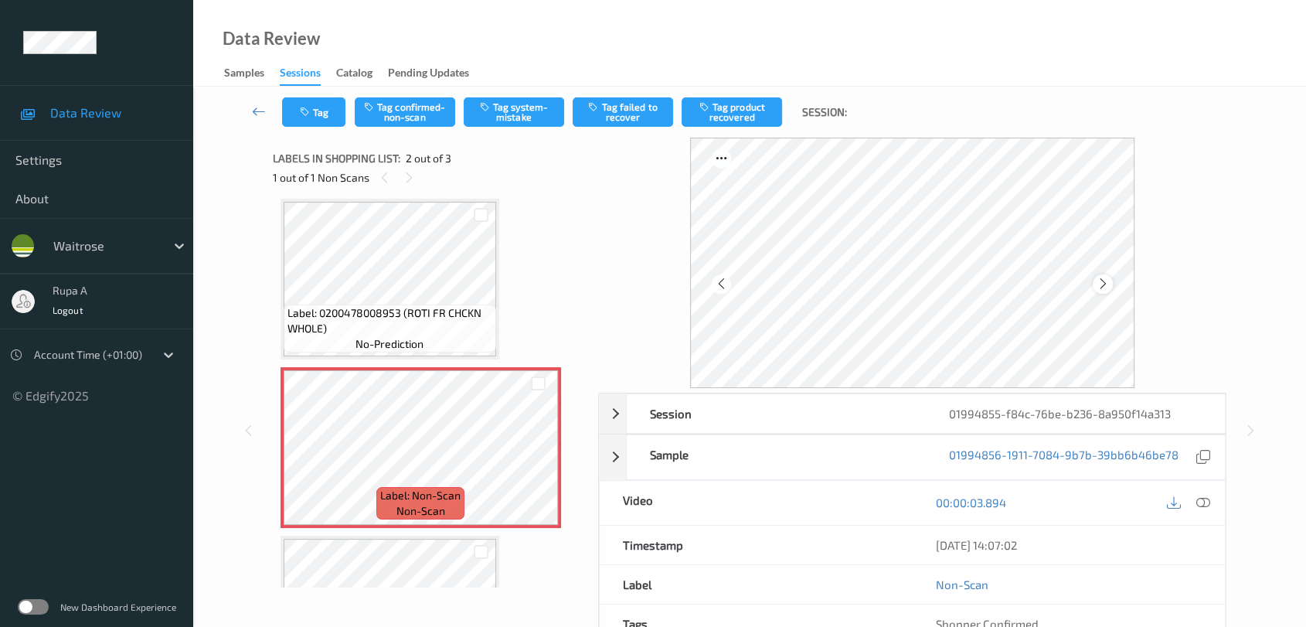
click at [1102, 286] on icon at bounding box center [1103, 284] width 13 height 14
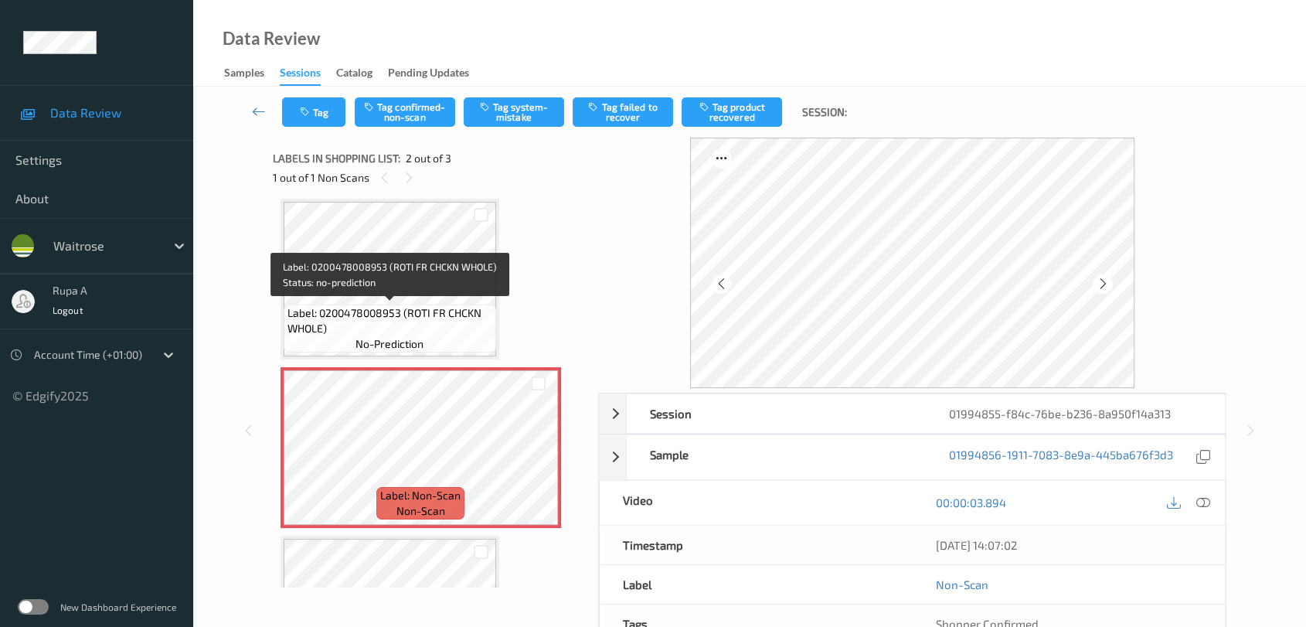
click at [317, 305] on div "Label: 0200478008953 (ROTI FR CHCKN WHOLE) no-prediction" at bounding box center [390, 329] width 213 height 48
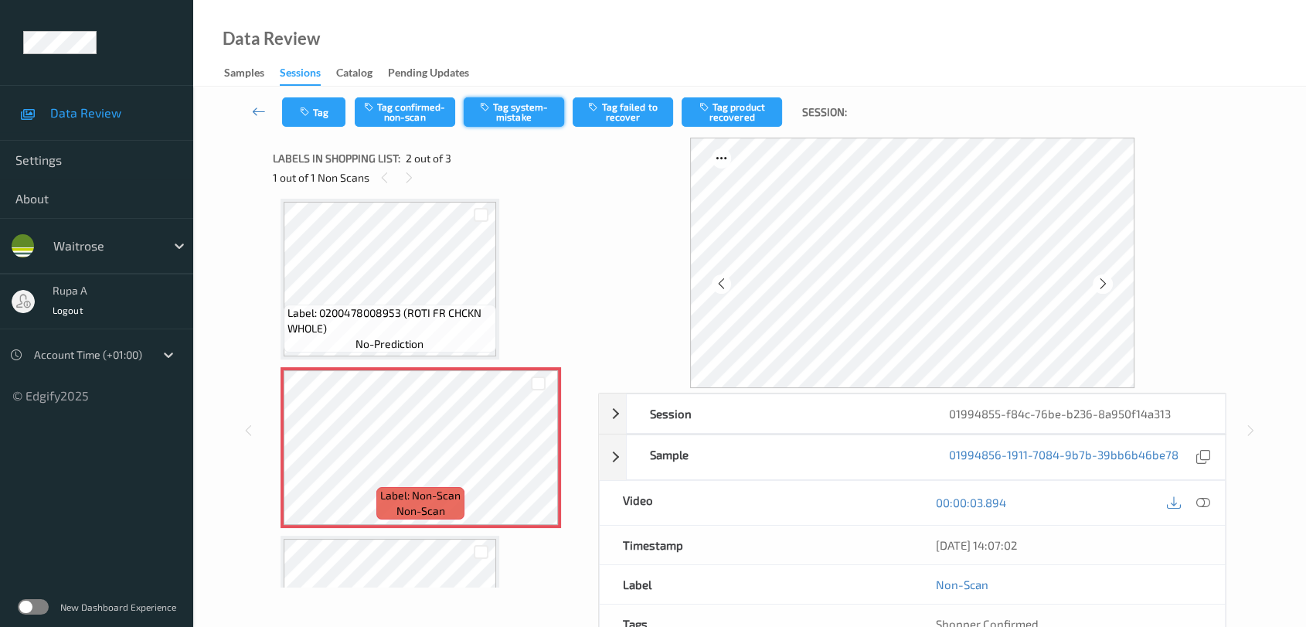
click at [510, 112] on button "Tag system-mistake" at bounding box center [514, 111] width 100 height 29
click at [310, 110] on icon "button" at bounding box center [306, 112] width 13 height 11
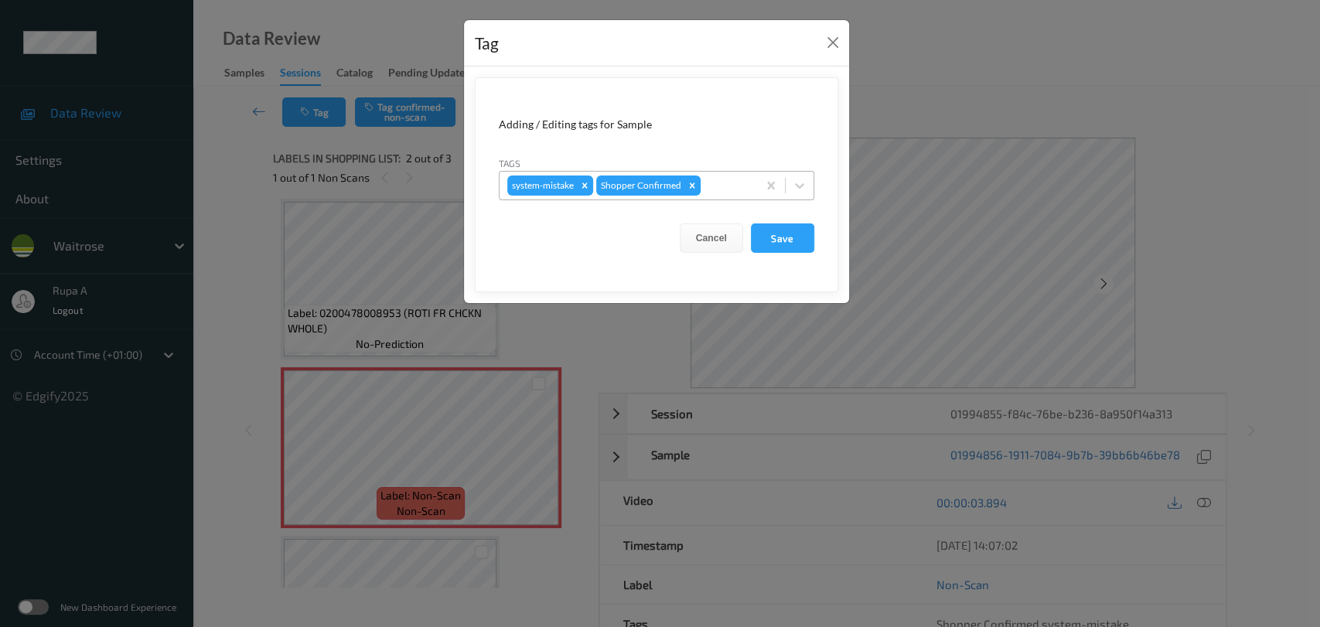
click at [714, 180] on div at bounding box center [726, 185] width 46 height 19
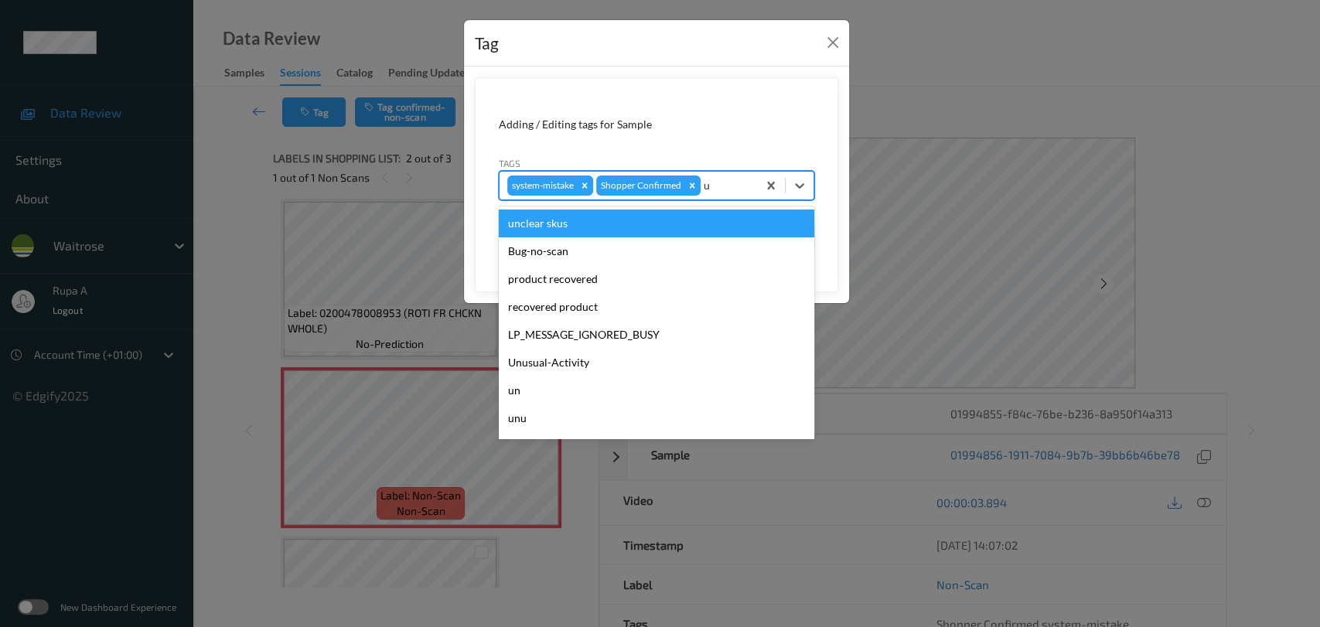
type input "un"
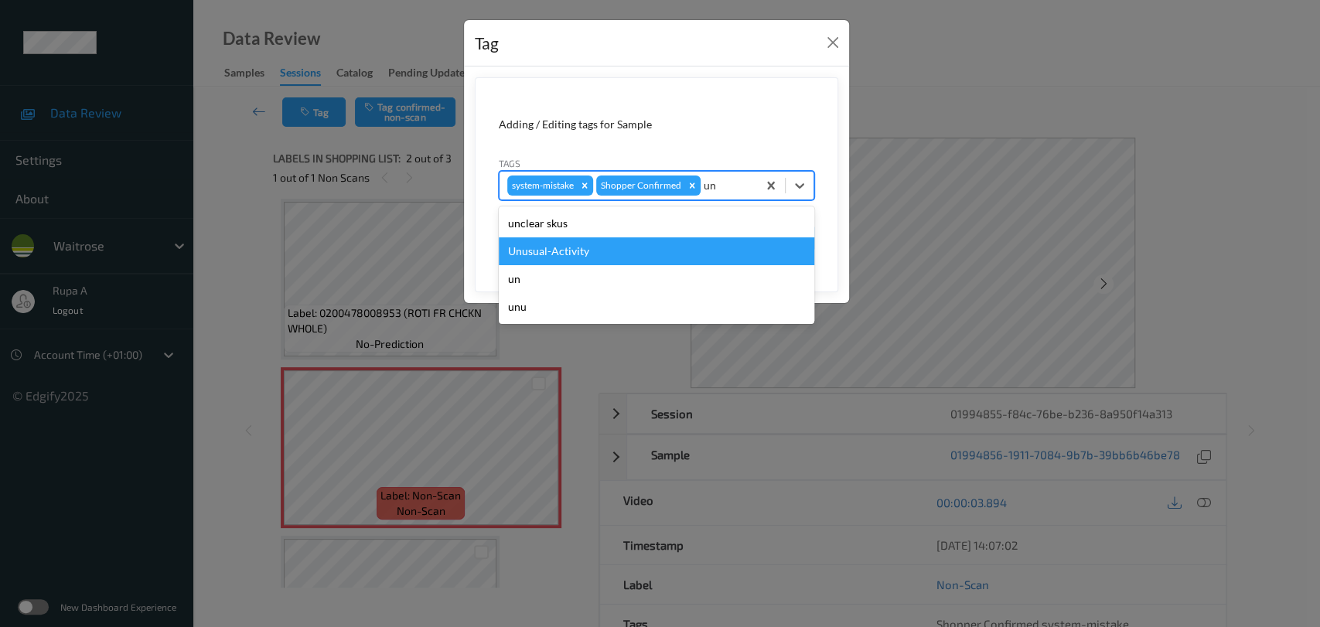
click at [617, 238] on div "Unusual-Activity" at bounding box center [656, 251] width 315 height 28
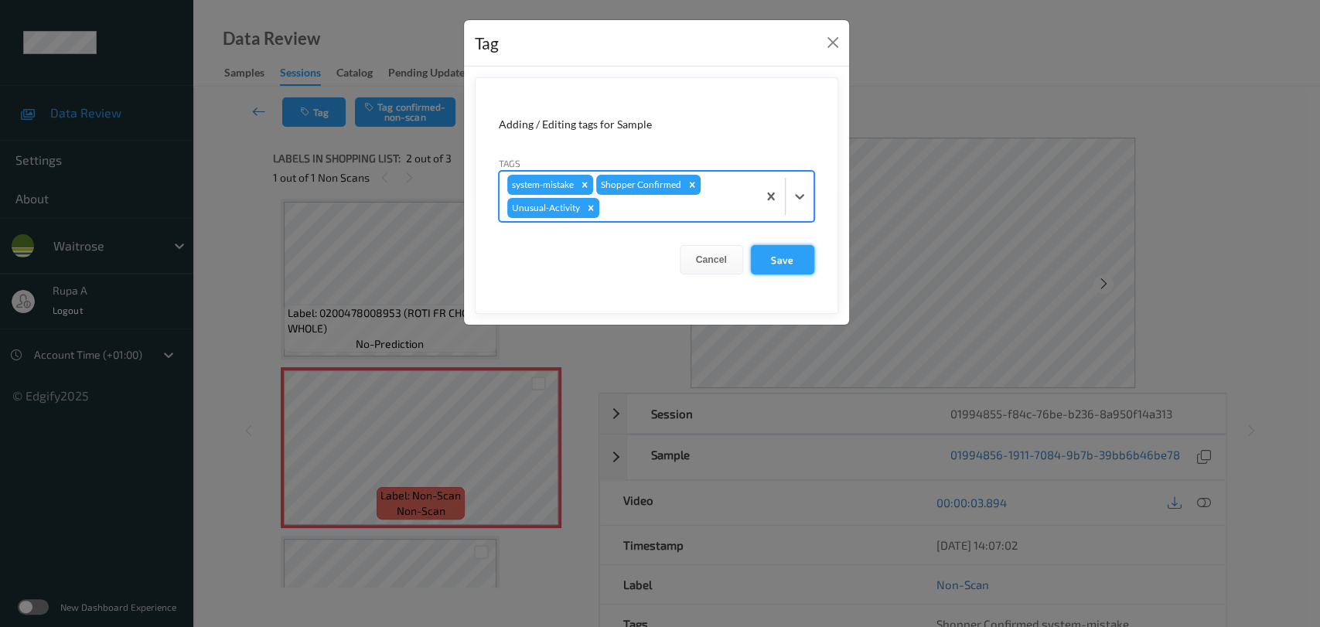
click at [773, 262] on button "Save" at bounding box center [782, 259] width 63 height 29
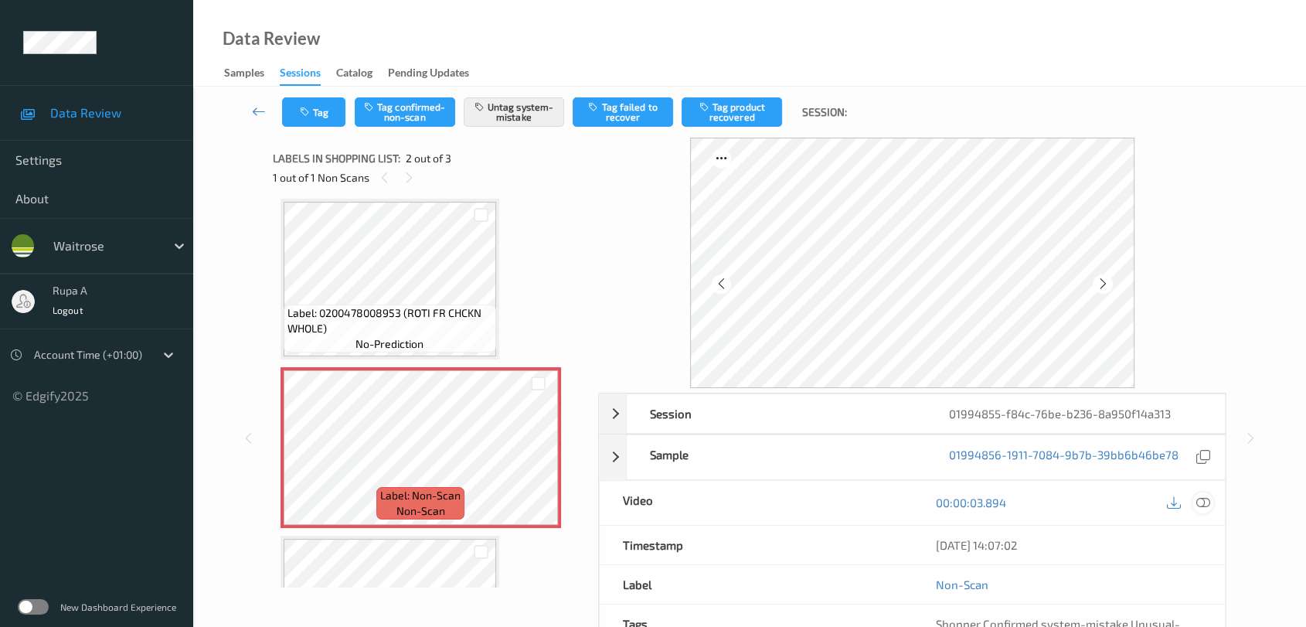
click at [1206, 499] on icon at bounding box center [1204, 502] width 14 height 14
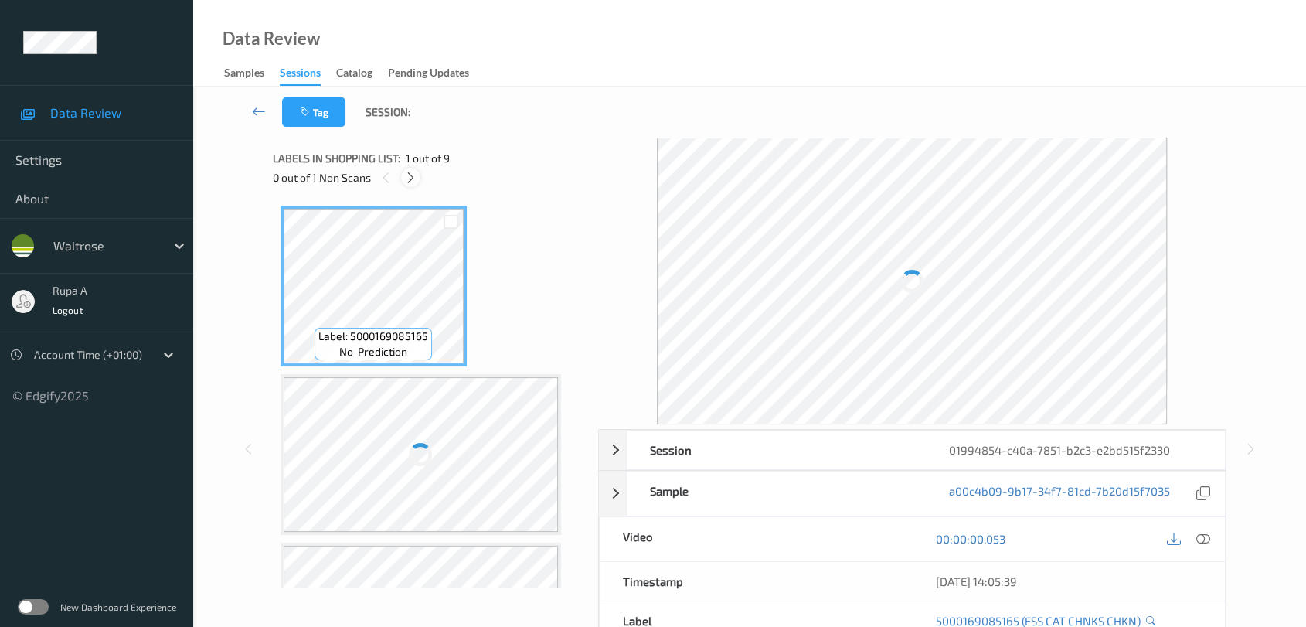
click at [412, 175] on icon at bounding box center [410, 178] width 13 height 14
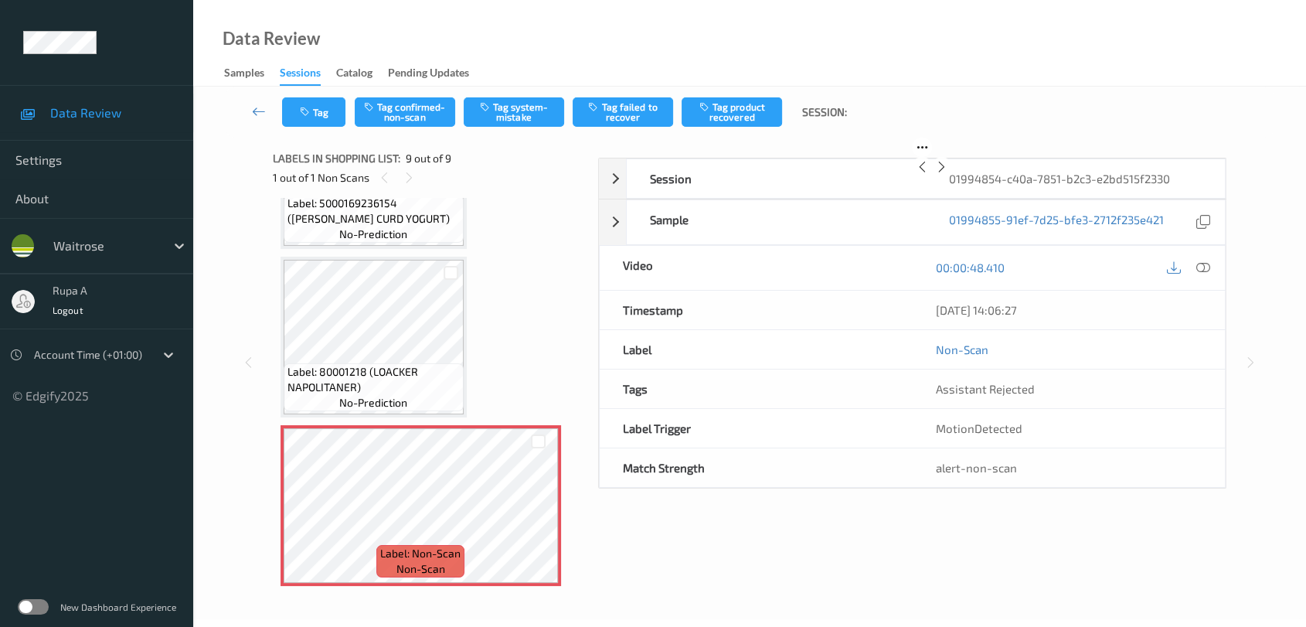
scroll to position [1115, 0]
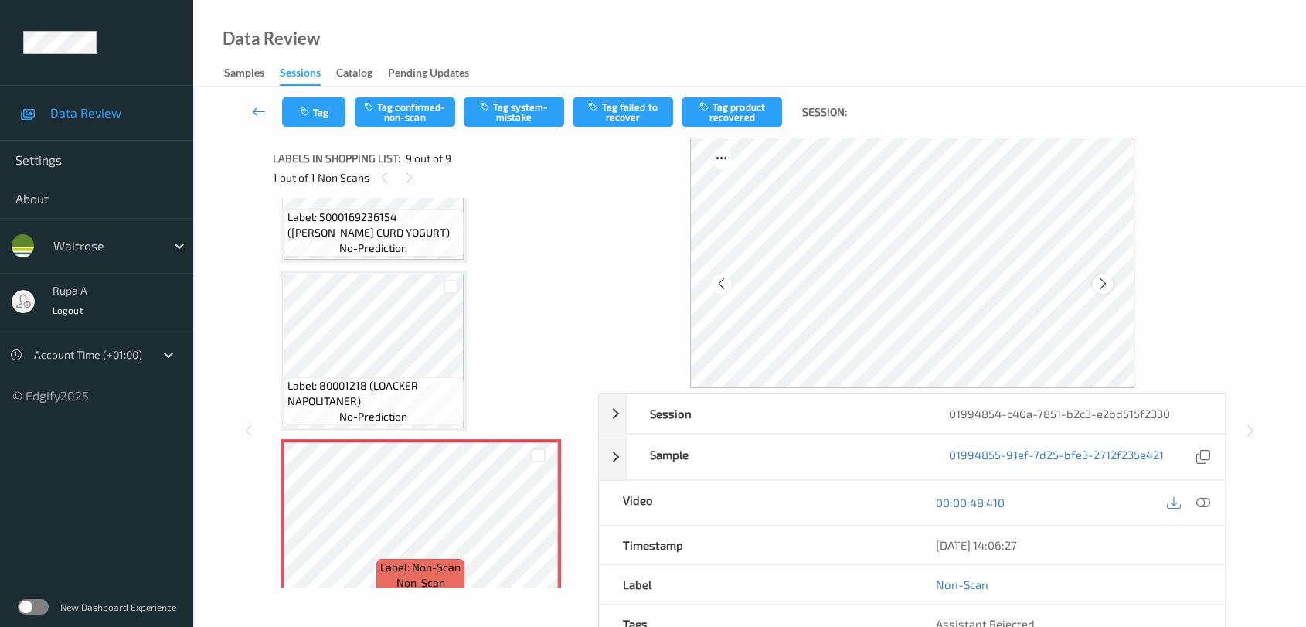
click at [1100, 291] on div at bounding box center [1102, 283] width 19 height 19
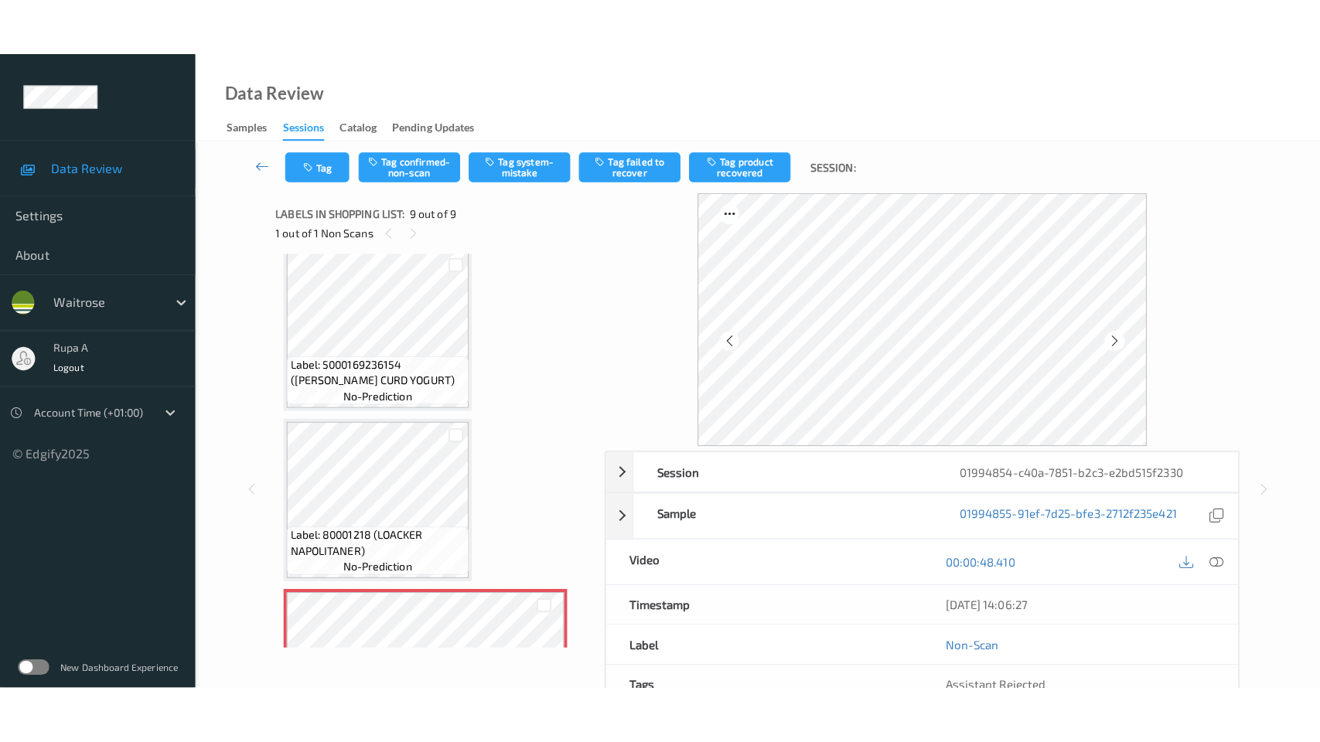
scroll to position [1129, 0]
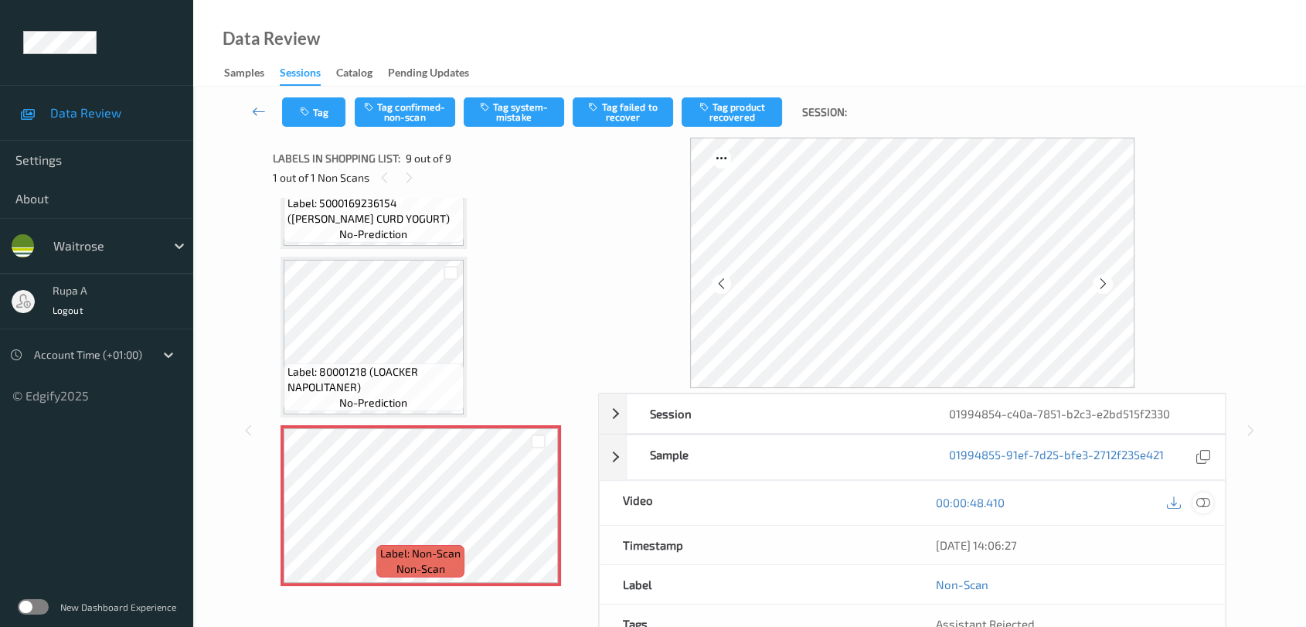
click at [1193, 497] on div at bounding box center [1203, 502] width 21 height 21
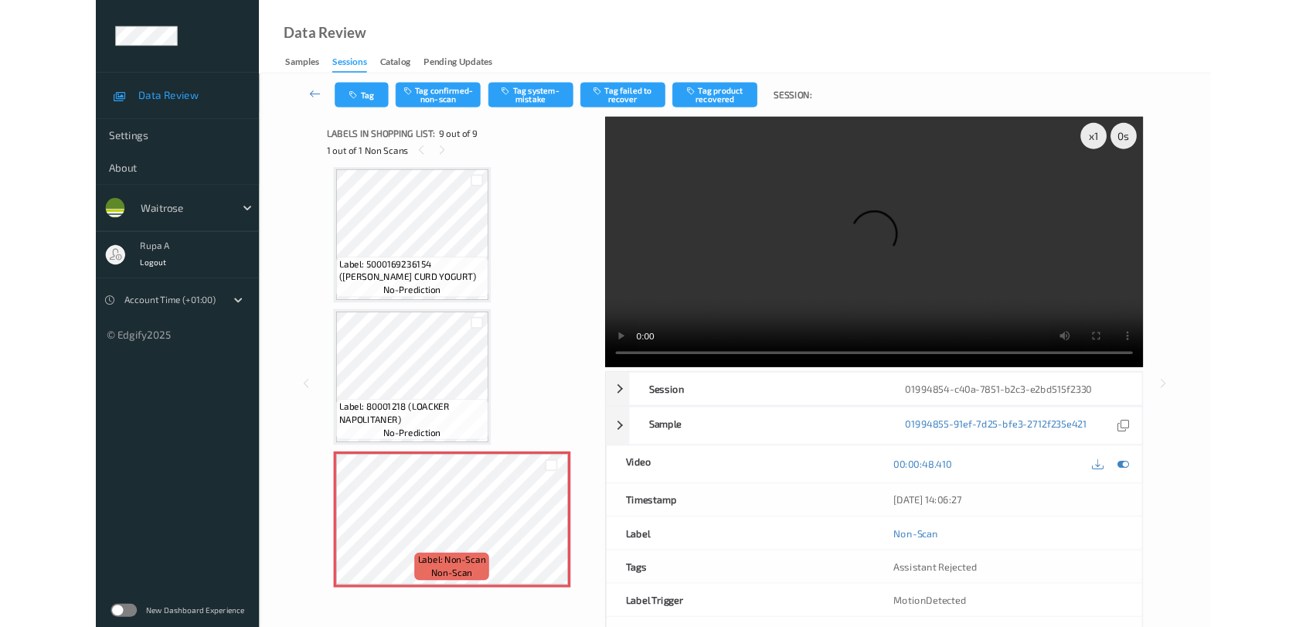
scroll to position [1013, 0]
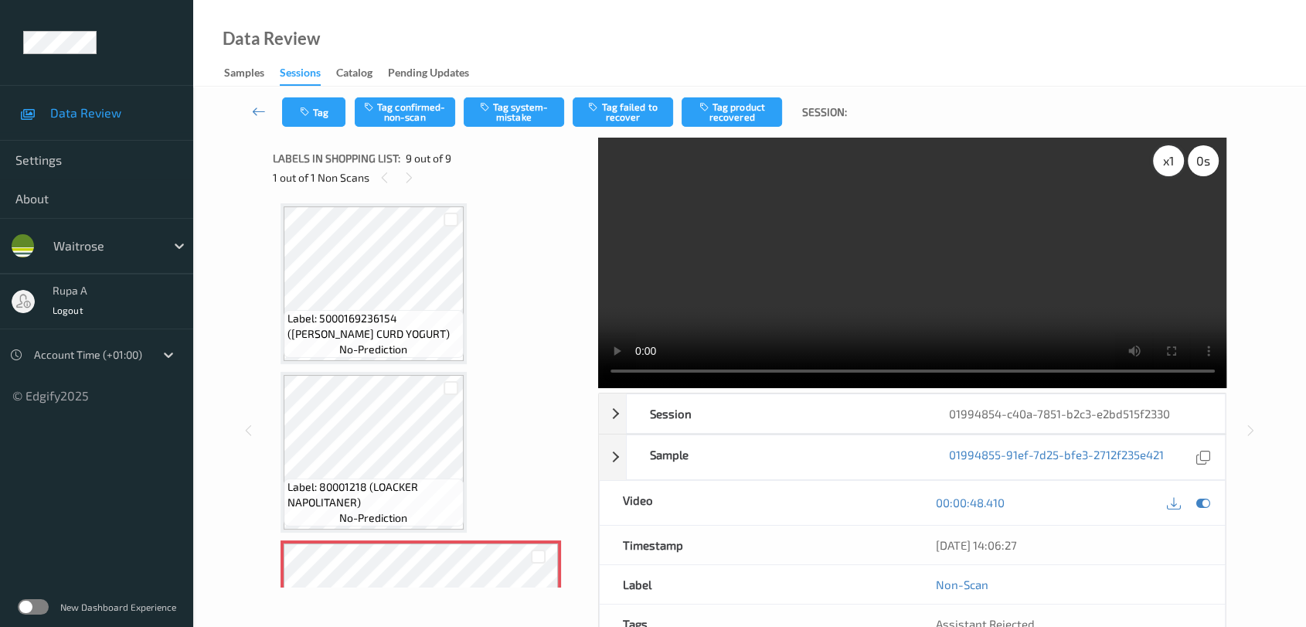
click at [1164, 167] on div "x 1" at bounding box center [1168, 160] width 31 height 31
click at [1201, 509] on icon at bounding box center [1204, 502] width 14 height 14
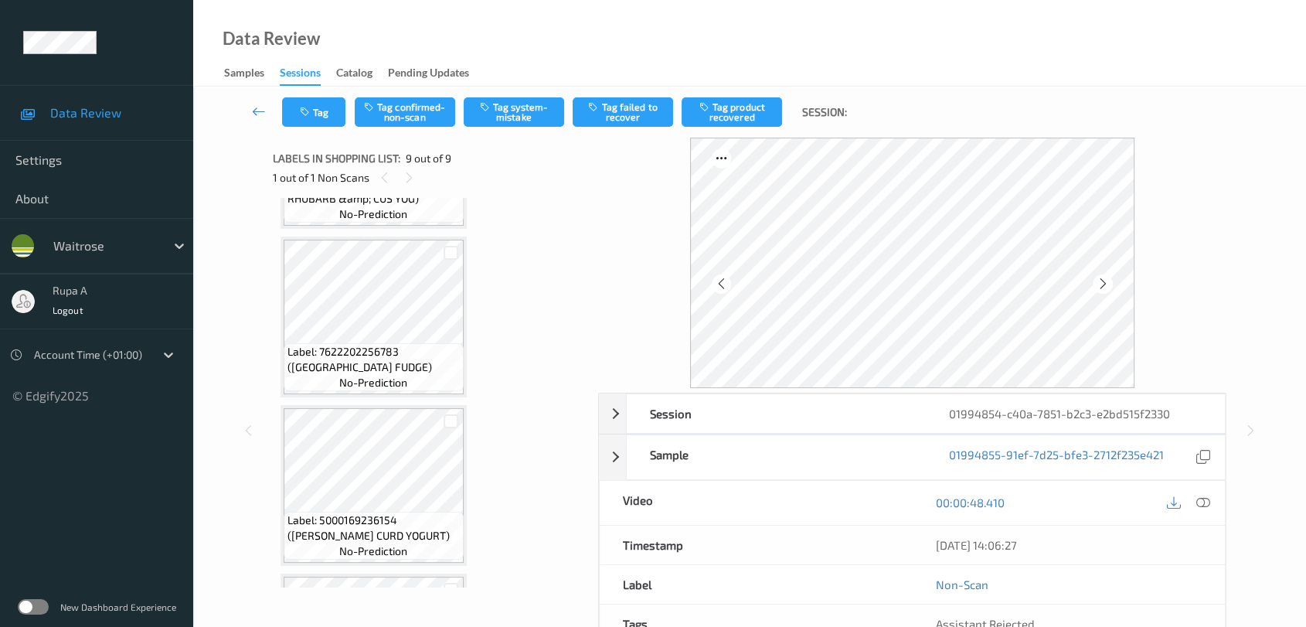
scroll to position [841, 0]
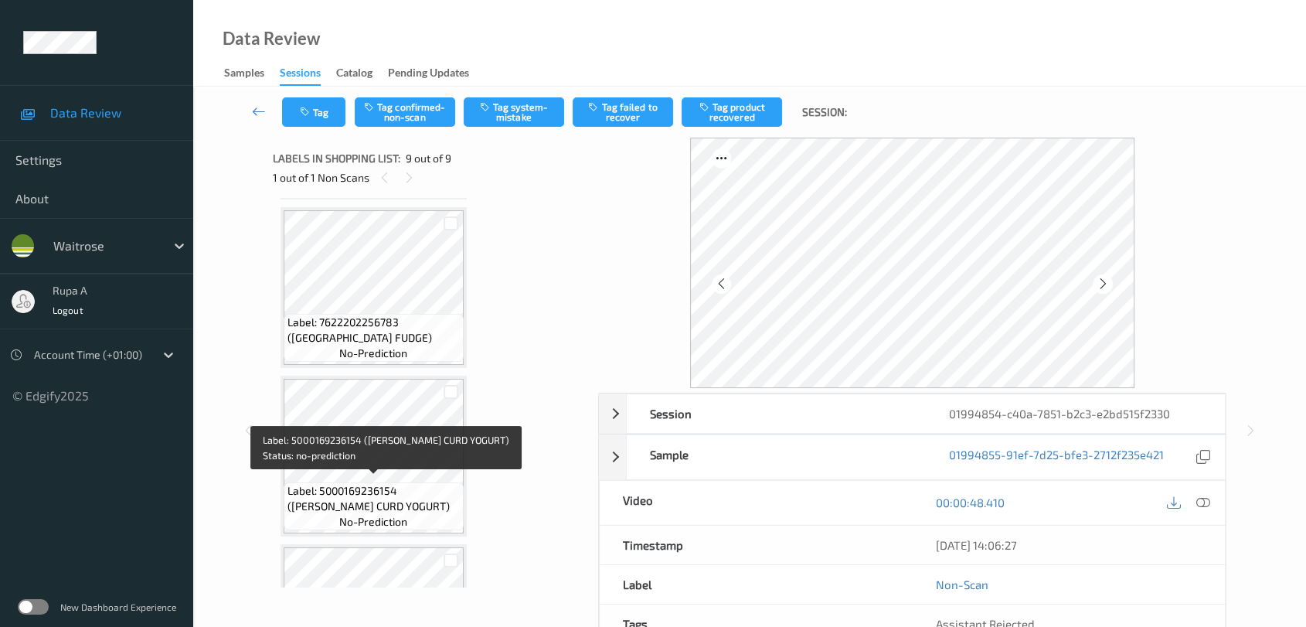
click at [444, 483] on span "Label: 5000169236154 (WR LEMON CURD YOGURT)" at bounding box center [374, 498] width 172 height 31
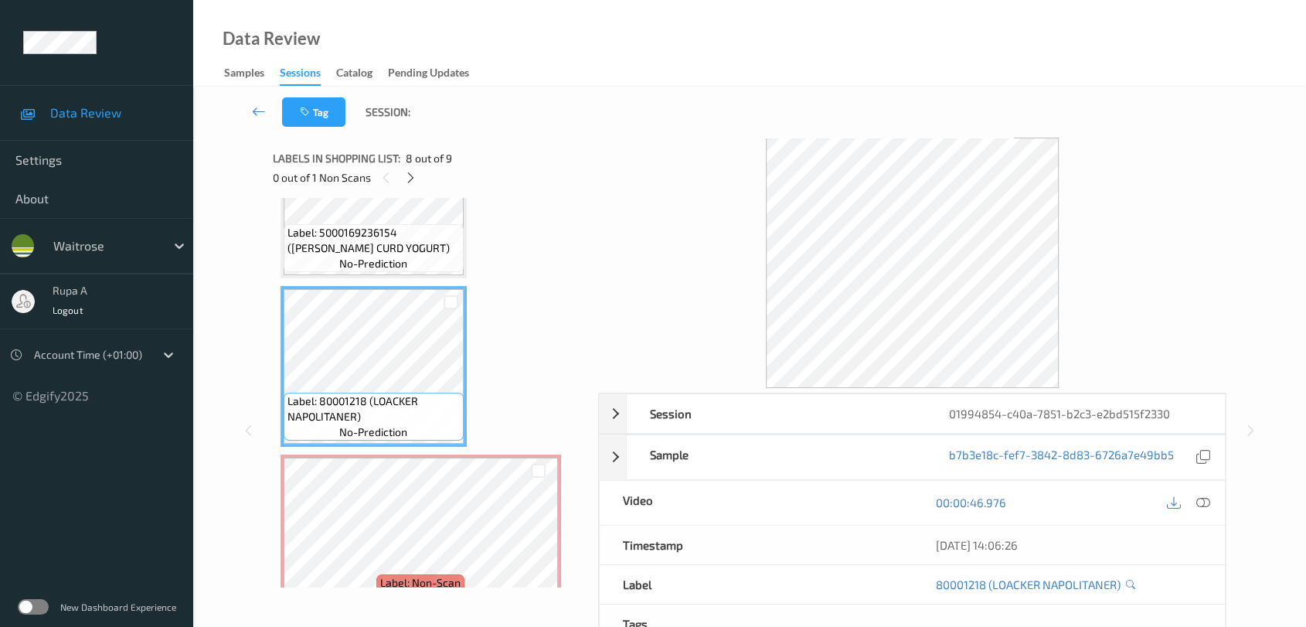
scroll to position [1013, 0]
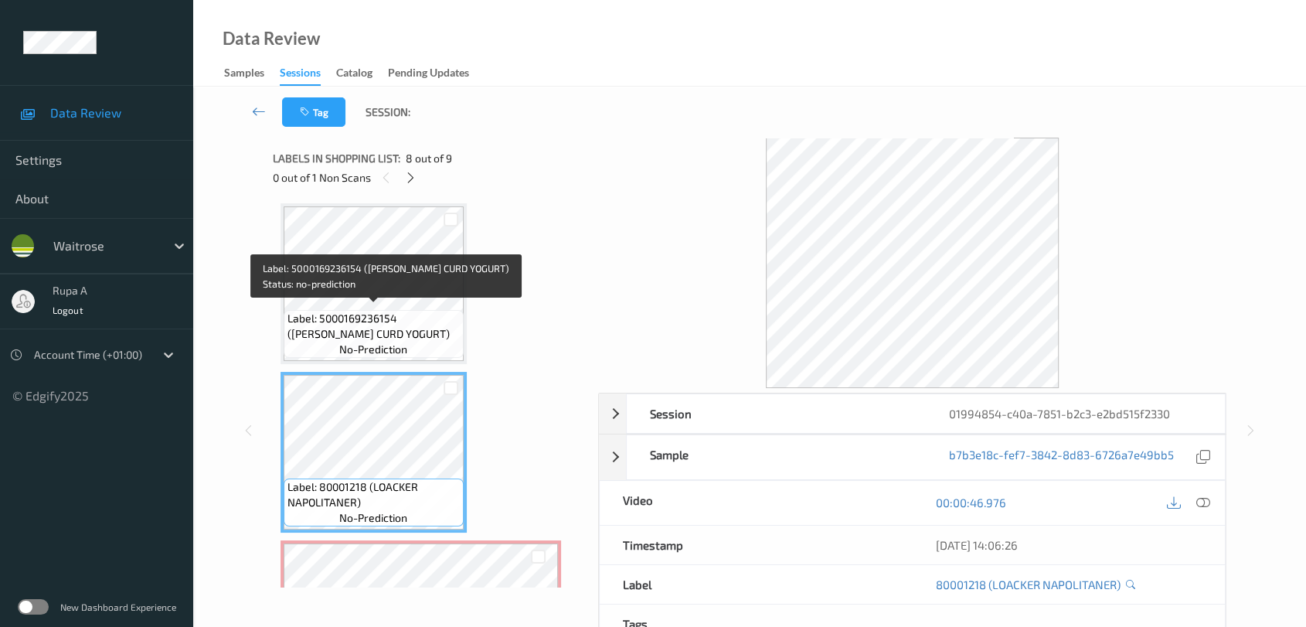
click at [379, 311] on span "Label: 5000169236154 (WR LEMON CURD YOGURT)" at bounding box center [374, 326] width 172 height 31
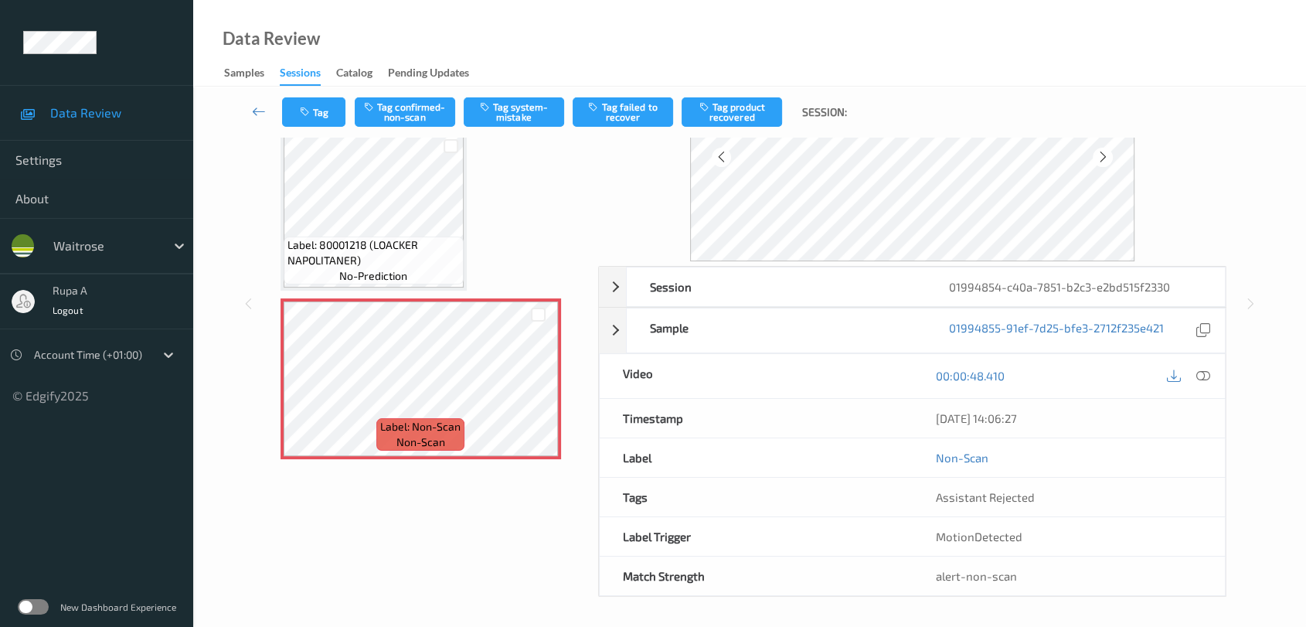
scroll to position [0, 0]
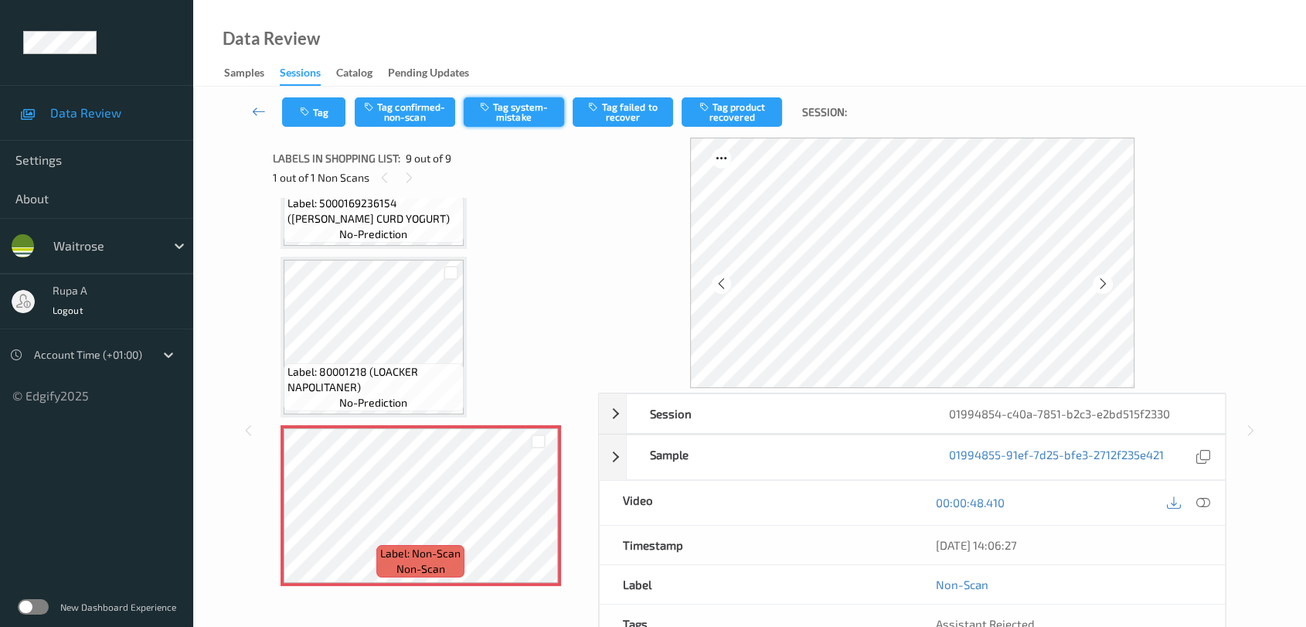
click at [536, 114] on button "Tag system-mistake" at bounding box center [514, 111] width 100 height 29
click at [543, 117] on button "Untag system-mistake" at bounding box center [514, 111] width 100 height 29
click at [399, 107] on button "Tag confirmed-non-scan" at bounding box center [405, 111] width 100 height 29
click at [623, 108] on button "Tag failed to recover" at bounding box center [623, 111] width 100 height 29
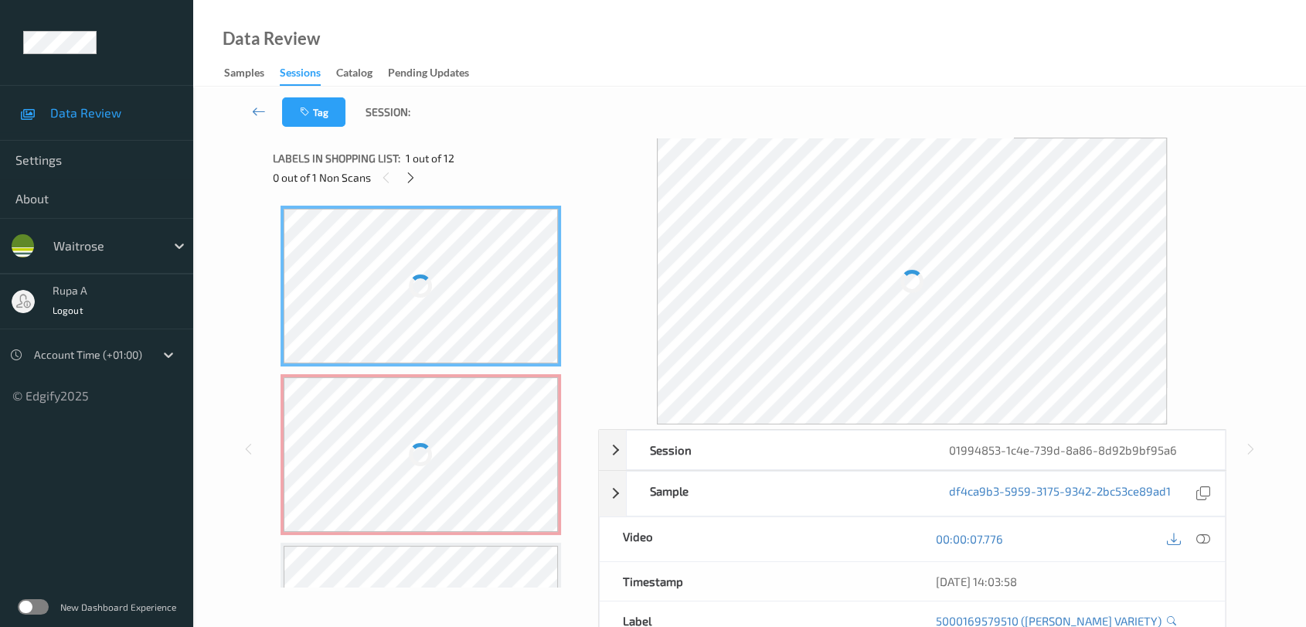
click at [435, 144] on div "Labels in shopping list: 1 out of 12 0 out of 1 Non Scans" at bounding box center [430, 168] width 315 height 60
click at [417, 183] on icon at bounding box center [410, 178] width 13 height 14
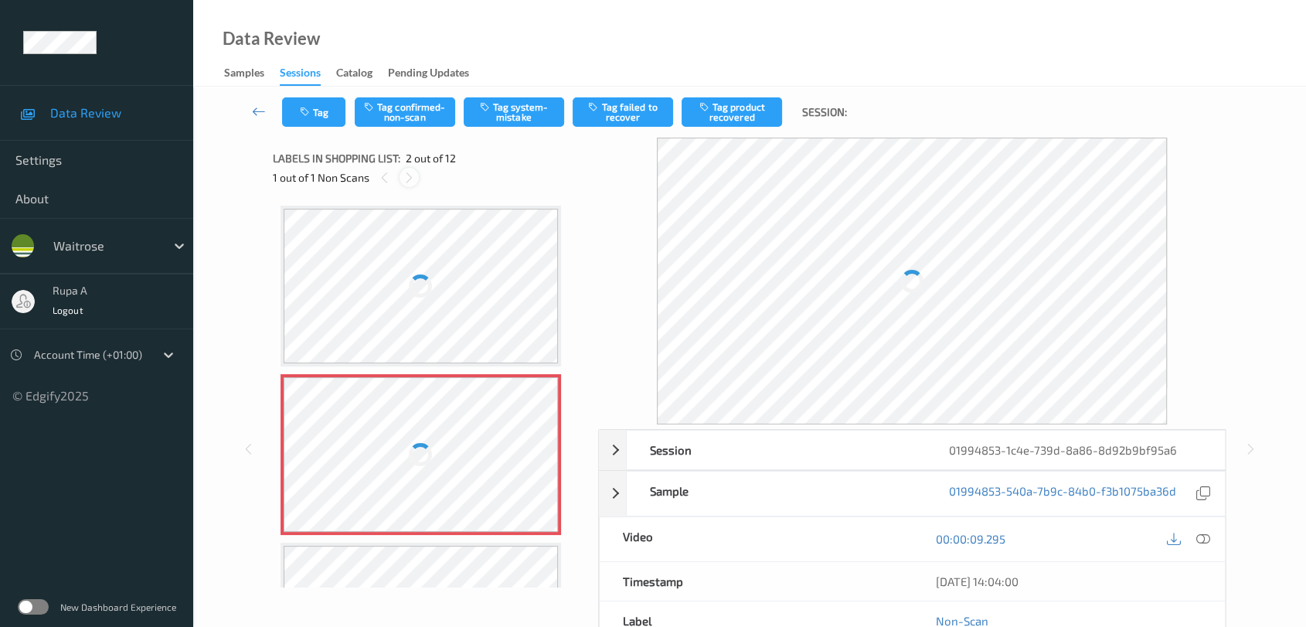
scroll to position [7, 0]
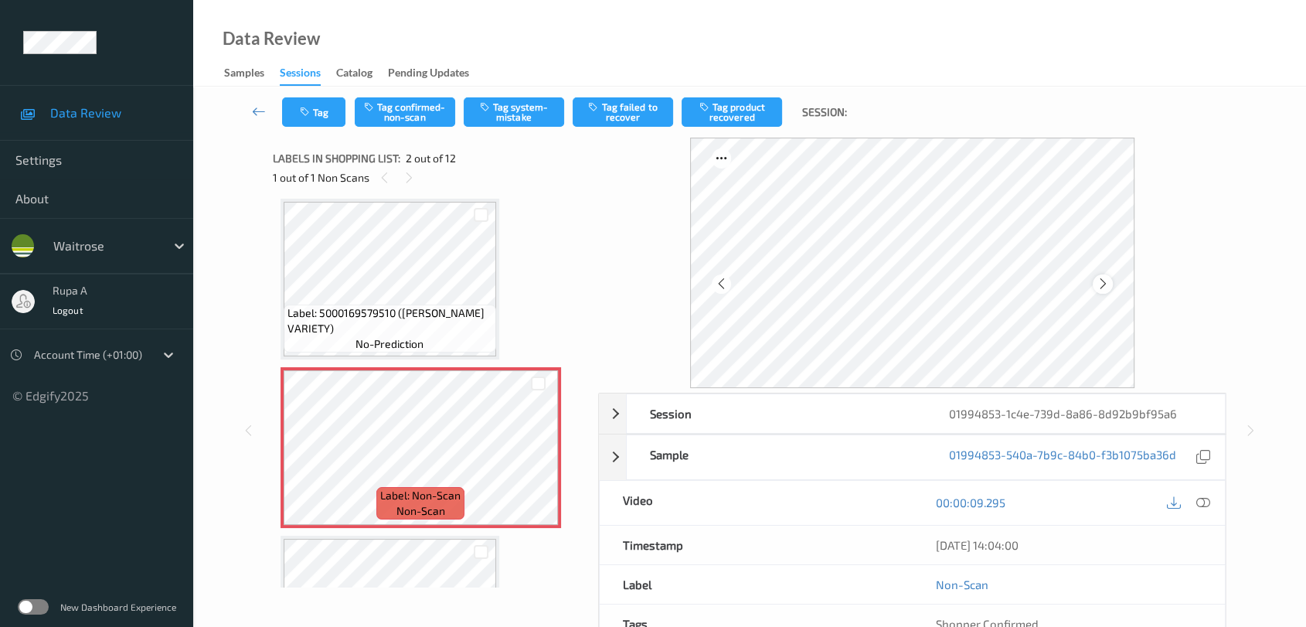
click at [1100, 278] on icon at bounding box center [1103, 284] width 13 height 14
click at [1102, 283] on icon at bounding box center [1103, 284] width 13 height 14
click at [513, 119] on button "Tag system-mistake" at bounding box center [514, 111] width 100 height 29
click at [328, 109] on button "Tag" at bounding box center [313, 111] width 63 height 29
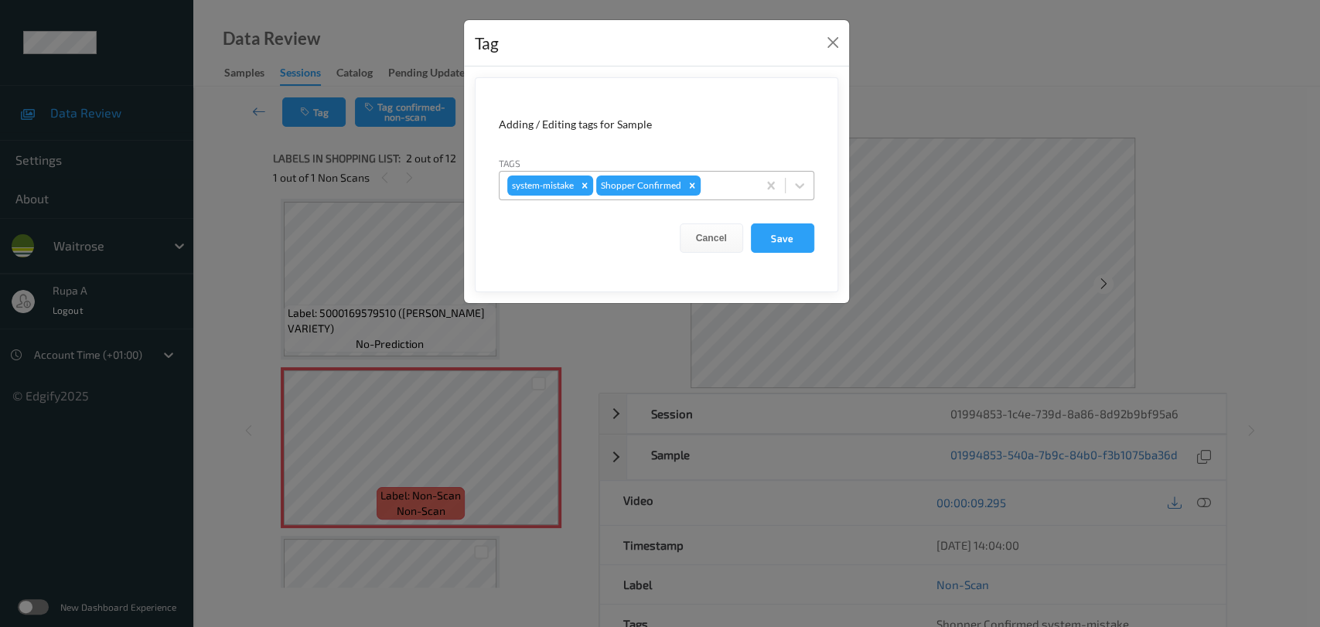
click at [724, 177] on div at bounding box center [726, 185] width 46 height 19
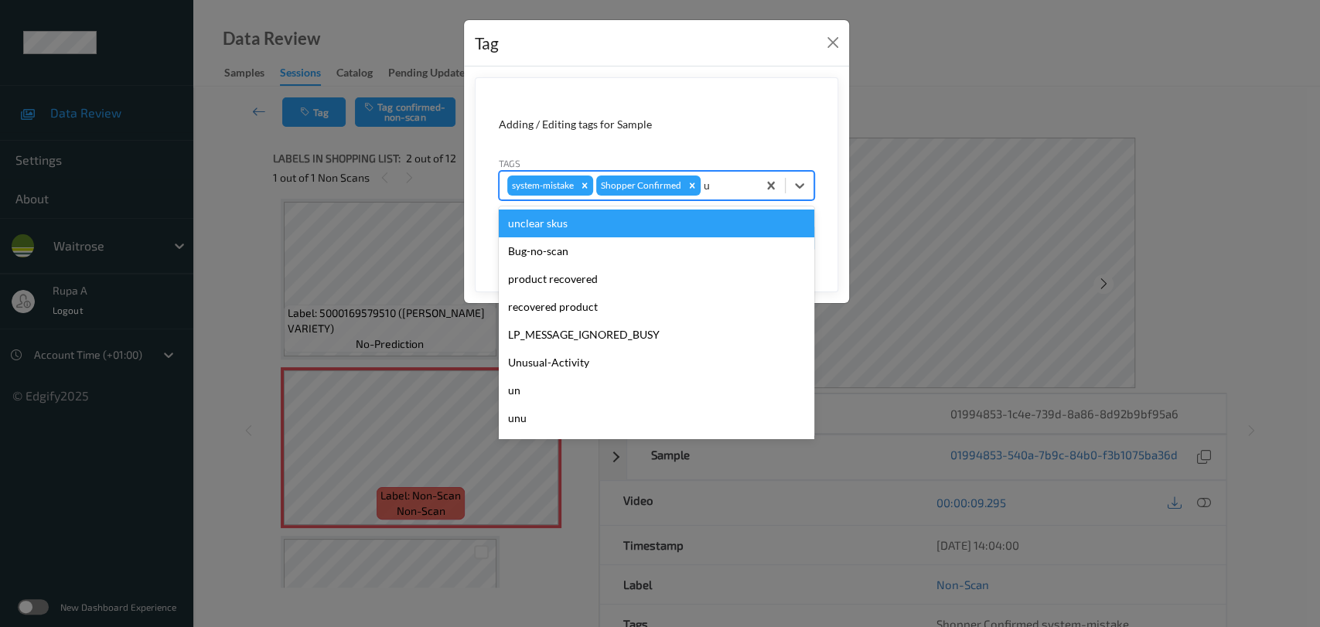
type input "un"
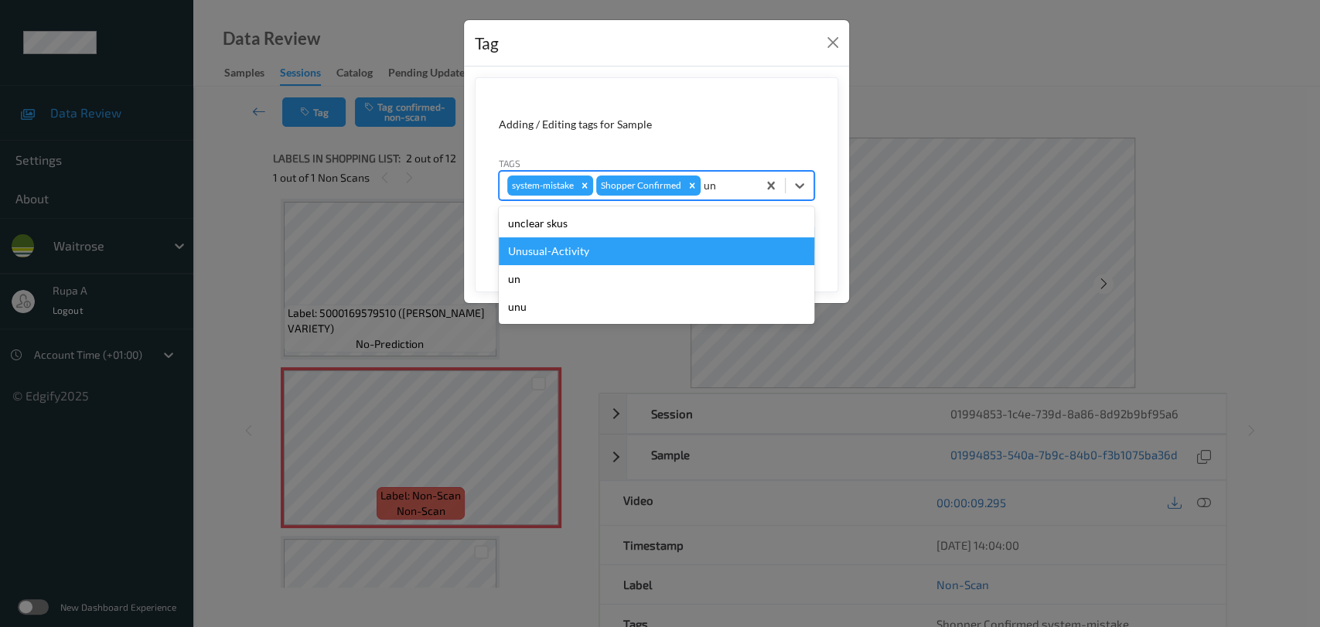
click at [568, 256] on div "Unusual-Activity" at bounding box center [656, 251] width 315 height 28
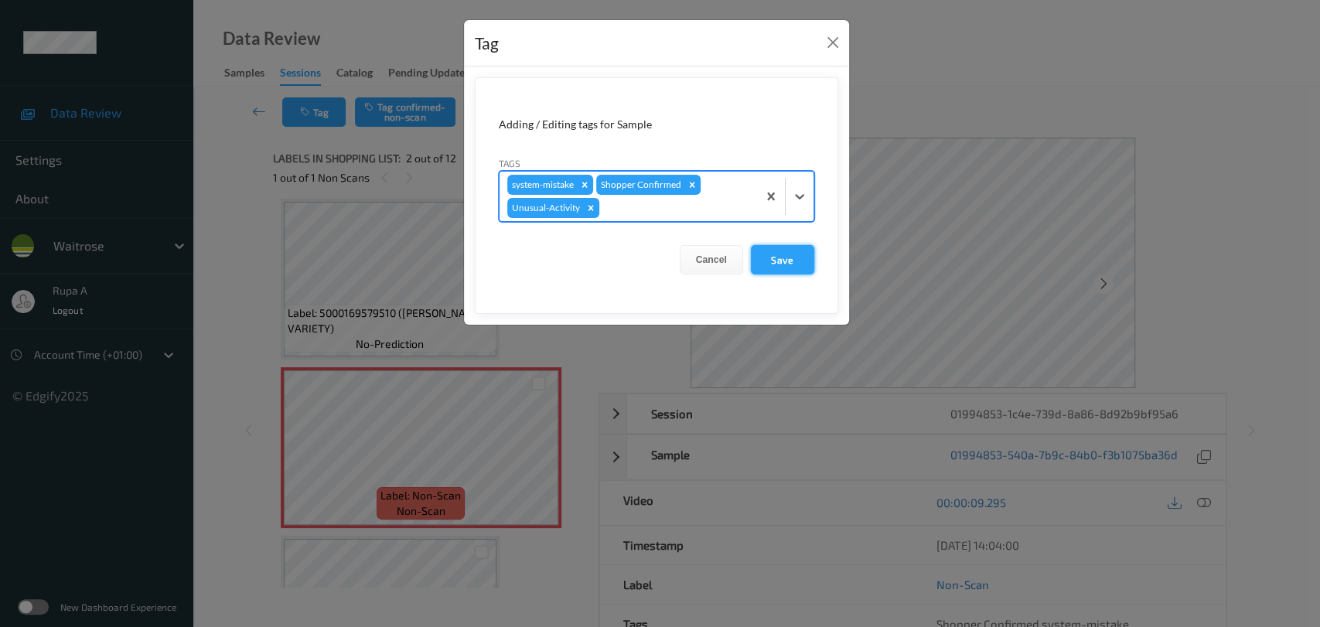
click at [799, 253] on button "Save" at bounding box center [782, 259] width 63 height 29
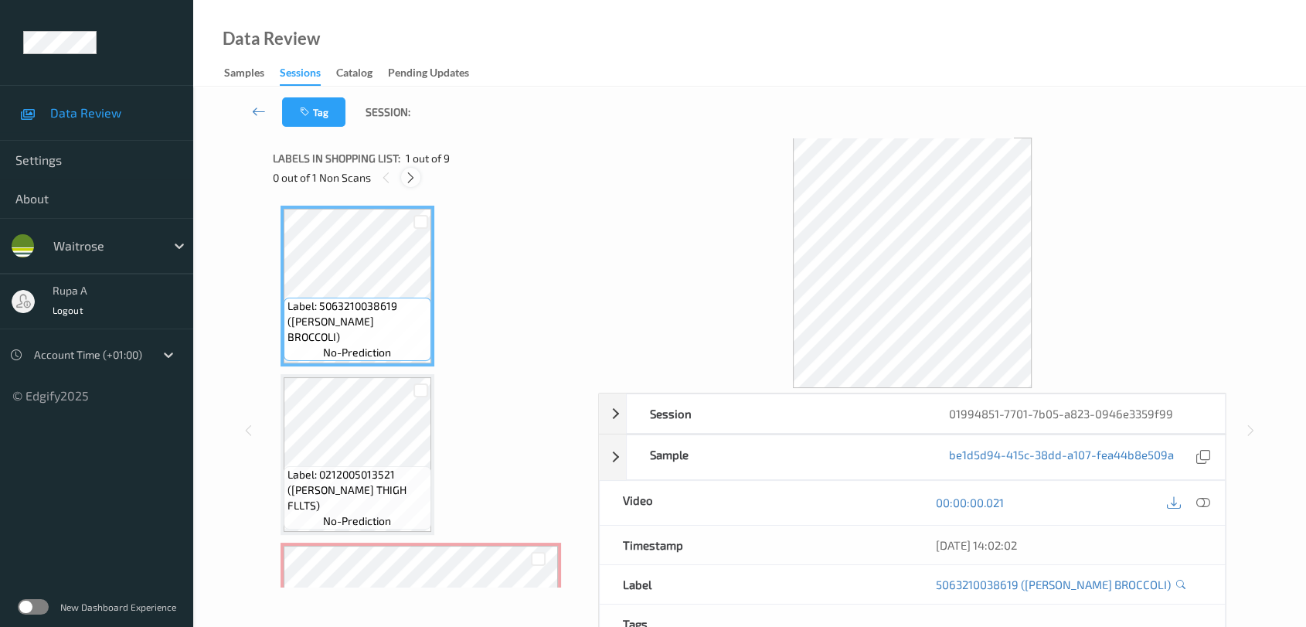
click at [407, 179] on icon at bounding box center [410, 178] width 13 height 14
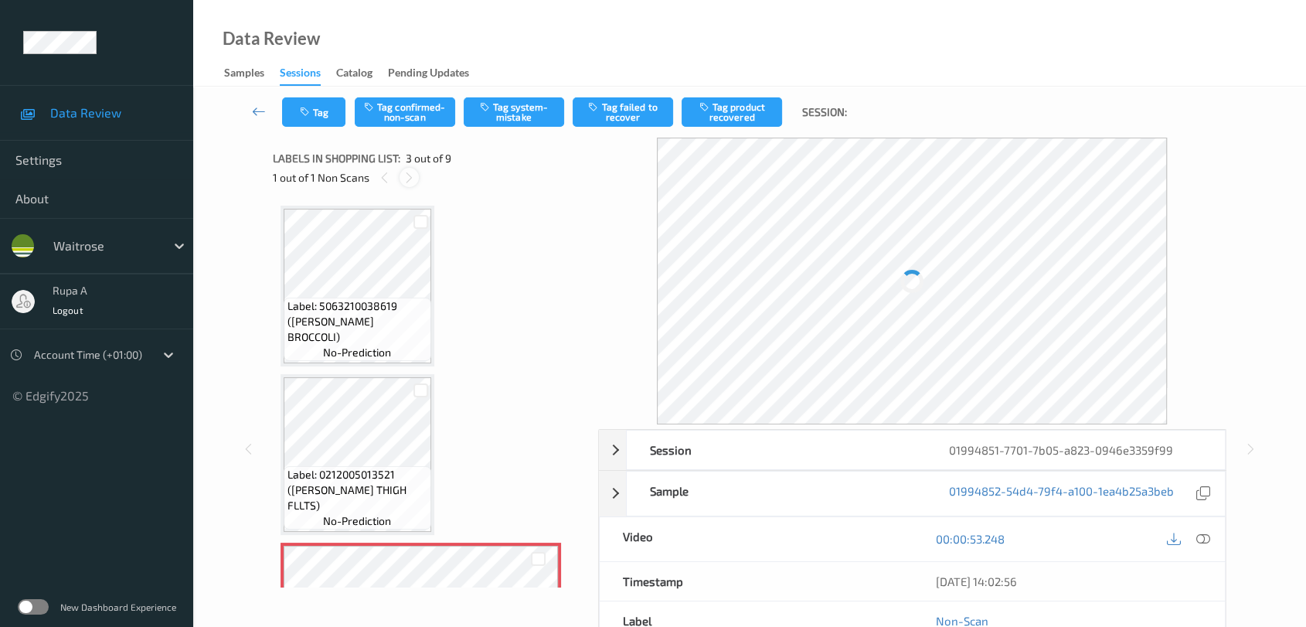
scroll to position [175, 0]
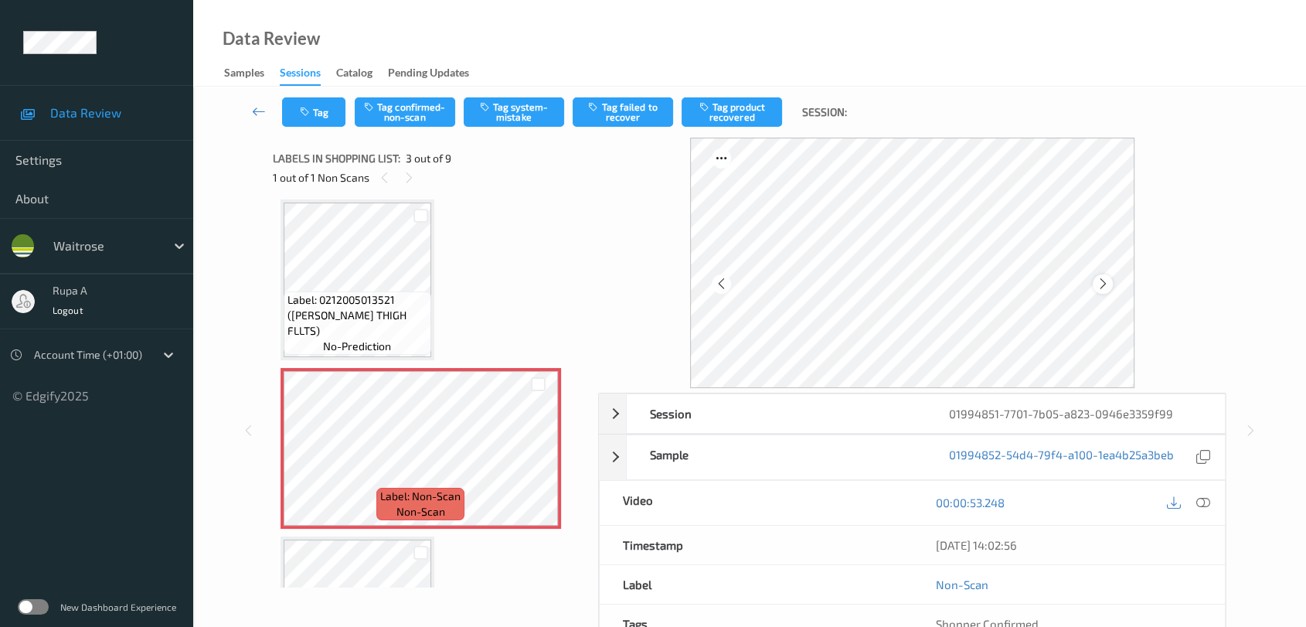
click at [1102, 282] on icon at bounding box center [1103, 284] width 13 height 14
click at [1104, 282] on icon at bounding box center [1103, 284] width 13 height 14
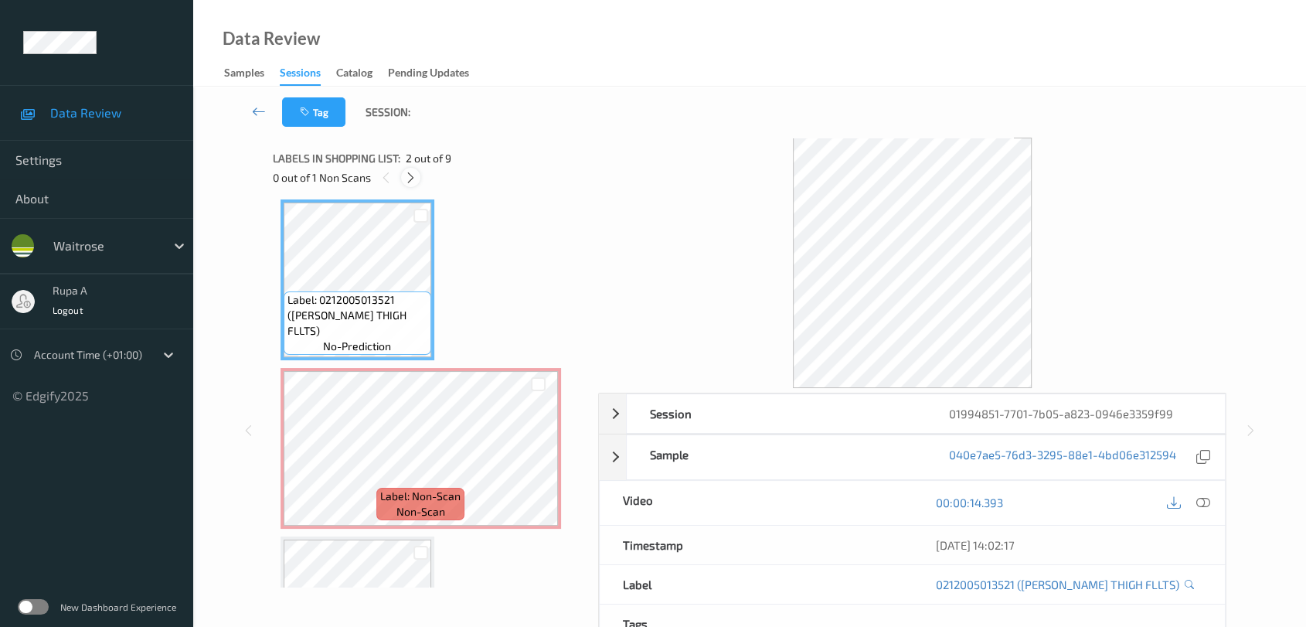
click at [410, 171] on icon at bounding box center [410, 178] width 13 height 14
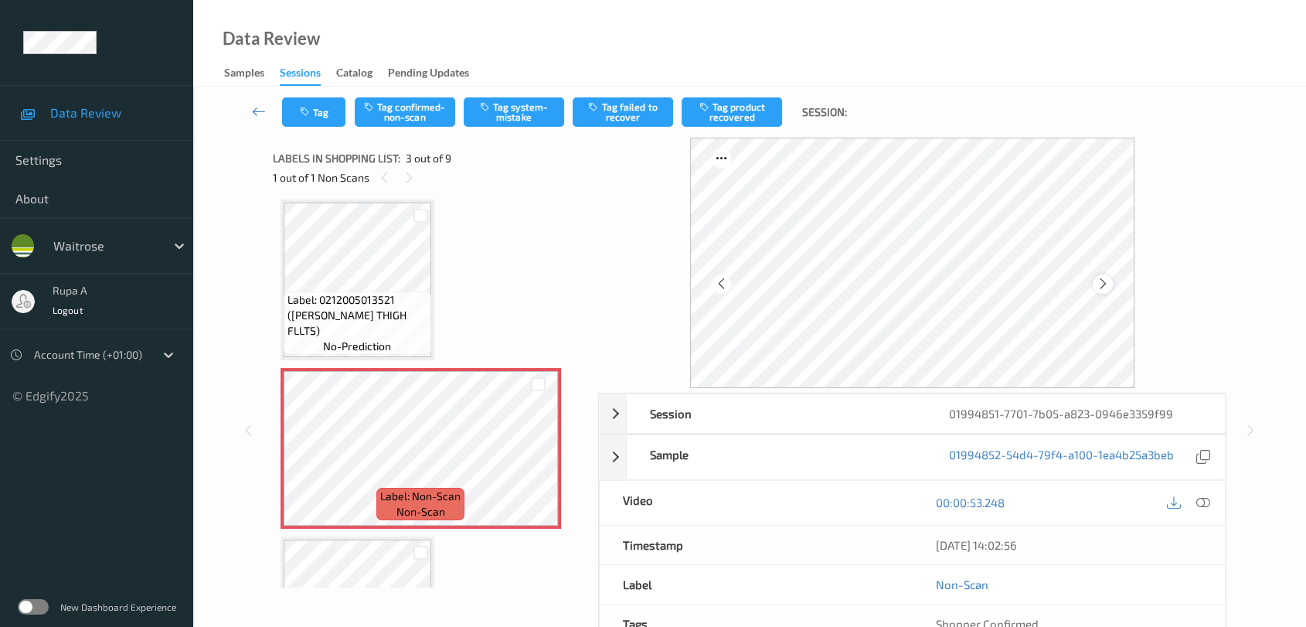
click at [1095, 285] on div at bounding box center [1102, 283] width 19 height 19
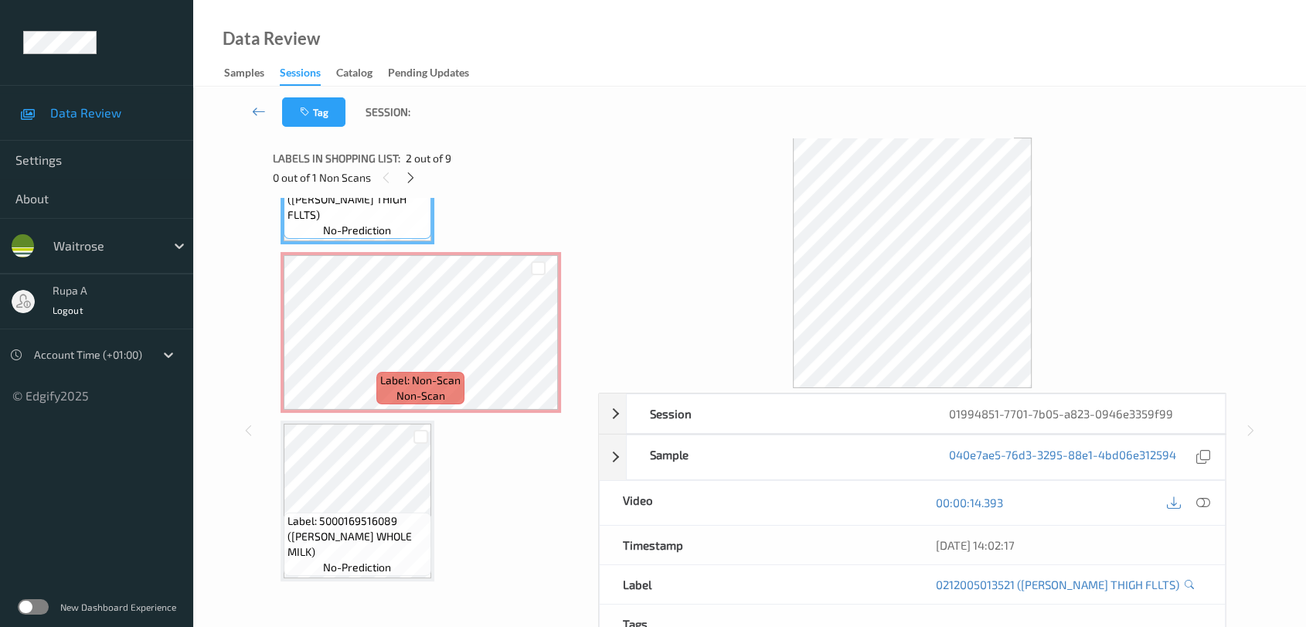
scroll to position [429, 0]
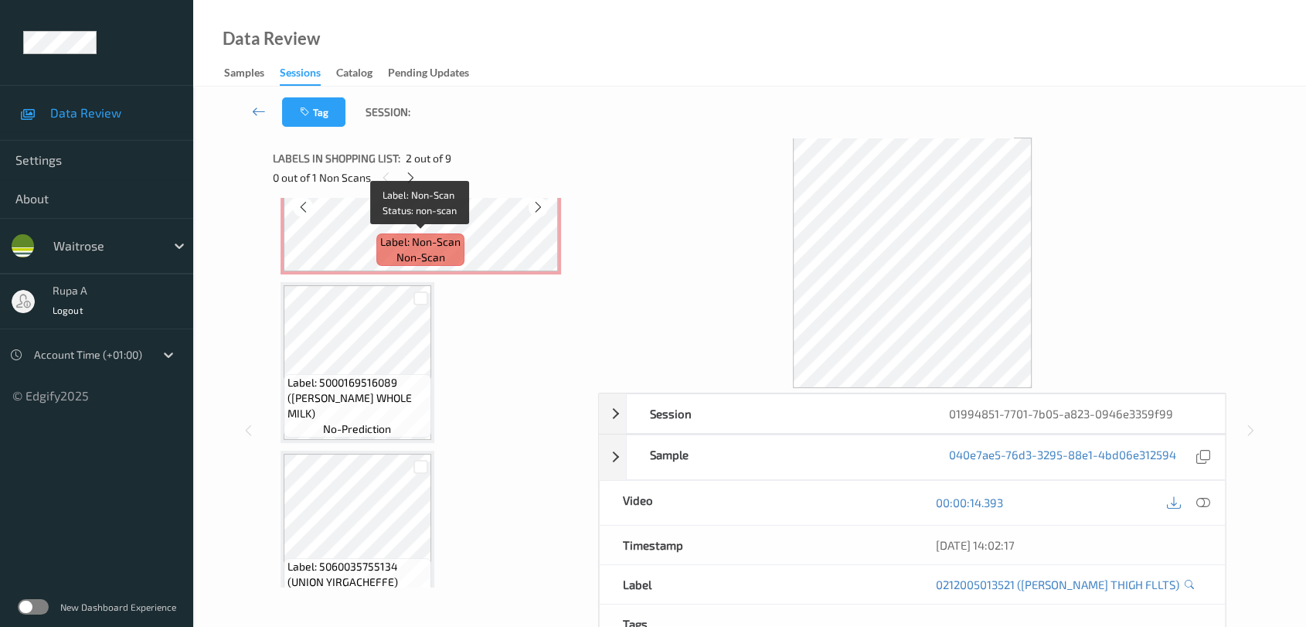
click at [457, 239] on span "Label: Non-Scan" at bounding box center [420, 241] width 80 height 15
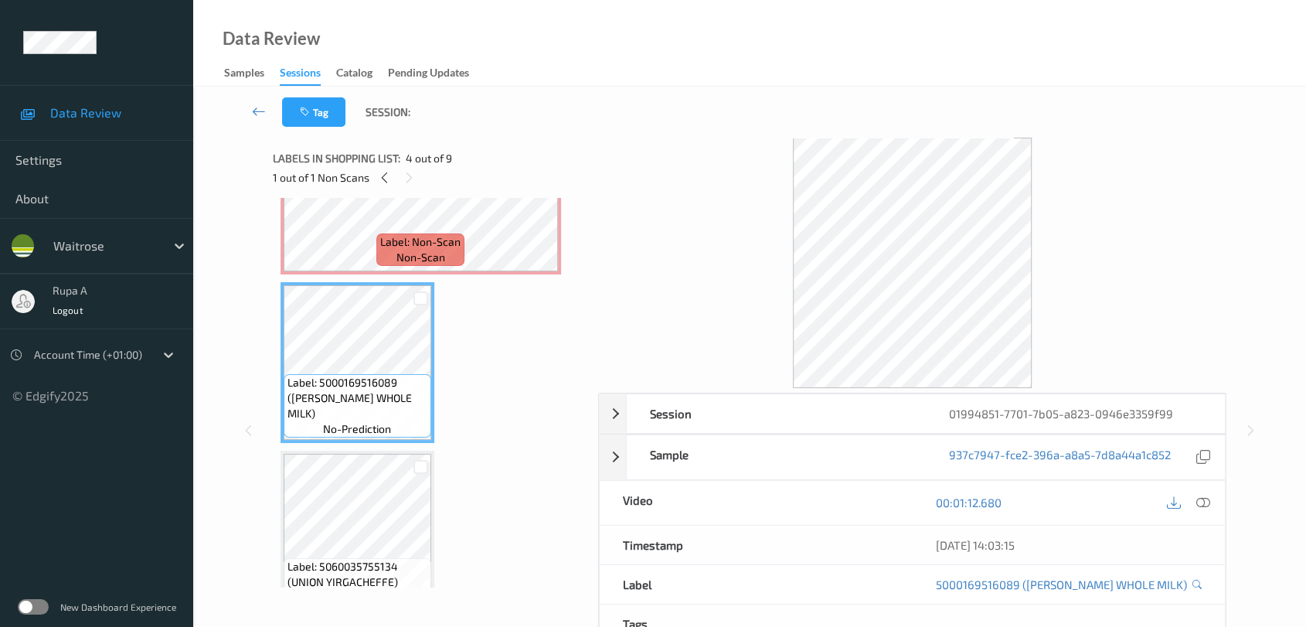
scroll to position [343, 0]
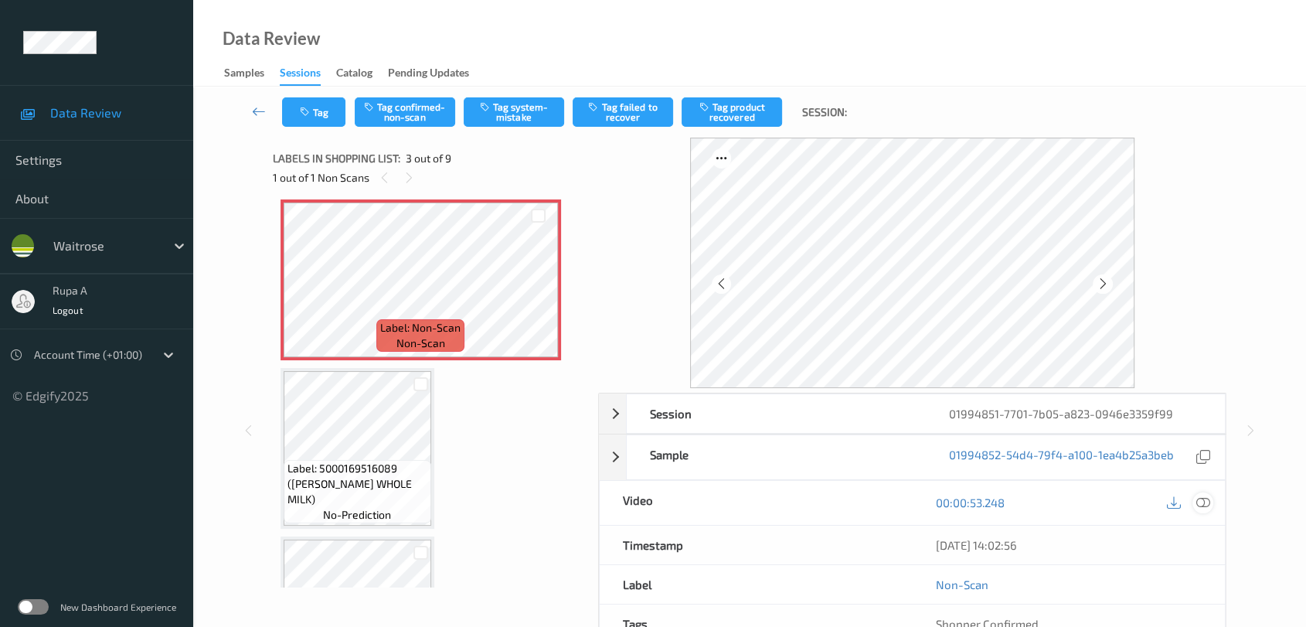
click at [1201, 502] on icon at bounding box center [1204, 502] width 14 height 14
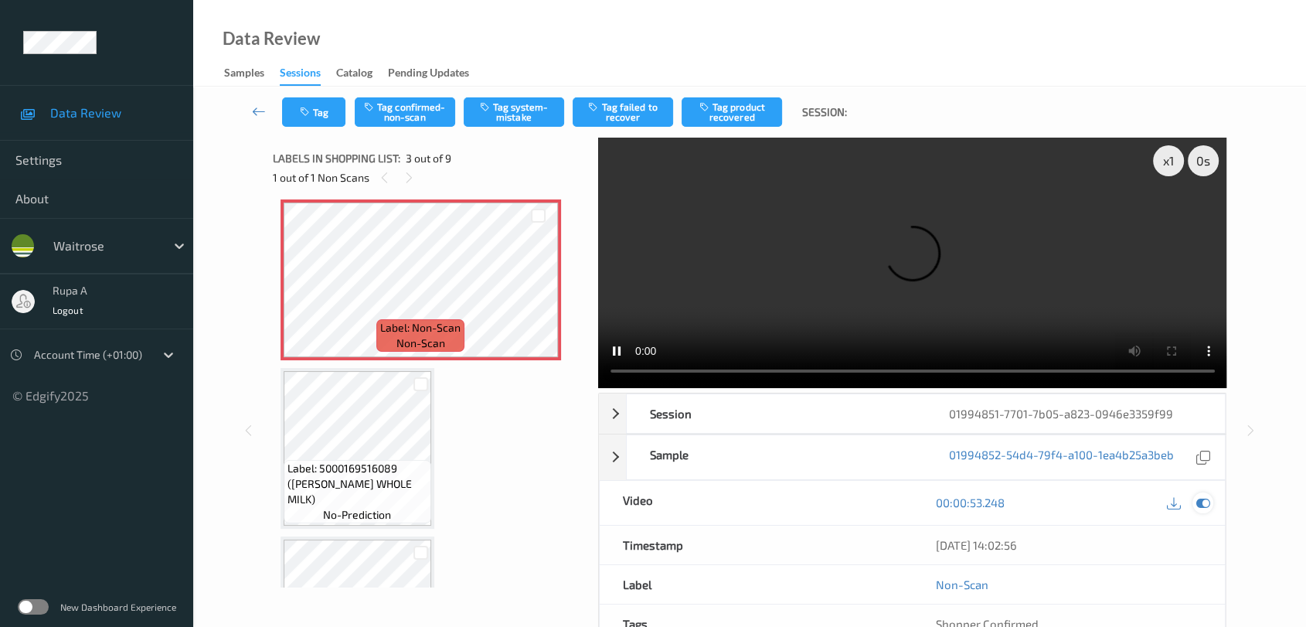
click at [1206, 503] on icon at bounding box center [1204, 502] width 14 height 14
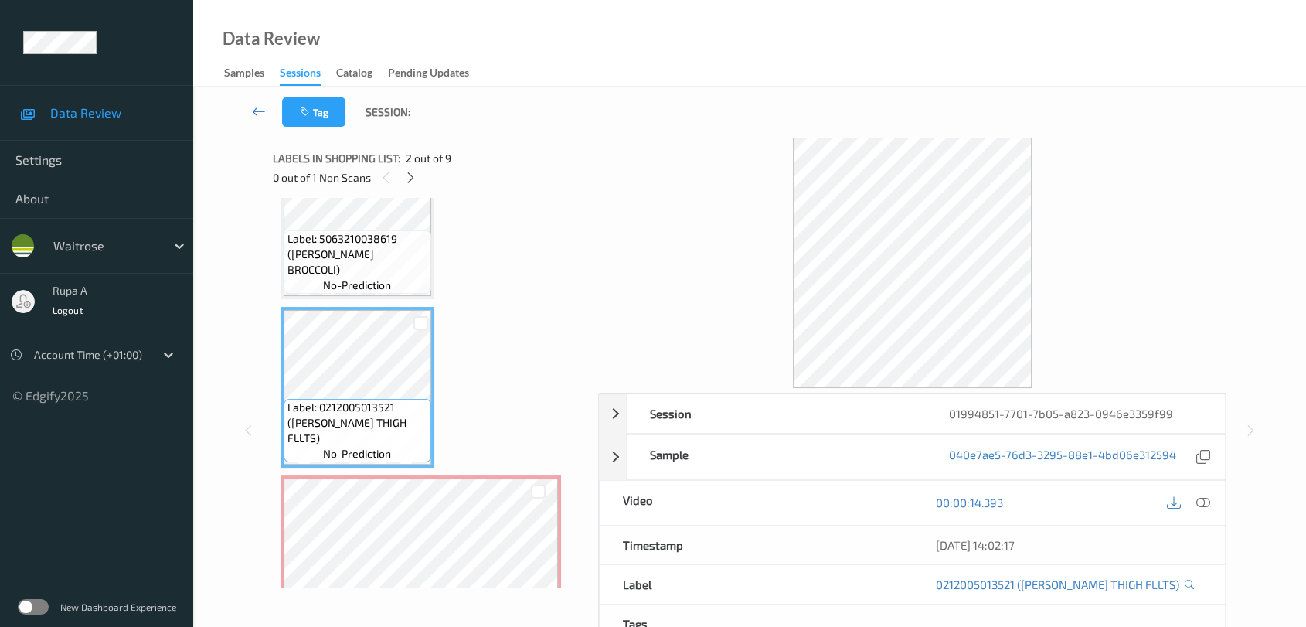
scroll to position [172, 0]
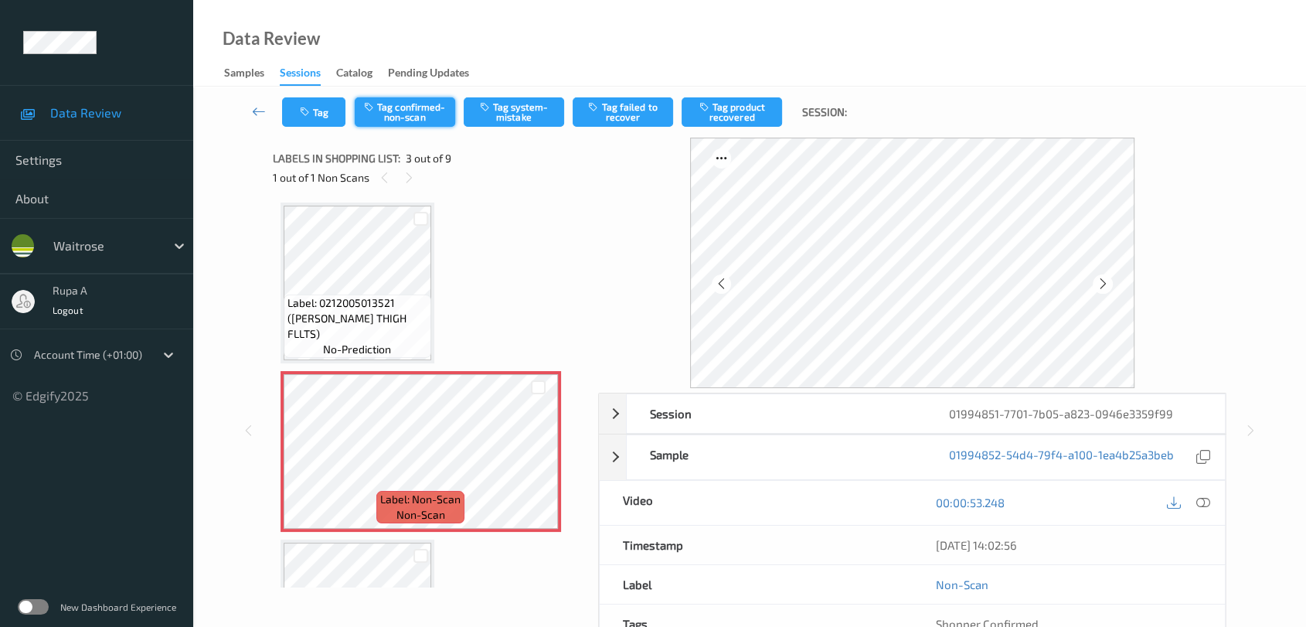
click at [428, 103] on button "Tag confirmed-non-scan" at bounding box center [405, 111] width 100 height 29
click at [741, 121] on button "Tag product recovered" at bounding box center [732, 111] width 100 height 29
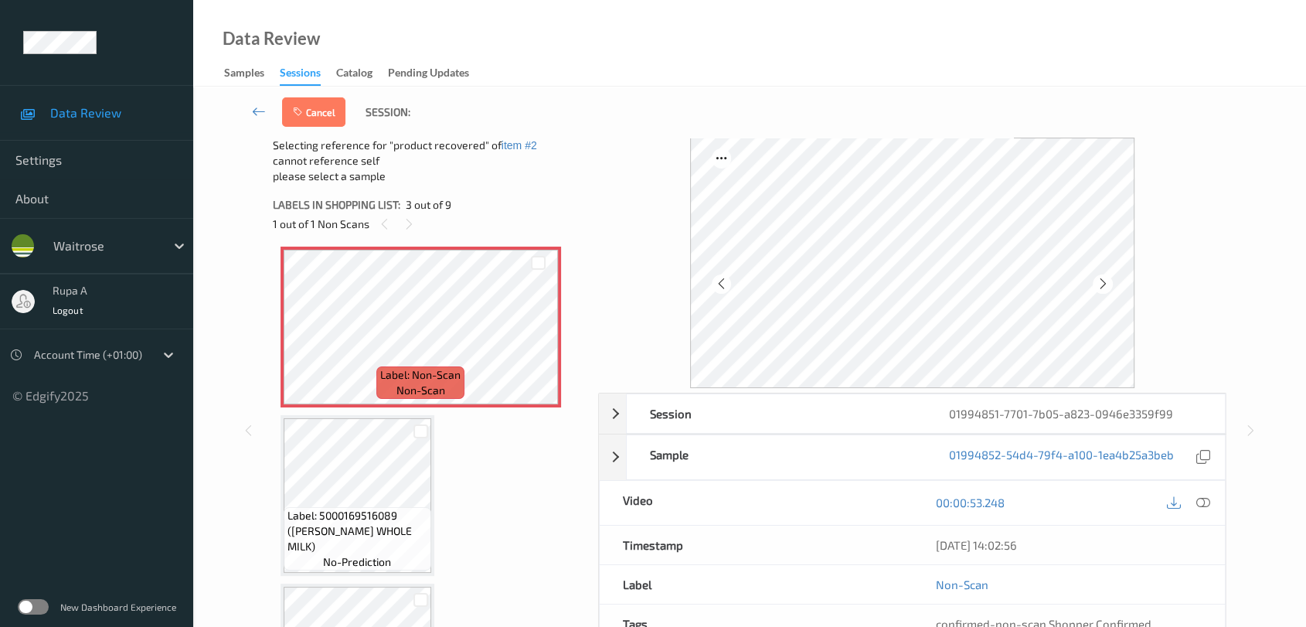
scroll to position [343, 0]
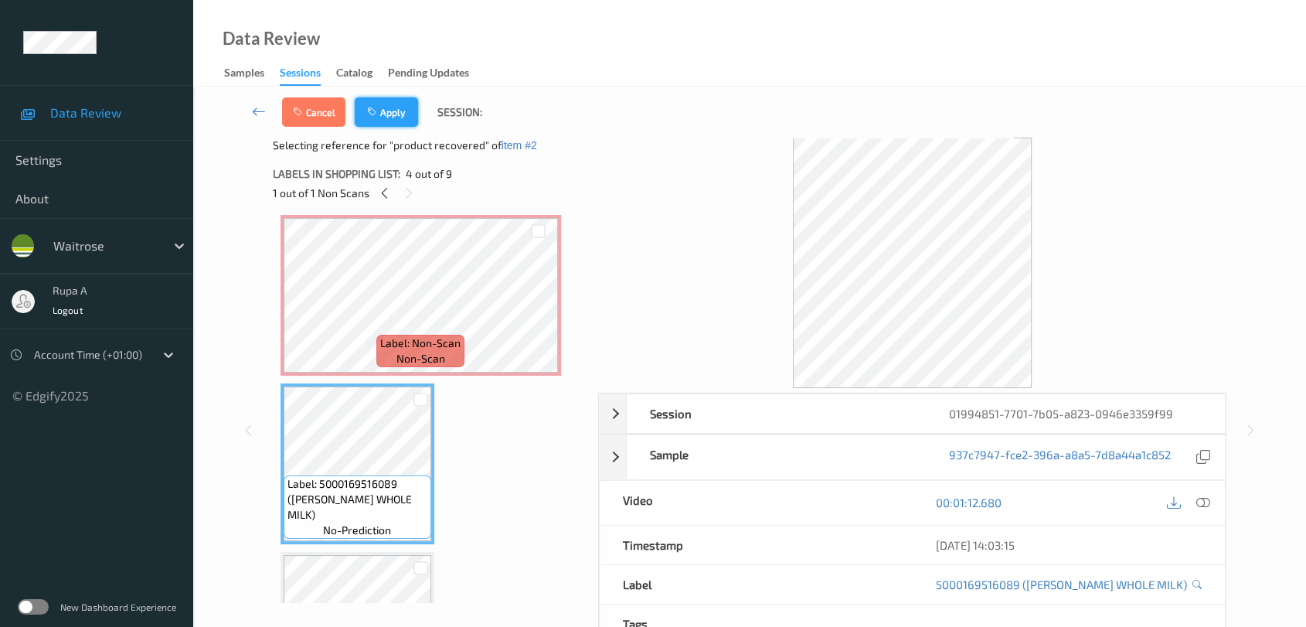
click at [399, 117] on button "Apply" at bounding box center [386, 111] width 63 height 29
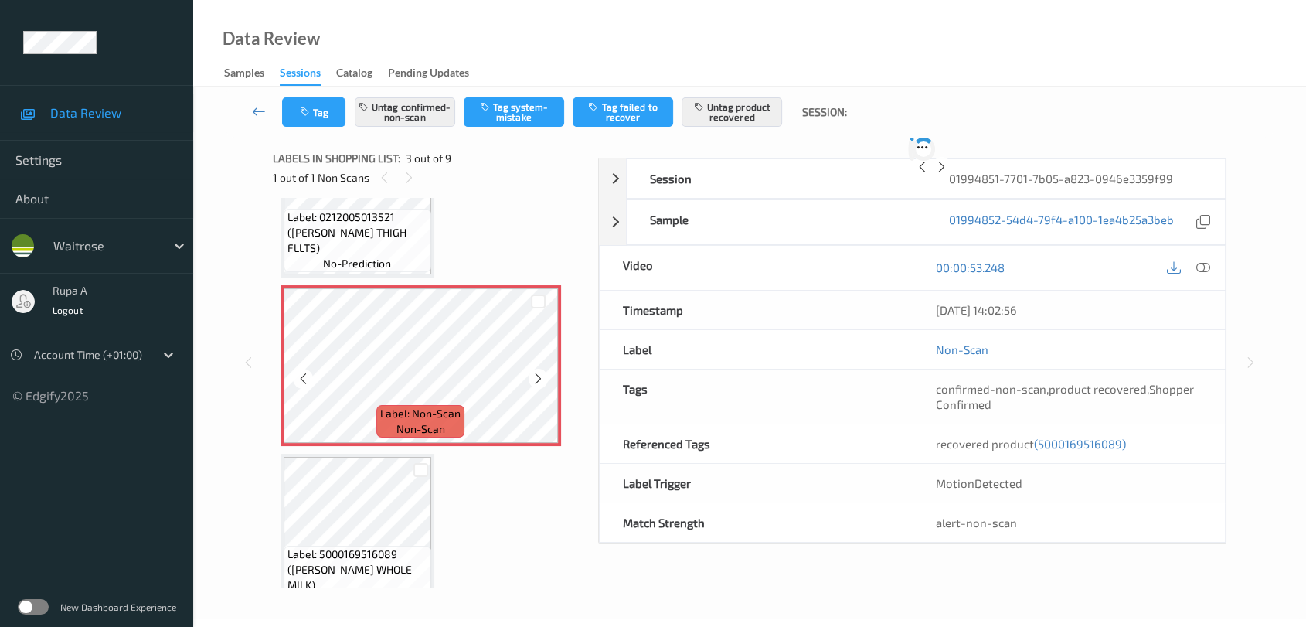
scroll to position [150, 0]
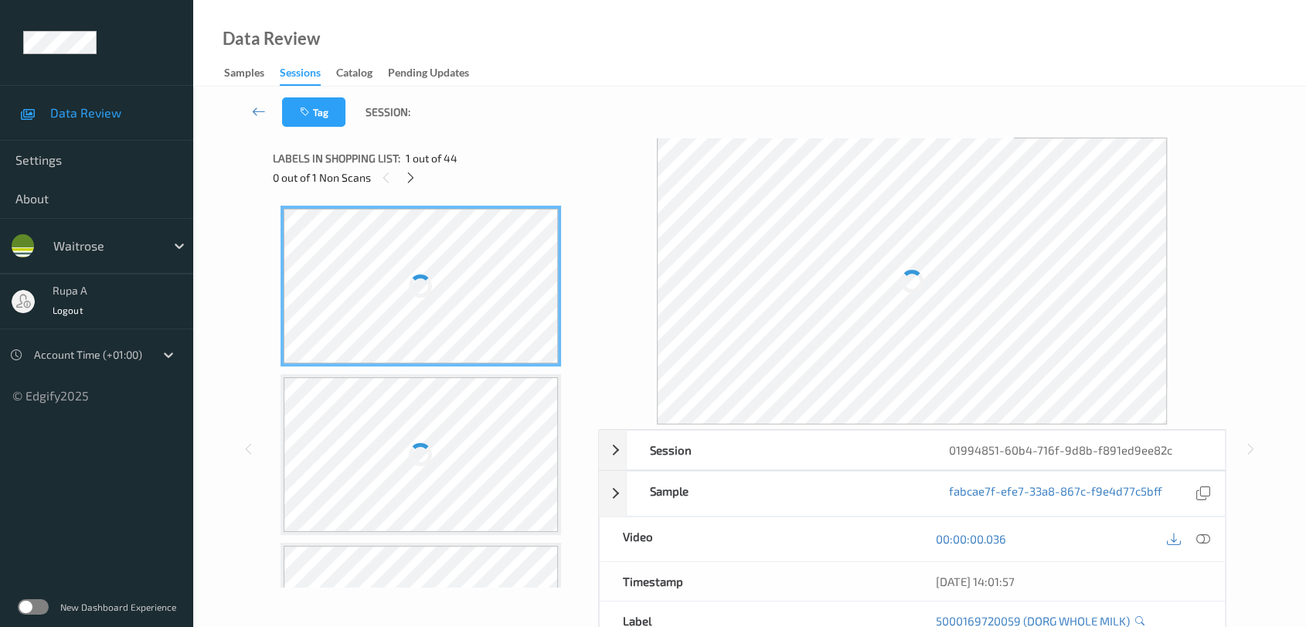
click at [493, 141] on div "Labels in shopping list: 1 out of 44 0 out of 1 Non Scans" at bounding box center [430, 168] width 315 height 60
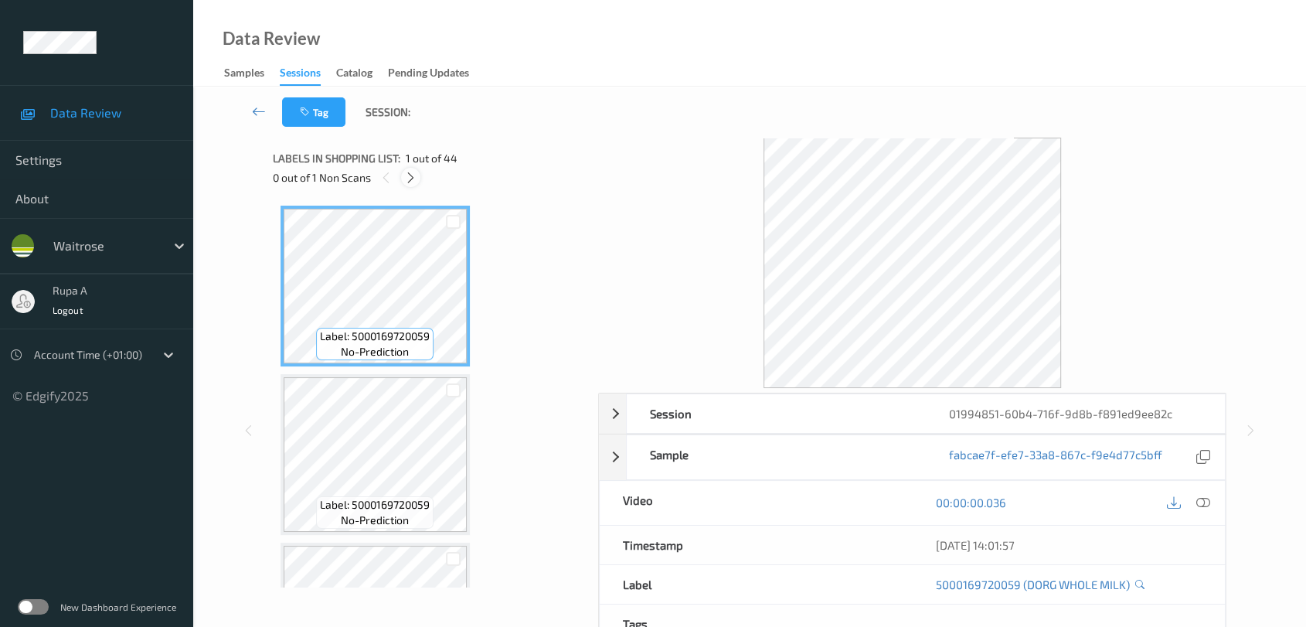
click at [407, 186] on div at bounding box center [410, 177] width 19 height 19
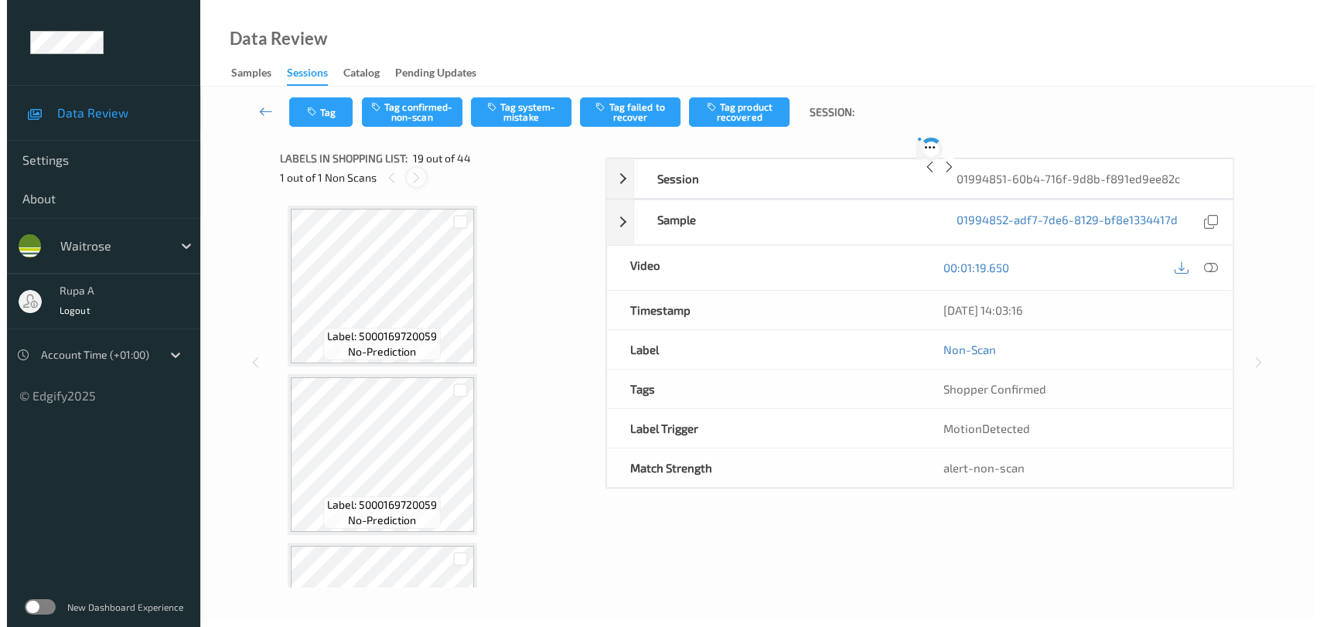
scroll to position [2861, 0]
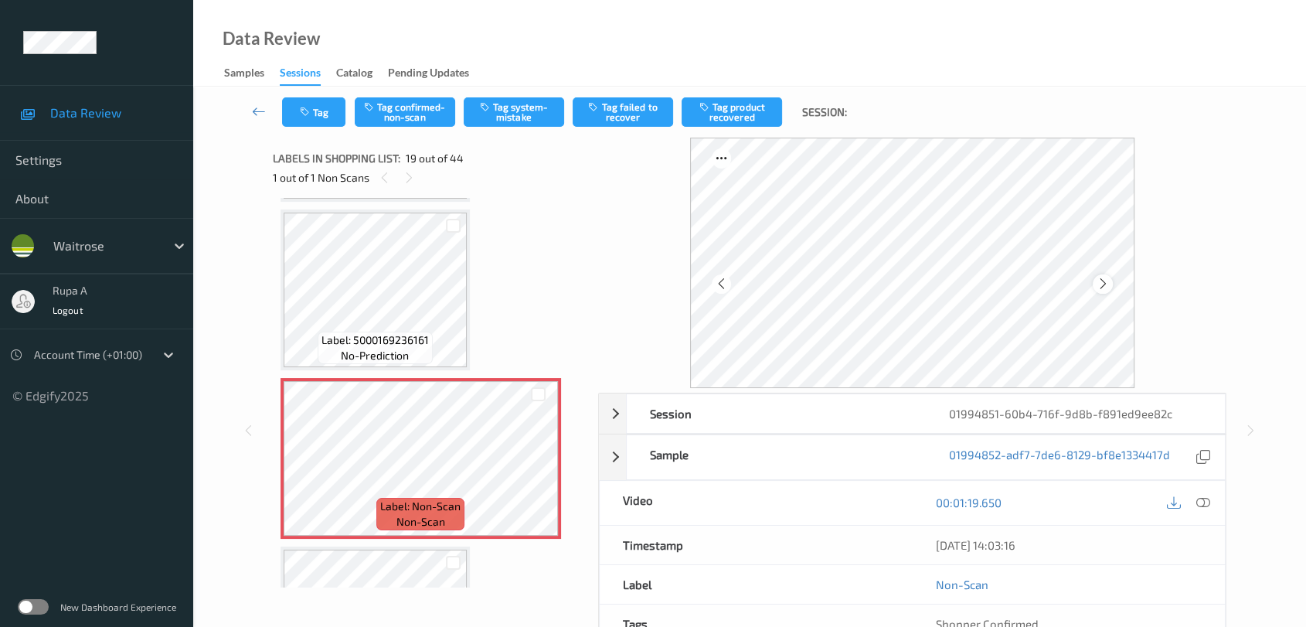
click at [1105, 284] on icon at bounding box center [1103, 284] width 13 height 14
click at [1098, 282] on icon at bounding box center [1103, 284] width 13 height 14
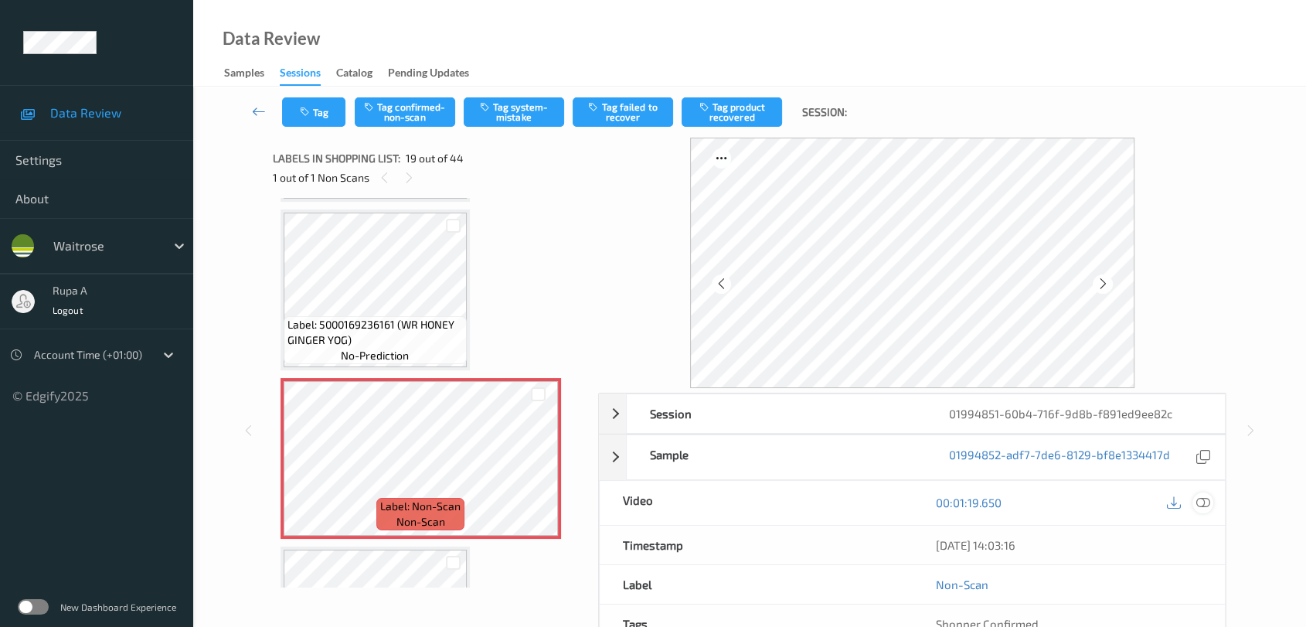
click at [1212, 504] on div at bounding box center [1203, 502] width 21 height 21
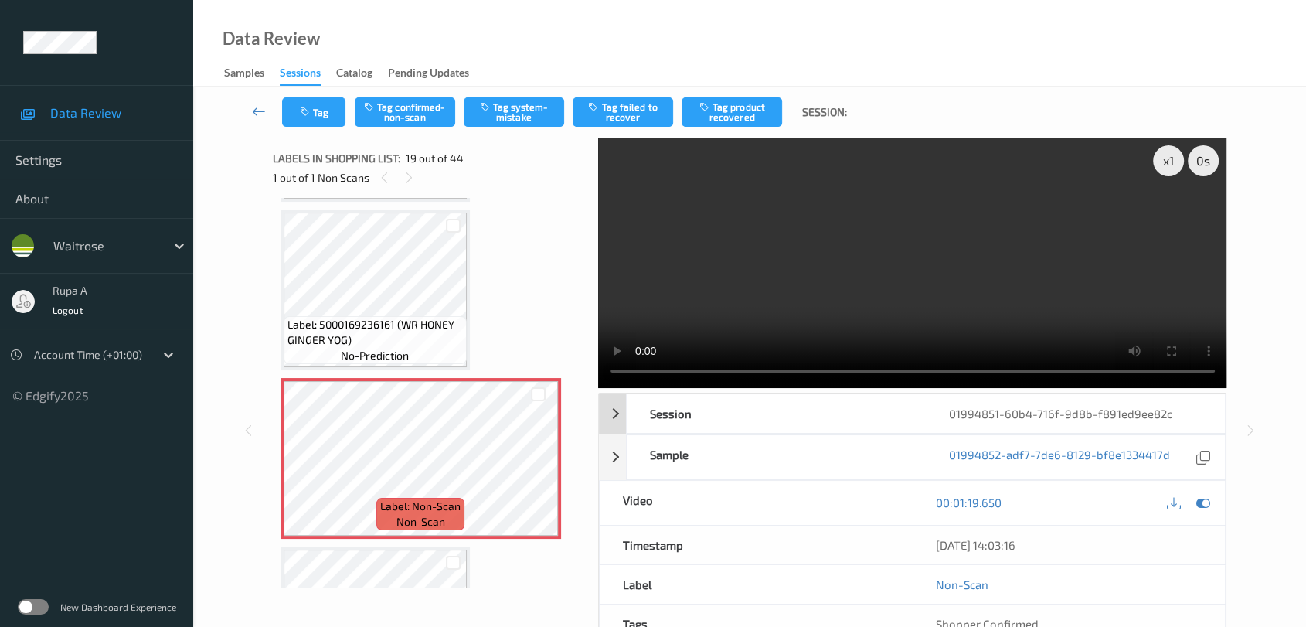
drag, startPoint x: 1204, startPoint y: 504, endPoint x: 1121, endPoint y: 444, distance: 102.5
click at [1204, 504] on icon at bounding box center [1204, 502] width 14 height 14
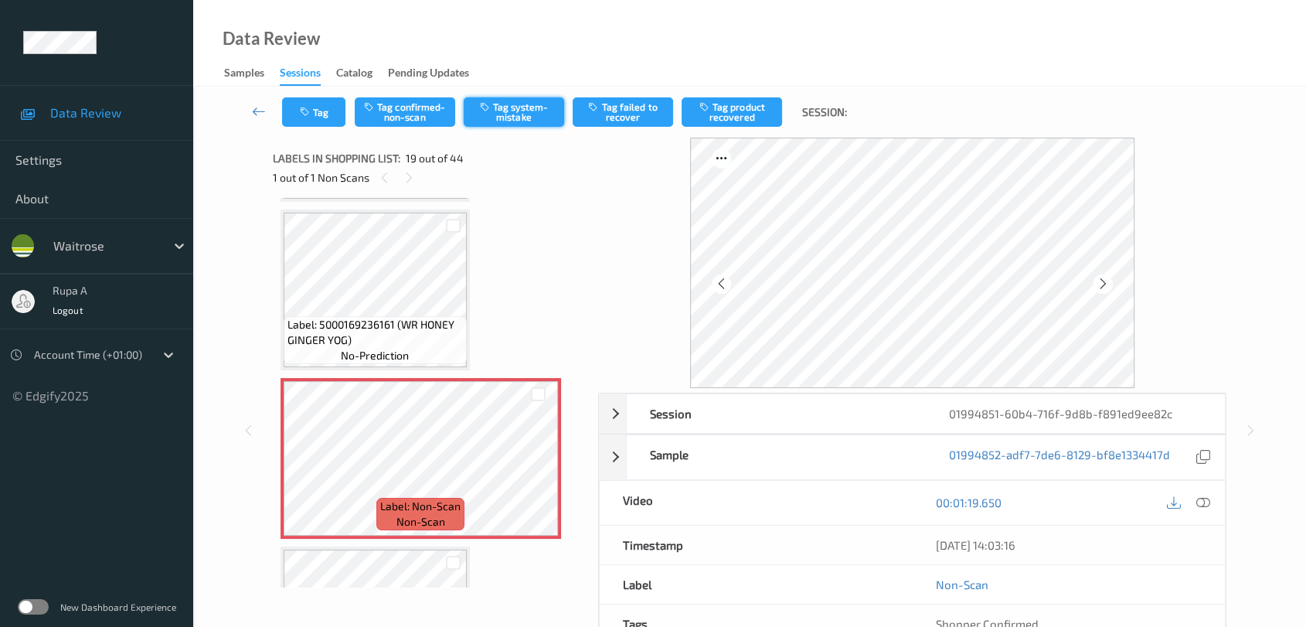
click at [544, 121] on button "Tag system-mistake" at bounding box center [514, 111] width 100 height 29
click at [486, 117] on button "Tag system-mistake" at bounding box center [514, 111] width 100 height 29
click at [542, 128] on div "Tag Tag confirmed-non-scan Tag system-mistake Tag failed to recover Tag product…" at bounding box center [750, 112] width 1050 height 51
click at [527, 107] on button "Tag system-mistake" at bounding box center [514, 111] width 100 height 29
click at [524, 107] on button "Tag system-mistake" at bounding box center [514, 111] width 100 height 29
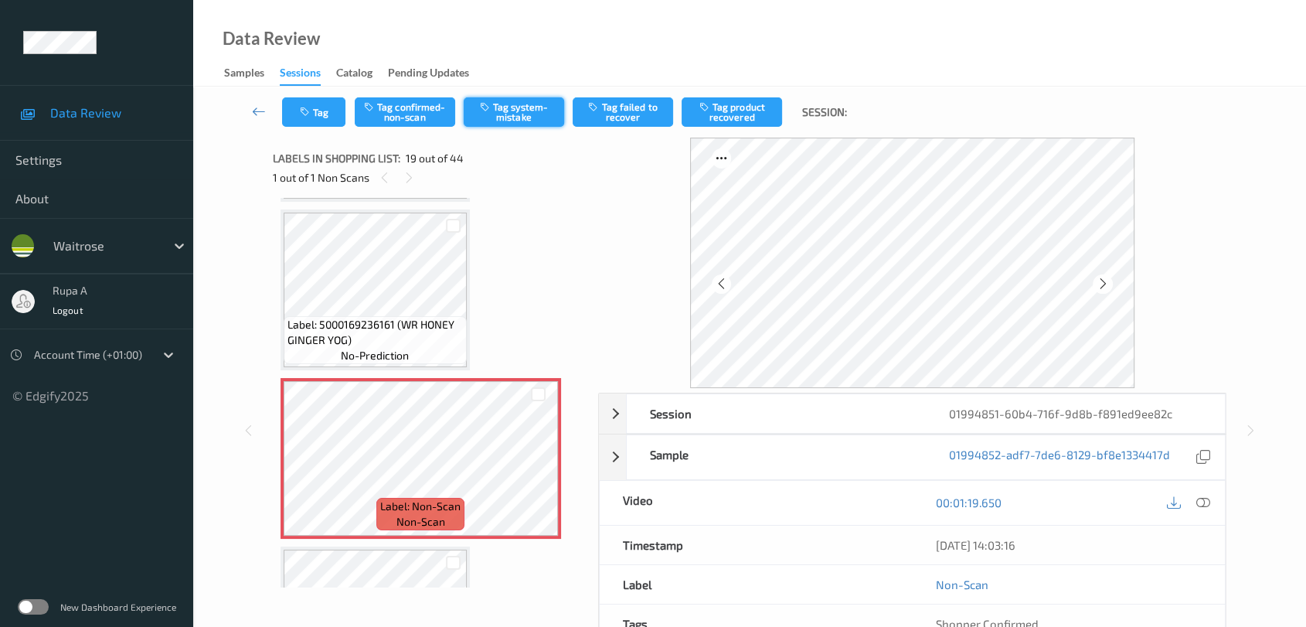
click at [530, 113] on button "Tag system-mistake" at bounding box center [514, 111] width 100 height 29
click at [521, 117] on button "Tag system-mistake" at bounding box center [514, 111] width 100 height 29
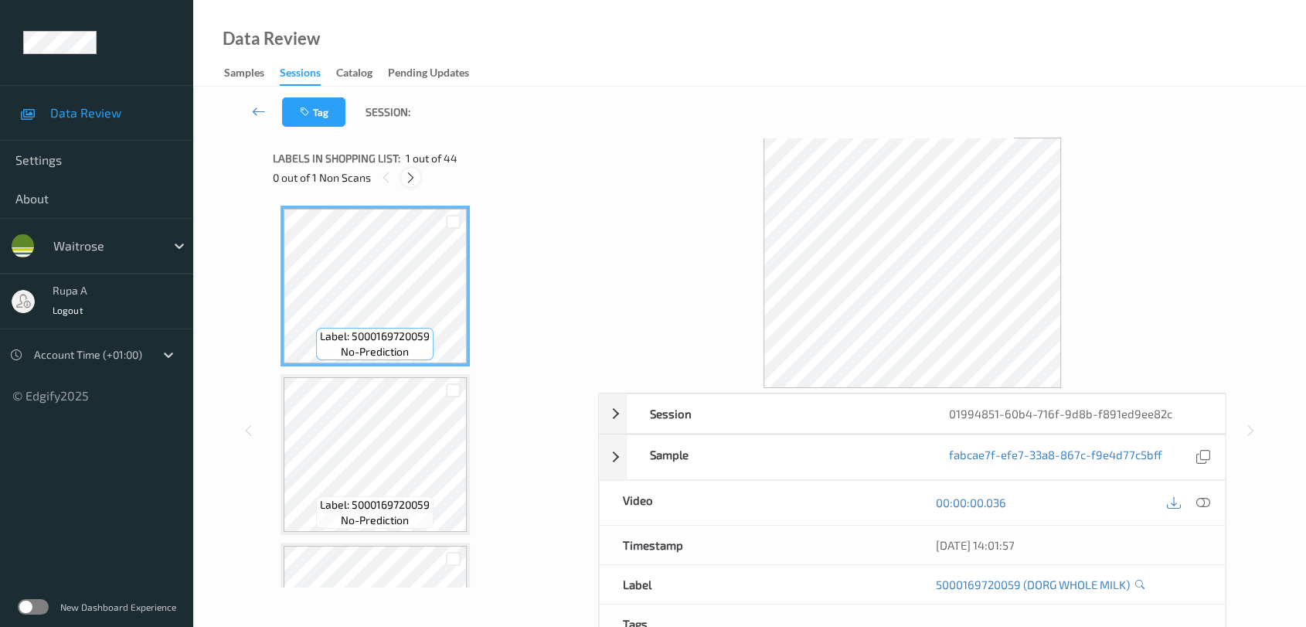
click at [407, 180] on icon at bounding box center [410, 178] width 13 height 14
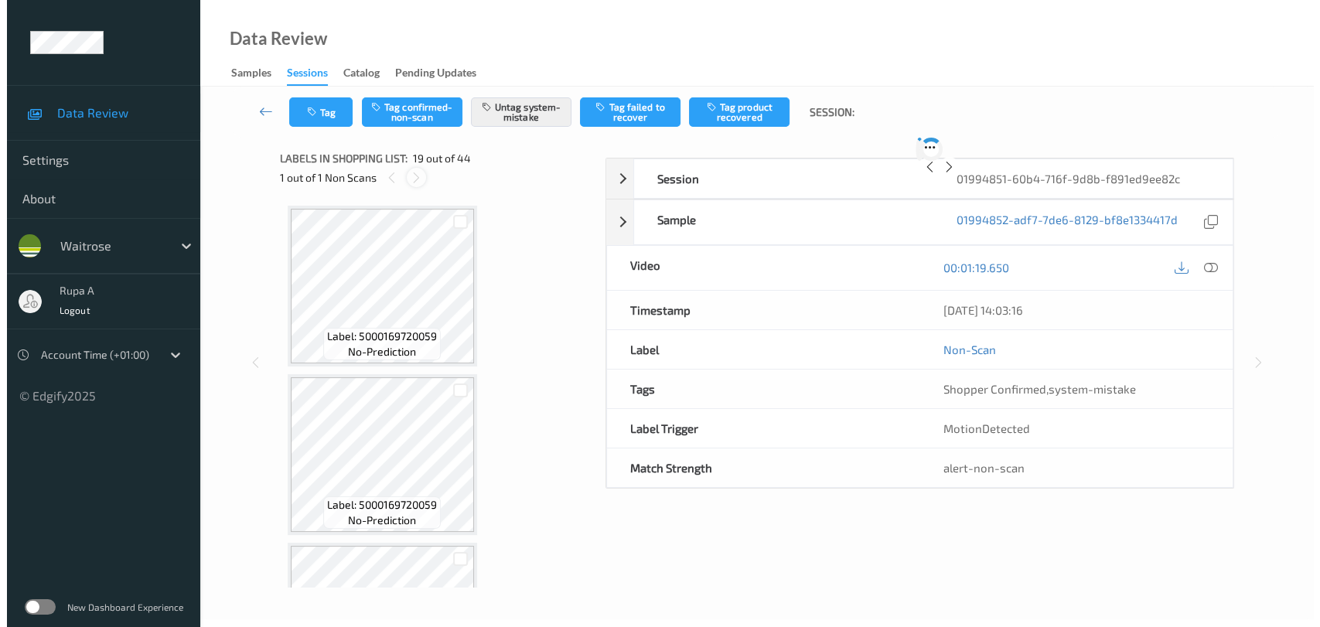
scroll to position [2861, 0]
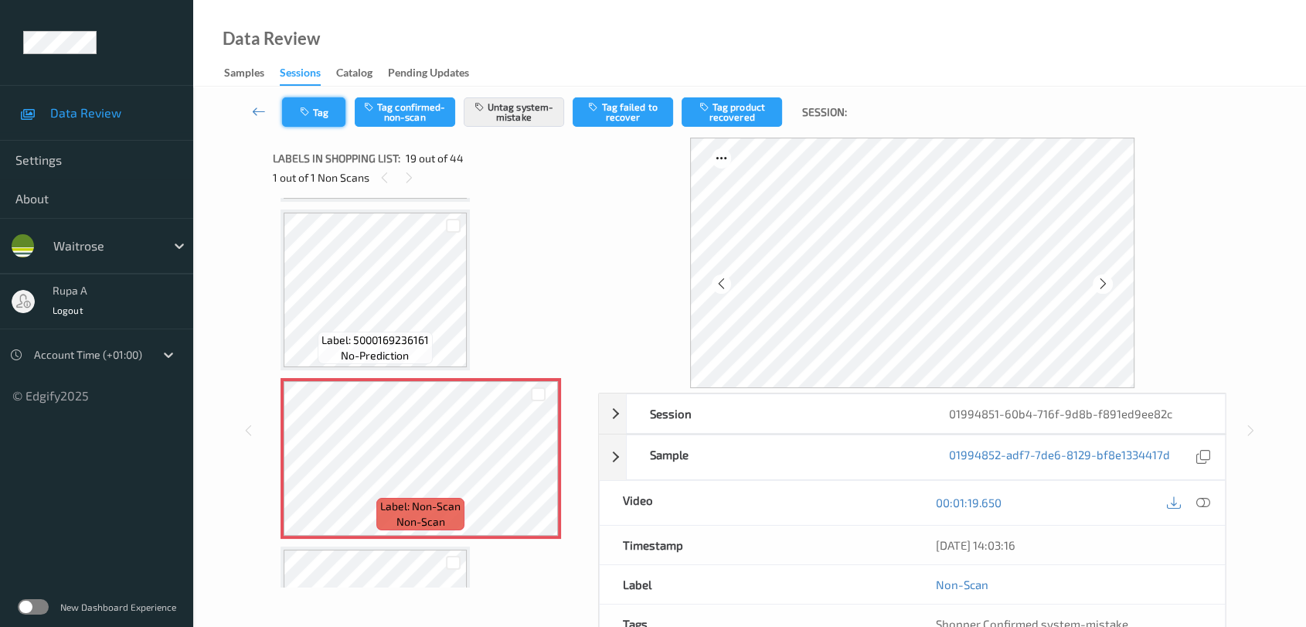
click at [312, 117] on button "Tag" at bounding box center [313, 111] width 63 height 29
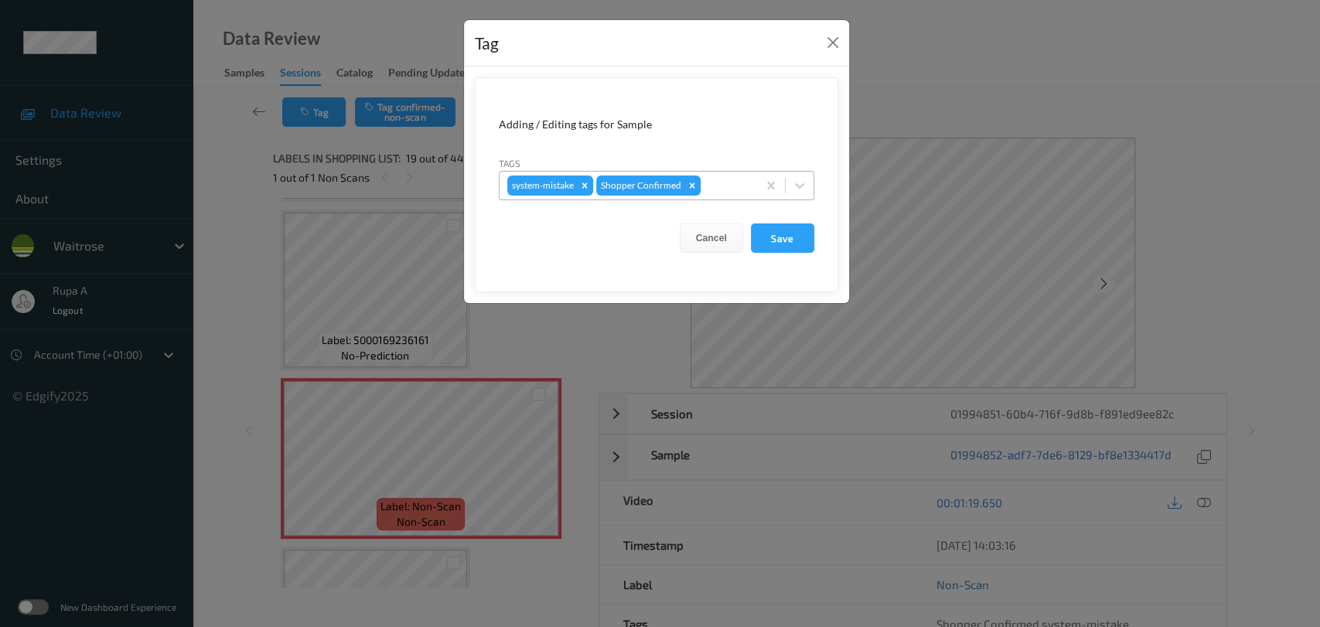
click at [703, 186] on input "text" at bounding box center [704, 185] width 2 height 15
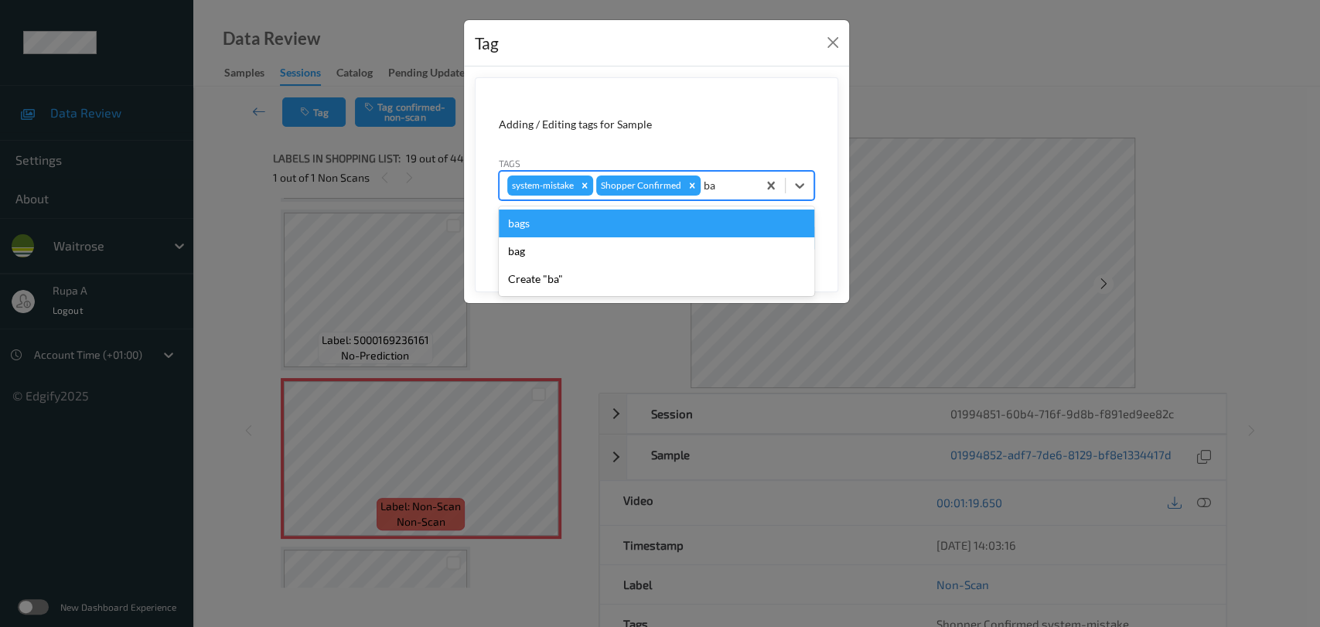
type input "bag"
click at [612, 223] on div "bags" at bounding box center [656, 223] width 315 height 28
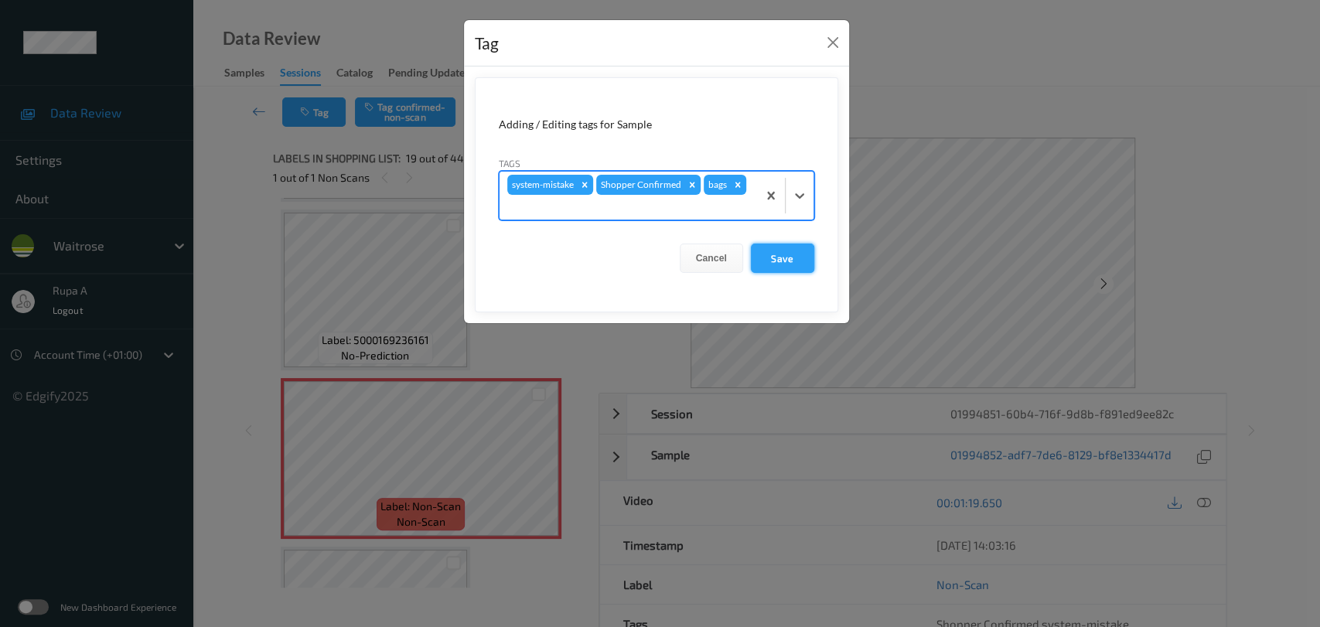
click at [769, 261] on button "Save" at bounding box center [782, 257] width 63 height 29
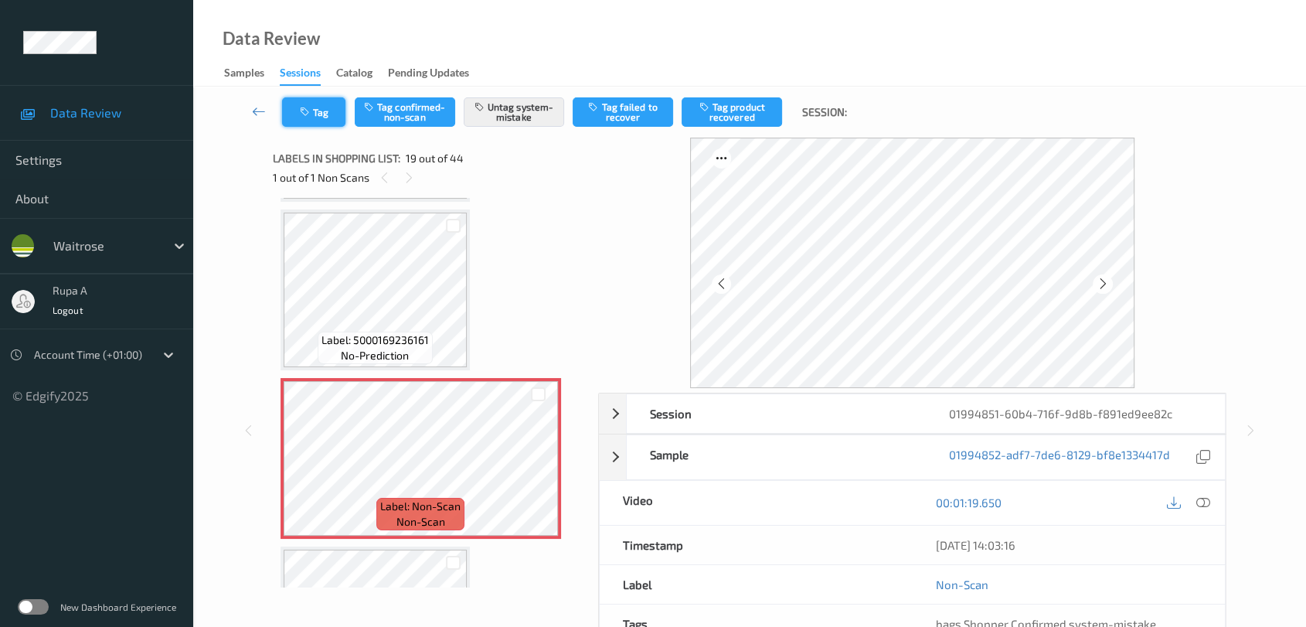
click at [330, 117] on button "Tag" at bounding box center [313, 111] width 63 height 29
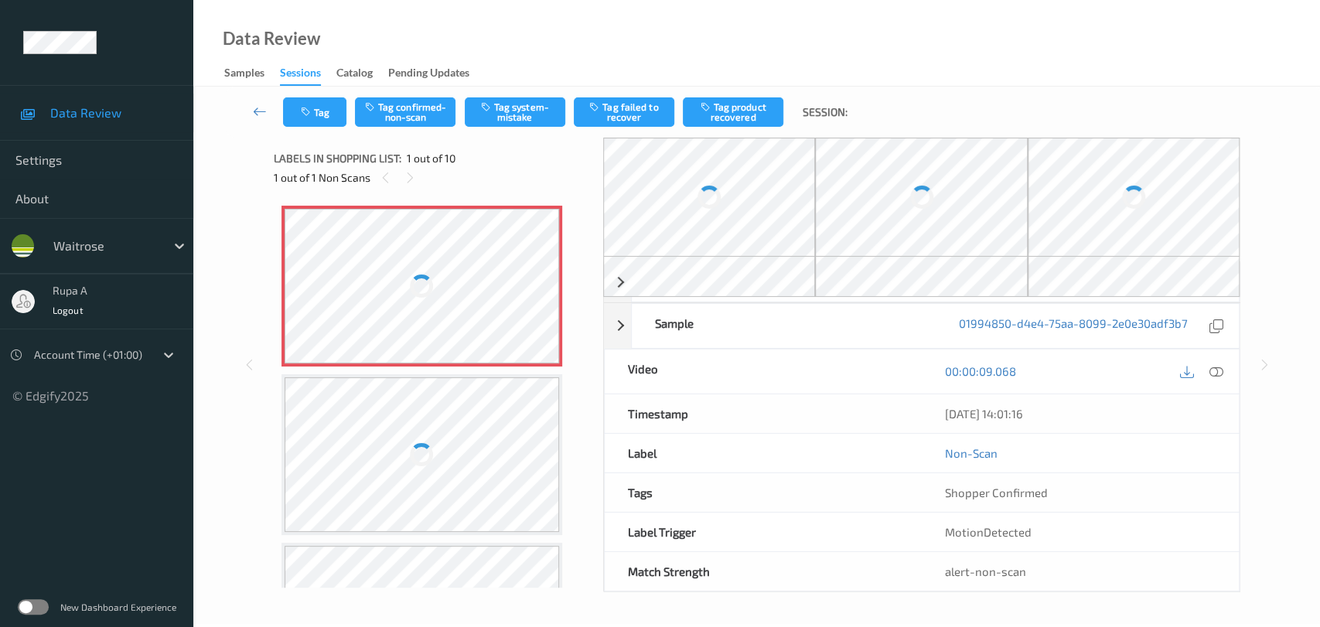
click at [584, 67] on div "Data Review Samples Sessions Catalog Pending Updates" at bounding box center [756, 43] width 1126 height 87
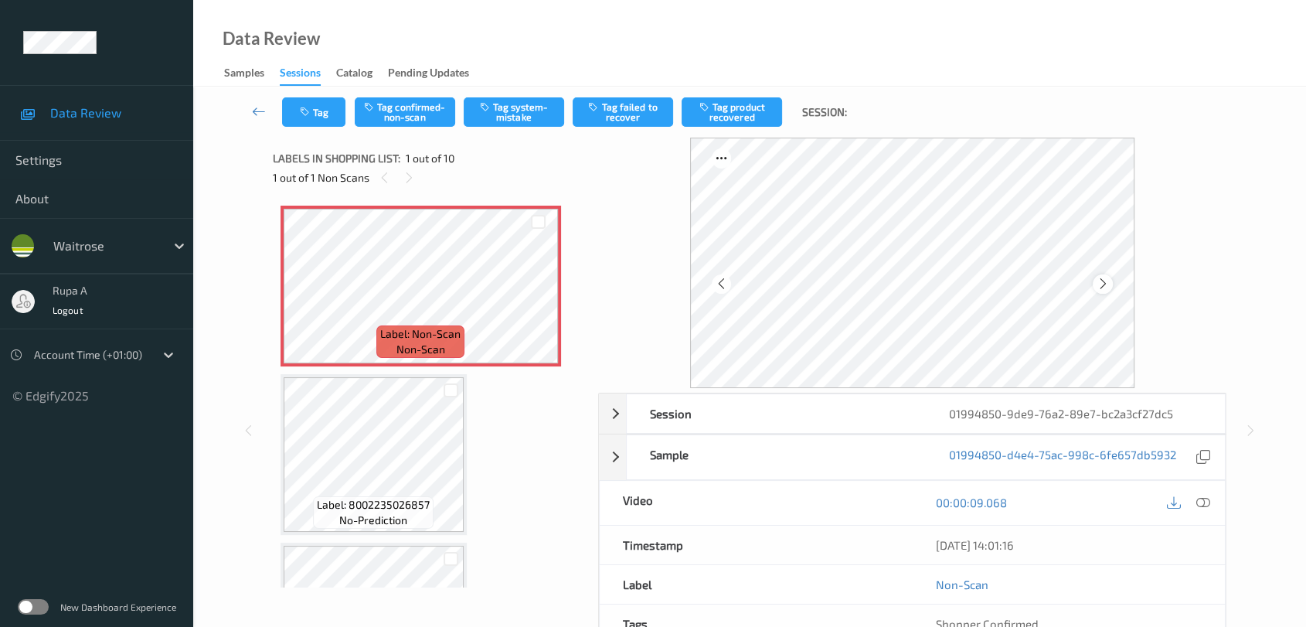
click at [1107, 281] on icon at bounding box center [1103, 284] width 13 height 14
click at [527, 122] on button "Tag system-mistake" at bounding box center [514, 111] width 100 height 29
click at [322, 122] on button "Tag" at bounding box center [313, 111] width 63 height 29
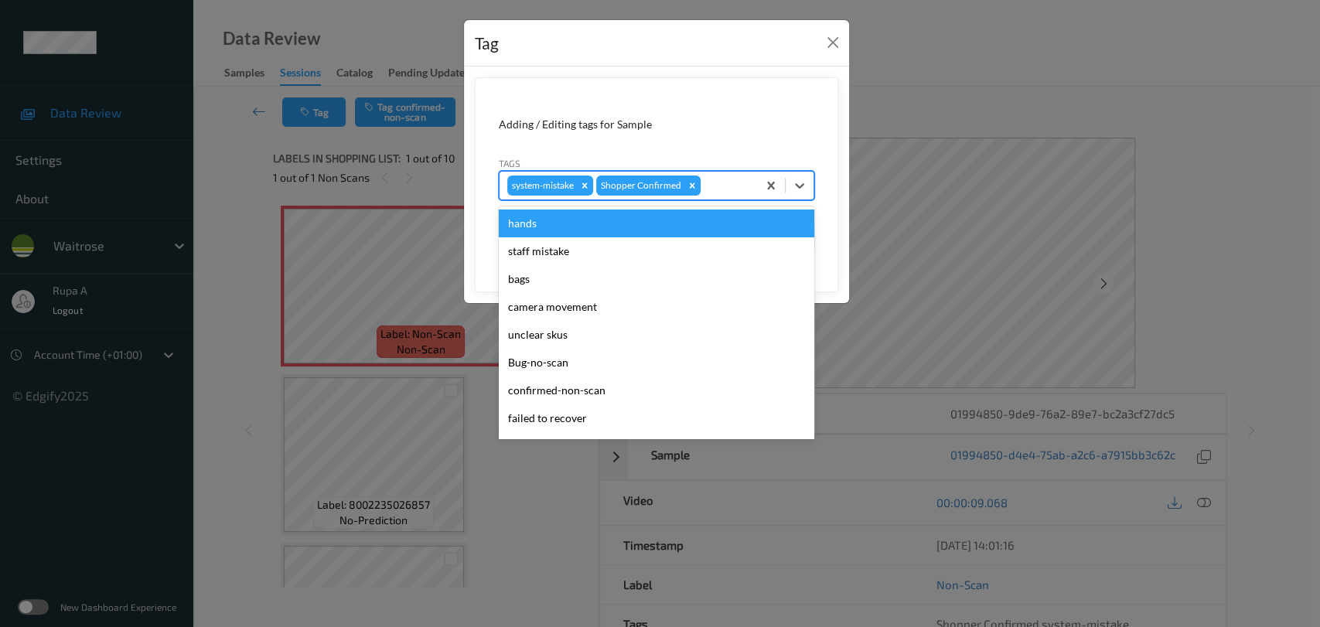
click at [731, 182] on div at bounding box center [726, 185] width 46 height 19
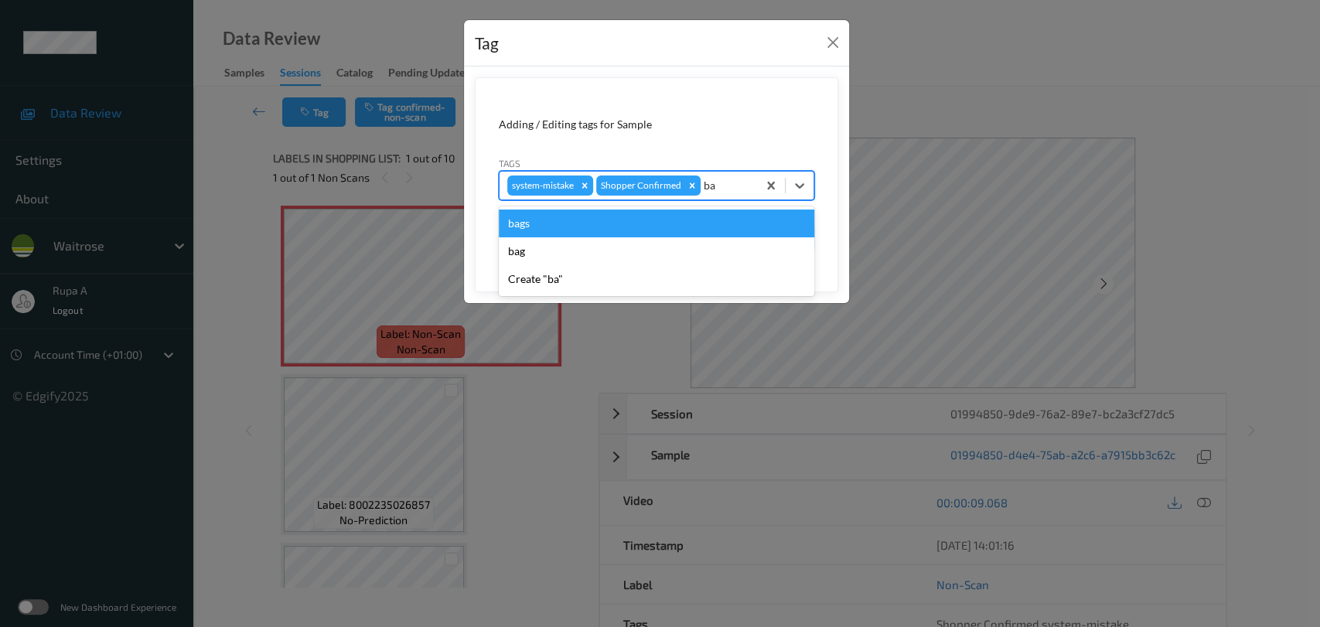
type input "bag"
click at [668, 218] on div "bags" at bounding box center [656, 223] width 315 height 28
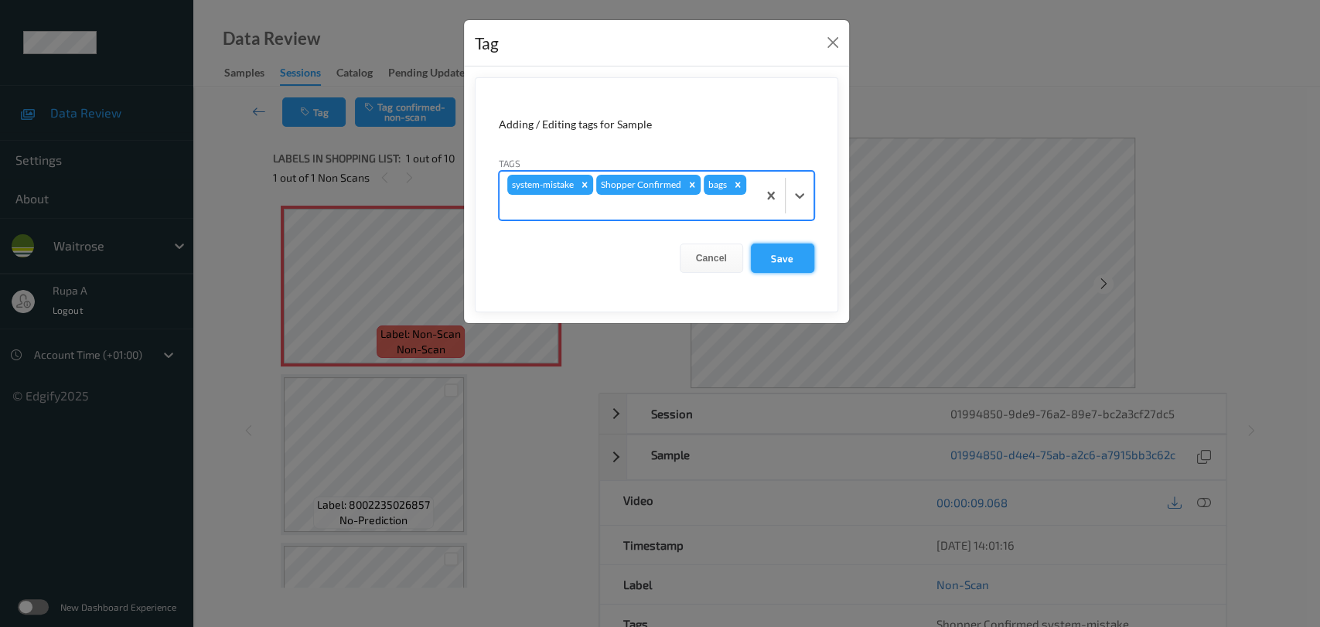
click at [777, 261] on button "Save" at bounding box center [782, 257] width 63 height 29
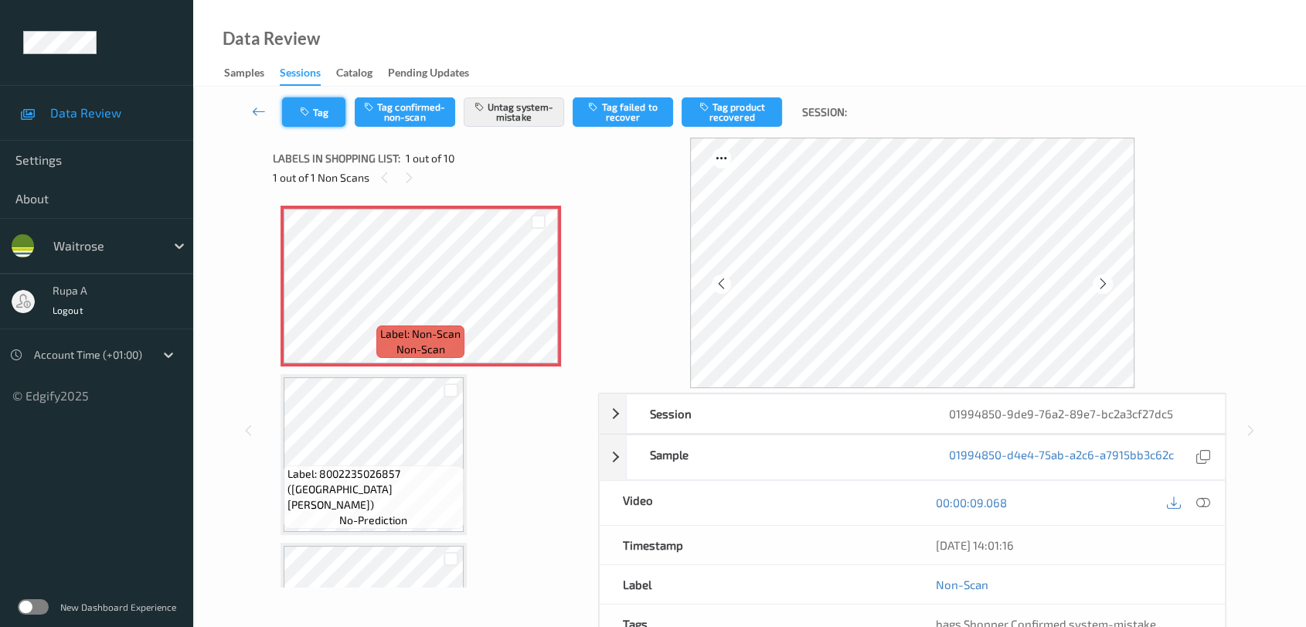
click at [325, 122] on button "Tag" at bounding box center [313, 111] width 63 height 29
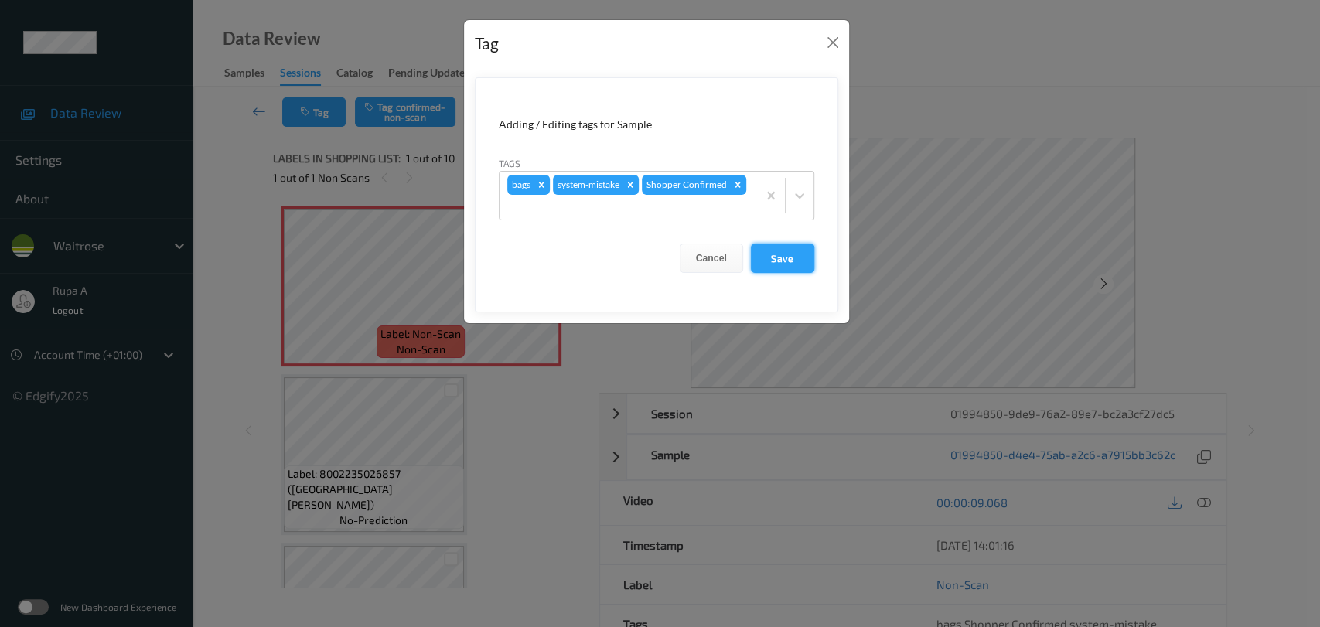
click at [771, 259] on button "Save" at bounding box center [782, 257] width 63 height 29
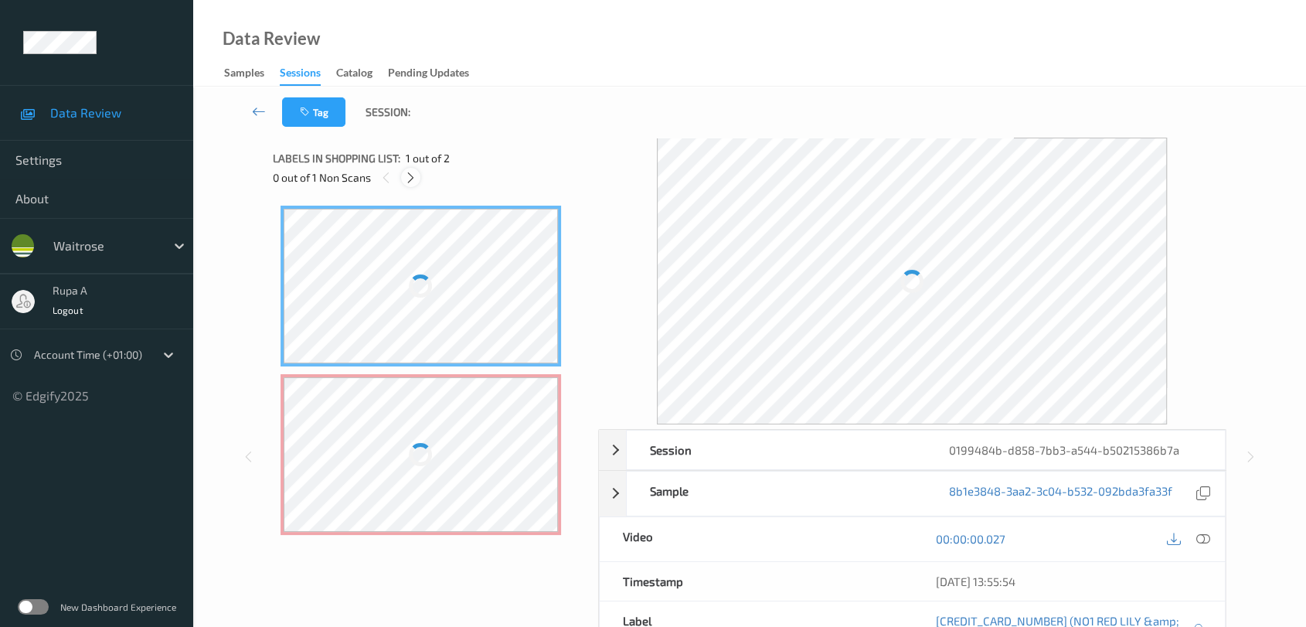
click at [410, 179] on icon at bounding box center [410, 178] width 13 height 14
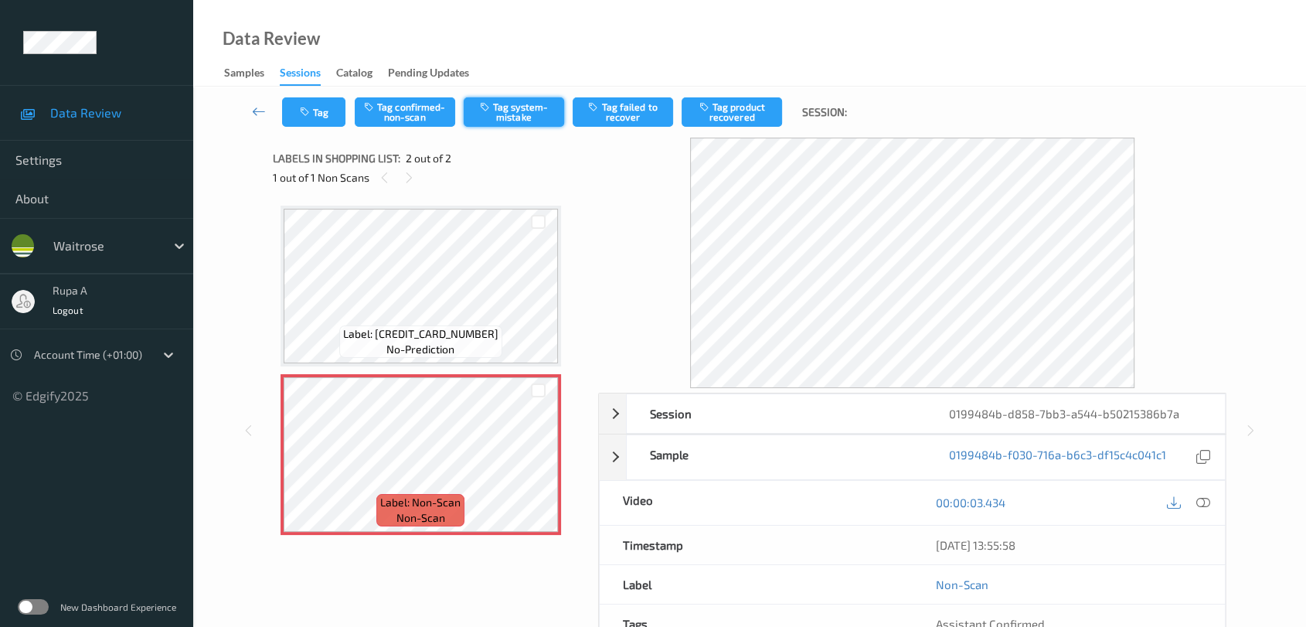
click at [541, 114] on button "Tag system-mistake" at bounding box center [514, 111] width 100 height 29
click at [1204, 502] on icon at bounding box center [1204, 502] width 14 height 14
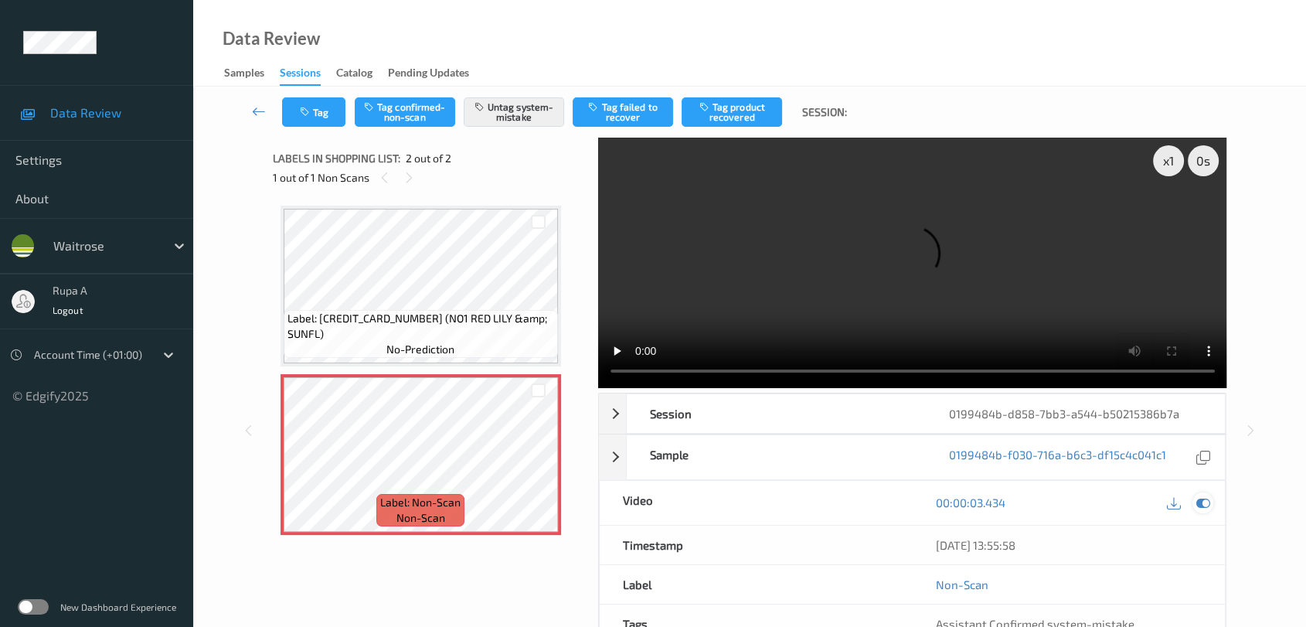
click at [1204, 495] on icon at bounding box center [1204, 502] width 14 height 14
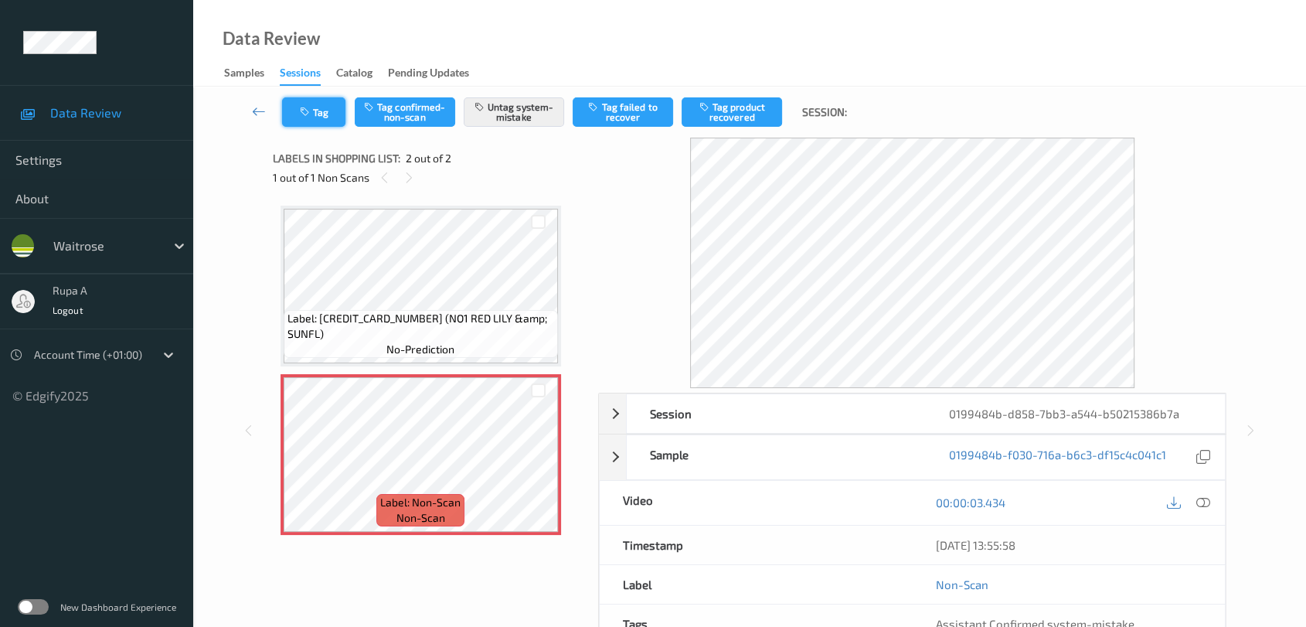
click at [301, 109] on icon "button" at bounding box center [306, 112] width 13 height 11
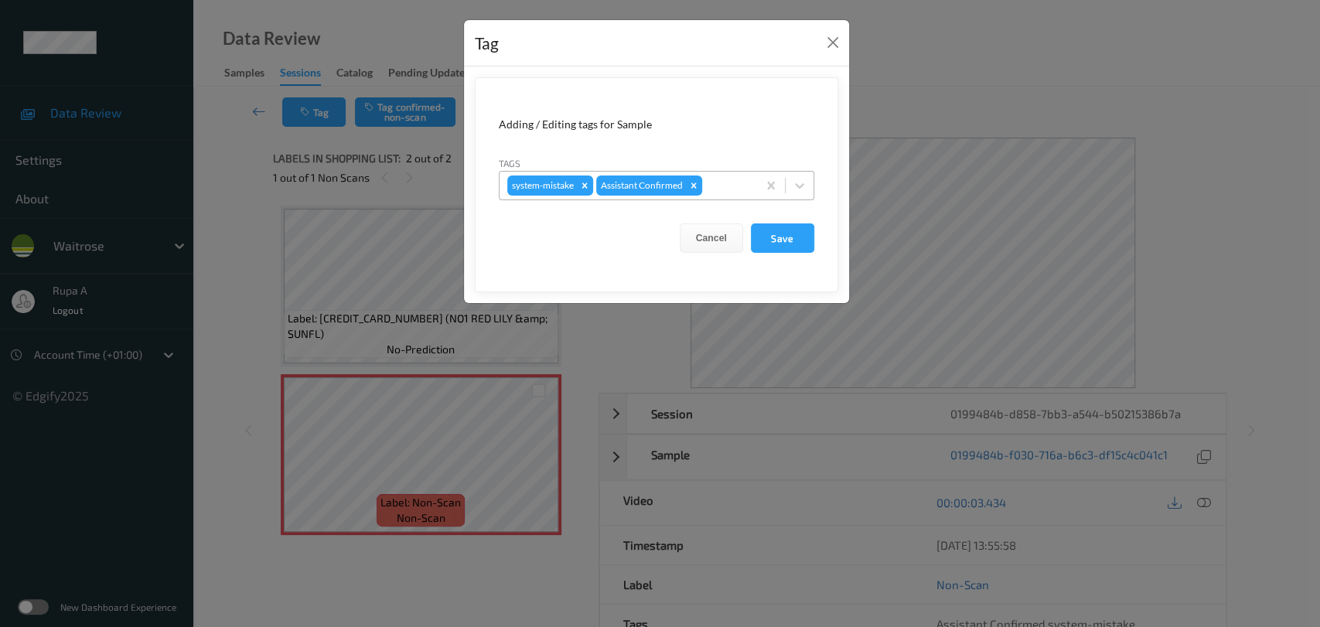
click at [748, 176] on div "system-mistake Assistant Confirmed" at bounding box center [627, 185] width 257 height 26
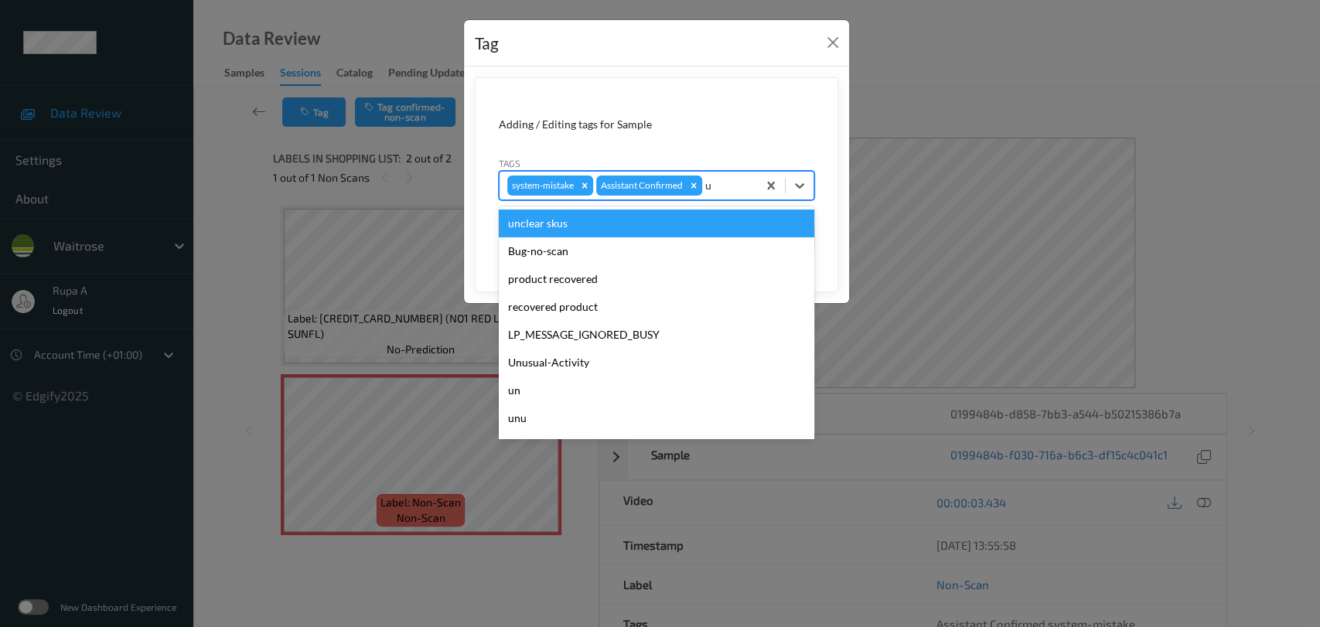
type input "un"
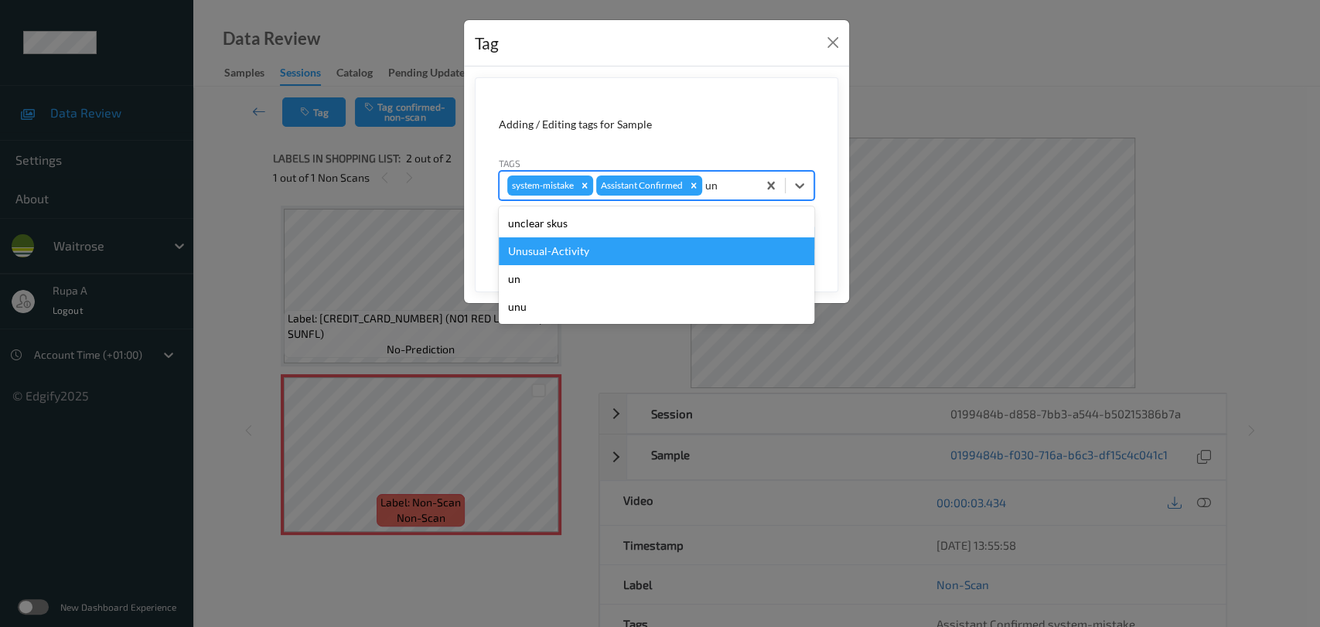
click at [610, 243] on div "Unusual-Activity" at bounding box center [656, 251] width 315 height 28
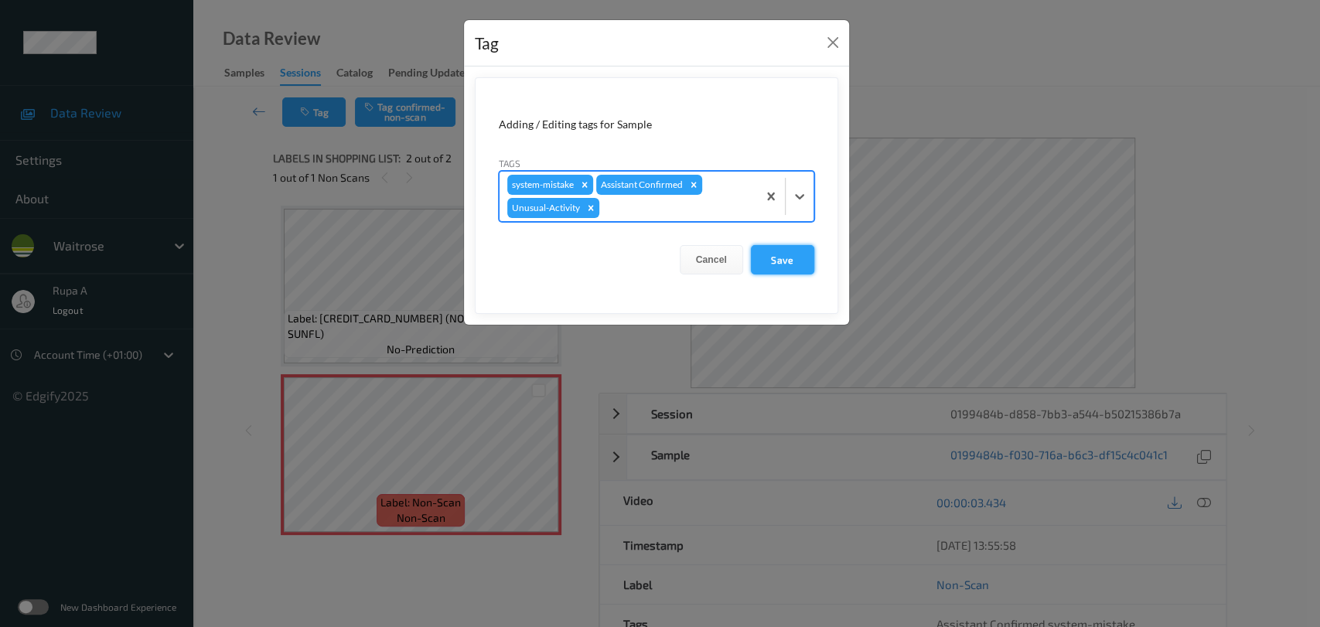
click at [774, 260] on button "Save" at bounding box center [782, 259] width 63 height 29
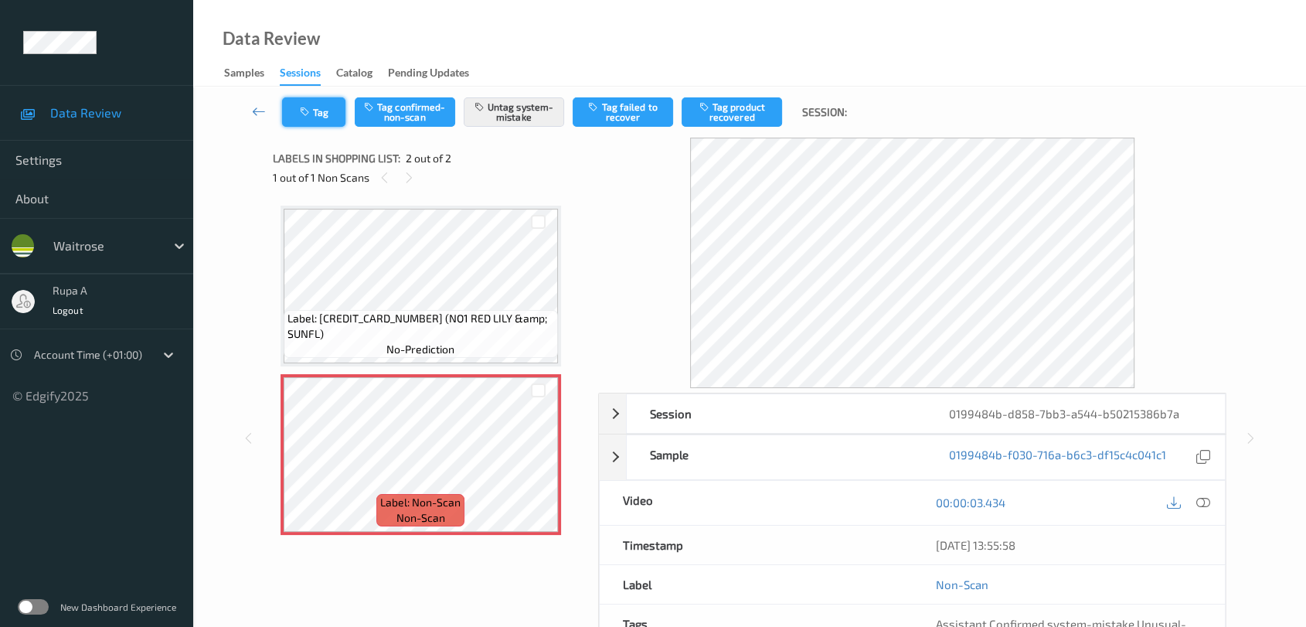
click at [334, 110] on button "Tag" at bounding box center [313, 111] width 63 height 29
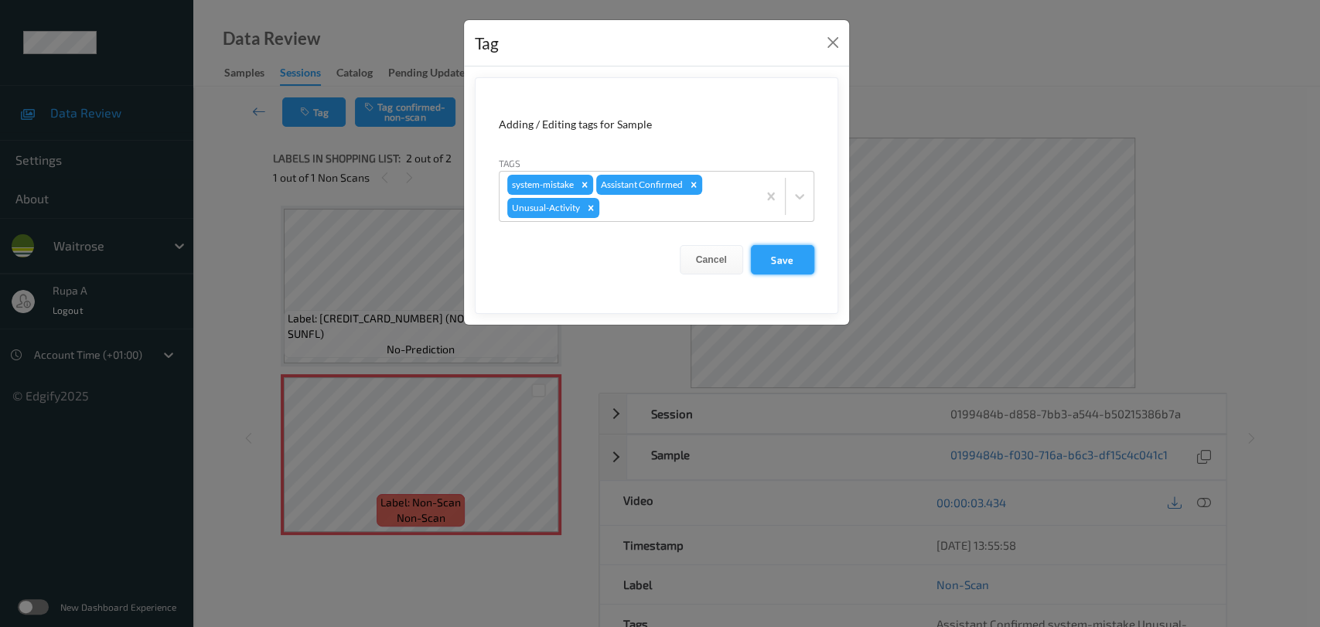
click at [775, 251] on button "Save" at bounding box center [782, 259] width 63 height 29
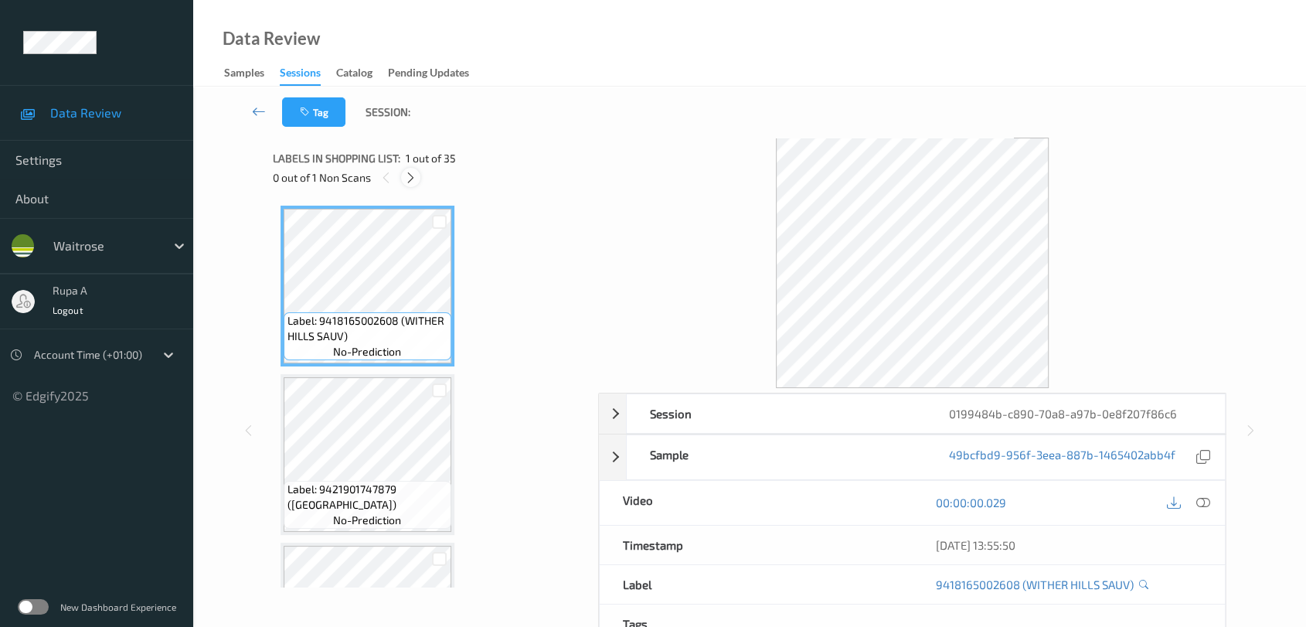
click at [416, 176] on icon at bounding box center [410, 178] width 13 height 14
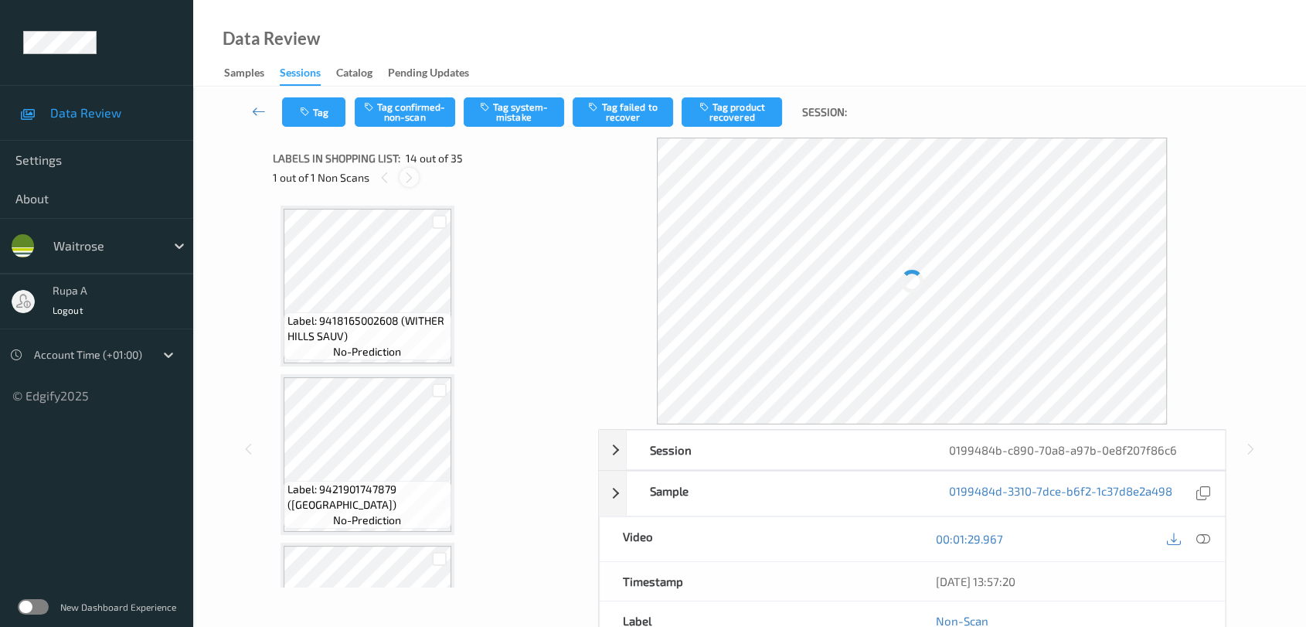
scroll to position [2021, 0]
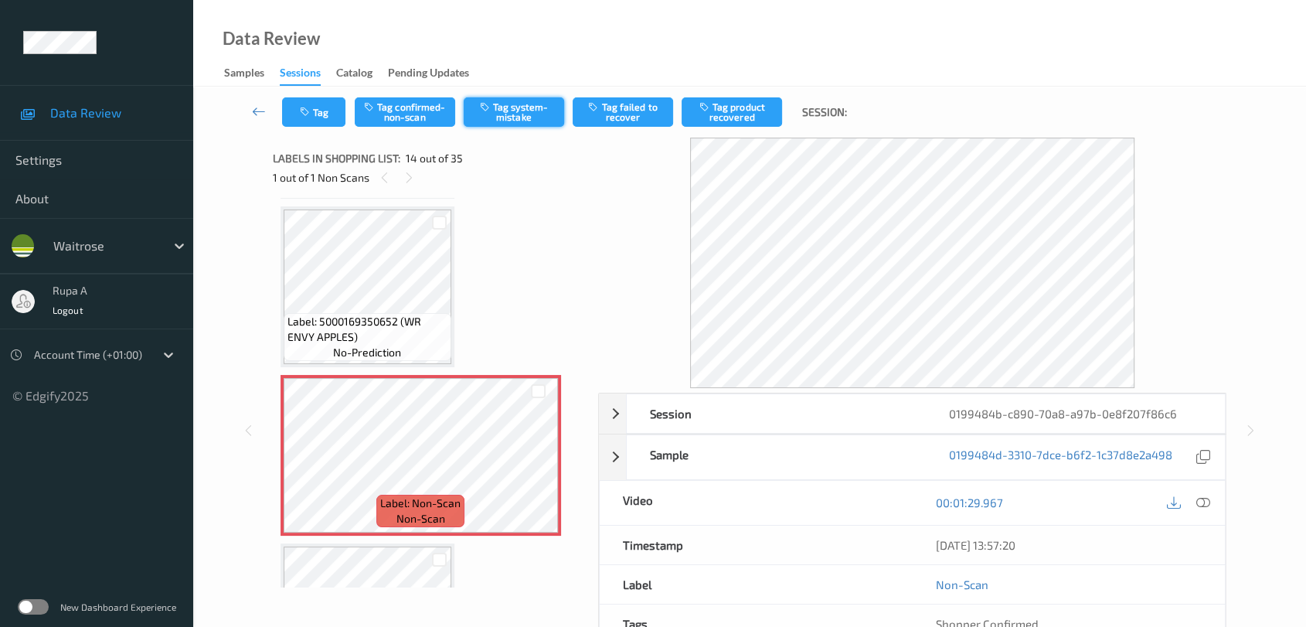
click at [516, 117] on button "Tag system-mistake" at bounding box center [514, 111] width 100 height 29
click at [317, 125] on button "Tag" at bounding box center [313, 111] width 63 height 29
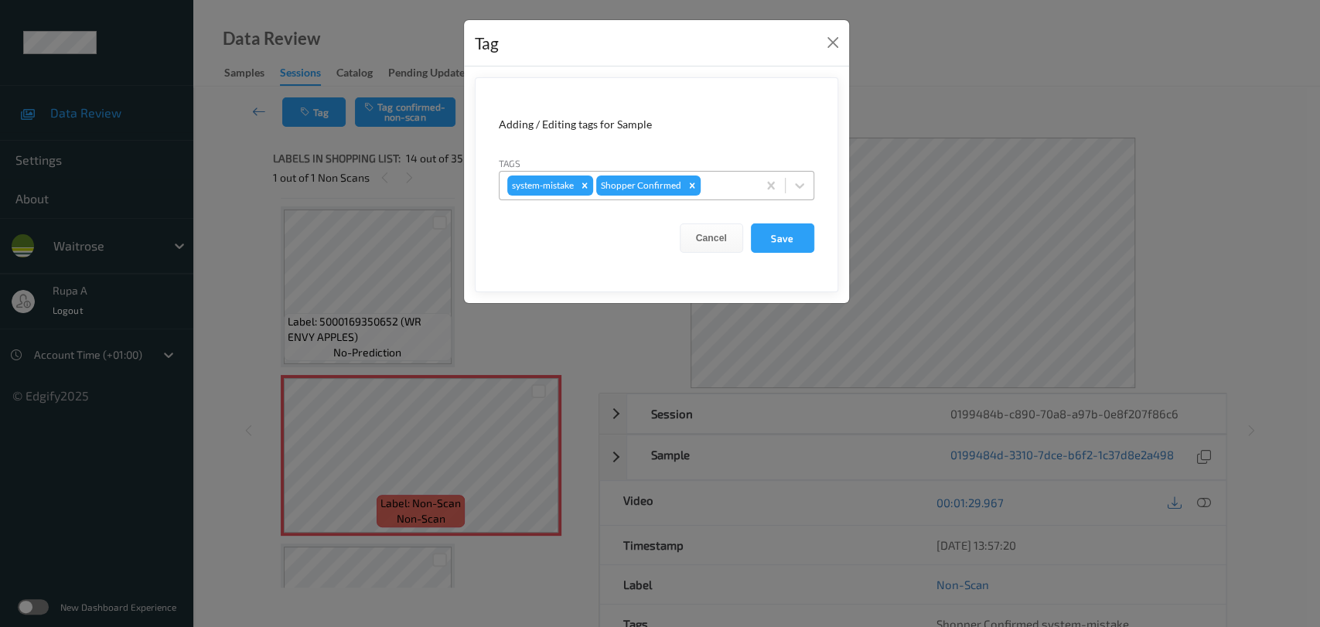
click at [716, 182] on div at bounding box center [726, 185] width 46 height 19
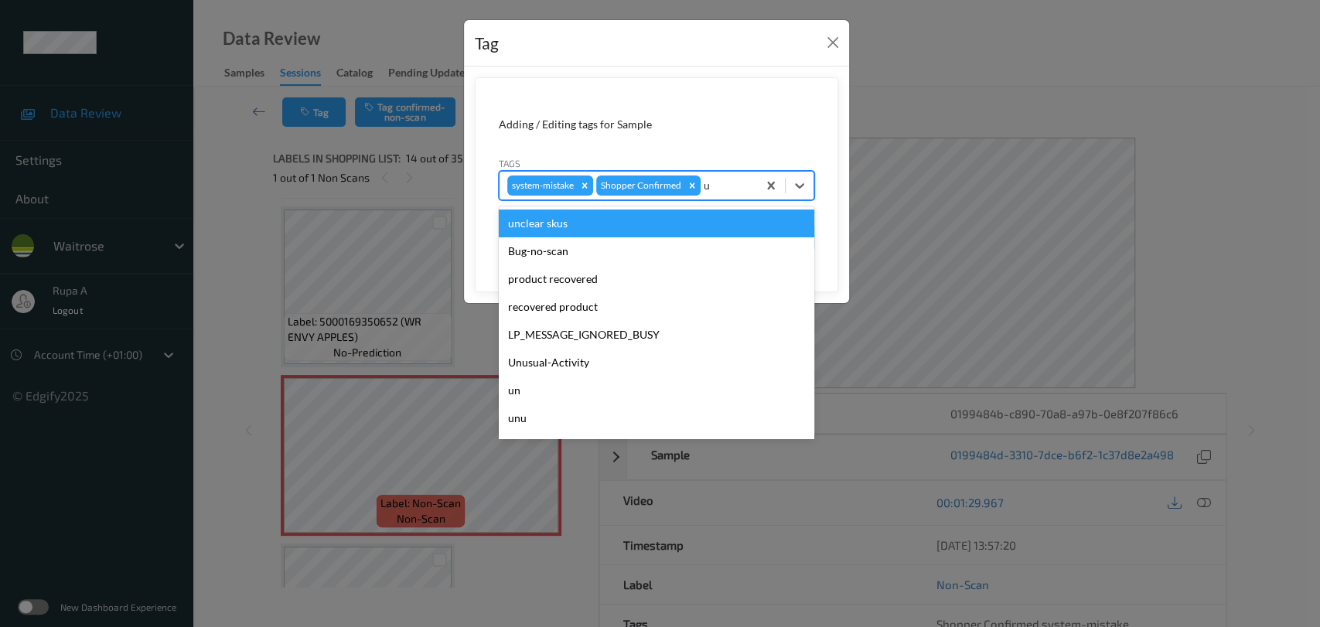
type input "un"
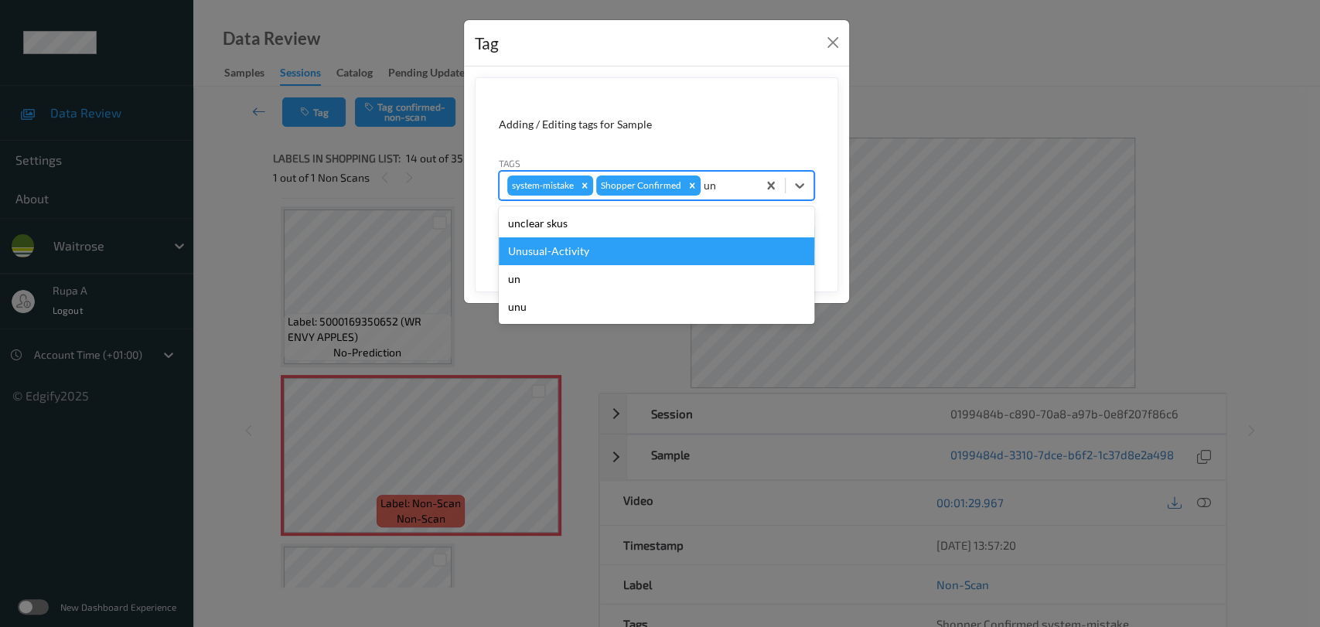
click at [589, 254] on div "Unusual-Activity" at bounding box center [656, 251] width 315 height 28
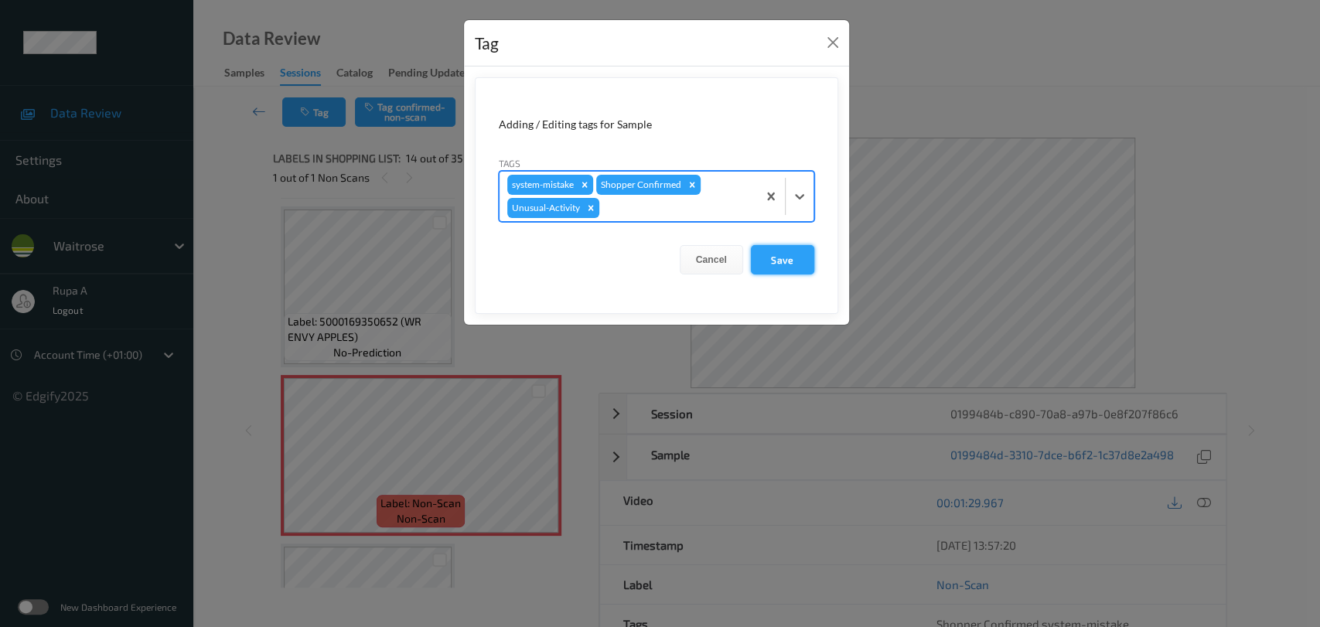
click at [785, 261] on button "Save" at bounding box center [782, 259] width 63 height 29
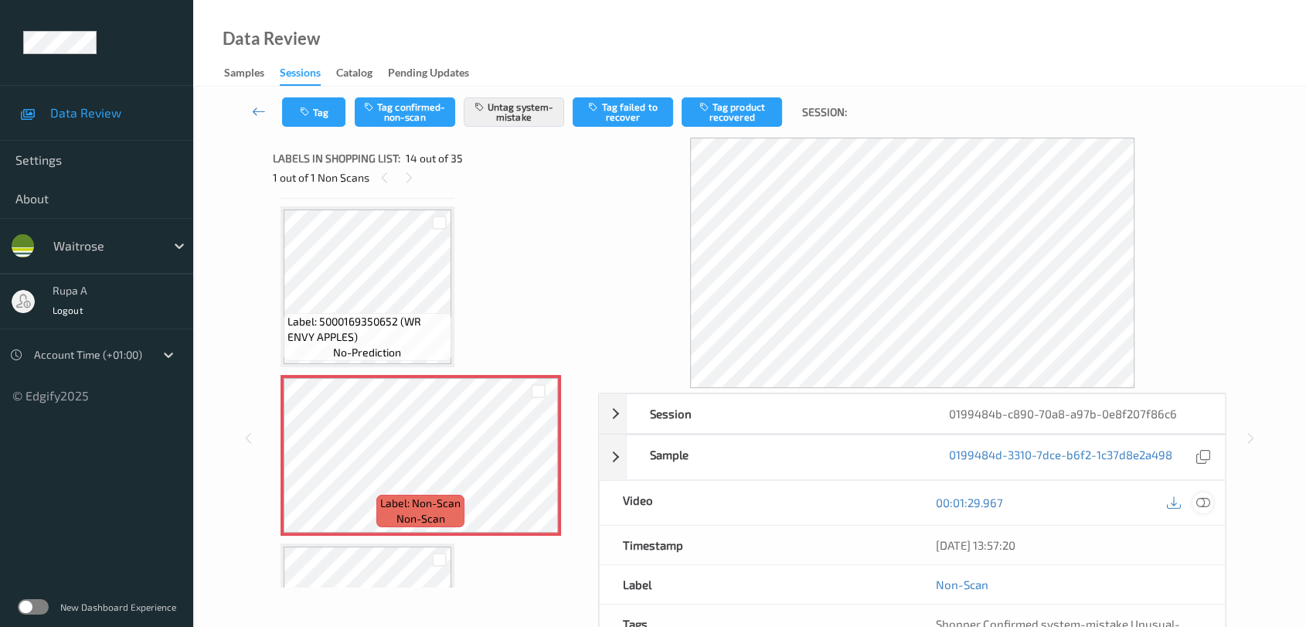
click at [1207, 502] on icon at bounding box center [1204, 502] width 14 height 14
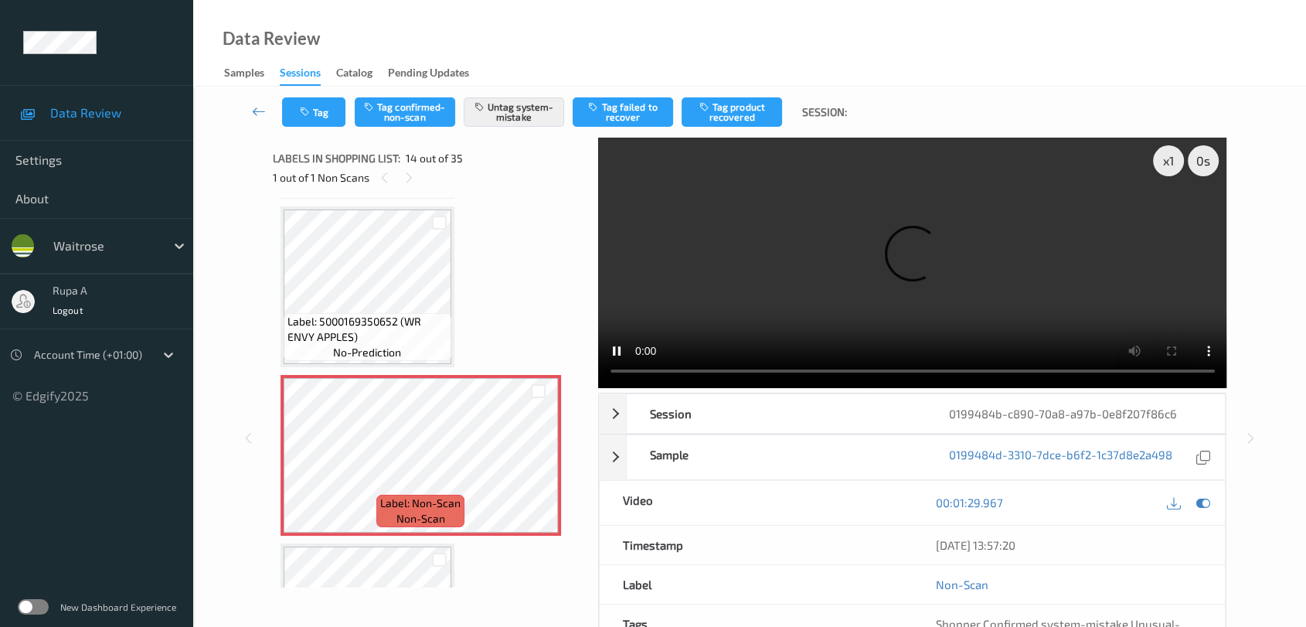
scroll to position [1849, 0]
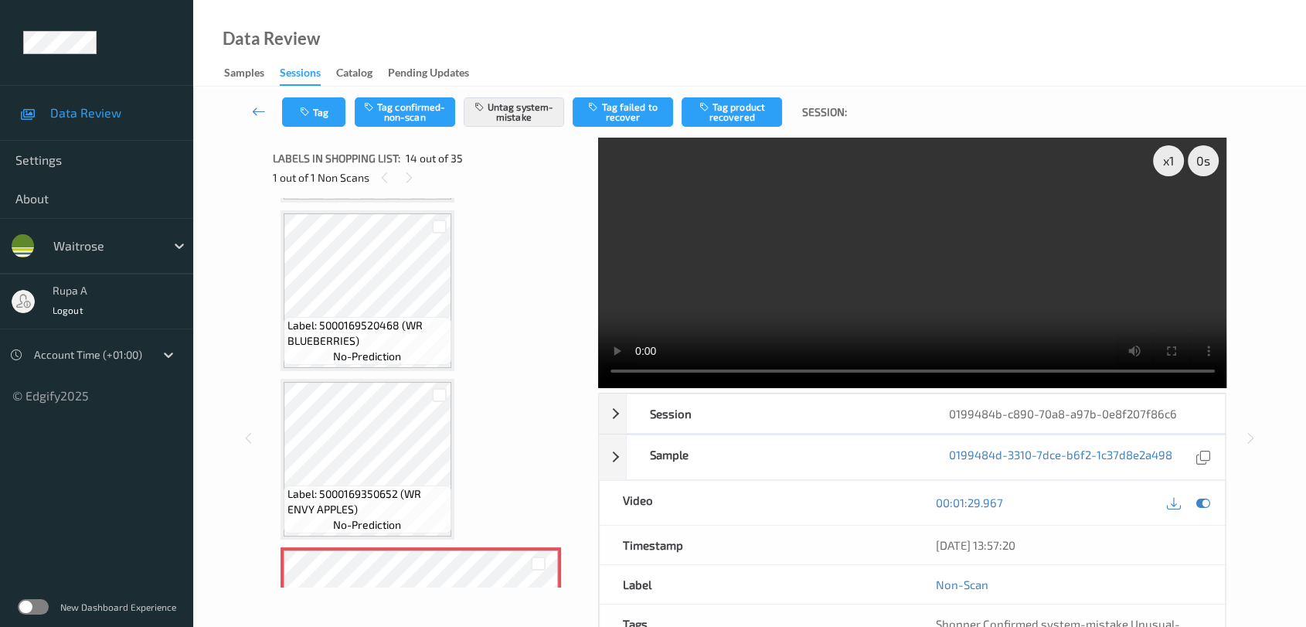
drag, startPoint x: 1156, startPoint y: 164, endPoint x: 1153, endPoint y: 213, distance: 48.8
click at [1156, 164] on div "x 1" at bounding box center [1168, 160] width 31 height 31
click at [1163, 169] on div "x 2" at bounding box center [1168, 160] width 31 height 31
click at [1195, 504] on div at bounding box center [1203, 502] width 21 height 21
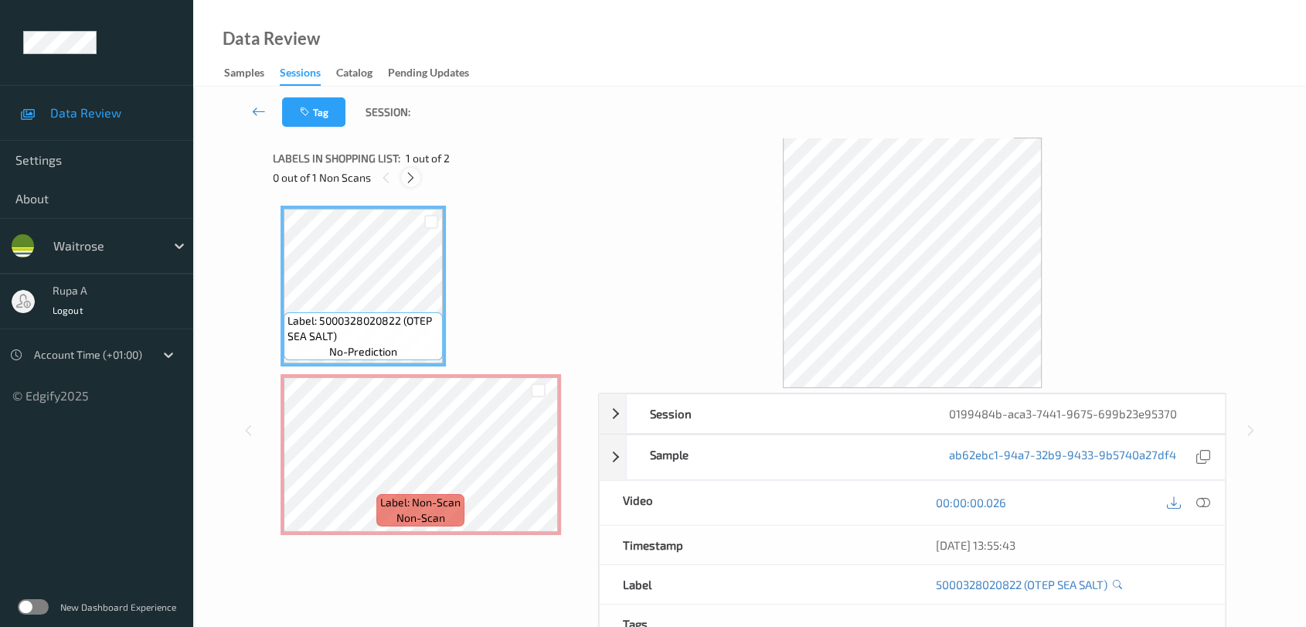
click at [414, 178] on icon at bounding box center [410, 178] width 13 height 14
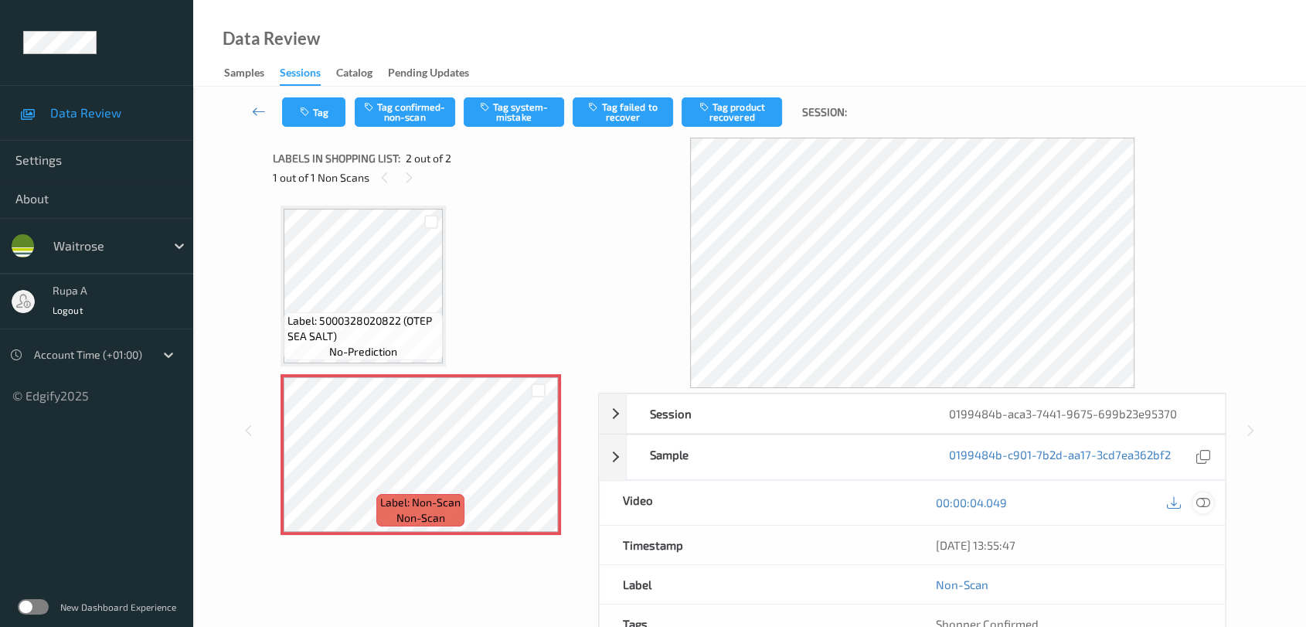
click at [1204, 506] on icon at bounding box center [1204, 502] width 14 height 14
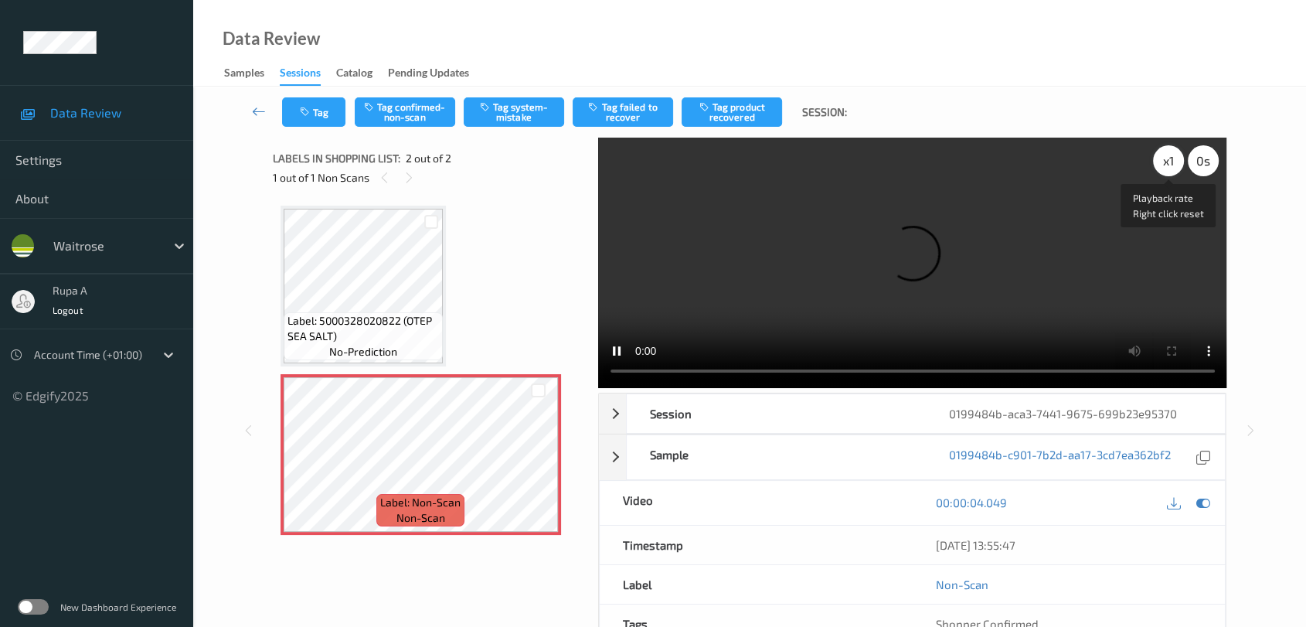
click at [1164, 169] on div "x 1" at bounding box center [1168, 160] width 31 height 31
click at [1211, 501] on div at bounding box center [1203, 502] width 21 height 21
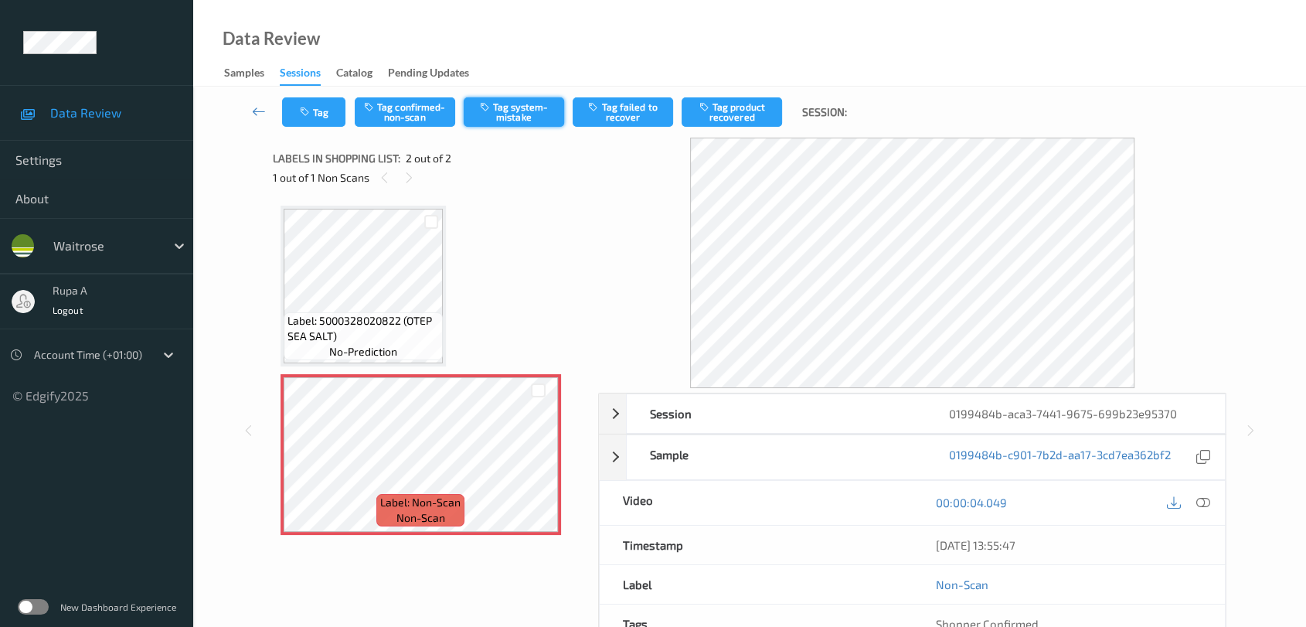
click at [531, 123] on button "Tag system-mistake" at bounding box center [514, 111] width 100 height 29
click at [333, 108] on button "Tag" at bounding box center [313, 111] width 63 height 29
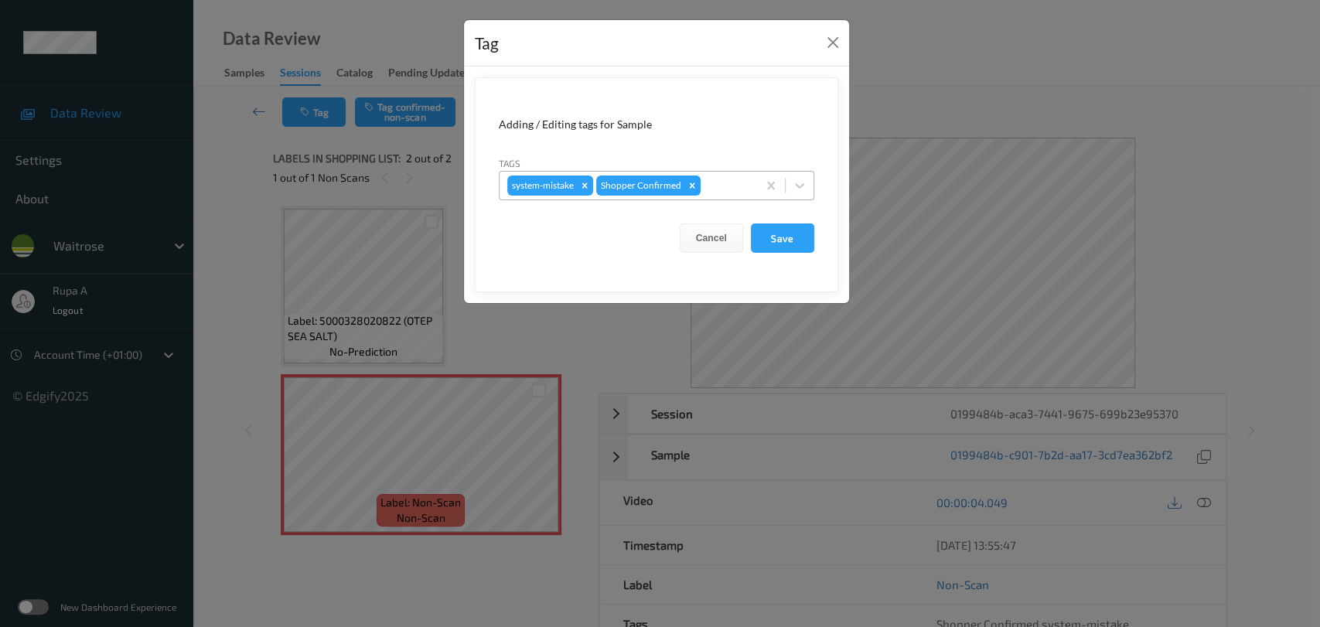
click at [729, 179] on div at bounding box center [726, 185] width 46 height 19
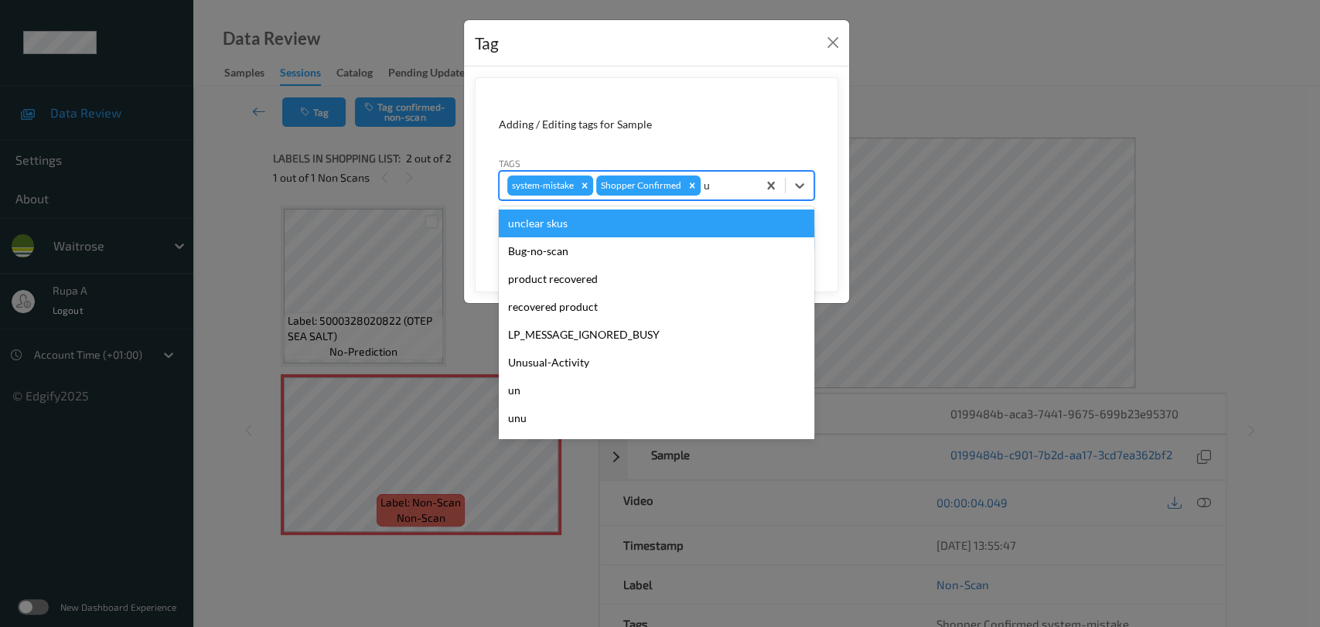
type input "un"
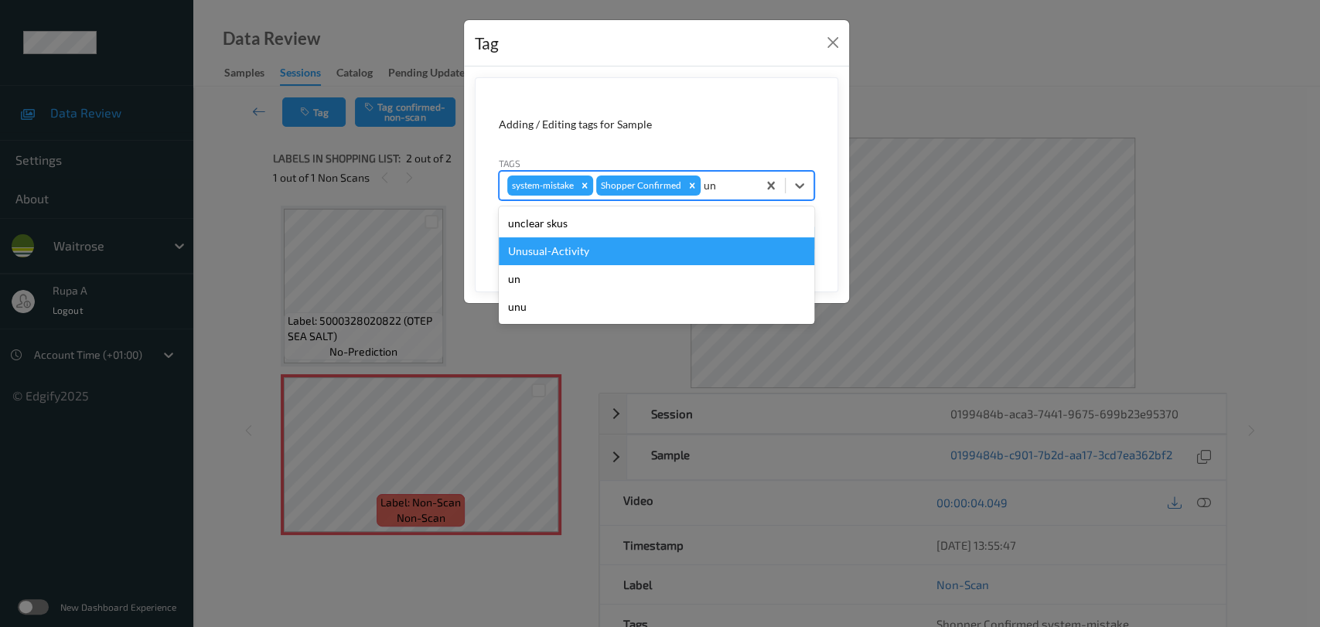
click at [595, 243] on div "Unusual-Activity" at bounding box center [656, 251] width 315 height 28
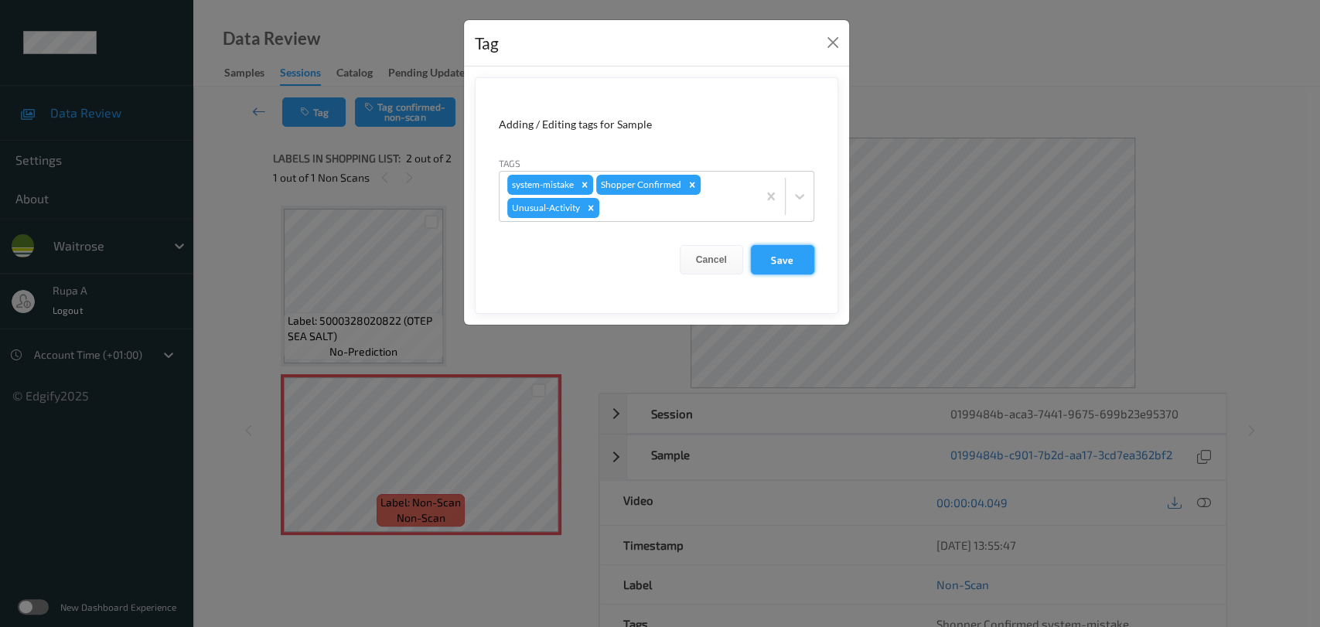
click at [785, 261] on button "Save" at bounding box center [782, 259] width 63 height 29
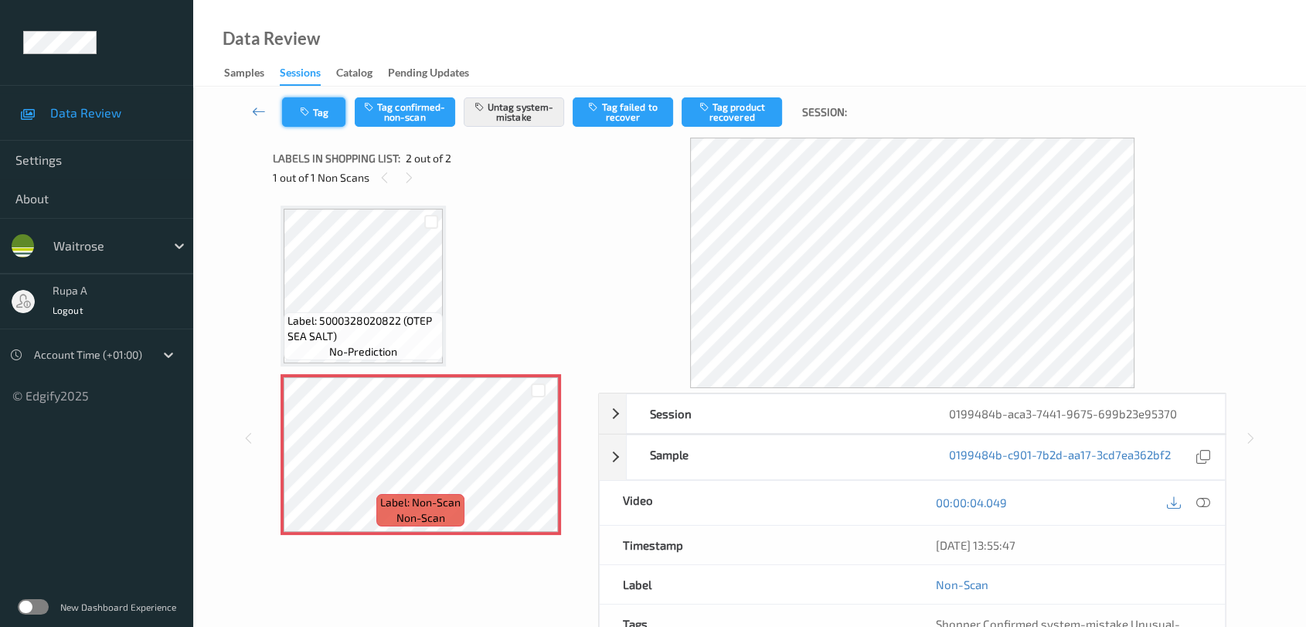
click at [304, 118] on button "Tag" at bounding box center [313, 111] width 63 height 29
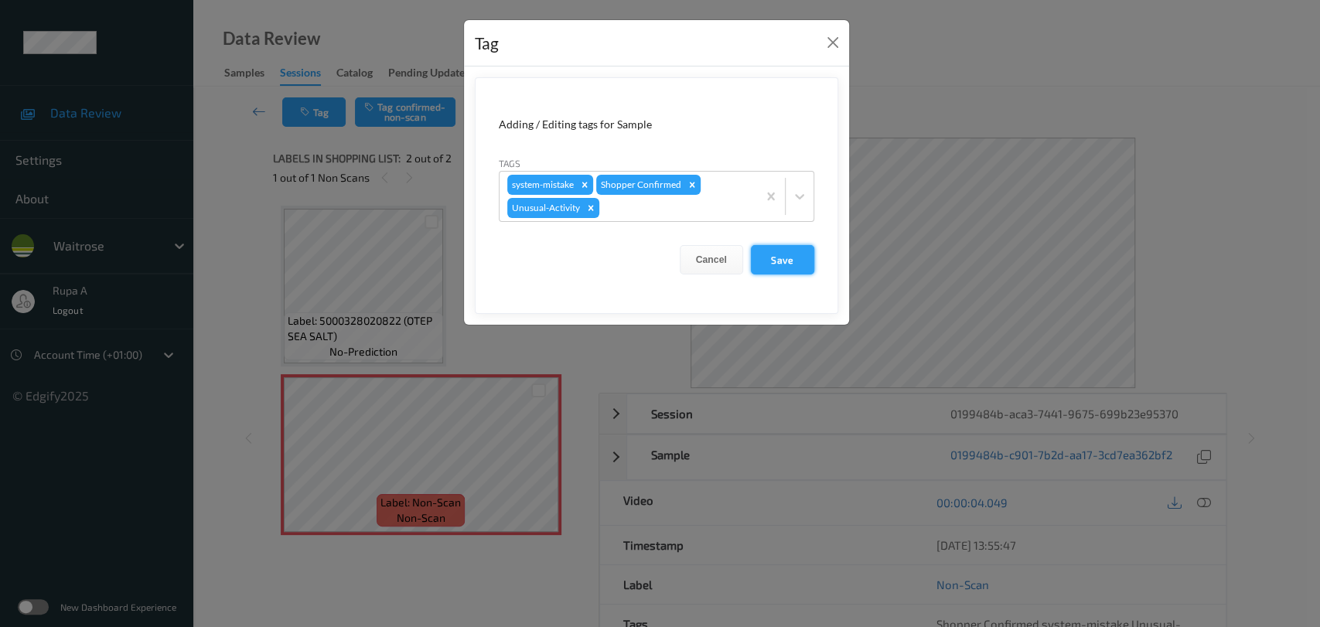
click at [778, 264] on button "Save" at bounding box center [782, 259] width 63 height 29
